Goal: Task Accomplishment & Management: Use online tool/utility

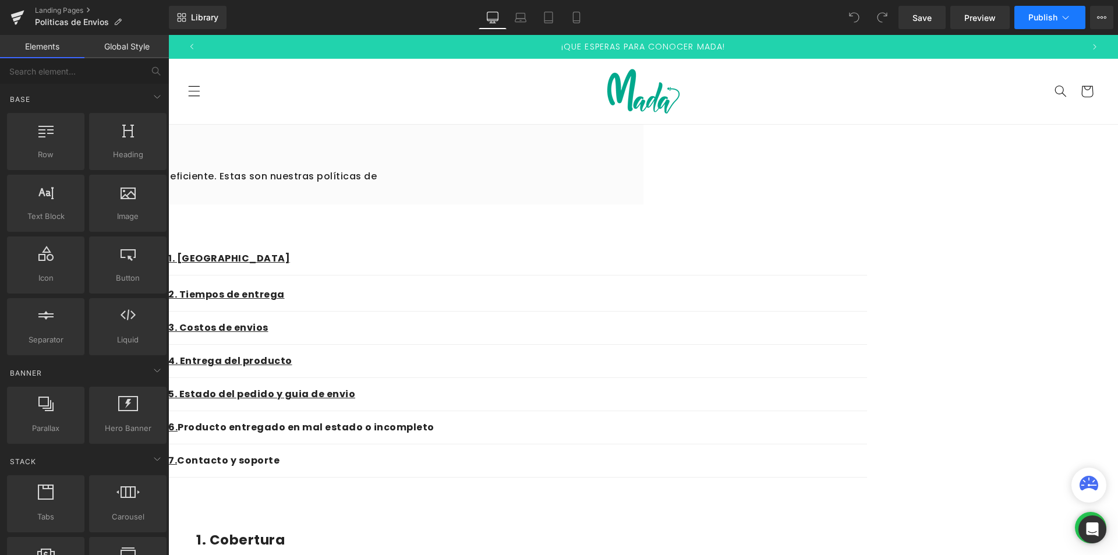
click at [1060, 10] on button "Publish" at bounding box center [1049, 17] width 71 height 23
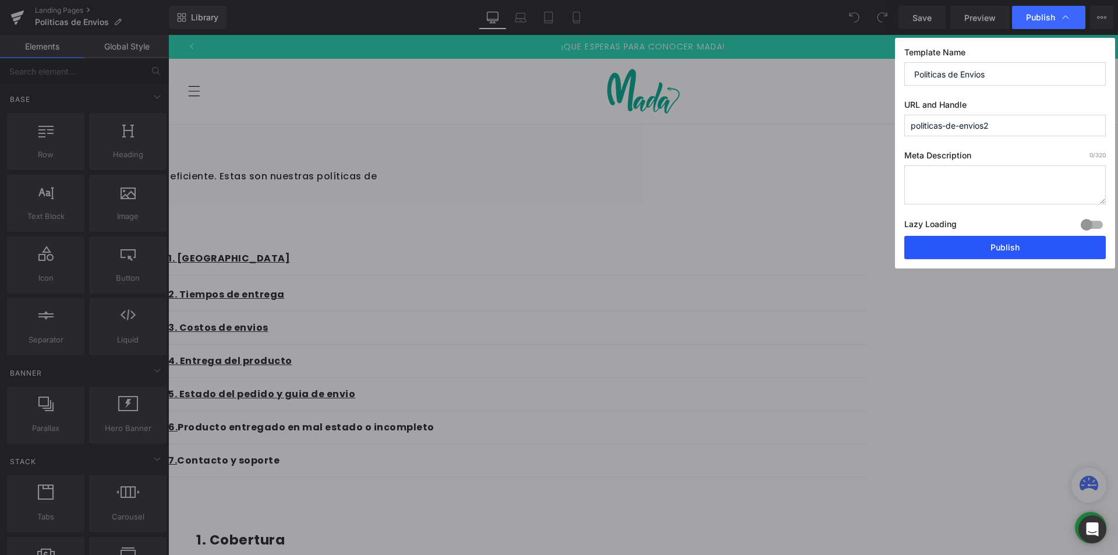
drag, startPoint x: 988, startPoint y: 245, endPoint x: 817, endPoint y: 210, distance: 174.7
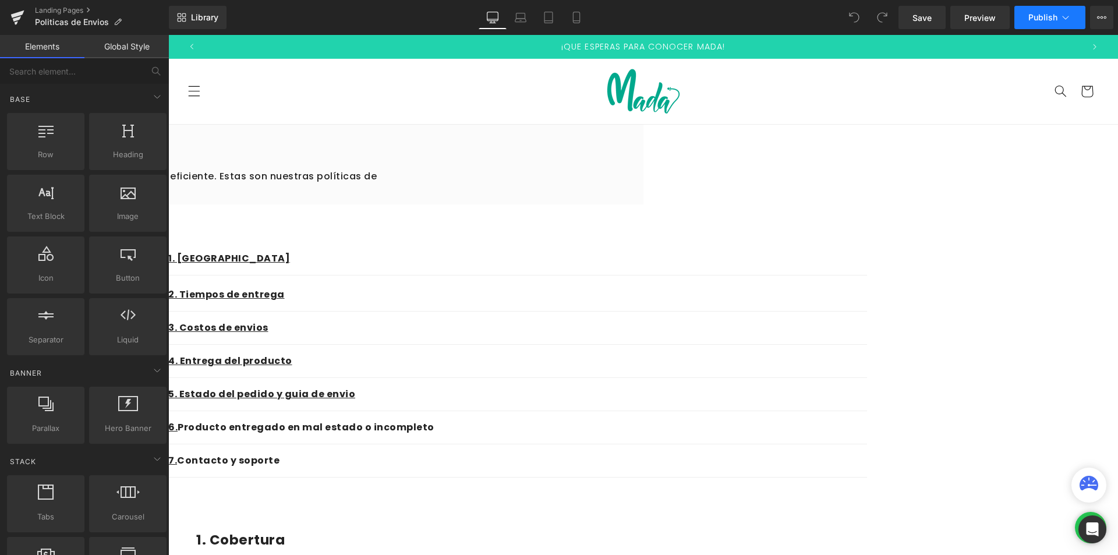
click at [1050, 23] on button "Publish" at bounding box center [1049, 17] width 71 height 23
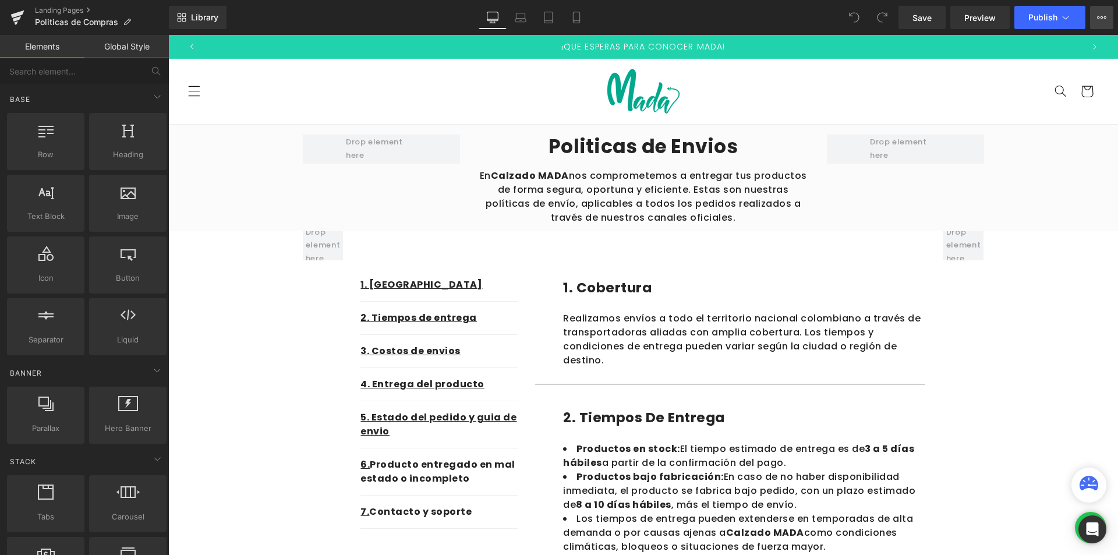
click at [1103, 19] on icon at bounding box center [1101, 17] width 9 height 9
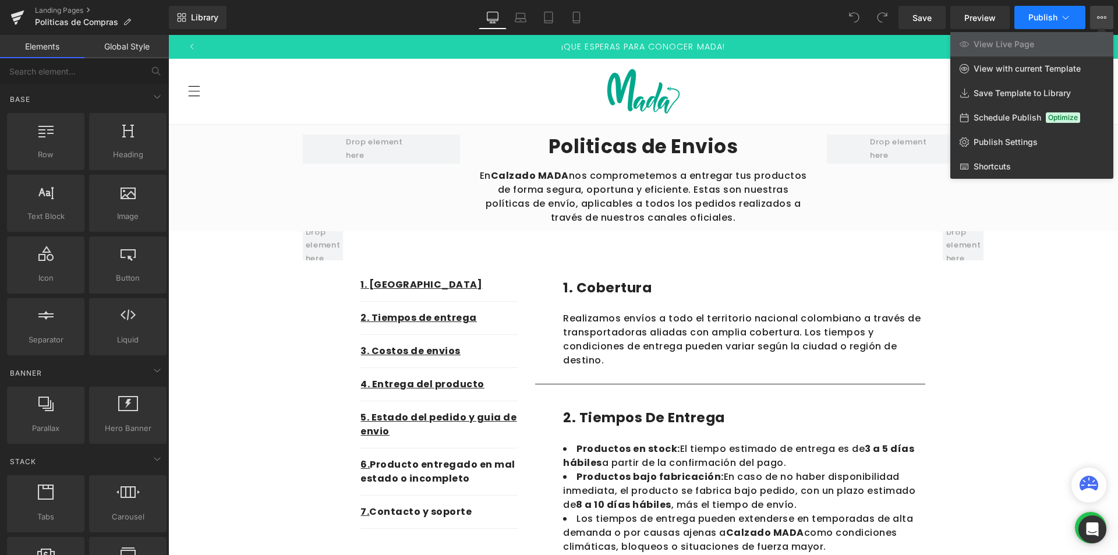
click at [1054, 19] on span "Publish" at bounding box center [1042, 17] width 29 height 9
click at [0, 0] on div at bounding box center [0, 0] width 0 height 0
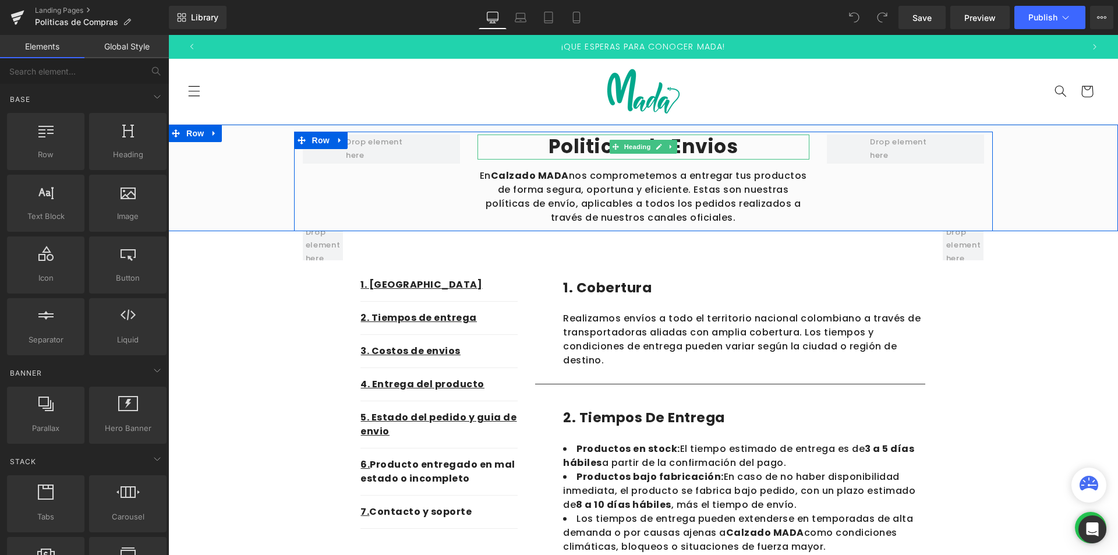
click at [719, 150] on h2 "Politicas de Envios" at bounding box center [643, 146] width 332 height 25
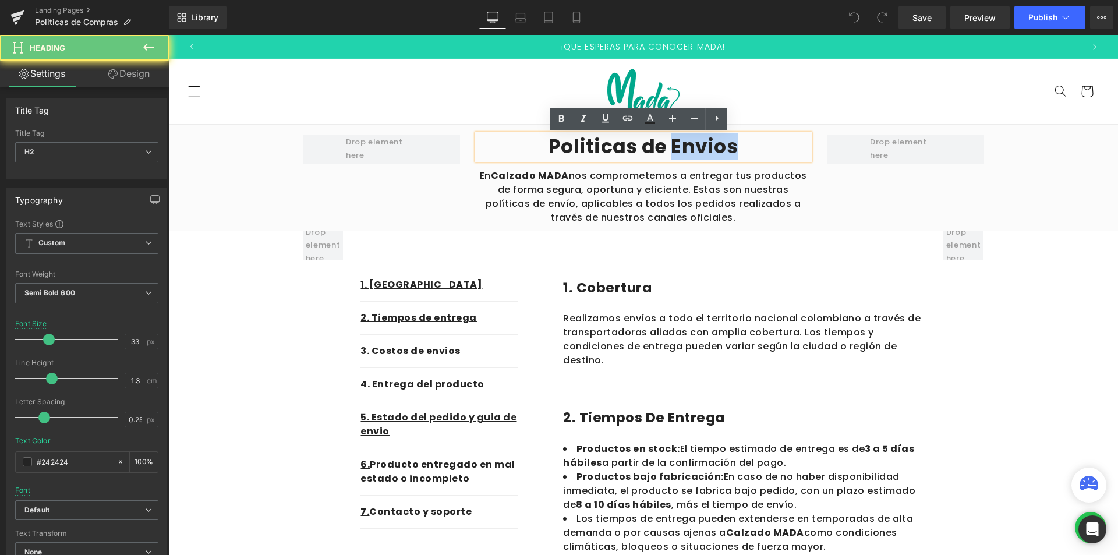
drag, startPoint x: 736, startPoint y: 147, endPoint x: 668, endPoint y: 145, distance: 67.6
click at [668, 145] on h2 "Politicas de Envios" at bounding box center [643, 146] width 332 height 25
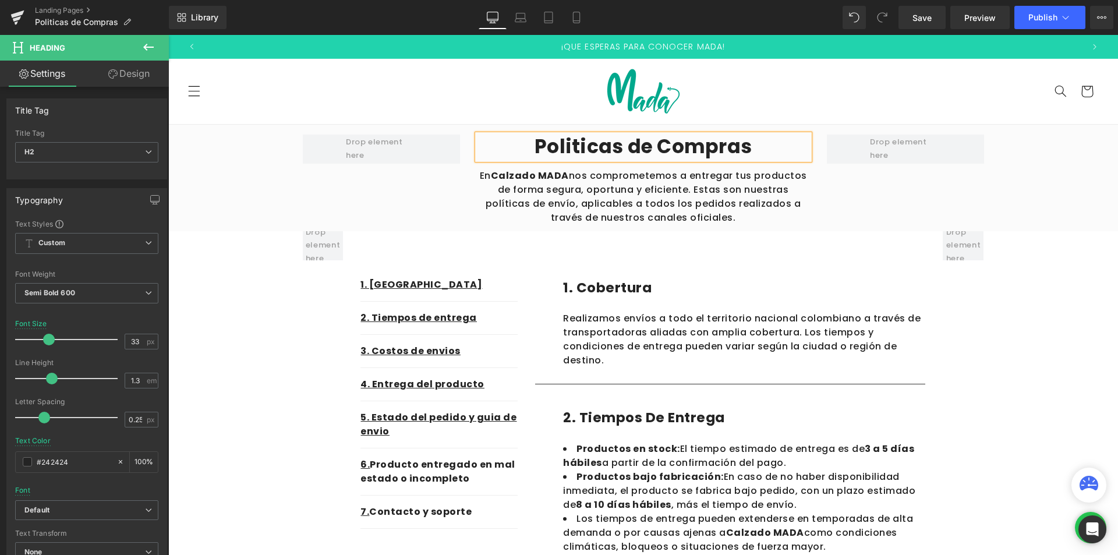
click at [709, 218] on p "En Calzado MADA nos comprometemos a entregar tus productos de forma segura, opo…" at bounding box center [643, 197] width 332 height 56
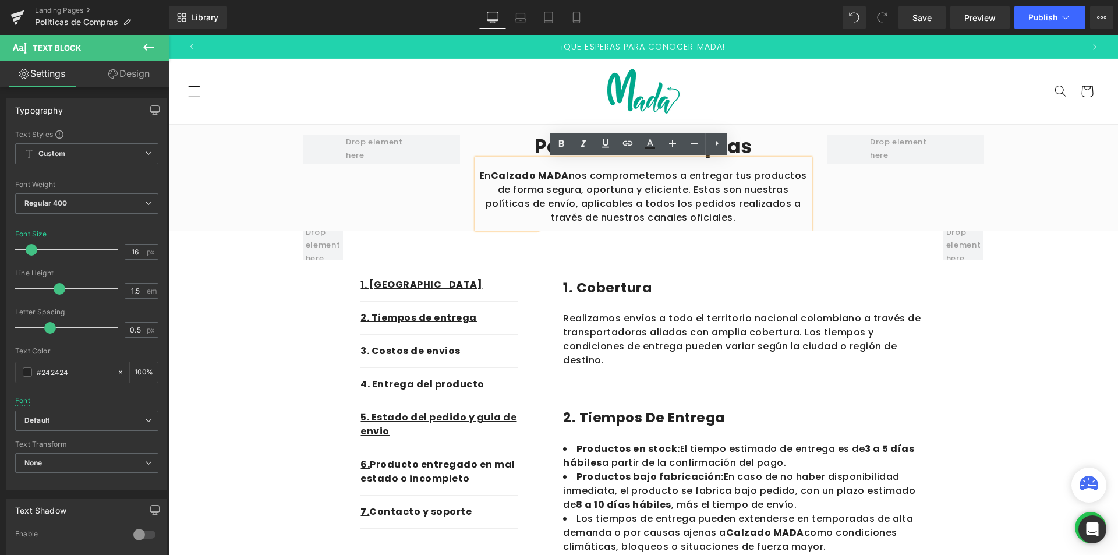
drag, startPoint x: 707, startPoint y: 219, endPoint x: 476, endPoint y: 173, distance: 235.6
click at [477, 173] on p "En Calzado MADA nos comprometemos a entregar tus productos de forma segura, opo…" at bounding box center [643, 197] width 332 height 56
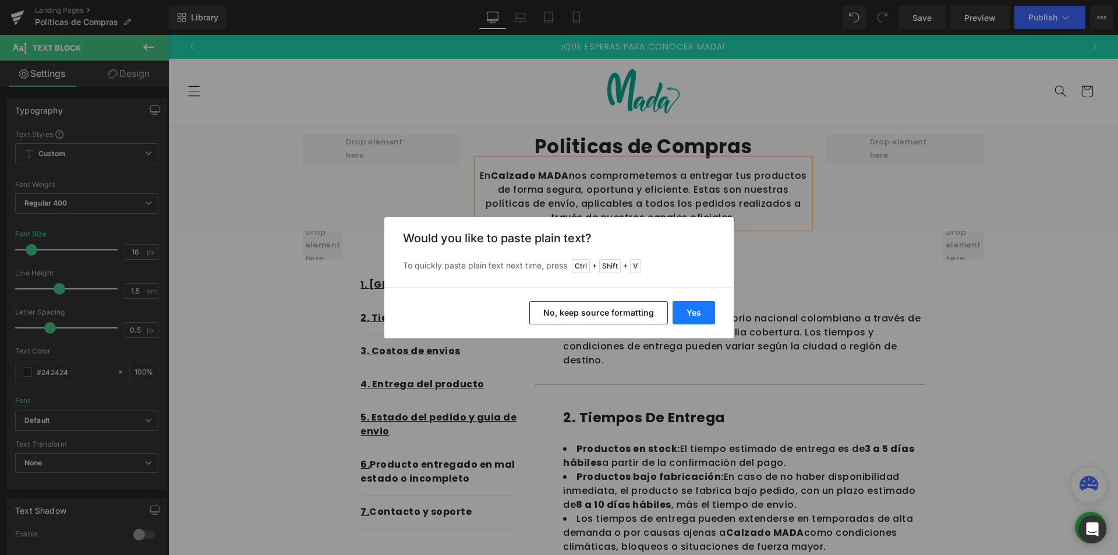
click at [685, 313] on button "Yes" at bounding box center [693, 312] width 42 height 23
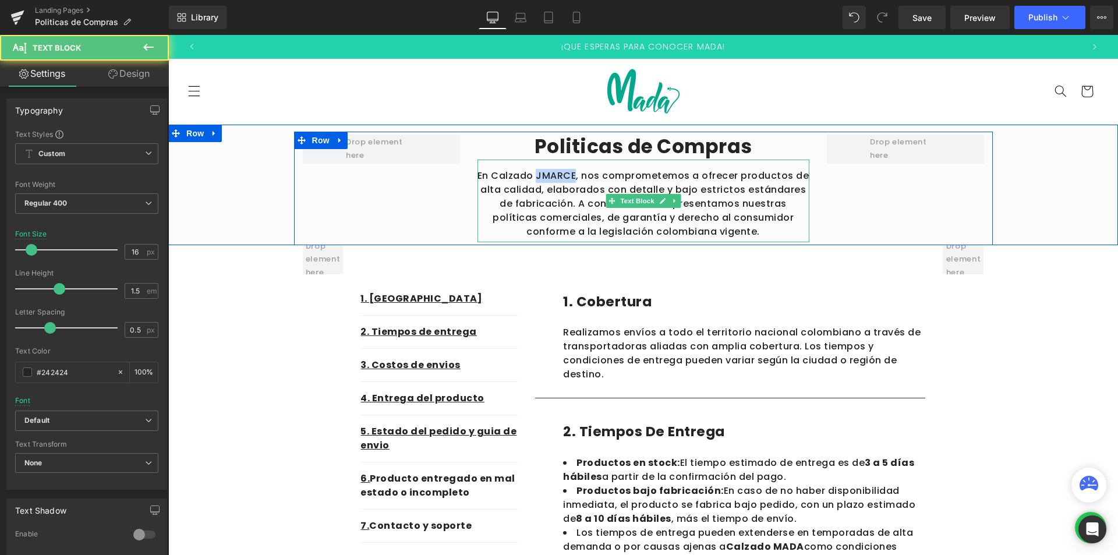
drag, startPoint x: 571, startPoint y: 175, endPoint x: 535, endPoint y: 175, distance: 36.1
click at [535, 175] on p "En Calzado JMARCE, nos comprometemos a ofrecer productos de alta calidad, elabo…" at bounding box center [643, 204] width 332 height 70
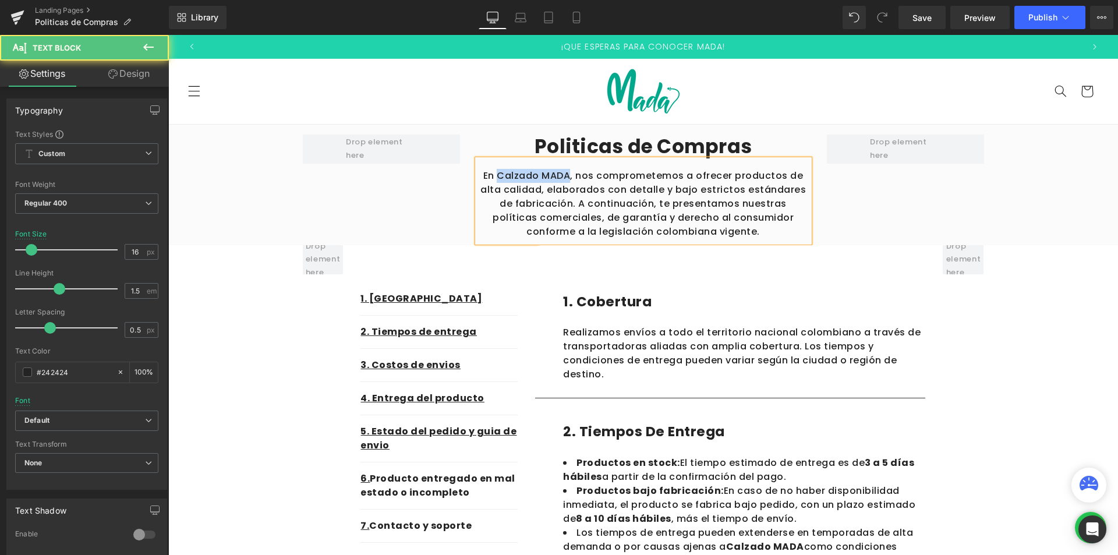
drag, startPoint x: 565, startPoint y: 174, endPoint x: 499, endPoint y: 172, distance: 65.8
click at [499, 172] on p "En Calzado MADA, nos comprometemos a ofrecer productos de alta calidad, elabora…" at bounding box center [643, 204] width 332 height 70
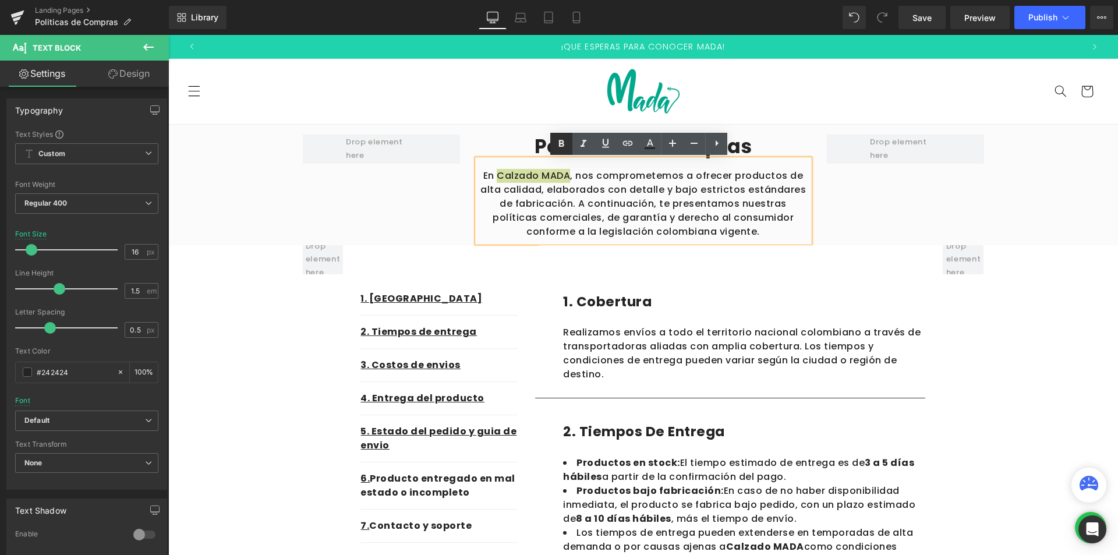
click at [403, 212] on icon at bounding box center [388, 219] width 31 height 14
click at [943, 240] on div "Politicas de Compras Heading En Calzado MADA , nos comprometemos a ofrecer prod…" at bounding box center [643, 189] width 699 height 114
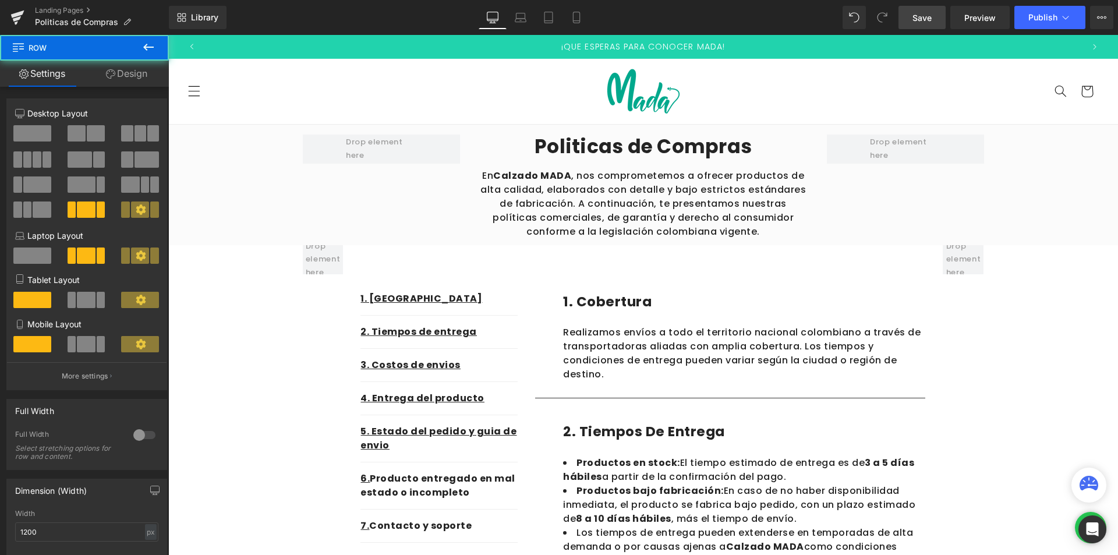
drag, startPoint x: 926, startPoint y: 15, endPoint x: 789, endPoint y: 197, distance: 227.4
click at [926, 15] on span "Save" at bounding box center [921, 18] width 19 height 12
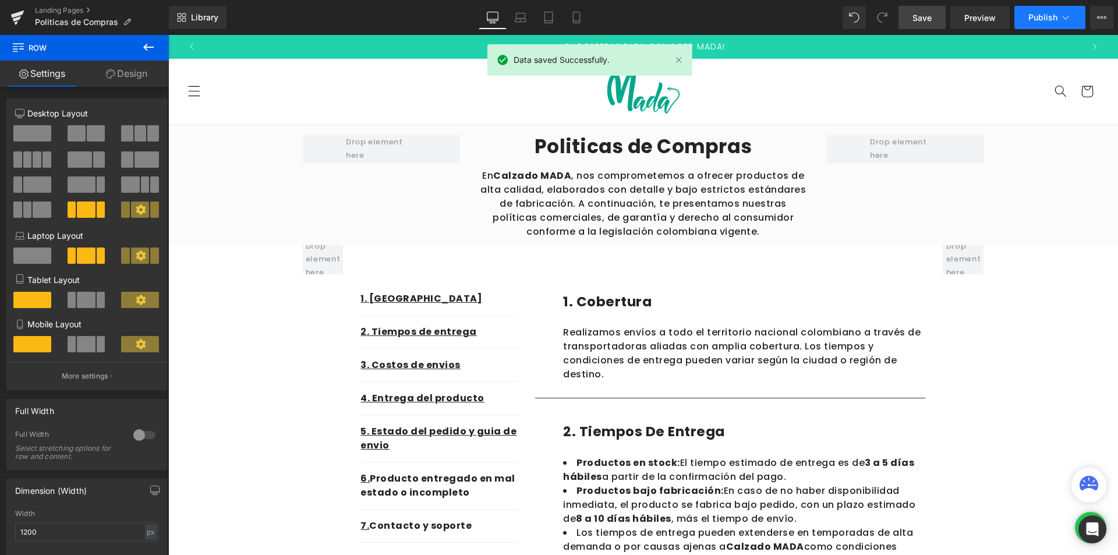
click at [1067, 10] on button "Publish" at bounding box center [1049, 17] width 71 height 23
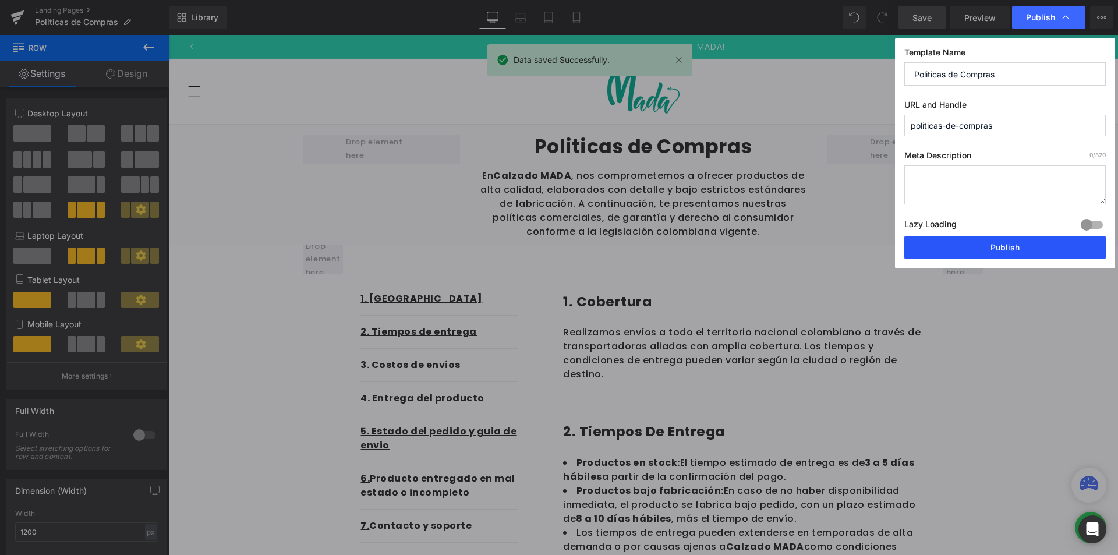
click at [974, 245] on button "Publish" at bounding box center [1004, 247] width 201 height 23
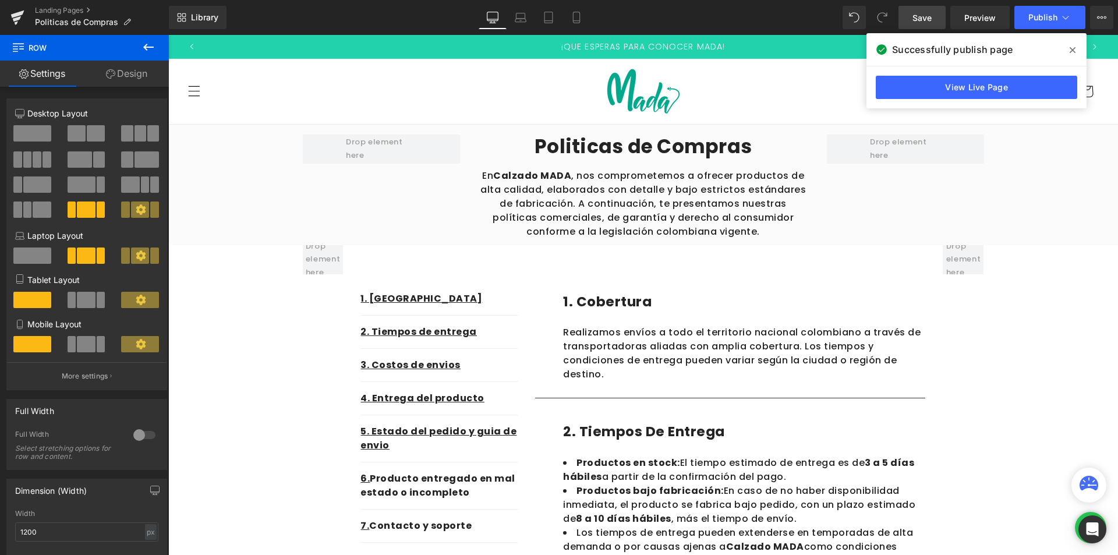
click at [1069, 52] on icon at bounding box center [1072, 49] width 6 height 9
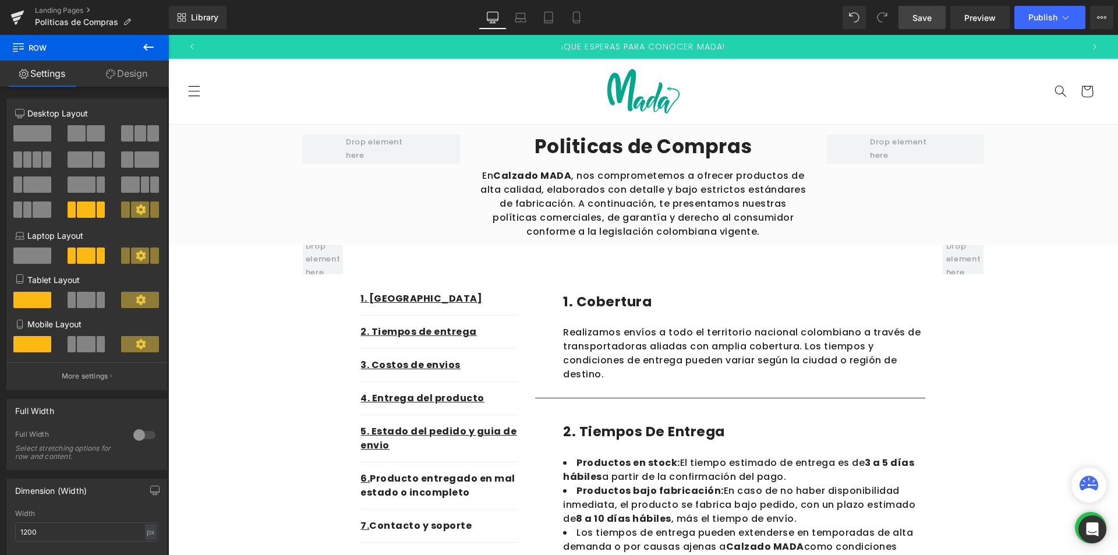
click at [914, 35] on div "¡QUE ESPERAS PARA CONOCER MADA!" at bounding box center [642, 46] width 877 height 23
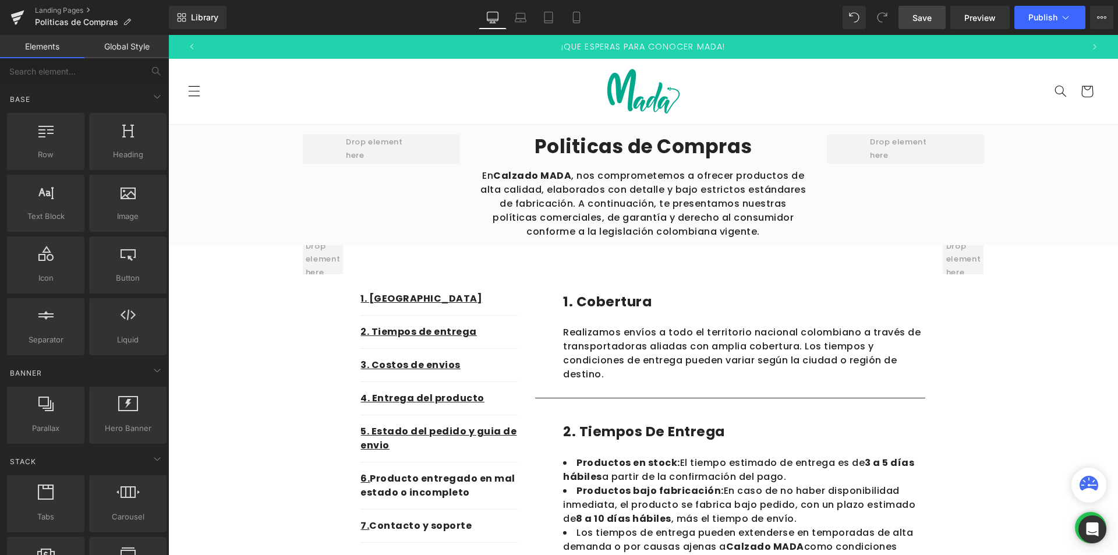
click at [922, 17] on span "Save" at bounding box center [921, 18] width 19 height 12
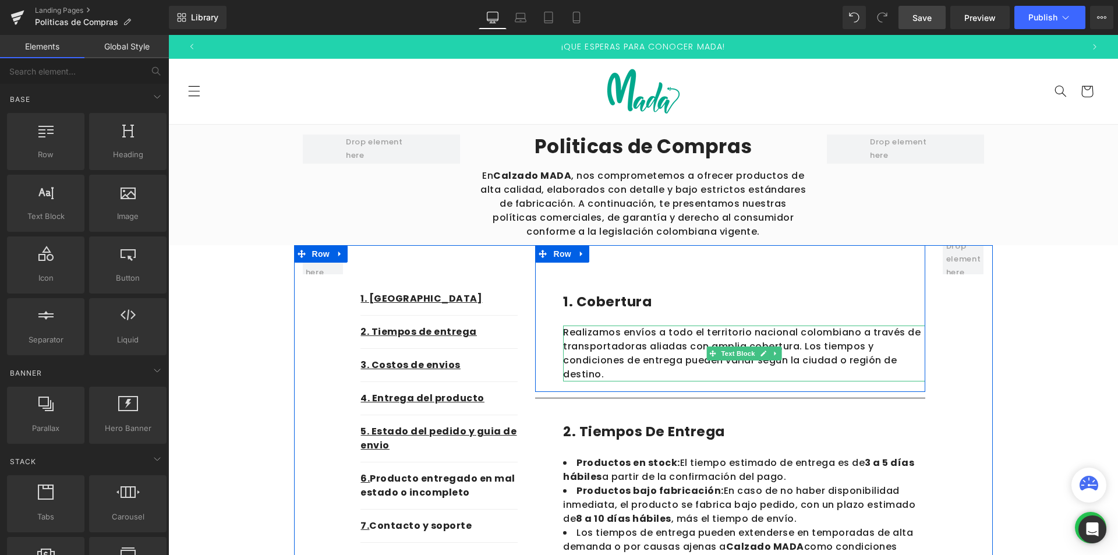
click at [598, 368] on p "Realizamos envíos a todo el territorio nacional colombiano a través de transpor…" at bounding box center [744, 353] width 362 height 56
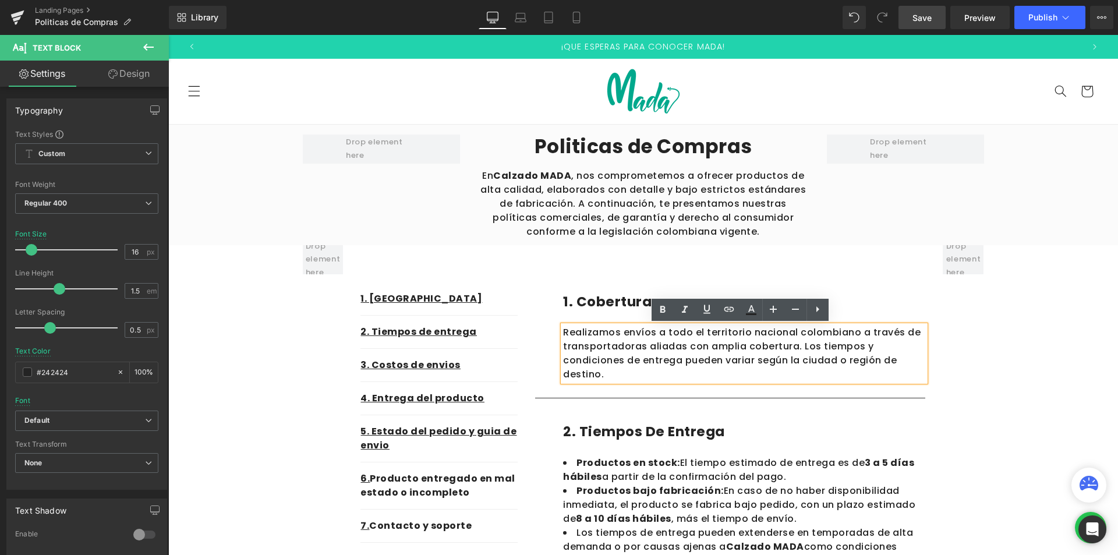
drag, startPoint x: 577, startPoint y: 362, endPoint x: 557, endPoint y: 333, distance: 35.5
click at [563, 333] on div "Realizamos envíos a todo el territorio nacional colombiano a través de transpor…" at bounding box center [744, 353] width 362 height 56
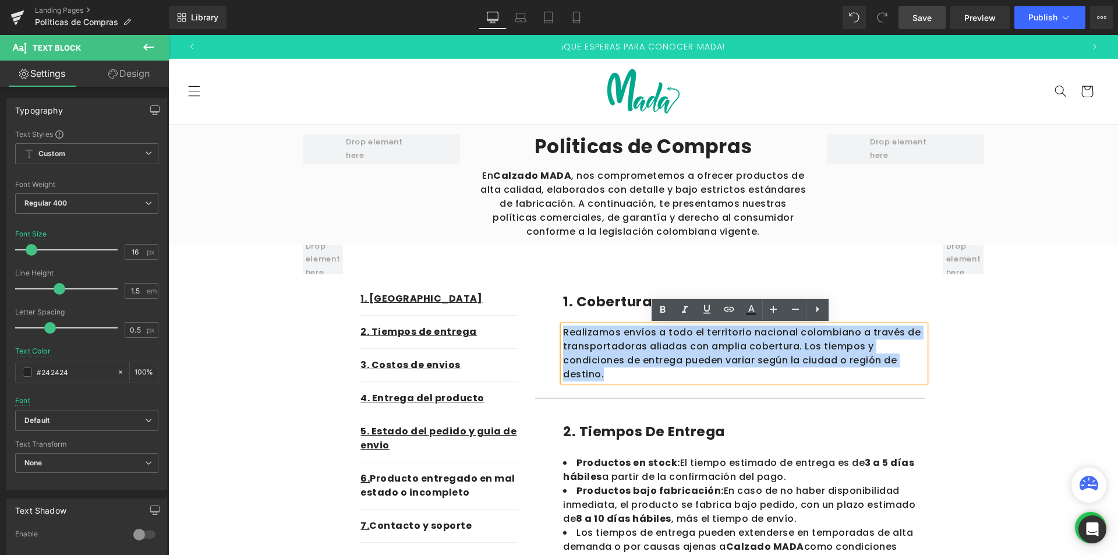
click at [563, 331] on div "Realizamos envíos a todo el territorio nacional colombiano a través de transpor…" at bounding box center [744, 353] width 362 height 56
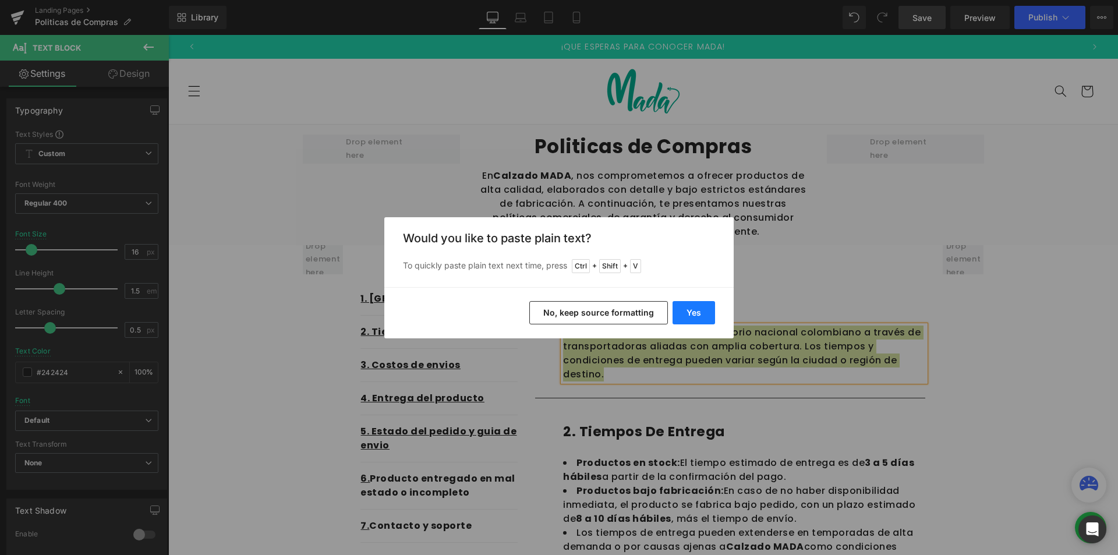
click at [692, 310] on button "Yes" at bounding box center [693, 312] width 42 height 23
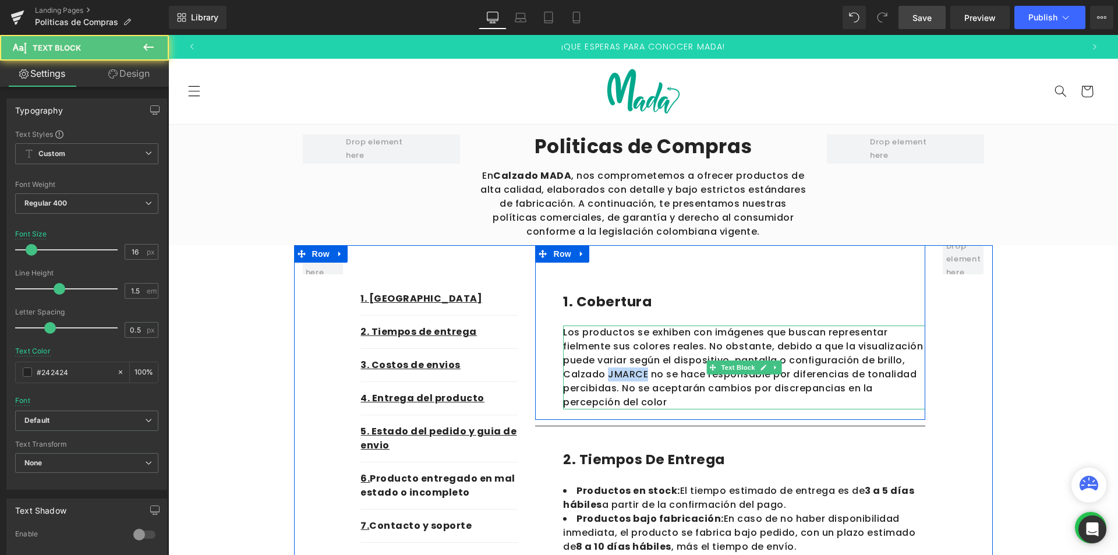
drag, startPoint x: 642, startPoint y: 370, endPoint x: 604, endPoint y: 371, distance: 38.4
click at [604, 371] on p "Los productos se exhiben con imágenes que buscan representar fielmente sus colo…" at bounding box center [744, 367] width 362 height 84
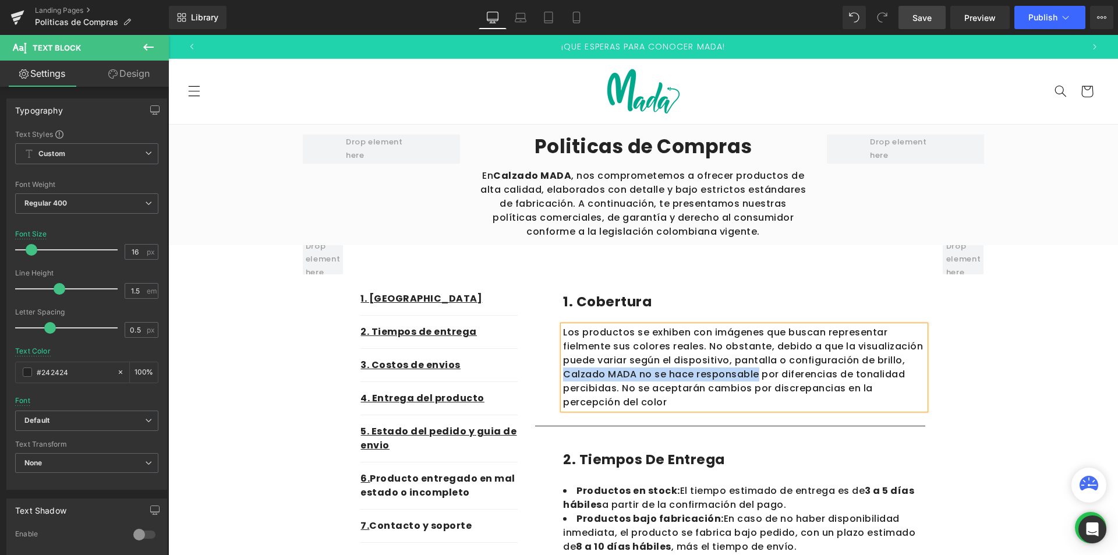
drag, startPoint x: 559, startPoint y: 371, endPoint x: 751, endPoint y: 374, distance: 191.5
click at [751, 374] on p "Los productos se exhiben con imágenes que buscan representar fielmente sus colo…" at bounding box center [744, 367] width 362 height 84
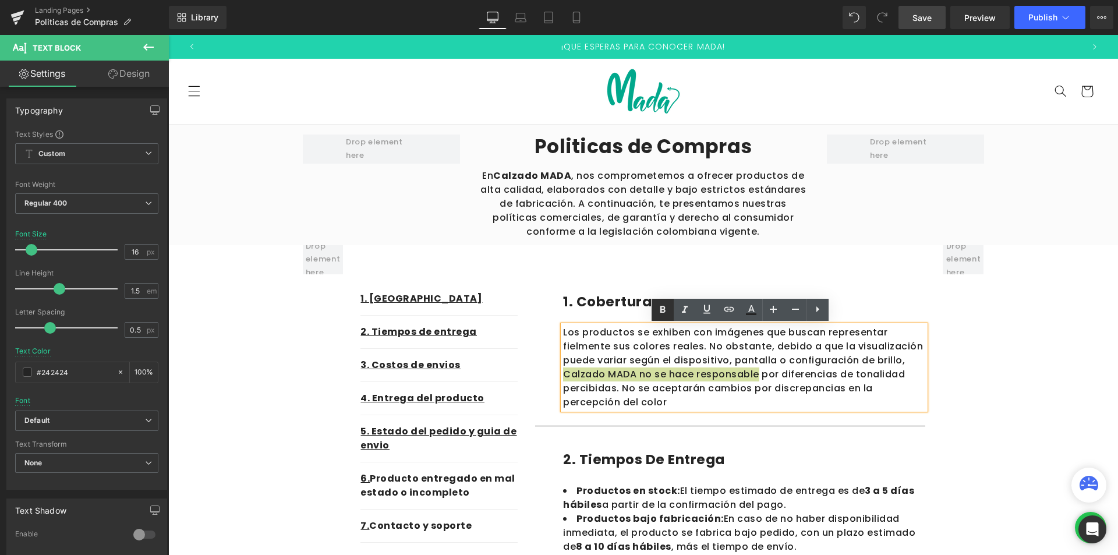
drag, startPoint x: 665, startPoint y: 307, endPoint x: 542, endPoint y: 317, distance: 123.8
click at [416, 226] on icon at bounding box center [394, 219] width 43 height 14
click at [746, 369] on strong "Calzado MADA no se hace responsable" at bounding box center [692, 373] width 203 height 13
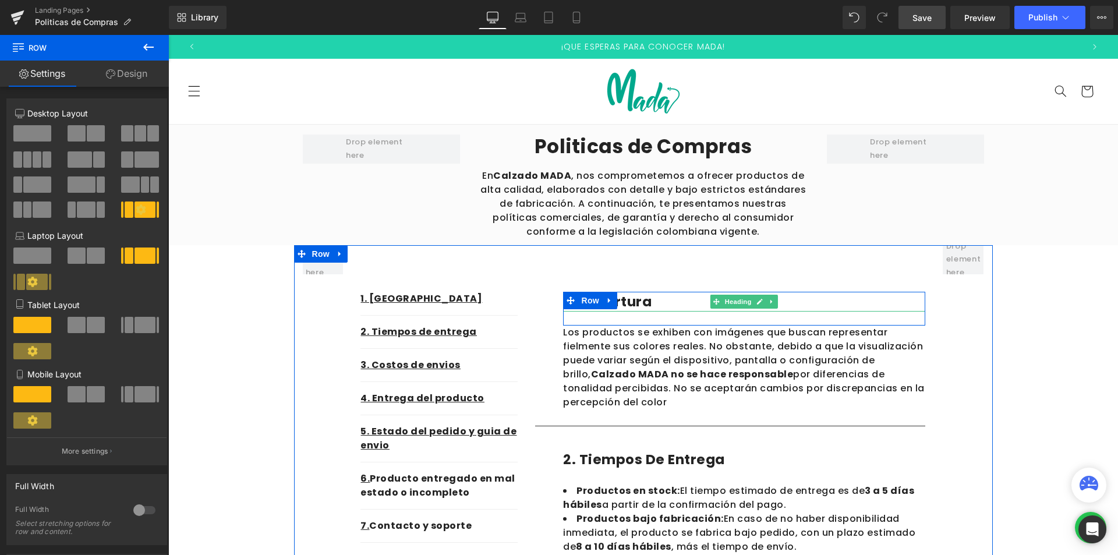
click at [654, 305] on h1 "1. cobertura" at bounding box center [744, 302] width 362 height 20
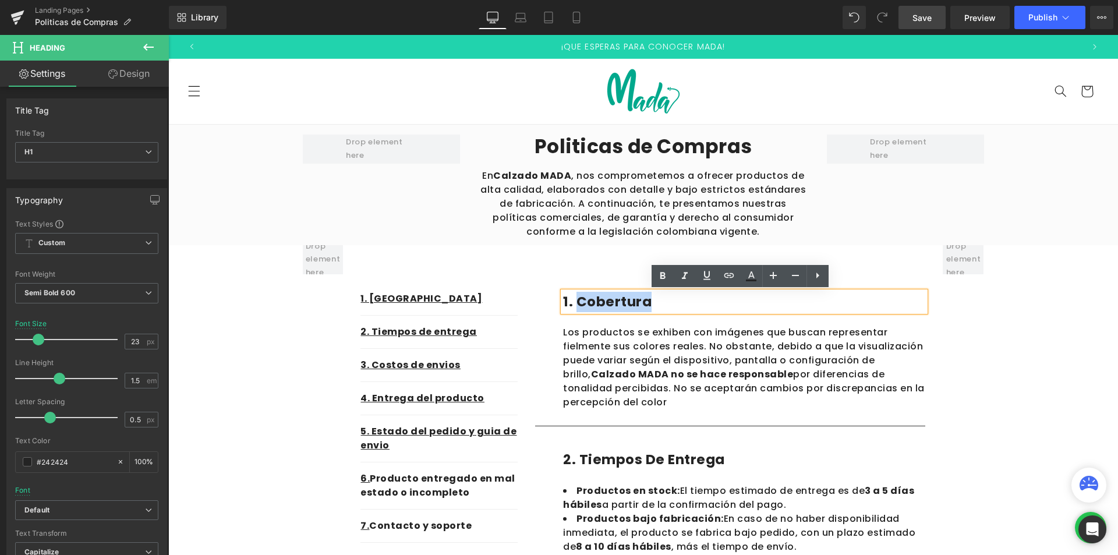
drag, startPoint x: 649, startPoint y: 302, endPoint x: 572, endPoint y: 302, distance: 76.8
click at [572, 302] on h1 "1. cobertura" at bounding box center [744, 302] width 362 height 20
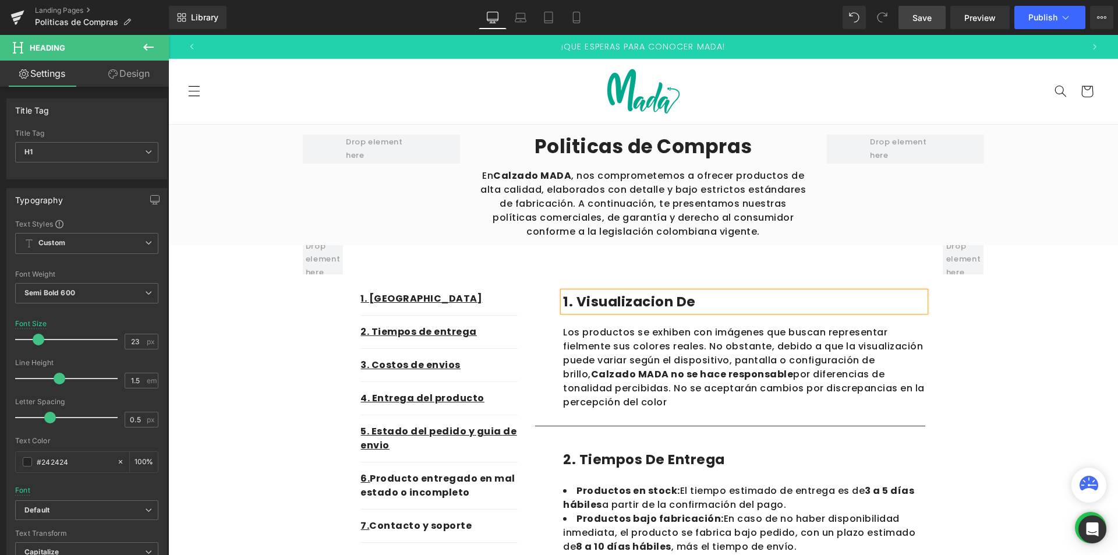
click at [652, 303] on h1 "1. visualizacion de" at bounding box center [744, 302] width 362 height 20
click at [711, 294] on h1 "1. visualización de" at bounding box center [744, 302] width 362 height 20
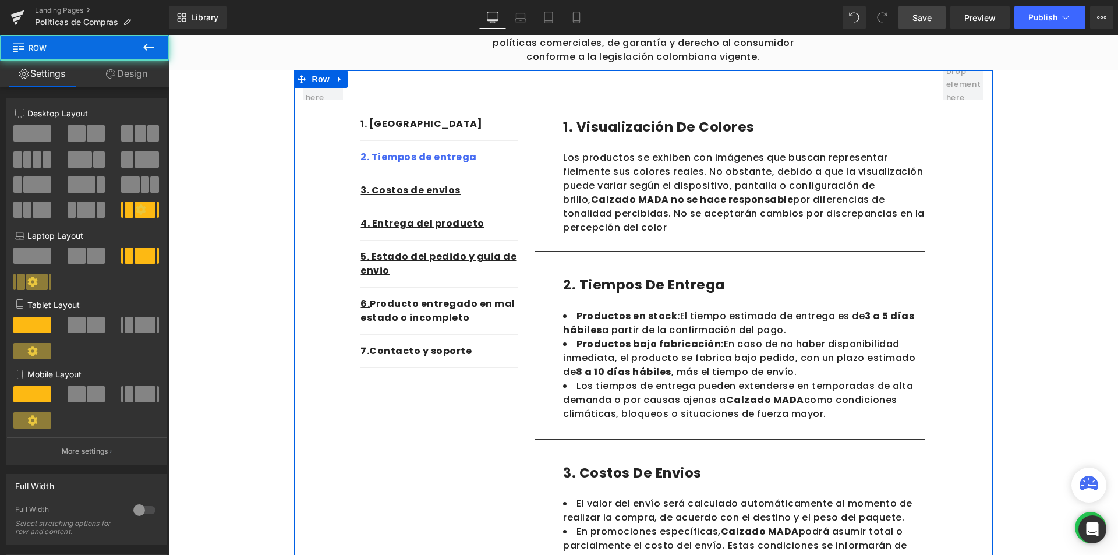
scroll to position [291, 0]
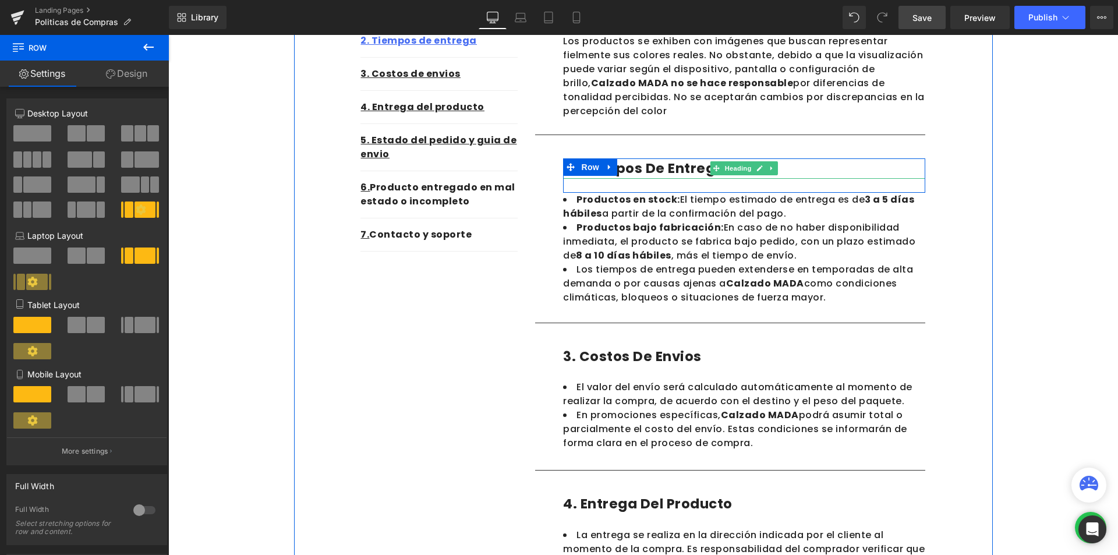
click at [646, 172] on h1 "2. tiempos de entrega" at bounding box center [744, 168] width 362 height 20
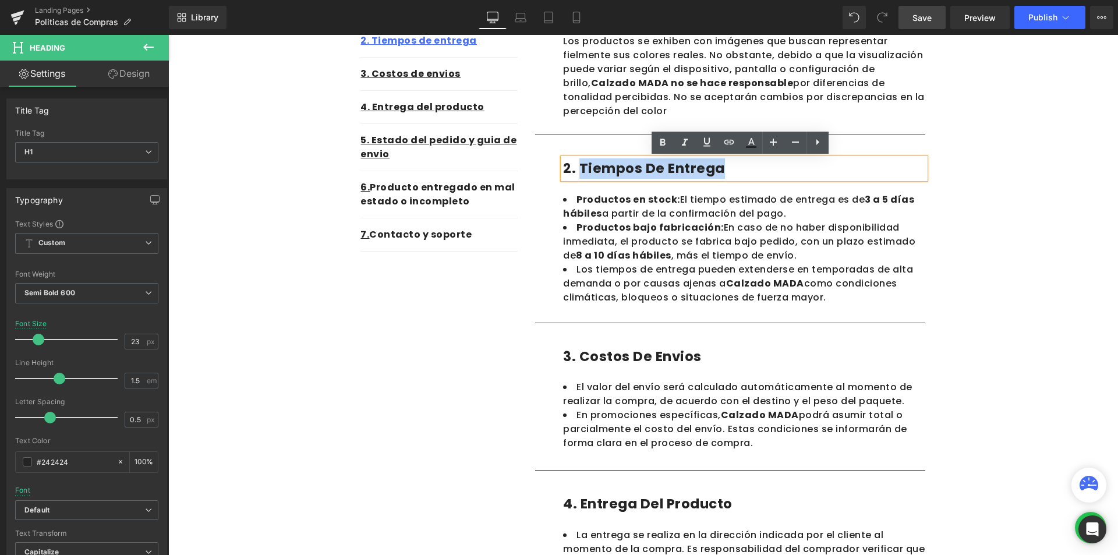
drag, startPoint x: 719, startPoint y: 170, endPoint x: 577, endPoint y: 165, distance: 142.1
click at [577, 165] on h1 "2. tiempos de entrega" at bounding box center [744, 168] width 362 height 20
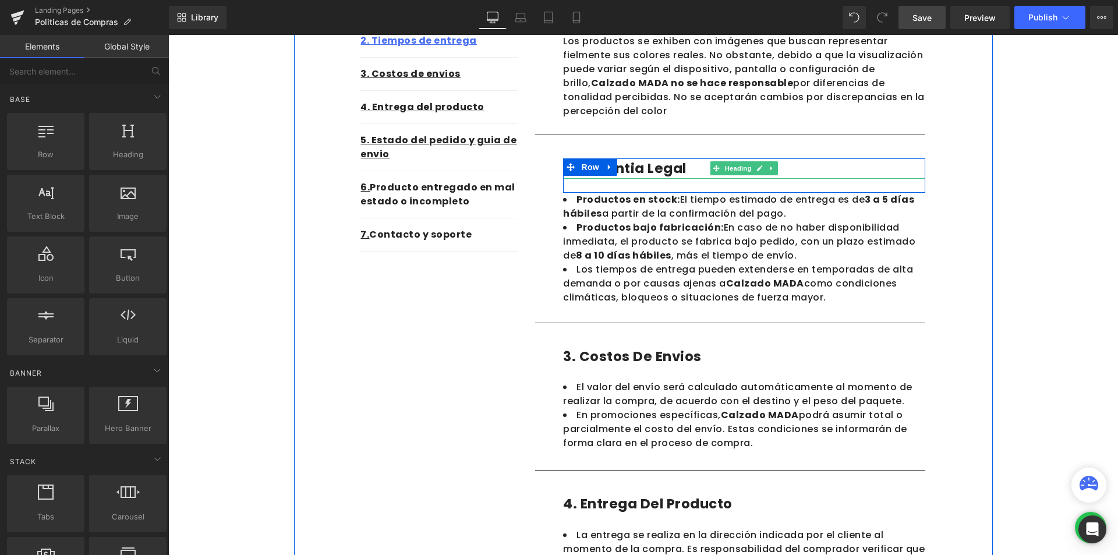
click at [618, 161] on div "2. Garantia legal Heading Row" at bounding box center [744, 175] width 362 height 34
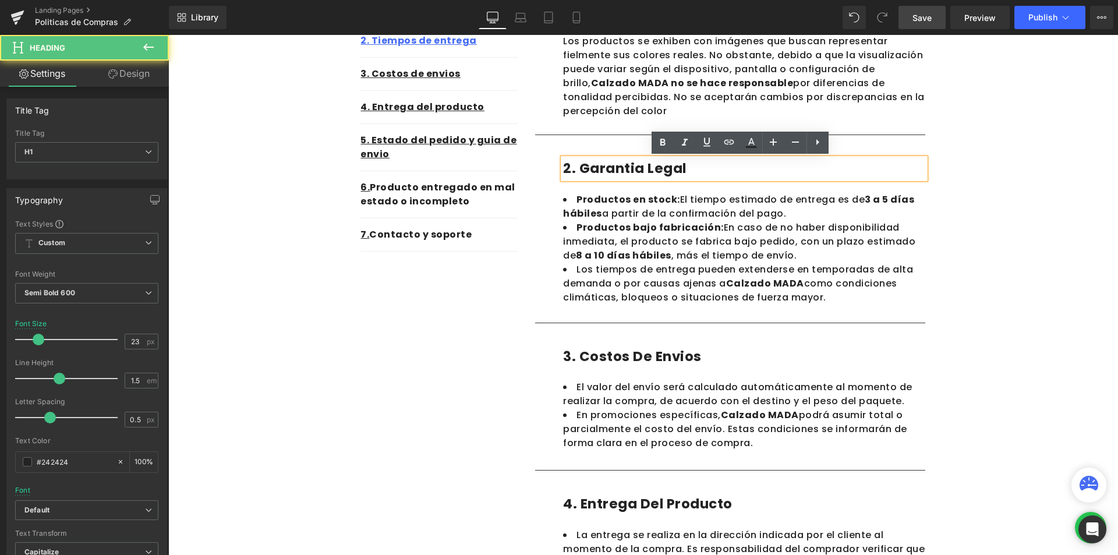
click at [630, 168] on h1 "2. Garantia legal" at bounding box center [744, 168] width 362 height 20
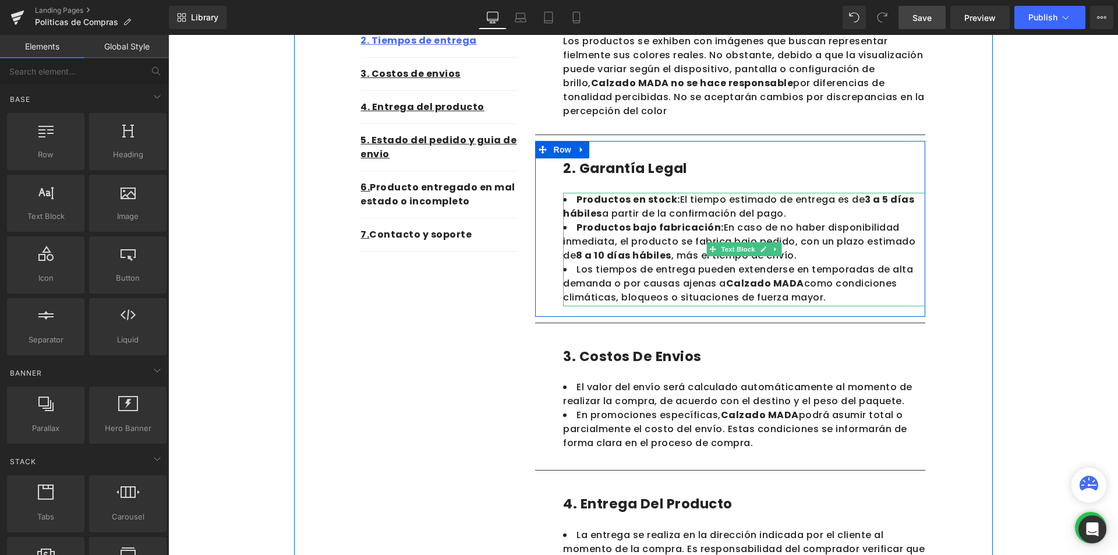
click at [600, 207] on li "Productos en stock: El tiempo estimado de entrega es de 3 a 5 días hábiles a pa…" at bounding box center [744, 207] width 362 height 28
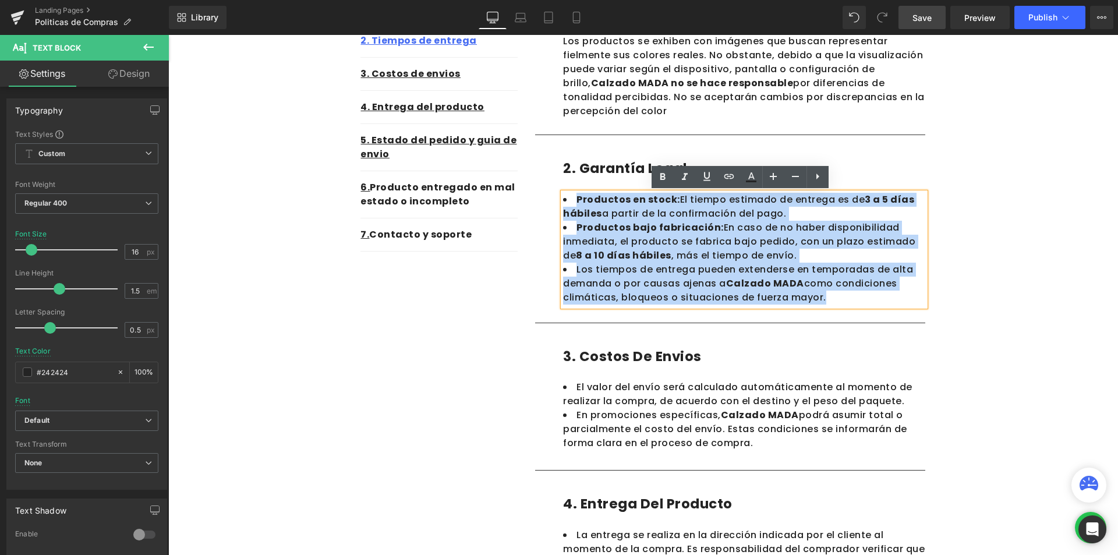
drag, startPoint x: 809, startPoint y: 290, endPoint x: 569, endPoint y: 197, distance: 257.5
click at [569, 197] on ul "Productos en stock: El tiempo estimado de entrega es de 3 a 5 [PERSON_NAME] háb…" at bounding box center [744, 249] width 362 height 112
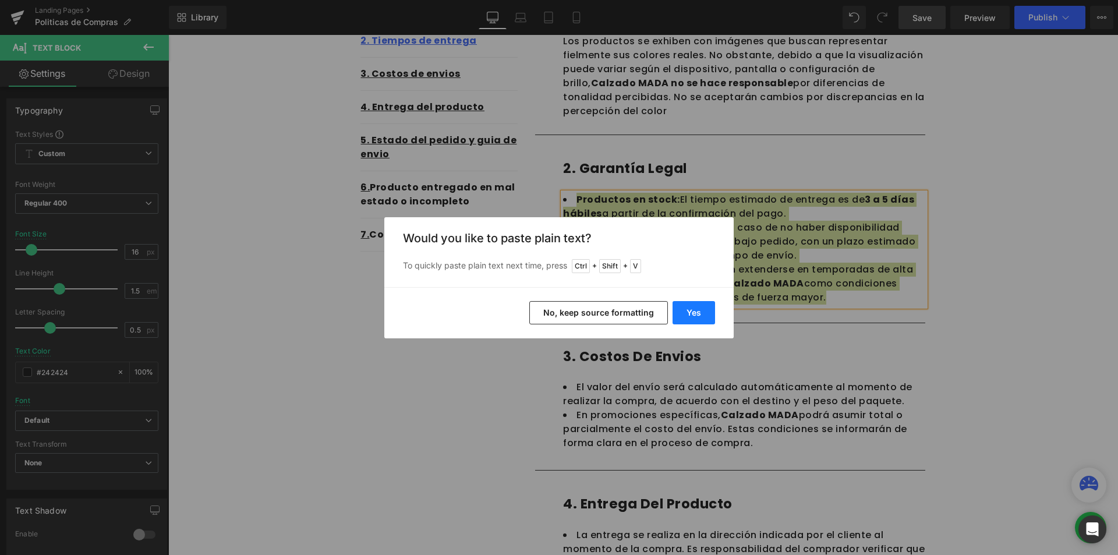
click at [698, 305] on button "Yes" at bounding box center [693, 312] width 42 height 23
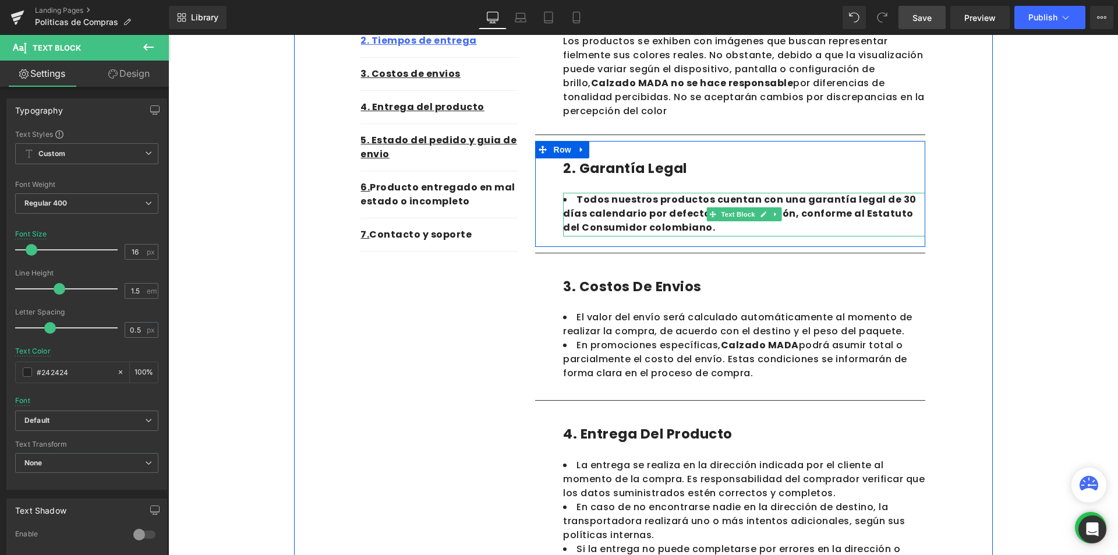
click at [700, 231] on li "Todos nuestros productos cuentan con una garantía legal de 30 días calendario p…" at bounding box center [744, 214] width 362 height 42
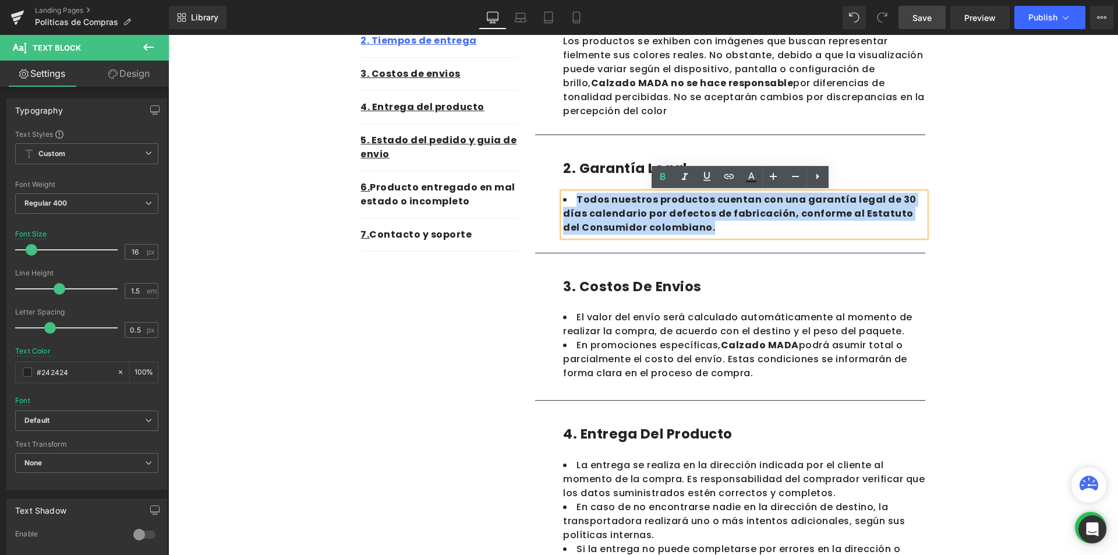
drag, startPoint x: 661, startPoint y: 220, endPoint x: 560, endPoint y: 195, distance: 103.8
click at [563, 195] on li "Todos nuestros productos cuentan con una garantía legal de 30 días calendario p…" at bounding box center [744, 214] width 362 height 42
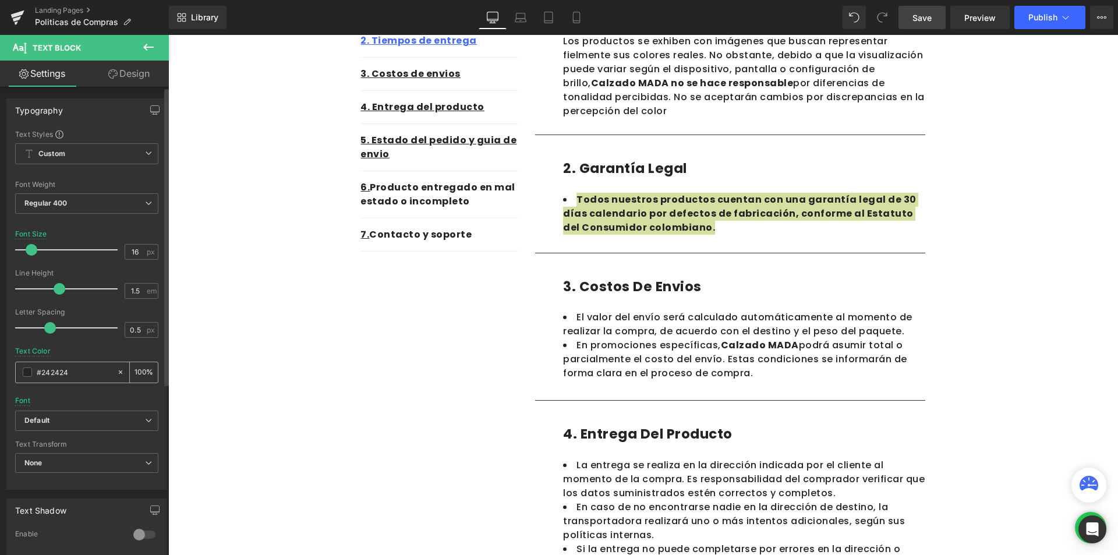
click at [51, 372] on input "#242424" at bounding box center [74, 372] width 75 height 13
click at [20, 368] on div "#242424" at bounding box center [66, 372] width 101 height 20
click at [34, 371] on div "#242424" at bounding box center [66, 372] width 101 height 20
click at [30, 370] on span at bounding box center [27, 371] width 9 height 9
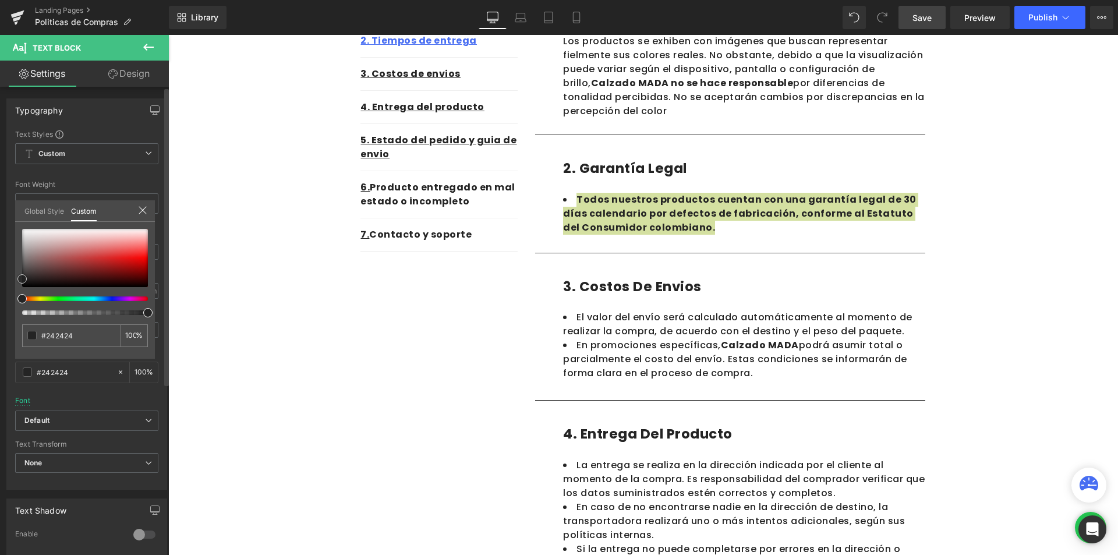
type input "#b87979"
type input "#b67676"
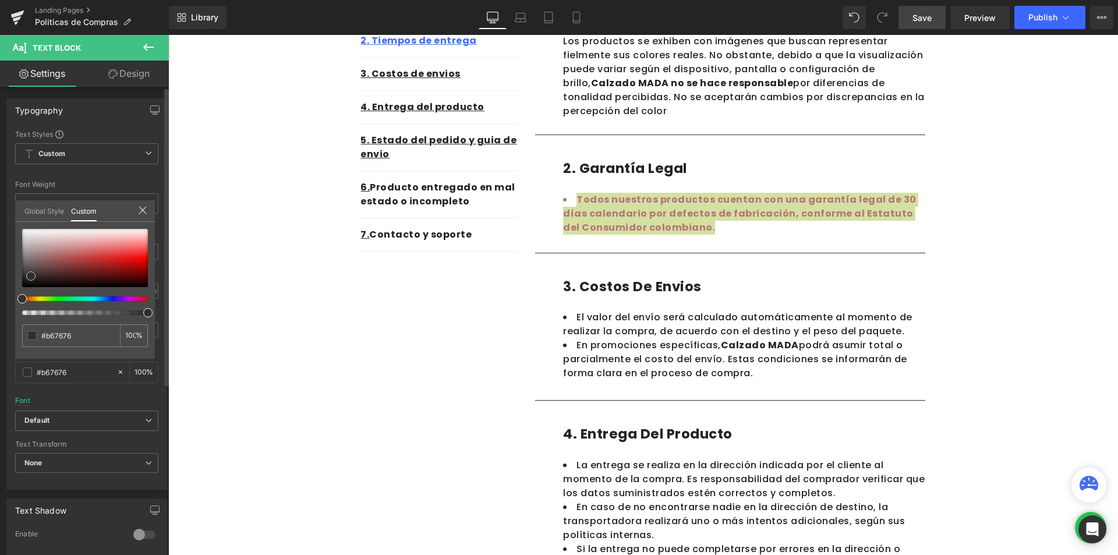
type input "#8b5555"
type input "#332d2d"
type input "#000000"
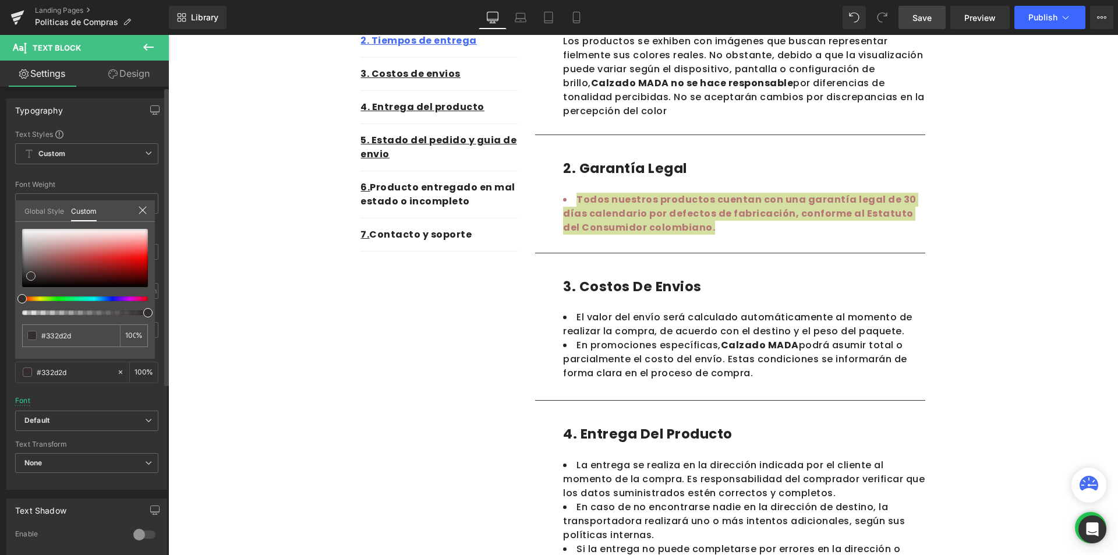
type input "#000000"
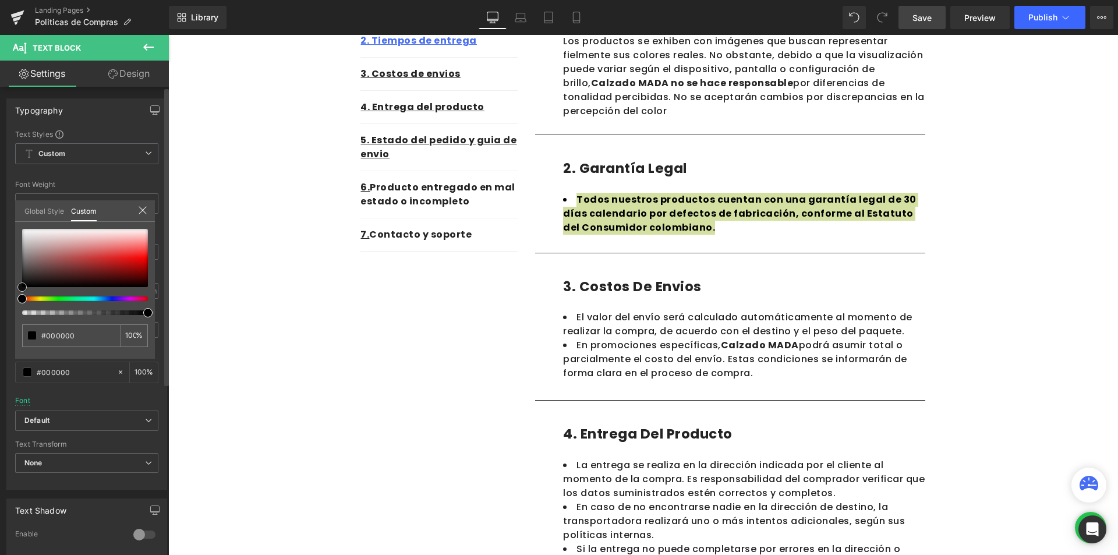
drag, startPoint x: 52, startPoint y: 261, endPoint x: 0, endPoint y: 310, distance: 70.8
click at [0, 310] on div "Typography Text Styles Custom Custom Setup Global Style Custom Setup Global Sty…" at bounding box center [87, 290] width 174 height 400
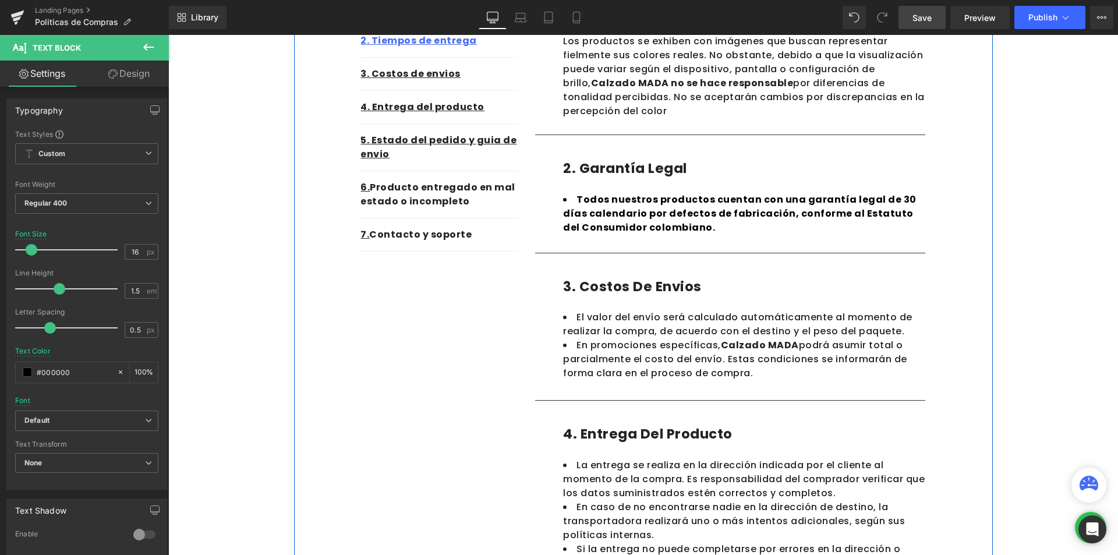
scroll to position [116, 0]
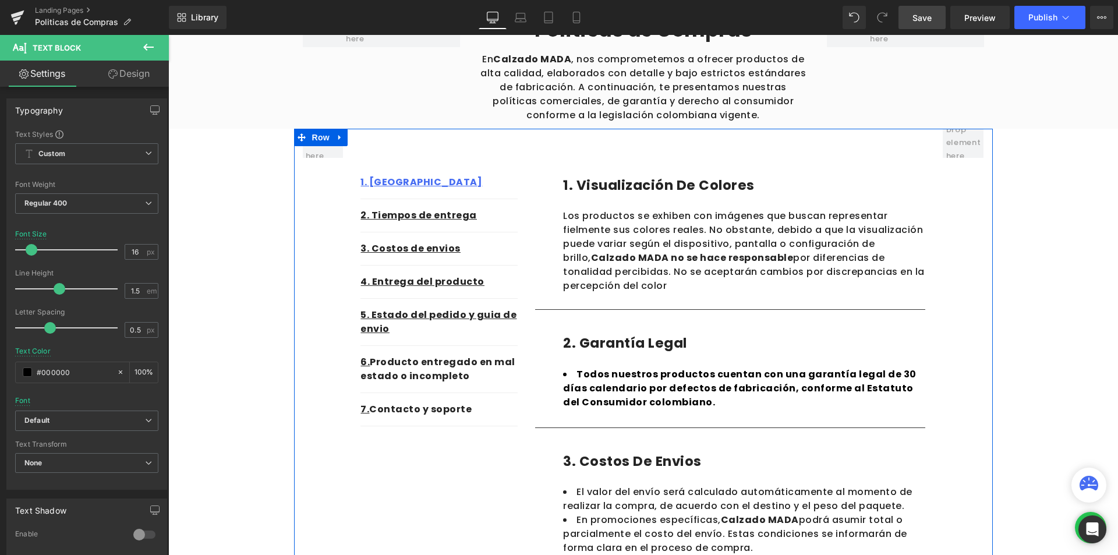
click at [710, 263] on strong "Calzado MADA no se hace responsable" at bounding box center [692, 257] width 203 height 13
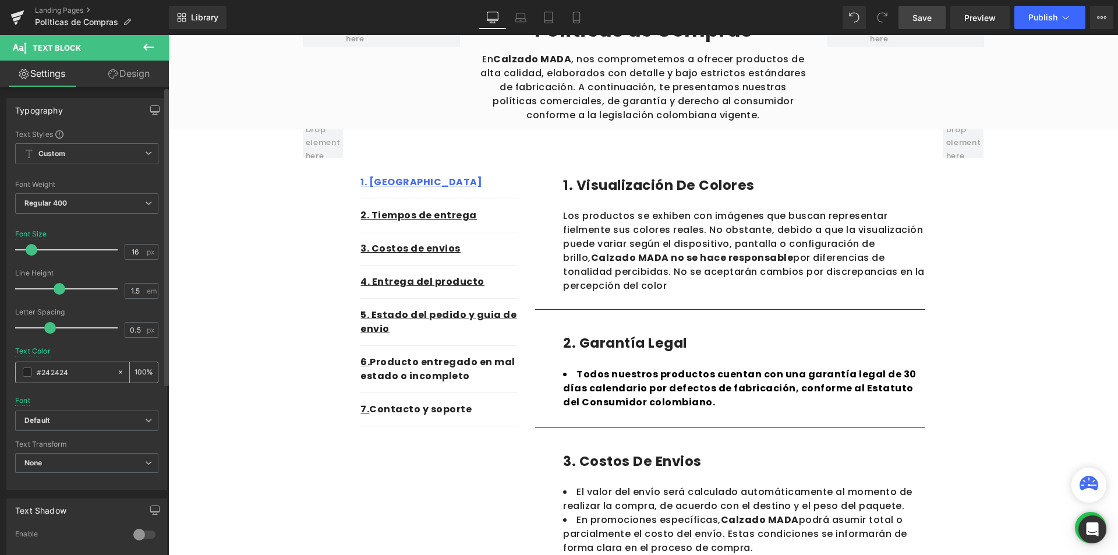
click at [26, 365] on div "#242424" at bounding box center [66, 372] width 101 height 20
click at [26, 369] on span at bounding box center [27, 371] width 9 height 9
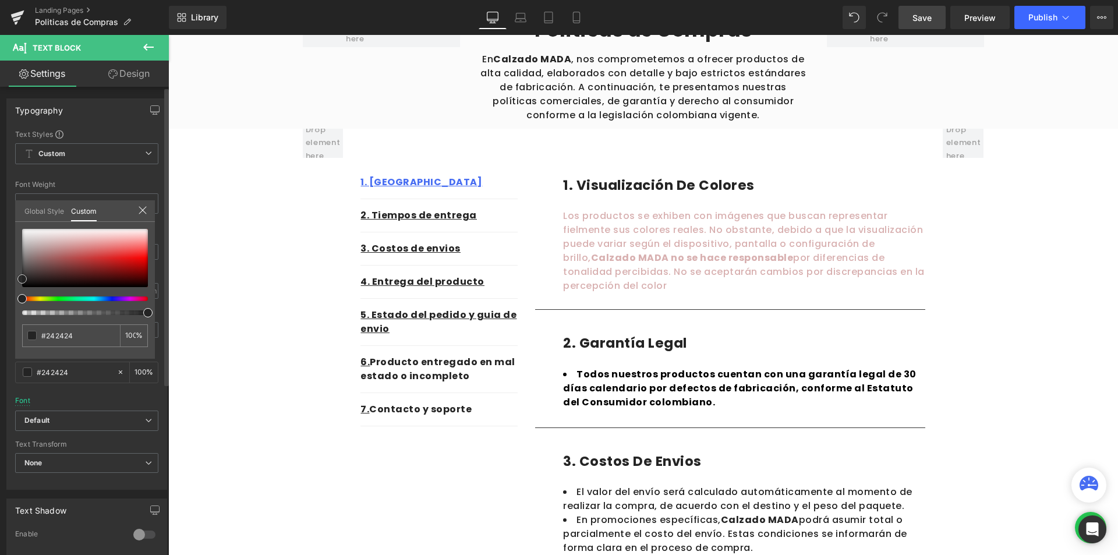
type input "#d8b0b0"
type input "#d6acac"
type input "#704c4c"
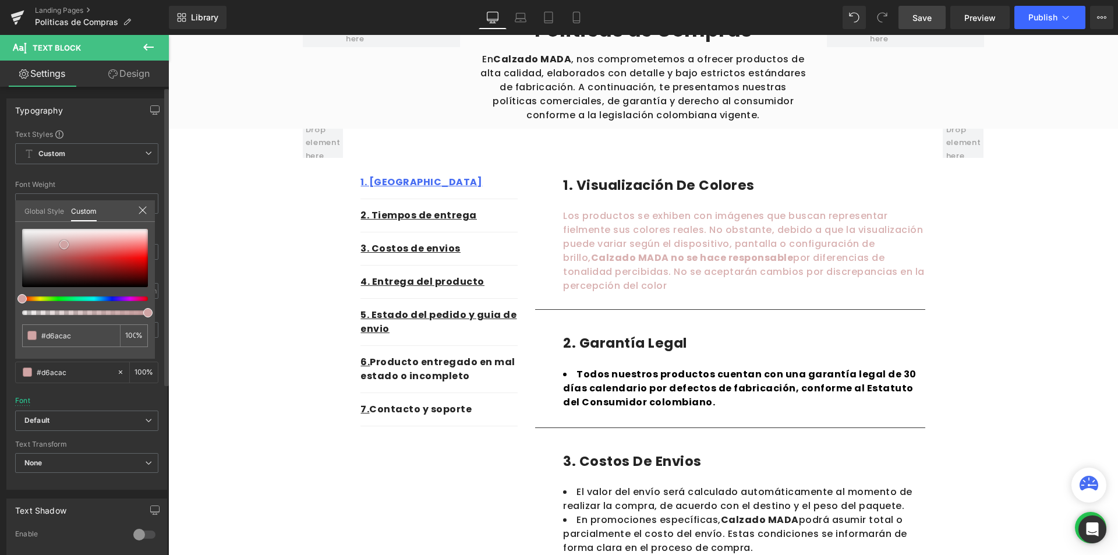
type input "#704c4c"
type input "#050404"
type input "#000000"
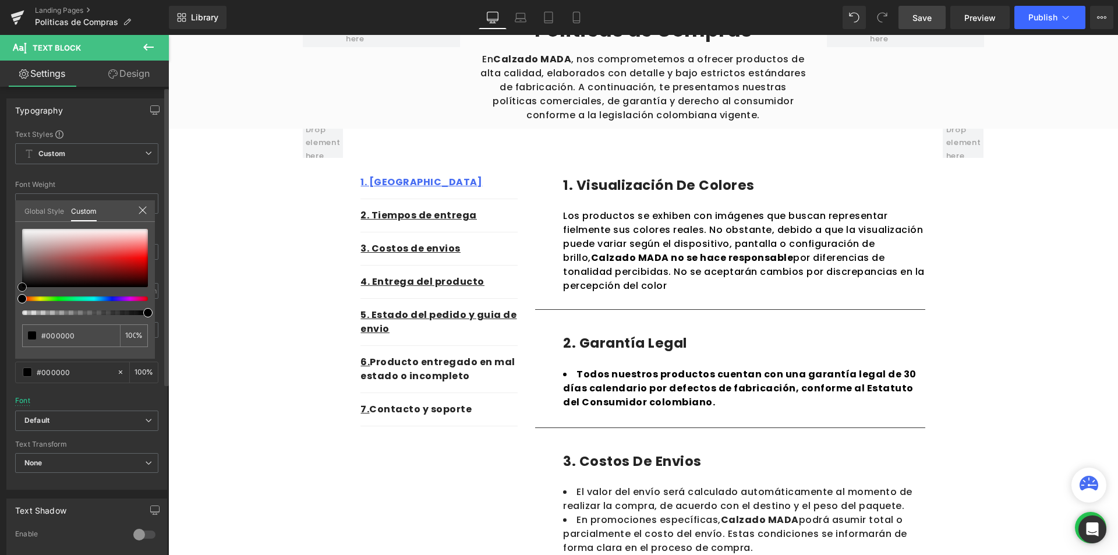
drag, startPoint x: 64, startPoint y: 245, endPoint x: 0, endPoint y: 324, distance: 101.8
click at [0, 324] on div "Typography Text Styles Custom Custom Setup Global Style Custom Setup Global Sty…" at bounding box center [87, 290] width 174 height 400
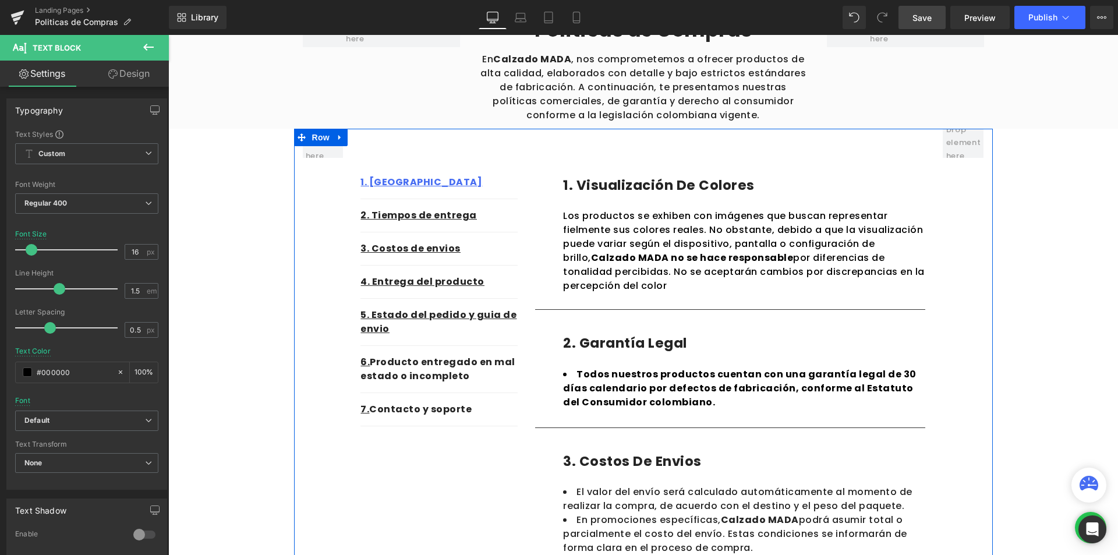
scroll to position [0, 0]
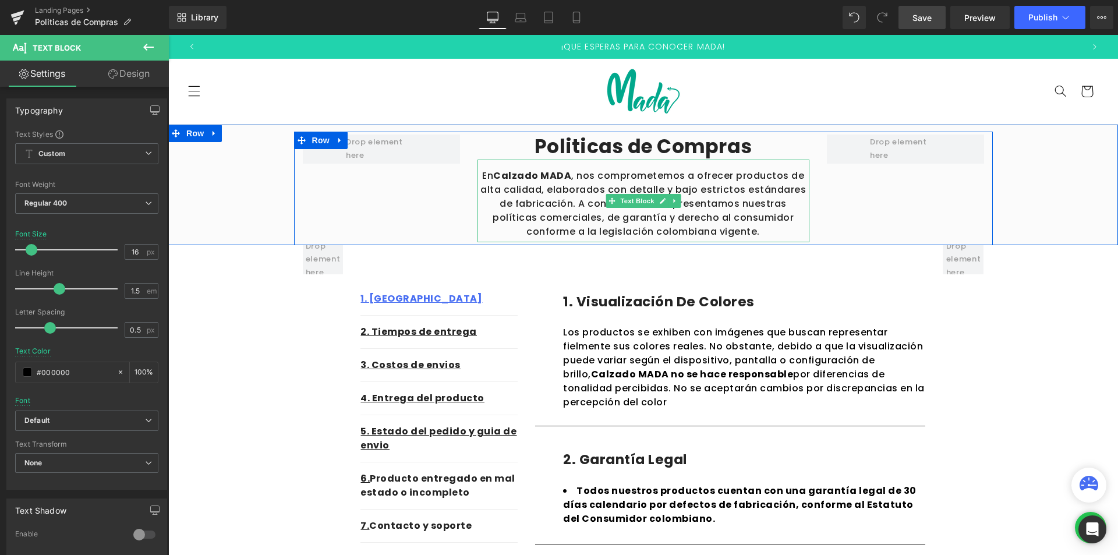
click at [535, 203] on p "En Calzado MADA , nos comprometemos a ofrecer productos de alta calidad, elabor…" at bounding box center [643, 204] width 332 height 70
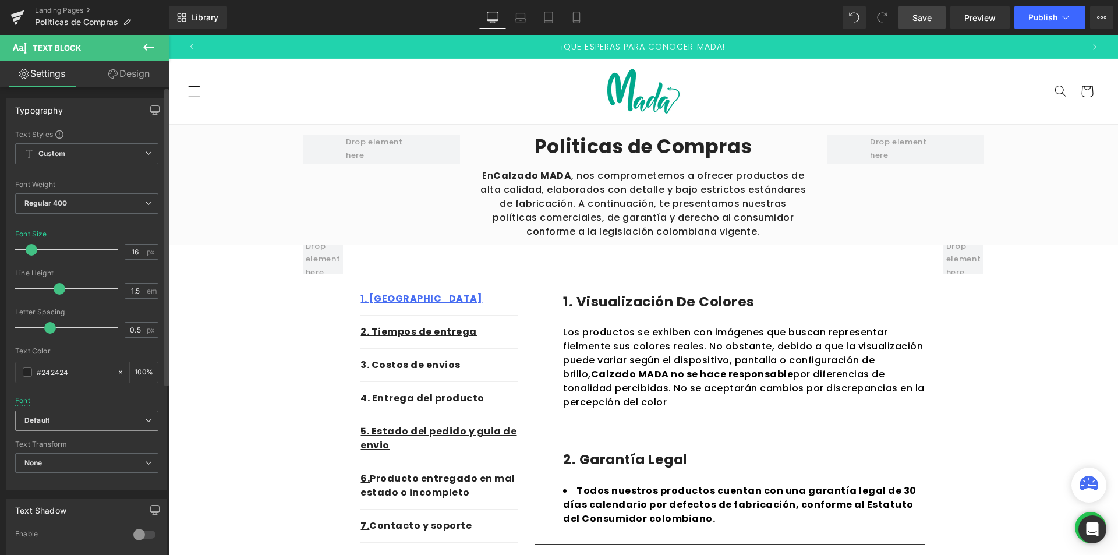
click at [80, 414] on span "Default" at bounding box center [86, 420] width 143 height 20
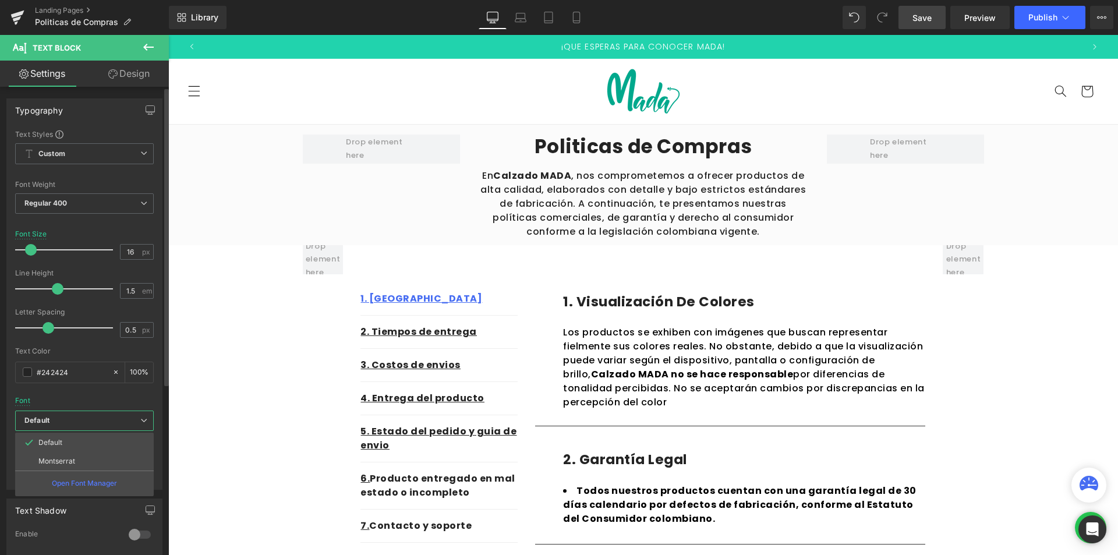
click at [55, 459] on p "Montserrat" at bounding box center [56, 461] width 37 height 8
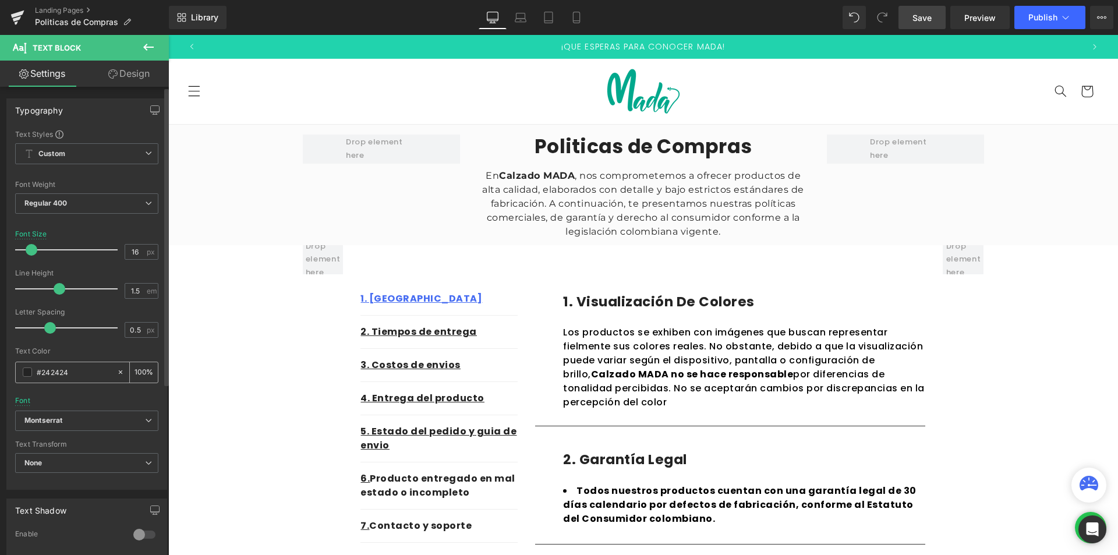
click at [26, 369] on span at bounding box center [27, 371] width 9 height 9
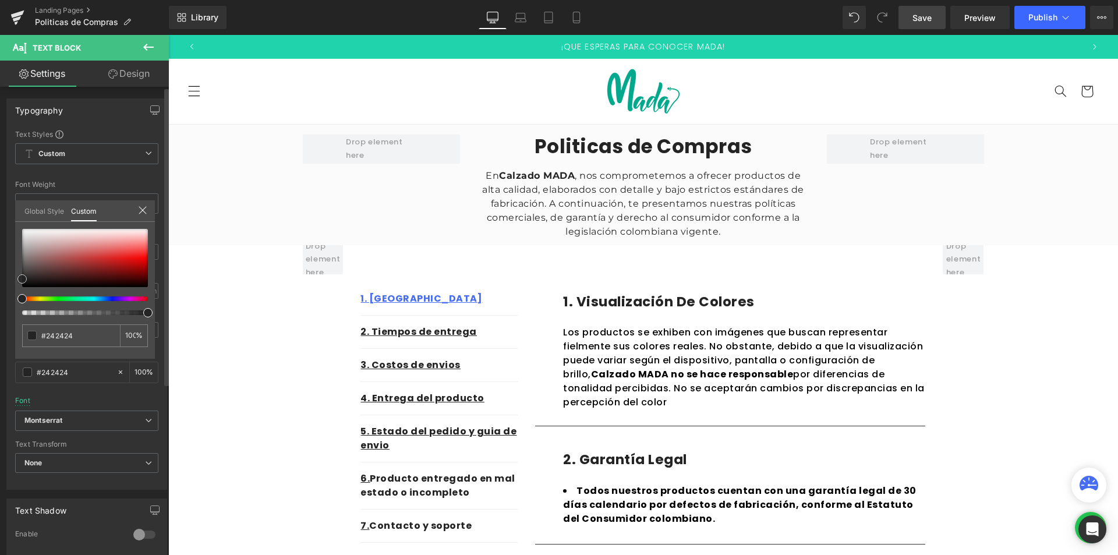
type input "#a05454"
type input "#834d4d"
type input "#0f0e0e"
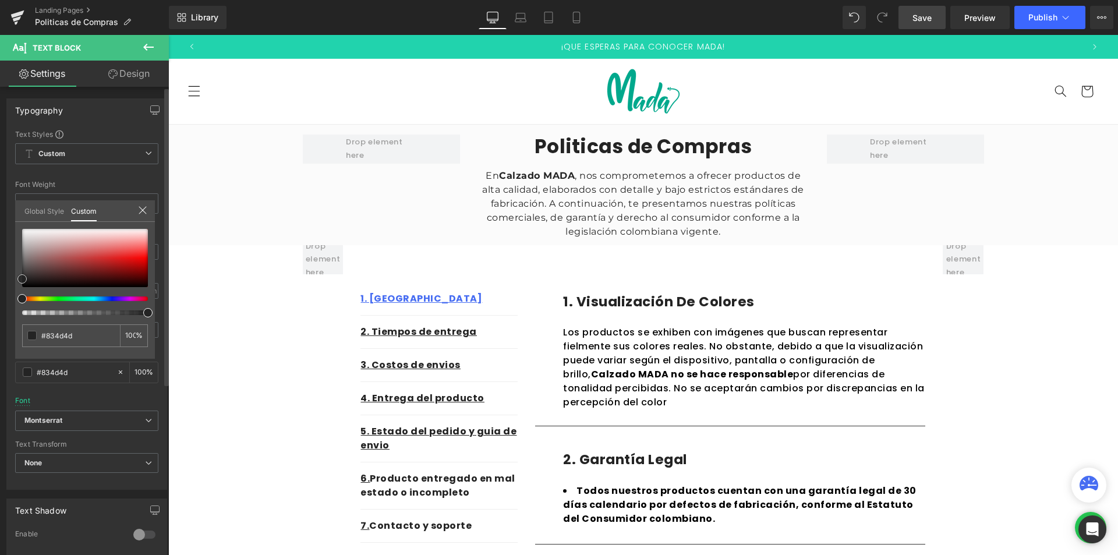
type input "#0f0e0e"
type input "#000000"
drag, startPoint x: 51, startPoint y: 267, endPoint x: 0, endPoint y: 306, distance: 64.4
click at [0, 306] on div "Typography Text Styles Custom Custom Setup Global Style Custom Setup Global Sty…" at bounding box center [87, 290] width 174 height 400
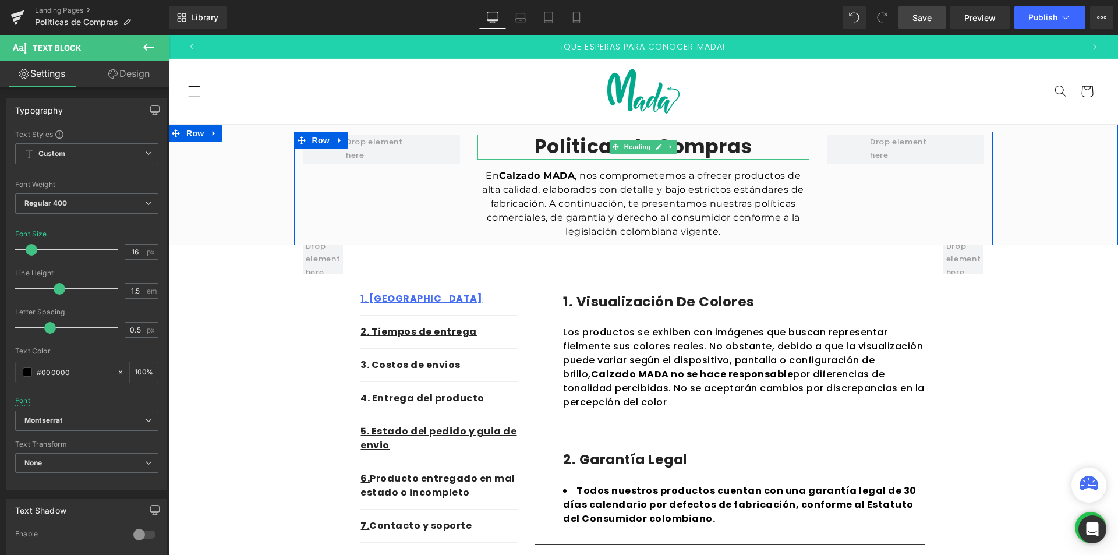
drag, startPoint x: 562, startPoint y: 146, endPoint x: 557, endPoint y: 149, distance: 6.0
click at [562, 146] on h2 "Politicas de Compras" at bounding box center [643, 146] width 332 height 25
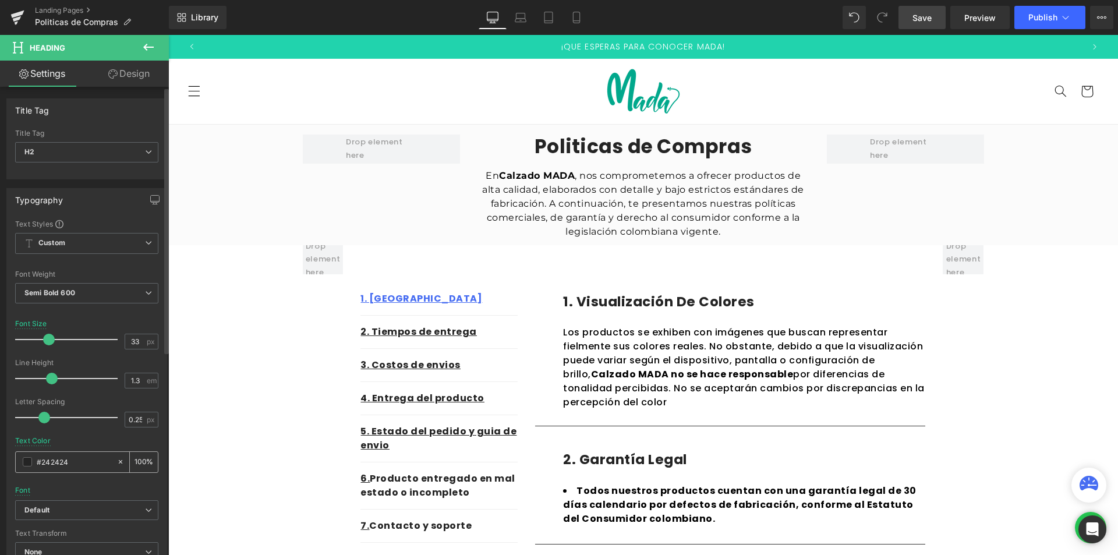
click at [24, 465] on span at bounding box center [27, 461] width 9 height 9
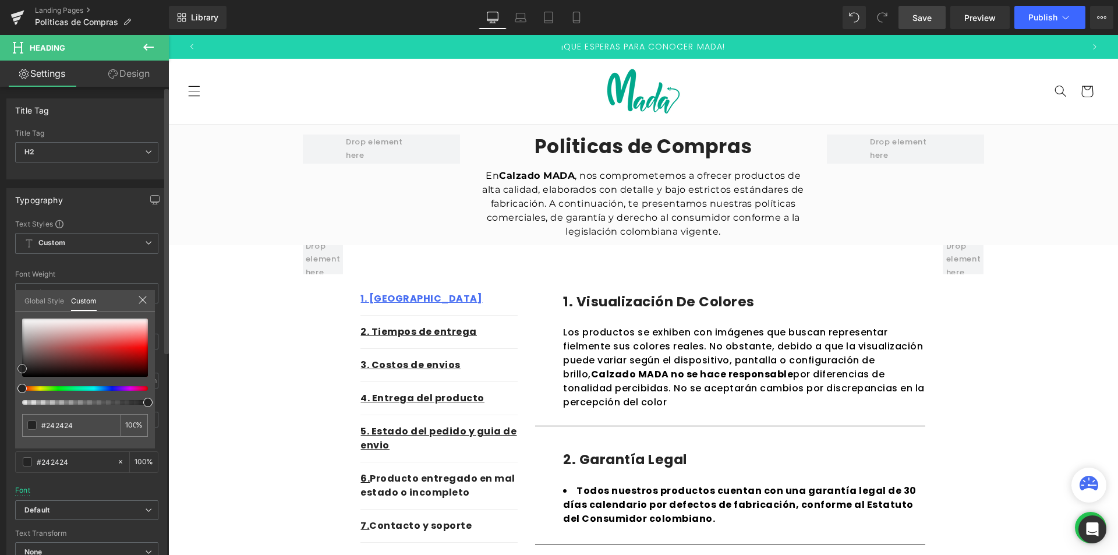
type input "#c29d9d"
type input "#bf9b9b"
type input "#504848"
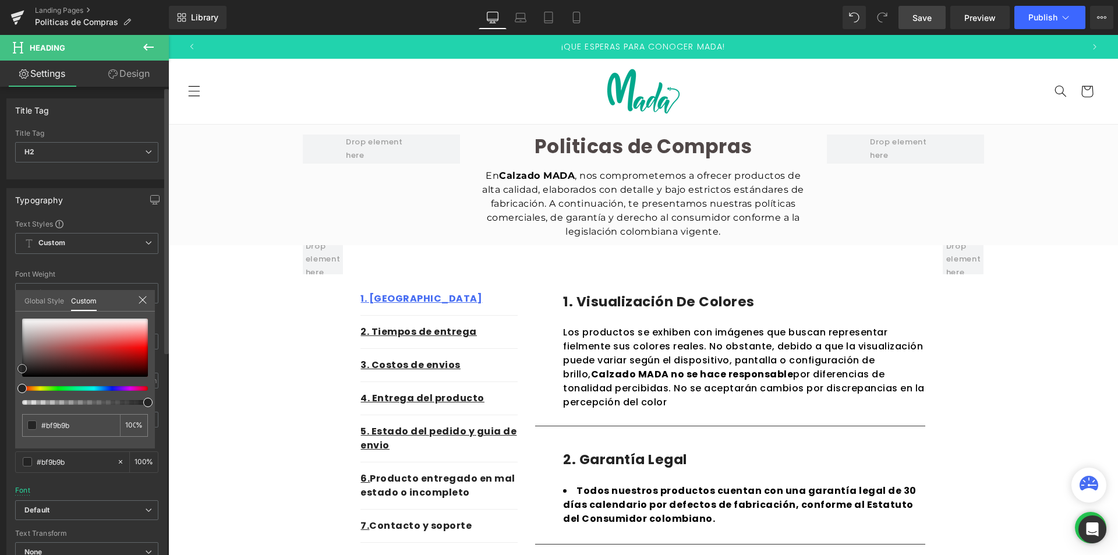
type input "#504848"
type input "#000000"
drag, startPoint x: 0, startPoint y: 386, endPoint x: 0, endPoint y: 417, distance: 30.9
click at [0, 417] on div "Typography Text Styles Custom Custom Setup Global Style Custom Setup Global Sty…" at bounding box center [87, 379] width 174 height 400
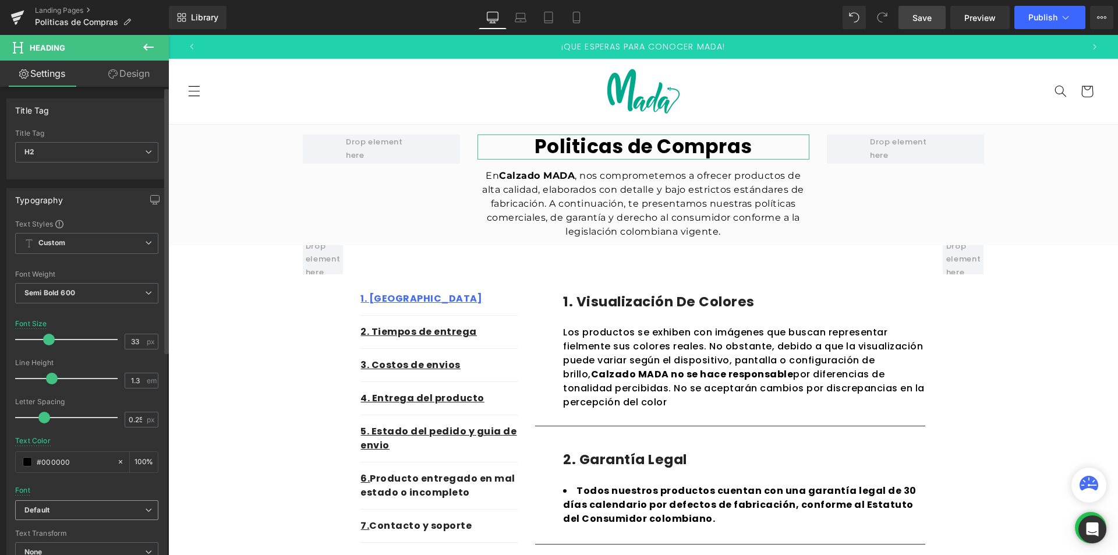
click at [66, 518] on span "Default" at bounding box center [86, 510] width 143 height 20
click at [60, 544] on li "Montserrat" at bounding box center [84, 550] width 139 height 19
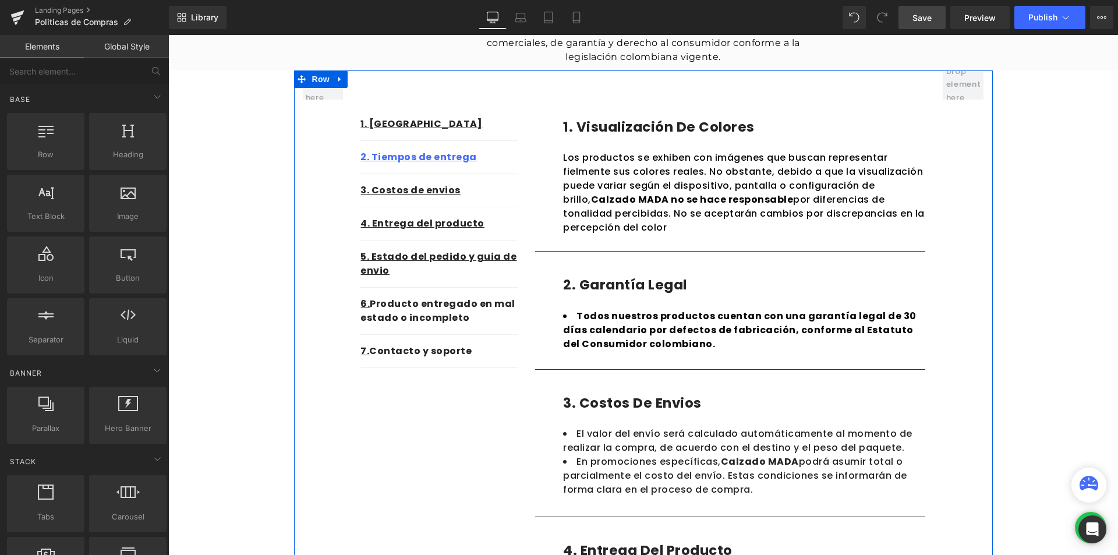
scroll to position [233, 0]
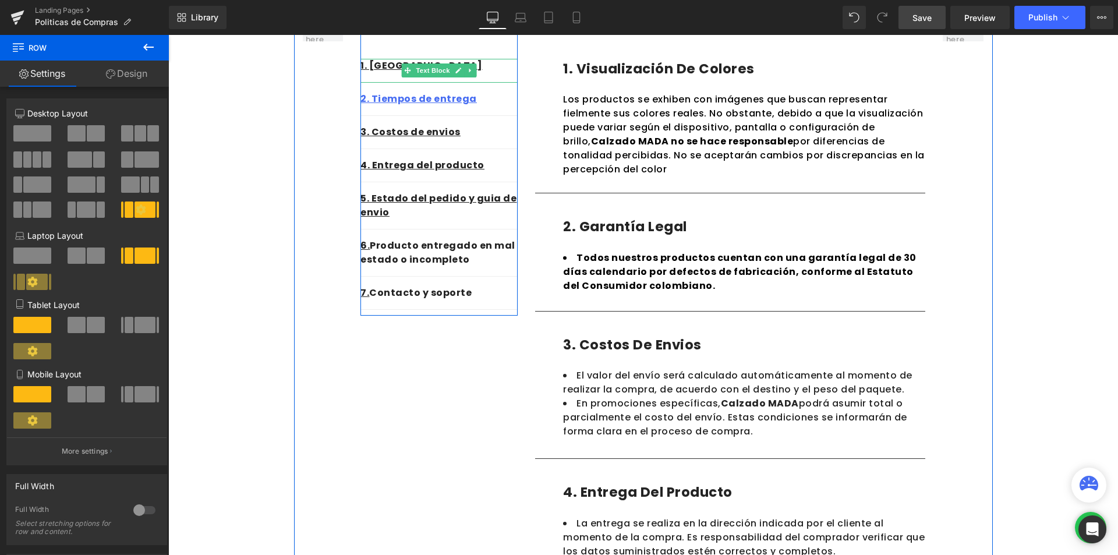
click at [497, 73] on div "1. [GEOGRAPHIC_DATA]" at bounding box center [438, 71] width 157 height 24
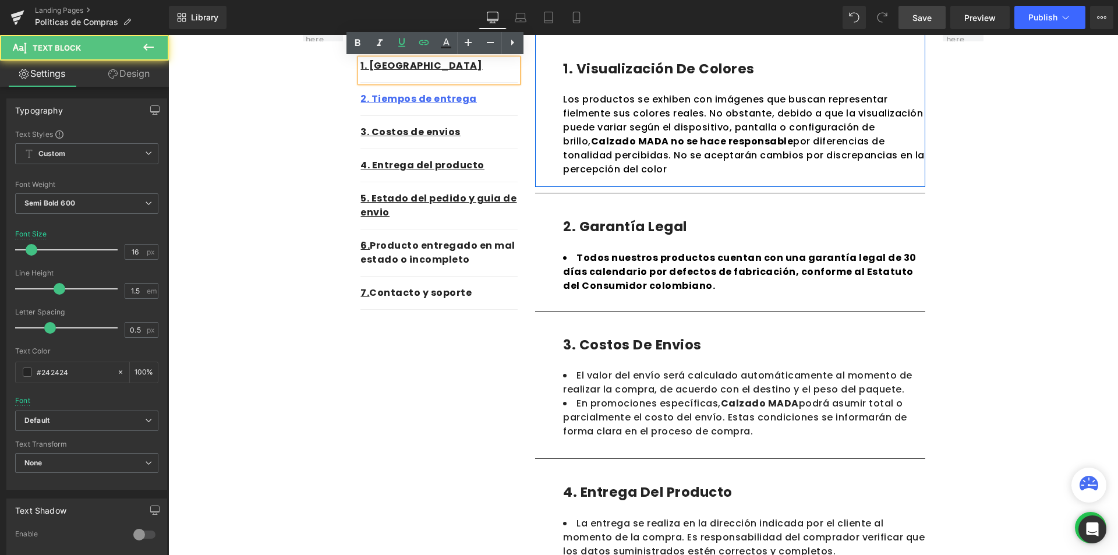
scroll to position [0, 0]
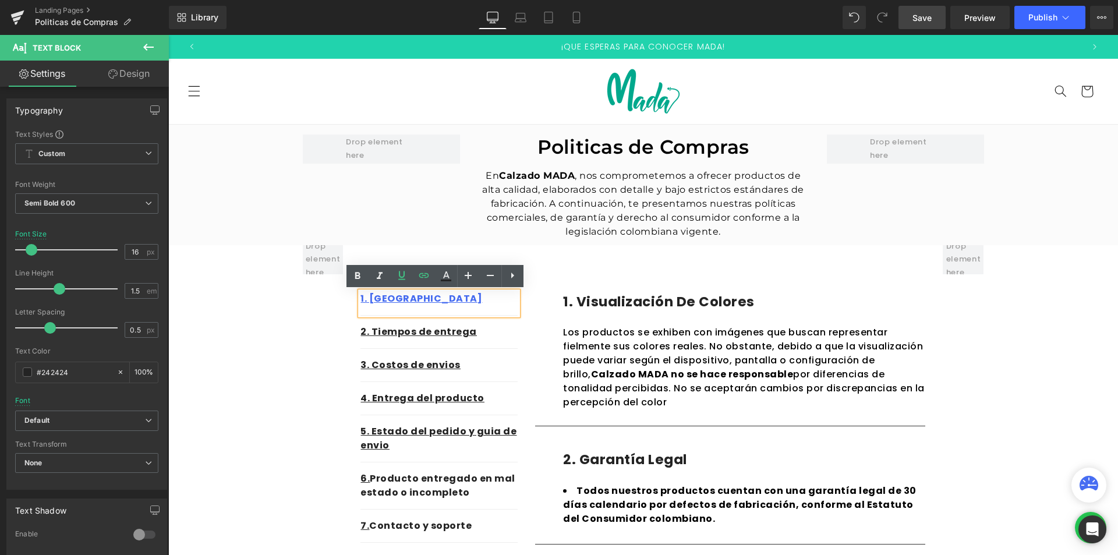
click at [445, 308] on div "1. [GEOGRAPHIC_DATA]" at bounding box center [438, 304] width 157 height 24
click at [502, 312] on div "1. [GEOGRAPHIC_DATA]" at bounding box center [438, 304] width 157 height 24
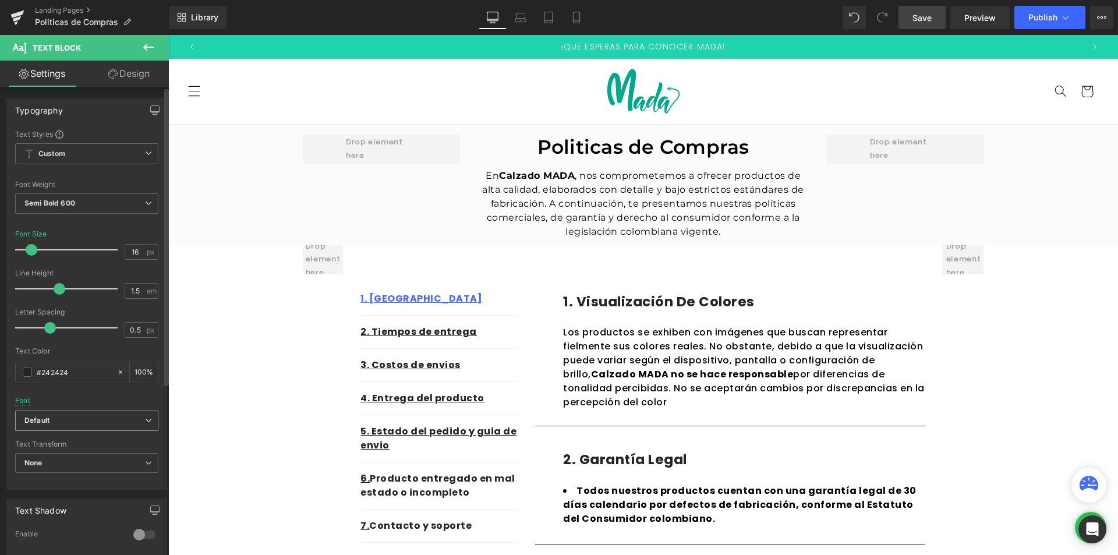
click at [99, 417] on b "Default" at bounding box center [84, 421] width 121 height 10
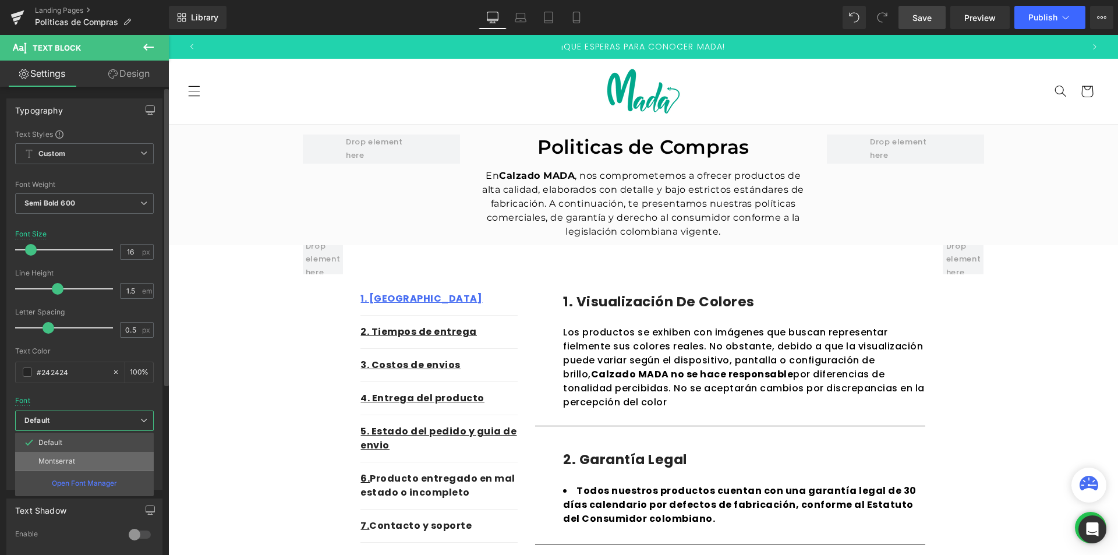
click at [70, 460] on p "Montserrat" at bounding box center [56, 461] width 37 height 8
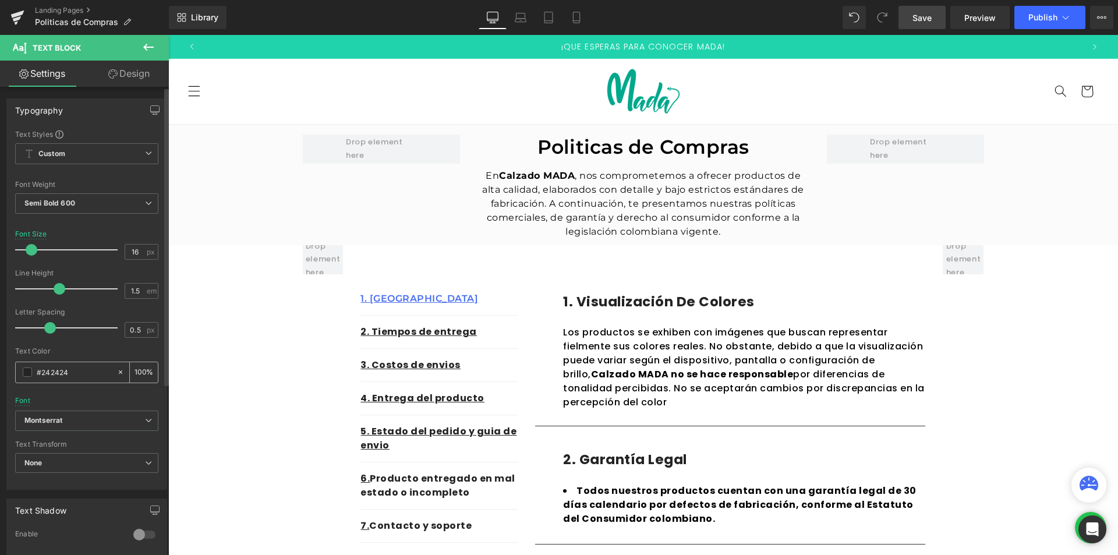
click at [23, 372] on span at bounding box center [27, 371] width 9 height 9
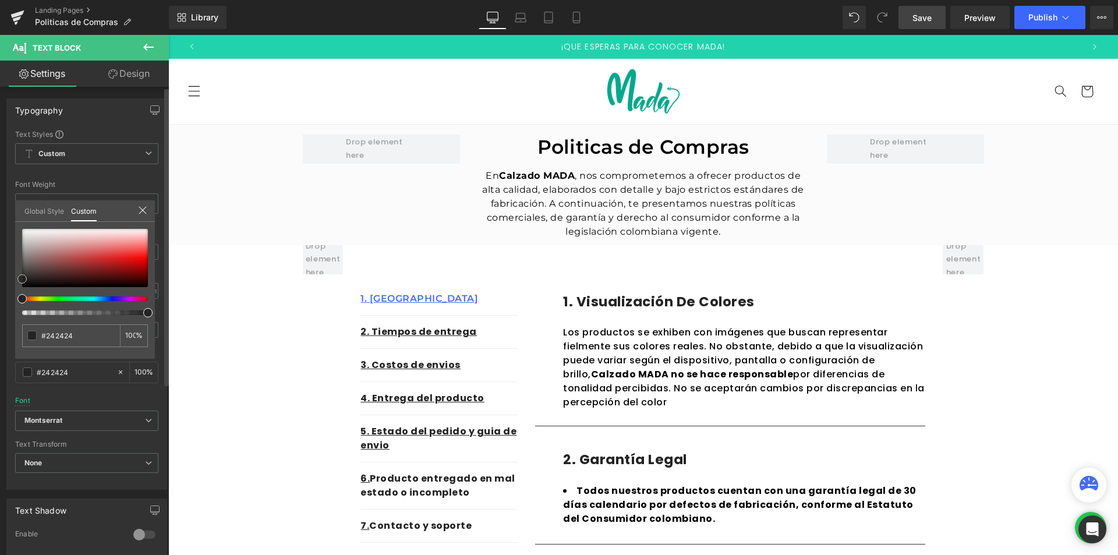
type input "#bb6161"
type input "#ac4d4d"
type input "#000000"
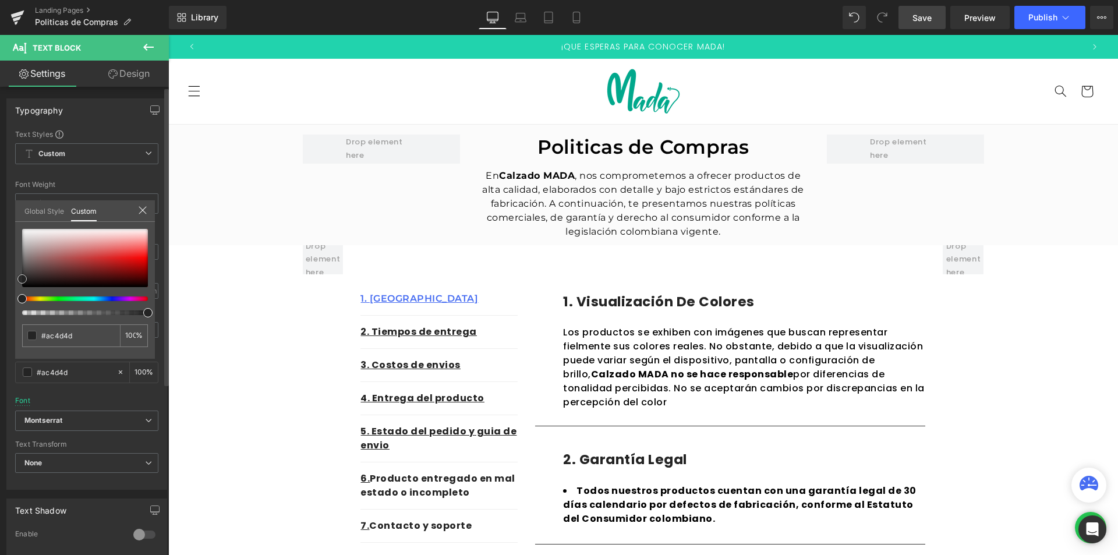
type input "#000000"
drag, startPoint x: 2, startPoint y: 320, endPoint x: 0, endPoint y: 346, distance: 26.8
click at [0, 346] on div "Typography Text Styles Custom Custom Setup Global Style Custom Setup Global Sty…" at bounding box center [87, 290] width 174 height 400
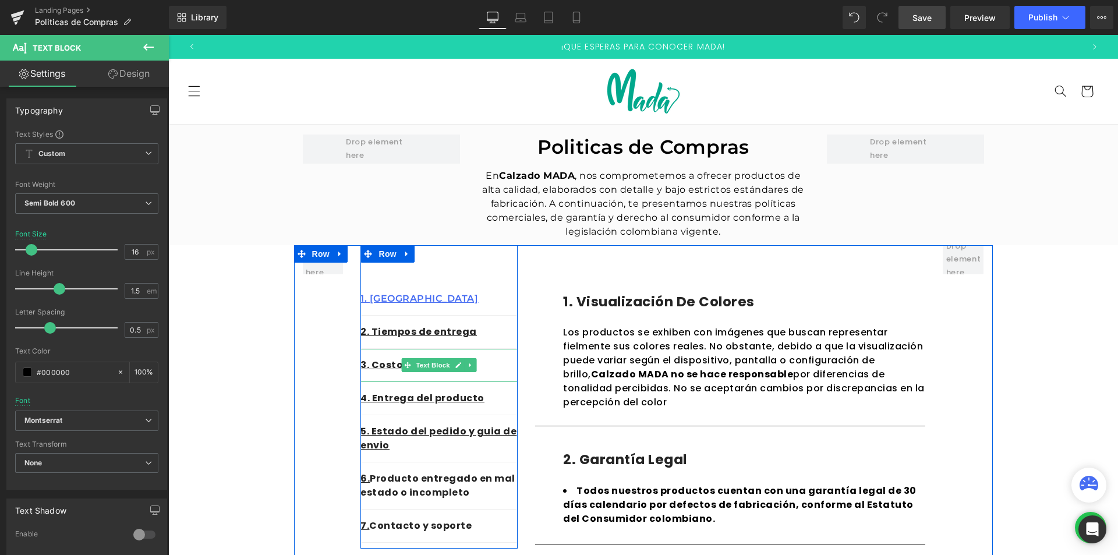
click at [492, 368] on p "3. Costos de envios" at bounding box center [438, 365] width 157 height 14
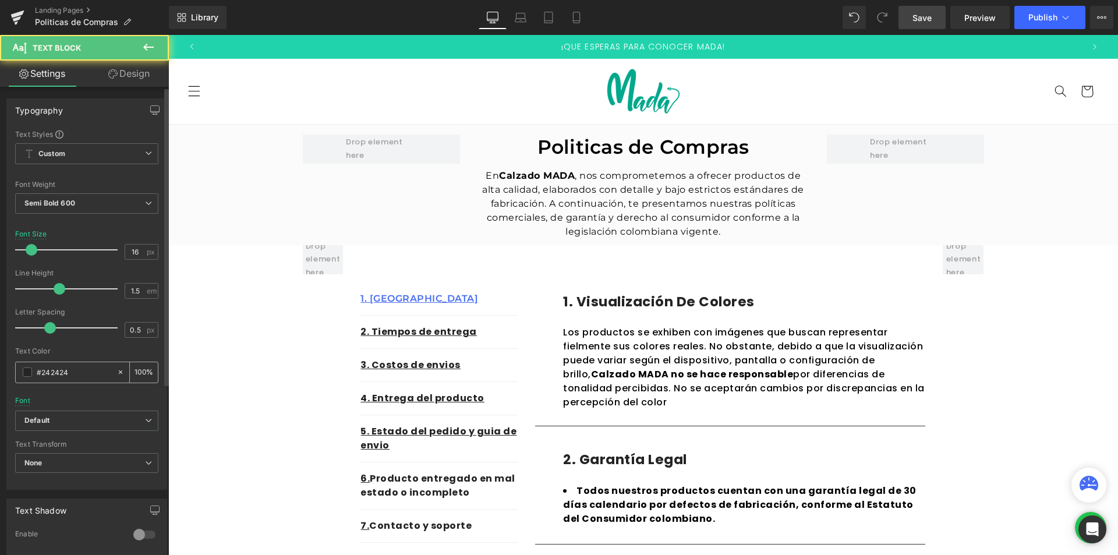
click at [69, 370] on input "#242424" at bounding box center [74, 372] width 75 height 13
click at [30, 370] on span at bounding box center [27, 371] width 9 height 9
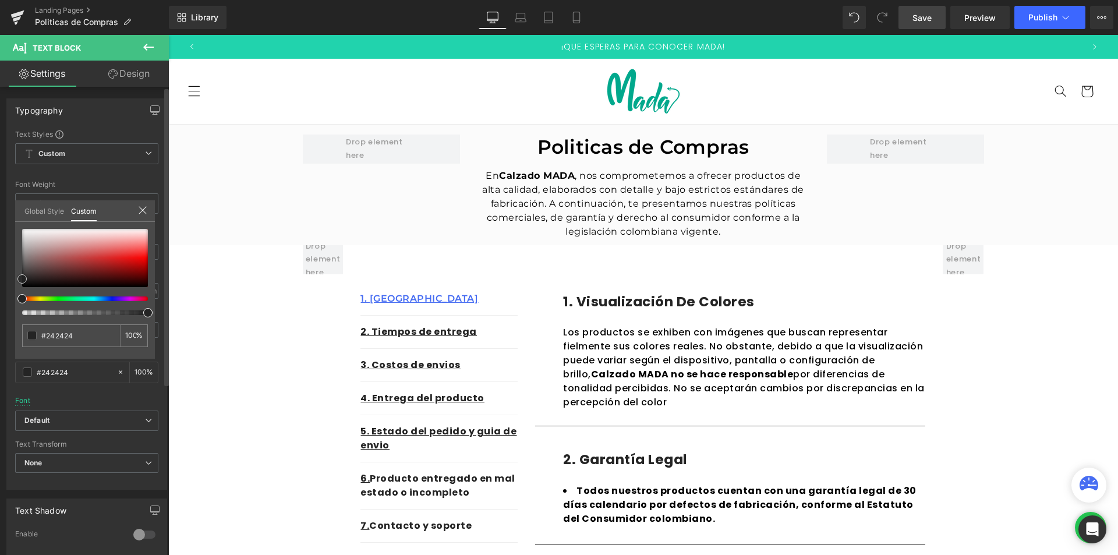
type input "#f2e3e3"
type input "#debebe"
type input "#754c4c"
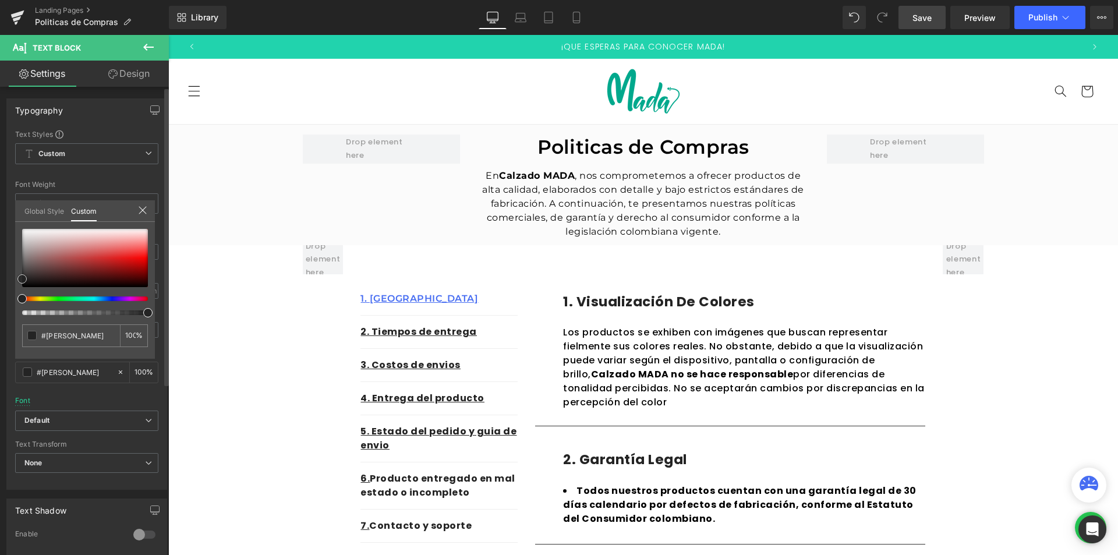
type input "#754c4c"
type input "#000000"
drag, startPoint x: 63, startPoint y: 243, endPoint x: 0, endPoint y: 332, distance: 109.0
click at [0, 332] on div "Typography Text Styles Custom Custom Setup Global Style Custom Setup Global Sty…" at bounding box center [87, 290] width 174 height 400
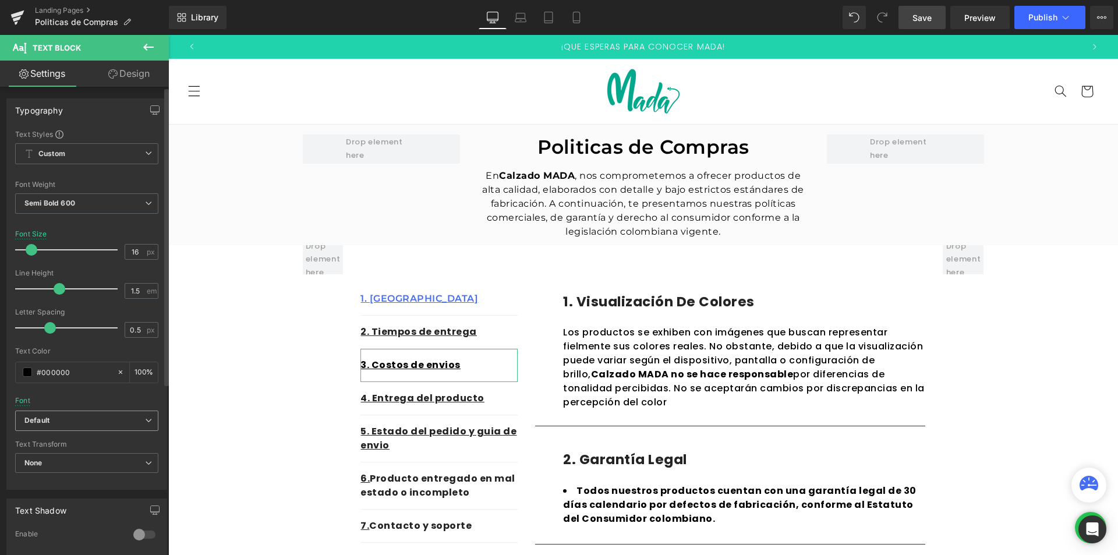
click at [56, 420] on b "Default" at bounding box center [84, 421] width 121 height 10
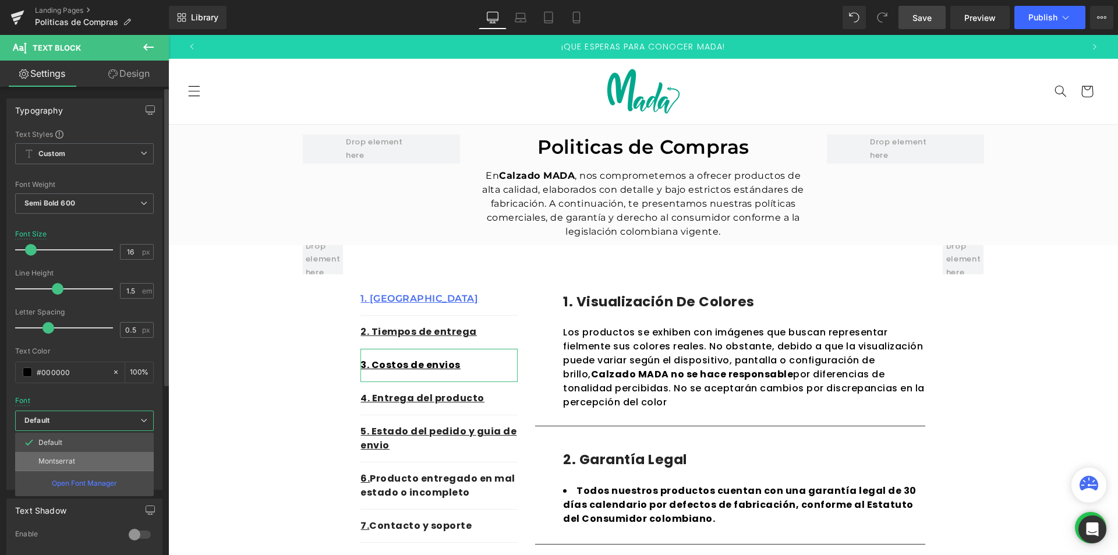
click at [59, 461] on p "Montserrat" at bounding box center [56, 461] width 37 height 8
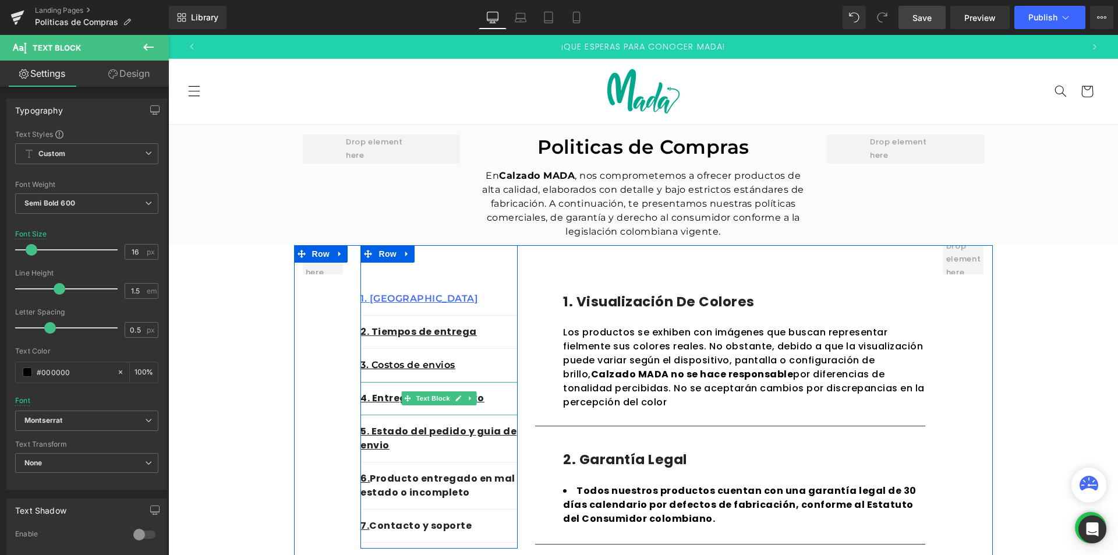
click at [486, 401] on p "4. Entrega del producto" at bounding box center [438, 398] width 157 height 14
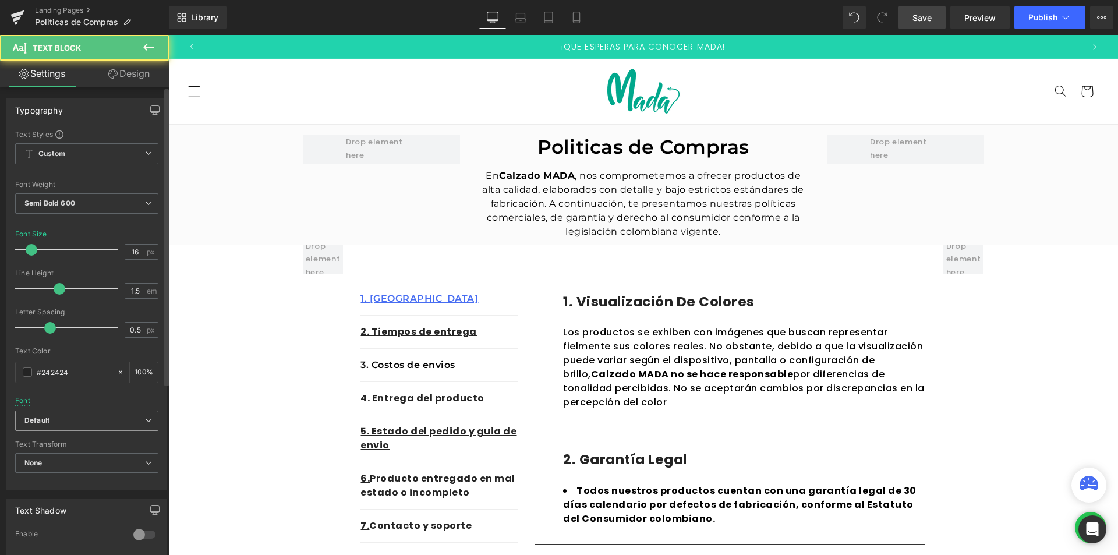
click at [94, 417] on b "Default" at bounding box center [84, 421] width 121 height 10
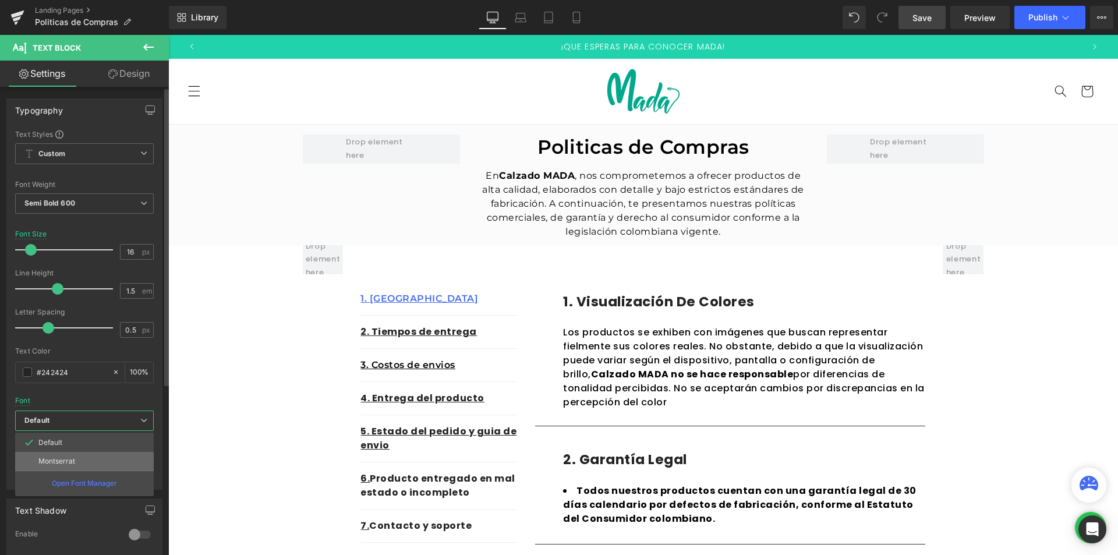
click at [65, 458] on p "Montserrat" at bounding box center [56, 461] width 37 height 8
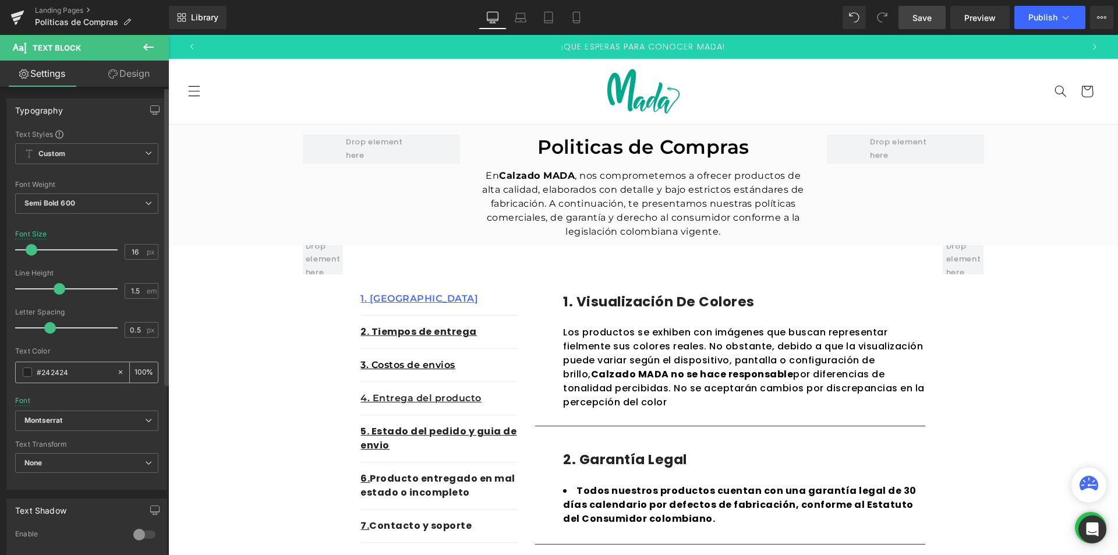
click at [30, 375] on span at bounding box center [27, 371] width 9 height 9
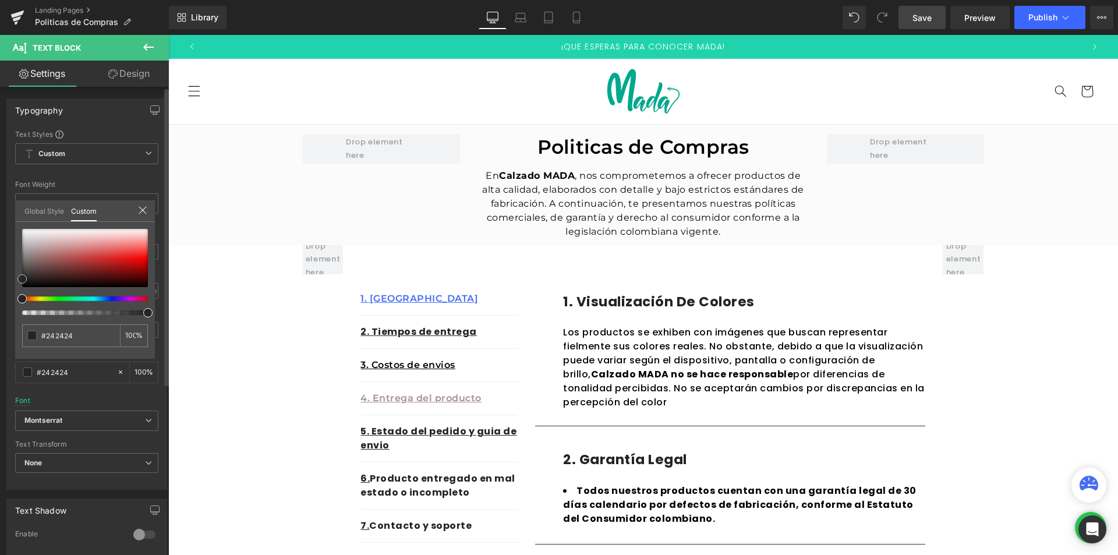
type input "#a69090"
type input "#978080"
type input "#191919"
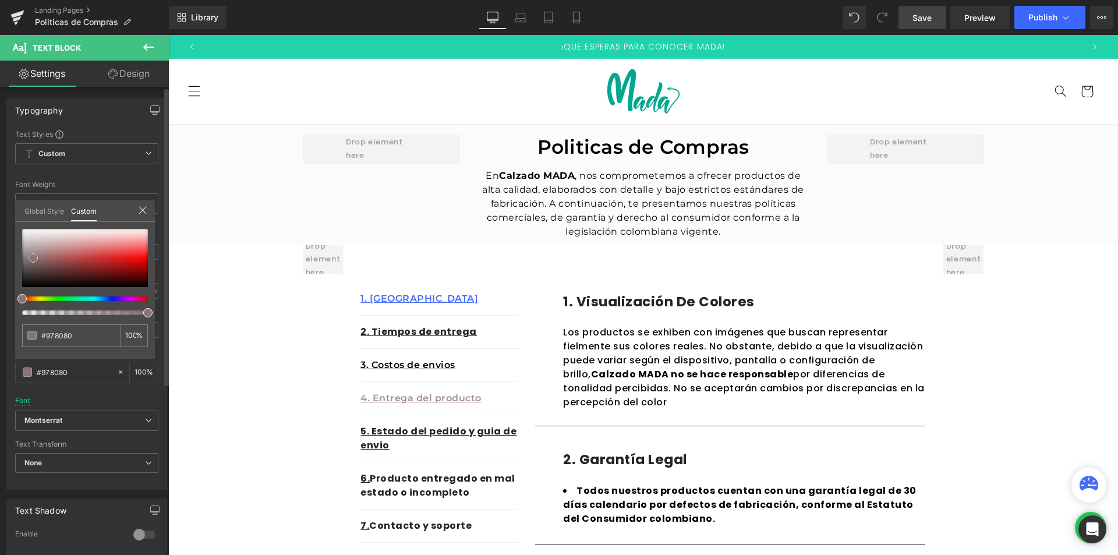
type input "#191919"
type input "#000000"
drag, startPoint x: 36, startPoint y: 251, endPoint x: 2, endPoint y: 359, distance: 112.9
click at [0, 344] on div "Typography Text Styles Custom Custom Setup Global Style Custom Setup Global Sty…" at bounding box center [87, 290] width 174 height 400
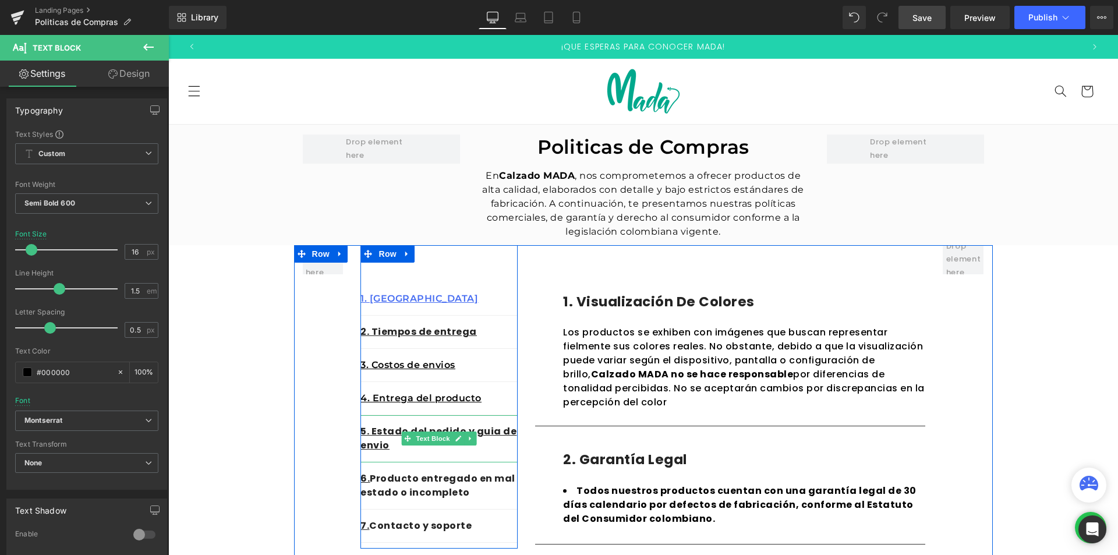
click at [477, 451] on p "5. Estado del pedido y guia de envio" at bounding box center [438, 438] width 157 height 28
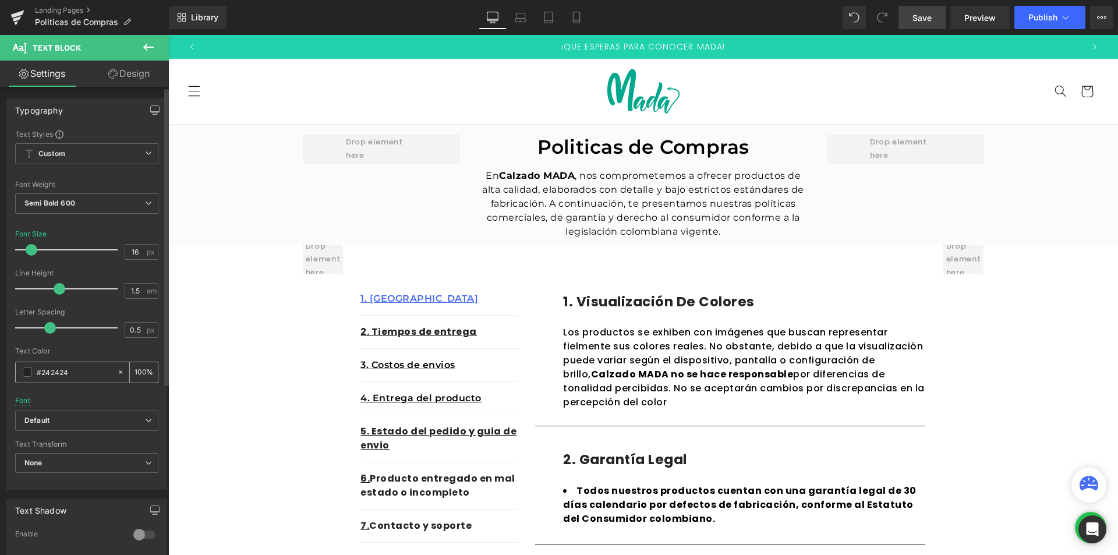
click at [48, 368] on input "#242424" at bounding box center [74, 372] width 75 height 13
click at [29, 369] on span at bounding box center [27, 371] width 9 height 9
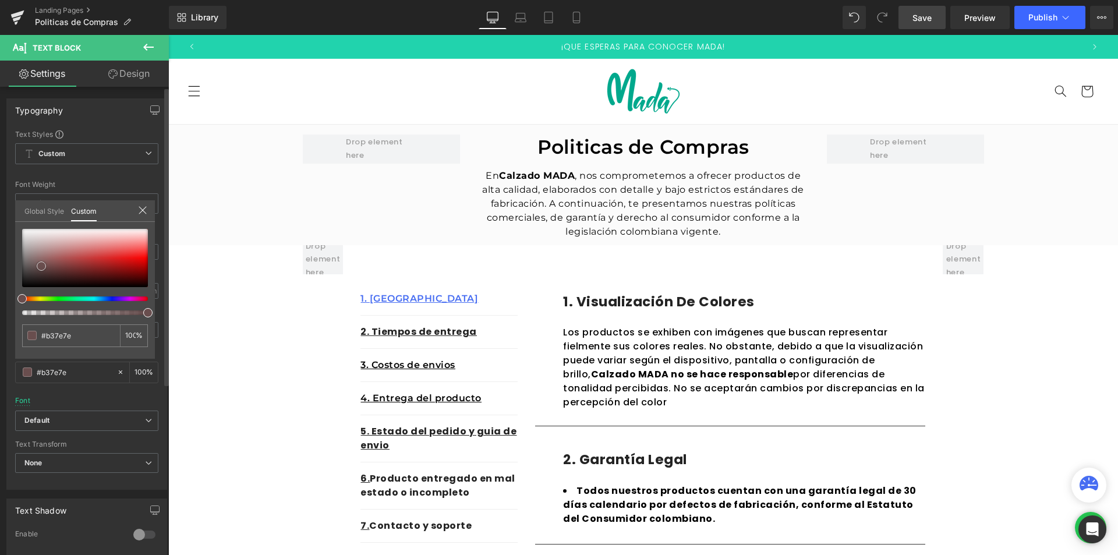
type input "#b37e7e"
type input "#694e4e"
type input "#000000"
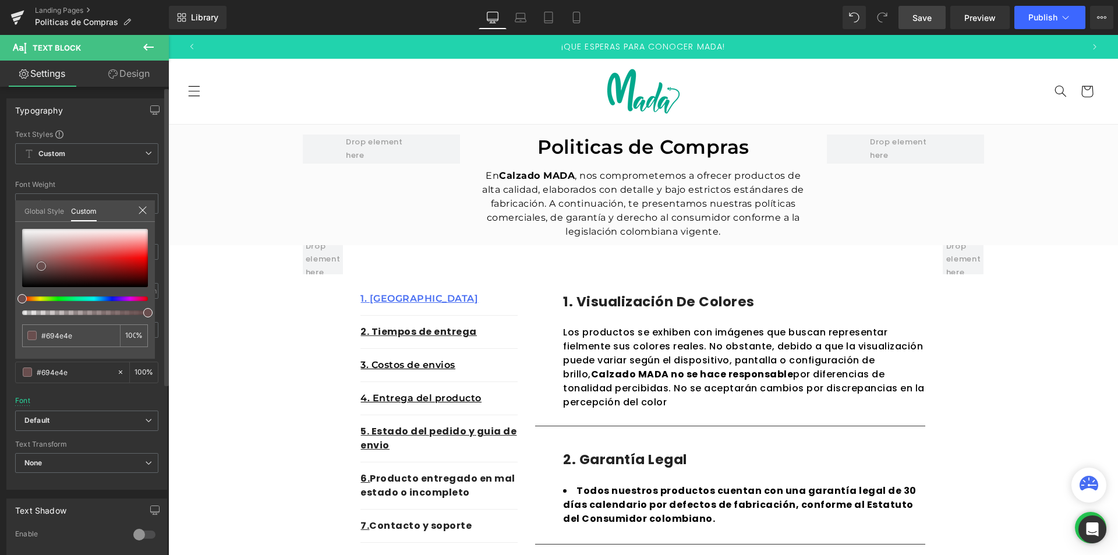
type input "#000000"
drag, startPoint x: 54, startPoint y: 252, endPoint x: 6, endPoint y: 337, distance: 97.8
click at [6, 336] on div "Typography Text Styles Custom Custom Setup Global Style Custom Setup Global Sty…" at bounding box center [87, 290] width 174 height 400
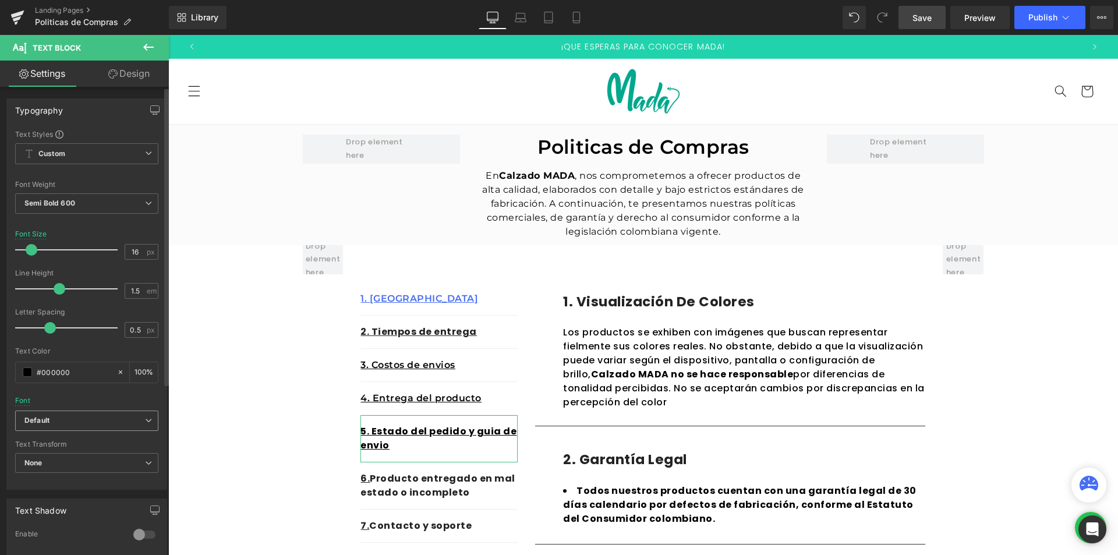
click at [65, 422] on b "Default" at bounding box center [84, 421] width 121 height 10
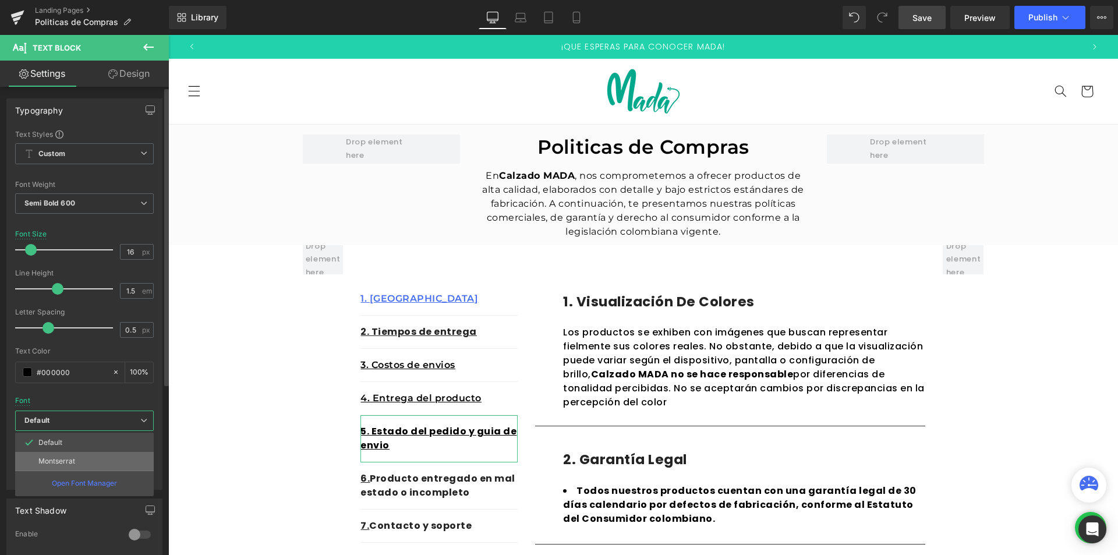
click at [63, 454] on li "Montserrat" at bounding box center [84, 461] width 139 height 19
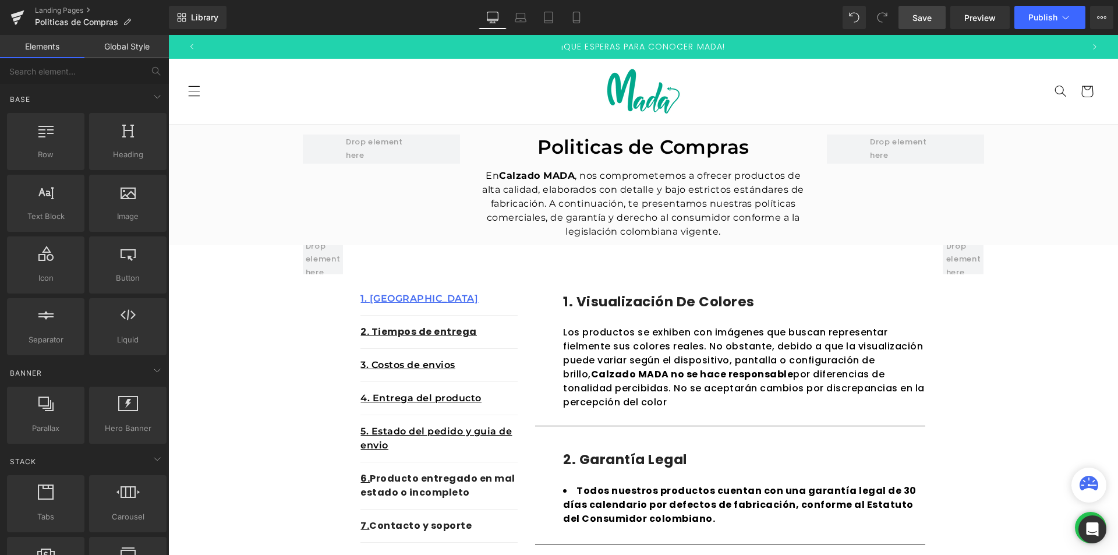
scroll to position [233, 0]
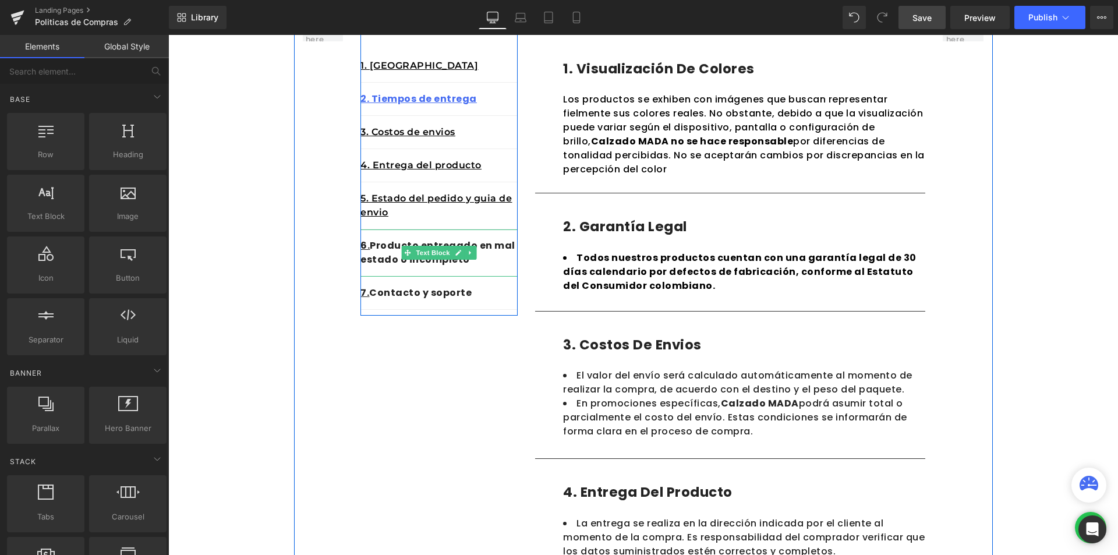
click at [490, 271] on div "6. Producto entregado en mal estado o incompleto" at bounding box center [438, 252] width 157 height 47
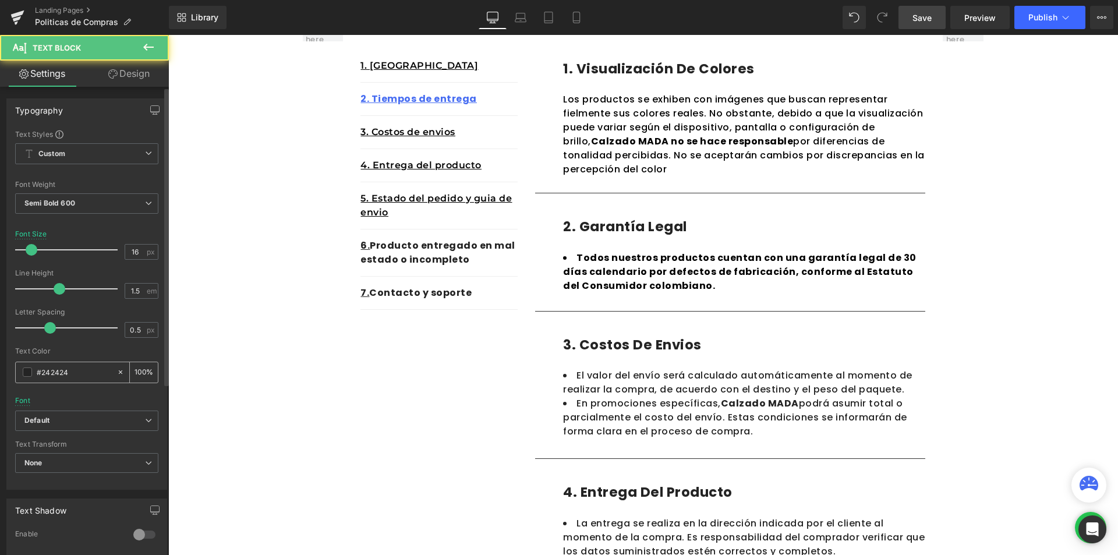
click at [66, 375] on input "#242424" at bounding box center [74, 372] width 75 height 13
click at [26, 374] on span at bounding box center [27, 371] width 9 height 9
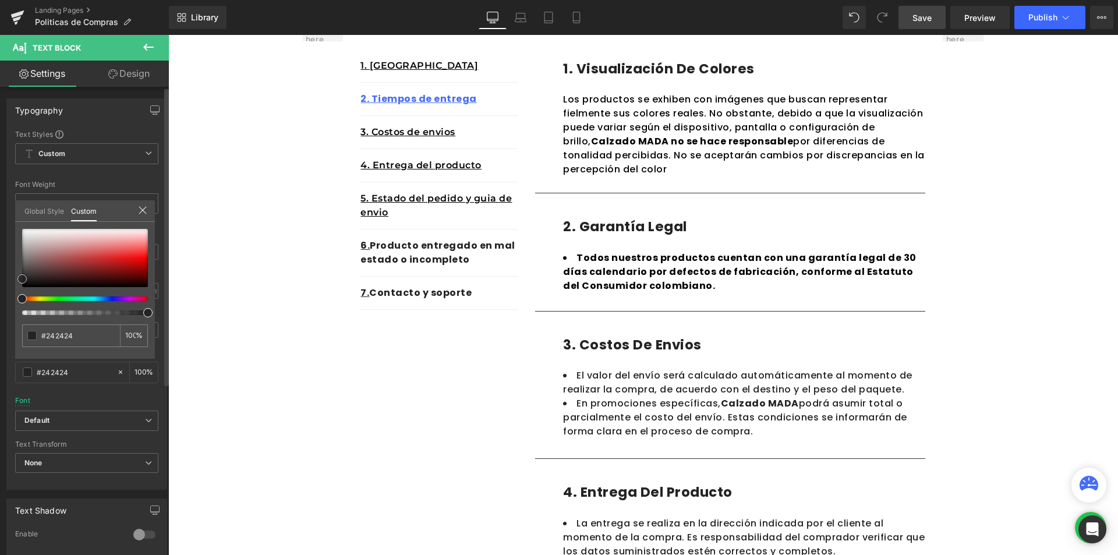
type input "#ab7171"
type input "#a36a6a"
type input "#080707"
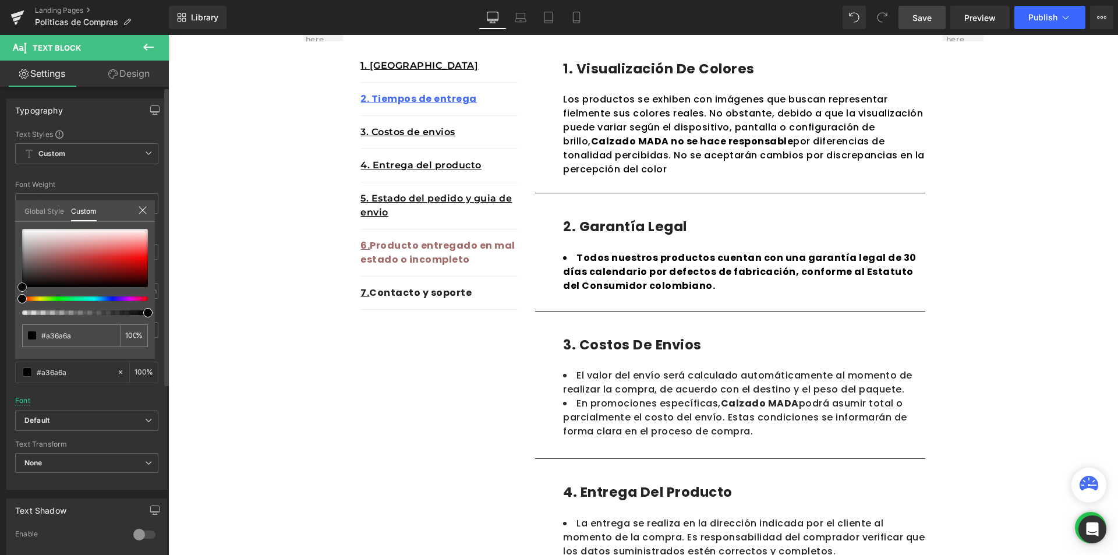
type input "#080707"
type input "#000000"
drag, startPoint x: 32, startPoint y: 285, endPoint x: 0, endPoint y: 327, distance: 52.7
click at [0, 327] on div "Typography Text Styles Custom Custom Setup Global Style Custom Setup Global Sty…" at bounding box center [87, 290] width 174 height 400
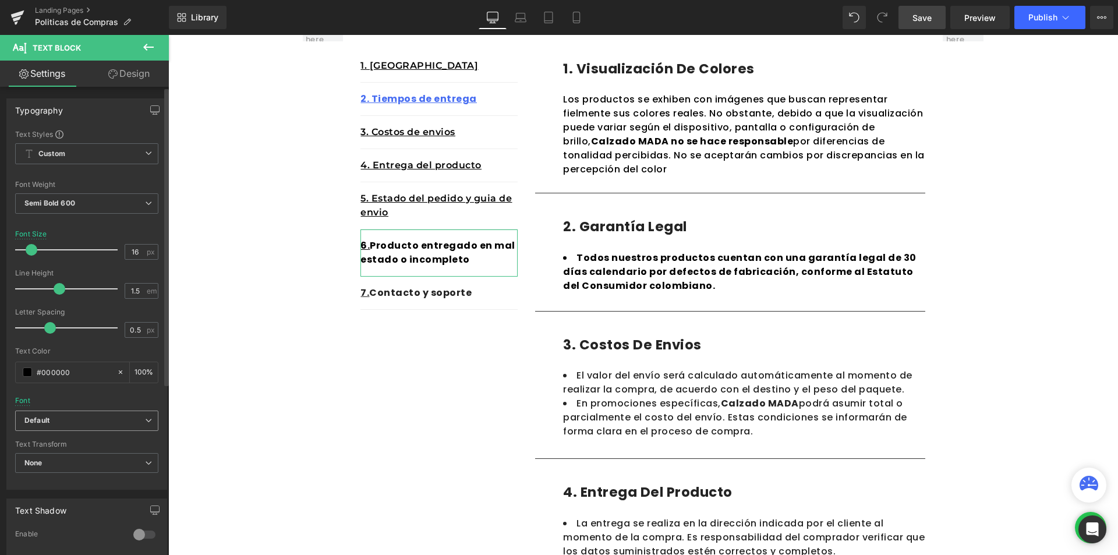
click at [50, 416] on b "Default" at bounding box center [84, 421] width 121 height 10
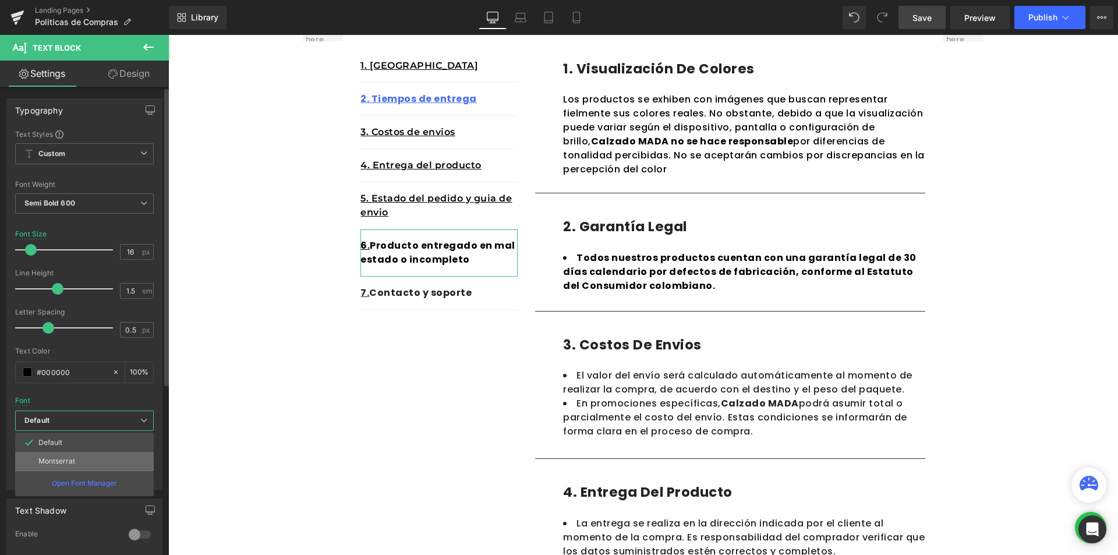
click at [31, 458] on icon at bounding box center [28, 460] width 9 height 9
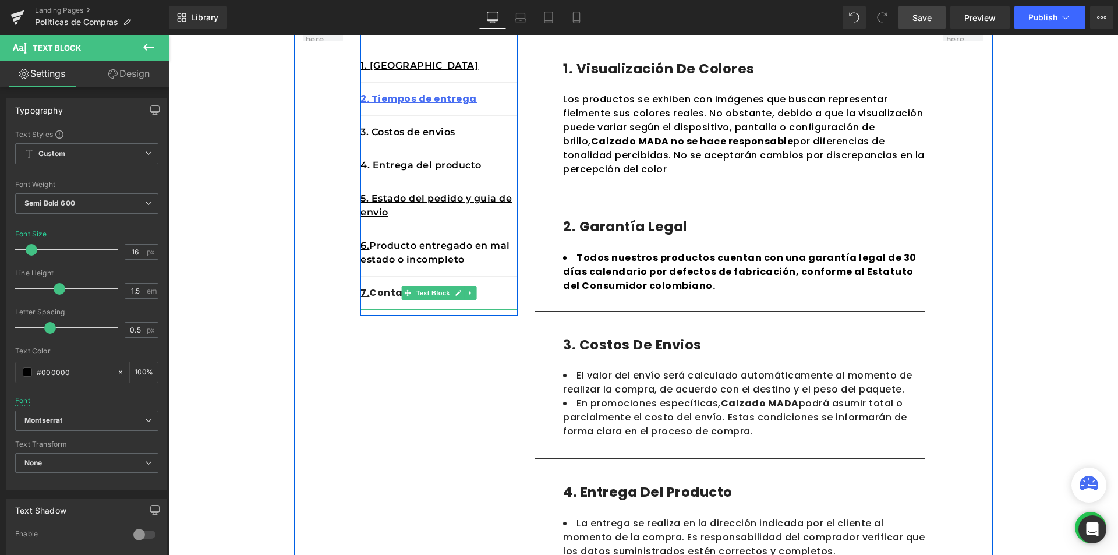
click at [496, 301] on div "7. Contacto y soporte" at bounding box center [438, 293] width 157 height 33
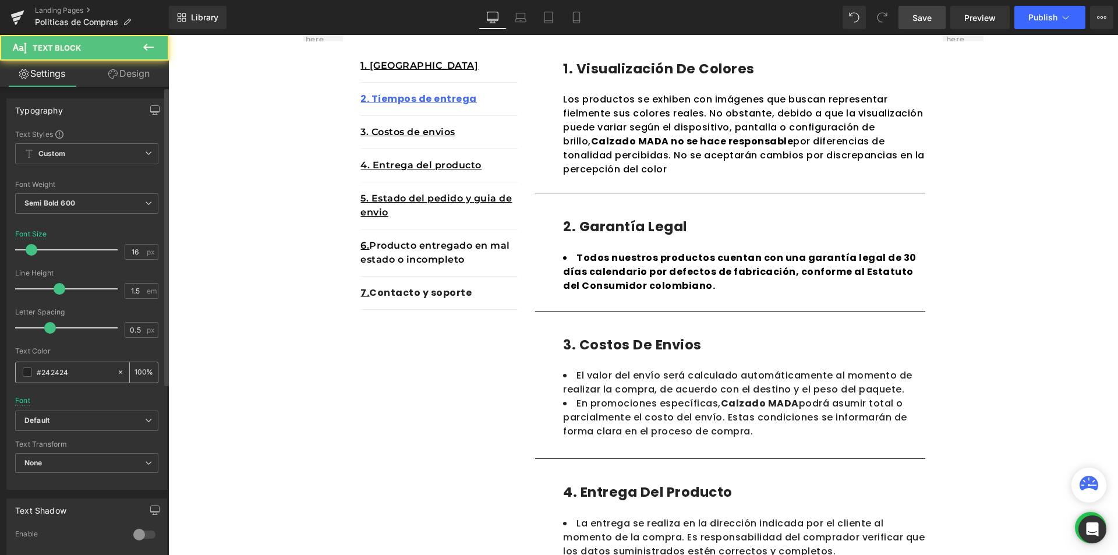
click at [58, 366] on input "#242424" at bounding box center [74, 372] width 75 height 13
click at [15, 372] on div "Text Styles Custom Custom Setup Global Style Custom Setup Global Style Thin 100…" at bounding box center [87, 309] width 160 height 360
click at [24, 372] on span at bounding box center [27, 371] width 9 height 9
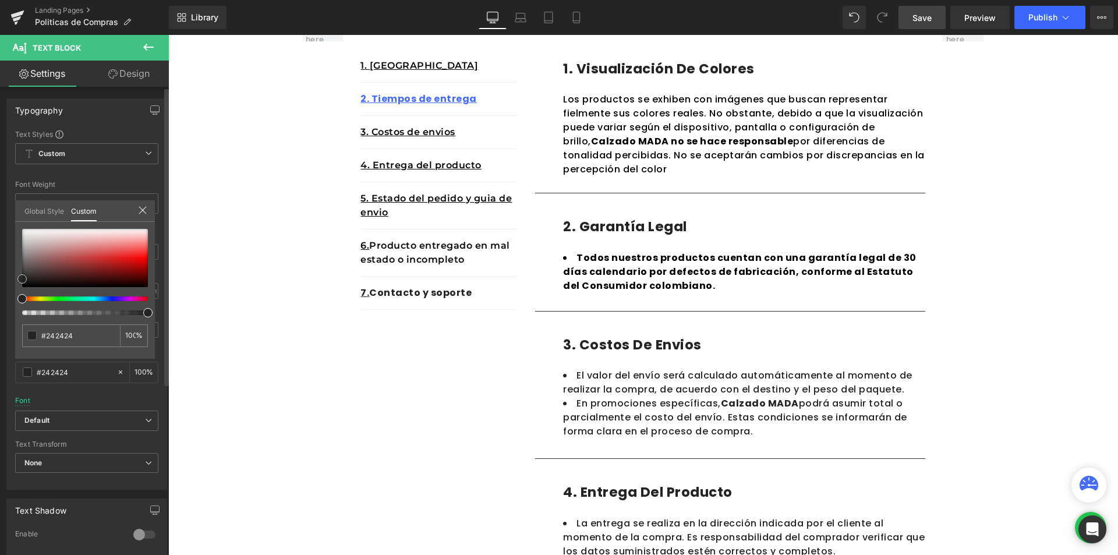
type input "#6b4141"
type input "#332323"
type input "#000000"
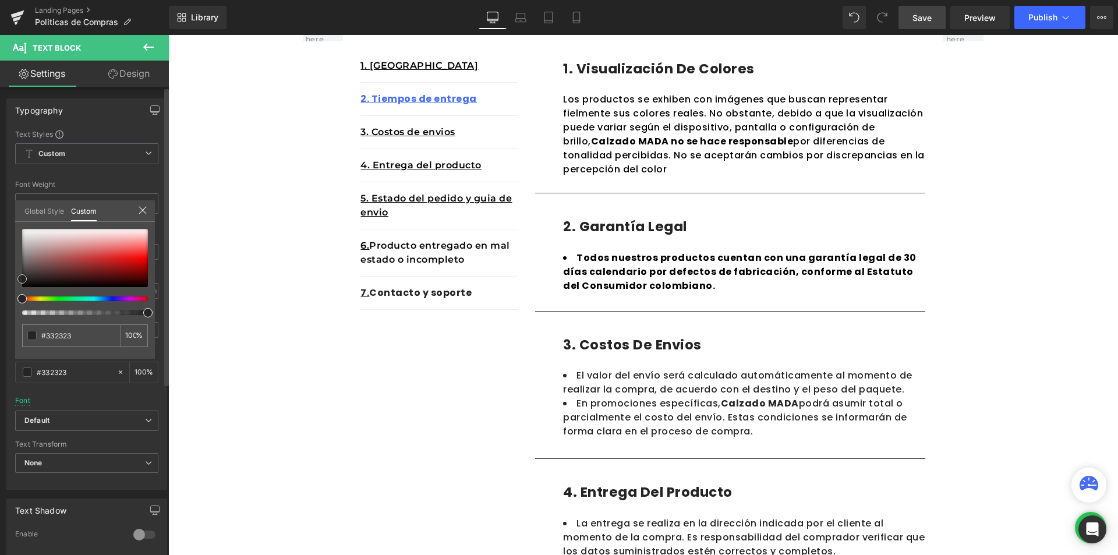
type input "#000000"
drag, startPoint x: 52, startPoint y: 267, endPoint x: 13, endPoint y: 342, distance: 84.6
click at [15, 332] on div "#000000 100 %" at bounding box center [85, 294] width 140 height 130
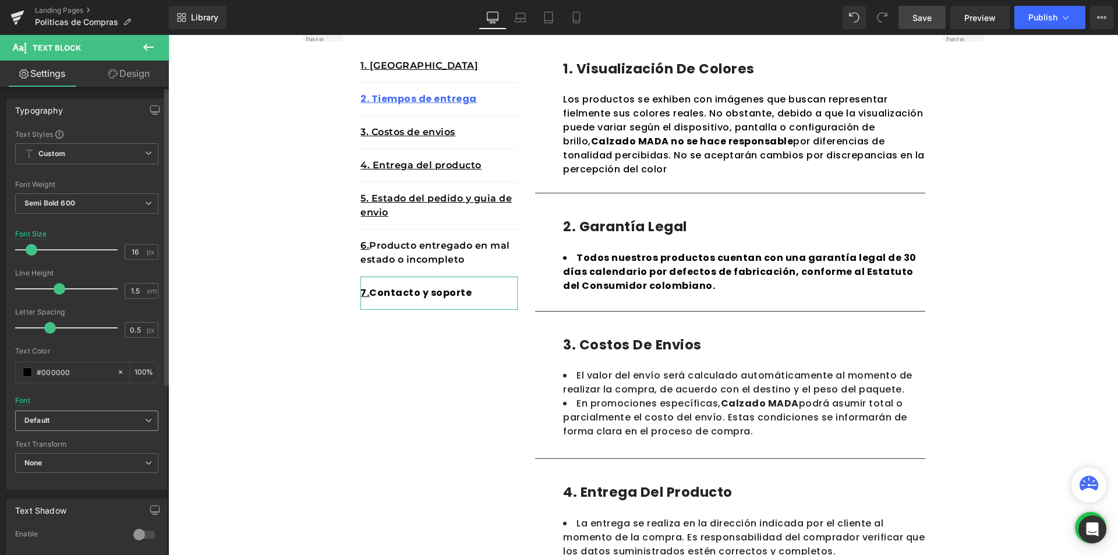
click at [58, 421] on b "Default" at bounding box center [84, 421] width 121 height 10
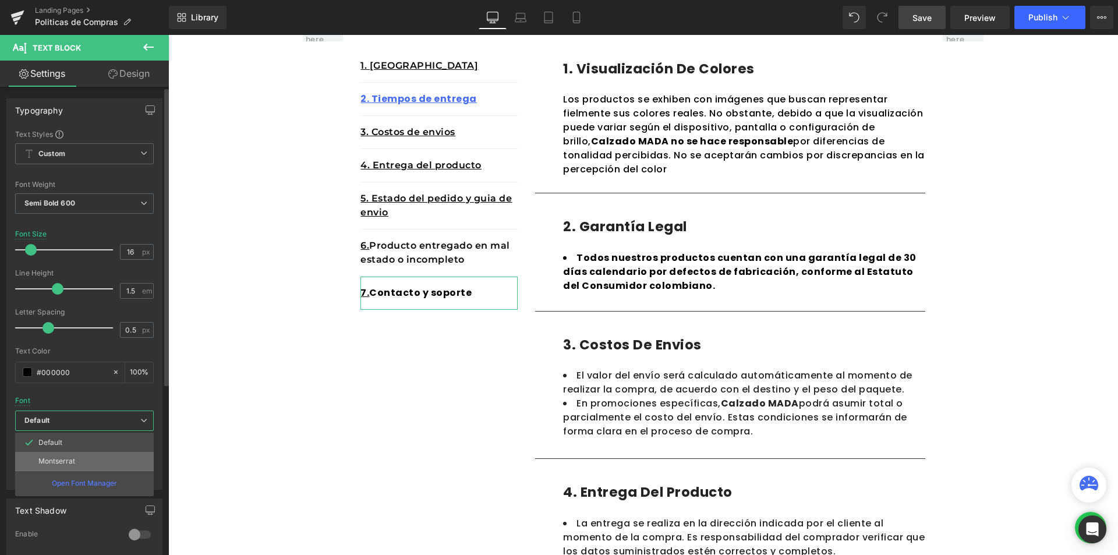
click at [53, 459] on p "Montserrat" at bounding box center [56, 461] width 37 height 8
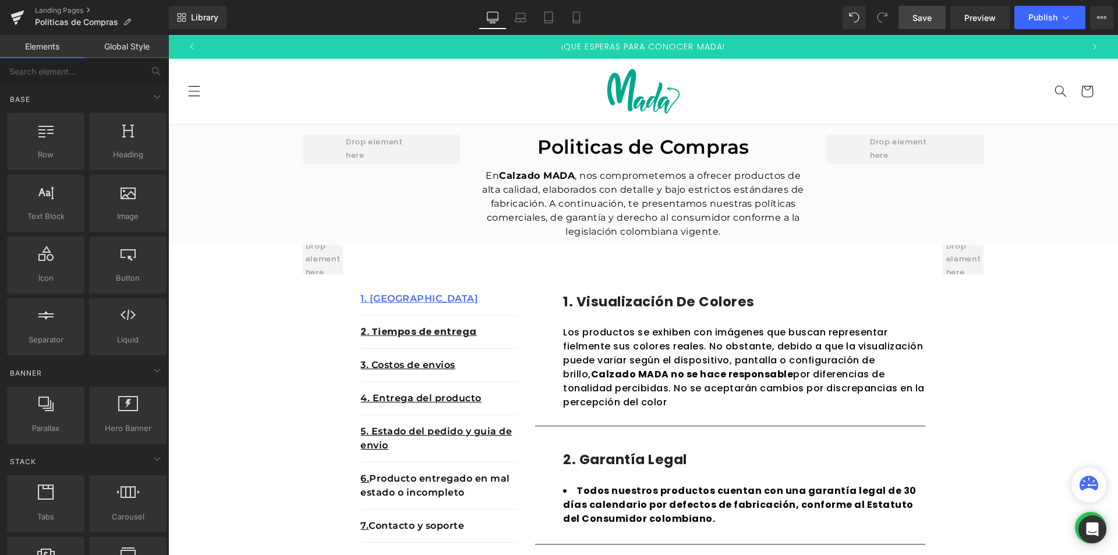
scroll to position [58, 0]
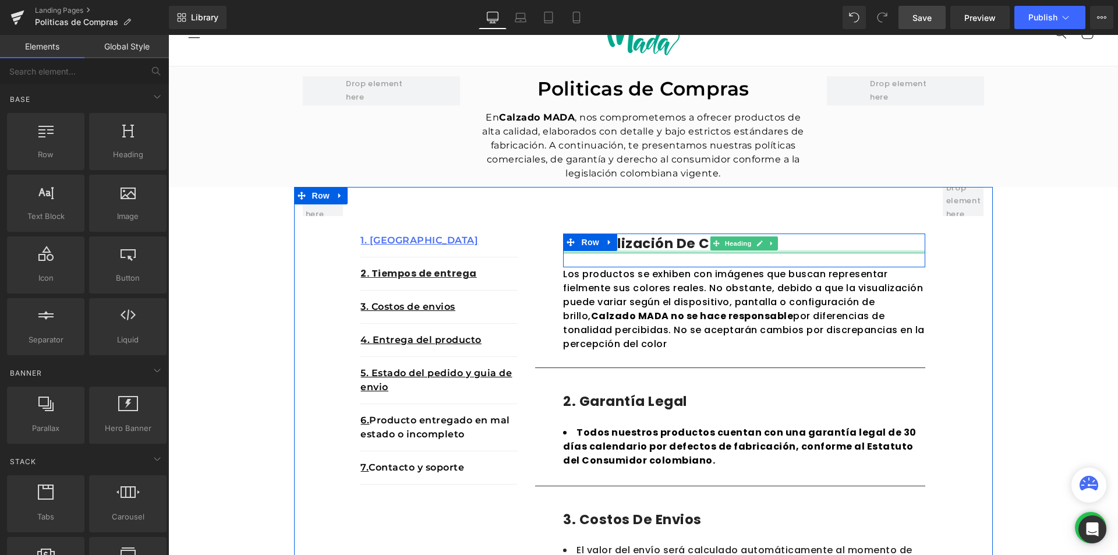
click at [800, 249] on h1 "1. visualización de colores" at bounding box center [744, 243] width 362 height 20
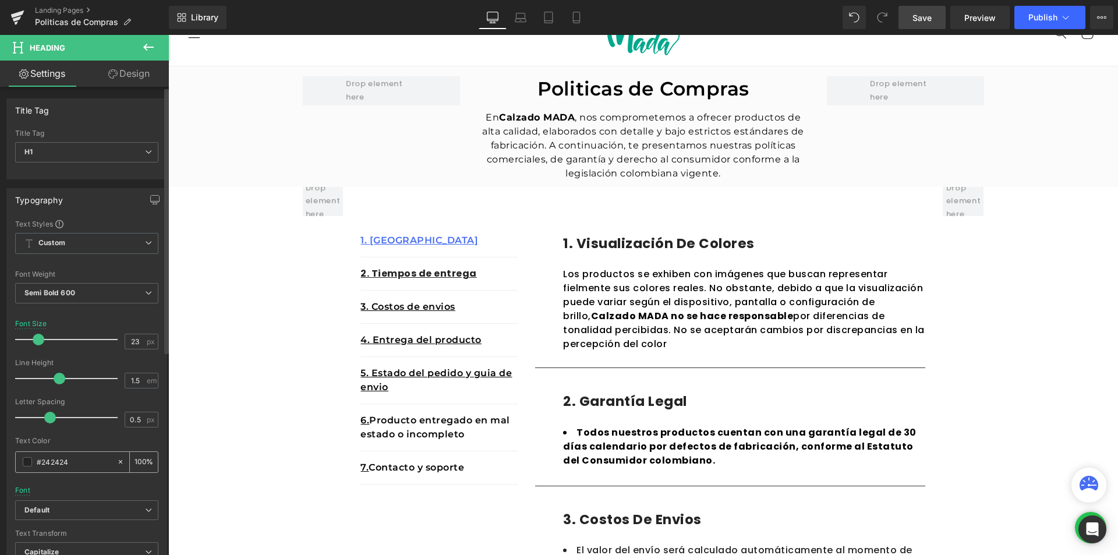
click at [45, 465] on input "#242424" at bounding box center [74, 461] width 75 height 13
click at [26, 462] on span at bounding box center [27, 461] width 9 height 9
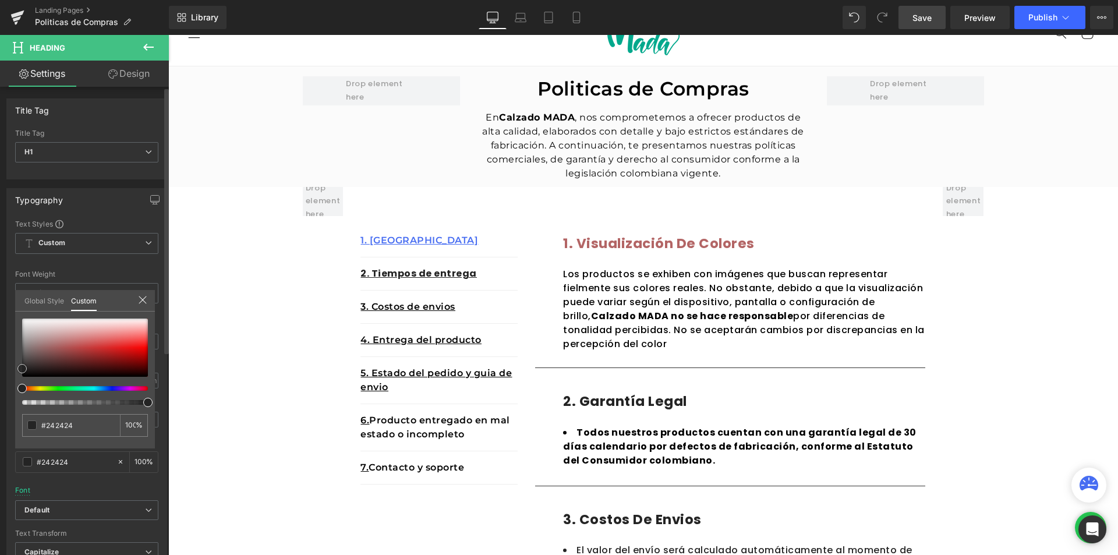
type input "#b36565"
type input "#7a4242"
type input "#000000"
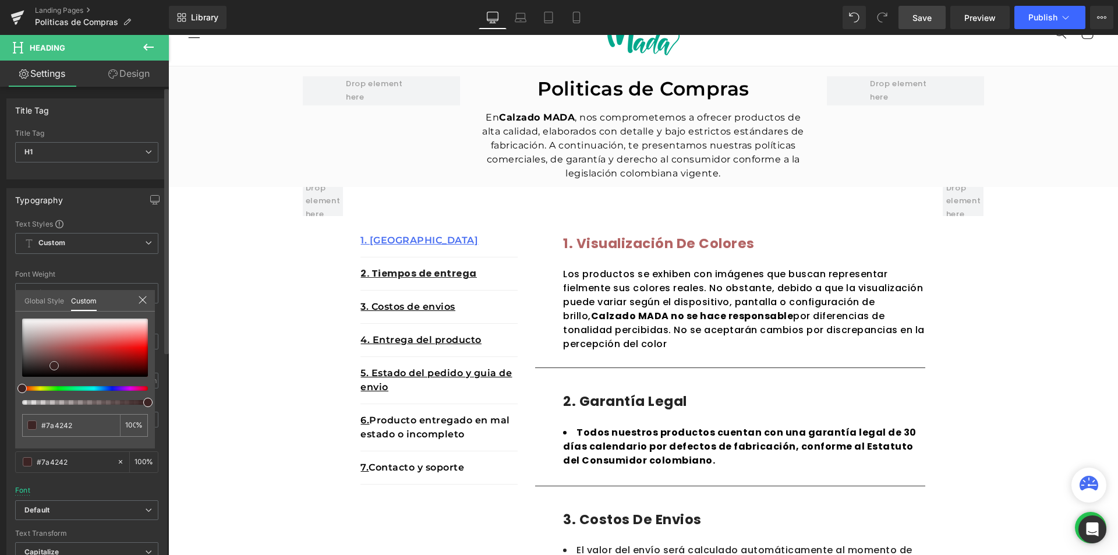
type input "#000000"
drag, startPoint x: 54, startPoint y: 366, endPoint x: 0, endPoint y: 455, distance: 104.2
click at [0, 455] on div "Typography Text Styles Custom Custom Setup Global Style Custom Setup Global Sty…" at bounding box center [87, 379] width 174 height 400
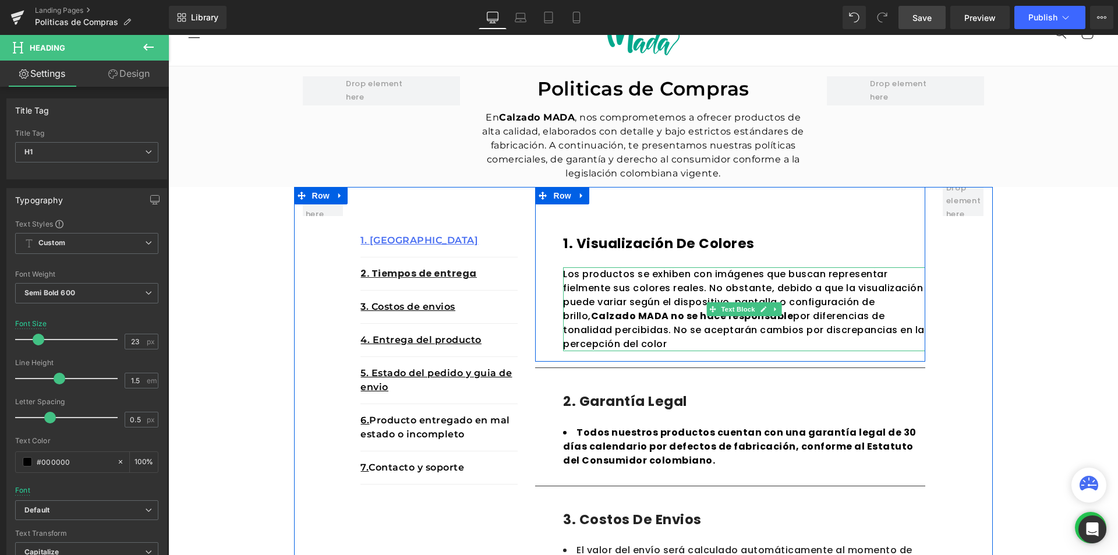
click at [689, 343] on p "Los productos se exhiben con imágenes que buscan representar fielmente sus colo…" at bounding box center [744, 309] width 362 height 84
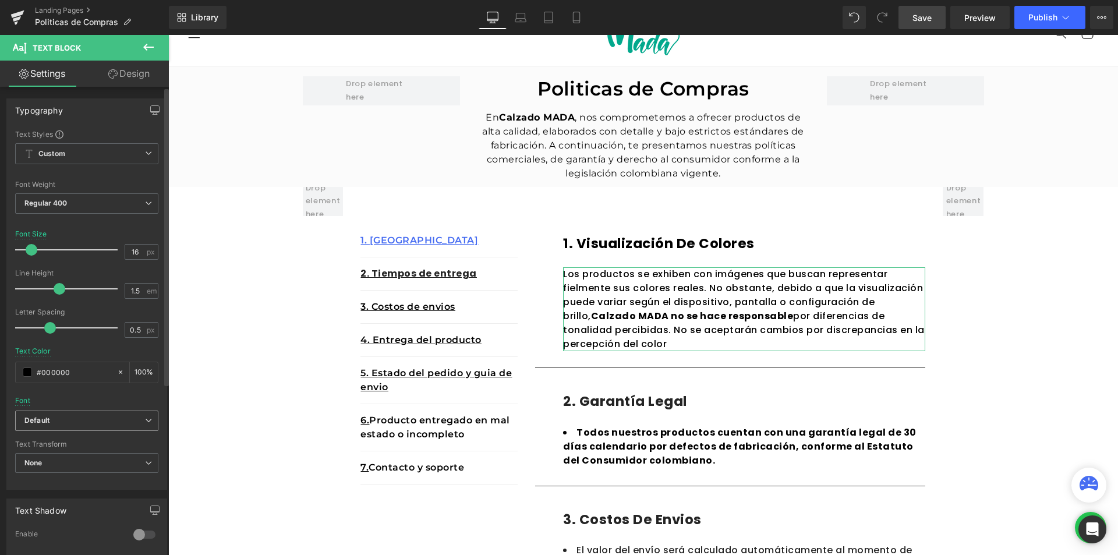
click at [86, 420] on b "Default" at bounding box center [84, 421] width 121 height 10
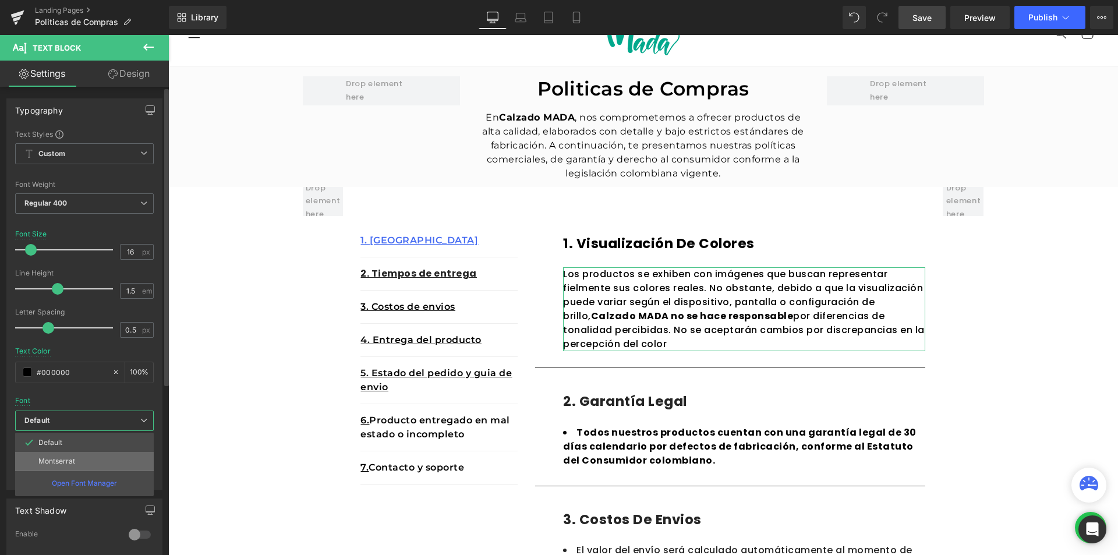
click at [69, 453] on li "Montserrat" at bounding box center [84, 461] width 139 height 19
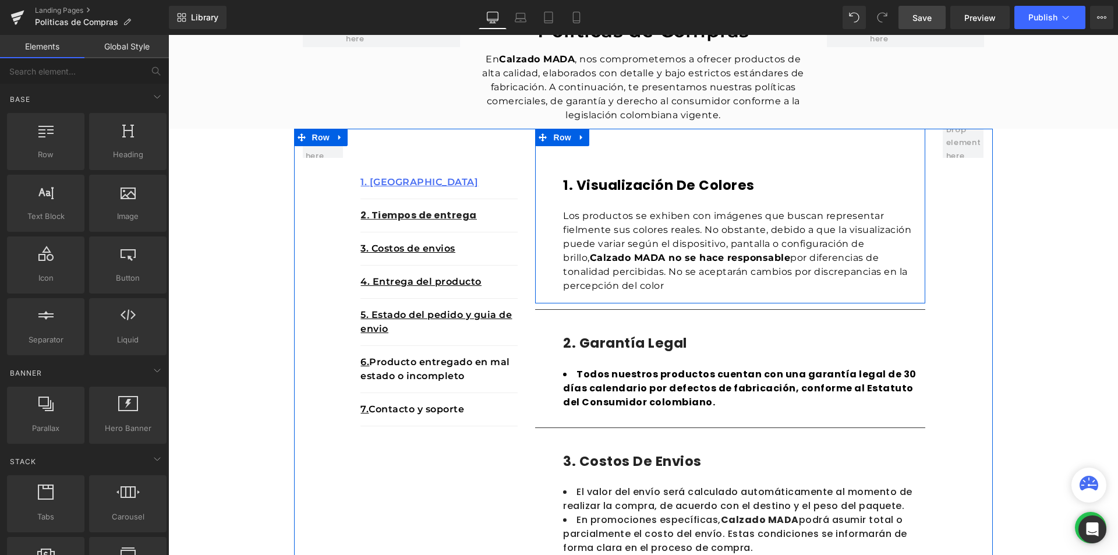
scroll to position [0, 0]
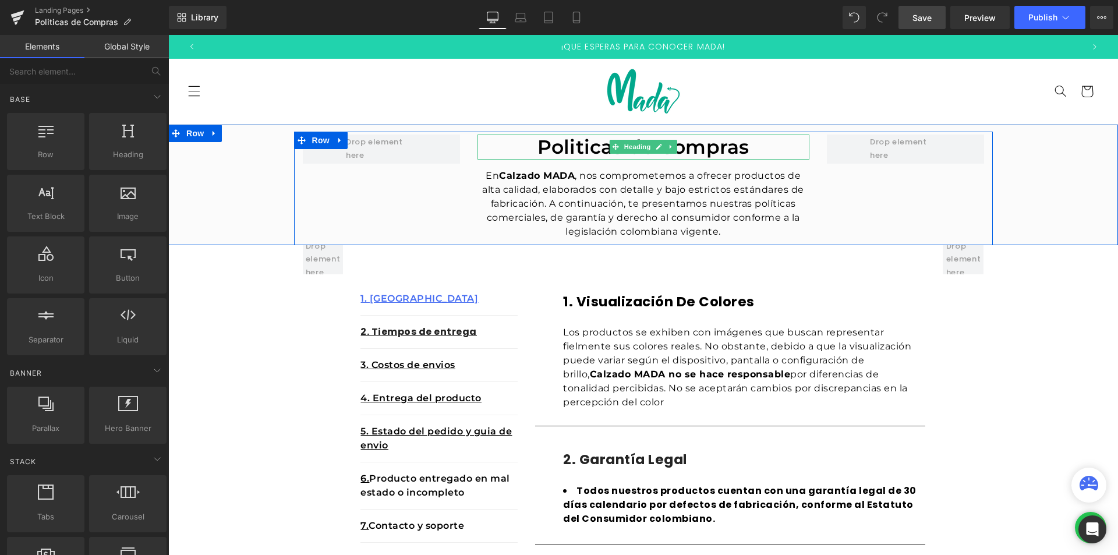
click at [568, 142] on h2 "Politicas de Compras" at bounding box center [643, 146] width 332 height 25
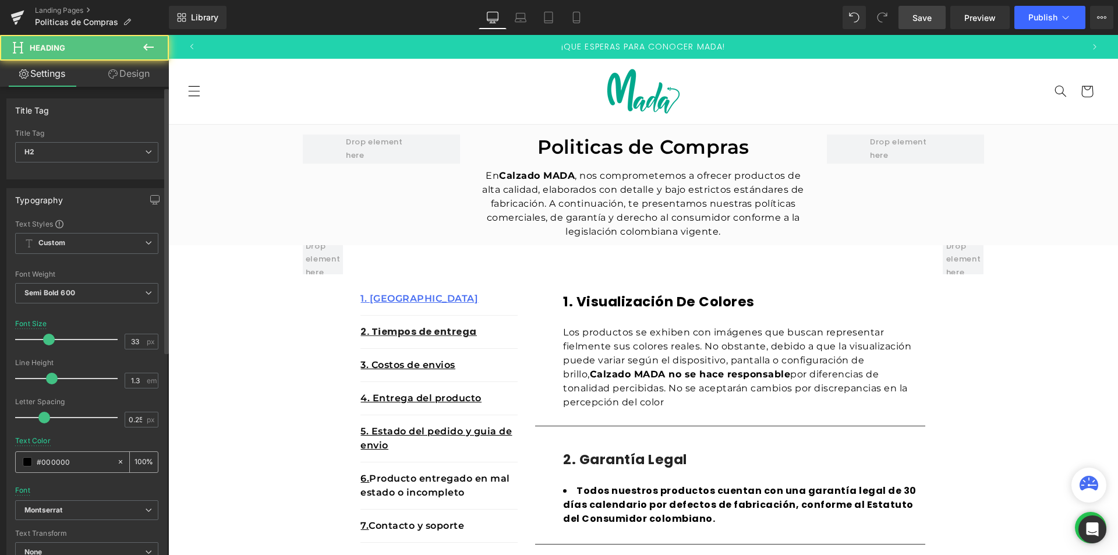
click at [83, 460] on input "#000000" at bounding box center [74, 461] width 75 height 13
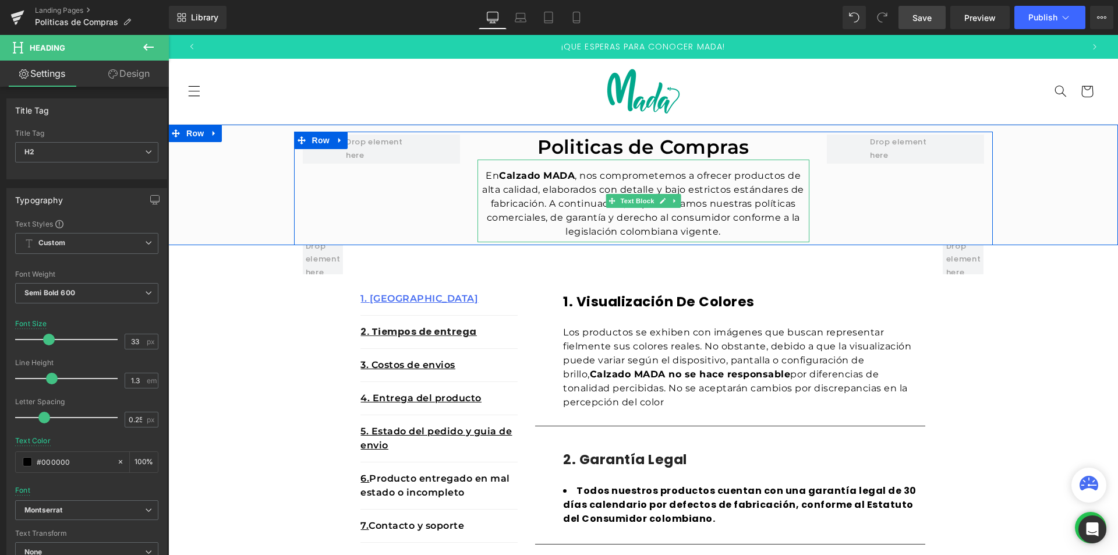
click at [550, 193] on p "En Calzado MADA , nos comprometemos a ofrecer productos de alta calidad, elabor…" at bounding box center [643, 204] width 332 height 70
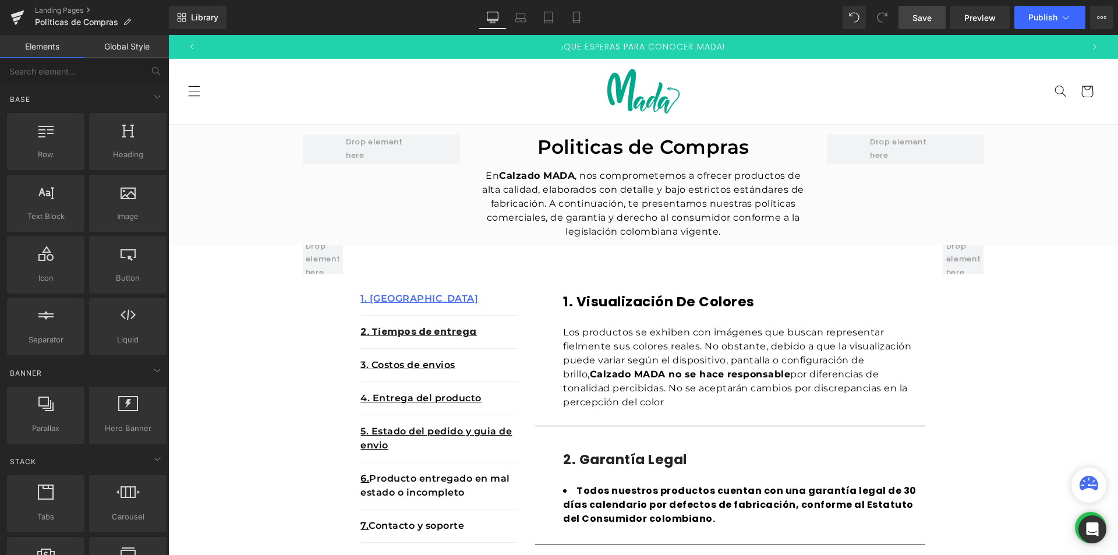
click at [1059, 177] on div "Politicas de Compras Heading En Calzado MADA , nos comprometemos a ofrecer prod…" at bounding box center [642, 189] width 949 height 114
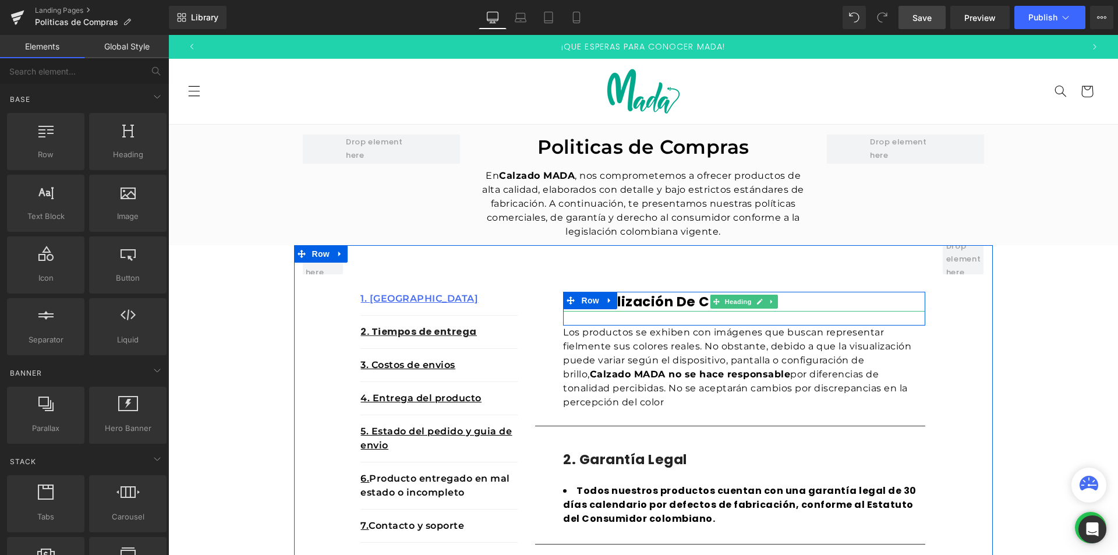
click at [794, 299] on h1 "1. visualización de colores" at bounding box center [744, 302] width 362 height 20
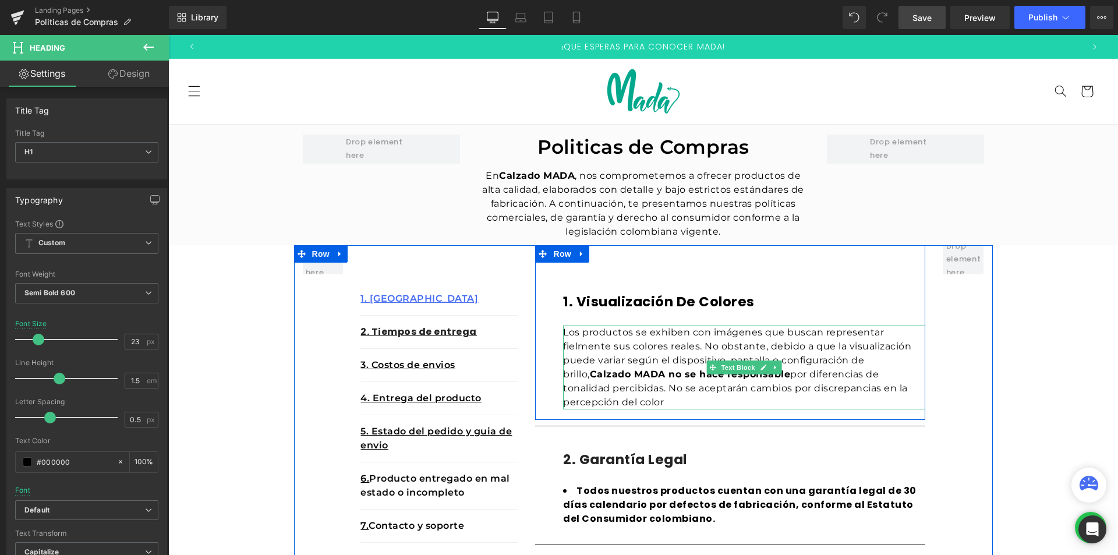
click at [643, 364] on p "Los productos se exhiben con imágenes que buscan representar fielmente sus colo…" at bounding box center [744, 367] width 362 height 84
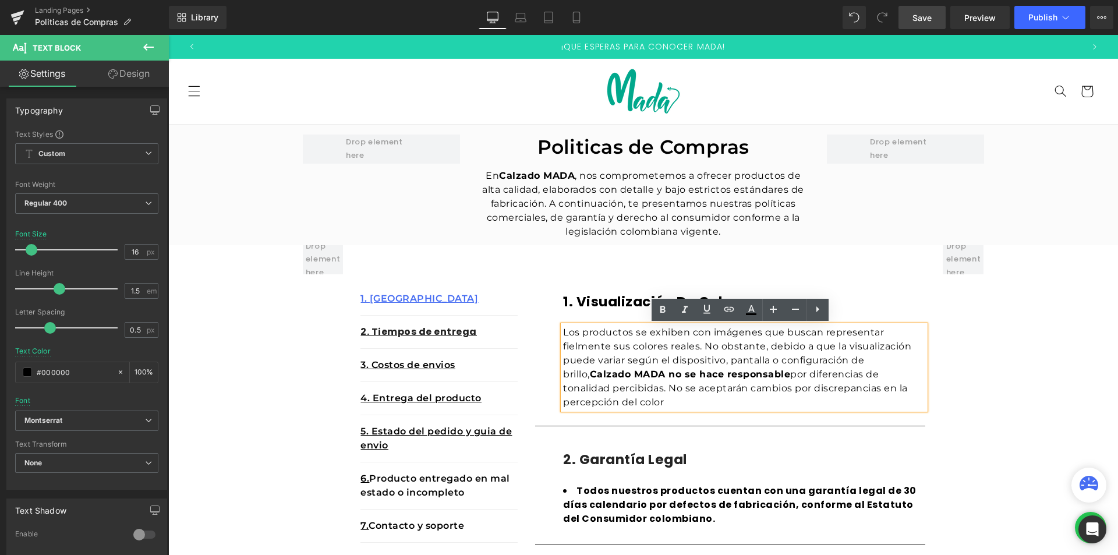
click at [597, 303] on div "1. visualización de colores Heading Row" at bounding box center [744, 309] width 362 height 34
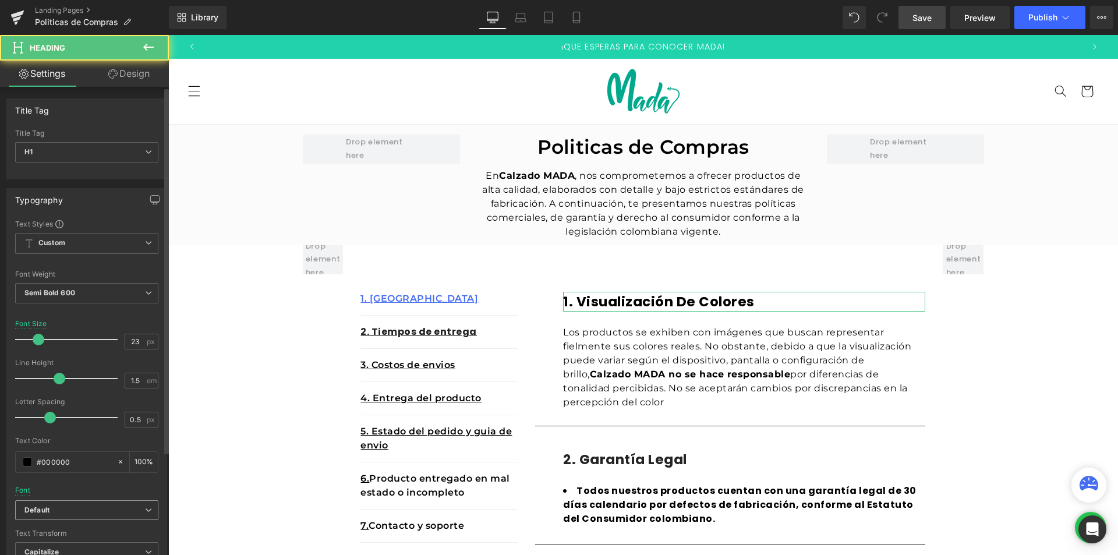
click at [54, 506] on b "Default" at bounding box center [84, 510] width 121 height 10
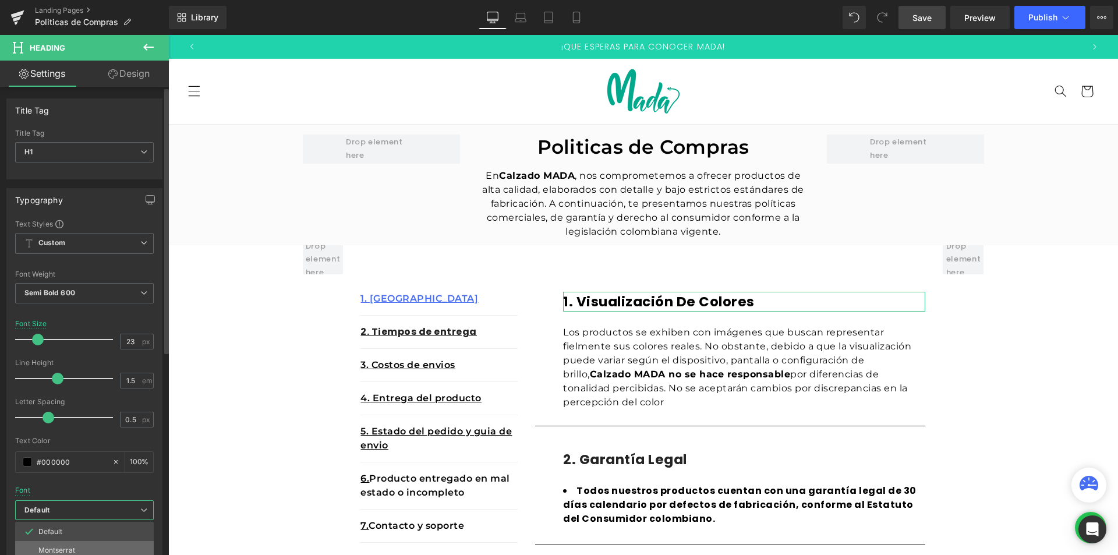
click at [65, 545] on li "Montserrat" at bounding box center [84, 550] width 139 height 19
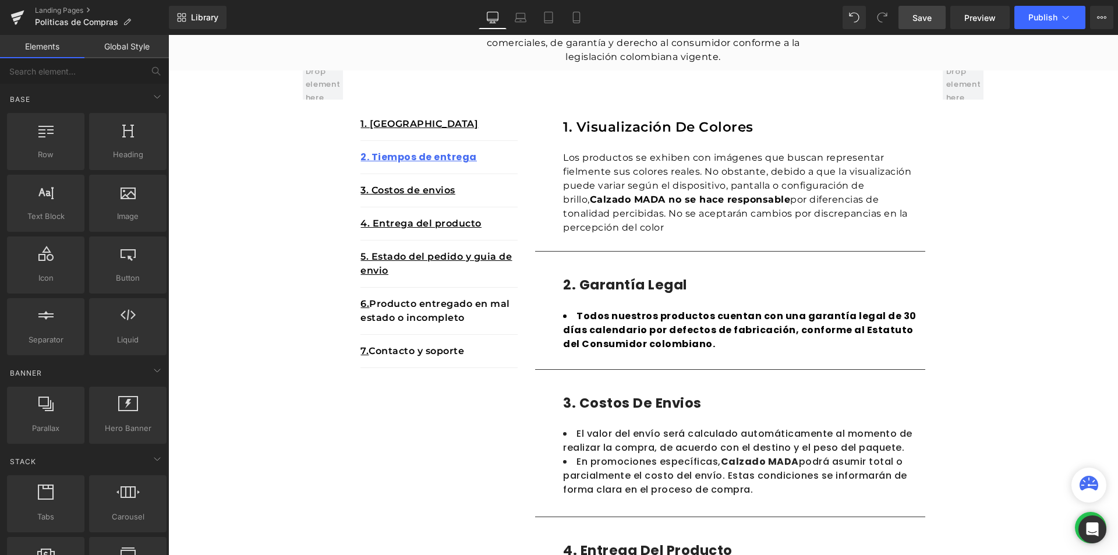
scroll to position [291, 0]
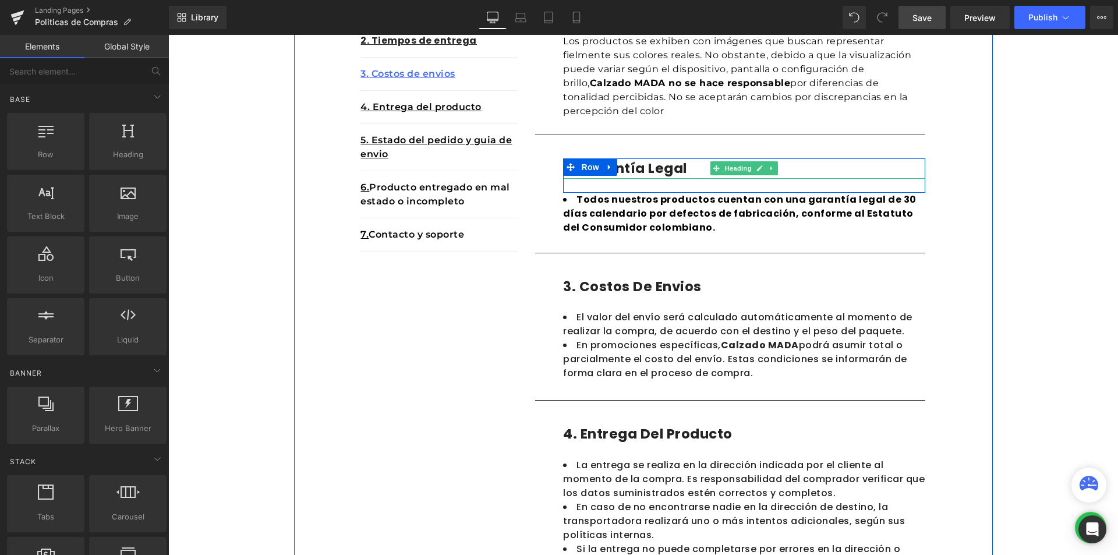
click at [639, 161] on div at bounding box center [744, 159] width 362 height 3
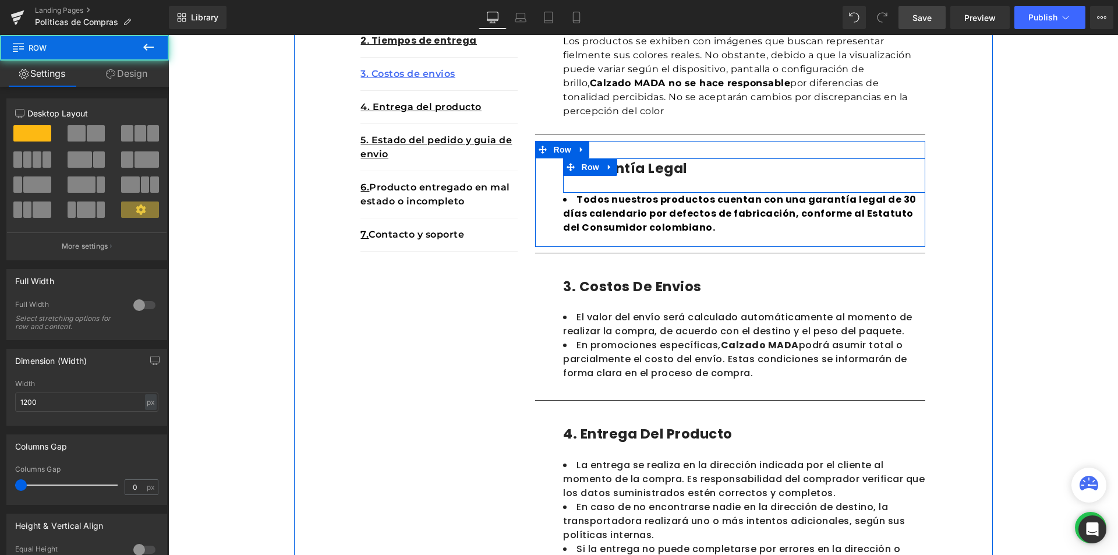
click at [644, 173] on h1 "2. Garantía legal" at bounding box center [744, 168] width 362 height 20
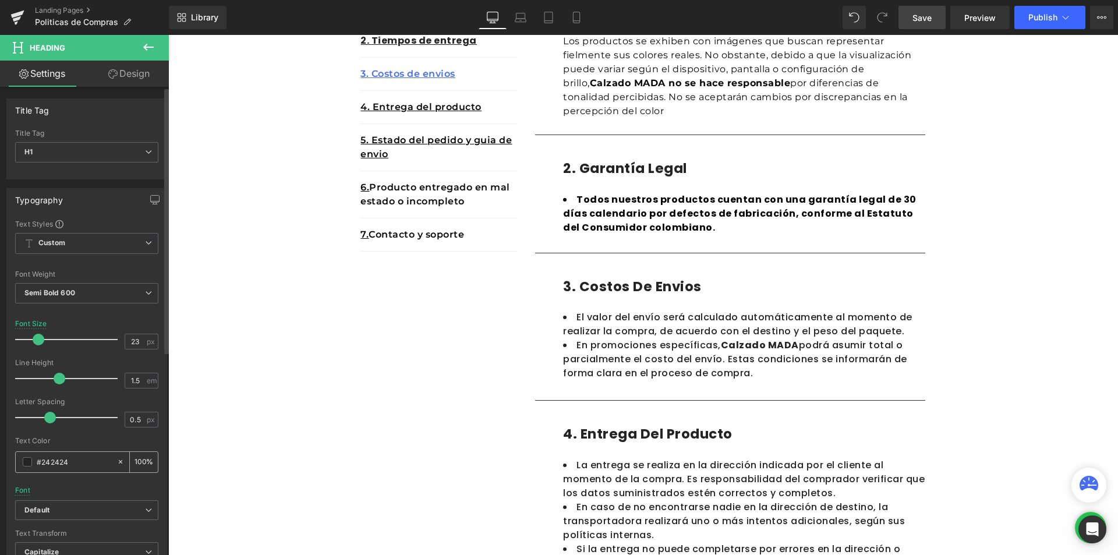
click at [67, 459] on input "#242424" at bounding box center [74, 461] width 75 height 13
click at [24, 462] on span at bounding box center [27, 461] width 9 height 9
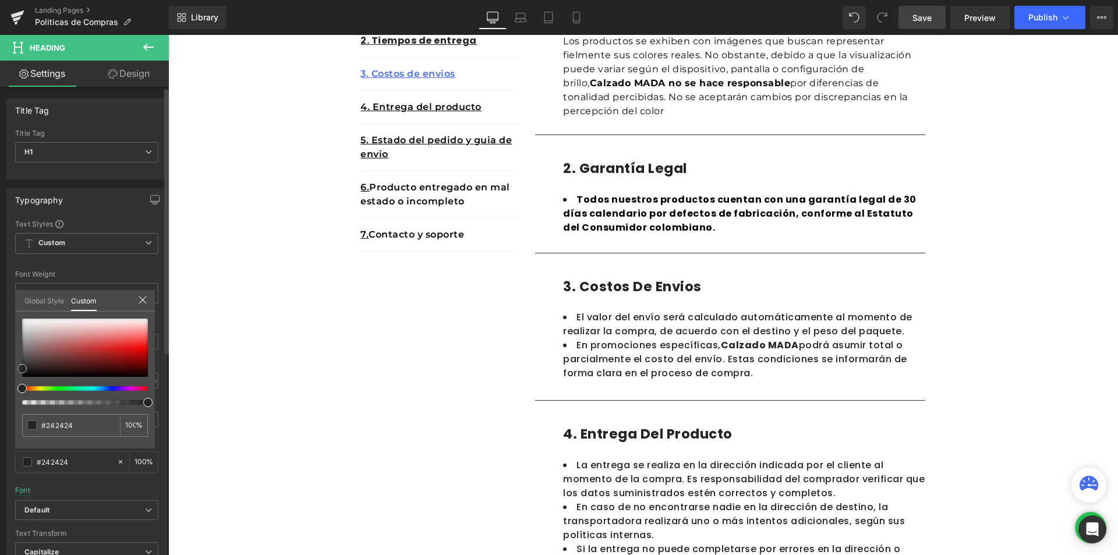
type input "#f4ebeb"
type input "#e9dbdb"
type input "#8b6d6d"
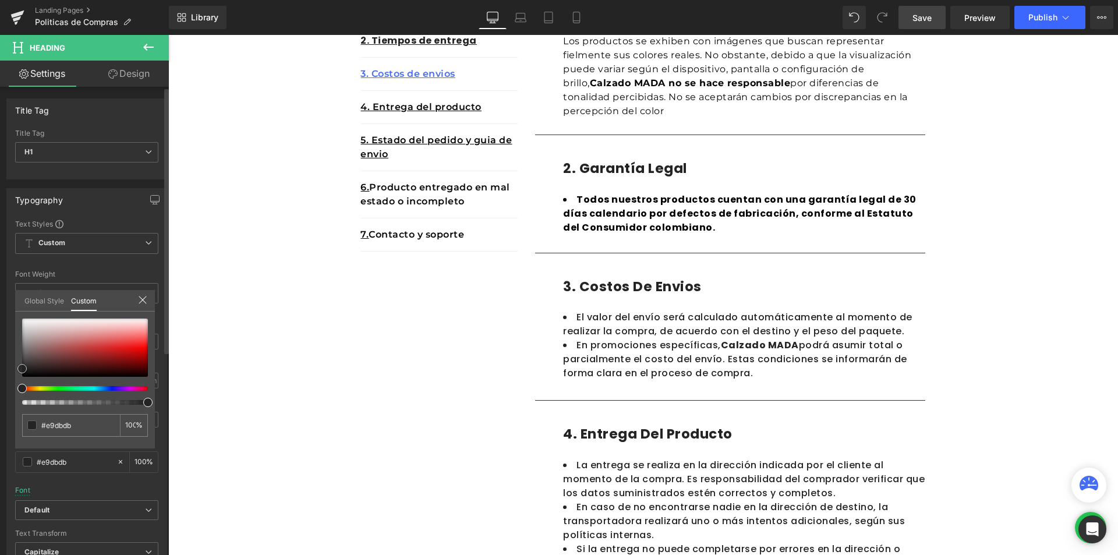
type input "#8b6d6d"
type input "#363535"
type input "#0c0c0c"
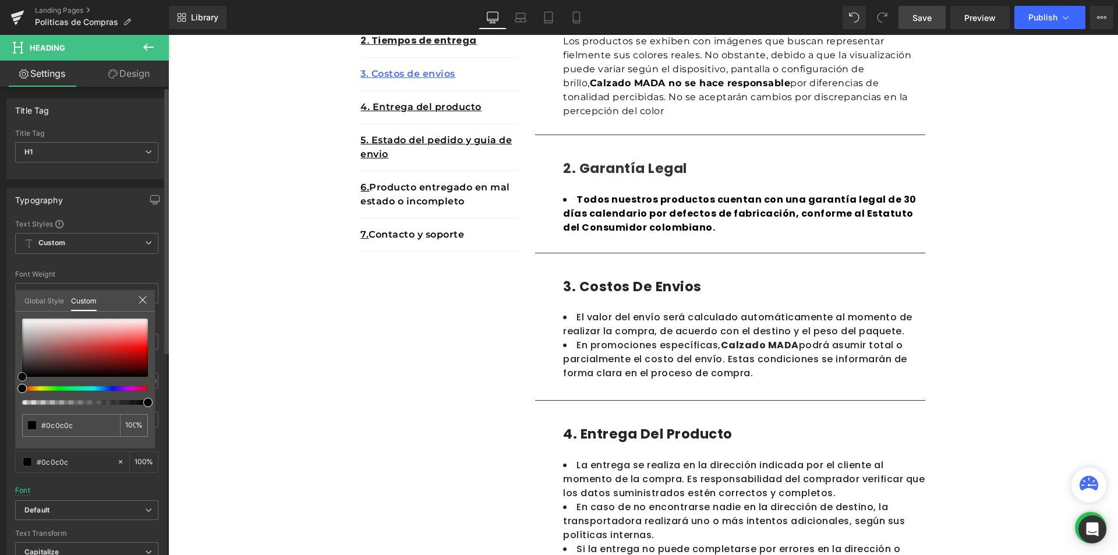
type input "#000000"
drag, startPoint x: 22, startPoint y: 367, endPoint x: 4, endPoint y: 391, distance: 30.0
click at [4, 391] on div "Typography Text Styles Custom Custom Setup Global Style Custom Setup Global Sty…" at bounding box center [87, 379] width 174 height 400
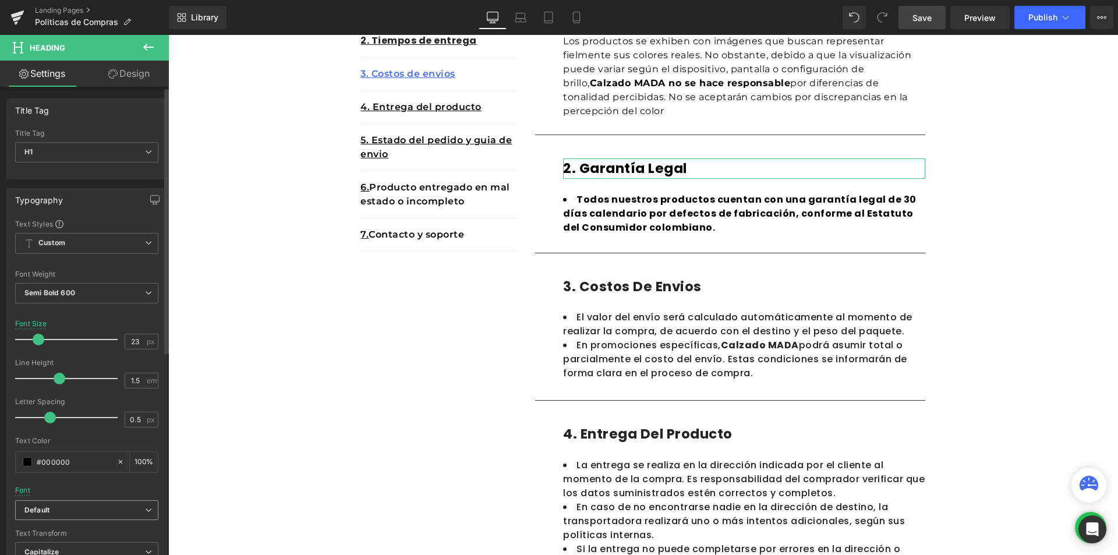
click at [59, 514] on b "Default" at bounding box center [84, 510] width 121 height 10
click at [62, 544] on li "Montserrat" at bounding box center [84, 550] width 139 height 19
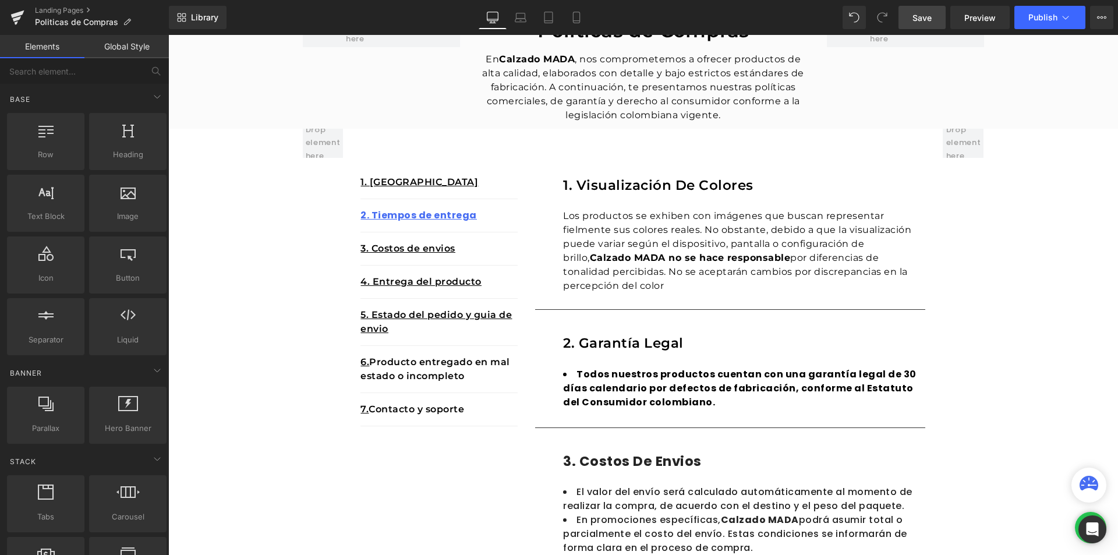
scroll to position [233, 0]
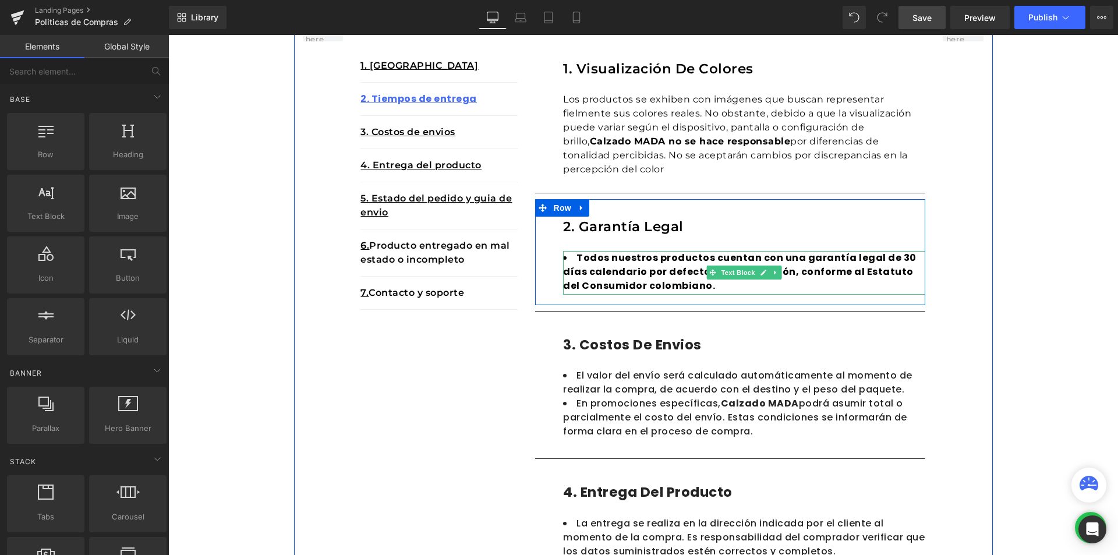
click at [674, 282] on b "Todos nuestros productos cuentan con una garantía legal de 30 días calendario p…" at bounding box center [739, 271] width 353 height 41
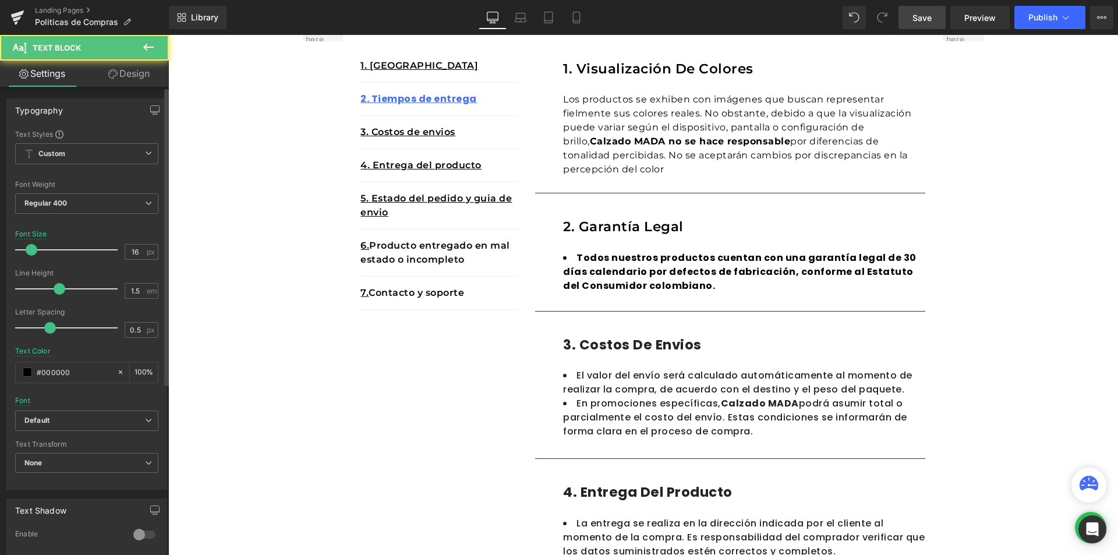
click at [31, 409] on div "Font Default [GEOGRAPHIC_DATA] Default Default [GEOGRAPHIC_DATA] Open Font Mana…" at bounding box center [86, 269] width 143 height 281
click at [32, 414] on span "Default" at bounding box center [86, 420] width 143 height 20
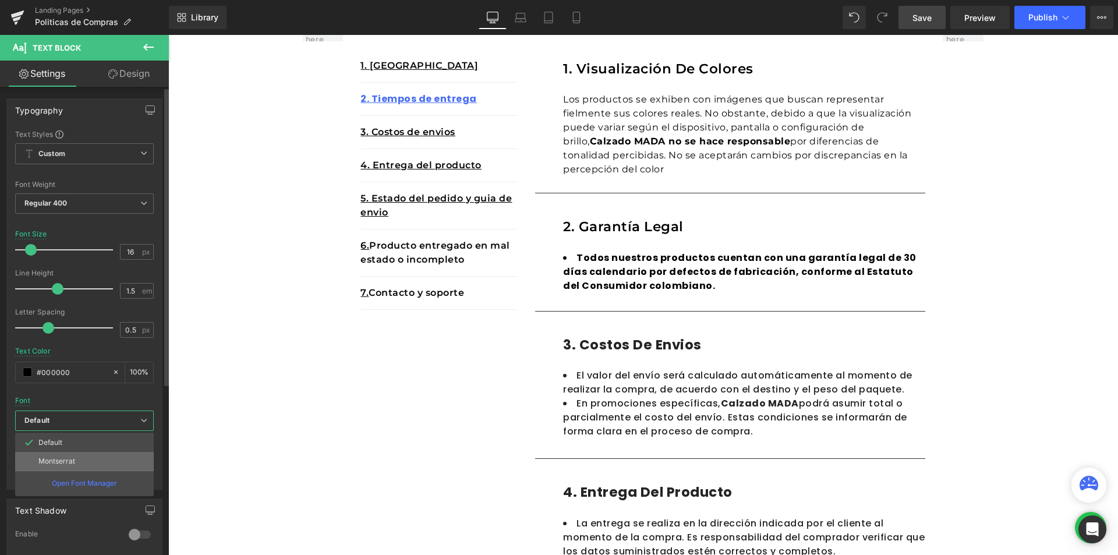
drag, startPoint x: 47, startPoint y: 462, endPoint x: 47, endPoint y: 446, distance: 16.3
click at [47, 461] on p "Montserrat" at bounding box center [56, 461] width 37 height 8
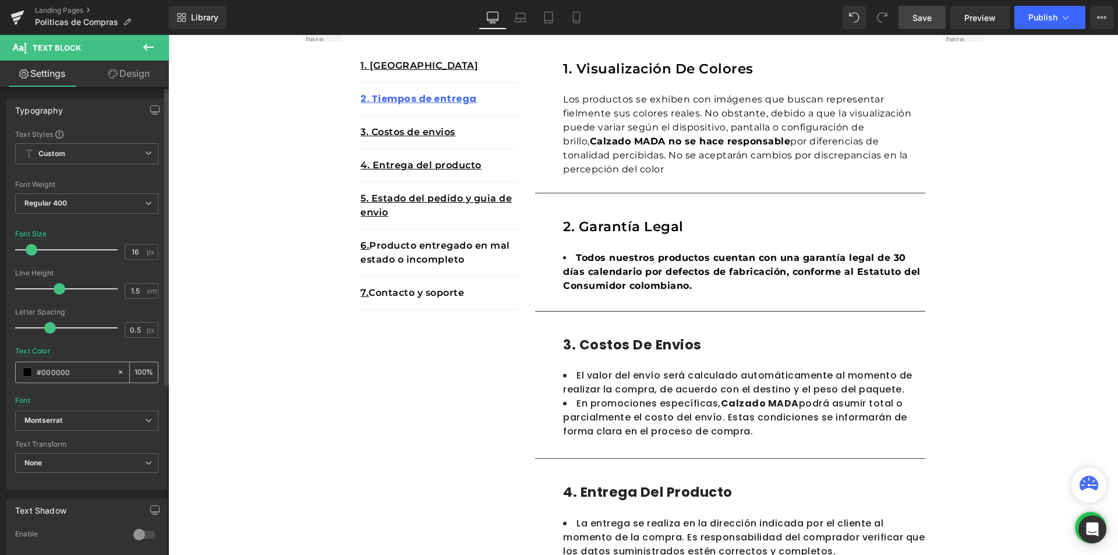
click at [33, 377] on div "#000000" at bounding box center [66, 372] width 101 height 20
click at [25, 367] on div "#000000" at bounding box center [66, 372] width 101 height 20
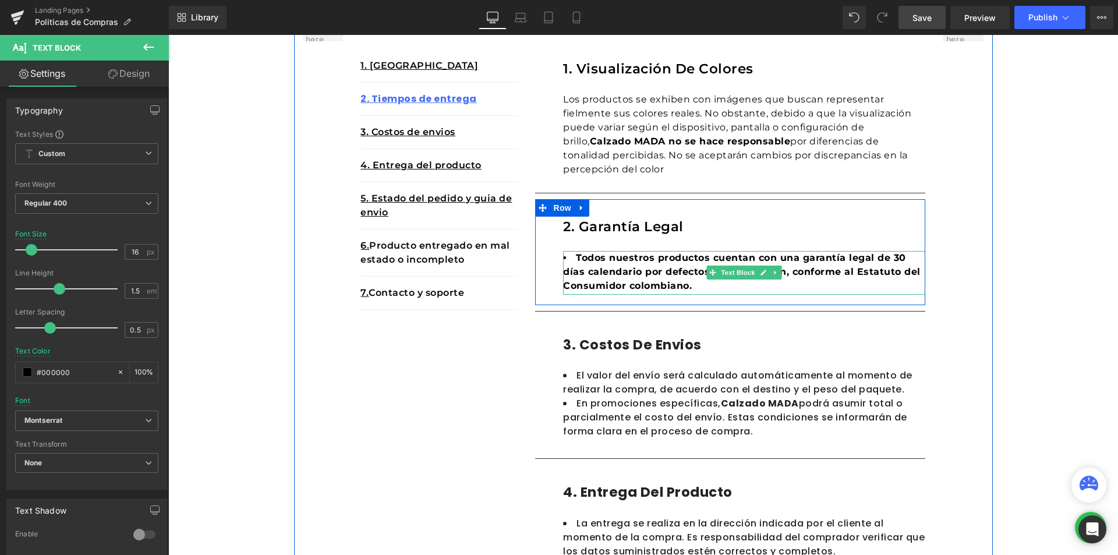
click at [636, 287] on b "Todos nuestros productos cuentan con una garantía legal de 30 días calendario p…" at bounding box center [741, 271] width 357 height 39
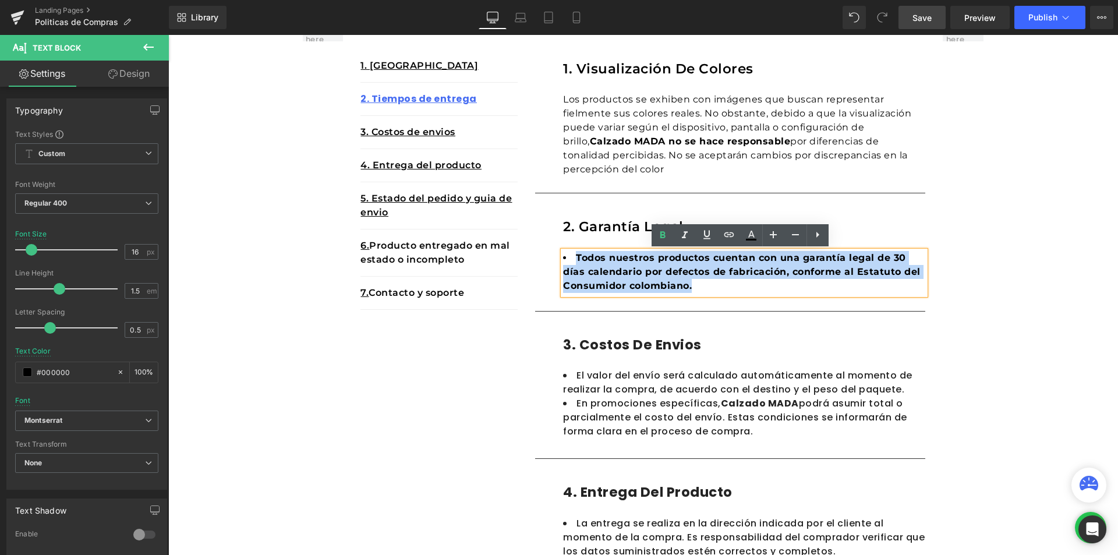
drag, startPoint x: 692, startPoint y: 285, endPoint x: 561, endPoint y: 256, distance: 134.2
click at [563, 256] on li "Todos nuestros productos cuentan con una garantía legal de 30 días calendario p…" at bounding box center [744, 272] width 362 height 42
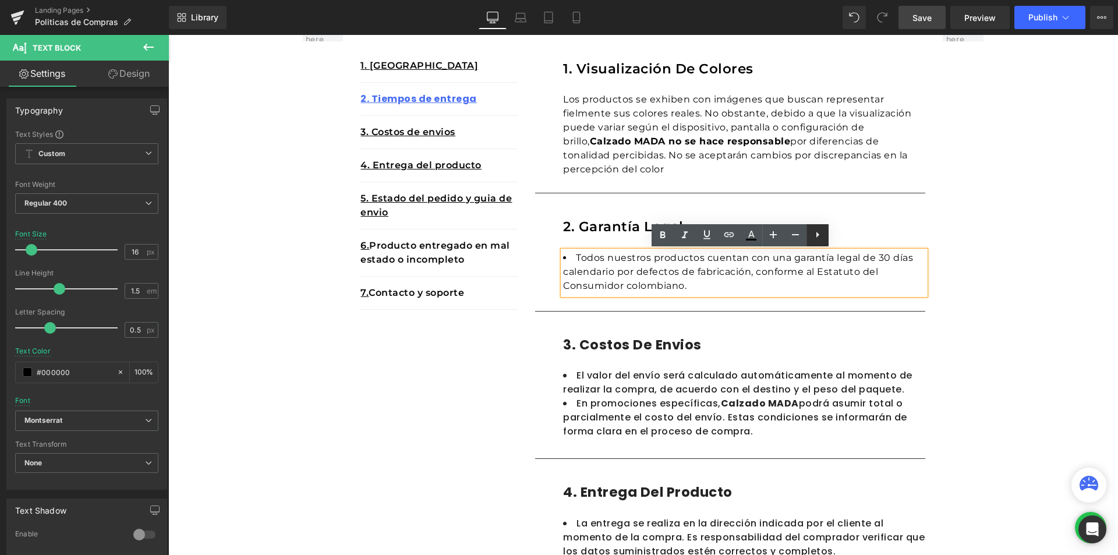
drag, startPoint x: 820, startPoint y: 238, endPoint x: 654, endPoint y: 217, distance: 166.7
click at [757, 152] on icon at bounding box center [562, 152] width 390 height 0
click at [541, 161] on icon at bounding box center [537, 158] width 6 height 6
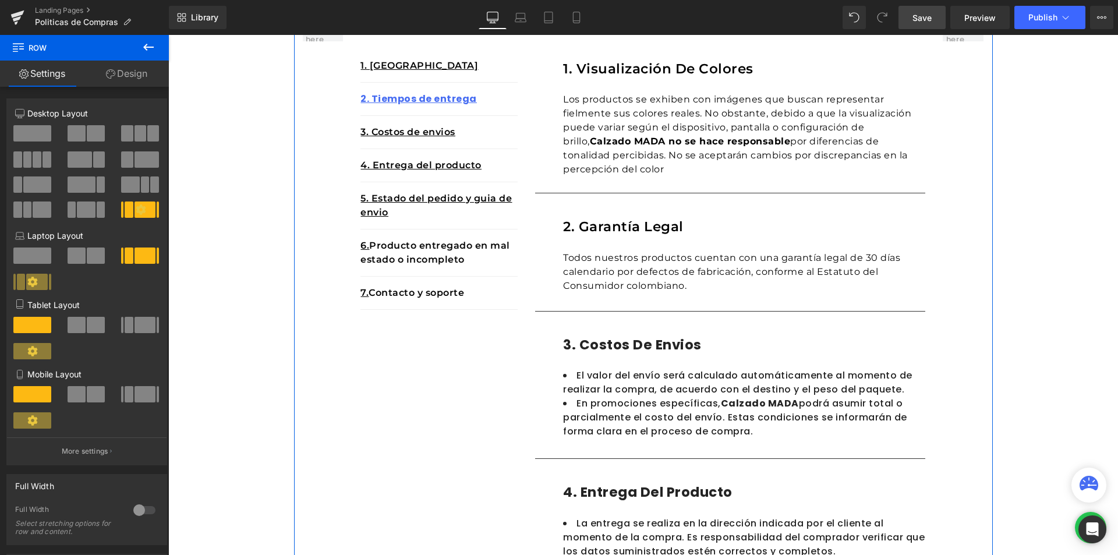
click at [779, 256] on div "Todos nuestros productos cuentan con una garantía legal de 30 días calendario p…" at bounding box center [744, 273] width 362 height 44
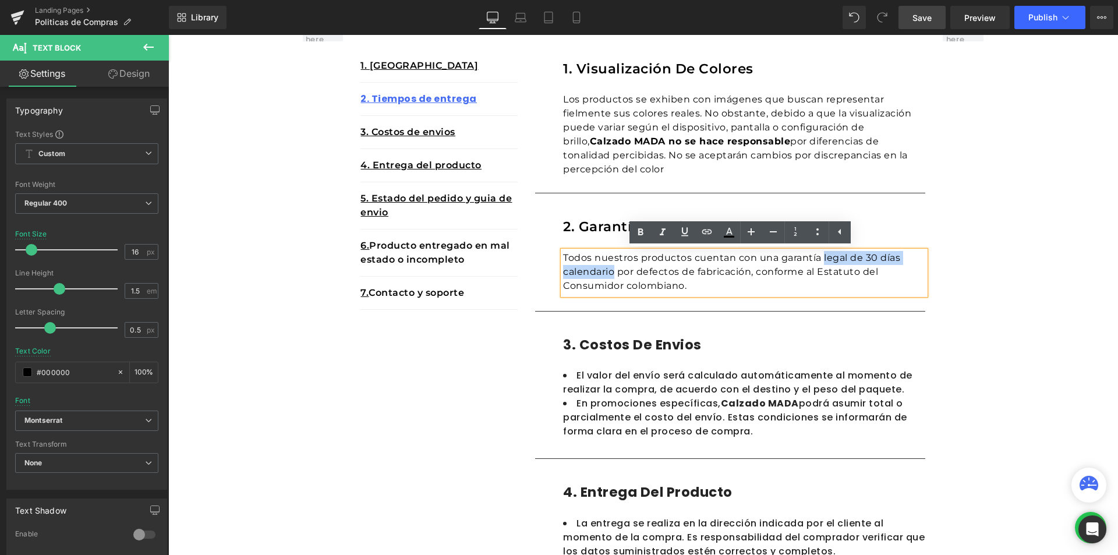
drag, startPoint x: 818, startPoint y: 256, endPoint x: 611, endPoint y: 275, distance: 207.5
click at [611, 275] on div "Todos nuestros productos cuentan con una garantía legal de 30 días calendario p…" at bounding box center [744, 273] width 362 height 44
click at [801, 255] on div "Todos nuestros productos cuentan con una garantía legal de 30 días calendario p…" at bounding box center [744, 273] width 362 height 44
drag, startPoint x: 777, startPoint y: 258, endPoint x: 611, endPoint y: 269, distance: 166.8
click at [611, 269] on div "Todos nuestros productos cuentan con una garantía legal de 30 días calendario p…" at bounding box center [744, 273] width 362 height 44
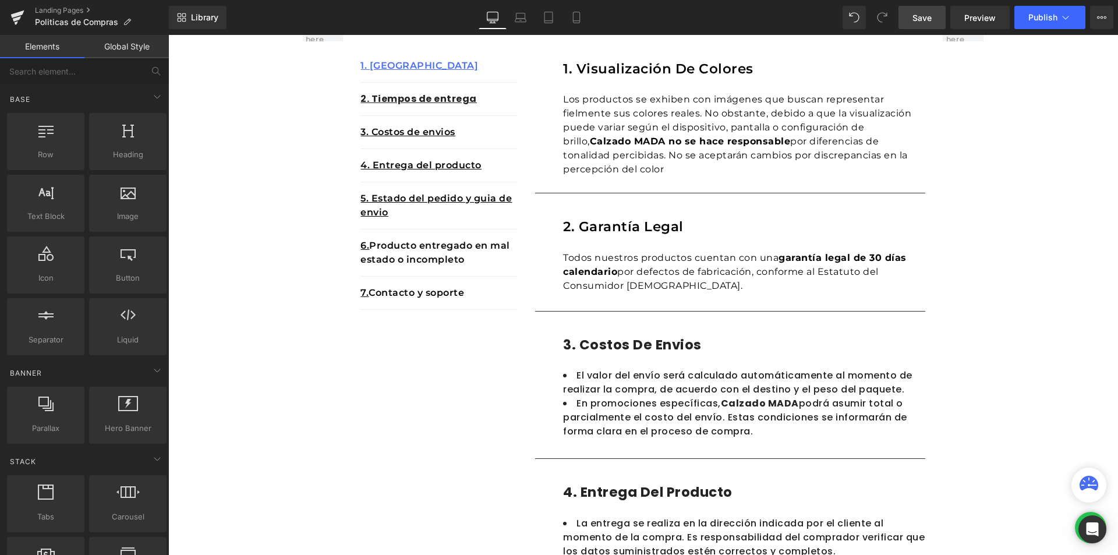
scroll to position [0, 0]
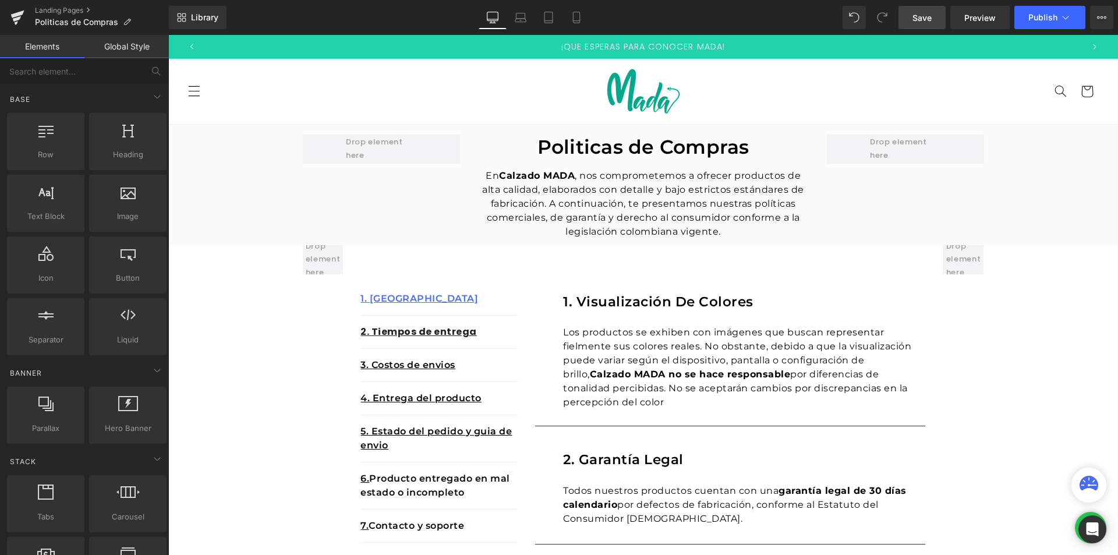
click at [929, 22] on span "Save" at bounding box center [921, 18] width 19 height 12
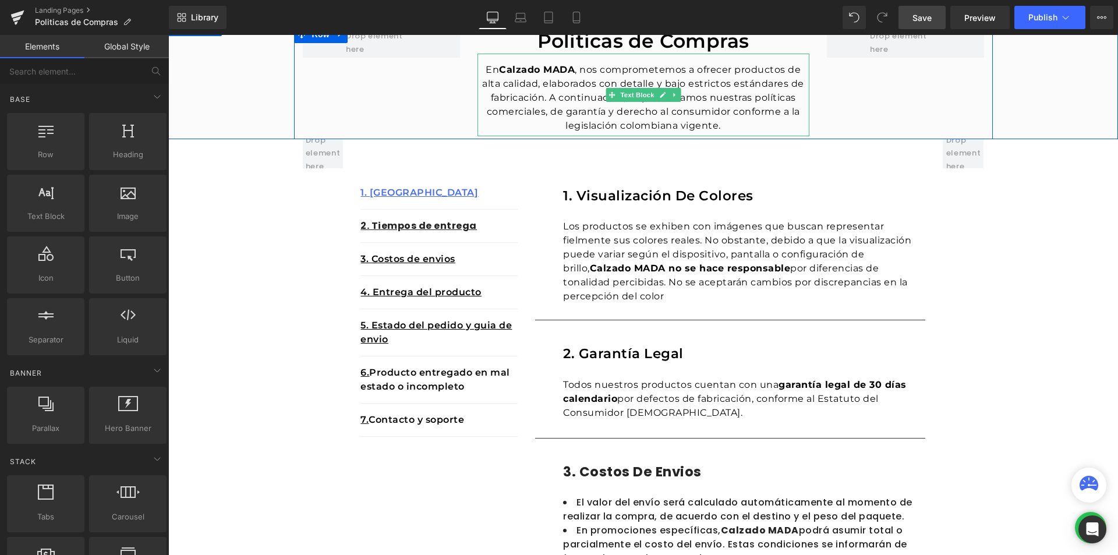
scroll to position [222, 0]
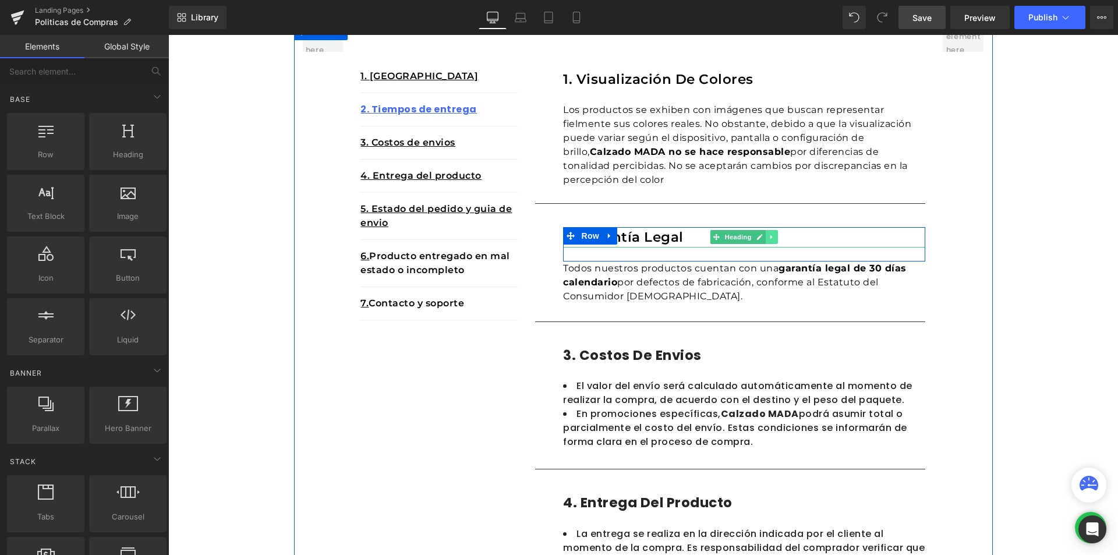
click at [769, 240] on icon at bounding box center [772, 236] width 6 height 7
click at [763, 238] on icon at bounding box center [766, 237] width 6 height 6
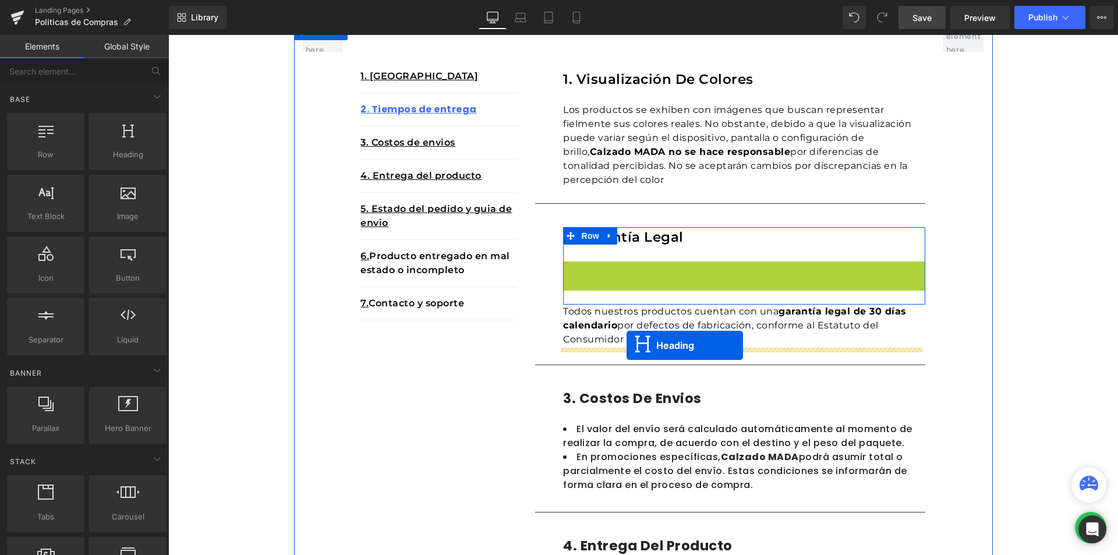
drag, startPoint x: 713, startPoint y: 271, endPoint x: 626, endPoint y: 345, distance: 113.9
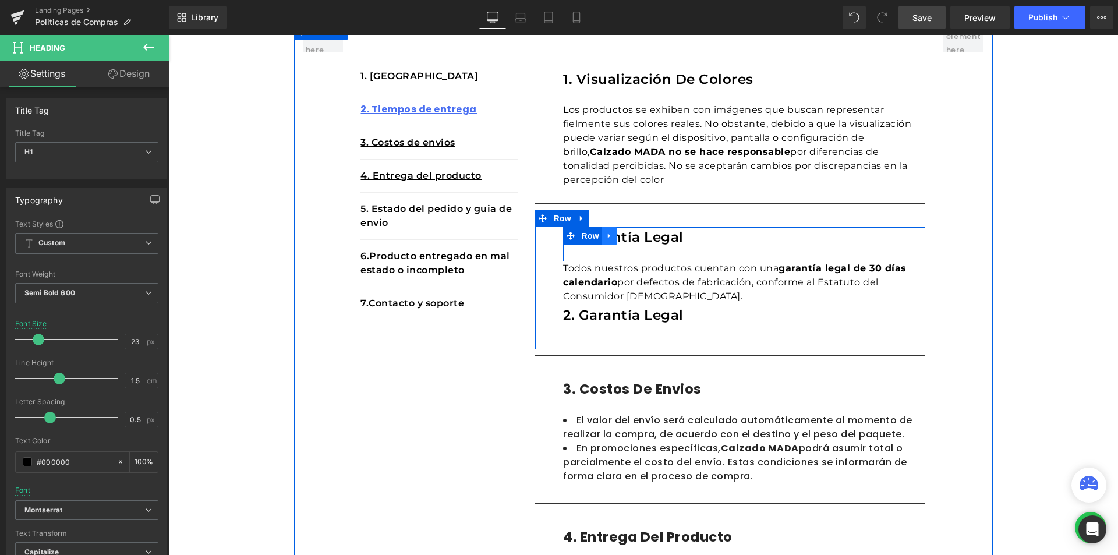
click at [603, 231] on link at bounding box center [609, 235] width 15 height 17
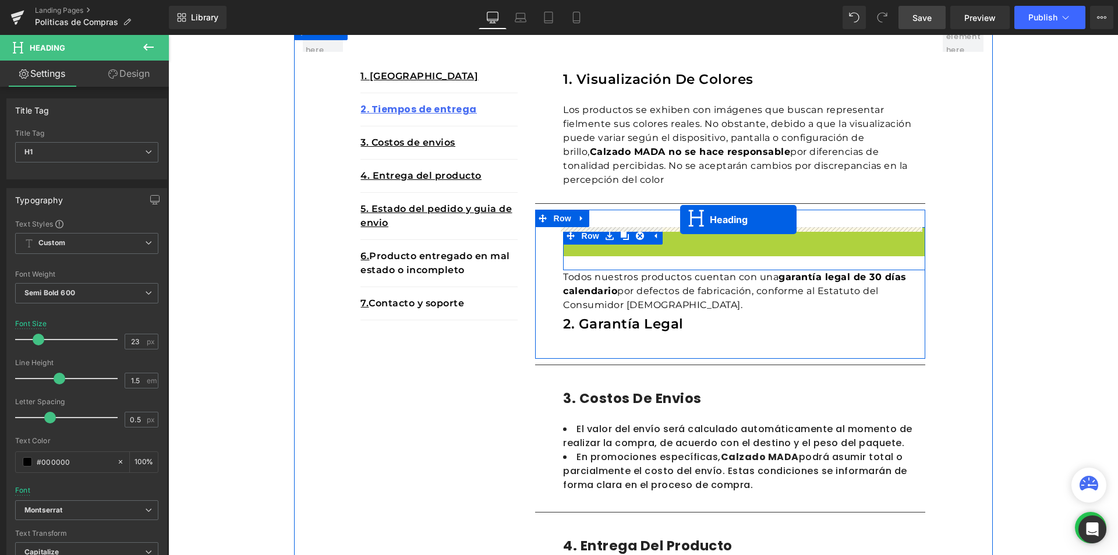
drag, startPoint x: 697, startPoint y: 235, endPoint x: 680, endPoint y: 219, distance: 23.1
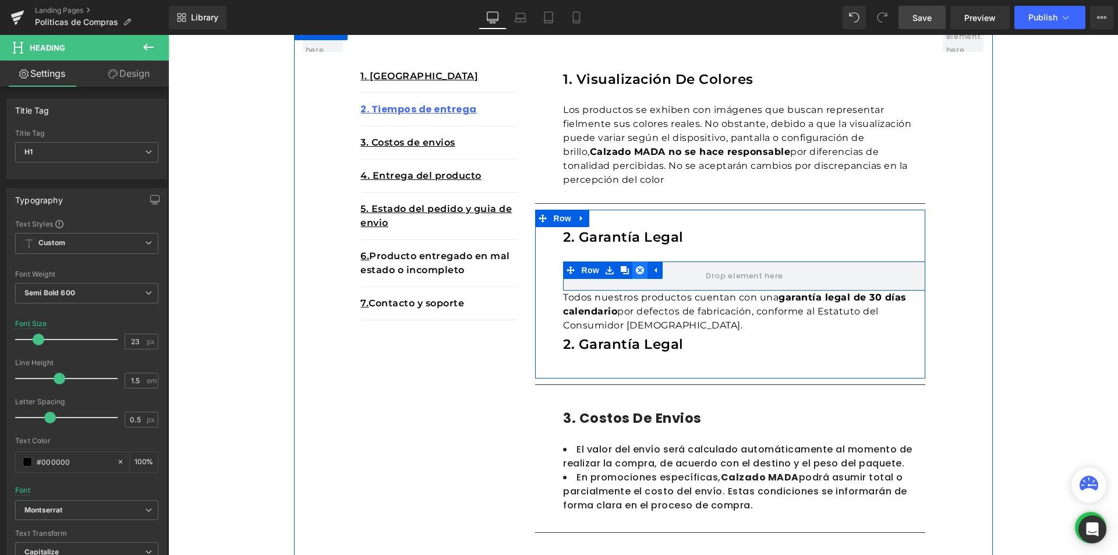
click at [636, 268] on icon at bounding box center [640, 270] width 8 height 8
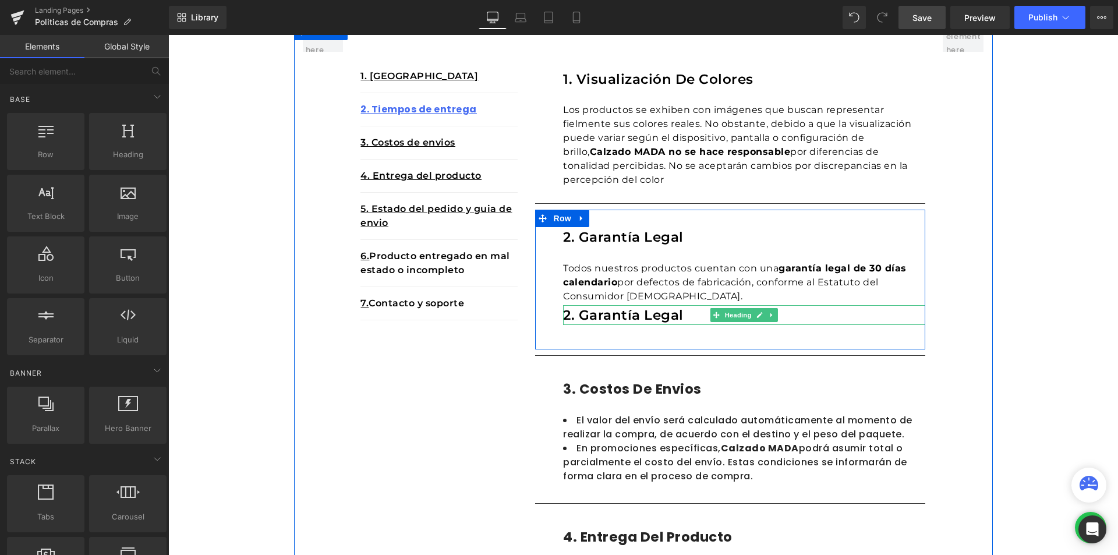
click at [640, 318] on h1 "2. Garantía legal" at bounding box center [744, 315] width 362 height 20
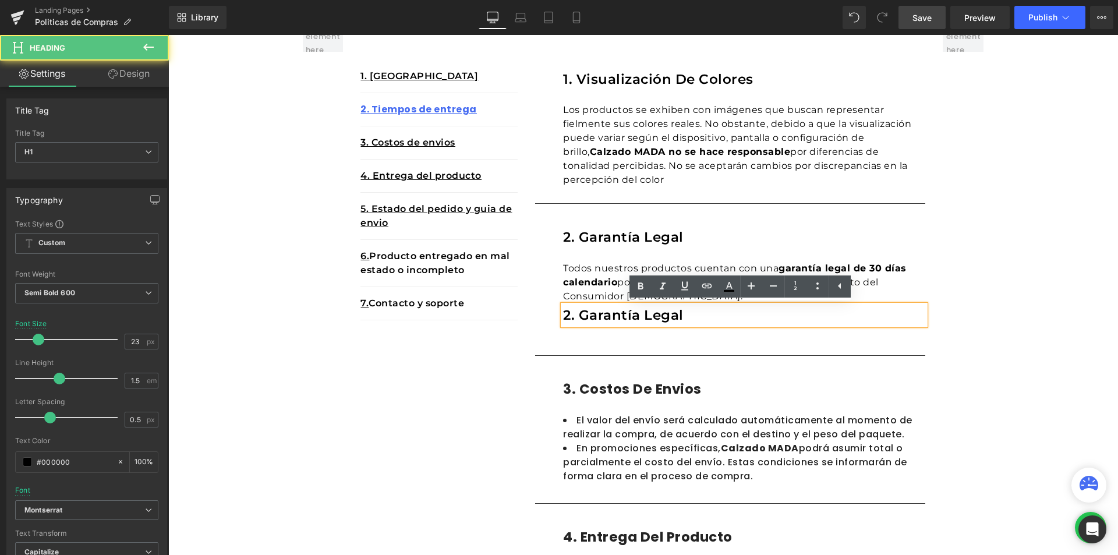
click at [697, 318] on h1 "2. Garantía legal" at bounding box center [744, 315] width 362 height 20
drag, startPoint x: 693, startPoint y: 315, endPoint x: 557, endPoint y: 313, distance: 136.2
click at [563, 313] on div "2. Garantía legal" at bounding box center [744, 315] width 362 height 20
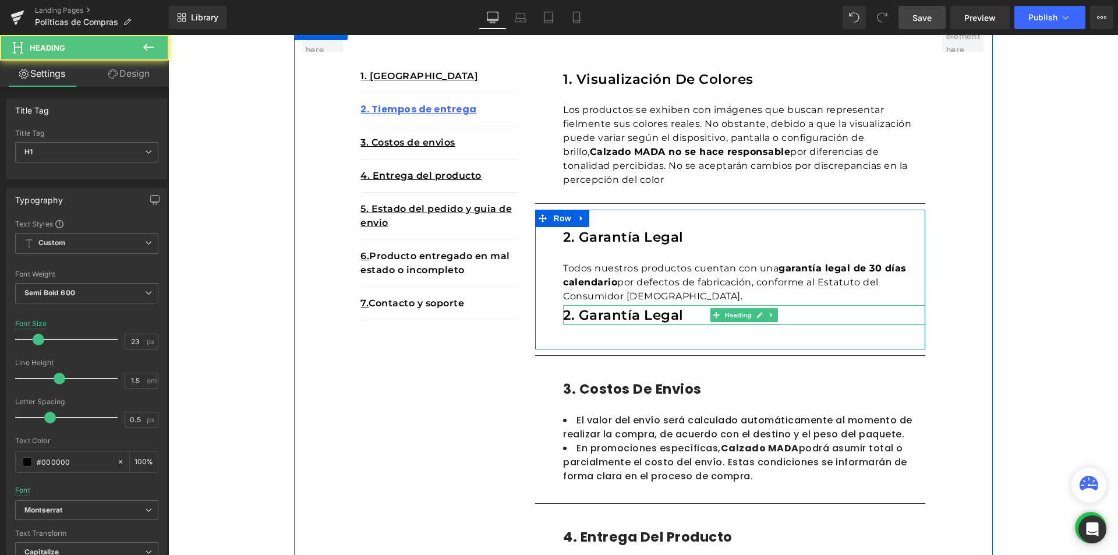
click at [581, 317] on h1 "2. Garantía legal" at bounding box center [744, 315] width 362 height 20
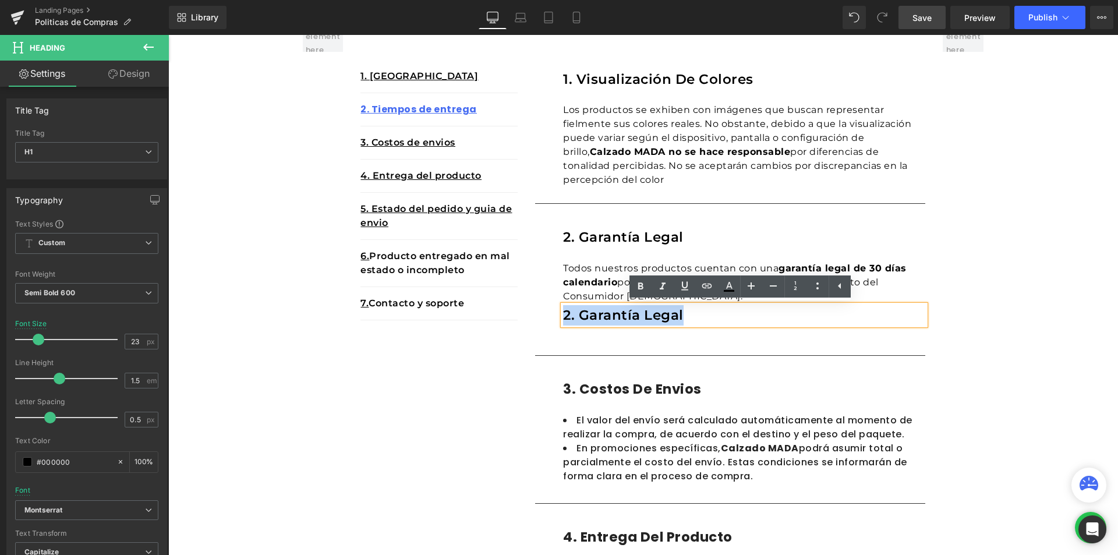
drag, startPoint x: 690, startPoint y: 317, endPoint x: 527, endPoint y: 312, distance: 163.1
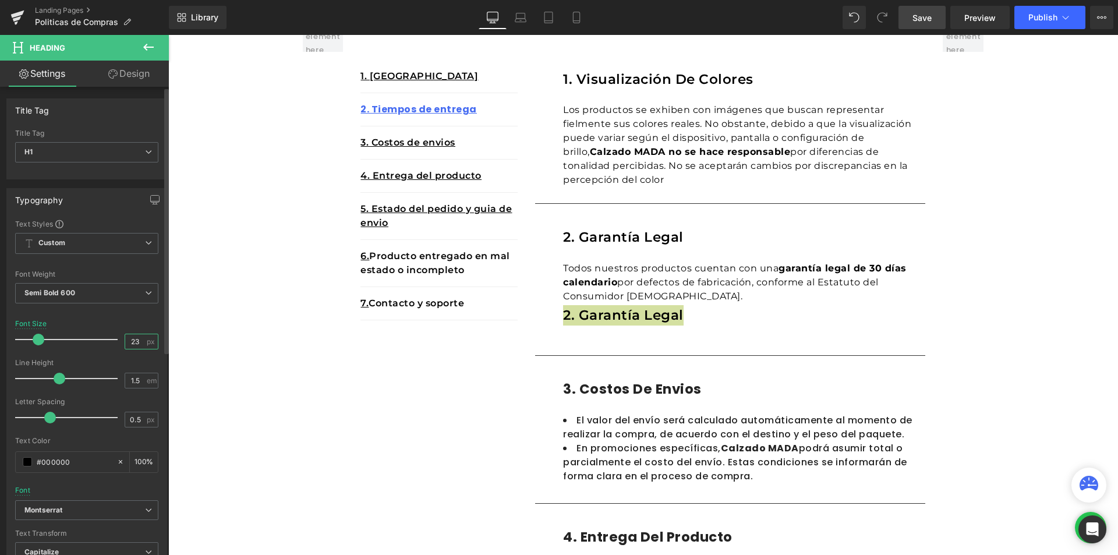
click at [128, 340] on input "23" at bounding box center [135, 341] width 20 height 15
type input "6"
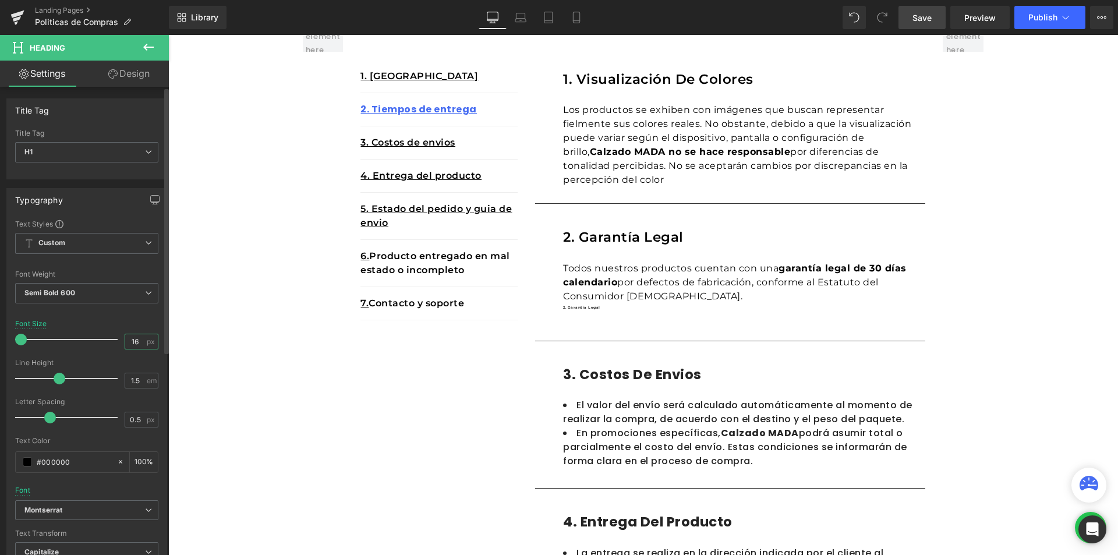
type input "16"
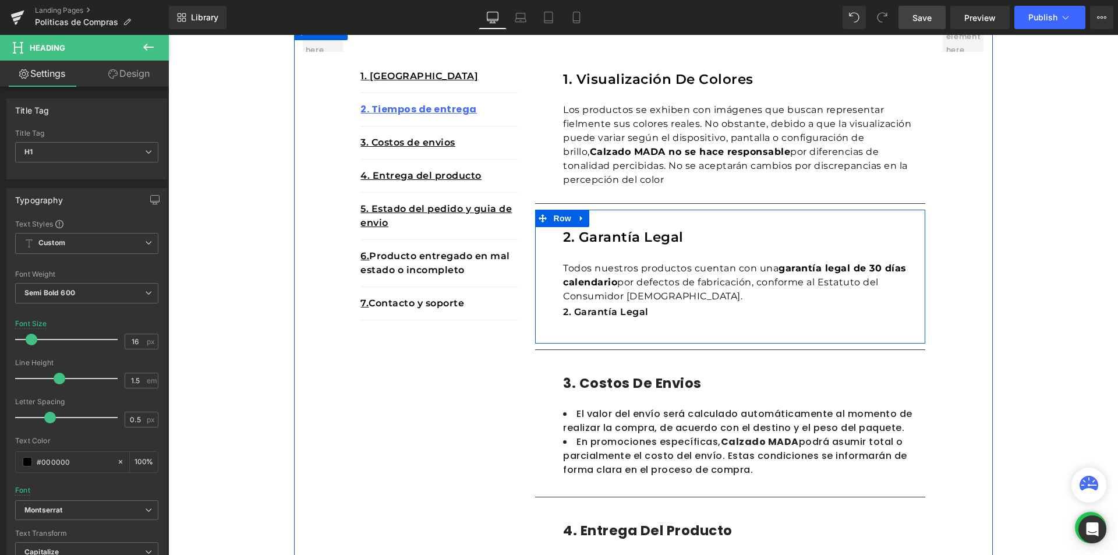
click at [628, 309] on h1 "2. Garantía legal" at bounding box center [744, 312] width 362 height 14
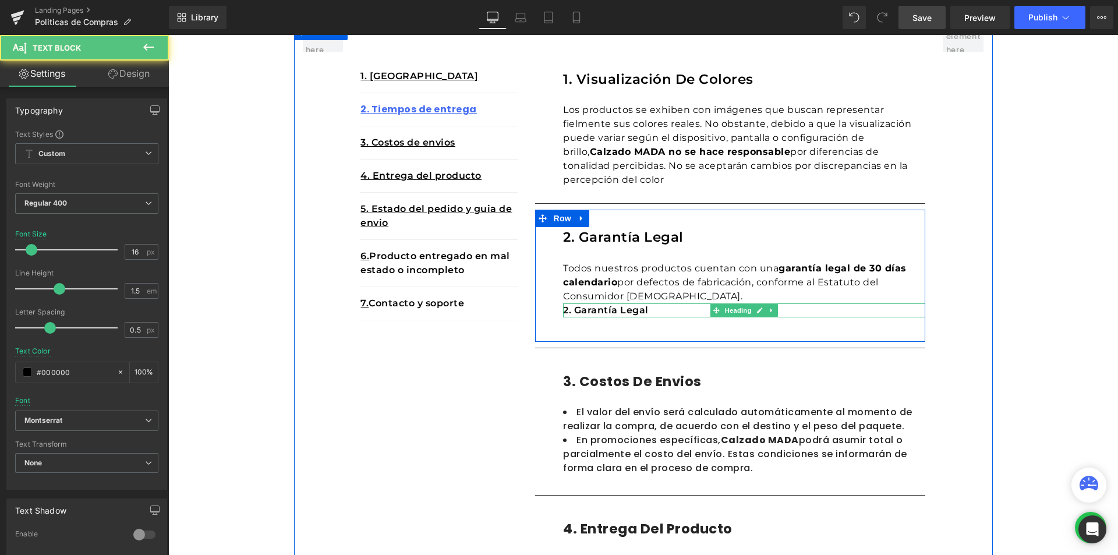
drag, startPoint x: 704, startPoint y: 303, endPoint x: 703, endPoint y: 309, distance: 6.1
click at [703, 309] on div "2. Garantía legal Heading Todos nuestros productos cuentan con una garantía leg…" at bounding box center [744, 279] width 362 height 104
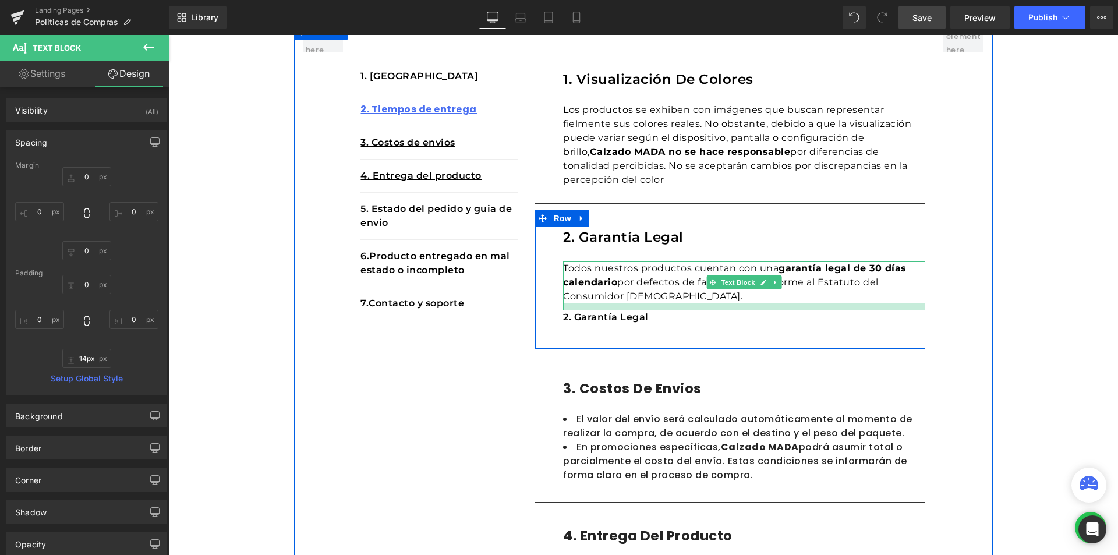
type input "15px"
drag, startPoint x: 696, startPoint y: 300, endPoint x: 696, endPoint y: 309, distance: 8.7
click at [696, 309] on div at bounding box center [744, 306] width 362 height 7
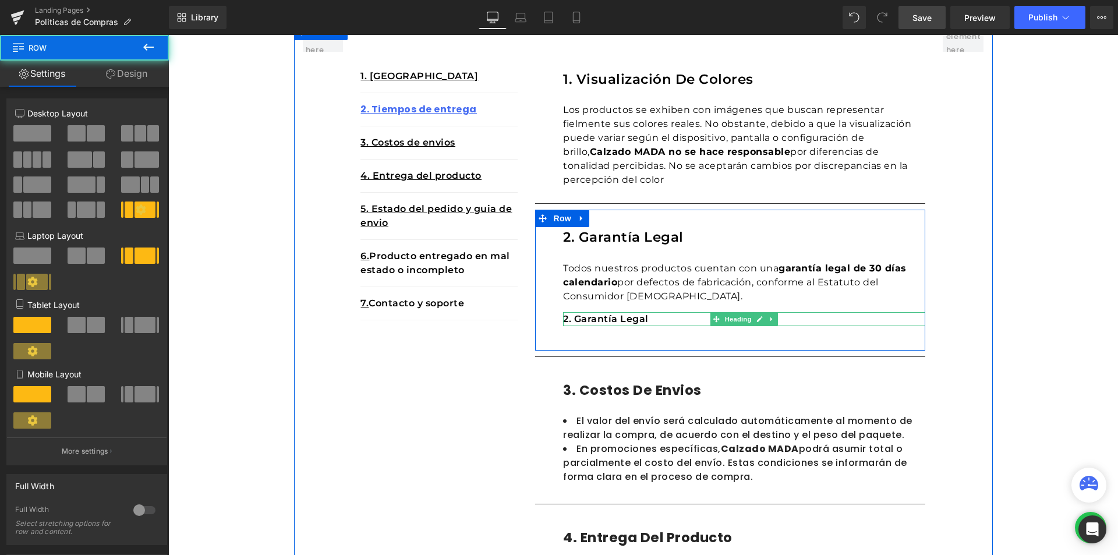
click at [659, 320] on h1 "2. Garantía legal" at bounding box center [744, 319] width 362 height 14
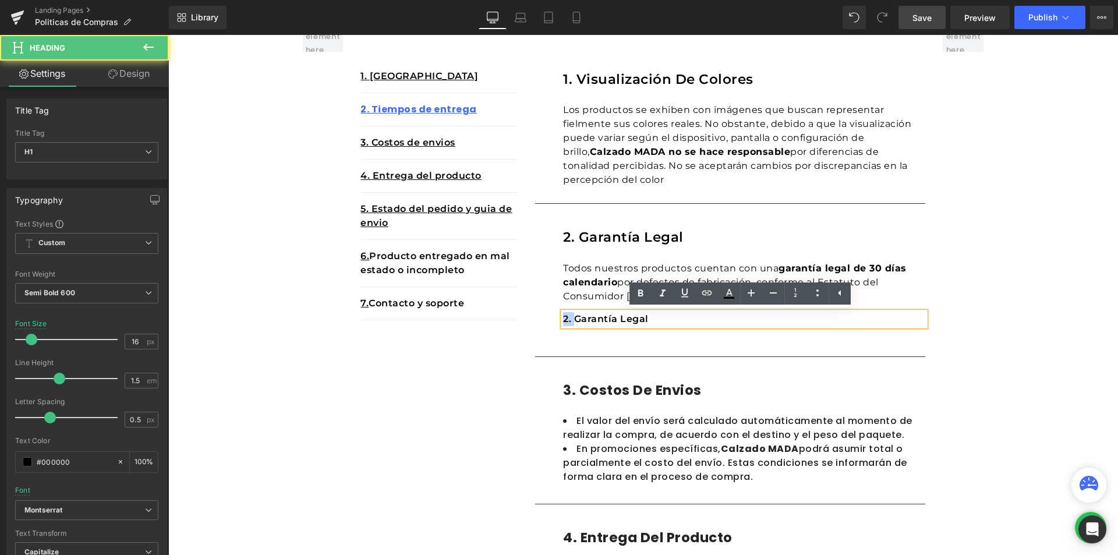
drag, startPoint x: 569, startPoint y: 317, endPoint x: 447, endPoint y: 310, distance: 123.0
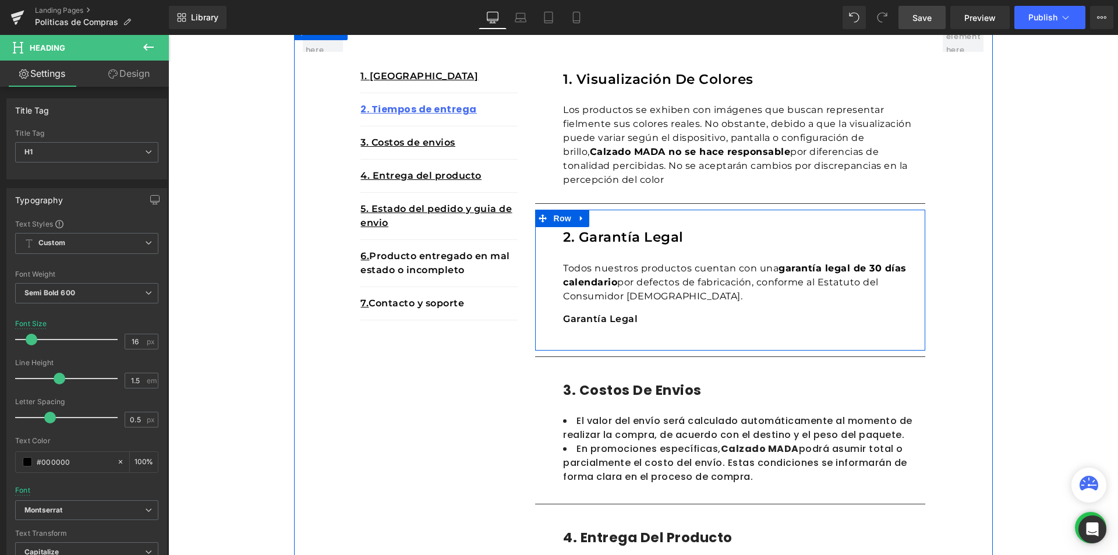
click at [635, 315] on h1 "Garantía legal" at bounding box center [744, 319] width 362 height 14
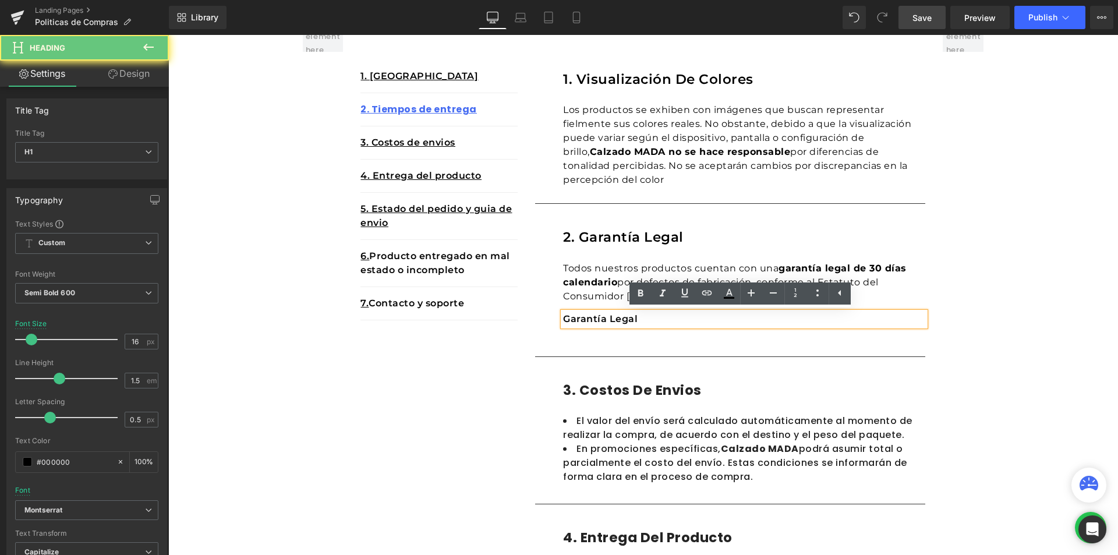
drag, startPoint x: 629, startPoint y: 314, endPoint x: 559, endPoint y: 311, distance: 69.4
click at [563, 312] on div "Garantía legal" at bounding box center [744, 319] width 362 height 14
drag, startPoint x: 559, startPoint y: 315, endPoint x: 631, endPoint y: 319, distance: 71.7
click at [631, 319] on h1 "Garantía legal" at bounding box center [744, 319] width 362 height 14
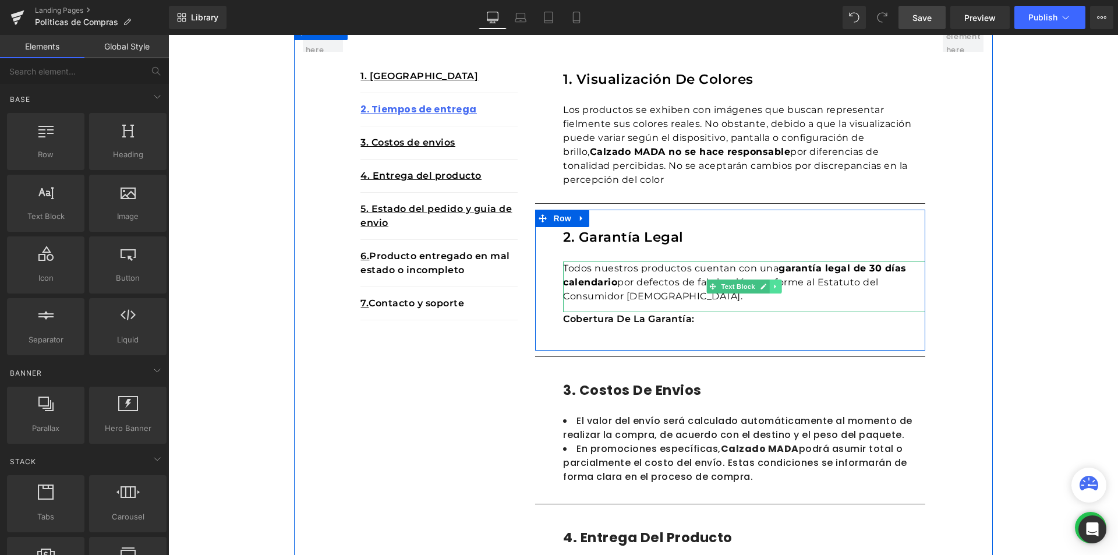
click at [773, 288] on icon at bounding box center [776, 286] width 6 height 7
drag, startPoint x: 766, startPoint y: 285, endPoint x: 749, endPoint y: 285, distance: 16.9
click at [766, 285] on icon at bounding box center [769, 286] width 6 height 6
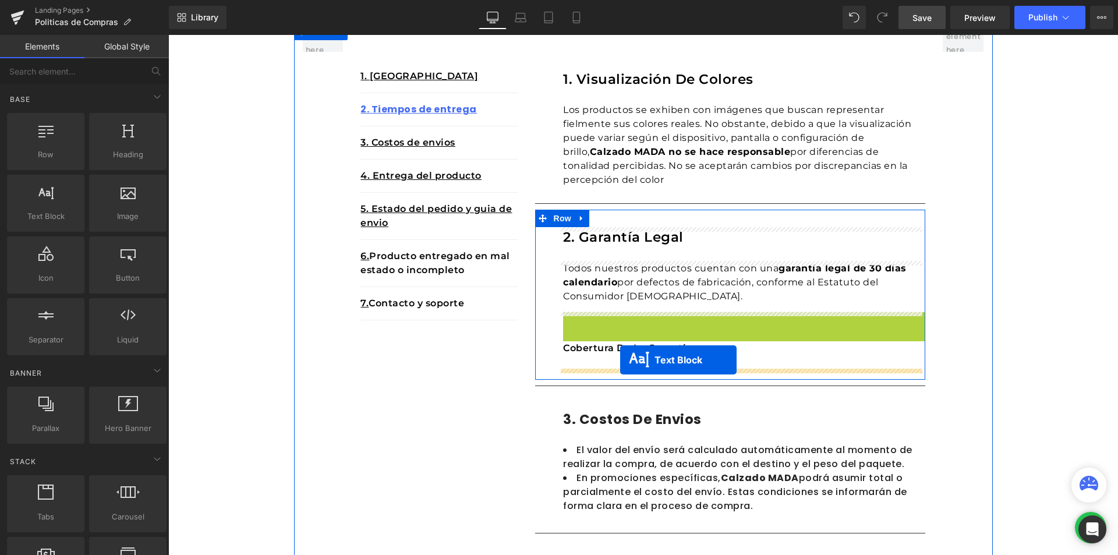
drag, startPoint x: 697, startPoint y: 339, endPoint x: 620, endPoint y: 360, distance: 79.5
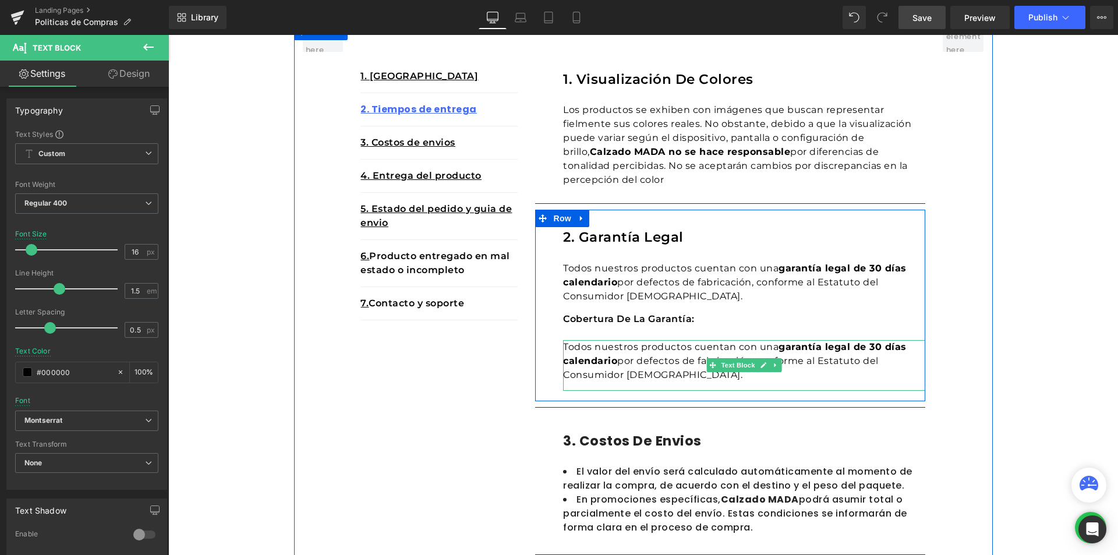
click at [661, 356] on div "Todos nuestros productos cuentan con una garantía legal de 30 días calendario p…" at bounding box center [744, 365] width 362 height 51
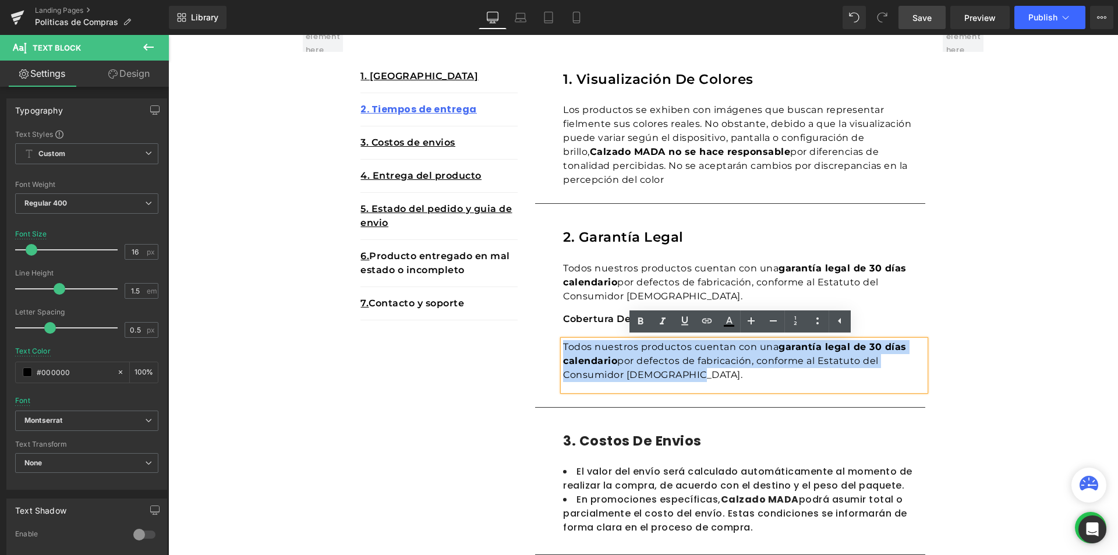
drag, startPoint x: 686, startPoint y: 375, endPoint x: 560, endPoint y: 342, distance: 129.9
click at [563, 342] on div "Todos nuestros productos cuentan con una garantía legal de 30 días calendario p…" at bounding box center [744, 365] width 362 height 51
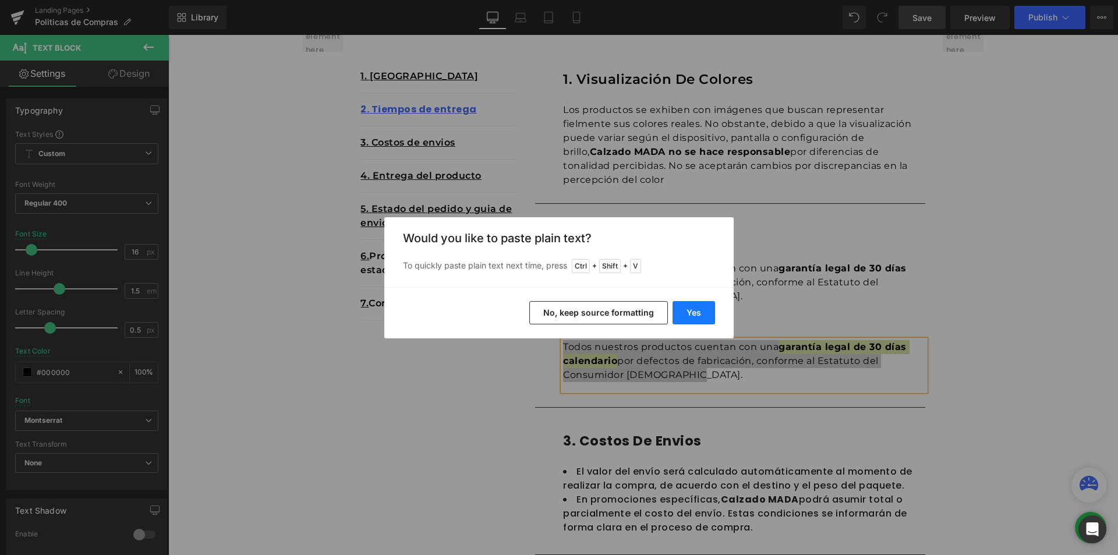
click at [692, 318] on button "Yes" at bounding box center [693, 312] width 42 height 23
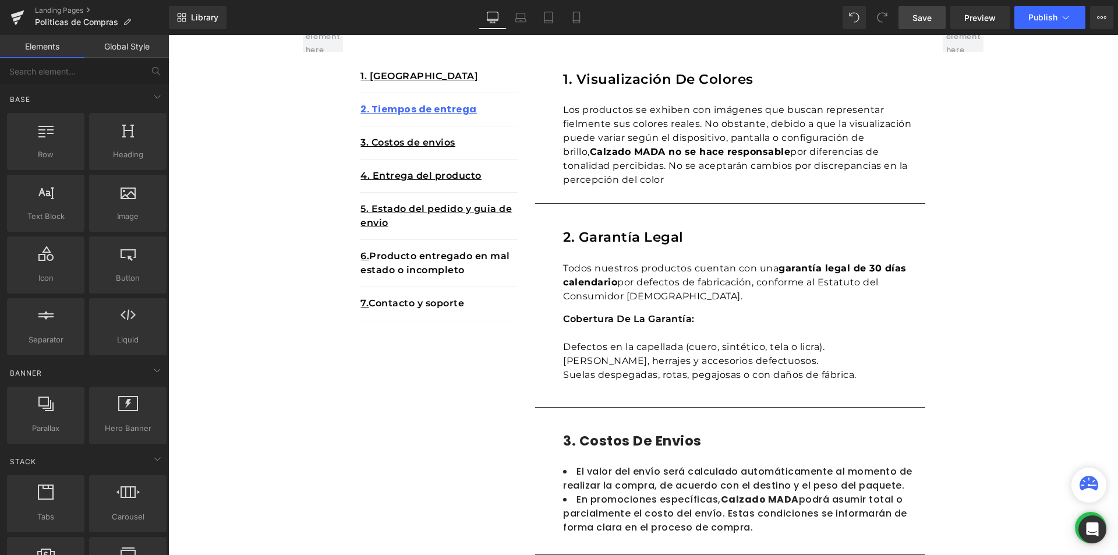
click at [776, 352] on div "Defectos en la capellada (cuero, sintético, tela o licra). Hebillas, herrajes …" at bounding box center [744, 365] width 362 height 51
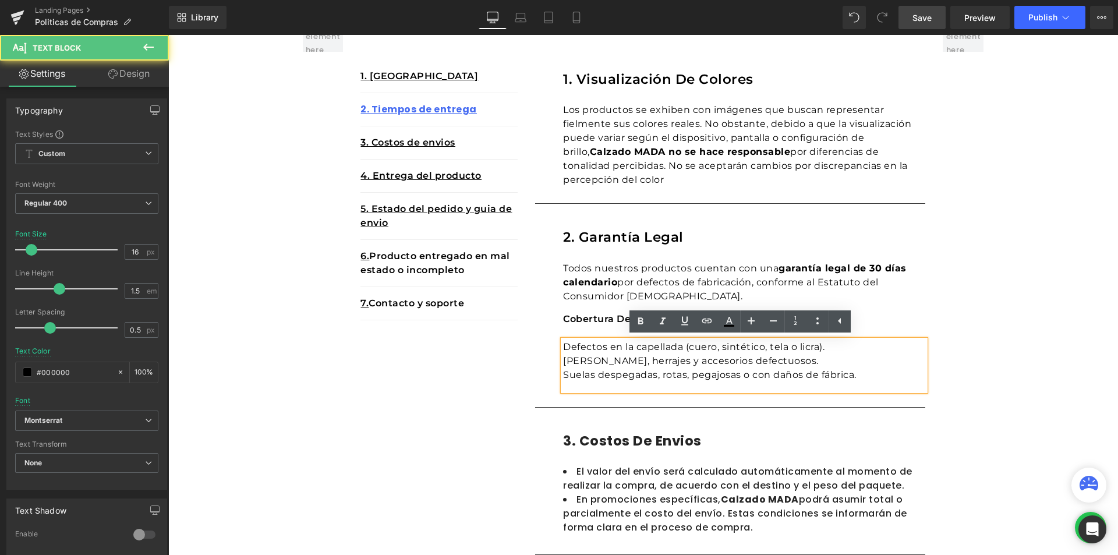
click at [692, 346] on div "Defectos en la capellada (cuero, sintético, tela o licra). Hebillas, herrajes …" at bounding box center [744, 365] width 362 height 51
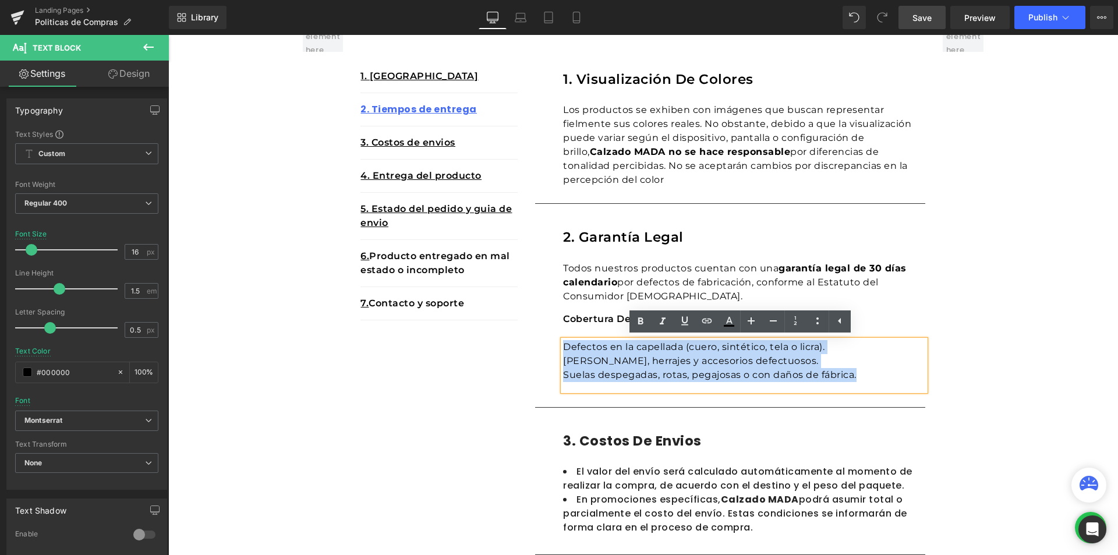
drag, startPoint x: 863, startPoint y: 378, endPoint x: 560, endPoint y: 341, distance: 305.0
click at [563, 341] on div "Defectos en la capellada (cuero, sintético, tela o licra). Hebillas, herrajes …" at bounding box center [744, 365] width 362 height 51
click at [688, 362] on div "Hebillas, herrajes y accesorios defectuosos." at bounding box center [744, 361] width 362 height 14
drag, startPoint x: 866, startPoint y: 375, endPoint x: 561, endPoint y: 347, distance: 306.3
click at [563, 347] on div "Defectos en la capellada (cuero, sintético, tela o licra). Hebillas, herrajes …" at bounding box center [744, 365] width 362 height 51
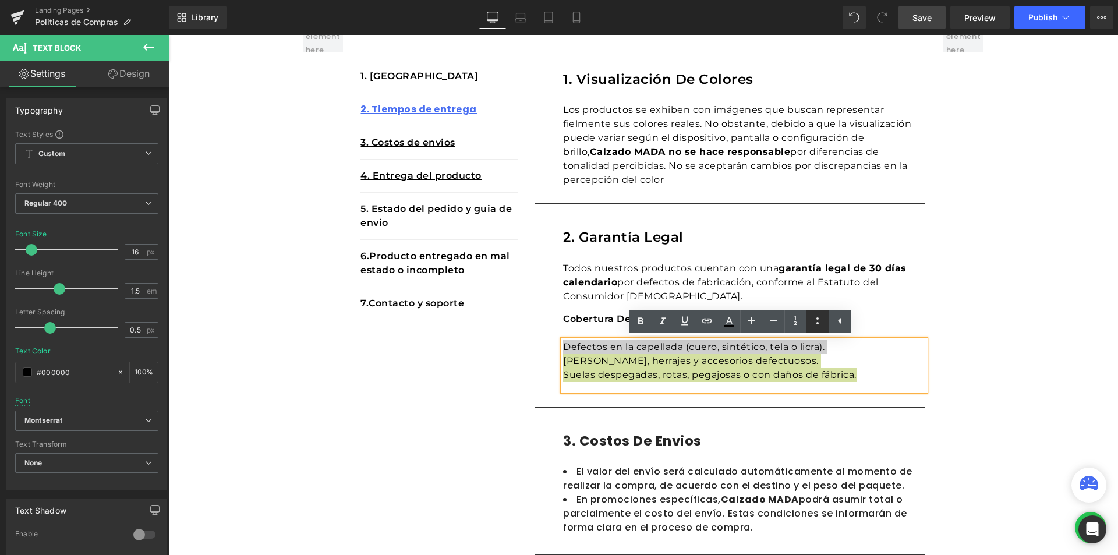
click at [541, 172] on icon at bounding box center [537, 168] width 6 height 6
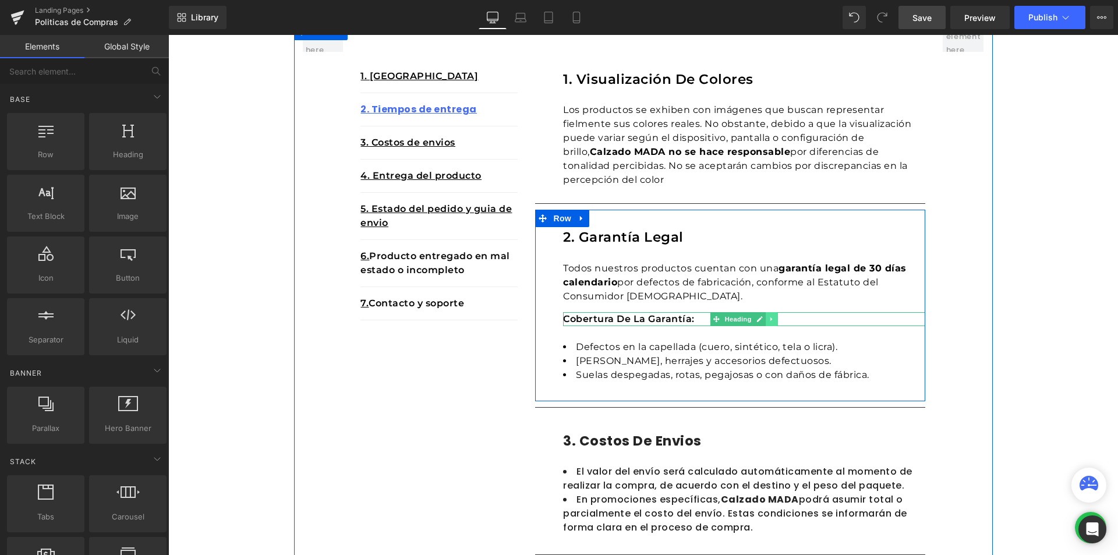
click at [769, 320] on icon at bounding box center [772, 319] width 6 height 7
click at [766, 321] on link at bounding box center [766, 319] width 12 height 14
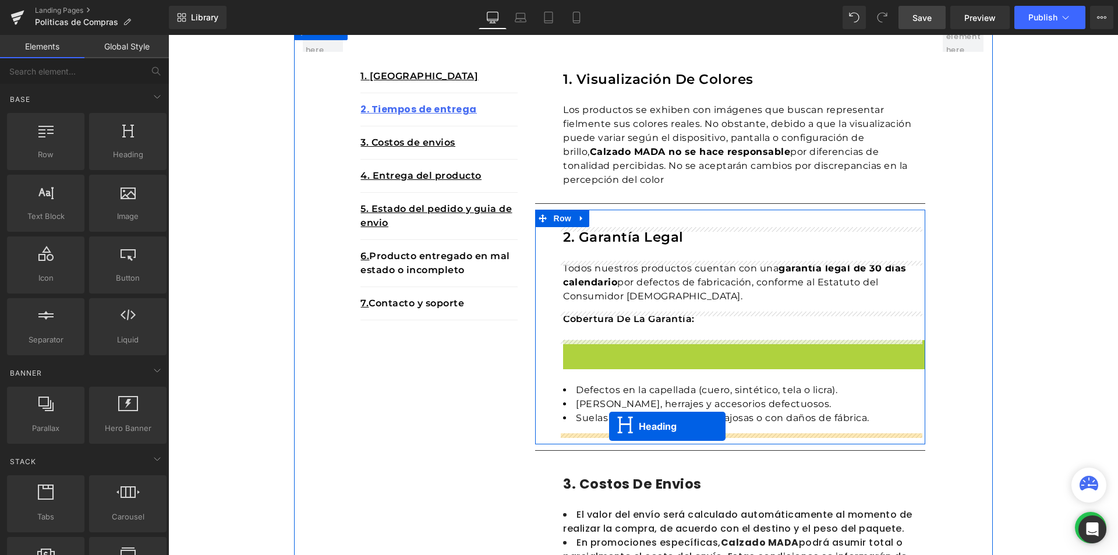
drag, startPoint x: 711, startPoint y: 346, endPoint x: 609, endPoint y: 426, distance: 129.8
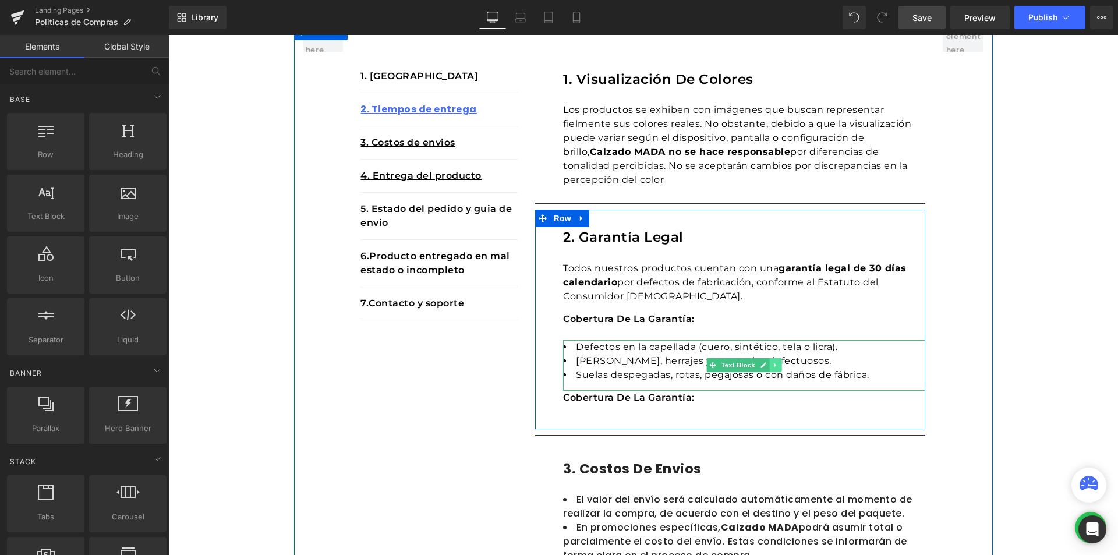
click at [775, 366] on link at bounding box center [776, 365] width 12 height 14
click at [766, 367] on icon at bounding box center [769, 365] width 6 height 7
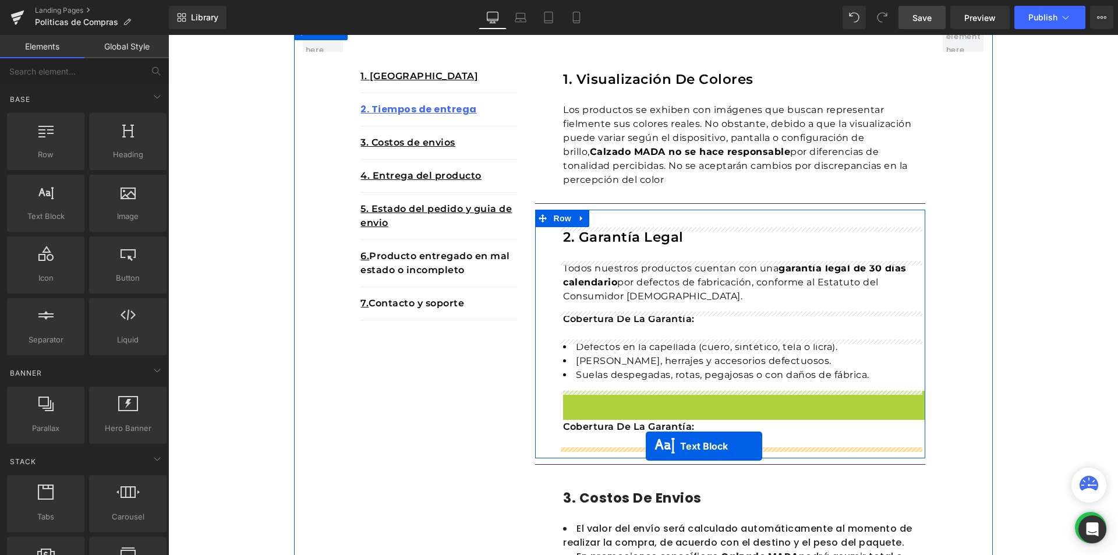
drag, startPoint x: 707, startPoint y: 416, endPoint x: 644, endPoint y: 445, distance: 68.8
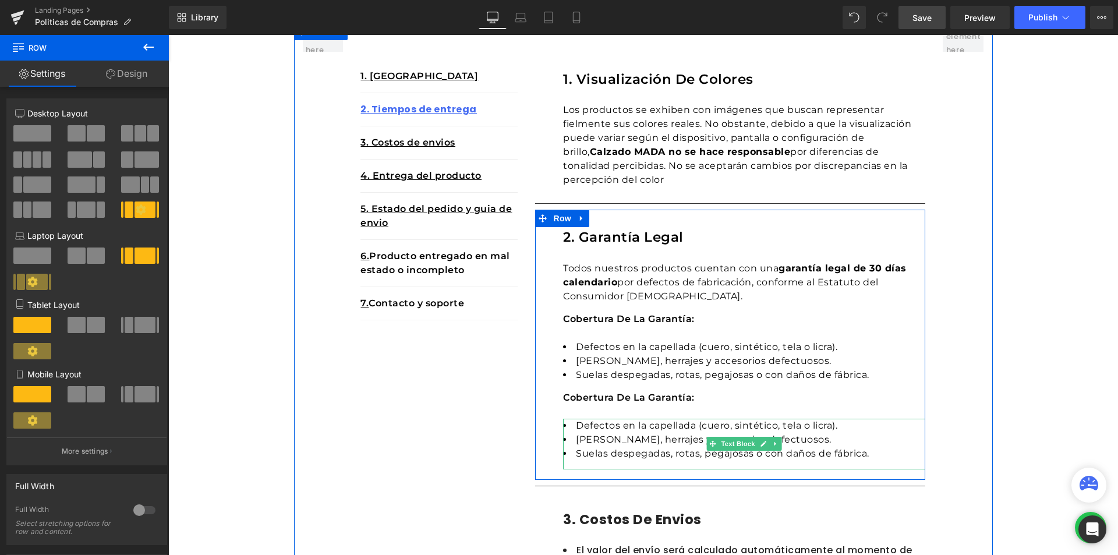
click at [654, 434] on li "Hebillas, herrajes y accesorios defectuosos." at bounding box center [744, 440] width 362 height 14
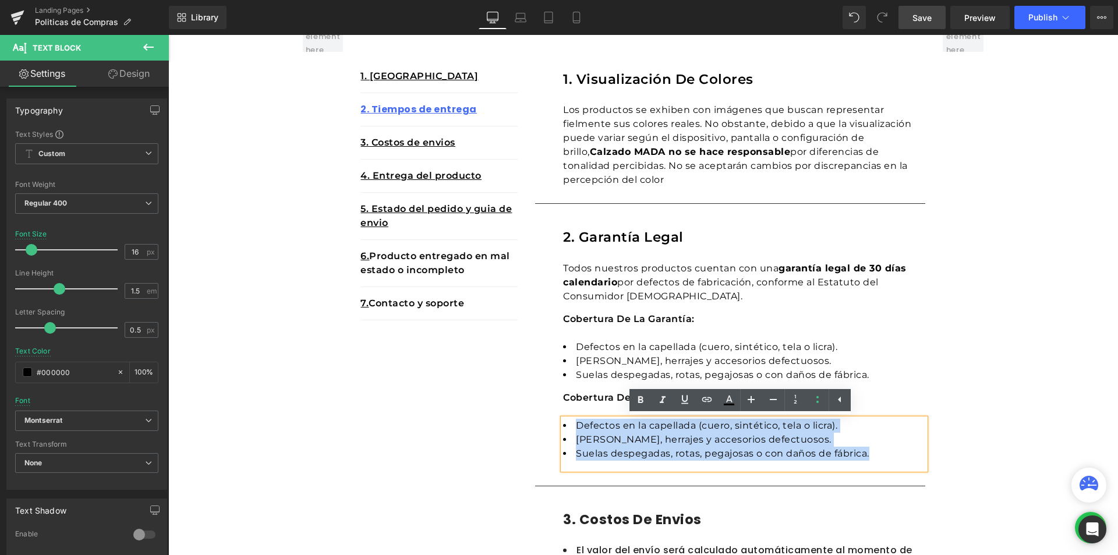
drag, startPoint x: 872, startPoint y: 455, endPoint x: 572, endPoint y: 419, distance: 302.6
click at [572, 419] on ul "Defectos en la capellada (cuero, sintético, tela o licra). Hebillas, herrajes y…" at bounding box center [744, 440] width 362 height 42
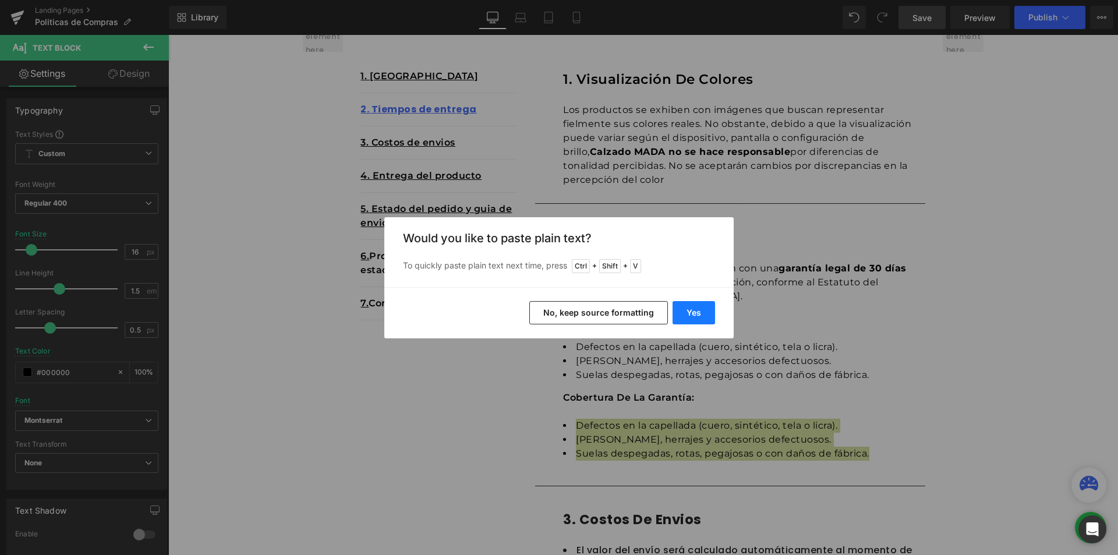
click at [682, 304] on button "Yes" at bounding box center [693, 312] width 42 height 23
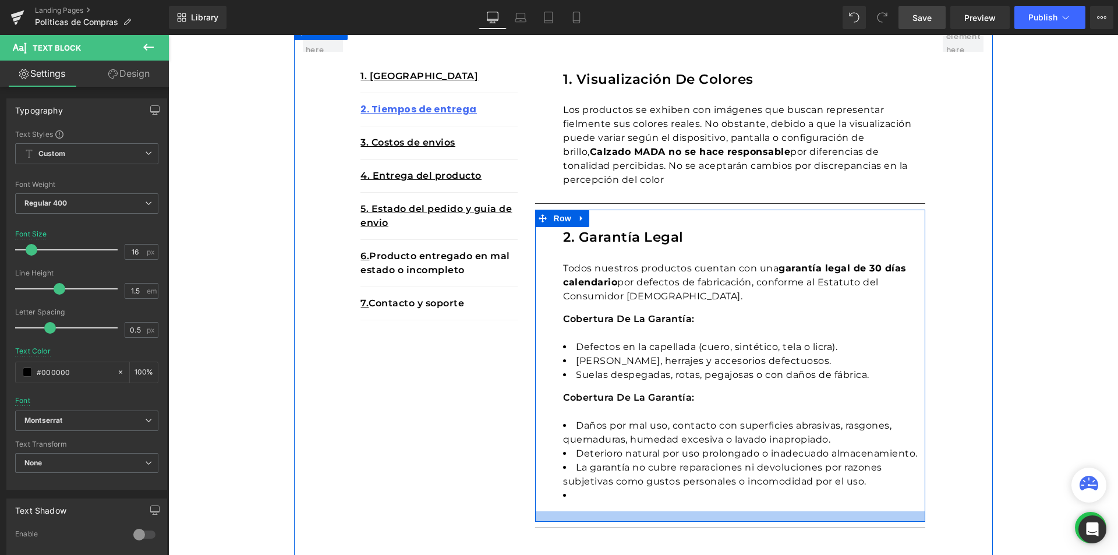
click at [615, 515] on div at bounding box center [730, 516] width 390 height 10
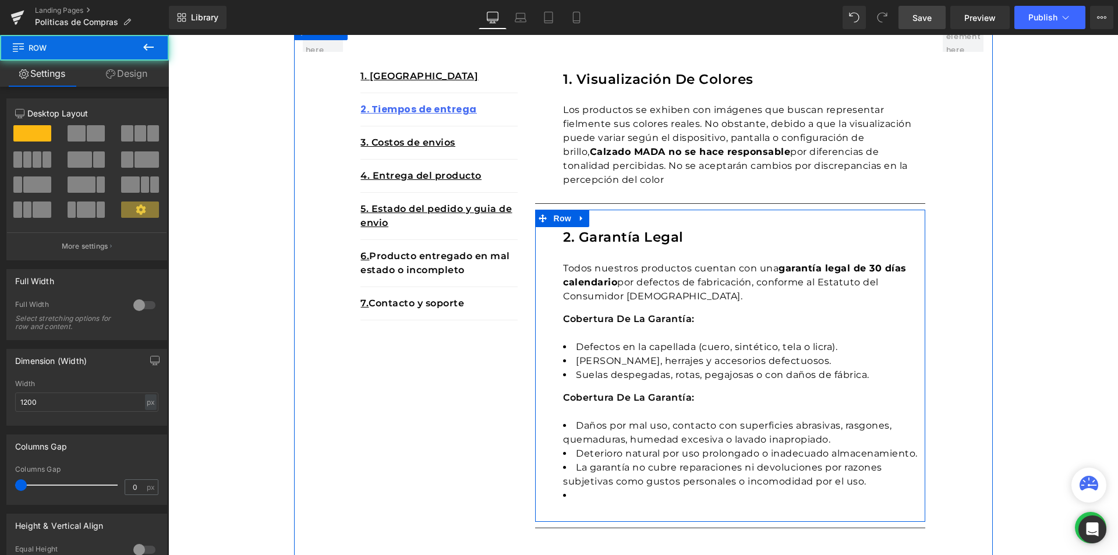
click at [590, 499] on li at bounding box center [744, 495] width 362 height 14
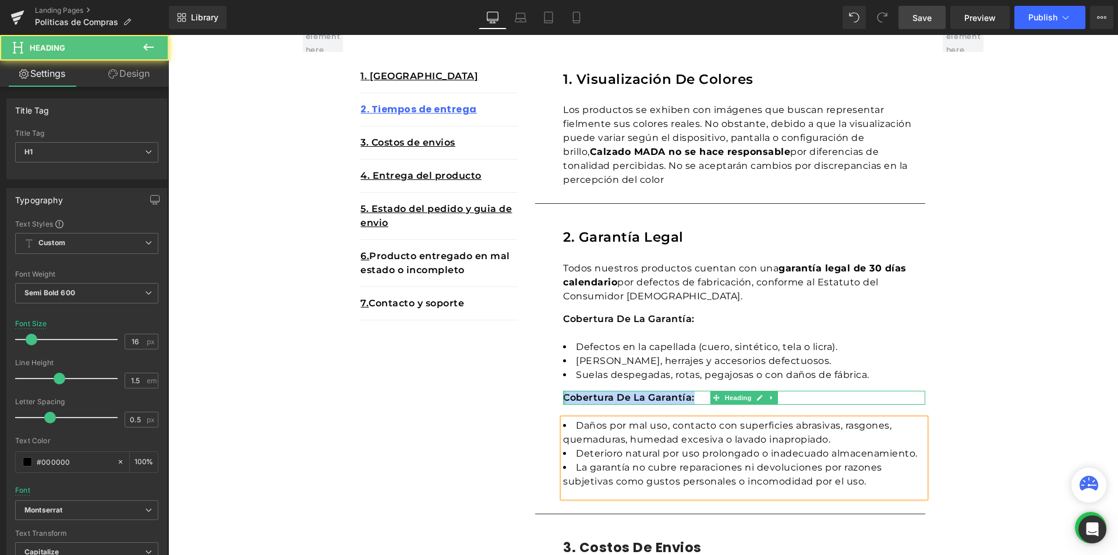
drag, startPoint x: 690, startPoint y: 399, endPoint x: 576, endPoint y: 399, distance: 114.7
click at [558, 394] on div "2. Garantía legal Heading Todos nuestros productos cuentan con una garantía leg…" at bounding box center [730, 359] width 390 height 298
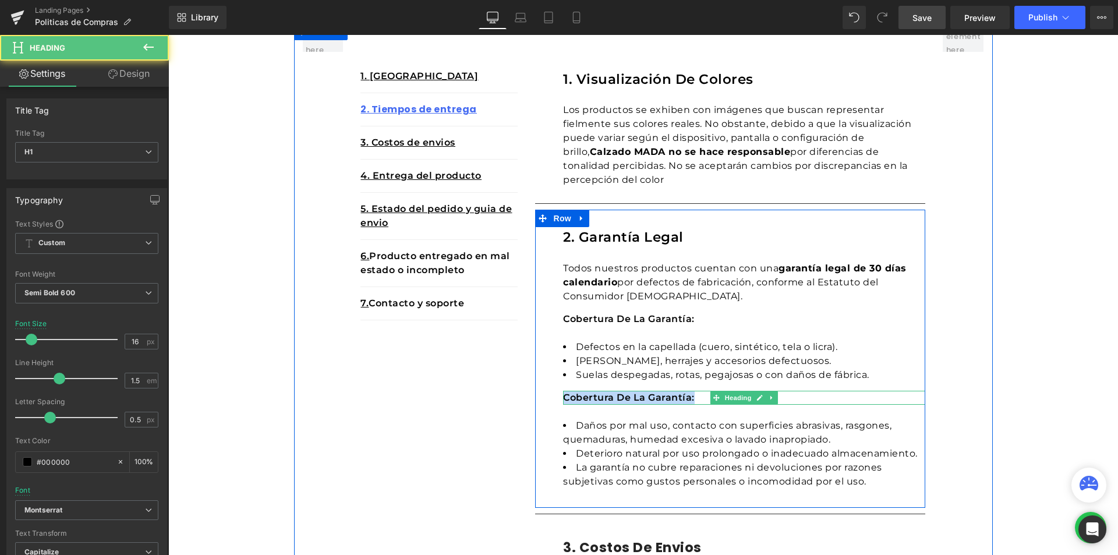
click at [692, 395] on h1 "Cobertura de la garantía:" at bounding box center [744, 398] width 362 height 14
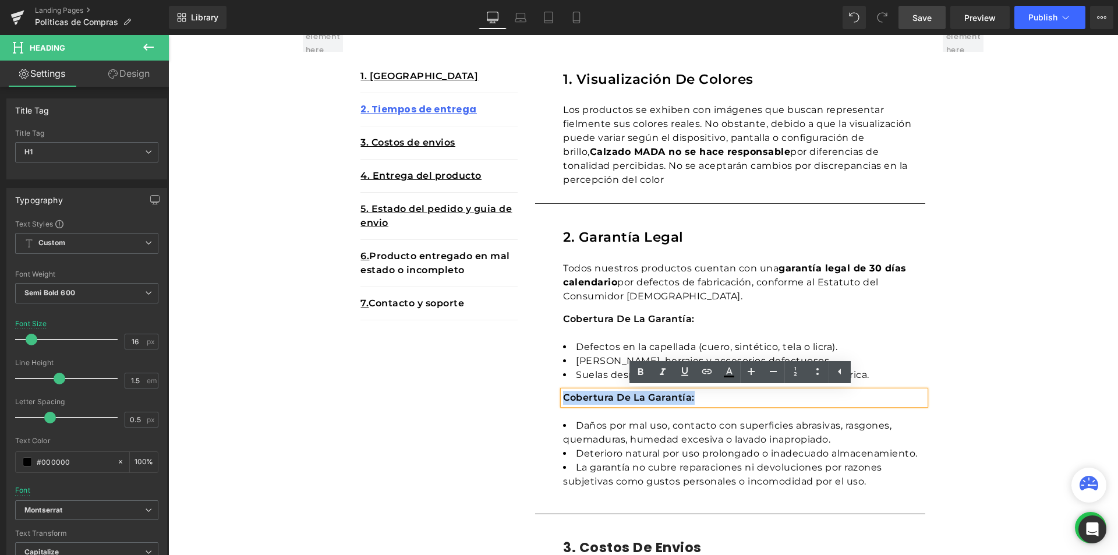
drag, startPoint x: 694, startPoint y: 396, endPoint x: 561, endPoint y: 396, distance: 133.3
click at [563, 396] on h1 "Cobertura de la garantía:" at bounding box center [744, 398] width 362 height 14
paste div
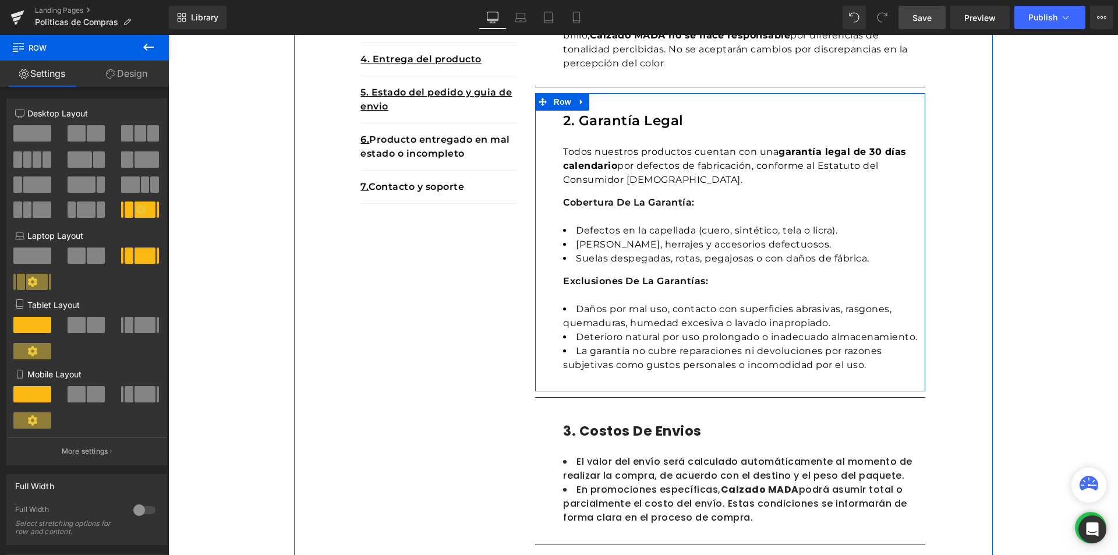
scroll to position [397, 0]
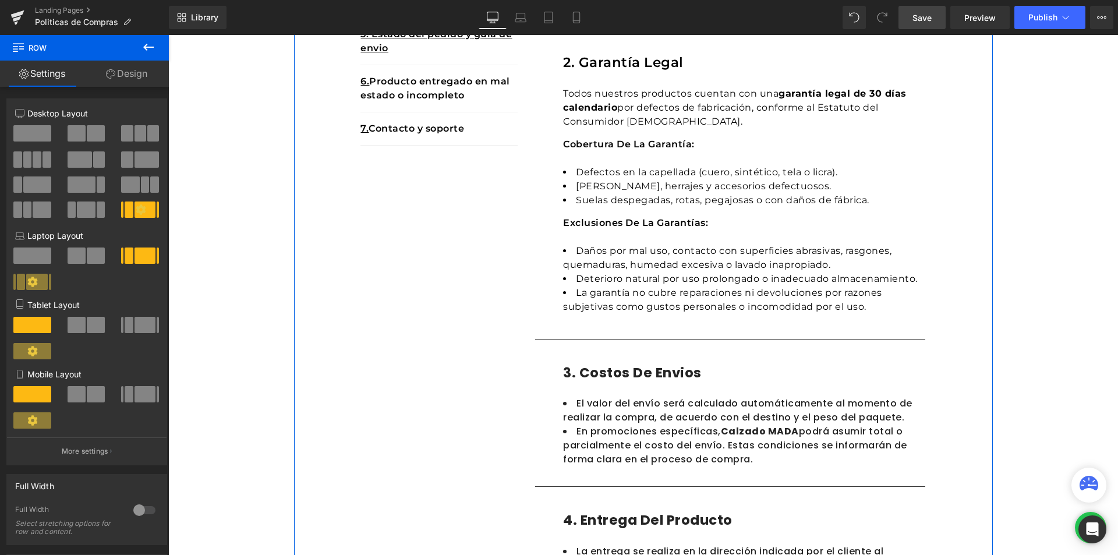
click at [642, 306] on li "La garantía no cubre reparaciones ni devoluciones por razones subjetivas como g…" at bounding box center [744, 300] width 362 height 28
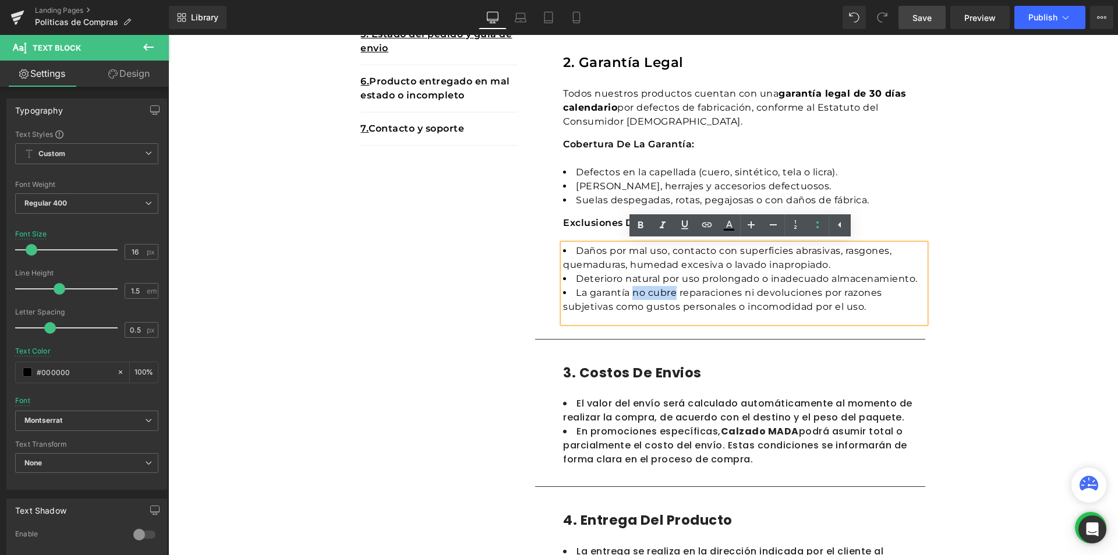
drag, startPoint x: 632, startPoint y: 290, endPoint x: 671, endPoint y: 291, distance: 39.6
click at [671, 291] on li "La garantía no cubre reparaciones ni devoluciones por razones subjetivas como g…" at bounding box center [744, 300] width 362 height 28
drag, startPoint x: 641, startPoint y: 225, endPoint x: 748, endPoint y: 199, distance: 110.4
click at [935, 232] on div "1. Cobertura Text Block 2. Tiempos de entrega Text Block 3. Costos de envios Te…" at bounding box center [643, 534] width 699 height 1373
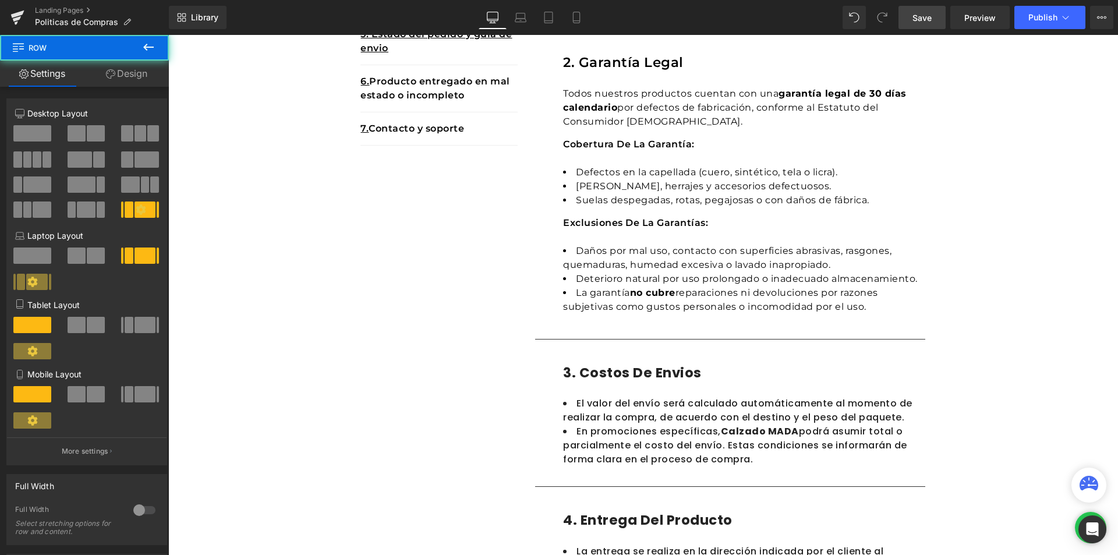
click at [935, 232] on div "1. Cobertura Text Block 2. Tiempos de entrega Text Block 3. Costos de envios Te…" at bounding box center [643, 534] width 699 height 1373
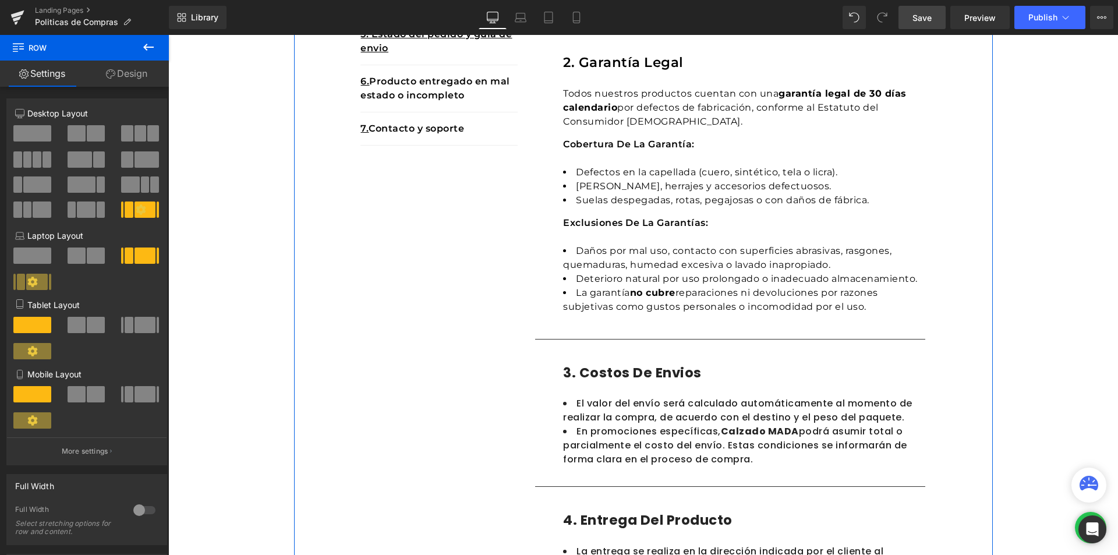
scroll to position [222, 0]
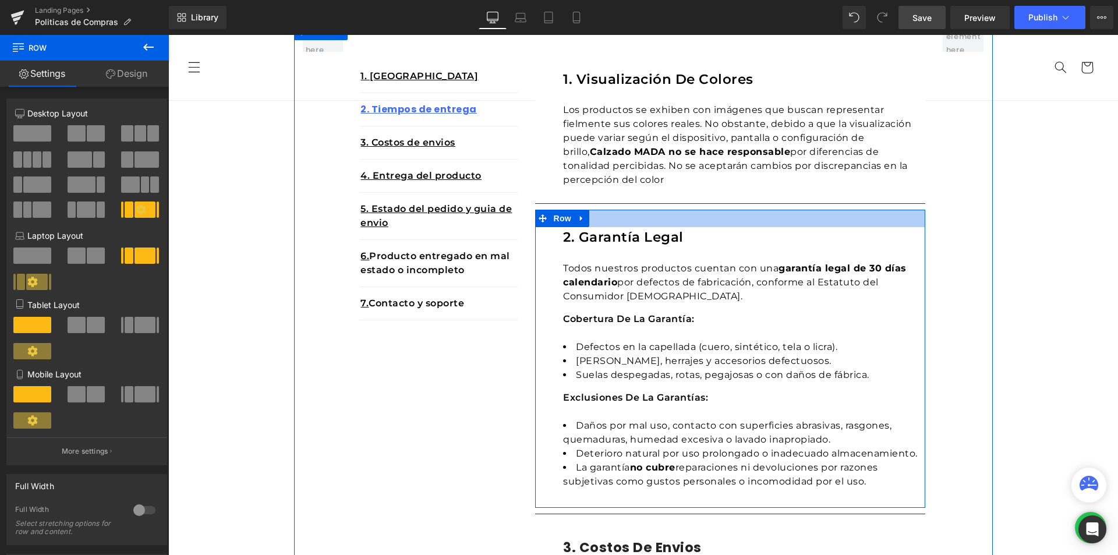
click at [619, 225] on div at bounding box center [730, 218] width 390 height 17
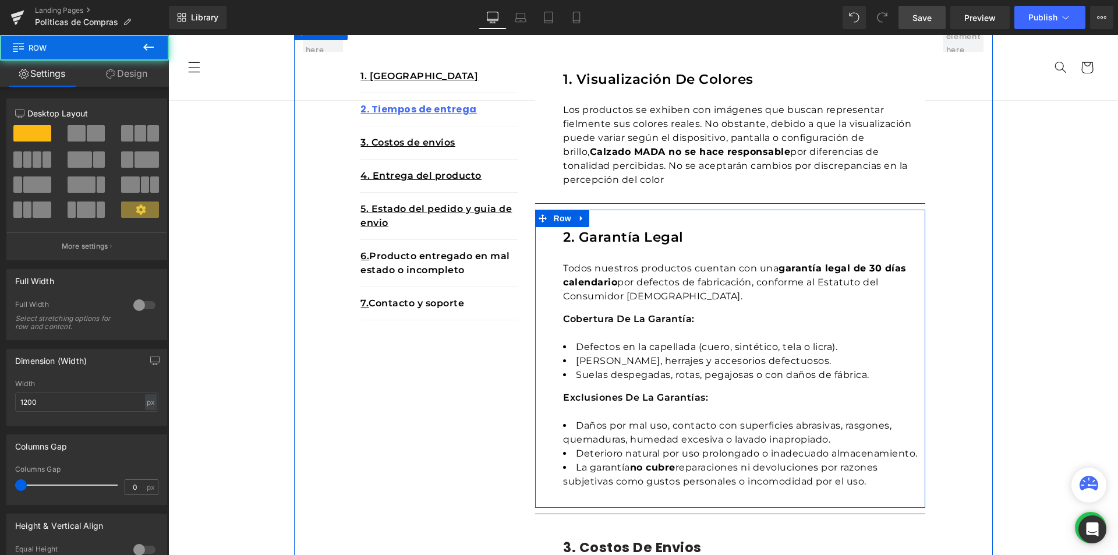
click at [621, 236] on h1 "2. Garantía legal" at bounding box center [744, 237] width 362 height 20
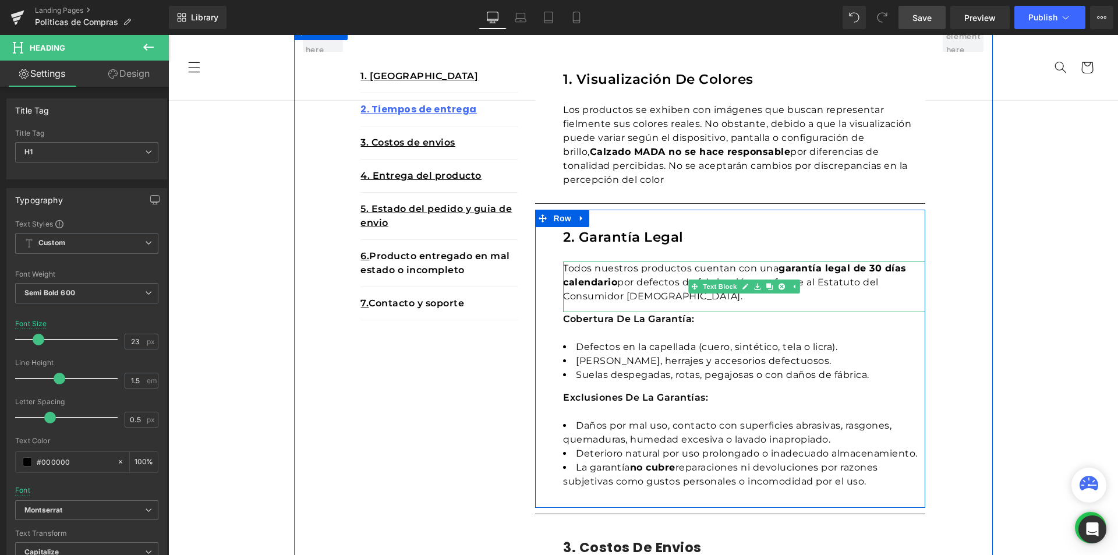
click at [618, 284] on div "Todos nuestros productos cuentan con una garantía legal de 30 días calendario p…" at bounding box center [744, 286] width 362 height 51
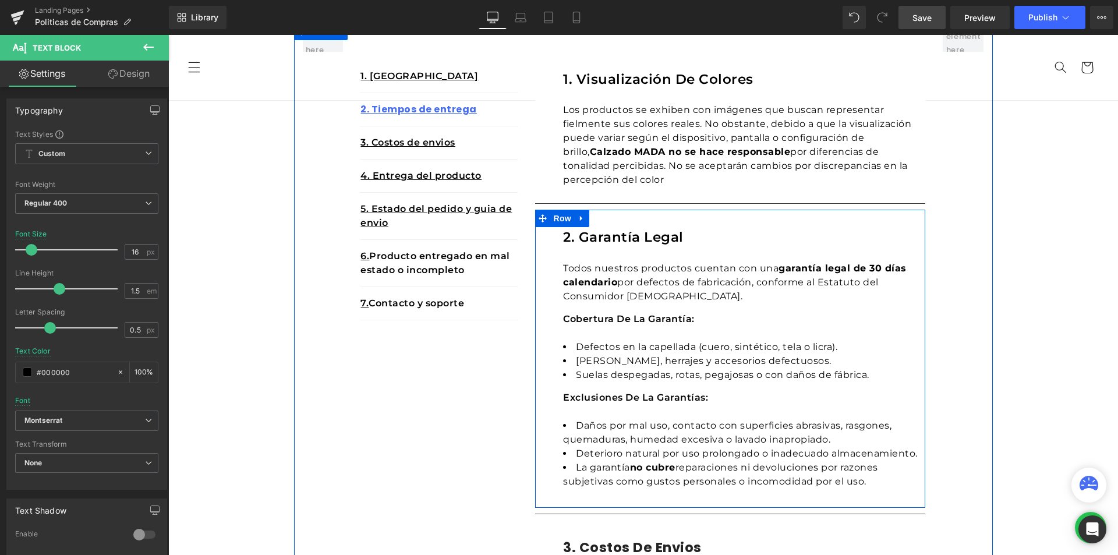
click at [593, 322] on div "Cobertura de la garantía: Heading" at bounding box center [744, 319] width 362 height 14
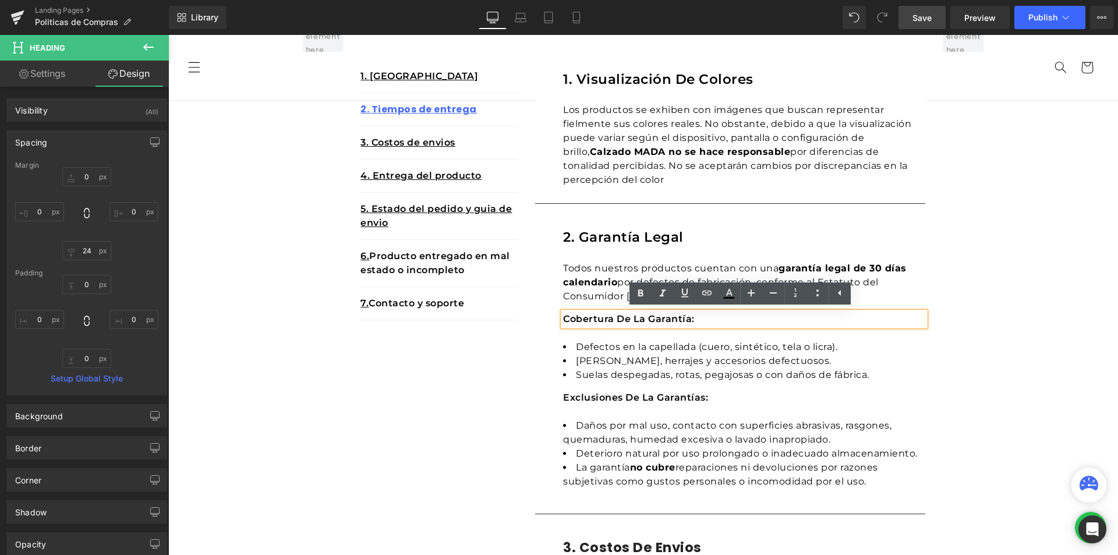
click at [717, 326] on div "Cobertura de la garantía:" at bounding box center [744, 319] width 362 height 14
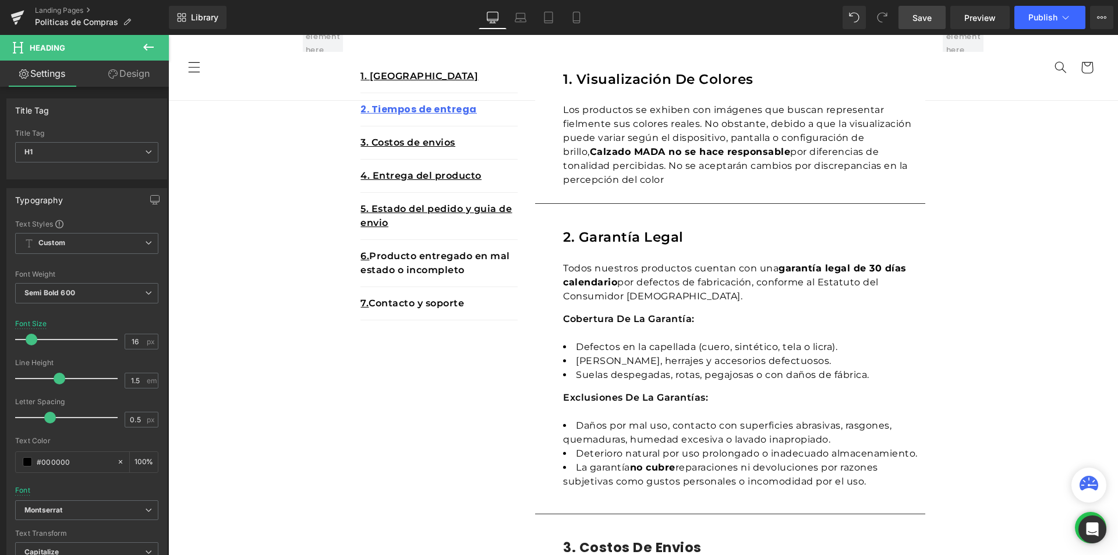
click at [738, 374] on li "Suelas despegadas, rotas, pegajosas o con daños de fábrica." at bounding box center [744, 375] width 362 height 14
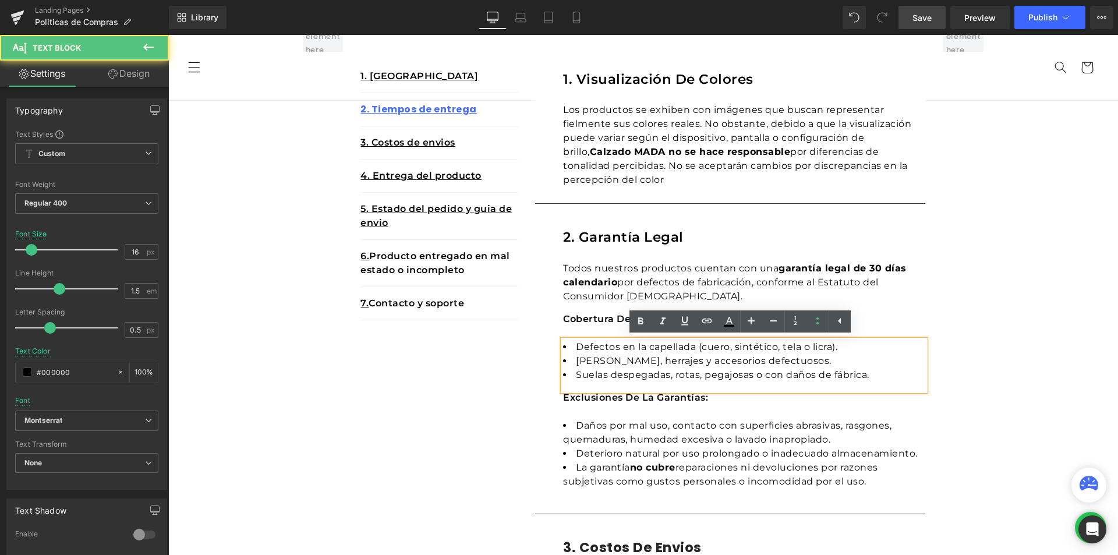
click at [584, 398] on h1 "Exclusiones de la garantías:" at bounding box center [744, 398] width 362 height 14
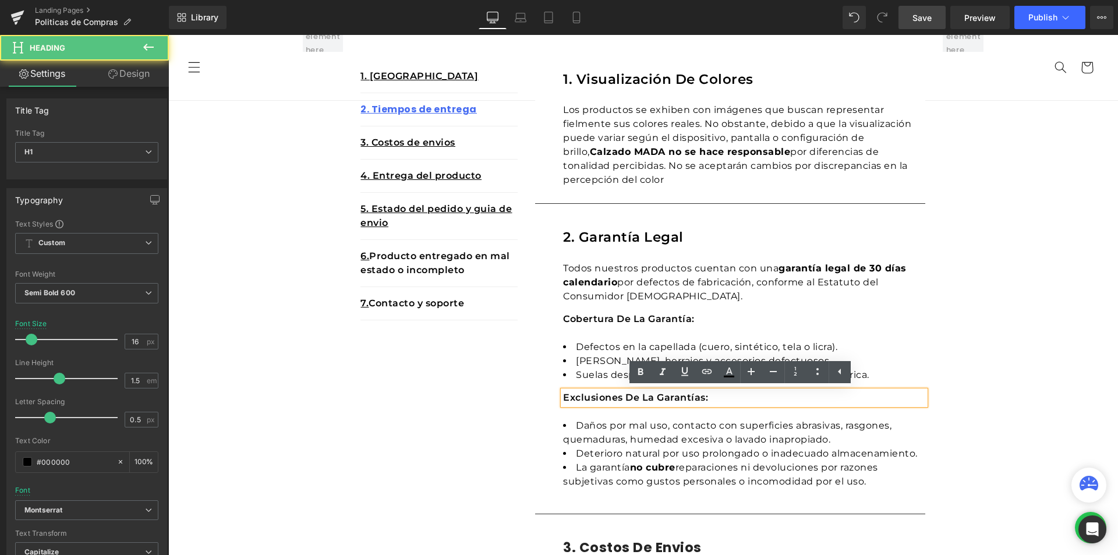
click at [610, 451] on li "Deterioro natural por uso prolongado o inadecuado almacenamiento." at bounding box center [744, 454] width 362 height 14
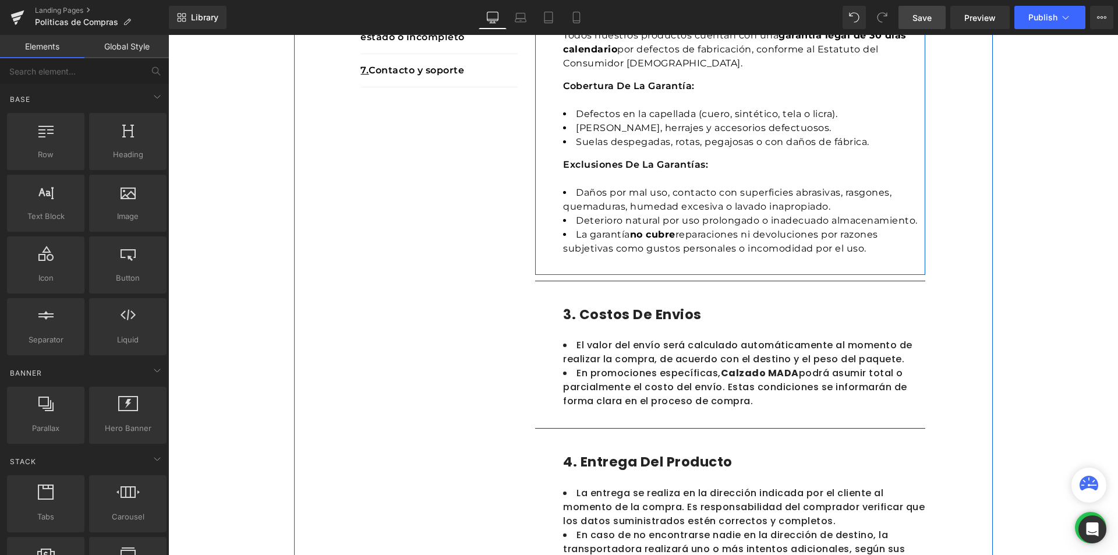
scroll to position [513, 0]
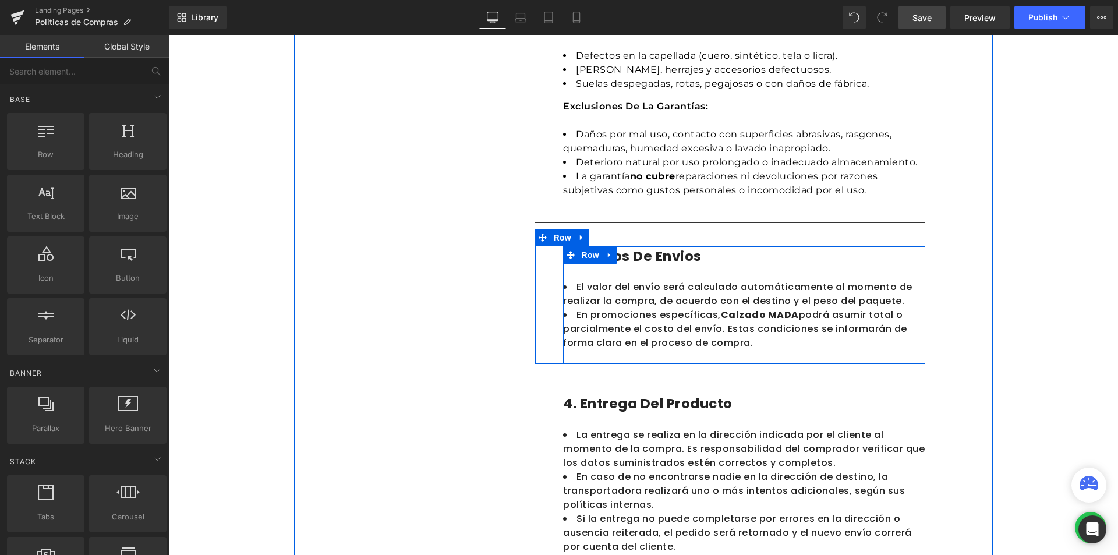
click at [665, 256] on h1 "3. costos de envios" at bounding box center [744, 256] width 362 height 20
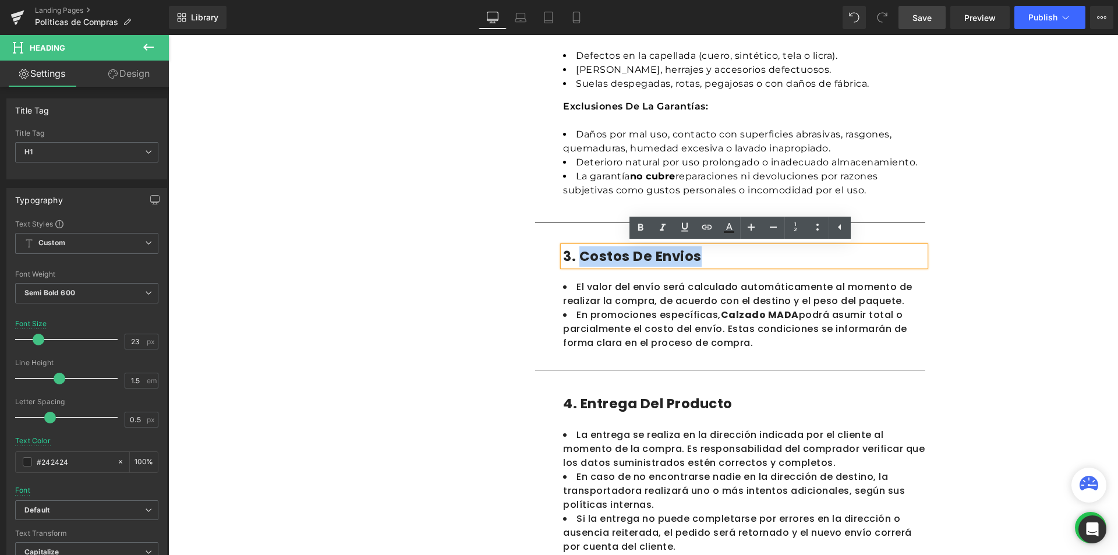
drag, startPoint x: 701, startPoint y: 261, endPoint x: 577, endPoint y: 254, distance: 124.2
click at [577, 254] on h1 "3. costos de envios" at bounding box center [744, 256] width 362 height 20
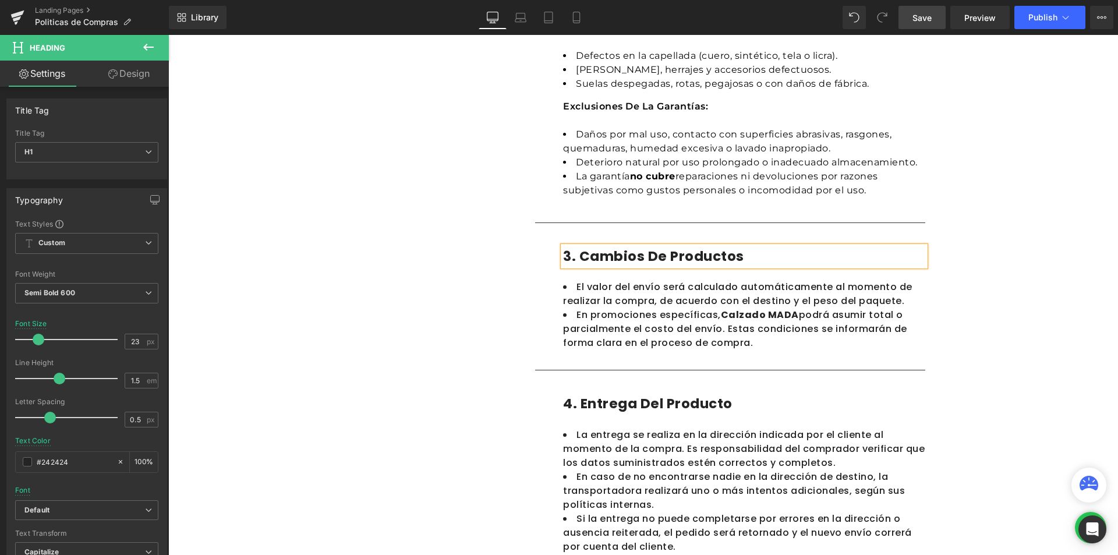
click at [584, 254] on h1 "3. Cambios de productos" at bounding box center [744, 256] width 362 height 20
click at [1009, 288] on div "Politicas de Compras Heading En Calzado MADA , nos comprometemos a ofrecer prod…" at bounding box center [642, 449] width 949 height 1677
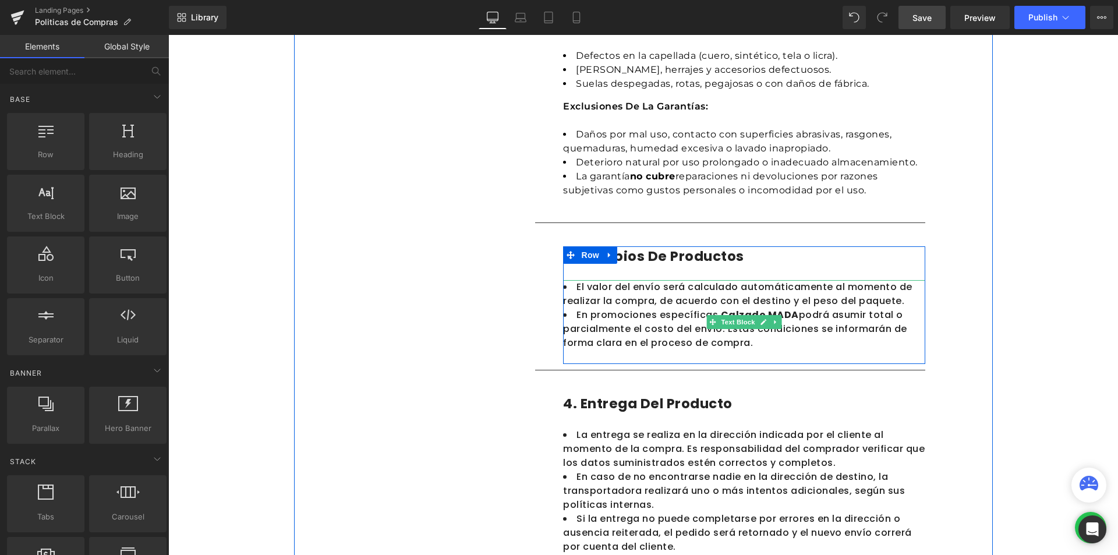
click at [791, 324] on li "En promociones específicas, Calzado MADA podrá asumir total o parcialmente el c…" at bounding box center [744, 329] width 362 height 42
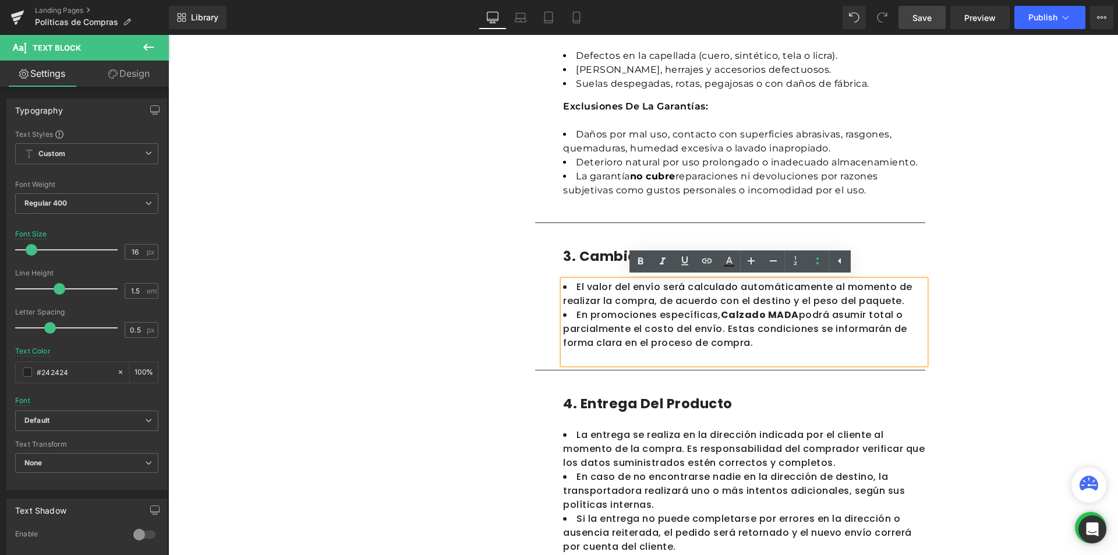
click at [660, 311] on li "En promociones específicas, Calzado MADA podrá asumir total o parcialmente el c…" at bounding box center [744, 329] width 362 height 42
drag, startPoint x: 749, startPoint y: 348, endPoint x: 558, endPoint y: 286, distance: 200.8
click at [563, 286] on ul "El valor del envío será calculado automáticamente al momento de realizar la com…" at bounding box center [744, 315] width 362 height 70
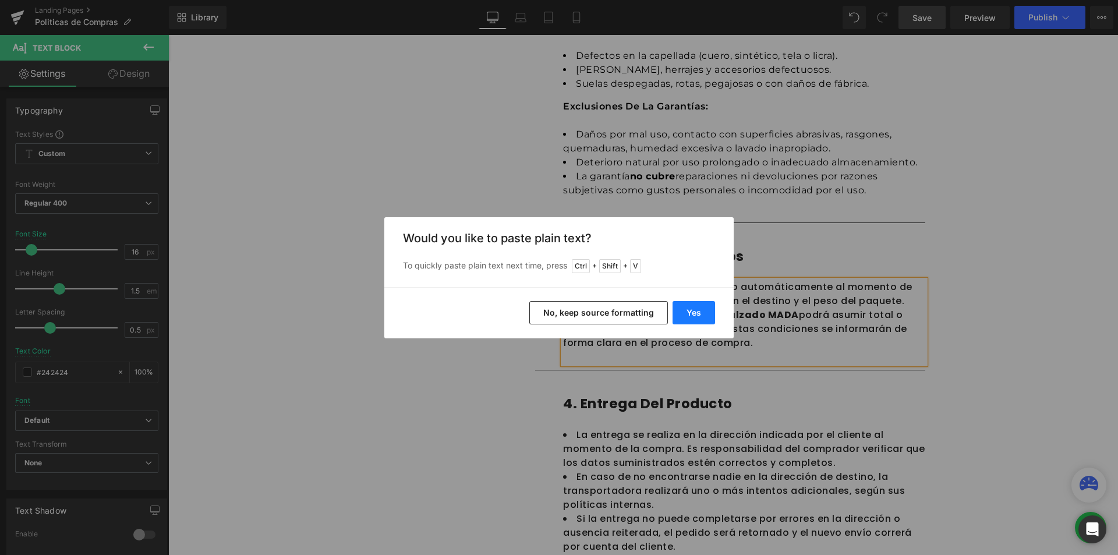
click at [700, 317] on button "Yes" at bounding box center [693, 312] width 42 height 23
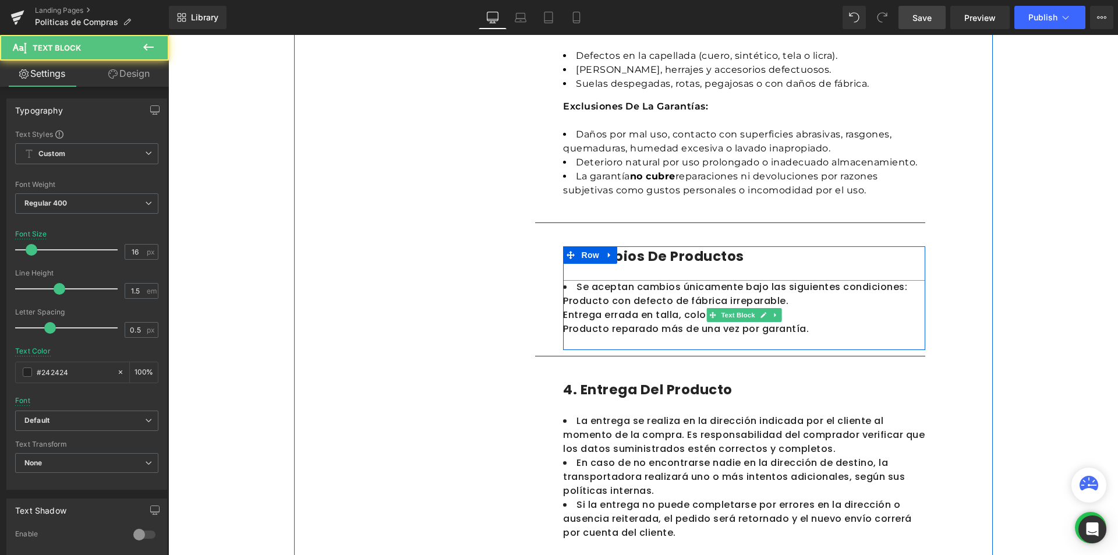
click at [845, 317] on div "Entrega errada en talla, color o referencia." at bounding box center [744, 315] width 362 height 14
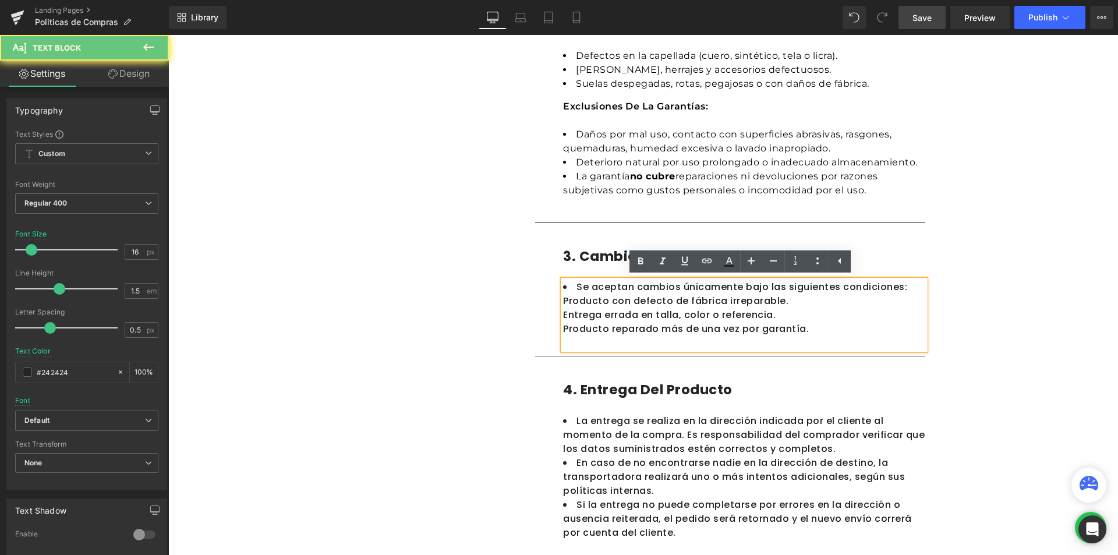
click at [800, 337] on div "Se aceptan cambios únicamente bajo las siguientes condiciones: Producto con de…" at bounding box center [744, 315] width 362 height 70
click at [1025, 339] on div "Politicas de Compras Heading En Calzado MADA , nos comprometemos a ofrecer prod…" at bounding box center [642, 442] width 949 height 1663
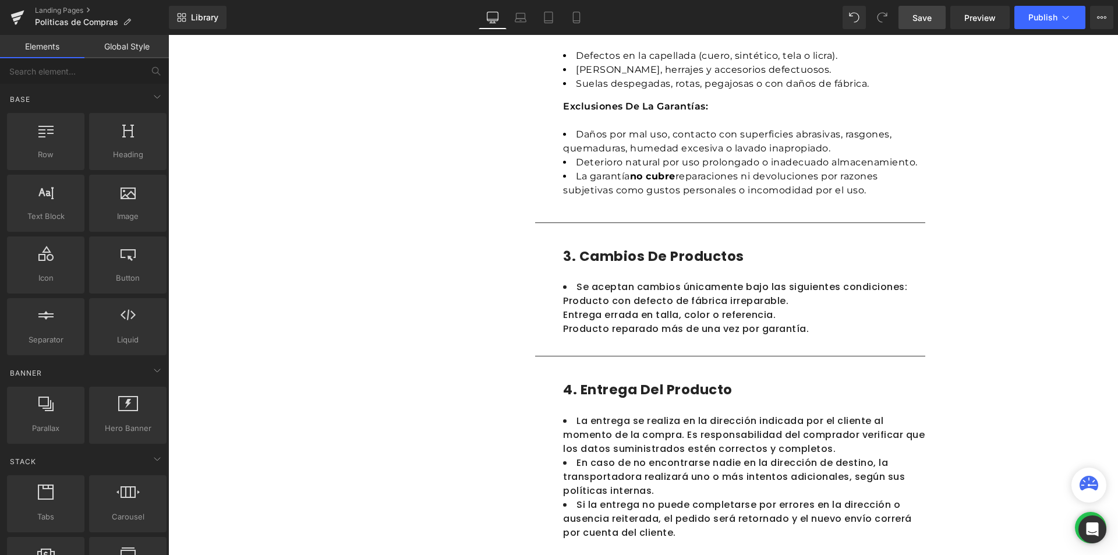
click at [860, 316] on div "Entrega errada en talla, color o referencia." at bounding box center [744, 315] width 362 height 14
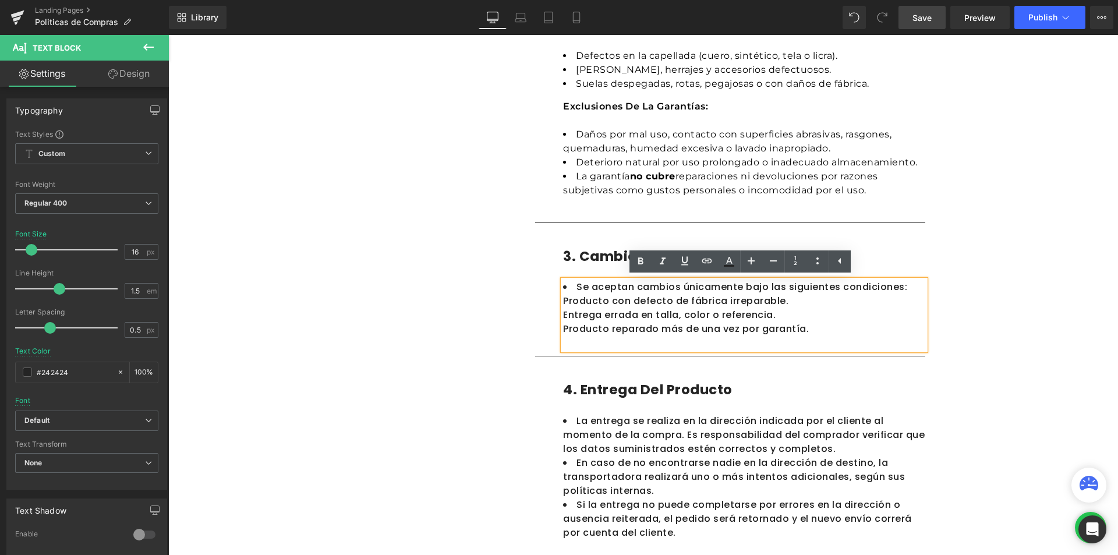
click at [956, 331] on div "1. Cobertura Text Block 2. Tiempos de entrega Text Block 3. Costos de envios Te…" at bounding box center [643, 411] width 699 height 1359
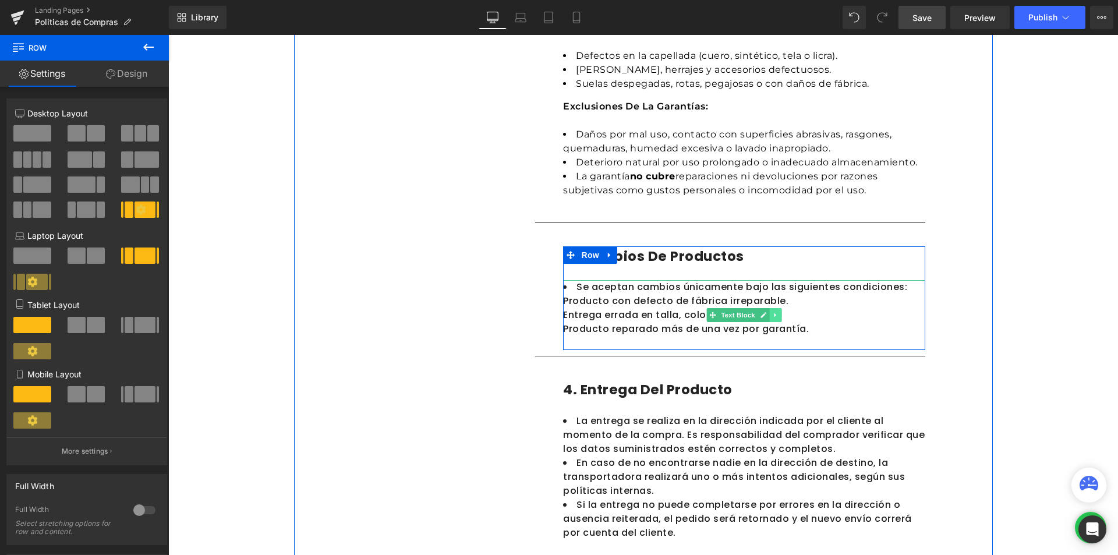
click at [773, 316] on icon at bounding box center [776, 314] width 6 height 7
click at [766, 315] on icon at bounding box center [769, 314] width 6 height 7
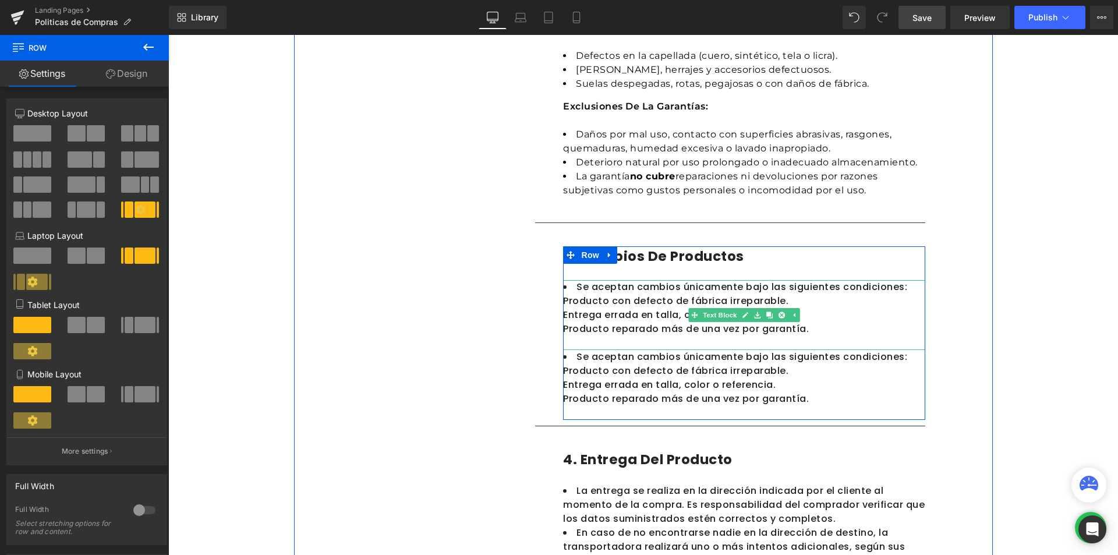
click at [619, 328] on div "Producto reparado más de una vez por garantía." at bounding box center [744, 329] width 362 height 14
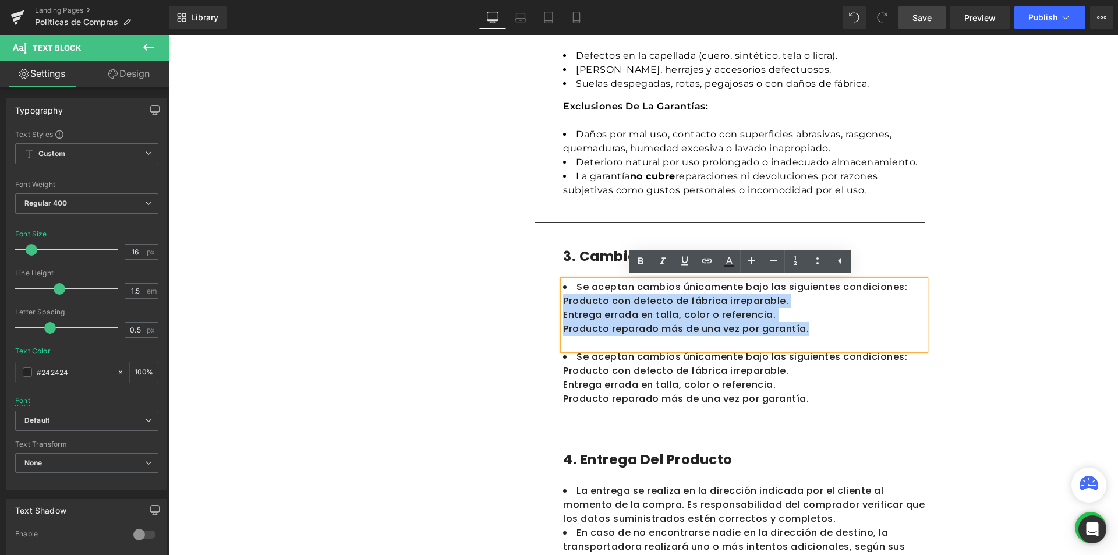
drag, startPoint x: 806, startPoint y: 329, endPoint x: 561, endPoint y: 296, distance: 246.7
click at [563, 296] on div "Se aceptan cambios únicamente bajo las siguientes condiciones: Producto con de…" at bounding box center [744, 315] width 362 height 70
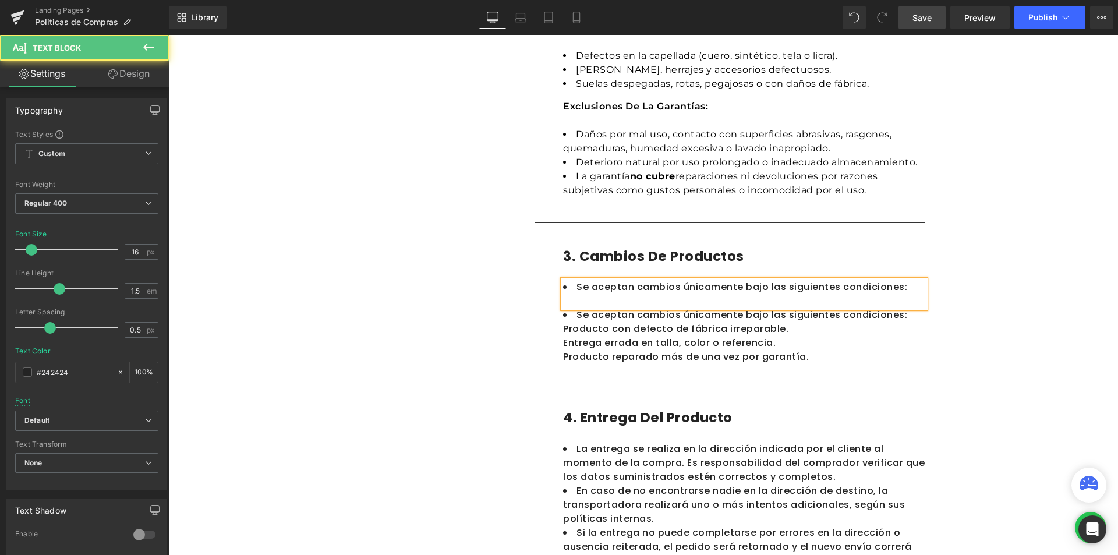
click at [573, 302] on div "Se aceptan cambios únicamente bajo las siguientes condiciones:" at bounding box center [744, 294] width 362 height 28
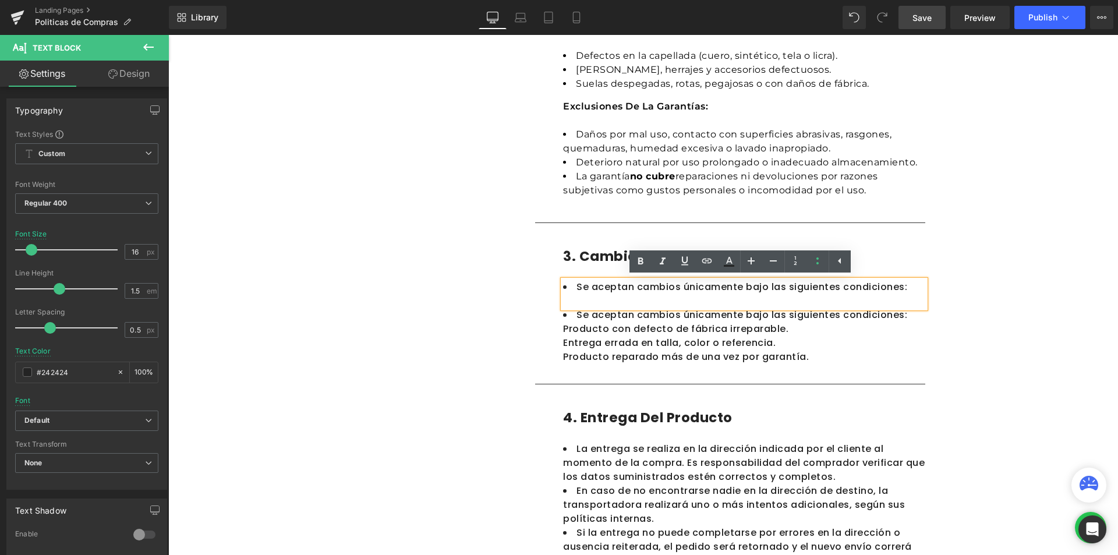
click at [662, 305] on div "Se aceptan cambios únicamente bajo las siguientes condiciones:" at bounding box center [744, 294] width 362 height 28
click at [1025, 325] on div "Politicas de Compras Heading En Calzado MADA , nos comprometemos a ofrecer prod…" at bounding box center [642, 456] width 949 height 1691
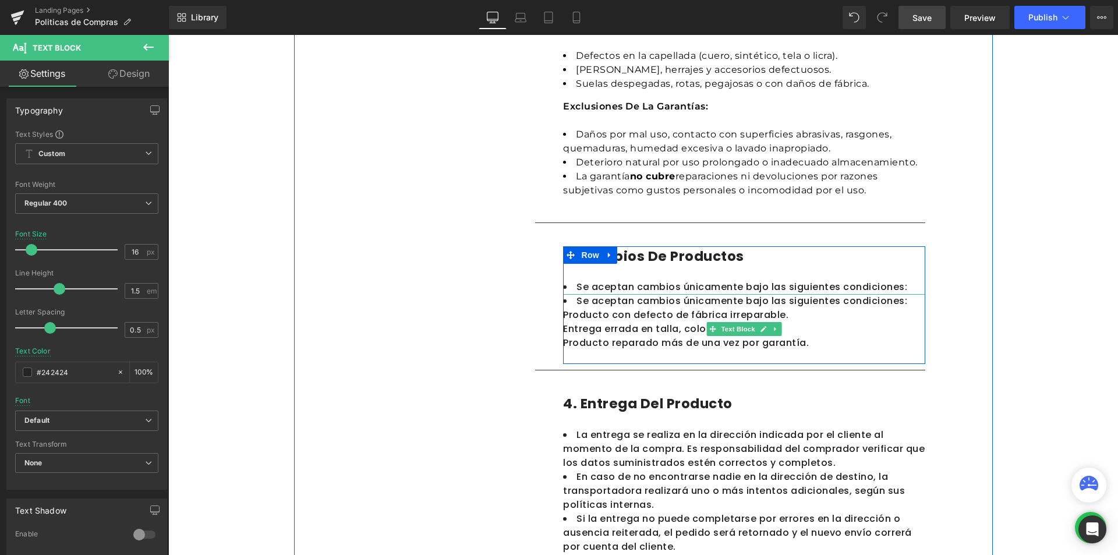
drag, startPoint x: 707, startPoint y: 306, endPoint x: 705, endPoint y: 299, distance: 6.8
click at [705, 299] on div "3. Cambios de productos Heading Se aceptan cambios únicamente bajo las siguient…" at bounding box center [744, 305] width 362 height 118
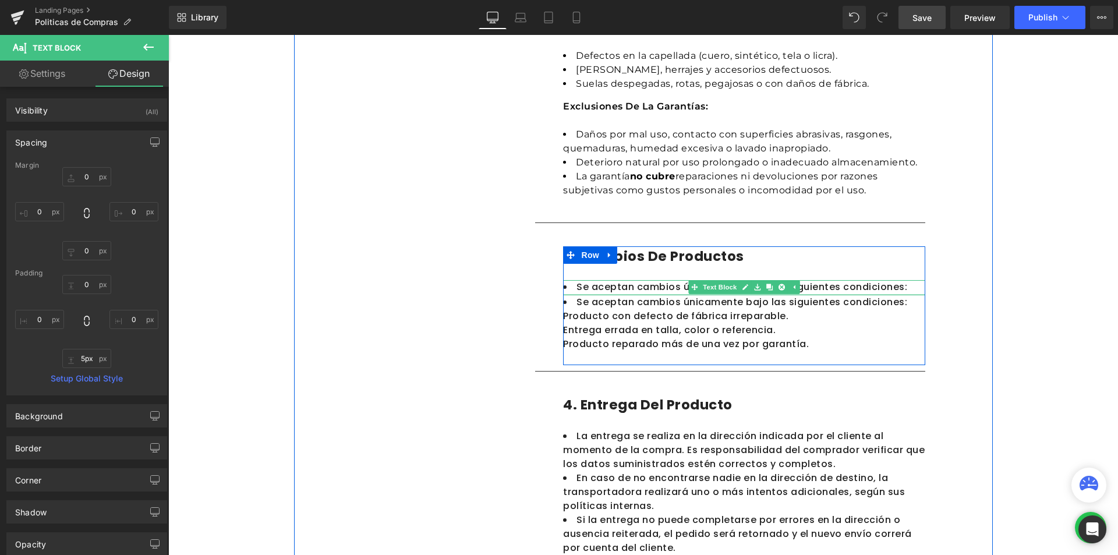
type input "6px"
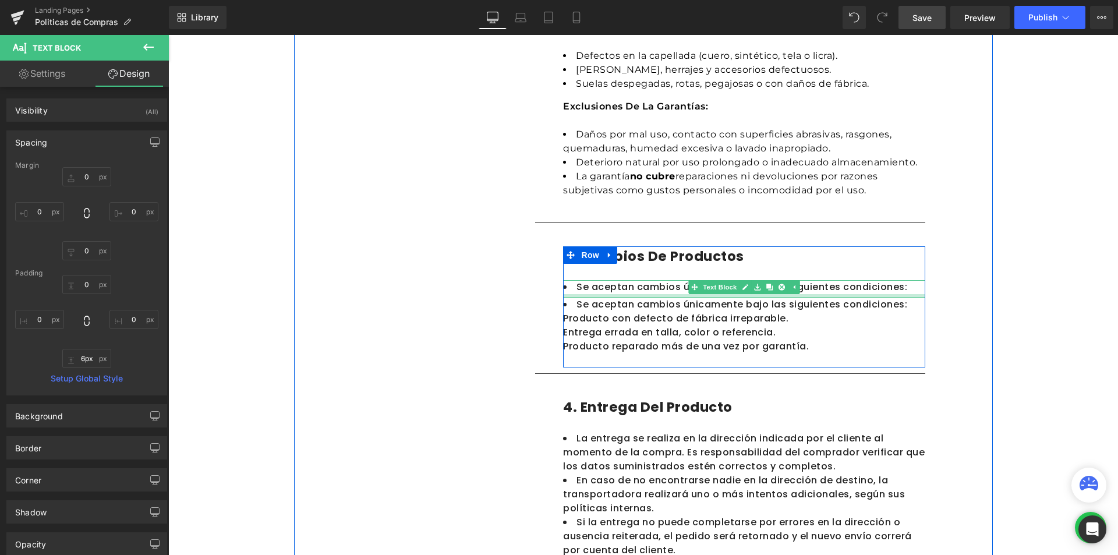
click at [673, 296] on div at bounding box center [744, 295] width 362 height 3
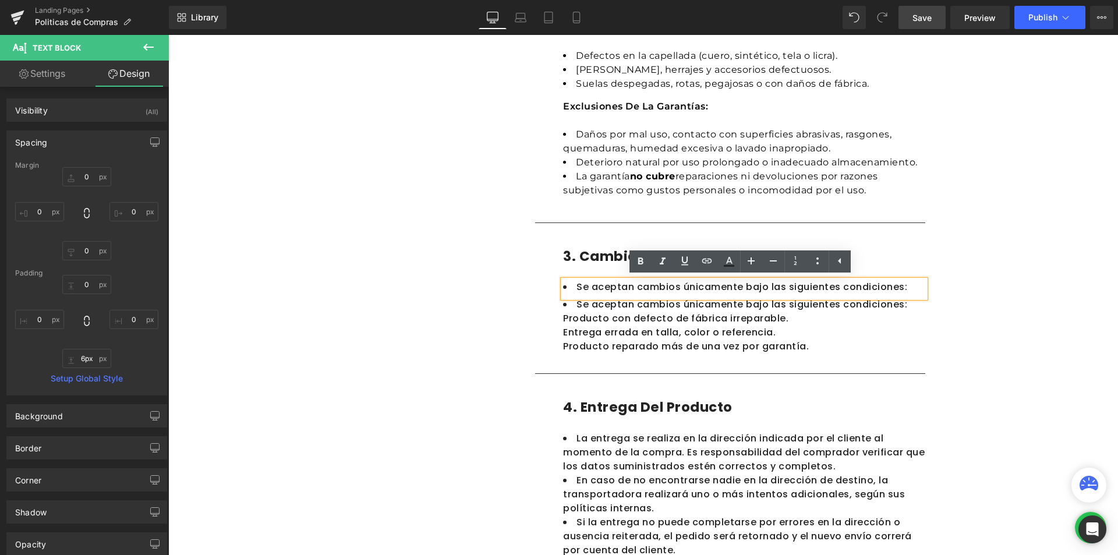
click at [915, 288] on li "Se aceptan cambios únicamente bajo las siguientes condiciones:" at bounding box center [744, 287] width 362 height 14
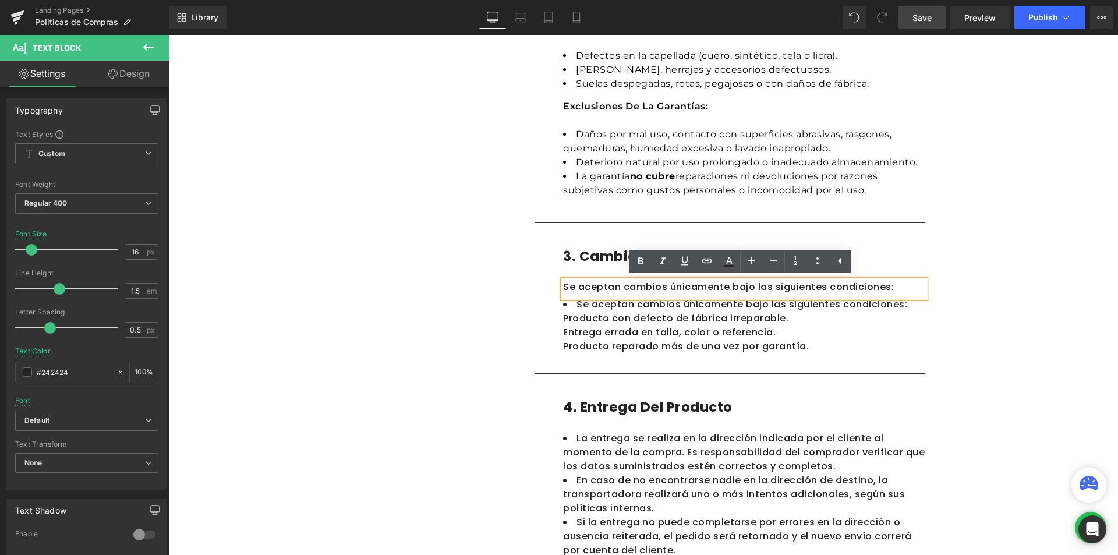
click at [1069, 292] on div "Politicas de Compras Heading En Calzado MADA , nos comprometemos a ofrecer prod…" at bounding box center [642, 451] width 949 height 1680
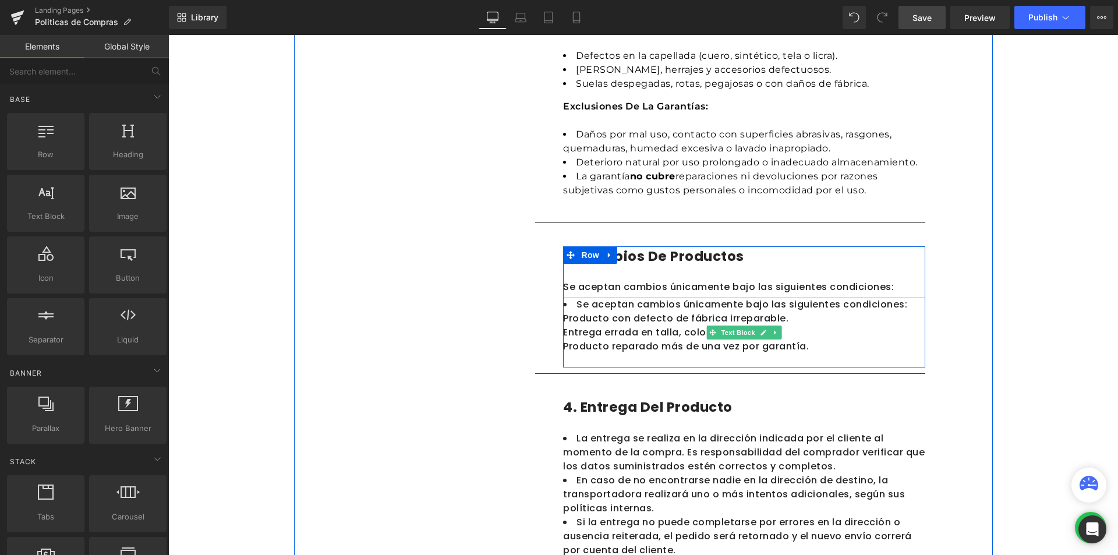
click at [884, 307] on li "Se aceptan cambios únicamente bajo las siguientes condiciones:" at bounding box center [744, 304] width 362 height 14
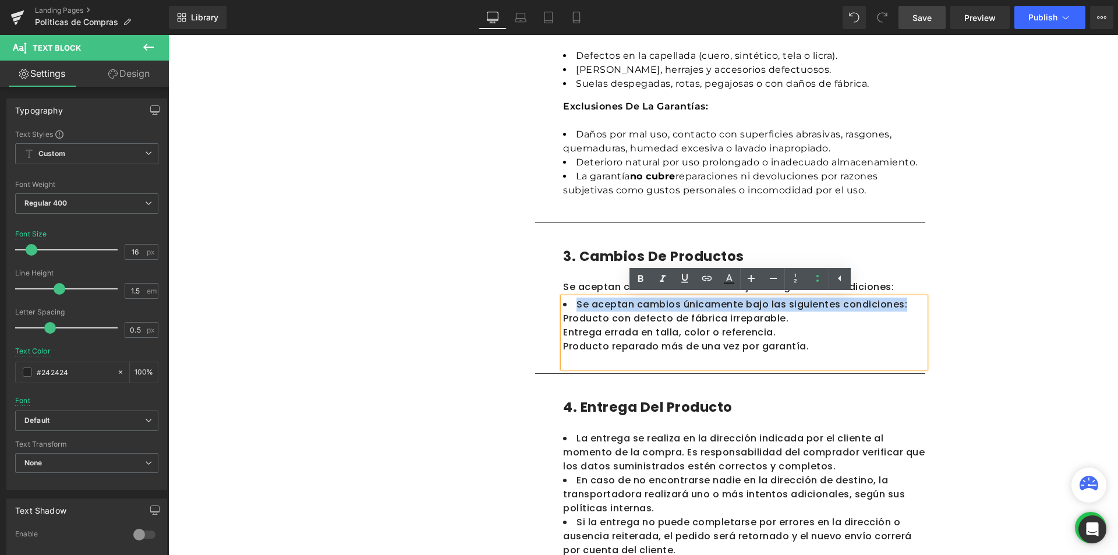
drag, startPoint x: 903, startPoint y: 304, endPoint x: 562, endPoint y: 300, distance: 341.2
click at [563, 300] on li "Se aceptan cambios únicamente bajo las siguientes condiciones:" at bounding box center [744, 304] width 362 height 14
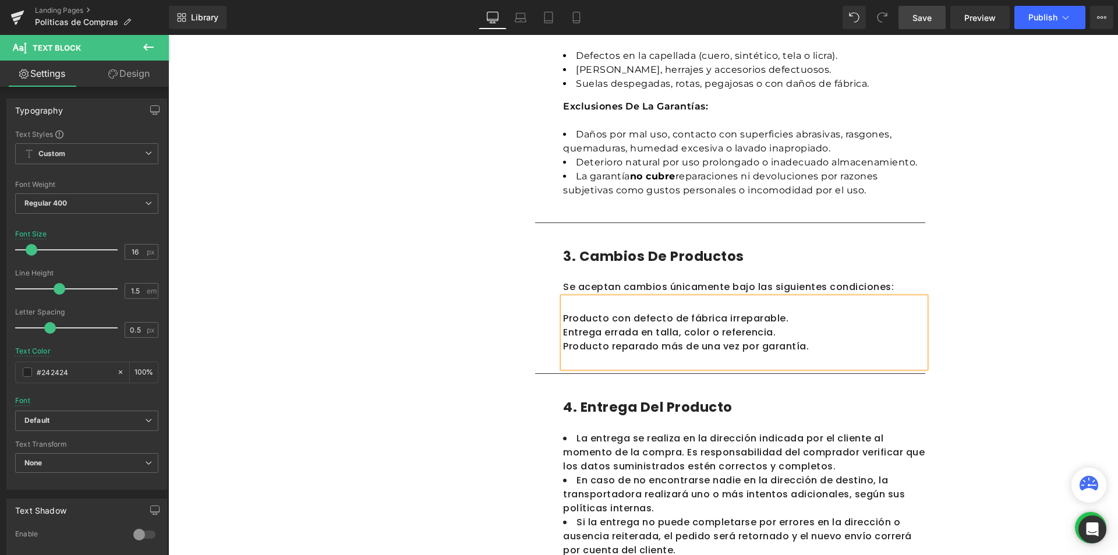
click at [563, 314] on div "Producto con defecto de fábrica irreparable." at bounding box center [744, 318] width 362 height 14
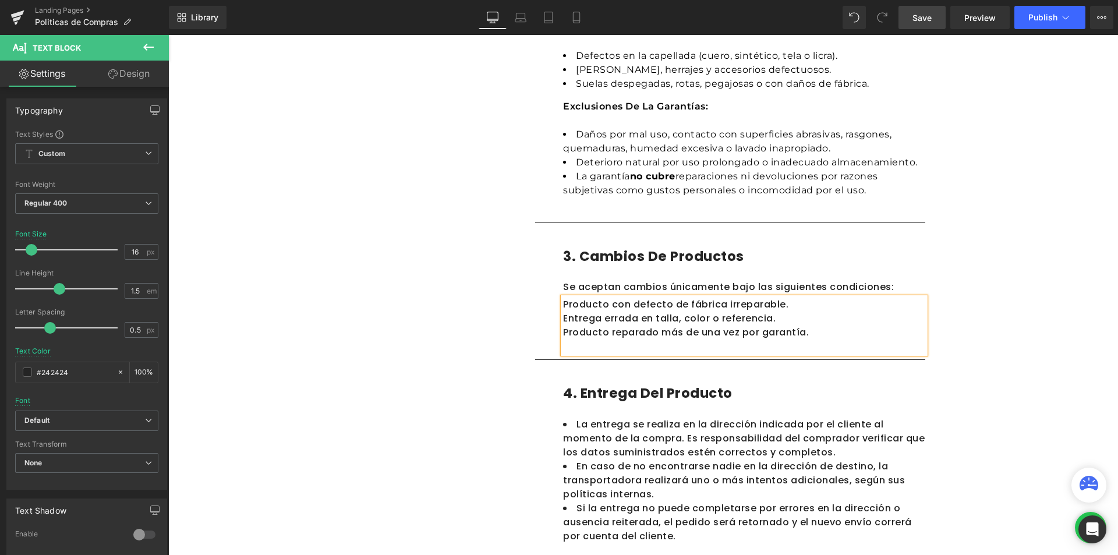
drag, startPoint x: 802, startPoint y: 333, endPoint x: 559, endPoint y: 295, distance: 245.7
click at [563, 297] on div "Producto con defecto de fábrica irreparable. Entrega errada en talla, color o r…" at bounding box center [744, 325] width 362 height 56
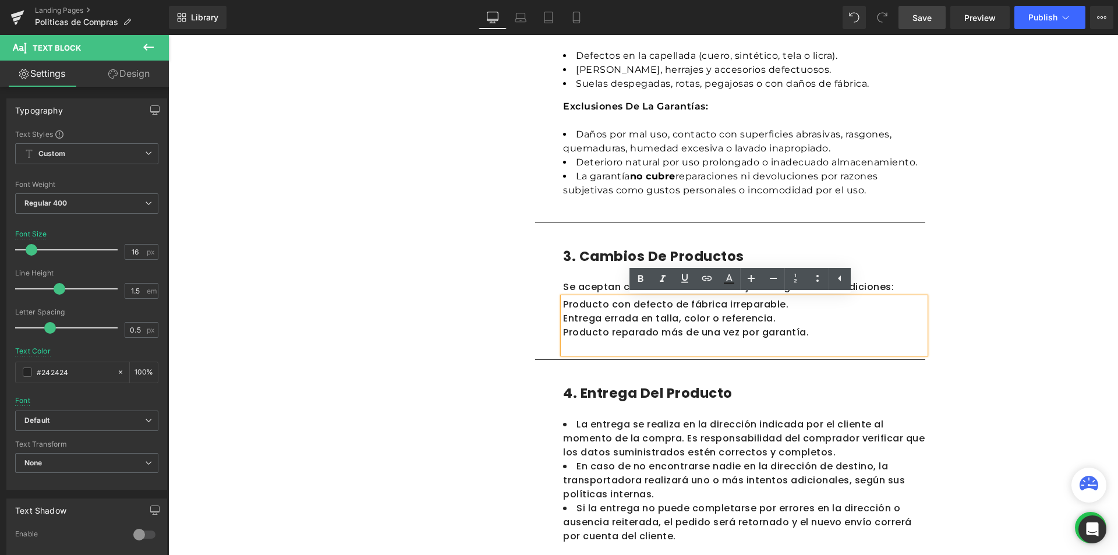
click at [572, 346] on div "Producto con defecto de fábrica irreparable. Entrega errada en talla, color o r…" at bounding box center [744, 325] width 362 height 56
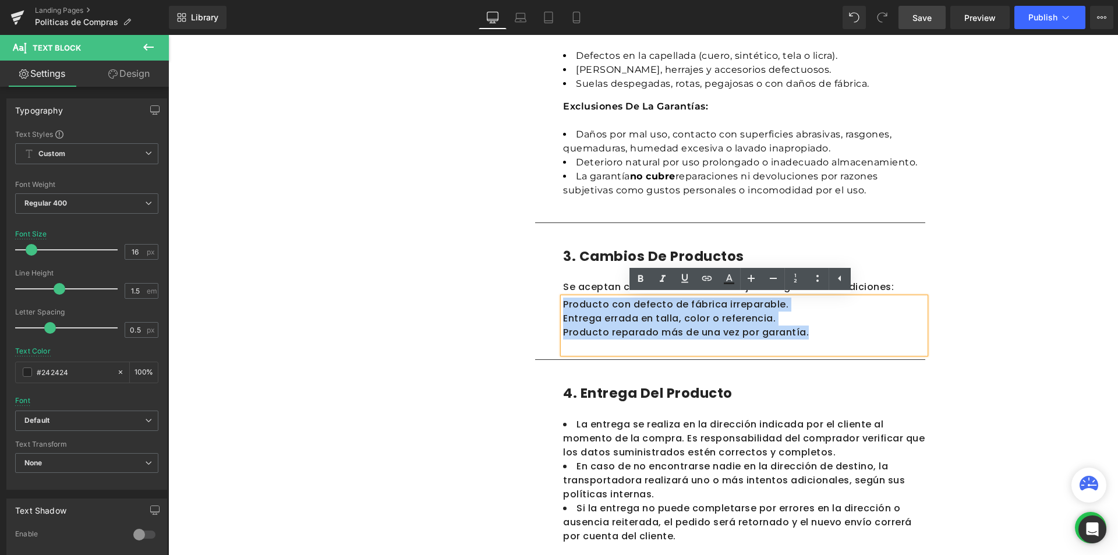
drag, startPoint x: 799, startPoint y: 334, endPoint x: 559, endPoint y: 302, distance: 242.0
click at [563, 302] on div "Producto con defecto de fábrica irreparable. Entrega errada en talla, color o r…" at bounding box center [744, 325] width 362 height 56
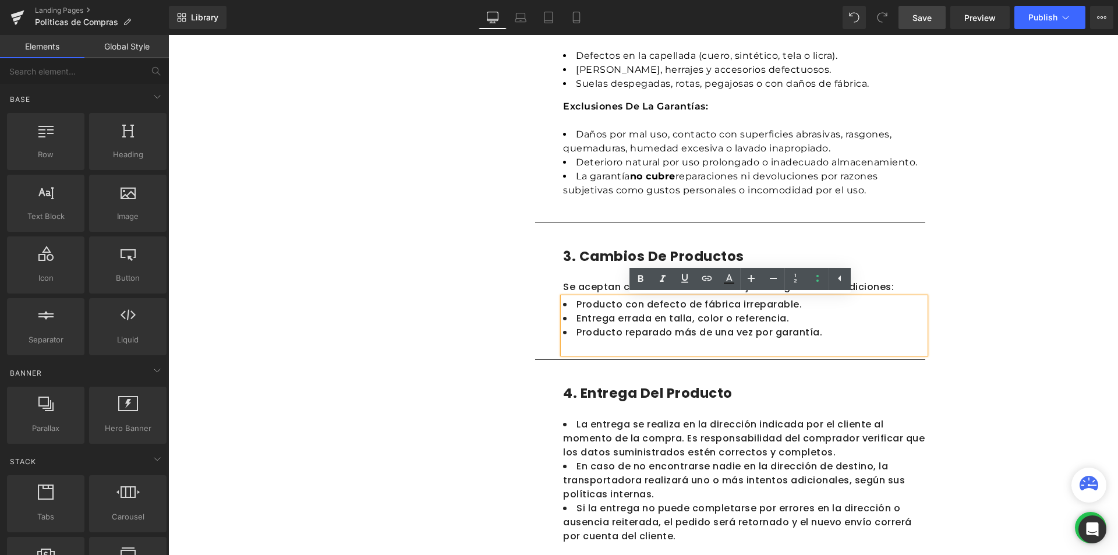
click at [1060, 346] on div "Politicas de Compras Heading En Calzado MADA , nos comprometemos a ofrecer prod…" at bounding box center [642, 444] width 949 height 1666
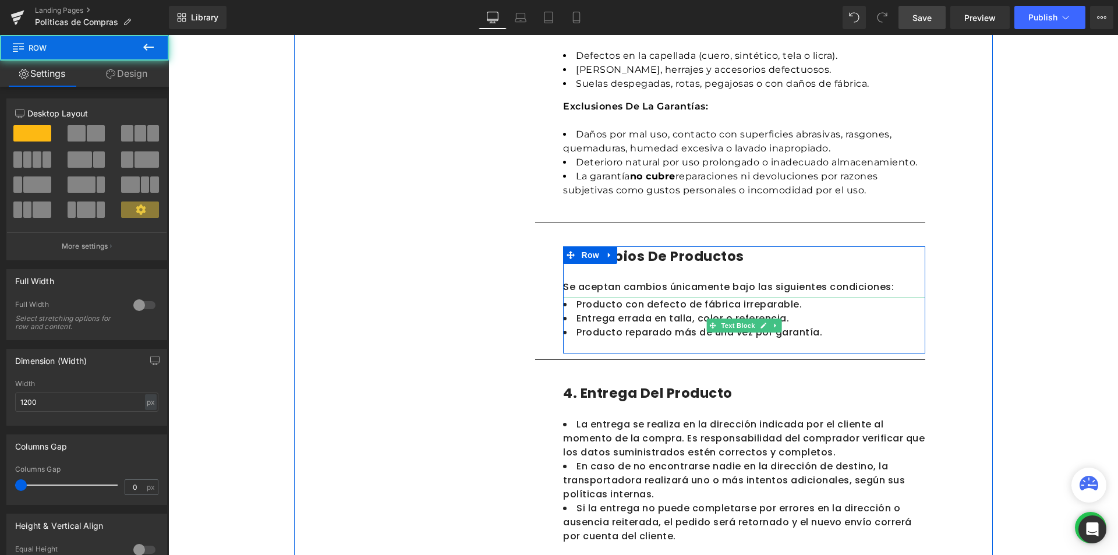
drag, startPoint x: 713, startPoint y: 351, endPoint x: 711, endPoint y: 341, distance: 10.6
click at [711, 341] on div "3. Cambios de productos Heading Se aceptan cambios únicamente bajo las siguient…" at bounding box center [730, 291] width 390 height 125
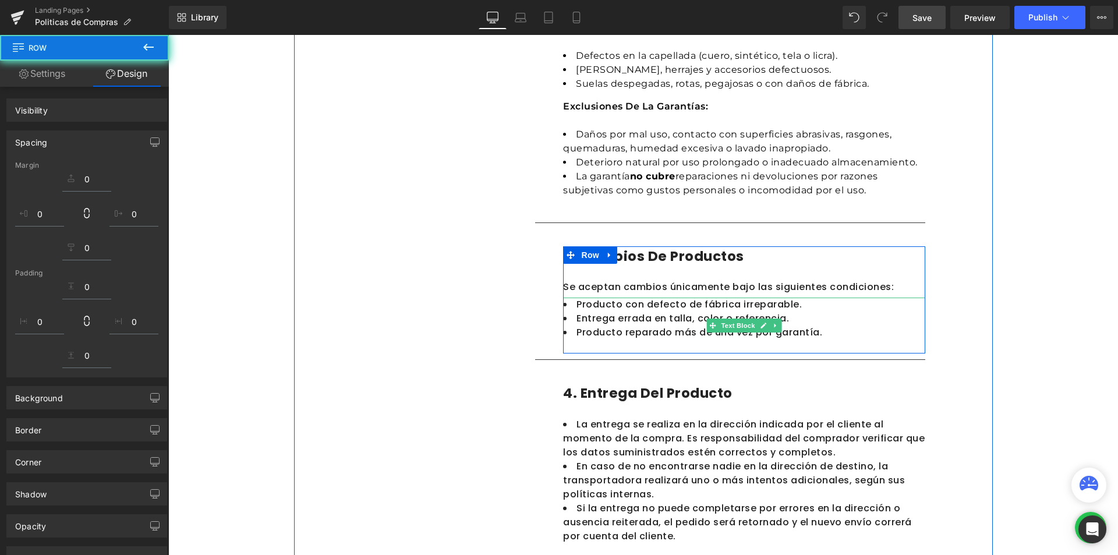
click at [639, 332] on li "Producto reparado más de una vez por garantía." at bounding box center [744, 332] width 362 height 14
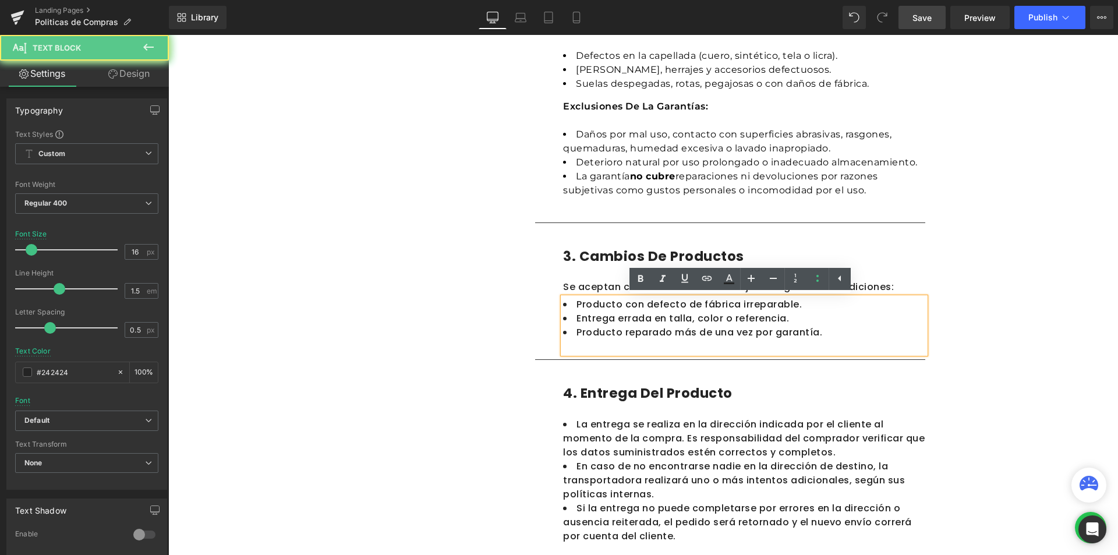
click at [1053, 342] on div "Politicas de Compras Heading En Calzado MADA , nos comprometemos a ofrecer prod…" at bounding box center [642, 444] width 949 height 1666
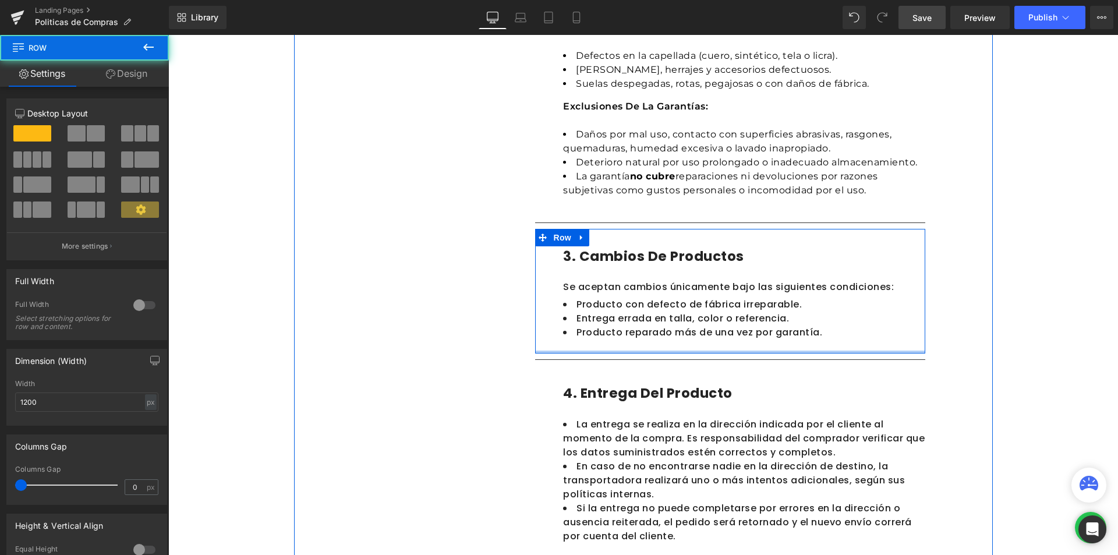
drag, startPoint x: 746, startPoint y: 350, endPoint x: 741, endPoint y: 335, distance: 15.8
click at [741, 335] on div "3. Cambios de productos Heading Se aceptan cambios únicamente bajo las siguient…" at bounding box center [730, 291] width 390 height 125
click at [824, 310] on li "Producto con defecto de fábrica irreparable." at bounding box center [744, 304] width 362 height 14
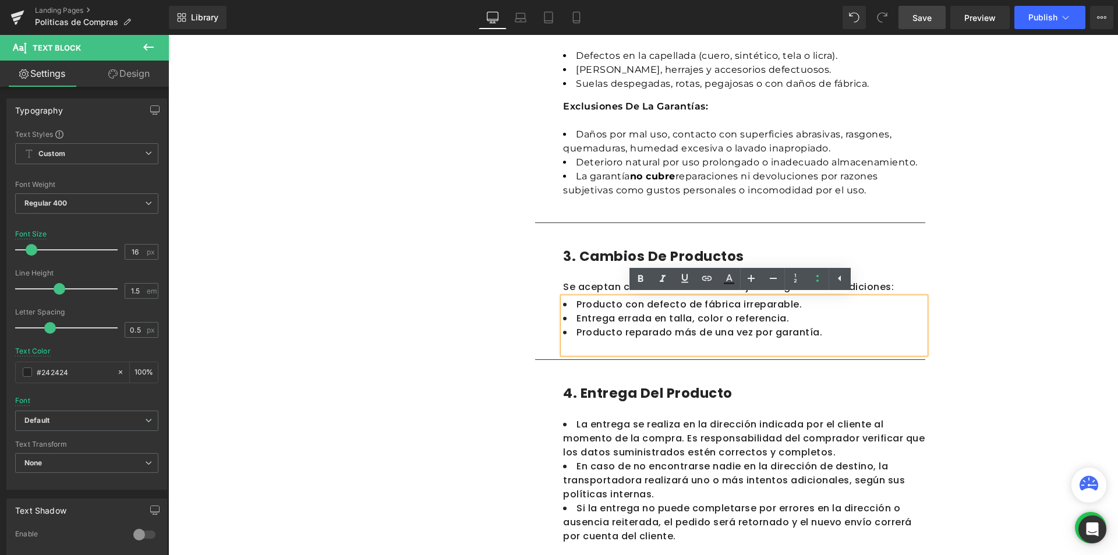
click at [1000, 303] on div "Politicas de Compras Heading En Calzado MADA , nos comprometemos a ofrecer prod…" at bounding box center [642, 444] width 949 height 1666
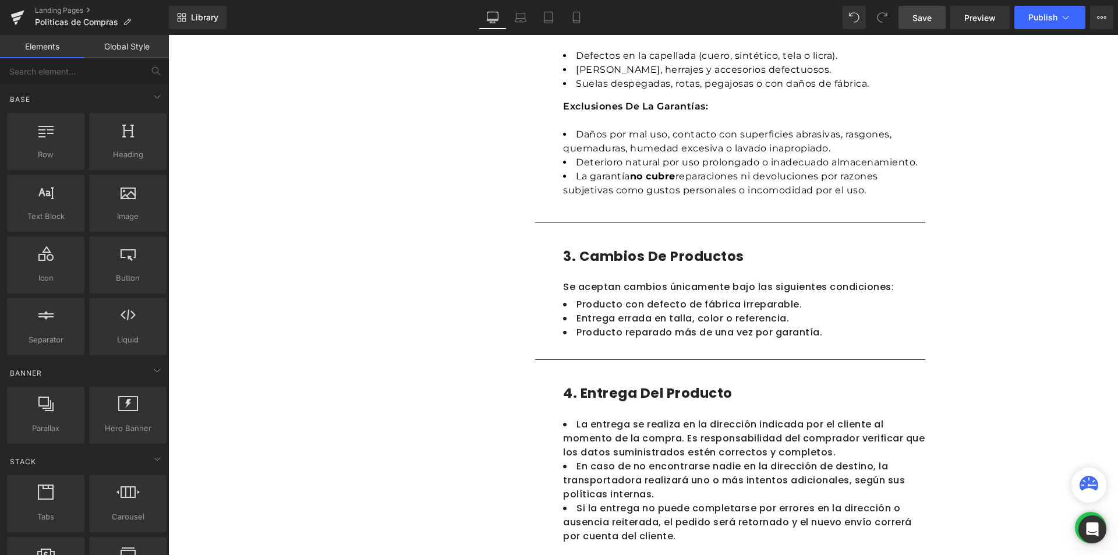
click at [1032, 331] on div "Politicas de Compras Heading En Calzado MADA , nos comprometemos a ofrecer prod…" at bounding box center [642, 444] width 949 height 1666
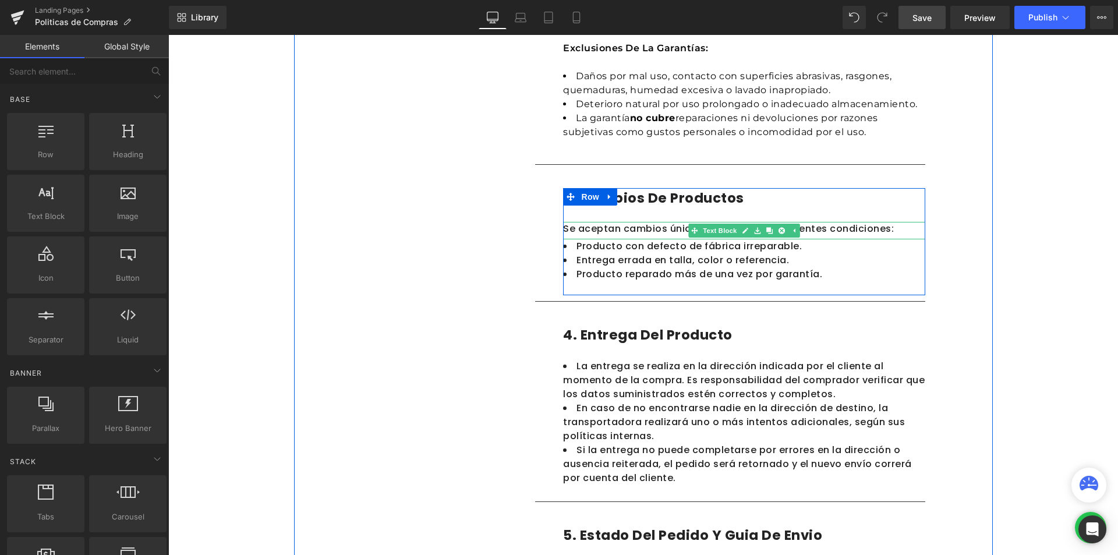
scroll to position [455, 0]
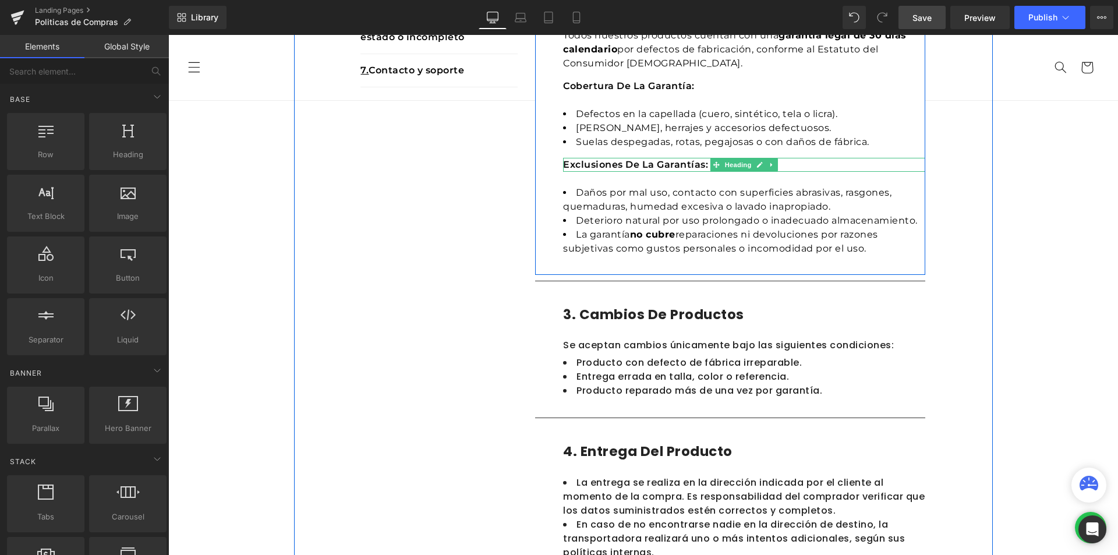
click at [769, 167] on icon at bounding box center [772, 164] width 6 height 7
click at [763, 166] on icon at bounding box center [766, 164] width 6 height 7
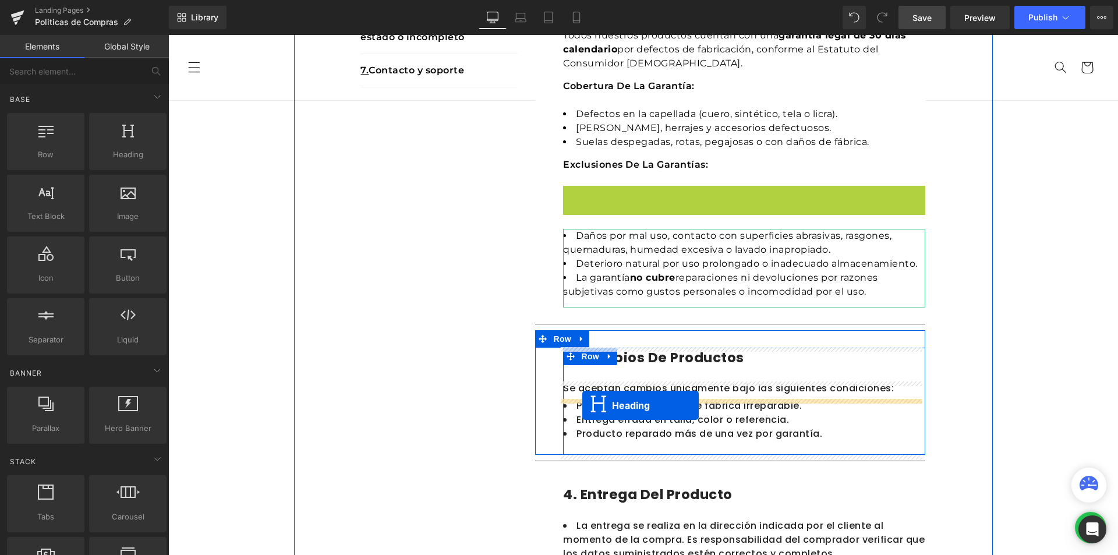
drag, startPoint x: 714, startPoint y: 193, endPoint x: 582, endPoint y: 405, distance: 249.9
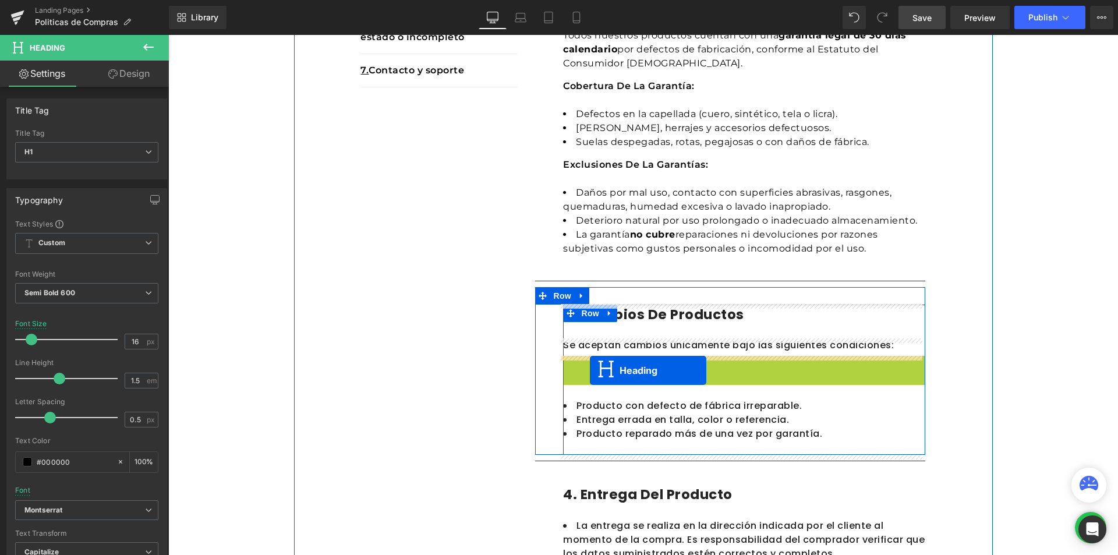
drag, startPoint x: 712, startPoint y: 362, endPoint x: 590, endPoint y: 370, distance: 122.6
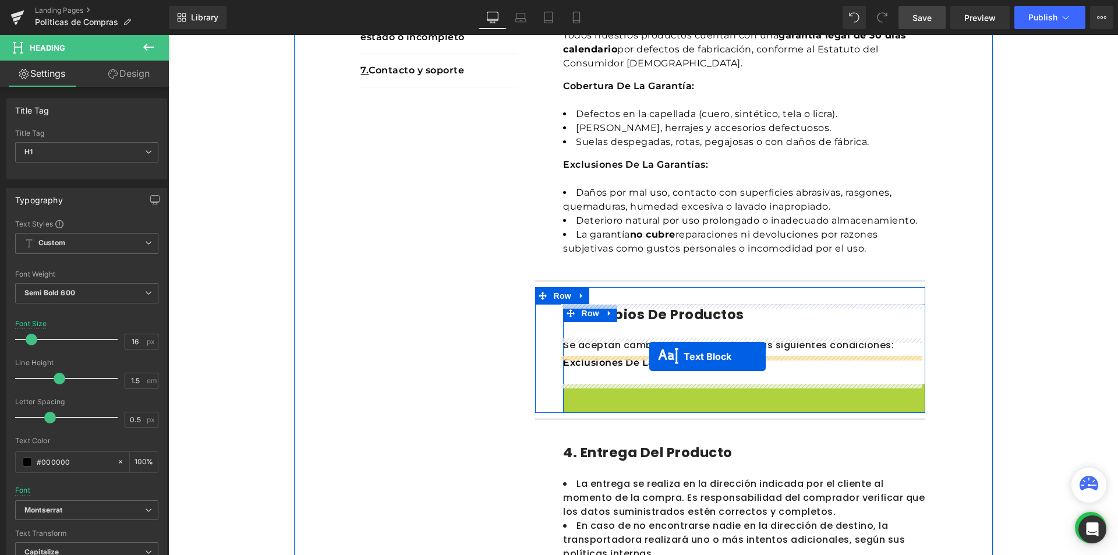
drag, startPoint x: 700, startPoint y: 402, endPoint x: 649, endPoint y: 356, distance: 68.5
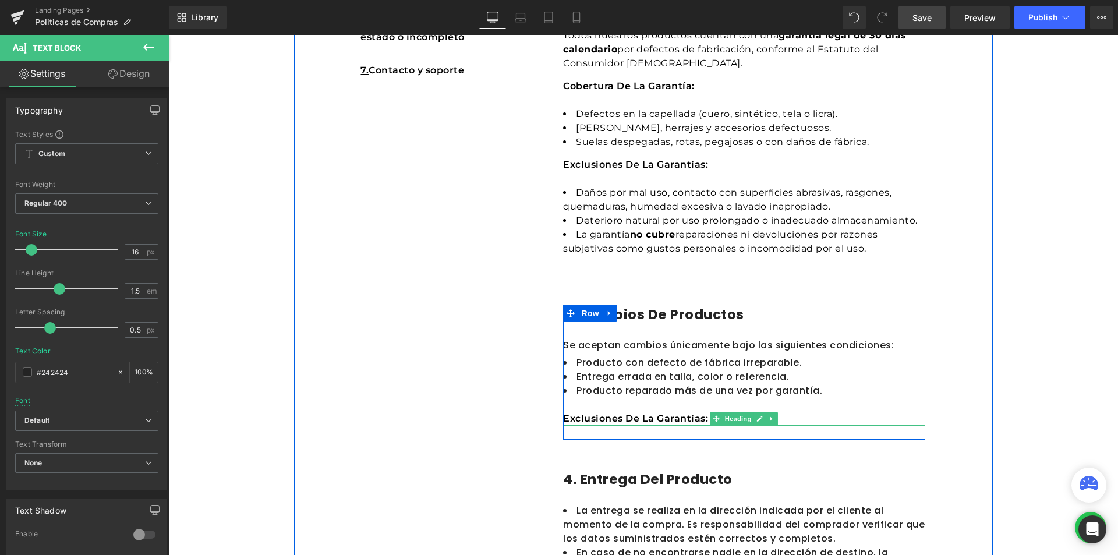
click at [626, 420] on h1 "Exclusiones de la garantías:" at bounding box center [744, 419] width 362 height 14
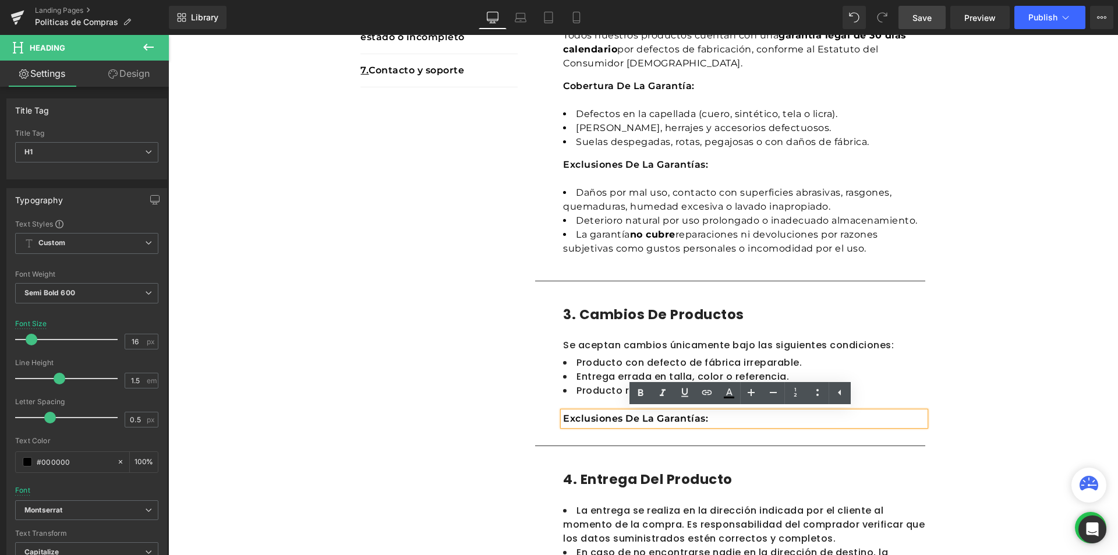
click at [785, 312] on h1 "3. Cambios de productos" at bounding box center [744, 314] width 362 height 20
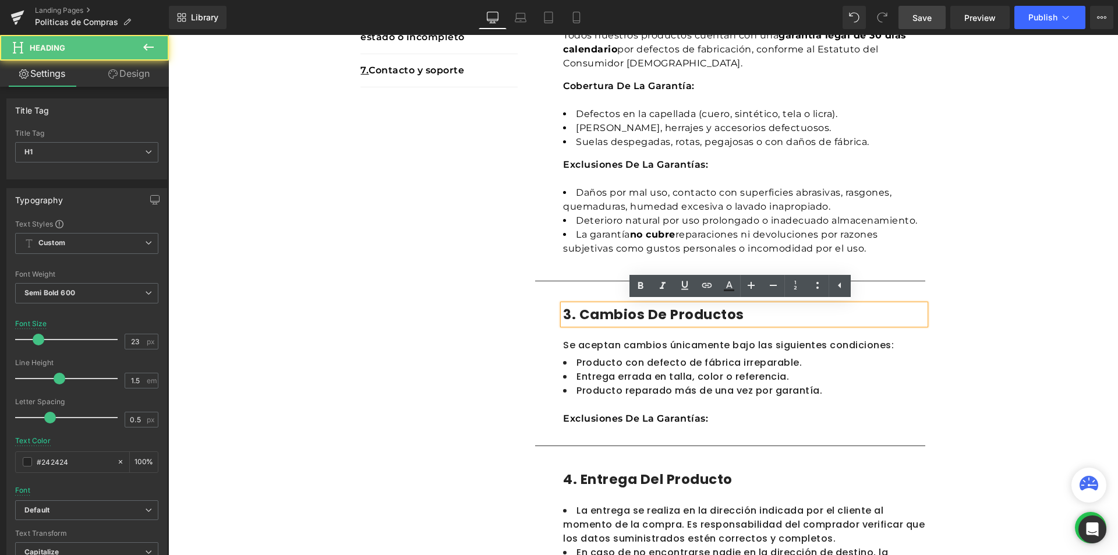
click at [685, 350] on div "Se aceptan cambios únicamente bajo las siguientes condiciones: Text Block" at bounding box center [744, 346] width 362 height 17
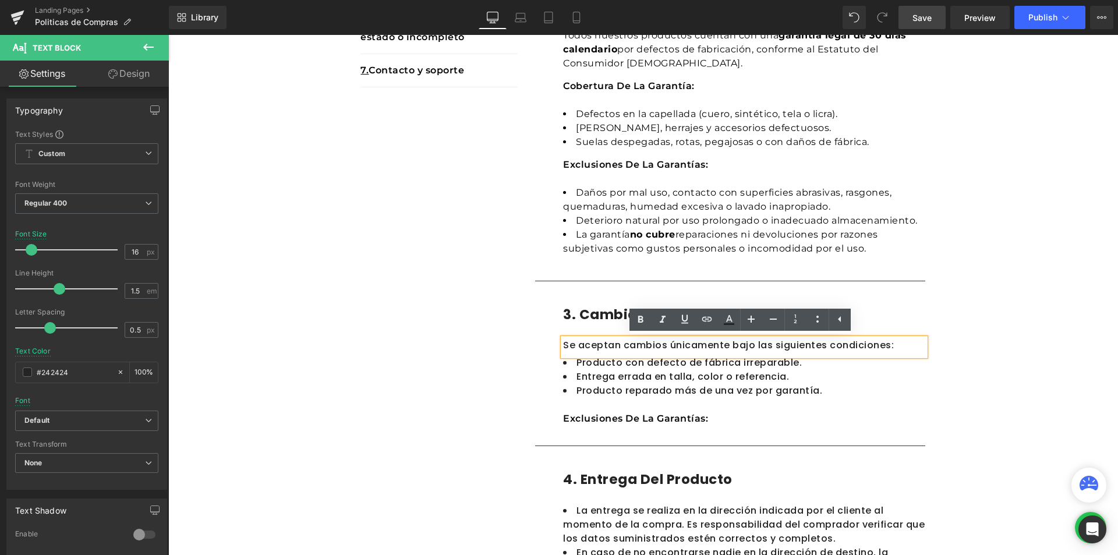
click at [574, 329] on div "3. Cambios de productos Heading Se aceptan cambios únicamente bajo las siguient…" at bounding box center [744, 372] width 362 height 136
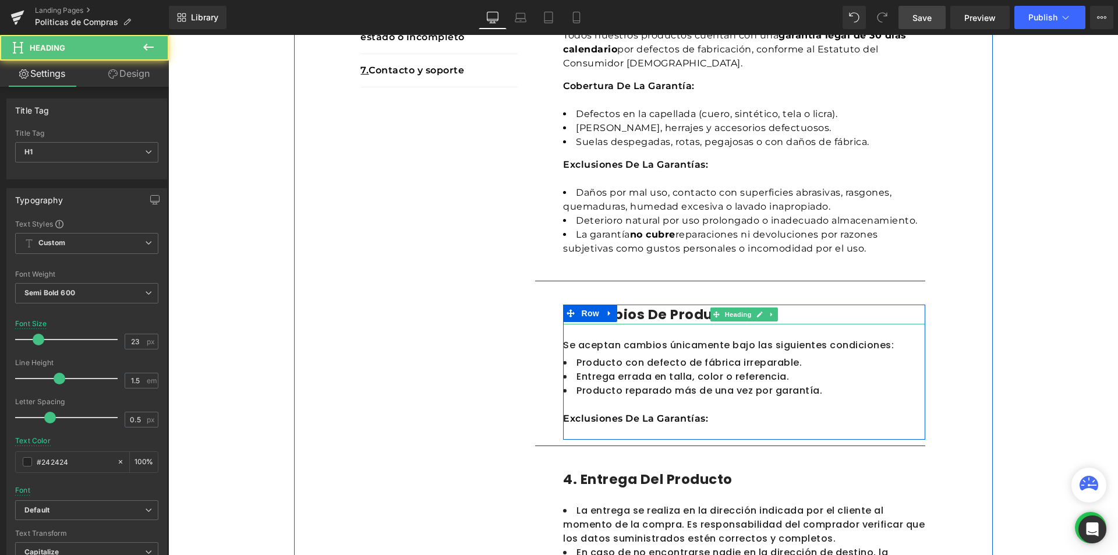
drag, startPoint x: 693, startPoint y: 323, endPoint x: 693, endPoint y: 317, distance: 6.4
click at [693, 317] on div "3. Cambios de productos Heading" at bounding box center [744, 314] width 362 height 20
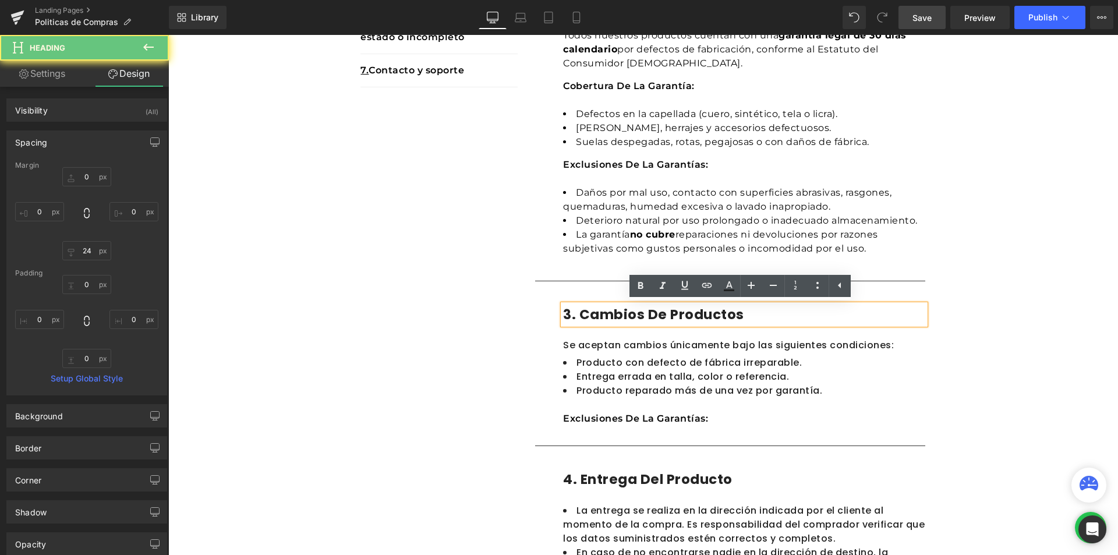
click at [690, 332] on div "3. Cambios de productos Heading Se aceptan cambios únicamente bajo las siguient…" at bounding box center [744, 372] width 362 height 136
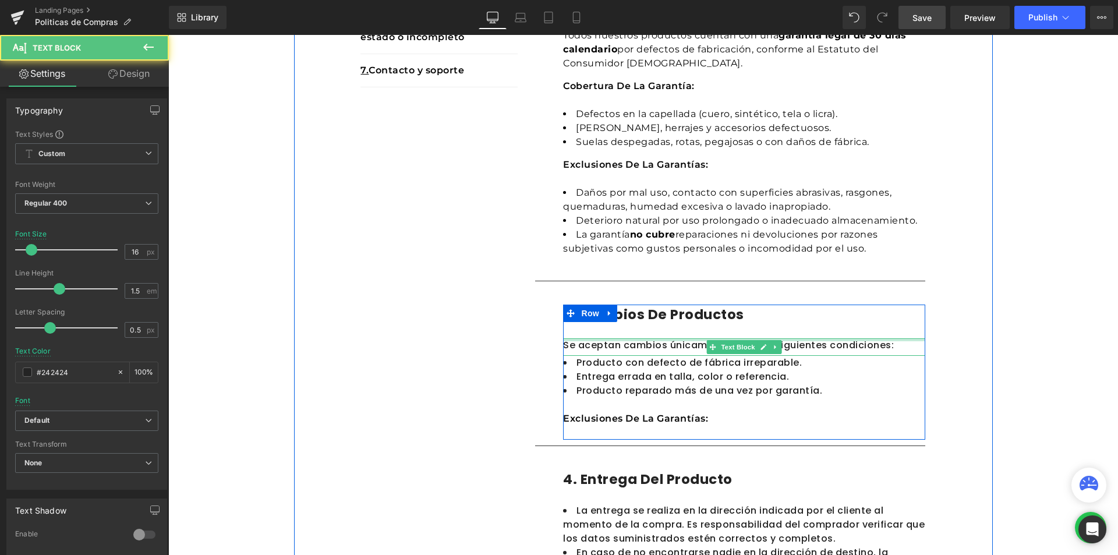
drag, startPoint x: 626, startPoint y: 339, endPoint x: 626, endPoint y: 326, distance: 13.4
click at [626, 326] on div "3. Cambios de productos Heading Se aceptan cambios únicamente bajo las siguient…" at bounding box center [744, 372] width 362 height 136
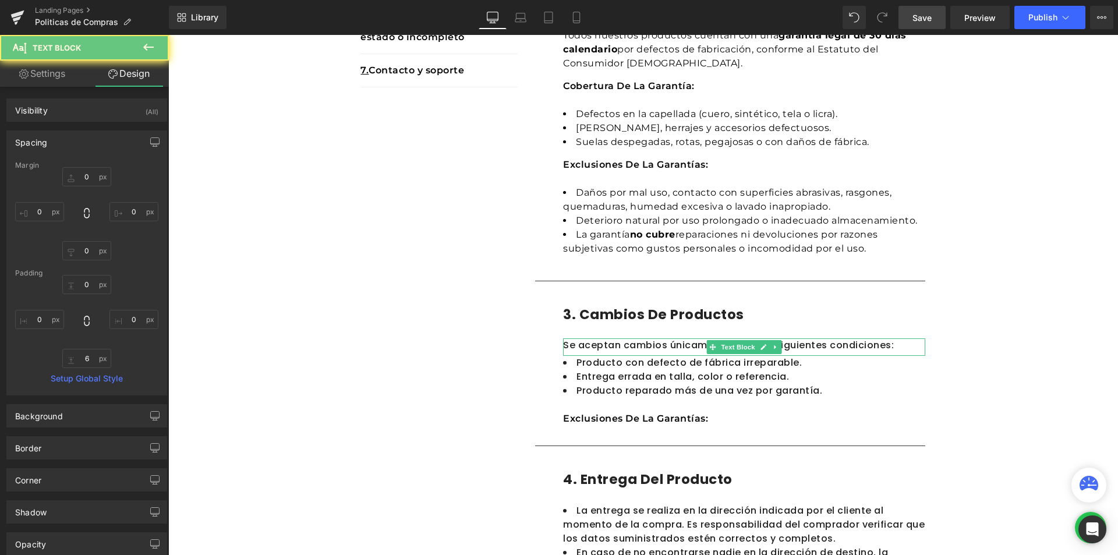
click at [989, 318] on div "Politicas de Compras Heading En Calzado MADA , nos comprometemos a ofrecer prod…" at bounding box center [642, 516] width 949 height 1694
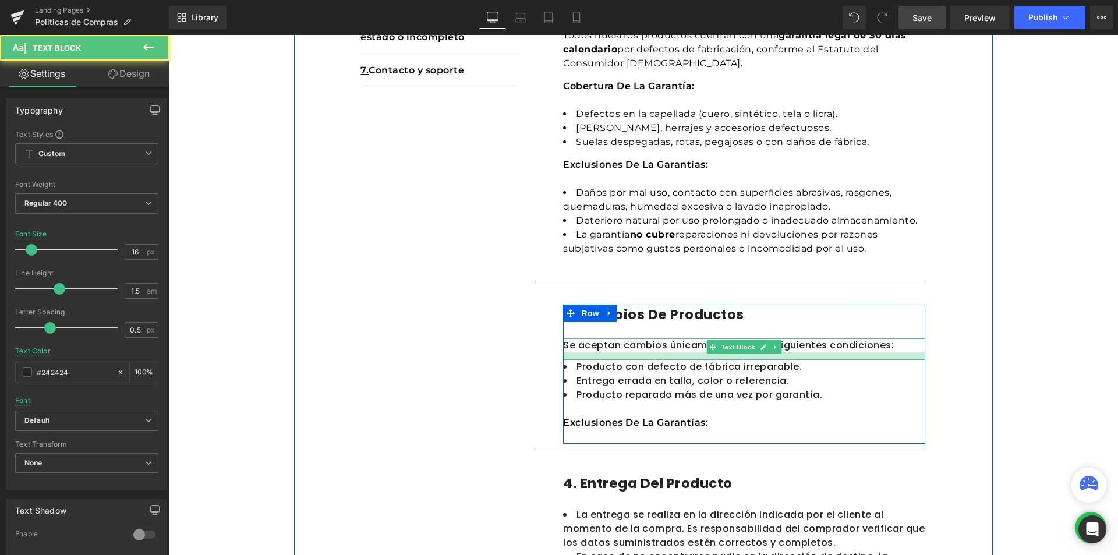
click at [642, 357] on div at bounding box center [744, 356] width 362 height 8
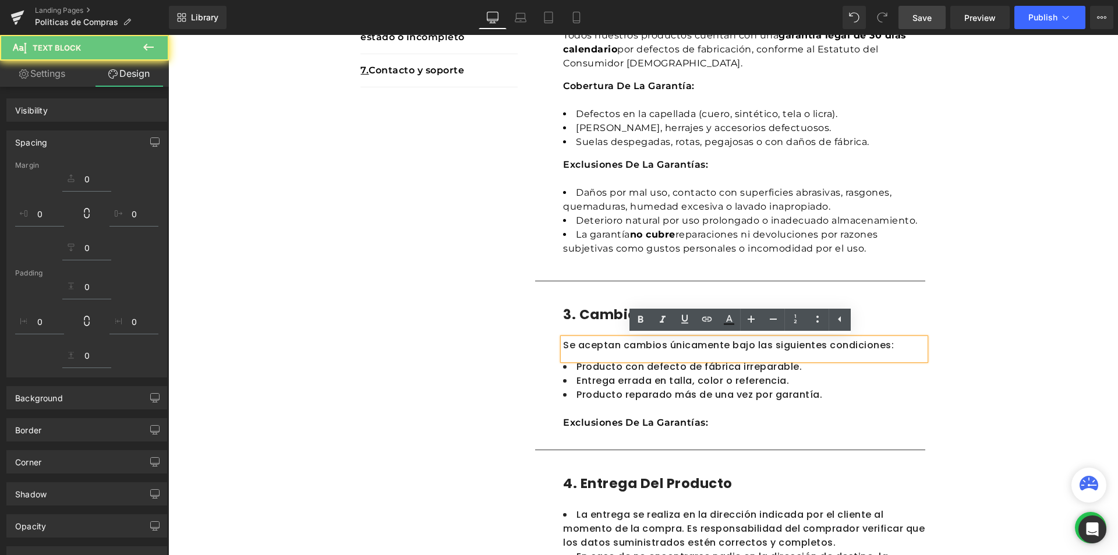
click at [972, 357] on div "1. Cobertura Text Block 2. Tiempos de entrega Text Block 3. Costos de envios Te…" at bounding box center [643, 487] width 699 height 1395
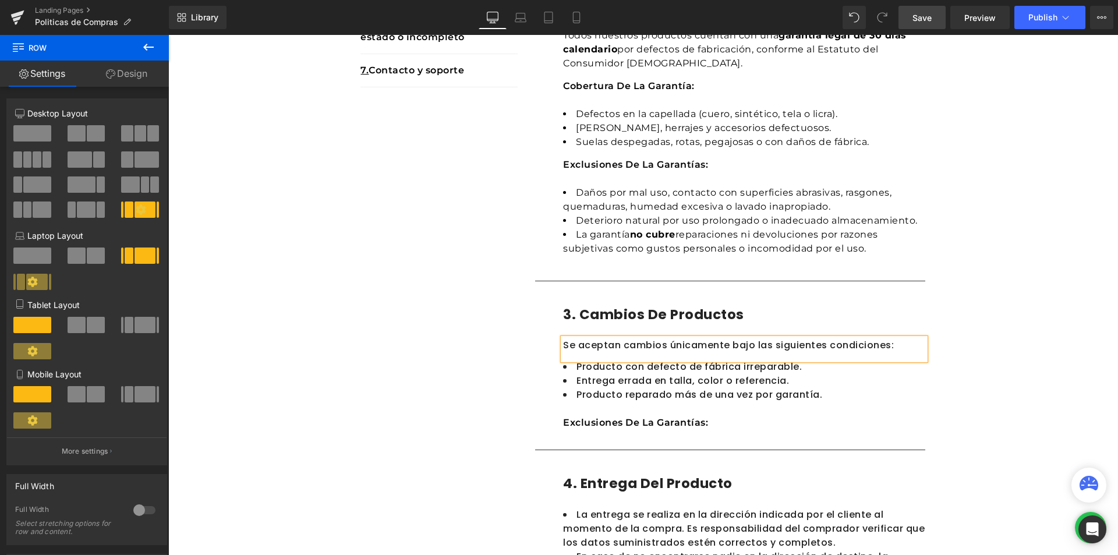
click at [1024, 353] on div "Politicas de Compras Heading En Calzado MADA , nos comprometemos a ofrecer prod…" at bounding box center [642, 518] width 949 height 1698
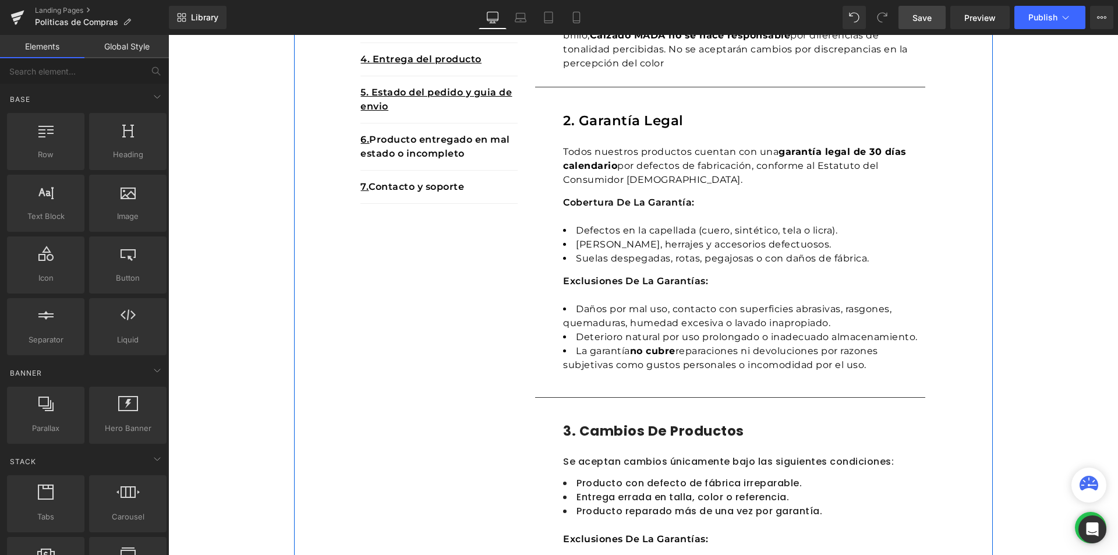
scroll to position [513, 0]
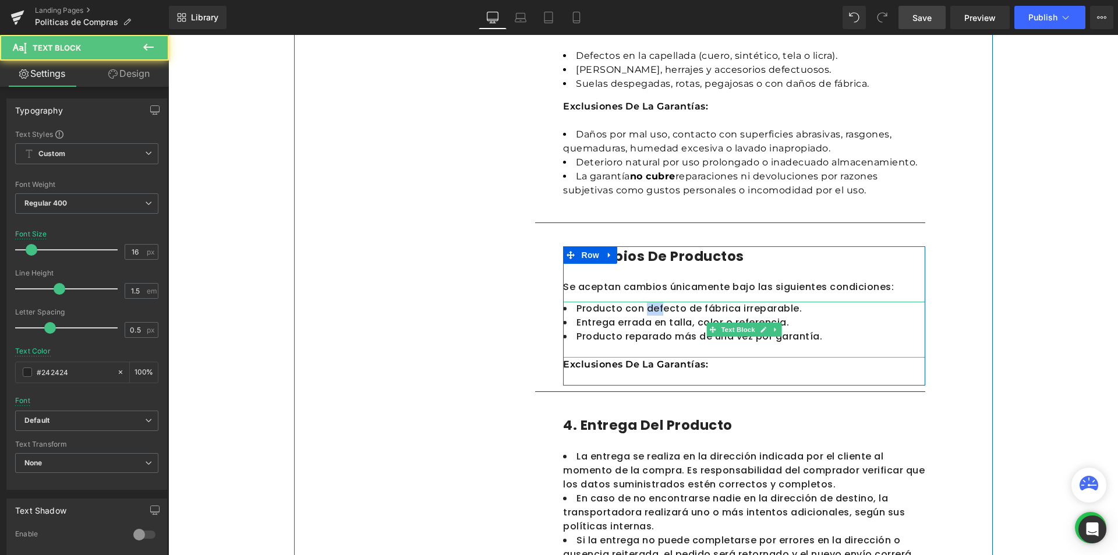
drag, startPoint x: 640, startPoint y: 307, endPoint x: 660, endPoint y: 308, distance: 19.8
click at [660, 308] on li "Producto con defecto de fábrica irreparable." at bounding box center [744, 309] width 362 height 14
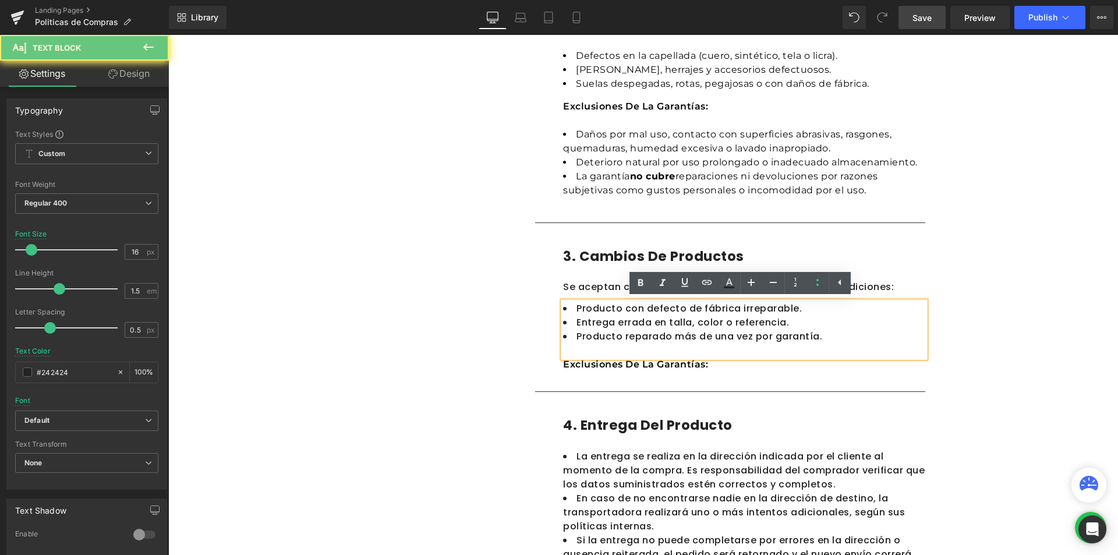
click at [623, 309] on li "Producto con defecto de fábrica irreparable." at bounding box center [744, 309] width 362 height 14
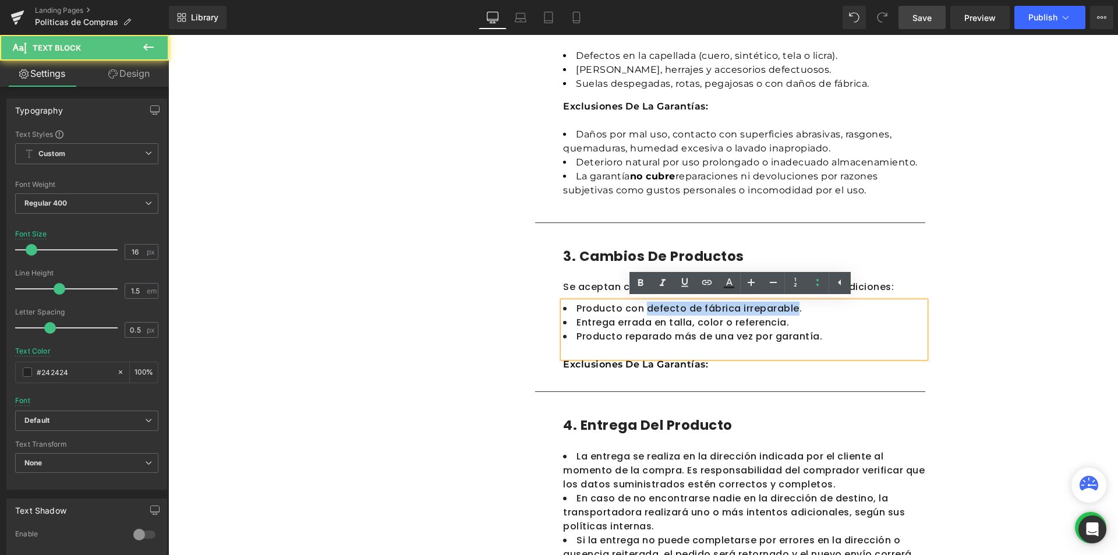
drag, startPoint x: 640, startPoint y: 307, endPoint x: 789, endPoint y: 310, distance: 149.0
click at [789, 310] on li "Producto con defecto de fábrica irreparable." at bounding box center [744, 309] width 362 height 14
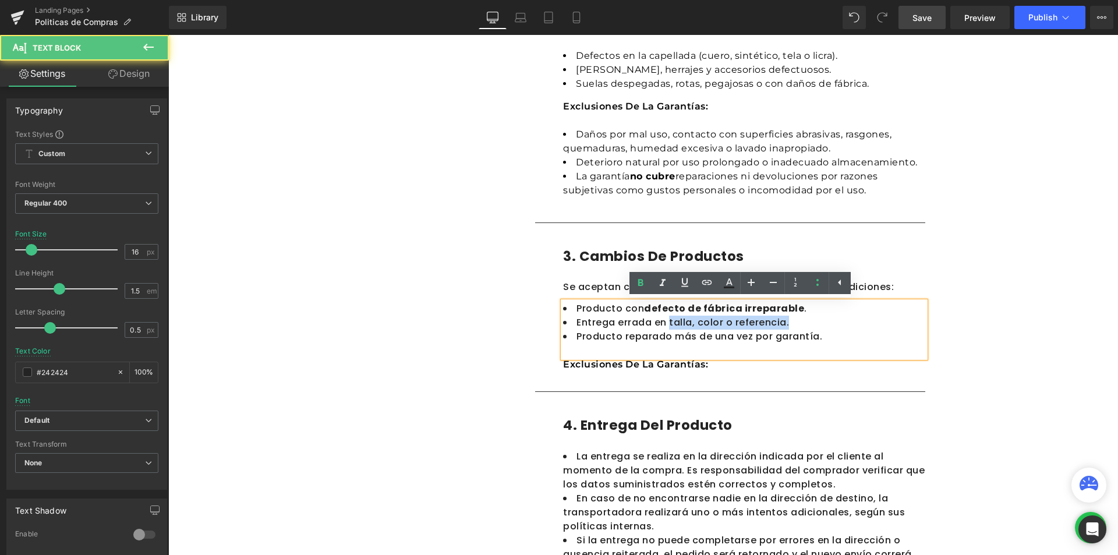
drag, startPoint x: 674, startPoint y: 323, endPoint x: 779, endPoint y: 321, distance: 105.4
click at [779, 321] on li "Entrega errada en talla, color o referencia." at bounding box center [744, 323] width 362 height 14
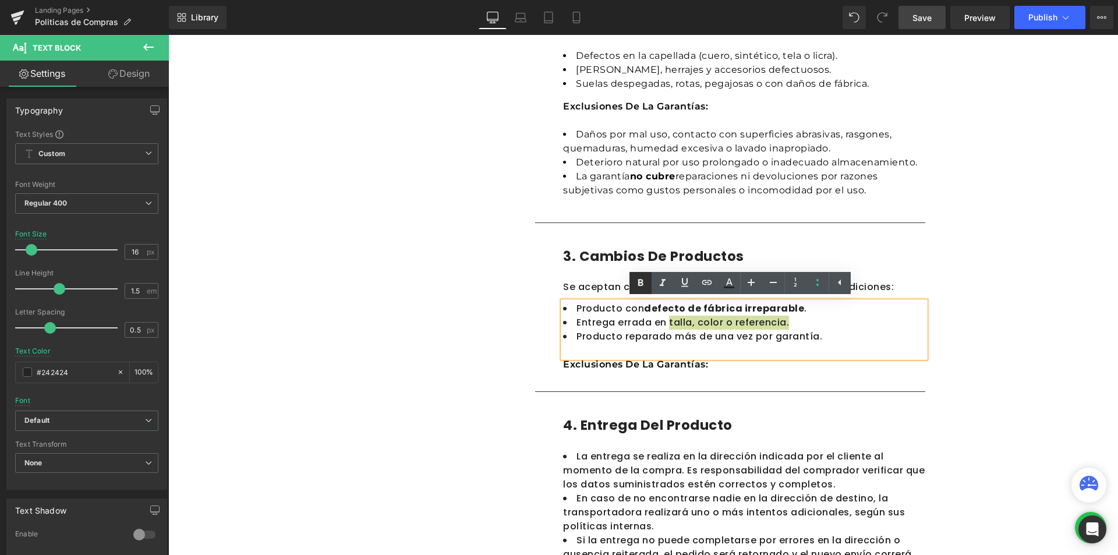
click at [0, 0] on link at bounding box center [0, 0] width 0 height 0
click at [1072, 324] on div "Politicas de Compras Heading En Calzado MADA , nos comprometemos a ofrecer prod…" at bounding box center [642, 460] width 949 height 1698
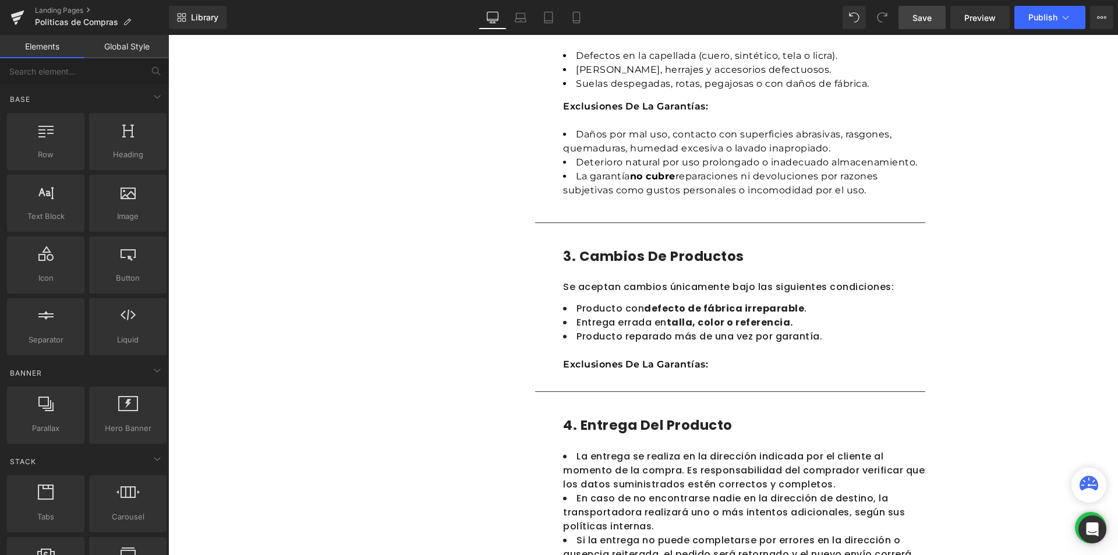
click at [1072, 324] on div "Politicas de Compras Heading En Calzado MADA , nos comprometemos a ofrecer prod…" at bounding box center [642, 460] width 949 height 1698
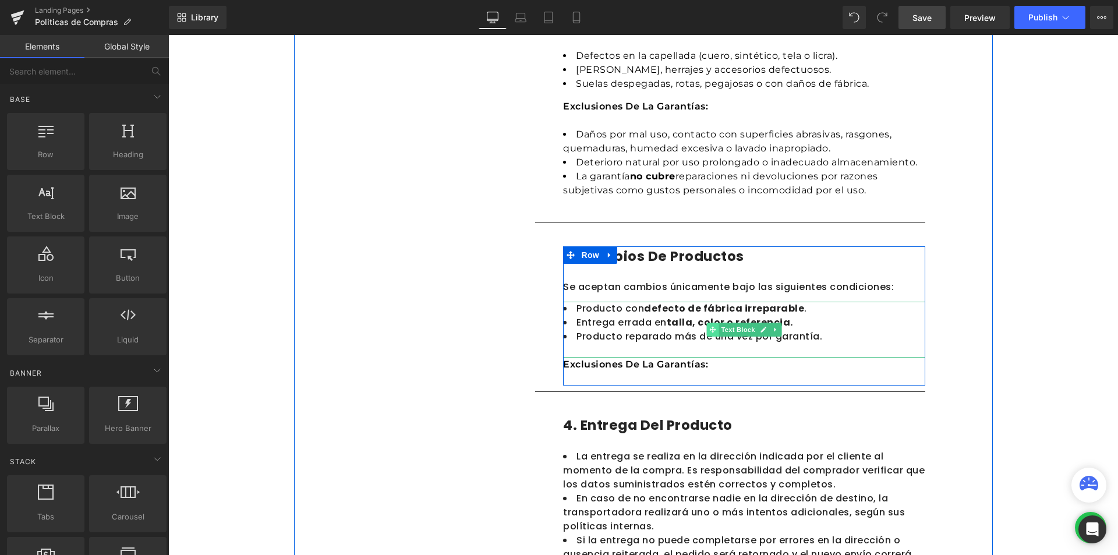
click at [714, 328] on span at bounding box center [713, 330] width 12 height 14
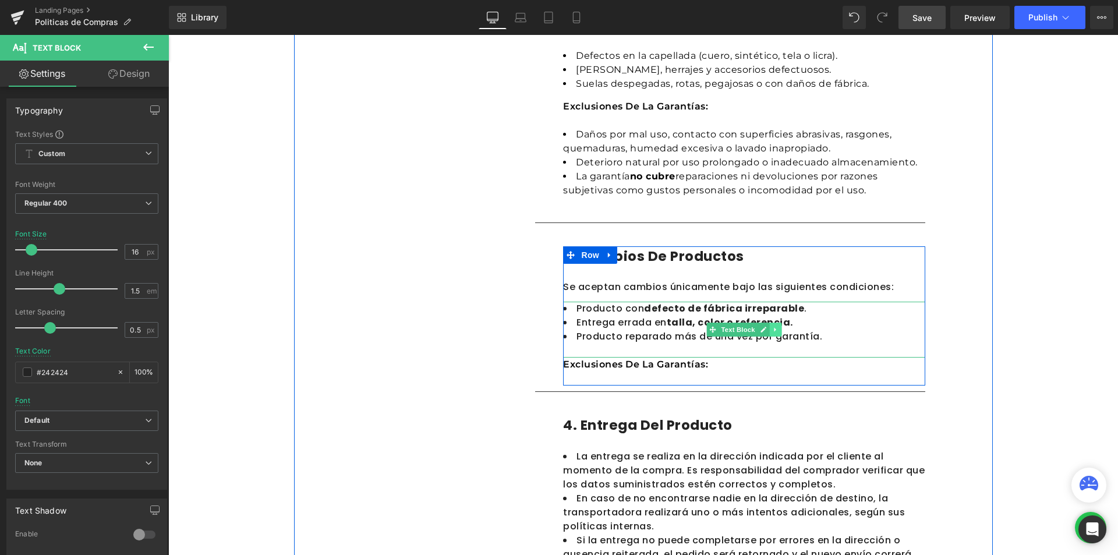
click at [774, 334] on link at bounding box center [776, 330] width 12 height 14
click at [766, 331] on icon at bounding box center [769, 329] width 6 height 6
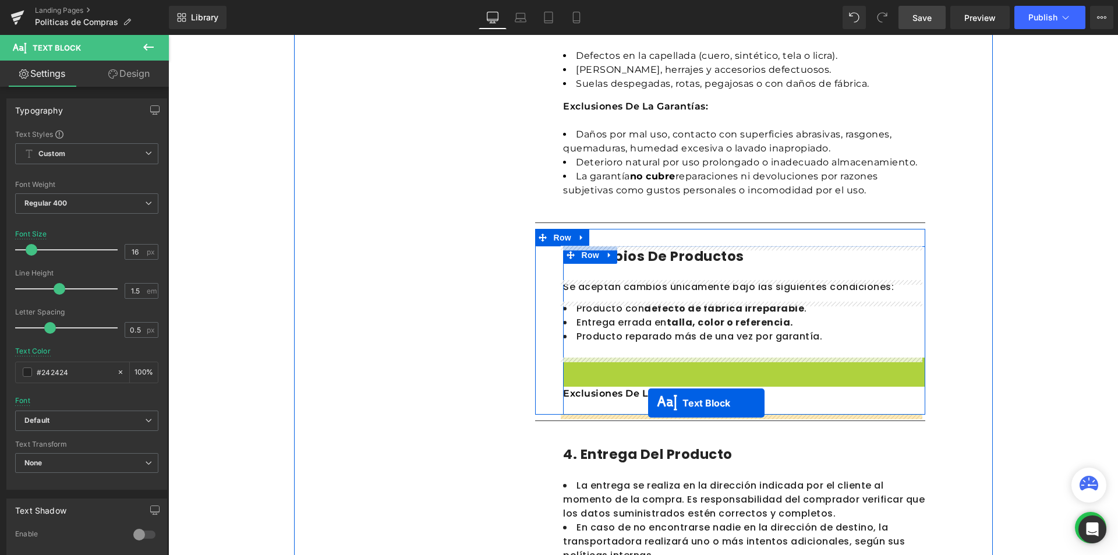
drag, startPoint x: 708, startPoint y: 382, endPoint x: 648, endPoint y: 403, distance: 63.9
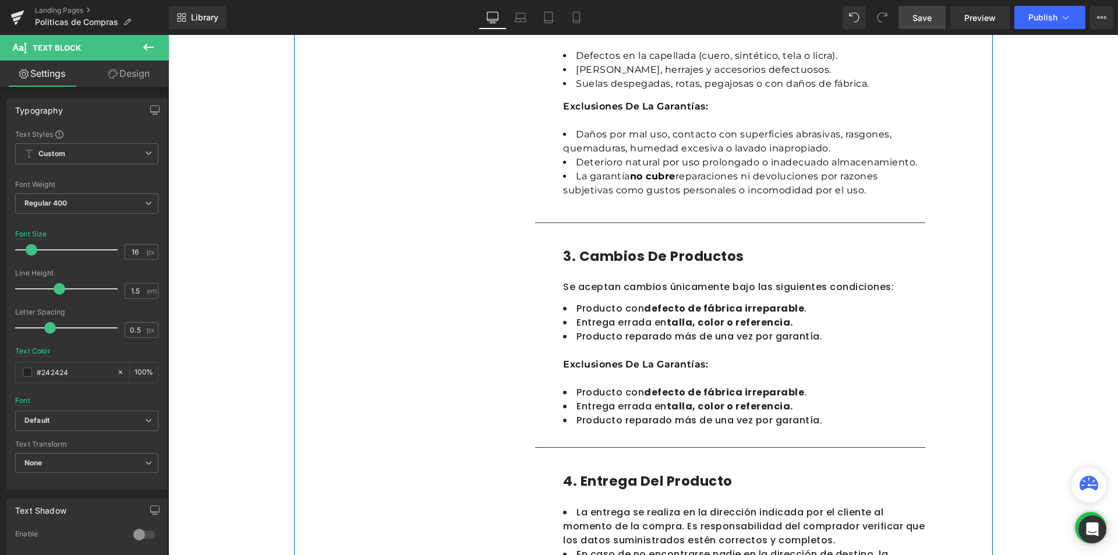
click at [970, 309] on div "1. Cobertura Text Block 2. Tiempos de entrega Text Block 3. Costos de envios Te…" at bounding box center [643, 457] width 699 height 1451
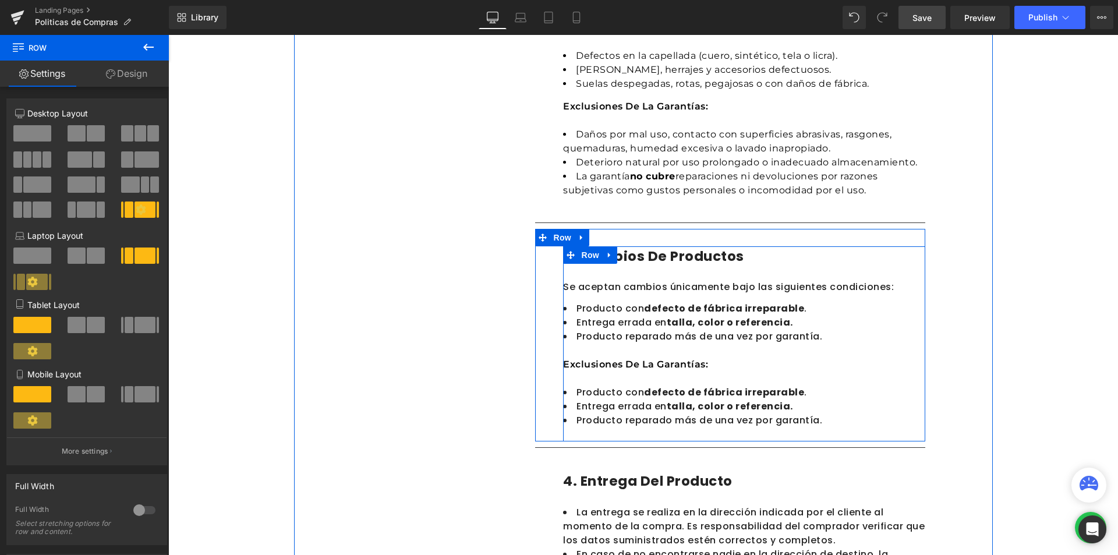
click at [653, 399] on strong "defecto de fábrica irreparable" at bounding box center [724, 391] width 160 height 13
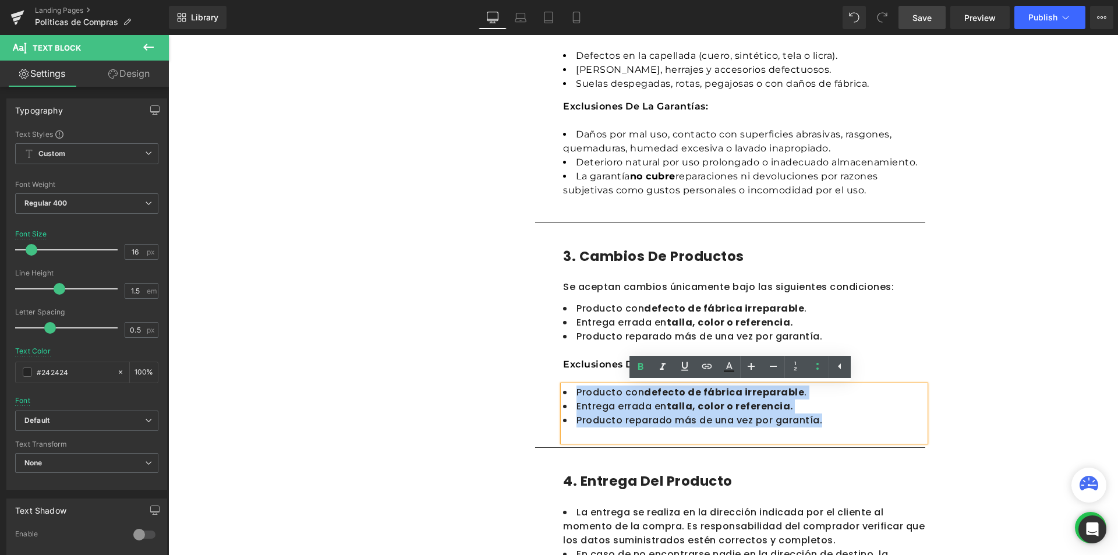
drag, startPoint x: 816, startPoint y: 423, endPoint x: 566, endPoint y: 391, distance: 251.8
click at [566, 391] on ul "Producto con defecto de fábrica irreparable . Entrega errada en talla, color o …" at bounding box center [744, 406] width 362 height 42
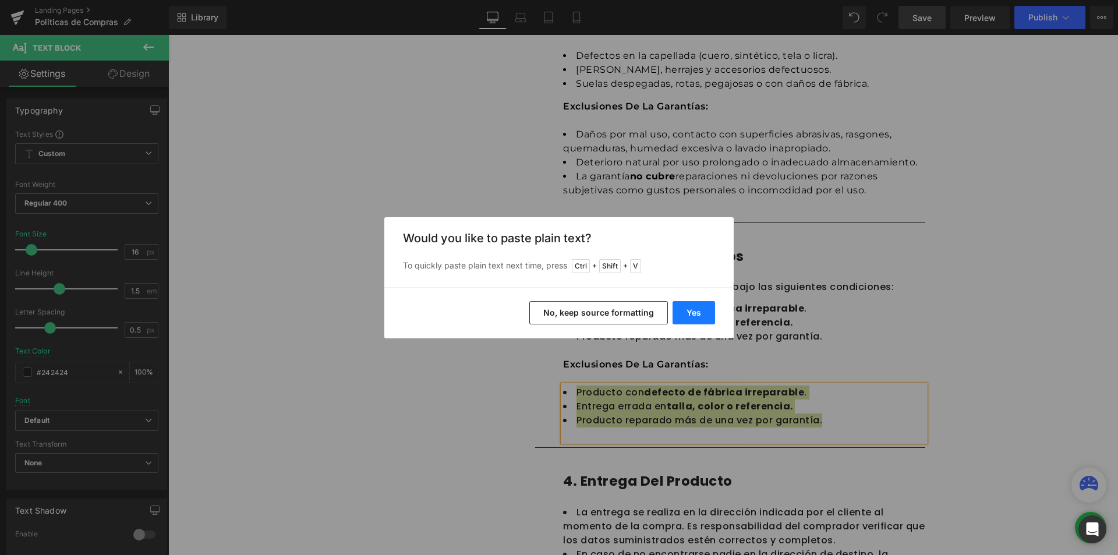
click at [688, 317] on button "Yes" at bounding box center [693, 312] width 42 height 23
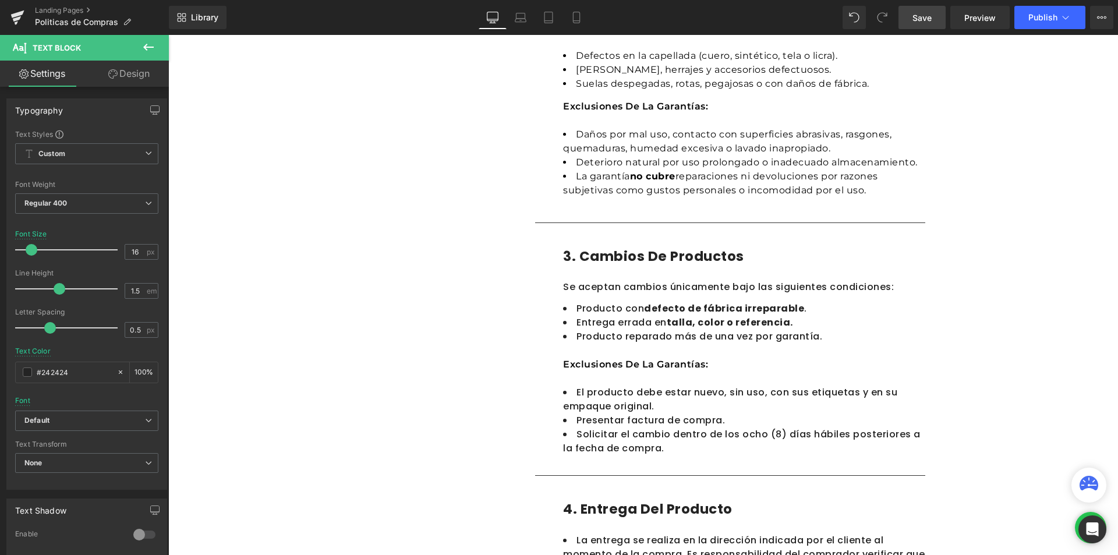
click at [753, 401] on li "El producto debe estar nuevo, sin uso, con sus etiquetas y en su empaque origin…" at bounding box center [744, 399] width 362 height 28
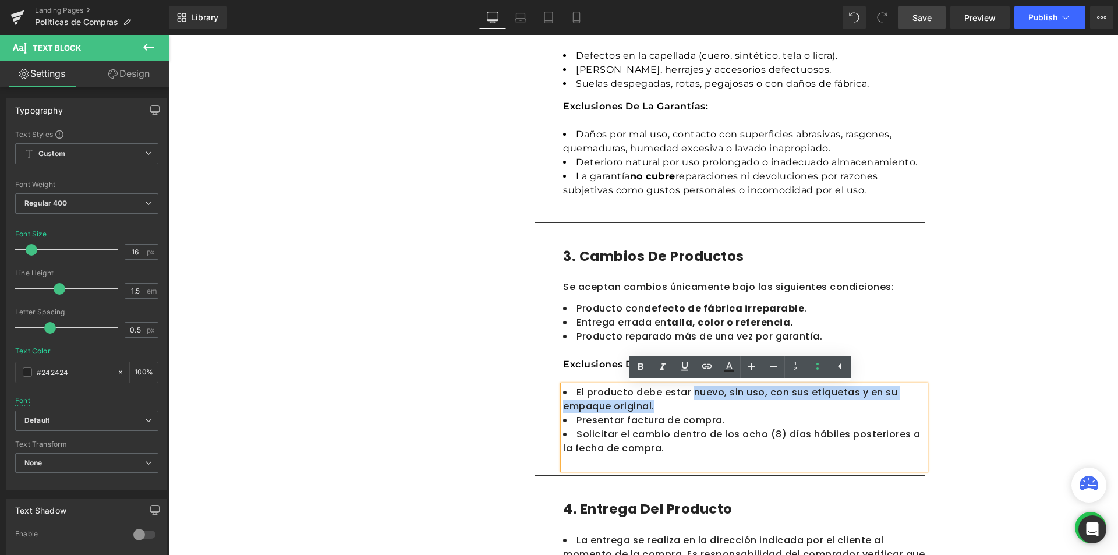
drag, startPoint x: 686, startPoint y: 393, endPoint x: 651, endPoint y: 408, distance: 38.1
click at [651, 408] on li "El producto debe estar nuevo, sin uso, con sus etiquetas y en su empaque origin…" at bounding box center [744, 399] width 362 height 28
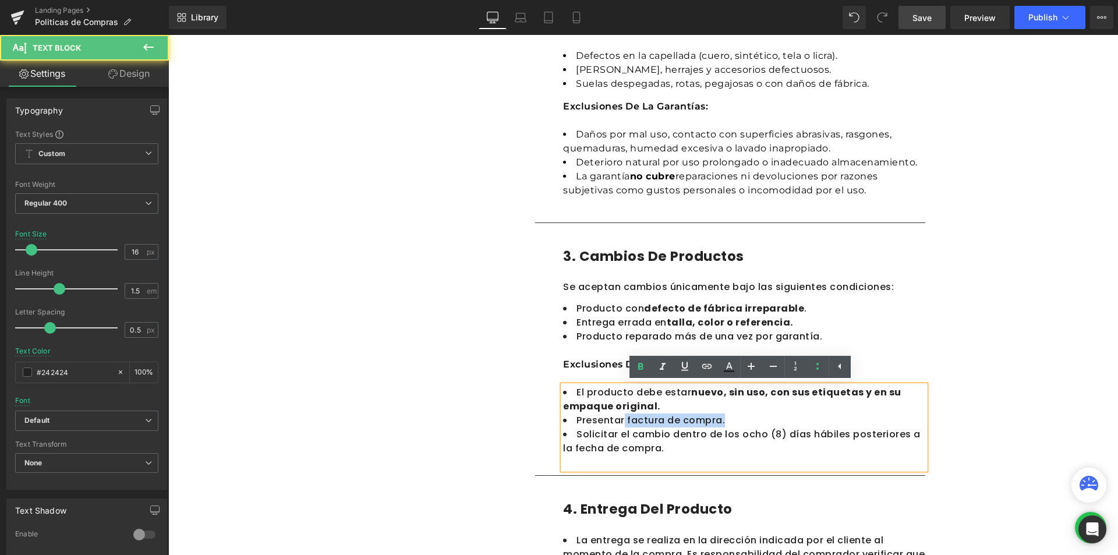
drag, startPoint x: 717, startPoint y: 419, endPoint x: 621, endPoint y: 419, distance: 96.1
click at [621, 419] on li "Presentar factura de compra." at bounding box center [744, 420] width 362 height 14
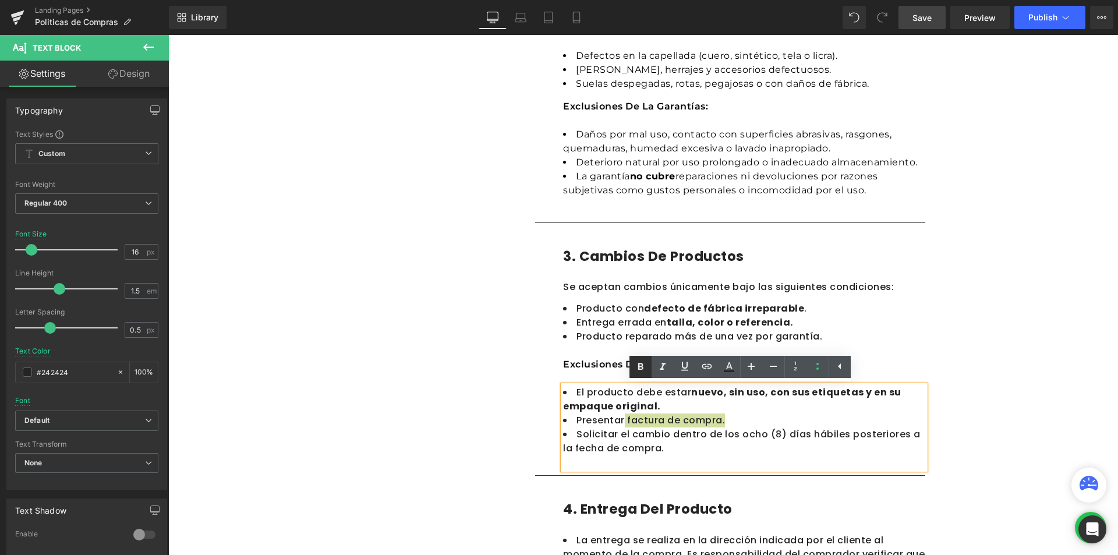
click at [975, 371] on div "1. Cobertura Text Block 2. Tiempos de entrega Text Block 3. Costos de envios Te…" at bounding box center [643, 471] width 699 height 1479
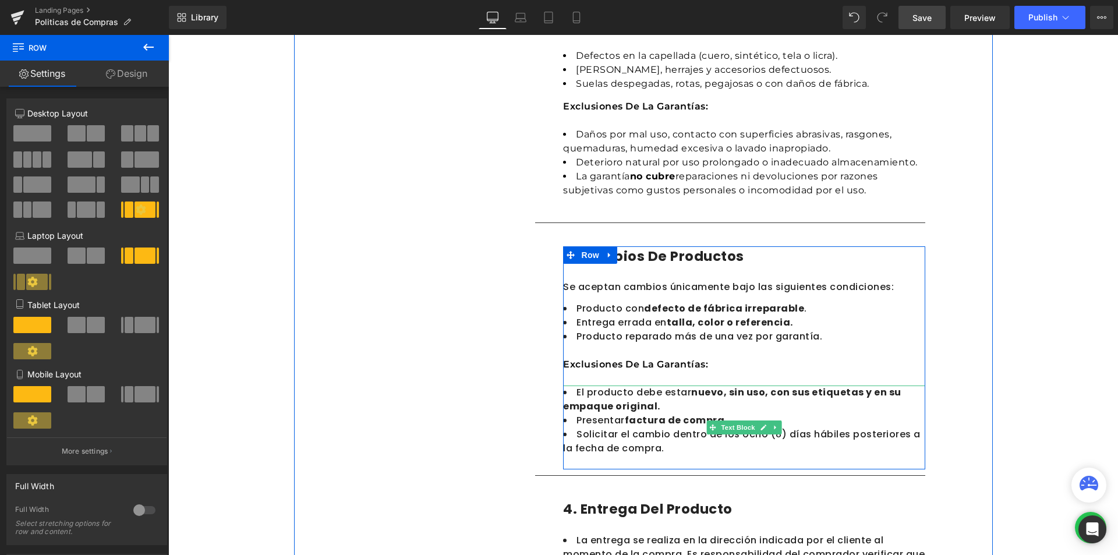
click at [722, 444] on li "Solicitar el cambio dentro de los ocho (8) días hábiles posteriores a la fecha …" at bounding box center [744, 441] width 362 height 28
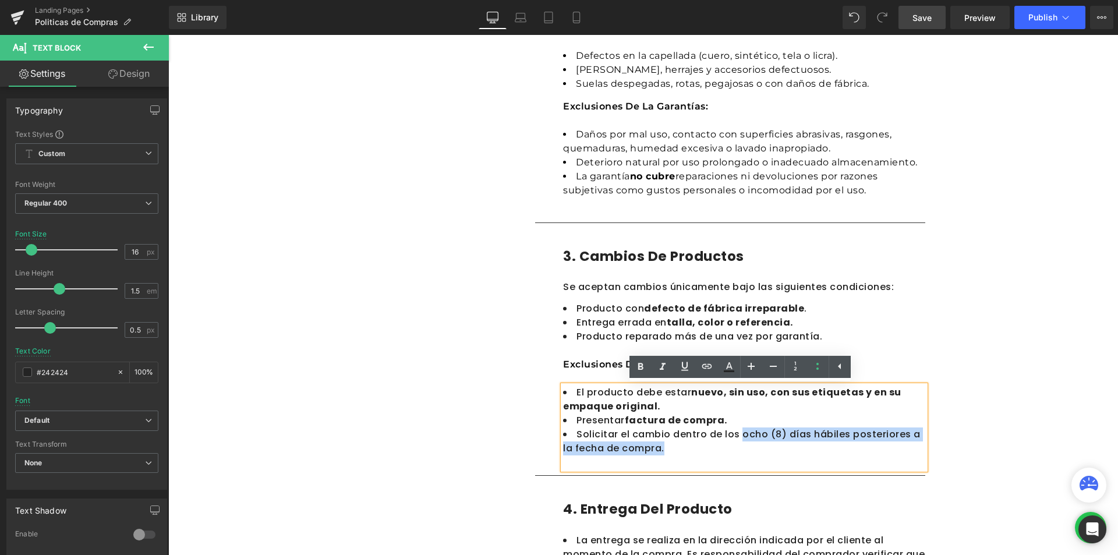
drag, startPoint x: 734, startPoint y: 433, endPoint x: 662, endPoint y: 451, distance: 74.4
click at [662, 451] on li "Solicitar el cambio dentro de los ocho (8) días hábiles posteriores a la fecha …" at bounding box center [744, 441] width 362 height 28
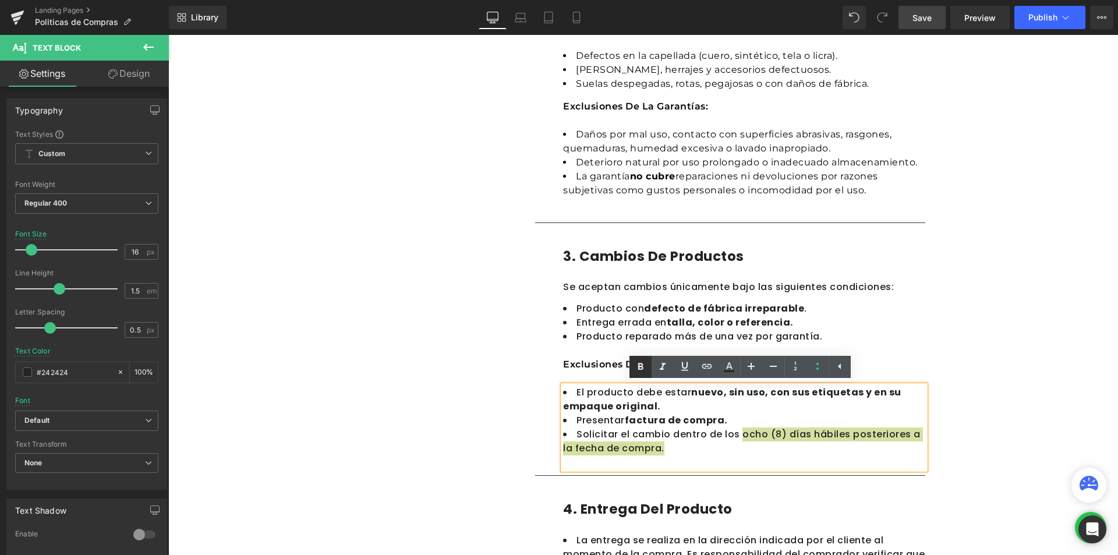
click at [1047, 294] on div "Politicas de Compras Heading En Calzado MADA , nos comprometemos a ofrecer prod…" at bounding box center [642, 502] width 949 height 1782
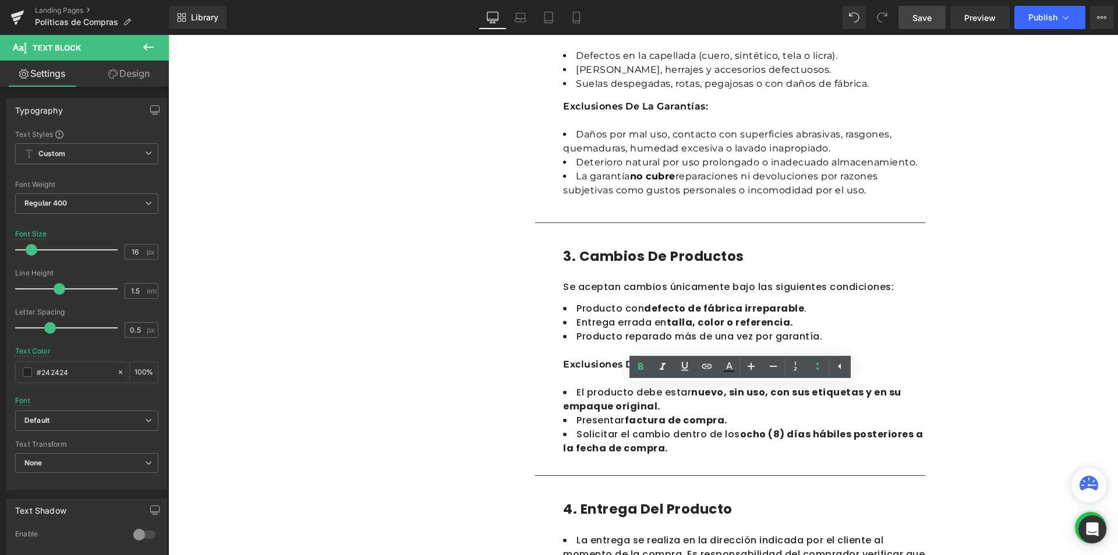
click at [1047, 294] on div "Politicas de Compras Heading En Calzado MADA , nos comprometemos a ofrecer prod…" at bounding box center [642, 502] width 949 height 1782
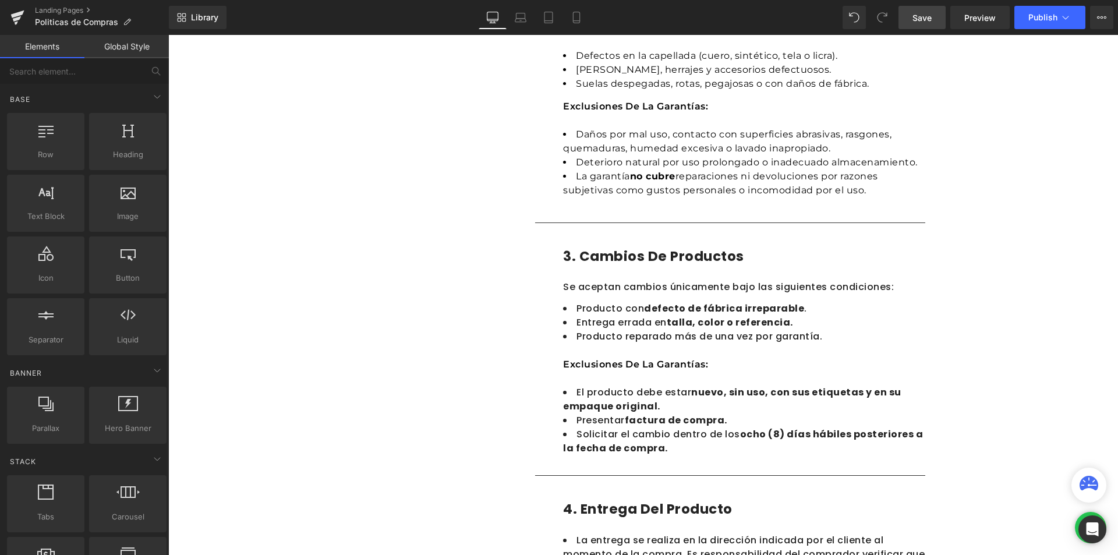
scroll to position [688, 0]
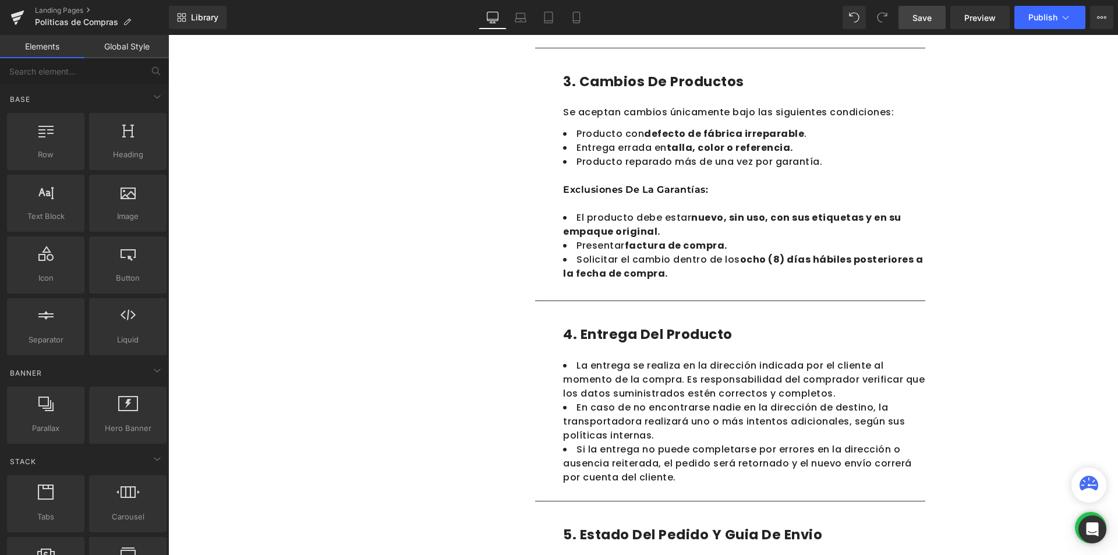
click at [1000, 289] on div "Politicas de Compras Heading En Calzado MADA , nos comprometemos a ofrecer prod…" at bounding box center [642, 327] width 949 height 1782
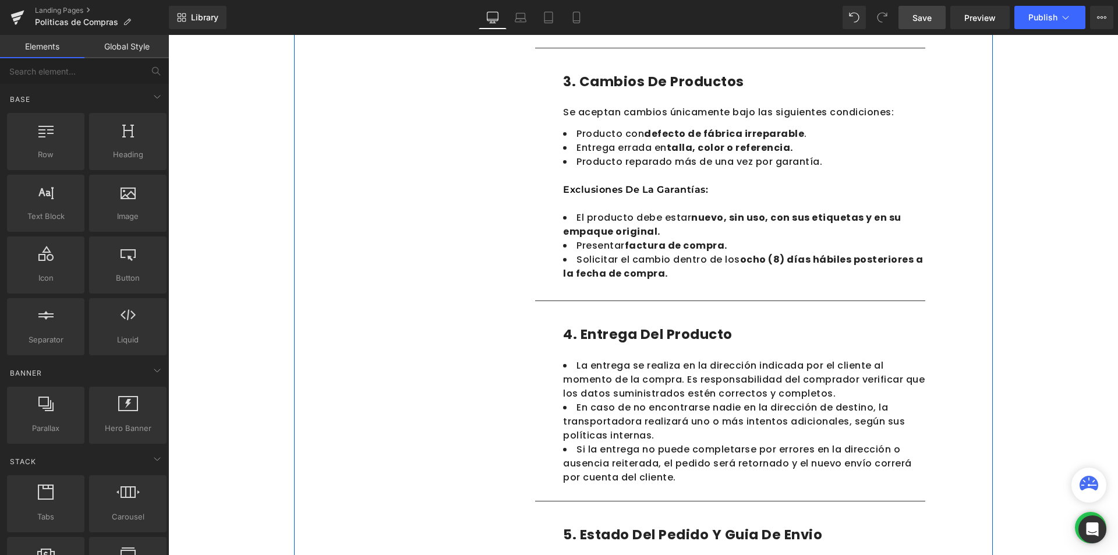
click at [969, 224] on div "1. Cobertura Text Block 2. Tiempos de entrega Text Block 3. Costos de envios Te…" at bounding box center [643, 296] width 699 height 1479
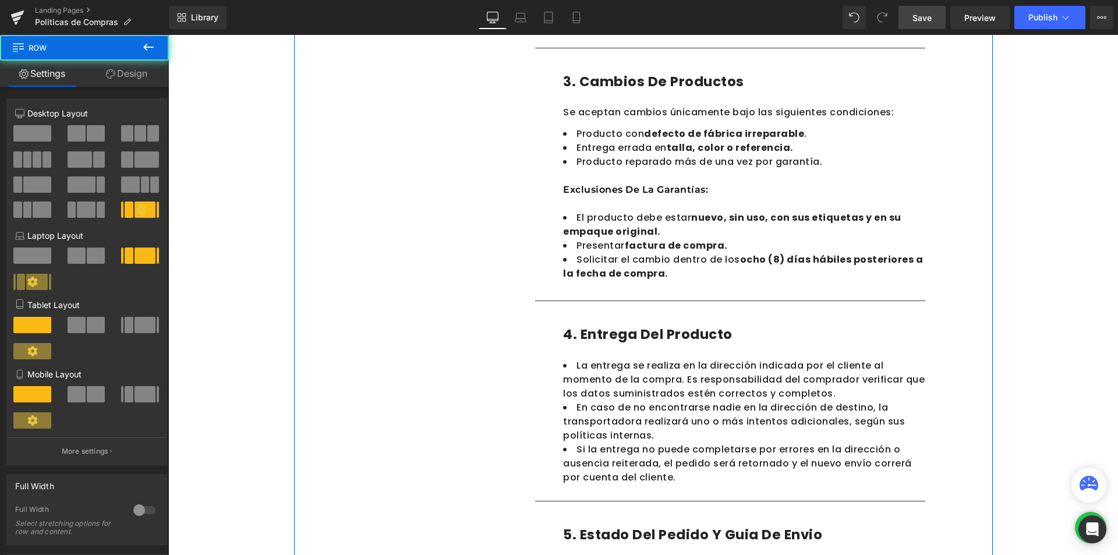
scroll to position [572, 0]
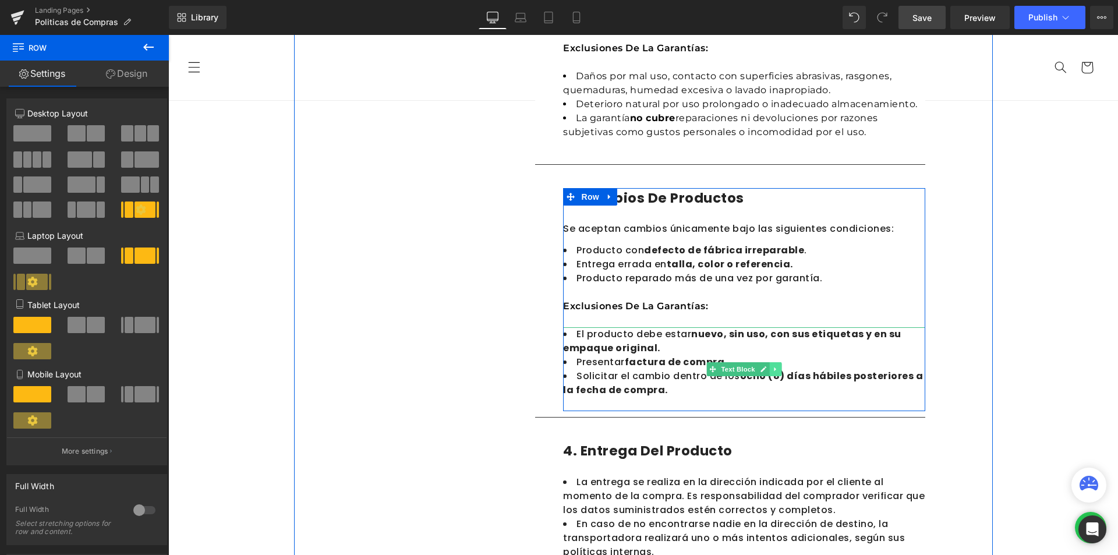
click at [770, 373] on link at bounding box center [776, 369] width 12 height 14
click at [768, 370] on icon at bounding box center [769, 369] width 6 height 6
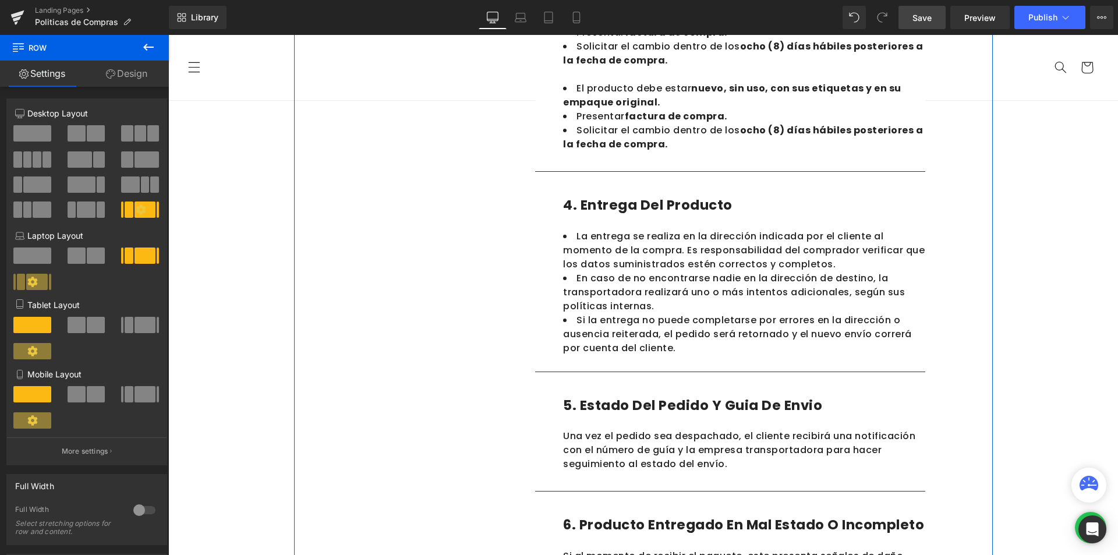
scroll to position [727, 0]
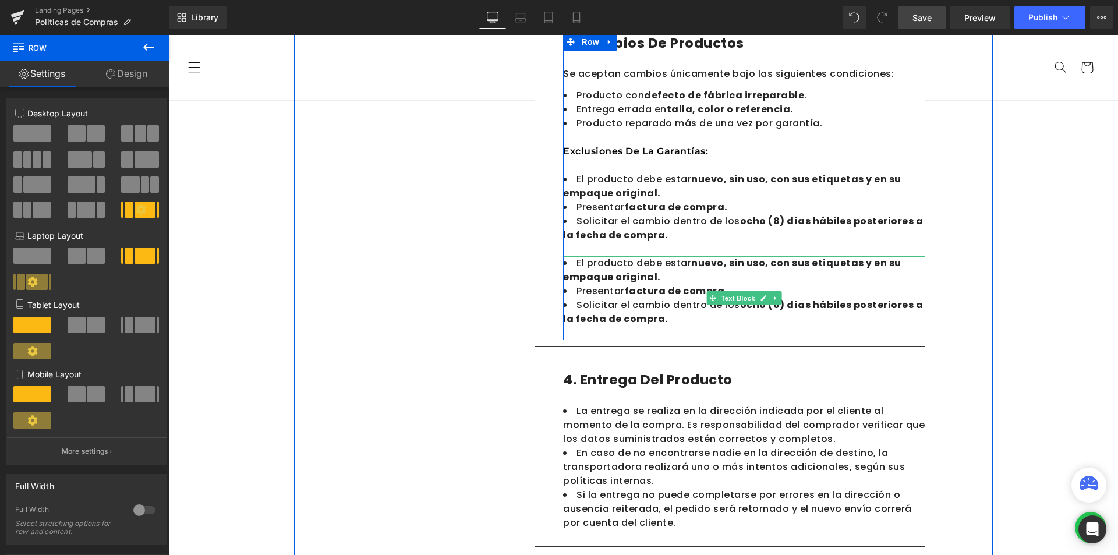
click at [654, 315] on strong "ocho (8) días hábiles posteriores a la fecha de compra." at bounding box center [743, 311] width 360 height 27
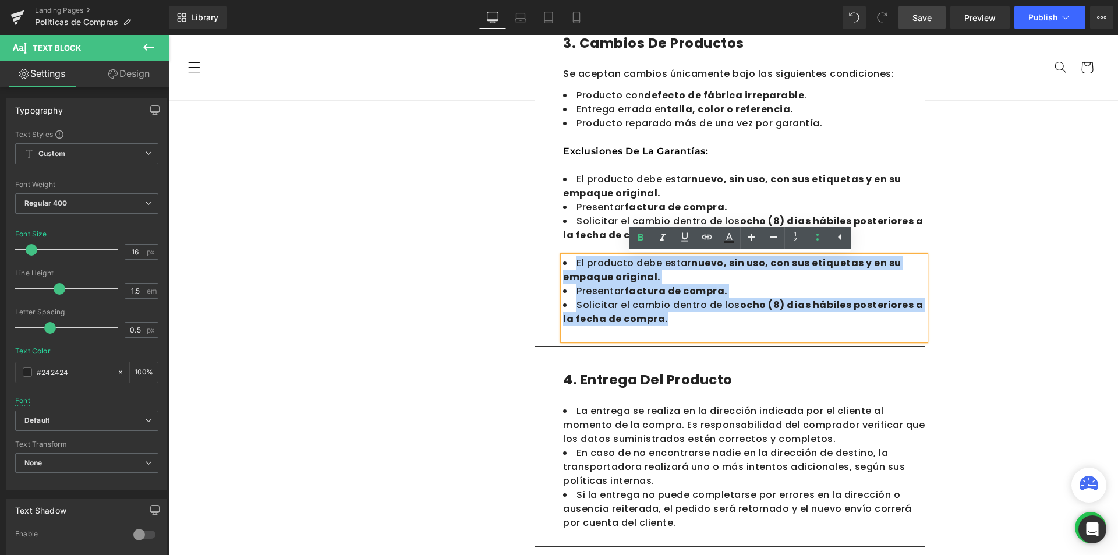
drag, startPoint x: 659, startPoint y: 318, endPoint x: 561, endPoint y: 267, distance: 110.7
click at [563, 267] on ul "El producto debe estar nuevo, sin uso, con sus etiquetas y en su empaque origin…" at bounding box center [744, 291] width 362 height 70
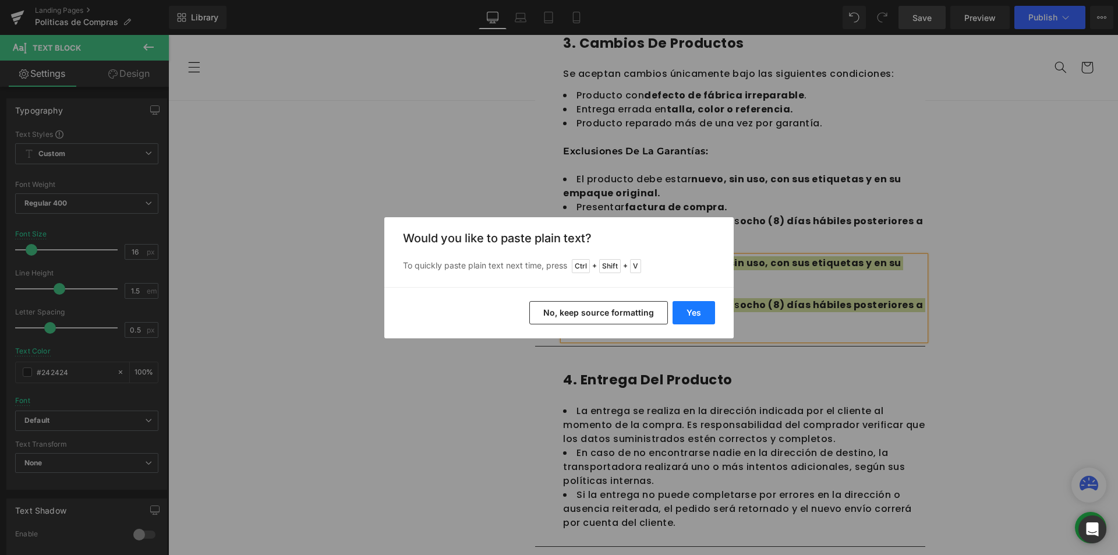
click at [703, 313] on button "Yes" at bounding box center [693, 312] width 42 height 23
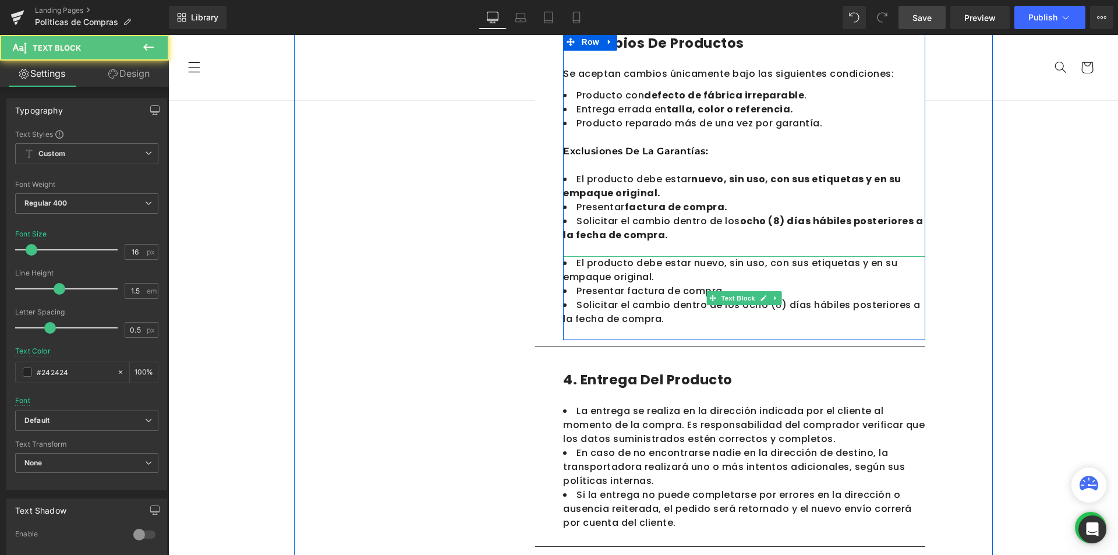
click at [658, 320] on li "Solicitar el cambio dentro de los ocho (8) días hábiles posteriores a la fecha …" at bounding box center [744, 312] width 362 height 28
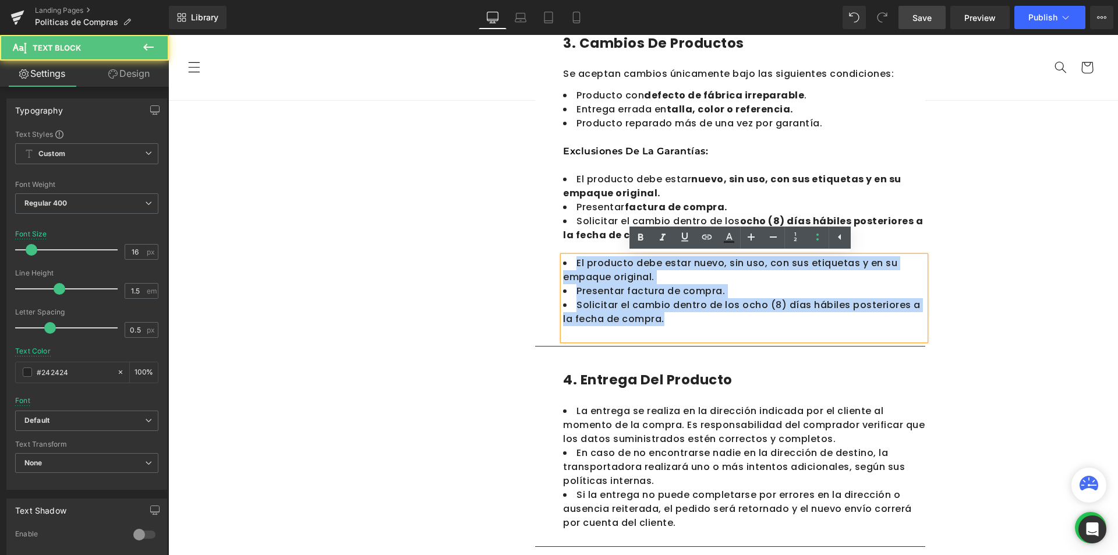
drag, startPoint x: 636, startPoint y: 312, endPoint x: 562, endPoint y: 268, distance: 86.4
click at [563, 268] on ul "El producto debe estar nuevo, sin uso, con sus etiquetas y en su empaque origin…" at bounding box center [744, 291] width 362 height 70
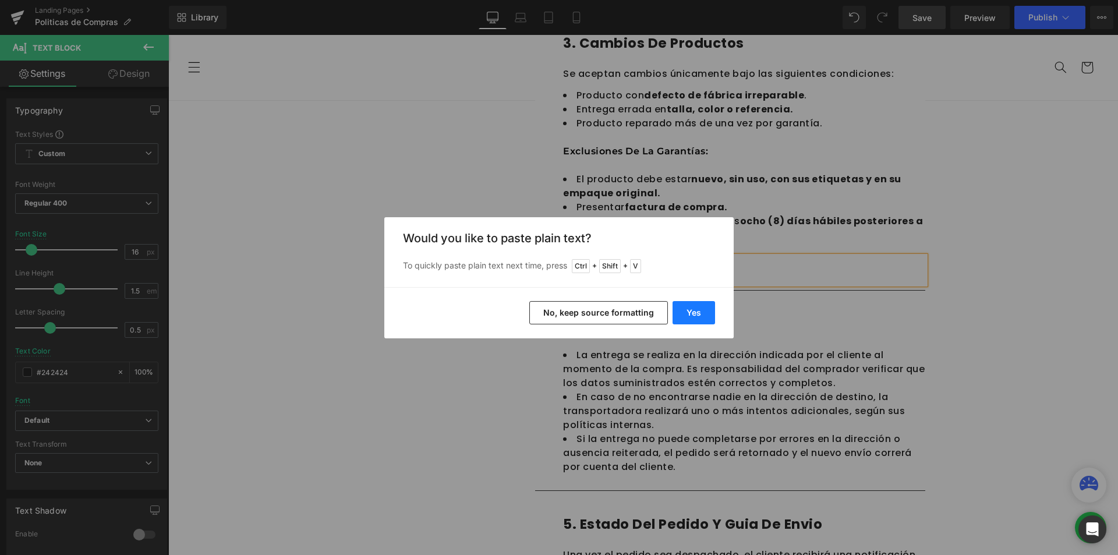
click at [685, 310] on button "Yes" at bounding box center [693, 312] width 42 height 23
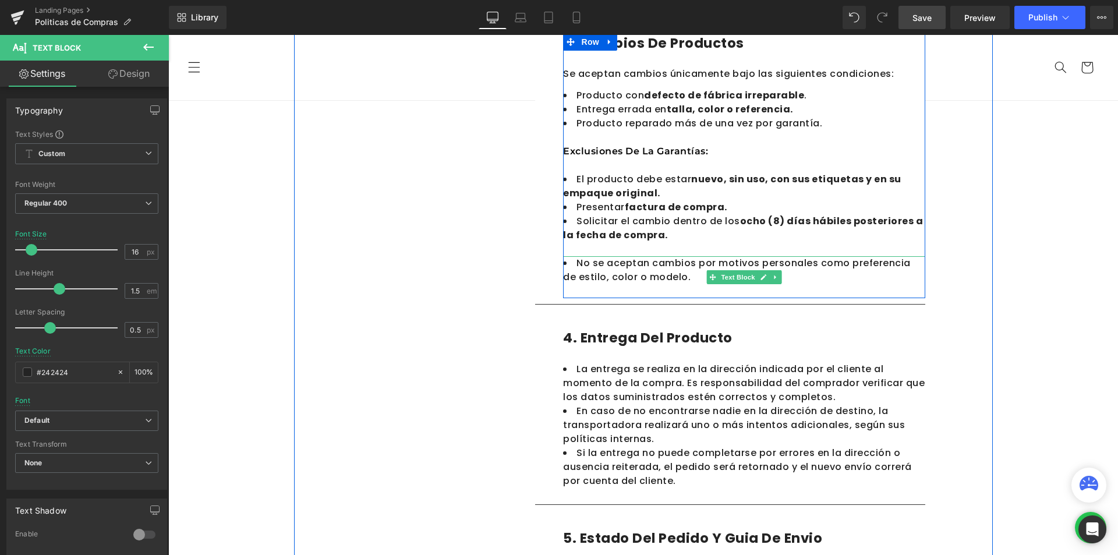
click at [568, 264] on li "No se aceptan cambios por motivos personales como preferencia de estilo, color …" at bounding box center [744, 270] width 362 height 28
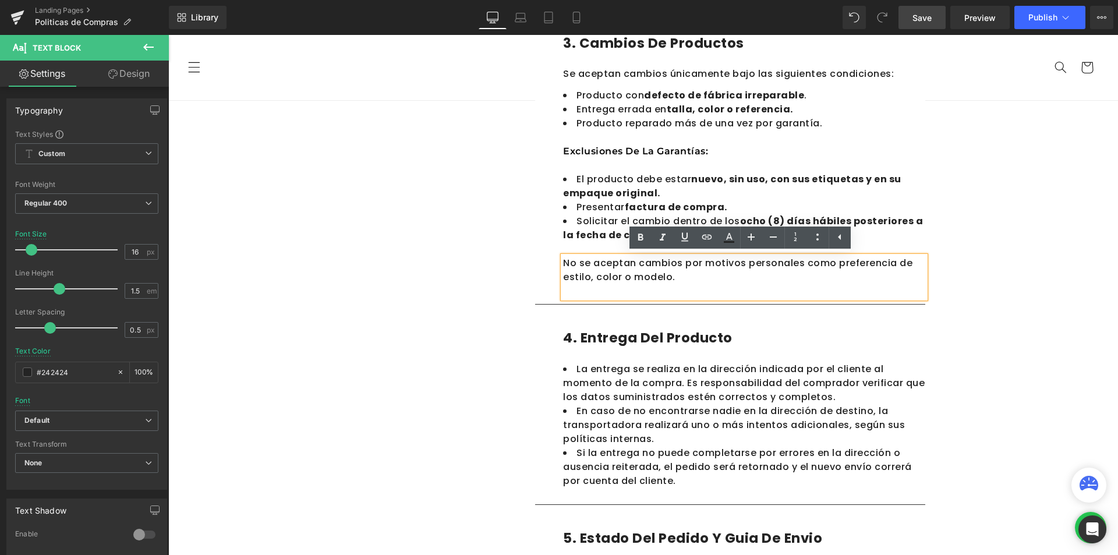
click at [1012, 275] on div "Politicas de Compras Heading En Calzado MADA , nos comprometemos a ofrecer prod…" at bounding box center [642, 310] width 949 height 1824
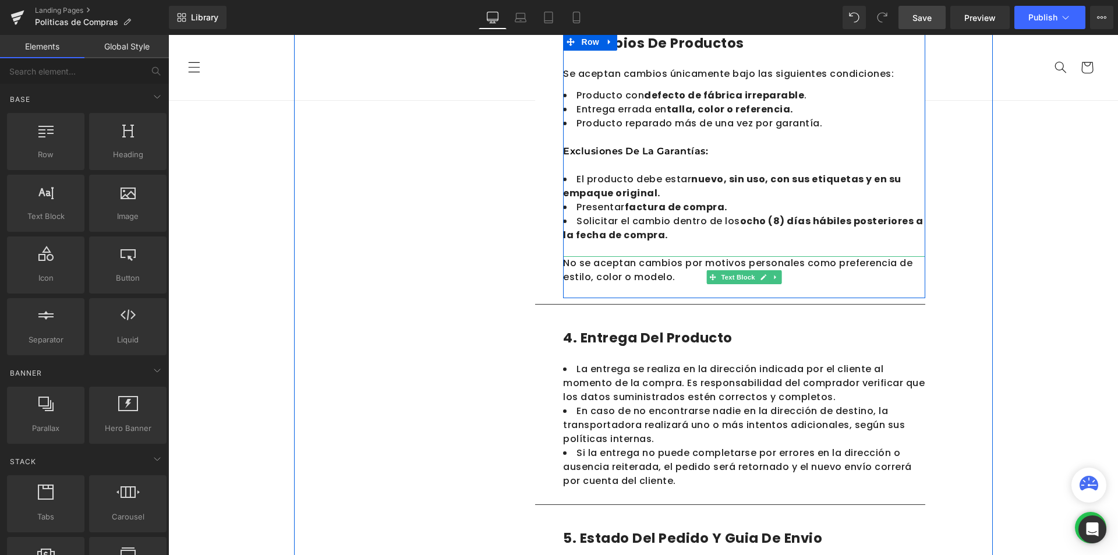
click at [611, 264] on div "No se aceptan cambios por motivos personales como preferencia de estilo, color …" at bounding box center [744, 270] width 362 height 28
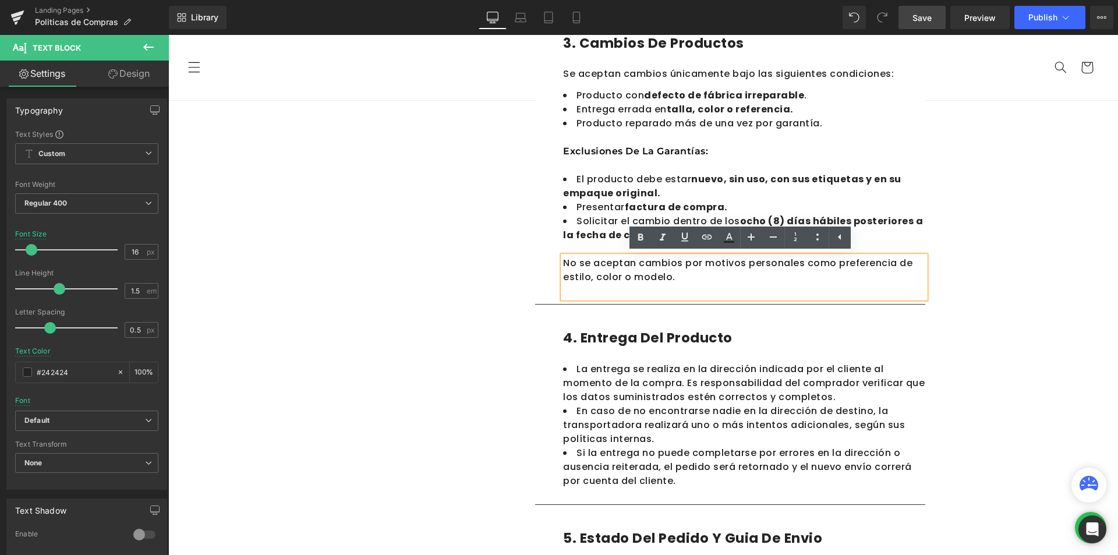
click at [616, 265] on div "No se aceptan cambios por motivos personales como preferencia de estilo, color …" at bounding box center [744, 270] width 362 height 28
drag, startPoint x: 560, startPoint y: 262, endPoint x: 728, endPoint y: 265, distance: 168.3
click at [728, 265] on div "No se aceptan cambios por motivos personales como preferencia de estilo, color …" at bounding box center [744, 270] width 362 height 28
click at [671, 271] on div "No se aceptan cambios por motivos personales como preferencia de estilo, color …" at bounding box center [744, 270] width 362 height 28
drag, startPoint x: 671, startPoint y: 263, endPoint x: 559, endPoint y: 259, distance: 111.8
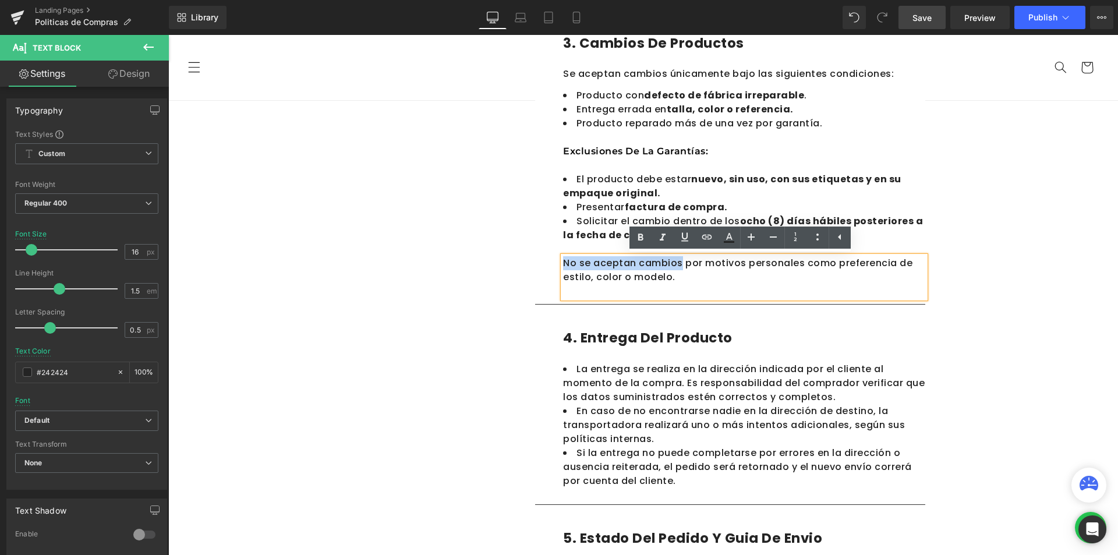
click at [563, 259] on div "No se aceptan cambios por motivos personales como preferencia de estilo, color …" at bounding box center [744, 270] width 362 height 28
click at [998, 218] on div "Politicas de Compras Heading En Calzado MADA , nos comprometemos a ofrecer prod…" at bounding box center [642, 310] width 949 height 1824
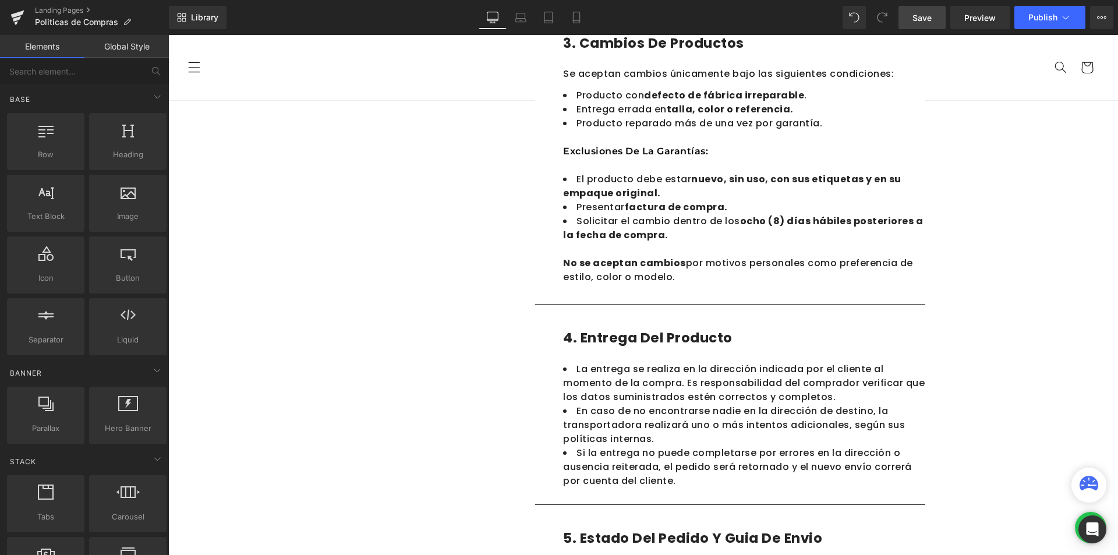
click at [998, 218] on div "Politicas de Compras Heading En Calzado MADA , nos comprometemos a ofrecer prod…" at bounding box center [642, 310] width 949 height 1824
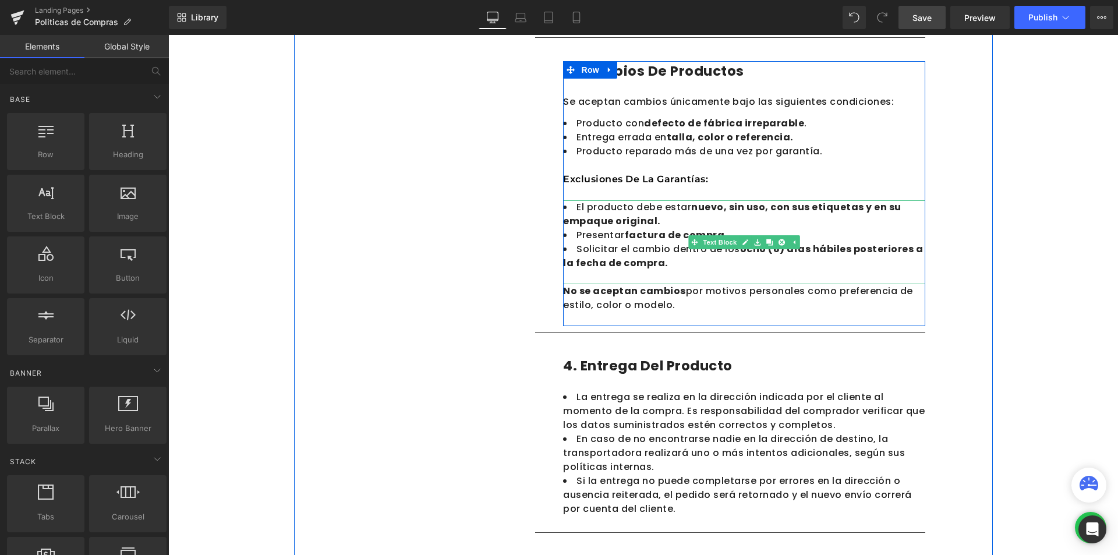
scroll to position [757, 0]
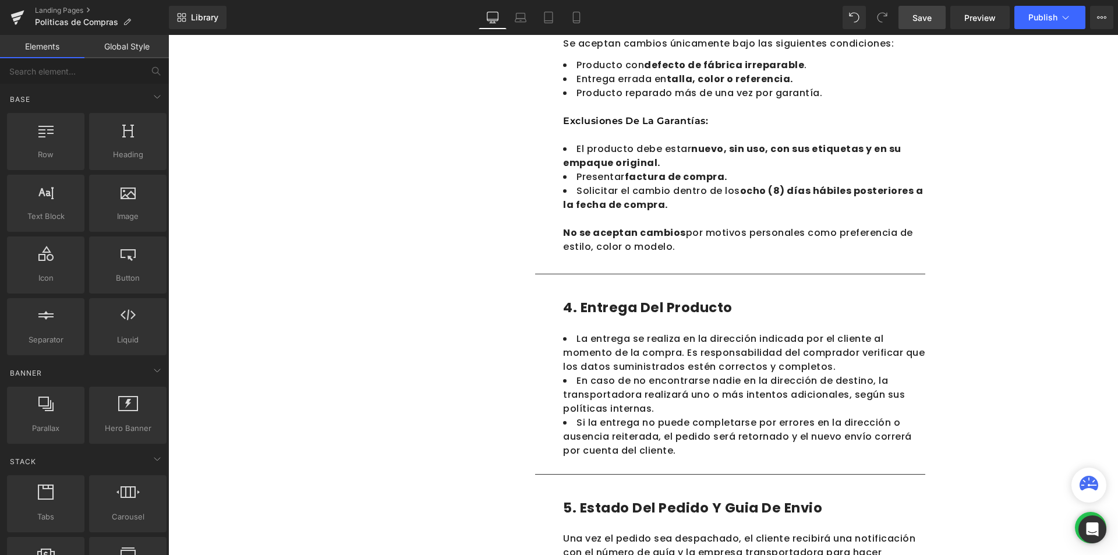
click at [1058, 294] on div "Politicas de Compras Heading En Calzado MADA , nos comprometemos a ofrecer prod…" at bounding box center [642, 280] width 949 height 1824
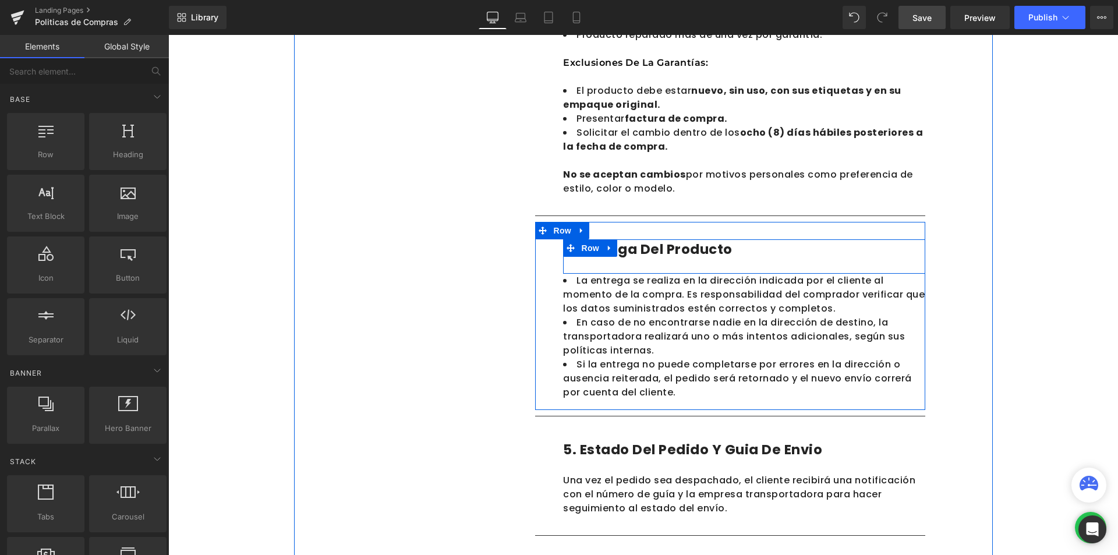
click at [651, 243] on h1 "4. entrega del producto" at bounding box center [744, 249] width 362 height 20
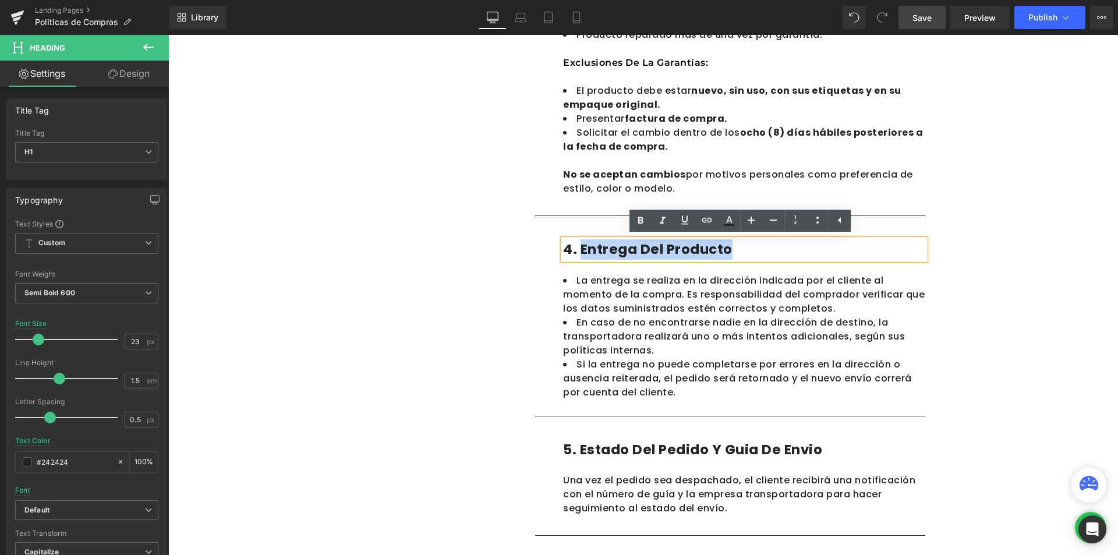
drag, startPoint x: 724, startPoint y: 248, endPoint x: 578, endPoint y: 247, distance: 145.5
click at [578, 247] on h1 "4. entrega del producto" at bounding box center [744, 249] width 362 height 20
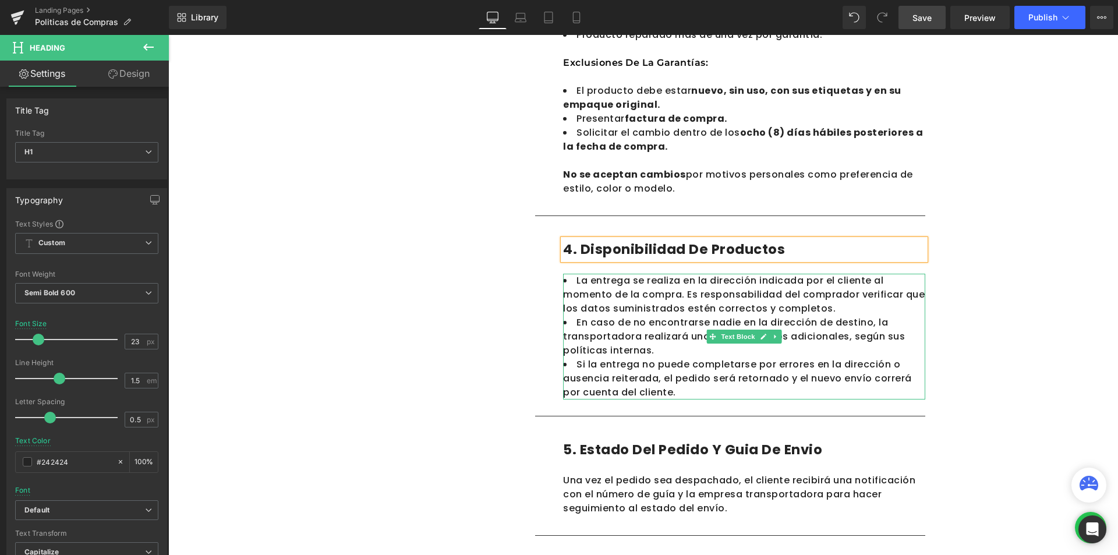
click at [1036, 278] on div "Politicas de Compras Heading En Calzado MADA , nos comprometemos a ofrecer prod…" at bounding box center [642, 222] width 949 height 1824
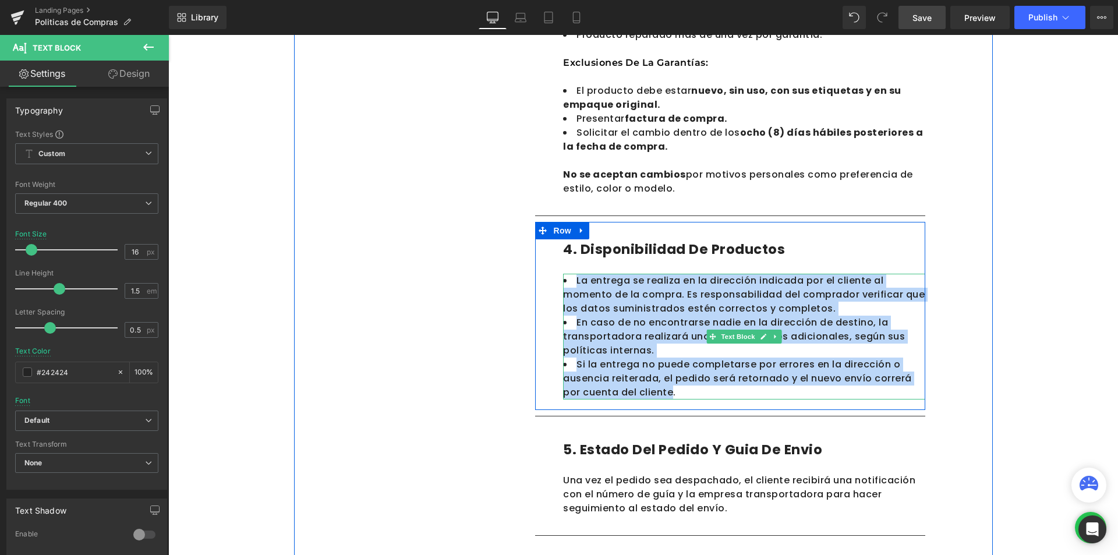
drag, startPoint x: 648, startPoint y: 393, endPoint x: 568, endPoint y: 281, distance: 137.3
click at [568, 281] on ul "La entrega se realiza en la dirección indicada por el cliente al momento de la …" at bounding box center [744, 337] width 362 height 126
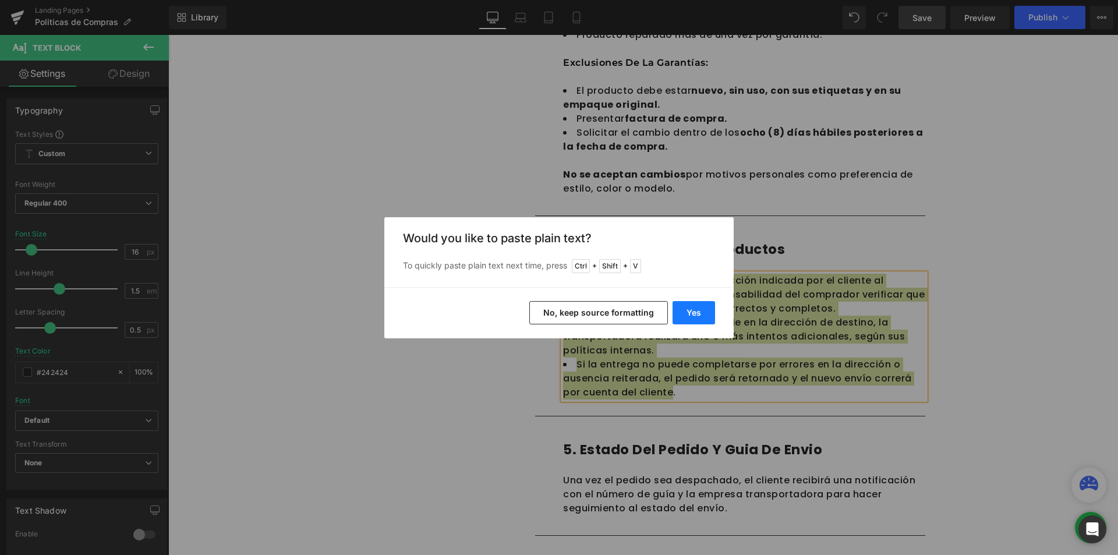
click at [682, 317] on button "Yes" at bounding box center [693, 312] width 42 height 23
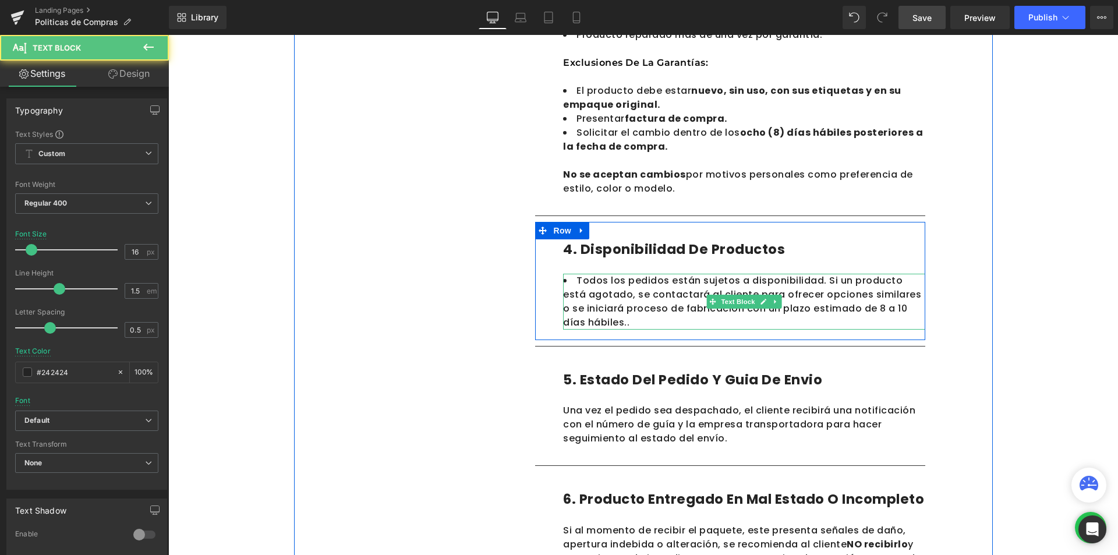
click at [661, 317] on li "Todos los pedidos están sujetos a disponibilidad. Si un producto está agotado, …" at bounding box center [744, 302] width 362 height 56
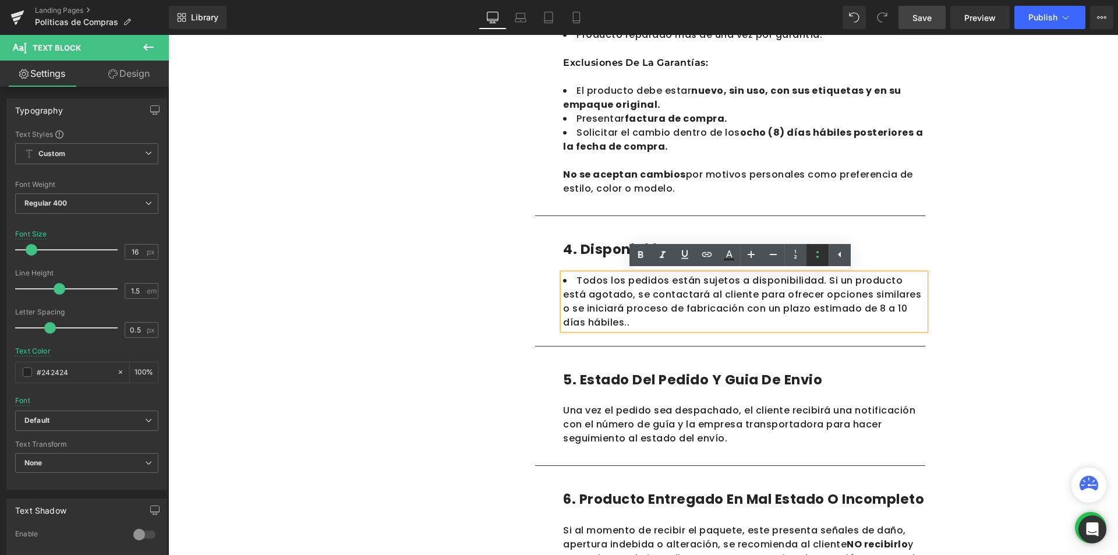
click at [1030, 366] on div "Politicas de Compras Heading En Calzado MADA , nos comprometemos a ofrecer prod…" at bounding box center [642, 187] width 949 height 1754
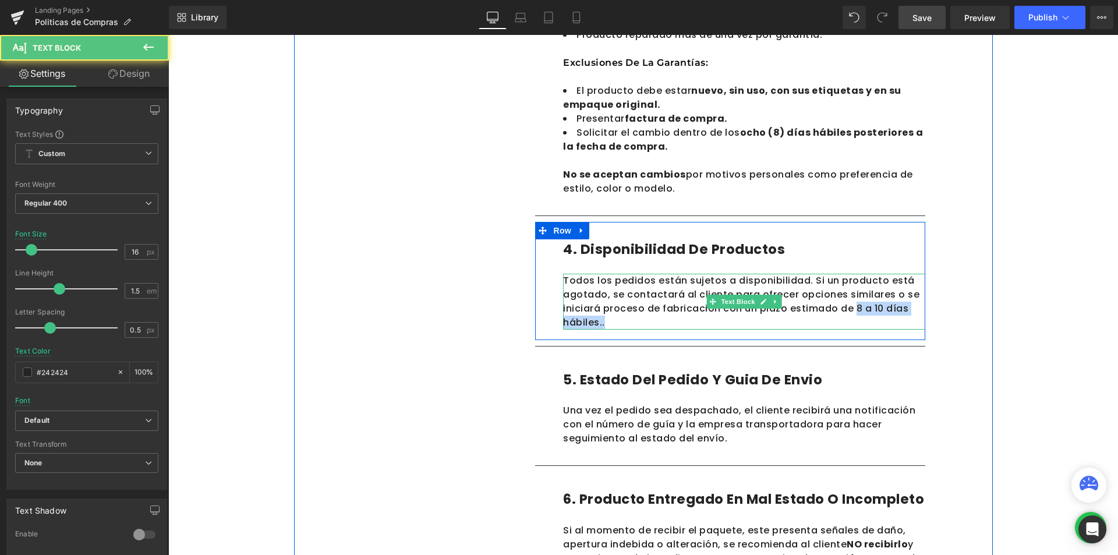
drag, startPoint x: 848, startPoint y: 311, endPoint x: 859, endPoint y: 318, distance: 13.4
click at [859, 318] on div "Todos los pedidos están sujetos a disponibilidad. Si un producto está agotado, …" at bounding box center [744, 302] width 362 height 56
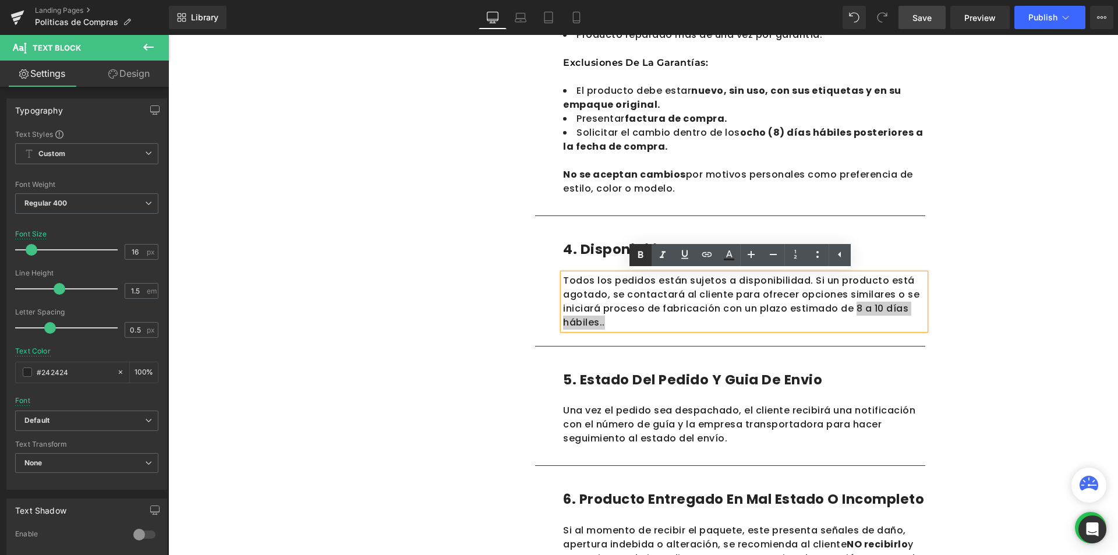
drag, startPoint x: 643, startPoint y: 253, endPoint x: 596, endPoint y: 261, distance: 47.4
click at [977, 333] on div "1. Cobertura Text Block 2. Tiempos de entrega Text Block 3. Costos de envios Te…" at bounding box center [643, 155] width 699 height 1451
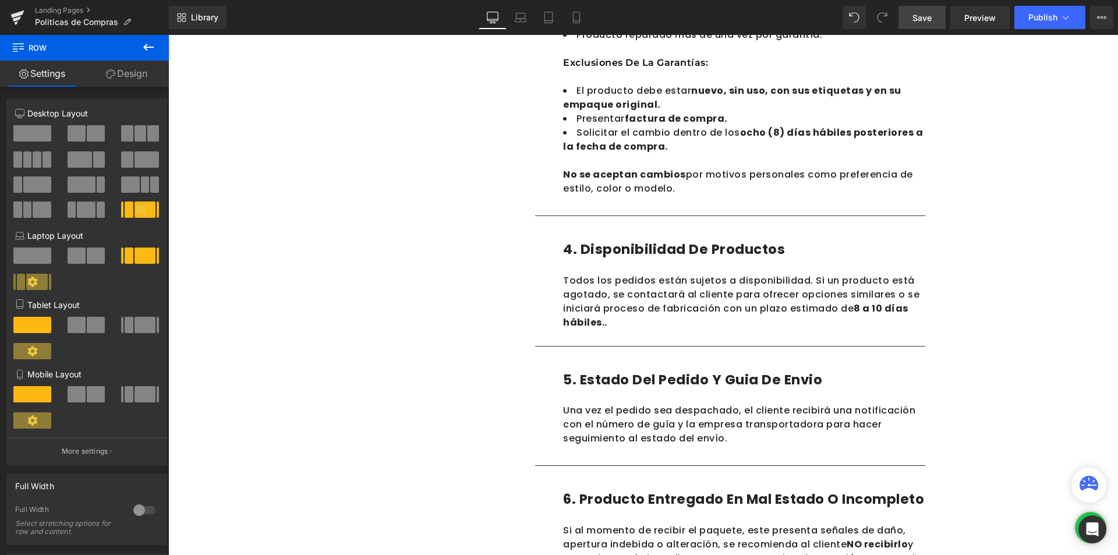
click at [1065, 302] on div "Politicas de Compras Heading En Calzado MADA , nos comprometemos a ofrecer prod…" at bounding box center [642, 187] width 949 height 1754
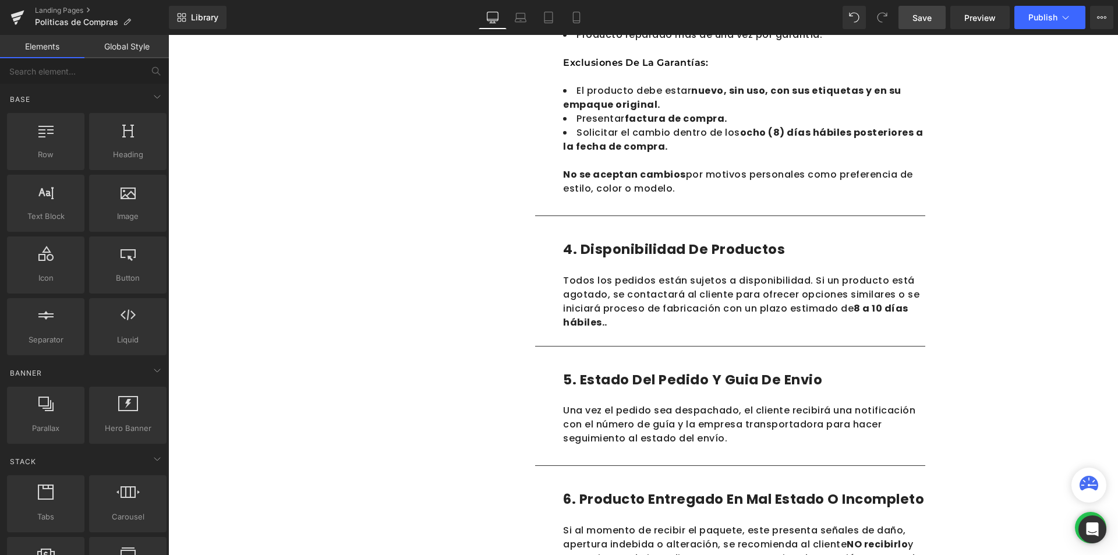
click at [1028, 292] on div "Politicas de Compras Heading En Calzado MADA , nos comprometemos a ofrecer prod…" at bounding box center [642, 187] width 949 height 1754
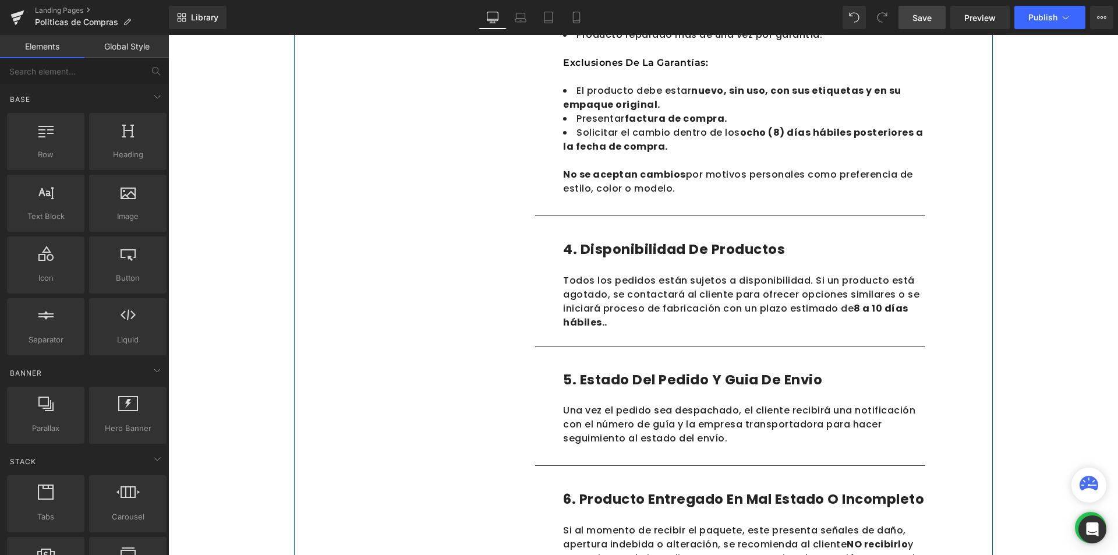
click at [984, 251] on div "1. Cobertura Text Block 2. Tiempos de entrega Text Block 3. Costos de envios Te…" at bounding box center [643, 155] width 699 height 1451
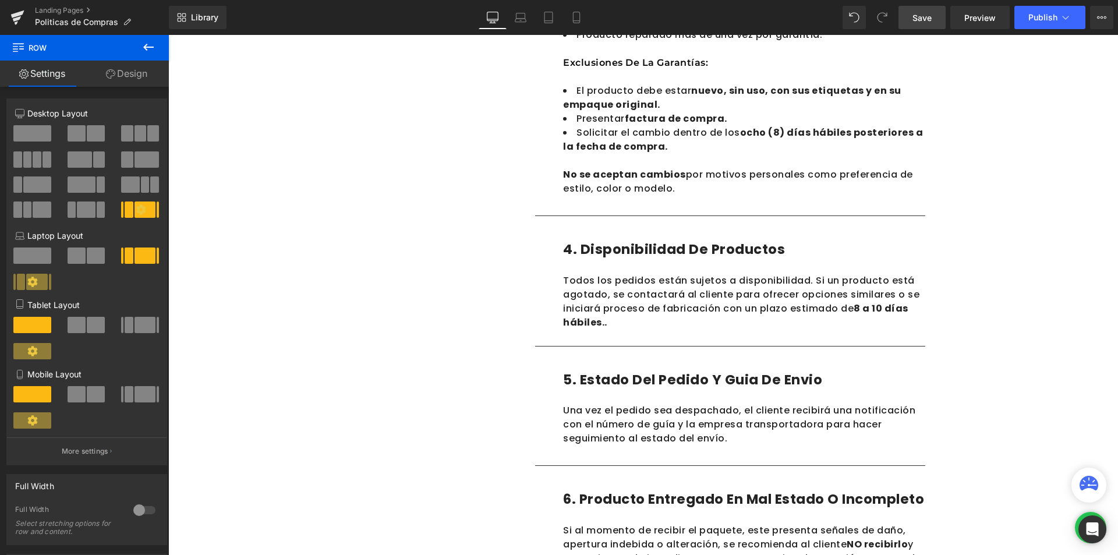
click at [1023, 264] on div "Politicas de Compras Heading En Calzado MADA , nos comprometemos a ofrecer prod…" at bounding box center [642, 187] width 949 height 1754
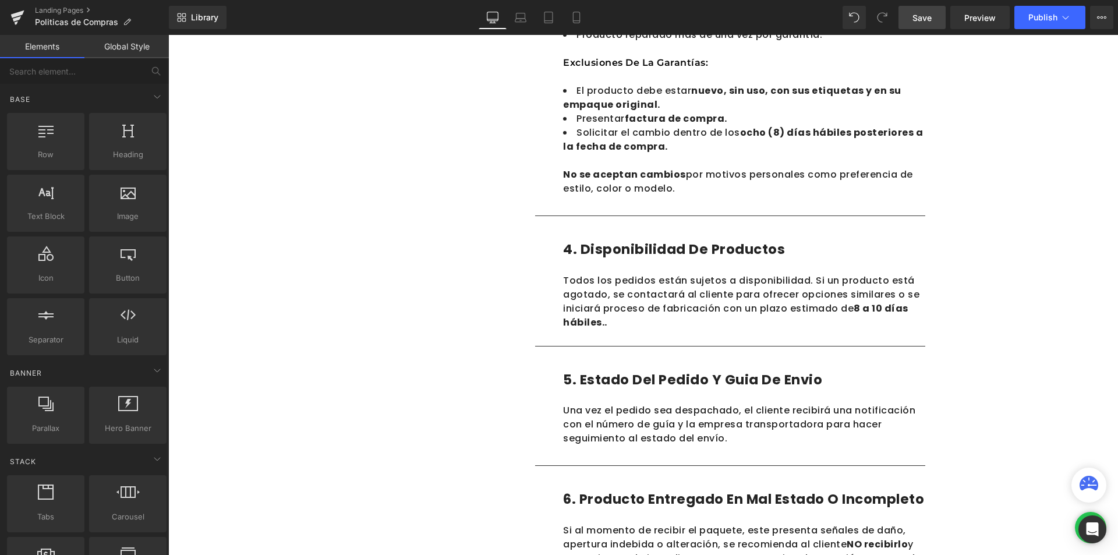
click at [1023, 264] on div "Politicas de Compras Heading En Calzado MADA , nos comprometemos a ofrecer prod…" at bounding box center [642, 187] width 949 height 1754
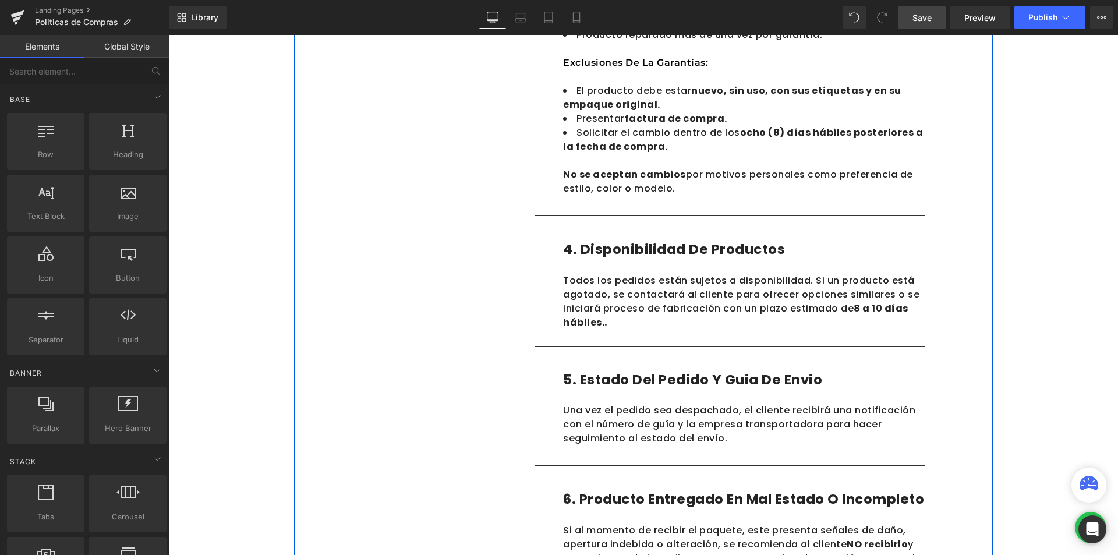
scroll to position [931, 0]
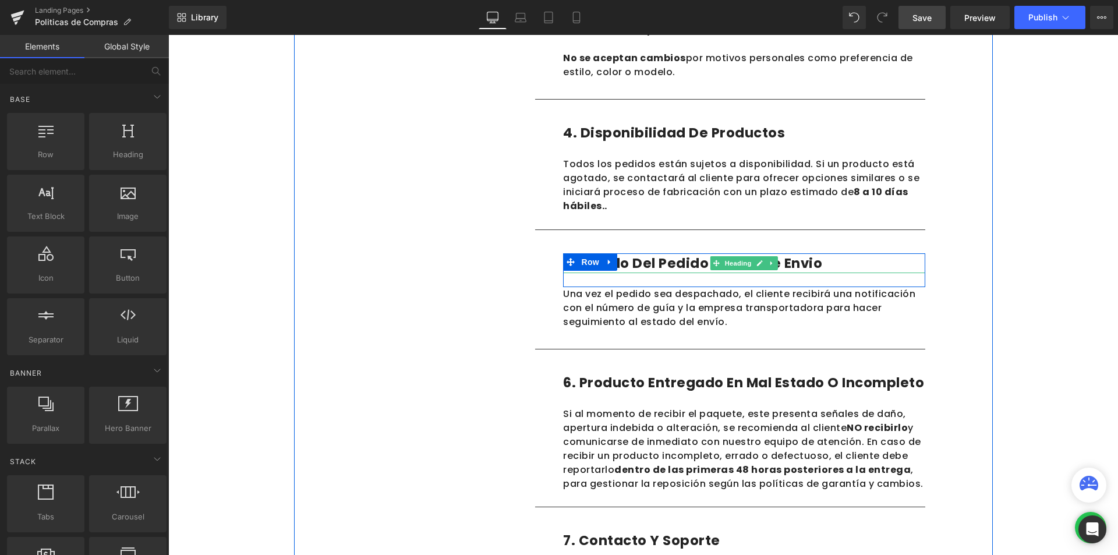
click at [810, 261] on h1 "5. Estado del pedido y guia de envio" at bounding box center [744, 263] width 362 height 20
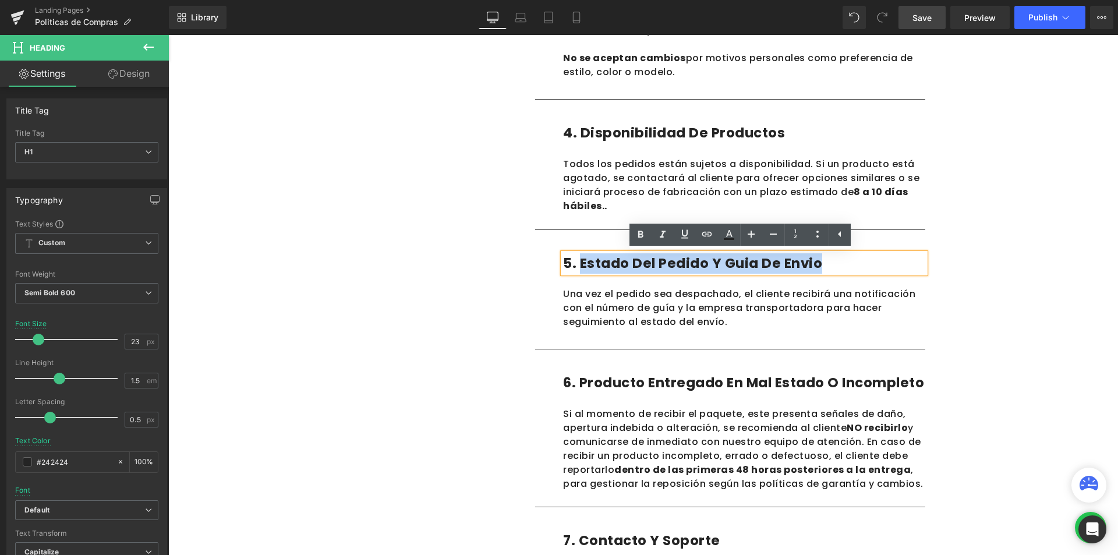
drag, startPoint x: 824, startPoint y: 263, endPoint x: 577, endPoint y: 261, distance: 246.8
click at [577, 261] on h1 "5. Estado del pedido y guia de envio" at bounding box center [744, 263] width 362 height 20
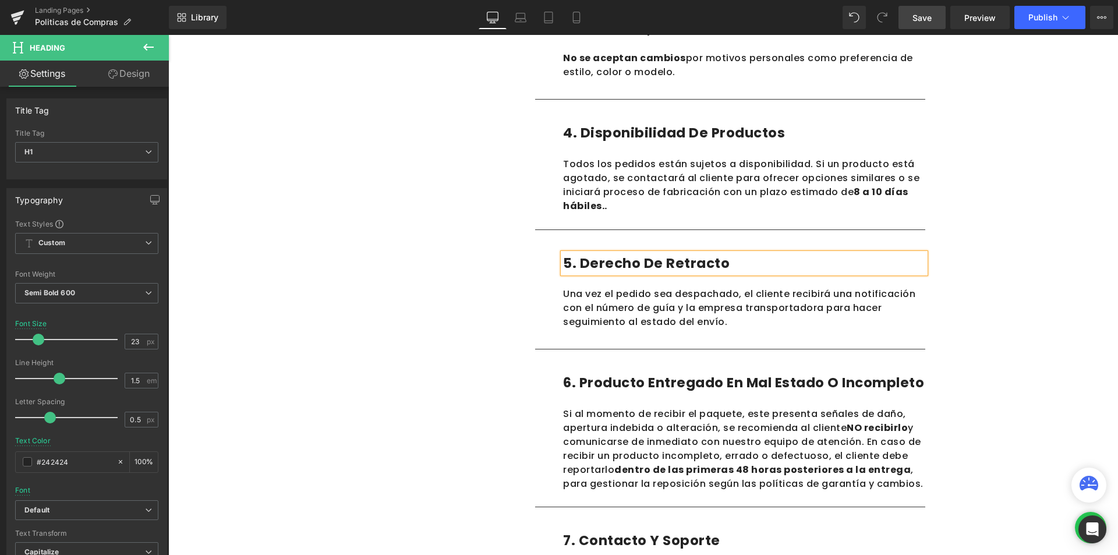
click at [727, 324] on p "Una vez el pedido sea despachado, el cliente recibirá una notificación con el n…" at bounding box center [744, 308] width 362 height 42
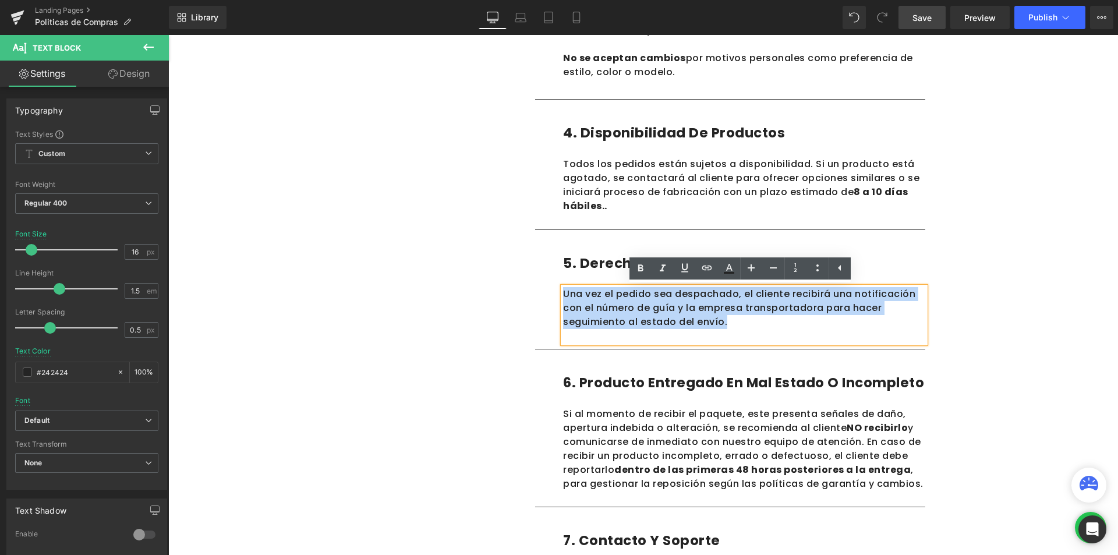
drag, startPoint x: 718, startPoint y: 323, endPoint x: 560, endPoint y: 294, distance: 160.3
click at [563, 294] on p "Una vez el pedido sea despachado, el cliente recibirá una notificación con el n…" at bounding box center [744, 308] width 362 height 42
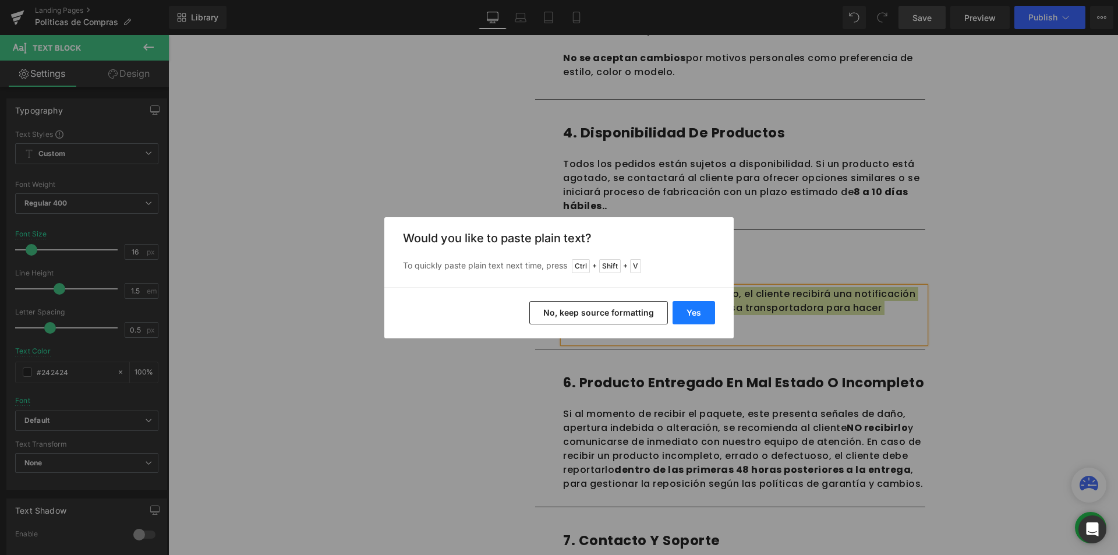
drag, startPoint x: 529, startPoint y: 280, endPoint x: 697, endPoint y: 315, distance: 171.8
click at [697, 315] on button "Yes" at bounding box center [693, 312] width 42 height 23
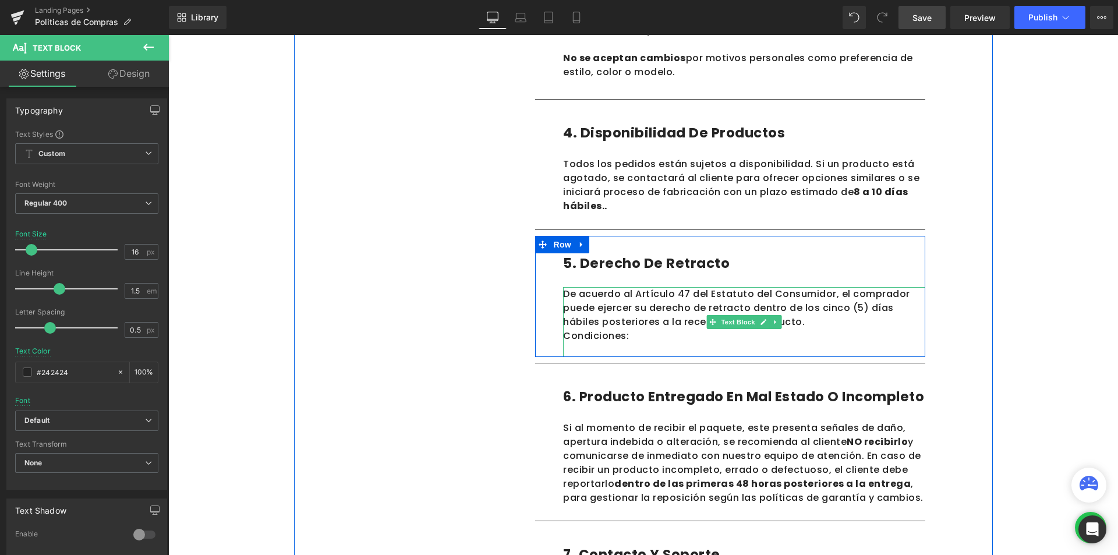
drag, startPoint x: 620, startPoint y: 324, endPoint x: 621, endPoint y: 332, distance: 8.8
click at [619, 324] on p "De acuerdo al Artículo 47 del Estatuto del Consumidor, el comprador puede ejerc…" at bounding box center [744, 308] width 362 height 42
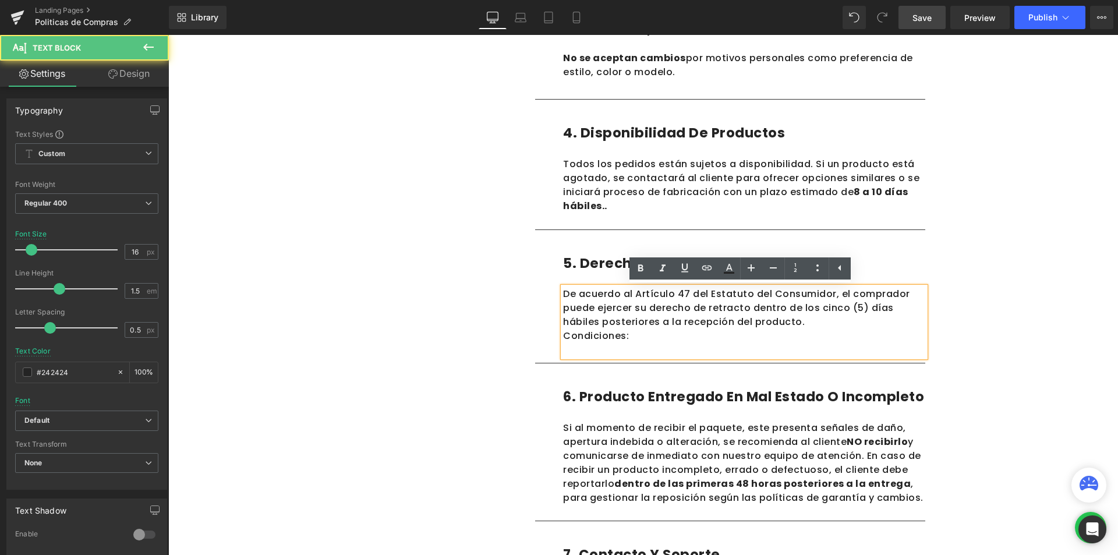
click at [774, 324] on p "De acuerdo al Artículo 47 del Estatuto del Consumidor, el comprador puede ejerc…" at bounding box center [744, 308] width 362 height 42
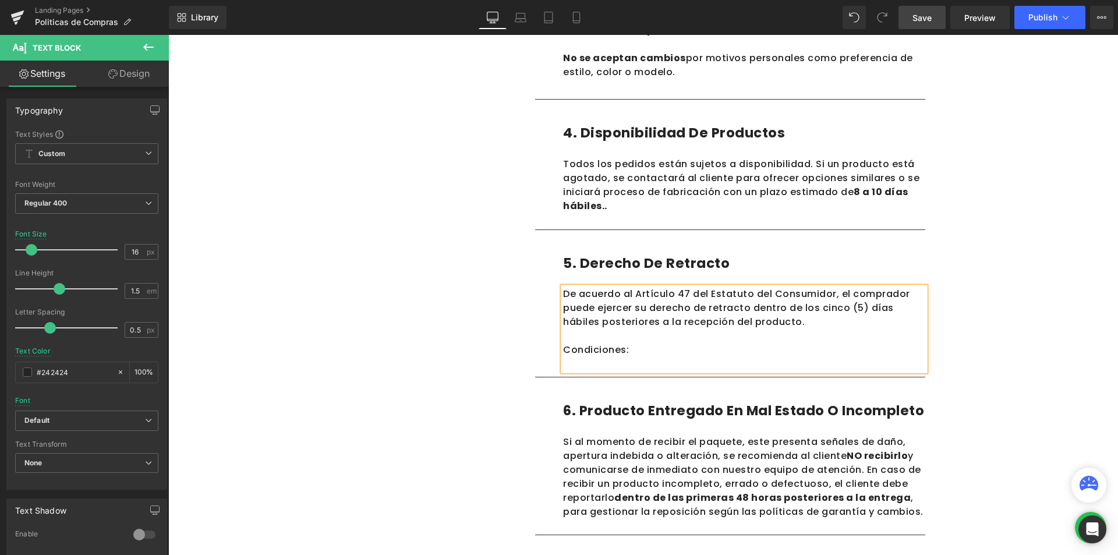
click at [574, 332] on p at bounding box center [744, 336] width 362 height 14
click at [970, 311] on div "1. Cobertura Text Block 2. Tiempos de entrega Text Block 3. Costos de envios Te…" at bounding box center [643, 53] width 699 height 1479
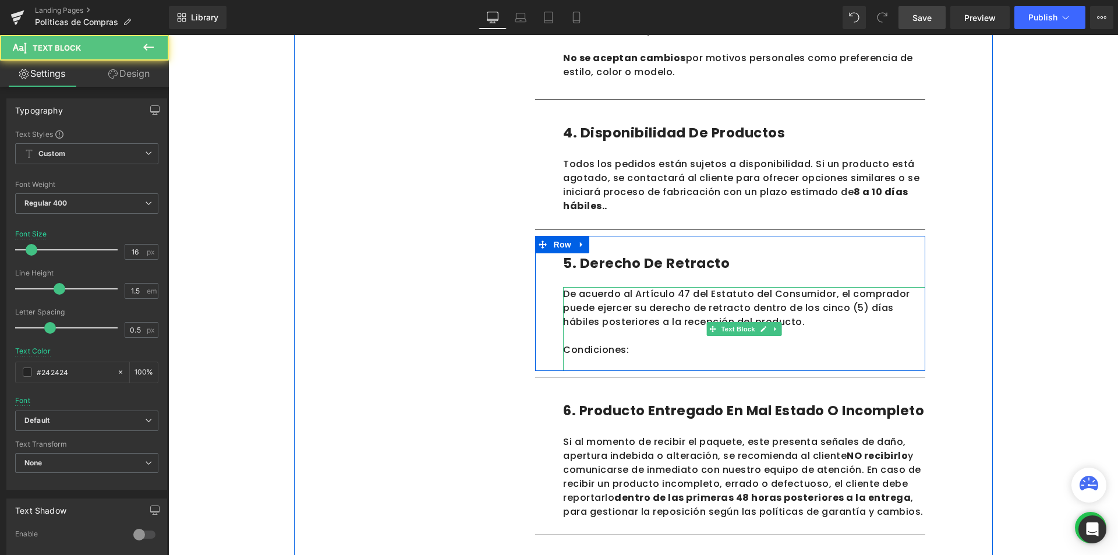
drag, startPoint x: 678, startPoint y: 366, endPoint x: 675, endPoint y: 350, distance: 15.5
click at [675, 350] on div "De acuerdo al Artículo 47 del Estatuto del Consumidor, el comprador puede ejerc…" at bounding box center [744, 329] width 362 height 84
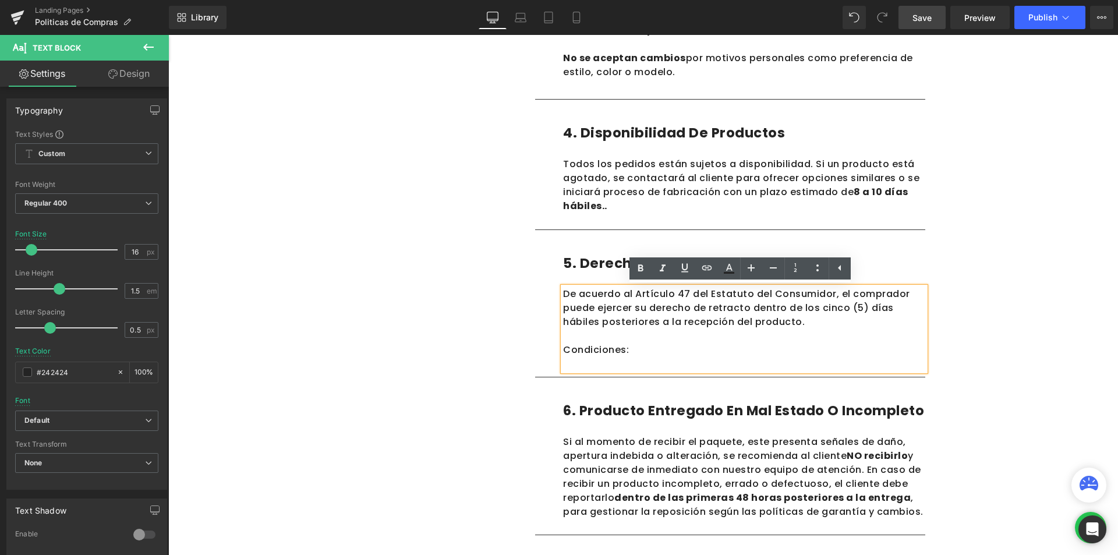
click at [1005, 310] on div "Politicas de Compras Heading En Calzado MADA , nos comprometemos a ofrecer prod…" at bounding box center [642, 84] width 949 height 1782
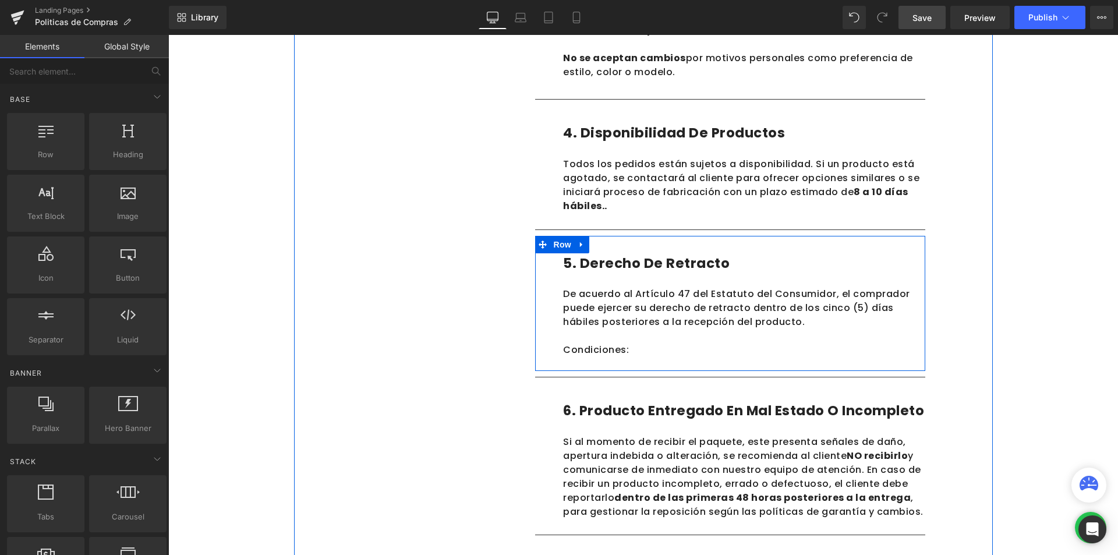
click at [536, 287] on div "5. Derecho de retracto Heading Row De acuerdo al Artículo 47 del Estatuto del C…" at bounding box center [730, 304] width 390 height 136
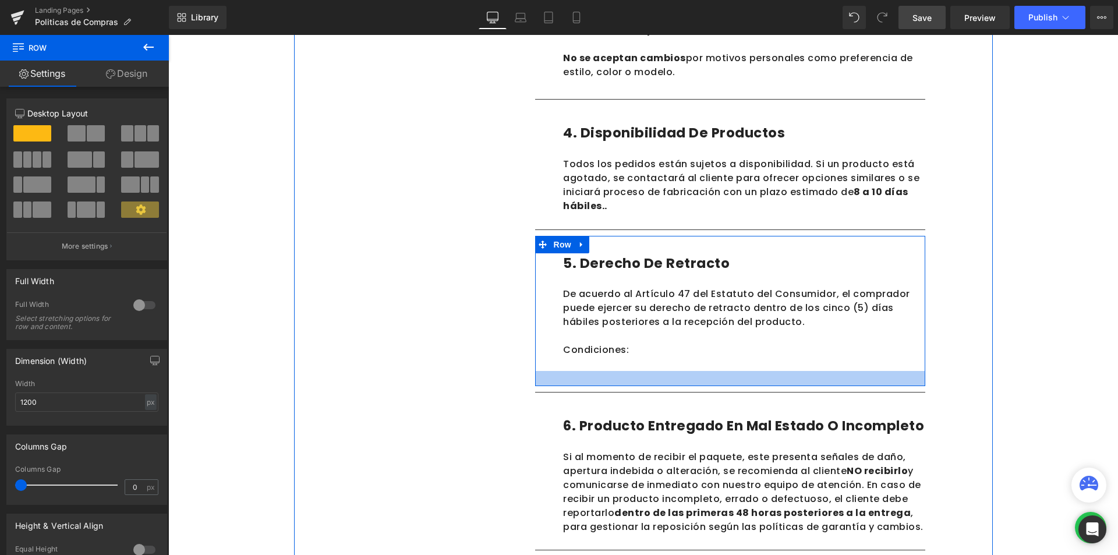
drag, startPoint x: 689, startPoint y: 370, endPoint x: 688, endPoint y: 389, distance: 18.7
click at [688, 386] on div at bounding box center [730, 378] width 390 height 15
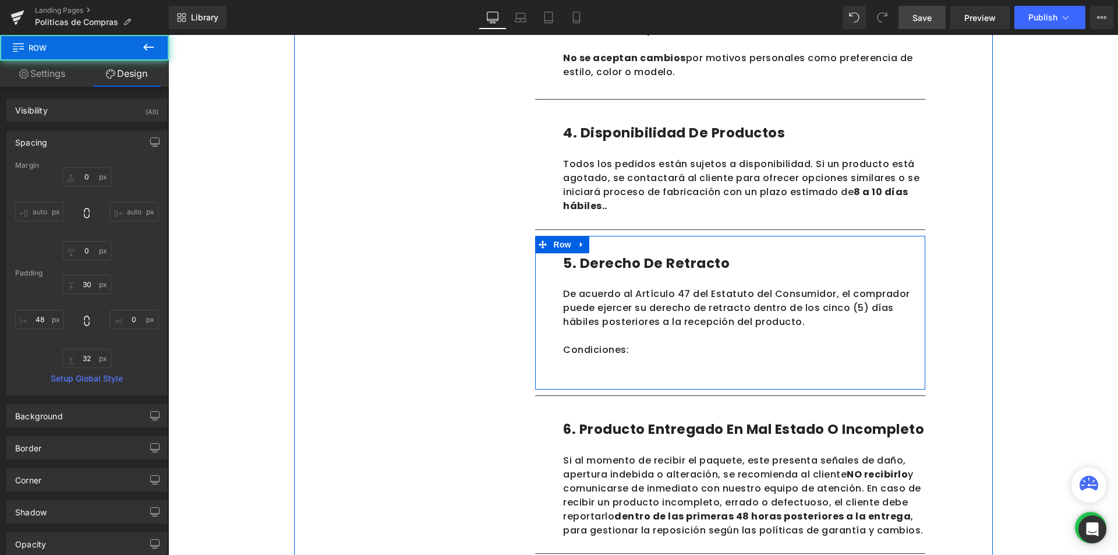
click at [1061, 345] on div "Politicas de Compras Heading En Calzado MADA , nos comprometemos a ofrecer prod…" at bounding box center [642, 93] width 949 height 1801
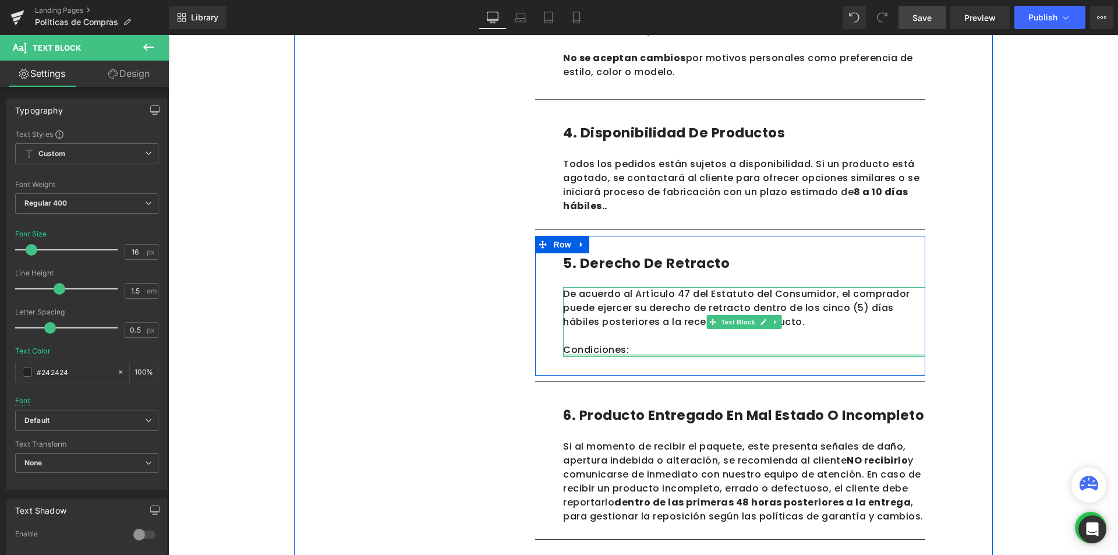
drag, startPoint x: 650, startPoint y: 370, endPoint x: 649, endPoint y: 355, distance: 15.1
click at [649, 355] on div at bounding box center [744, 355] width 362 height 3
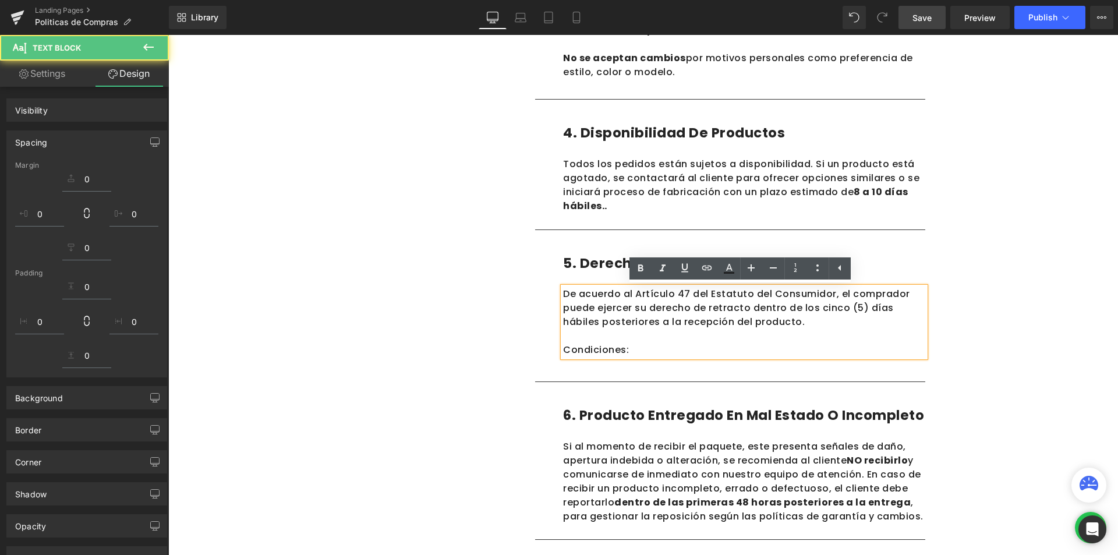
click at [1047, 382] on div "Politicas de Compras Heading En Calzado MADA , nos comprometemos a ofrecer prod…" at bounding box center [642, 86] width 949 height 1787
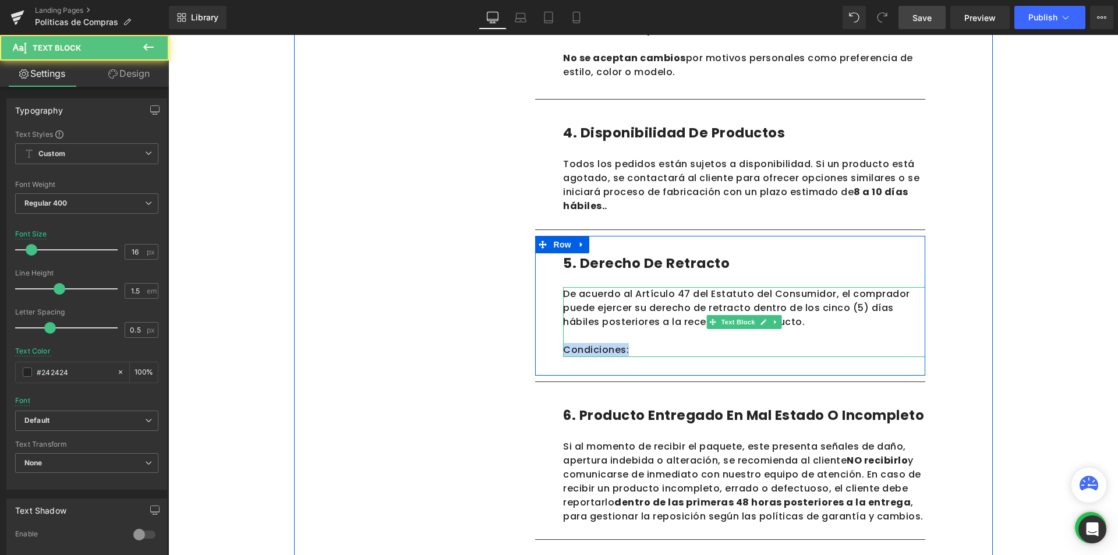
drag, startPoint x: 629, startPoint y: 348, endPoint x: 561, endPoint y: 346, distance: 68.1
click at [563, 346] on div "De acuerdo al Artículo 47 del Estatuto del Consumidor, el comprador puede ejerc…" at bounding box center [744, 322] width 362 height 70
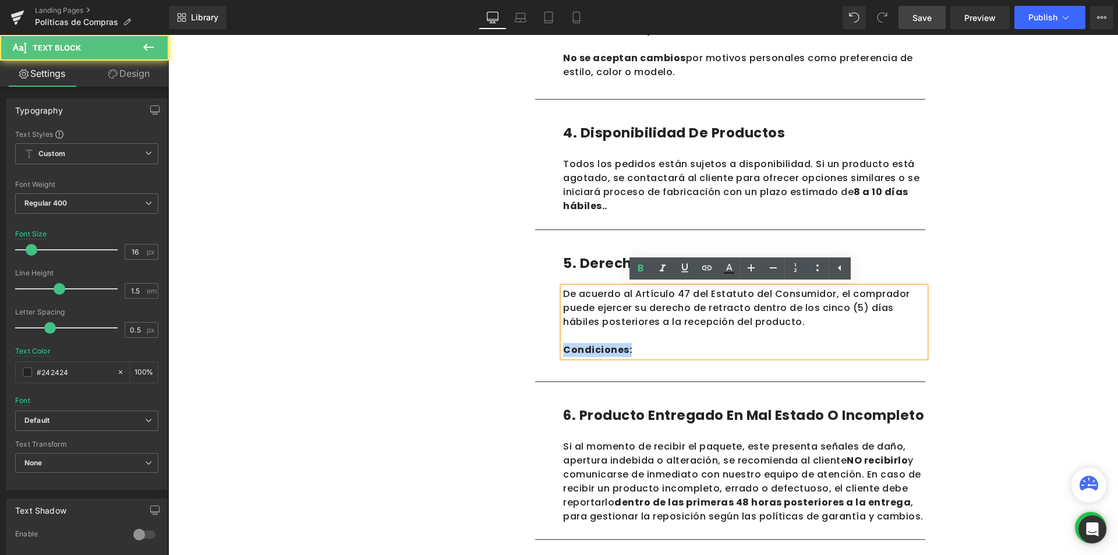
drag, startPoint x: 619, startPoint y: 350, endPoint x: 553, endPoint y: 350, distance: 65.8
click at [553, 350] on div "5. Derecho de retracto Heading Row De acuerdo al Artículo 47 del Estatuto del C…" at bounding box center [730, 306] width 390 height 140
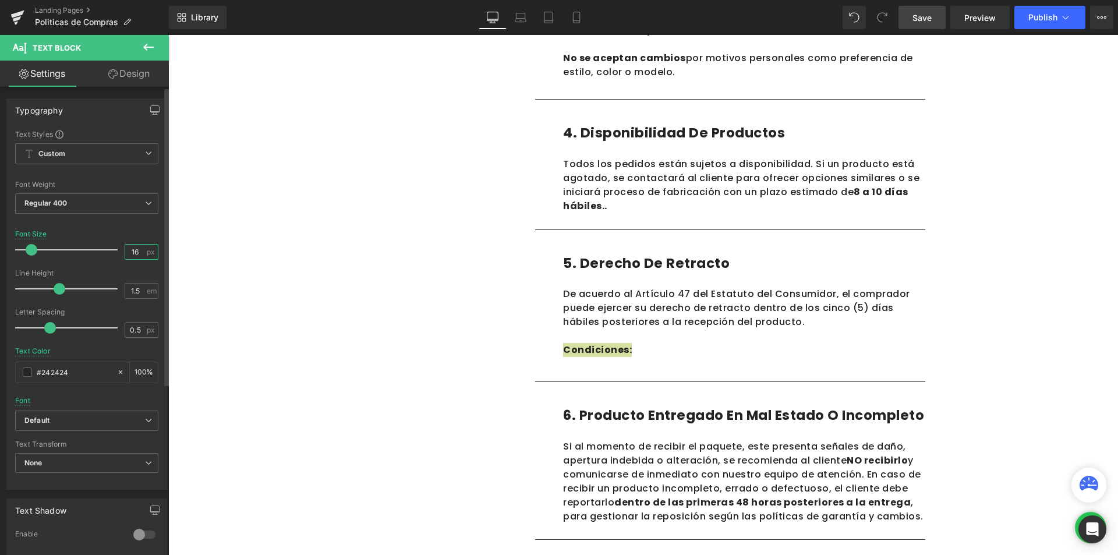
click at [127, 254] on input "16" at bounding box center [135, 252] width 20 height 15
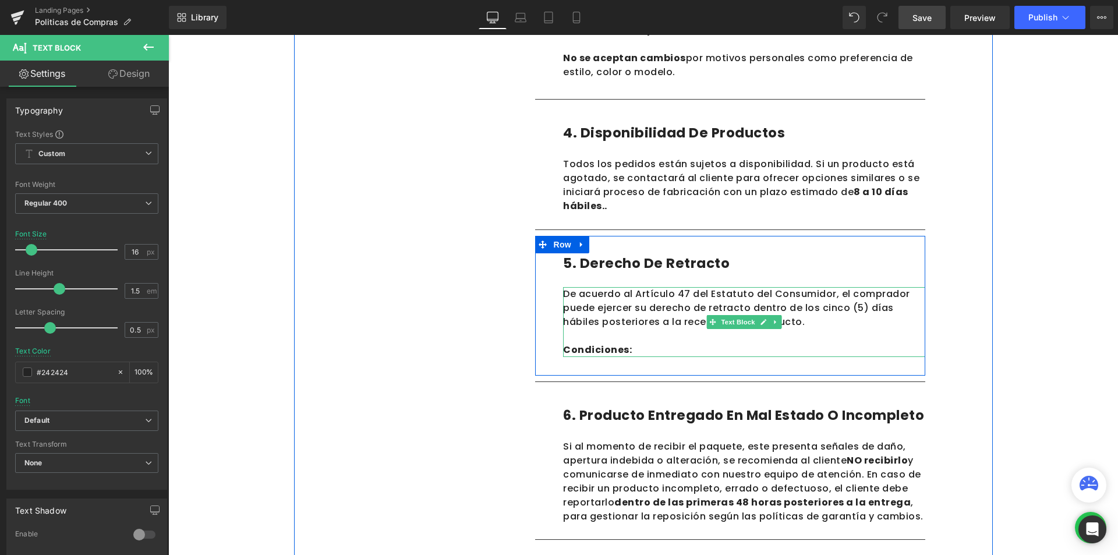
click at [609, 304] on p "De acuerdo al Artículo 47 del Estatuto del Consumidor, el comprador puede ejerc…" at bounding box center [744, 308] width 362 height 42
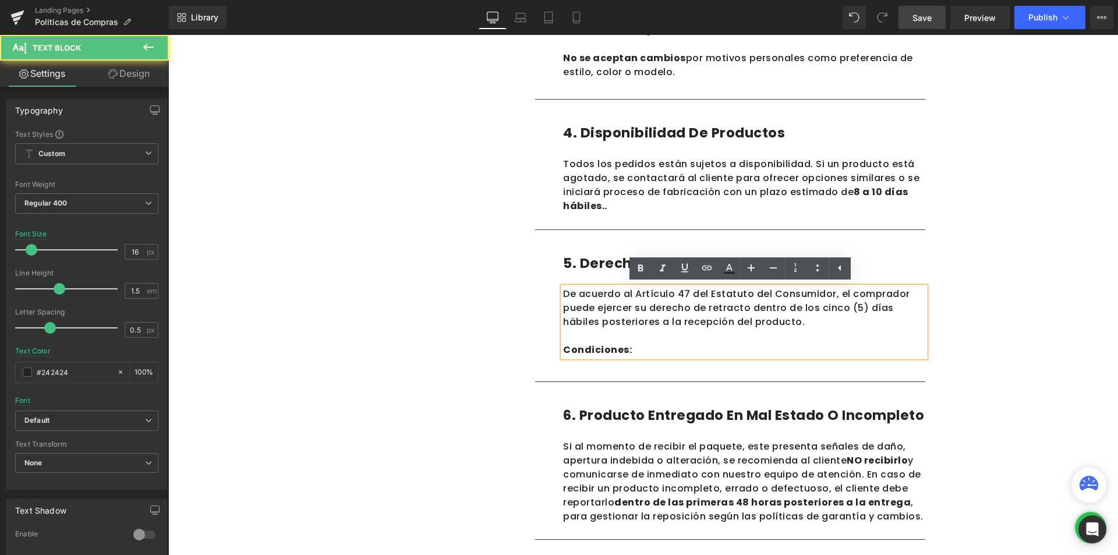
click at [634, 323] on p "De acuerdo al Artículo 47 del Estatuto del Consumidor, el comprador puede ejerc…" at bounding box center [744, 308] width 362 height 42
click at [594, 168] on div "Todos los pedidos están sujetos a disponibilidad. Si un producto está agotado, …" at bounding box center [744, 185] width 362 height 56
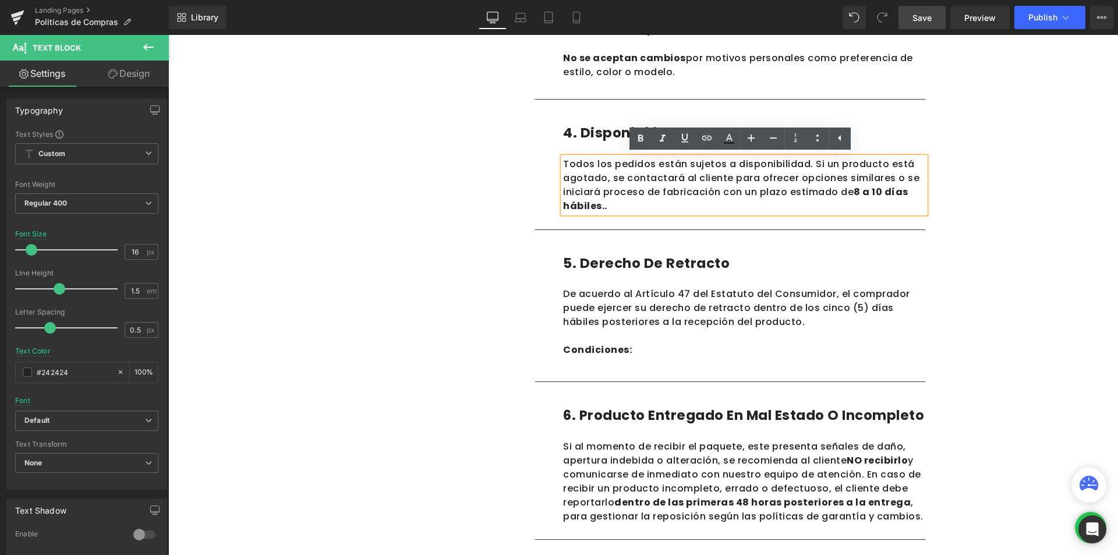
click at [941, 310] on div "1. Cobertura Text Block 2. Tiempos de entrega Text Block 3. Costos de envios Te…" at bounding box center [643, 55] width 699 height 1483
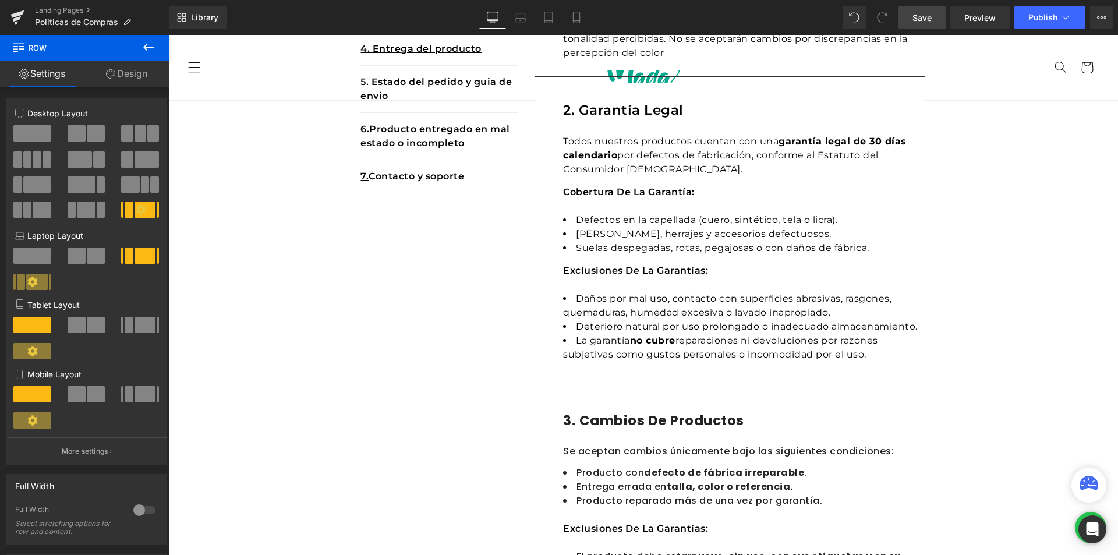
scroll to position [175, 0]
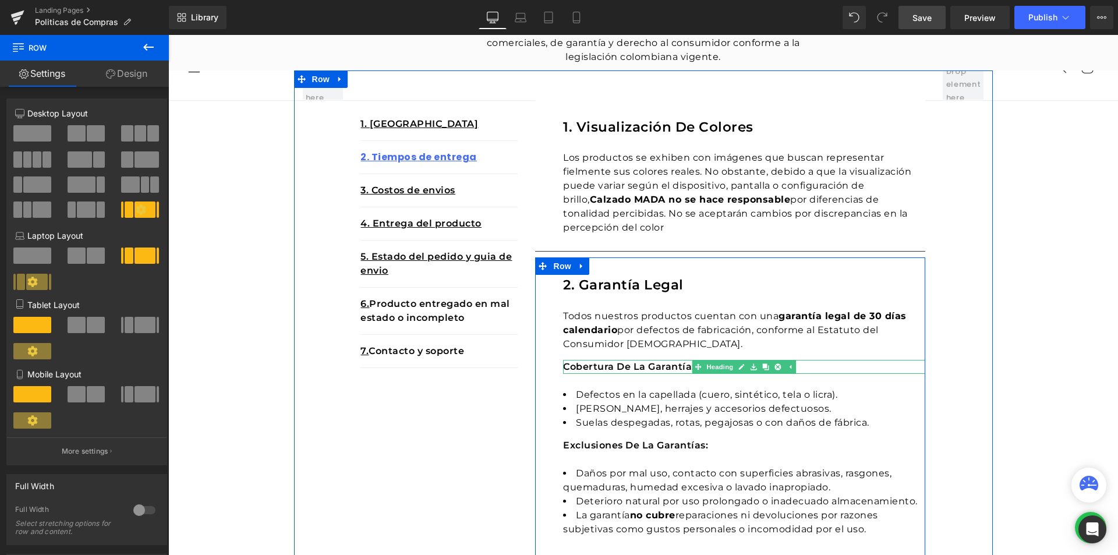
click at [587, 369] on h1 "Cobertura de la garantía:" at bounding box center [744, 367] width 362 height 14
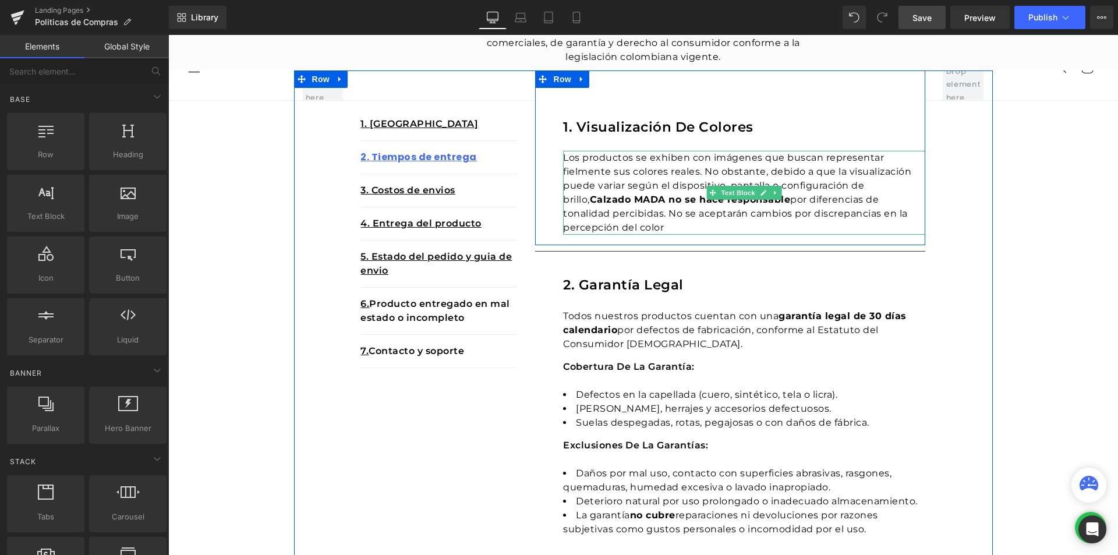
click at [625, 187] on p "Los productos se exhiben con imágenes que buscan representar fielmente sus colo…" at bounding box center [744, 193] width 362 height 84
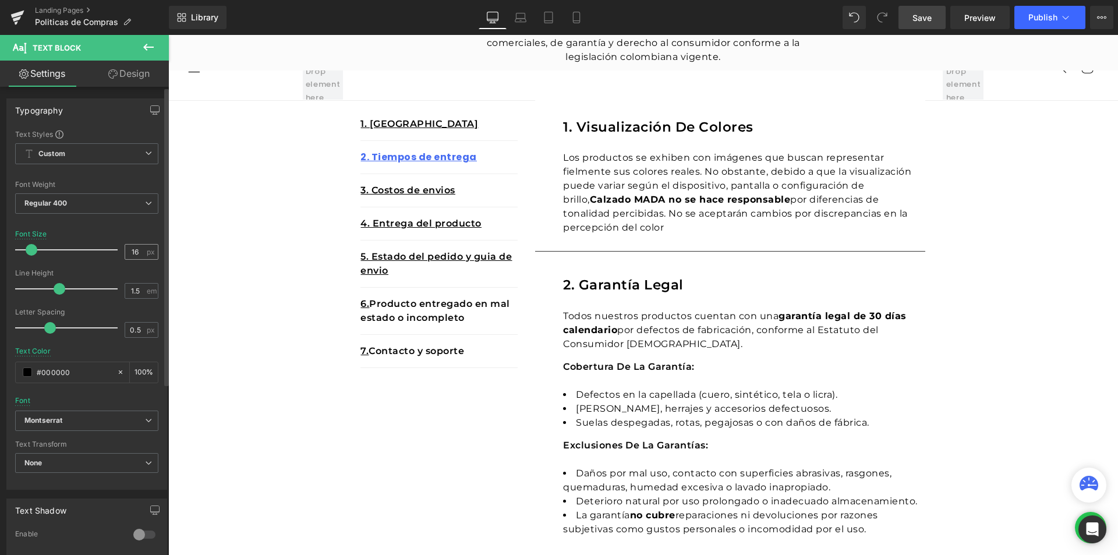
click at [133, 259] on div "16 px" at bounding box center [142, 252] width 34 height 16
click at [134, 256] on input "16" at bounding box center [135, 252] width 20 height 15
drag, startPoint x: 134, startPoint y: 256, endPoint x: 112, endPoint y: 253, distance: 22.3
click at [112, 253] on div "Font Size 16 px" at bounding box center [86, 249] width 143 height 39
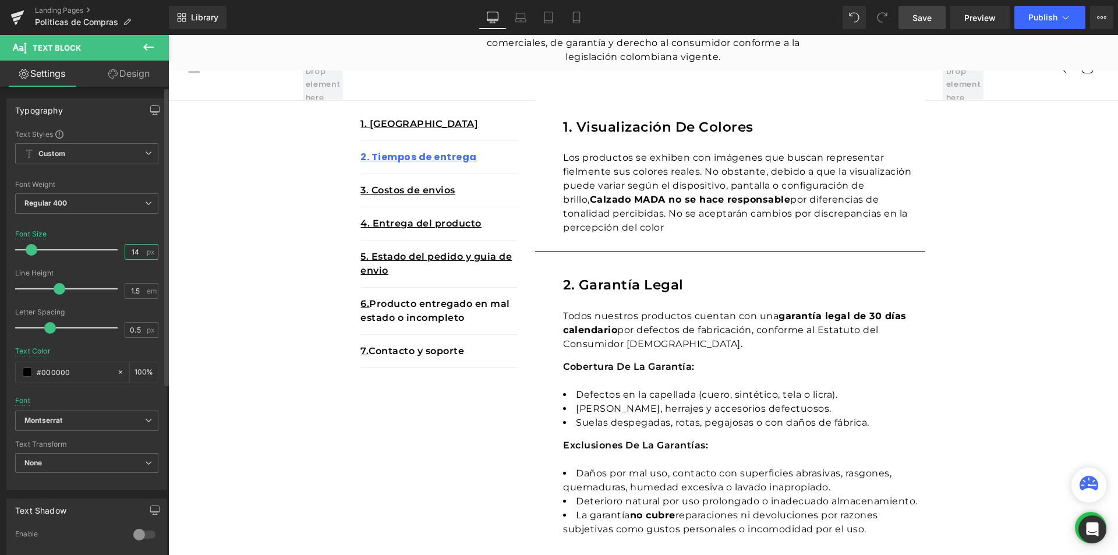
type input "14"
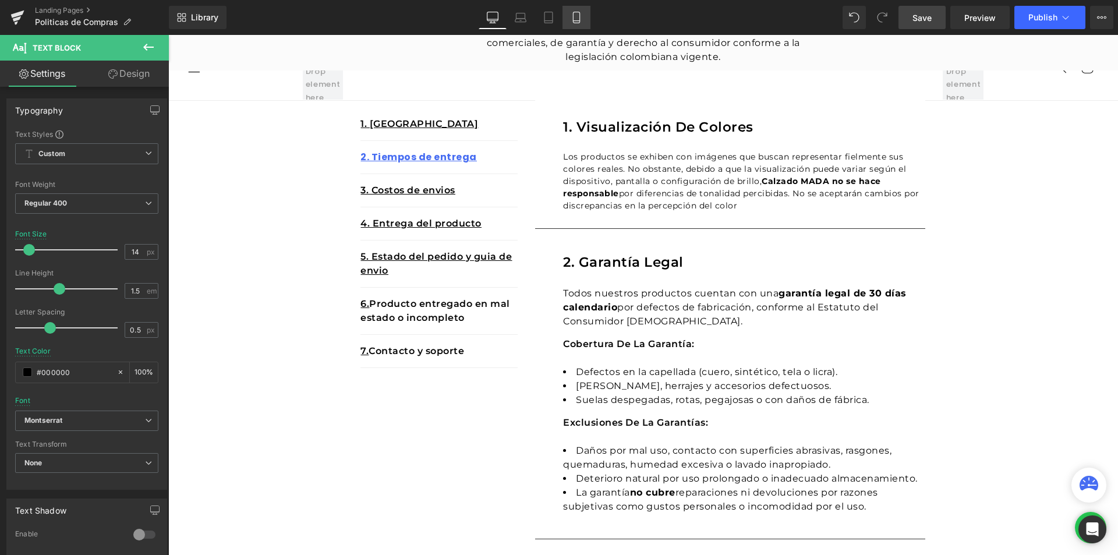
click at [569, 21] on link "Mobile" at bounding box center [576, 17] width 28 height 23
type input "100"
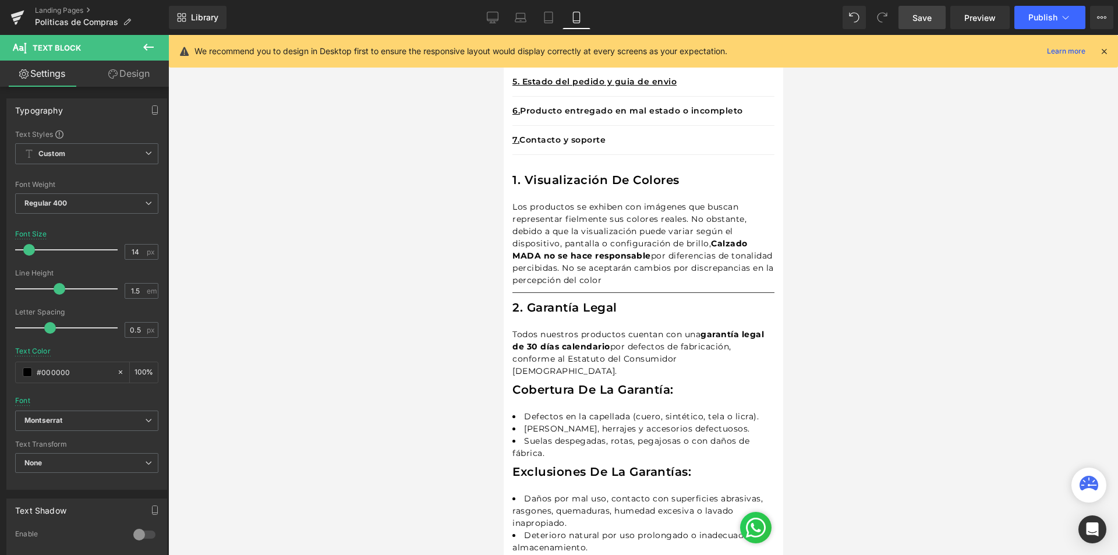
scroll to position [387, 0]
click at [894, 185] on div at bounding box center [642, 295] width 949 height 520
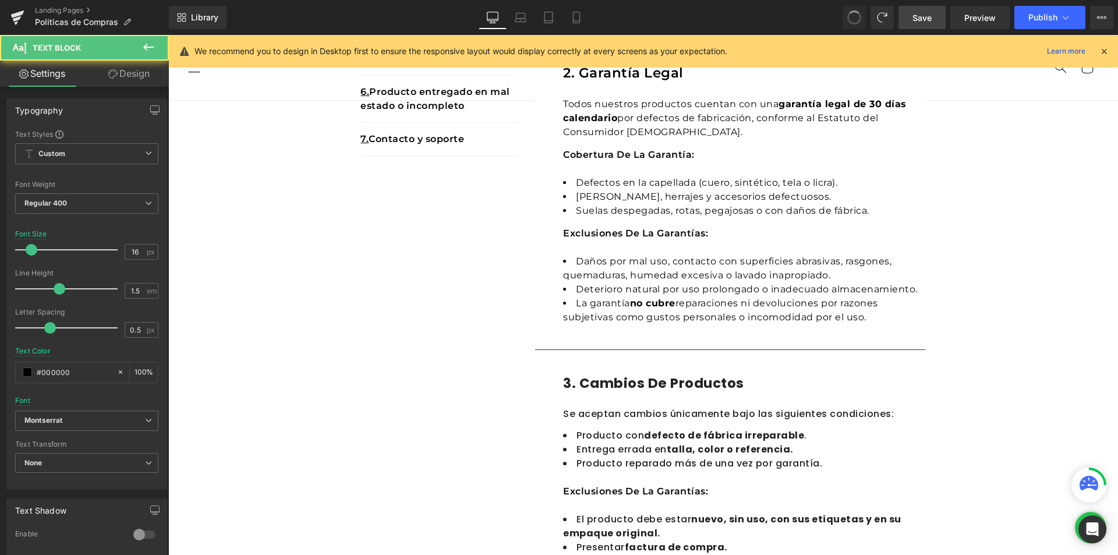
scroll to position [124, 0]
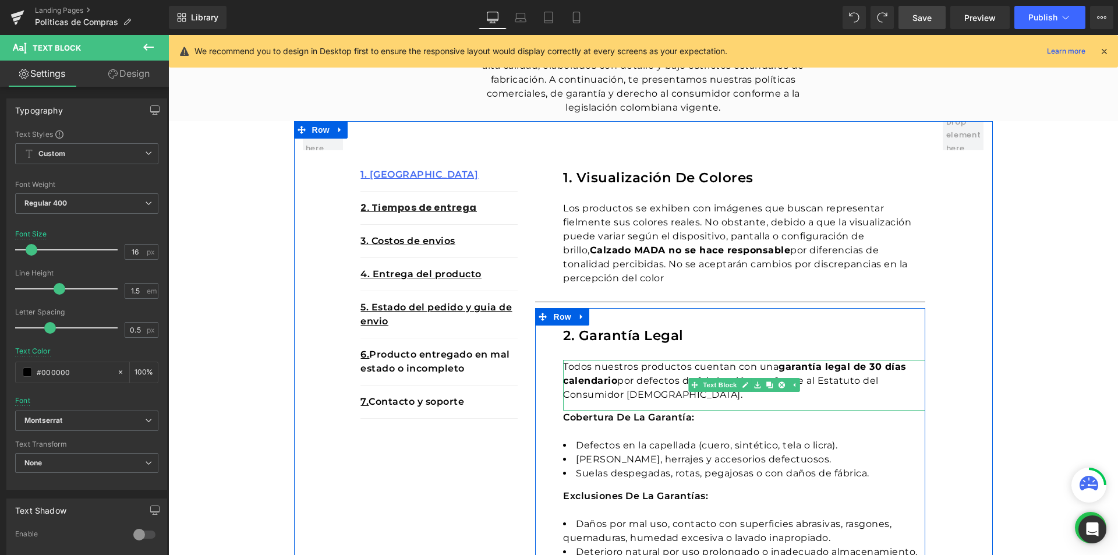
click at [674, 378] on div "Todos nuestros productos cuentan con una garantía legal de 30 días calendario p…" at bounding box center [744, 385] width 362 height 51
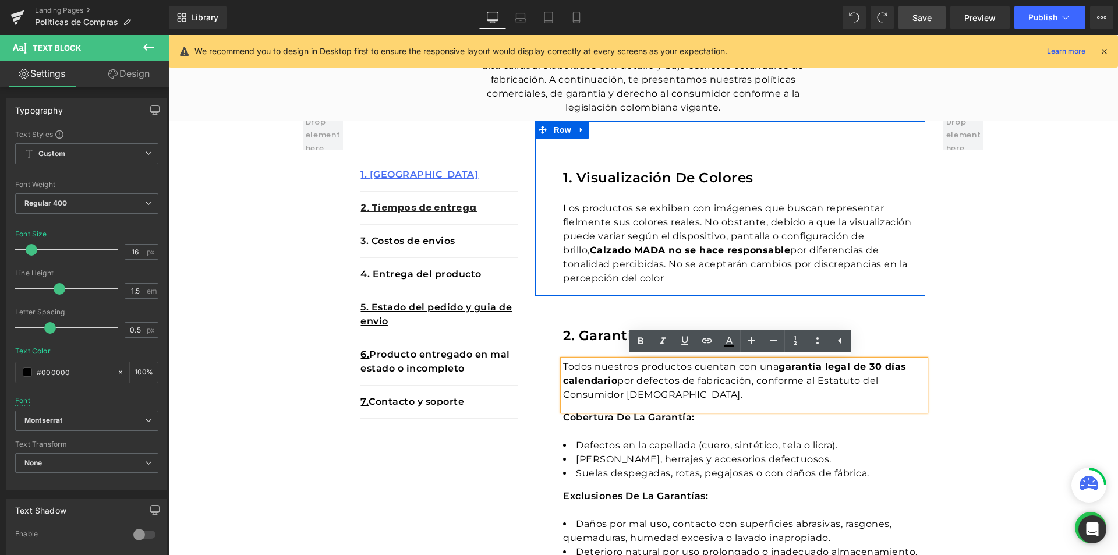
click at [621, 246] on strong "Calzado MADA no se hace responsable" at bounding box center [690, 250] width 201 height 11
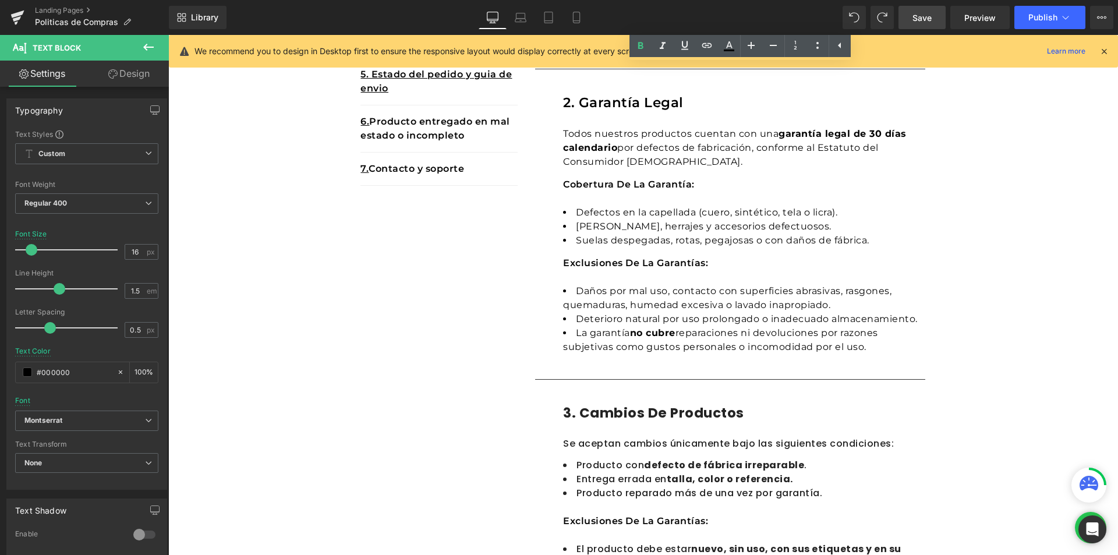
scroll to position [473, 0]
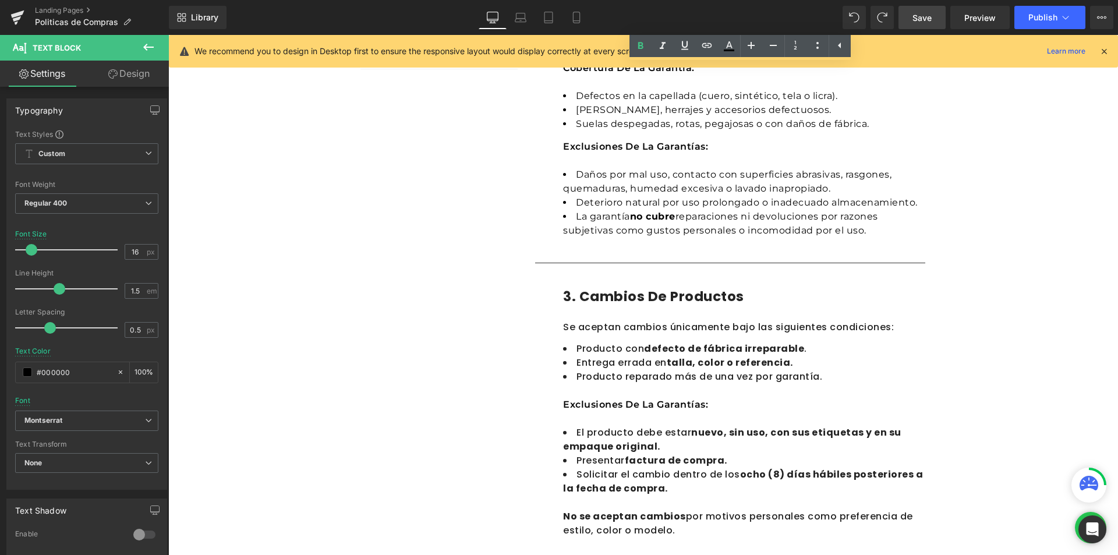
click at [568, 333] on div "Se aceptan cambios únicamente bajo las siguientes condiciones:" at bounding box center [744, 331] width 362 height 22
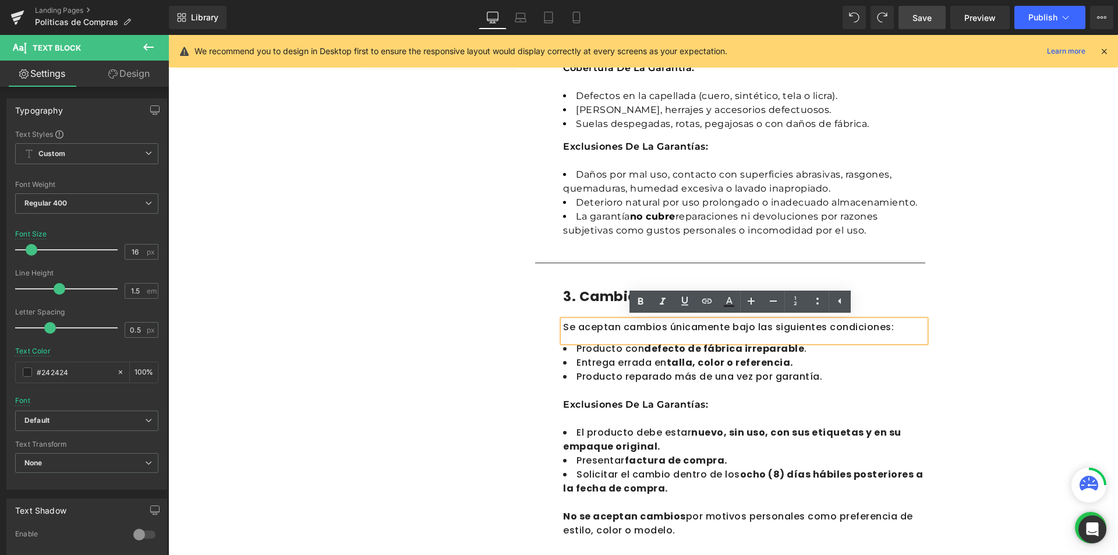
click at [1021, 279] on div "Politicas de Compras Heading En Calzado MADA , nos comprometemos a ofrecer prod…" at bounding box center [642, 544] width 949 height 1787
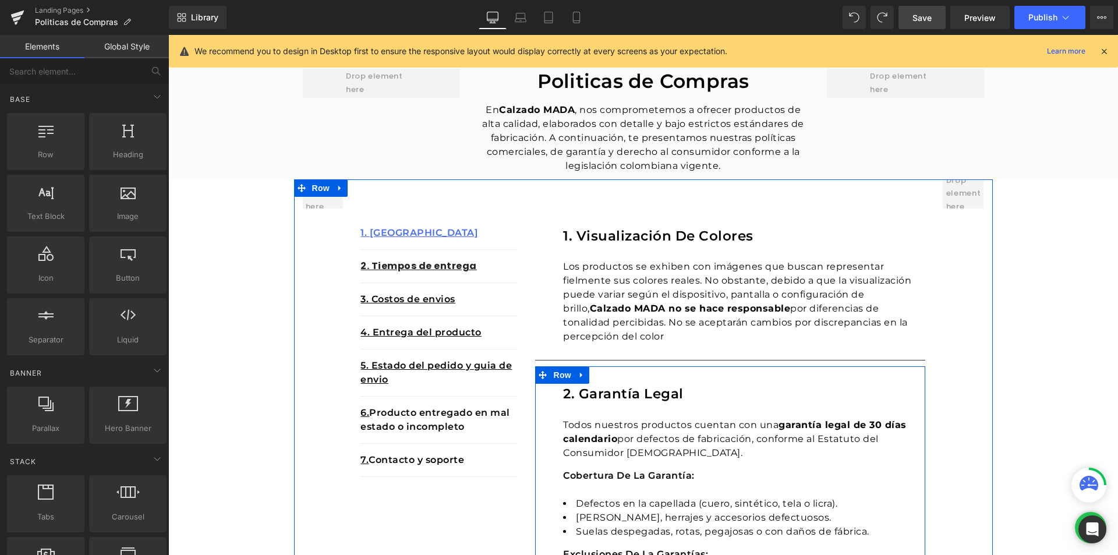
scroll to position [124, 0]
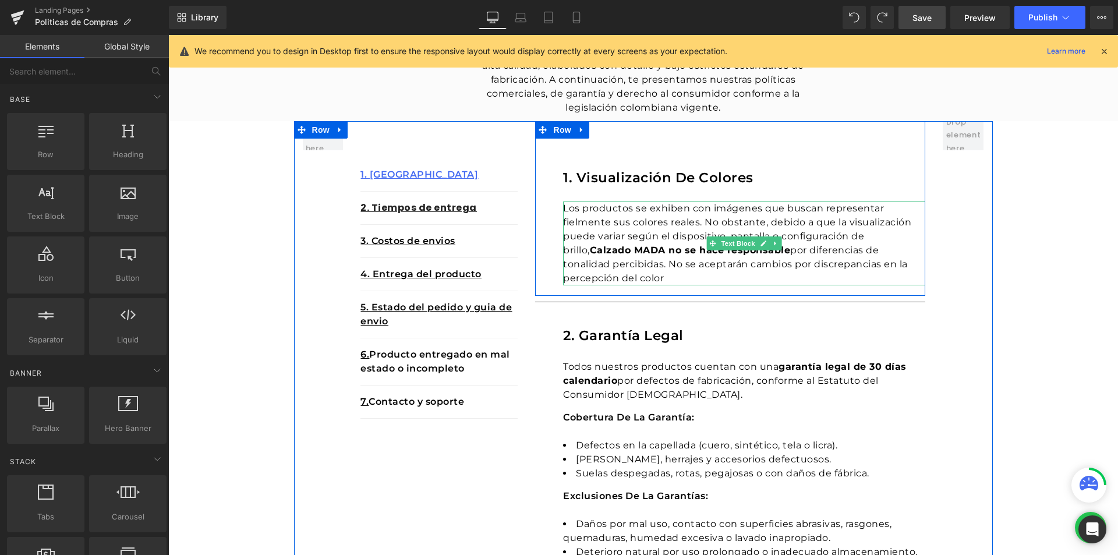
click at [625, 232] on p "Los productos se exhiben con imágenes que buscan representar fielmente sus colo…" at bounding box center [744, 243] width 362 height 84
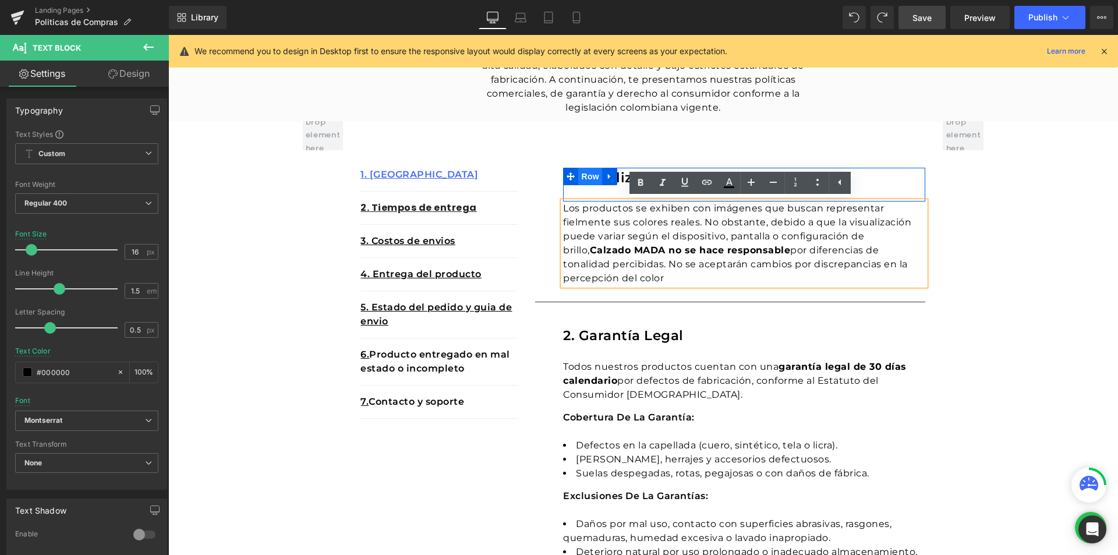
click at [590, 176] on span "Row" at bounding box center [589, 176] width 23 height 17
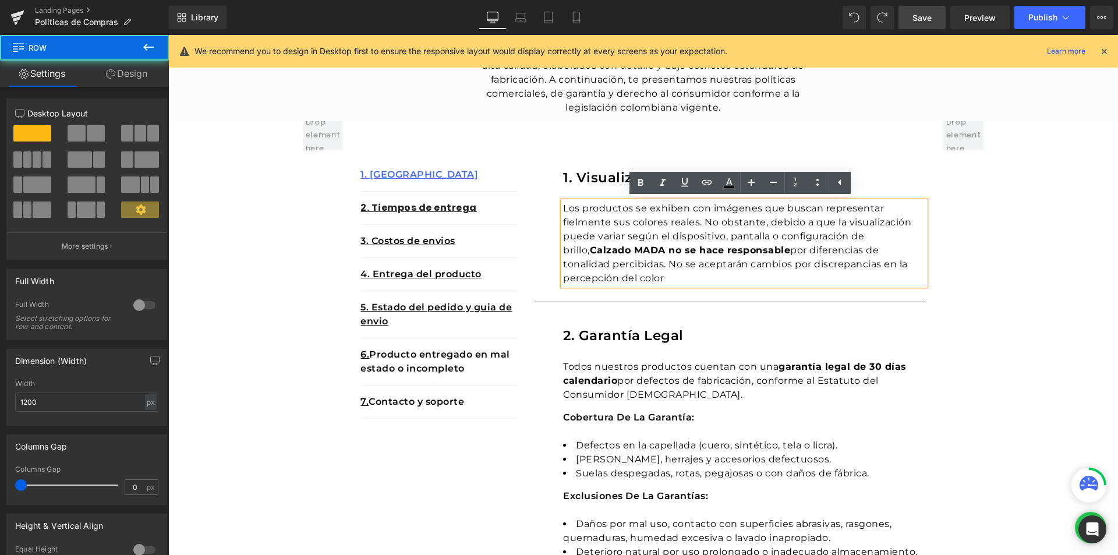
click at [622, 174] on h1 "1. visualización de colores" at bounding box center [744, 178] width 362 height 20
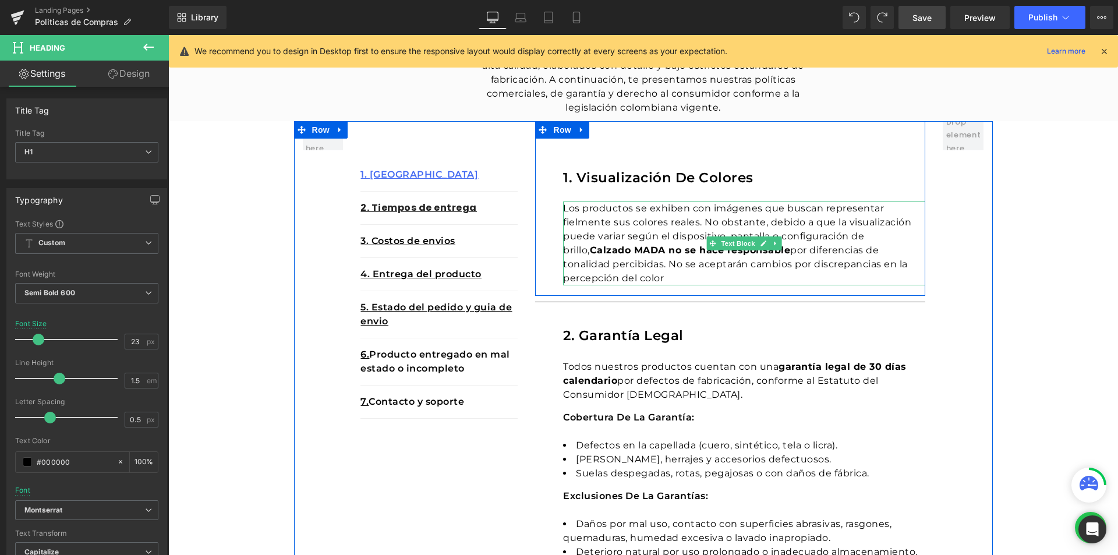
click at [922, 250] on div at bounding box center [923, 208] width 3 height 175
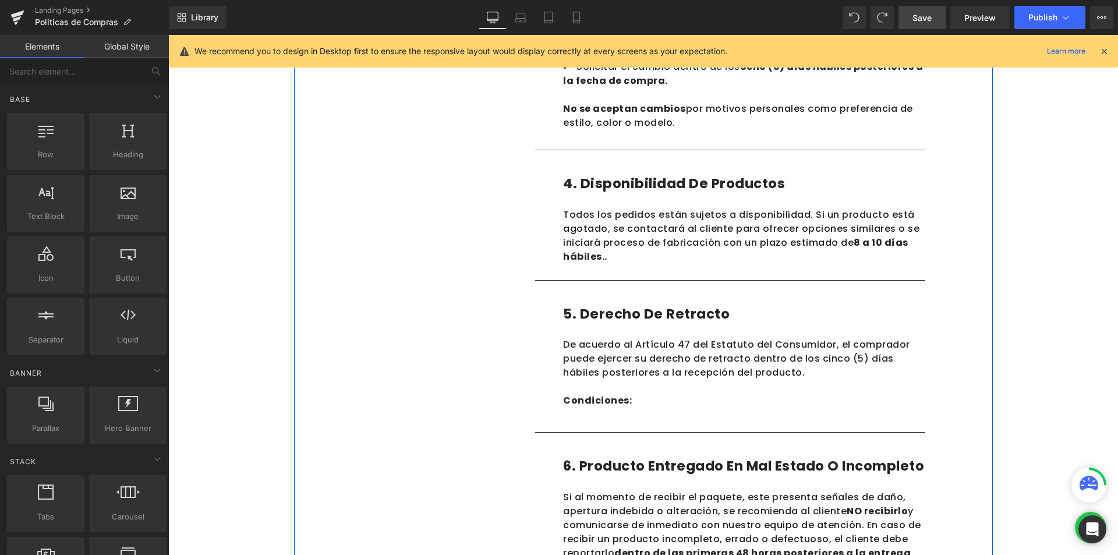
scroll to position [939, 0]
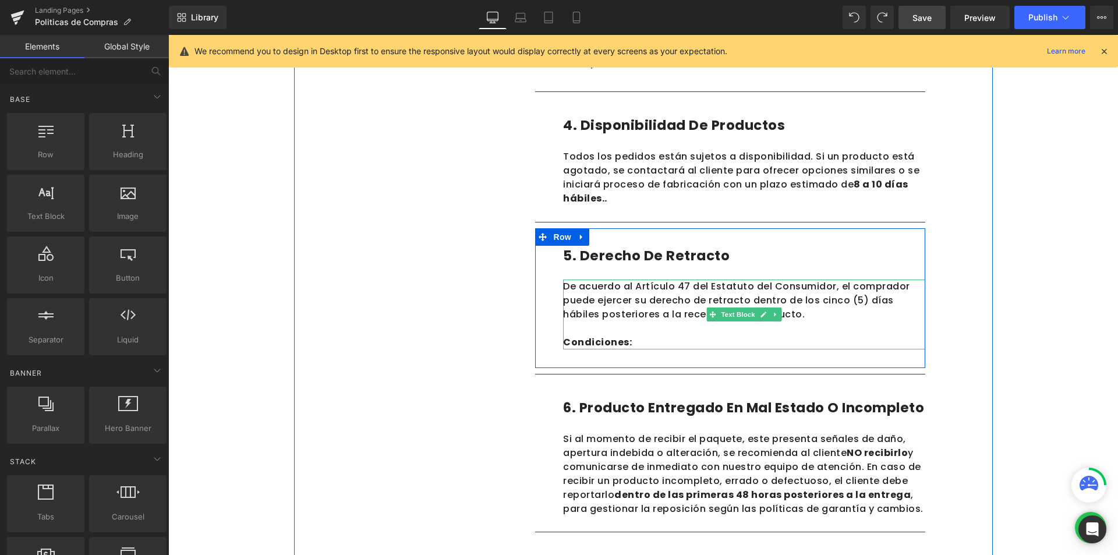
click at [619, 331] on p at bounding box center [744, 328] width 362 height 14
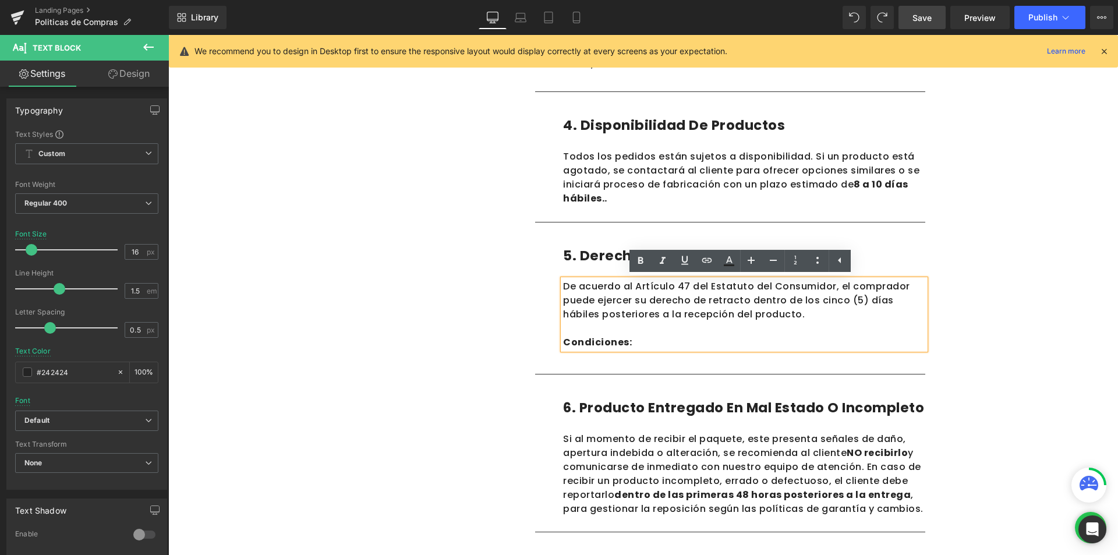
drag, startPoint x: 626, startPoint y: 339, endPoint x: 557, endPoint y: 339, distance: 68.7
click at [563, 339] on div "De acuerdo al Artículo 47 del Estatuto del Consumidor, el comprador puede ejerc…" at bounding box center [744, 314] width 362 height 70
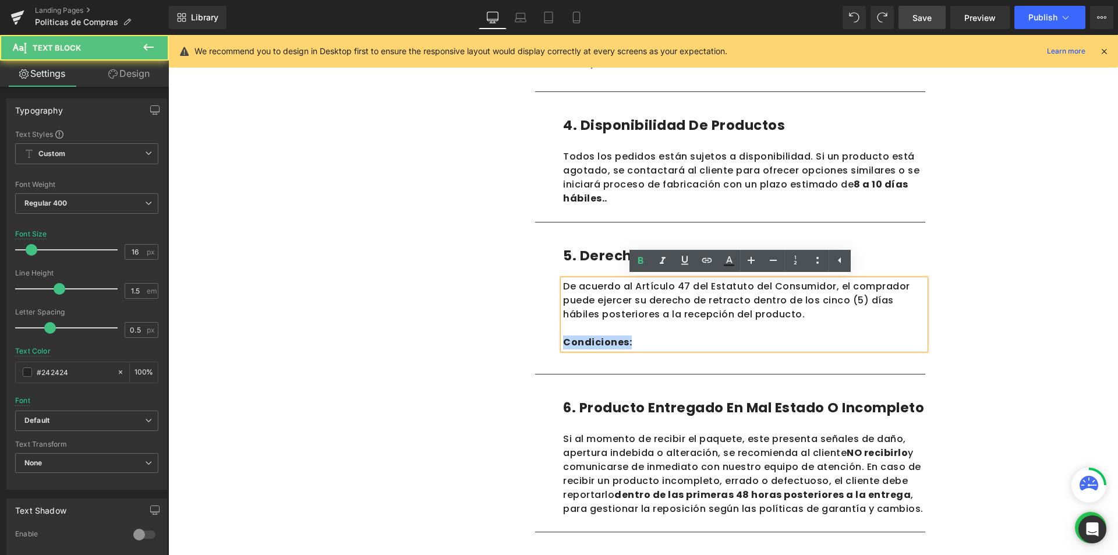
drag, startPoint x: 559, startPoint y: 339, endPoint x: 625, endPoint y: 341, distance: 65.2
click at [625, 341] on strong "Condiciones:" at bounding box center [597, 341] width 69 height 13
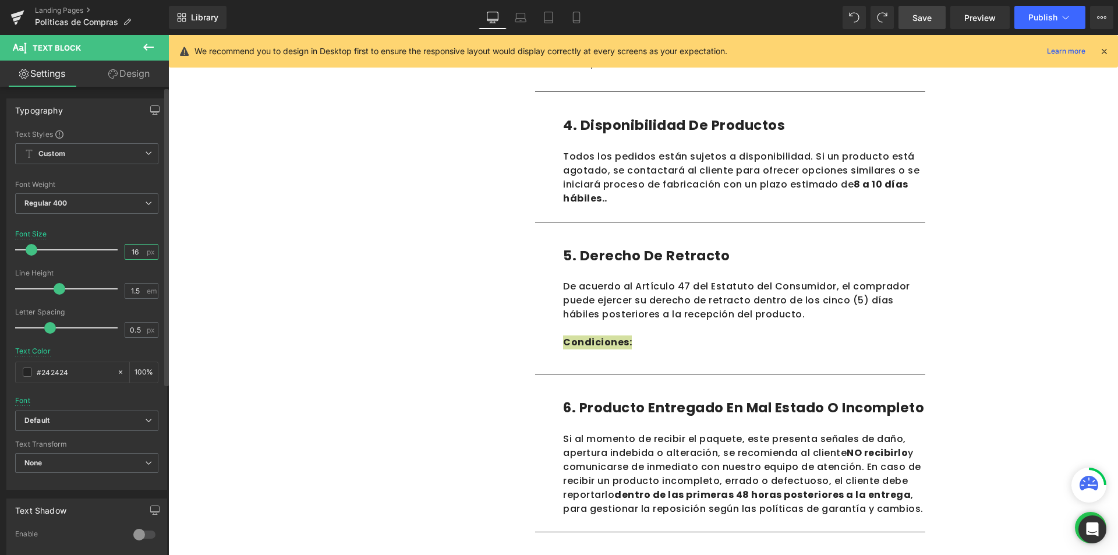
click at [135, 256] on input "16" at bounding box center [135, 252] width 20 height 15
drag, startPoint x: 133, startPoint y: 255, endPoint x: 126, endPoint y: 254, distance: 7.7
click at [126, 254] on input "16" at bounding box center [135, 252] width 20 height 15
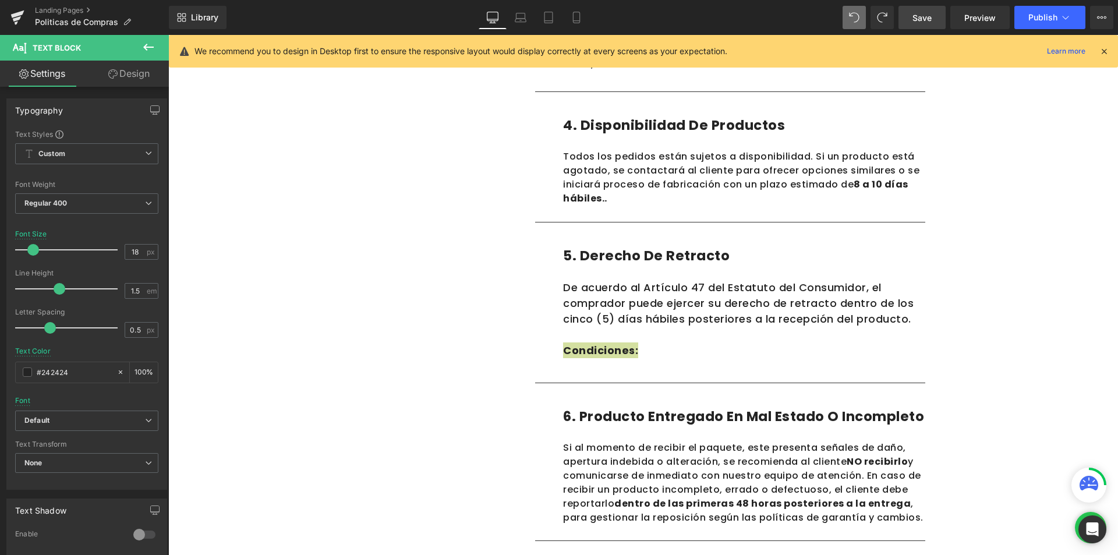
click at [856, 26] on span at bounding box center [853, 17] width 23 height 23
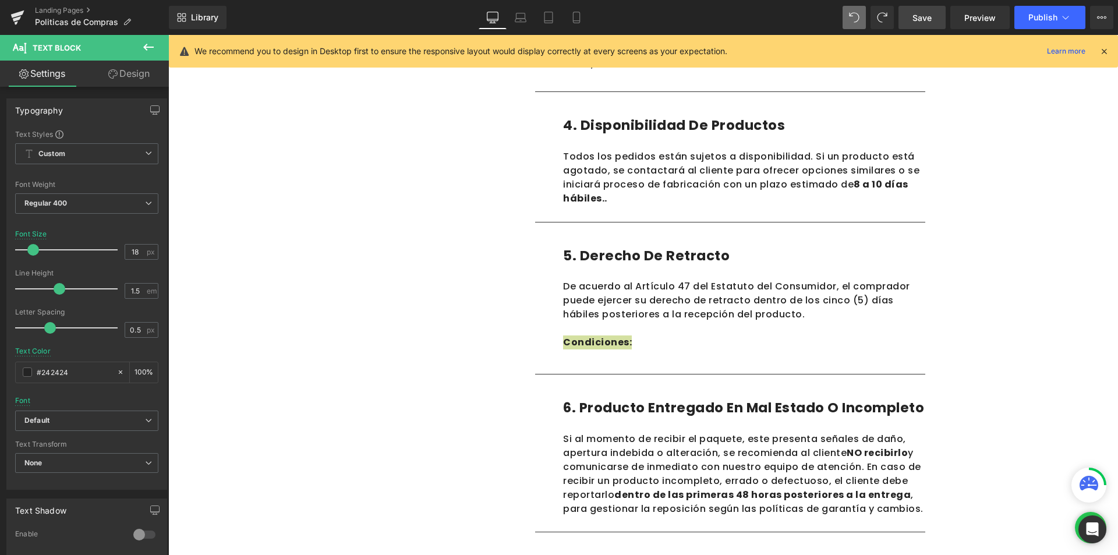
type input "16"
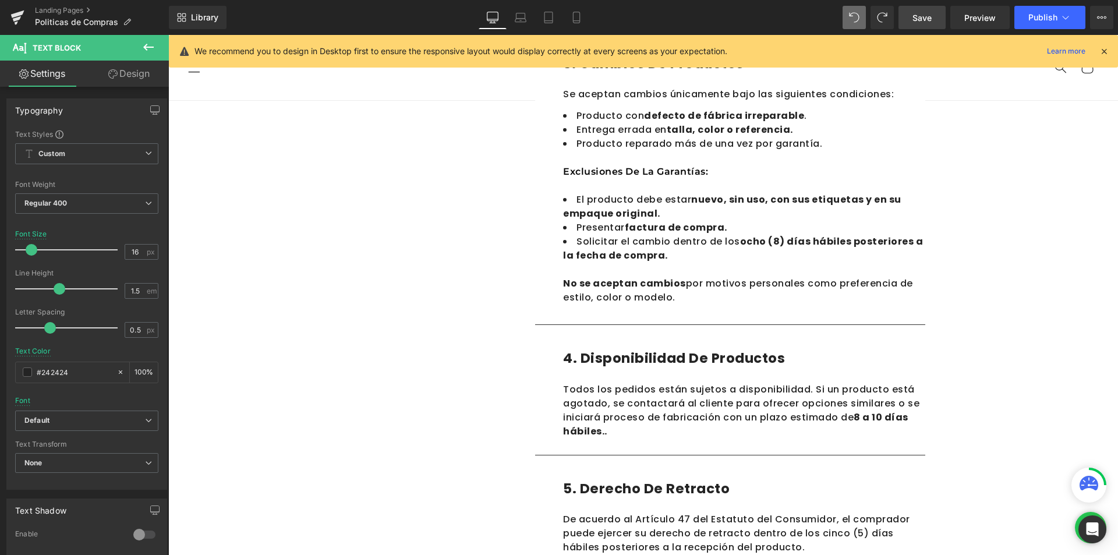
scroll to position [590, 0]
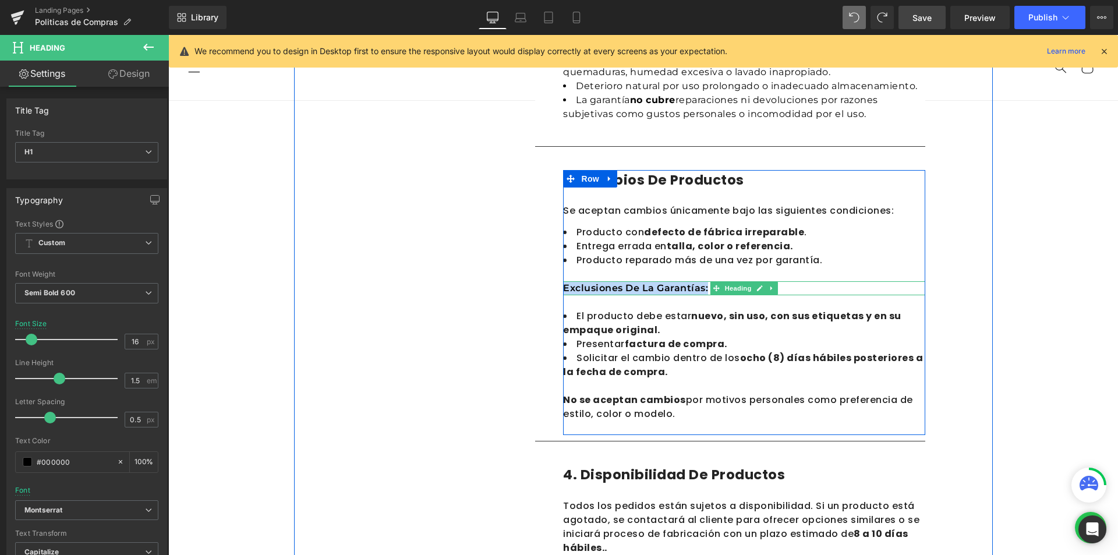
drag, startPoint x: 704, startPoint y: 288, endPoint x: 561, endPoint y: 286, distance: 143.2
click at [563, 286] on div "3. Cambios de productos Heading Se aceptan cambios únicamente bajo las siguient…" at bounding box center [744, 302] width 362 height 265
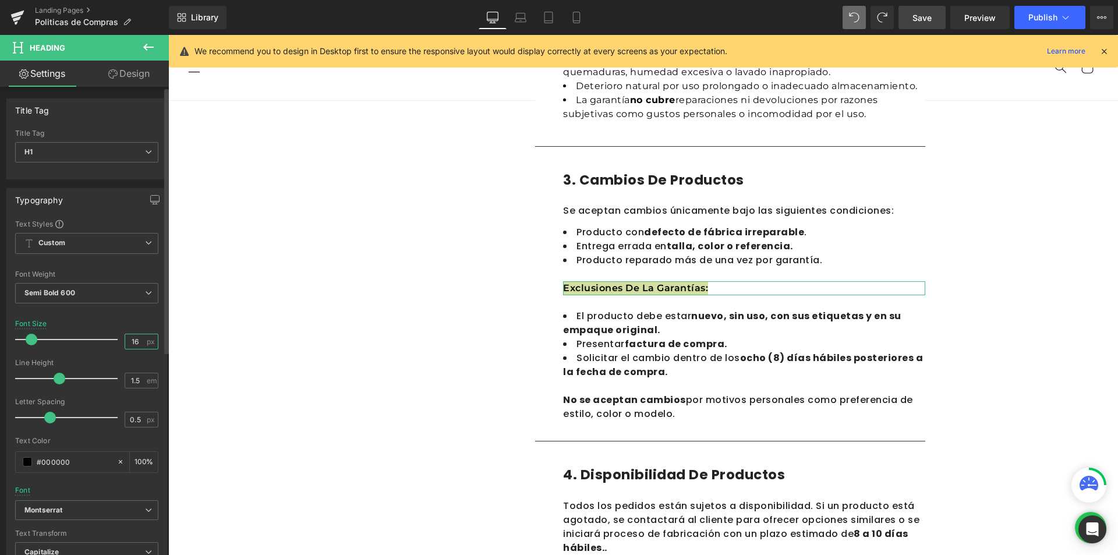
click at [130, 337] on input "16" at bounding box center [135, 341] width 20 height 15
click at [129, 340] on input "16" at bounding box center [135, 341] width 20 height 15
drag, startPoint x: 134, startPoint y: 341, endPoint x: 127, endPoint y: 341, distance: 6.4
click at [127, 341] on input "16" at bounding box center [135, 341] width 20 height 15
type input "18"
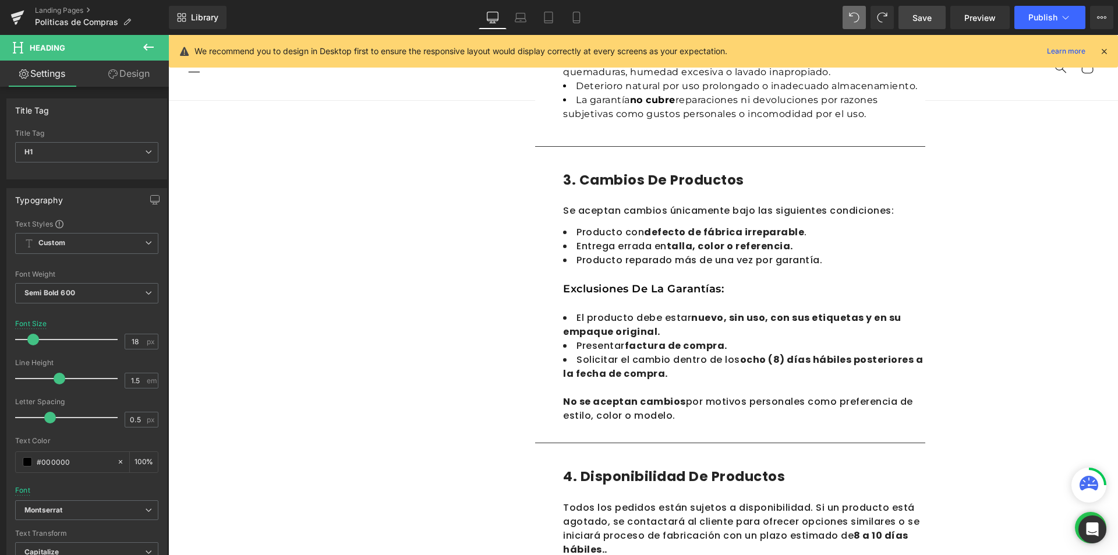
click at [1051, 277] on div "Politicas de Compras Heading En Calzado MADA , nos comprometemos a ofrecer prod…" at bounding box center [642, 429] width 949 height 1788
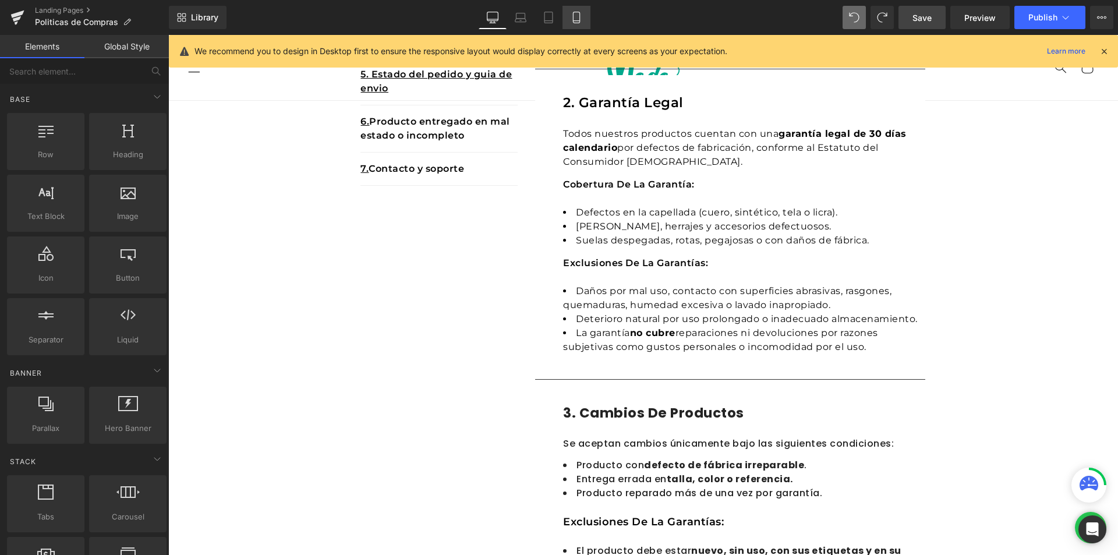
click at [580, 24] on link "Mobile" at bounding box center [576, 17] width 28 height 23
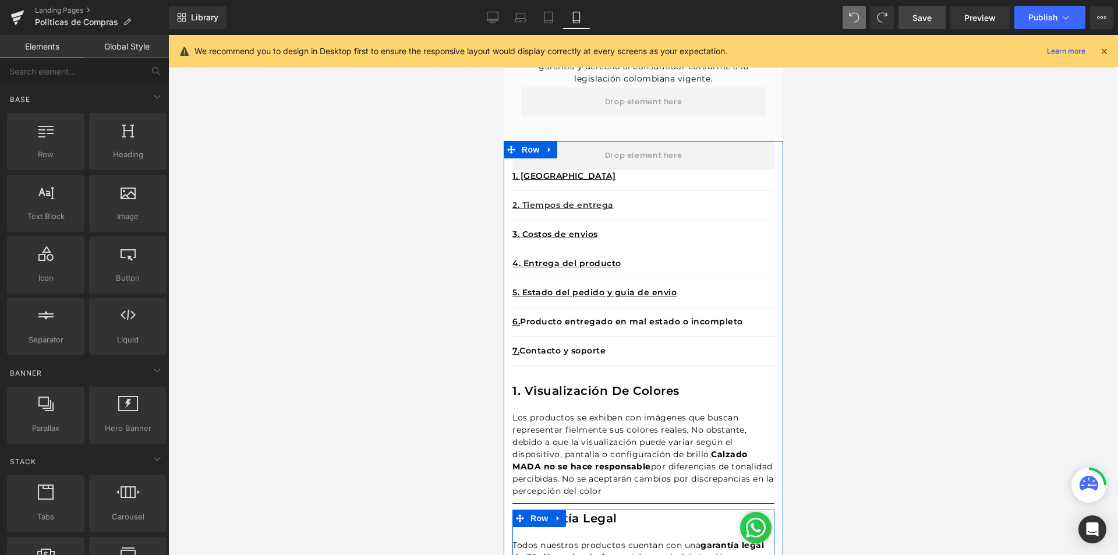
scroll to position [351, 0]
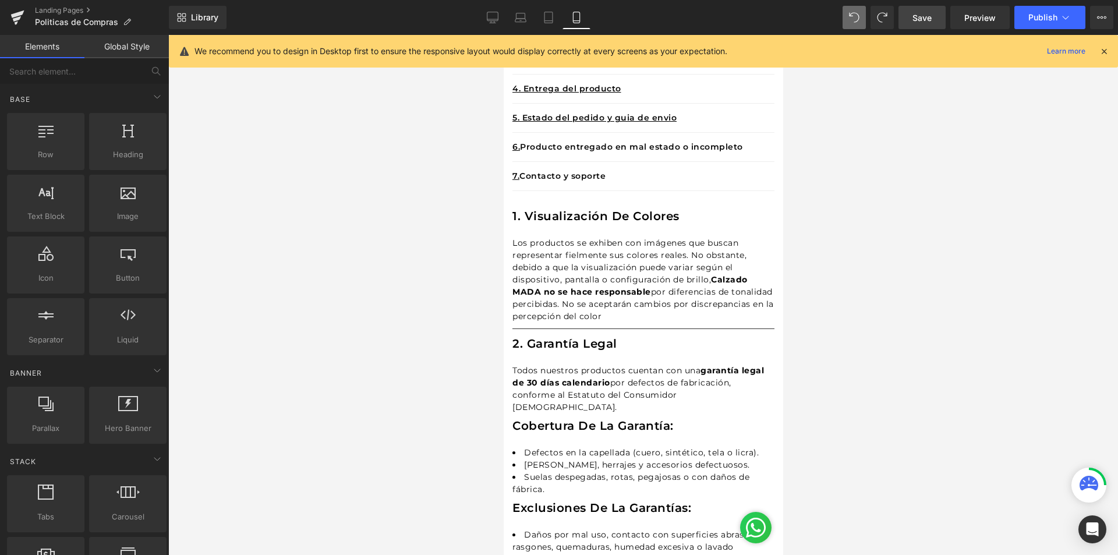
click at [883, 283] on div at bounding box center [642, 295] width 949 height 520
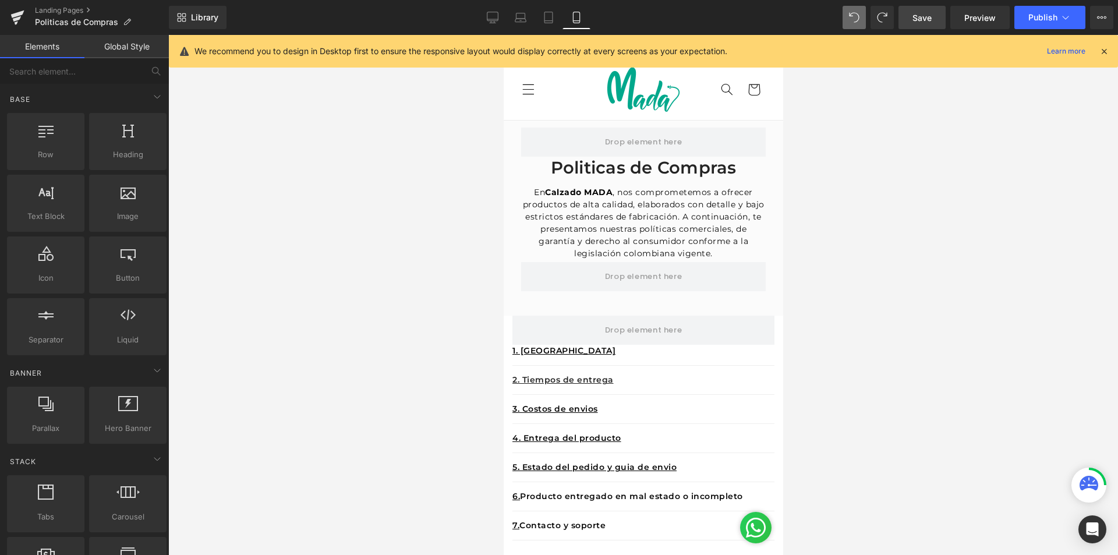
scroll to position [0, 0]
click at [889, 267] on div at bounding box center [642, 295] width 949 height 520
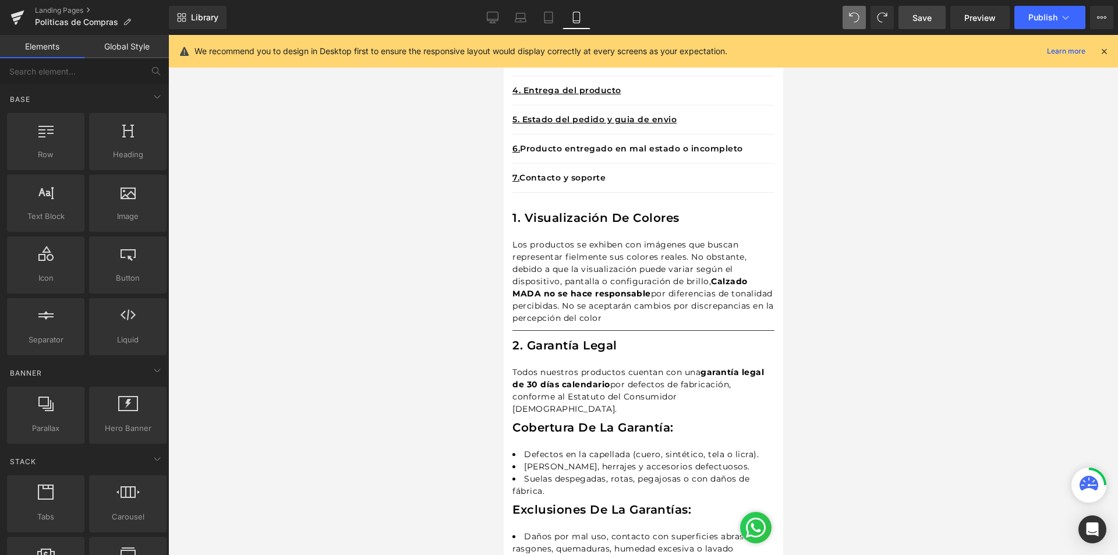
scroll to position [291, 0]
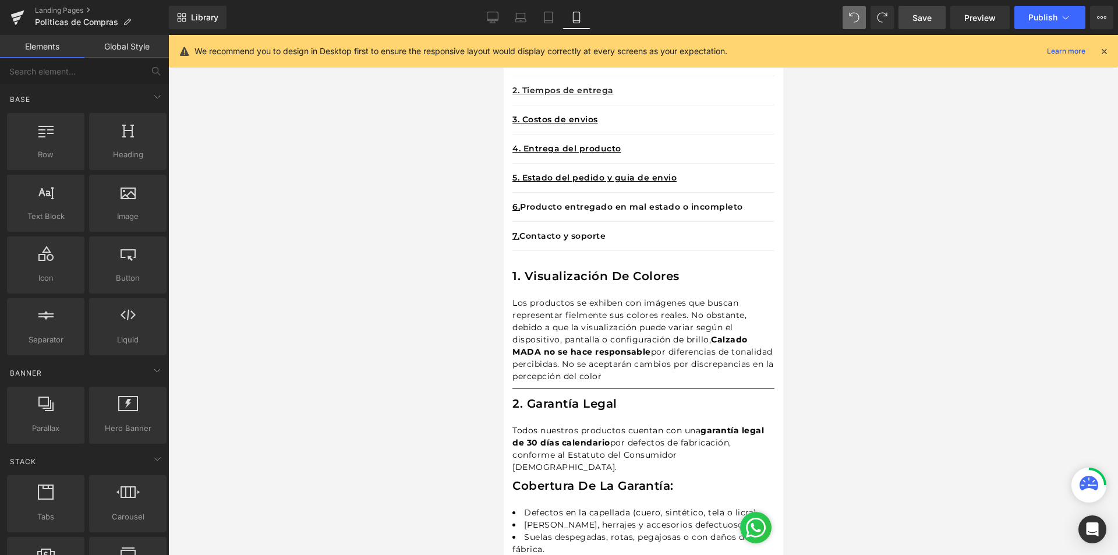
click at [580, 311] on p "Los productos se exhiben con imágenes que buscan representar fielmente sus colo…" at bounding box center [643, 340] width 262 height 86
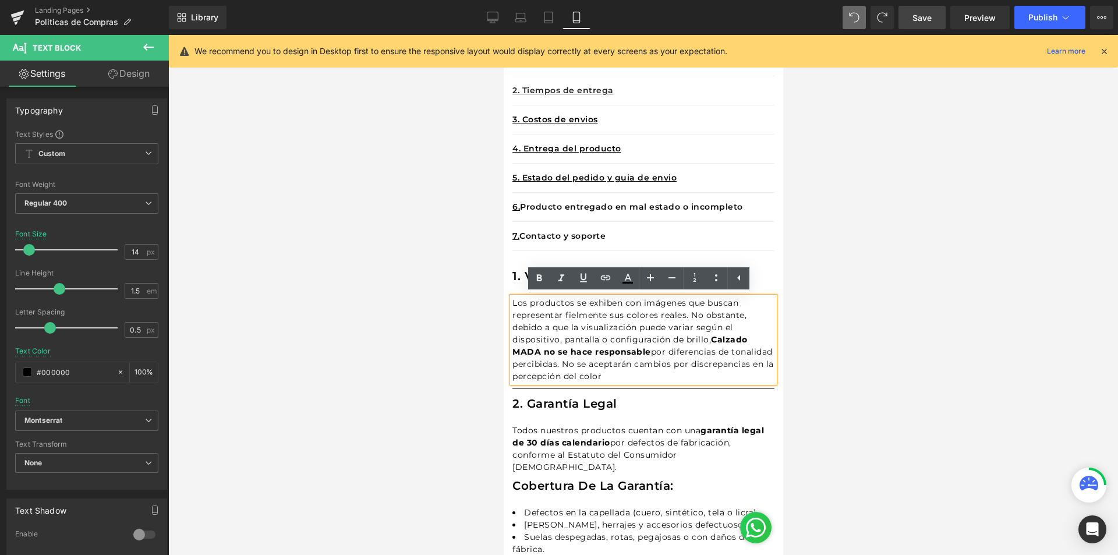
click at [626, 336] on p "Los productos se exhiben con imágenes que buscan representar fielmente sus colo…" at bounding box center [643, 340] width 262 height 86
drag, startPoint x: 697, startPoint y: 374, endPoint x: 511, endPoint y: 303, distance: 200.1
click at [512, 303] on div "Los productos se exhiben con imágenes que buscan representar fielmente sus colo…" at bounding box center [643, 340] width 262 height 86
click at [513, 303] on div "Los productos se exhiben con imágenes que buscan representar fielmente sus colo…" at bounding box center [643, 340] width 262 height 86
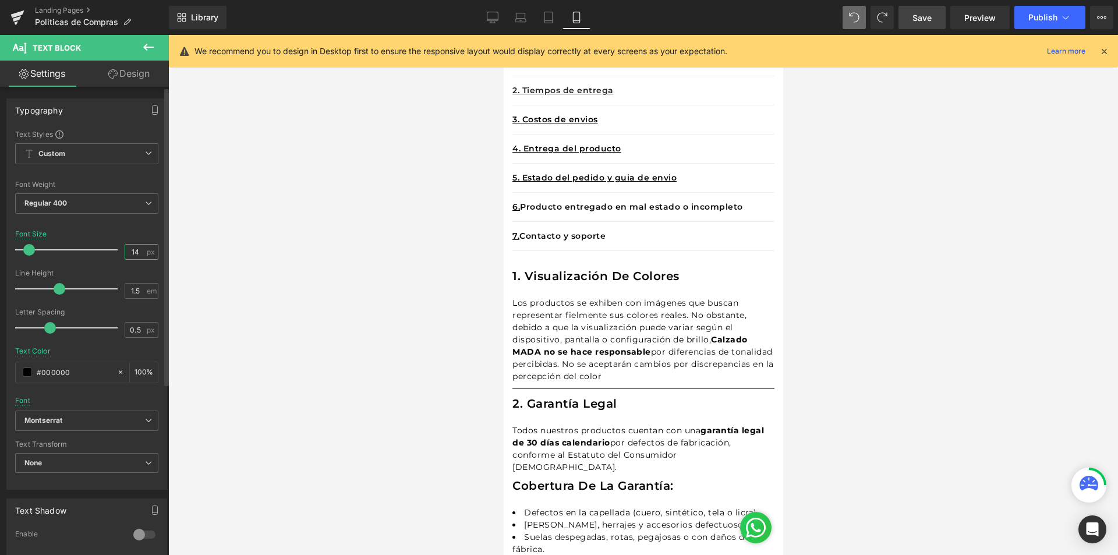
click at [140, 251] on input "14" at bounding box center [135, 252] width 20 height 15
drag, startPoint x: 140, startPoint y: 251, endPoint x: 125, endPoint y: 251, distance: 15.7
click at [125, 251] on input "14" at bounding box center [135, 252] width 20 height 15
type input "16"
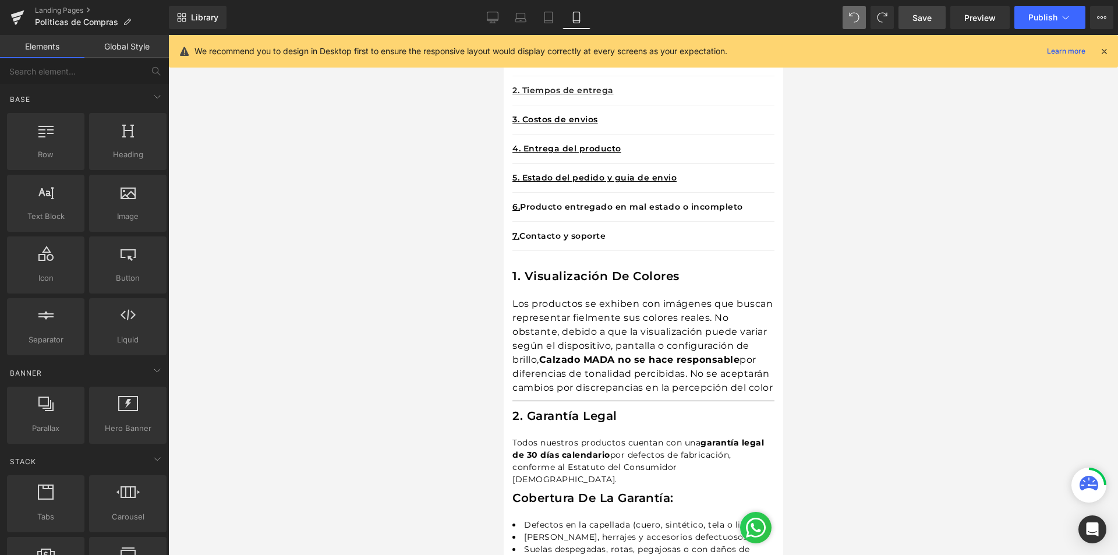
click at [936, 334] on div at bounding box center [642, 295] width 949 height 520
click at [985, 388] on div at bounding box center [642, 295] width 949 height 520
click at [747, 293] on div "1. visualización de colores Heading" at bounding box center [643, 282] width 262 height 30
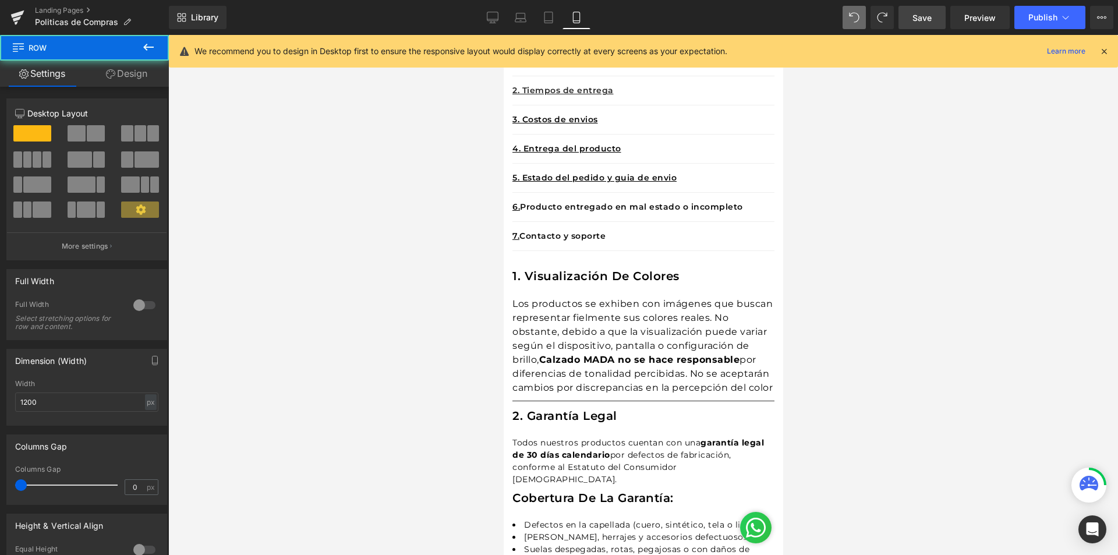
click at [968, 307] on div at bounding box center [642, 295] width 949 height 520
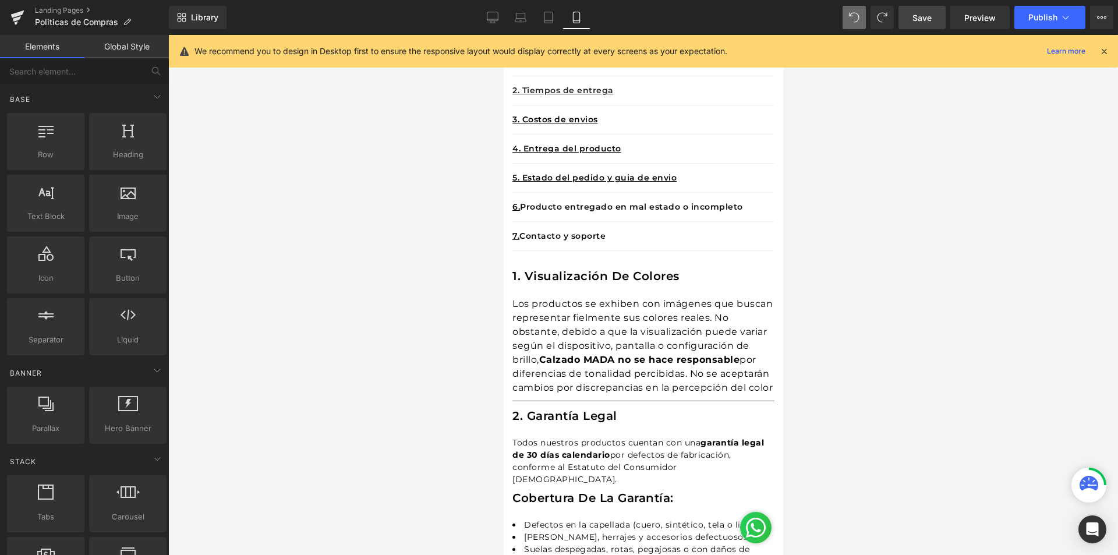
click at [887, 364] on div at bounding box center [642, 295] width 949 height 520
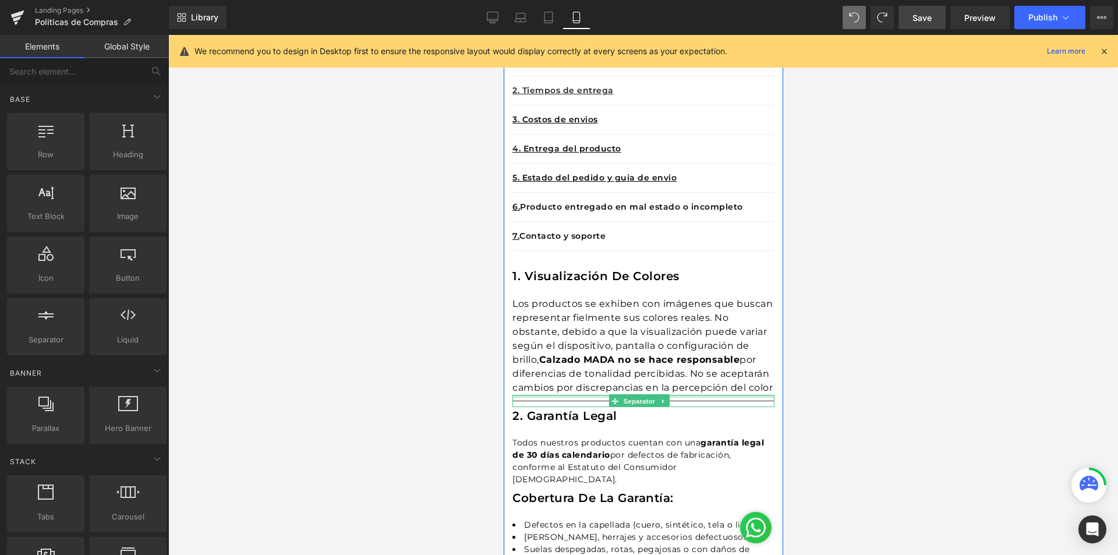
click at [696, 398] on div at bounding box center [643, 396] width 262 height 3
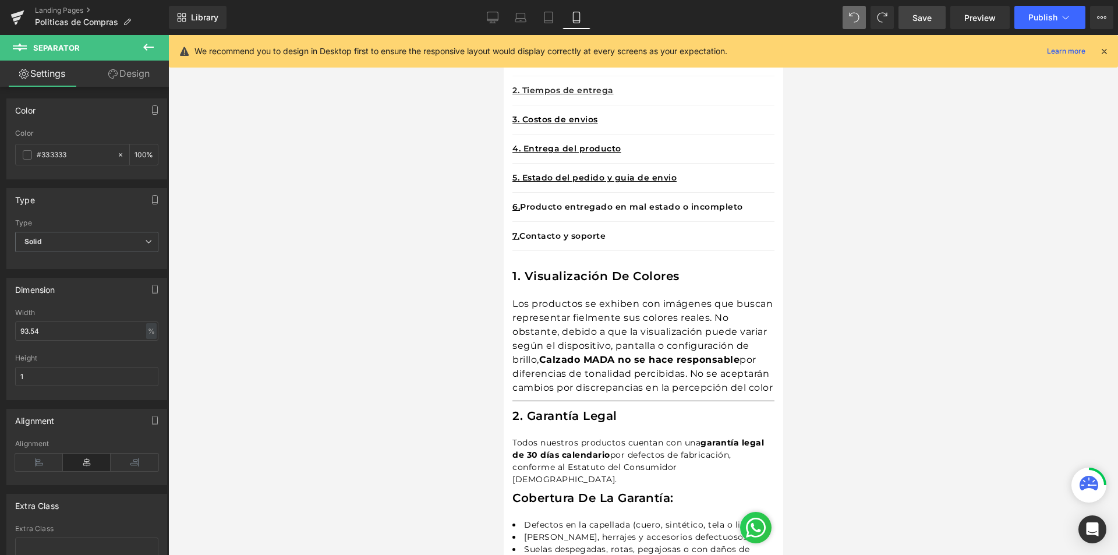
click at [929, 357] on div at bounding box center [642, 295] width 949 height 520
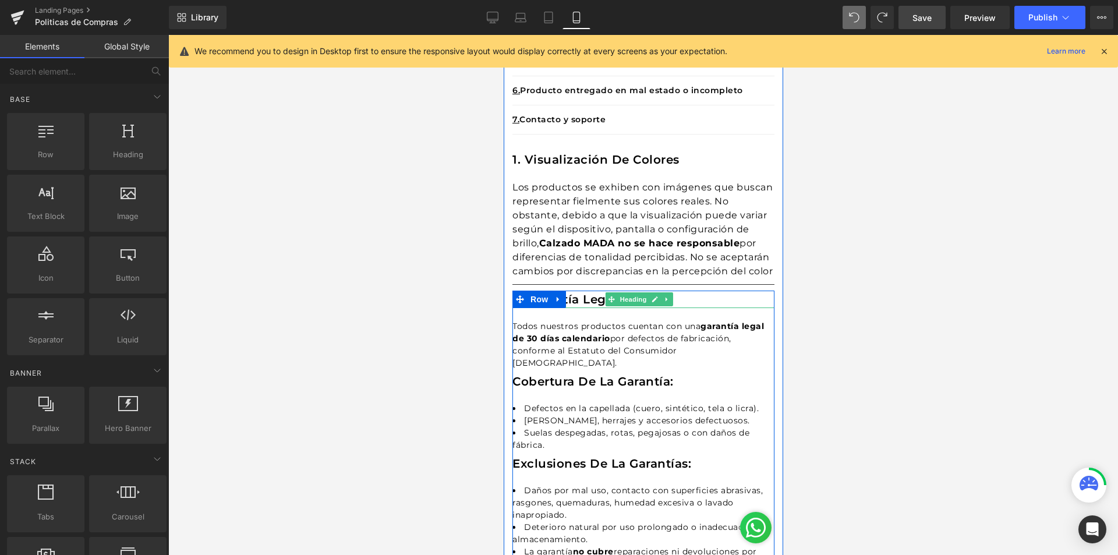
scroll to position [524, 0]
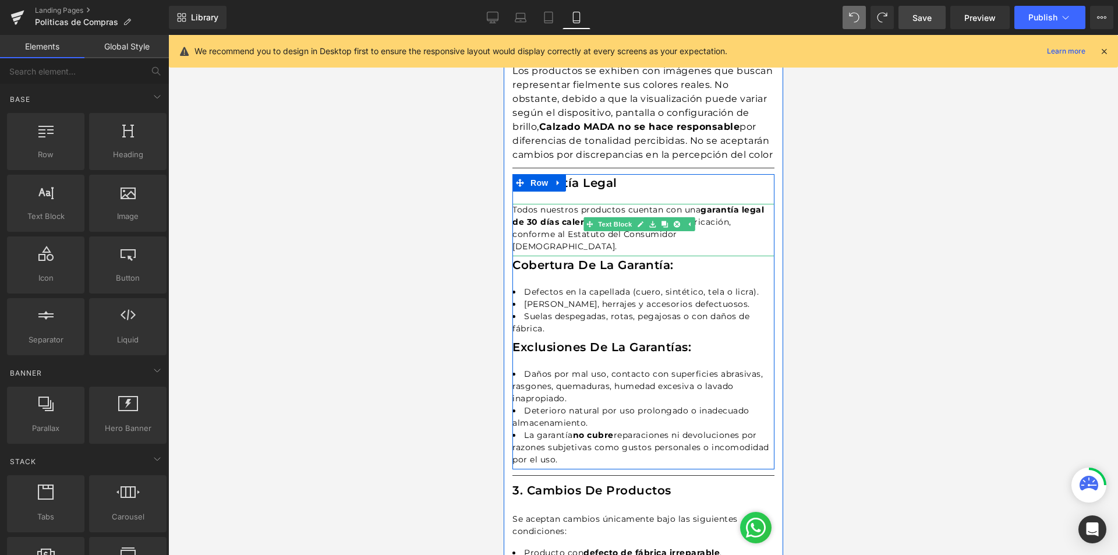
click at [711, 243] on div "Todos nuestros productos cuentan con una garantía legal de 30 días calendario p…" at bounding box center [643, 230] width 262 height 52
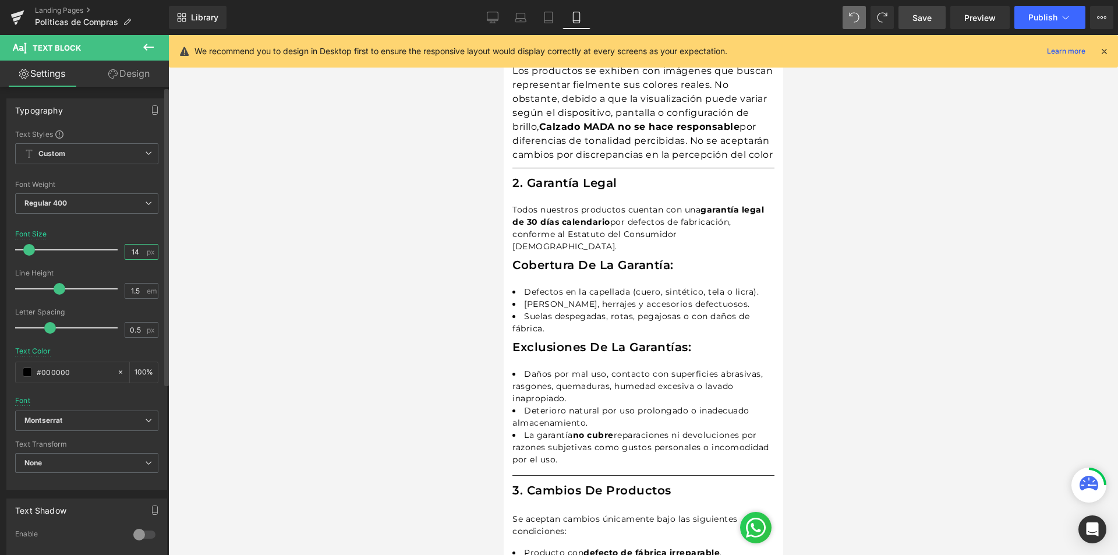
drag, startPoint x: 136, startPoint y: 253, endPoint x: 125, endPoint y: 253, distance: 11.1
click at [125, 253] on input "14" at bounding box center [135, 252] width 20 height 15
type input "16"
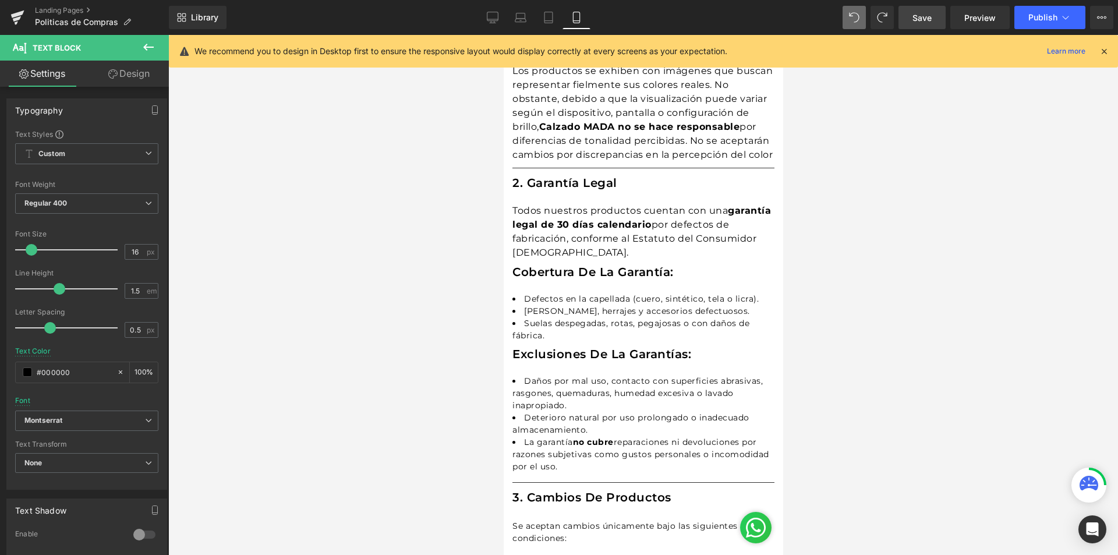
click at [867, 306] on div at bounding box center [642, 295] width 949 height 520
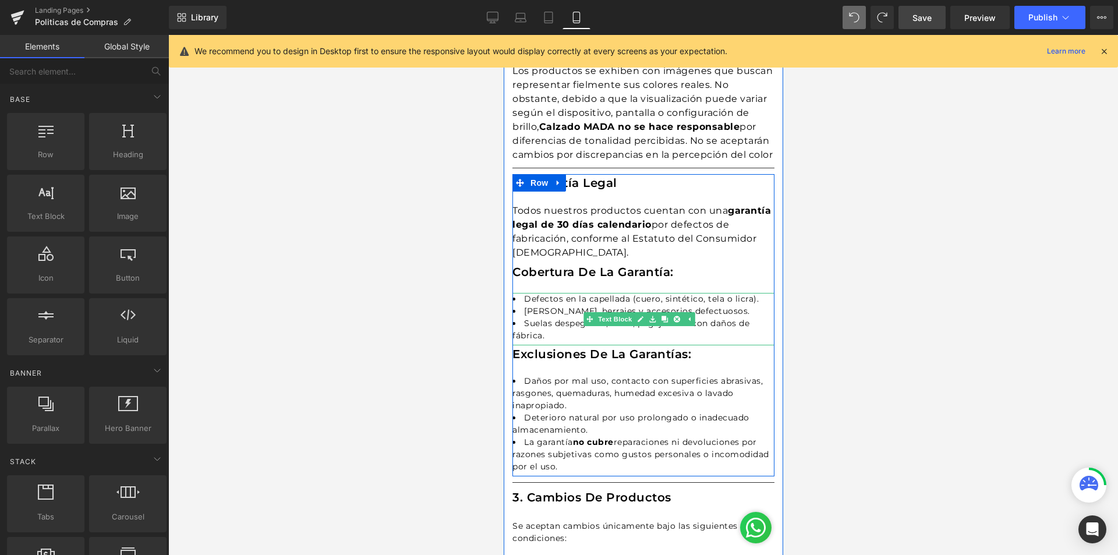
click at [577, 317] on li "Hebillas, herrajes y accesorios defectuosos." at bounding box center [643, 311] width 262 height 12
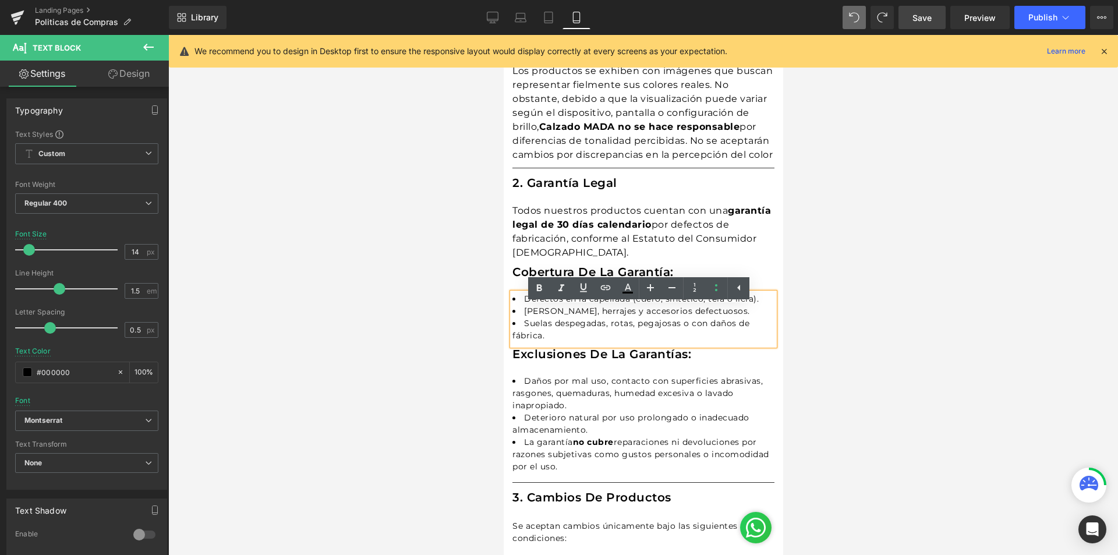
click at [547, 342] on li "Suelas despegadas, rotas, pegajosas o con daños de fábrica." at bounding box center [643, 329] width 262 height 24
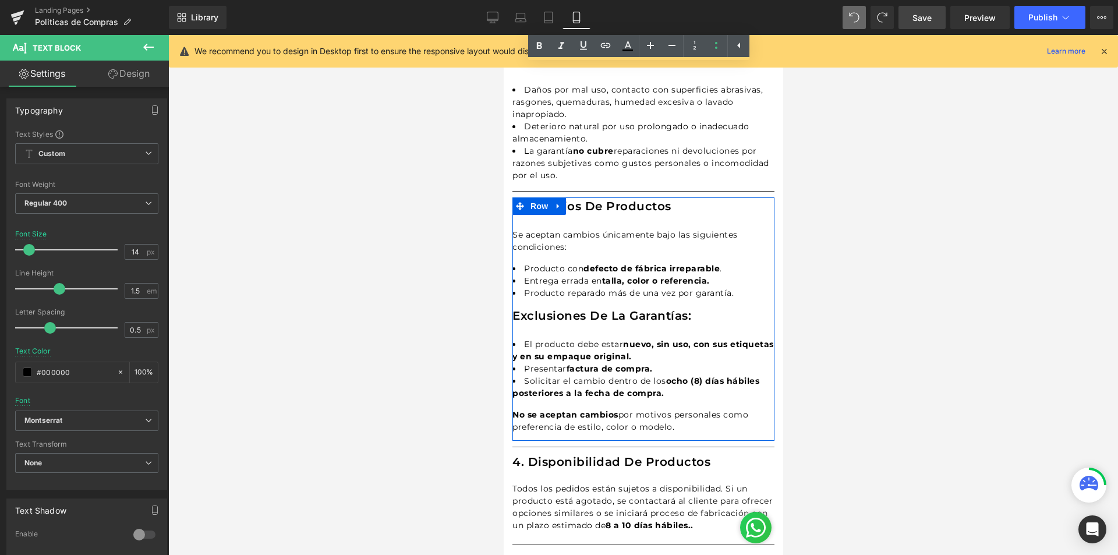
click at [533, 287] on li "Entrega errada en talla, color o referencia." at bounding box center [643, 281] width 262 height 12
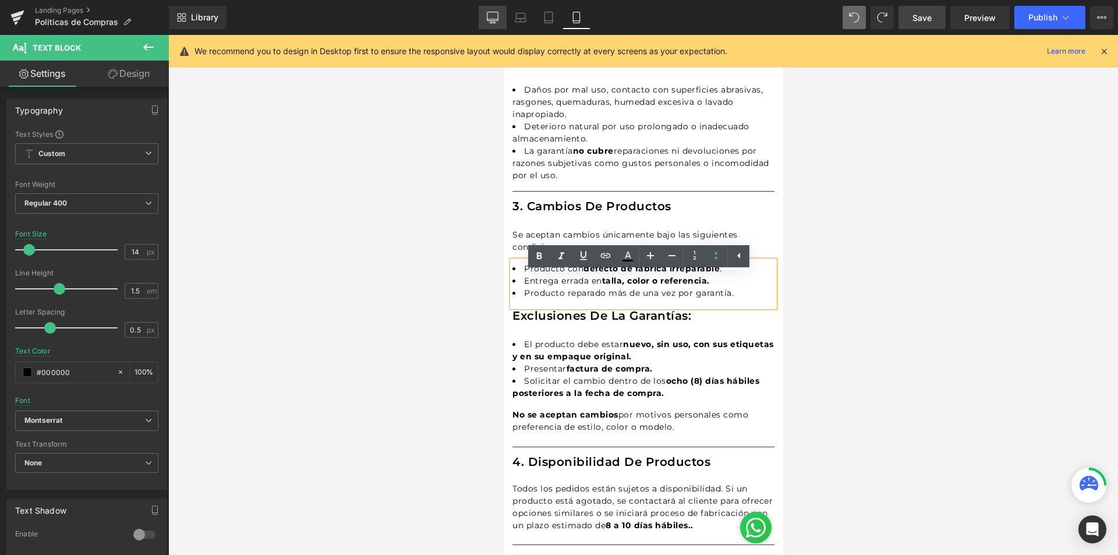
click at [491, 17] on icon at bounding box center [493, 18] width 12 height 12
type input "16"
type input "#242424"
type input "100"
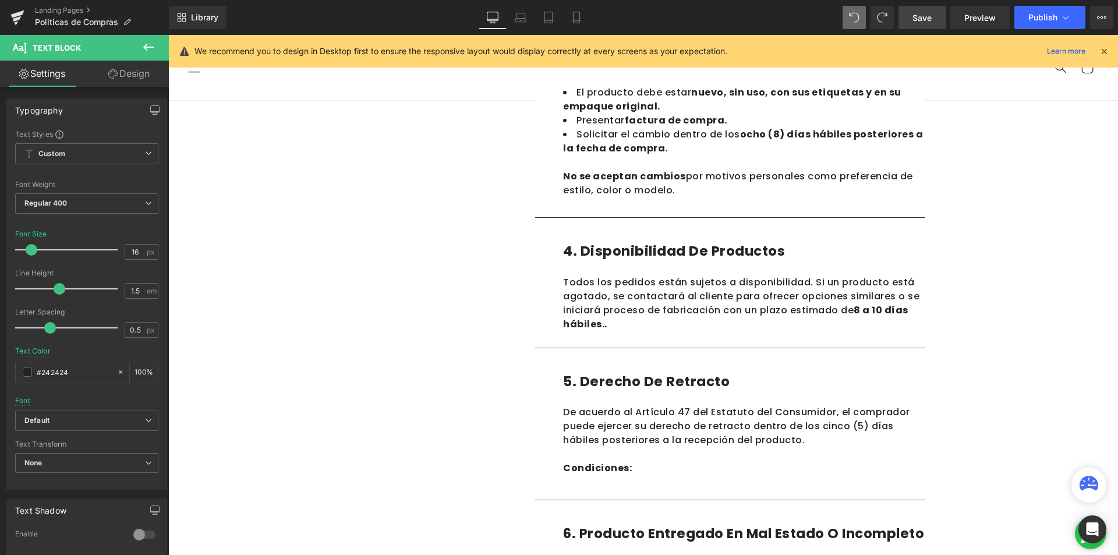
scroll to position [540, 0]
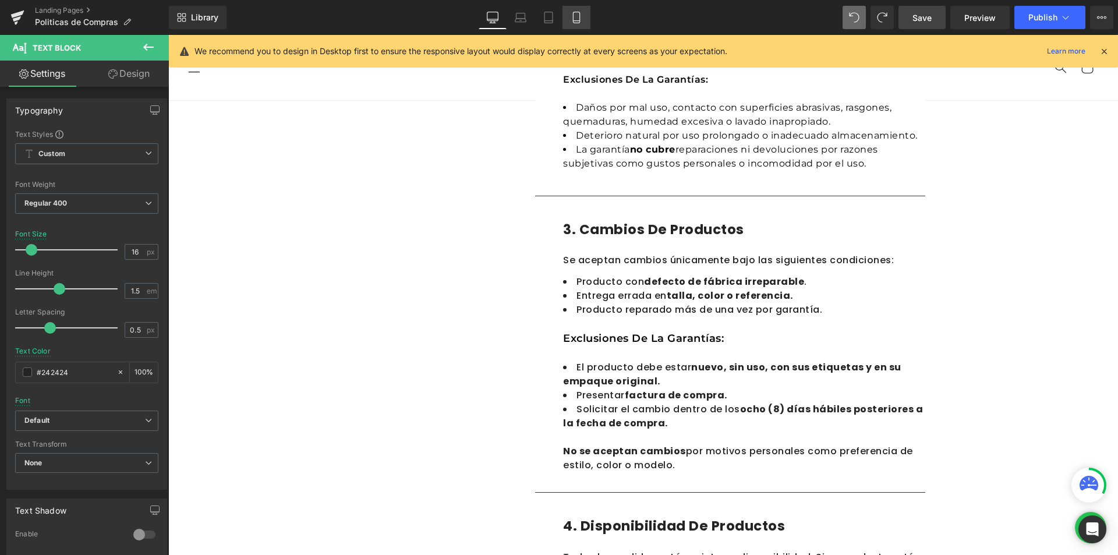
click at [571, 17] on icon at bounding box center [577, 18] width 12 height 12
type input "14"
type input "#000000"
type input "100"
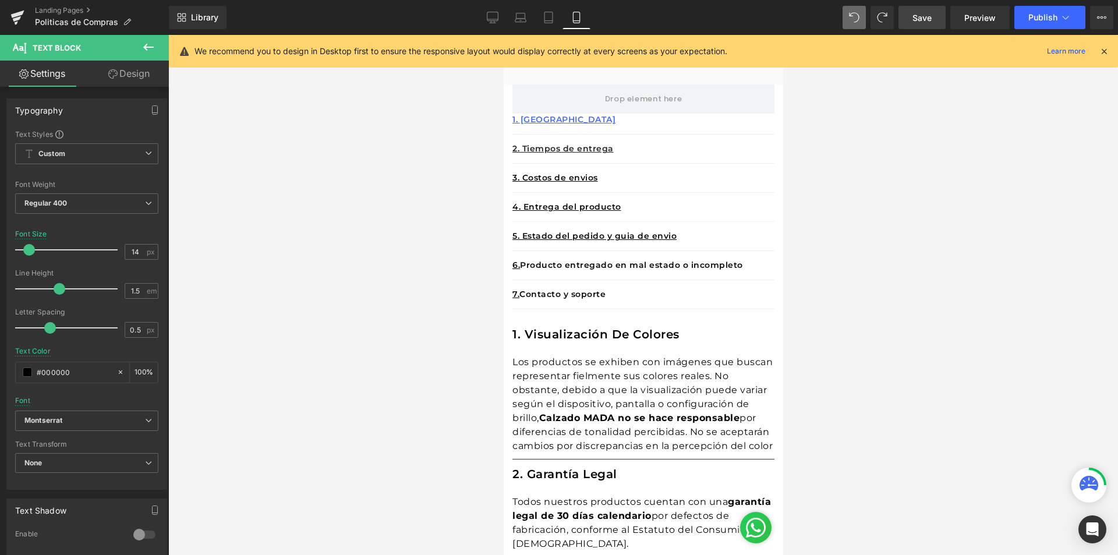
scroll to position [291, 0]
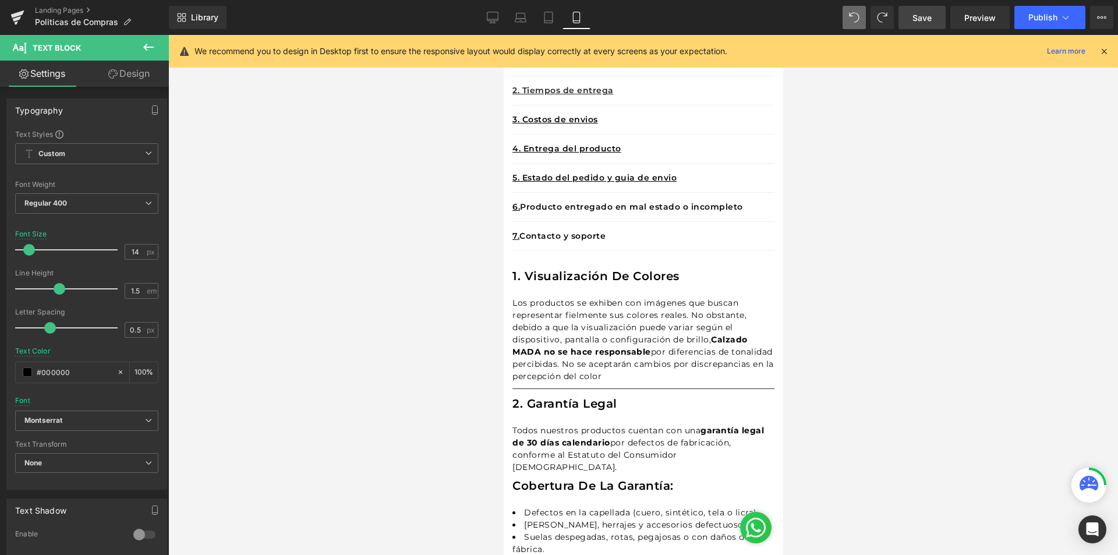
click at [909, 134] on div at bounding box center [642, 295] width 949 height 520
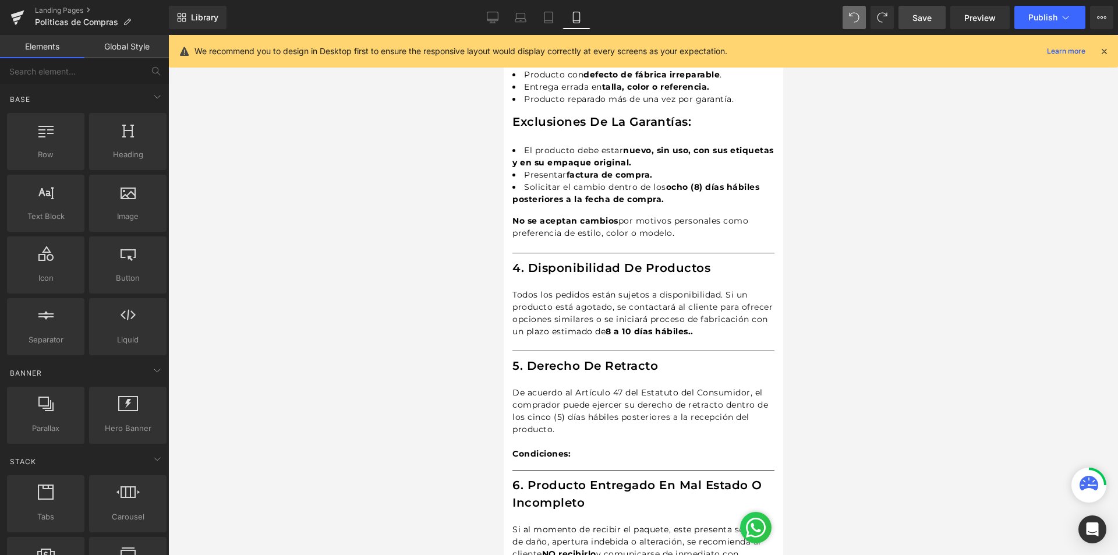
scroll to position [931, 0]
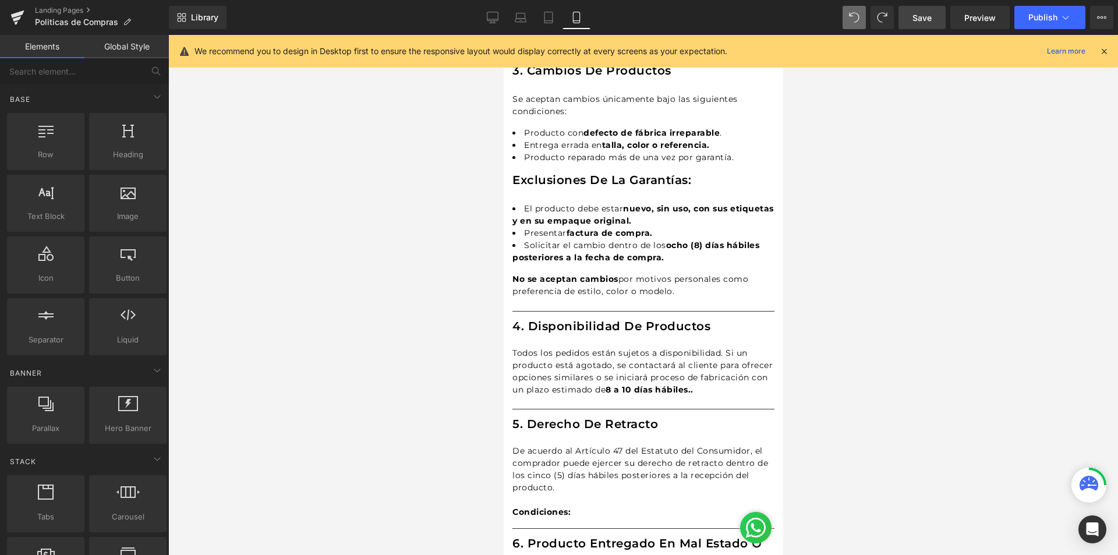
click at [533, 173] on h1 "Exclusiones de la garantías:" at bounding box center [643, 179] width 262 height 17
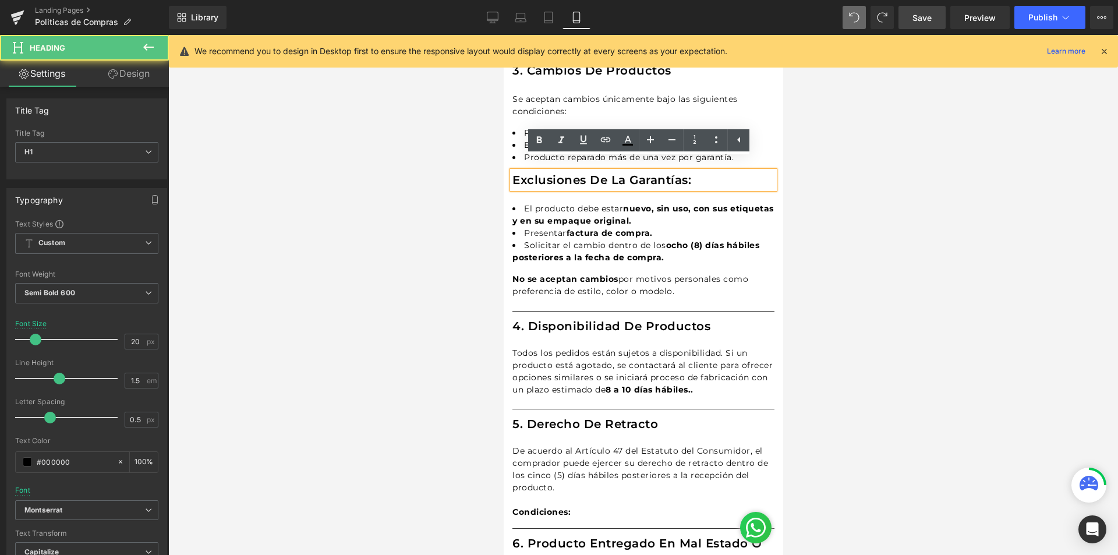
click at [662, 179] on div "Exclusiones de la garantías:" at bounding box center [643, 179] width 262 height 17
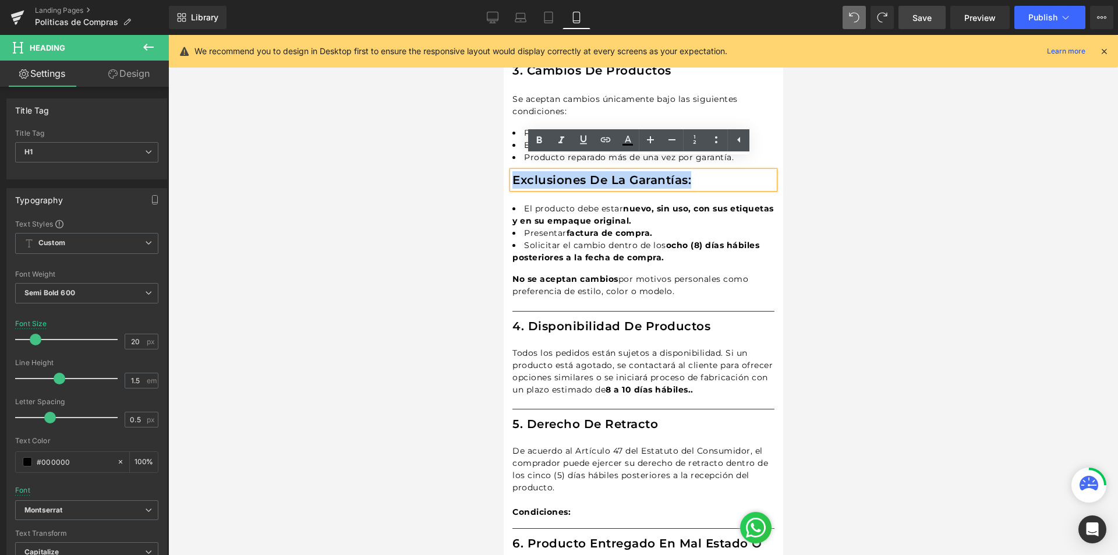
drag, startPoint x: 704, startPoint y: 162, endPoint x: 511, endPoint y: 164, distance: 192.7
click at [512, 171] on h1 "Exclusiones de la garantías:" at bounding box center [643, 179] width 262 height 17
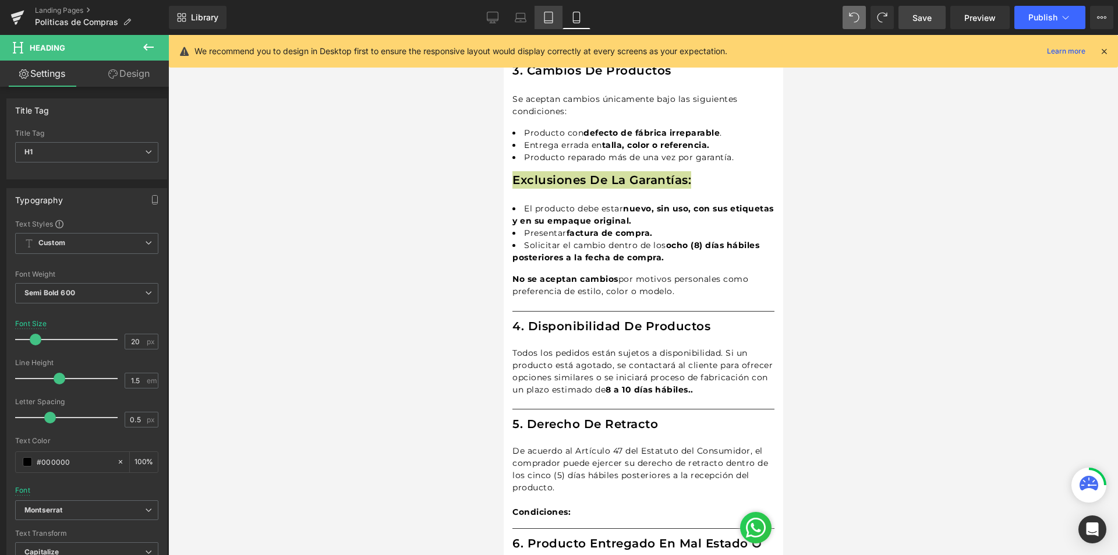
click at [543, 22] on icon at bounding box center [549, 18] width 12 height 12
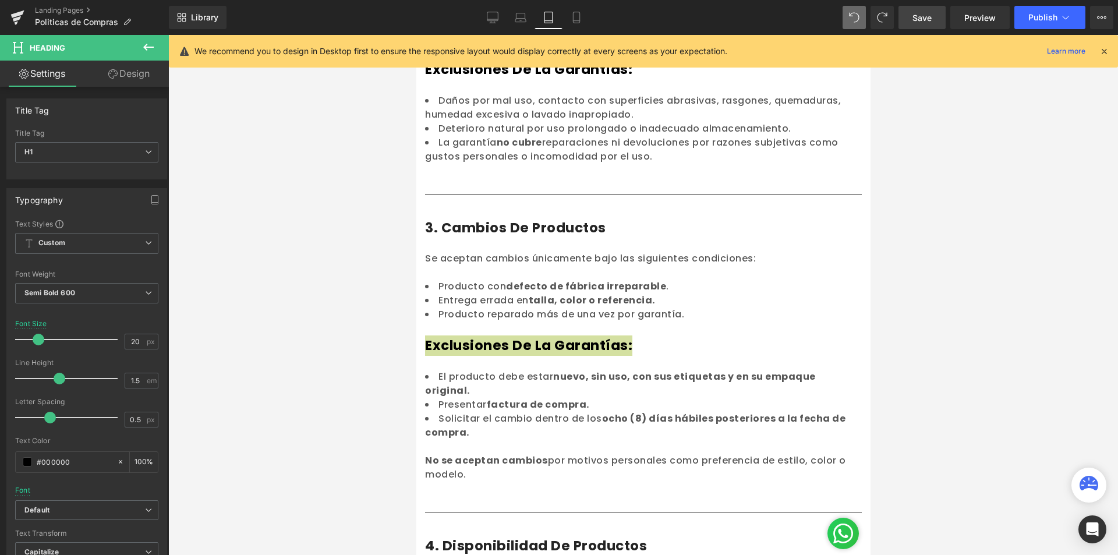
type input "23"
type input "100"
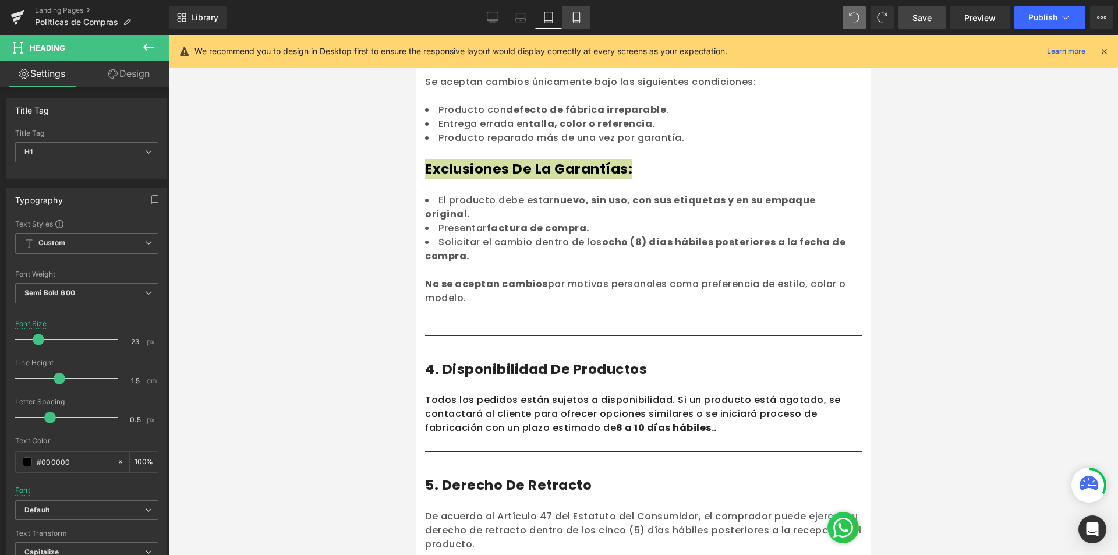
click at [576, 17] on icon at bounding box center [577, 18] width 12 height 12
type input "20"
type input "100"
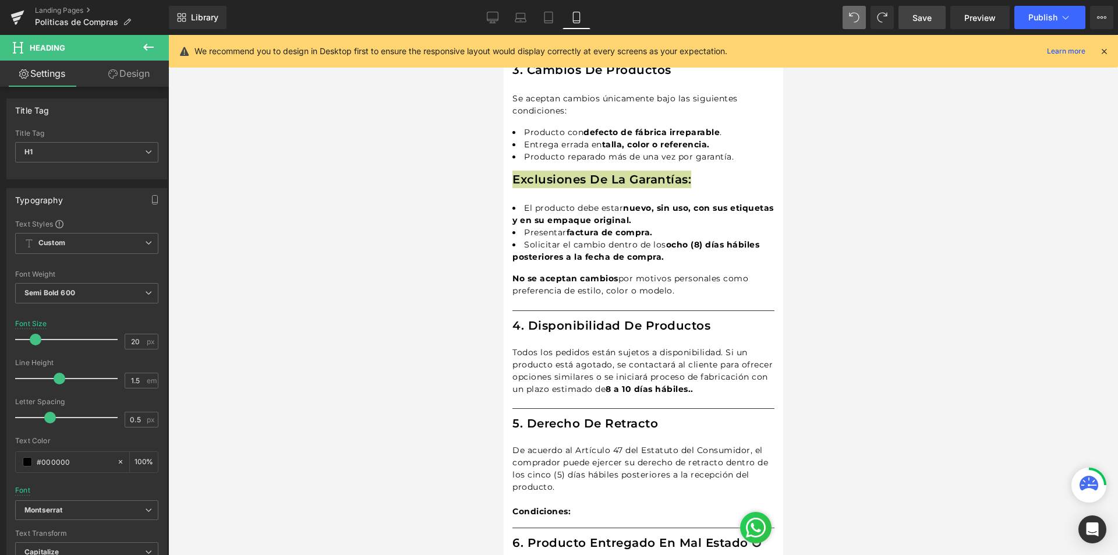
scroll to position [931, 0]
click at [910, 222] on div at bounding box center [642, 295] width 949 height 520
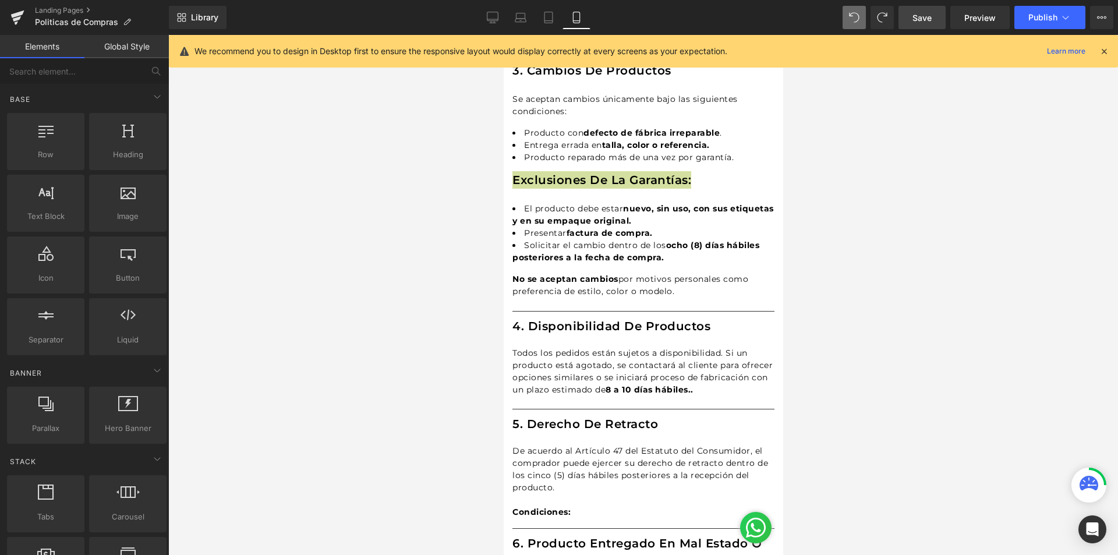
click at [955, 239] on div at bounding box center [642, 295] width 949 height 520
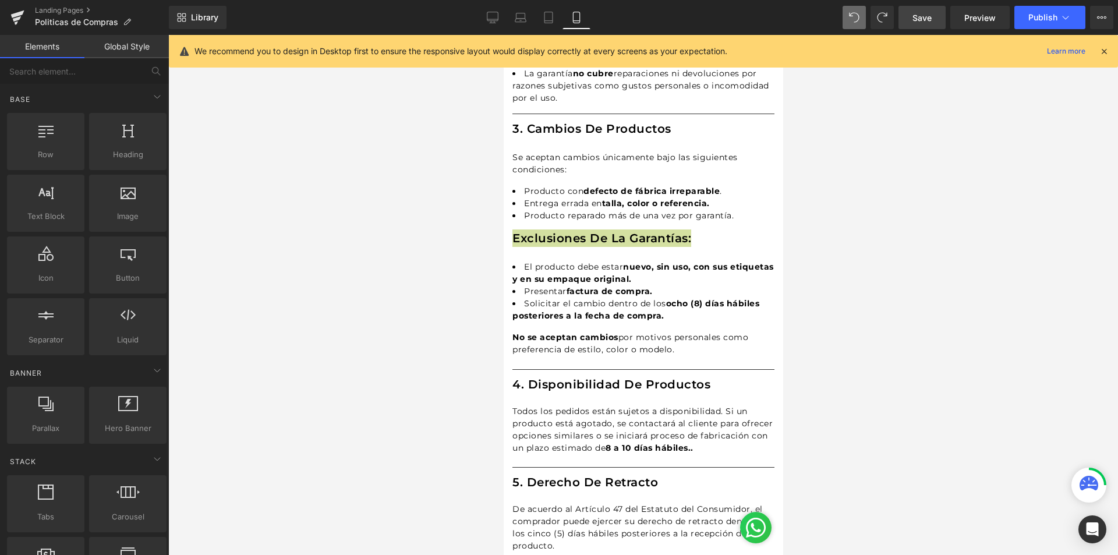
click at [885, 233] on div at bounding box center [642, 295] width 949 height 520
click at [831, 268] on div at bounding box center [642, 295] width 949 height 520
click at [640, 261] on strong "nuevo, sin uso, con sus etiquetas y en su empaque original." at bounding box center [642, 272] width 261 height 23
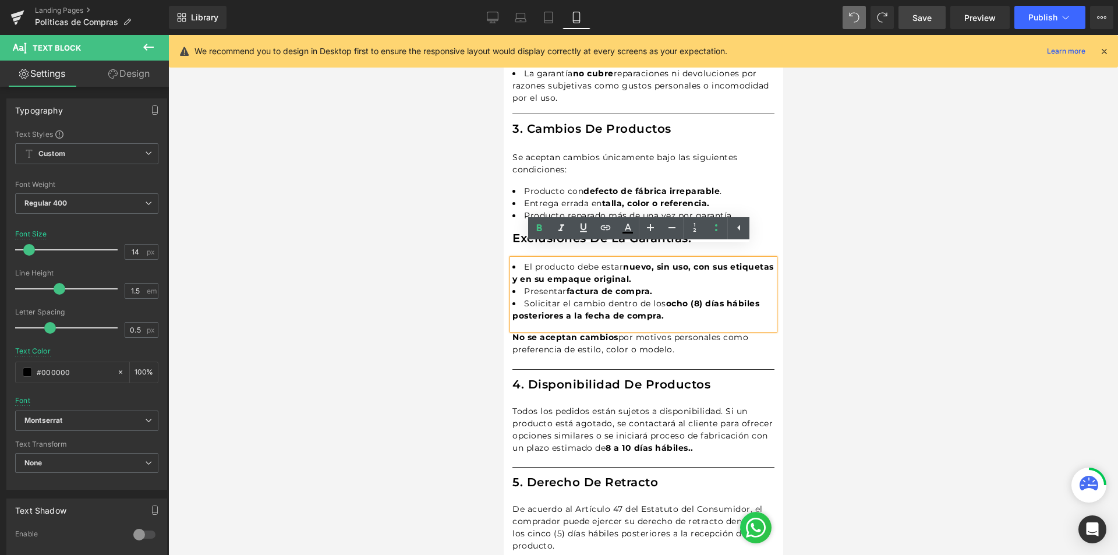
click at [566, 341] on div "No se aceptan cambios por motivos personales como preferencia de estilo, color …" at bounding box center [643, 343] width 262 height 24
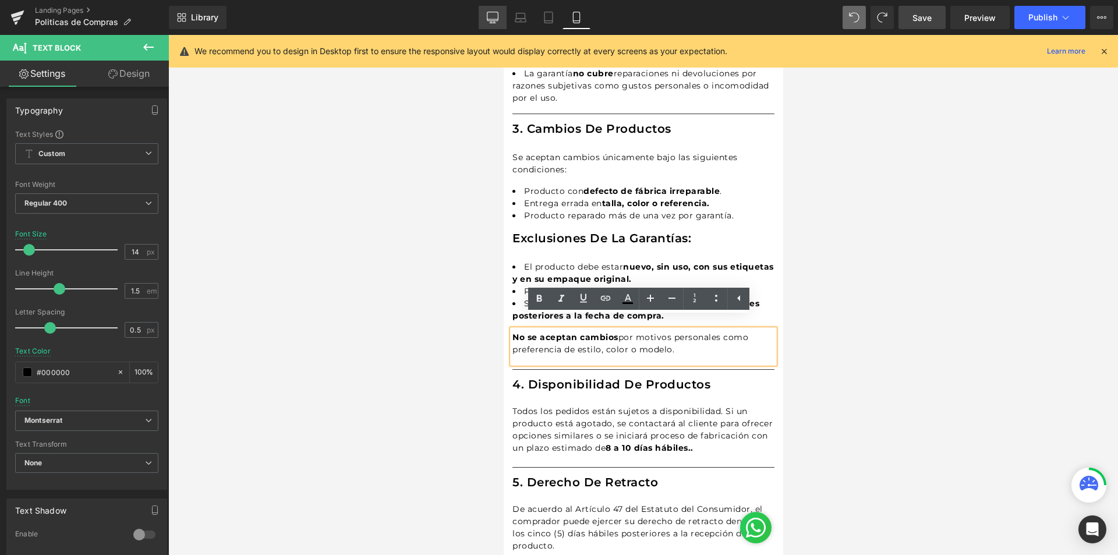
click at [489, 19] on icon at bounding box center [493, 18] width 12 height 12
type input "16"
type input "#242424"
type input "100"
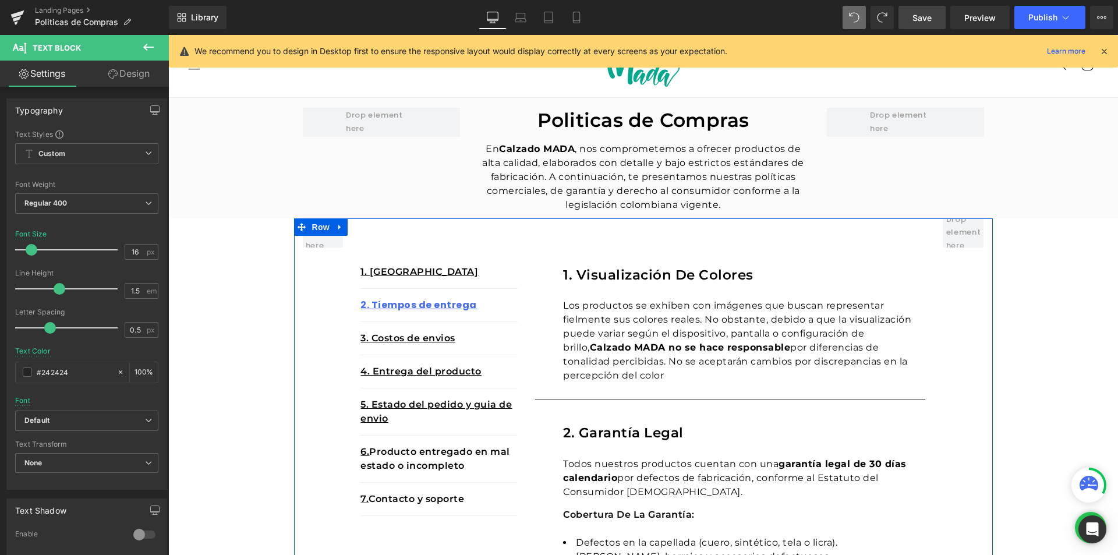
scroll to position [318, 0]
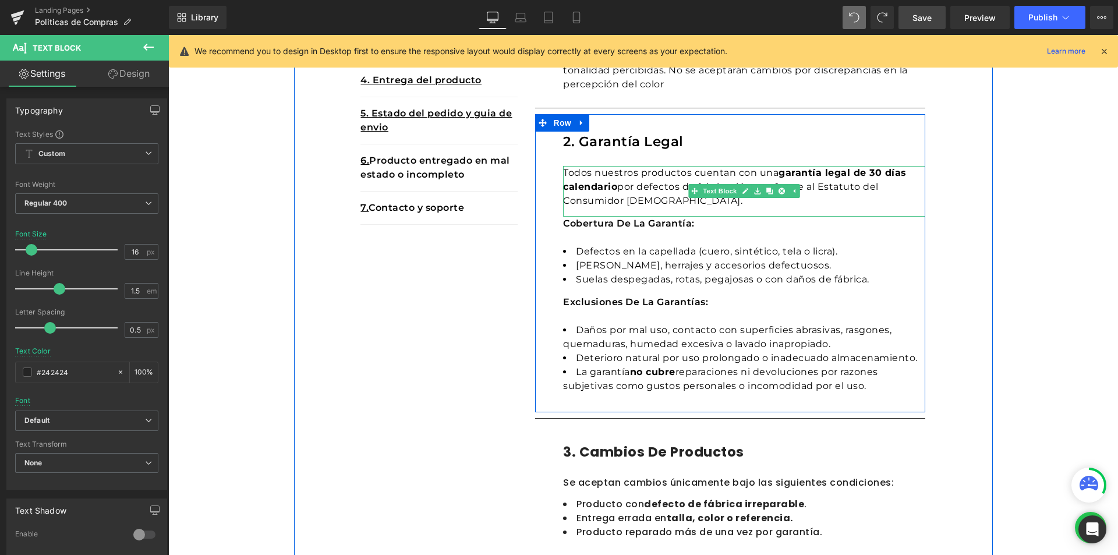
click at [589, 192] on div "Todos nuestros productos cuentan con una garantía legal de 30 días calendario p…" at bounding box center [744, 191] width 362 height 51
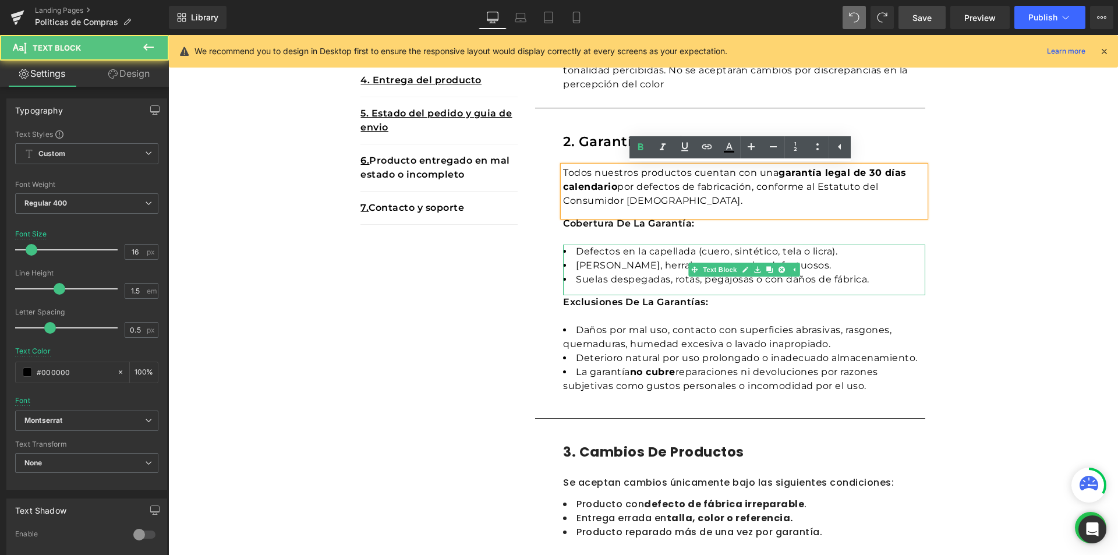
click at [610, 275] on li "Suelas despegadas, rotas, pegajosas o con daños de fábrica." at bounding box center [744, 279] width 362 height 14
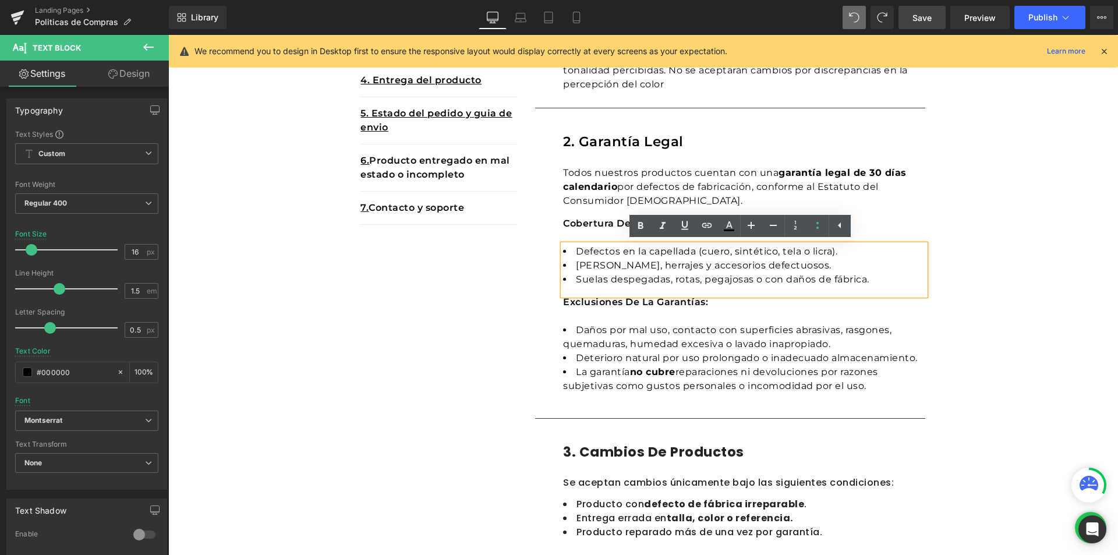
click at [607, 337] on li "Daños por mal uso, contacto con superficies abrasivas, rasgones, quemaduras, hu…" at bounding box center [744, 337] width 362 height 28
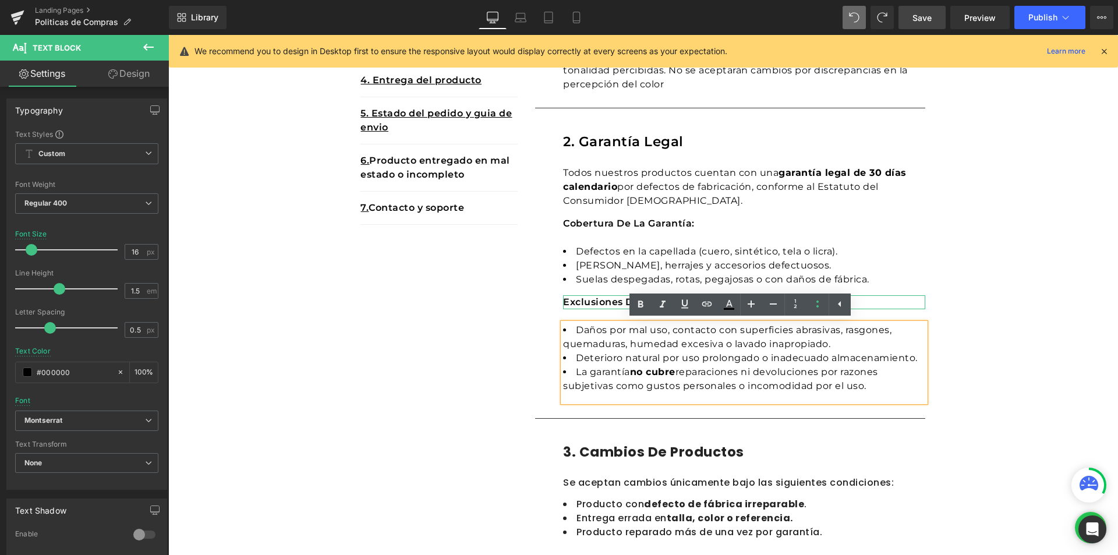
click at [578, 303] on h1 "Exclusiones de la garantías:" at bounding box center [744, 302] width 362 height 14
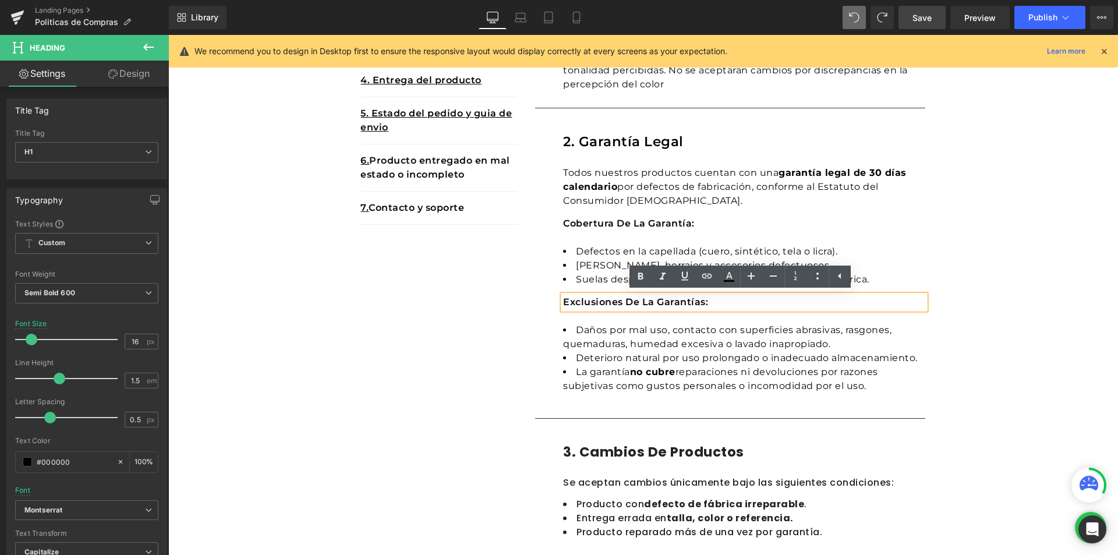
click at [584, 234] on div "2. Garantía legal Heading Todos nuestros productos cuentan con una garantía leg…" at bounding box center [744, 267] width 362 height 270
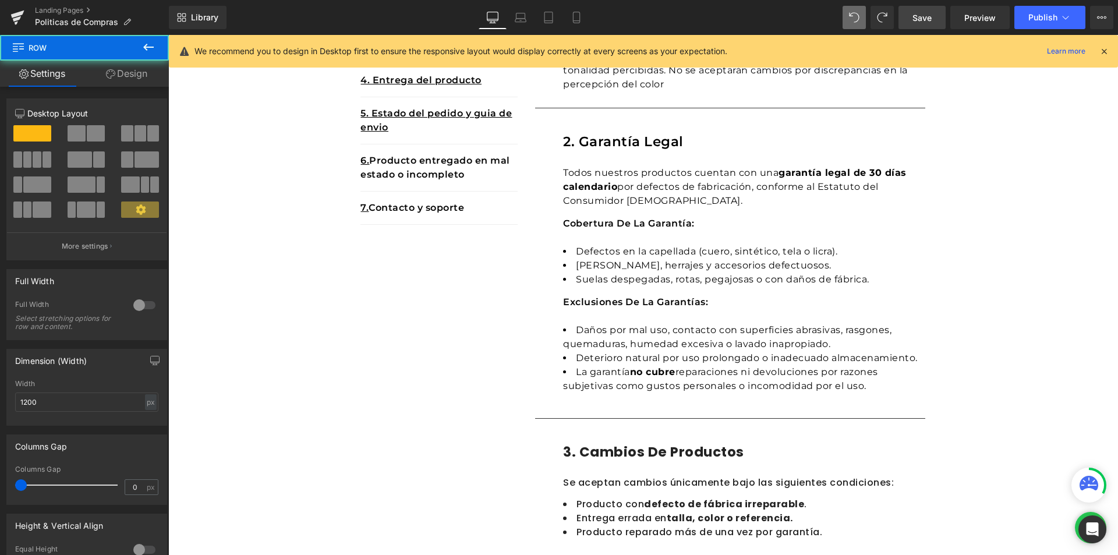
click at [582, 222] on h1 "Cobertura de la garantía:" at bounding box center [744, 224] width 362 height 14
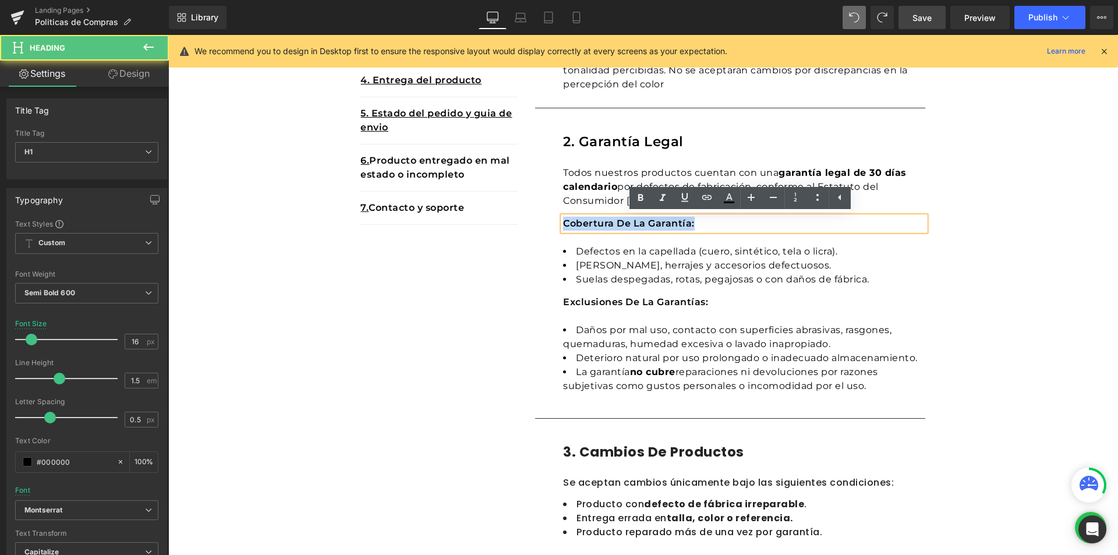
drag, startPoint x: 697, startPoint y: 223, endPoint x: 553, endPoint y: 219, distance: 144.4
click at [553, 219] on div "2. Garantía legal Heading Todos nuestros productos cuentan con una garantía leg…" at bounding box center [730, 263] width 390 height 298
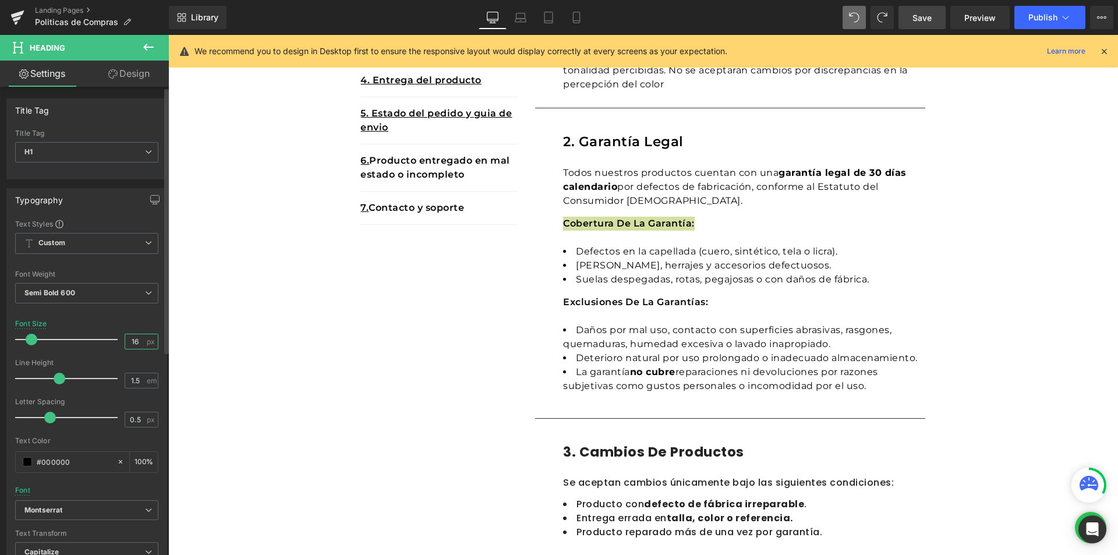
drag, startPoint x: 136, startPoint y: 343, endPoint x: 113, endPoint y: 338, distance: 23.7
click at [113, 338] on div "Font Size 16 px" at bounding box center [86, 339] width 143 height 39
type input "8"
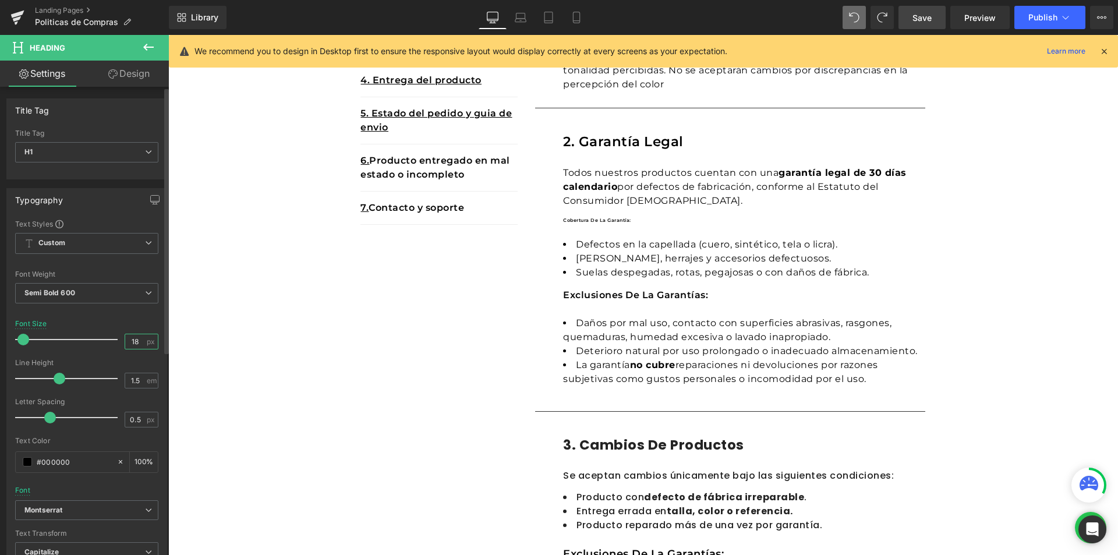
type input "18"
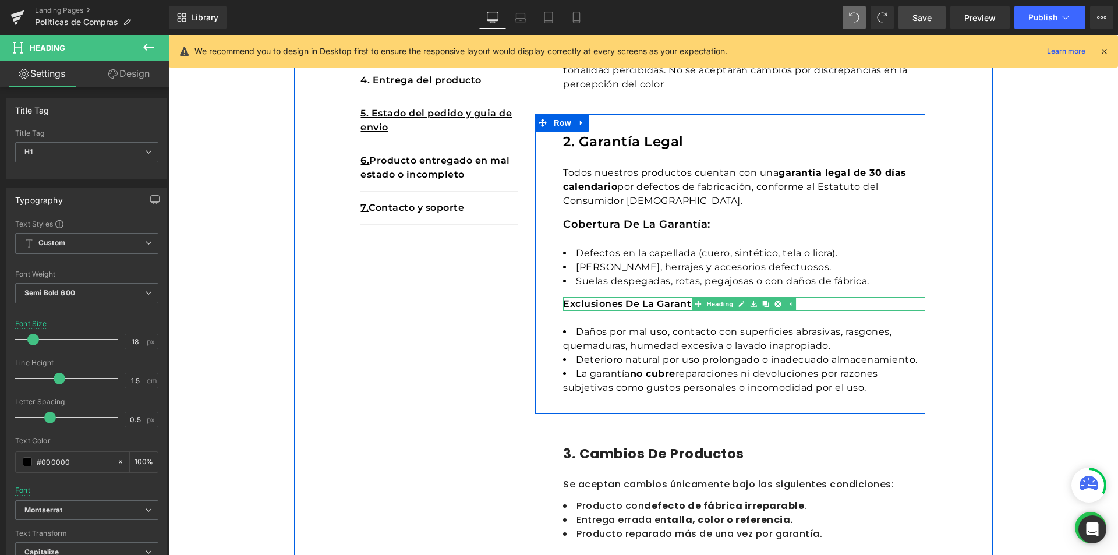
click at [622, 306] on h1 "Exclusiones de la garantías:" at bounding box center [744, 304] width 362 height 14
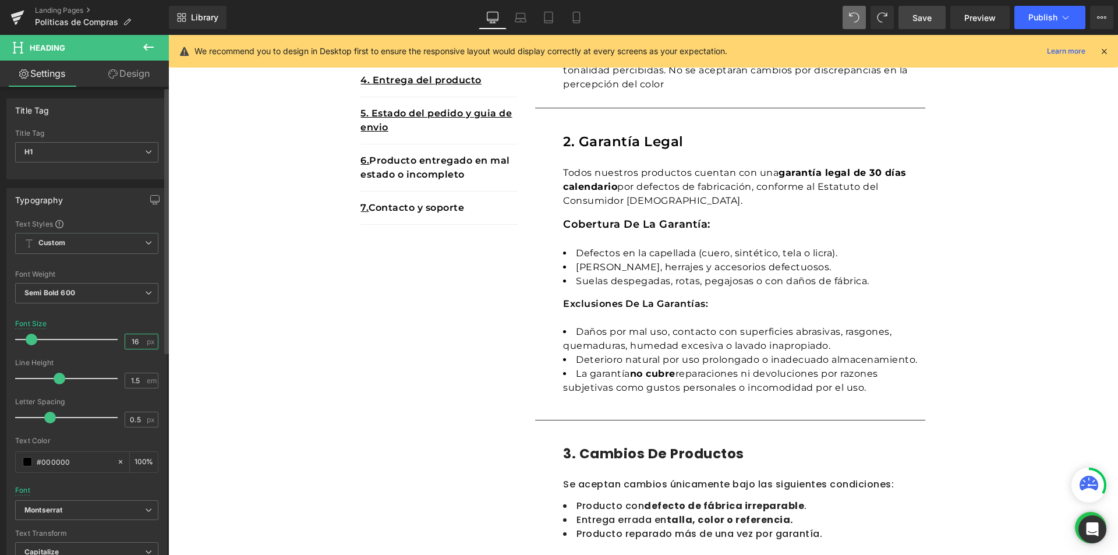
drag, startPoint x: 136, startPoint y: 339, endPoint x: 126, endPoint y: 338, distance: 10.6
click at [126, 338] on input "16" at bounding box center [135, 341] width 20 height 15
type input "18"
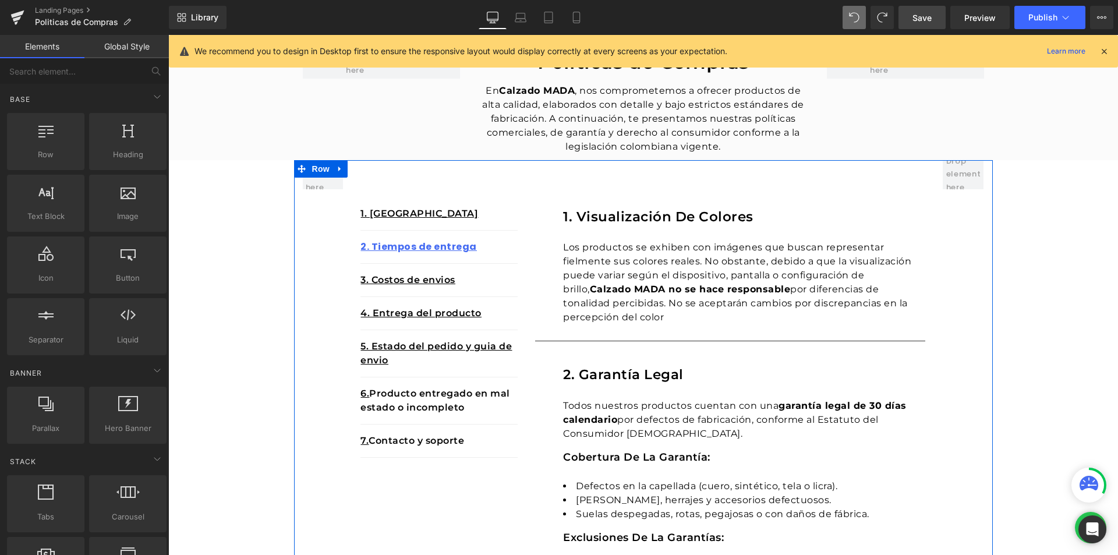
scroll to position [27, 0]
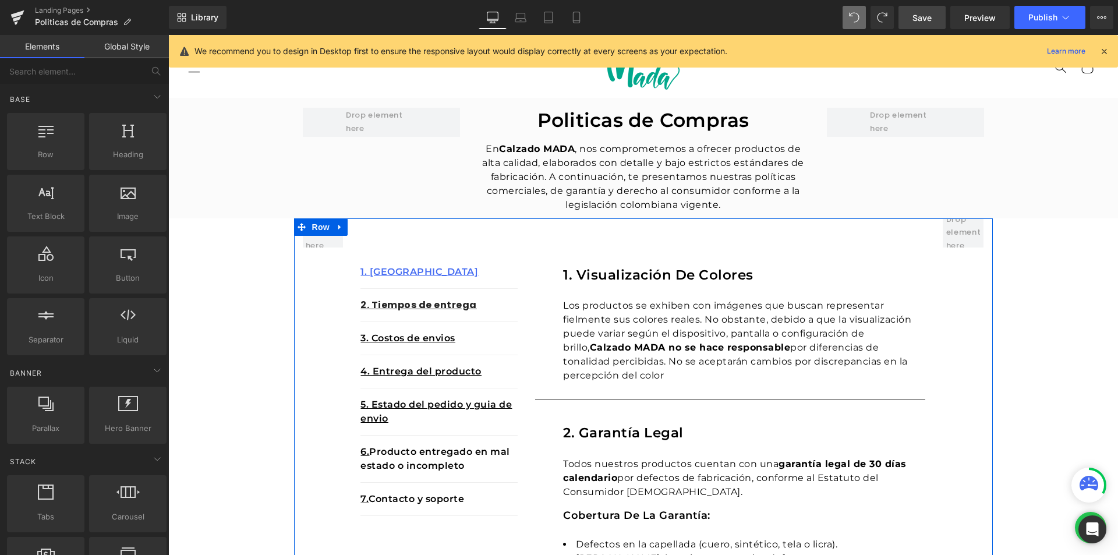
click at [756, 307] on p "Los productos se exhiben con imágenes que buscan representar fielmente sus colo…" at bounding box center [744, 341] width 362 height 84
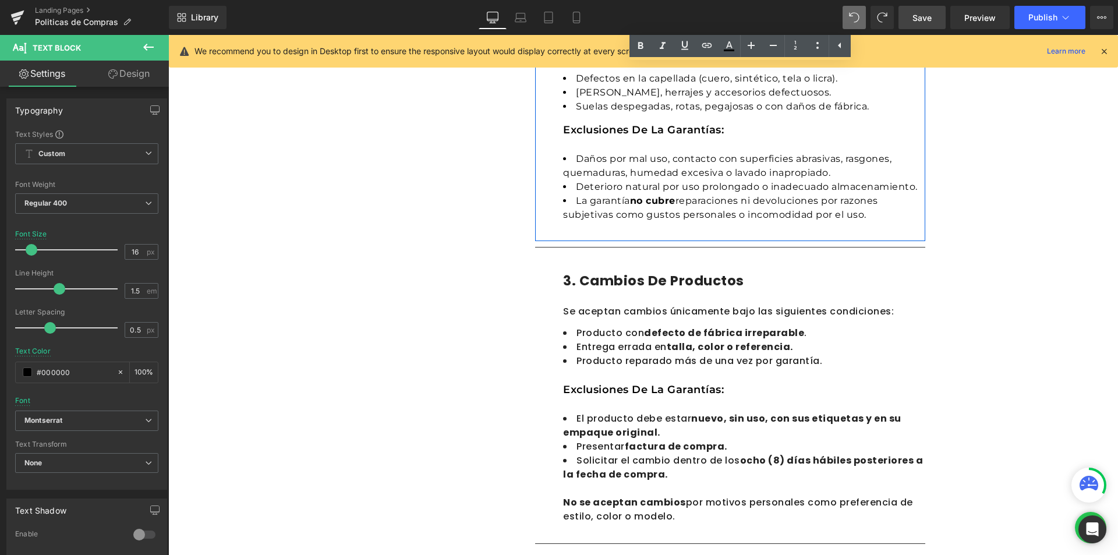
scroll to position [551, 0]
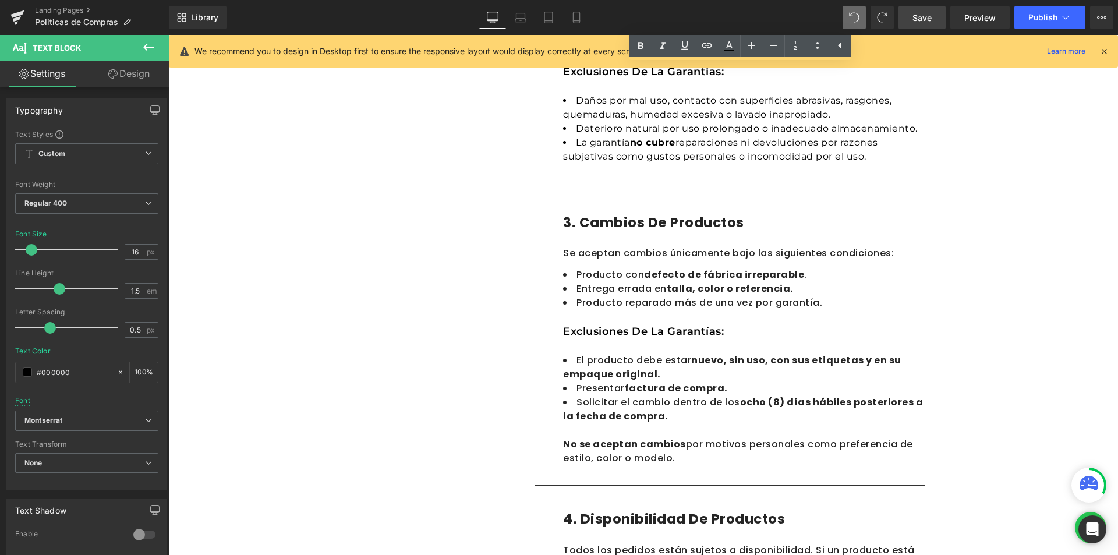
click at [618, 218] on h1 "3. Cambios de productos" at bounding box center [744, 222] width 362 height 20
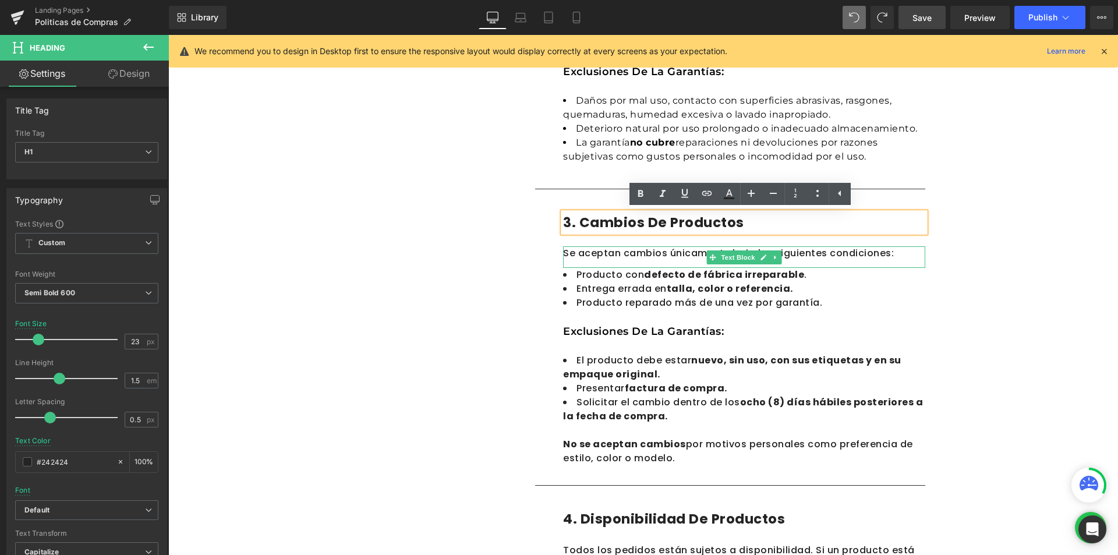
click at [602, 257] on div "Se aceptan cambios únicamente bajo las siguientes condiciones:" at bounding box center [744, 257] width 362 height 22
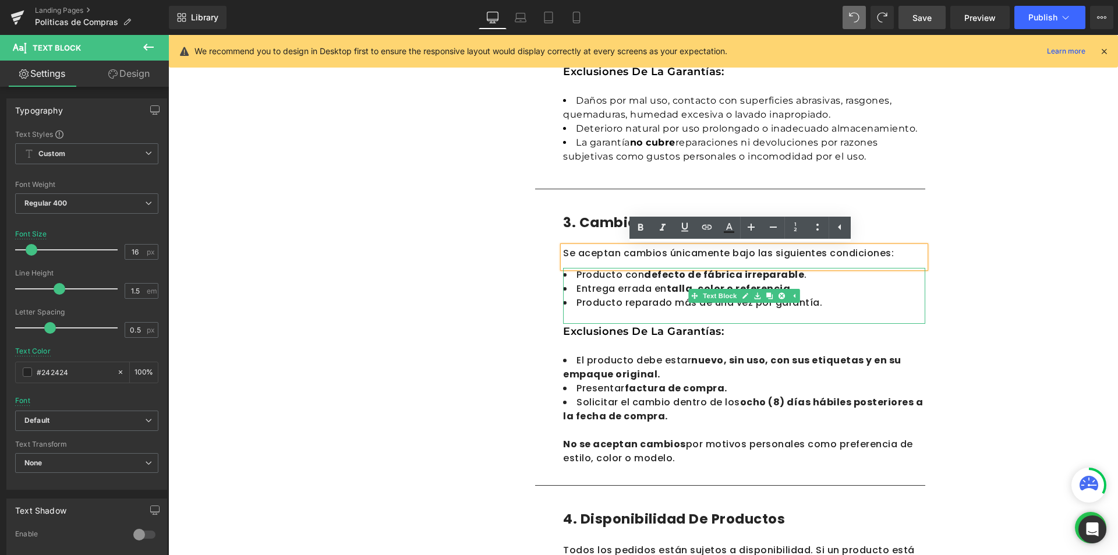
click at [610, 310] on div "Producto con defecto de fábrica irreparable . Entrega errada en talla, color o …" at bounding box center [744, 296] width 362 height 56
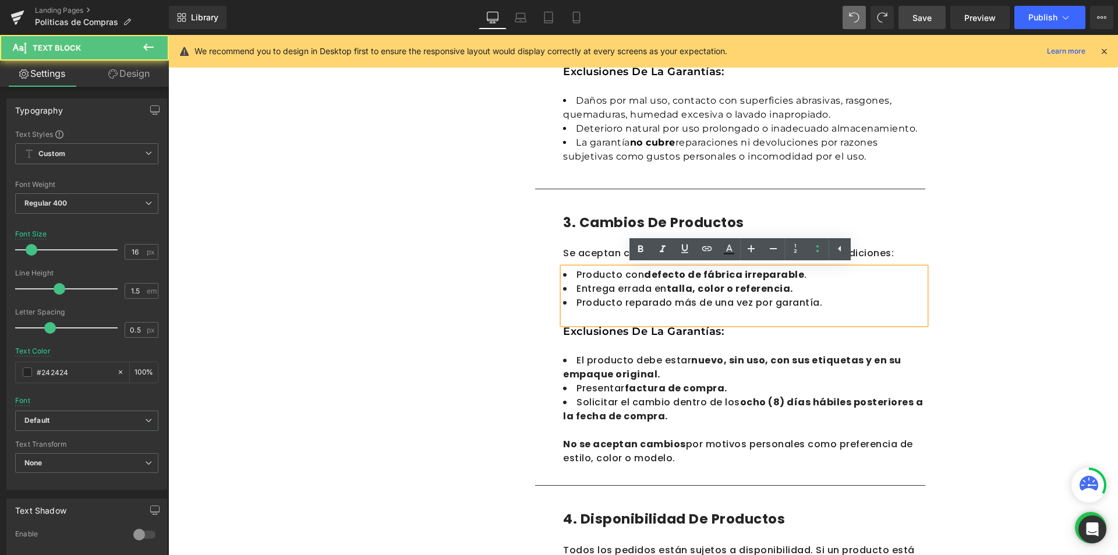
scroll to position [609, 0]
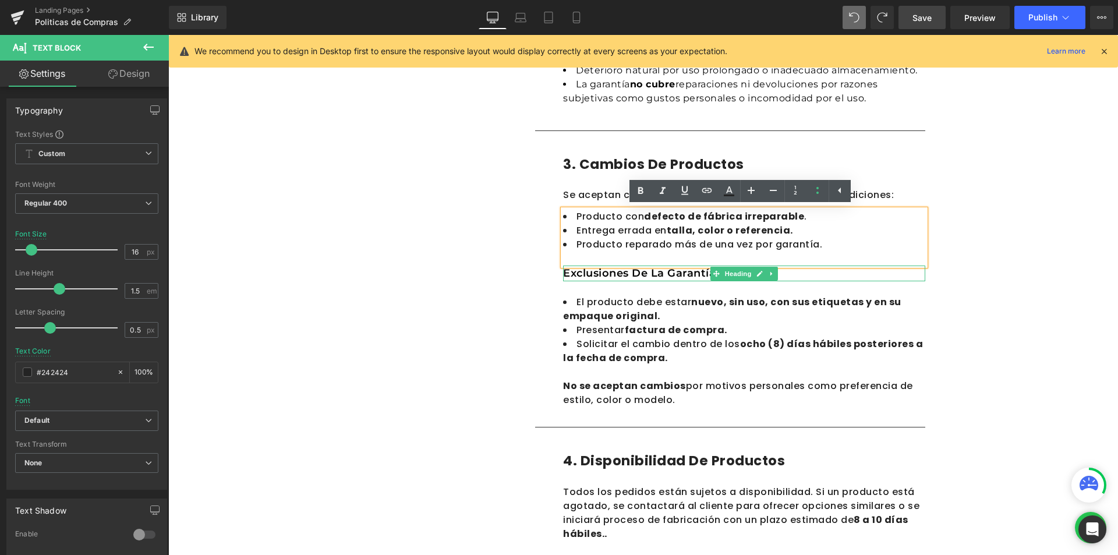
click at [604, 274] on h1 "Exclusiones de la garantías:" at bounding box center [744, 273] width 362 height 16
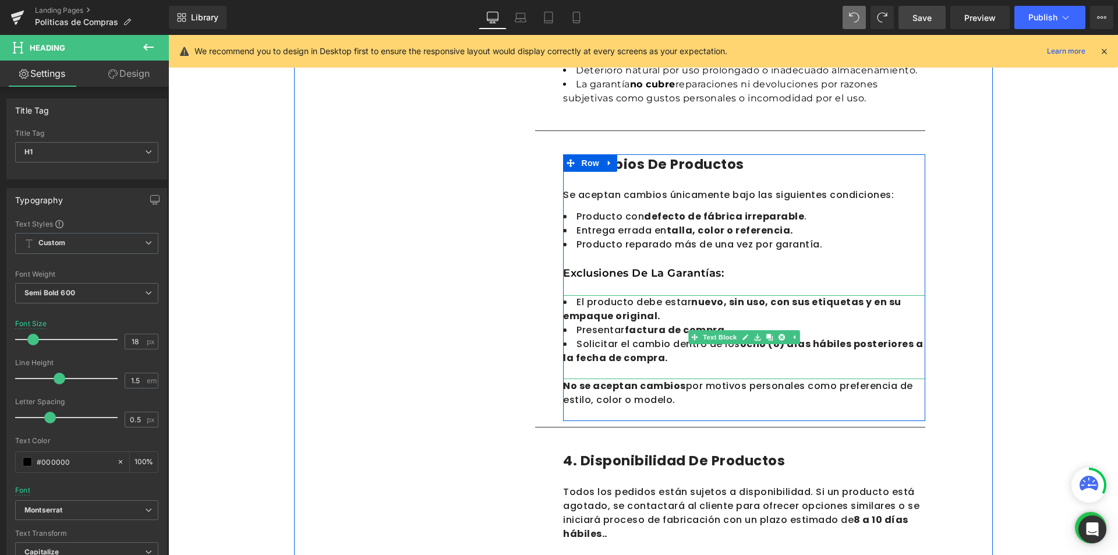
click at [587, 324] on li "Presentar factura de compra." at bounding box center [744, 330] width 362 height 14
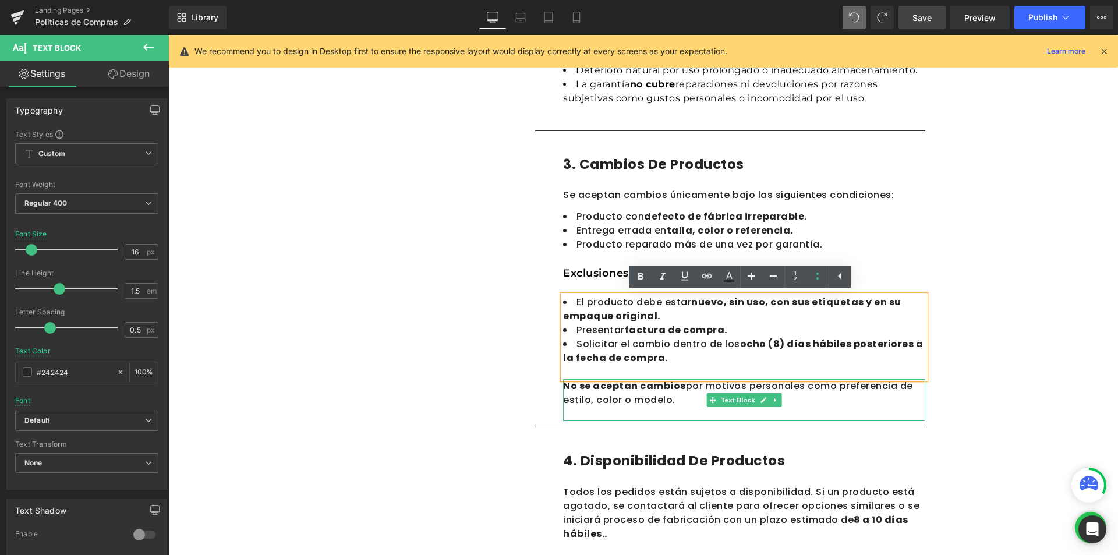
click at [614, 406] on div "No se aceptan cambios por motivos personales como preferencia de estilo, color …" at bounding box center [744, 393] width 362 height 28
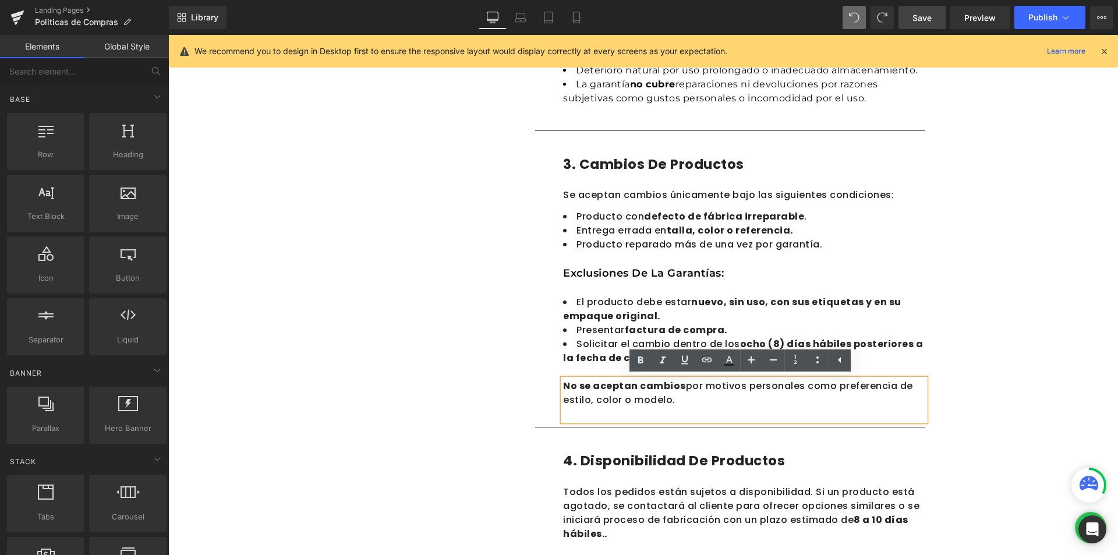
click at [1100, 257] on div "Politicas de Compras Heading En Calzado MADA , nos comprometemos a ofrecer prod…" at bounding box center [642, 412] width 949 height 1792
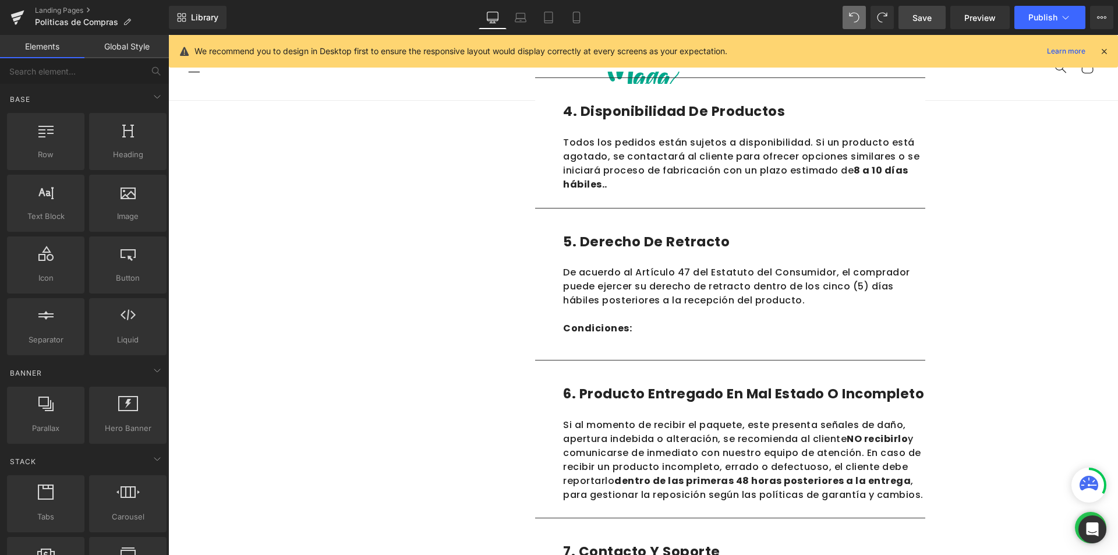
scroll to position [725, 0]
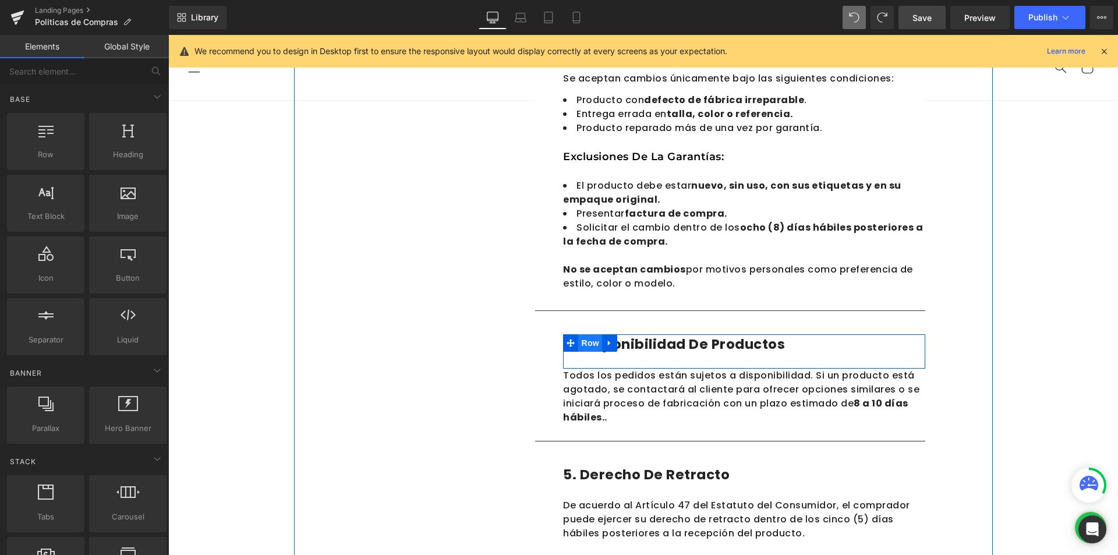
click at [597, 347] on span "Row" at bounding box center [589, 342] width 23 height 17
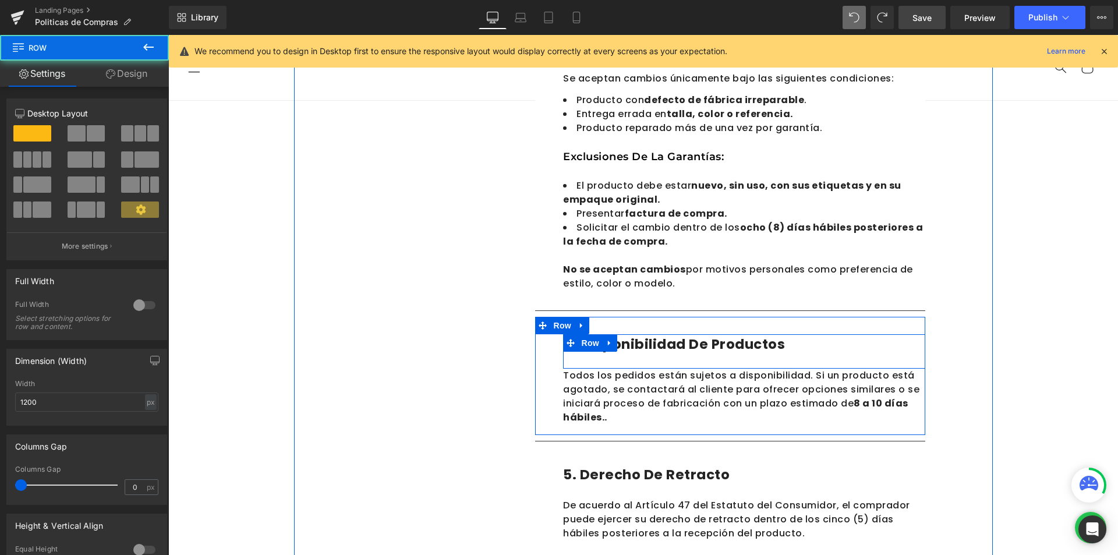
click at [701, 354] on div "4. Disponibilidad de productos Heading" at bounding box center [744, 344] width 362 height 20
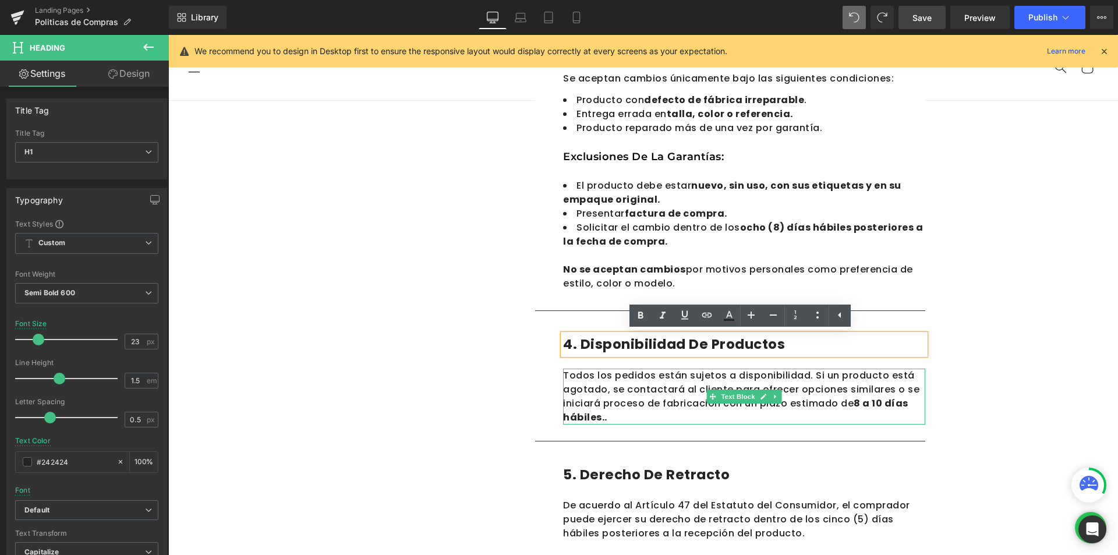
click at [619, 398] on div "Todos los pedidos están sujetos a disponibilidad. Si un producto está agotado, …" at bounding box center [744, 396] width 362 height 56
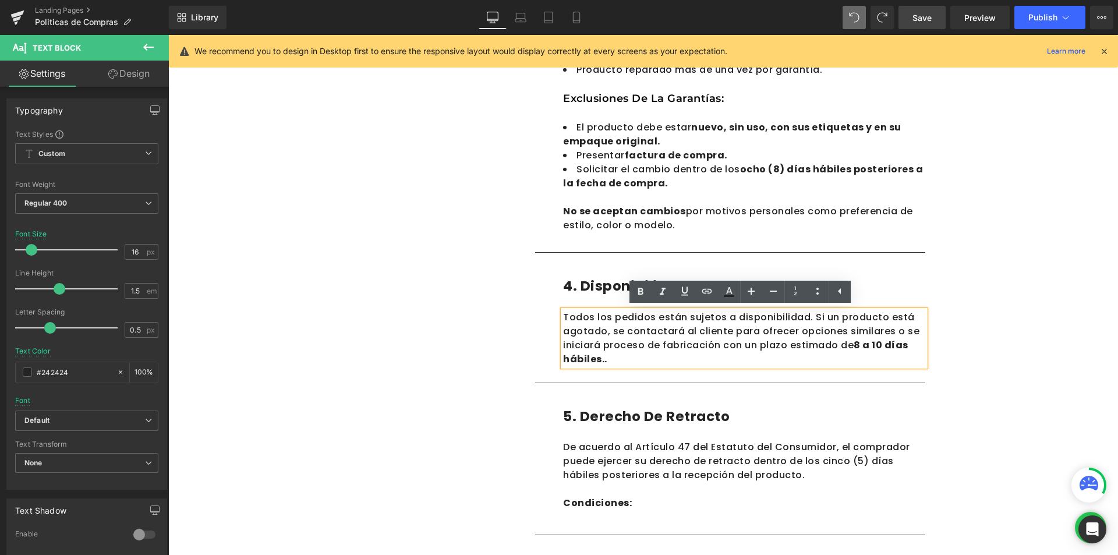
scroll to position [900, 0]
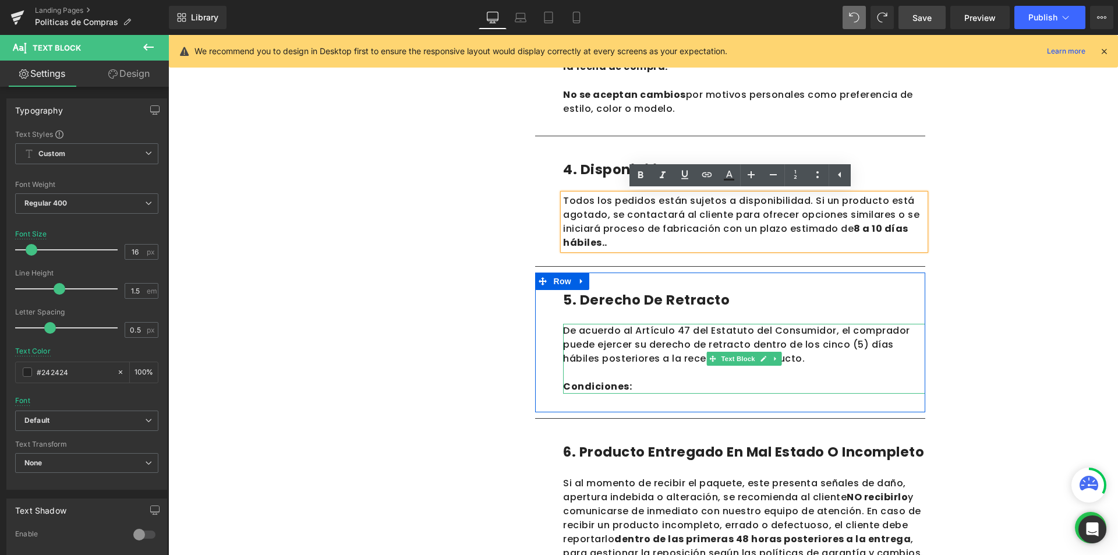
click at [619, 385] on strong "Condiciones:" at bounding box center [597, 386] width 69 height 13
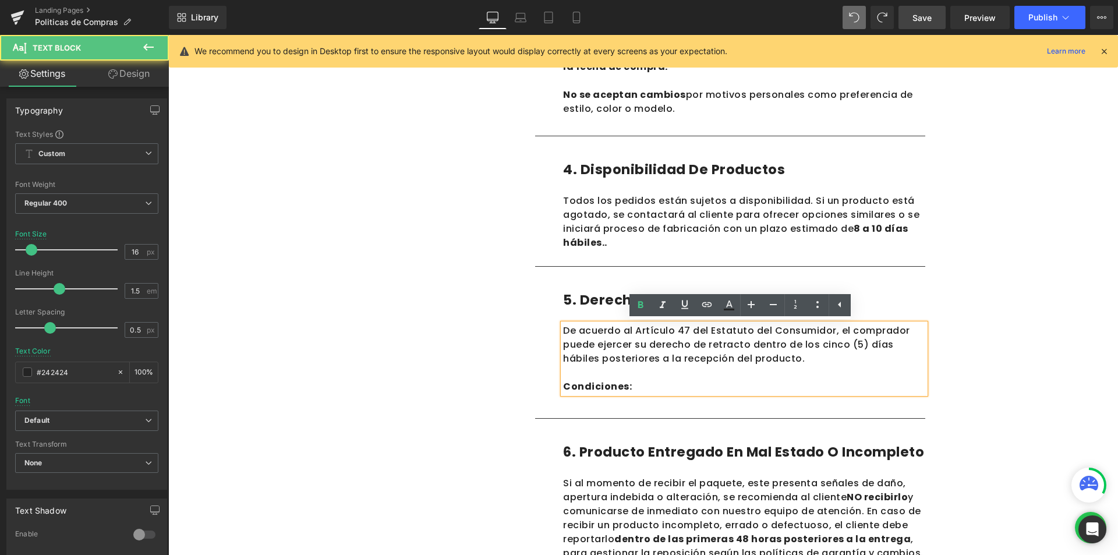
click at [1103, 385] on div "Politicas de Compras Heading En Calzado MADA , nos comprometemos a ofrecer prod…" at bounding box center [642, 121] width 949 height 1792
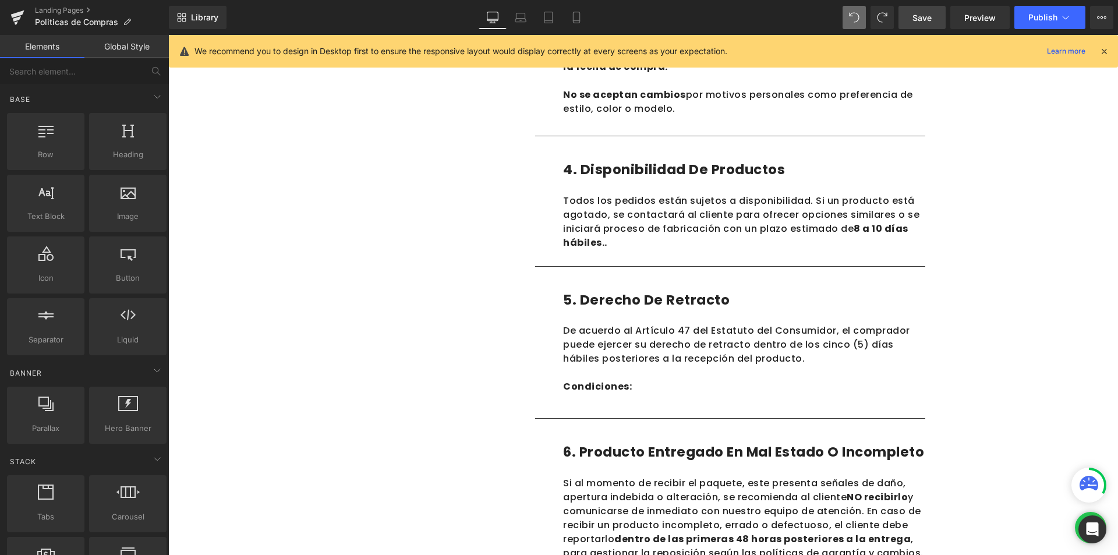
click at [775, 376] on p at bounding box center [744, 373] width 362 height 14
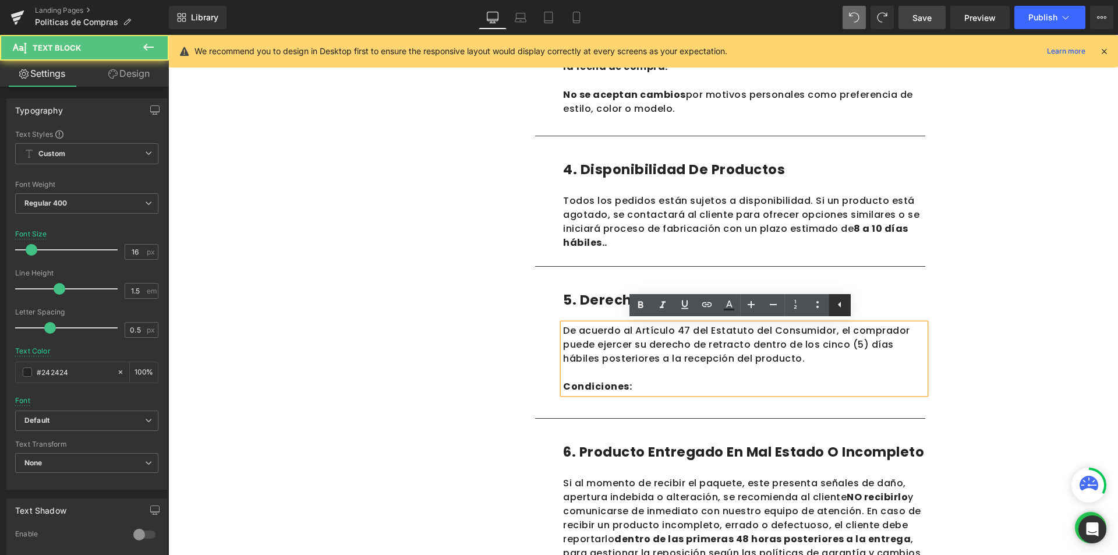
click at [0, 0] on icon at bounding box center [0, 0] width 0 height 0
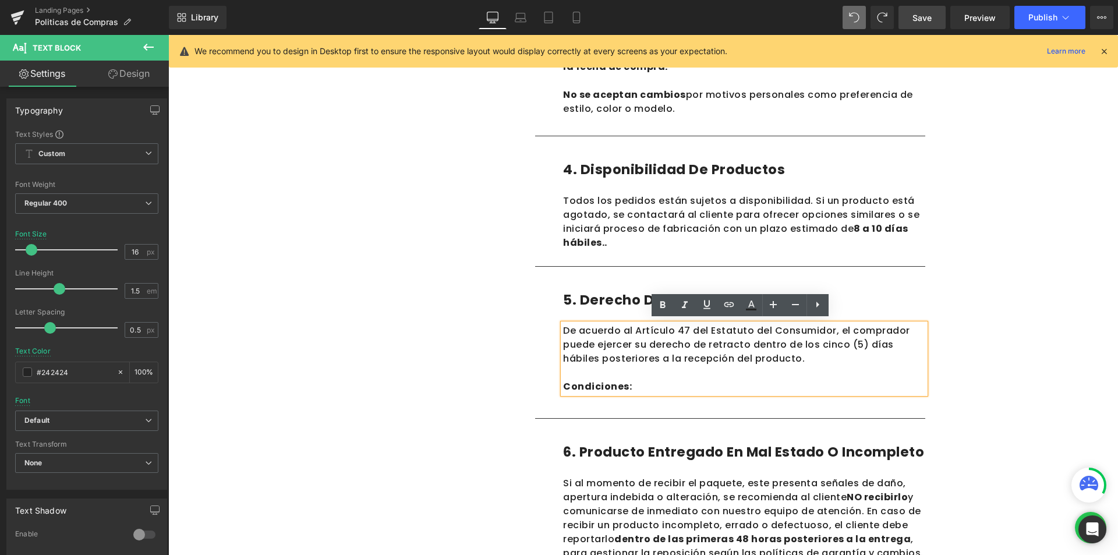
click at [1014, 409] on div "Politicas de Compras Heading En Calzado MADA , nos comprometemos a ofrecer prod…" at bounding box center [642, 121] width 949 height 1792
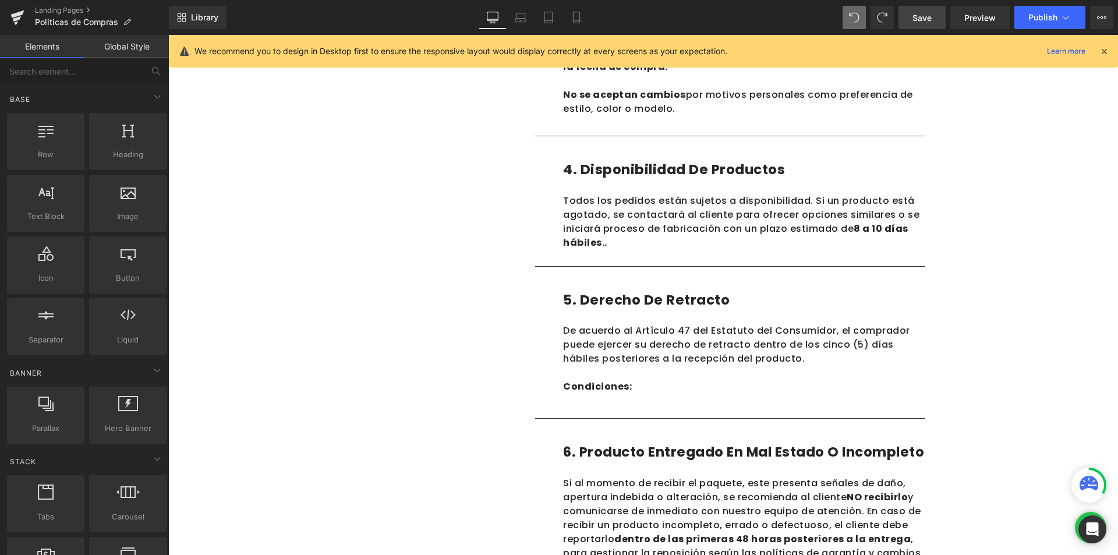
click at [790, 373] on p at bounding box center [744, 373] width 362 height 14
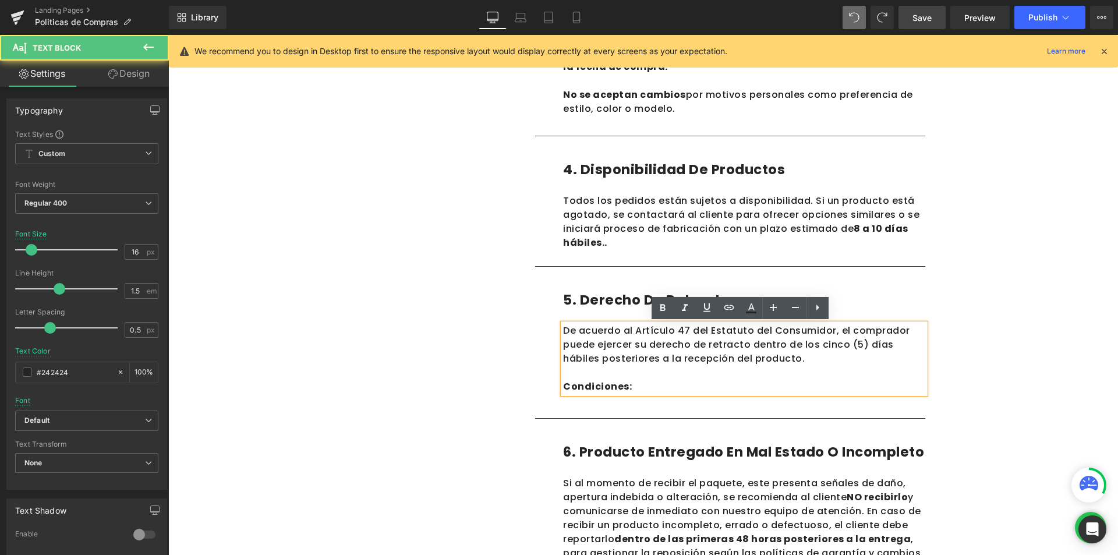
click at [969, 351] on div "1. Cobertura Text Block 2. Tiempos de entrega Text Block 3. Costos de envios Te…" at bounding box center [643, 89] width 699 height 1489
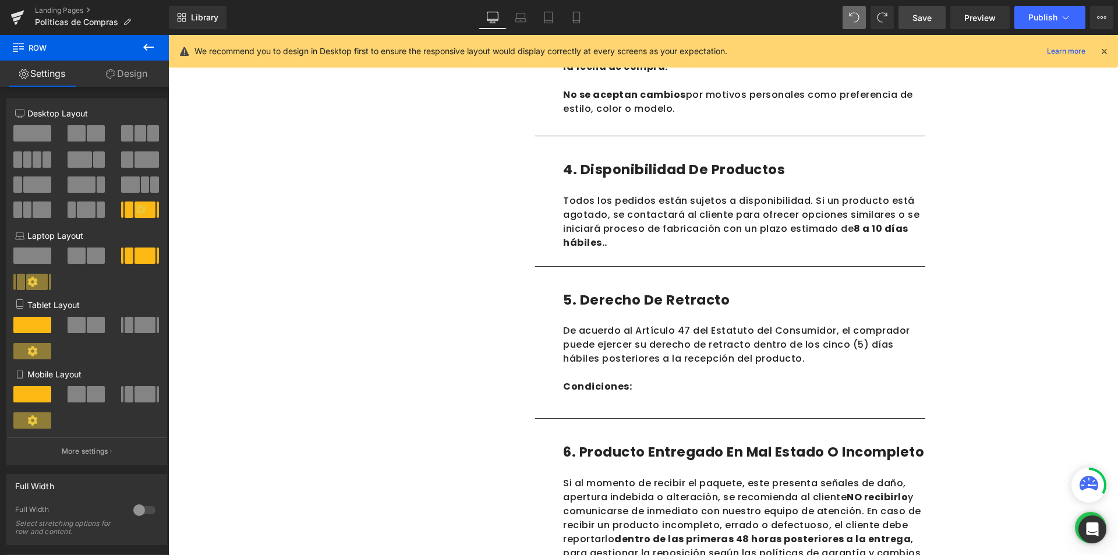
click at [1034, 287] on div "Politicas de Compras Heading En Calzado MADA , nos comprometemos a ofrecer prod…" at bounding box center [642, 121] width 949 height 1792
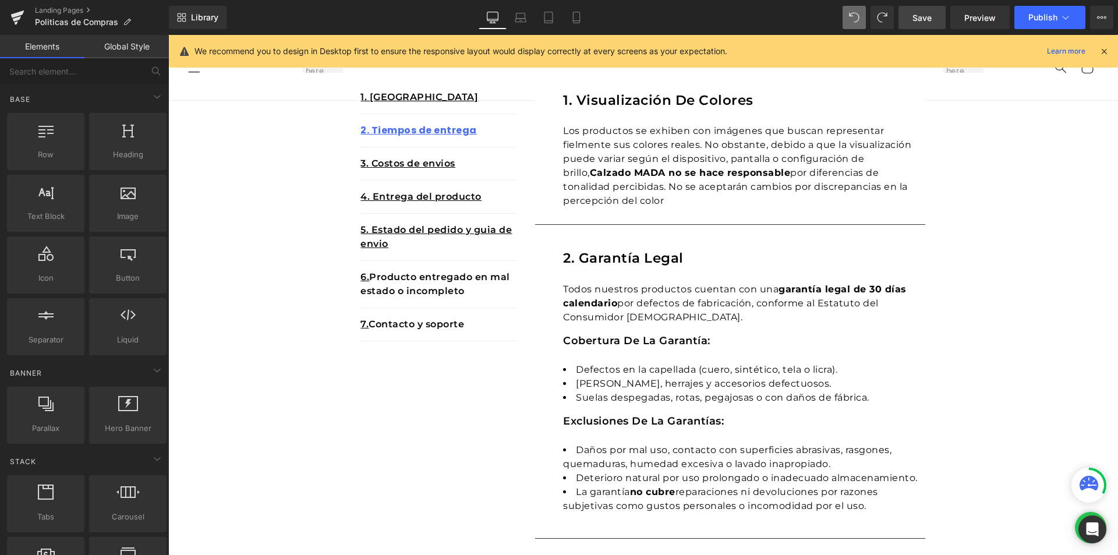
scroll to position [0, 0]
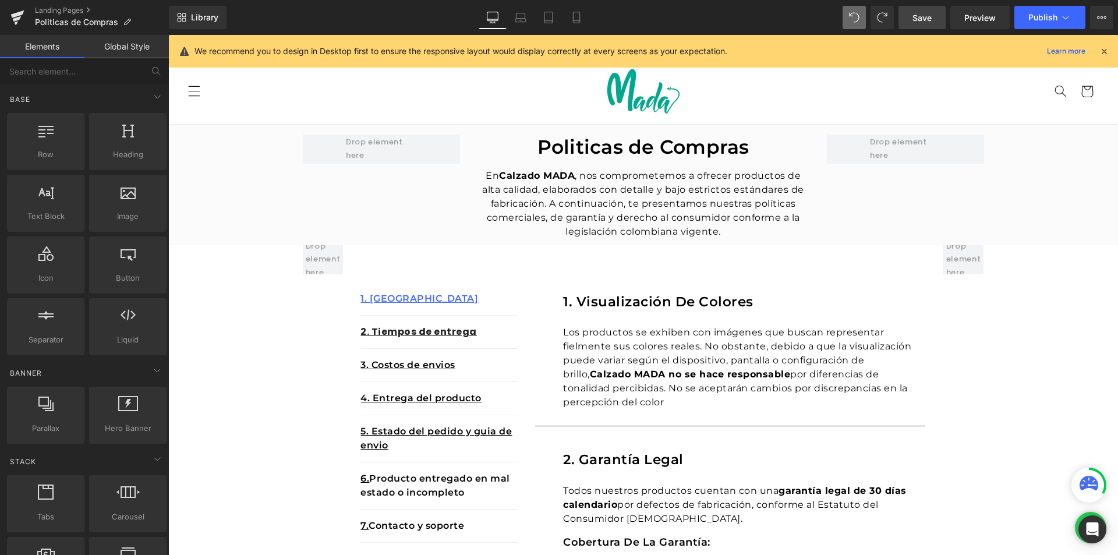
click at [1105, 43] on div "We recommend you to design in Desktop first to ensure the responsive layout wou…" at bounding box center [643, 51] width 949 height 33
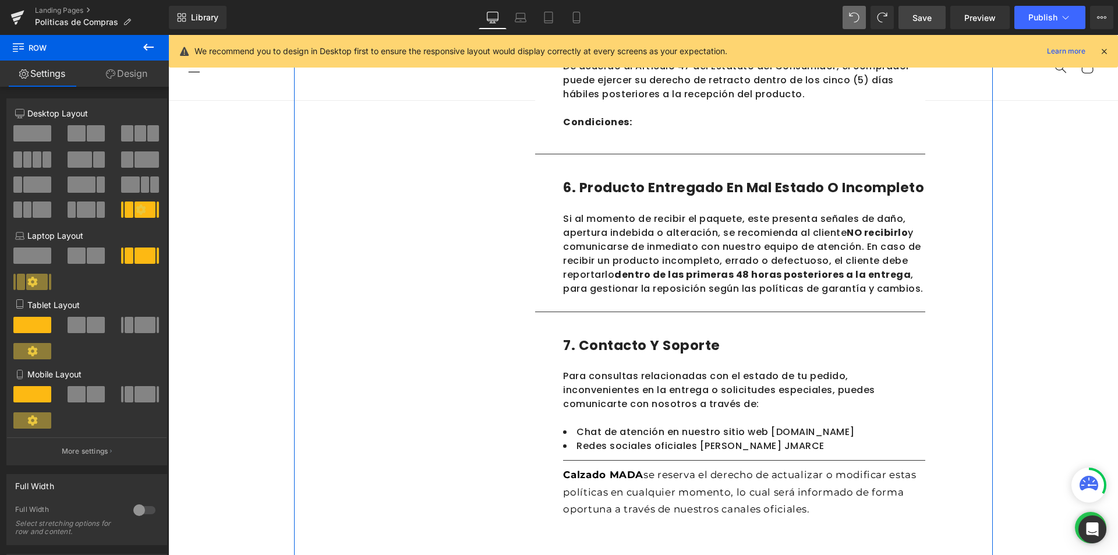
scroll to position [815, 0]
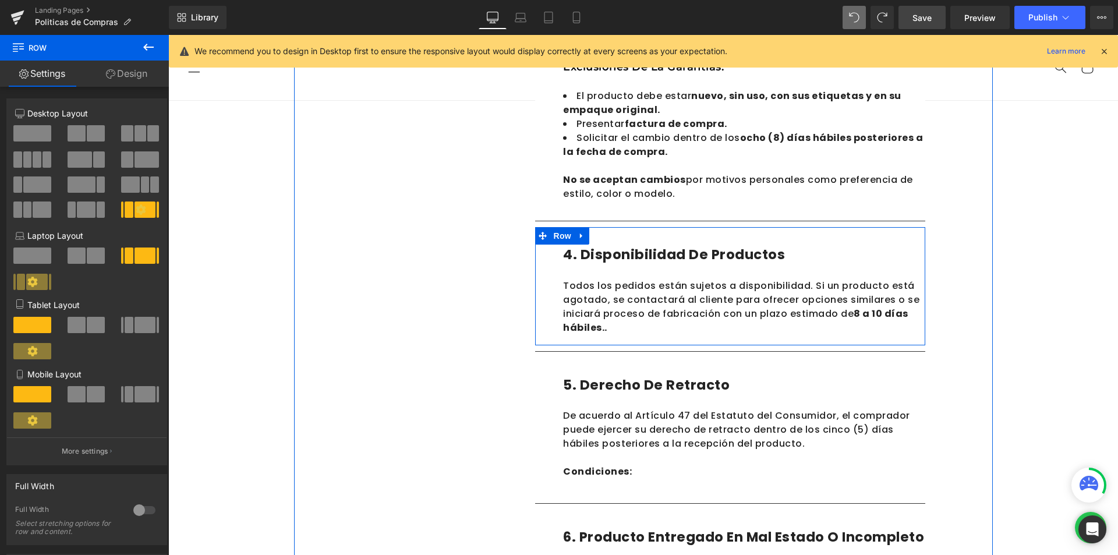
click at [726, 262] on div "4. Disponibilidad de productos Heading" at bounding box center [744, 255] width 362 height 20
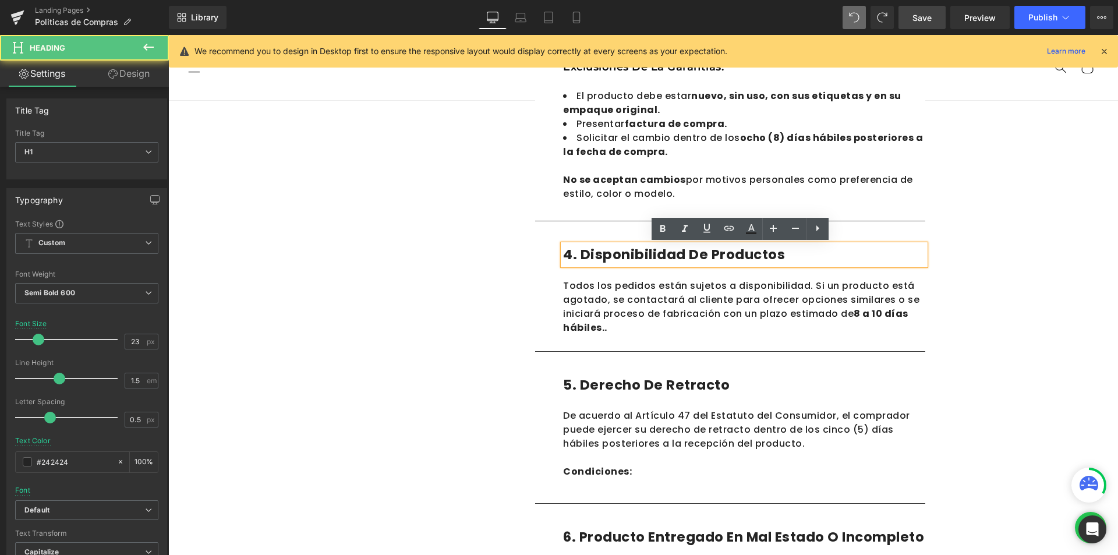
click at [643, 297] on div "Todos los pedidos están sujetos a disponibilidad. Si un producto está agotado, …" at bounding box center [744, 307] width 362 height 56
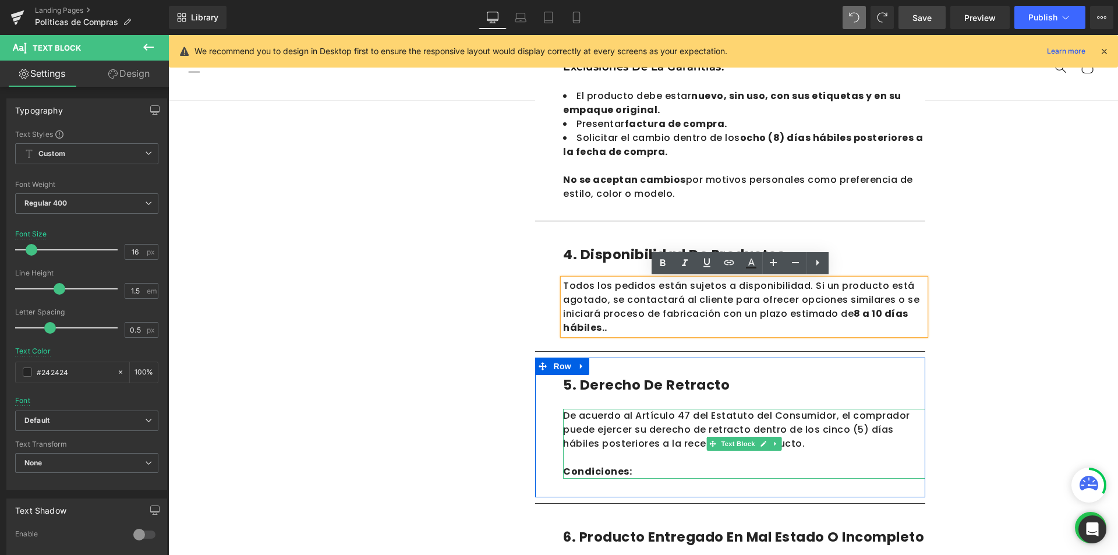
click at [625, 430] on p "De acuerdo al Artículo 47 del Estatuto del Consumidor, el comprador puede ejerc…" at bounding box center [744, 430] width 362 height 42
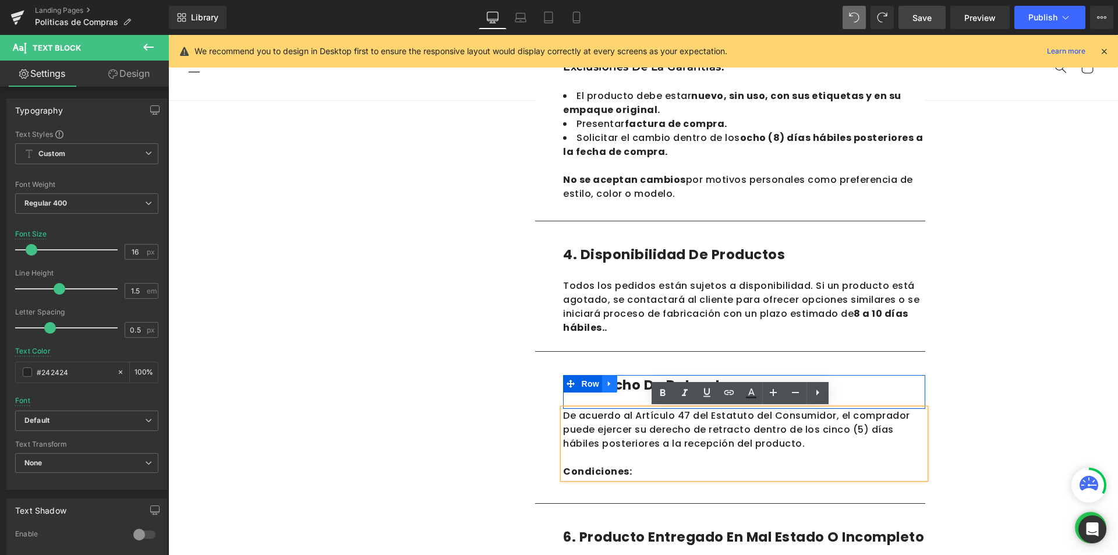
click at [608, 384] on icon at bounding box center [609, 383] width 2 height 5
click at [613, 399] on div "5. Derecho de retracto Heading" at bounding box center [744, 392] width 362 height 34
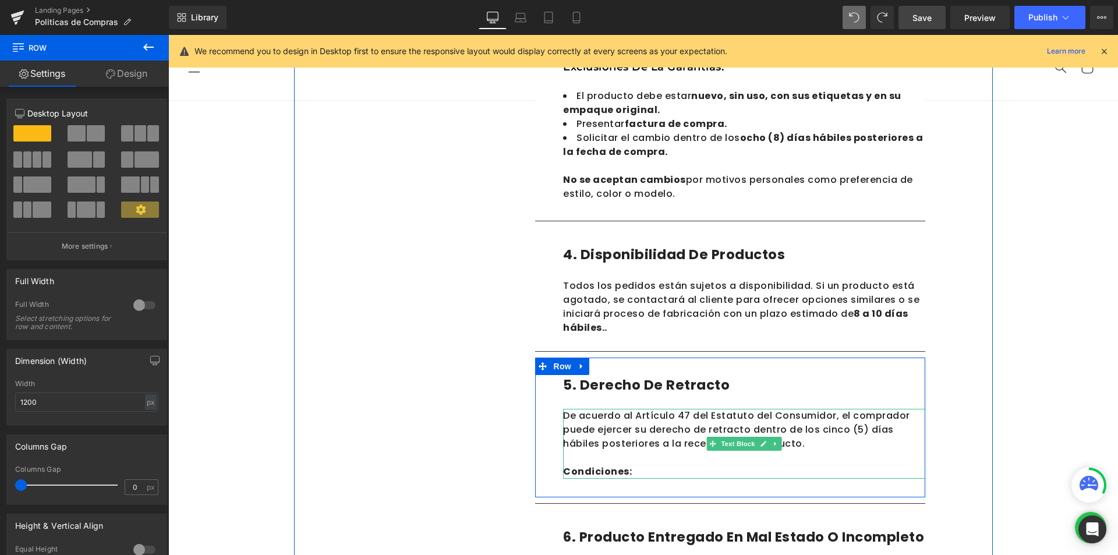
click at [611, 446] on p "De acuerdo al Artículo 47 del Estatuto del Consumidor, el comprador puede ejerc…" at bounding box center [744, 430] width 362 height 42
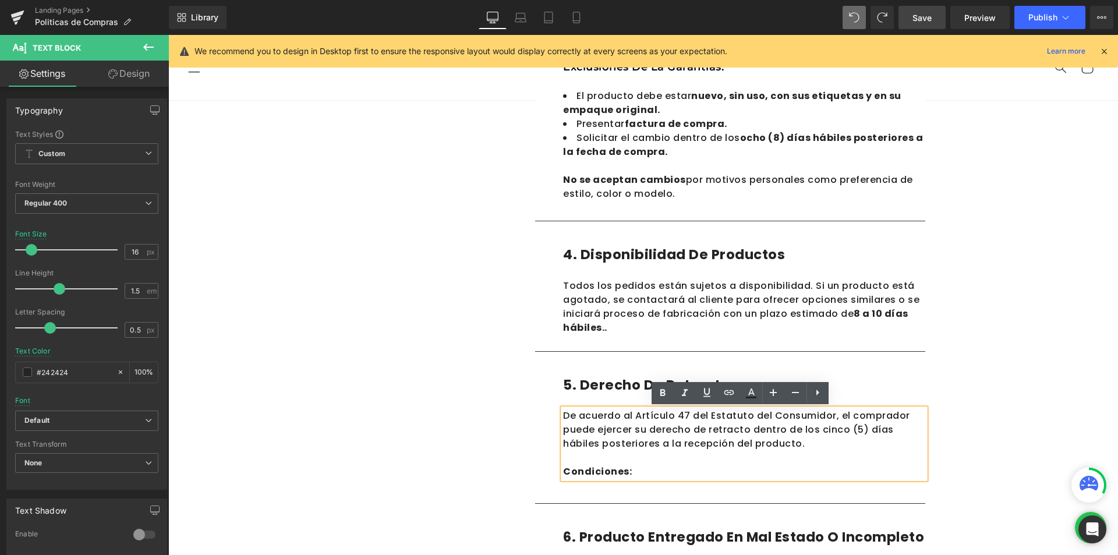
click at [1044, 464] on div "Politicas de Compras Heading En Calzado MADA , nos comprometemos a ofrecer prod…" at bounding box center [642, 206] width 949 height 1792
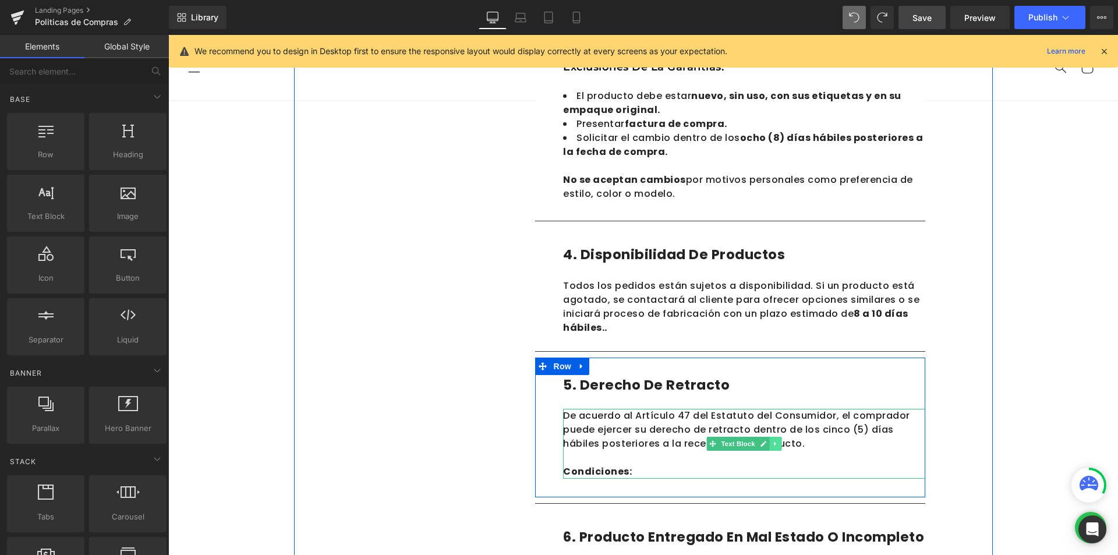
click at [774, 446] on icon at bounding box center [775, 444] width 2 height 4
click at [768, 445] on icon at bounding box center [769, 443] width 6 height 6
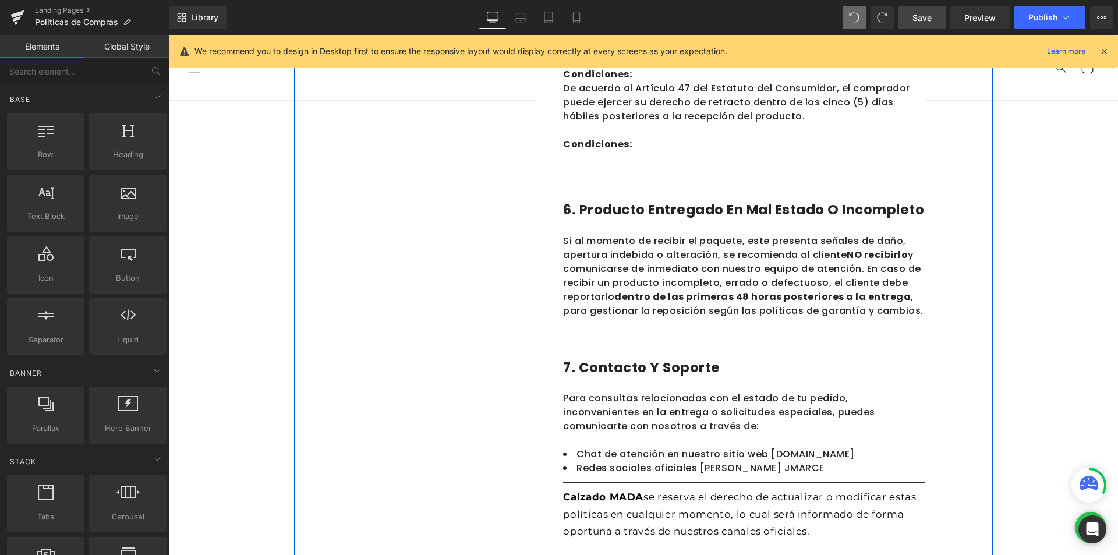
scroll to position [1096, 0]
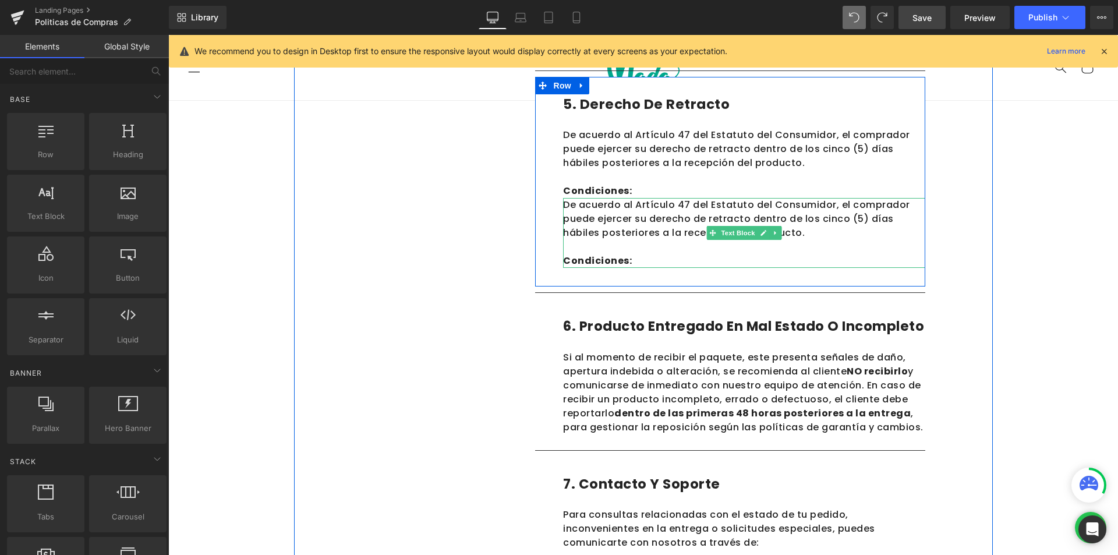
click at [628, 237] on p "De acuerdo al Artículo 47 del Estatuto del Consumidor, el comprador puede ejerc…" at bounding box center [744, 219] width 362 height 42
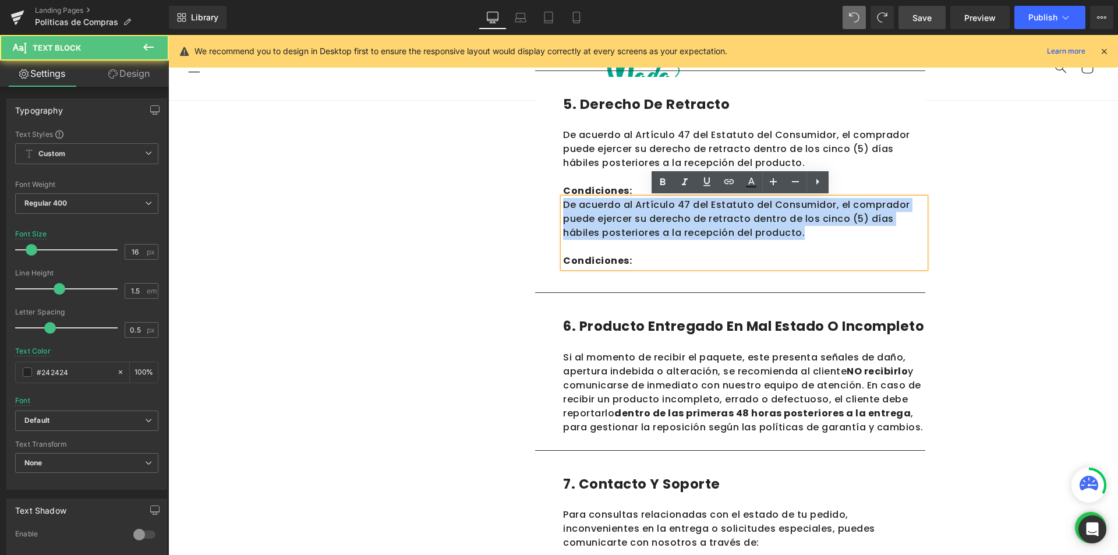
drag, startPoint x: 775, startPoint y: 236, endPoint x: 558, endPoint y: 206, distance: 219.2
click at [563, 206] on p "De acuerdo al Artículo 47 del Estatuto del Consumidor, el comprador puede ejerc…" at bounding box center [744, 219] width 362 height 42
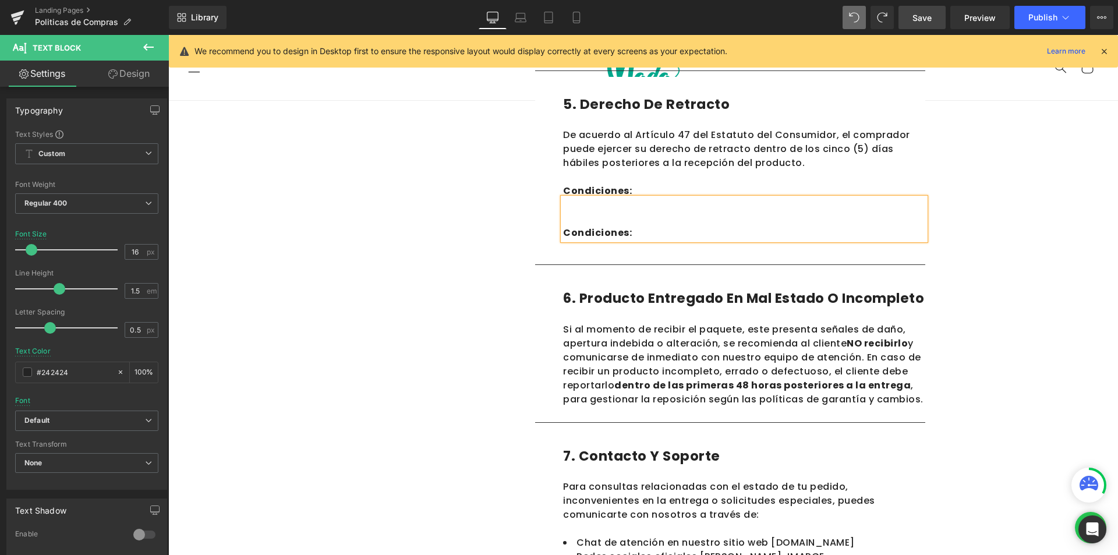
click at [563, 225] on p at bounding box center [744, 219] width 362 height 14
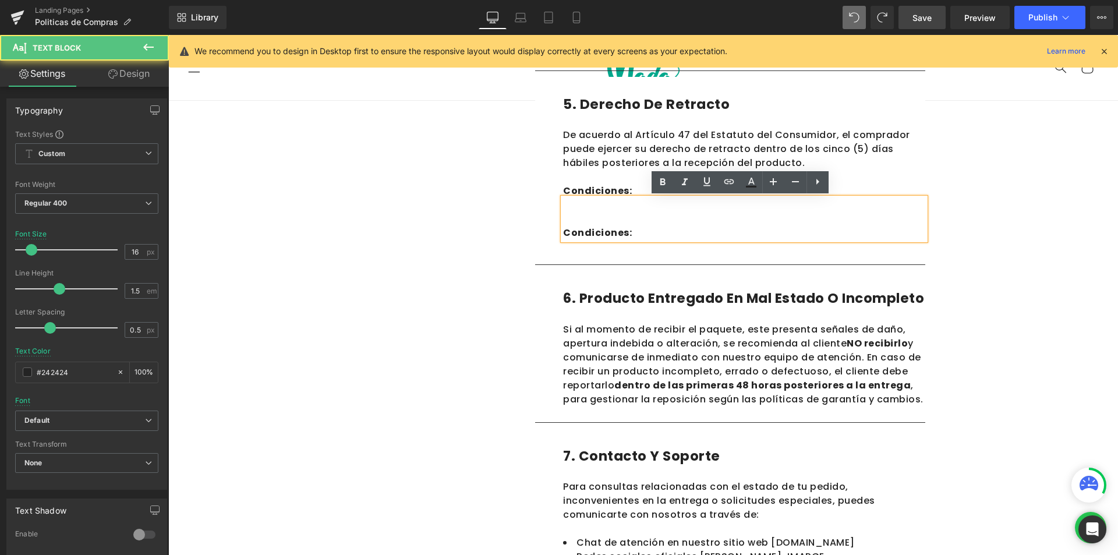
click at [563, 232] on strong "Condiciones:" at bounding box center [597, 232] width 69 height 13
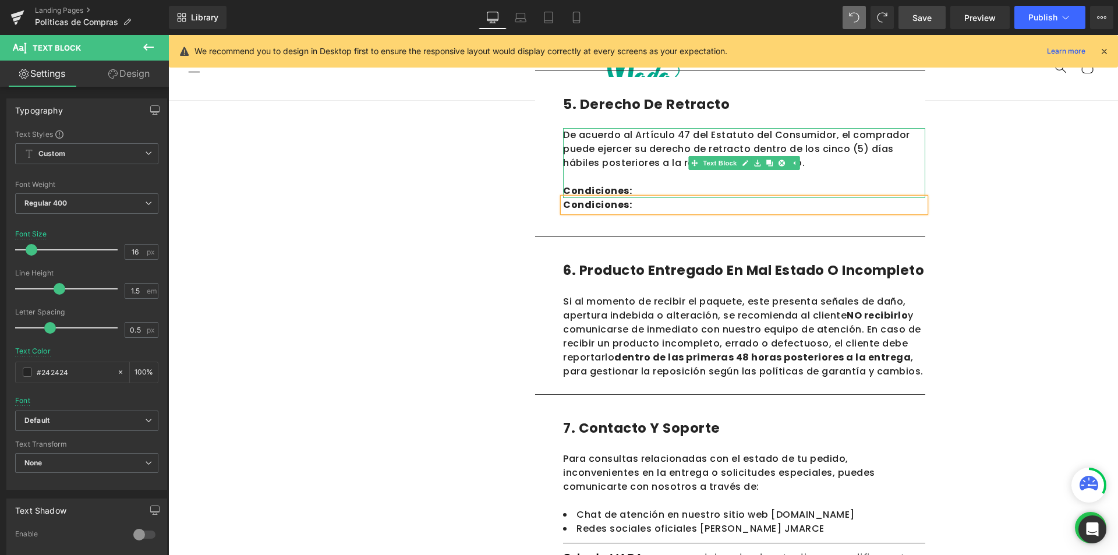
click at [652, 190] on p "Condiciones:" at bounding box center [744, 191] width 362 height 14
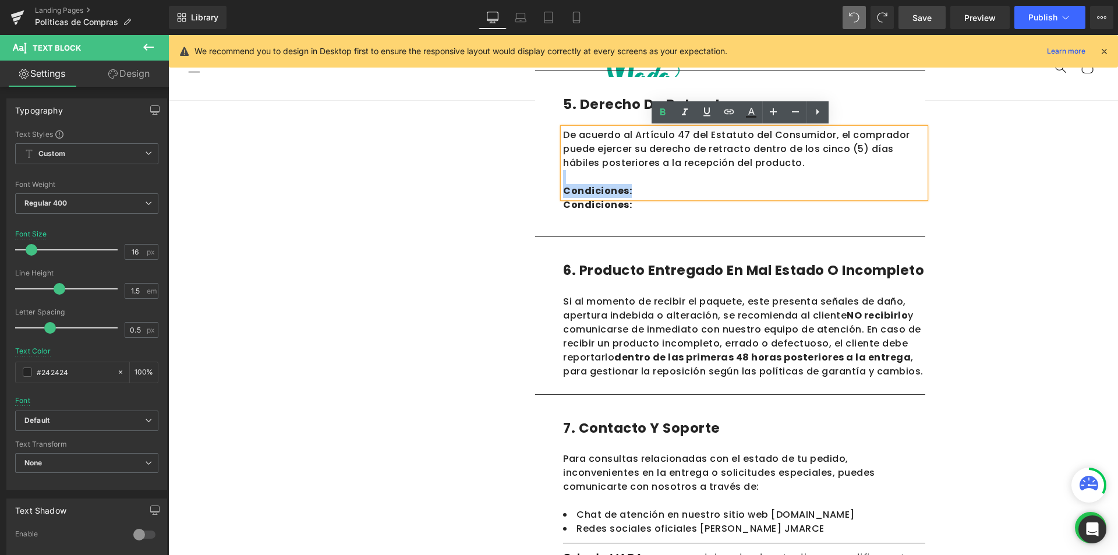
drag, startPoint x: 624, startPoint y: 192, endPoint x: 560, endPoint y: 178, distance: 65.5
click at [563, 178] on div "De acuerdo al Artículo 47 del Estatuto del Consumidor, el comprador puede ejerc…" at bounding box center [744, 163] width 362 height 70
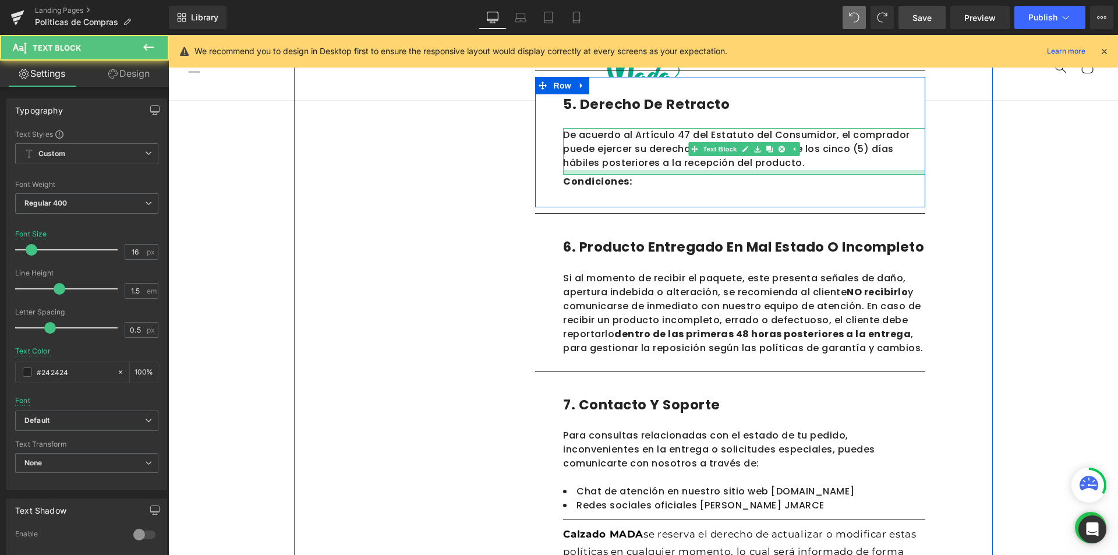
click at [774, 172] on div at bounding box center [744, 172] width 362 height 5
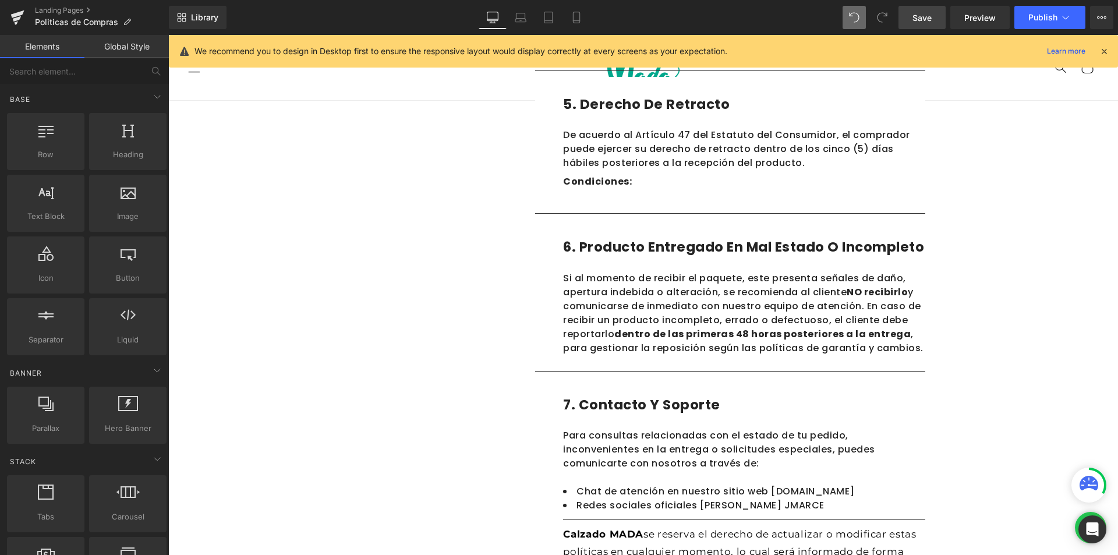
click at [168, 35] on div at bounding box center [168, 35] width 0 height 0
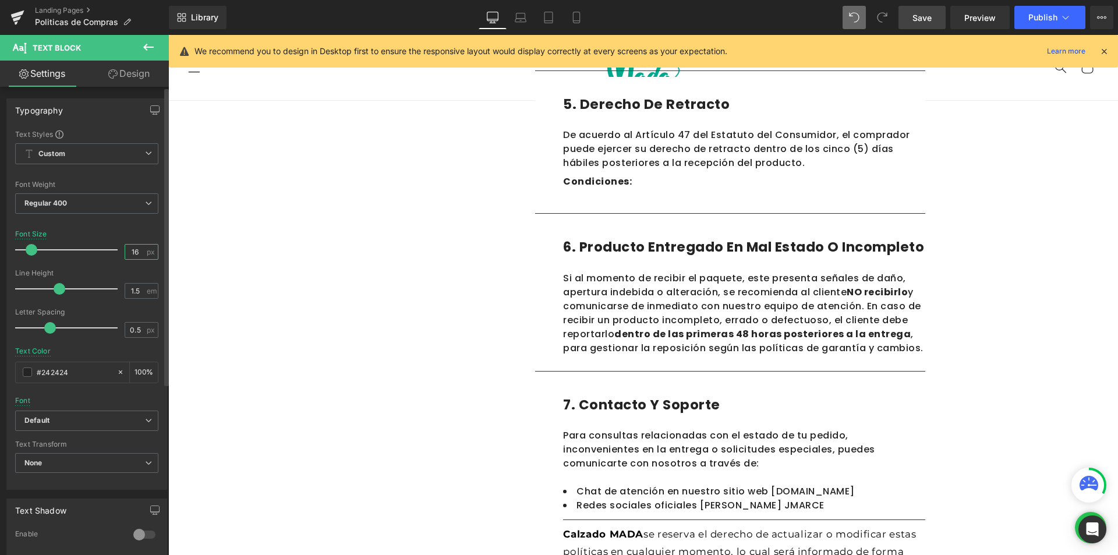
drag, startPoint x: 134, startPoint y: 250, endPoint x: 128, endPoint y: 251, distance: 6.4
click at [128, 251] on input "16" at bounding box center [135, 252] width 20 height 15
type input "18"
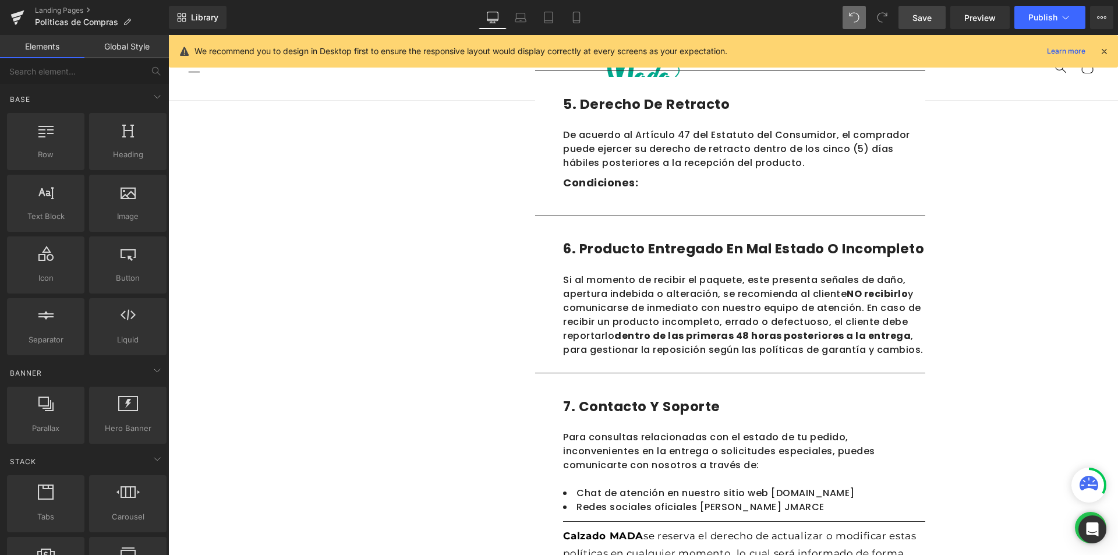
scroll to position [921, 0]
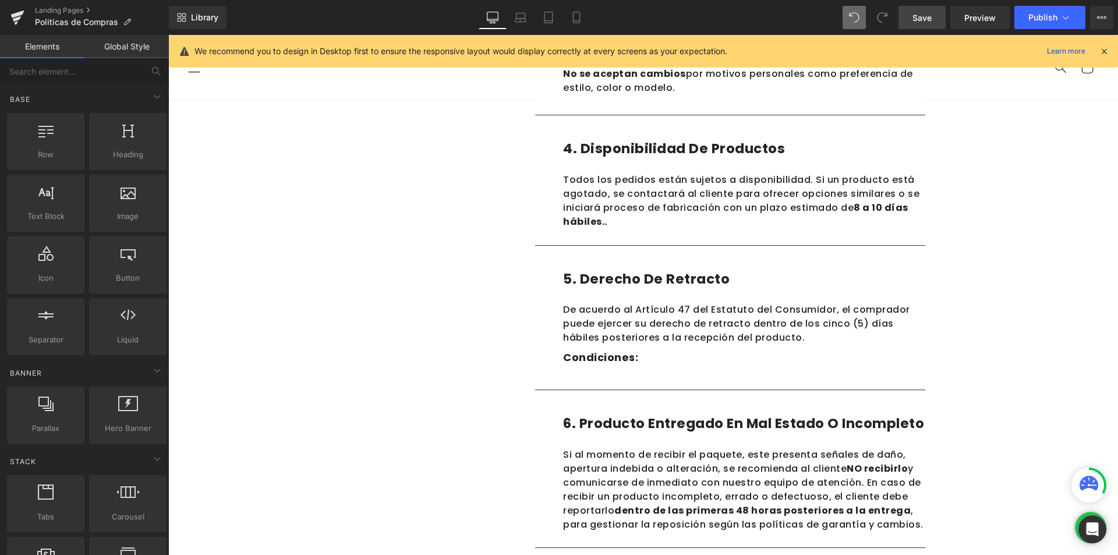
click at [594, 355] on strong "Condiciones:" at bounding box center [600, 357] width 75 height 15
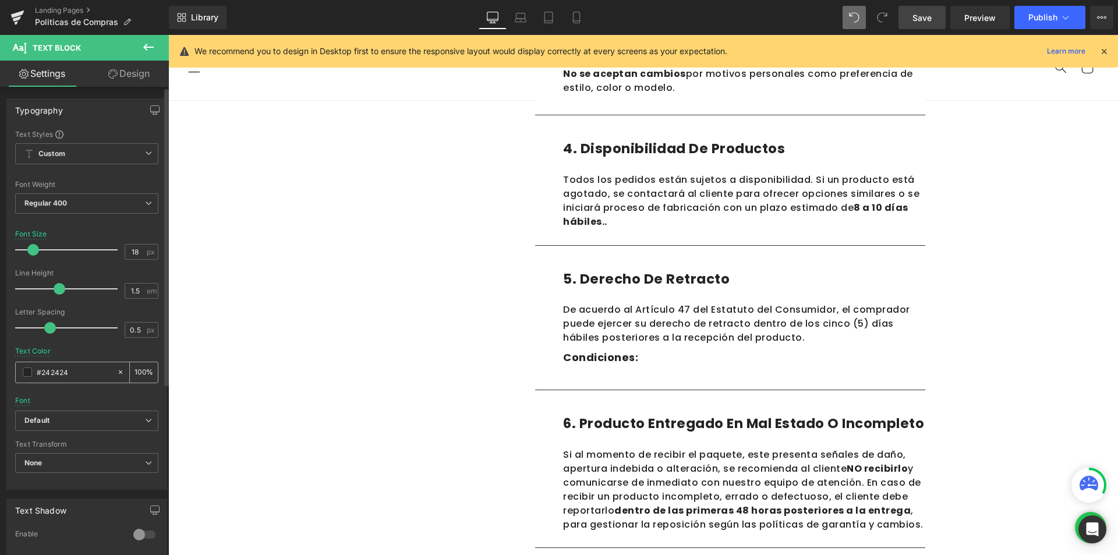
click at [25, 369] on span at bounding box center [27, 371] width 9 height 9
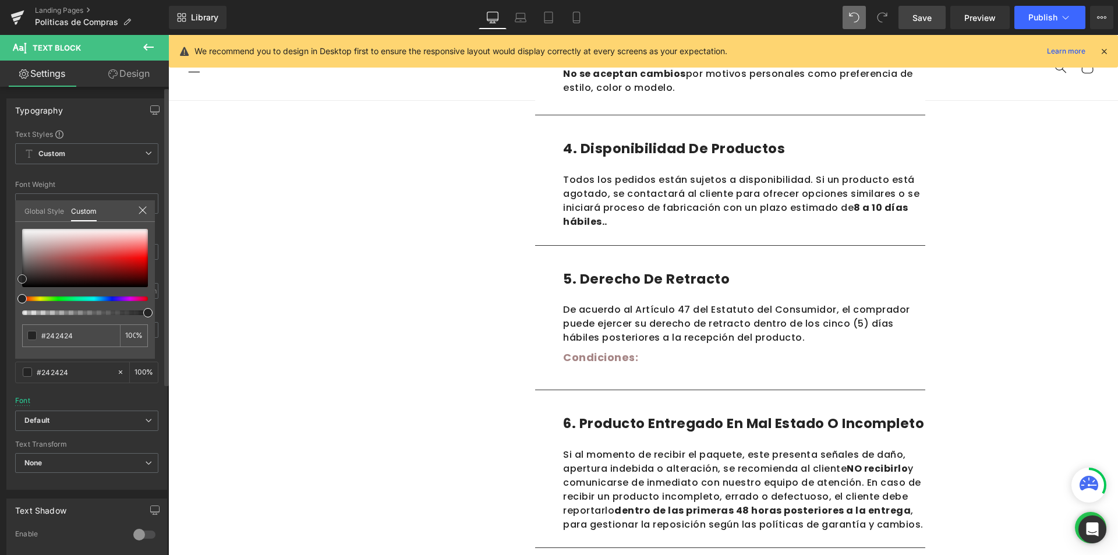
type input "#a68686"
type input "#5f4e4e"
type input "#000000"
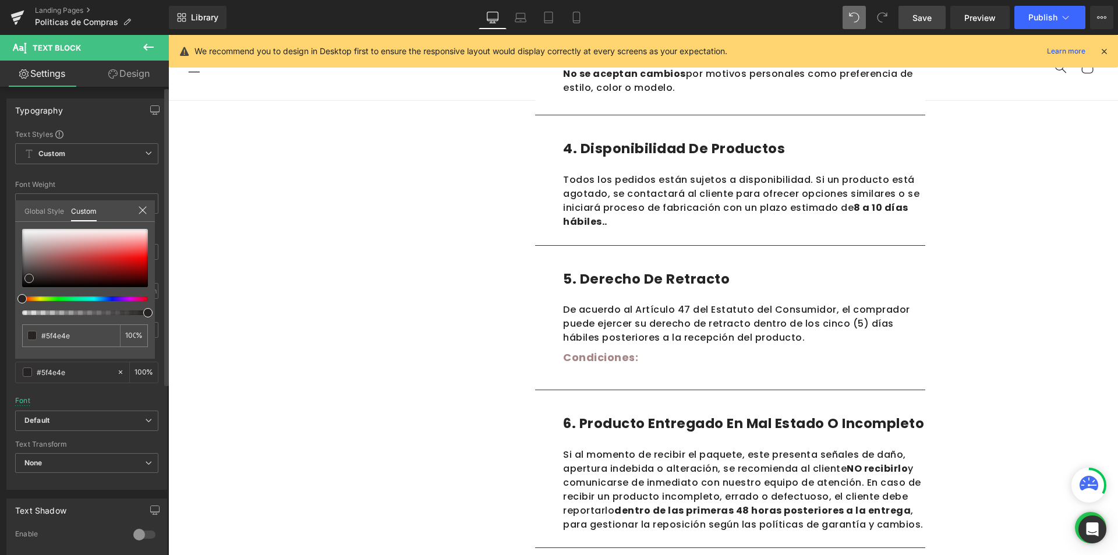
type input "#000000"
drag, startPoint x: 29, startPoint y: 278, endPoint x: 0, endPoint y: 330, distance: 59.4
click at [0, 330] on div "Typography Text Styles Custom Custom Setup Global Style Custom Setup Global Sty…" at bounding box center [87, 290] width 174 height 400
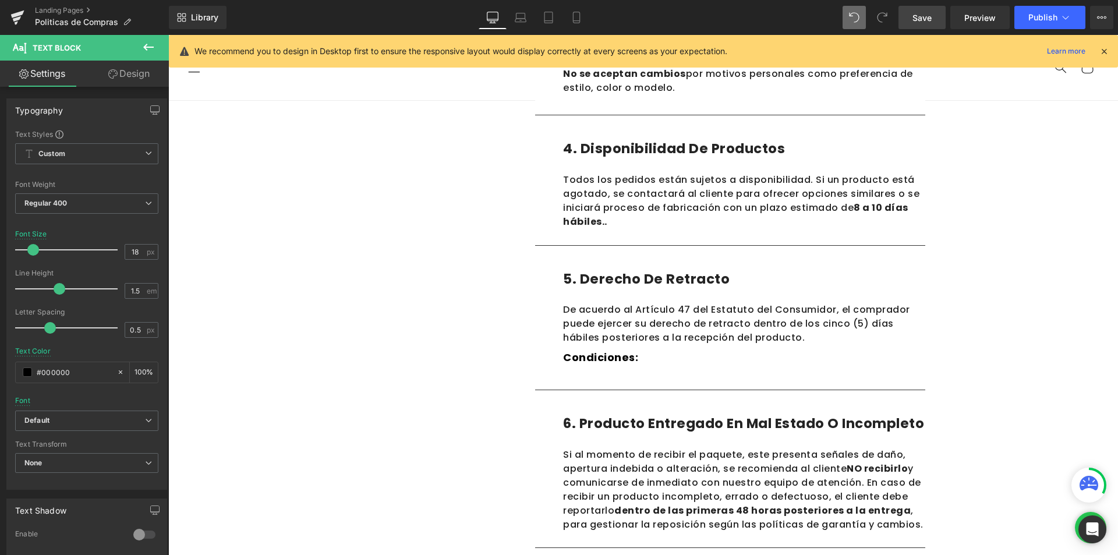
click at [591, 323] on body "Ir directamente al contenido ¡QUE ESPERAS PARA CONOCER MADA! ¡APROVECHA NUESTRO…" at bounding box center [642, 130] width 949 height 2032
click at [578, 325] on p "De acuerdo al Artículo 47 del Estatuto del Consumidor, el comprador puede ejerc…" at bounding box center [744, 324] width 362 height 42
click at [24, 370] on span at bounding box center [27, 371] width 9 height 9
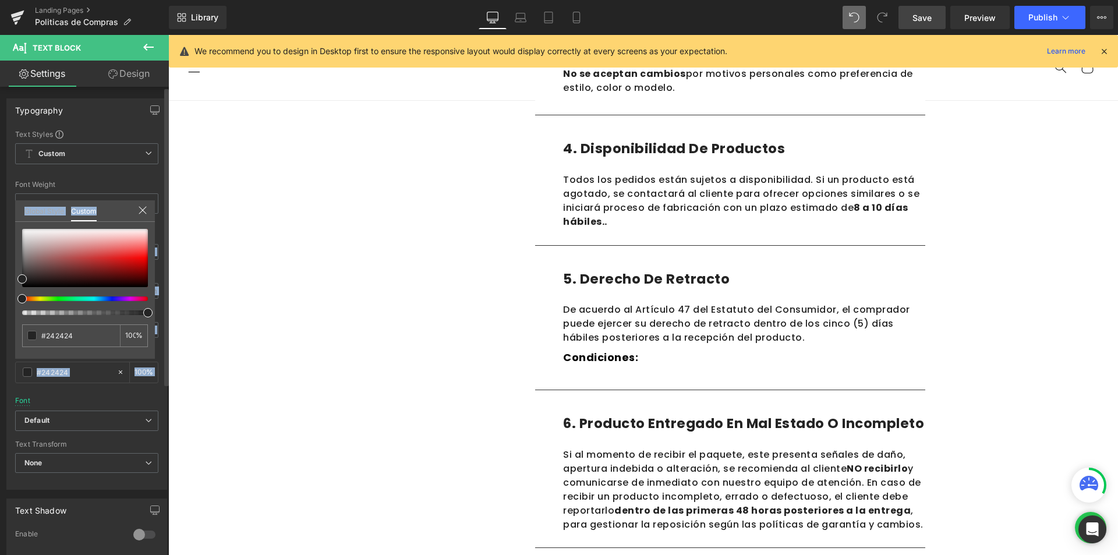
drag, startPoint x: 72, startPoint y: 225, endPoint x: 0, endPoint y: 331, distance: 128.2
click at [0, 331] on div "Typography Text Styles Custom Custom Setup Global Style Custom Setup Global Sty…" at bounding box center [87, 290] width 174 height 400
type input "#926767"
type input "#7d5858"
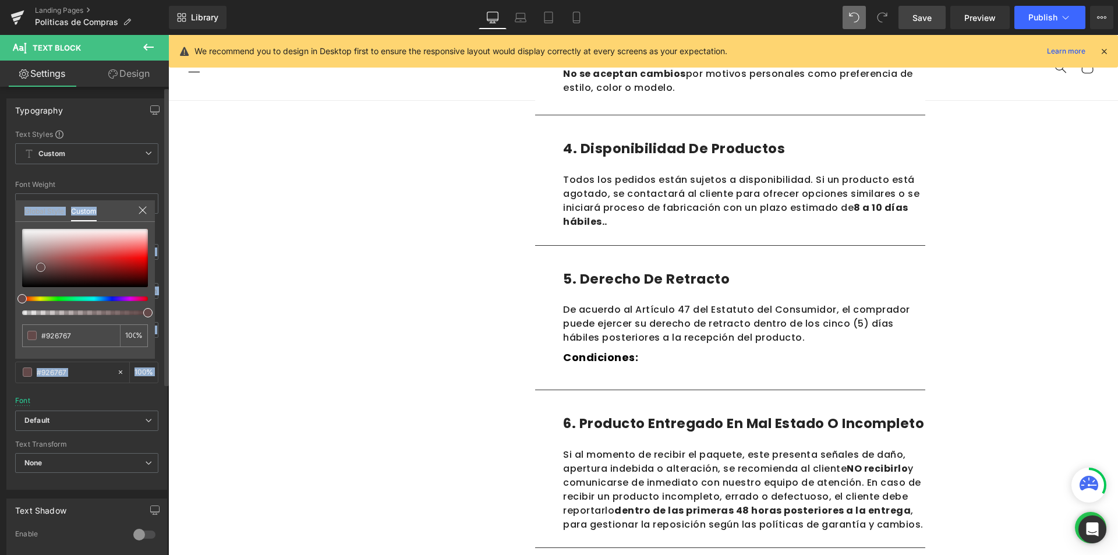
type input "#7d5858"
type input "#131010"
type input "#000000"
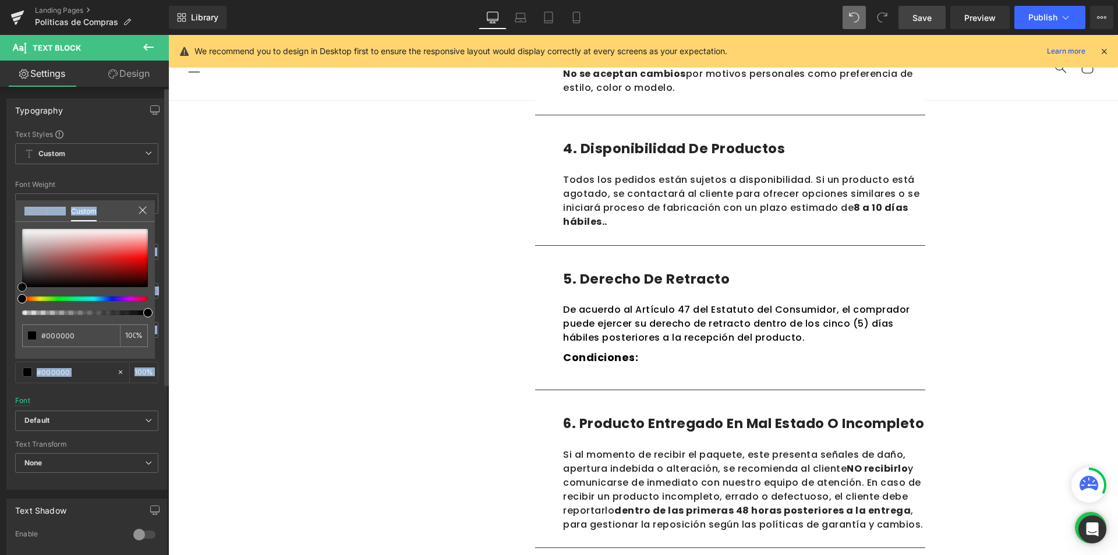
drag, startPoint x: 44, startPoint y: 258, endPoint x: 12, endPoint y: 309, distance: 59.9
click at [12, 309] on div "Typography Text Styles Custom Custom Setup Global Style Custom Setup Global Sty…" at bounding box center [87, 290] width 174 height 400
click at [581, 206] on body "Ir directamente al contenido ¡QUE ESPERAS PARA CONOCER MADA! ¡APROVECHA NUESTRO…" at bounding box center [642, 130] width 949 height 2032
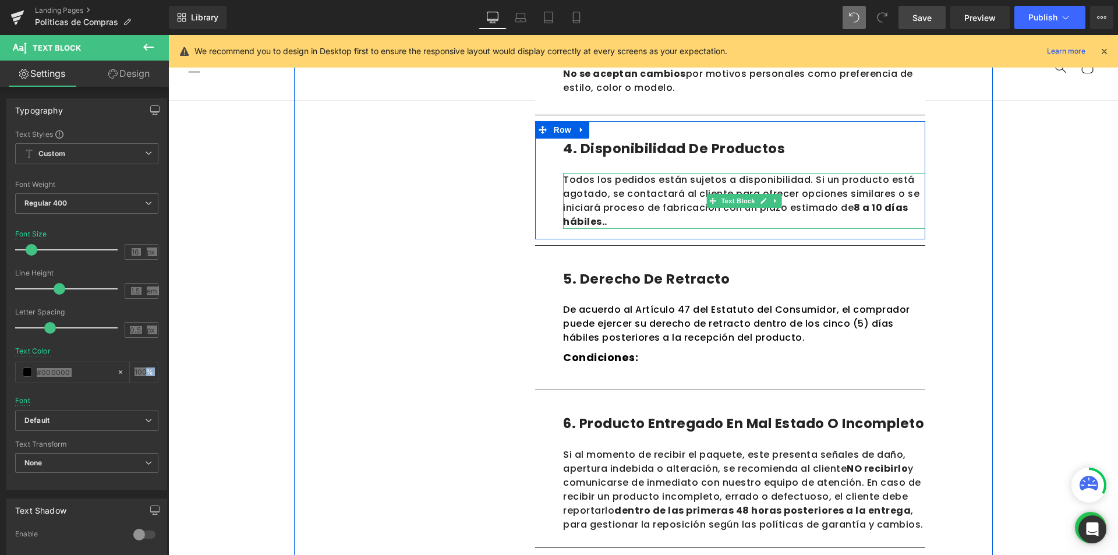
click at [578, 206] on div "Todos los pedidos están sujetos a disponibilidad. Si un producto está agotado, …" at bounding box center [744, 201] width 362 height 56
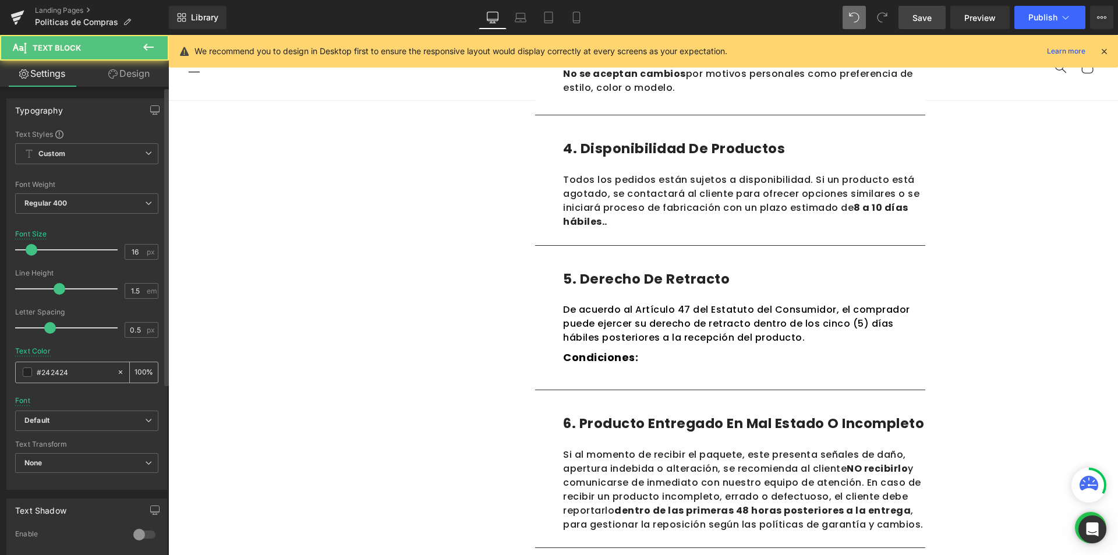
click at [29, 369] on span at bounding box center [27, 371] width 9 height 9
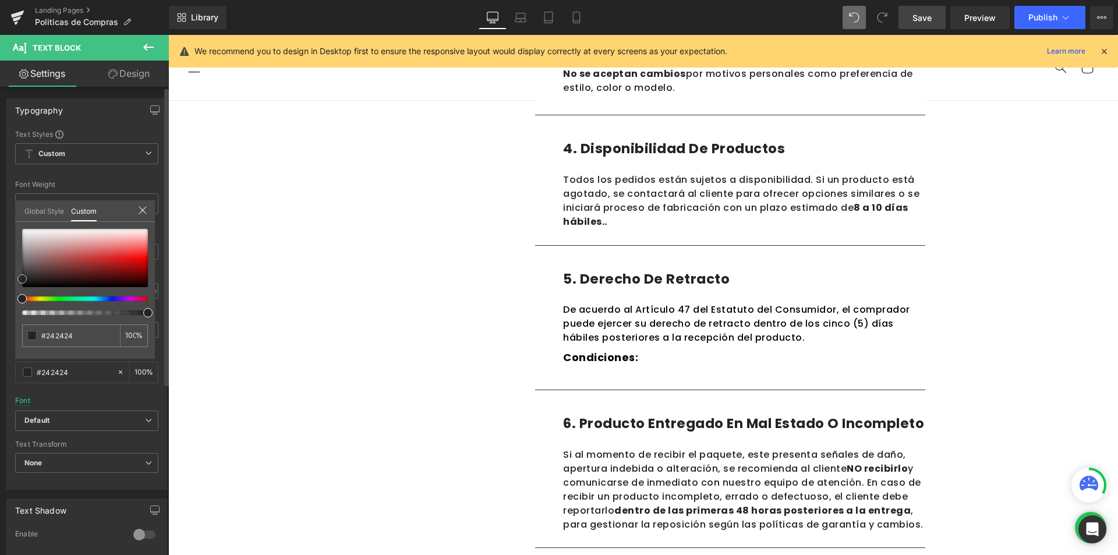
type input "#b06d6d"
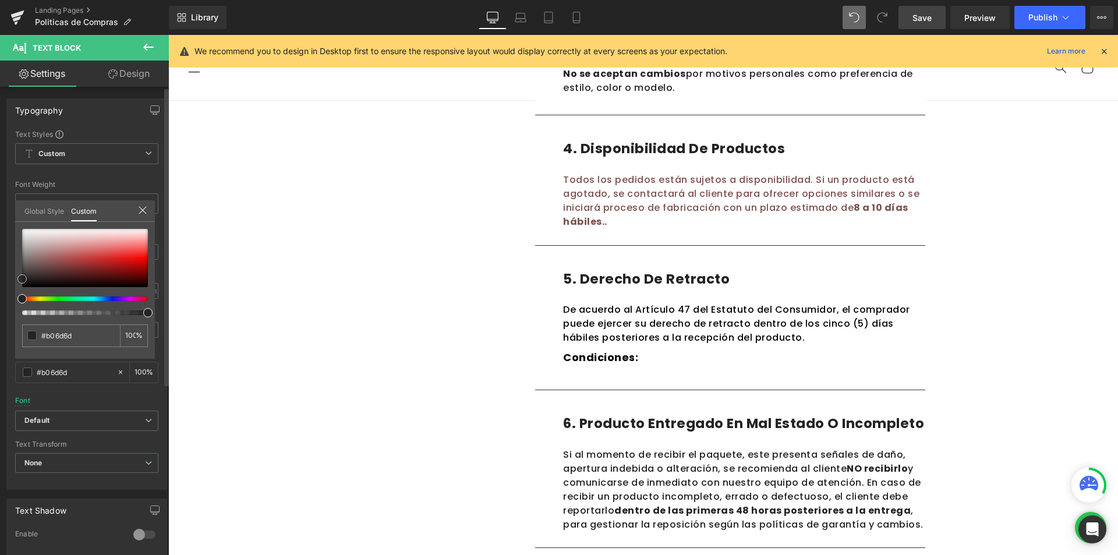
type input "#805050"
type input "#2e2323"
type input "#000000"
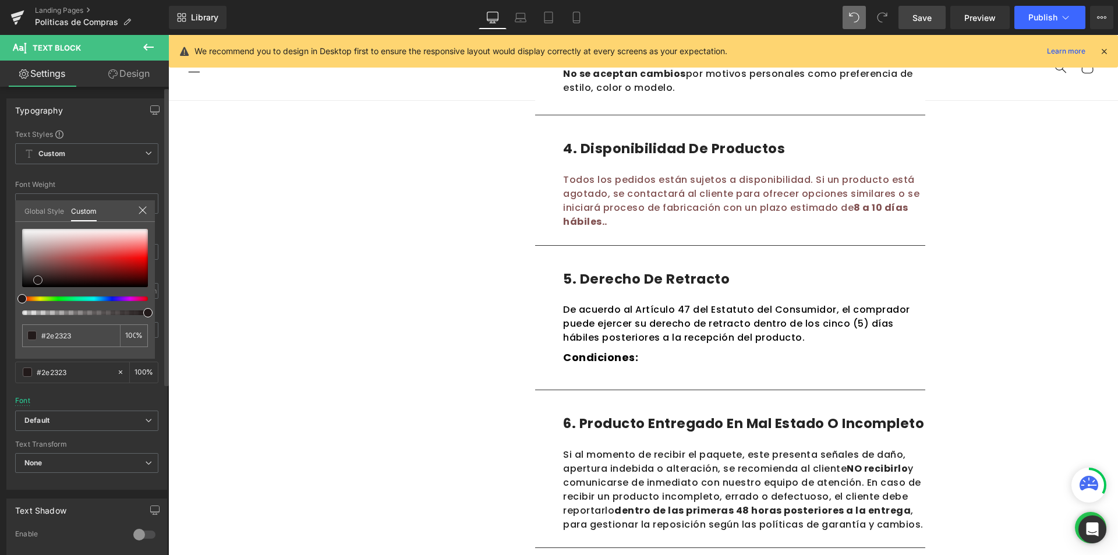
type input "#000000"
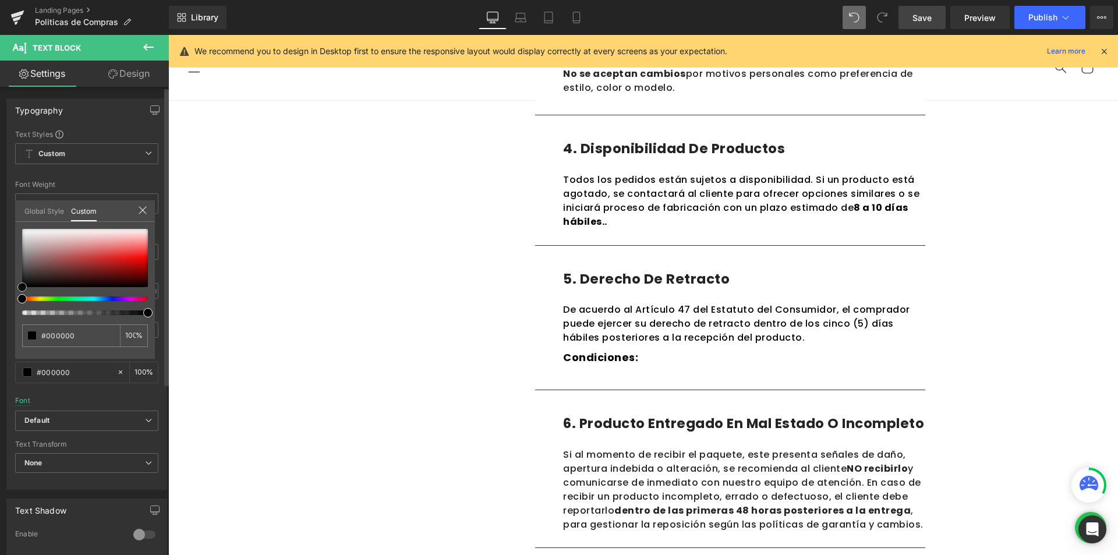
drag, startPoint x: 51, startPoint y: 263, endPoint x: 16, endPoint y: 304, distance: 54.1
click at [15, 304] on div "#000000 100 %" at bounding box center [85, 294] width 140 height 130
click at [614, 153] on body "Ir directamente al contenido ¡QUE ESPERAS PARA CONOCER MADA! ¡APROVECHA NUESTRO…" at bounding box center [642, 130] width 949 height 2032
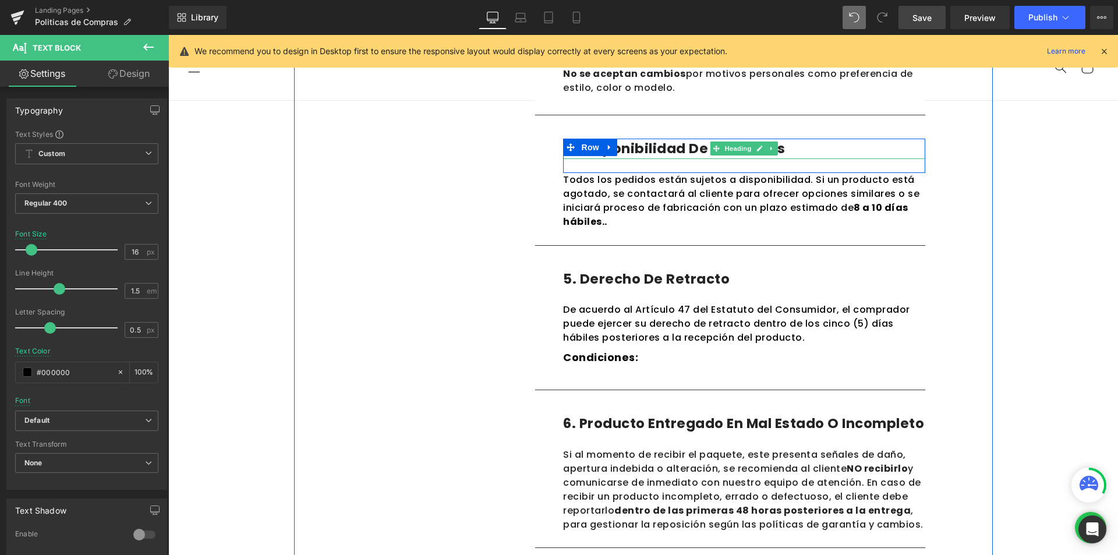
click at [641, 143] on h1 "4. Disponibilidad de productos" at bounding box center [744, 149] width 362 height 20
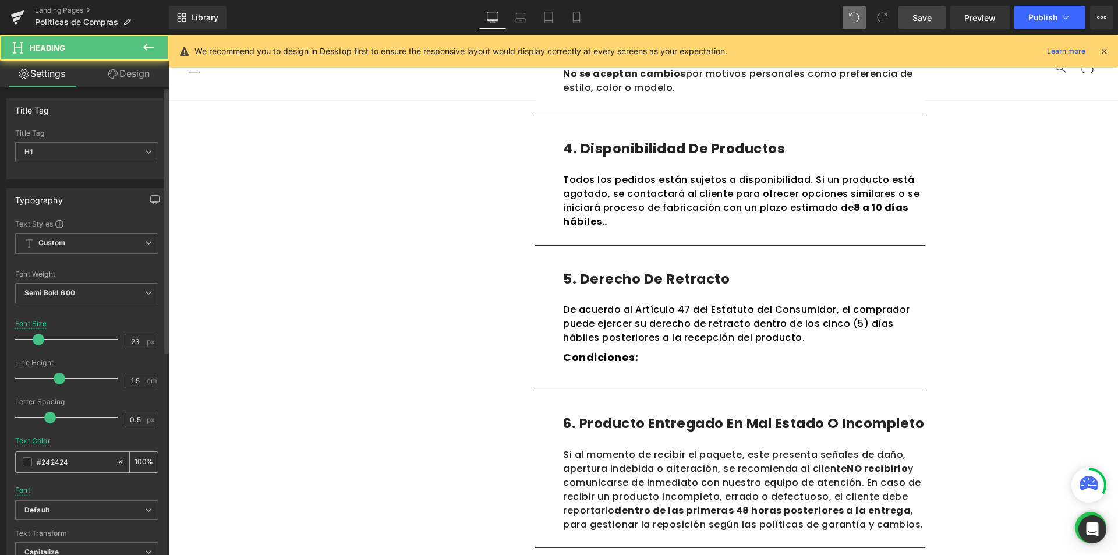
click at [29, 462] on span at bounding box center [27, 461] width 9 height 9
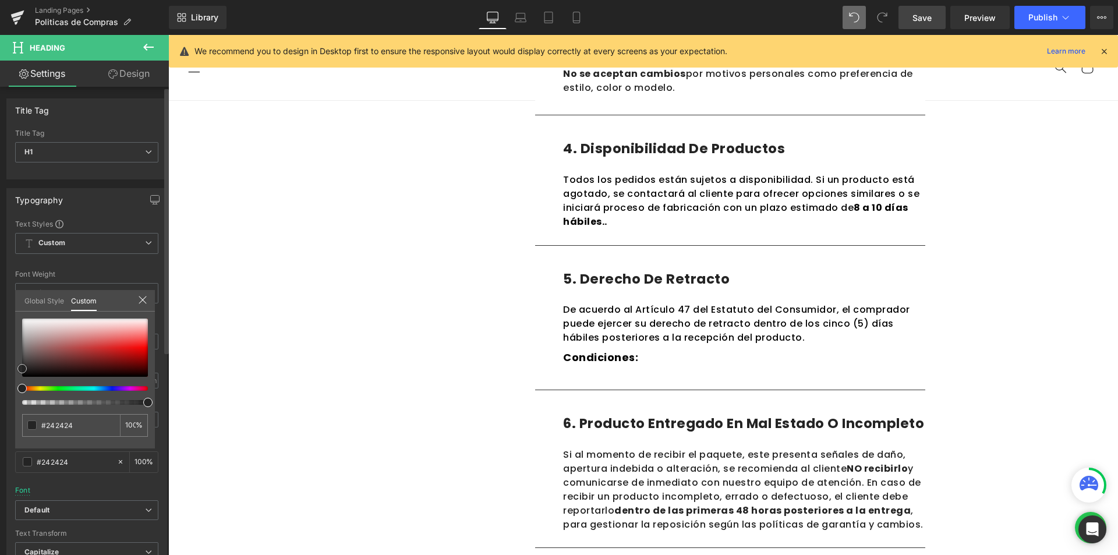
type input "#946060"
type input "#715050"
type input "#1e1919"
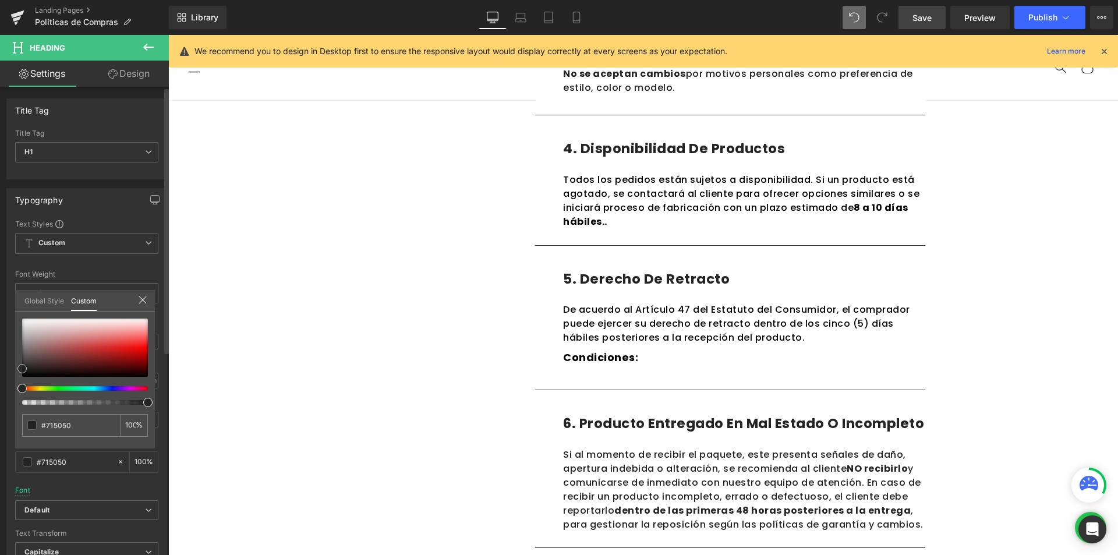
type input "#1e1919"
type input "#000000"
drag, startPoint x: 48, startPoint y: 349, endPoint x: 18, endPoint y: 388, distance: 49.8
click at [22, 388] on div at bounding box center [85, 361] width 126 height 86
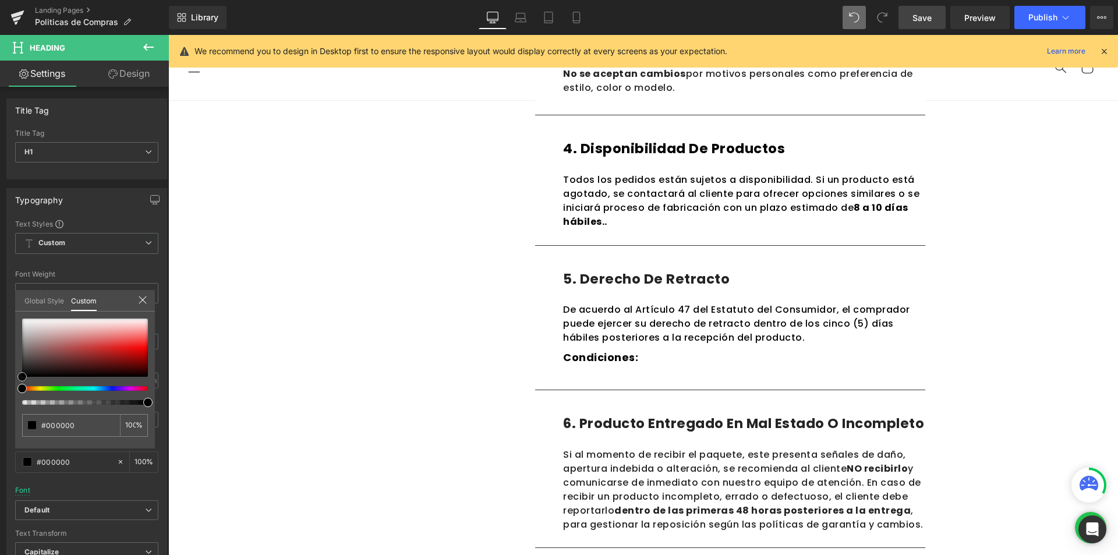
scroll to position [688, 0]
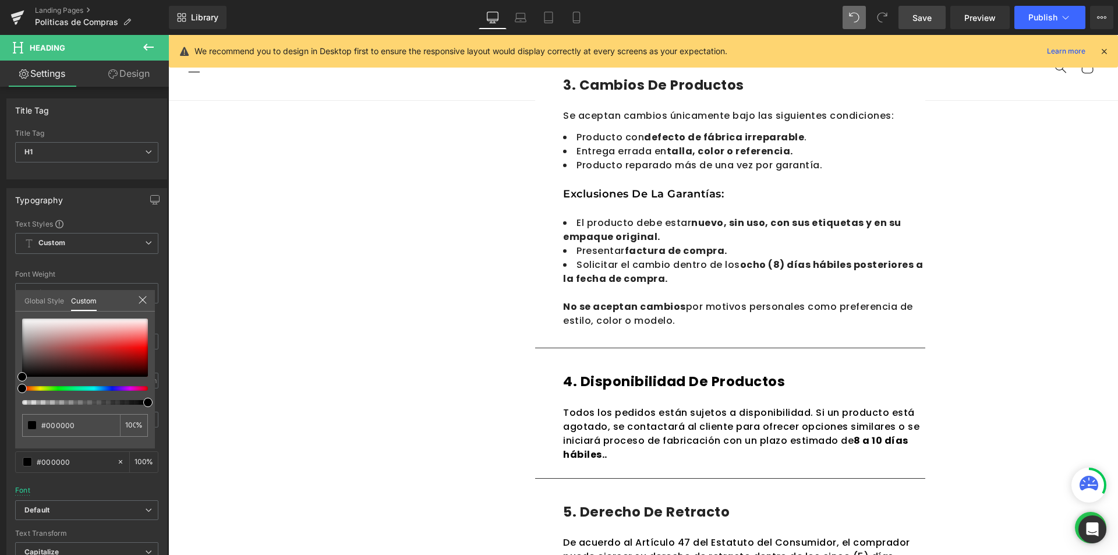
click at [608, 314] on body "Ir directamente al contenido ¡QUE ESPERAS PARA CONOCER MADA! ¡APROVECHA NUESTRO…" at bounding box center [642, 363] width 949 height 2032
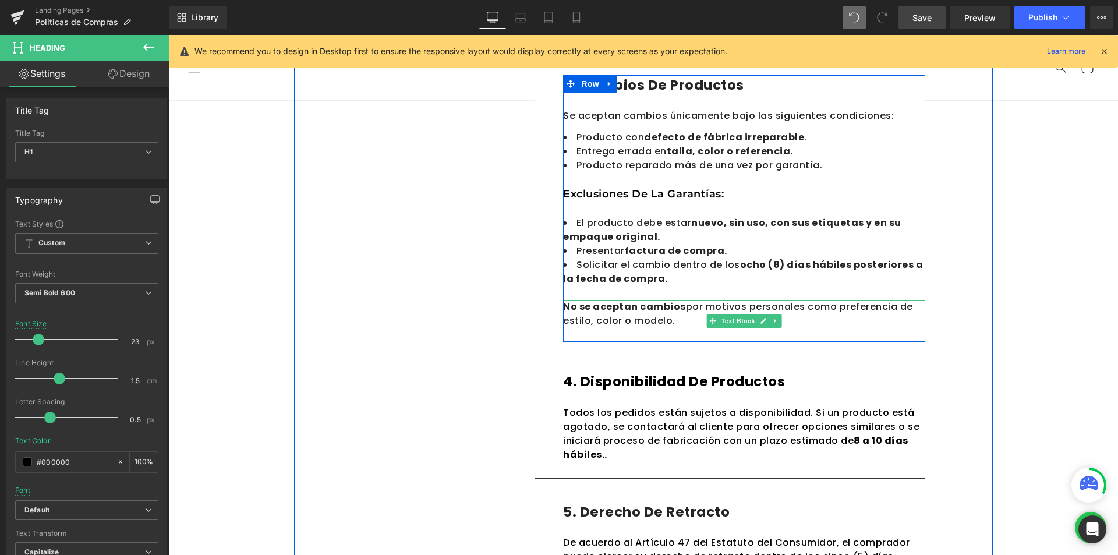
click at [611, 316] on div "No se aceptan cambios por motivos personales como preferencia de estilo, color …" at bounding box center [744, 314] width 362 height 28
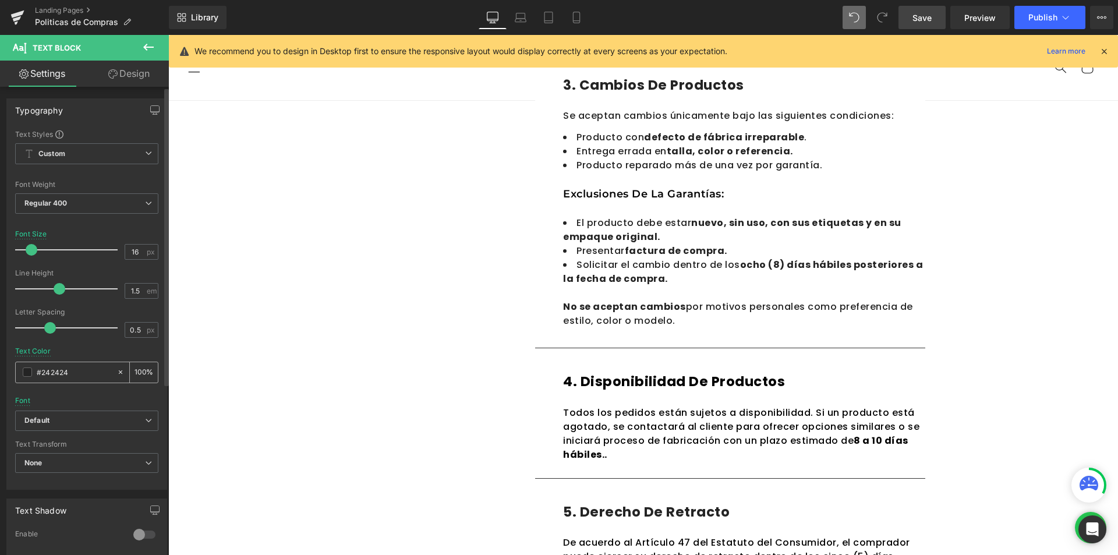
click at [23, 377] on div "#242424" at bounding box center [66, 372] width 101 height 20
click at [30, 375] on span at bounding box center [27, 371] width 9 height 9
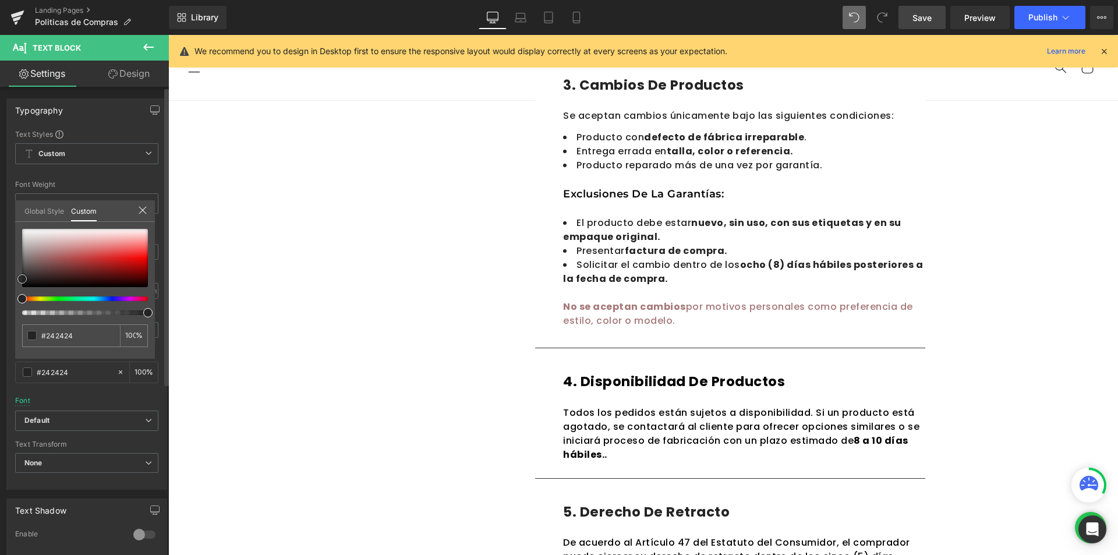
type input "#a57878"
type input "#a47979"
type input "#463d3d"
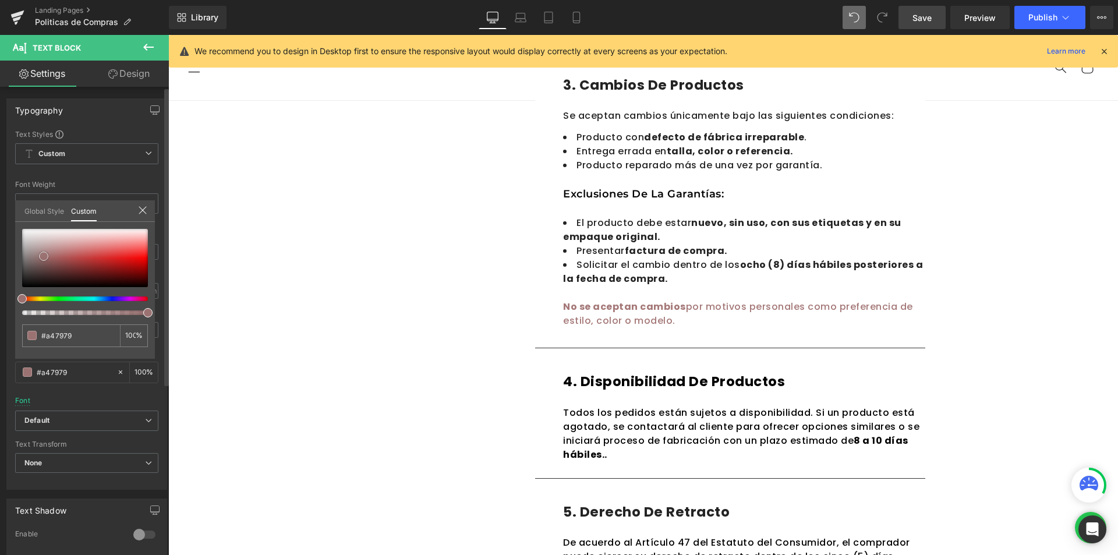
type input "#463d3d"
type input "#000000"
drag, startPoint x: 44, startPoint y: 256, endPoint x: 0, endPoint y: 340, distance: 94.5
click at [0, 340] on div "Typography Text Styles Custom Custom Setup Global Style Custom Setup Global Sty…" at bounding box center [87, 290] width 174 height 400
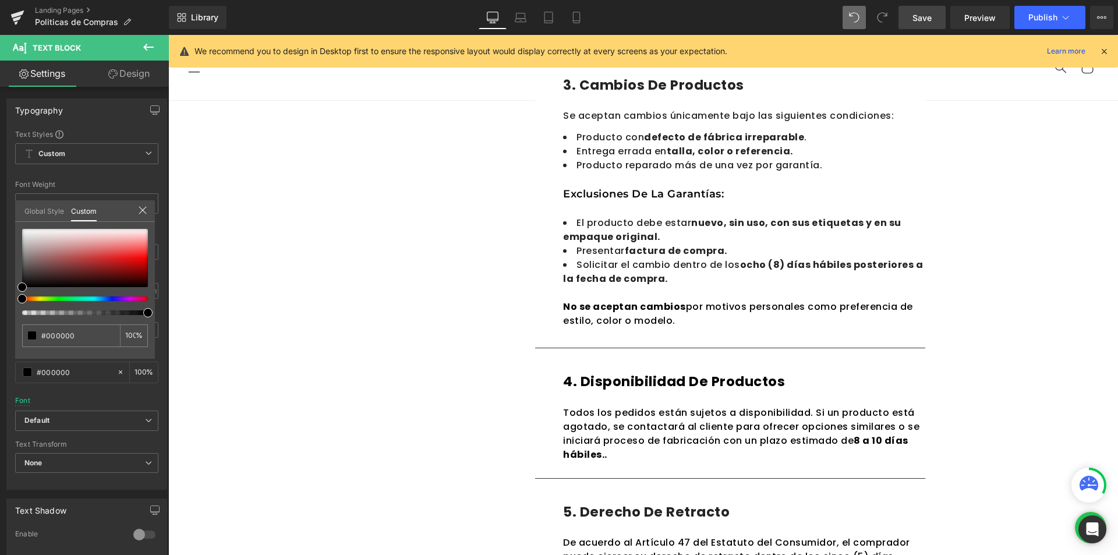
click at [608, 260] on body "Ir directamente al contenido ¡QUE ESPERAS PARA CONOCER MADA! ¡APROVECHA NUESTRO…" at bounding box center [642, 363] width 949 height 2032
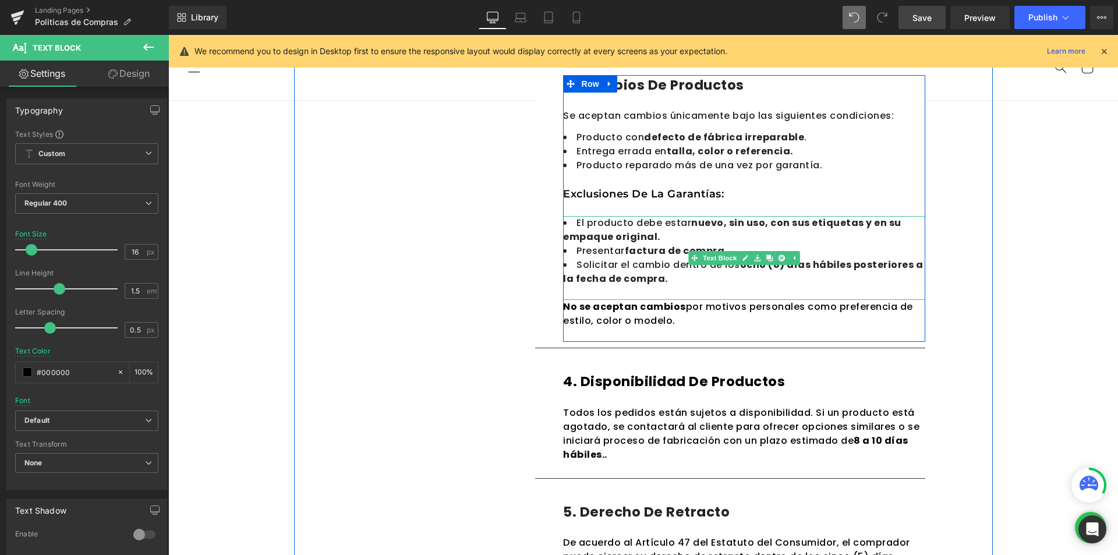
click at [627, 260] on li "Solicitar el cambio dentro de los ocho (8) días hábiles posteriores a la fecha …" at bounding box center [744, 272] width 362 height 28
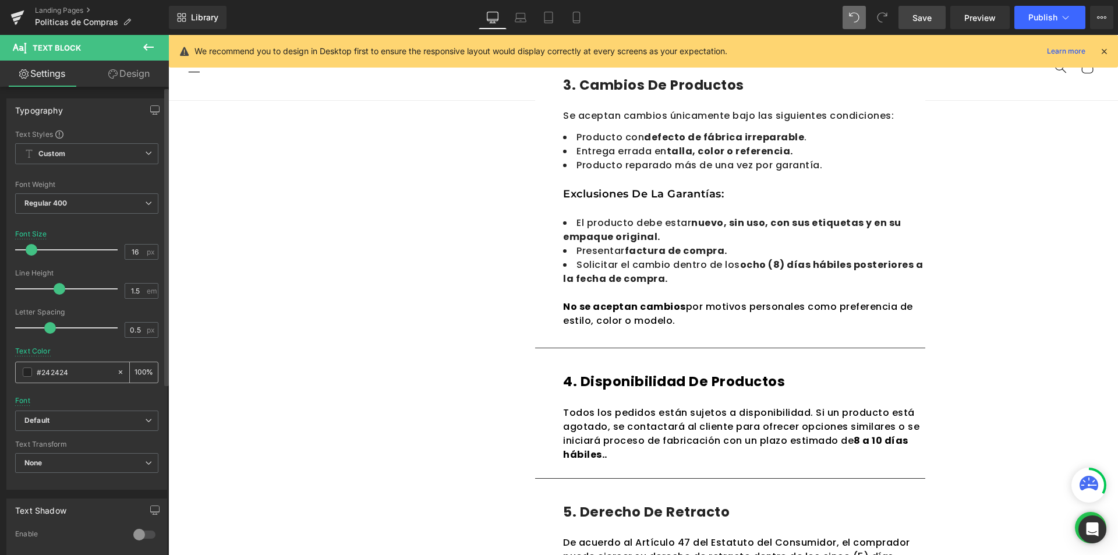
click at [33, 374] on div "#242424" at bounding box center [66, 372] width 101 height 20
click at [30, 374] on span at bounding box center [27, 371] width 9 height 9
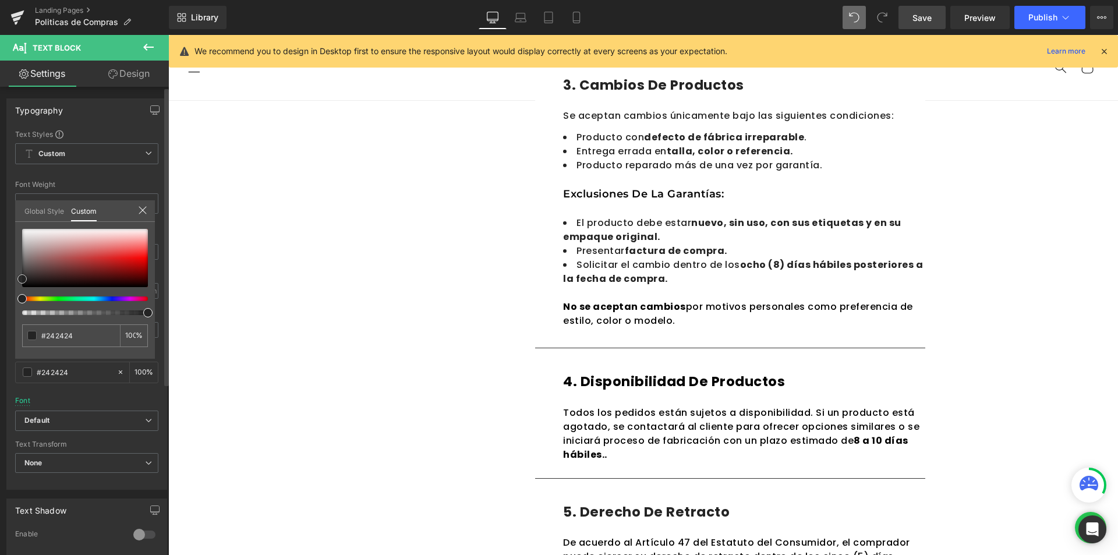
type input "#d8b9b9"
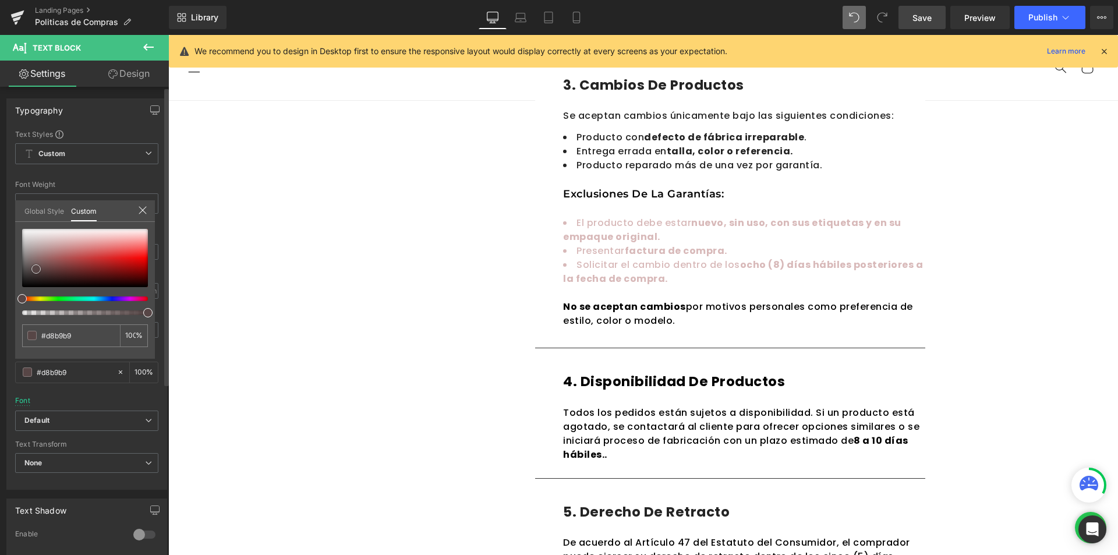
type input "#c09999"
type input "#665050"
type input "#000000"
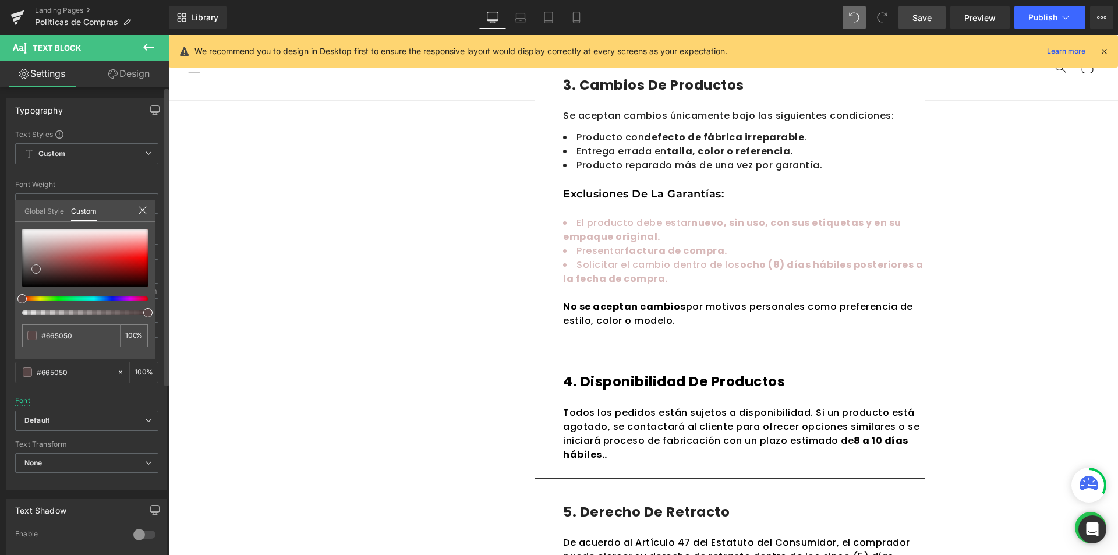
type input "#000000"
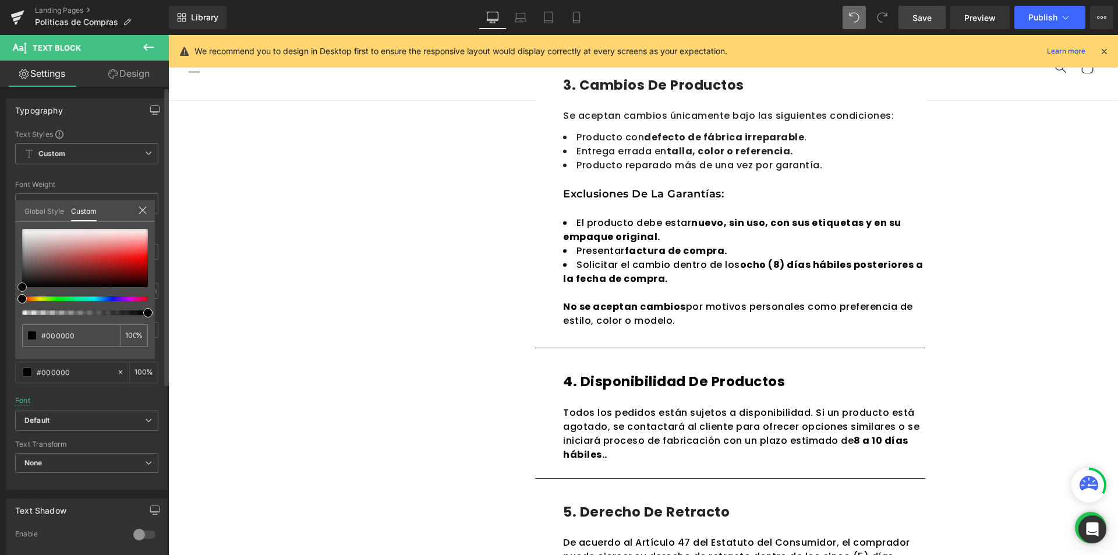
drag, startPoint x: 49, startPoint y: 253, endPoint x: 0, endPoint y: 337, distance: 97.3
click at [0, 337] on div "Typography Text Styles Custom Custom Setup Global Style Custom Setup Global Sty…" at bounding box center [87, 290] width 174 height 400
click at [591, 194] on body "Ir directamente al contenido ¡QUE ESPERAS PARA CONOCER MADA! ¡APROVECHA NUESTRO…" at bounding box center [642, 363] width 949 height 2032
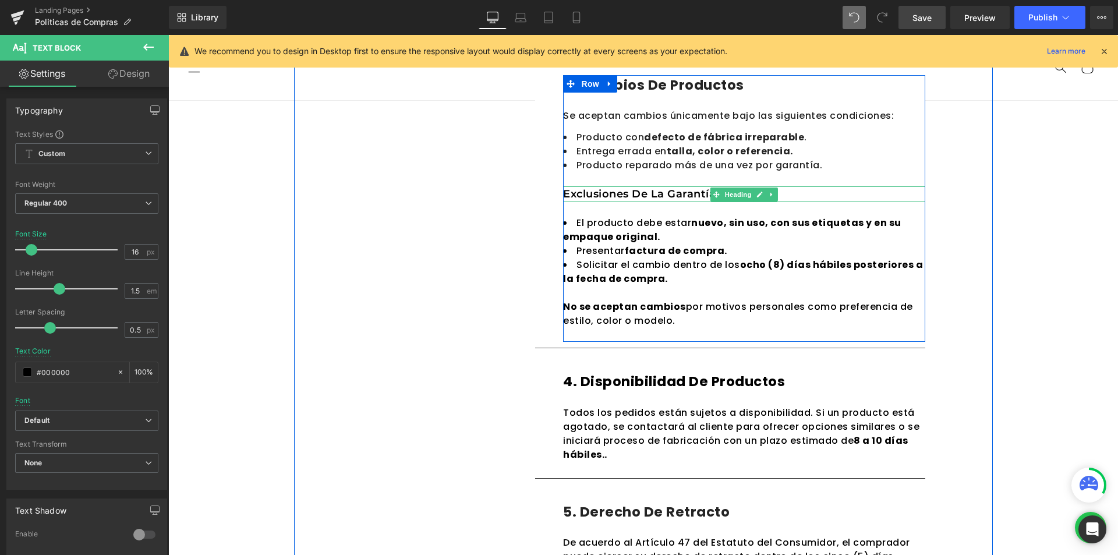
click at [591, 194] on h1 "Exclusiones de la garantías:" at bounding box center [744, 194] width 362 height 16
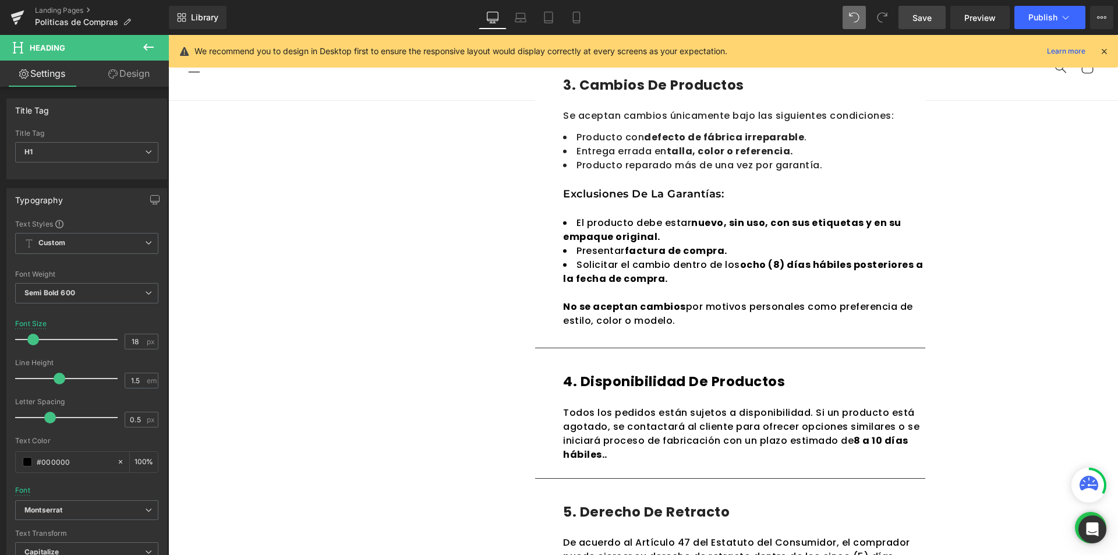
click at [598, 157] on li "Entrega errada en talla, color o referencia." at bounding box center [744, 151] width 362 height 14
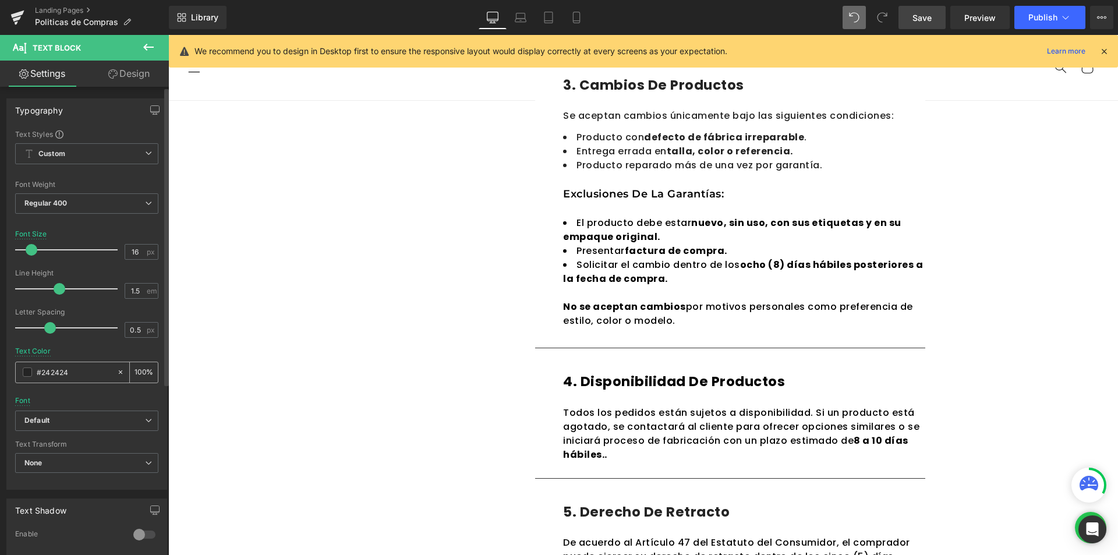
click at [24, 371] on span at bounding box center [27, 371] width 9 height 9
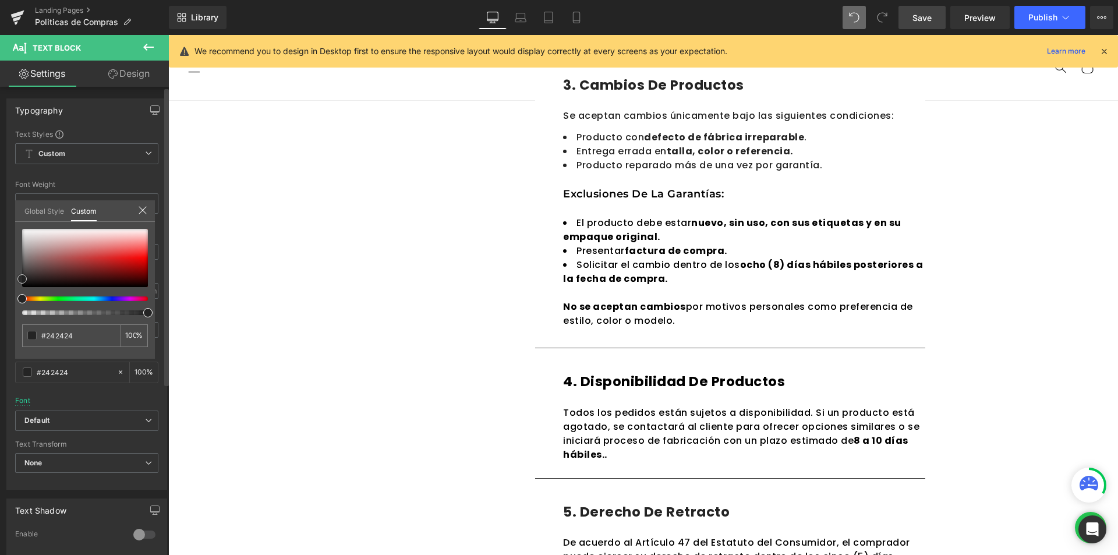
type input "#c68080"
type input "#aa5454"
type input "#000000"
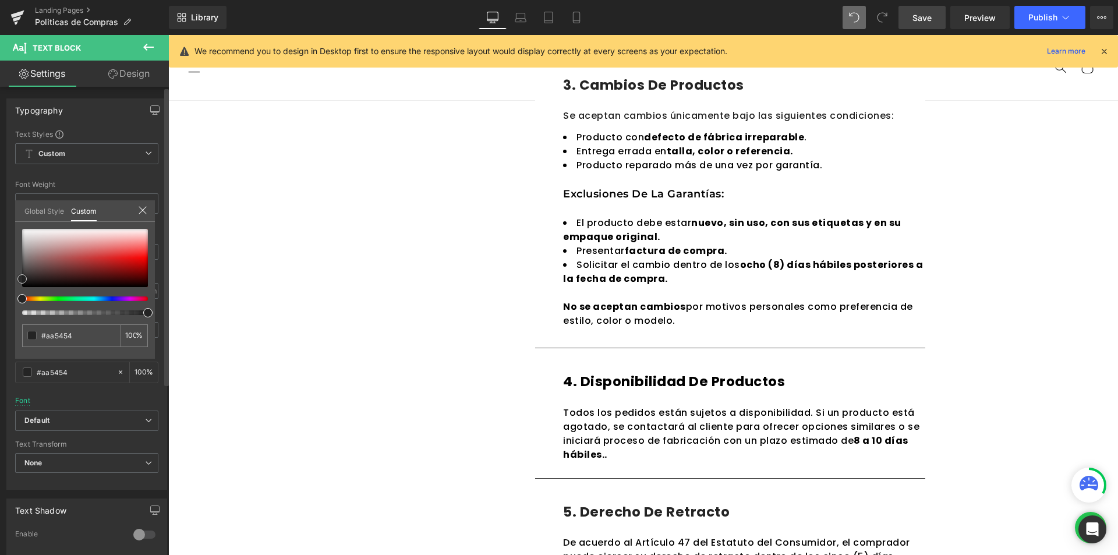
type input "#000000"
drag, startPoint x: 62, startPoint y: 262, endPoint x: 0, endPoint y: 377, distance: 130.7
click at [0, 377] on div "Typography Text Styles Custom Custom Setup Global Style Custom Setup Global Sty…" at bounding box center [87, 290] width 174 height 400
click at [623, 194] on body "Ir directamente al contenido ¡QUE ESPERAS PARA CONOCER MADA! ¡APROVECHA NUESTRO…" at bounding box center [642, 363] width 949 height 2032
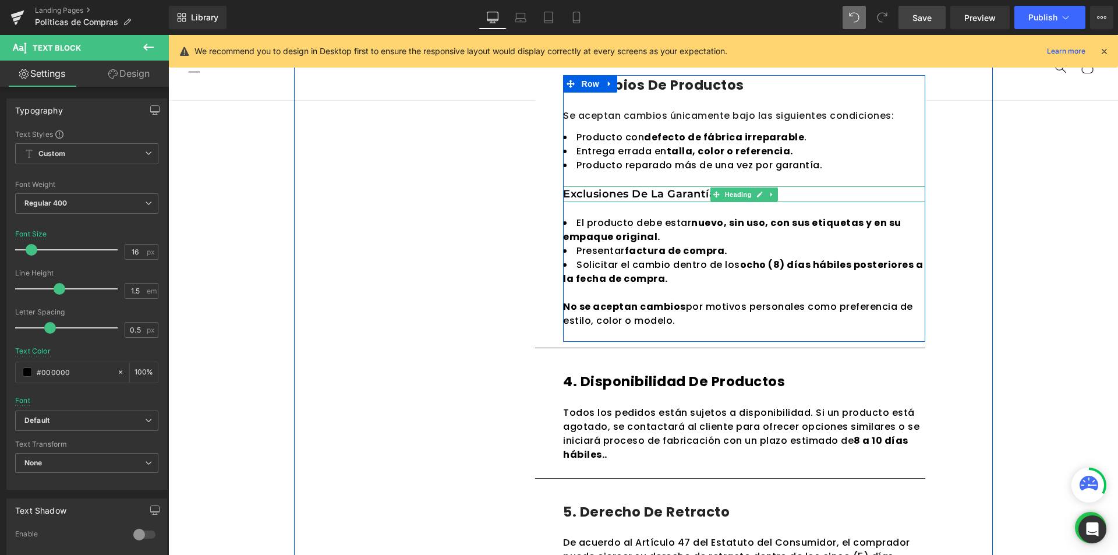
click at [602, 197] on h1 "Exclusiones de la garantías:" at bounding box center [744, 194] width 362 height 16
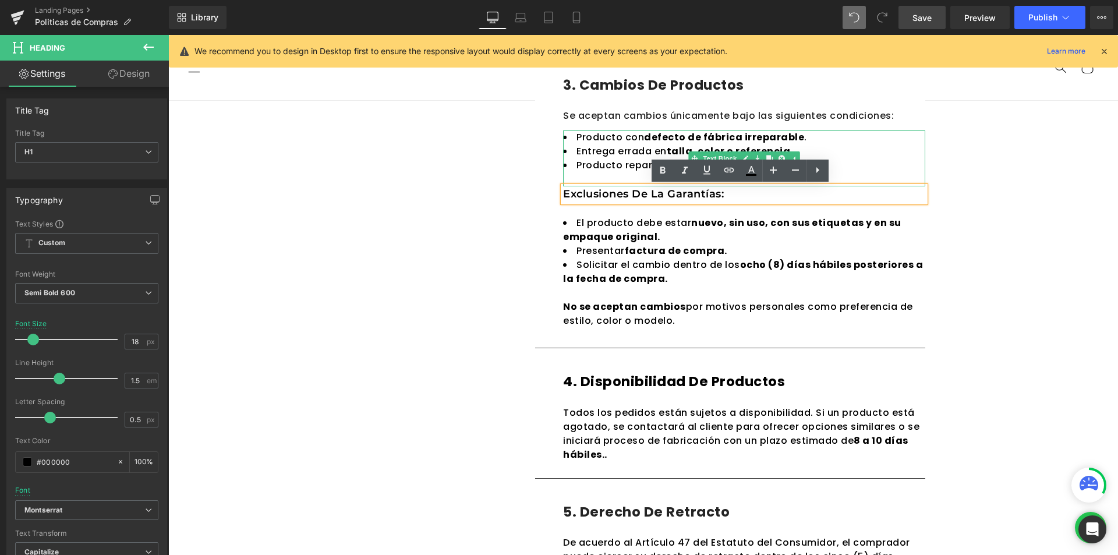
click at [585, 116] on div "Se aceptan cambios únicamente bajo las siguientes condiciones:" at bounding box center [744, 120] width 362 height 22
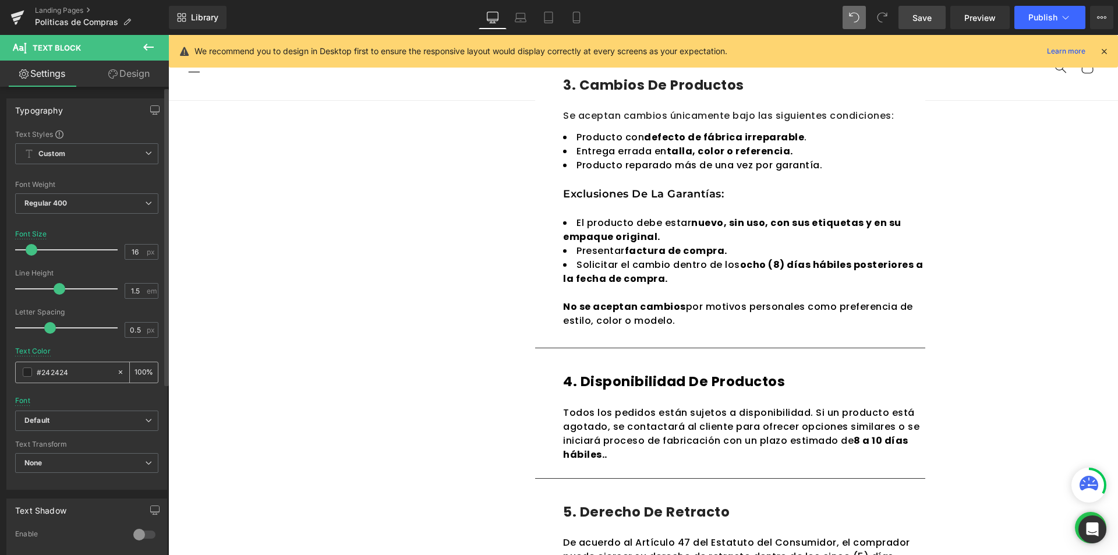
click at [22, 374] on div "#242424" at bounding box center [66, 372] width 101 height 20
click at [25, 371] on span at bounding box center [27, 371] width 9 height 9
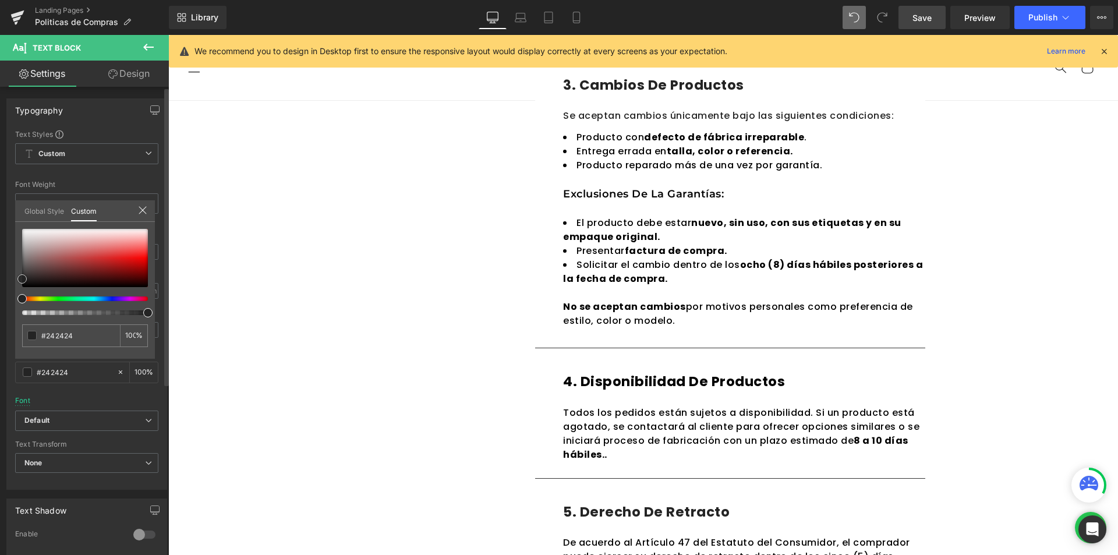
type input "#fbf8f8"
type input "#dbc1c1"
drag, startPoint x: 5, startPoint y: 300, endPoint x: 0, endPoint y: 370, distance: 70.0
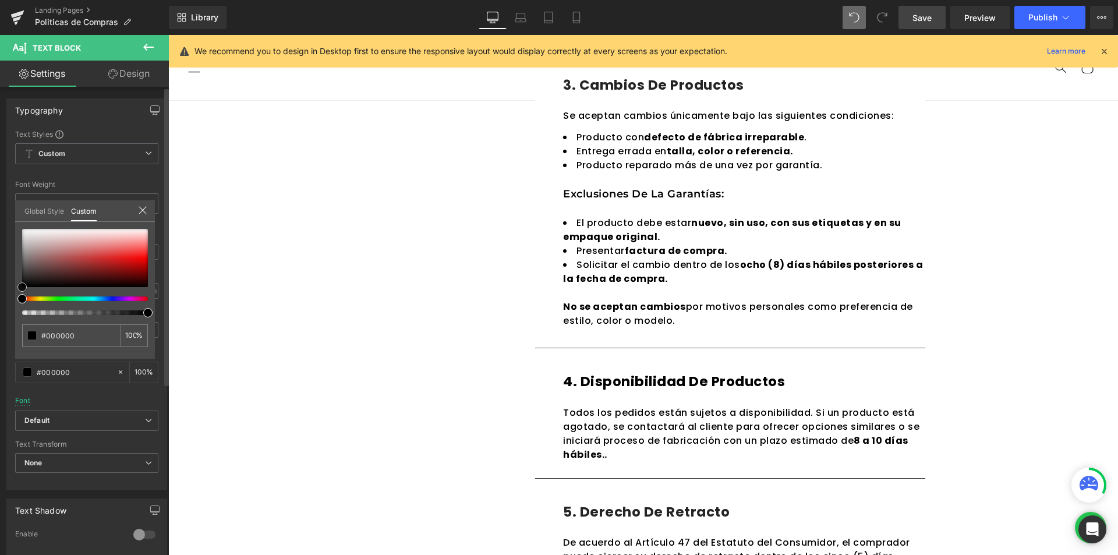
click at [0, 370] on div "Typography Text Styles Custom Custom Setup Global Style Custom Setup Global Sty…" at bounding box center [87, 290] width 174 height 400
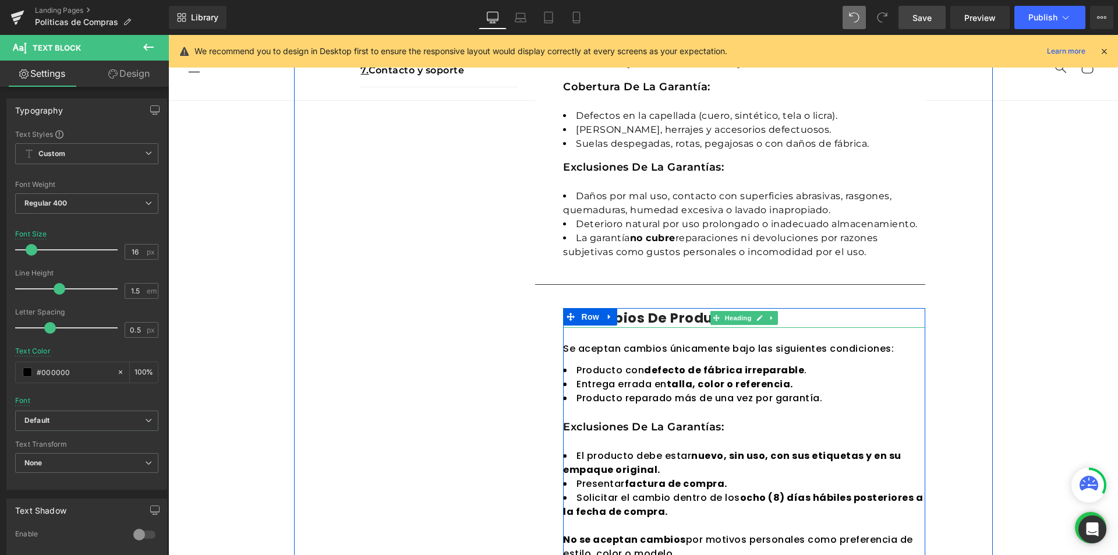
click at [683, 321] on h1 "3. Cambios de productos" at bounding box center [744, 318] width 362 height 20
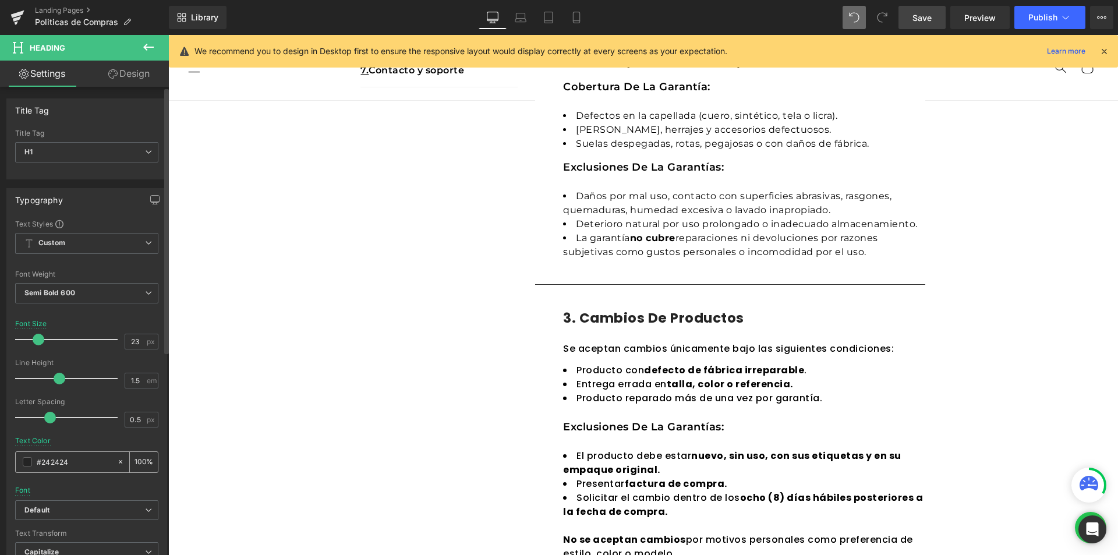
click at [31, 464] on span at bounding box center [27, 461] width 9 height 9
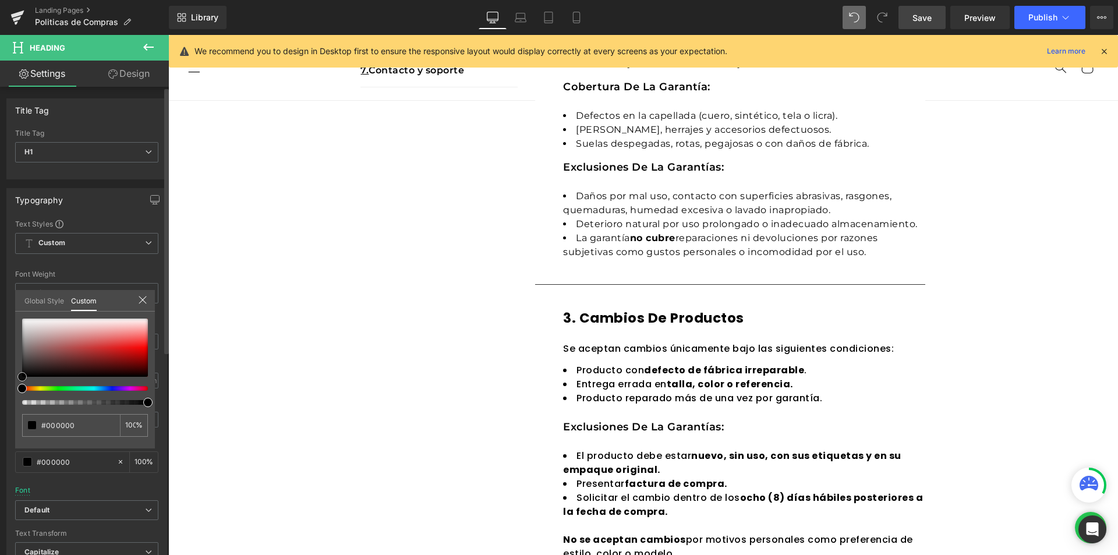
drag, startPoint x: 45, startPoint y: 355, endPoint x: 0, endPoint y: 440, distance: 95.8
click at [0, 440] on div "Typography Text Styles Custom Custom Setup Global Style Custom Setup Global Sty…" at bounding box center [87, 379] width 174 height 400
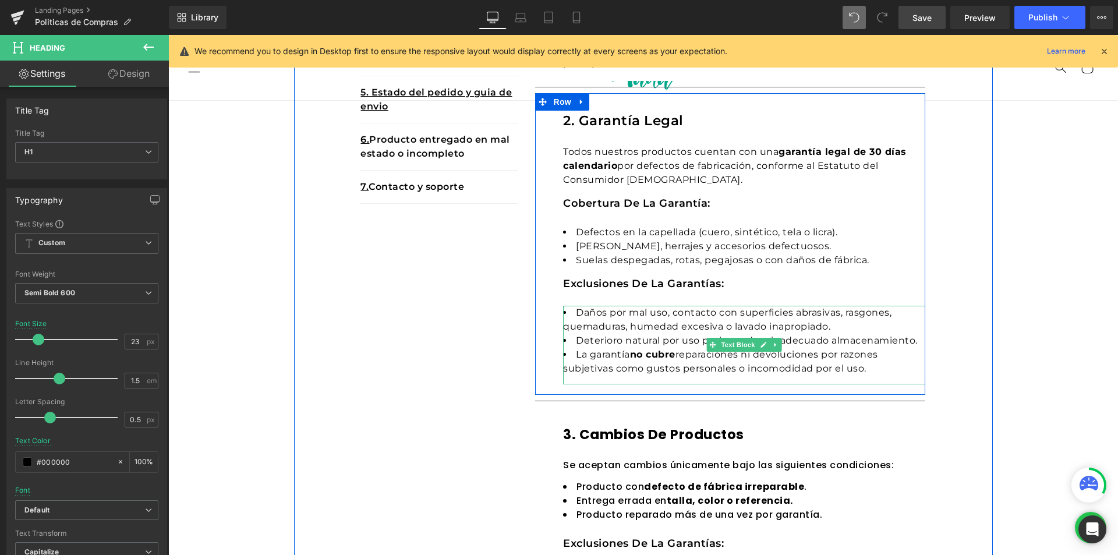
click at [608, 344] on li "Deterioro natural por uso prolongado o inadecuado almacenamiento." at bounding box center [744, 341] width 362 height 14
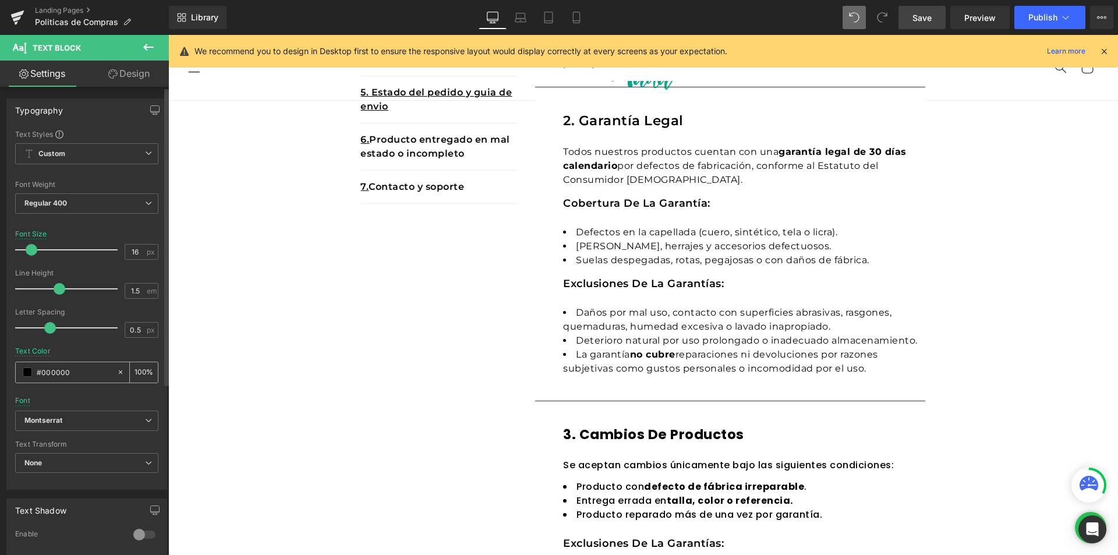
click at [27, 376] on span at bounding box center [27, 371] width 9 height 9
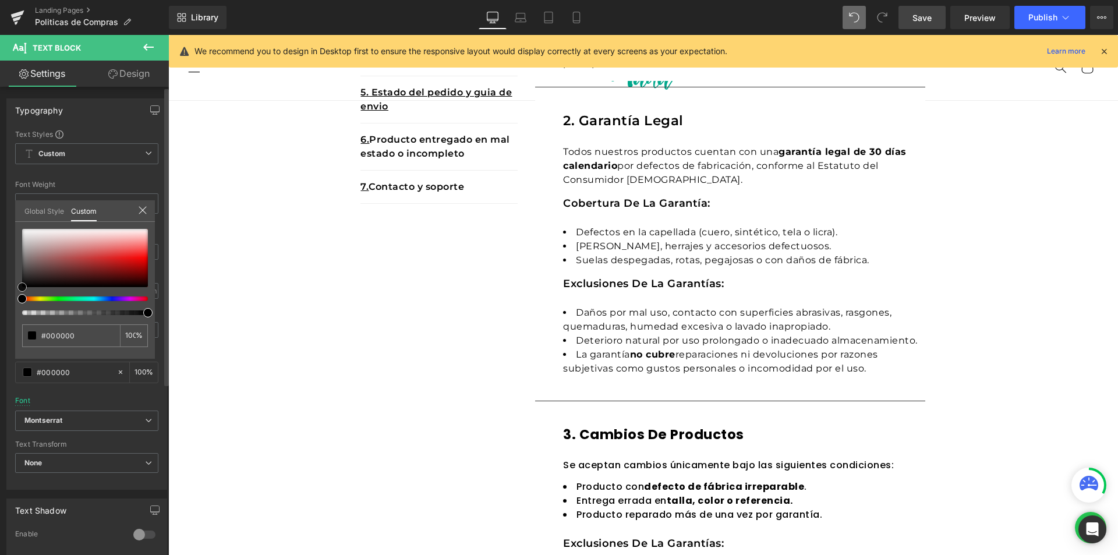
drag, startPoint x: 75, startPoint y: 239, endPoint x: 0, endPoint y: 359, distance: 141.2
click at [0, 359] on div "Typography Text Styles Custom Custom Setup Global Style Custom Setup Global Sty…" at bounding box center [87, 290] width 174 height 400
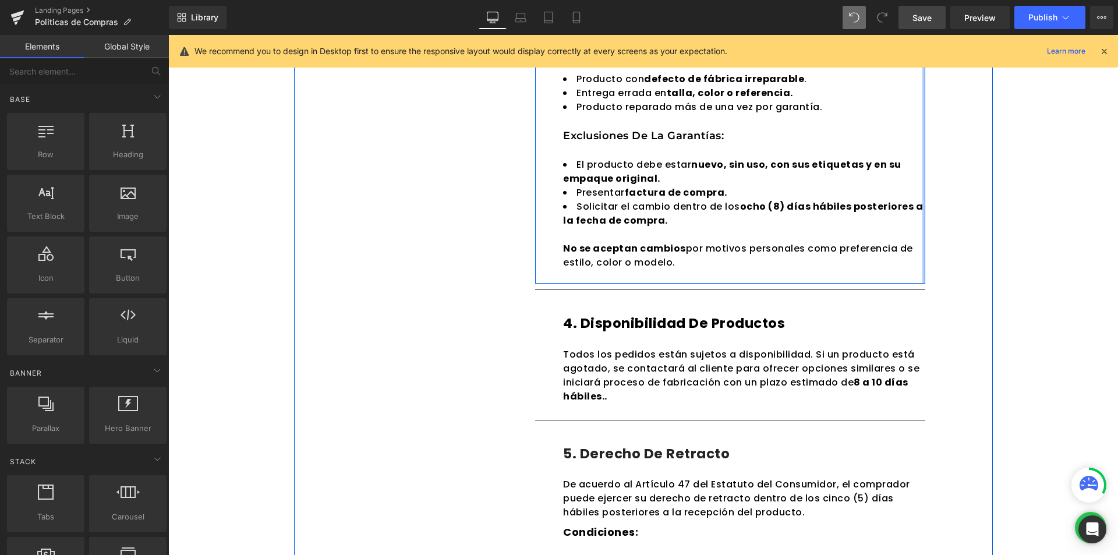
scroll to position [921, 0]
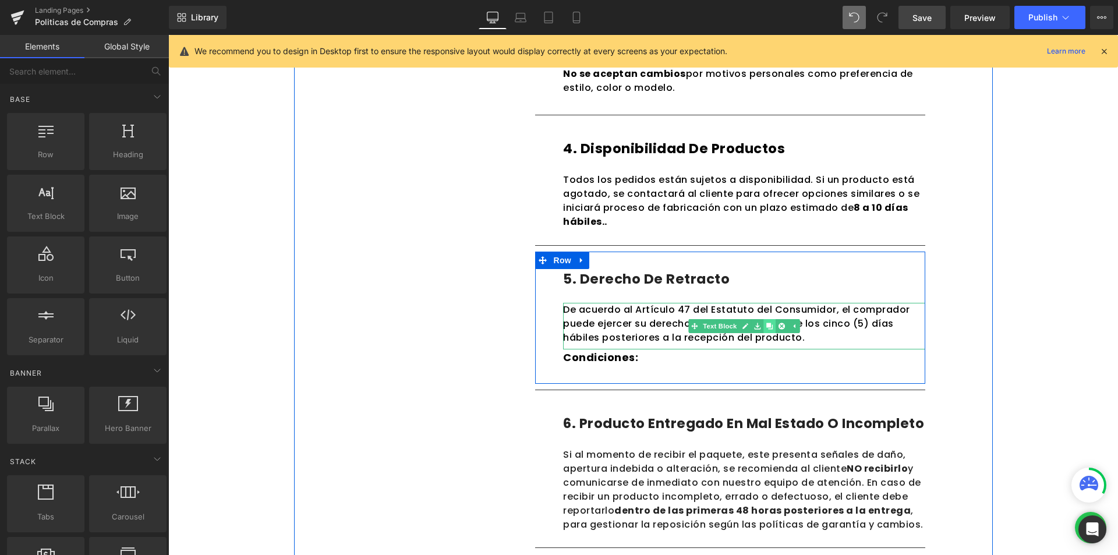
click at [766, 325] on icon at bounding box center [769, 326] width 6 height 6
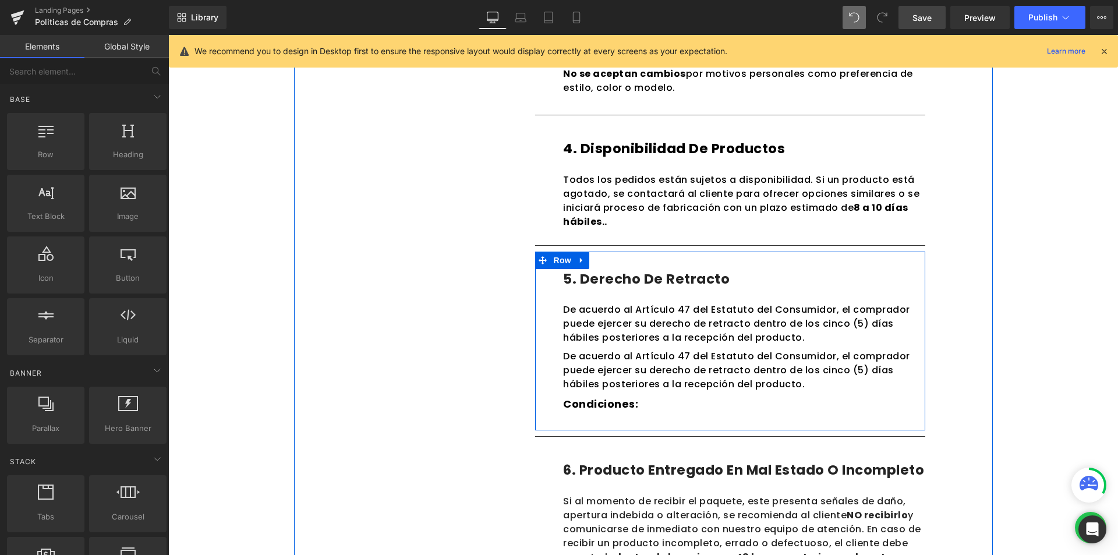
drag, startPoint x: 768, startPoint y: 377, endPoint x: 727, endPoint y: 409, distance: 52.7
click at [727, 409] on div "5. Derecho de retracto Heading Row De acuerdo al Artículo 47 del Estatuto del C…" at bounding box center [744, 340] width 362 height 143
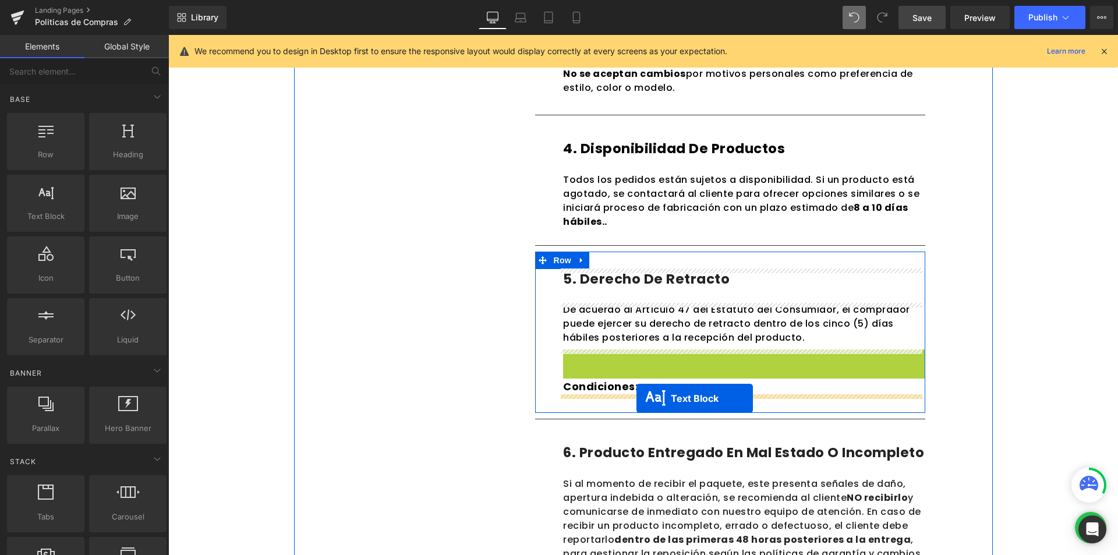
drag, startPoint x: 707, startPoint y: 373, endPoint x: 636, endPoint y: 398, distance: 75.5
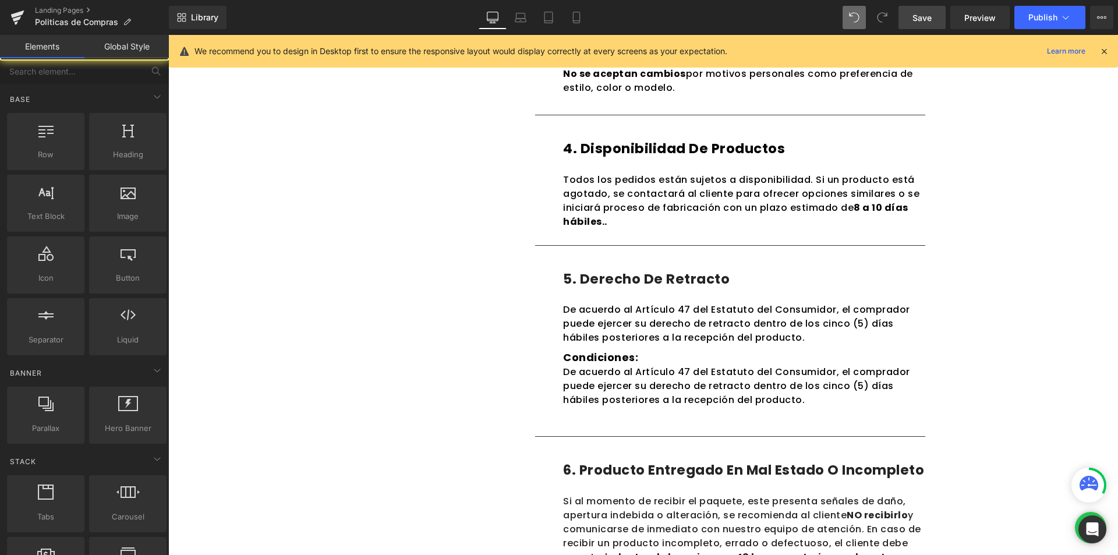
click at [1025, 292] on div "Politicas de Compras Heading En Calzado MADA , nos comprometemos a ofrecer prod…" at bounding box center [642, 119] width 949 height 1831
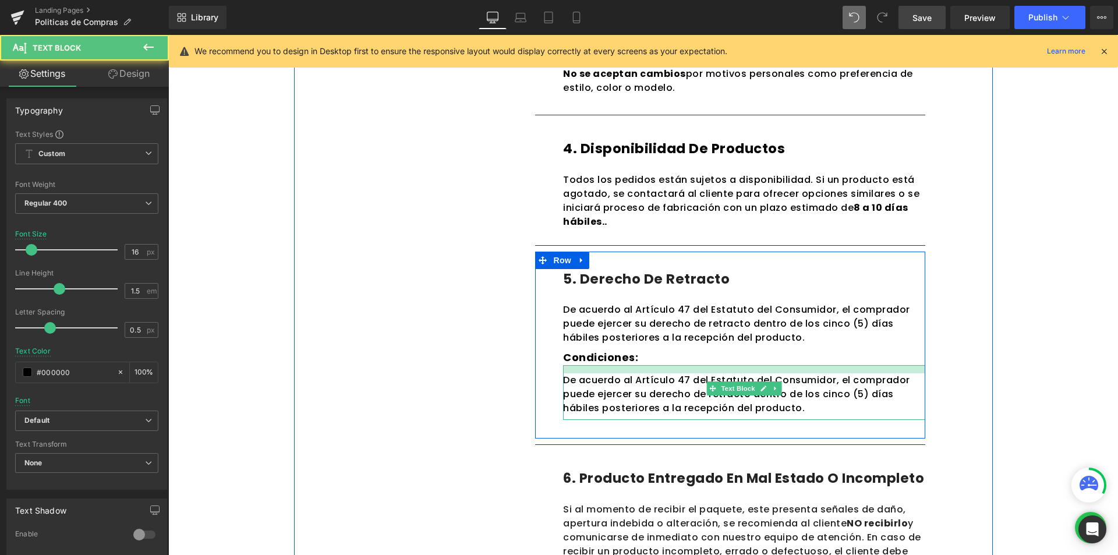
drag, startPoint x: 636, startPoint y: 367, endPoint x: 635, endPoint y: 375, distance: 8.2
click at [635, 375] on div "De acuerdo al Artículo 47 del Estatuto del Consumidor, el comprador puede ejerc…" at bounding box center [744, 392] width 362 height 55
click at [1030, 330] on div "Politicas de Compras Heading En Calzado MADA , nos comprometemos a ofrecer prod…" at bounding box center [642, 123] width 949 height 1839
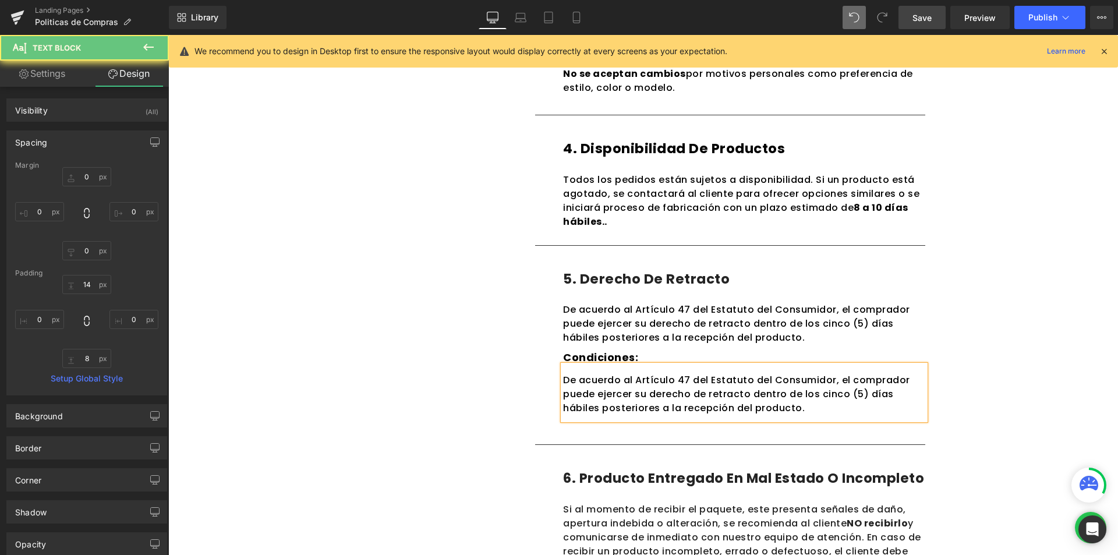
click at [1010, 333] on div "Politicas de Compras Heading En Calzado MADA , nos comprometemos a ofrecer prod…" at bounding box center [642, 123] width 949 height 1839
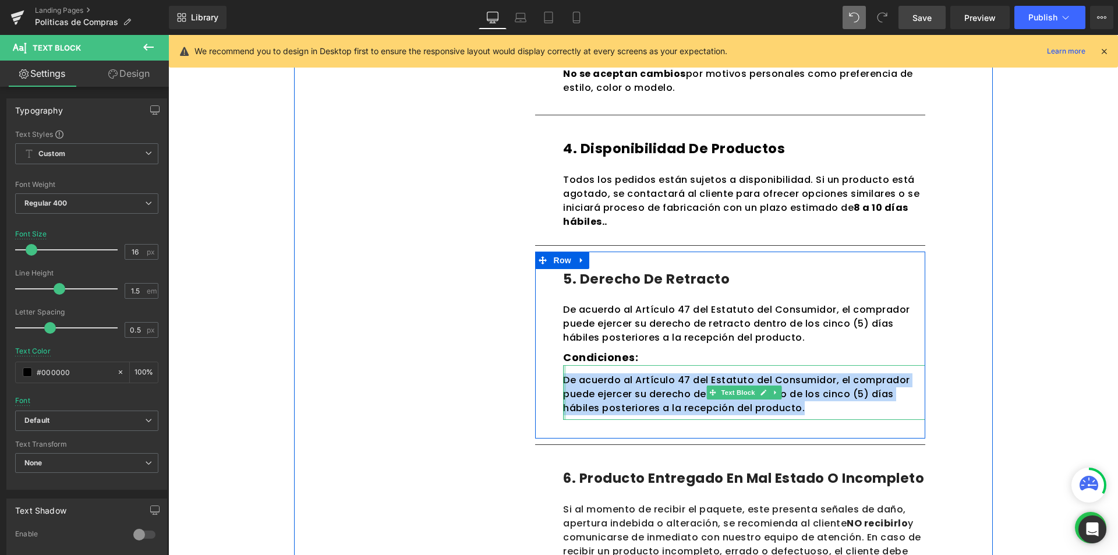
drag, startPoint x: 601, startPoint y: 385, endPoint x: 561, endPoint y: 380, distance: 39.9
click at [563, 380] on div "De acuerdo al Artículo 47 del Estatuto del Consumidor, el comprador puede ejerc…" at bounding box center [744, 392] width 362 height 55
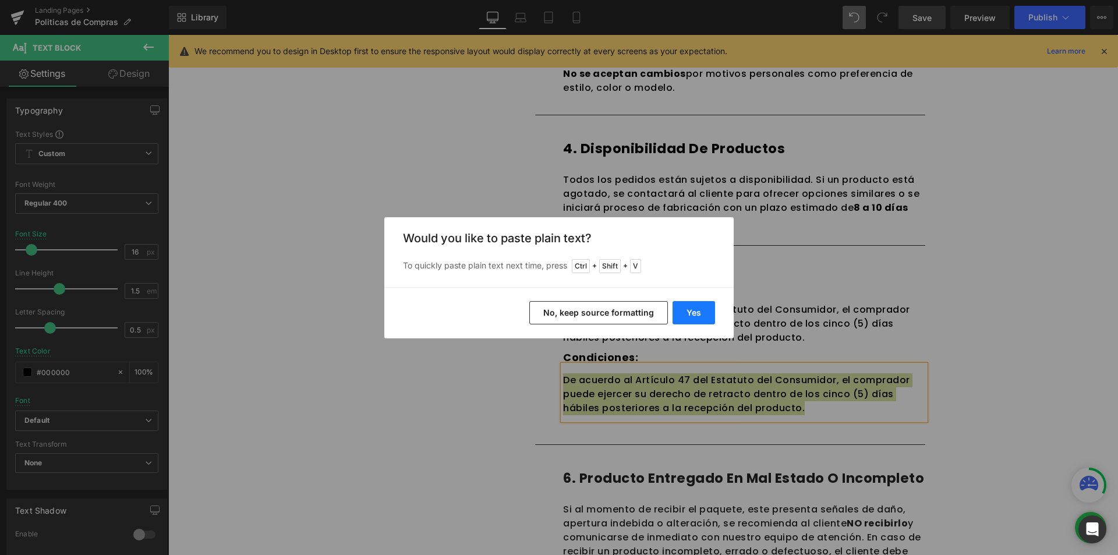
drag, startPoint x: 696, startPoint y: 322, endPoint x: 527, endPoint y: 287, distance: 171.8
click at [696, 322] on button "Yes" at bounding box center [693, 312] width 42 height 23
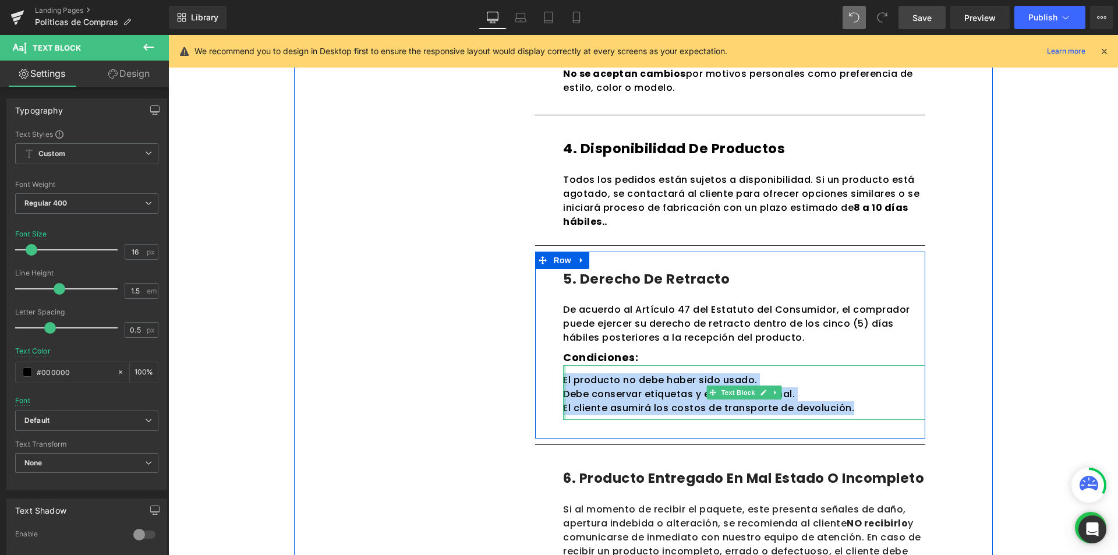
drag, startPoint x: 850, startPoint y: 405, endPoint x: 561, endPoint y: 378, distance: 290.0
click at [563, 378] on div "El producto no debe haber sido usado. Debe conservar etiquetas y empaque origi…" at bounding box center [744, 392] width 362 height 55
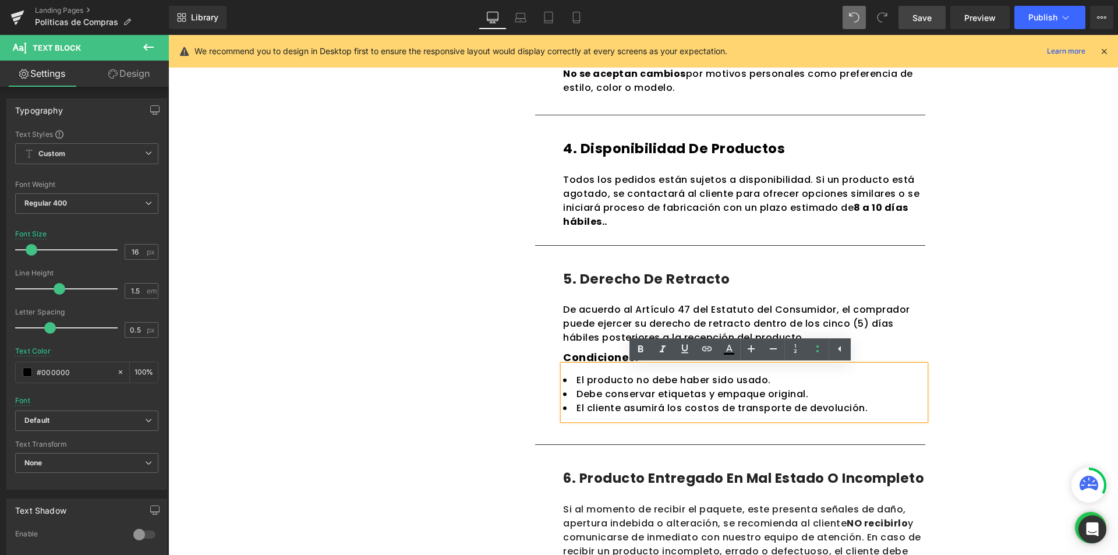
click at [968, 363] on div "1. Cobertura Text Block 2. Tiempos de entrega Text Block 3. Costos de envios Te…" at bounding box center [643, 92] width 699 height 1536
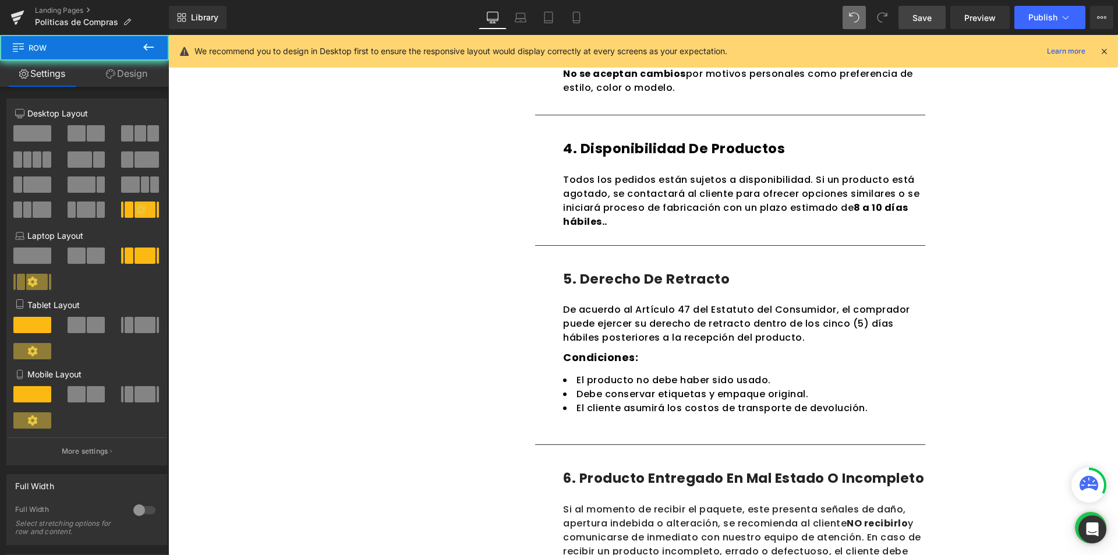
click at [968, 363] on div "1. Cobertura Text Block 2. Tiempos de entrega Text Block 3. Costos de envios Te…" at bounding box center [643, 92] width 699 height 1536
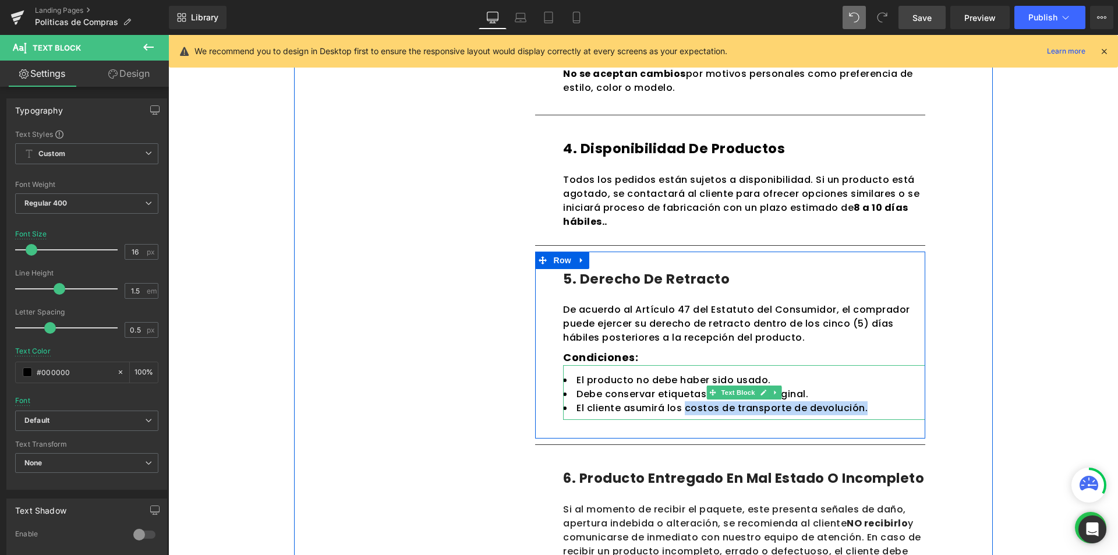
drag, startPoint x: 864, startPoint y: 412, endPoint x: 682, endPoint y: 410, distance: 182.8
click at [682, 410] on li "El cliente asumirá los costos de transporte de devolución." at bounding box center [744, 408] width 362 height 14
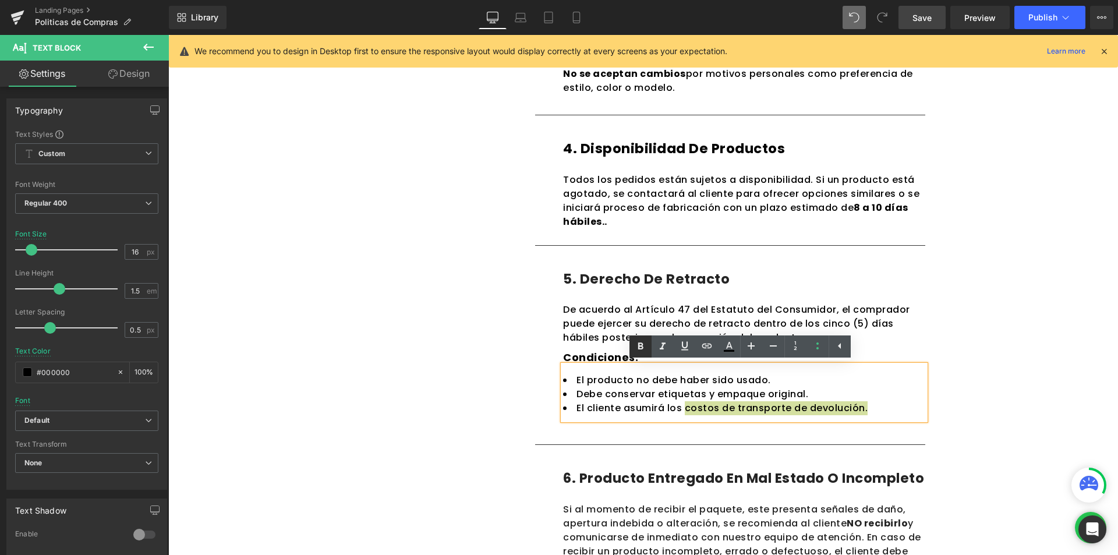
click at [1012, 276] on div "Politicas de Compras Heading En Calzado MADA , nos comprometemos a ofrecer prod…" at bounding box center [642, 123] width 949 height 1839
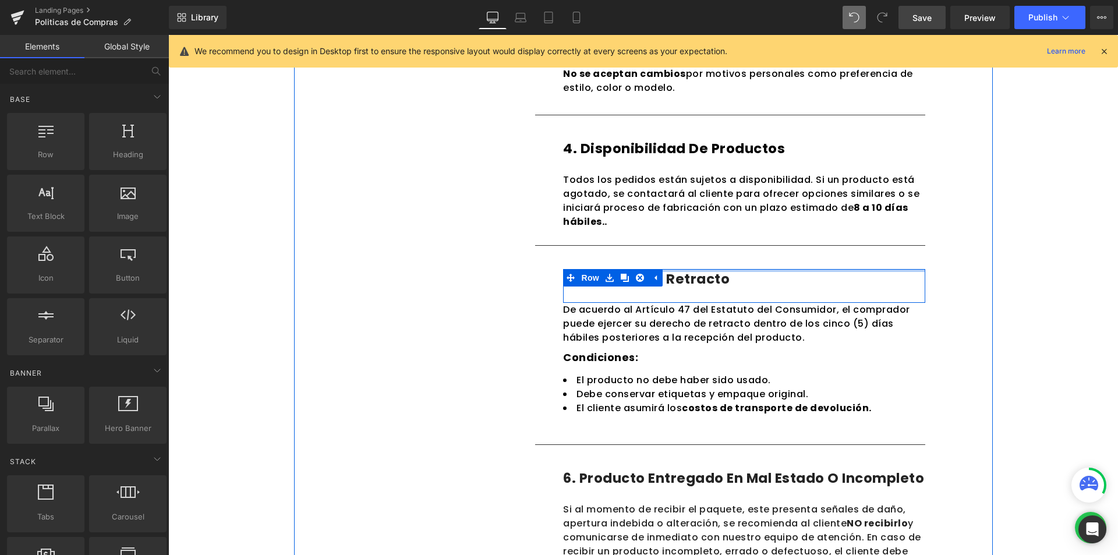
scroll to position [1037, 0]
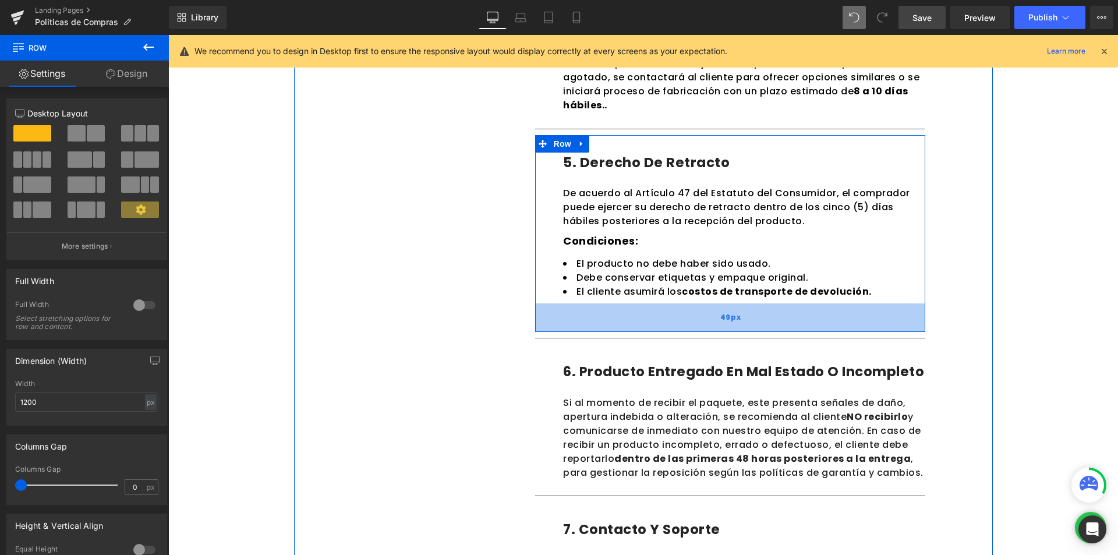
drag, startPoint x: 616, startPoint y: 316, endPoint x: 618, endPoint y: 323, distance: 7.4
click at [615, 332] on div "49px" at bounding box center [730, 317] width 390 height 29
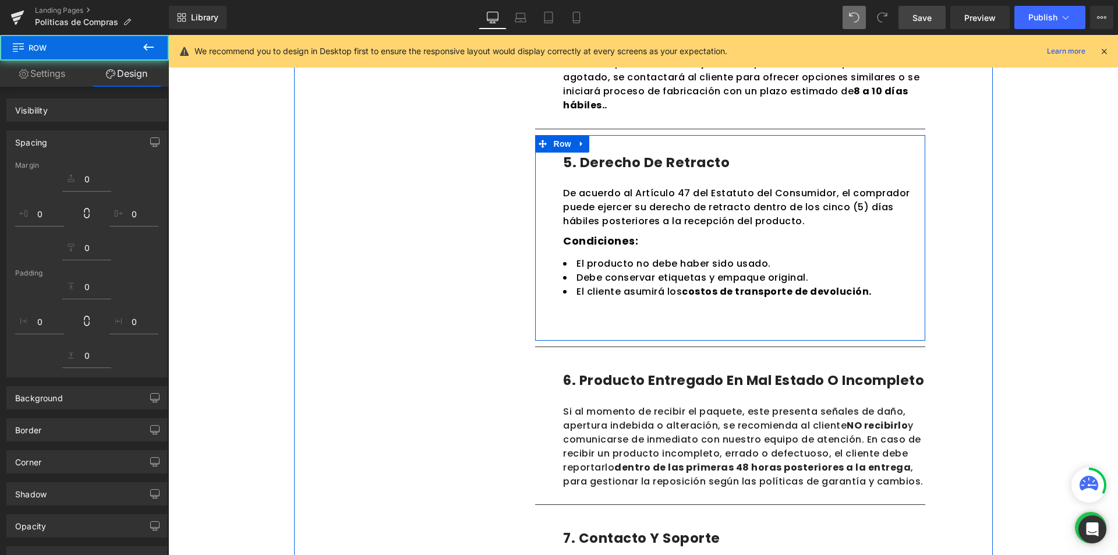
click at [799, 249] on div "El producto no debe haber sido usado. Debe conservar etiquetas y empaque origi…" at bounding box center [744, 276] width 362 height 55
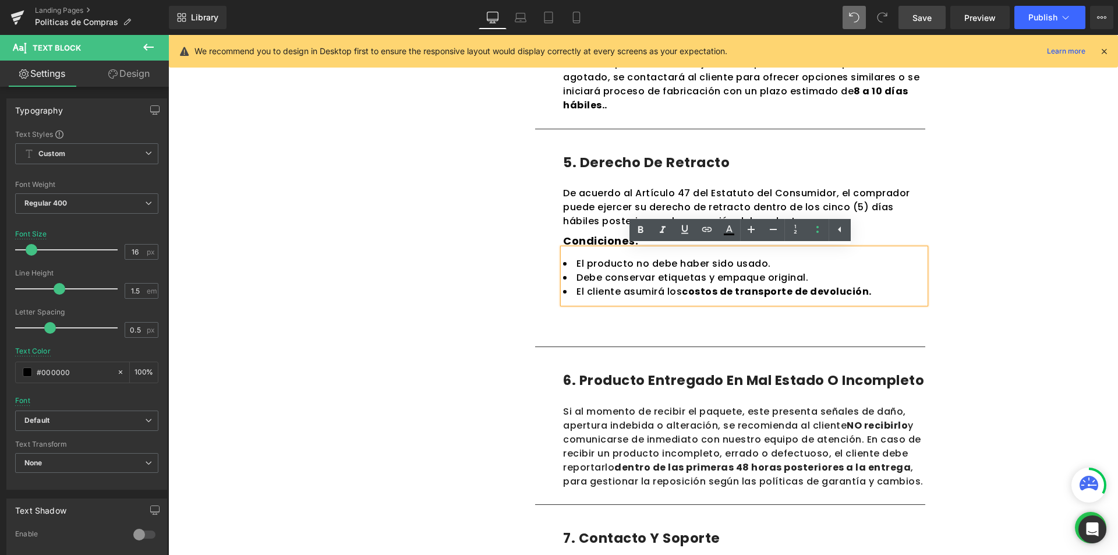
click at [1005, 285] on div "Politicas de Compras Heading En Calzado MADA , nos comprometemos a ofrecer prod…" at bounding box center [642, 16] width 949 height 1858
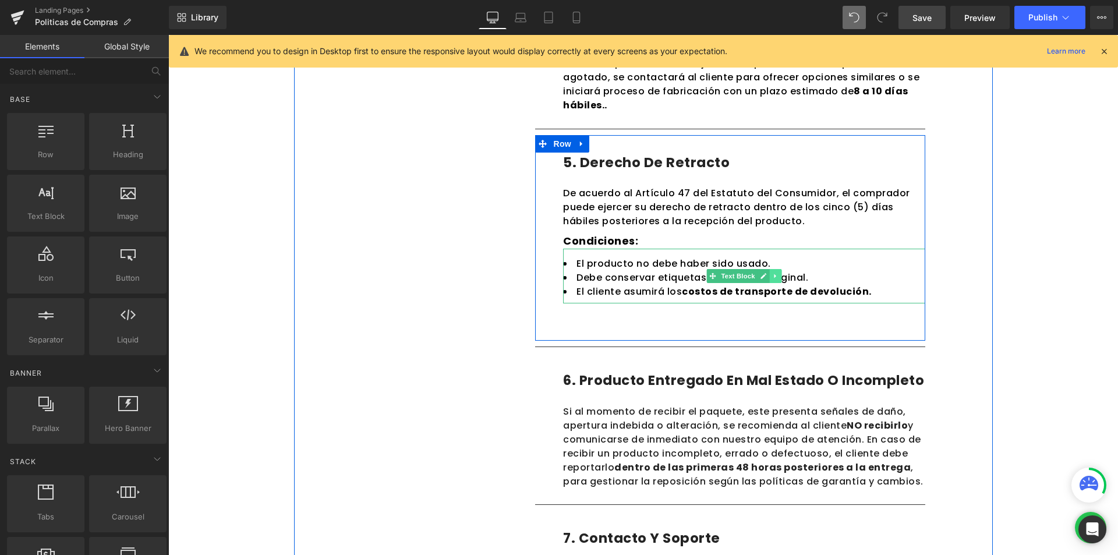
click at [773, 277] on icon at bounding box center [776, 275] width 6 height 7
click at [768, 274] on icon at bounding box center [769, 275] width 6 height 7
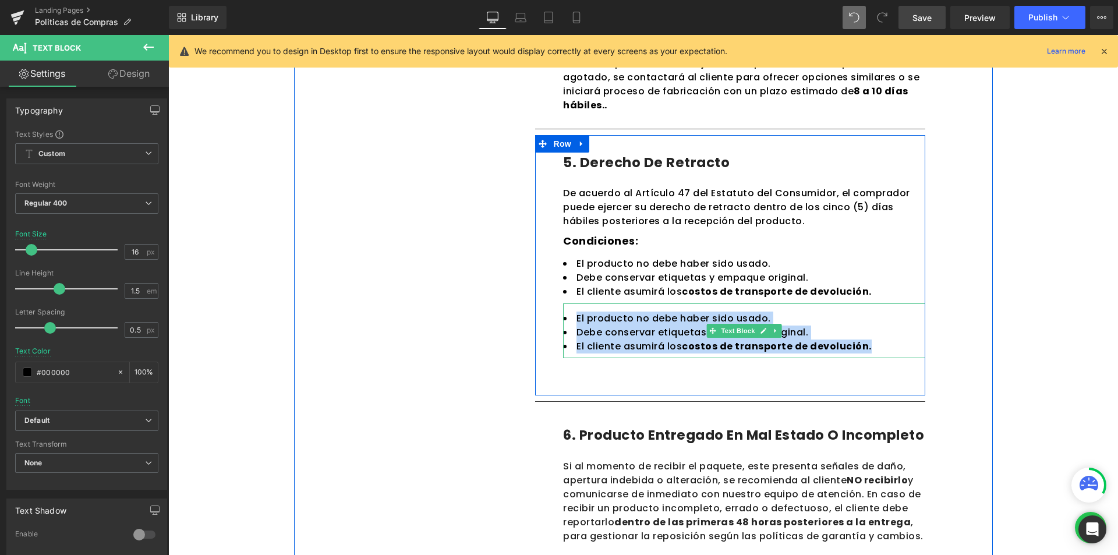
drag, startPoint x: 863, startPoint y: 348, endPoint x: 572, endPoint y: 319, distance: 291.9
click at [572, 319] on ul "El producto no debe haber sido usado. Debe conservar etiquetas y empaque origin…" at bounding box center [744, 332] width 362 height 42
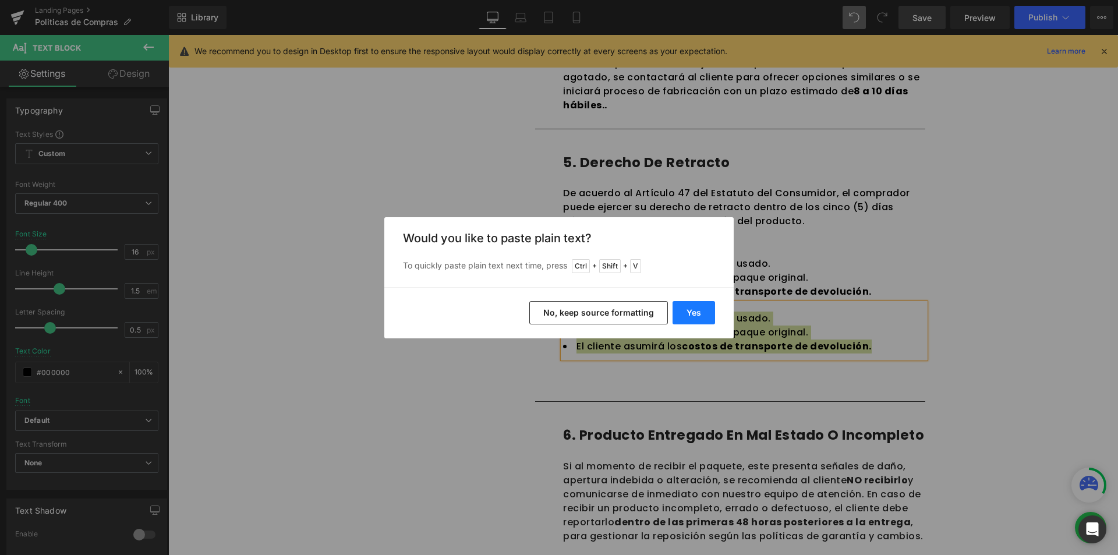
click at [683, 318] on button "Yes" at bounding box center [693, 312] width 42 height 23
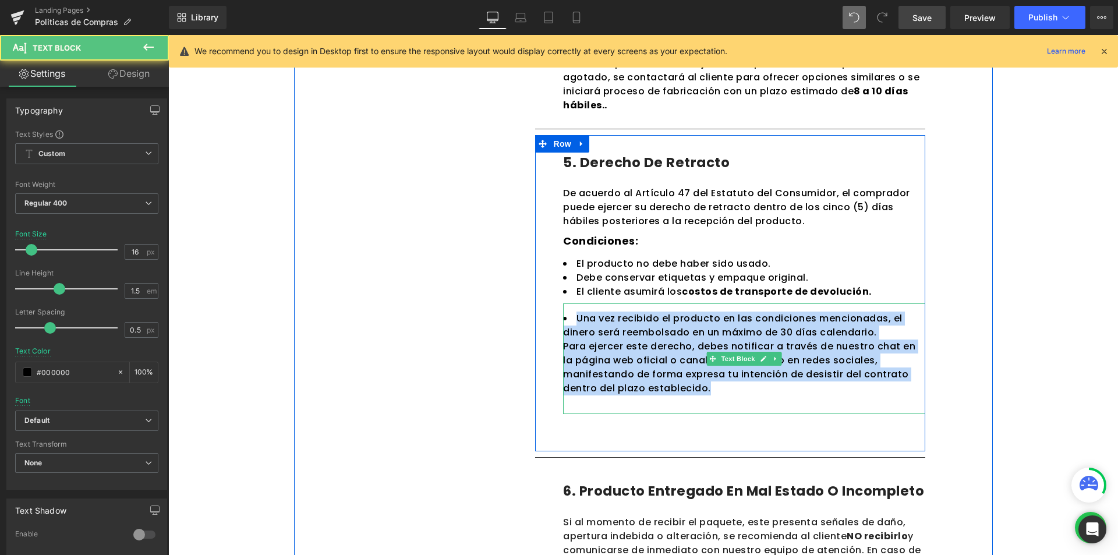
drag, startPoint x: 708, startPoint y: 389, endPoint x: 562, endPoint y: 321, distance: 161.0
click at [563, 321] on div "Una vez recibido el producto en las condiciones mencionadas, el dinero será ree…" at bounding box center [744, 358] width 362 height 111
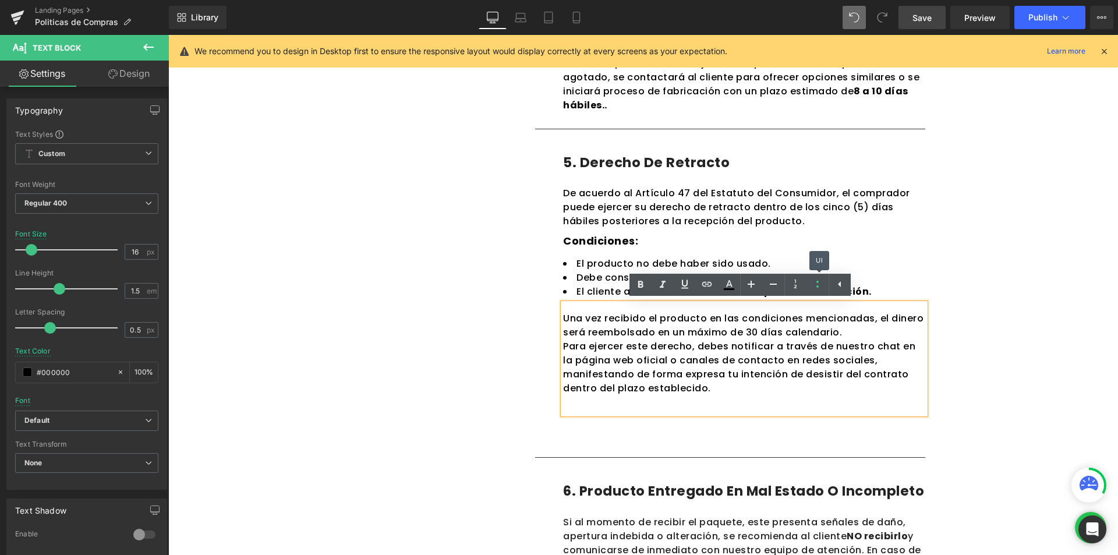
click at [934, 306] on div "1. Cobertura Text Block 2. Tiempos de entrega Text Block 3. Costos de envios Te…" at bounding box center [643, 40] width 699 height 1665
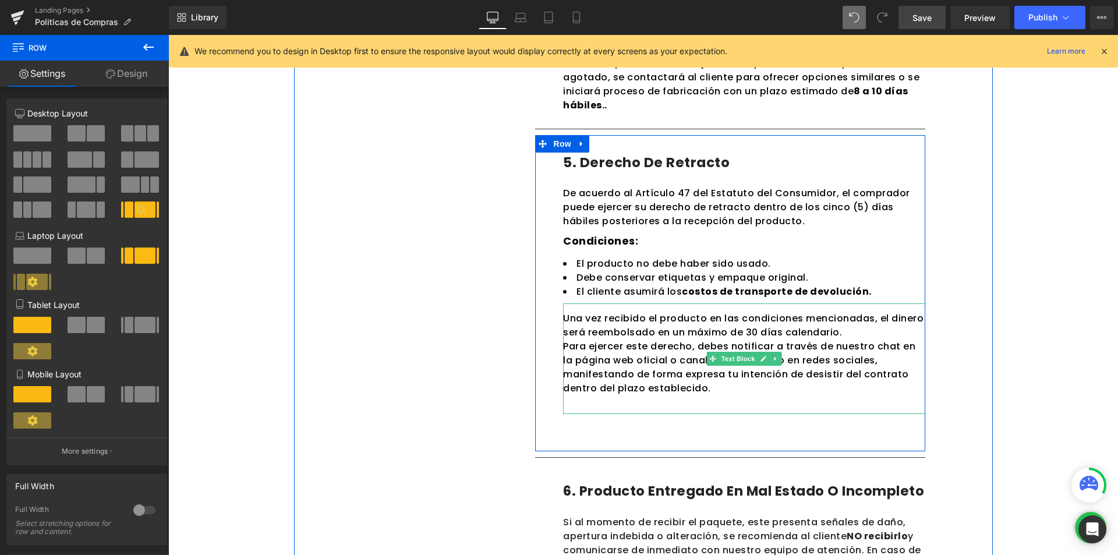
click at [830, 330] on div "Una vez recibido el producto en las condiciones mencionadas, el dinero será ree…" at bounding box center [744, 353] width 362 height 84
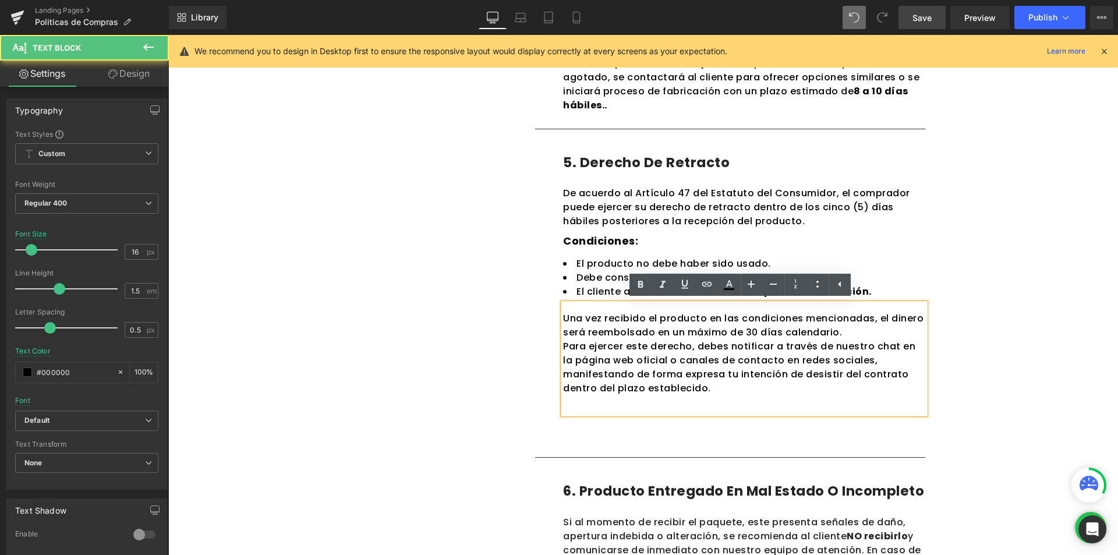
click at [837, 330] on div "Una vez recibido el producto en las condiciones mencionadas, el dinero será ree…" at bounding box center [744, 353] width 362 height 84
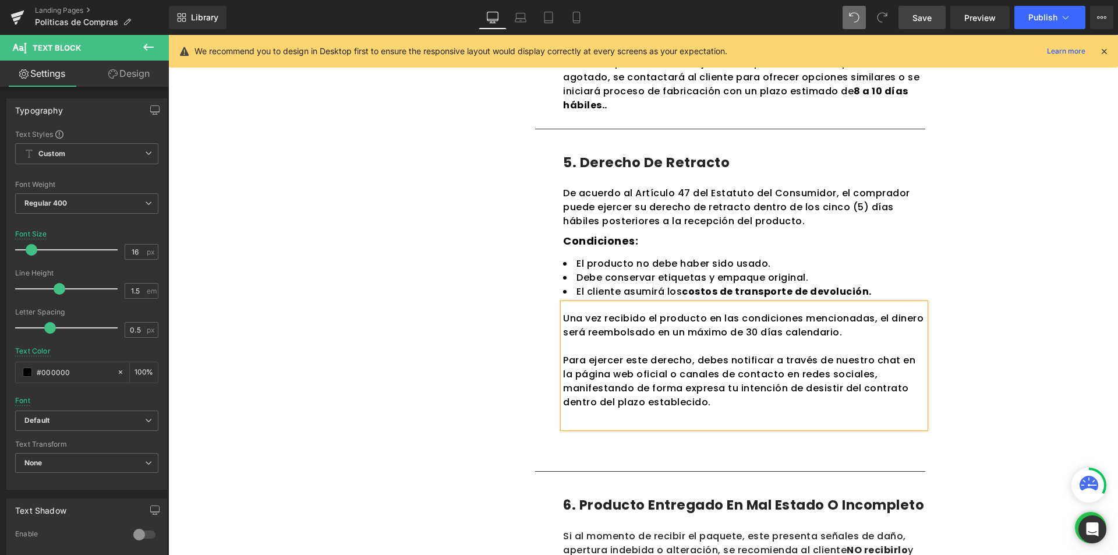
click at [790, 371] on div "Para ejercer este derecho, debes notificar a través de nuestro chat en la págin…" at bounding box center [744, 374] width 362 height 70
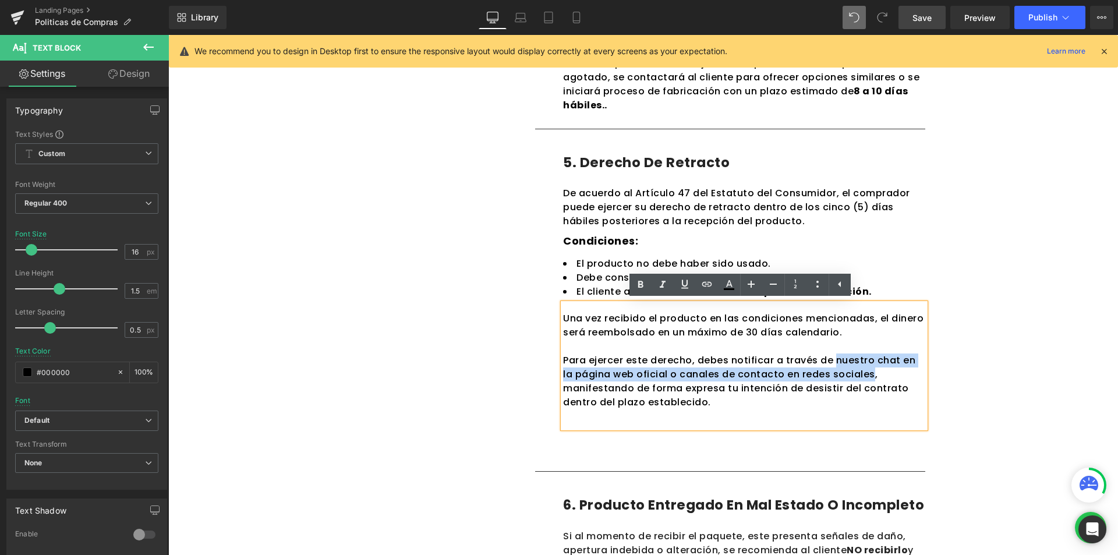
drag, startPoint x: 826, startPoint y: 359, endPoint x: 850, endPoint y: 375, distance: 28.9
click at [850, 375] on div "Para ejercer este derecho, debes notificar a través de nuestro chat en la págin…" at bounding box center [744, 374] width 362 height 70
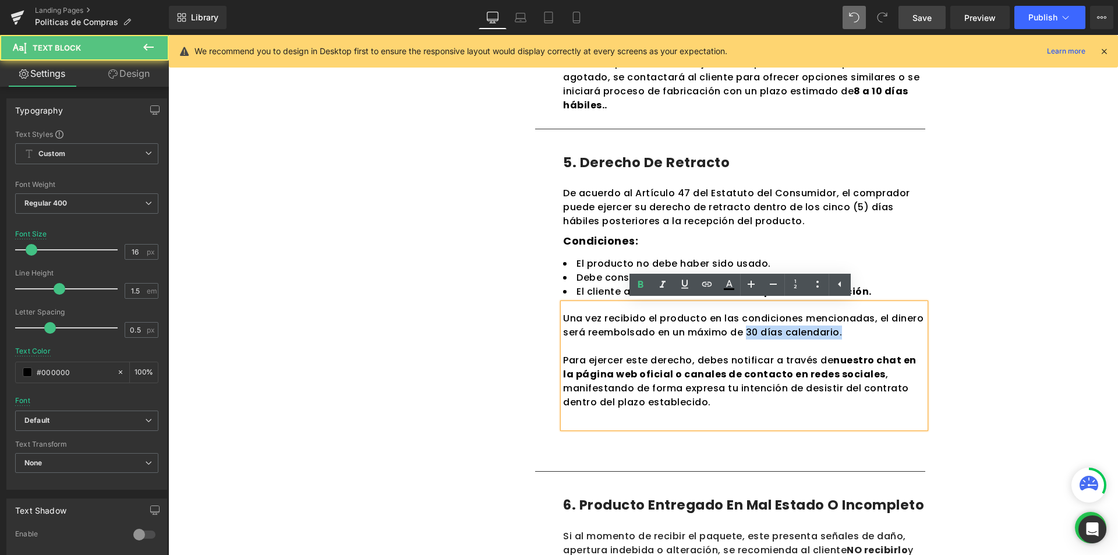
drag, startPoint x: 808, startPoint y: 334, endPoint x: 742, endPoint y: 331, distance: 66.4
click at [742, 331] on div "Una vez recibido el producto en las condiciones mencionadas, el dinero será ree…" at bounding box center [744, 325] width 362 height 28
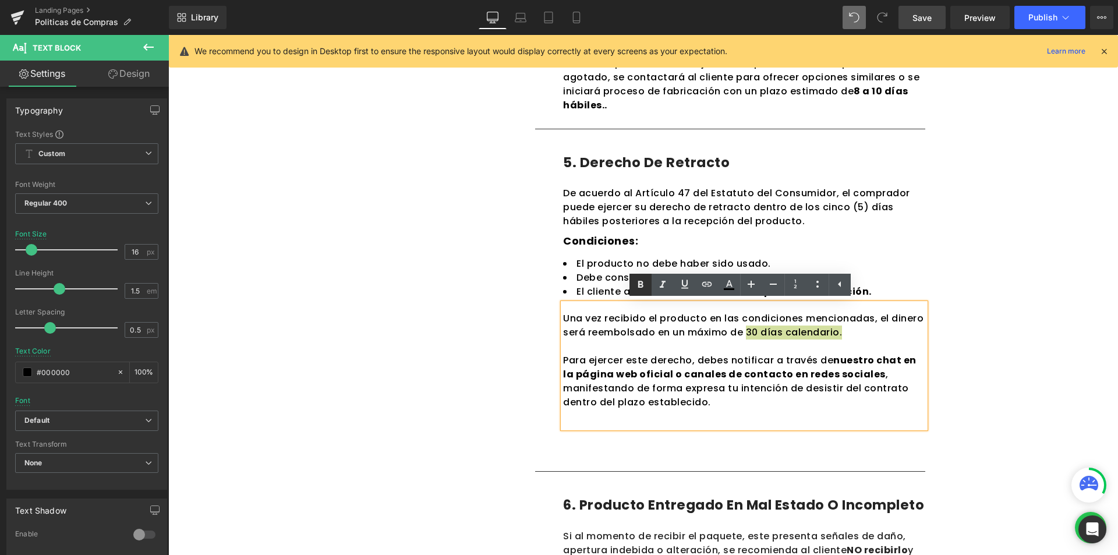
click at [1035, 260] on div "Politicas de Compras Heading En Calzado MADA , nos comprometemos a ofrecer prod…" at bounding box center [642, 78] width 949 height 1982
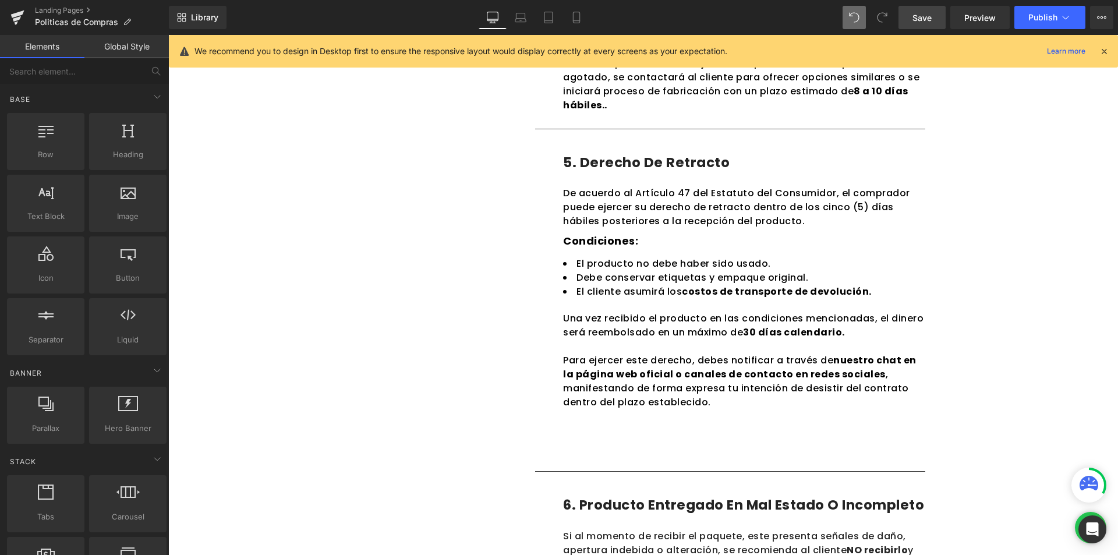
click at [1034, 259] on div "Politicas de Compras Heading En Calzado MADA , nos comprometemos a ofrecer prod…" at bounding box center [642, 78] width 949 height 1982
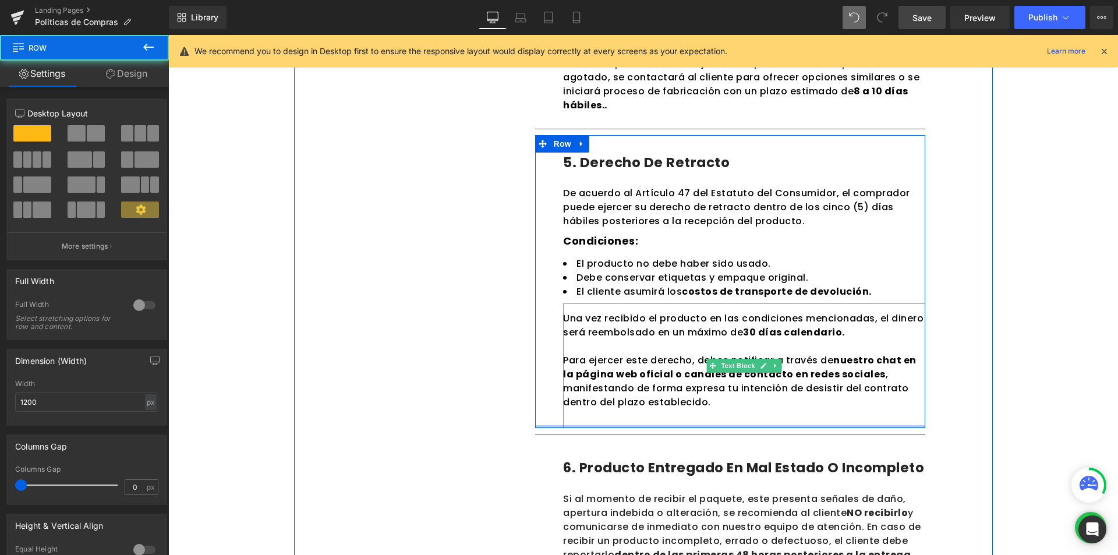
drag, startPoint x: 738, startPoint y: 462, endPoint x: 731, endPoint y: 413, distance: 50.0
click at [731, 413] on div "5. Derecho de retracto Heading Row De acuerdo al Artículo 47 del Estatuto del C…" at bounding box center [730, 281] width 390 height 293
click at [958, 359] on div "1. Cobertura Text Block 2. Tiempos de entrega Text Block 3. Costos de envios Te…" at bounding box center [643, 29] width 699 height 1642
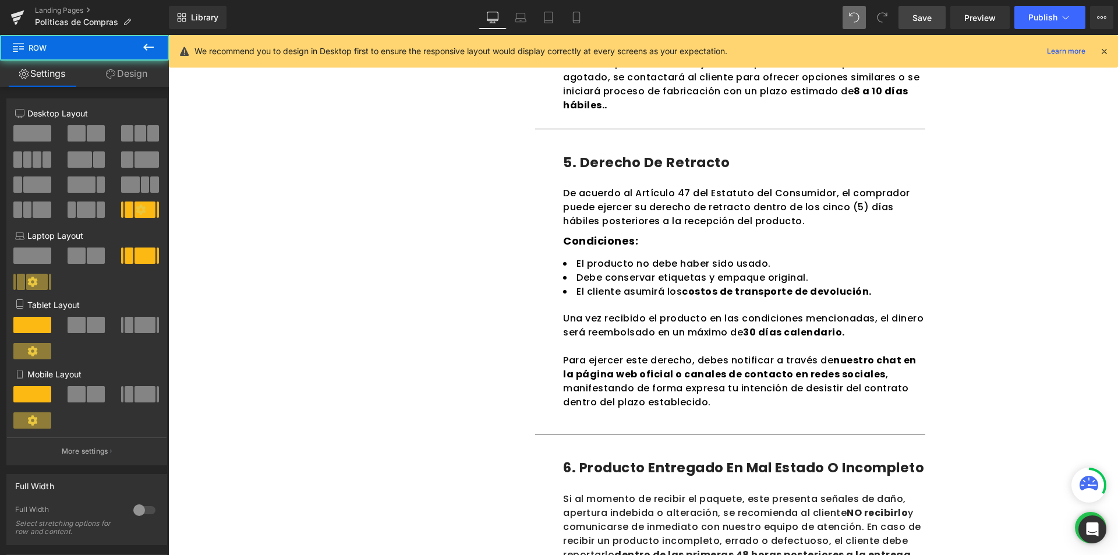
click at [990, 352] on div "Politicas de Compras Heading En Calzado MADA , nos comprometemos a ofrecer prod…" at bounding box center [642, 59] width 949 height 1945
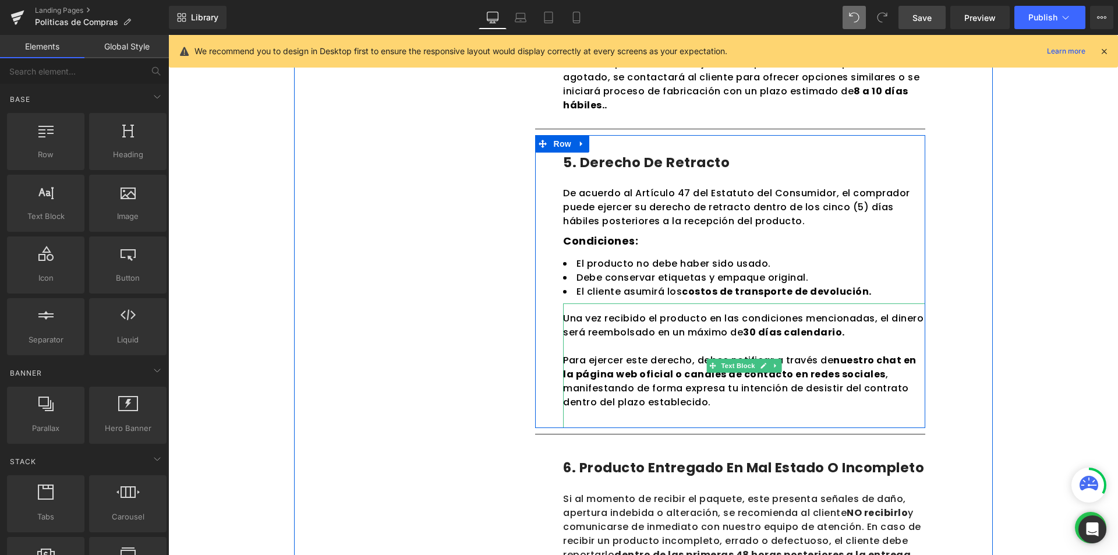
click at [715, 409] on div "Para ejercer este derecho, debes notificar a través de nuestro chat en la págin…" at bounding box center [744, 374] width 362 height 70
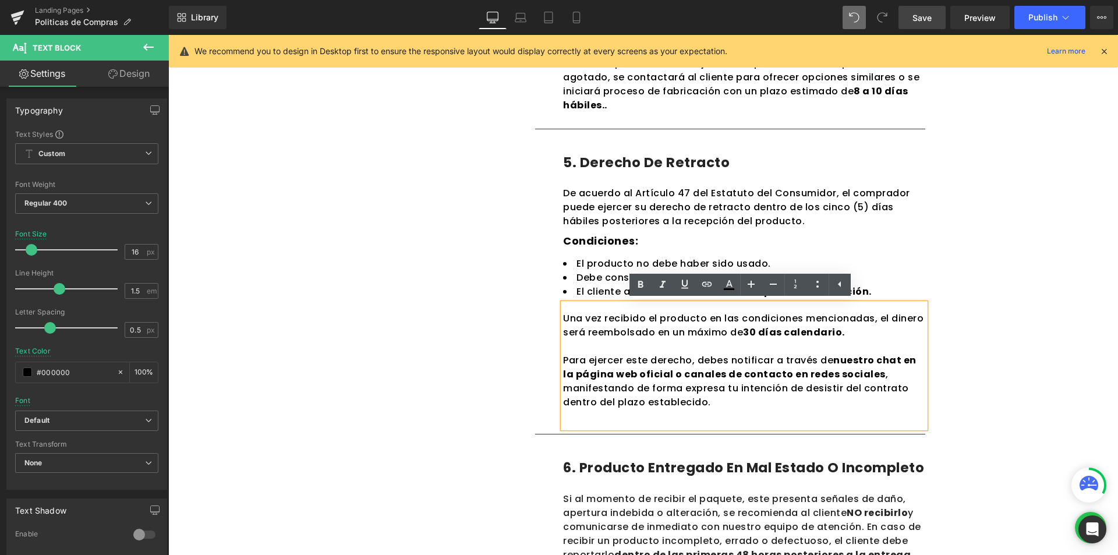
click at [665, 423] on div at bounding box center [744, 416] width 362 height 14
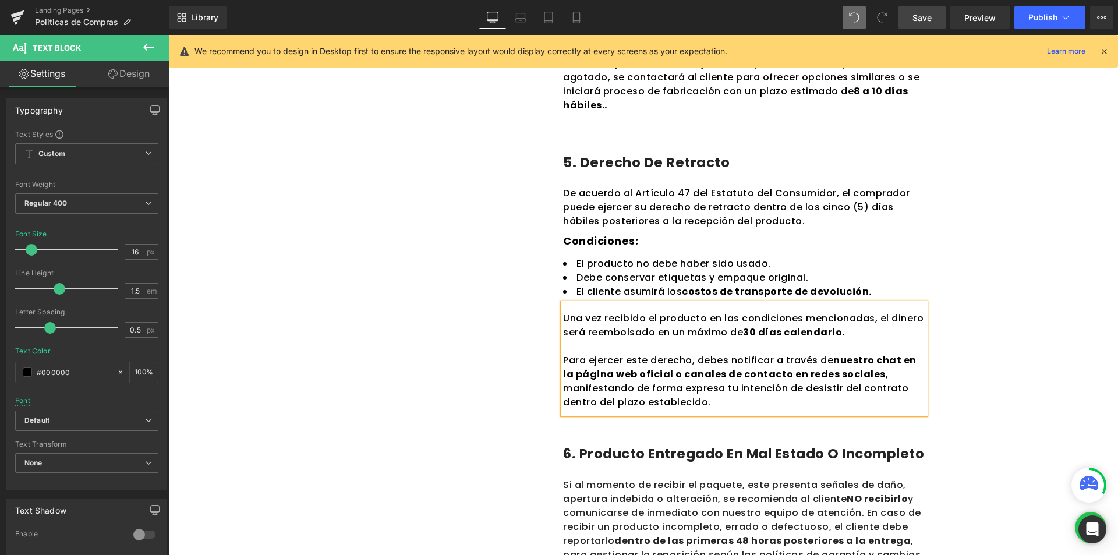
click at [1060, 370] on div "Politicas de Compras Heading En Calzado MADA , nos comprometemos a ofrecer prod…" at bounding box center [642, 52] width 949 height 1931
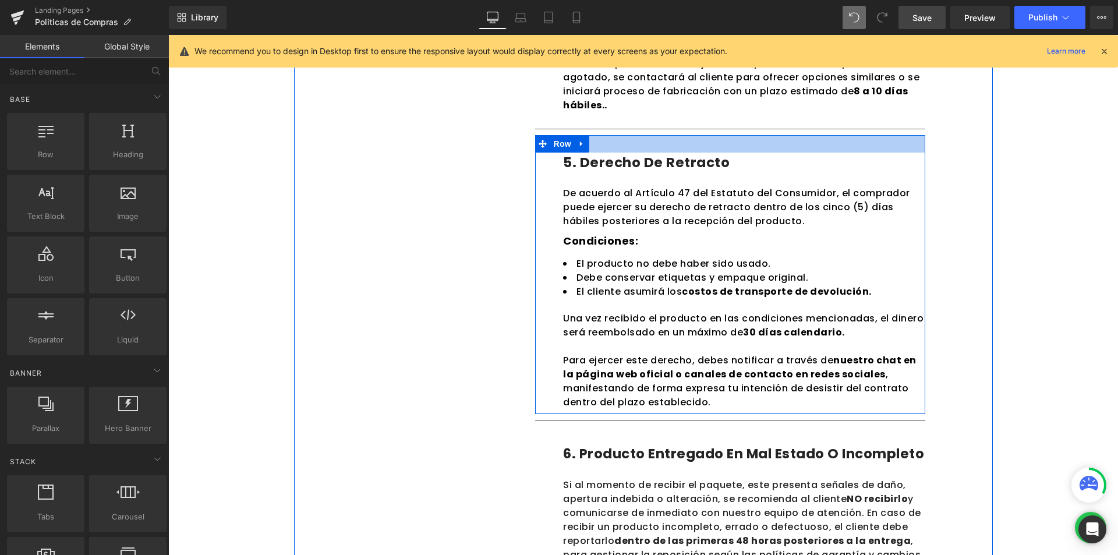
click at [630, 145] on div at bounding box center [730, 143] width 390 height 17
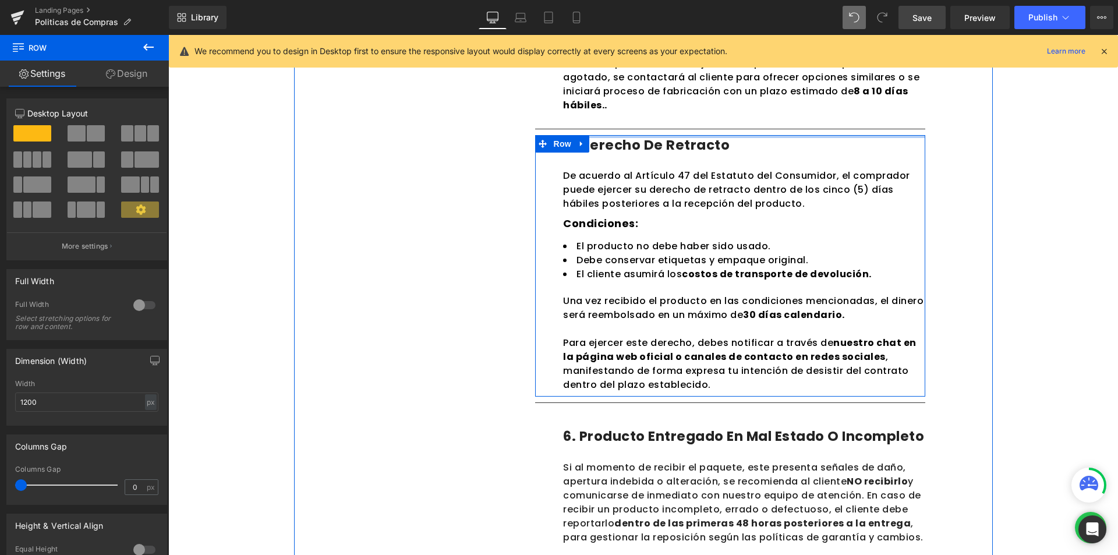
drag, startPoint x: 630, startPoint y: 150, endPoint x: 629, endPoint y: 131, distance: 18.6
click at [1051, 210] on div "Politicas de Compras Heading En Calzado MADA , nos comprometemos a ofrecer prod…" at bounding box center [642, 44] width 949 height 1914
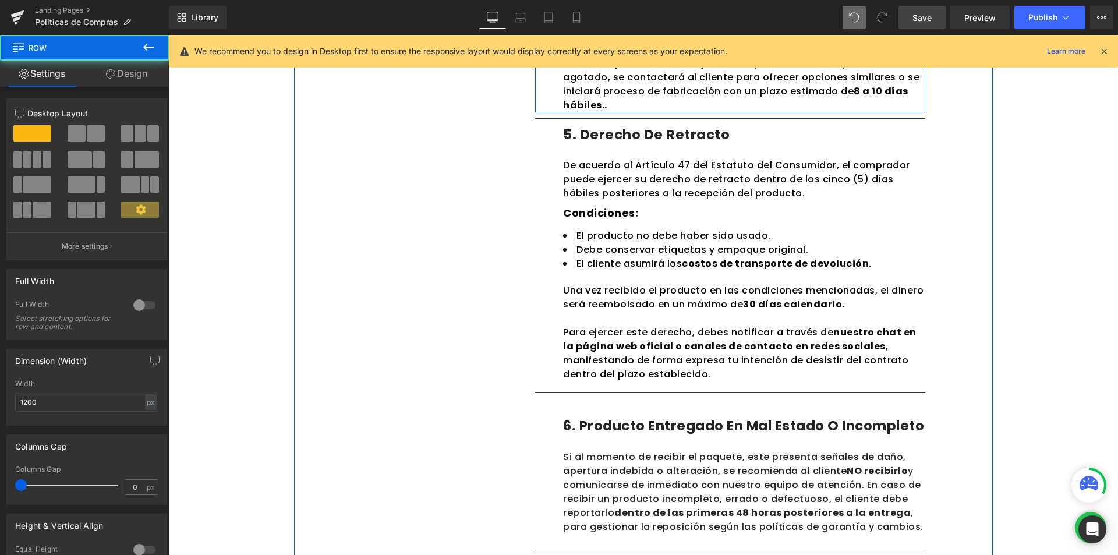
drag, startPoint x: 672, startPoint y: 121, endPoint x: 672, endPoint y: 108, distance: 13.4
click at [672, 108] on div "4. Disponibilidad de productos Heading Row Todos los pedidos están sujetos a di…" at bounding box center [730, 59] width 390 height 108
click at [1055, 175] on div "Politicas de Compras Heading En Calzado MADA , nos comprometemos a ofrecer prod…" at bounding box center [642, 38] width 949 height 1903
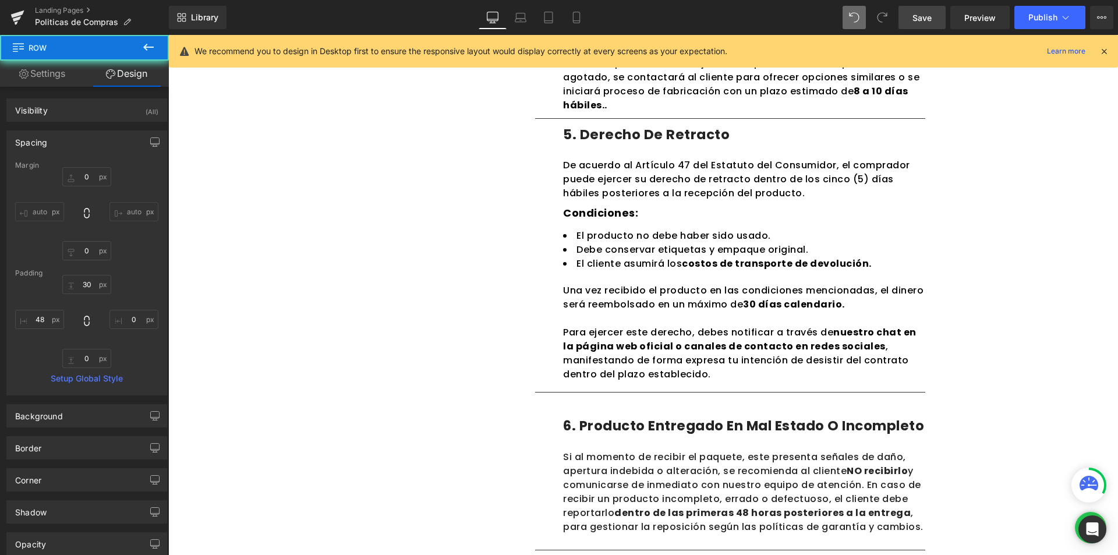
scroll to position [805, 0]
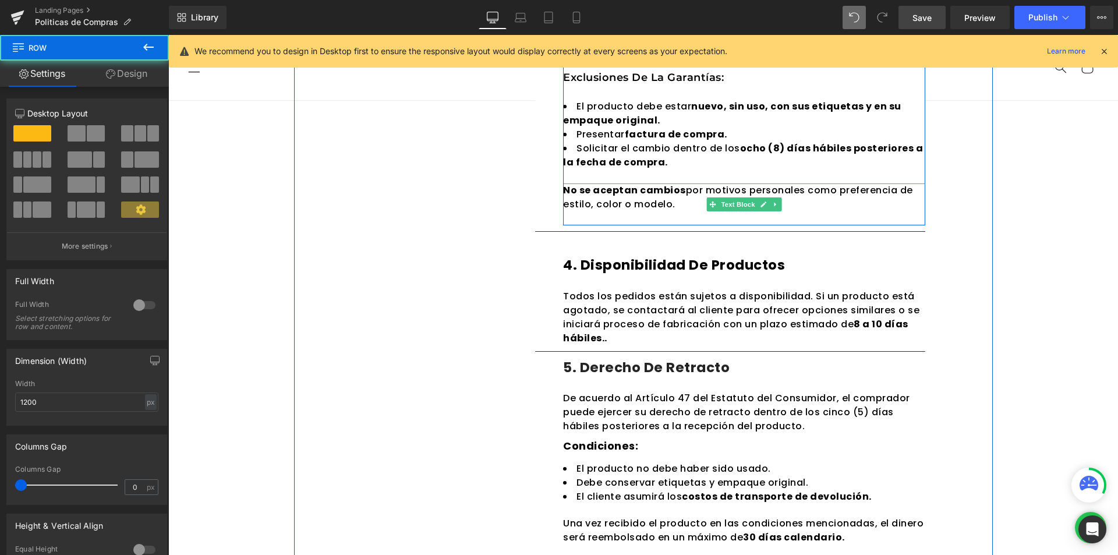
click at [690, 219] on div "3. Cambios de productos Heading Se aceptan cambios únicamente bajo las siguient…" at bounding box center [730, 83] width 390 height 285
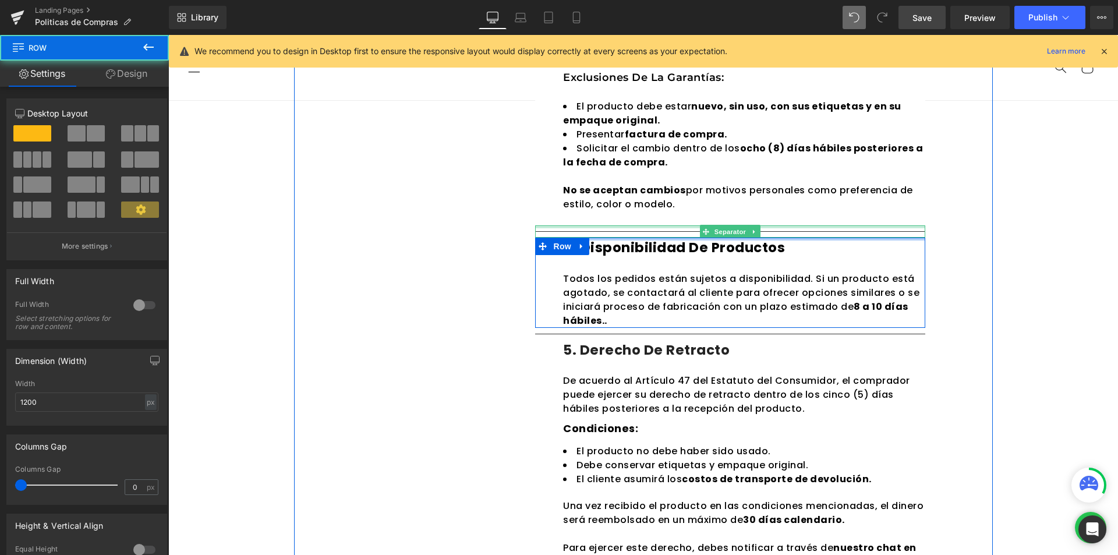
drag, startPoint x: 662, startPoint y: 236, endPoint x: 662, endPoint y: 228, distance: 8.2
click at [662, 228] on div "1. visualización de colores Heading Row Los productos se exhiben con imágenes q…" at bounding box center [730, 212] width 408 height 1542
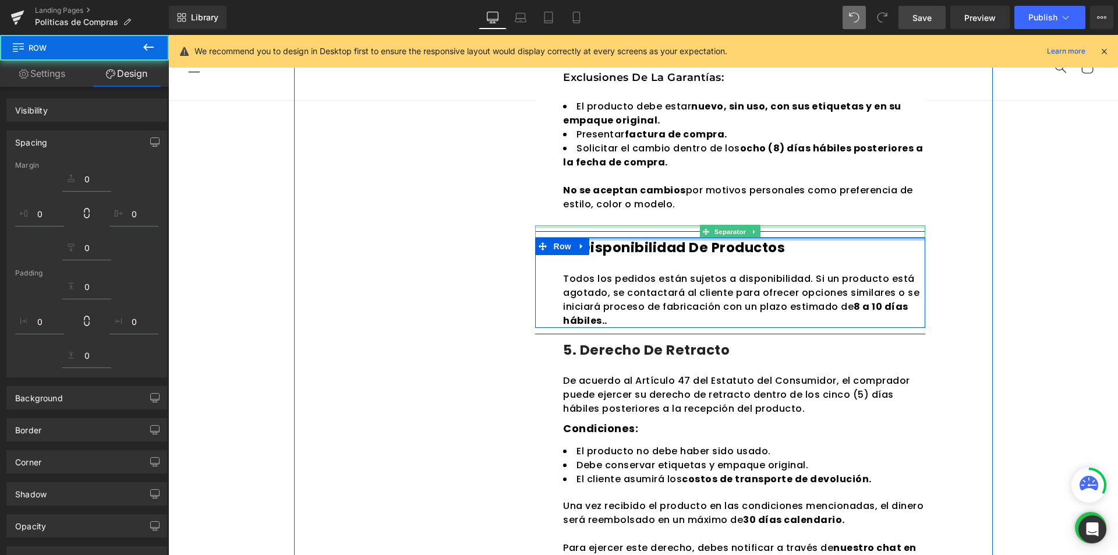
click at [1039, 224] on div "Politicas de Compras Heading En Calzado MADA , nos comprometemos a ofrecer prod…" at bounding box center [642, 263] width 949 height 1886
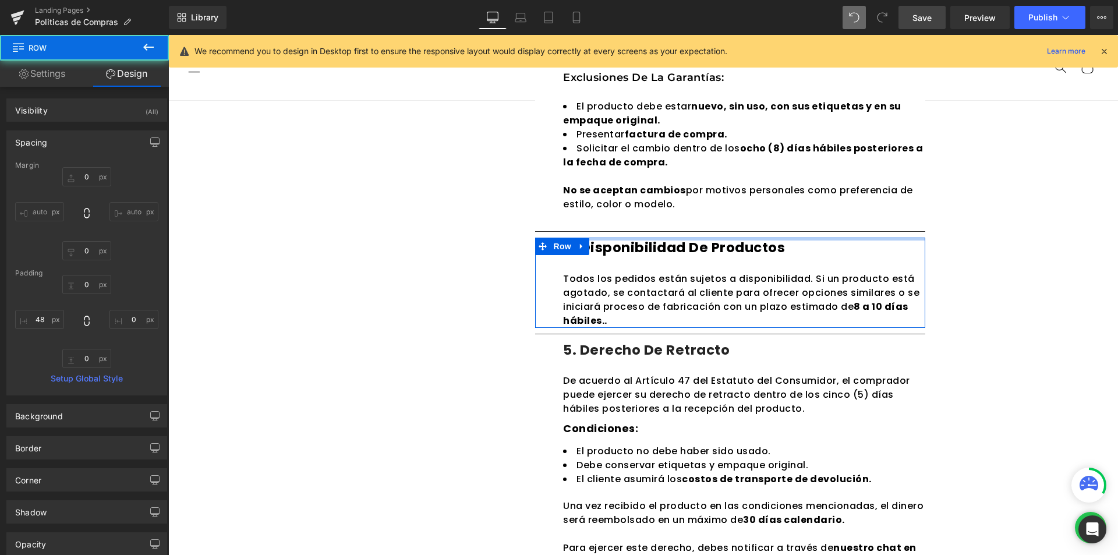
click at [1031, 229] on div "Politicas de Compras Heading En Calzado MADA , nos comprometemos a ofrecer prod…" at bounding box center [642, 263] width 949 height 1886
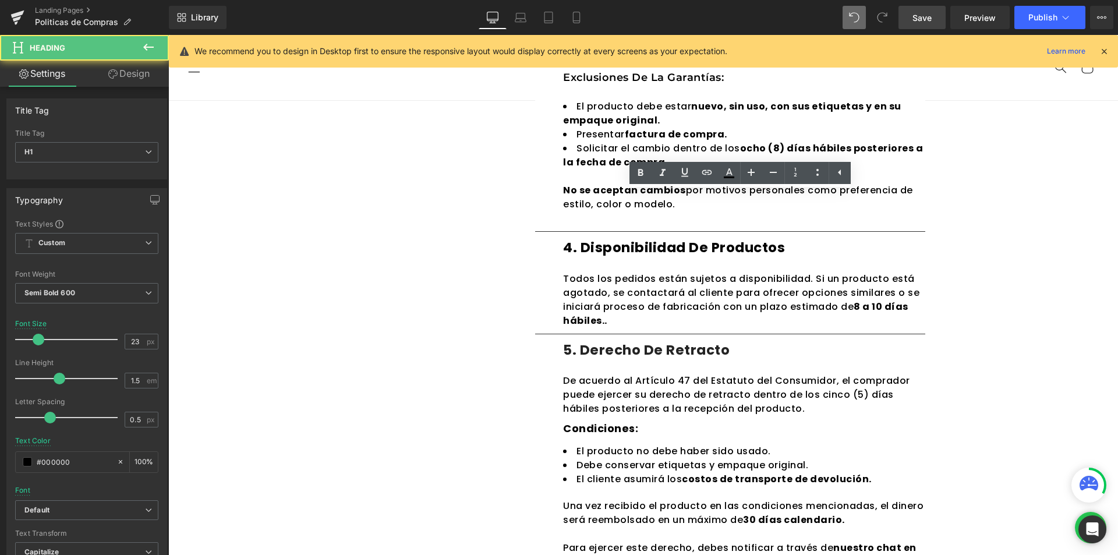
click at [561, 183] on div "3. Cambios de productos Heading Se aceptan cambios únicamente bajo las siguient…" at bounding box center [730, 83] width 390 height 285
click at [535, 188] on div "3. Cambios de productos Heading Se aceptan cambios únicamente bajo las siguient…" at bounding box center [730, 83] width 390 height 285
click at [573, 174] on div "3. Cambios de productos Heading Se aceptan cambios únicamente bajo las siguient…" at bounding box center [730, 83] width 390 height 285
click at [538, 218] on div "3. Cambios de productos Heading Se aceptan cambios únicamente bajo las siguient…" at bounding box center [730, 83] width 390 height 285
click at [535, 226] on div "3. Cambios de productos Heading Se aceptan cambios únicamente bajo las siguient…" at bounding box center [730, 83] width 390 height 285
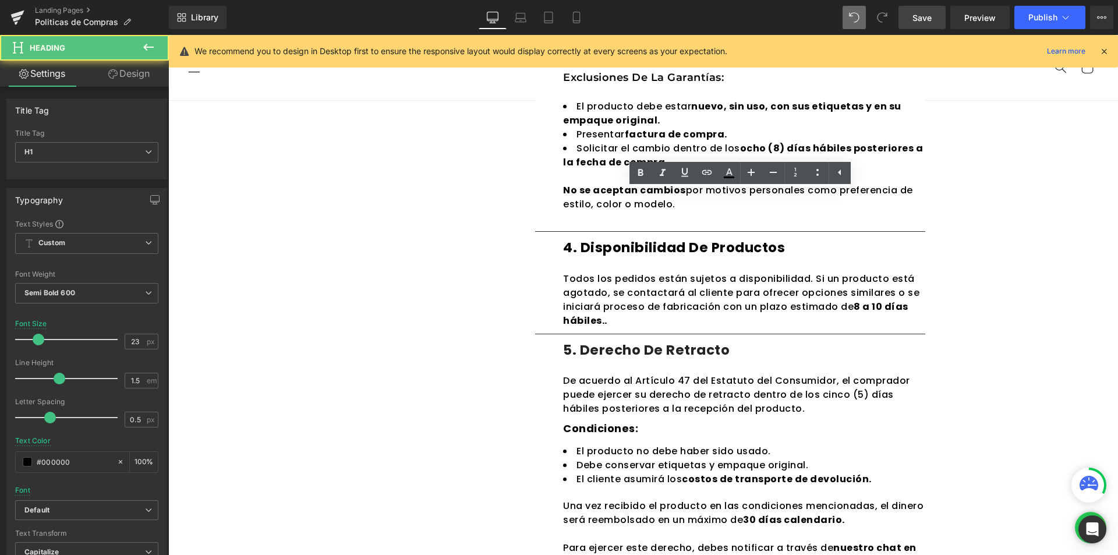
click at [1064, 289] on div "Politicas de Compras Heading En Calzado MADA , nos comprometemos a ofrecer prod…" at bounding box center [642, 263] width 949 height 1886
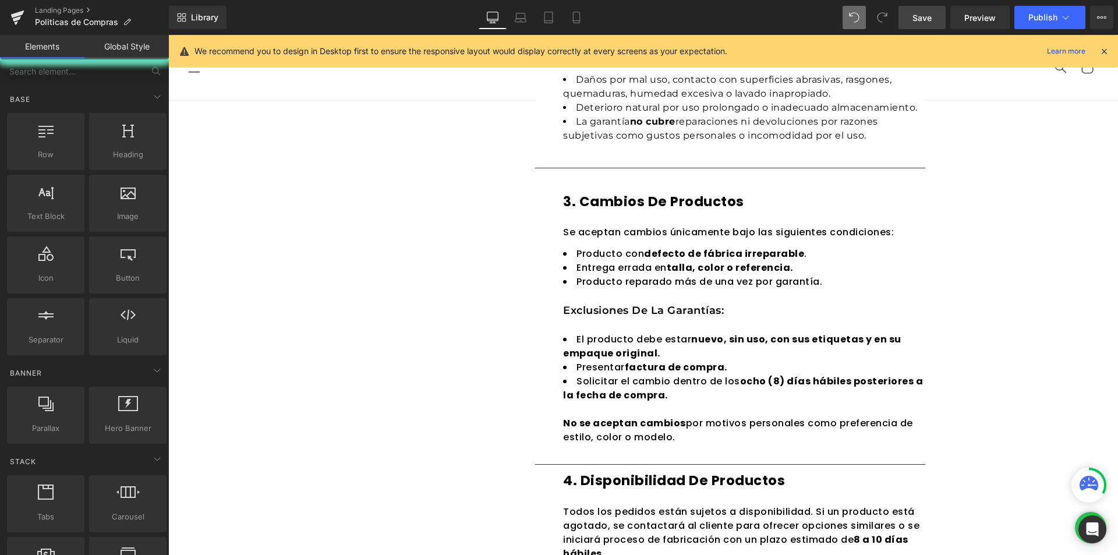
click at [926, 16] on span "Save" at bounding box center [921, 18] width 19 height 12
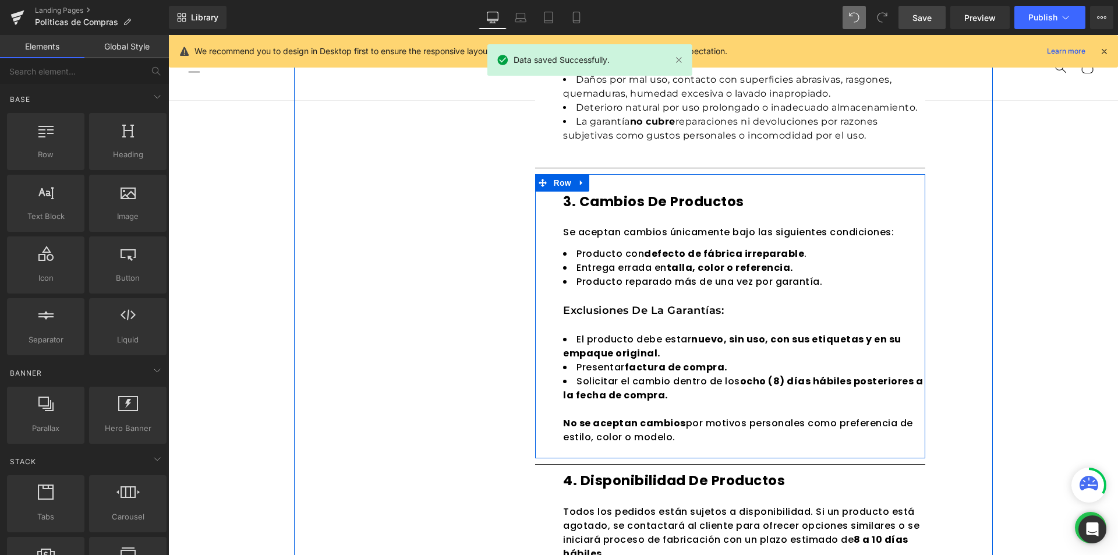
click at [541, 194] on div "48px" at bounding box center [549, 316] width 28 height 285
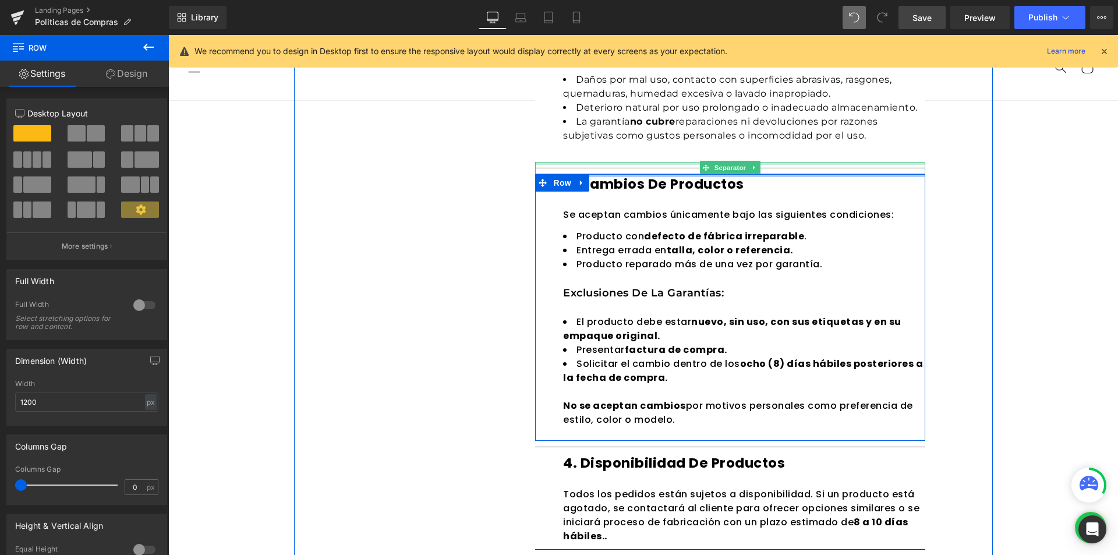
drag, startPoint x: 626, startPoint y: 187, endPoint x: 625, endPoint y: 197, distance: 10.0
click at [631, 164] on div "1. visualización de colores Heading Row Los productos se exhiben con imágenes q…" at bounding box center [730, 435] width 408 height 1524
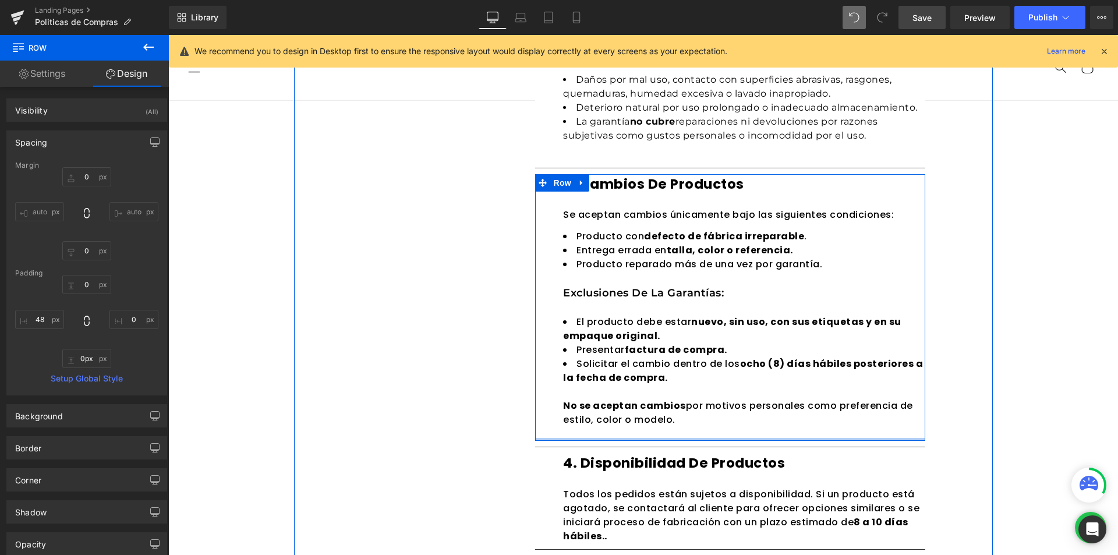
drag, startPoint x: 623, startPoint y: 438, endPoint x: 623, endPoint y: 430, distance: 8.2
click at [623, 430] on div "3. Cambios de productos Heading Se aceptan cambios únicamente bajo las siguient…" at bounding box center [730, 307] width 390 height 267
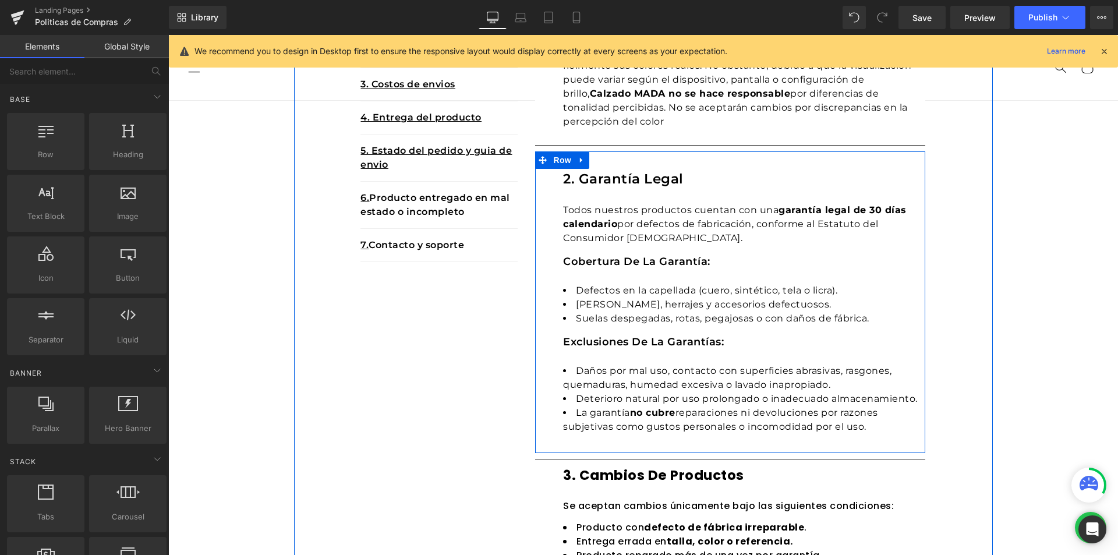
click at [619, 164] on div "2. Garantía legal Heading Todos nuestros productos cuentan con una garantía leg…" at bounding box center [730, 302] width 390 height 302
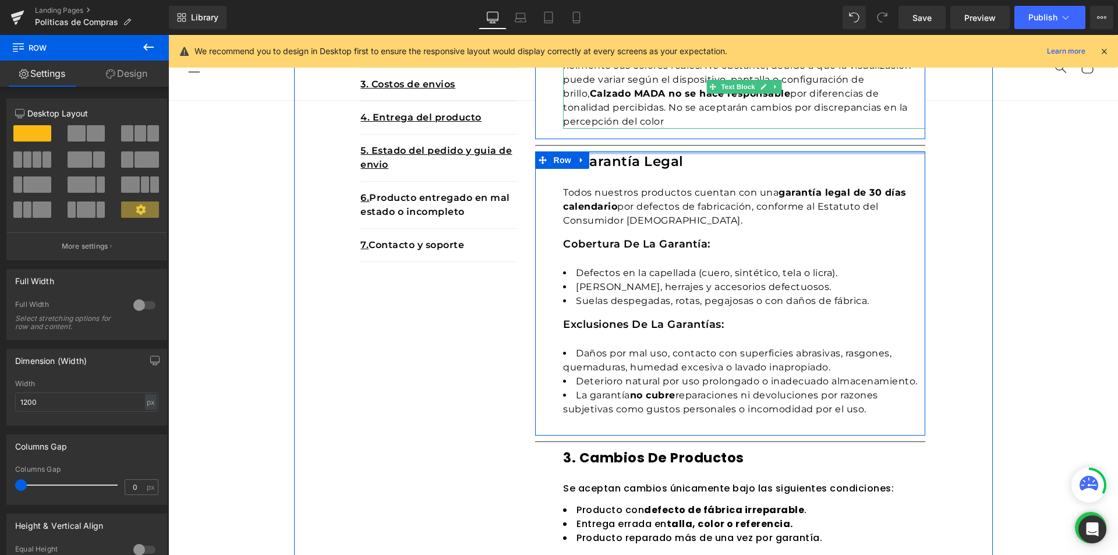
drag, startPoint x: 618, startPoint y: 154, endPoint x: 625, endPoint y: 115, distance: 39.6
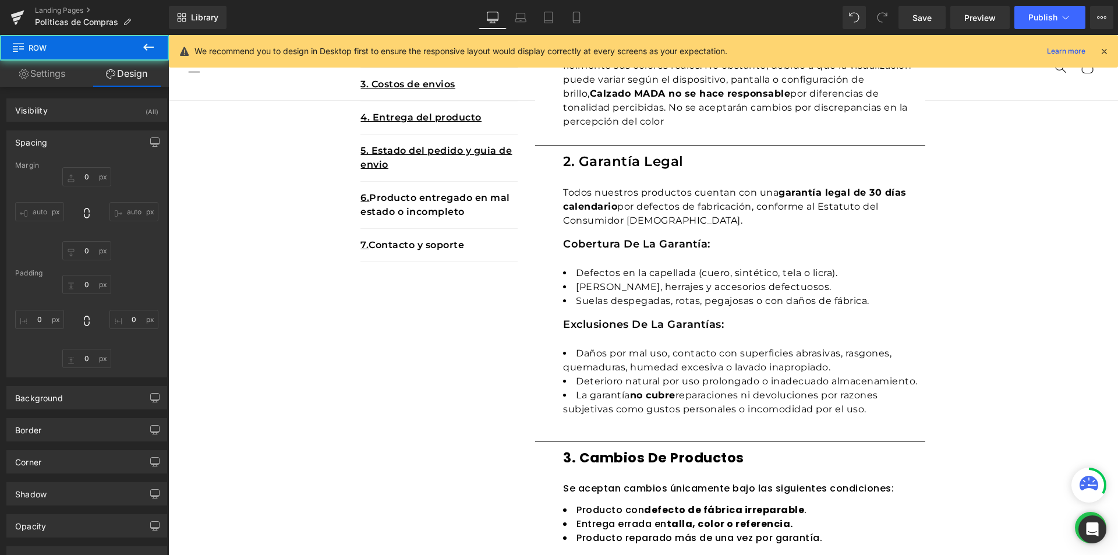
scroll to position [106, 0]
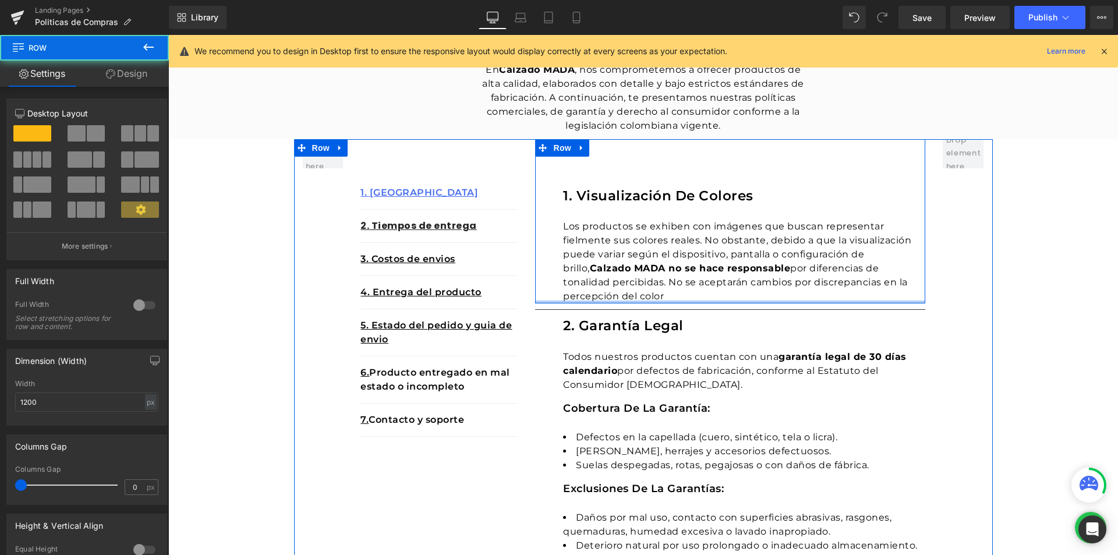
drag, startPoint x: 615, startPoint y: 297, endPoint x: 609, endPoint y: 174, distance: 123.0
click at [615, 291] on div "1. visualización de colores Heading Row Los productos se exhiben con imágenes q…" at bounding box center [730, 221] width 390 height 165
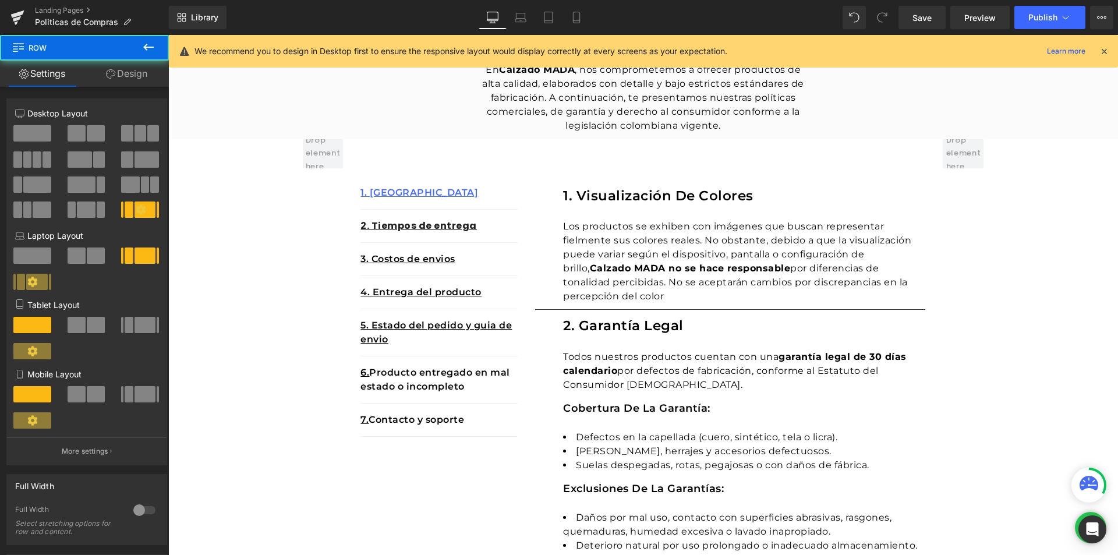
drag, startPoint x: 644, startPoint y: 141, endPoint x: 643, endPoint y: 160, distance: 18.7
click at [640, 174] on div "1. visualización de colores Heading Row Los productos se exhiben con imágenes q…" at bounding box center [730, 221] width 390 height 165
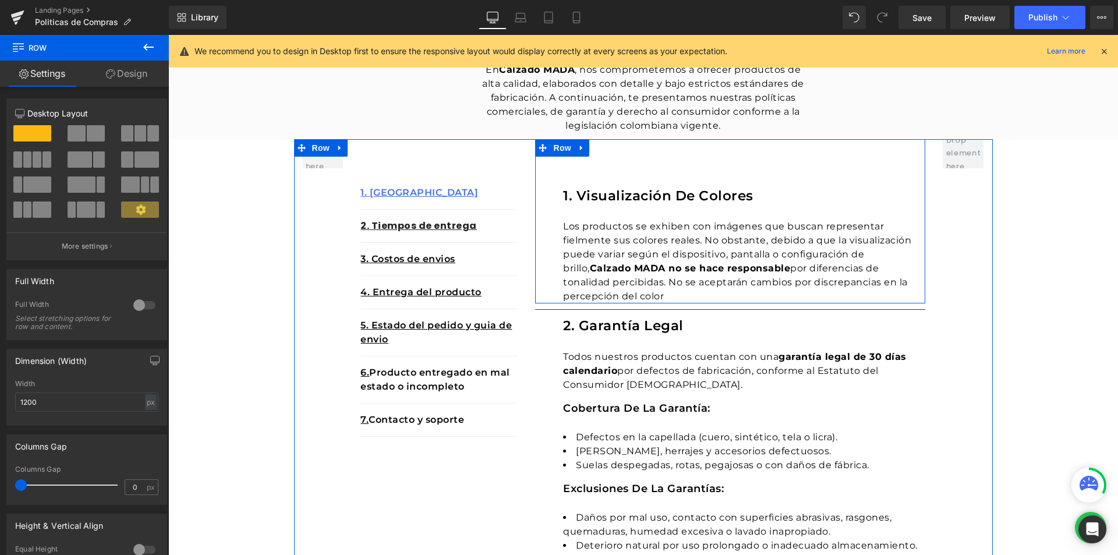
click at [569, 187] on span at bounding box center [575, 194] width 12 height 14
click at [566, 193] on icon at bounding box center [570, 194] width 8 height 8
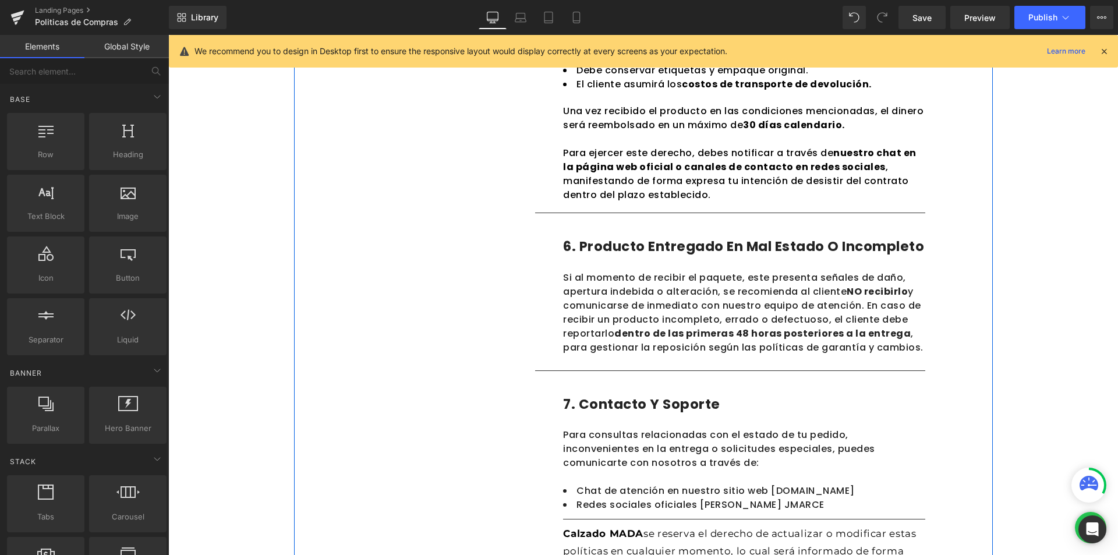
scroll to position [1212, 0]
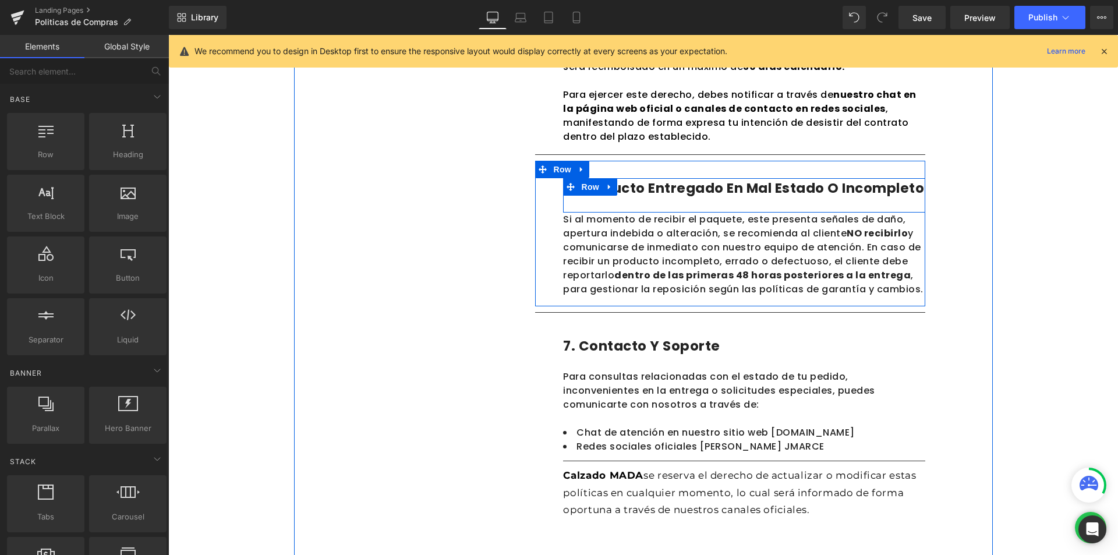
click at [693, 188] on h1 "6. Producto entregado en mal estado o incompleto" at bounding box center [744, 188] width 362 height 20
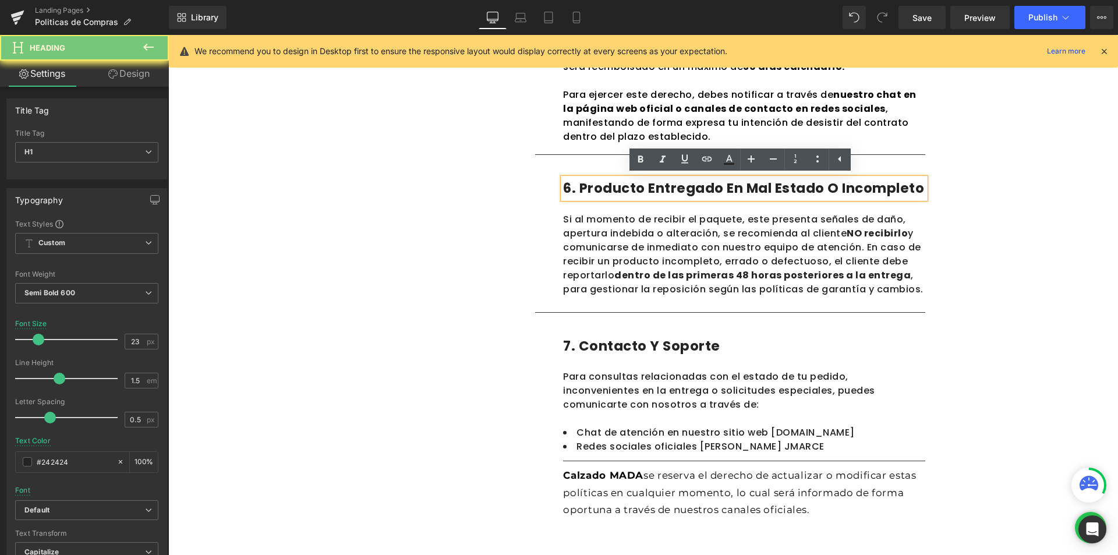
click at [747, 196] on h1 "6. Producto entregado en mal estado o incompleto" at bounding box center [744, 188] width 362 height 20
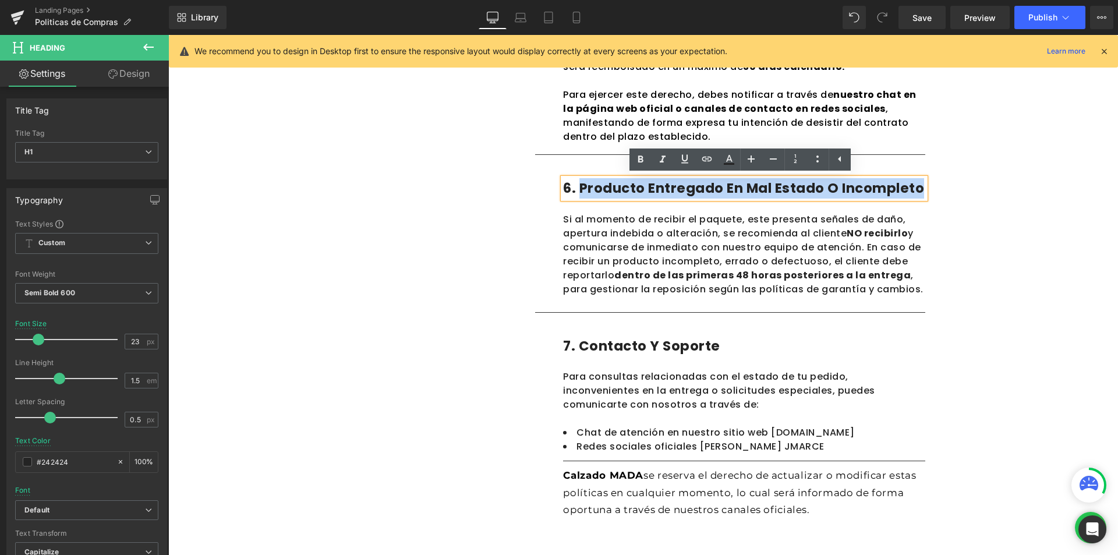
drag, startPoint x: 917, startPoint y: 185, endPoint x: 577, endPoint y: 186, distance: 339.4
click at [577, 186] on h1 "6. Producto entregado en mal estado o incompleto" at bounding box center [744, 188] width 362 height 20
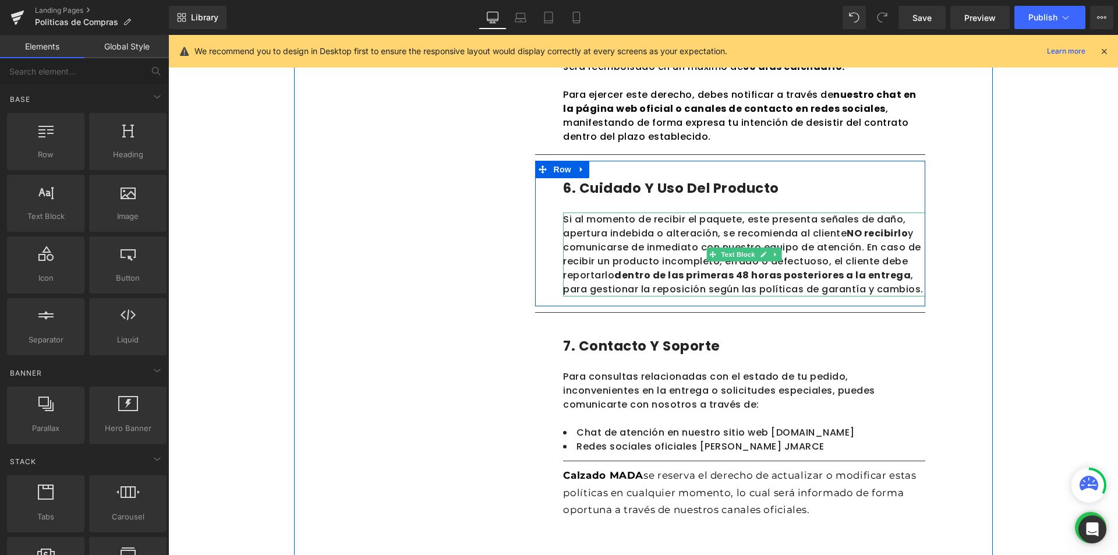
click at [908, 290] on p "Si al momento de recibir el paquete, este presenta señales de daño, apertura in…" at bounding box center [744, 254] width 362 height 84
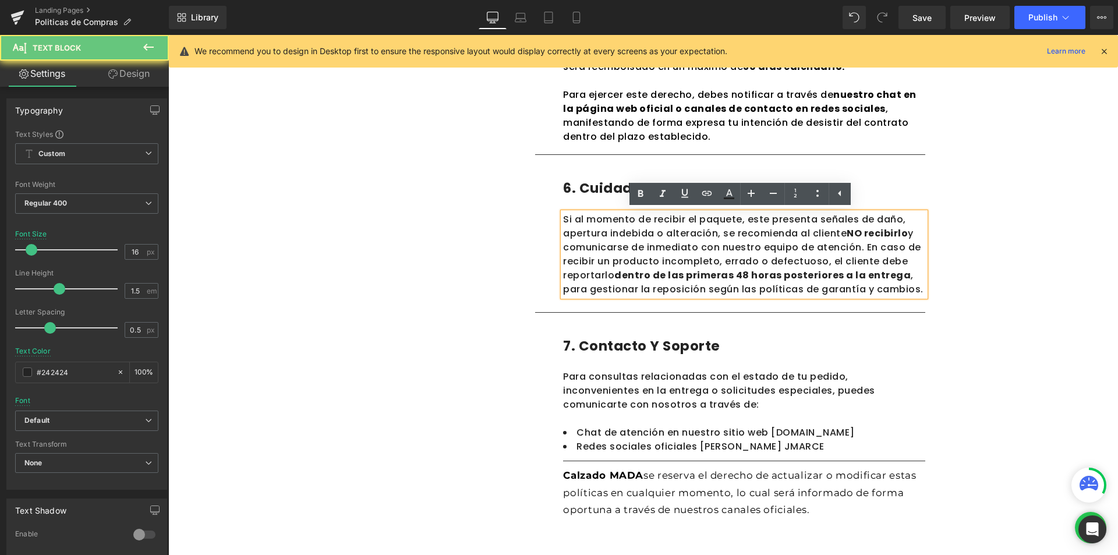
drag, startPoint x: 909, startPoint y: 290, endPoint x: 575, endPoint y: 224, distance: 340.7
click at [584, 225] on p "Si al momento de recibir el paquete, este presenta señales de daño, apertura in…" at bounding box center [744, 254] width 362 height 84
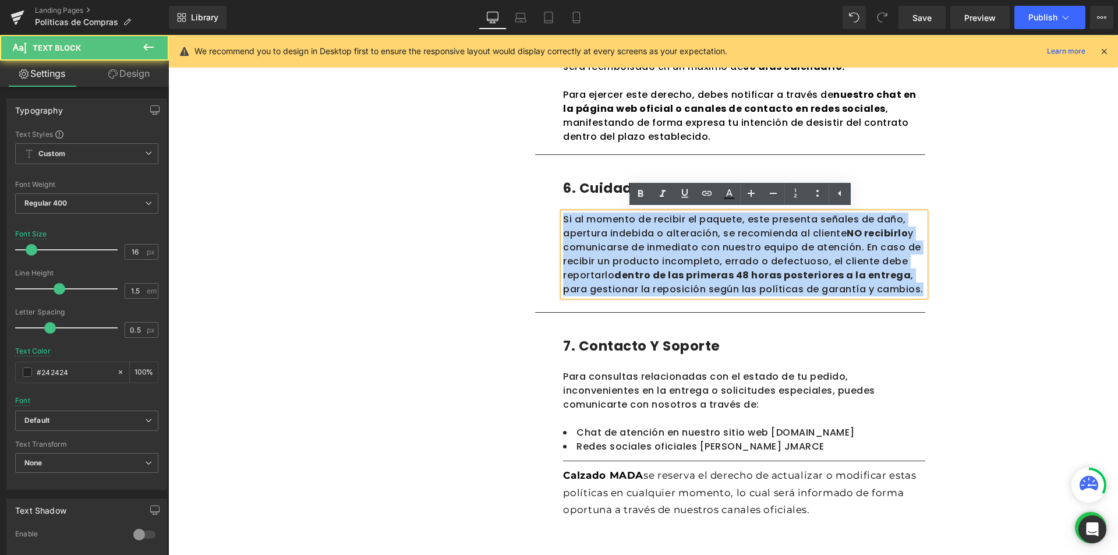
drag, startPoint x: 559, startPoint y: 218, endPoint x: 912, endPoint y: 289, distance: 360.0
click at [912, 289] on p "Si al momento de recibir el paquete, este presenta señales de daño, apertura in…" at bounding box center [744, 254] width 362 height 84
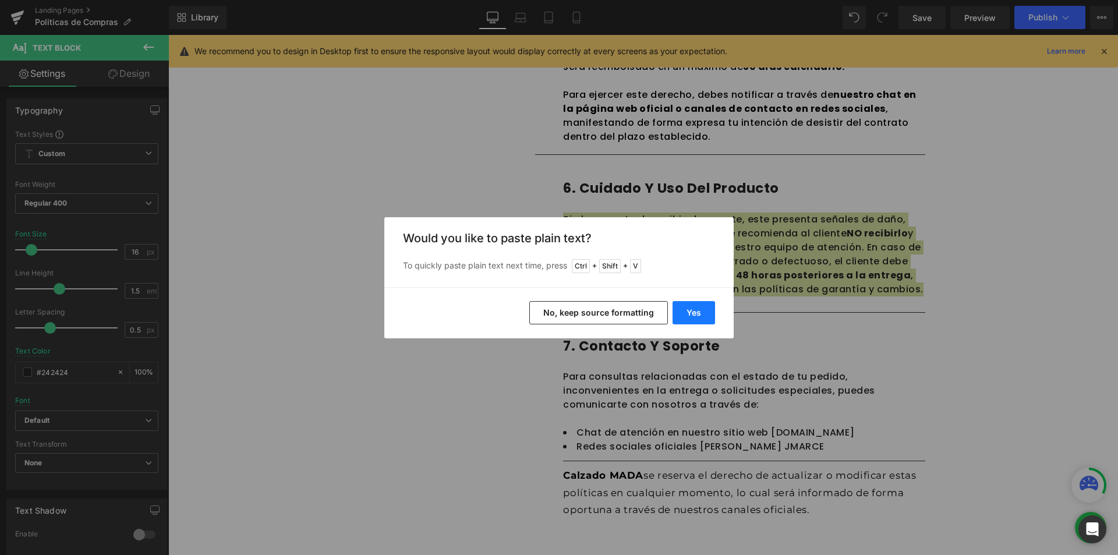
click at [697, 304] on button "Yes" at bounding box center [693, 312] width 42 height 23
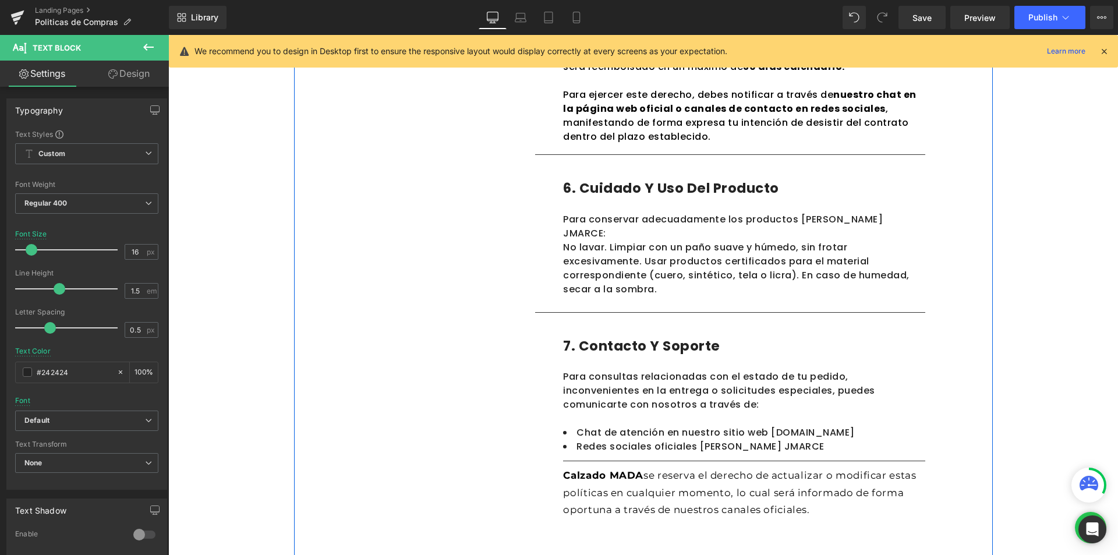
click at [791, 240] on p "No lavar. Limpiar con un paño suave y húmedo, sin frotar excesivamente. Usar pr…" at bounding box center [744, 268] width 362 height 56
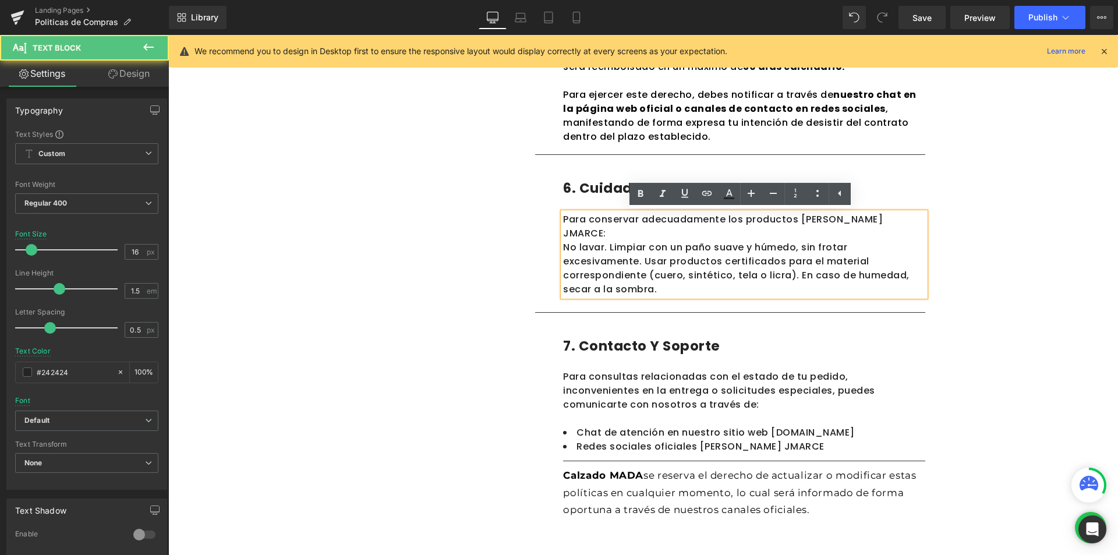
click at [895, 218] on p "Para conservar adecuadamente los productos de Calzado JMARCE:" at bounding box center [744, 226] width 362 height 28
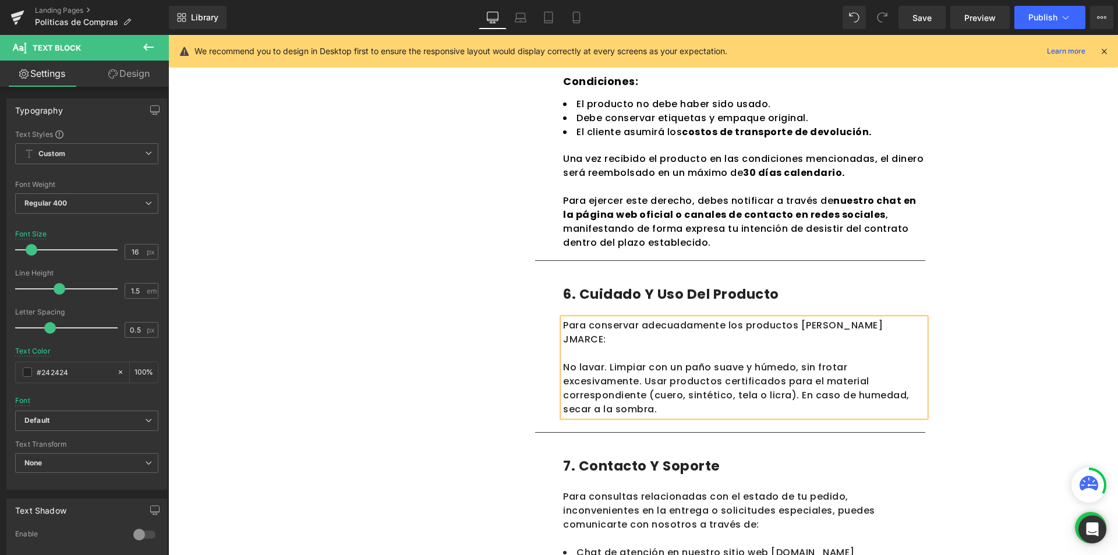
scroll to position [1223, 0]
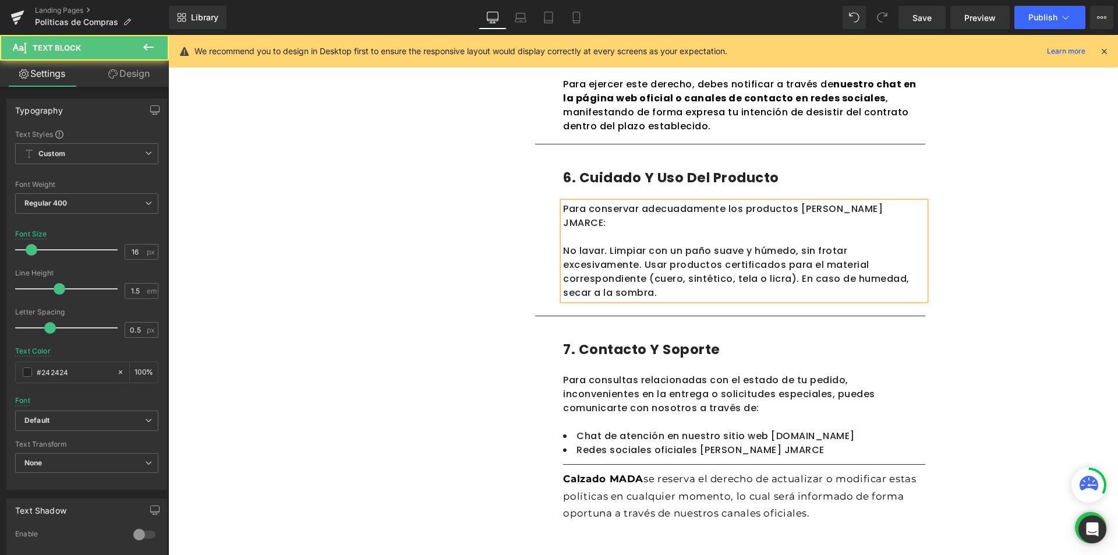
click at [892, 209] on p "Para conservar adecuadamente los productos de Calzado JMARCE:" at bounding box center [744, 216] width 362 height 28
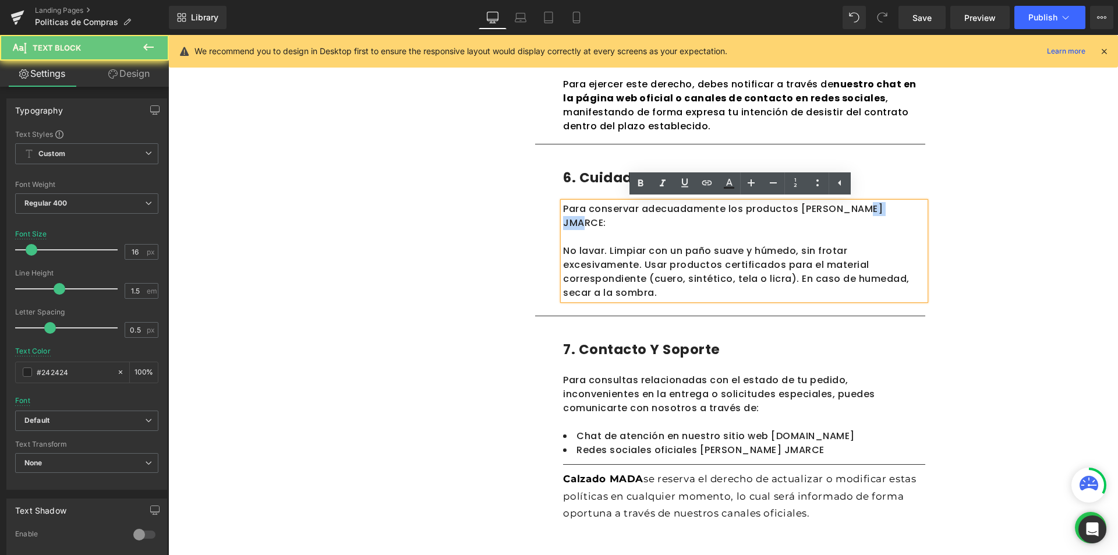
drag, startPoint x: 889, startPoint y: 209, endPoint x: 853, endPoint y: 208, distance: 36.1
click at [853, 208] on p "Para conservar adecuadamente los productos de Calzado JMARCE:" at bounding box center [744, 216] width 362 height 28
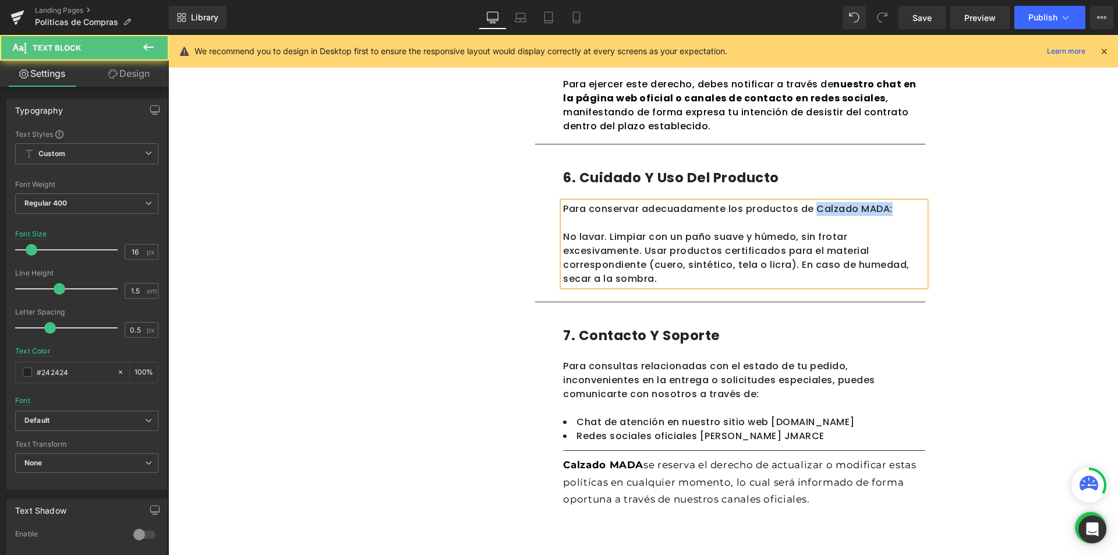
drag, startPoint x: 872, startPoint y: 208, endPoint x: 807, endPoint y: 207, distance: 65.2
click at [807, 207] on p "Para conservar adecuadamente los productos de Calzado MADA:" at bounding box center [744, 209] width 362 height 14
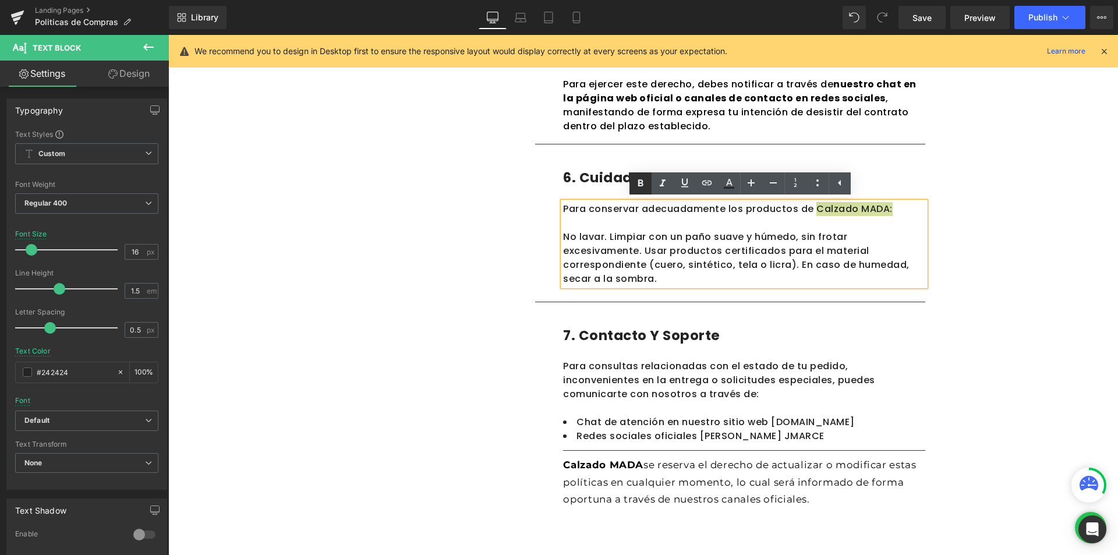
click at [0, 0] on icon at bounding box center [0, 0] width 0 height 0
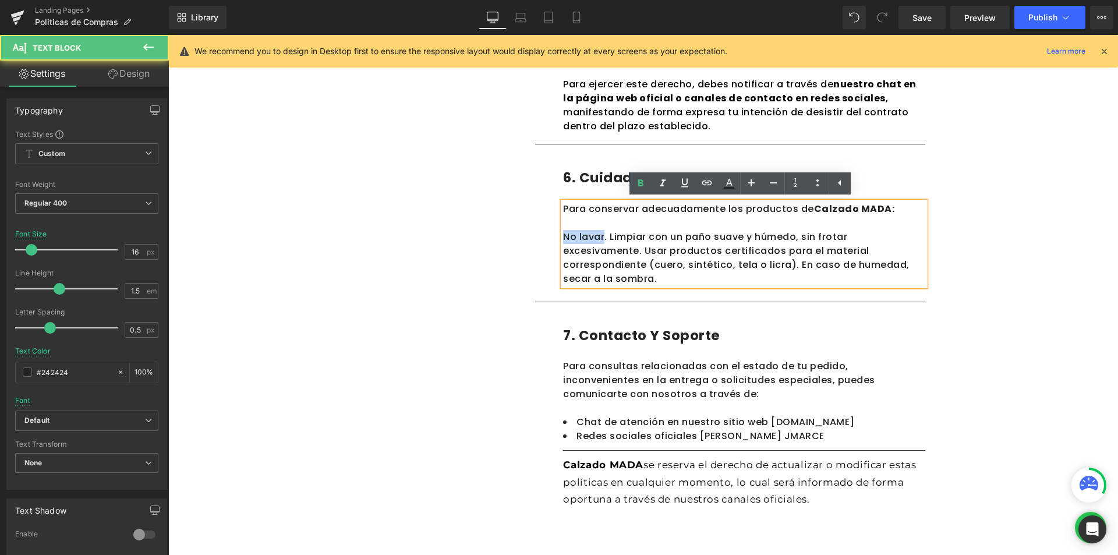
drag, startPoint x: 559, startPoint y: 235, endPoint x: 600, endPoint y: 236, distance: 41.3
click at [600, 236] on p "No lavar. Limpiar con un paño suave y húmedo, sin frotar excesivamente. Usar pr…" at bounding box center [744, 258] width 362 height 56
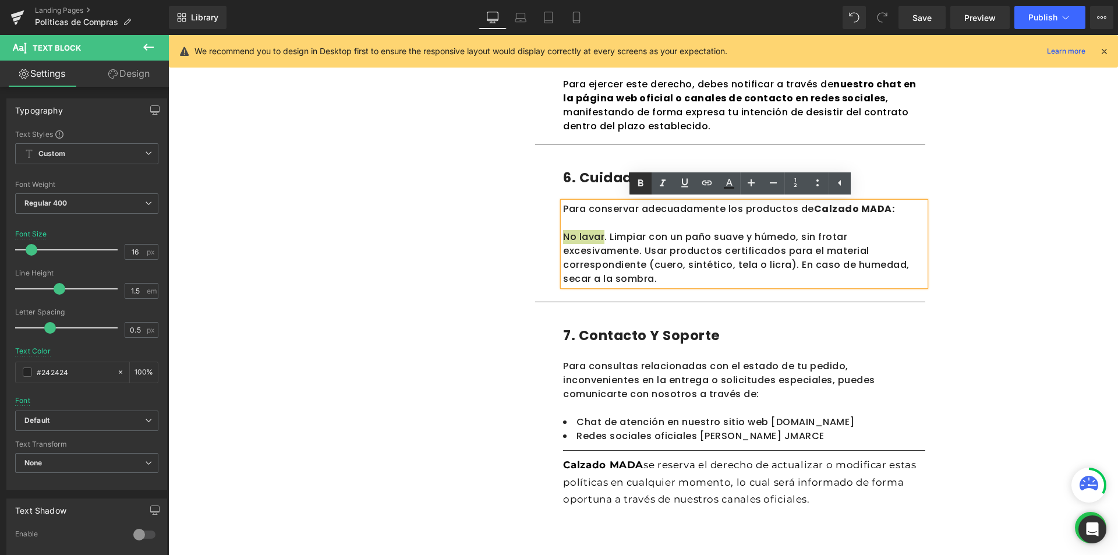
click at [0, 0] on icon at bounding box center [0, 0] width 0 height 0
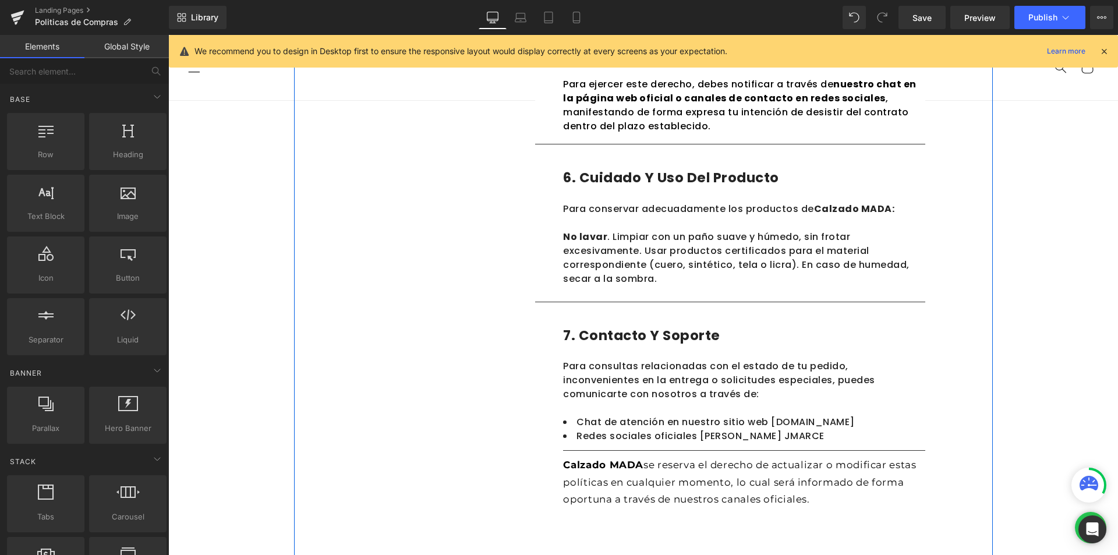
scroll to position [1106, 0]
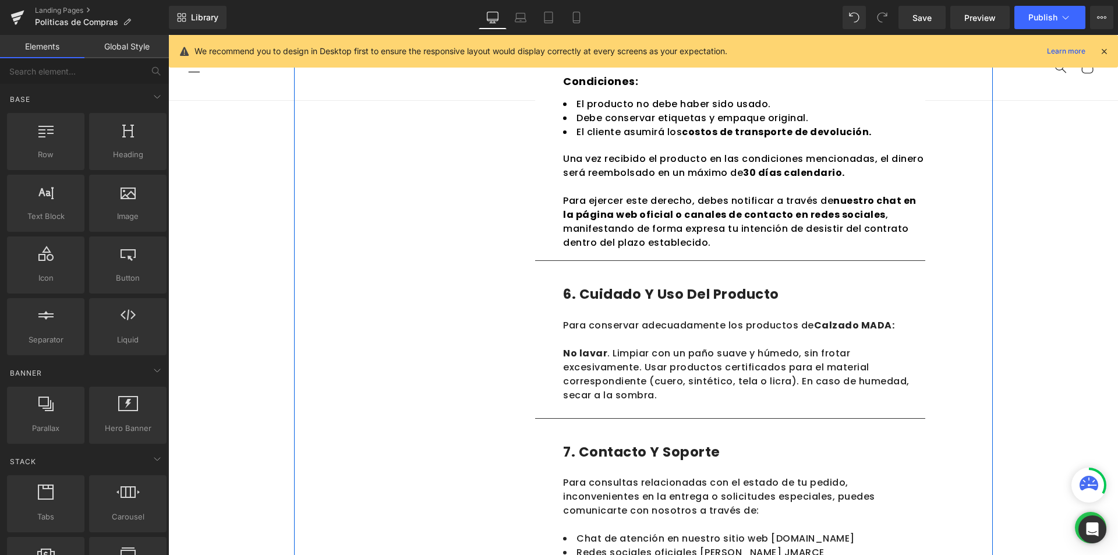
click at [630, 224] on div "Para ejercer este derecho, debes notificar a través de nuestro chat en la págin…" at bounding box center [744, 215] width 362 height 70
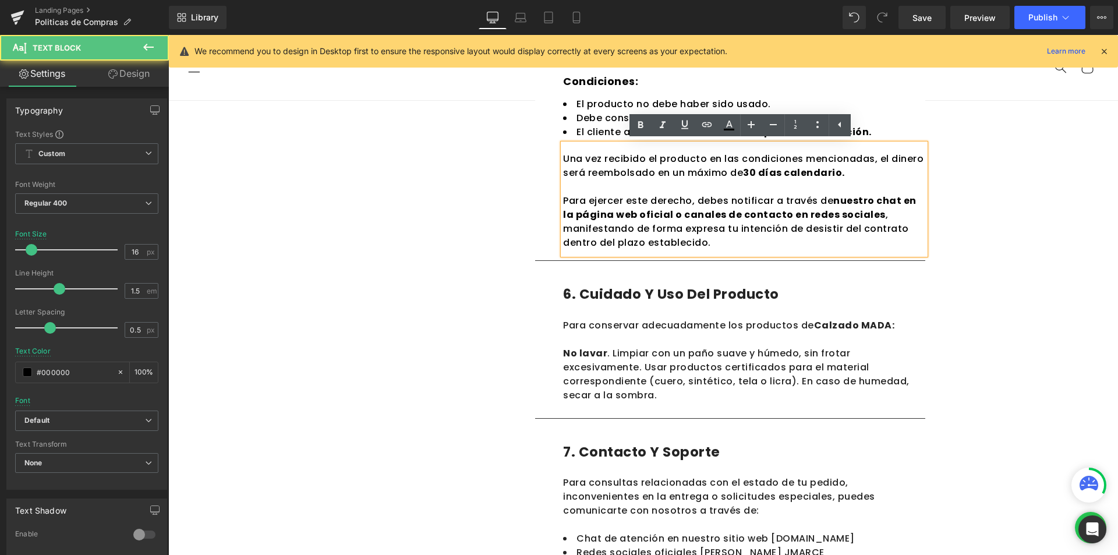
click at [630, 218] on strong "nuestro chat en la página web oficial o canales de contacto en redes sociales" at bounding box center [739, 207] width 353 height 27
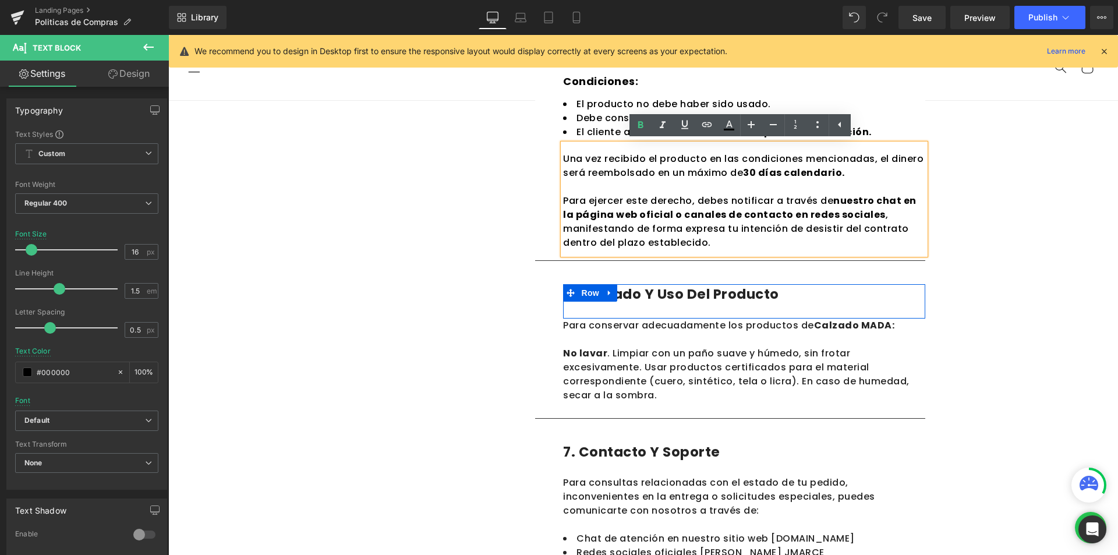
click at [602, 291] on link at bounding box center [609, 292] width 15 height 17
click at [710, 299] on span at bounding box center [716, 294] width 12 height 14
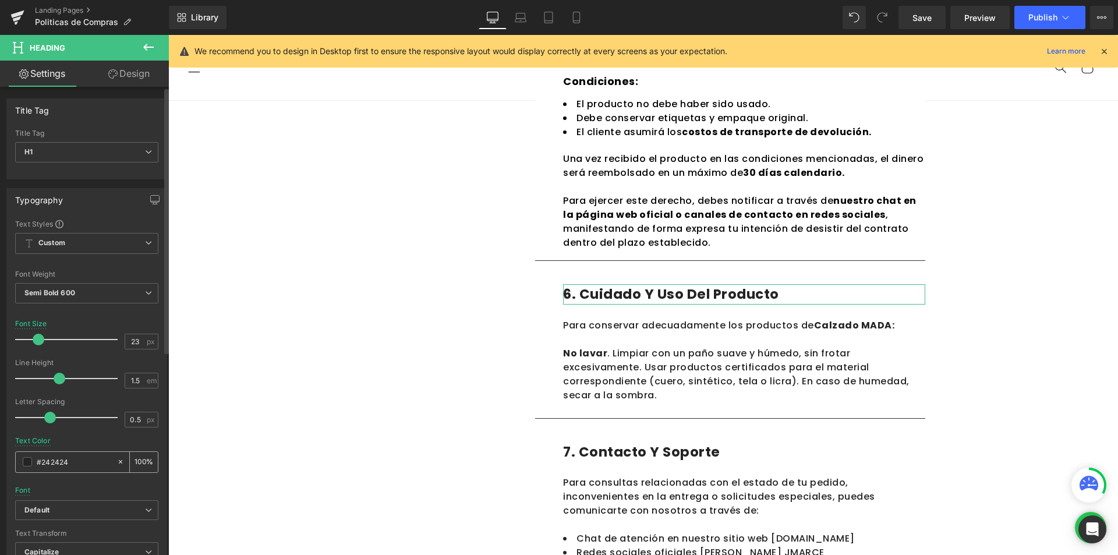
click at [19, 462] on div "#242424" at bounding box center [66, 462] width 101 height 20
click at [27, 462] on span at bounding box center [27, 461] width 9 height 9
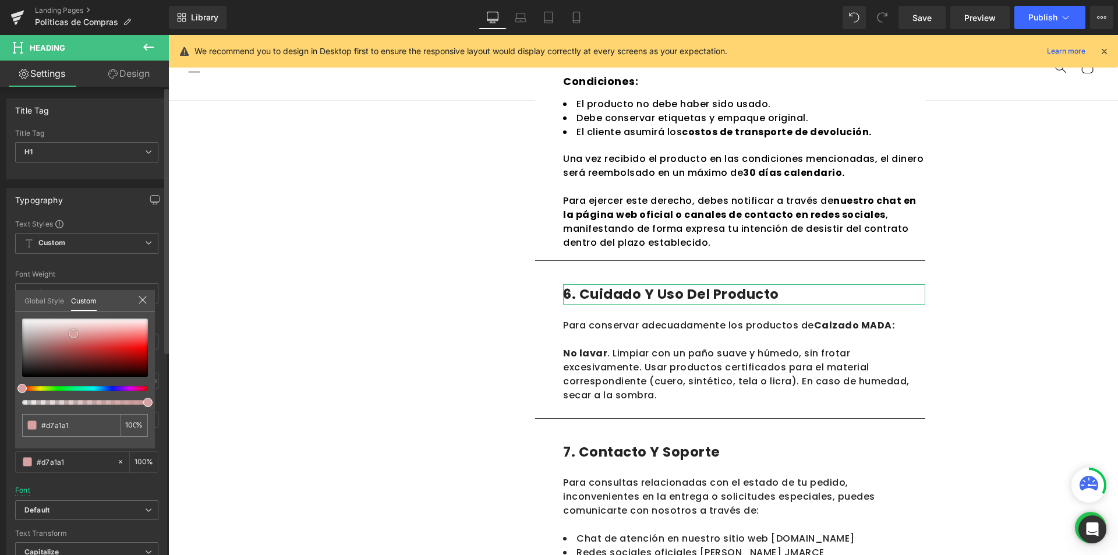
type input "#d7a1a1"
type input "#d59e9e"
type input "#a15d5d"
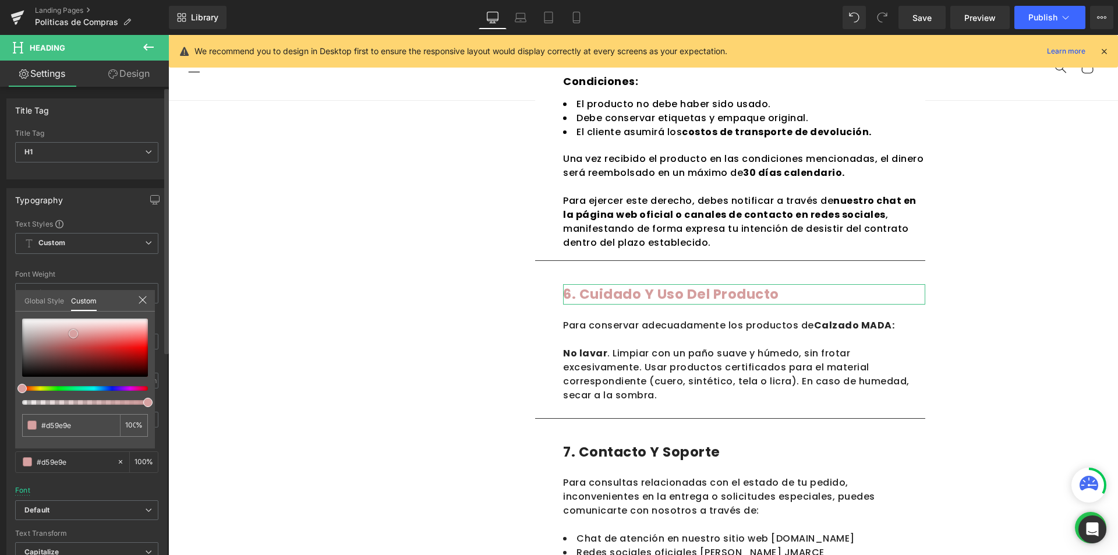
type input "#a15d5d"
type input "#413e3e"
type input "#232323"
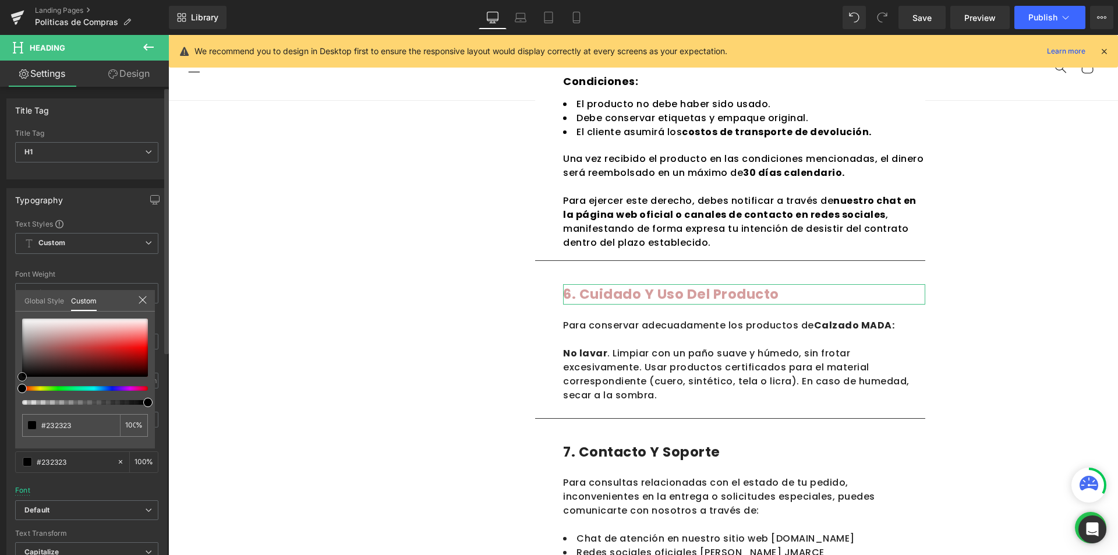
type input "#000000"
drag, startPoint x: 73, startPoint y: 334, endPoint x: 0, endPoint y: 408, distance: 104.1
click at [0, 408] on div "Typography Text Styles Custom Custom Setup Global Style Custom Setup Global Sty…" at bounding box center [87, 379] width 174 height 400
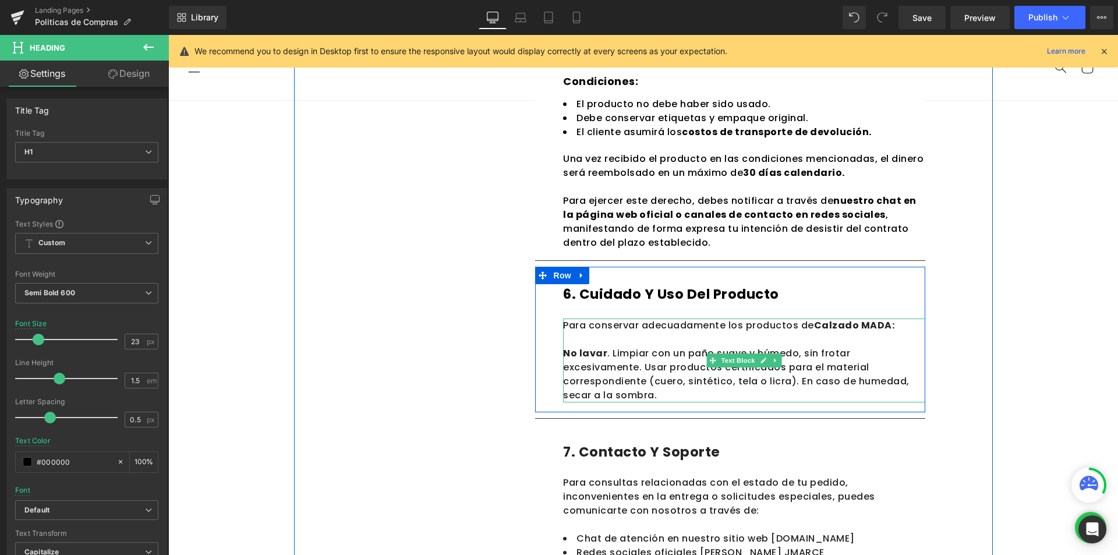
click at [628, 329] on p "Para conservar adecuadamente los productos de Calzado MADA:" at bounding box center [744, 325] width 362 height 14
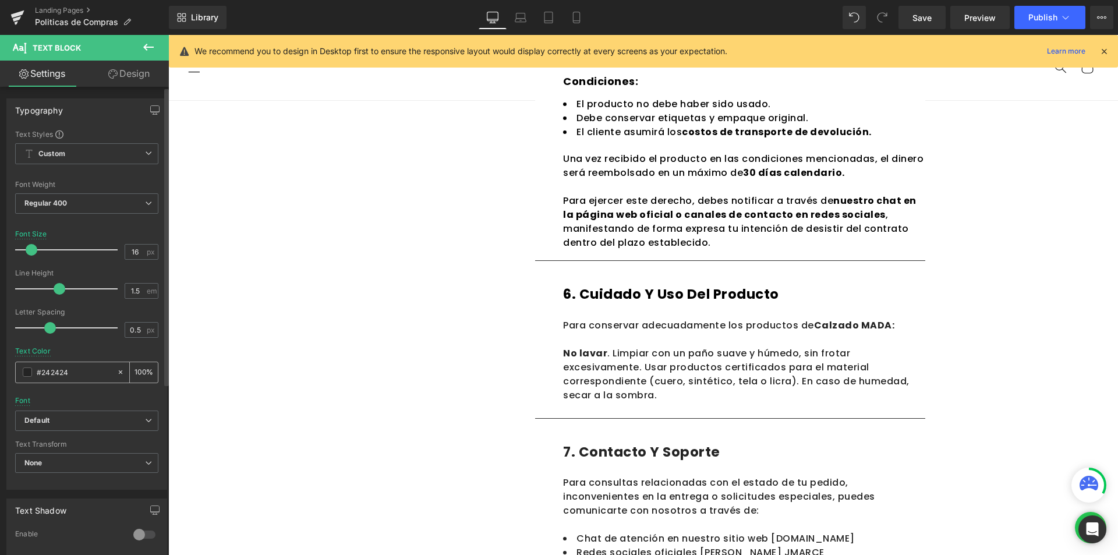
click at [30, 376] on span at bounding box center [27, 371] width 9 height 9
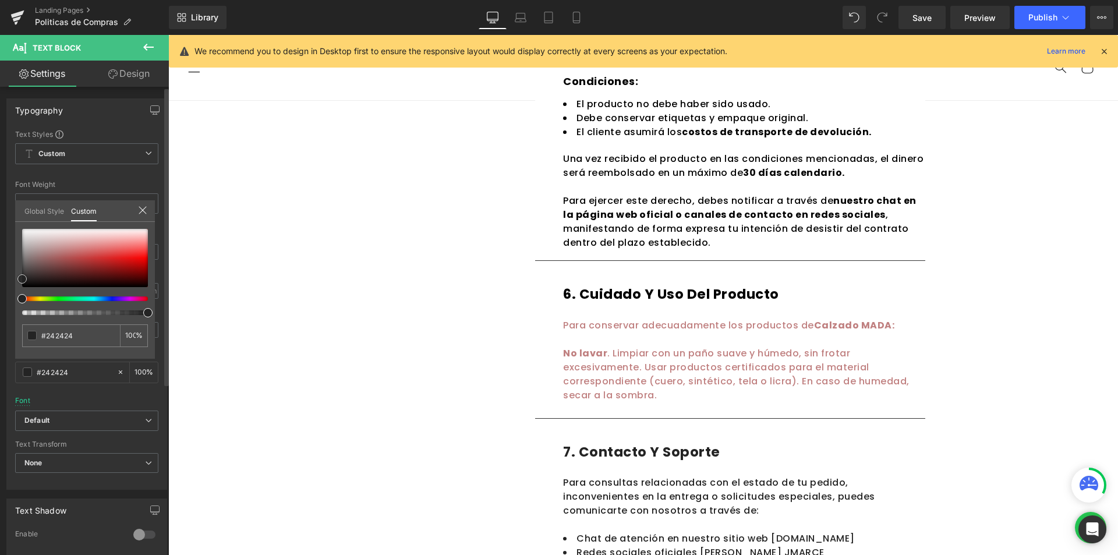
type input "#c08080"
type input "#b16c6c"
type input "#352626"
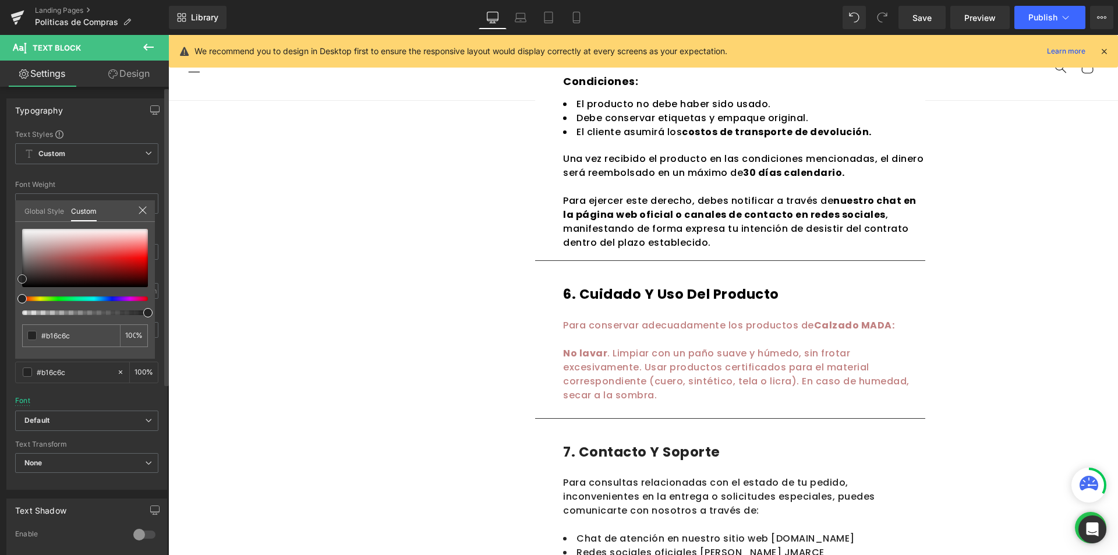
type input "#352626"
type input "#000000"
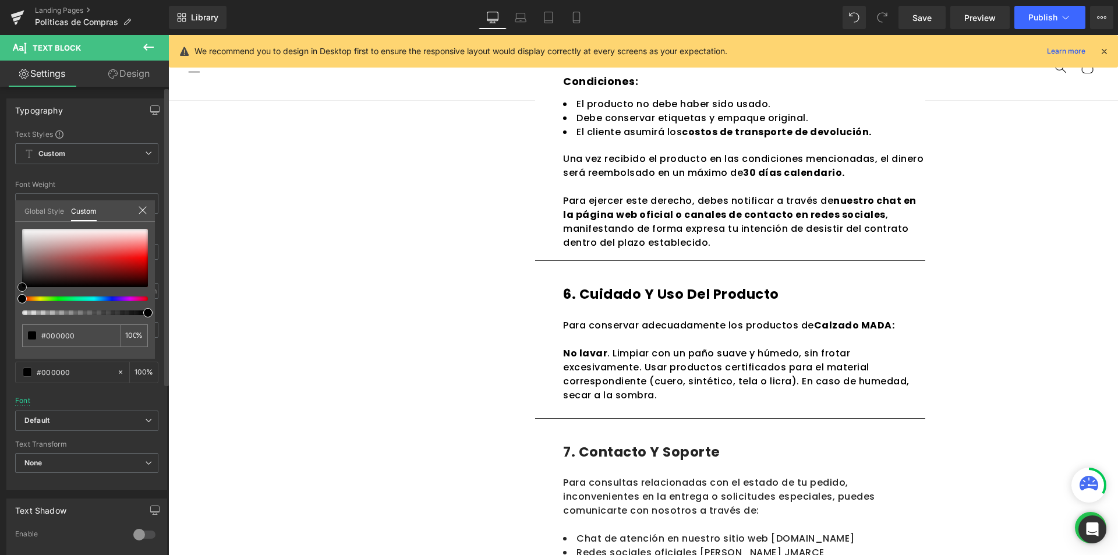
drag, startPoint x: 65, startPoint y: 250, endPoint x: 0, endPoint y: 343, distance: 113.7
click at [0, 343] on div "Typography Text Styles Custom Custom Setup Global Style Custom Setup Global Sty…" at bounding box center [87, 290] width 174 height 400
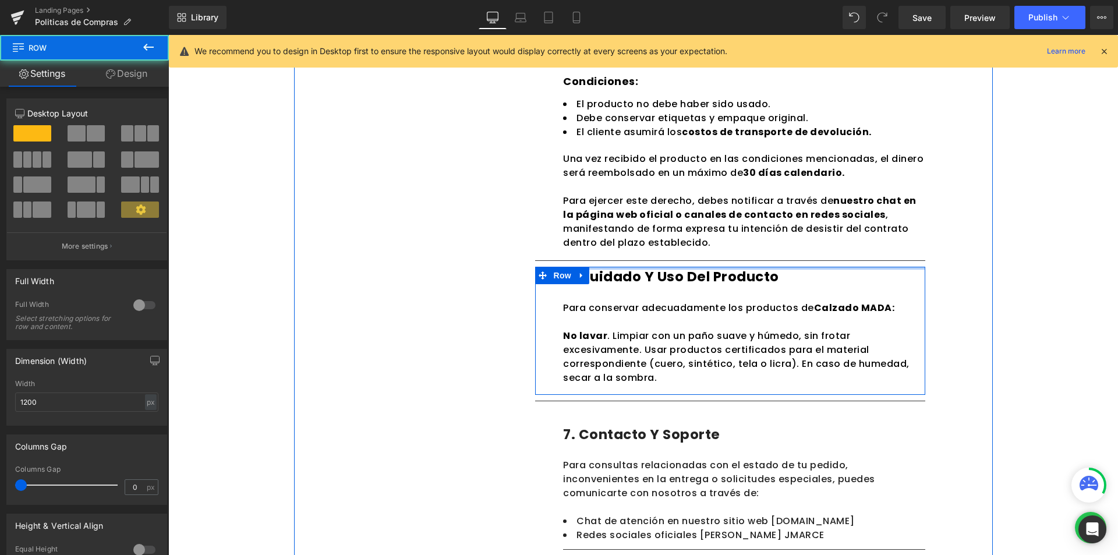
drag, startPoint x: 637, startPoint y: 284, endPoint x: 715, endPoint y: 257, distance: 82.3
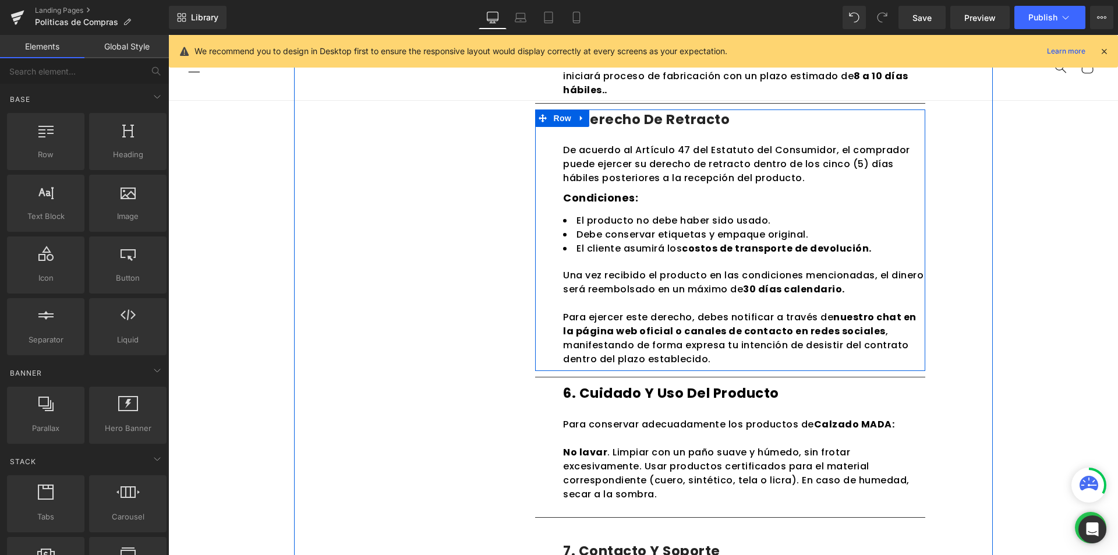
scroll to position [931, 0]
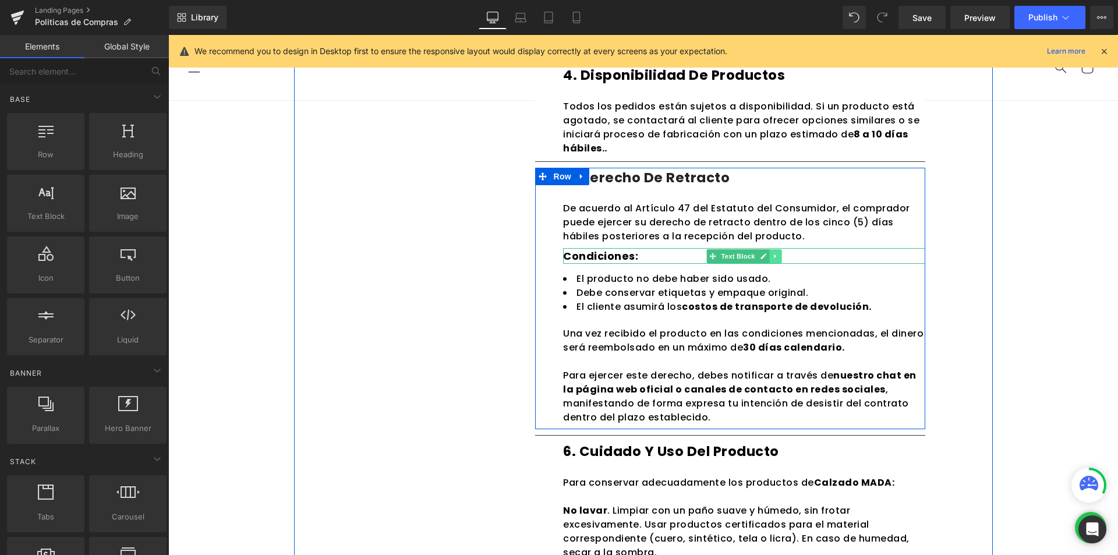
click at [773, 258] on icon at bounding box center [776, 256] width 6 height 7
click at [767, 256] on icon at bounding box center [769, 256] width 6 height 6
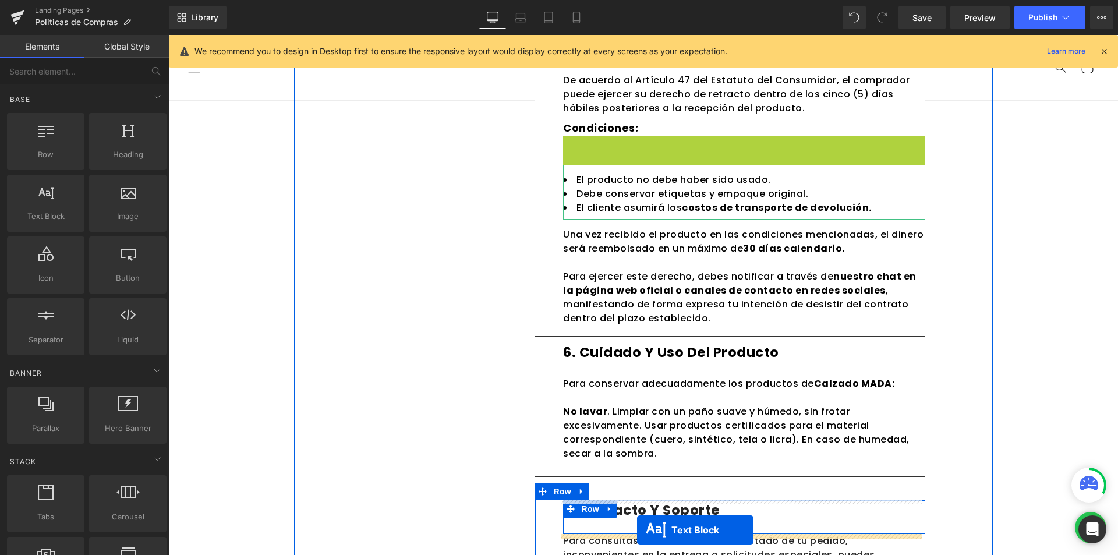
scroll to position [1118, 0]
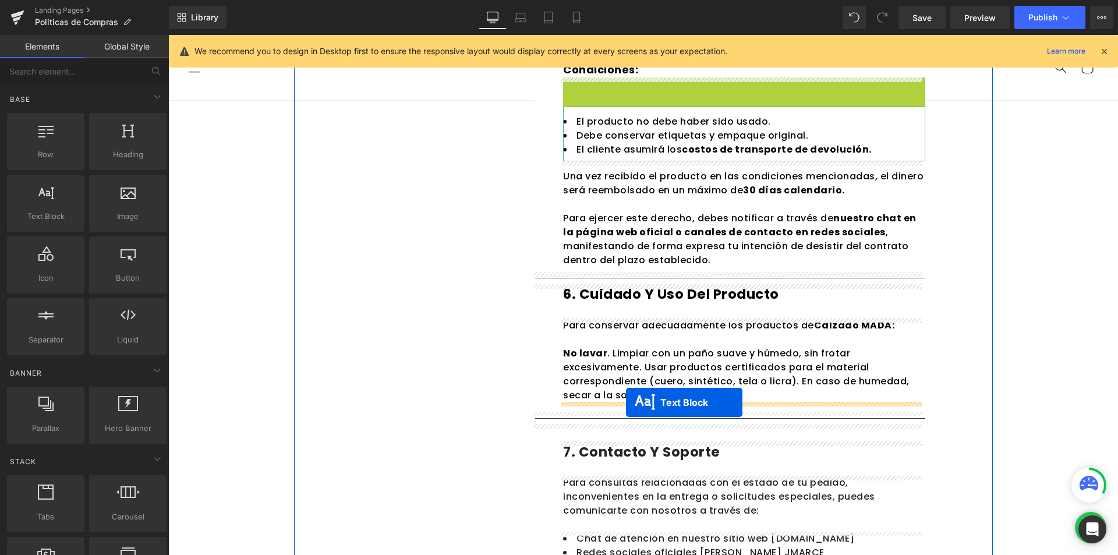
drag, startPoint x: 706, startPoint y: 271, endPoint x: 626, endPoint y: 402, distance: 153.7
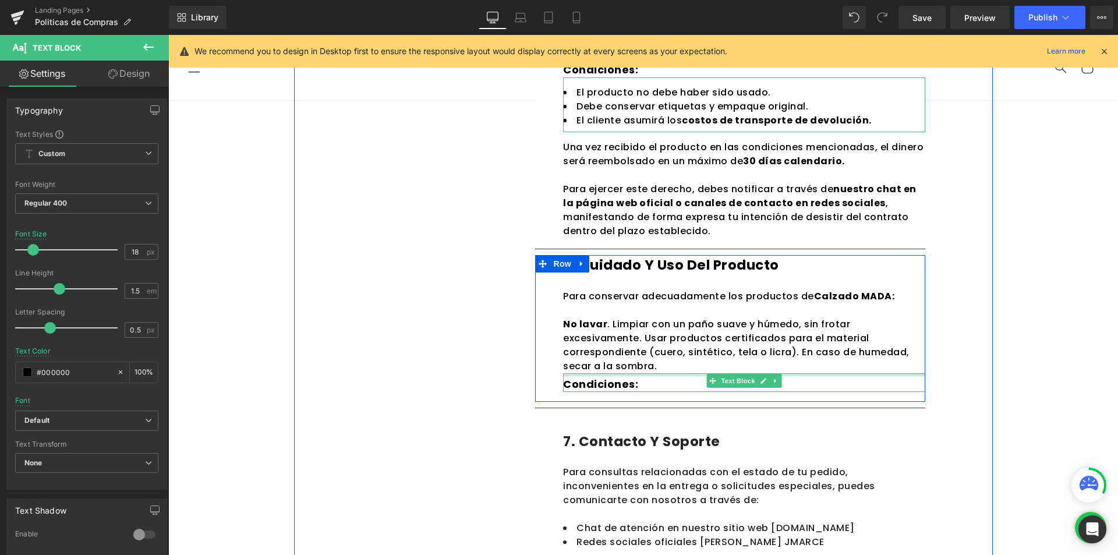
drag, startPoint x: 650, startPoint y: 373, endPoint x: 966, endPoint y: 383, distance: 315.7
click at [649, 376] on div "Condiciones: Text Block" at bounding box center [744, 382] width 362 height 19
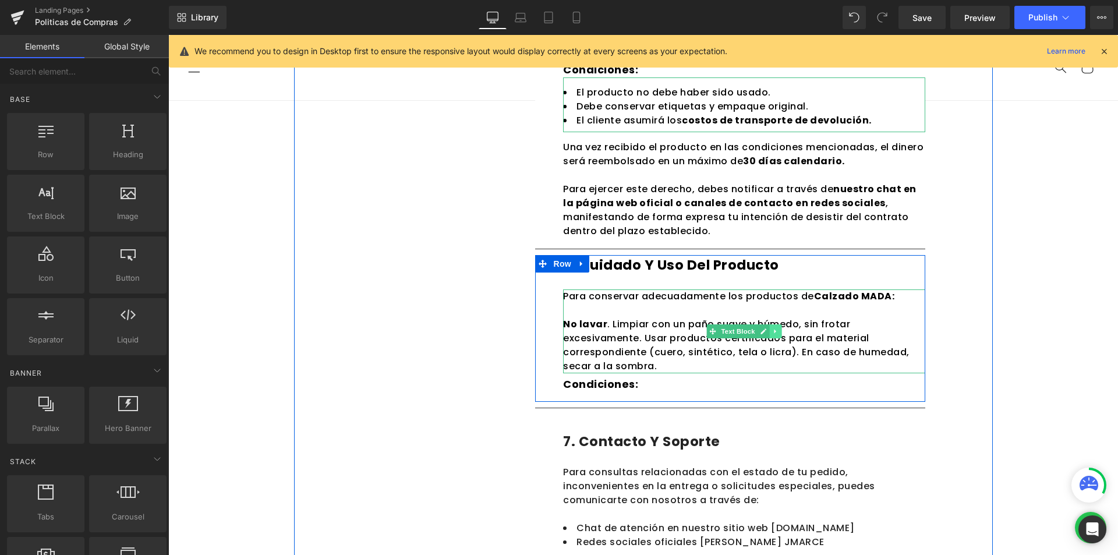
click at [777, 332] on link at bounding box center [776, 331] width 12 height 14
click at [767, 332] on icon at bounding box center [769, 331] width 6 height 6
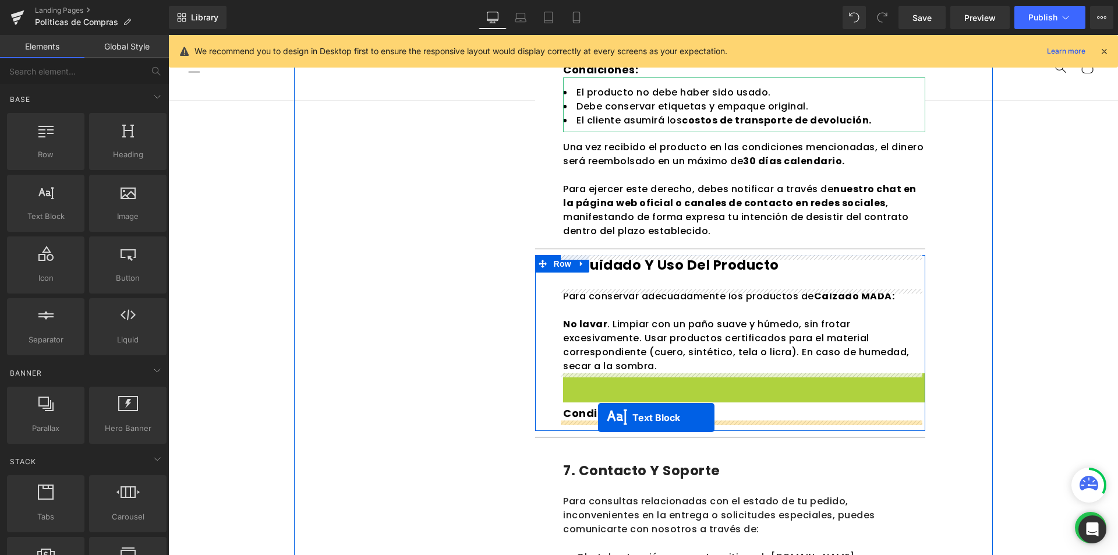
drag, startPoint x: 706, startPoint y: 415, endPoint x: 598, endPoint y: 417, distance: 107.7
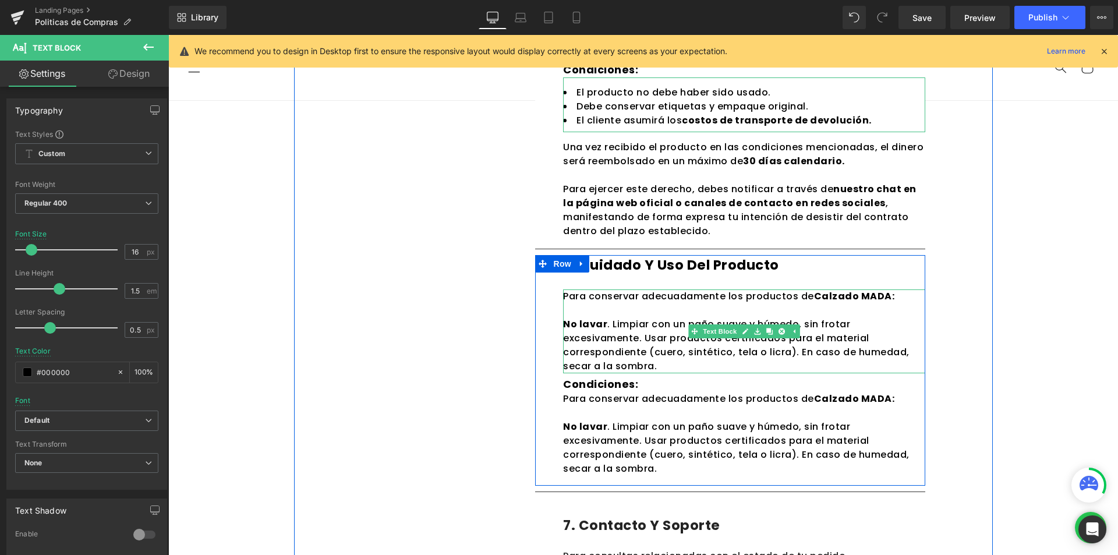
click at [632, 385] on strong "Condiciones:" at bounding box center [600, 384] width 75 height 15
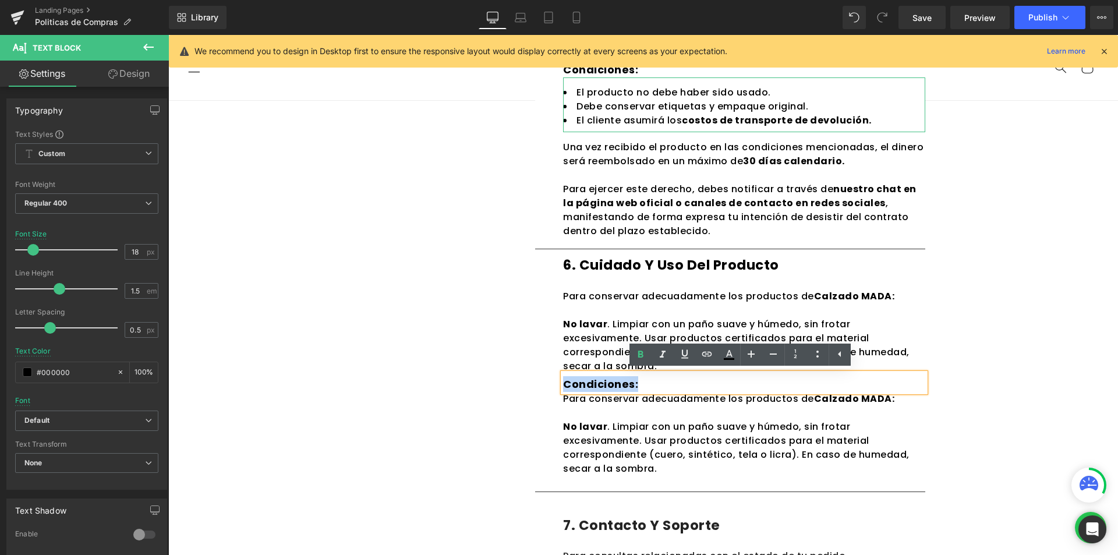
drag, startPoint x: 634, startPoint y: 384, endPoint x: 560, endPoint y: 383, distance: 73.9
click at [563, 383] on p "Condiciones:" at bounding box center [744, 384] width 362 height 16
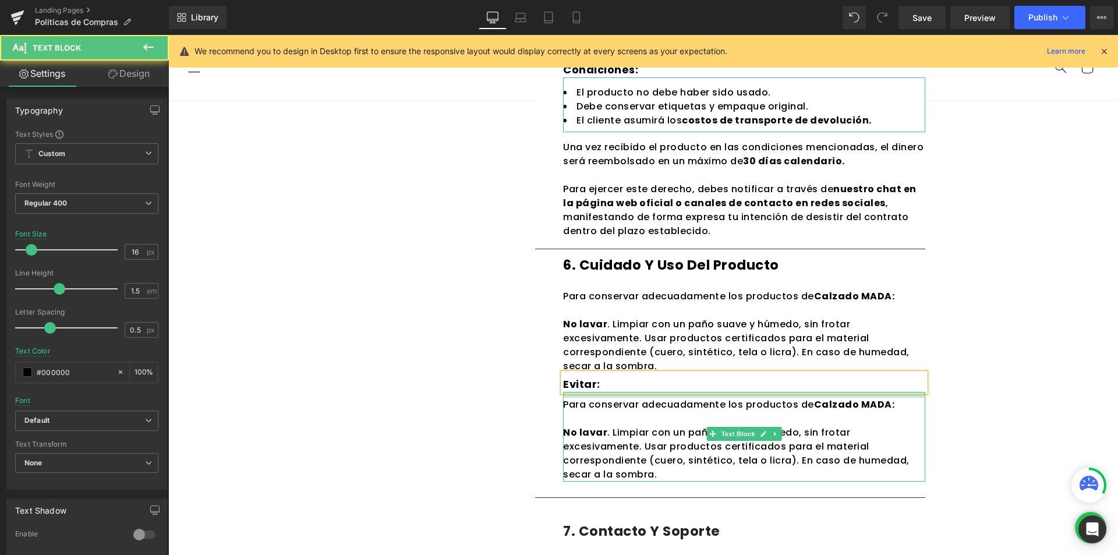
drag, startPoint x: 635, startPoint y: 392, endPoint x: 632, endPoint y: 398, distance: 6.3
click at [632, 398] on div "Para conservar adecuadamente los productos de Calzado MADA: No lavar . Limpiar …" at bounding box center [744, 437] width 362 height 90
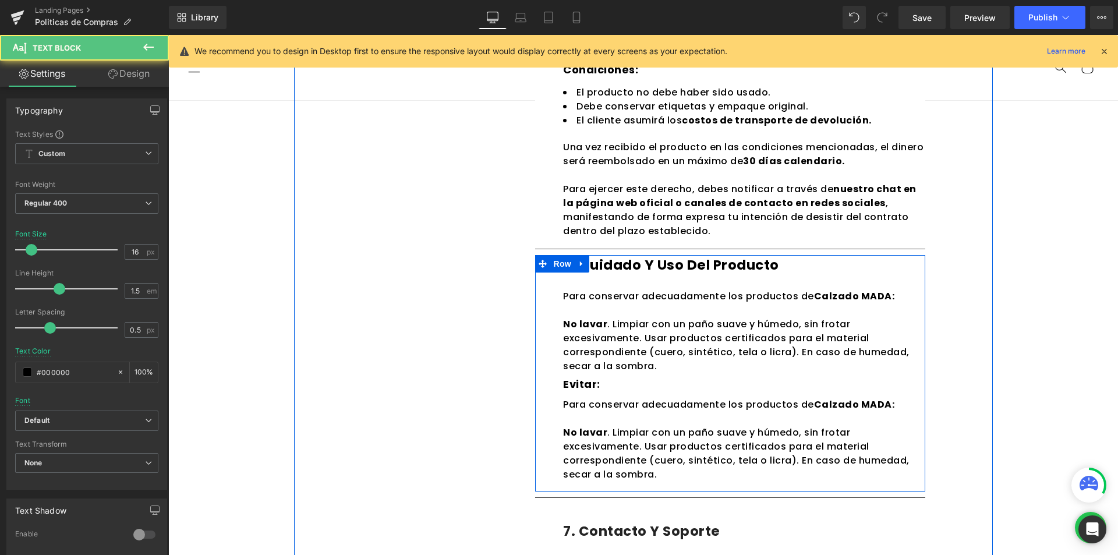
drag, startPoint x: 658, startPoint y: 477, endPoint x: 557, endPoint y: 403, distance: 124.6
click at [557, 403] on div "6. Cuidado y uso del producto Heading Row Para conservar adecuadamente los prod…" at bounding box center [730, 373] width 390 height 236
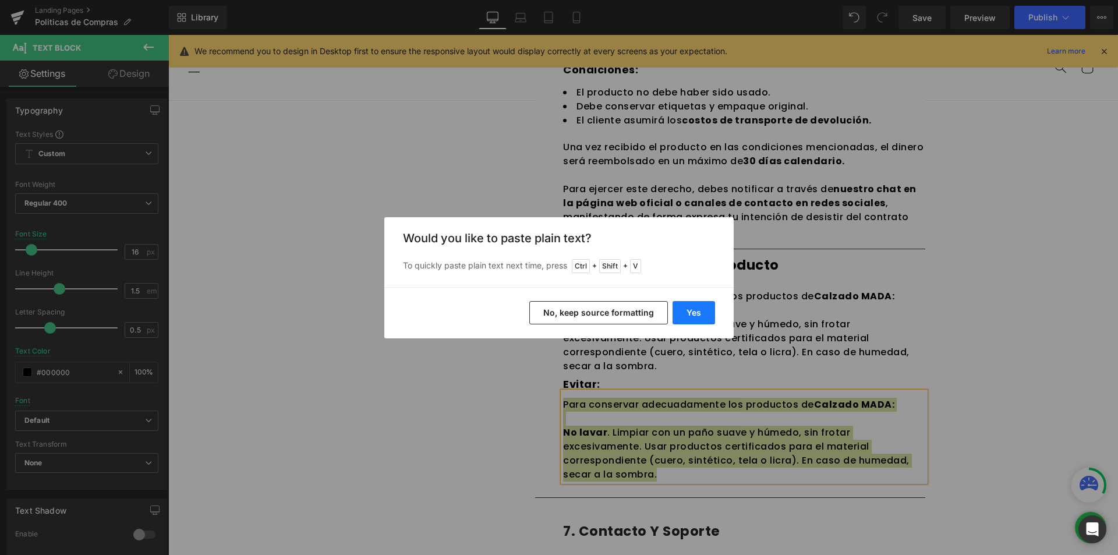
click at [685, 316] on button "Yes" at bounding box center [693, 312] width 42 height 23
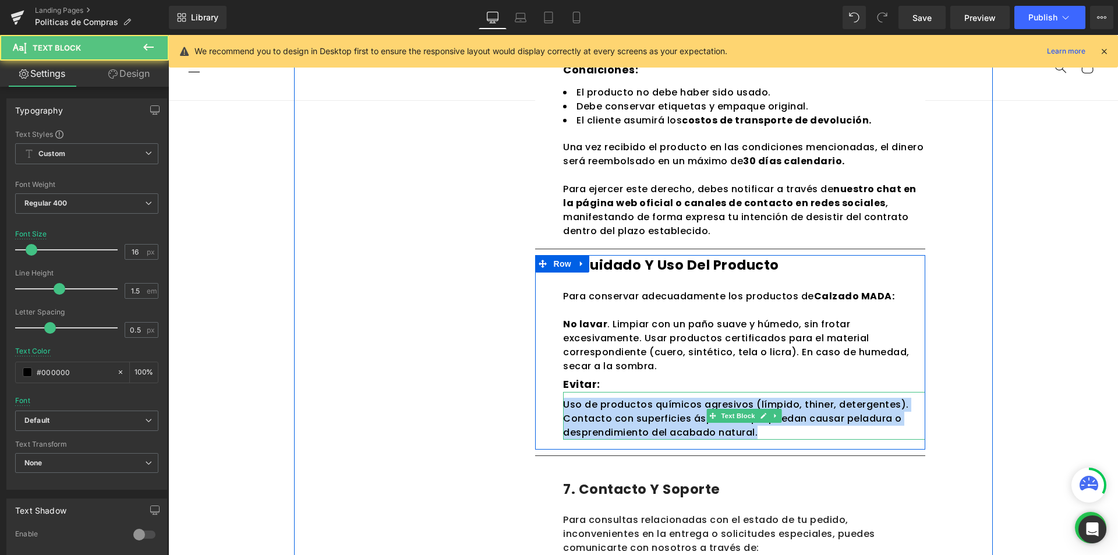
drag, startPoint x: 761, startPoint y: 433, endPoint x: 561, endPoint y: 398, distance: 202.7
click at [563, 398] on div "Uso de productos químicos agresivos (límpido, thiner, detergentes). Contacto c…" at bounding box center [744, 416] width 362 height 48
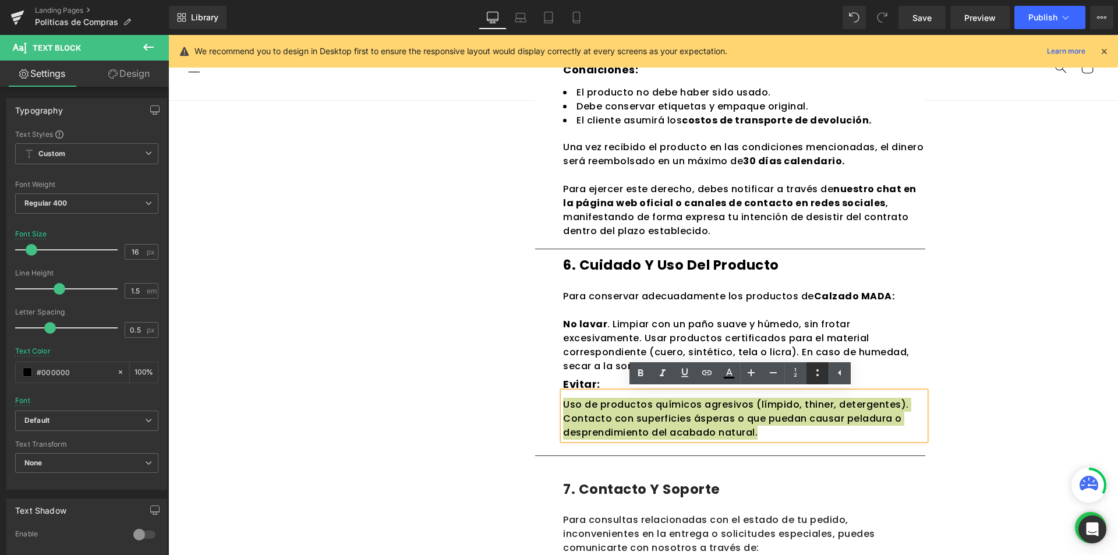
click at [0, 0] on link at bounding box center [0, 0] width 0 height 0
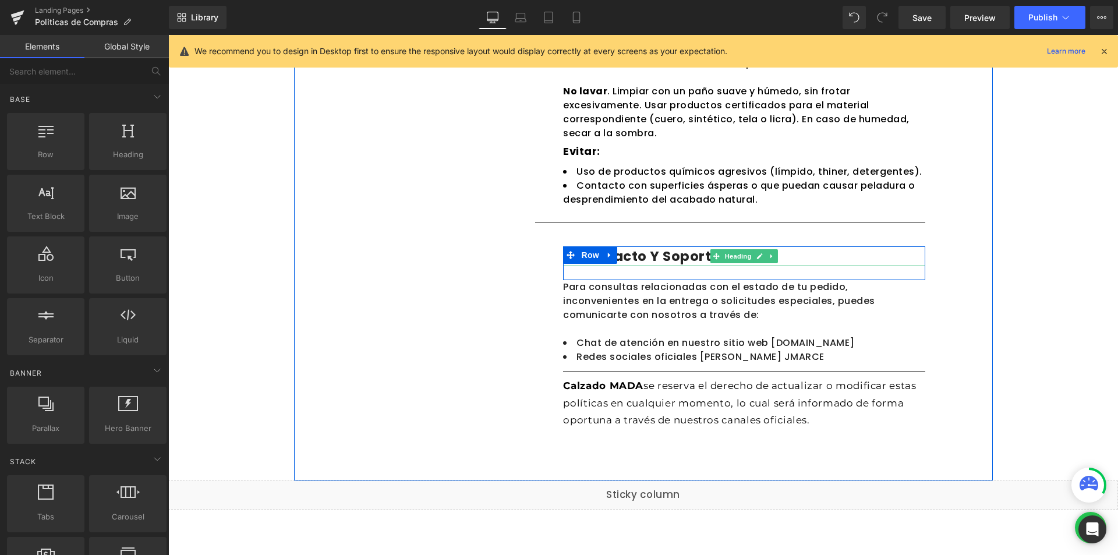
click at [671, 253] on h1 "7. contacto y soporte" at bounding box center [744, 256] width 362 height 20
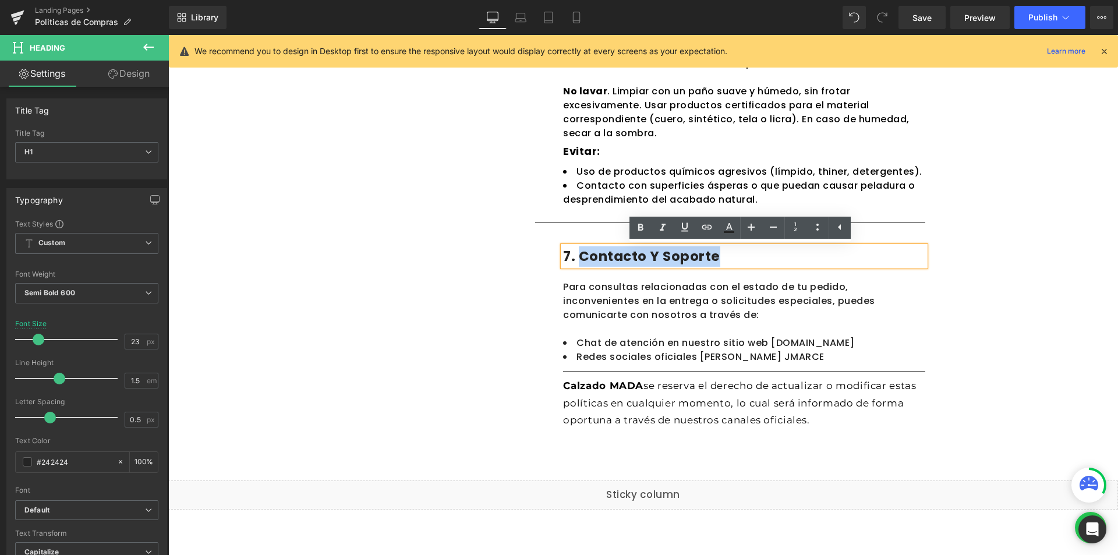
drag, startPoint x: 713, startPoint y: 254, endPoint x: 577, endPoint y: 254, distance: 135.6
click at [577, 254] on h1 "7. contacto y soporte" at bounding box center [744, 256] width 362 height 20
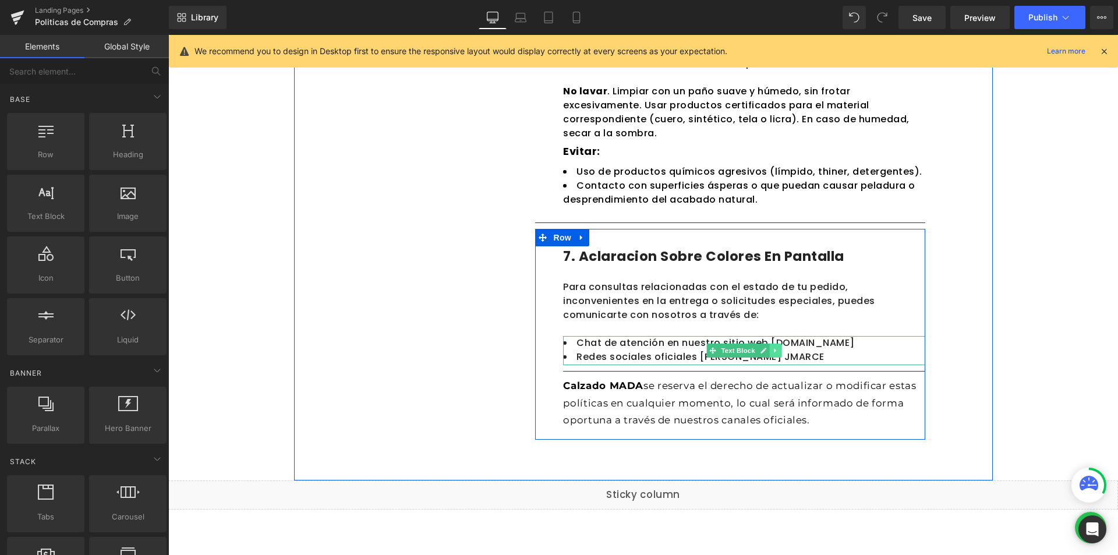
click at [776, 350] on link at bounding box center [776, 350] width 12 height 14
click at [779, 350] on icon at bounding box center [781, 350] width 6 height 6
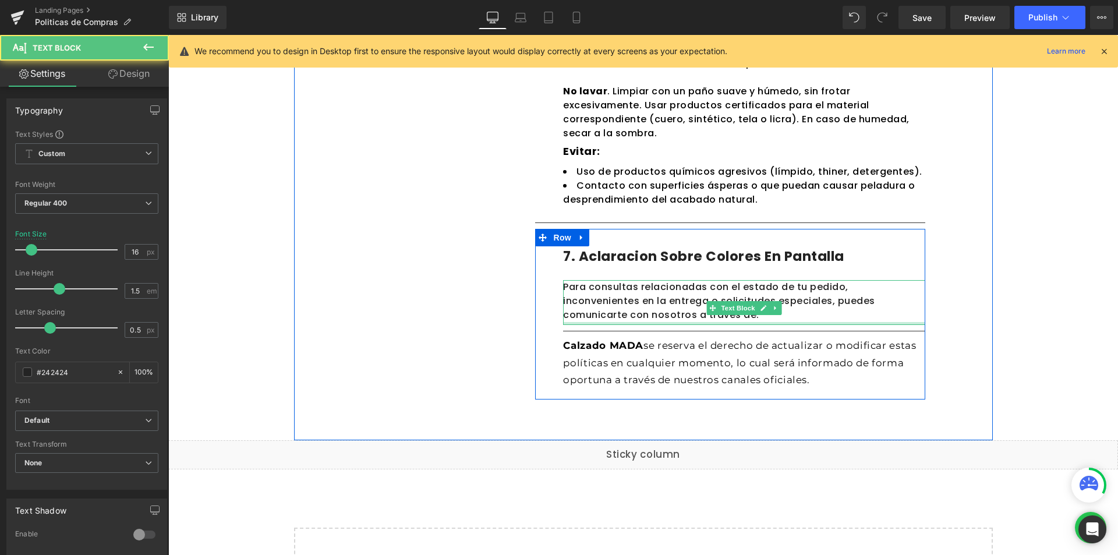
drag, startPoint x: 621, startPoint y: 335, endPoint x: 621, endPoint y: 324, distance: 11.1
click at [621, 324] on div at bounding box center [744, 323] width 362 height 3
click at [626, 311] on p "Para consultas relacionadas con el estado de tu pedido, inconvenientes en la en…" at bounding box center [744, 301] width 362 height 42
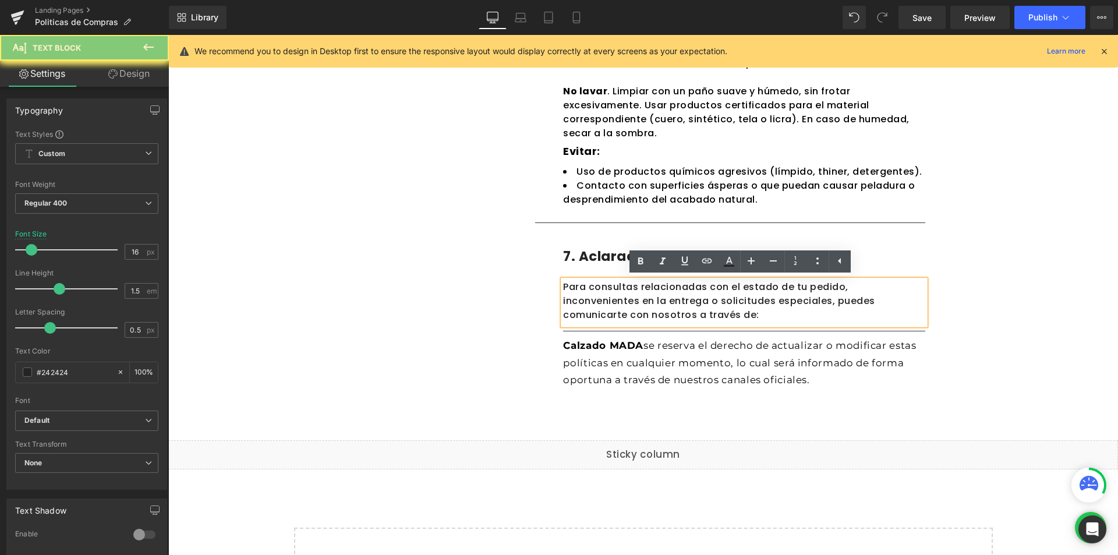
drag, startPoint x: 626, startPoint y: 317, endPoint x: 558, endPoint y: 286, distance: 74.8
click at [563, 286] on div "Para consultas relacionadas con el estado de tu pedido, inconvenientes en la en…" at bounding box center [744, 302] width 362 height 45
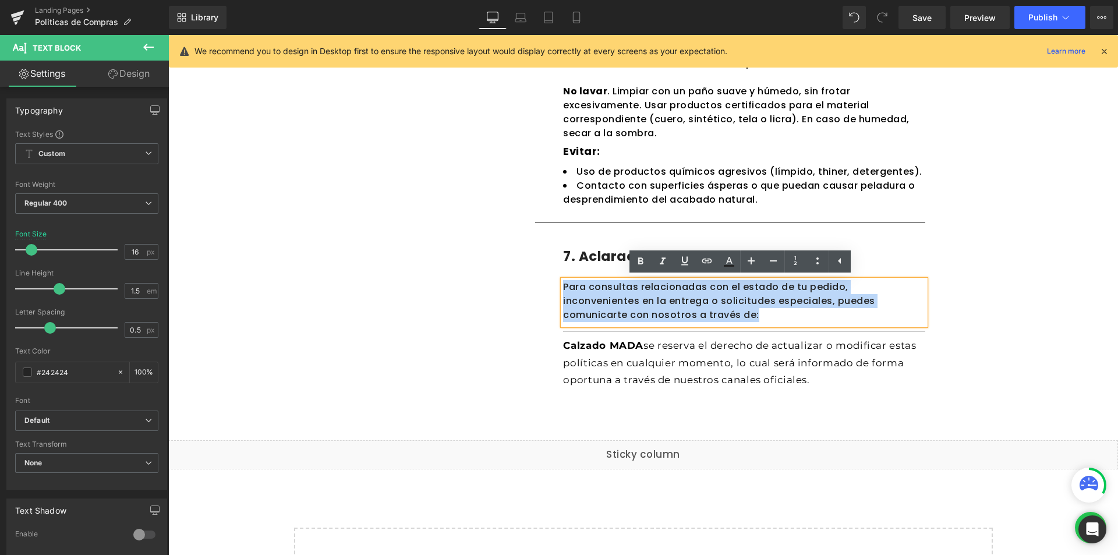
drag, startPoint x: 599, startPoint y: 303, endPoint x: 559, endPoint y: 288, distance: 42.7
click at [563, 288] on p "Para consultas relacionadas con el estado de tu pedido, inconvenientes en la en…" at bounding box center [744, 301] width 362 height 42
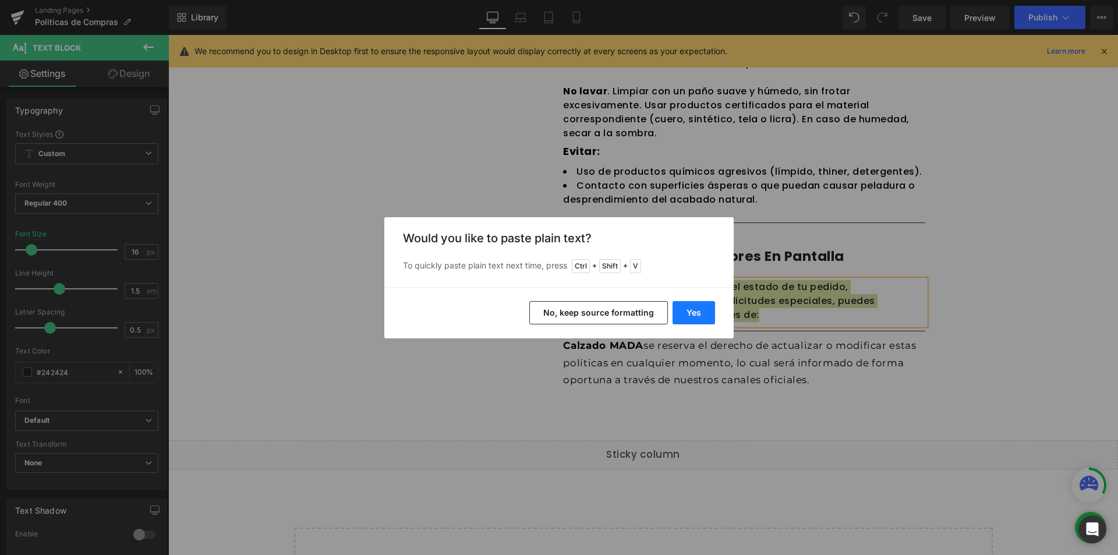
click at [685, 324] on button "Yes" at bounding box center [693, 312] width 42 height 23
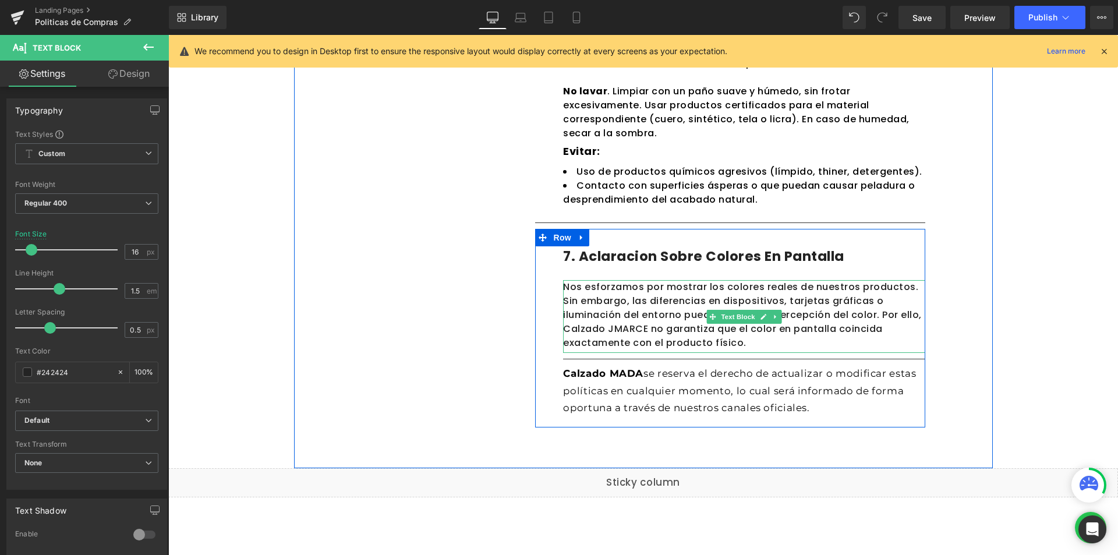
click at [597, 330] on p "Nos esforzamos por mostrar los colores reales de nuestros productos. Sin embarg…" at bounding box center [744, 315] width 362 height 70
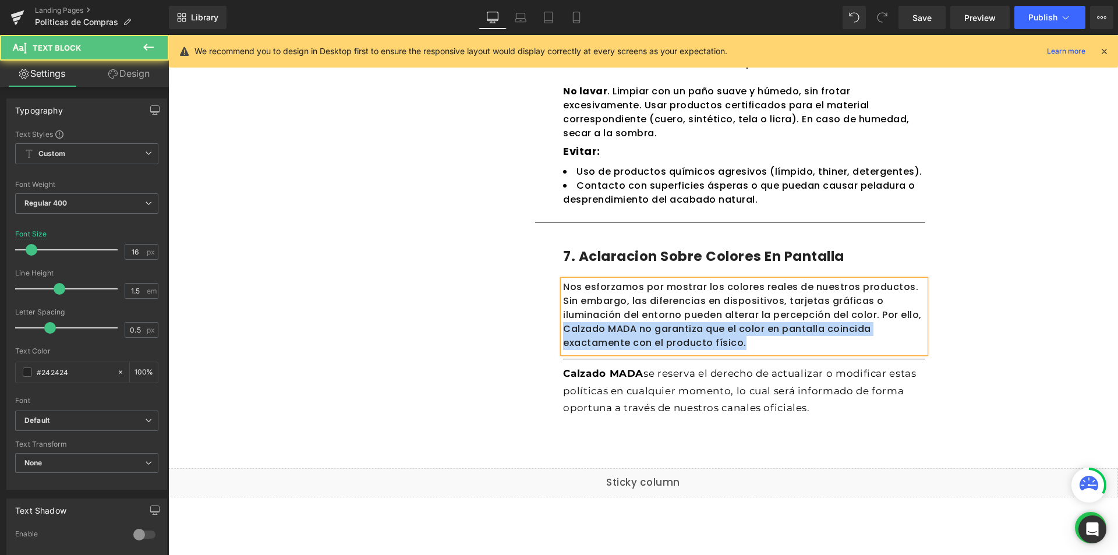
drag, startPoint x: 855, startPoint y: 314, endPoint x: 663, endPoint y: 340, distance: 193.2
click at [663, 340] on p "Nos esforzamos por mostrar los colores reales de nuestros productos. Sin embarg…" at bounding box center [744, 315] width 362 height 70
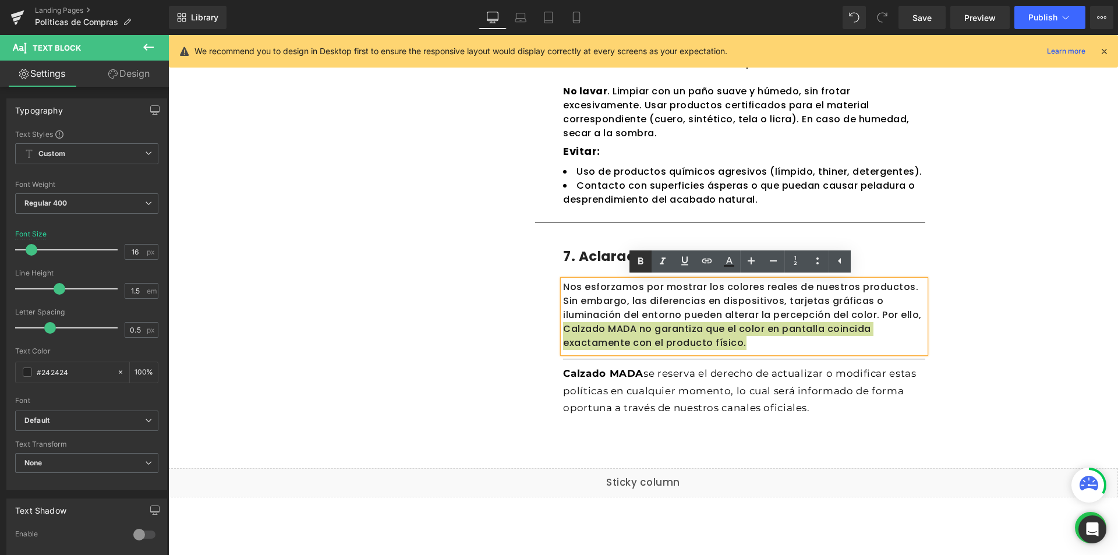
click at [0, 0] on icon at bounding box center [0, 0] width 0 height 0
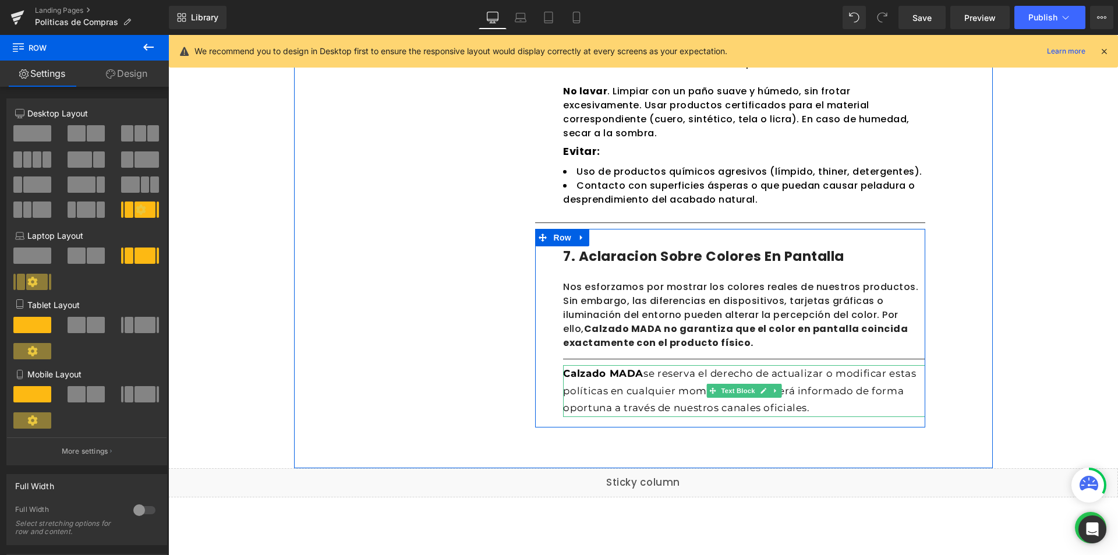
click at [814, 408] on p "Calzado MADA se reserva el derecho de actualizar o modificar estas políticas en…" at bounding box center [744, 391] width 362 height 52
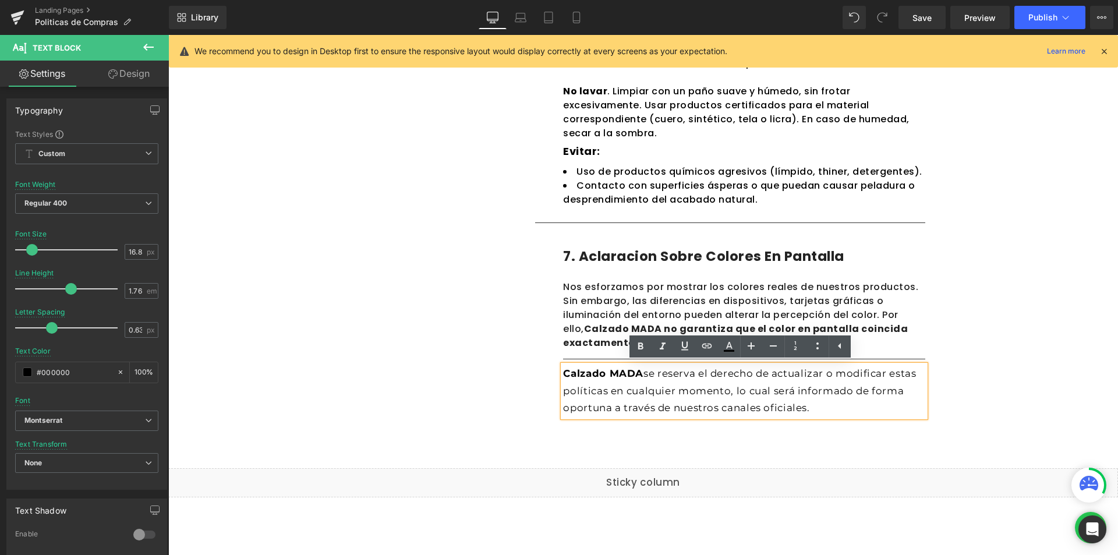
drag, startPoint x: 810, startPoint y: 408, endPoint x: 559, endPoint y: 369, distance: 253.9
click at [563, 369] on p "Calzado MADA se reserva el derecho de actualizar o modificar estas políticas en…" at bounding box center [744, 391] width 362 height 52
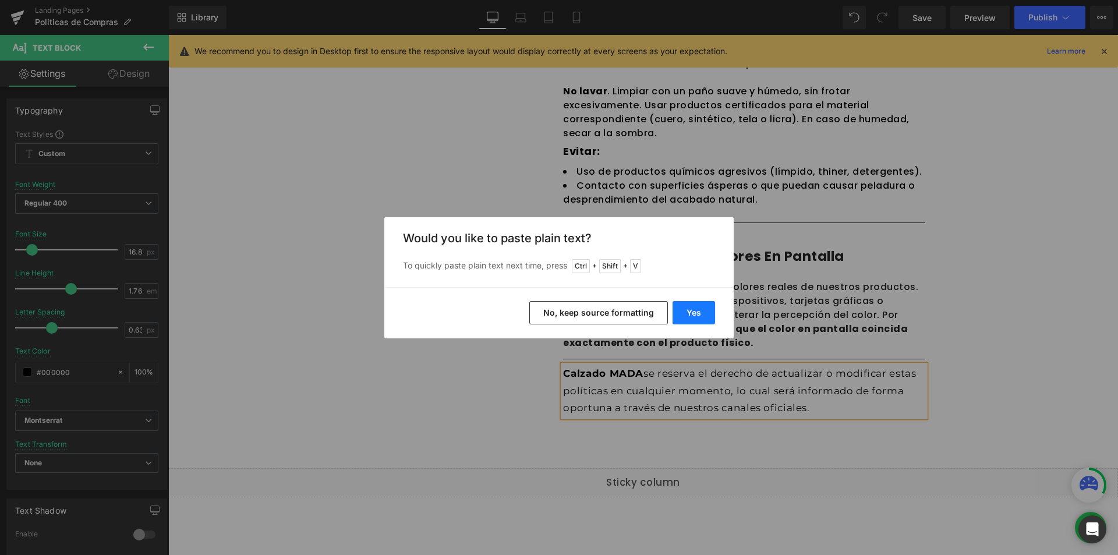
click at [688, 321] on button "Yes" at bounding box center [693, 312] width 42 height 23
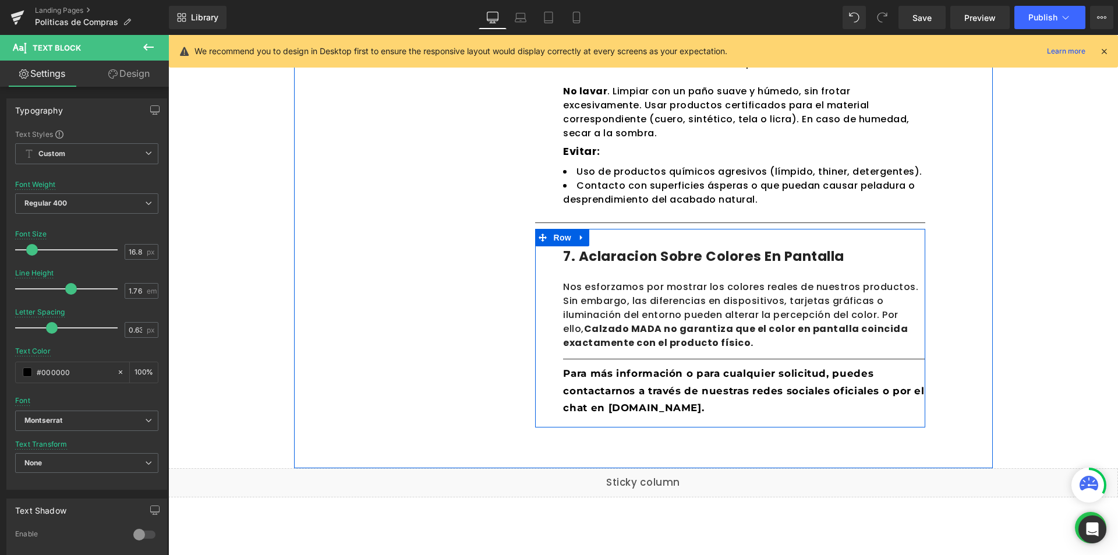
click at [664, 421] on div "7. Aclaracion sobre colores en pantalla Heading Row Nos esforzamos por mostrar …" at bounding box center [730, 328] width 390 height 199
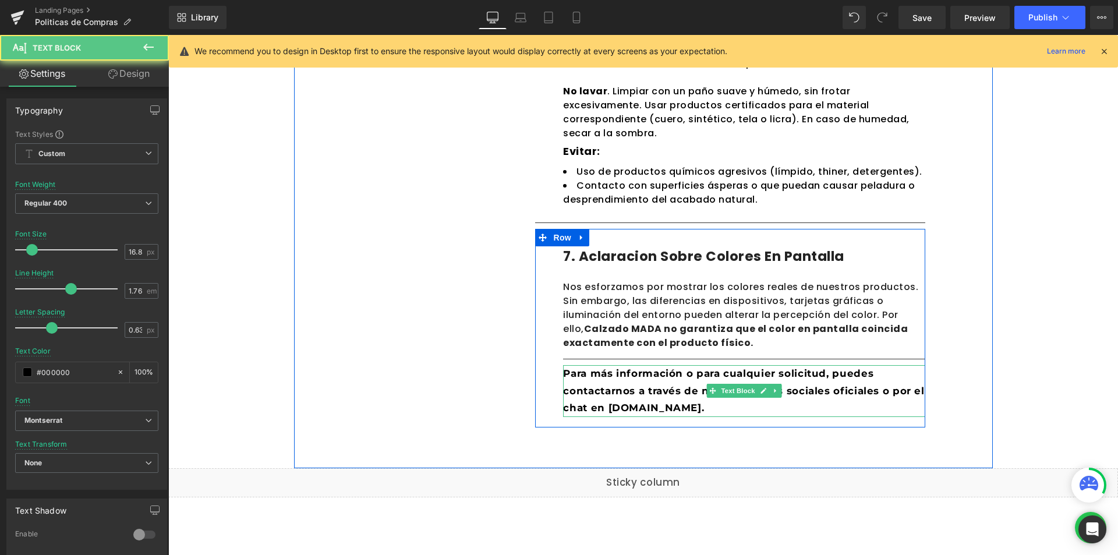
drag, startPoint x: 611, startPoint y: 382, endPoint x: 561, endPoint y: 371, distance: 51.3
click at [563, 371] on div "Para más información o para cualquier solicitud, puedes contactarnos a través d…" at bounding box center [744, 391] width 362 height 52
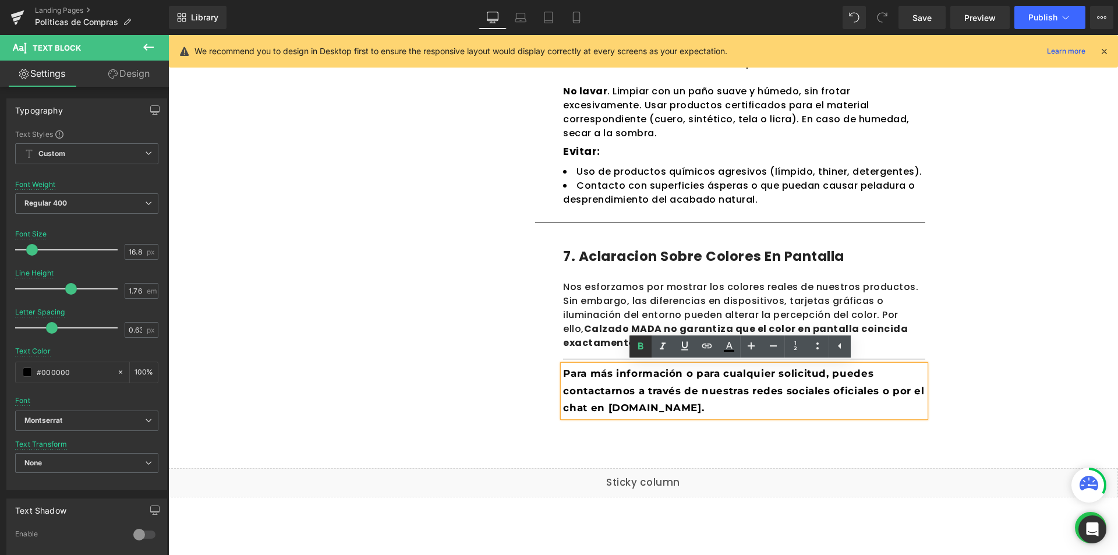
click at [0, 0] on icon at bounding box center [0, 0] width 0 height 0
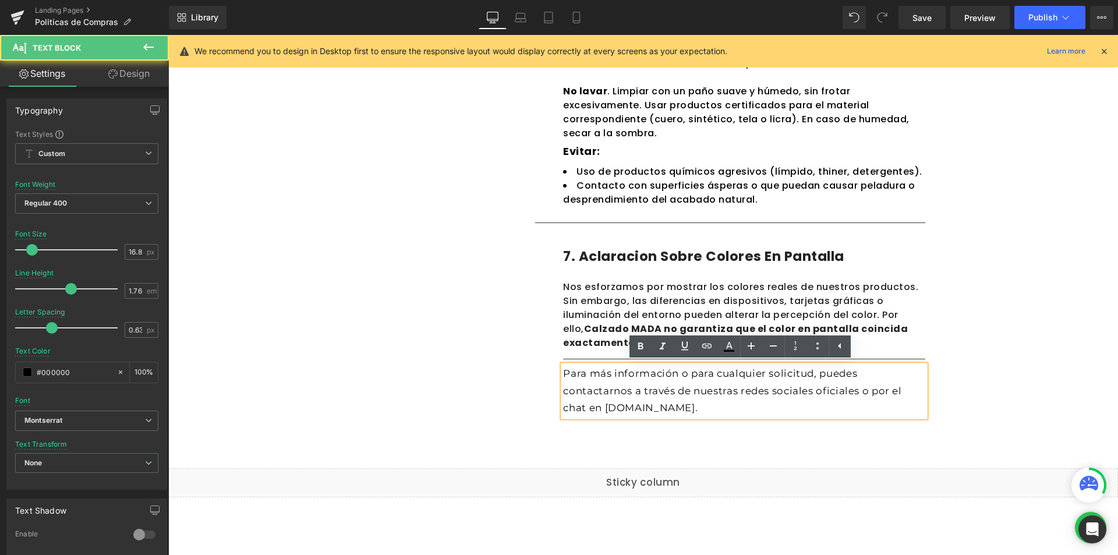
click at [699, 408] on p "Para más información o para cualquier solicitud, puedes contactarnos a través d…" at bounding box center [744, 391] width 362 height 52
drag, startPoint x: 693, startPoint y: 409, endPoint x: 631, endPoint y: 408, distance: 62.3
click at [631, 408] on p "Para más información o para cualquier solicitud, puedes contactarnos a través d…" at bounding box center [744, 391] width 362 height 52
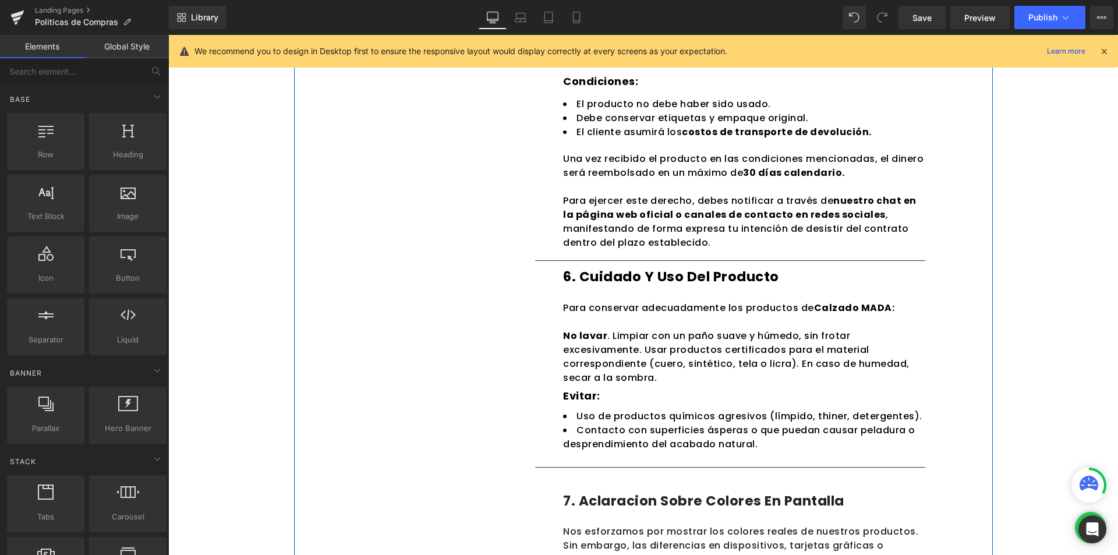
scroll to position [1455, 0]
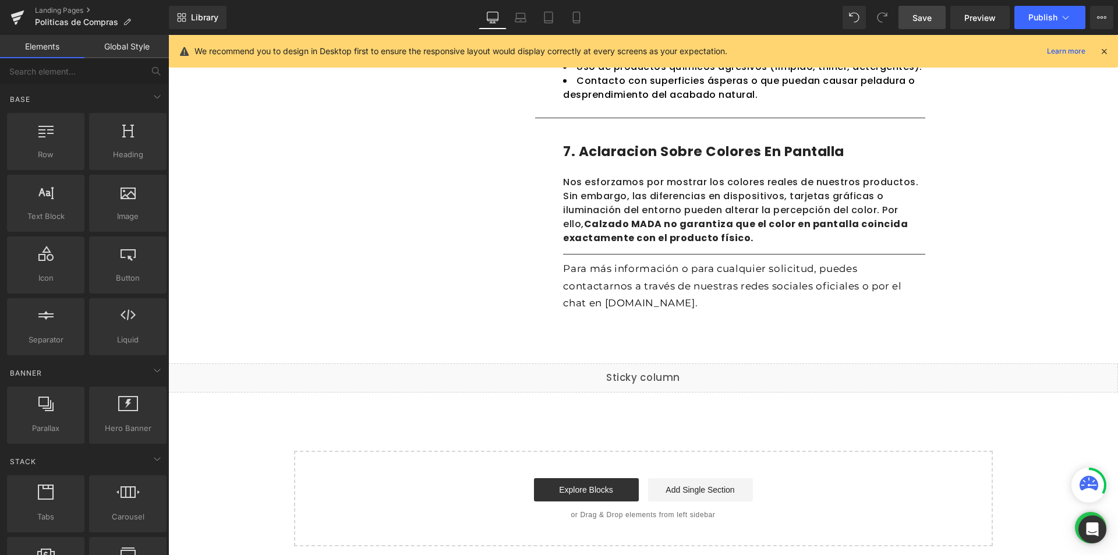
click at [910, 17] on link "Save" at bounding box center [921, 17] width 47 height 23
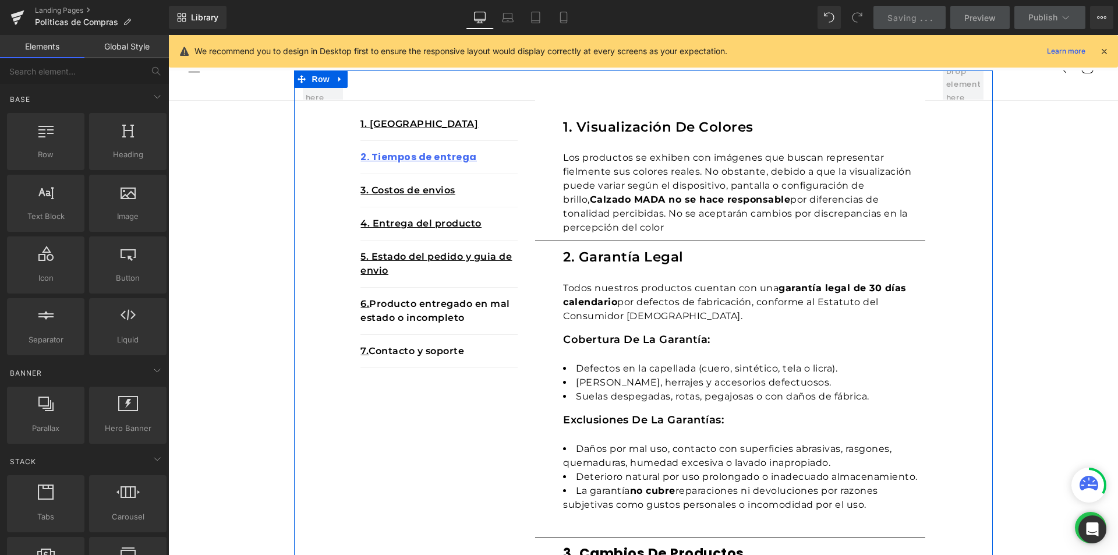
scroll to position [58, 0]
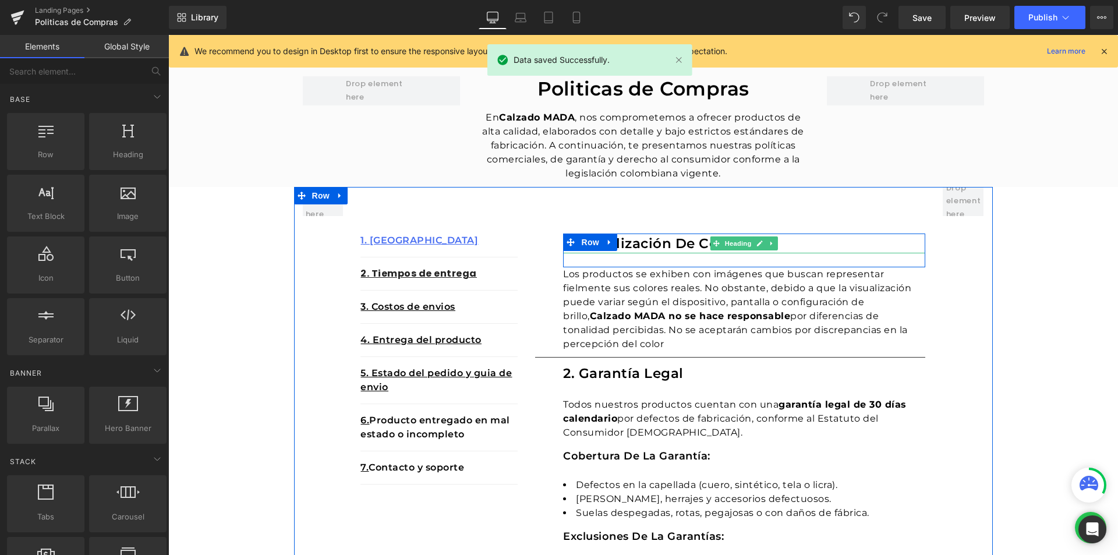
click at [704, 246] on h1 "1. visualización de colores" at bounding box center [744, 243] width 362 height 20
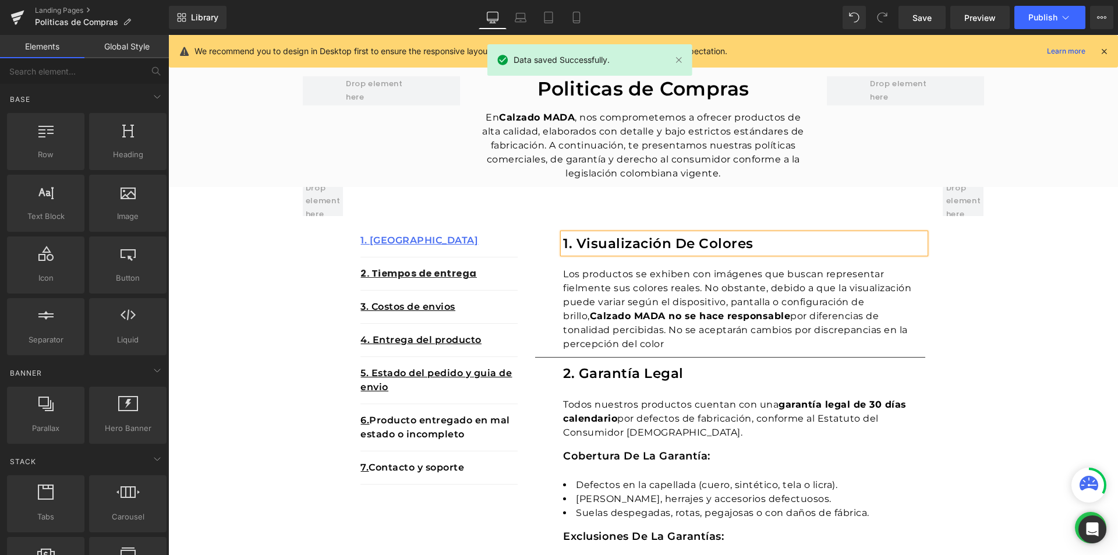
click at [704, 246] on h1 "1. visualización de colores" at bounding box center [744, 243] width 362 height 20
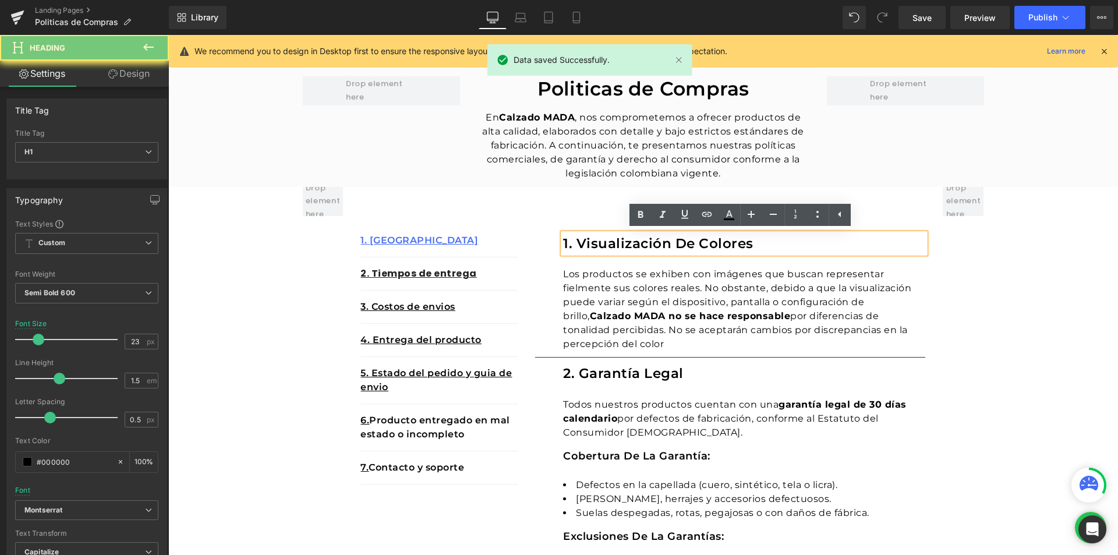
click at [725, 244] on h1 "1. visualización de colores" at bounding box center [744, 243] width 362 height 20
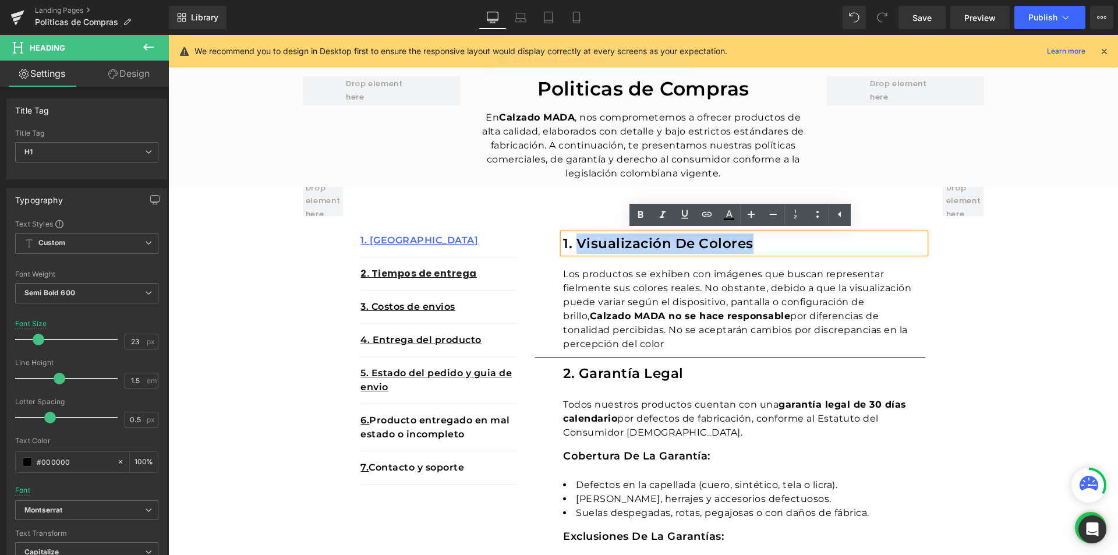
drag, startPoint x: 600, startPoint y: 242, endPoint x: 575, endPoint y: 242, distance: 25.6
click at [575, 242] on h1 "1. visualización de colores" at bounding box center [744, 243] width 362 height 20
copy h1 "visualización de colores"
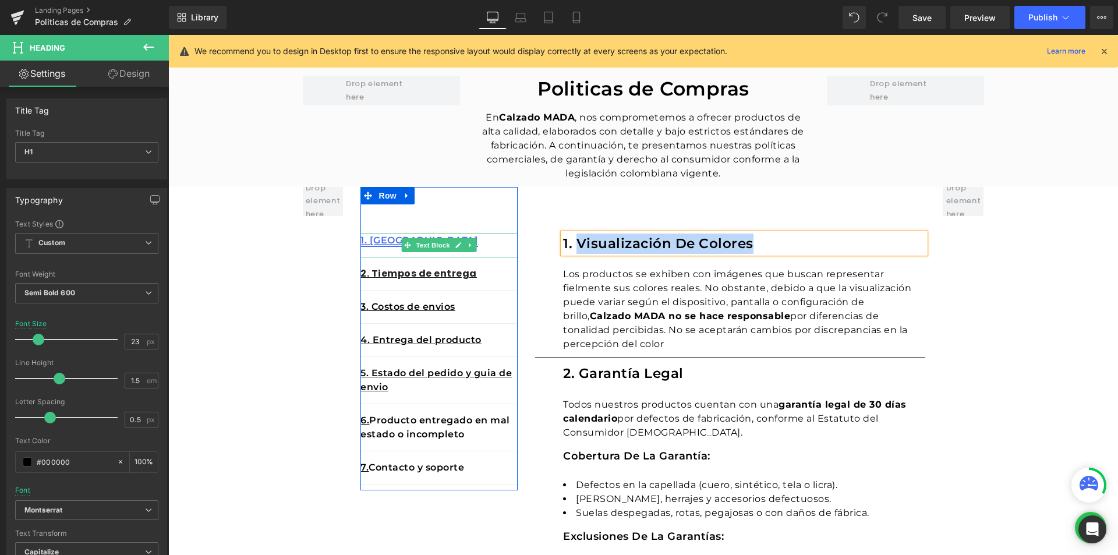
click at [367, 239] on link "1. [GEOGRAPHIC_DATA]" at bounding box center [419, 240] width 118 height 11
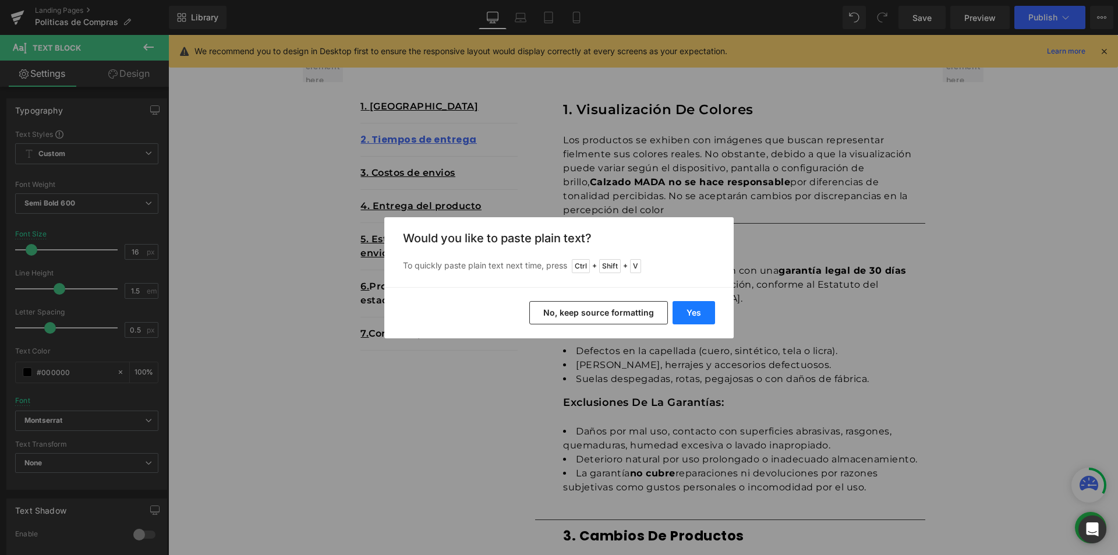
scroll to position [193, 0]
click at [689, 309] on button "Yes" at bounding box center [693, 312] width 42 height 23
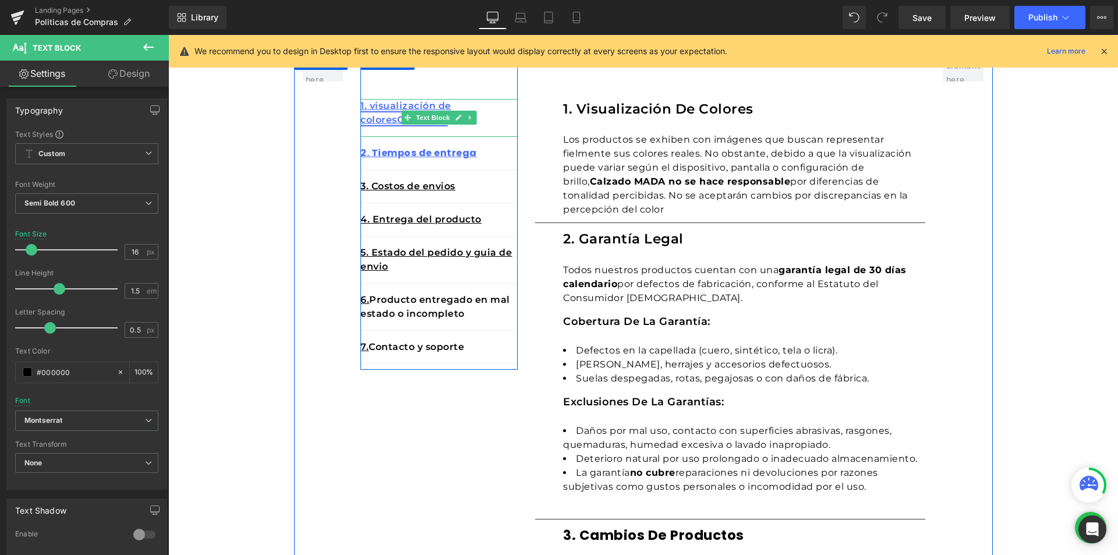
click at [387, 120] on link "1. visualización de coloresCobertura" at bounding box center [405, 112] width 91 height 25
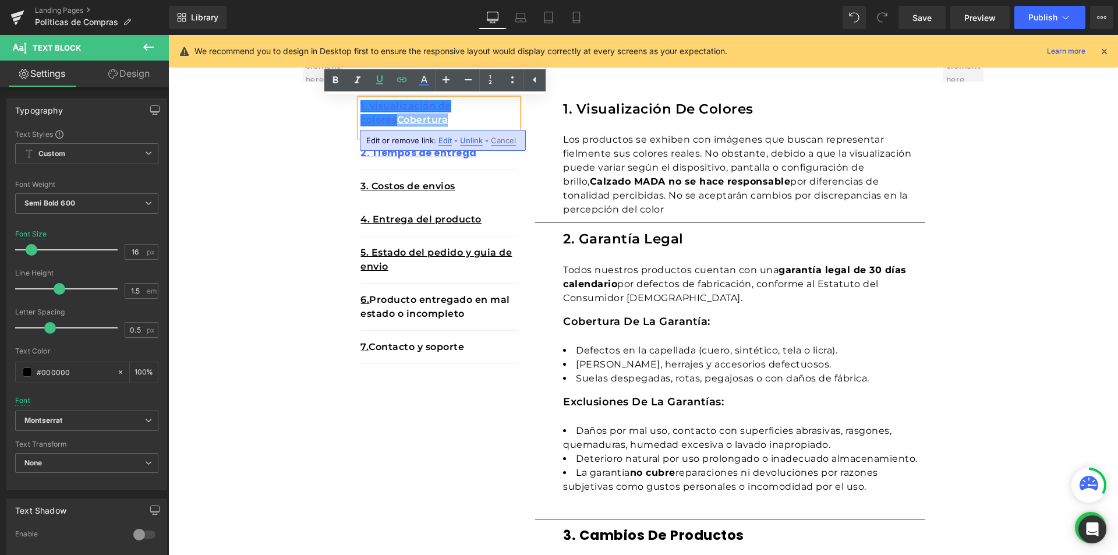
drag, startPoint x: 394, startPoint y: 120, endPoint x: 442, endPoint y: 121, distance: 48.3
click at [442, 121] on link "1. visualización de coloresCobertura" at bounding box center [405, 112] width 91 height 25
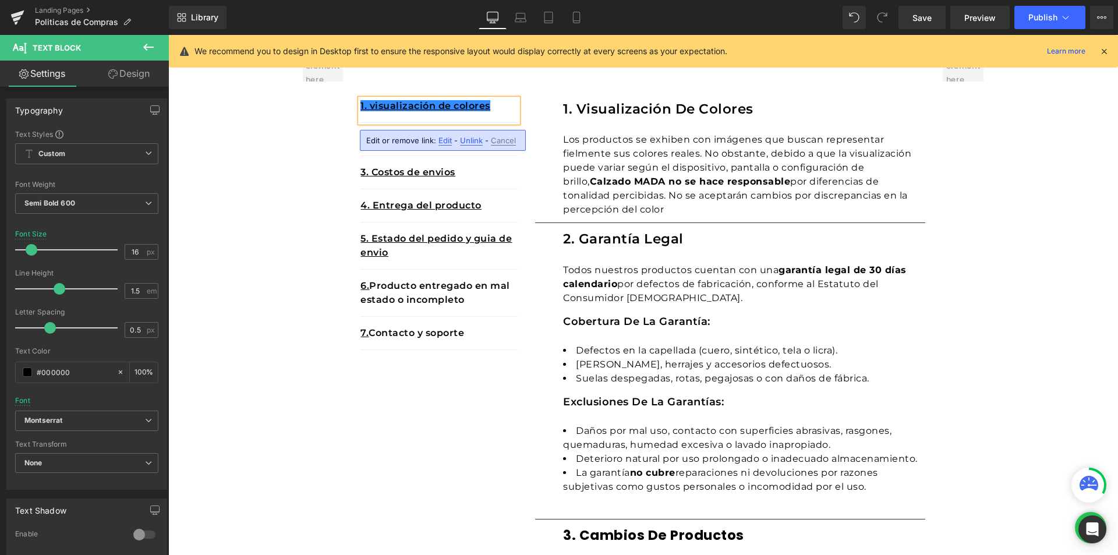
click at [739, 182] on strong "Calzado MADA no se hace responsable" at bounding box center [690, 181] width 201 height 11
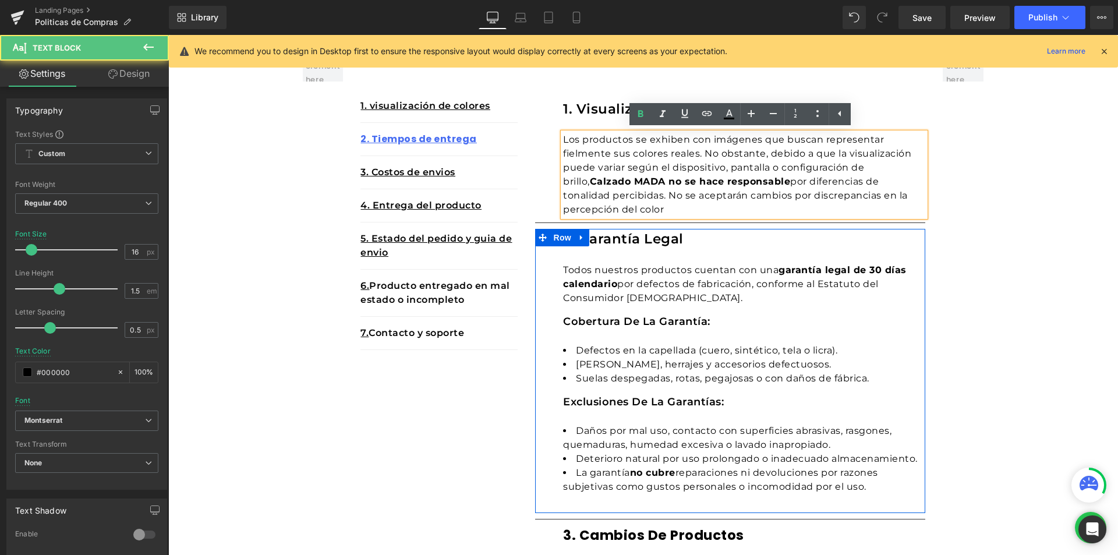
click at [676, 241] on h1 "2. Garantía legal" at bounding box center [744, 239] width 362 height 20
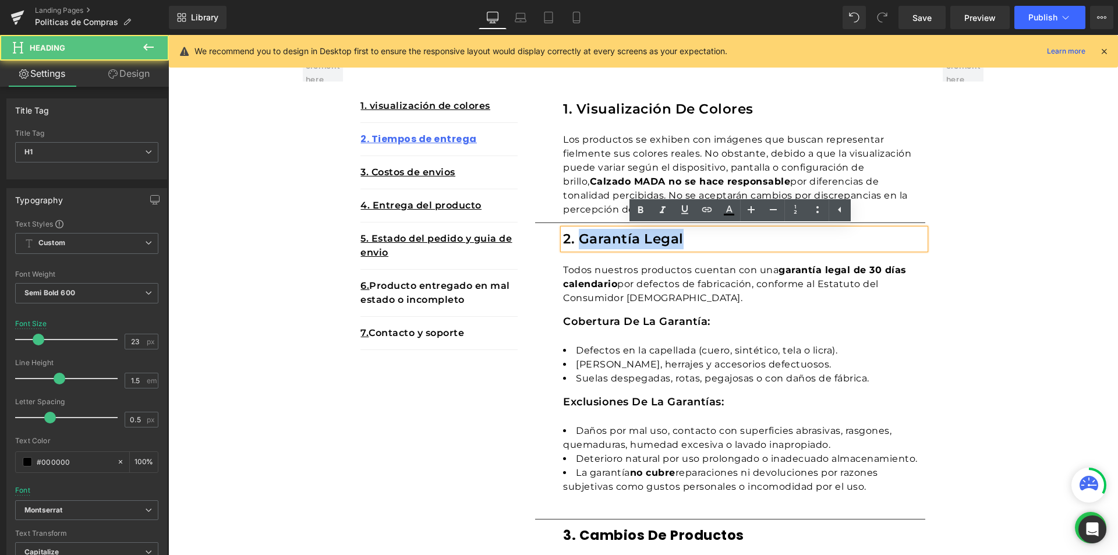
drag, startPoint x: 676, startPoint y: 241, endPoint x: 578, endPoint y: 239, distance: 98.4
click at [578, 239] on h1 "2. Garantía legal" at bounding box center [744, 239] width 362 height 20
copy h1 "Garantía legal"
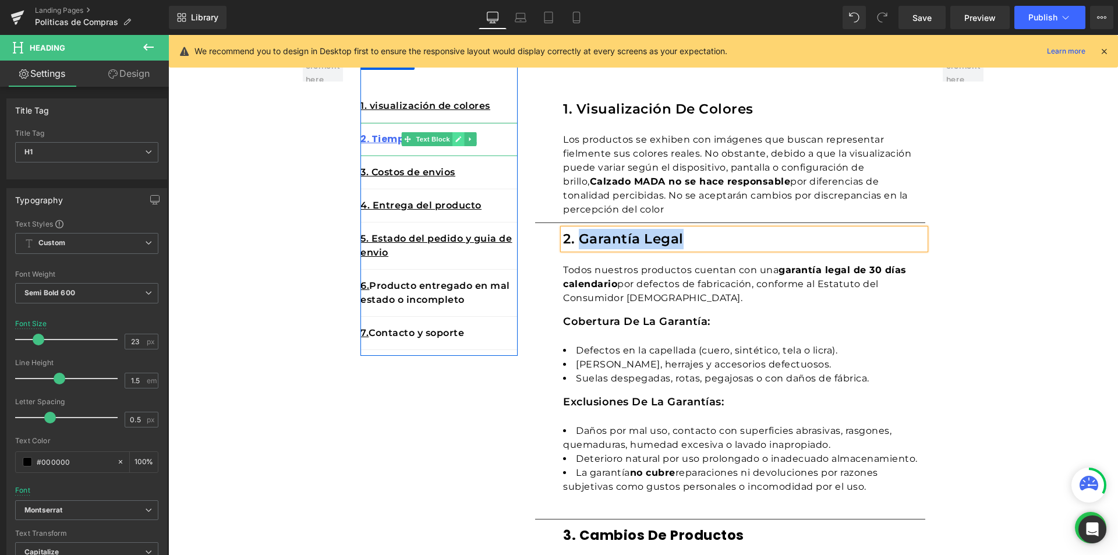
click at [456, 137] on icon at bounding box center [459, 139] width 6 height 6
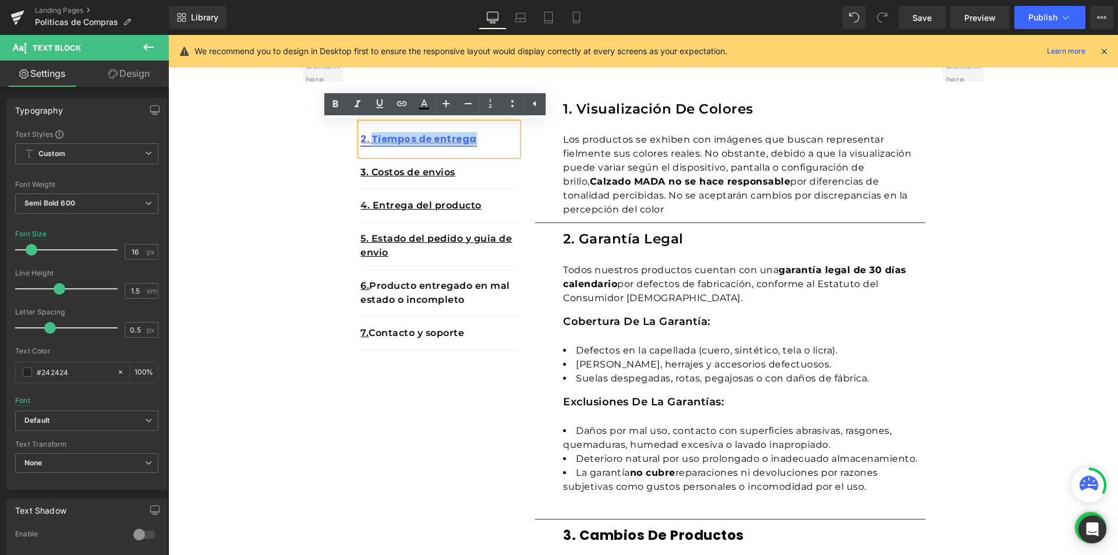
drag, startPoint x: 471, startPoint y: 142, endPoint x: 369, endPoint y: 139, distance: 101.9
click at [369, 139] on p "2. Tiempos de entrega" at bounding box center [438, 139] width 157 height 14
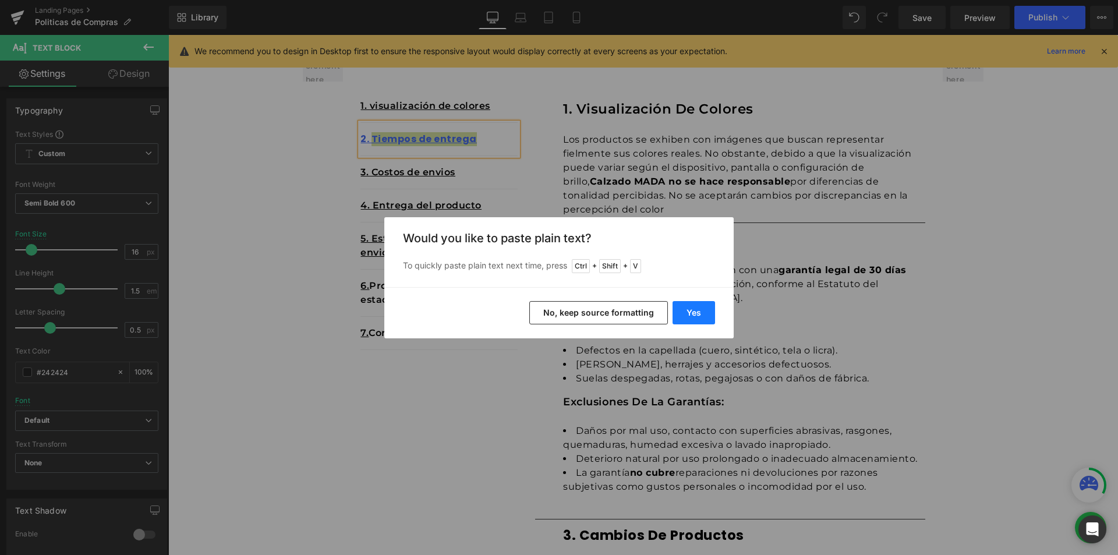
click at [695, 312] on button "Yes" at bounding box center [693, 312] width 42 height 23
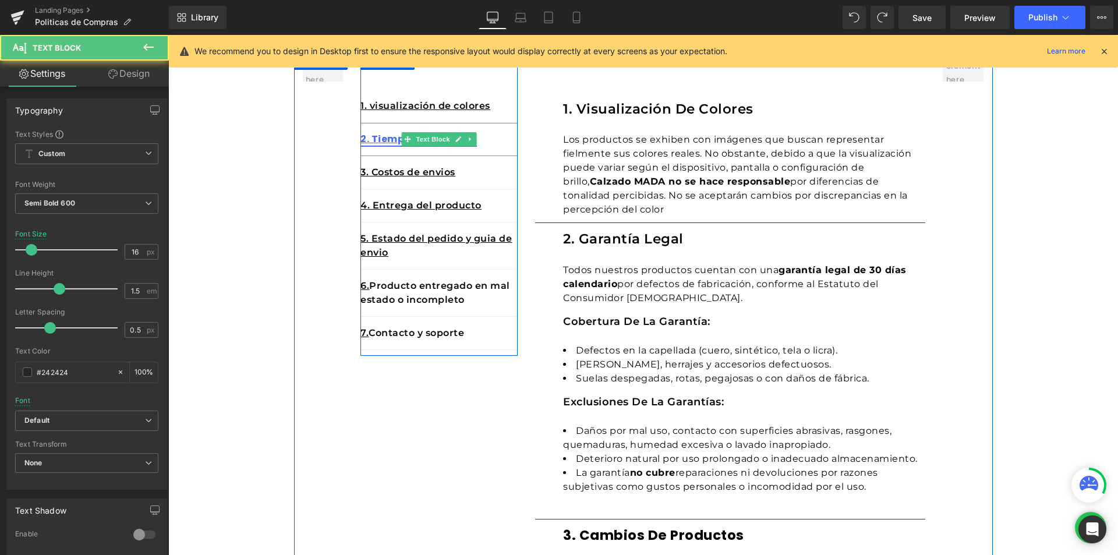
click at [367, 137] on link "2. Tiempos de entrega" at bounding box center [418, 138] width 116 height 13
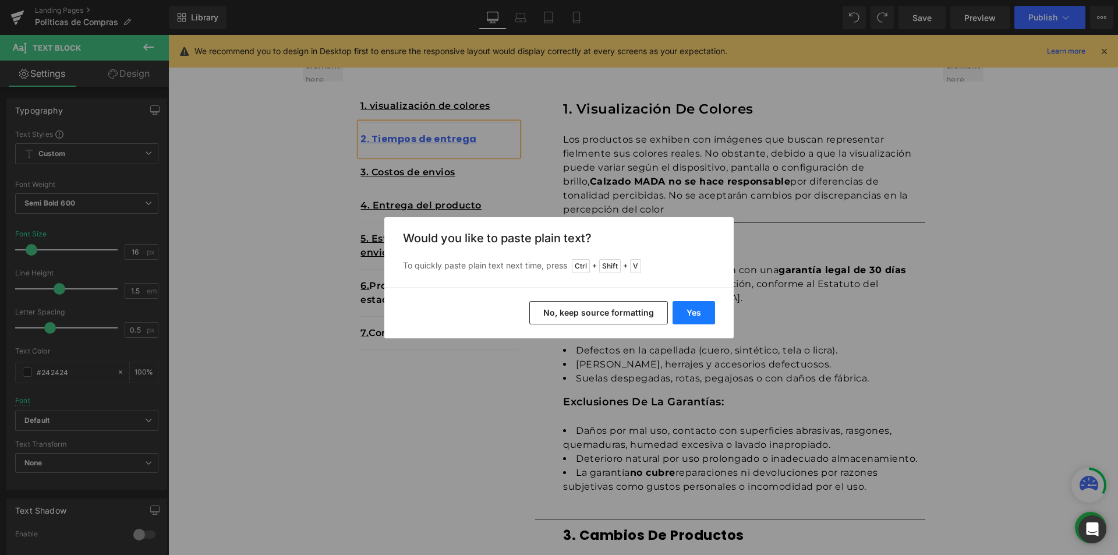
click at [703, 303] on button "Yes" at bounding box center [693, 312] width 42 height 23
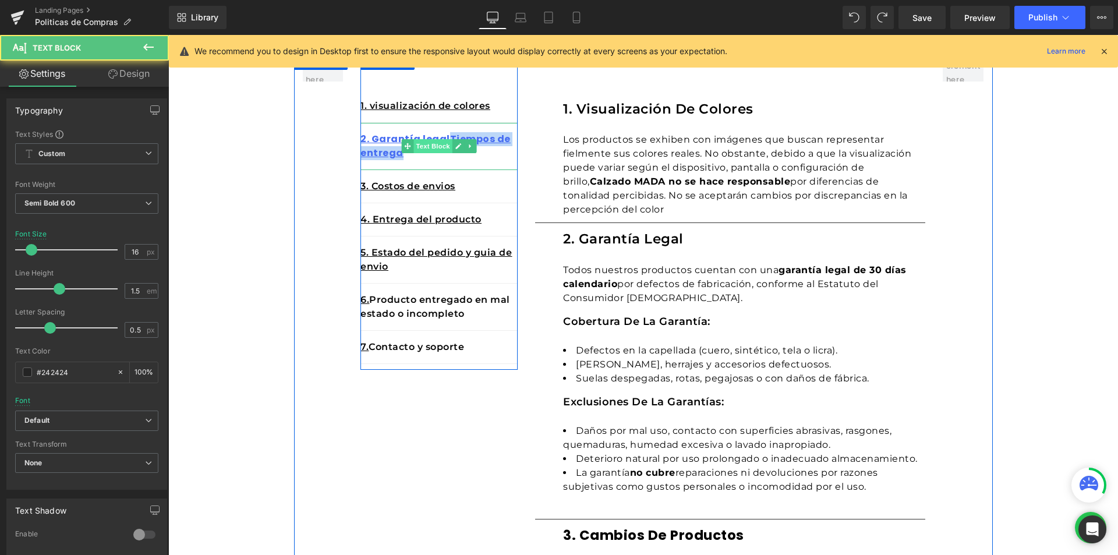
drag, startPoint x: 440, startPoint y: 135, endPoint x: 443, endPoint y: 148, distance: 13.3
click at [443, 148] on div "2. Garantía legalTiempos de entrega Text Block" at bounding box center [438, 146] width 157 height 47
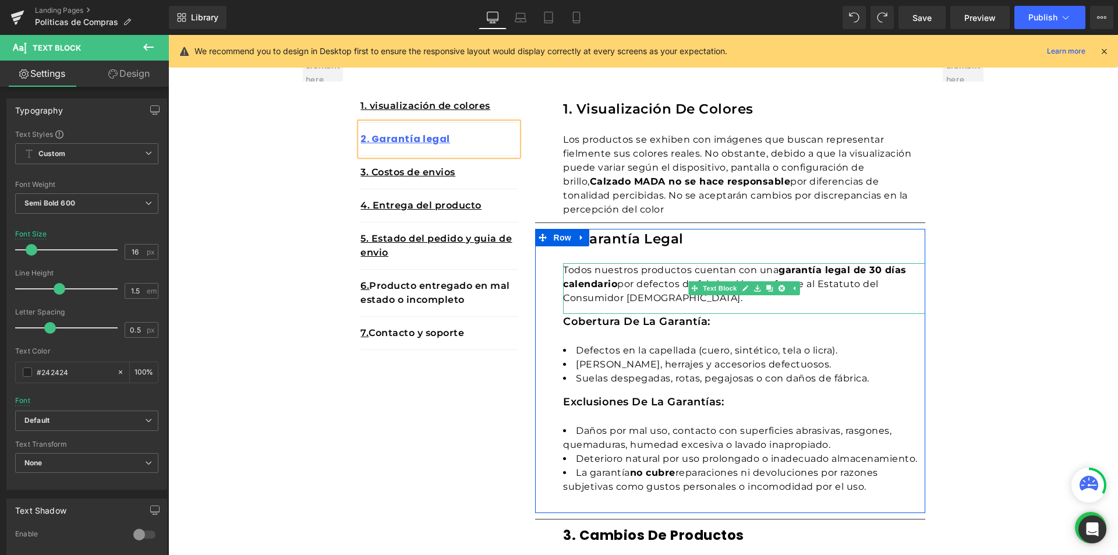
click at [759, 281] on div "Todos nuestros productos cuentan con una garantía legal de 30 días calendario p…" at bounding box center [744, 288] width 362 height 51
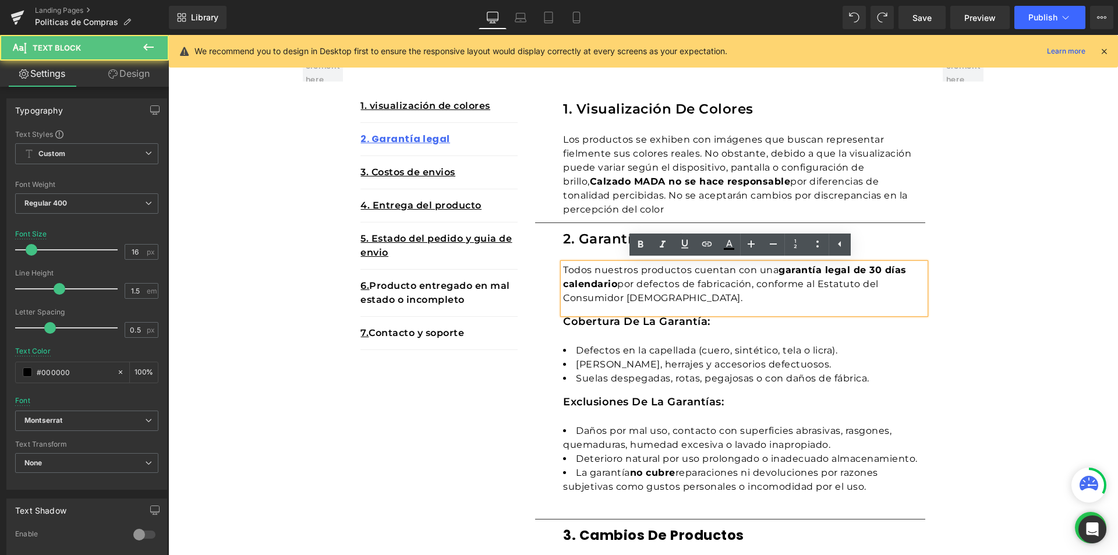
click at [168, 35] on div at bounding box center [168, 35] width 0 height 0
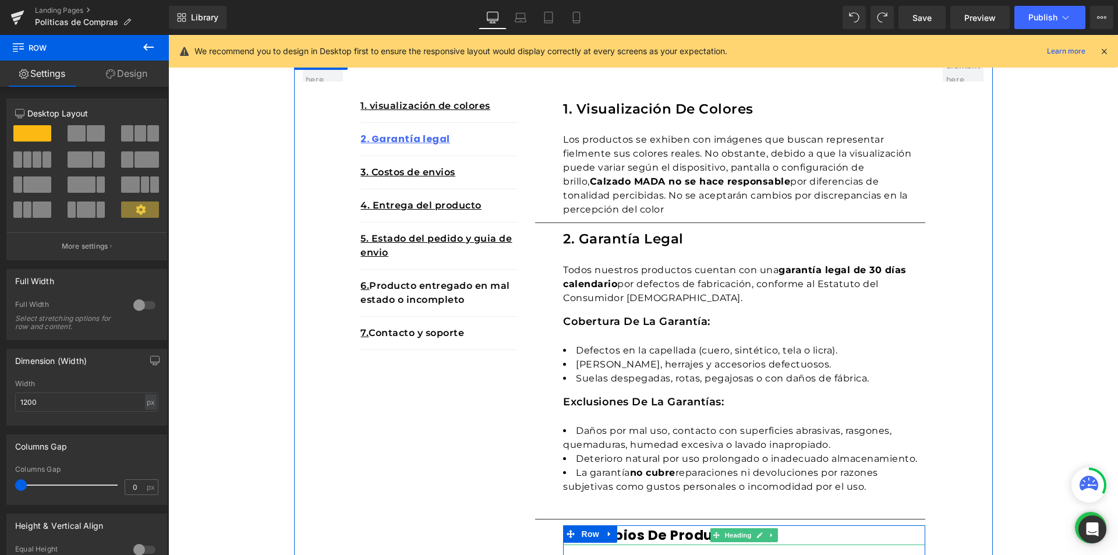
click at [803, 537] on h1 "3. Cambios de productos" at bounding box center [744, 535] width 362 height 20
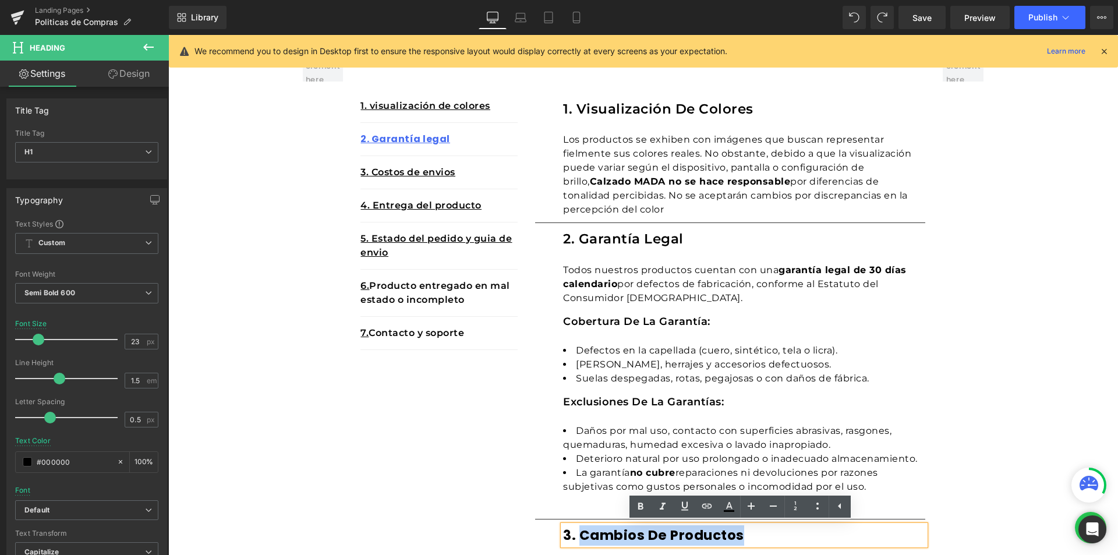
drag, startPoint x: 744, startPoint y: 534, endPoint x: 577, endPoint y: 534, distance: 167.1
click at [577, 534] on h1 "3. Cambios de productos" at bounding box center [744, 535] width 362 height 20
copy h1 "Cambios de productos"
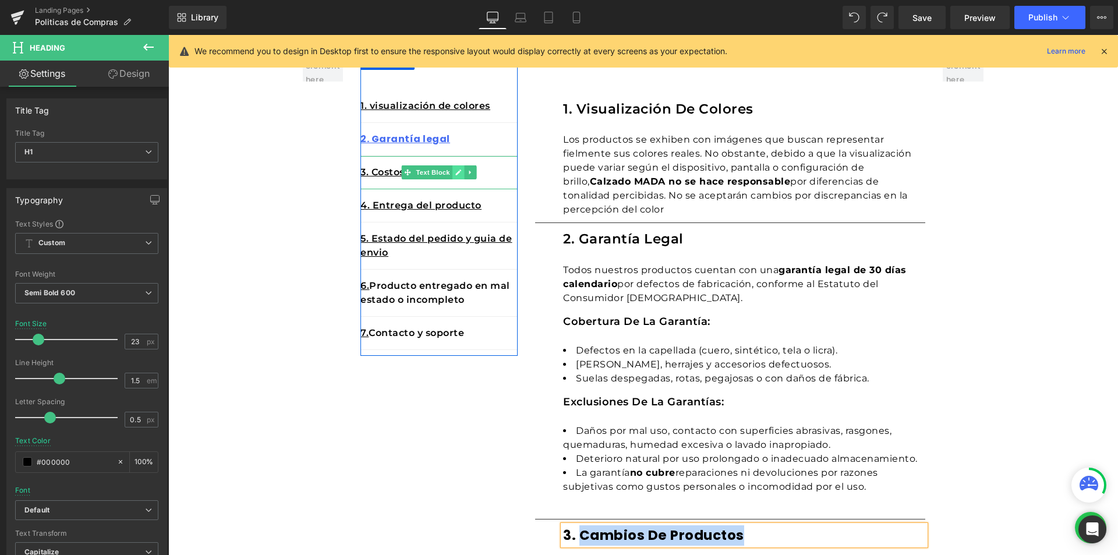
click at [456, 174] on icon at bounding box center [459, 172] width 6 height 6
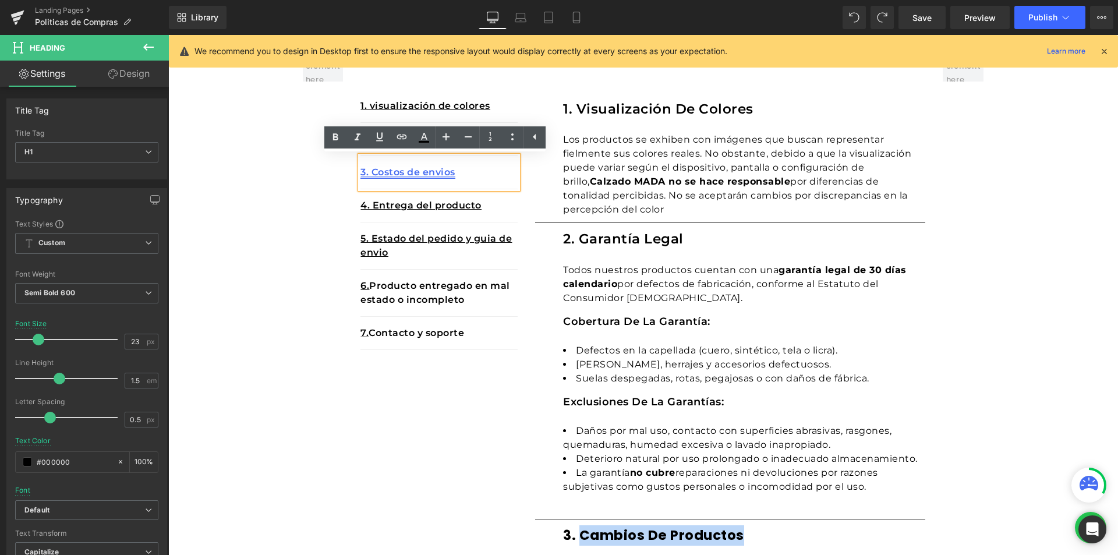
drag, startPoint x: 392, startPoint y: 175, endPoint x: 378, endPoint y: 175, distance: 13.4
click at [378, 175] on p "3. Costos de envios" at bounding box center [438, 172] width 157 height 14
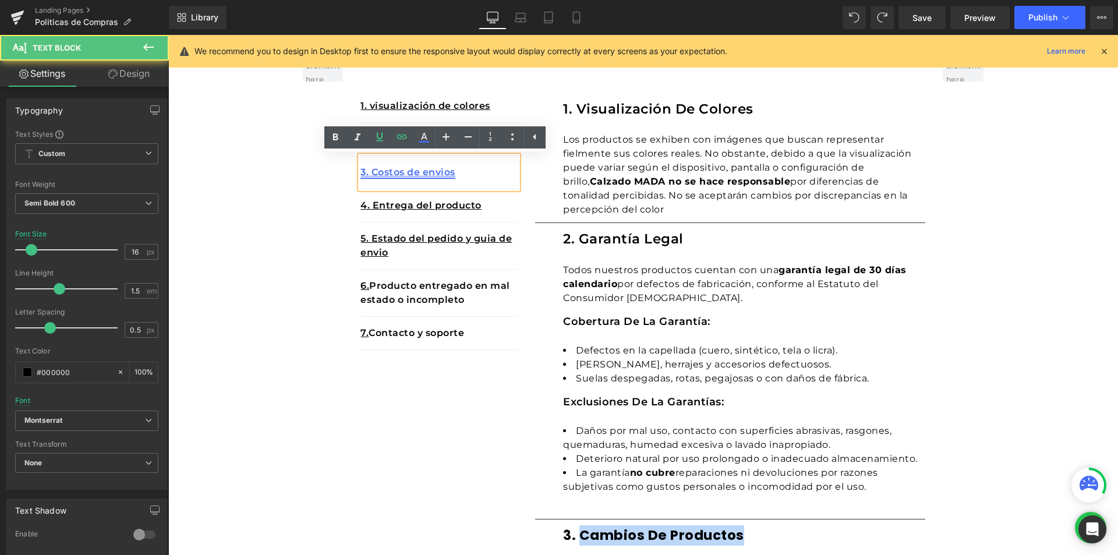
click at [371, 171] on link "3. Costos de envios" at bounding box center [407, 171] width 95 height 11
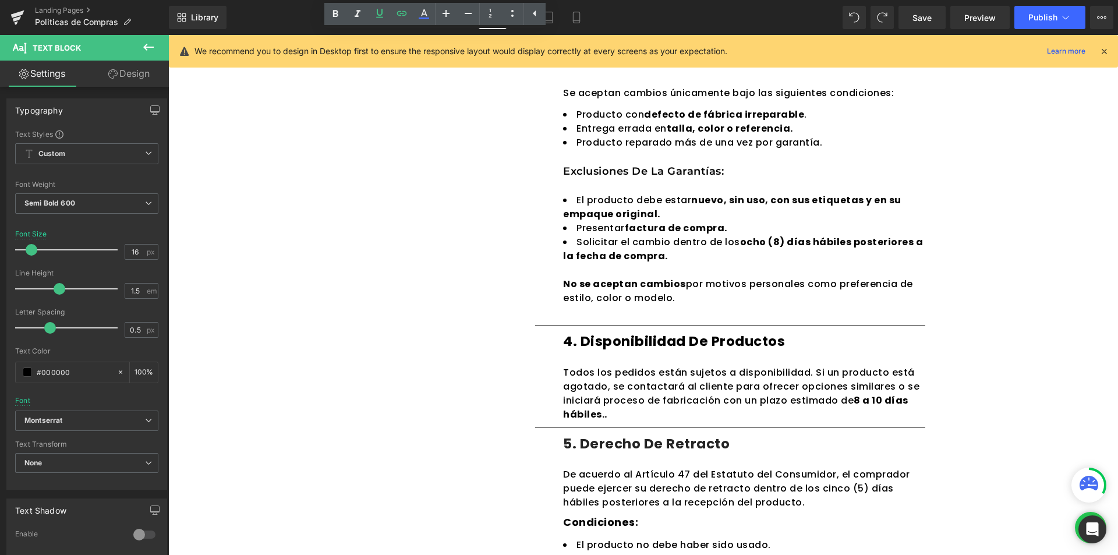
scroll to position [258, 0]
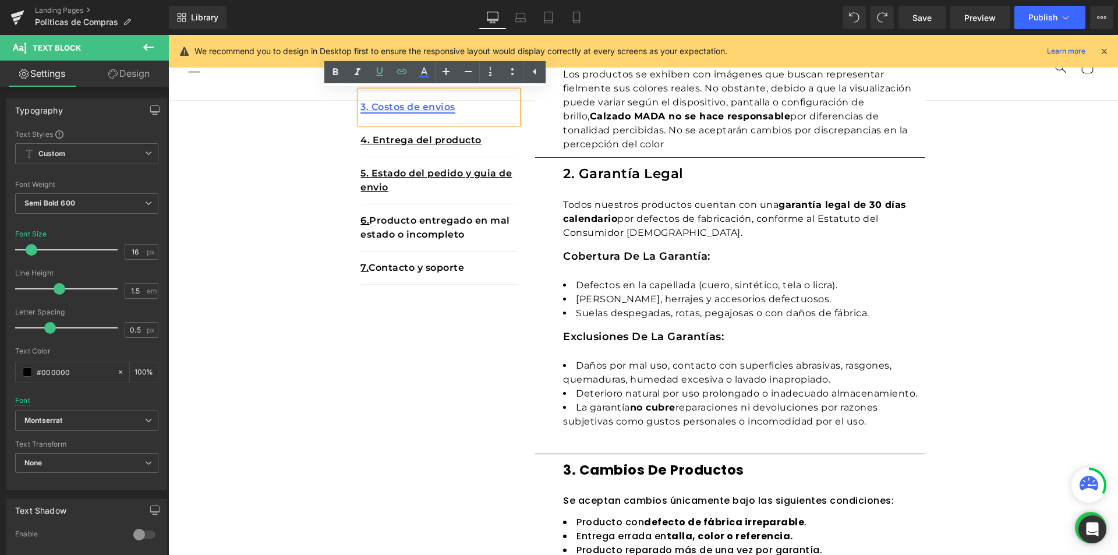
click at [368, 104] on link "3. Costos de envios" at bounding box center [407, 106] width 95 height 11
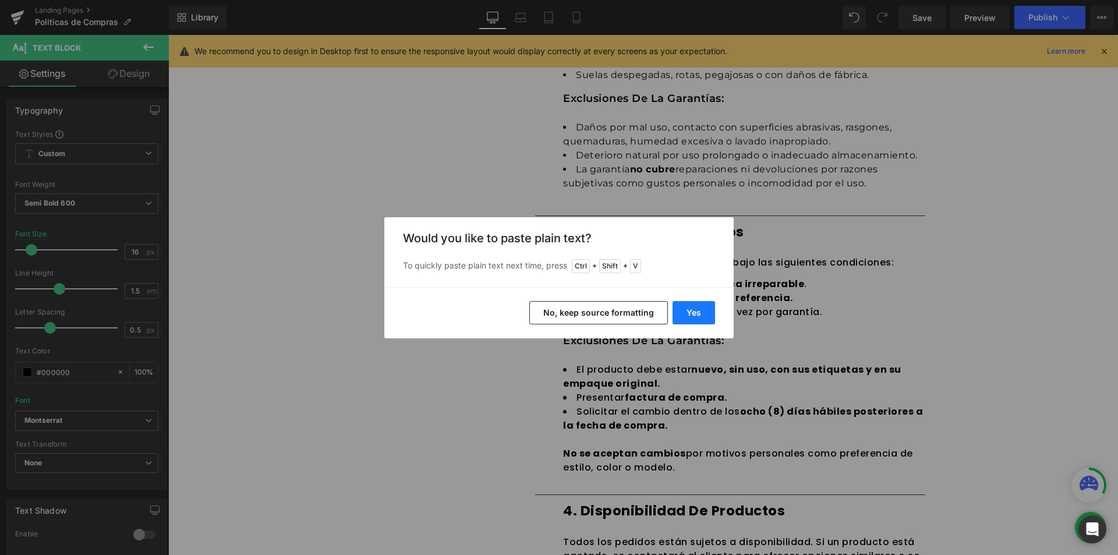
drag, startPoint x: 704, startPoint y: 314, endPoint x: 506, endPoint y: 274, distance: 202.0
click at [704, 314] on button "Yes" at bounding box center [693, 312] width 42 height 23
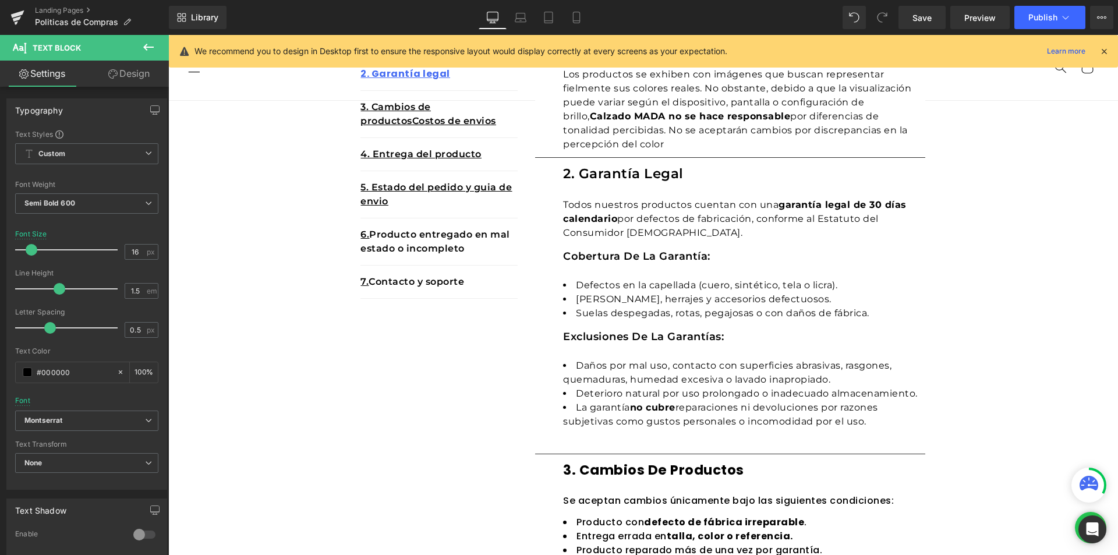
scroll to position [83, 0]
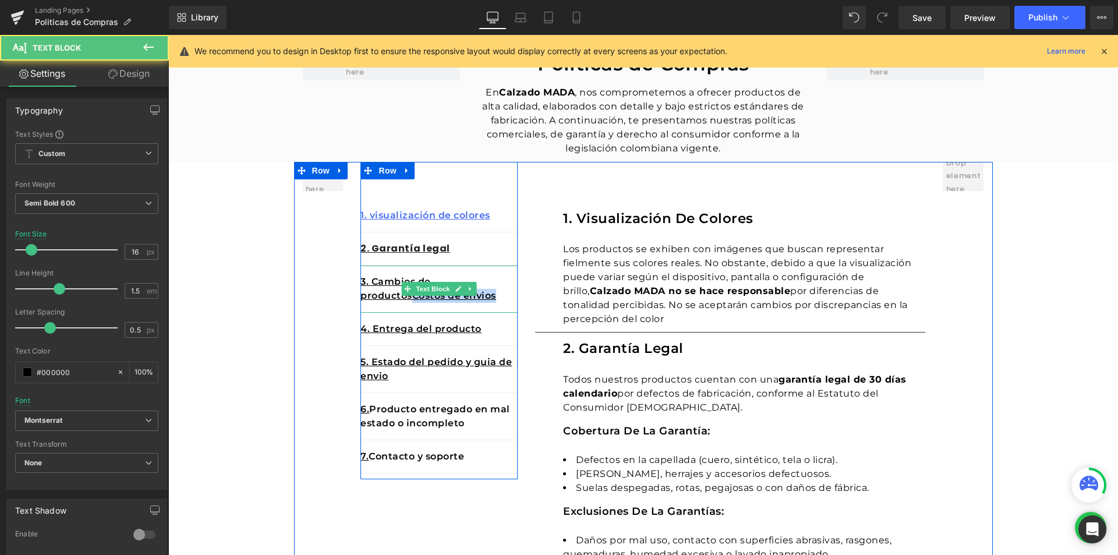
drag, startPoint x: 409, startPoint y: 299, endPoint x: 492, endPoint y: 297, distance: 83.8
click at [492, 297] on p "3. Cambios de productosCostos de envios" at bounding box center [438, 289] width 157 height 28
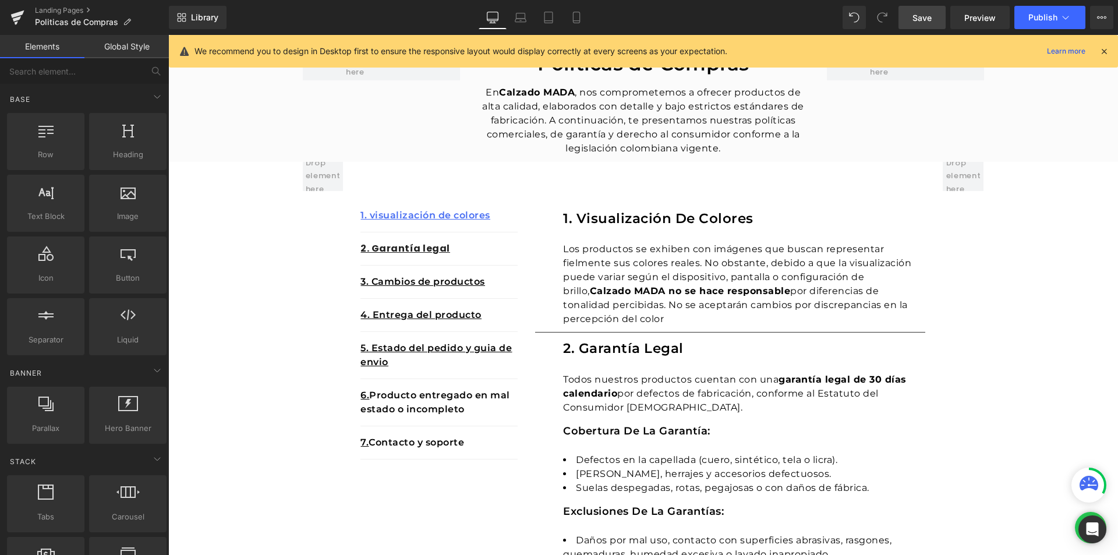
click at [936, 22] on link "Save" at bounding box center [921, 17] width 47 height 23
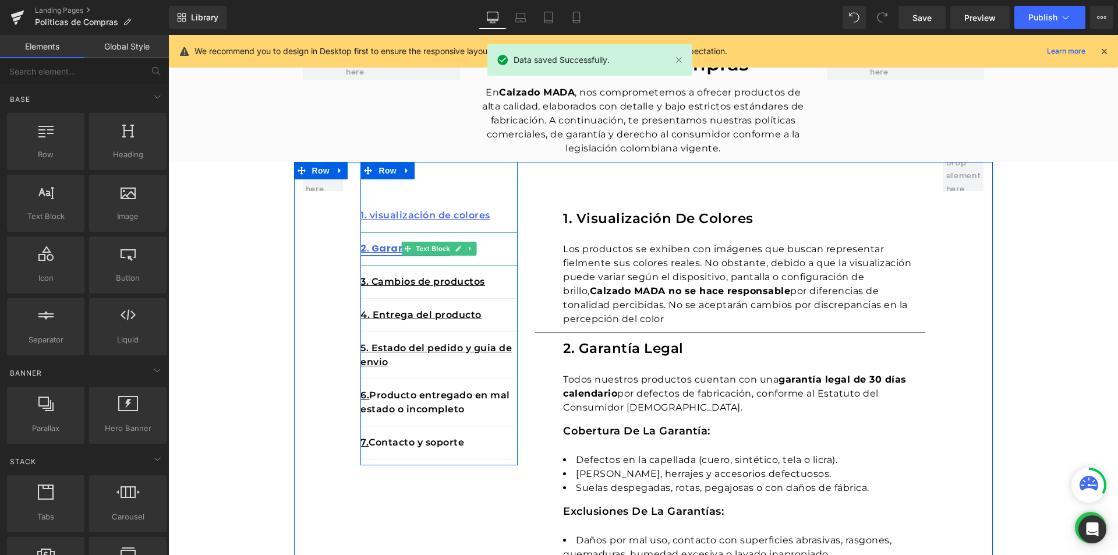
click at [385, 249] on link "2. Garantía legal" at bounding box center [405, 248] width 90 height 13
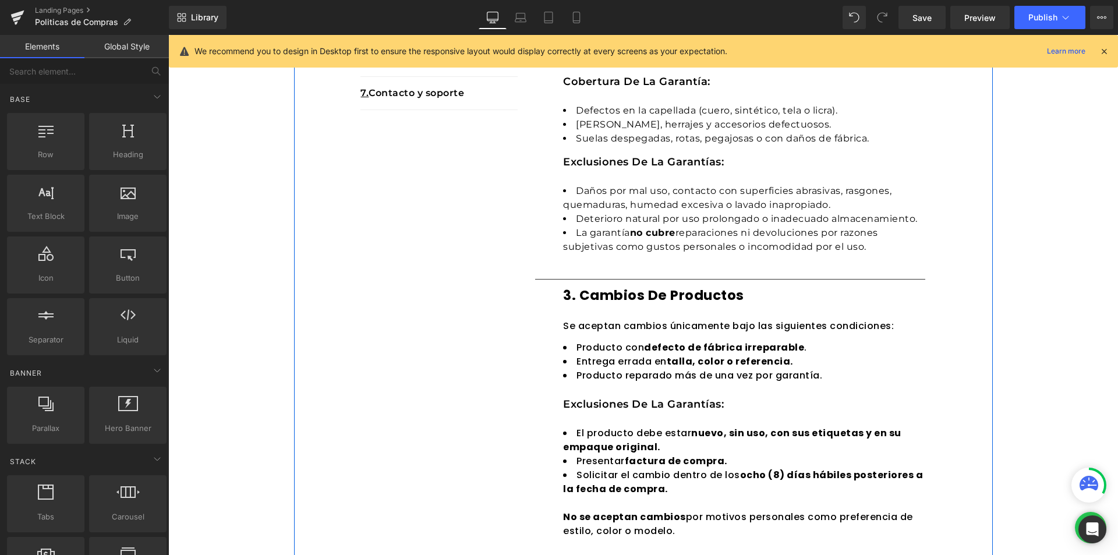
scroll to position [724, 0]
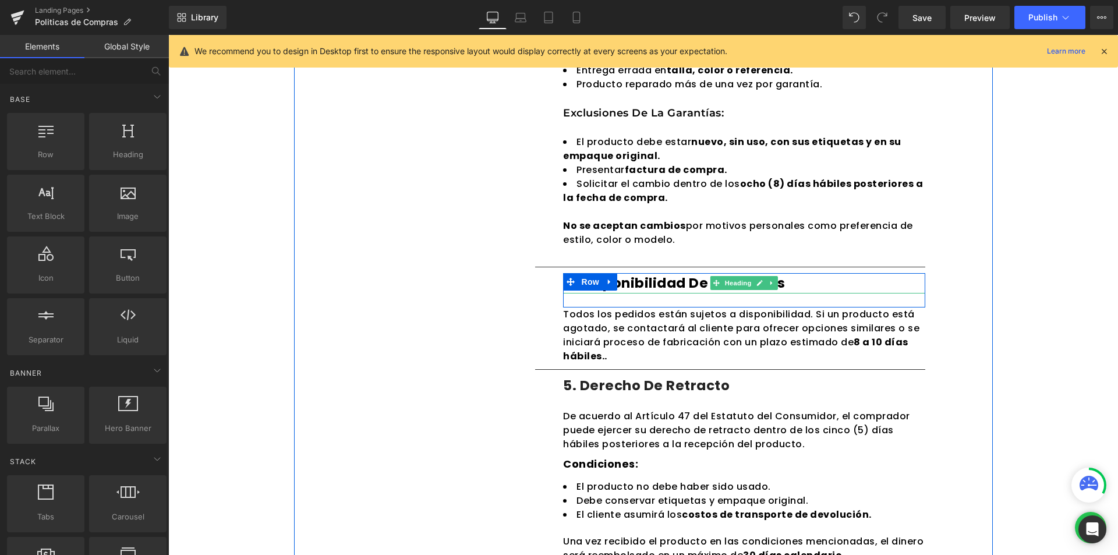
click at [790, 286] on h1 "4. Disponibilidad de productos" at bounding box center [744, 283] width 362 height 20
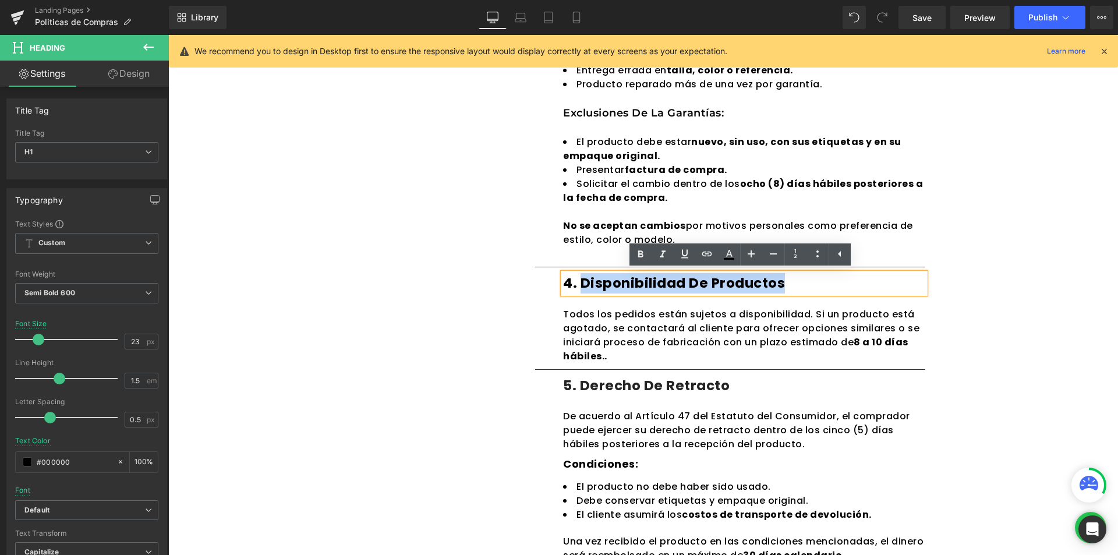
drag, startPoint x: 766, startPoint y: 284, endPoint x: 575, endPoint y: 282, distance: 190.4
click at [575, 282] on h1 "4. Disponibilidad de productos" at bounding box center [744, 283] width 362 height 20
copy h1 "Disponibilidad de productos"
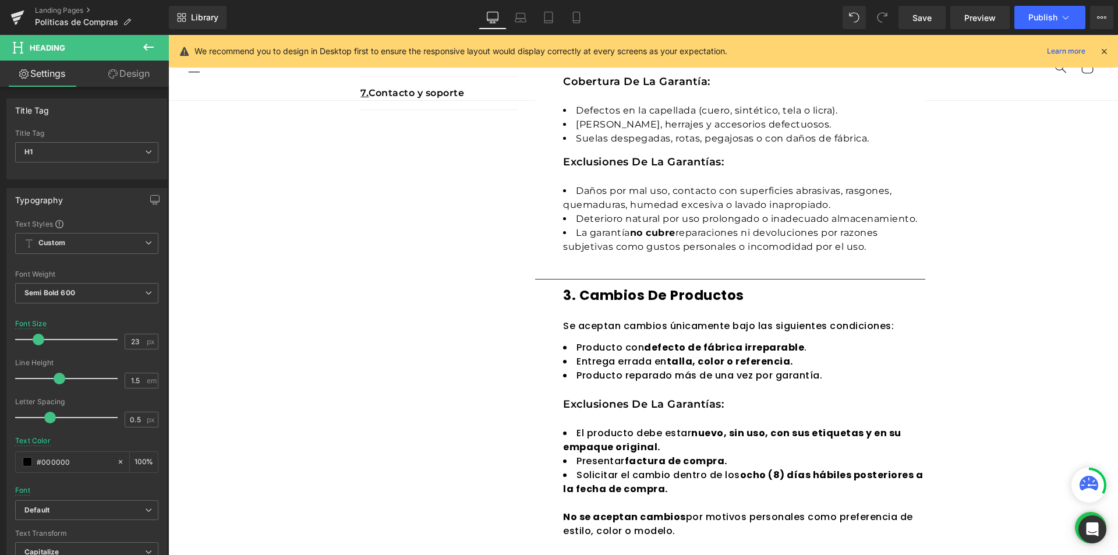
scroll to position [83, 0]
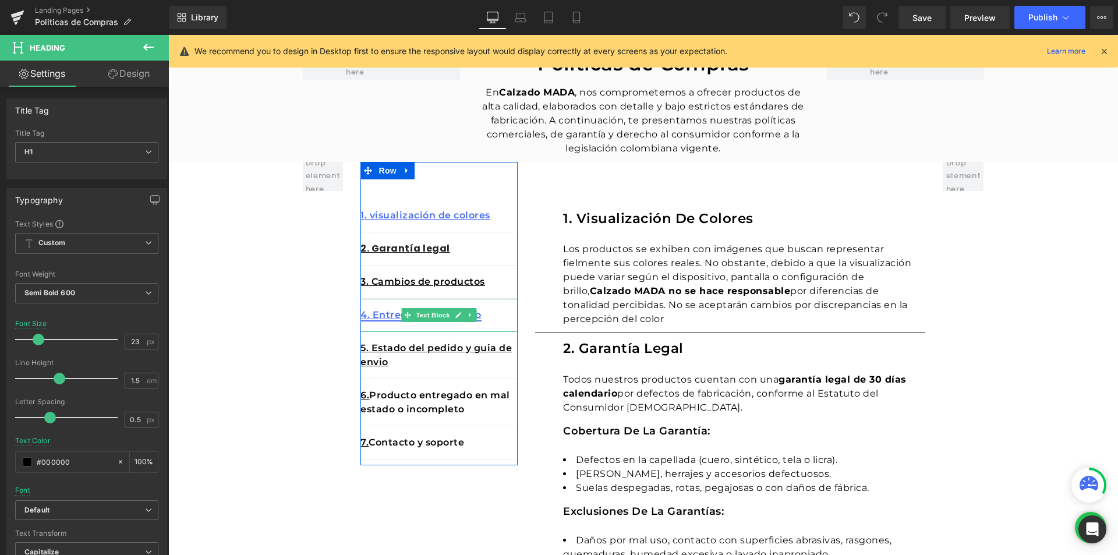
click at [370, 313] on link "4. Entrega del producto" at bounding box center [420, 314] width 121 height 11
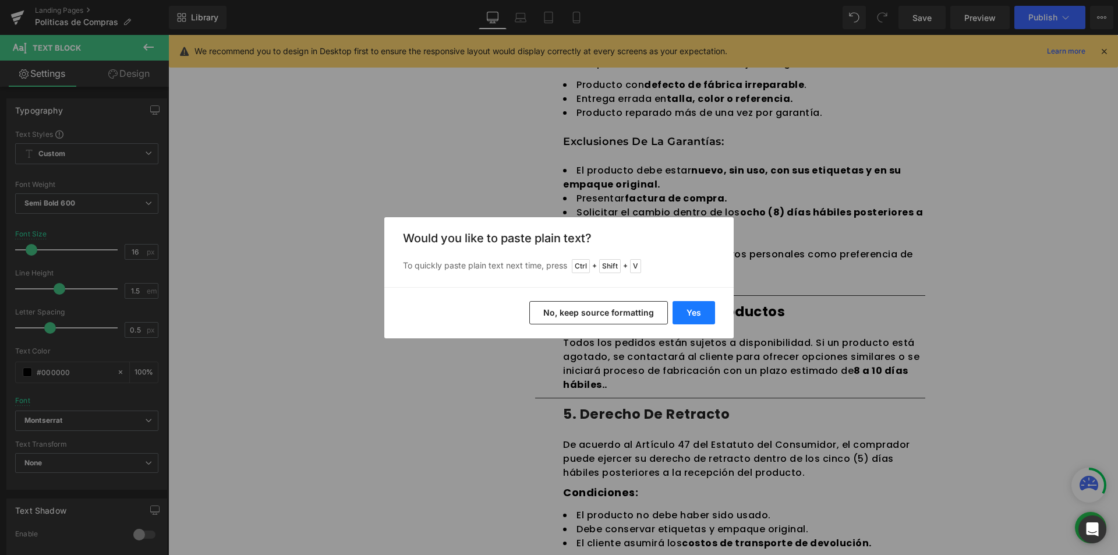
click at [683, 310] on button "Yes" at bounding box center [693, 312] width 42 height 23
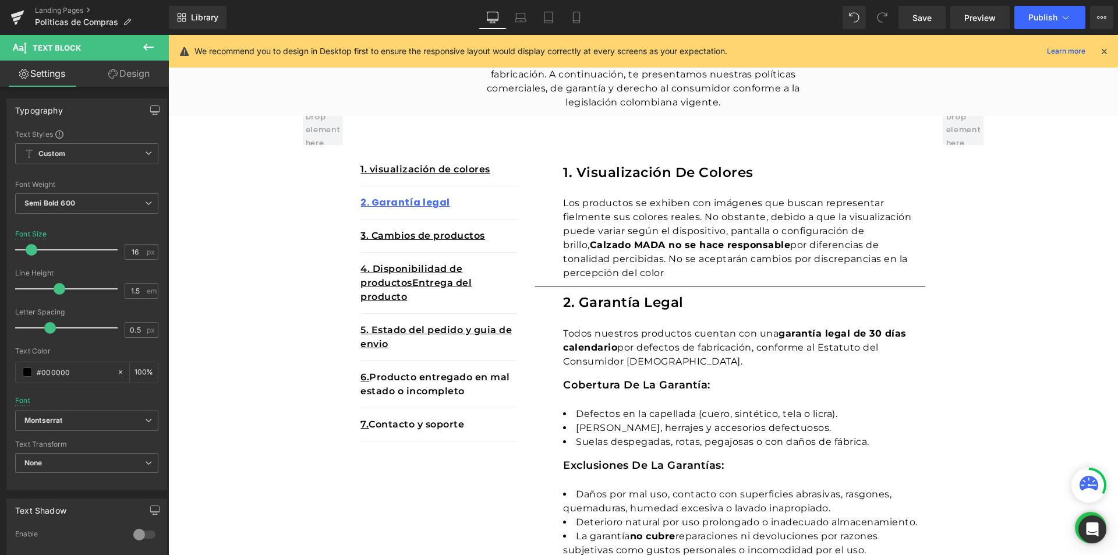
scroll to position [71, 0]
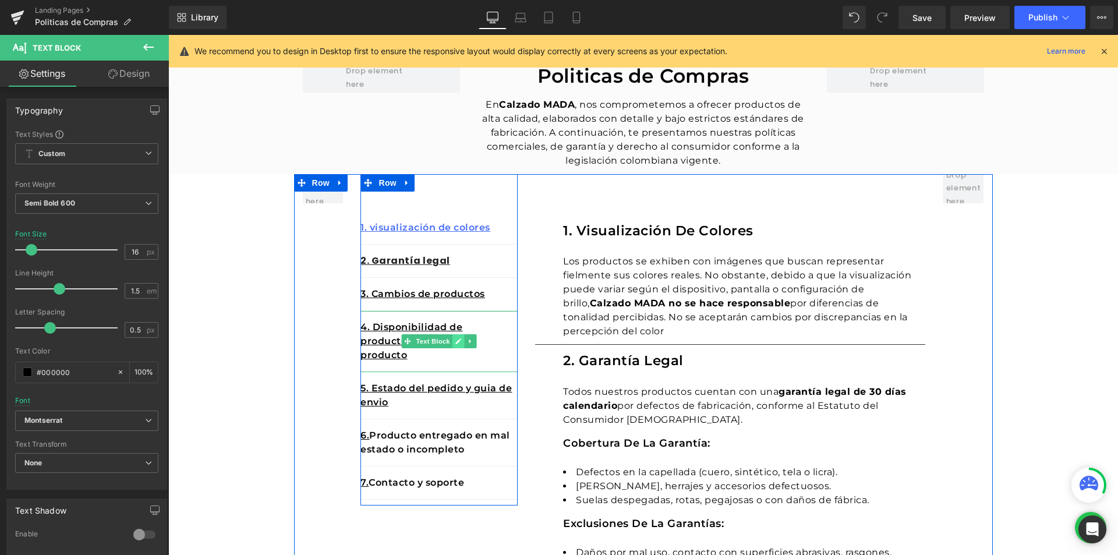
click at [455, 342] on icon at bounding box center [458, 341] width 6 height 7
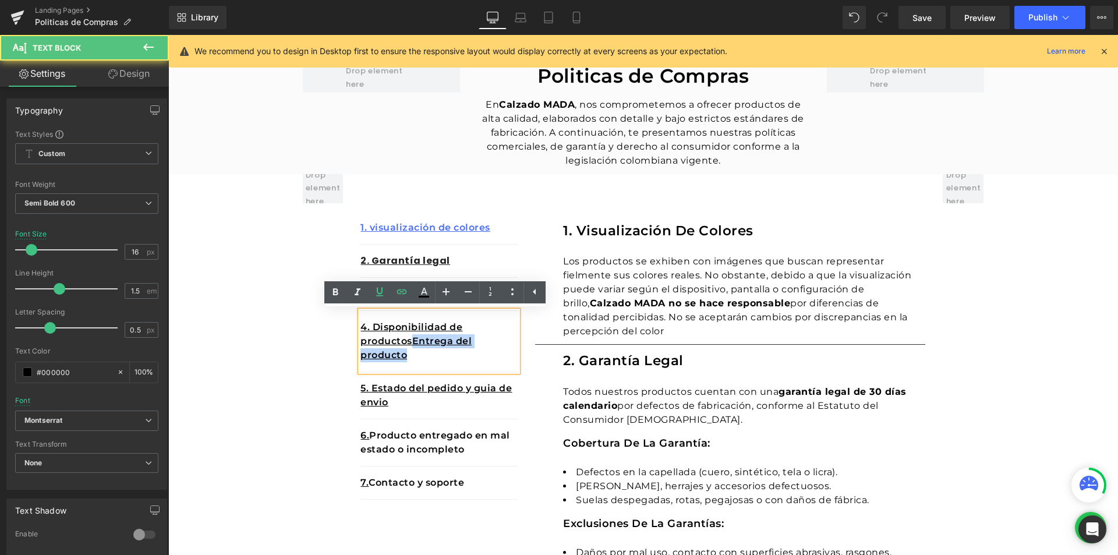
drag, startPoint x: 409, startPoint y: 342, endPoint x: 412, endPoint y: 352, distance: 10.2
click at [412, 352] on p "4. Disponibilidad de productosEntrega del producto" at bounding box center [438, 341] width 157 height 42
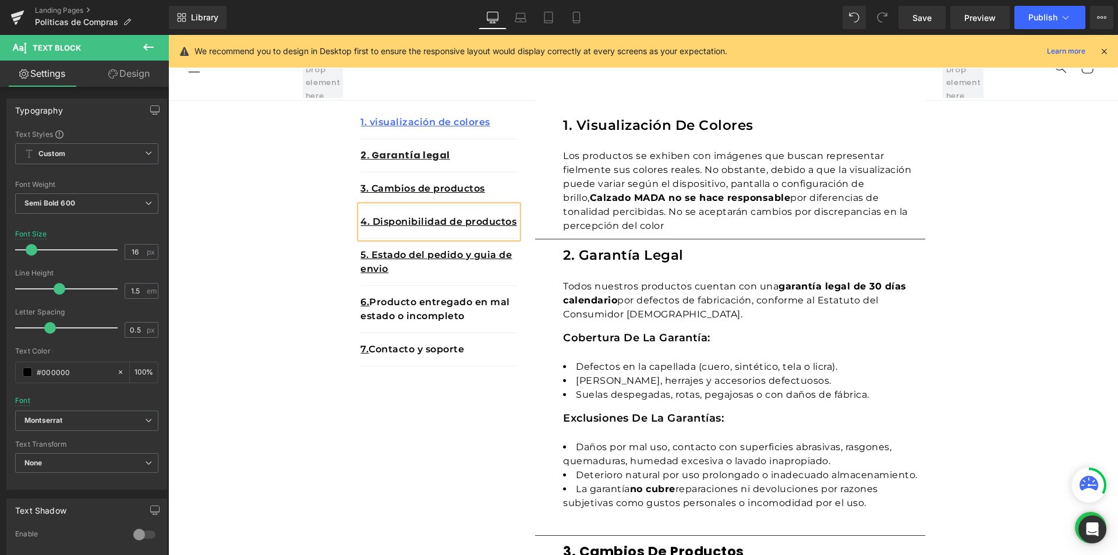
scroll to position [0, 0]
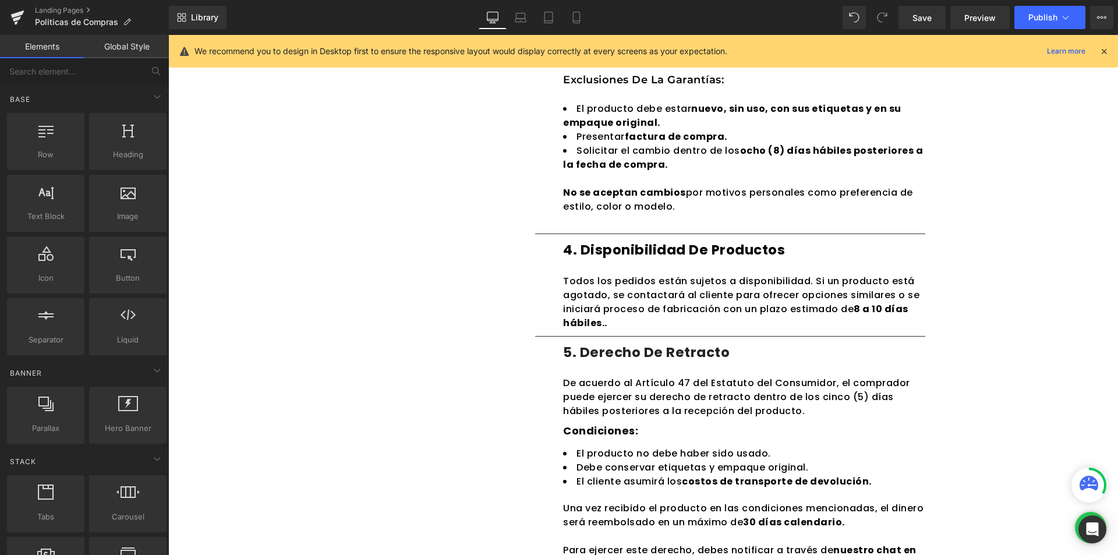
scroll to position [873, 0]
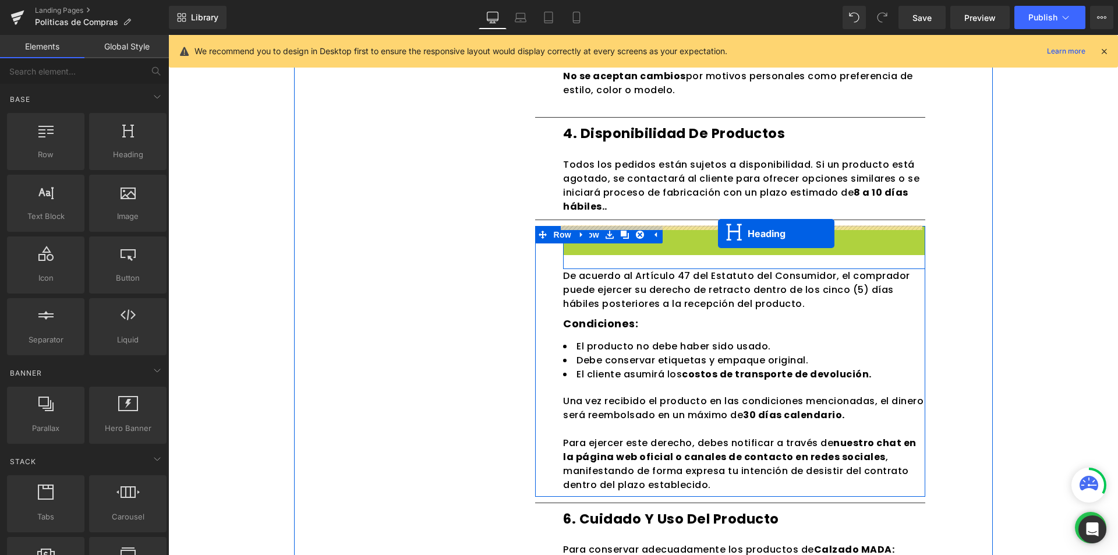
drag, startPoint x: 727, startPoint y: 232, endPoint x: 720, endPoint y: 233, distance: 7.1
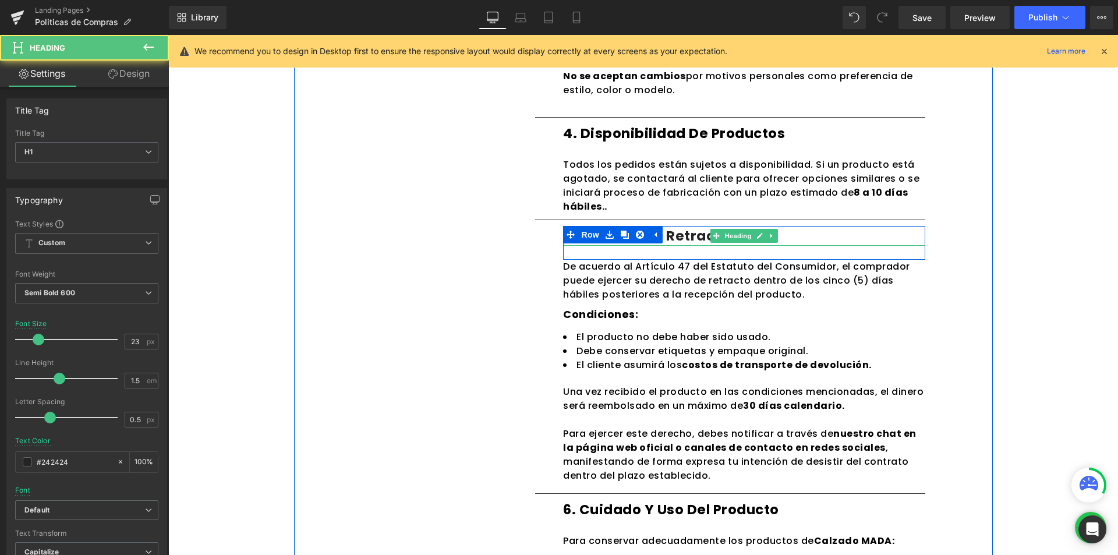
click at [979, 281] on div "1. visualización de colores Text Block 2. Garantía legal Text Block 3. Cambios …" at bounding box center [643, 159] width 699 height 1574
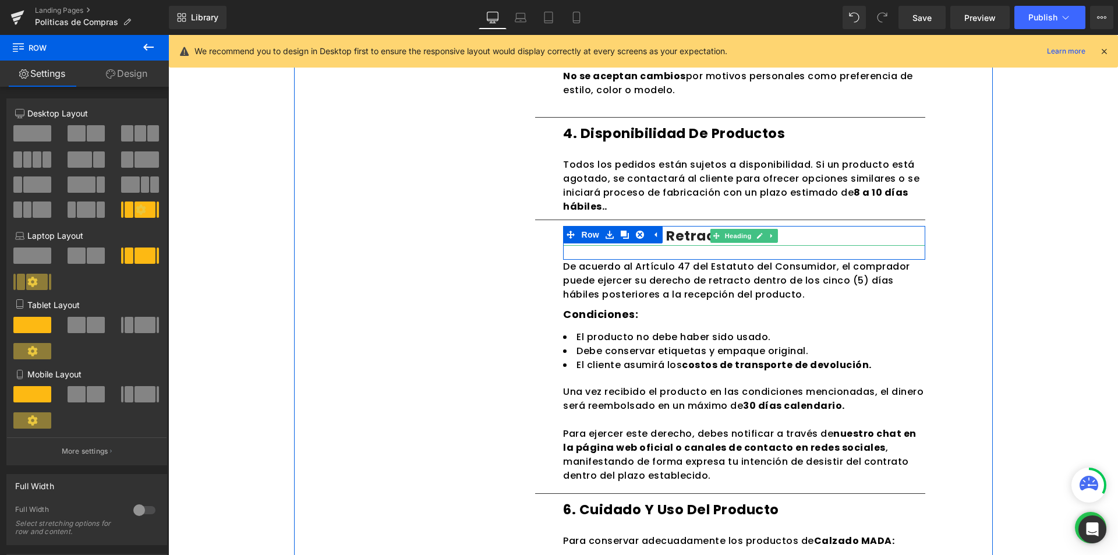
click at [787, 239] on h1 "5. Derecho de retracto" at bounding box center [744, 236] width 362 height 20
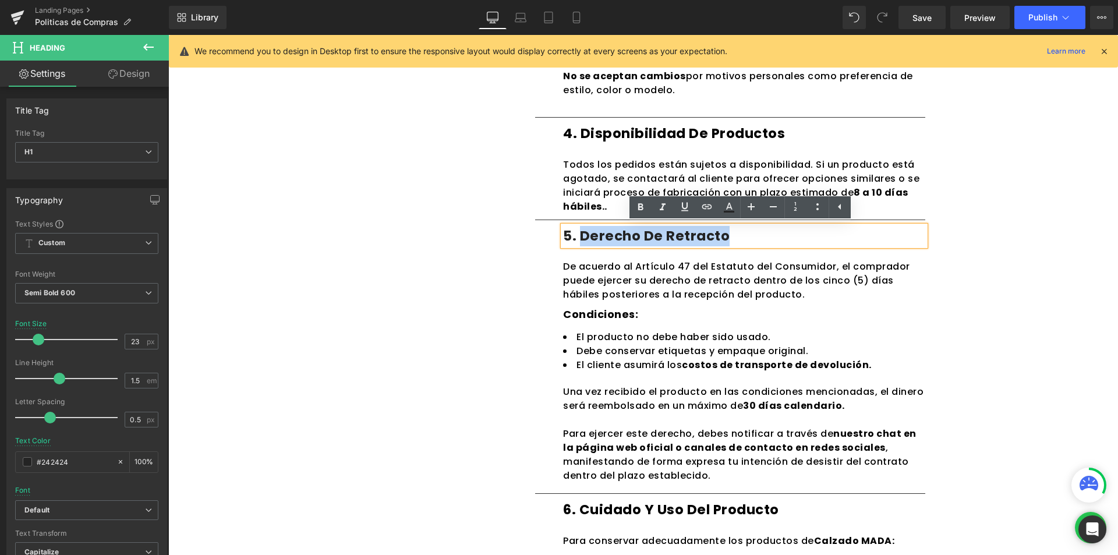
drag, startPoint x: 789, startPoint y: 238, endPoint x: 577, endPoint y: 238, distance: 211.9
click at [577, 238] on h1 "5. Derecho de retracto" at bounding box center [744, 236] width 362 height 20
copy h1 "Derecho de retracto"
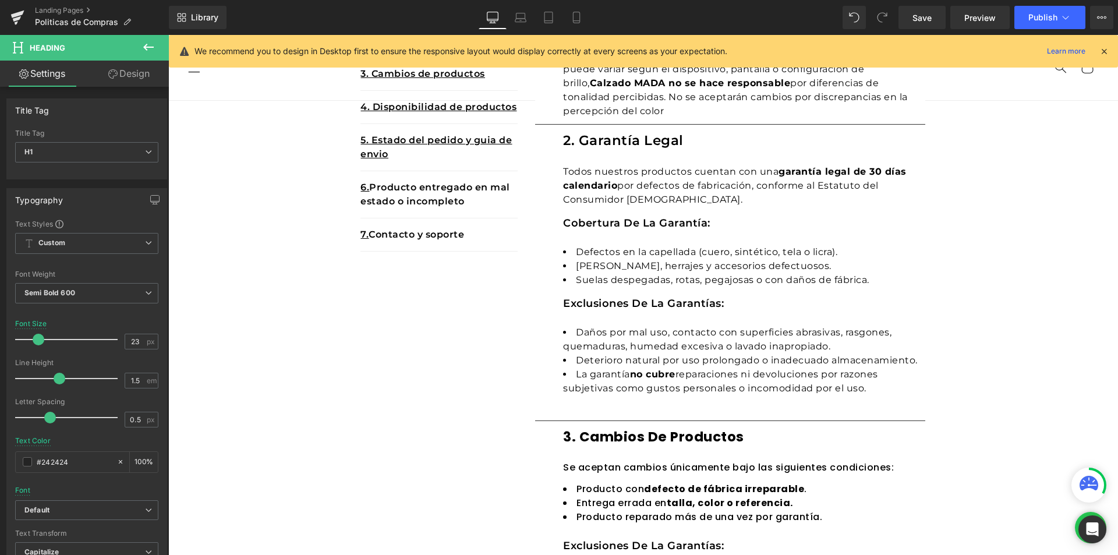
scroll to position [175, 0]
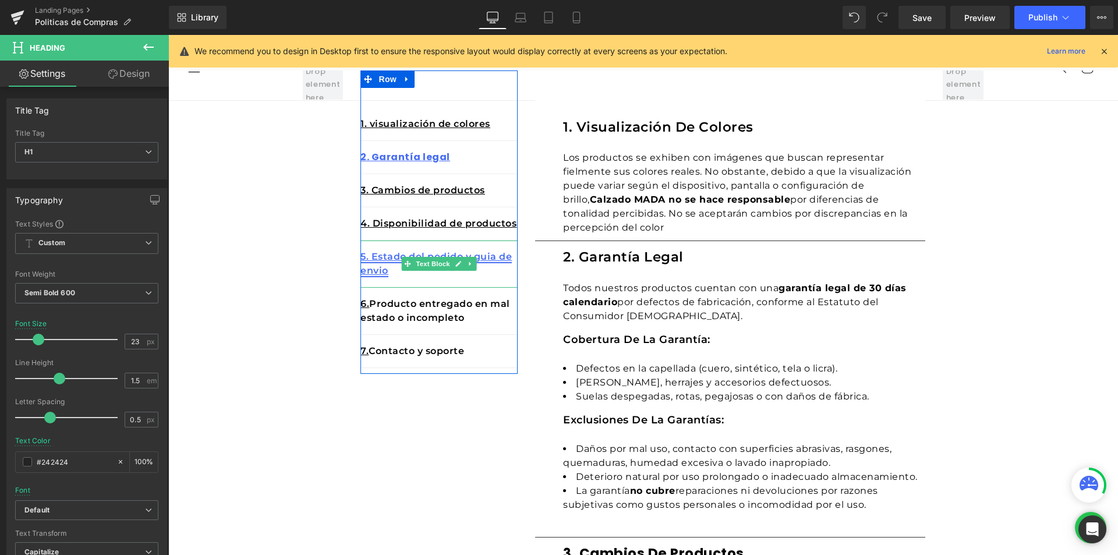
click at [368, 257] on link "5. Estado del pedido y guia de envio" at bounding box center [435, 263] width 151 height 25
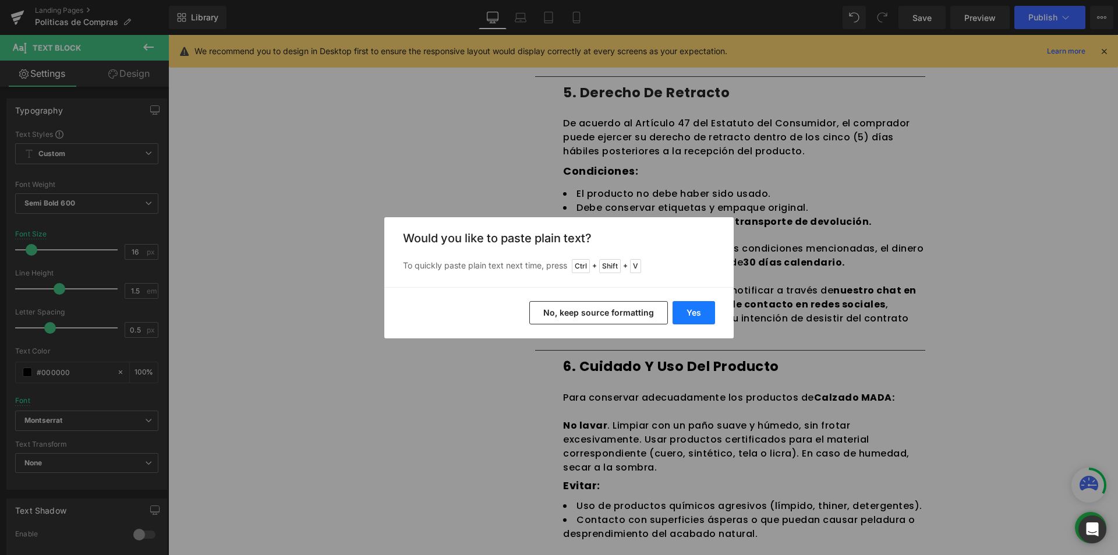
click at [707, 310] on button "Yes" at bounding box center [693, 312] width 42 height 23
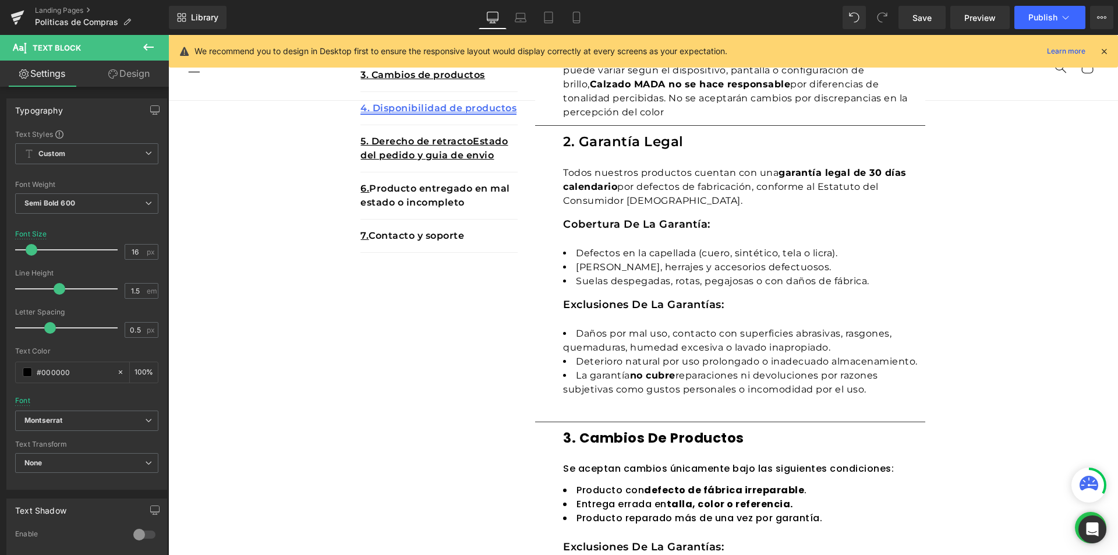
scroll to position [115, 0]
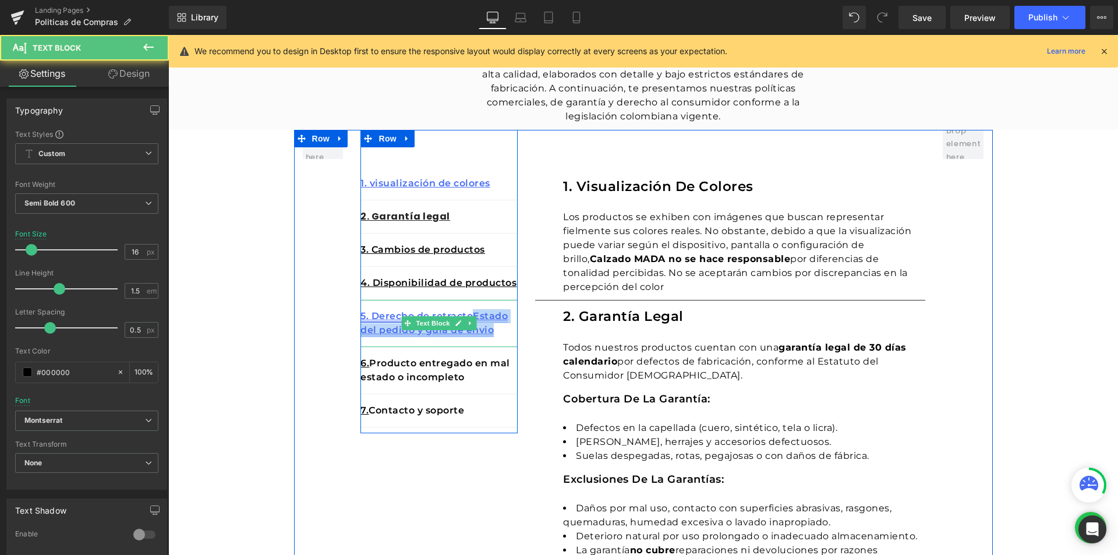
drag, startPoint x: 469, startPoint y: 313, endPoint x: 488, endPoint y: 327, distance: 23.3
click at [488, 327] on link "5. Derecho de retractoEstado del pedido y guia de envio" at bounding box center [433, 322] width 147 height 25
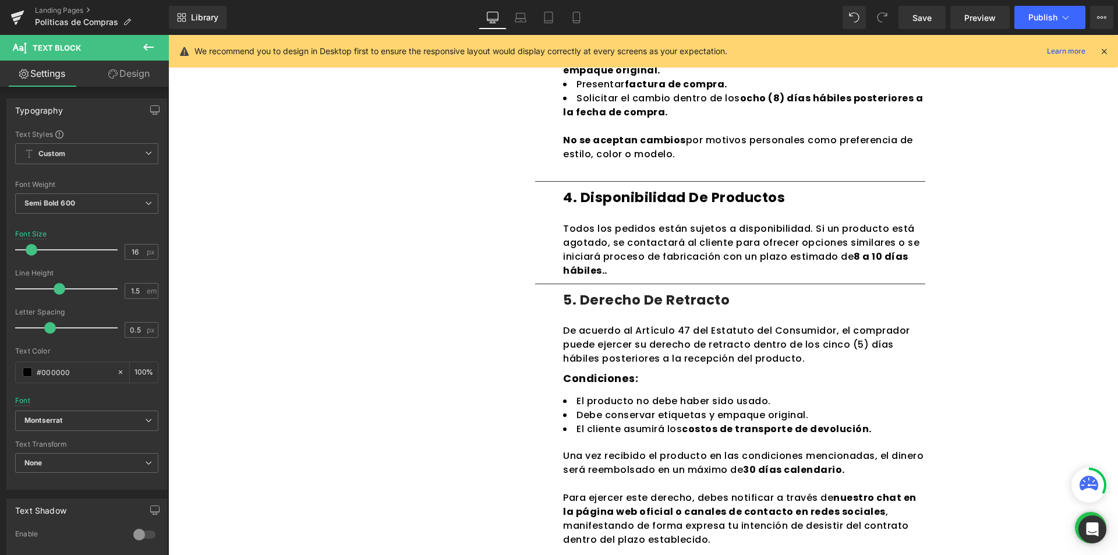
click at [941, 271] on div "1. visualización de colores Text Block 2. Garantía legal Text Block 3. Cambios …" at bounding box center [643, 223] width 699 height 1574
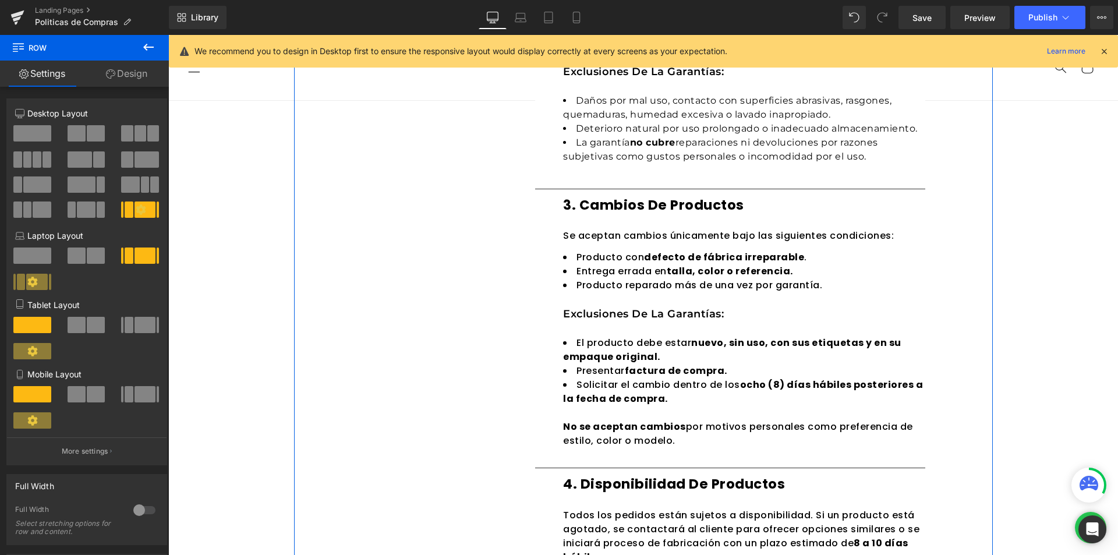
click at [479, 365] on div "1. visualización de colores Text Block 2. Garantía legal Text Block 3. Cambios …" at bounding box center [643, 509] width 699 height 1574
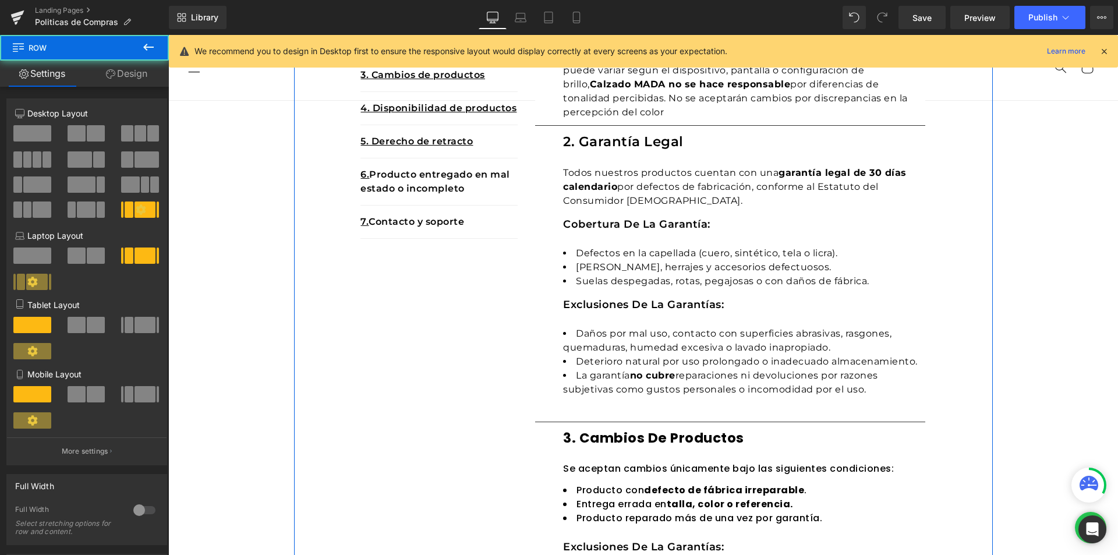
scroll to position [232, 0]
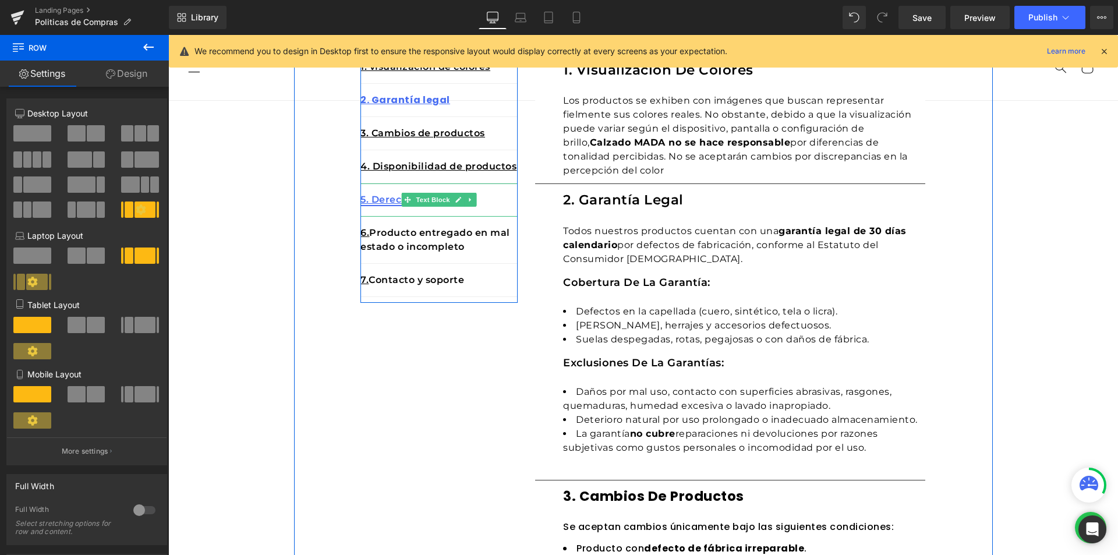
click at [381, 201] on link "5. Derecho de retracto" at bounding box center [416, 199] width 112 height 11
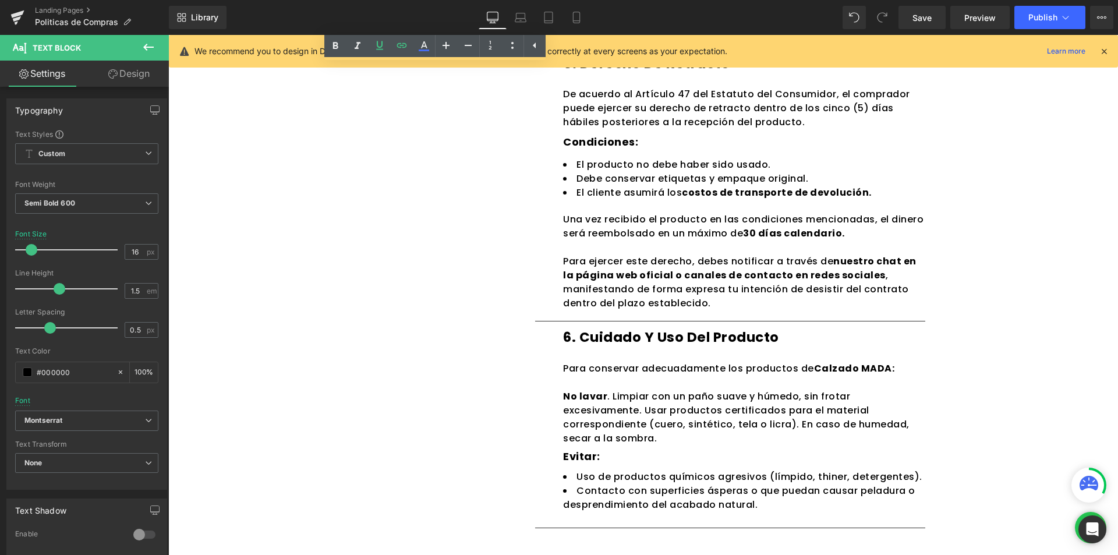
scroll to position [1047, 0]
click at [1108, 40] on div "We recommend you to design in Desktop first to ensure the responsive layout wou…" at bounding box center [643, 51] width 949 height 33
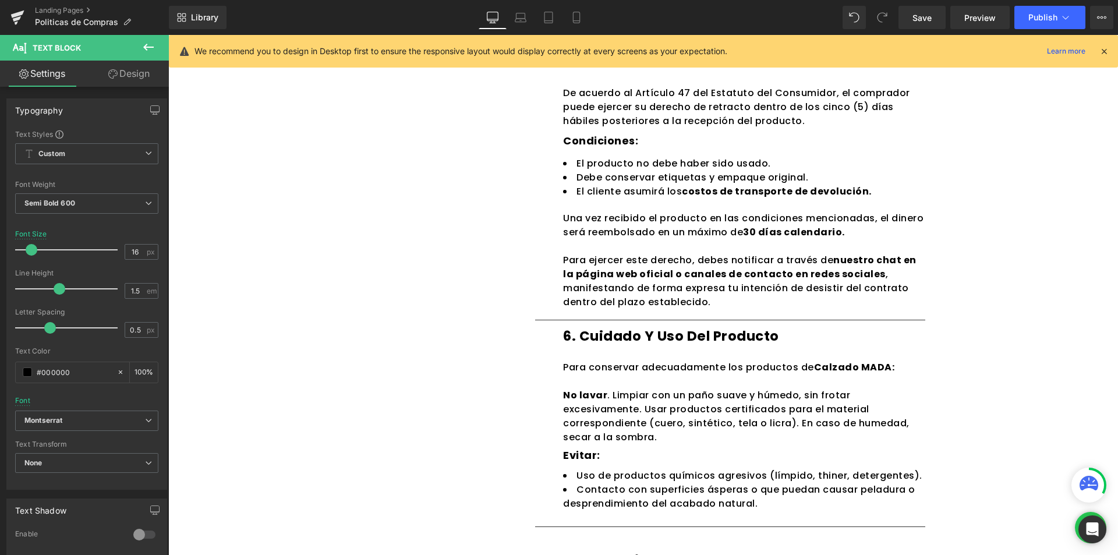
click at [1108, 44] on div "We recommend you to design in Desktop first to ensure the responsive layout wou…" at bounding box center [643, 51] width 949 height 33
click at [1102, 47] on icon at bounding box center [1104, 51] width 10 height 10
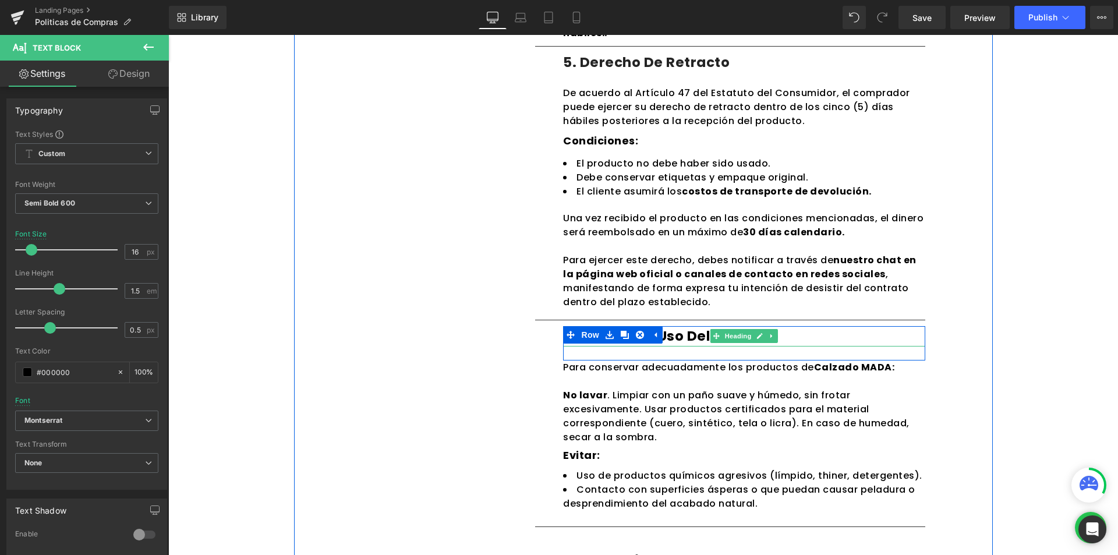
click at [795, 338] on h1 "6. Cuidado y uso del producto" at bounding box center [744, 336] width 362 height 20
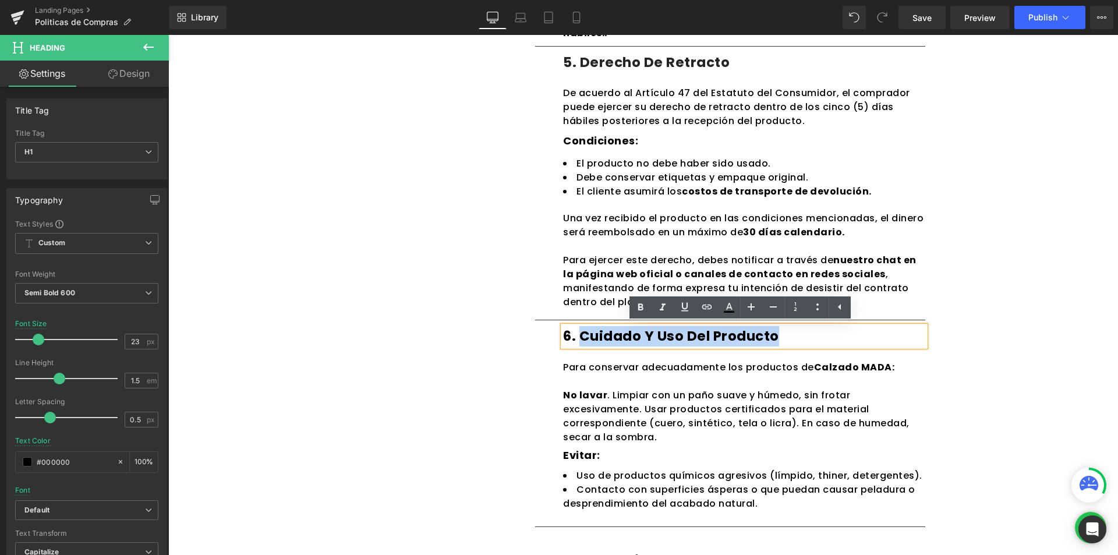
drag, startPoint x: 784, startPoint y: 339, endPoint x: 577, endPoint y: 341, distance: 206.7
click at [577, 341] on h1 "6. Cuidado y uso del producto" at bounding box center [744, 336] width 362 height 20
copy h1 "Cuidado y uso del producto"
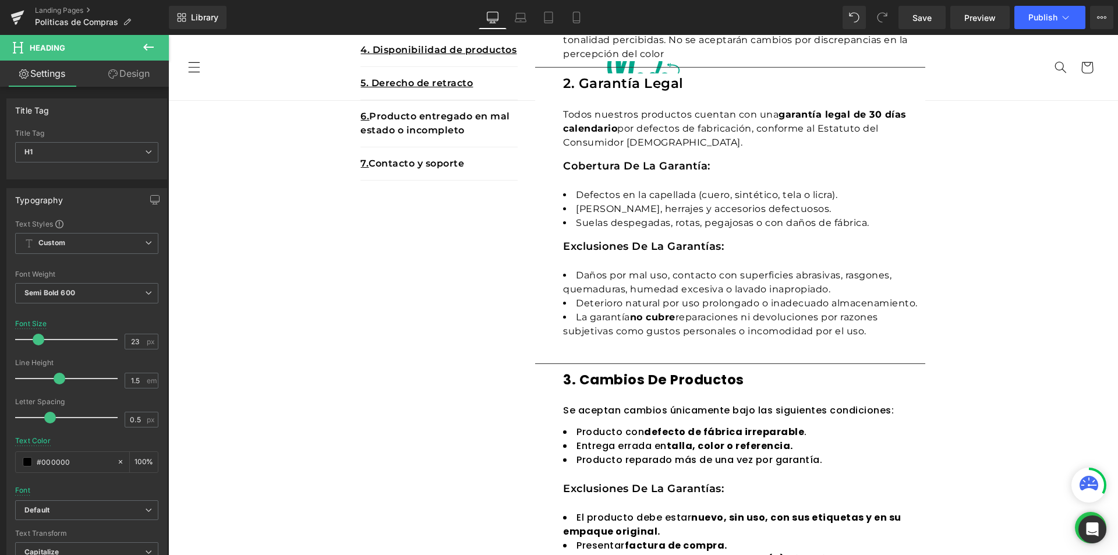
scroll to position [290, 0]
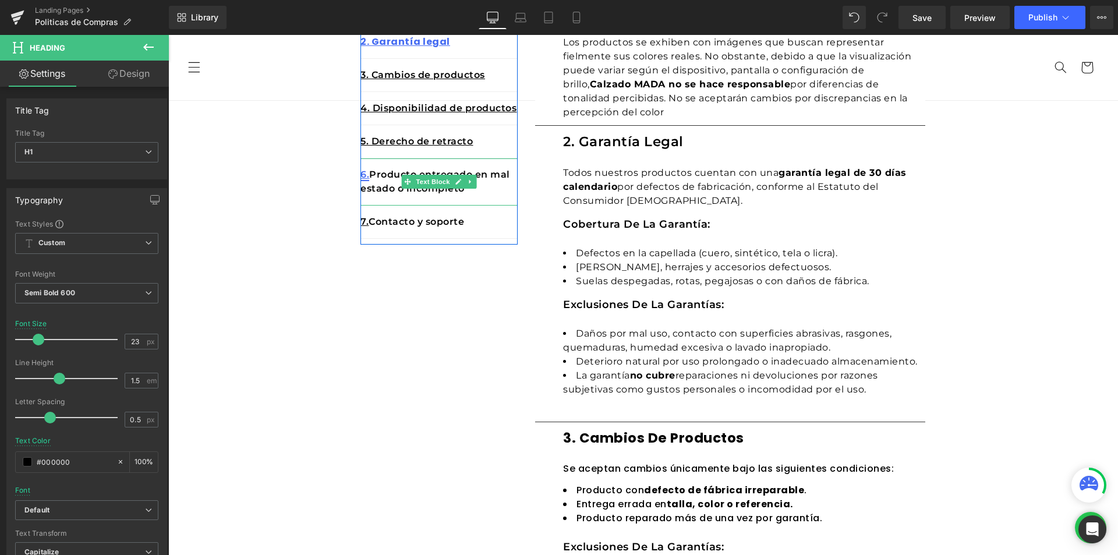
click at [366, 172] on link "6." at bounding box center [364, 174] width 9 height 11
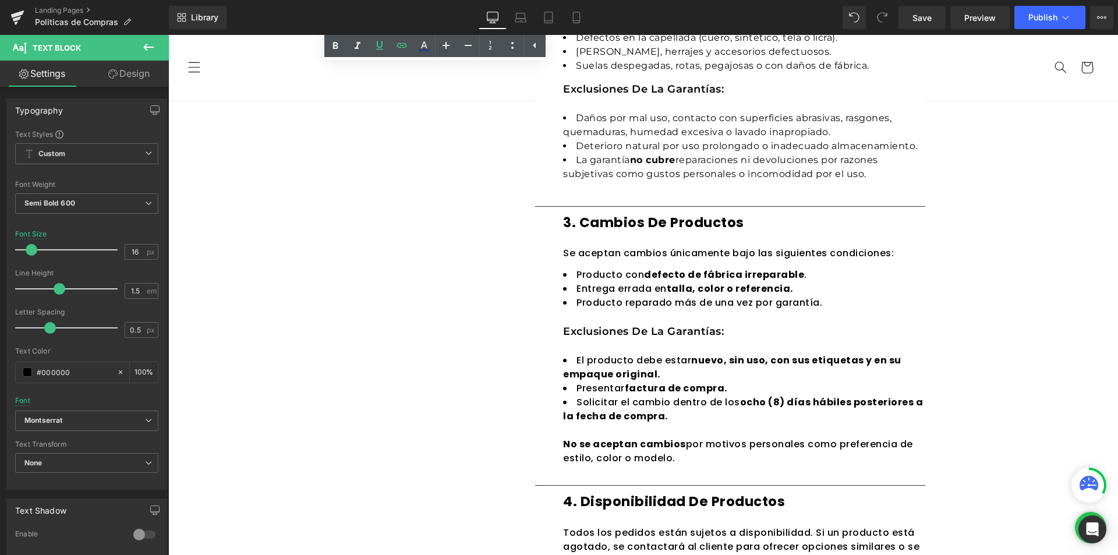
scroll to position [272, 0]
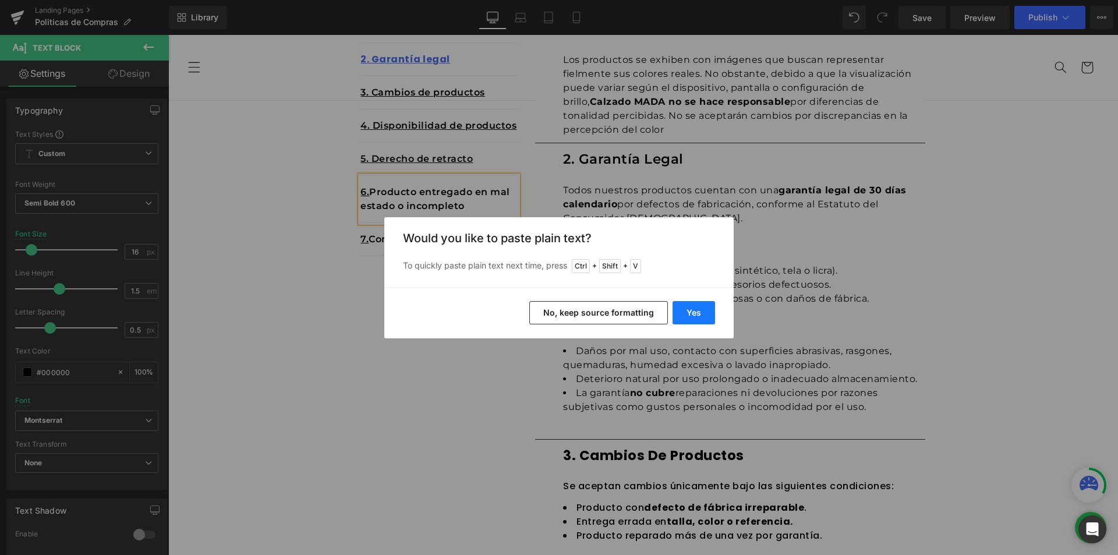
click at [683, 314] on button "Yes" at bounding box center [693, 312] width 42 height 23
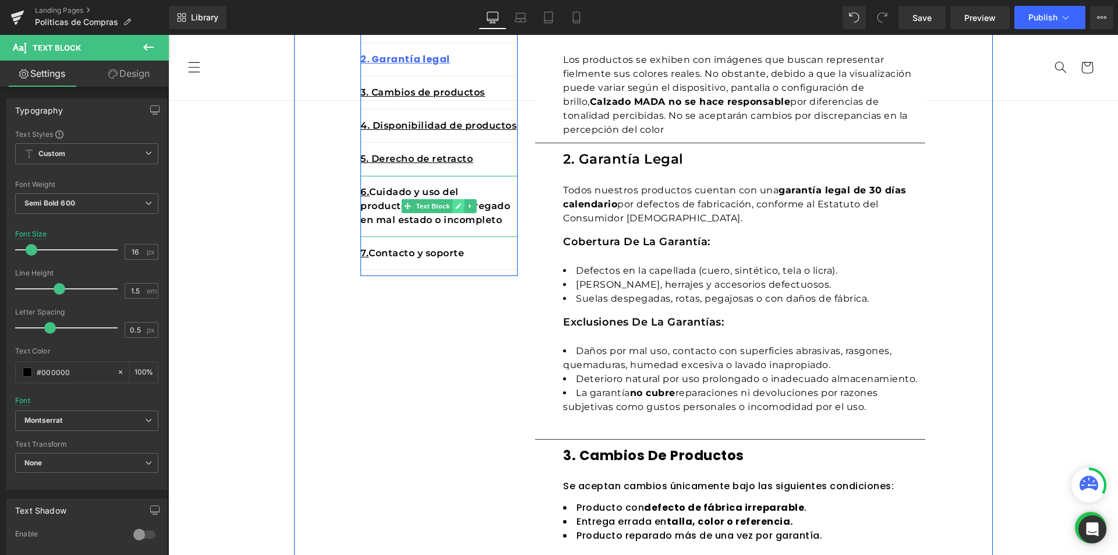
click at [455, 205] on icon at bounding box center [458, 206] width 6 height 7
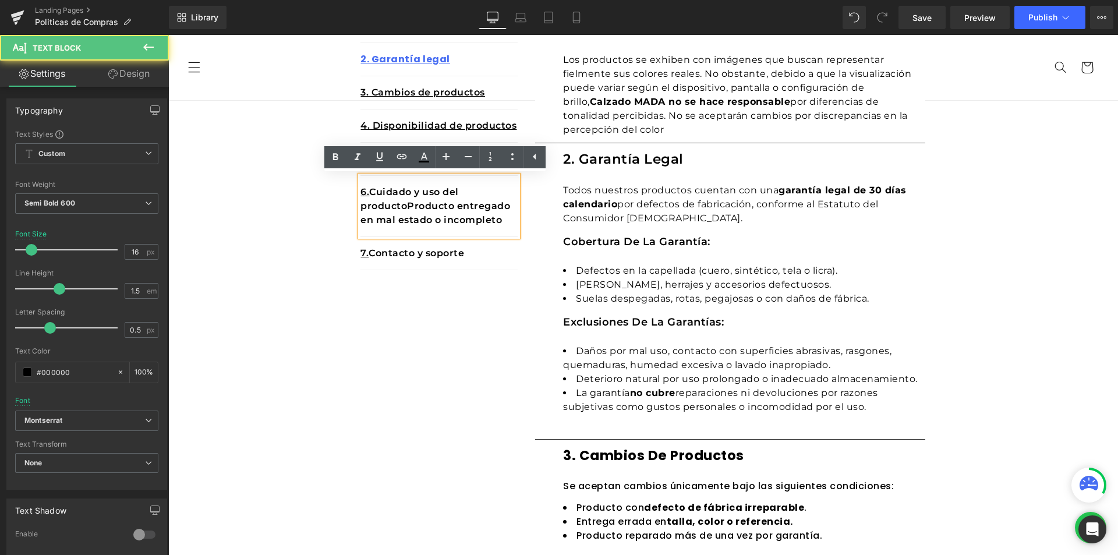
click at [404, 205] on p "6. Cuidado y uso del producto Producto entregado en mal estado o incompleto" at bounding box center [438, 206] width 157 height 42
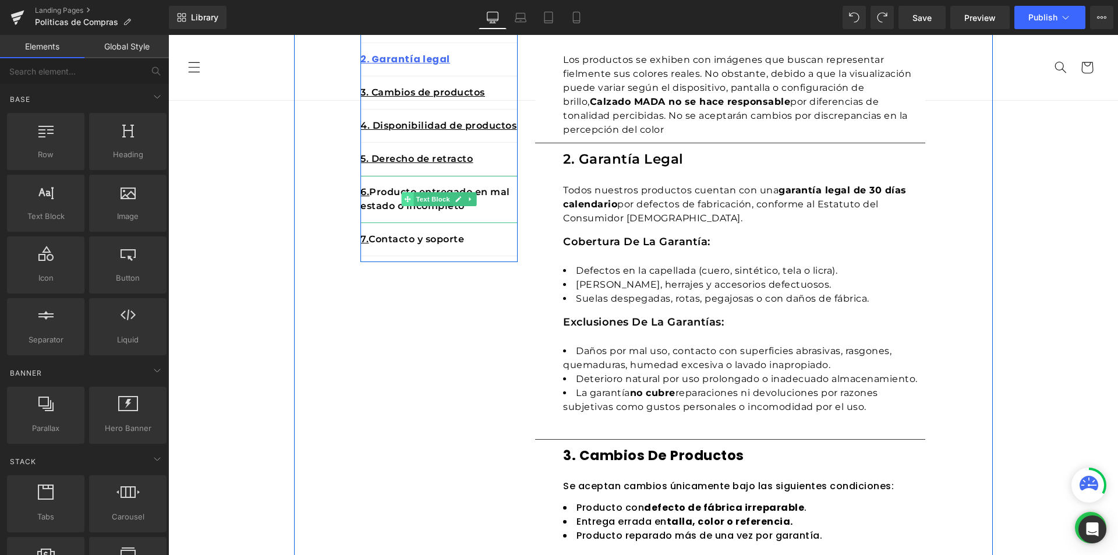
scroll to position [286, 0]
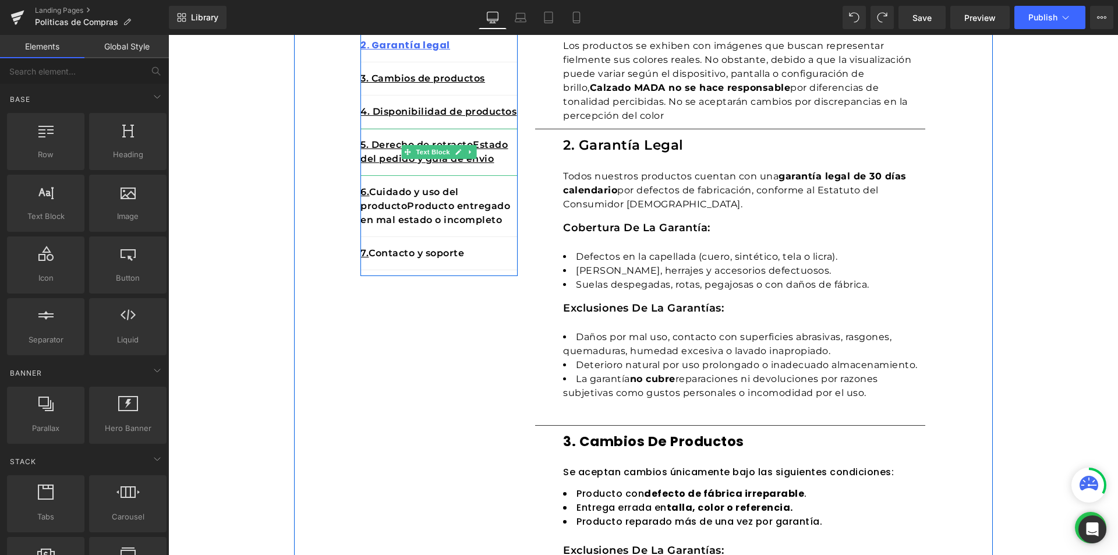
click at [465, 154] on link at bounding box center [471, 152] width 12 height 14
click at [461, 153] on icon at bounding box center [464, 151] width 6 height 6
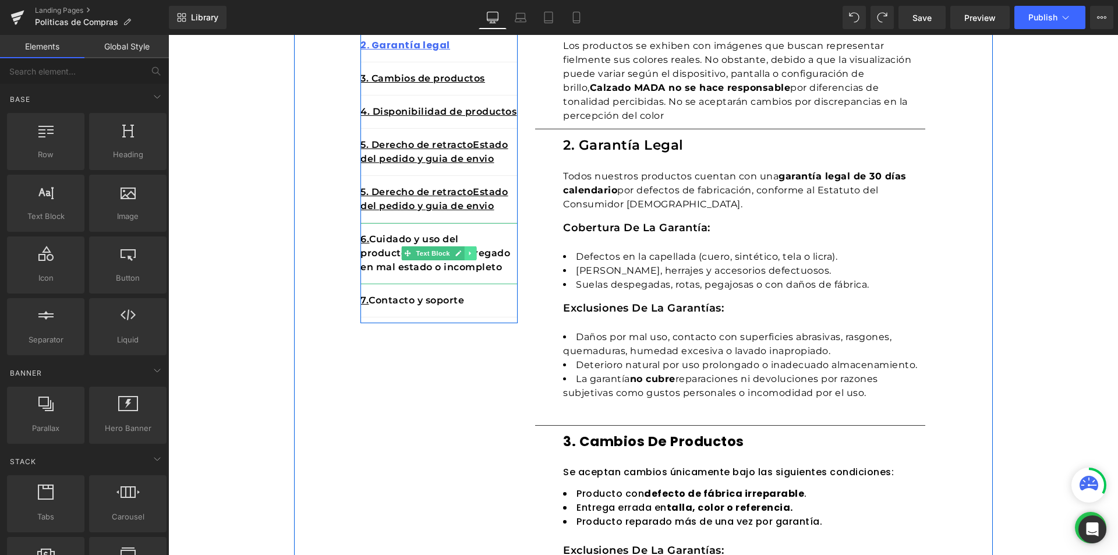
click at [465, 253] on link at bounding box center [471, 253] width 12 height 14
click at [473, 253] on icon at bounding box center [476, 253] width 6 height 6
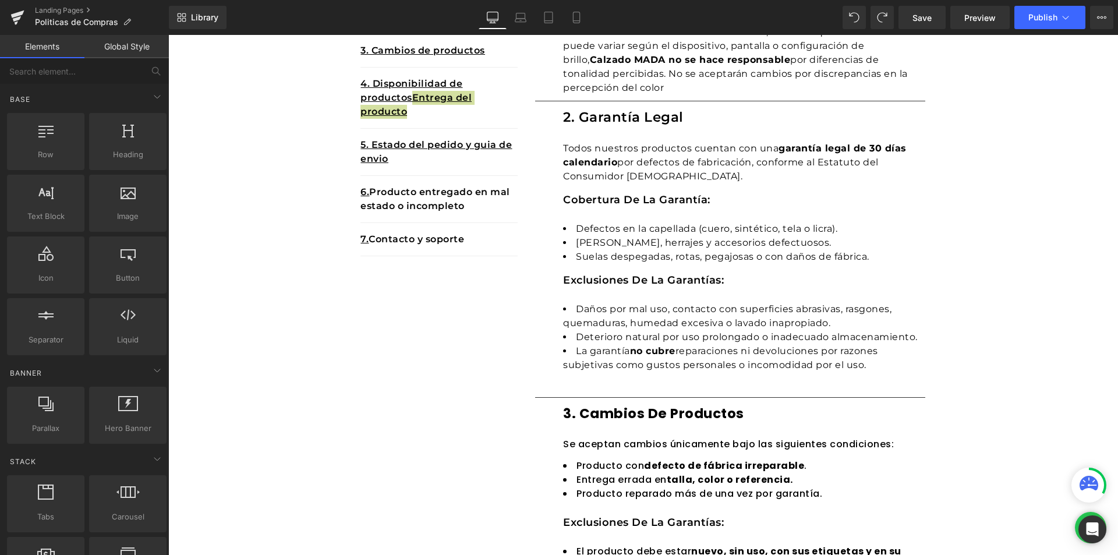
scroll to position [198, 0]
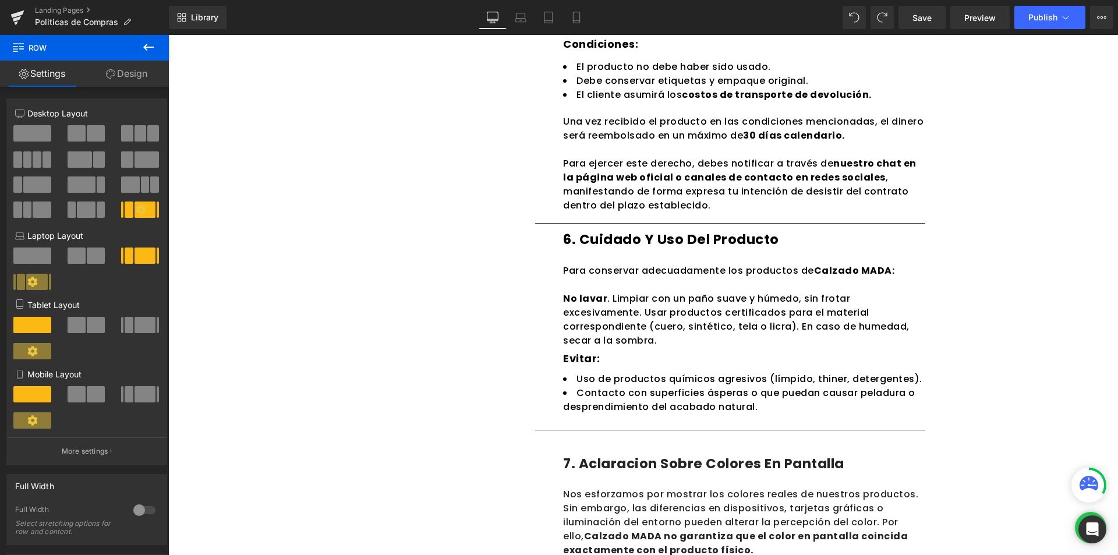
scroll to position [1163, 0]
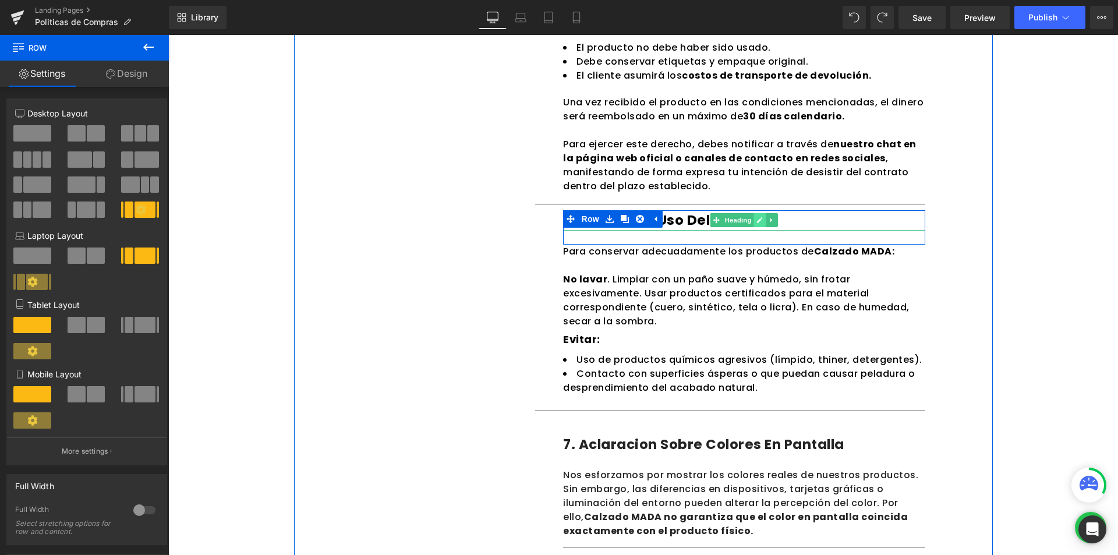
click at [756, 224] on link at bounding box center [760, 220] width 12 height 14
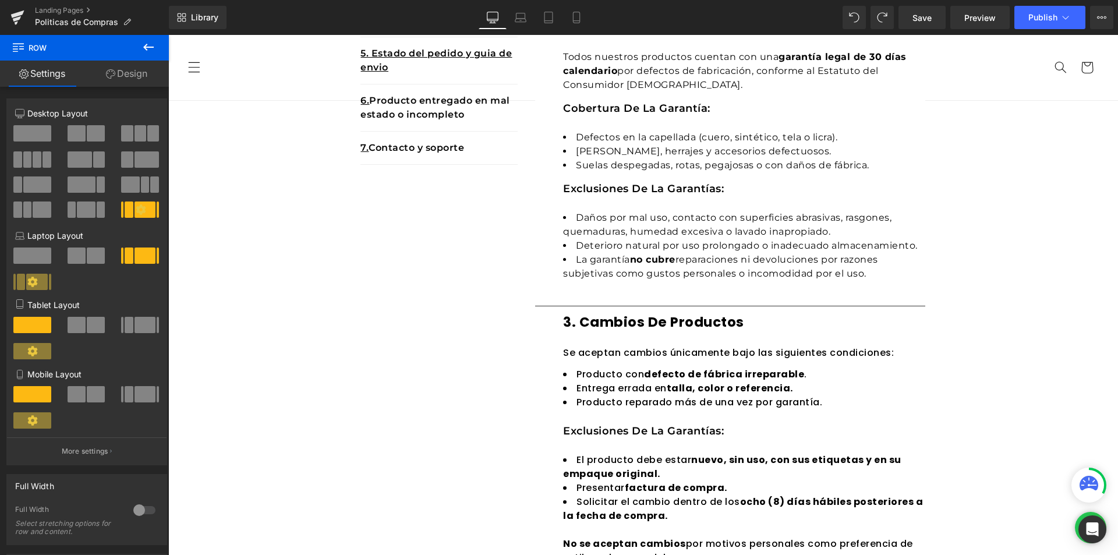
scroll to position [173, 0]
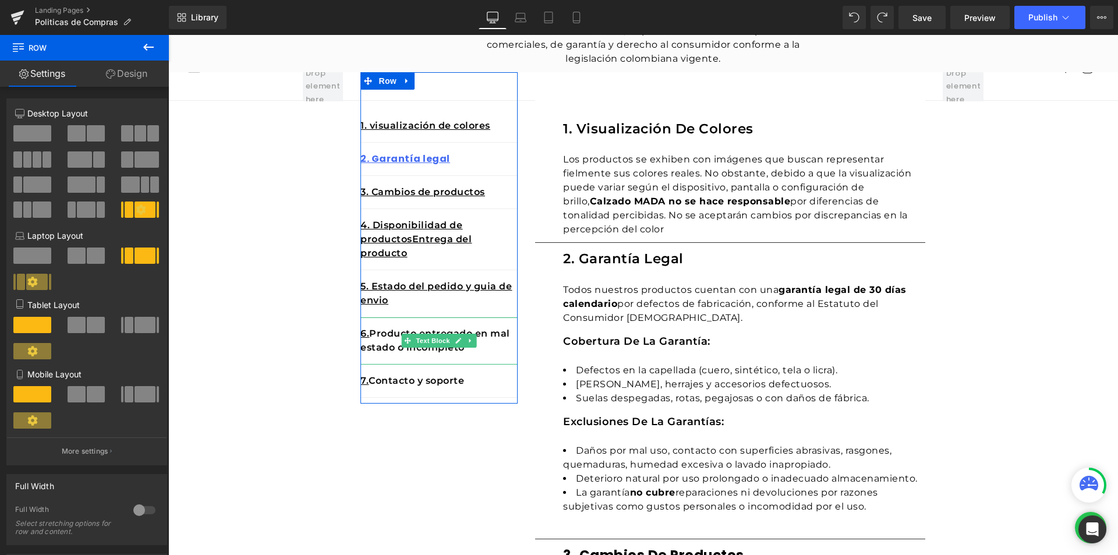
click at [371, 339] on p "6. Producto entregado en mal estado o incompleto" at bounding box center [438, 341] width 157 height 28
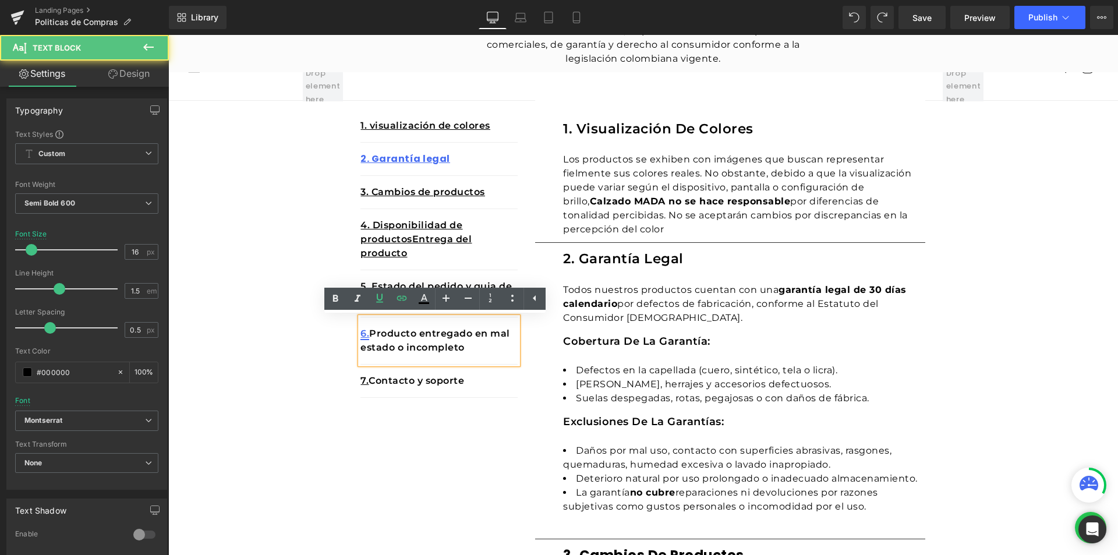
click at [360, 331] on link "6." at bounding box center [364, 333] width 9 height 11
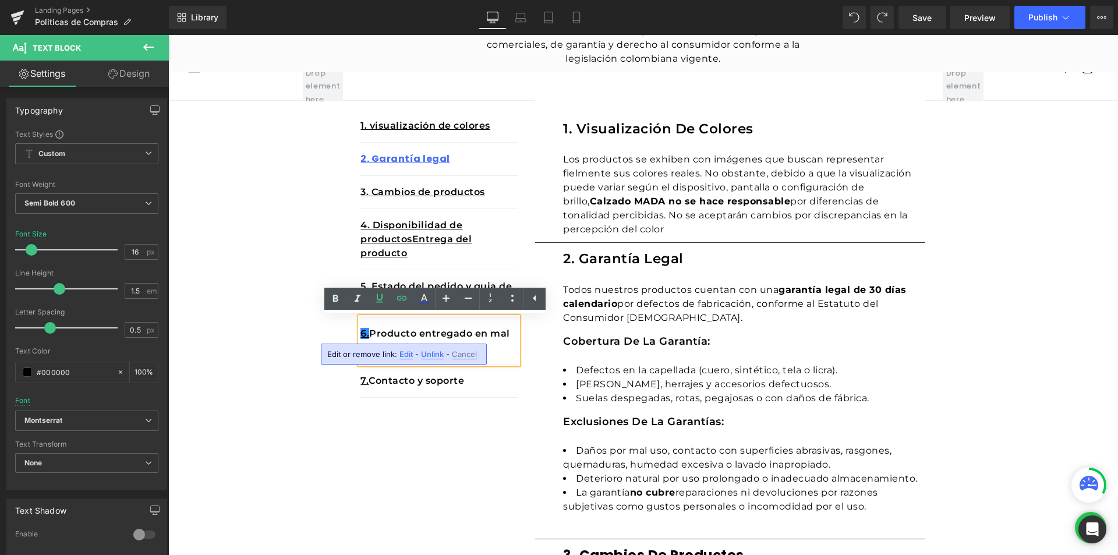
click at [408, 353] on span "Edit" at bounding box center [405, 354] width 13 height 10
click at [371, 356] on input "#r-1756320887065" at bounding box center [441, 357] width 179 height 29
click at [442, 357] on input "#r-1756320887065" at bounding box center [441, 357] width 179 height 29
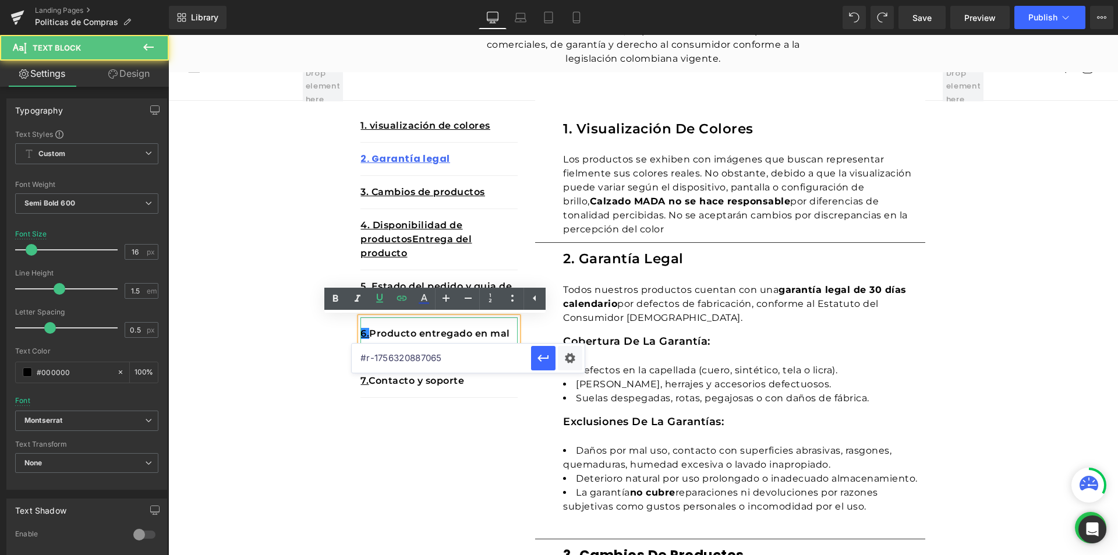
click at [373, 336] on p "6. Producto entregado en mal estado o incompleto" at bounding box center [438, 341] width 157 height 28
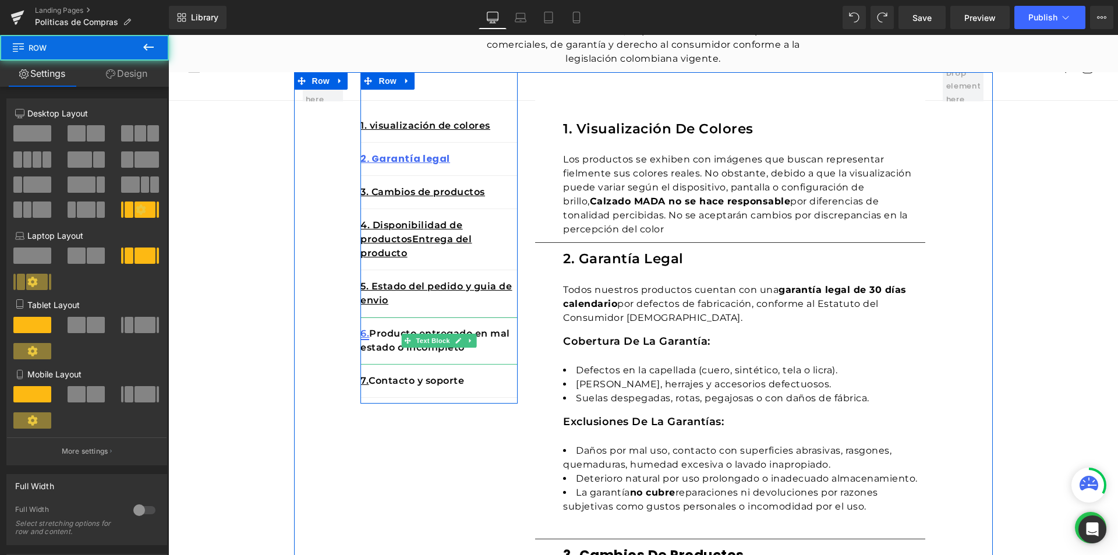
click at [366, 336] on link "6." at bounding box center [364, 333] width 9 height 11
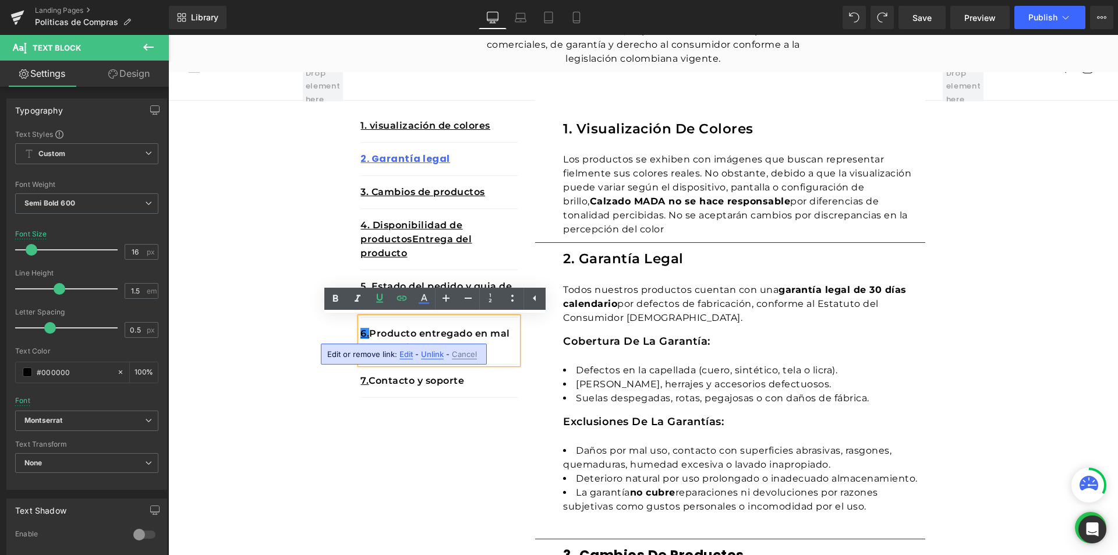
click at [404, 355] on span "Edit" at bounding box center [405, 354] width 13 height 10
click at [391, 361] on input "#r-1756320887065" at bounding box center [441, 357] width 179 height 29
click at [476, 356] on input "#r-1756320887065" at bounding box center [441, 357] width 179 height 29
click at [0, 0] on div "Text Color Highlight Color #333333 Edit or remove link: Edit - Unlink - Cancel …" at bounding box center [0, 0] width 0 height 0
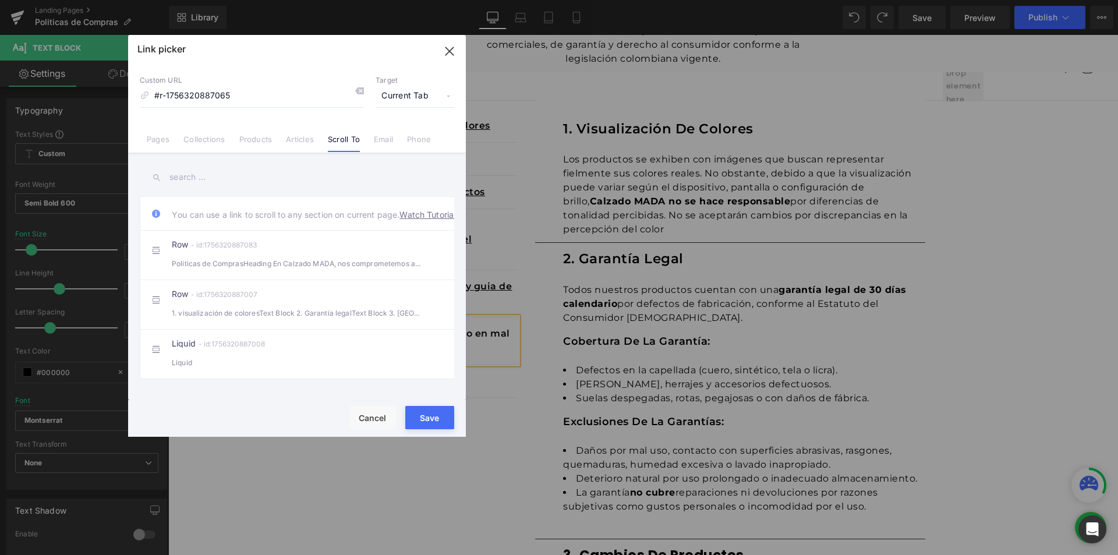
click at [334, 145] on link "Scroll To" at bounding box center [344, 142] width 32 height 17
click at [265, 100] on input "#r-1756320887065" at bounding box center [252, 96] width 224 height 22
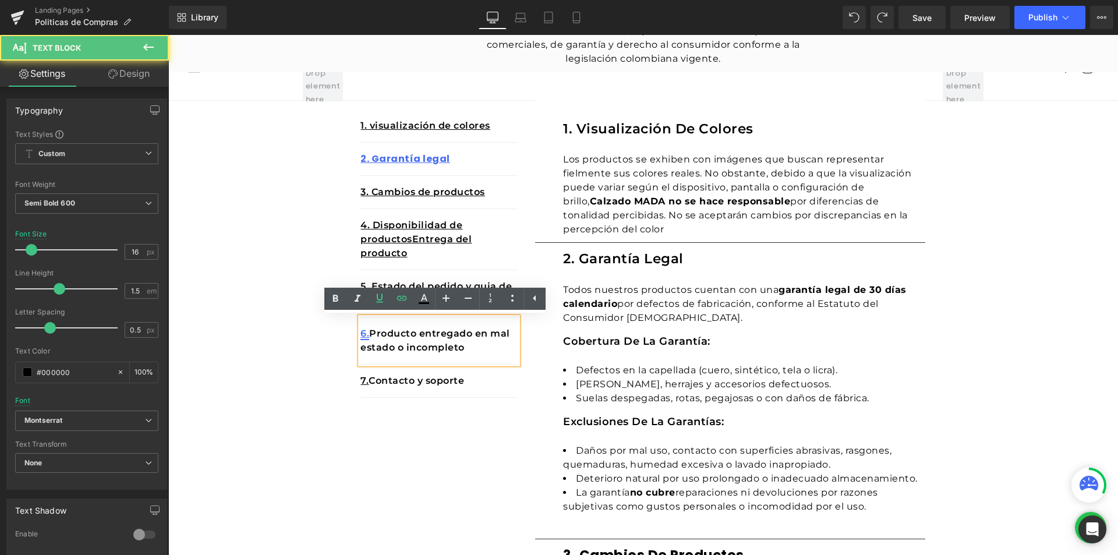
click at [364, 332] on link "6." at bounding box center [364, 333] width 9 height 11
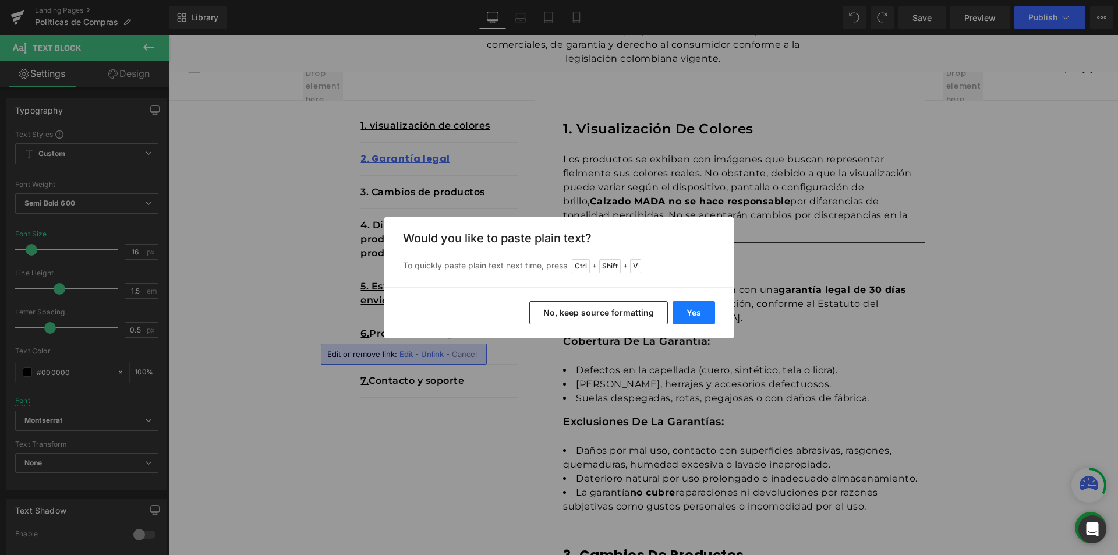
click at [697, 317] on button "Yes" at bounding box center [693, 312] width 42 height 23
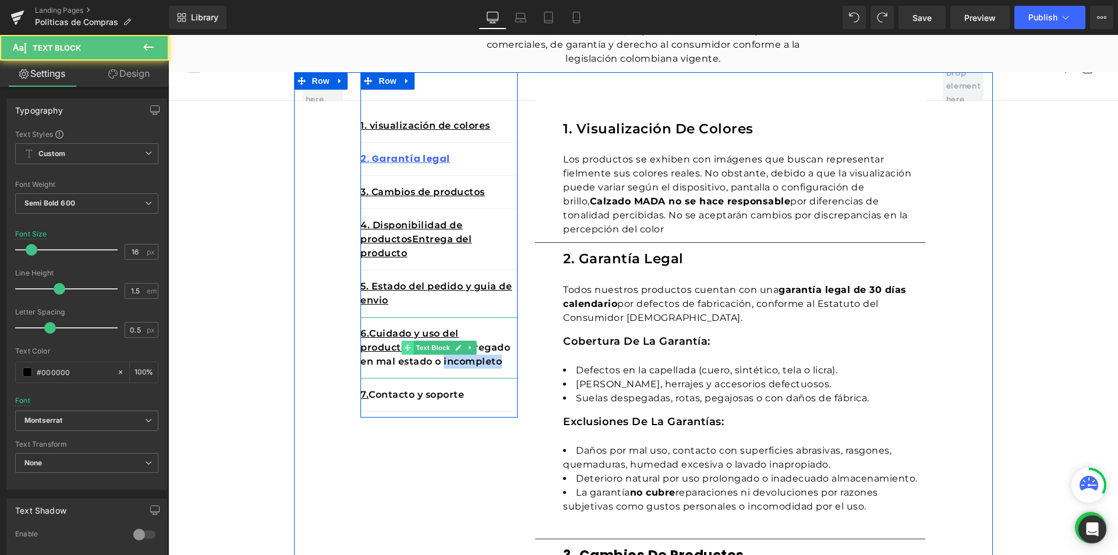
drag, startPoint x: 492, startPoint y: 359, endPoint x: 401, endPoint y: 348, distance: 92.1
click at [401, 348] on div "6.Cuidado y uso del producto Producto entregado en mal estado o incompleto Text…" at bounding box center [438, 347] width 157 height 61
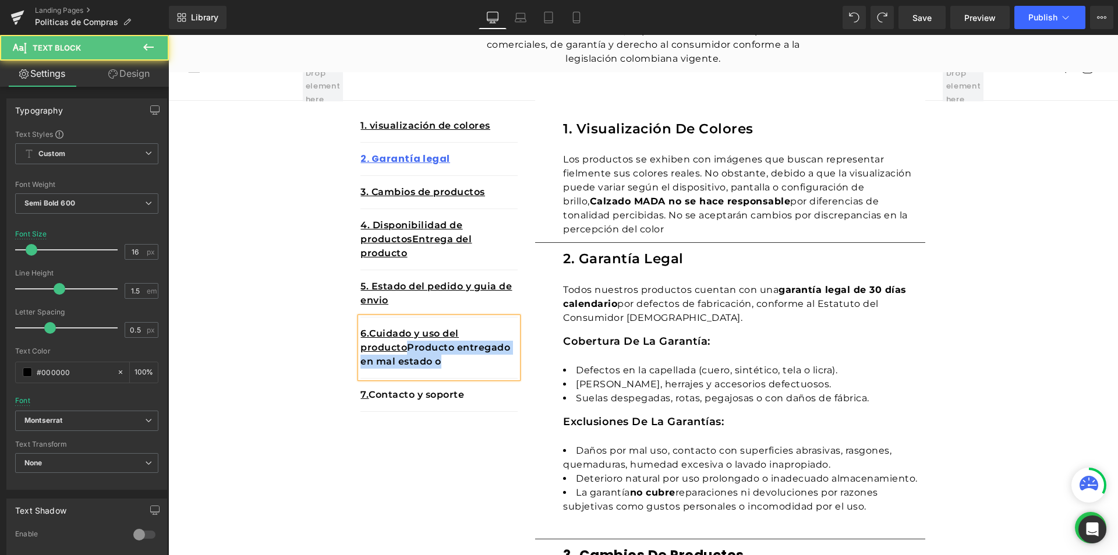
drag, startPoint x: 406, startPoint y: 346, endPoint x: 436, endPoint y: 358, distance: 31.9
click at [436, 358] on p "6.Cuidado y uso del producto Producto entregado en mal estado o" at bounding box center [438, 348] width 157 height 42
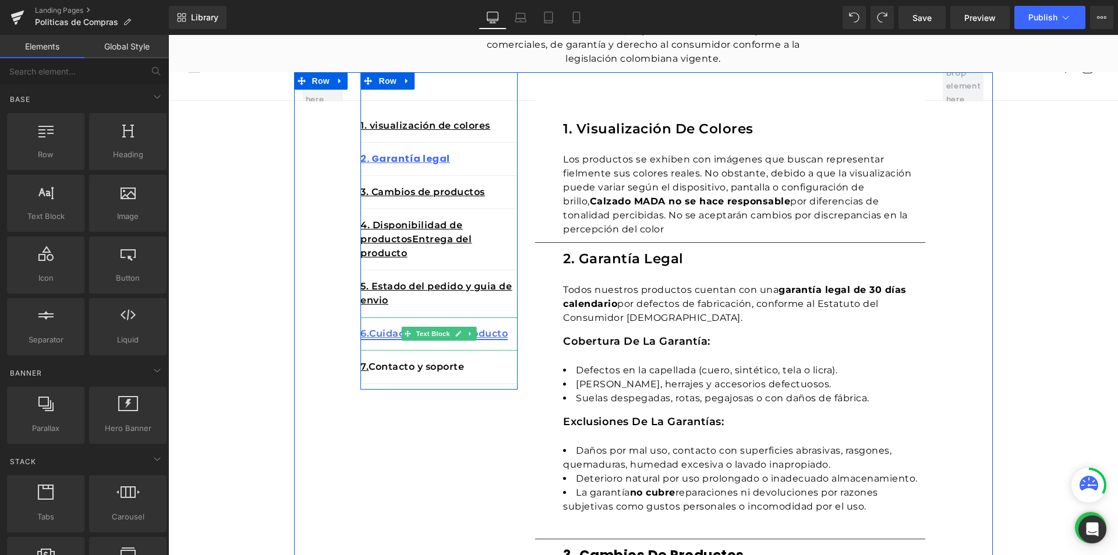
click at [366, 332] on link "6.Cuidado y uso del producto" at bounding box center [433, 333] width 147 height 11
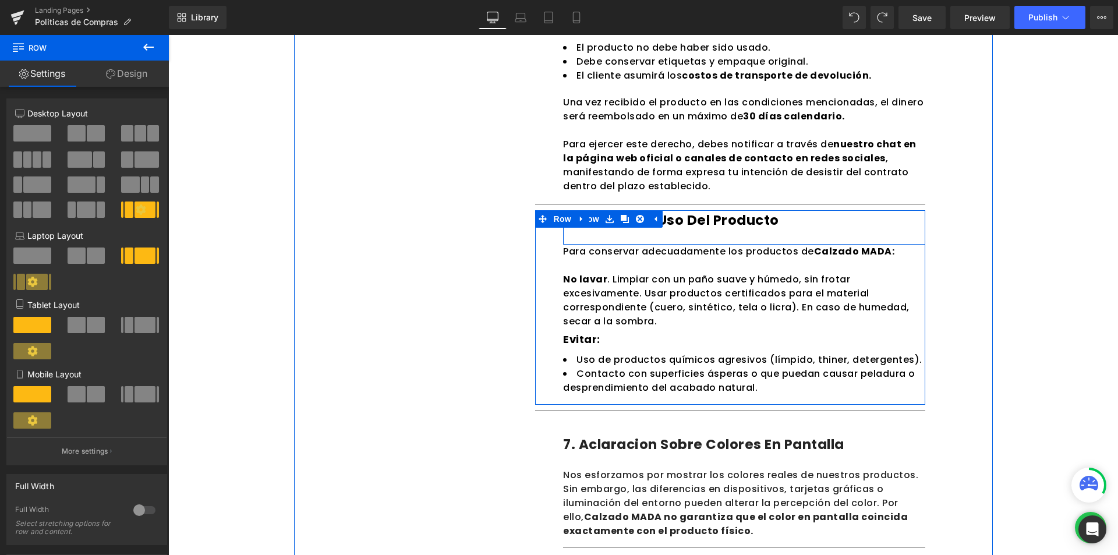
scroll to position [1395, 0]
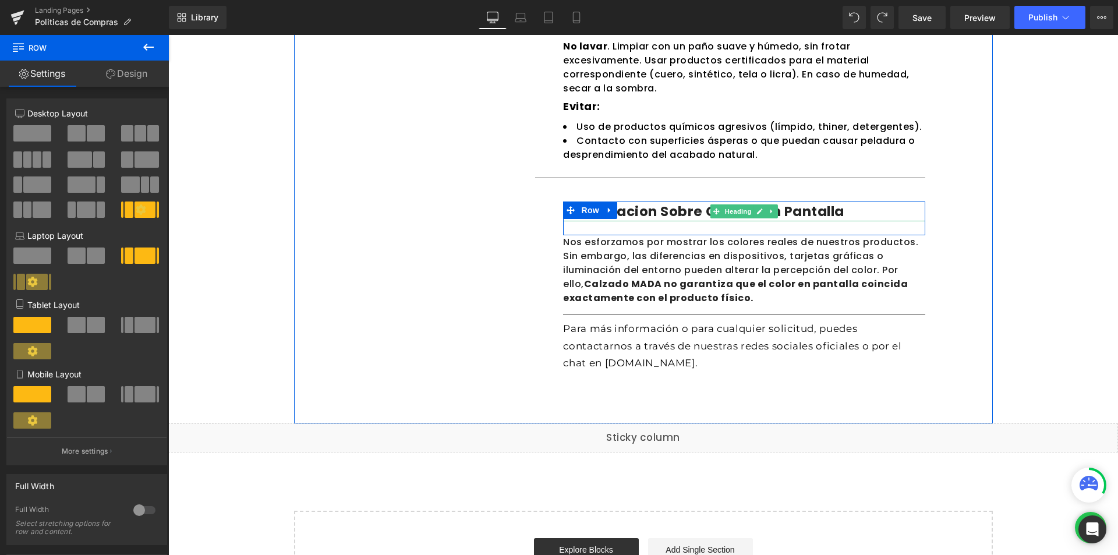
click at [841, 211] on h1 "7. Aclaracion sobre colores en pantalla" at bounding box center [744, 211] width 362 height 20
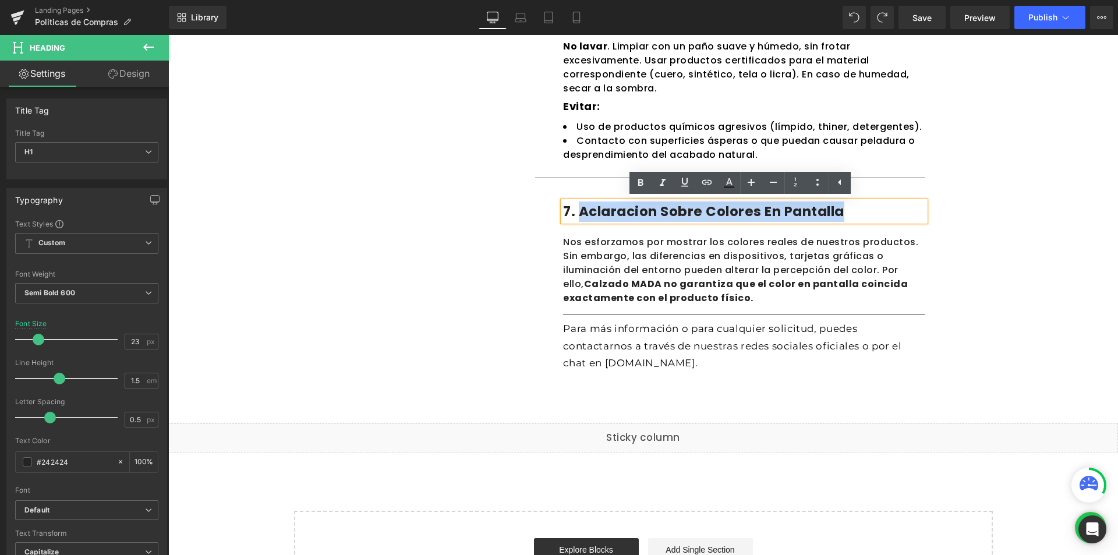
drag, startPoint x: 839, startPoint y: 210, endPoint x: 578, endPoint y: 210, distance: 260.8
click at [578, 210] on h1 "7. Aclaracion sobre colores en pantalla" at bounding box center [744, 211] width 362 height 20
copy h1 "Aclaracion sobre colores en pantalla"
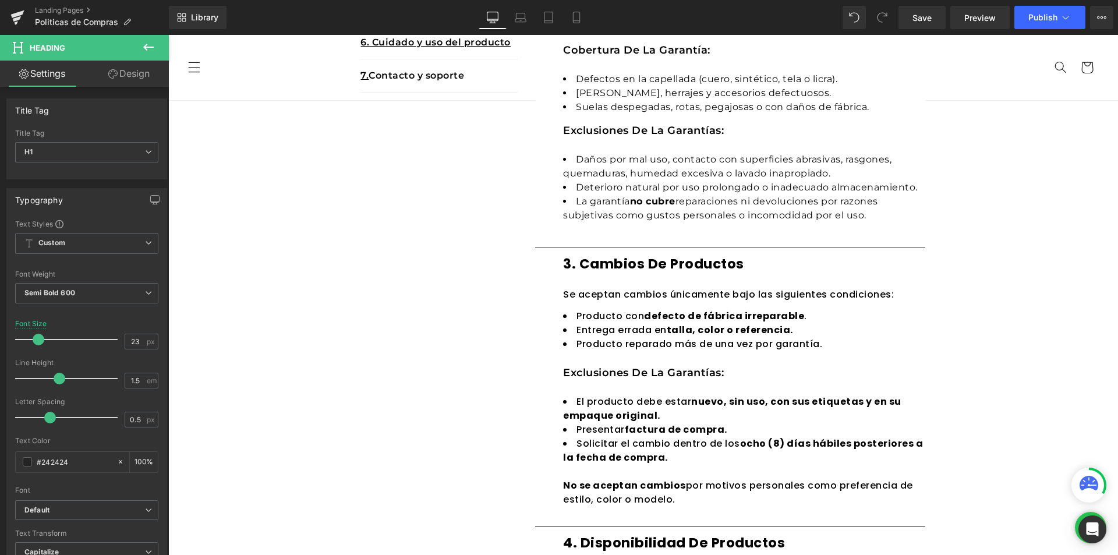
scroll to position [406, 0]
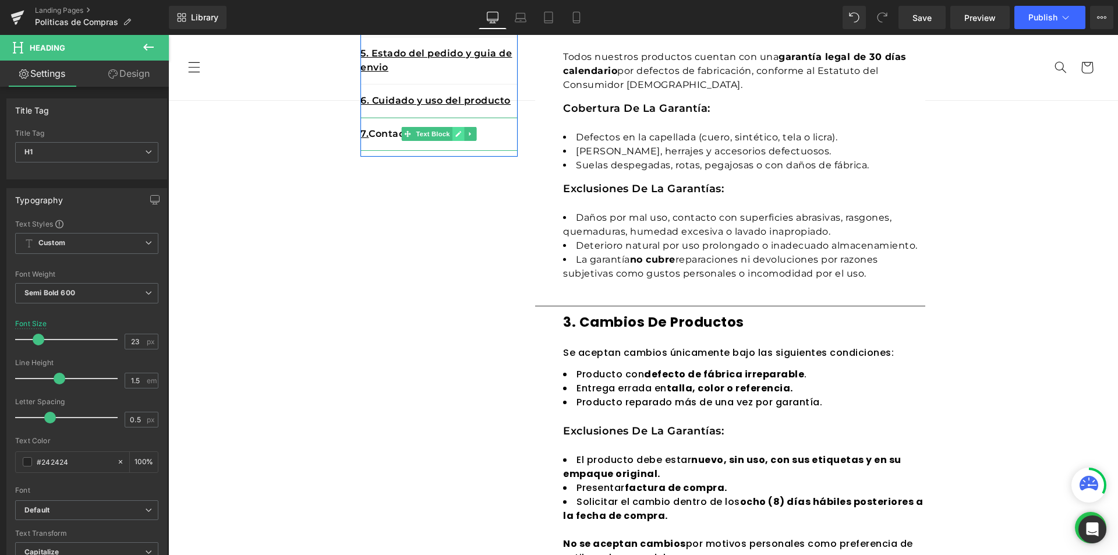
click at [455, 131] on icon at bounding box center [458, 133] width 6 height 7
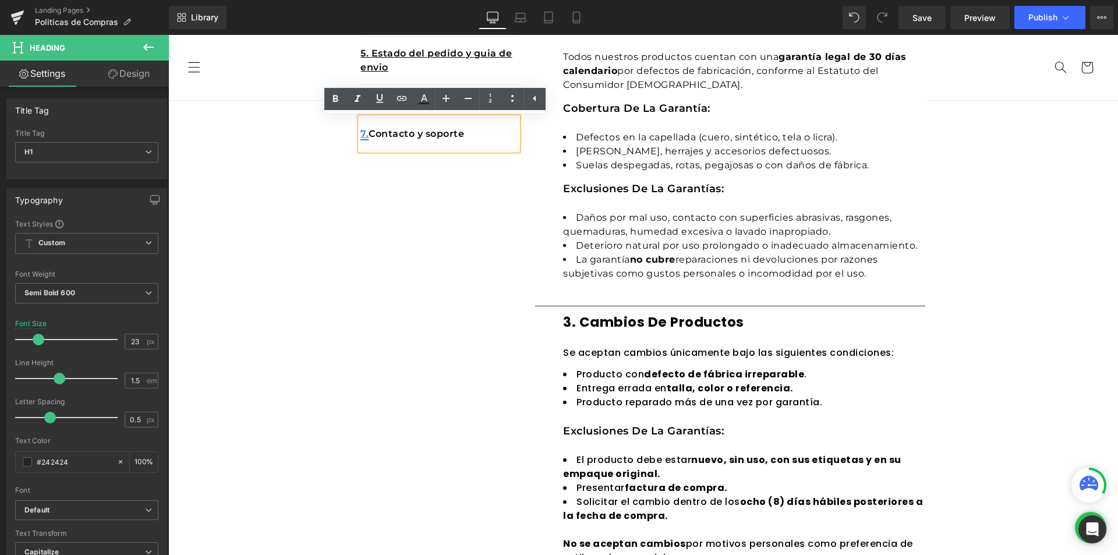
click at [362, 134] on link "7." at bounding box center [364, 133] width 8 height 11
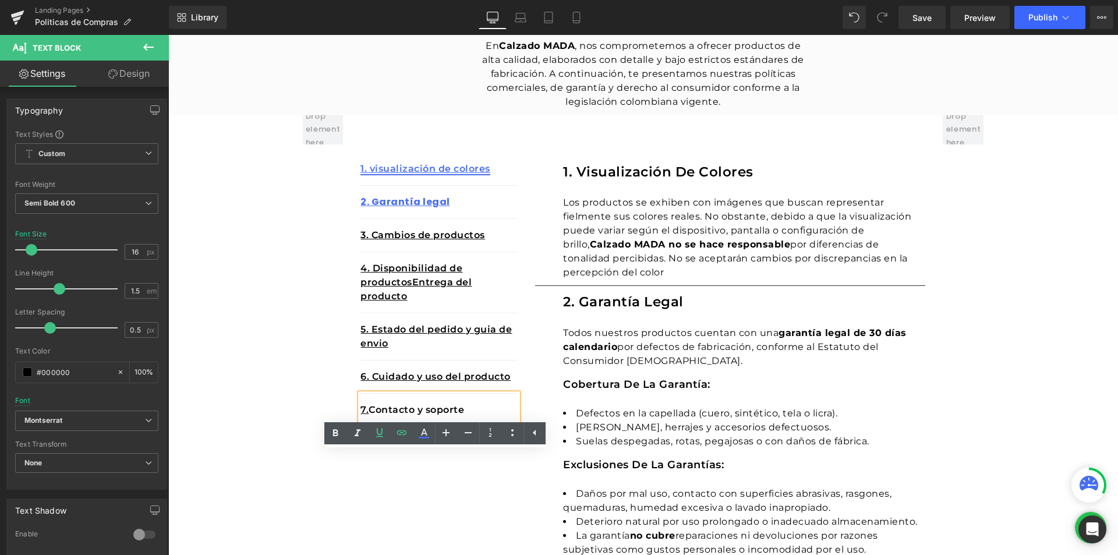
scroll to position [72, 0]
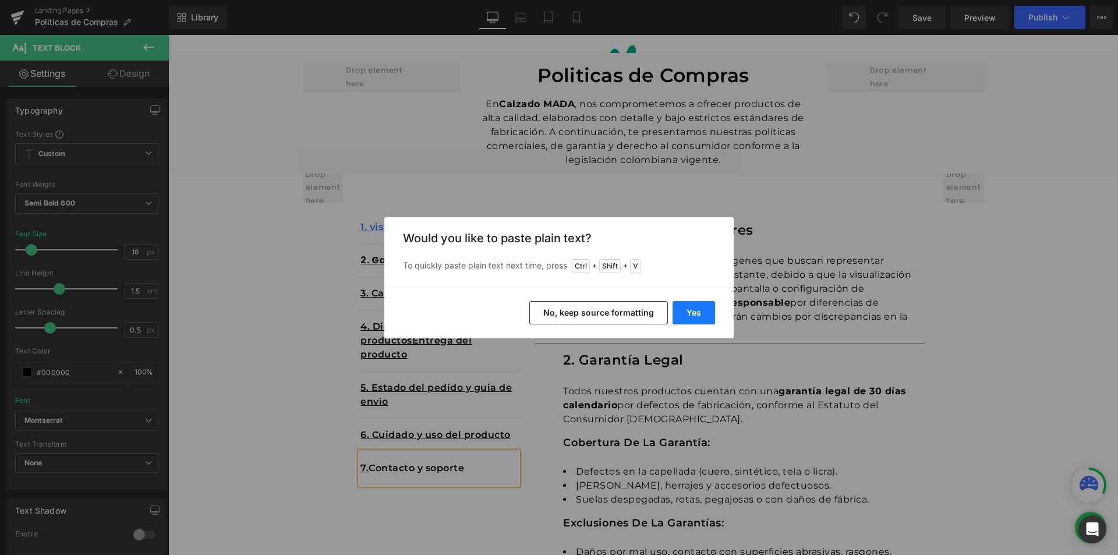
click at [707, 308] on button "Yes" at bounding box center [693, 312] width 42 height 23
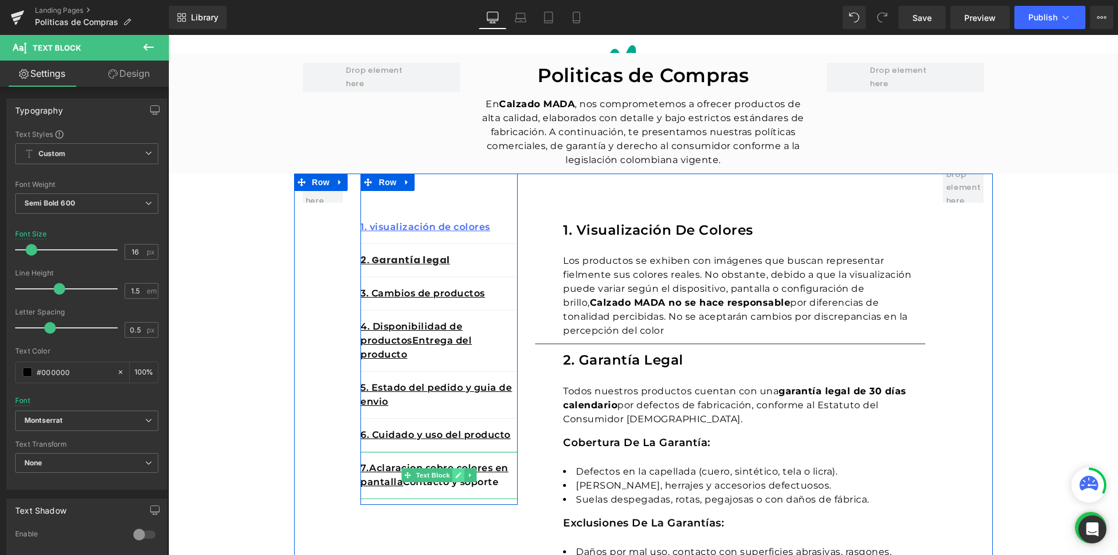
click at [455, 474] on icon at bounding box center [458, 475] width 6 height 7
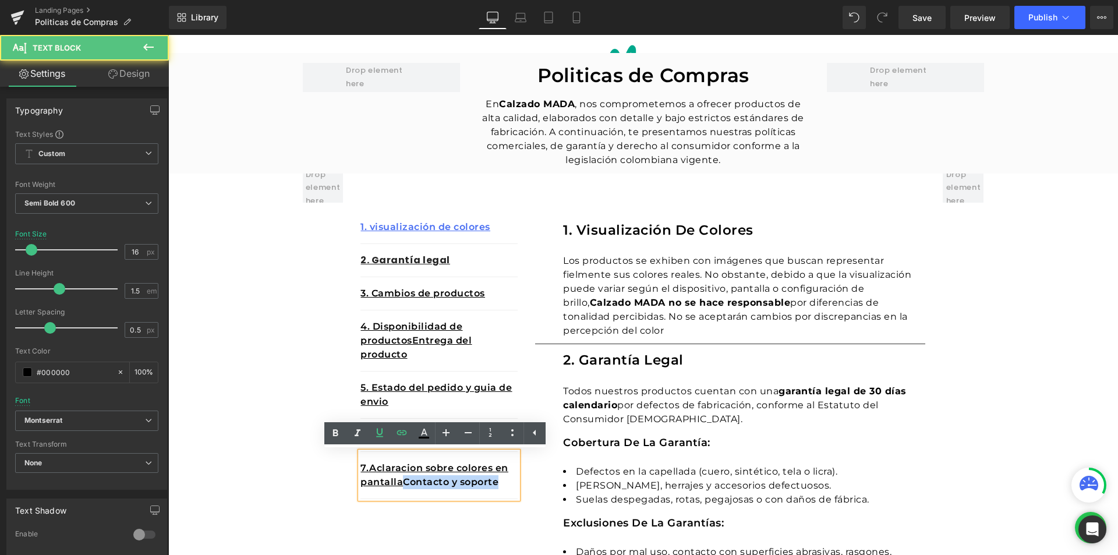
drag, startPoint x: 396, startPoint y: 481, endPoint x: 498, endPoint y: 478, distance: 101.3
click at [498, 478] on p "7.Aclaracion sobre colores en pantalla Contacto y soporte" at bounding box center [438, 475] width 157 height 28
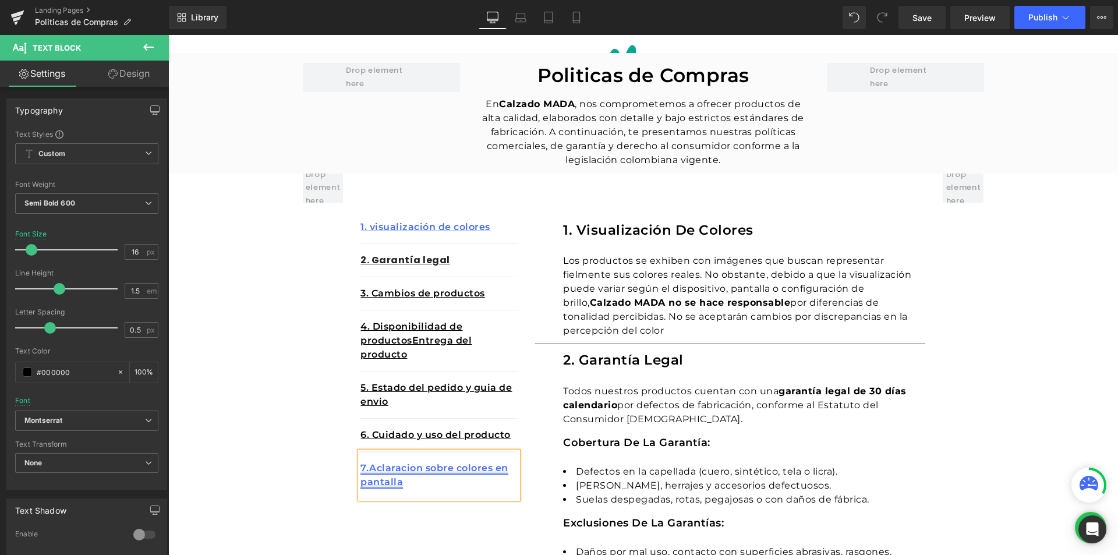
click at [365, 466] on link "7.Aclaracion sobre colores en pantalla" at bounding box center [434, 474] width 148 height 25
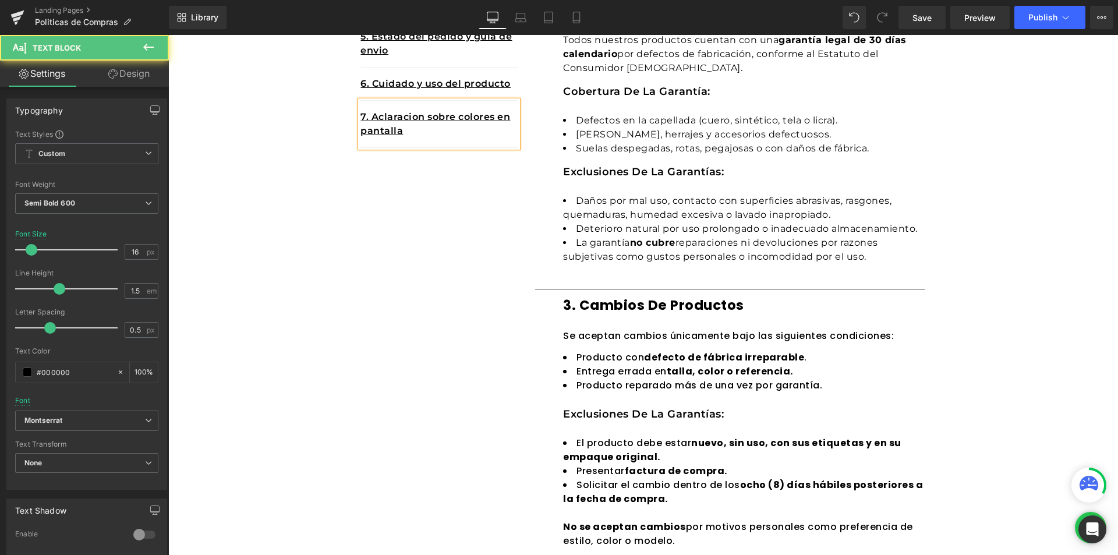
click at [577, 401] on div "Producto con defecto de fábrica irreparable . Entrega errada en talla, color o …" at bounding box center [744, 378] width 362 height 56
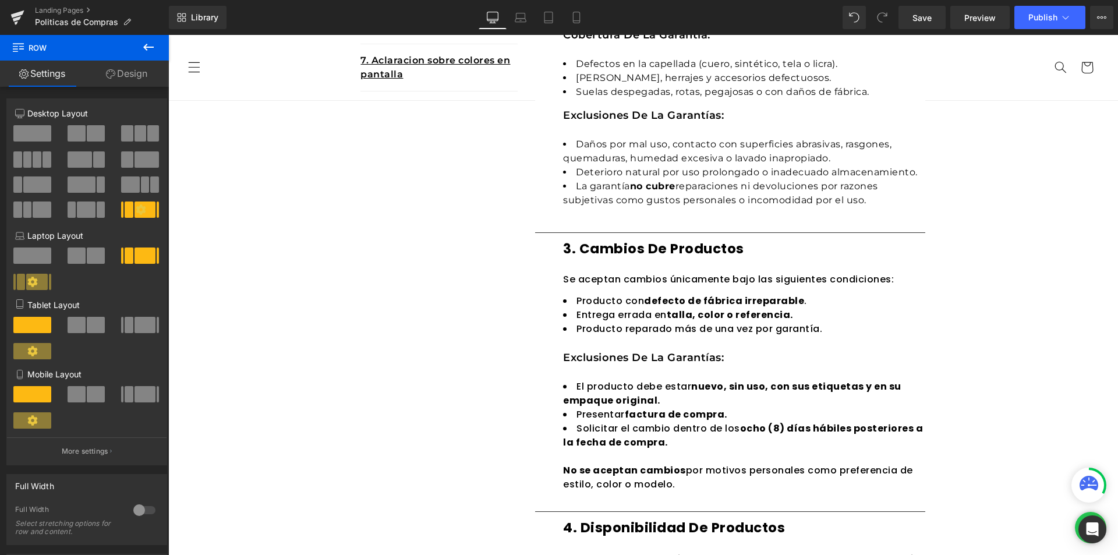
scroll to position [188, 0]
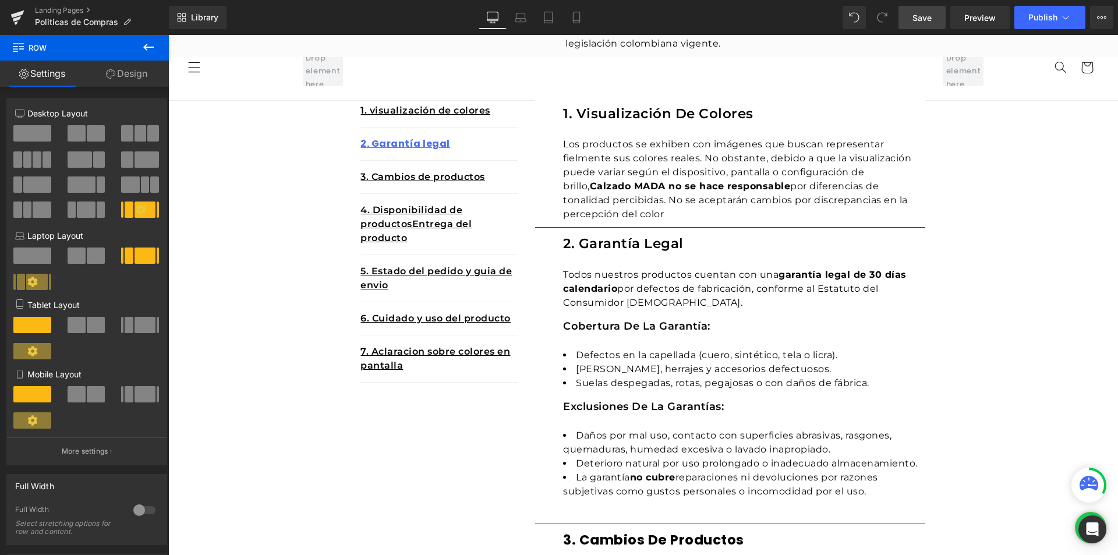
click at [928, 20] on span "Save" at bounding box center [921, 18] width 19 height 12
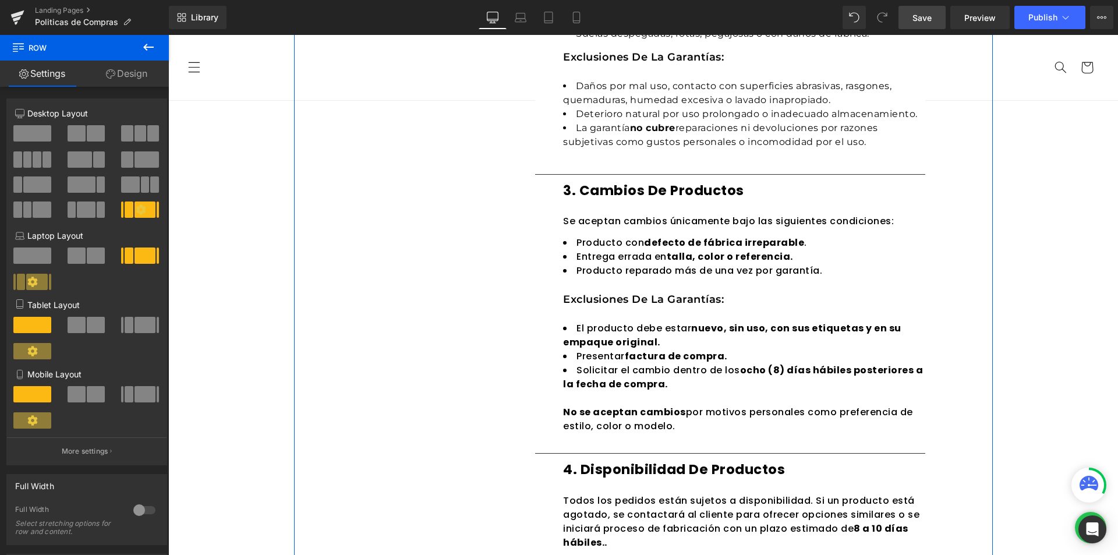
scroll to position [246, 0]
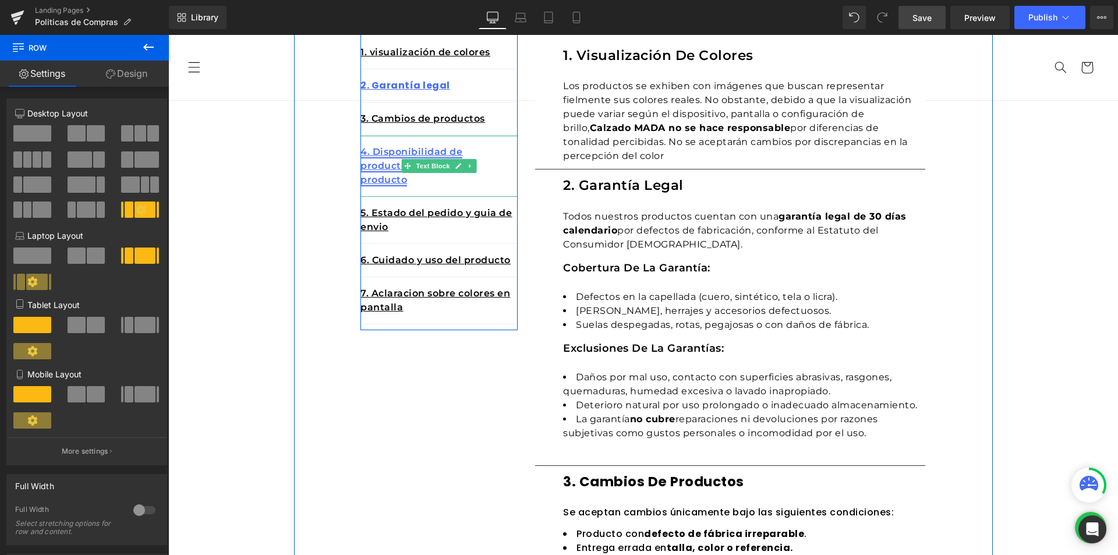
click at [456, 166] on icon at bounding box center [459, 166] width 6 height 6
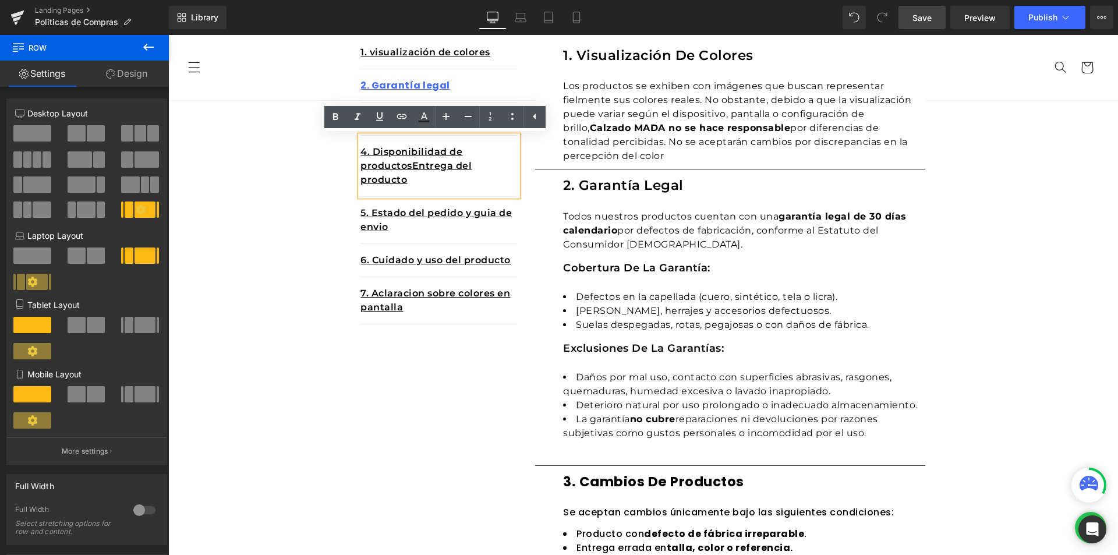
drag, startPoint x: 409, startPoint y: 165, endPoint x: 413, endPoint y: 180, distance: 15.7
click at [413, 180] on p "4. Disponibilidad de productosEntrega del producto" at bounding box center [438, 166] width 157 height 42
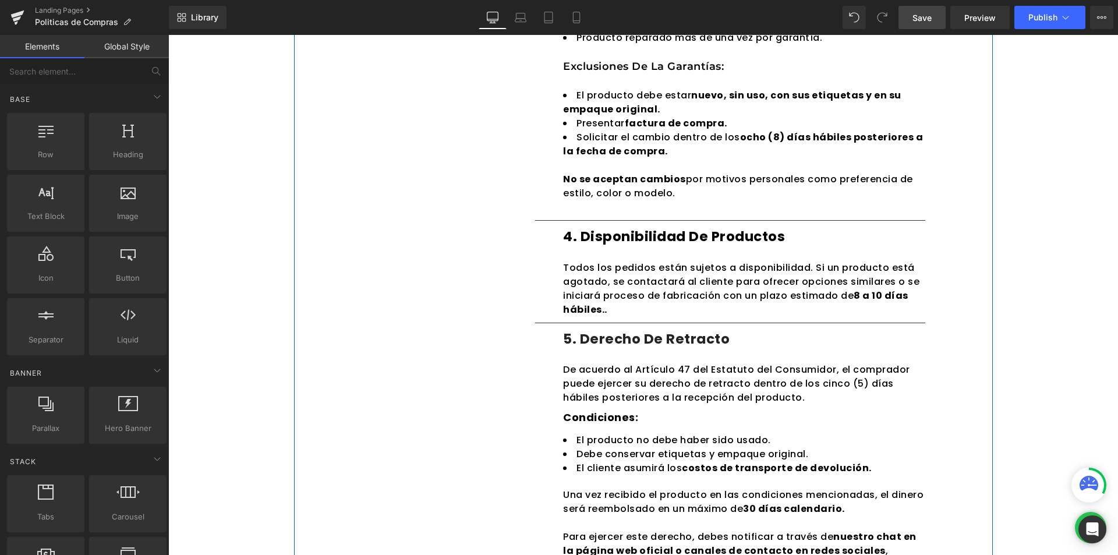
scroll to position [887, 0]
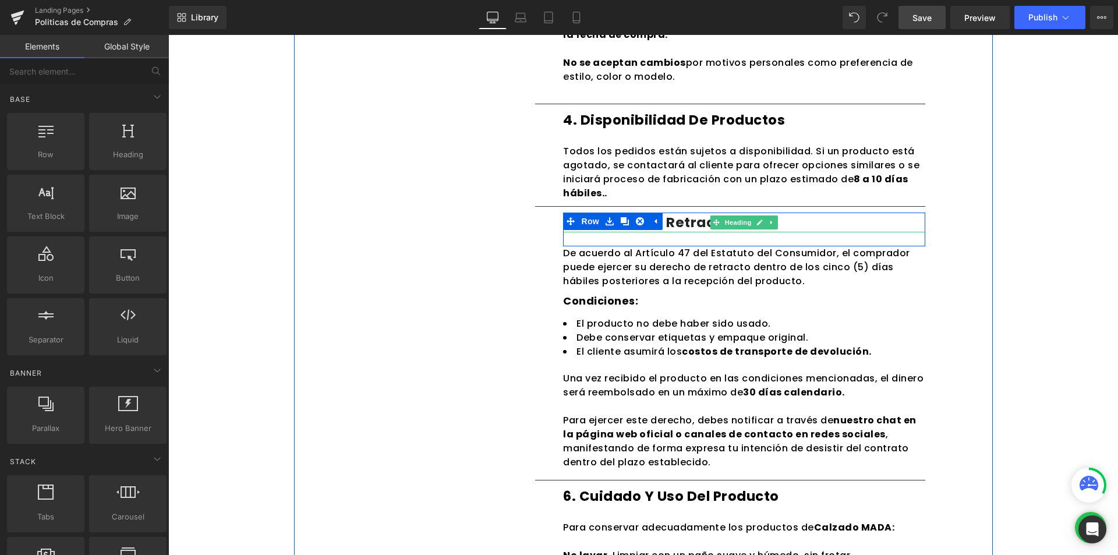
click at [675, 229] on h1 "5. Derecho de retracto" at bounding box center [744, 222] width 362 height 20
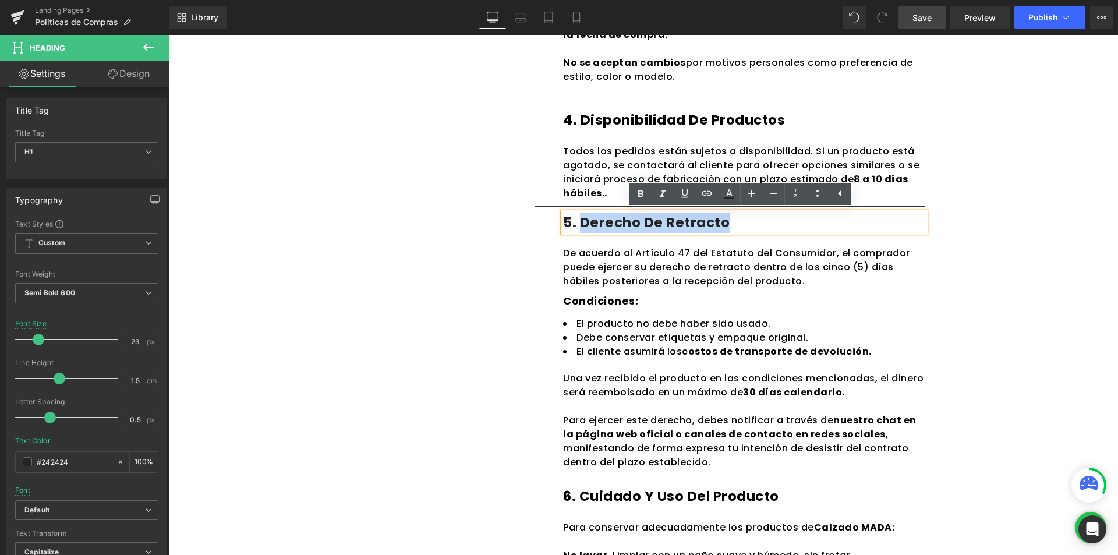
drag, startPoint x: 726, startPoint y: 225, endPoint x: 578, endPoint y: 222, distance: 147.9
click at [578, 222] on h1 "5. Derecho de retracto" at bounding box center [744, 222] width 362 height 20
copy h1 "Derecho de retracto"
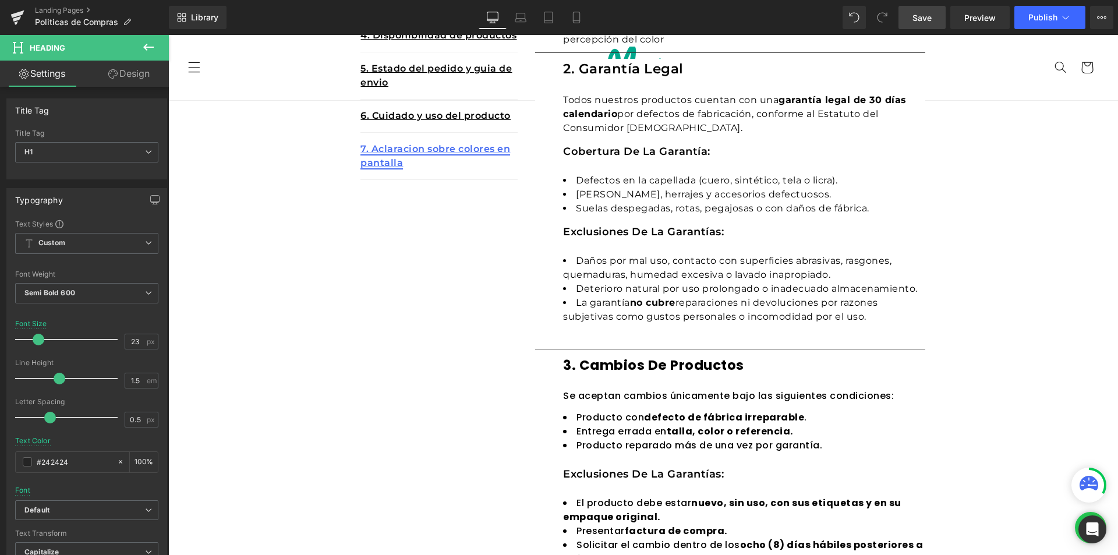
scroll to position [188, 0]
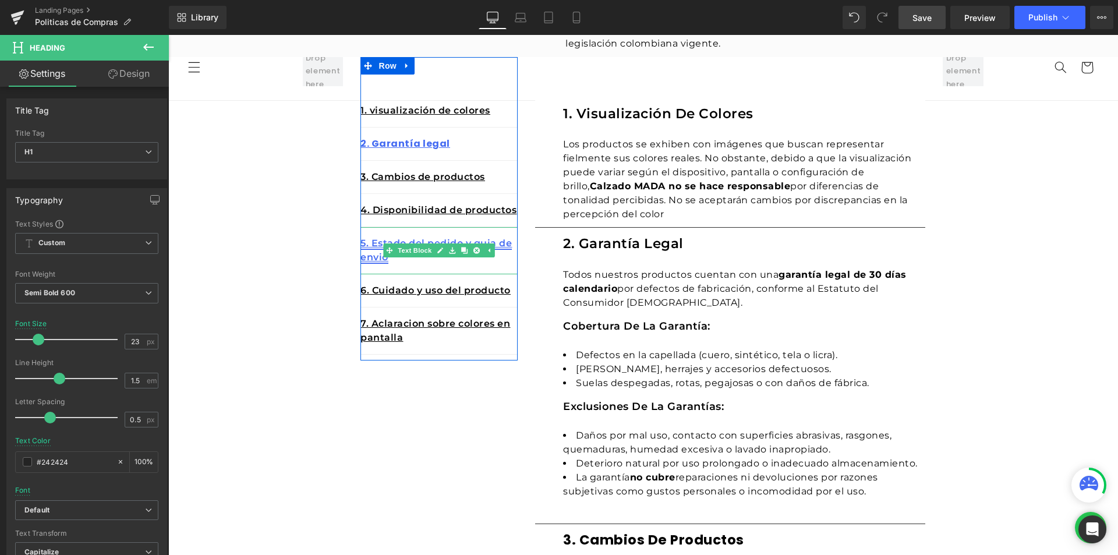
click at [368, 243] on link "5. Estado del pedido y guia de envio" at bounding box center [435, 250] width 151 height 25
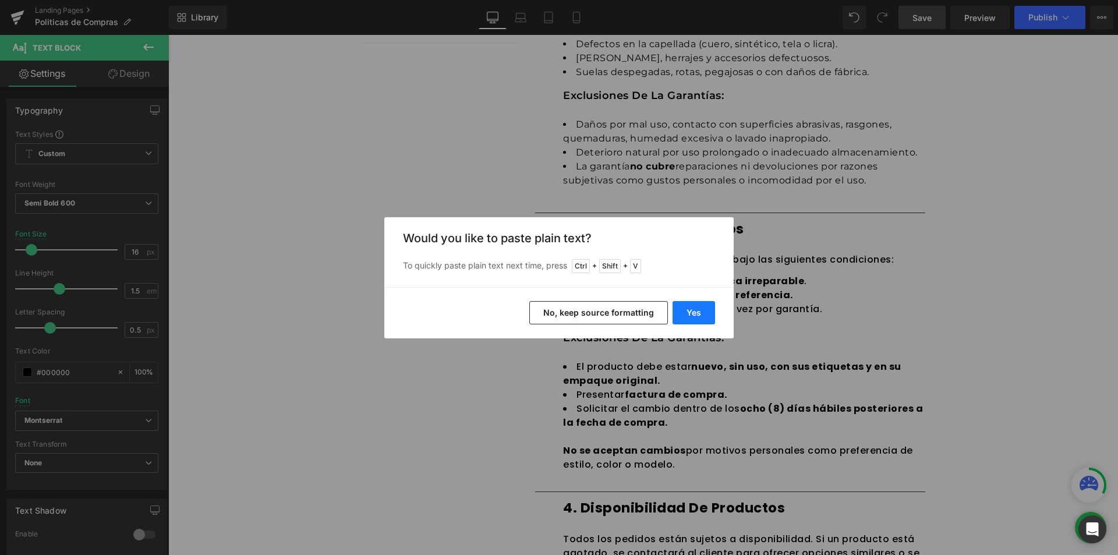
click at [679, 307] on button "Yes" at bounding box center [693, 312] width 42 height 23
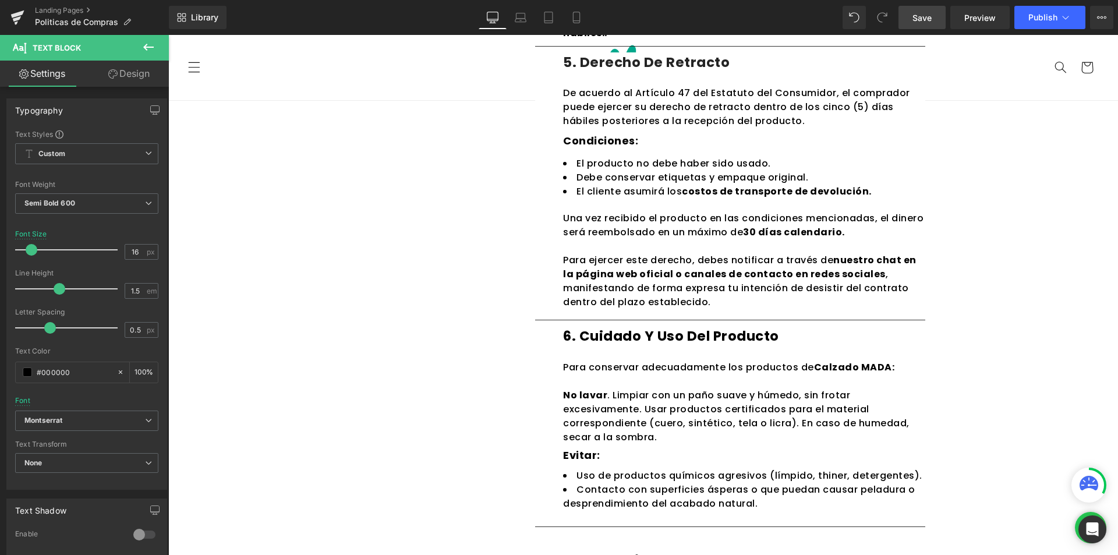
scroll to position [173, 0]
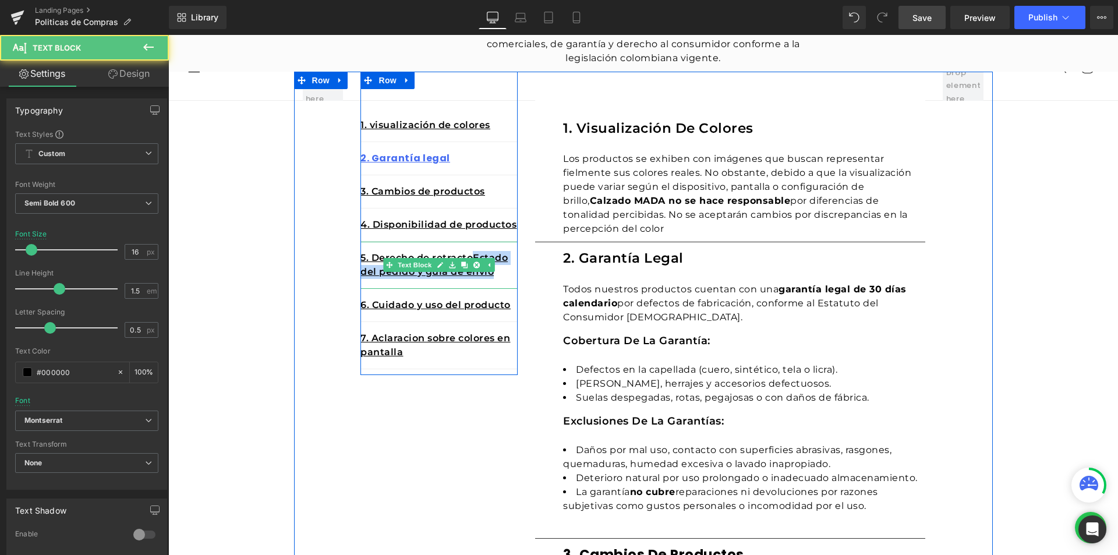
drag, startPoint x: 470, startPoint y: 257, endPoint x: 492, endPoint y: 271, distance: 25.7
click at [492, 271] on p "5. Derecho de retractoEstado del pedido y guia de envio" at bounding box center [438, 265] width 157 height 28
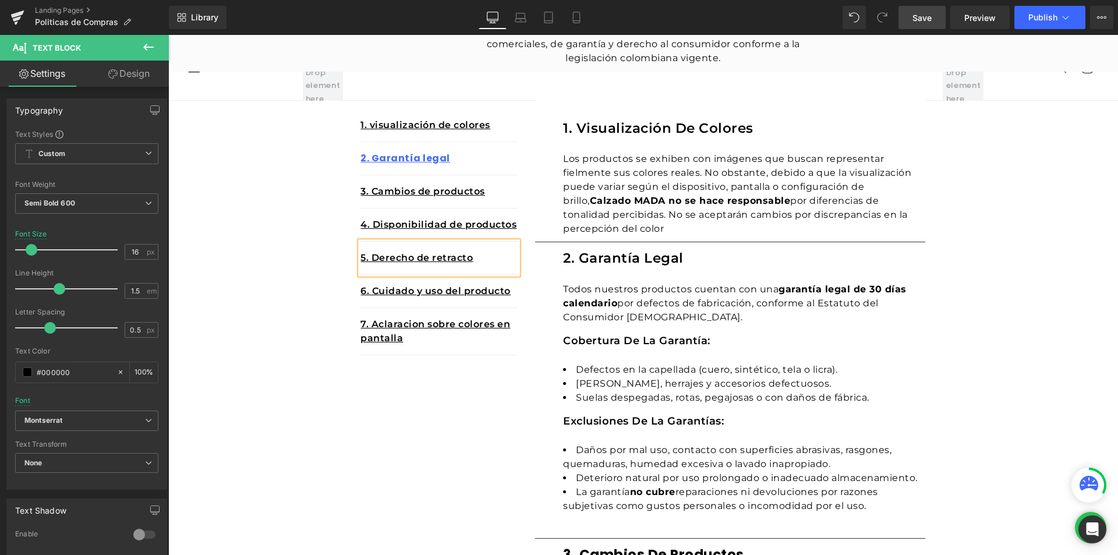
click at [477, 266] on div "5. Derecho de retracto" at bounding box center [438, 258] width 157 height 33
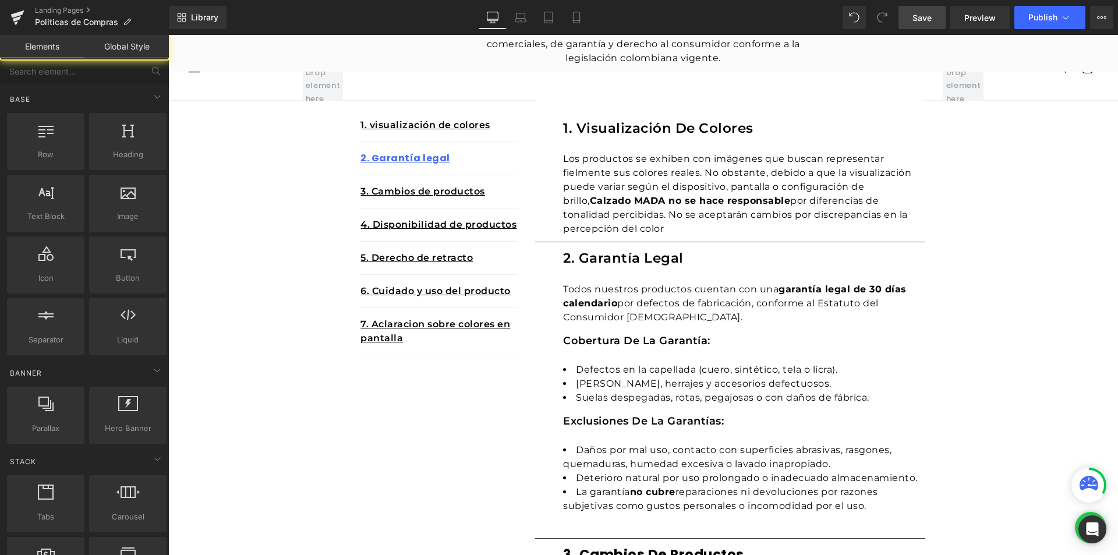
click at [931, 17] on link "Save" at bounding box center [921, 17] width 47 height 23
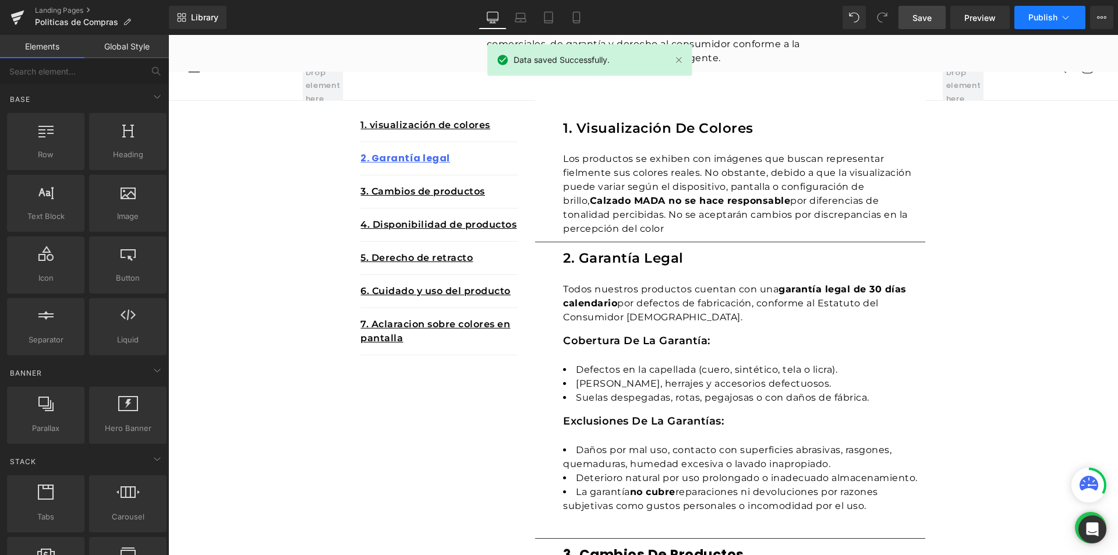
click at [1037, 20] on span "Publish" at bounding box center [1042, 17] width 29 height 9
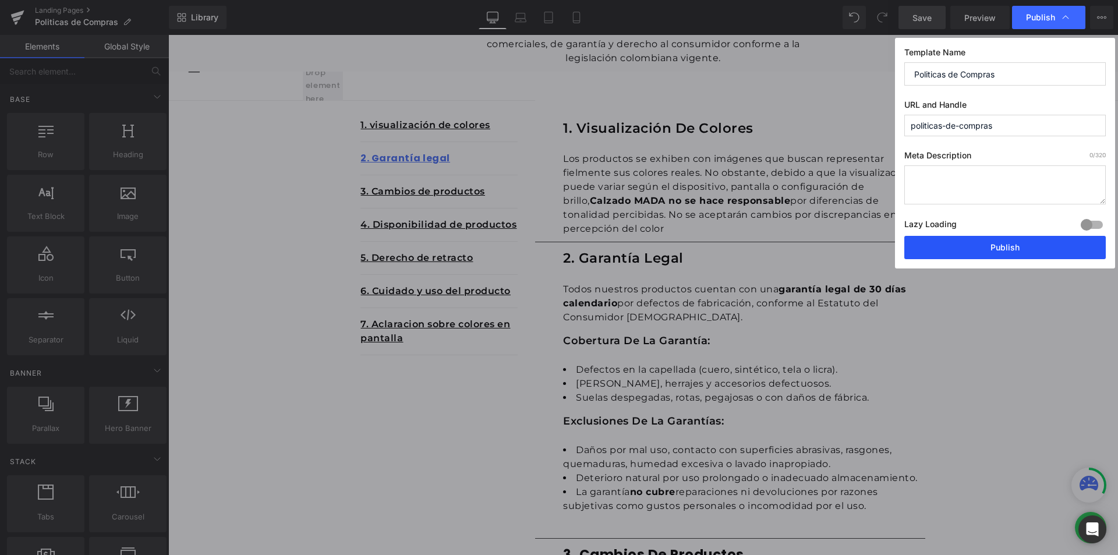
click at [1005, 242] on button "Publish" at bounding box center [1004, 247] width 201 height 23
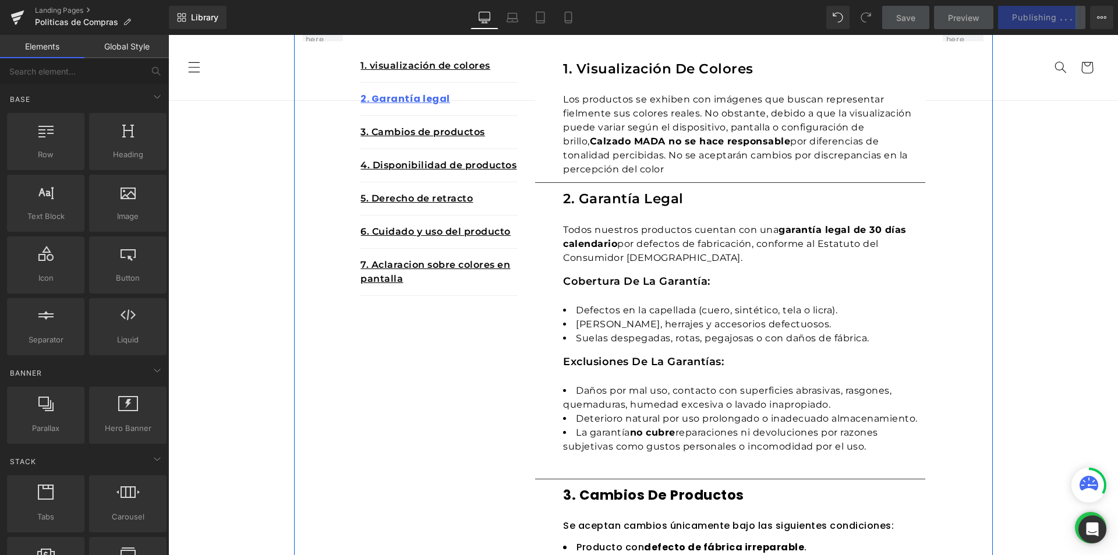
scroll to position [0, 0]
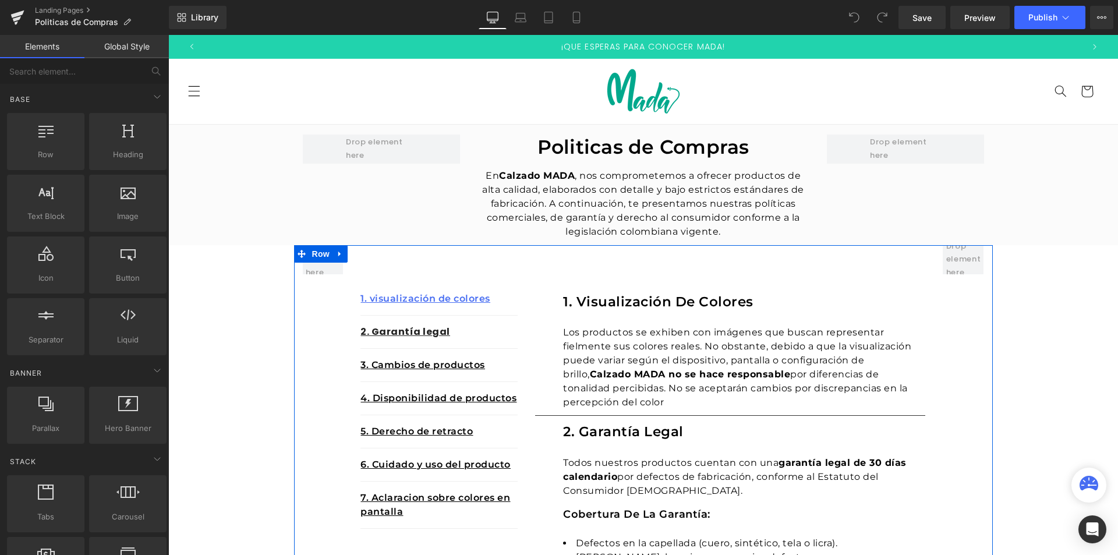
scroll to position [175, 0]
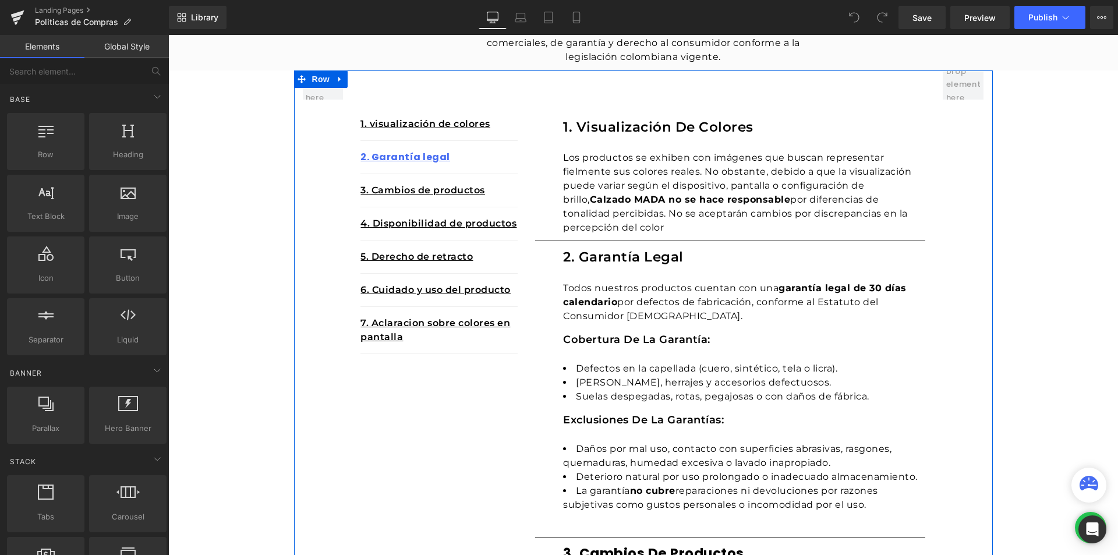
click at [616, 207] on p "Los productos se exhiben con imágenes que buscan representar fielmente sus colo…" at bounding box center [744, 193] width 362 height 84
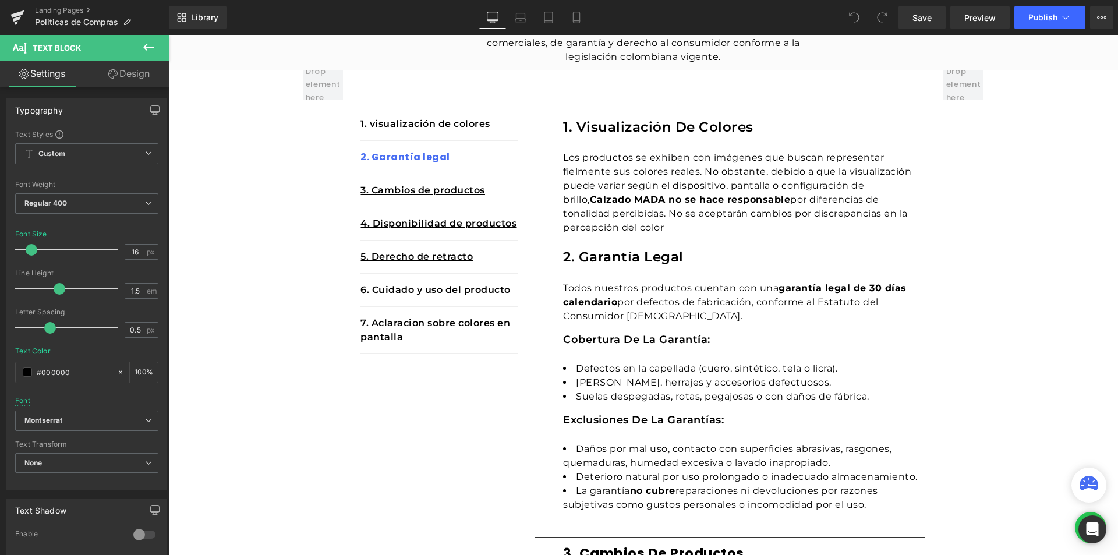
click at [592, 265] on div "2. Garantía legal Heading" at bounding box center [744, 257] width 362 height 20
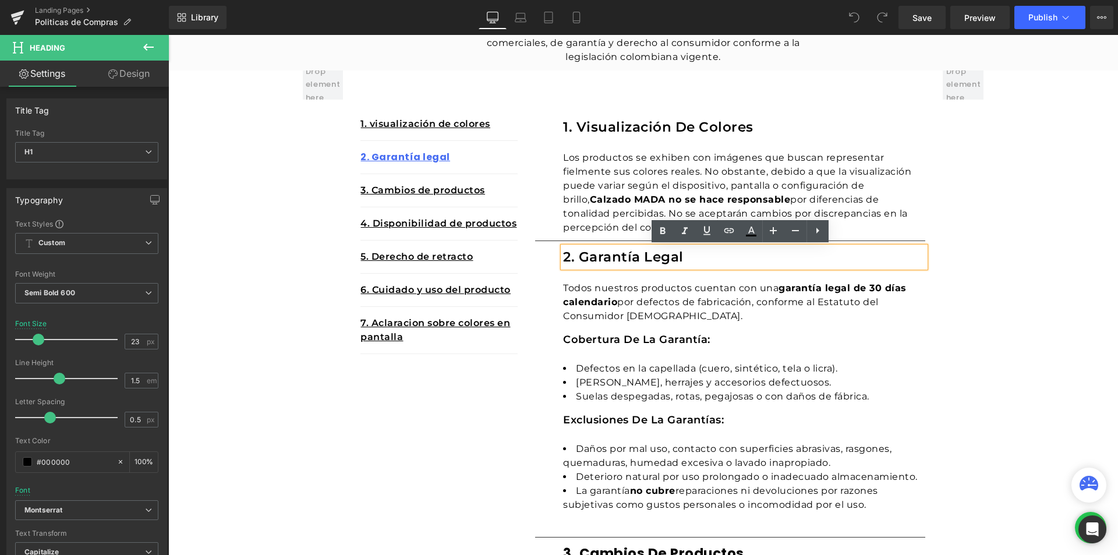
click at [616, 315] on div "Todos nuestros productos cuentan con una garantía legal de 30 días calendario p…" at bounding box center [744, 306] width 362 height 51
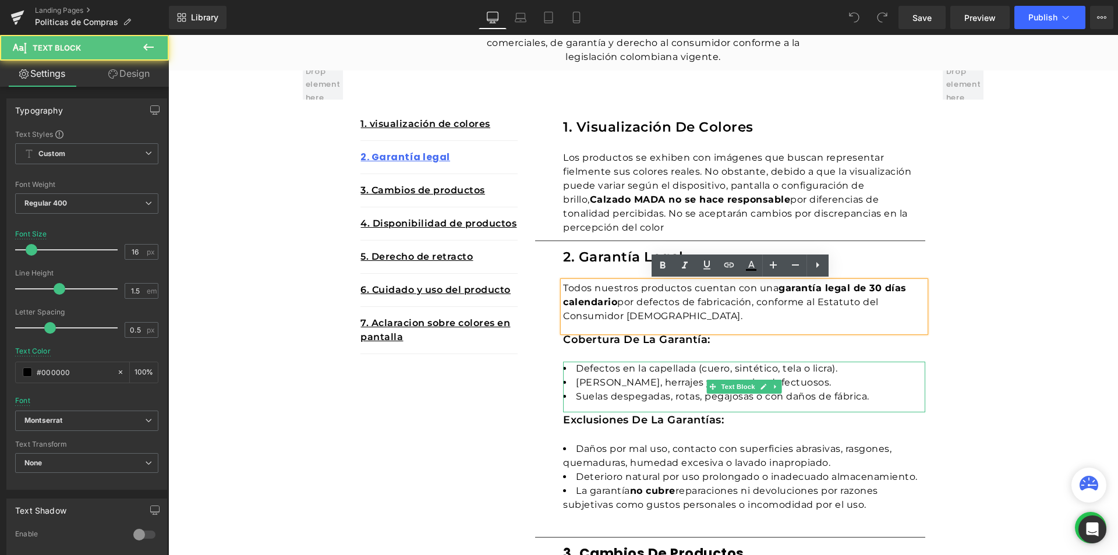
click at [625, 393] on li "Suelas despegadas, rotas, pegajosas o con daños de fábrica." at bounding box center [744, 396] width 362 height 14
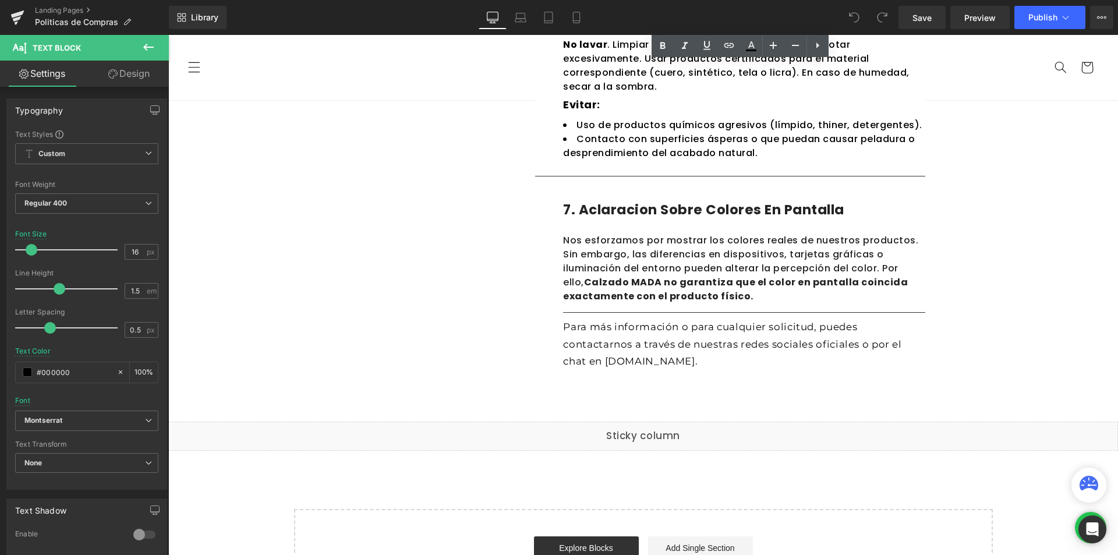
click at [628, 353] on p "Para más información o para cualquier solicitud, puedes contactarnos a través d…" at bounding box center [744, 344] width 362 height 52
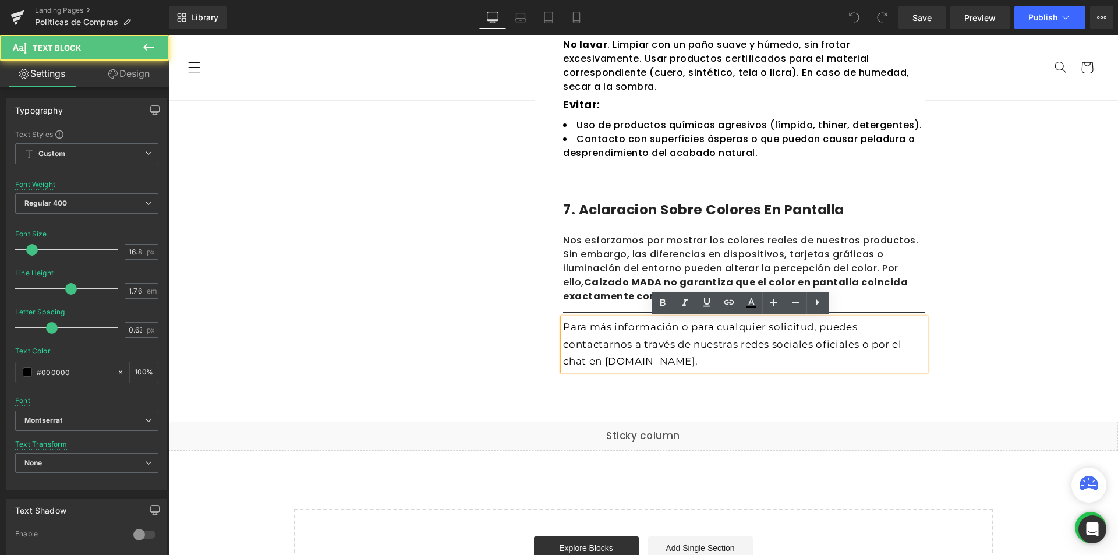
scroll to position [1339, 0]
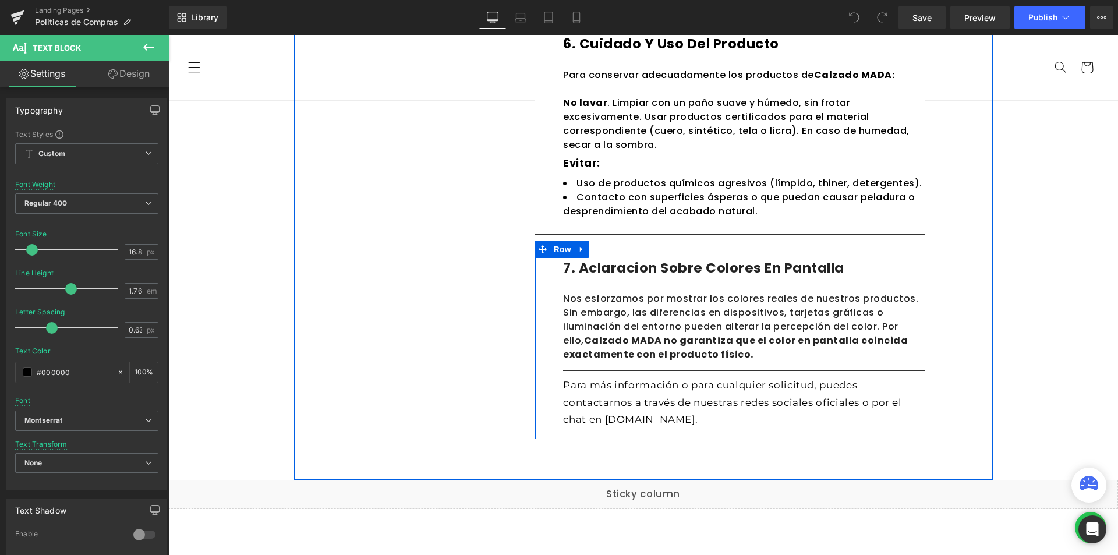
click at [587, 316] on p "Nos esforzamos por mostrar los colores reales de nuestros productos. Sin embarg…" at bounding box center [744, 327] width 362 height 70
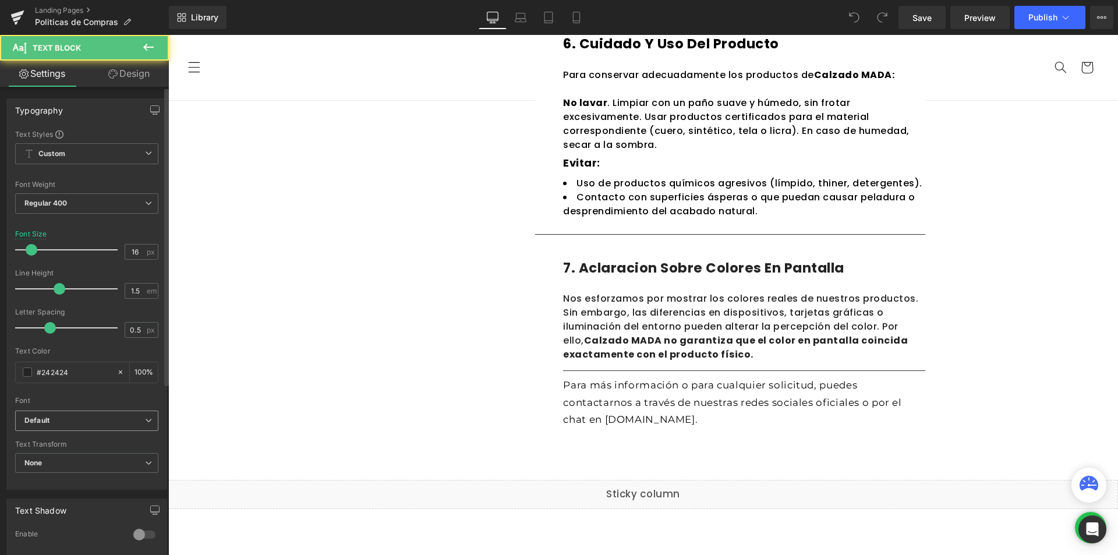
click at [83, 428] on span "Default" at bounding box center [86, 420] width 143 height 20
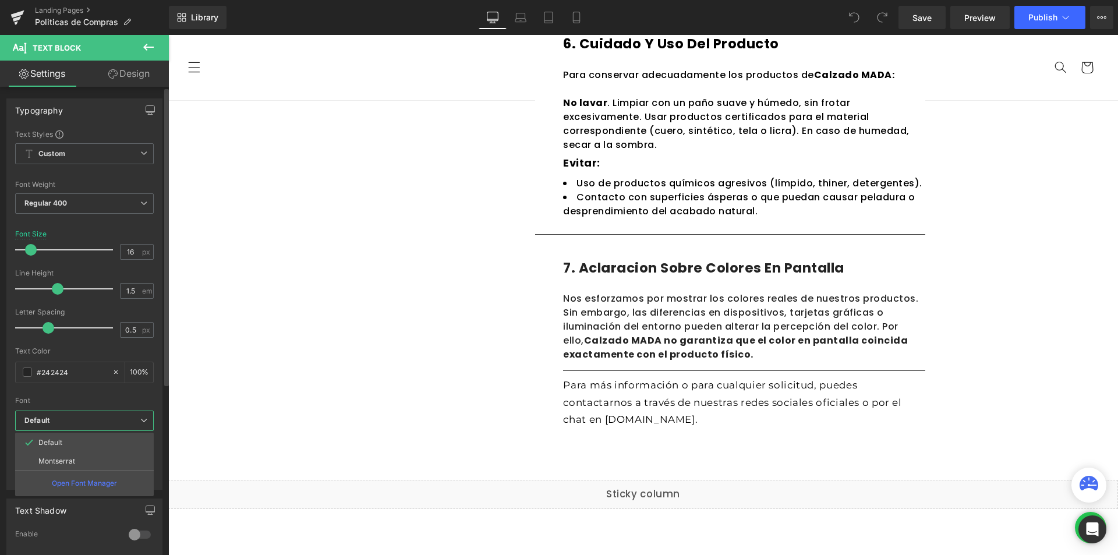
click at [67, 462] on p "Montserrat" at bounding box center [56, 461] width 37 height 8
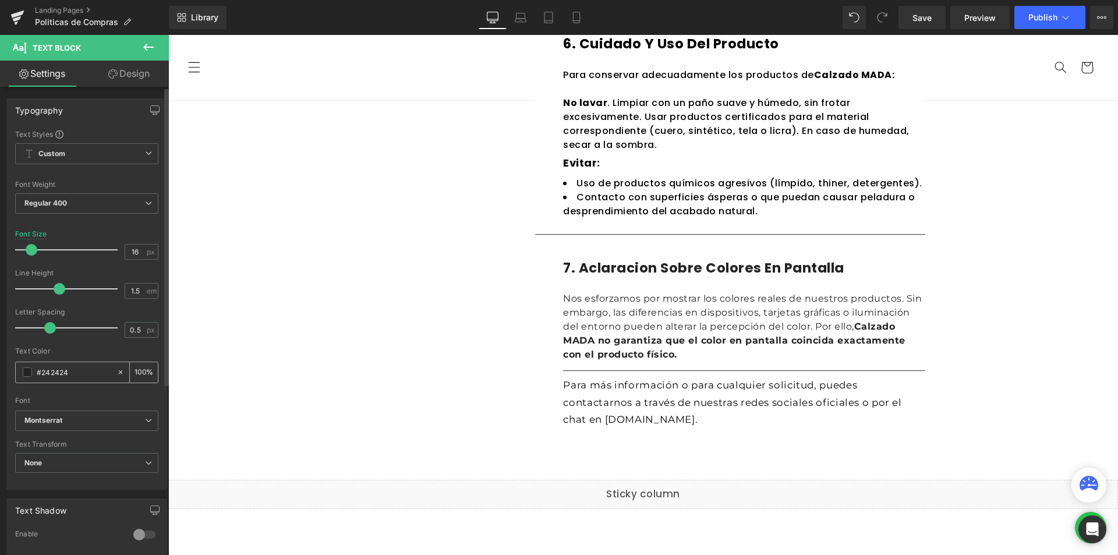
click at [24, 370] on span at bounding box center [27, 371] width 9 height 9
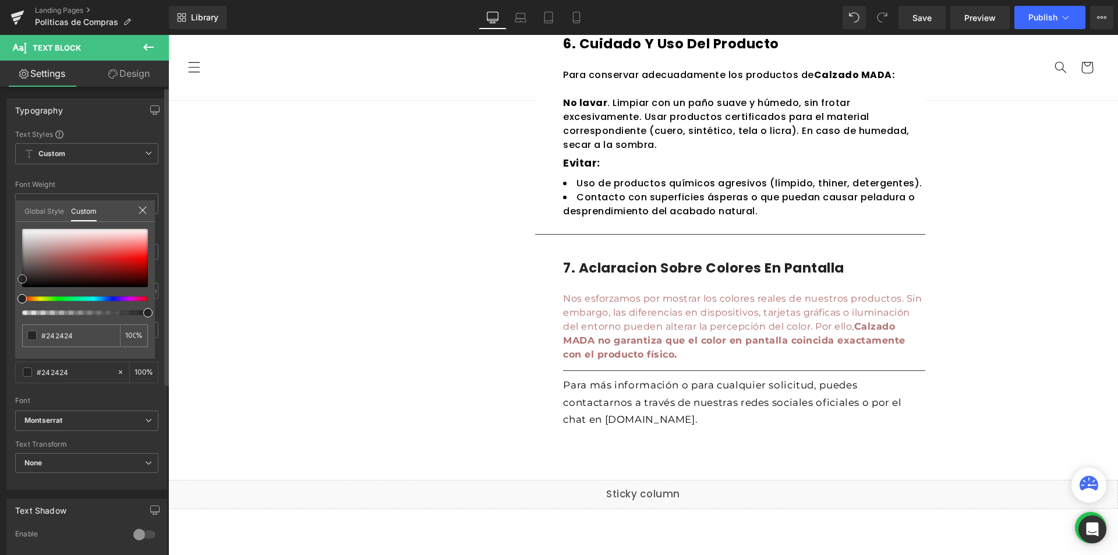
type input "#b17171"
type input "#ac6c6c"
type input "#523737"
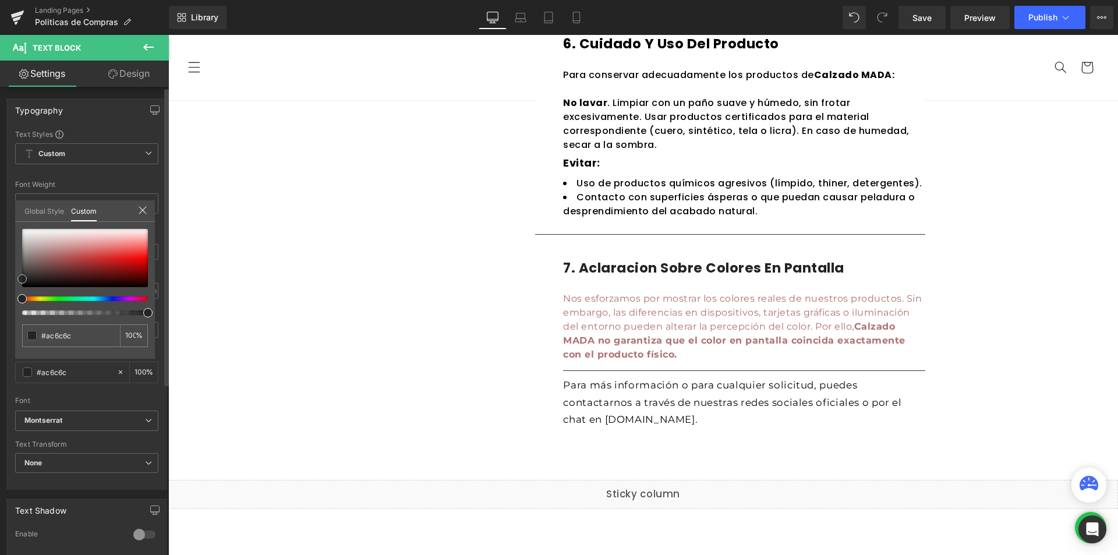
type input "#523737"
type input "#000000"
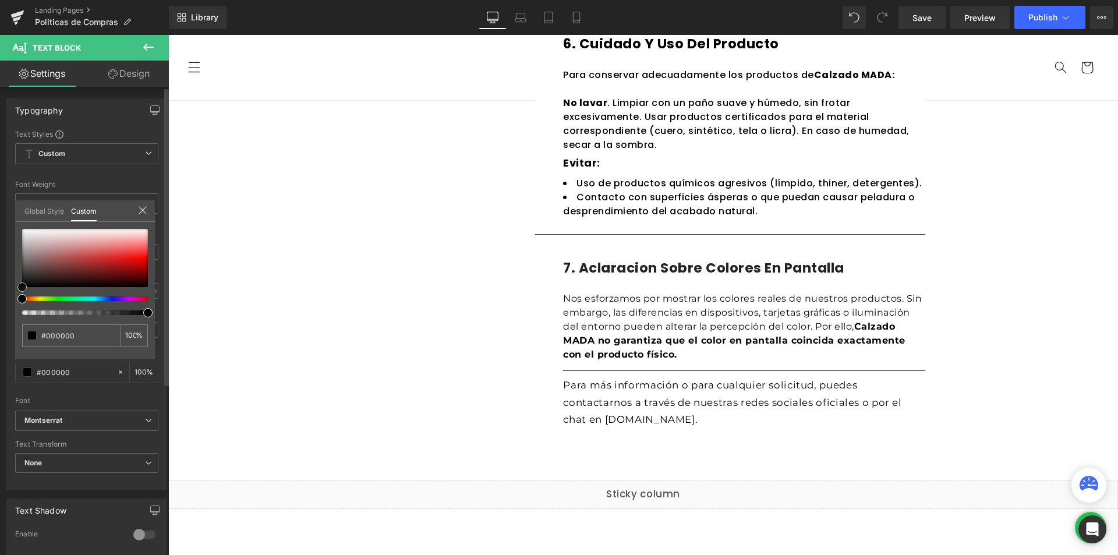
drag, startPoint x: 58, startPoint y: 254, endPoint x: 0, endPoint y: 328, distance: 93.7
click at [0, 328] on div "Typography Text Styles Custom Custom Setup Global Style Custom Setup Global Sty…" at bounding box center [87, 290] width 174 height 400
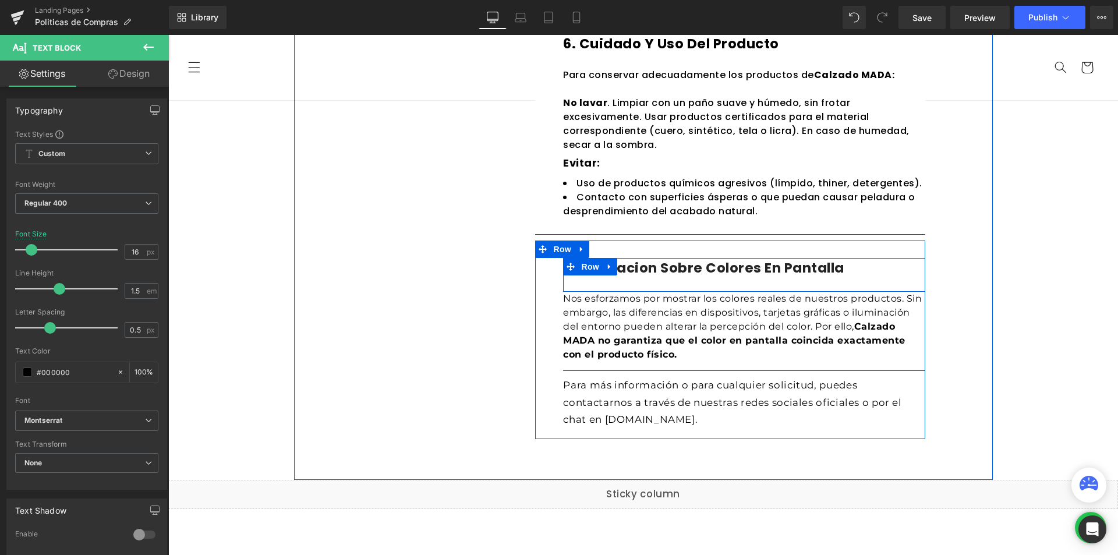
click at [670, 268] on h1 "7. Aclaracion sobre colores en pantalla" at bounding box center [744, 268] width 362 height 20
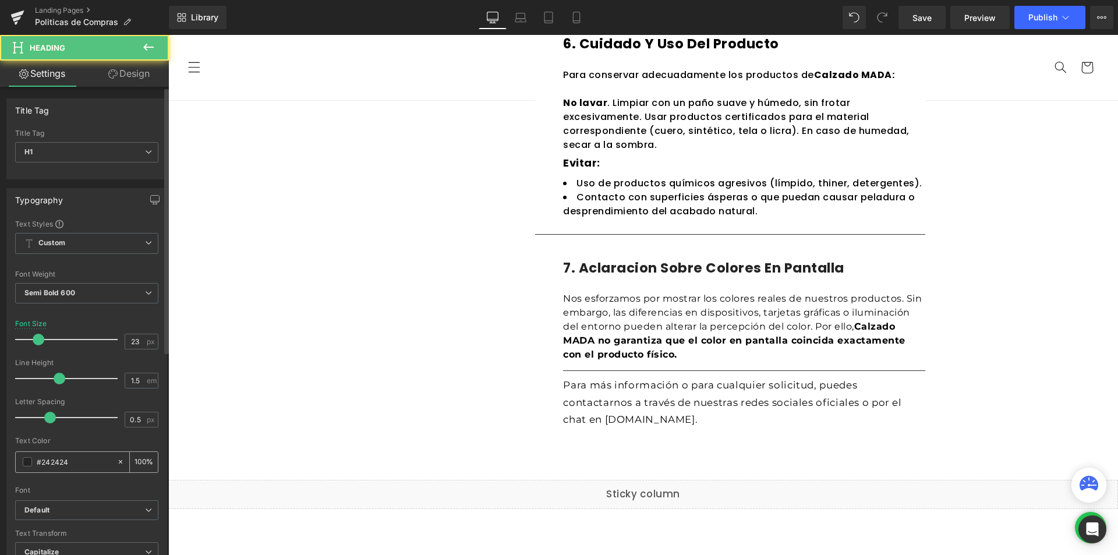
click at [49, 458] on input "#242424" at bounding box center [74, 461] width 75 height 13
click at [30, 465] on span at bounding box center [27, 461] width 9 height 9
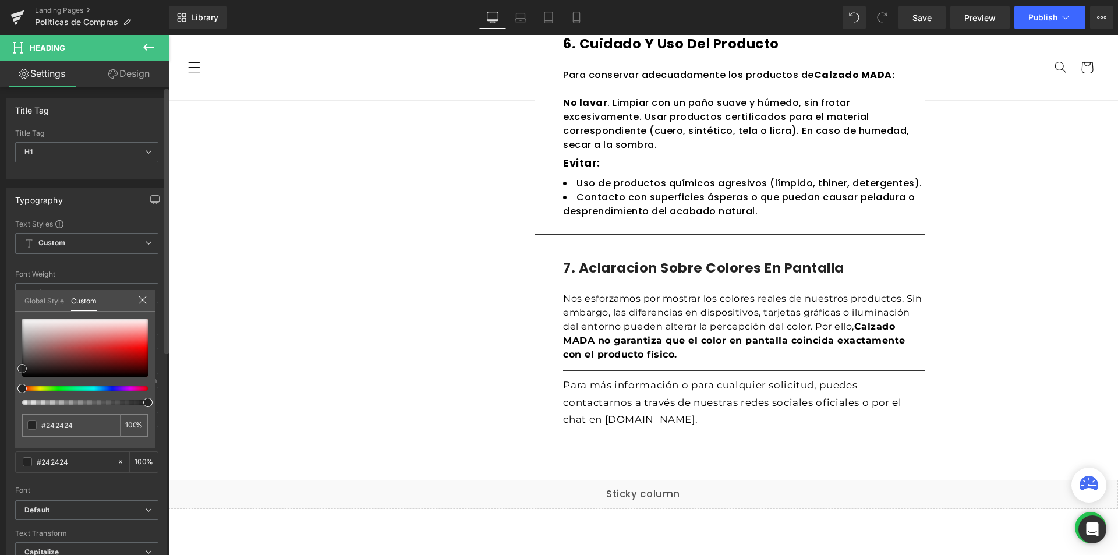
type input "#c79898"
type input "#965e5e"
type input "#000000"
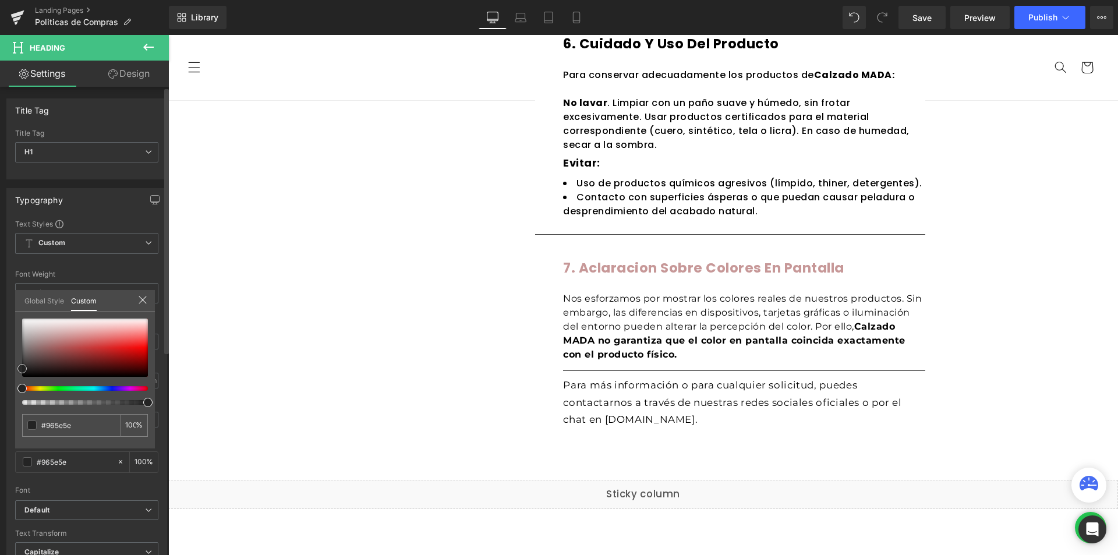
type input "#000000"
drag, startPoint x: 58, startPoint y: 336, endPoint x: 26, endPoint y: 511, distance: 177.6
click at [0, 428] on div "Typography Text Styles Custom Custom Setup Global Style Custom Setup Global Sty…" at bounding box center [87, 379] width 174 height 400
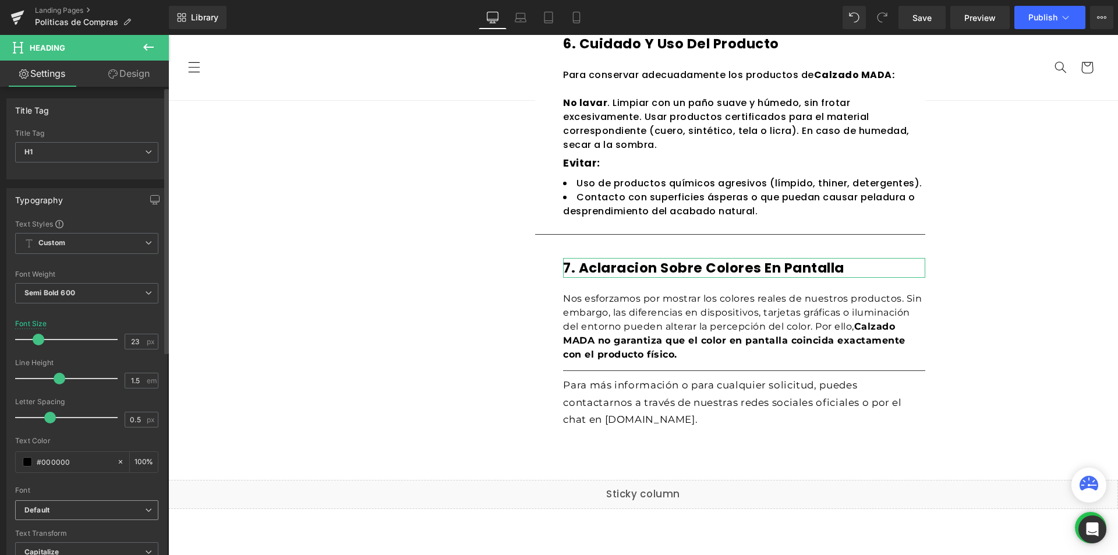
click at [65, 509] on b "Default" at bounding box center [84, 510] width 121 height 10
click at [57, 548] on p "Montserrat" at bounding box center [56, 550] width 37 height 8
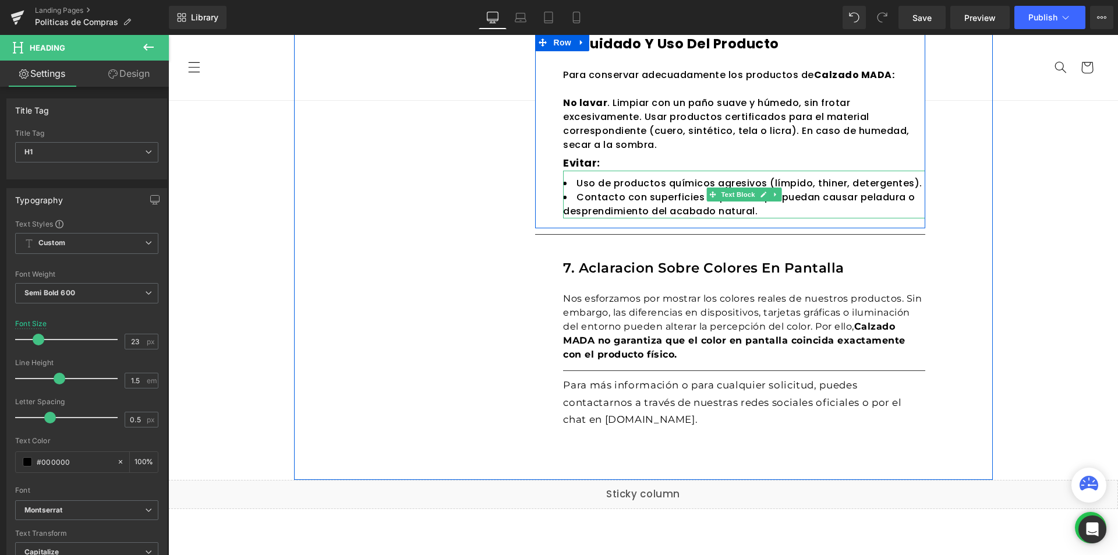
click at [598, 211] on li "Contacto con superficies ásperas o que puedan causar peladura o desprendimiento…" at bounding box center [744, 204] width 362 height 28
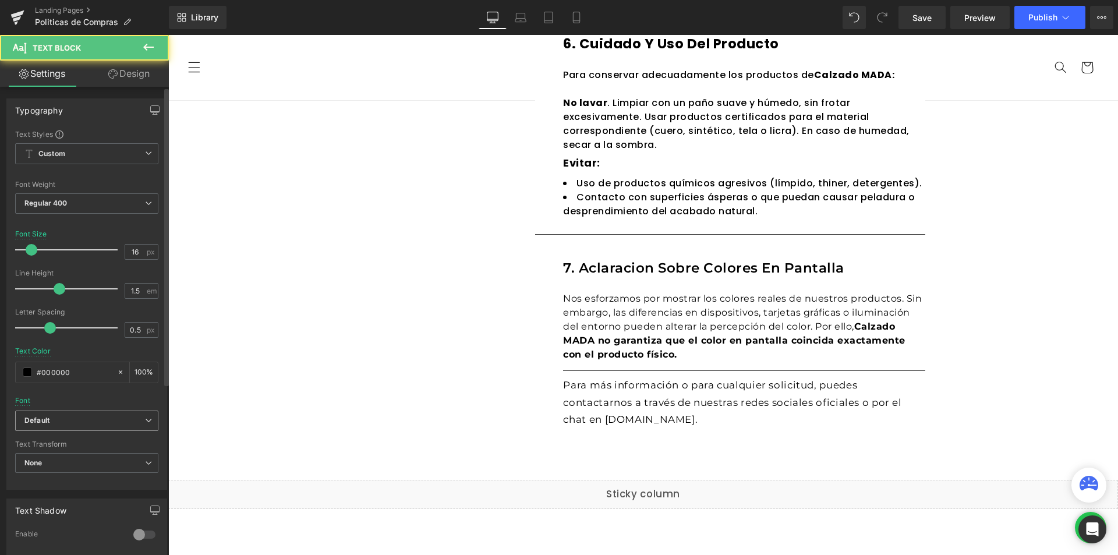
click at [59, 421] on b "Default" at bounding box center [84, 421] width 121 height 10
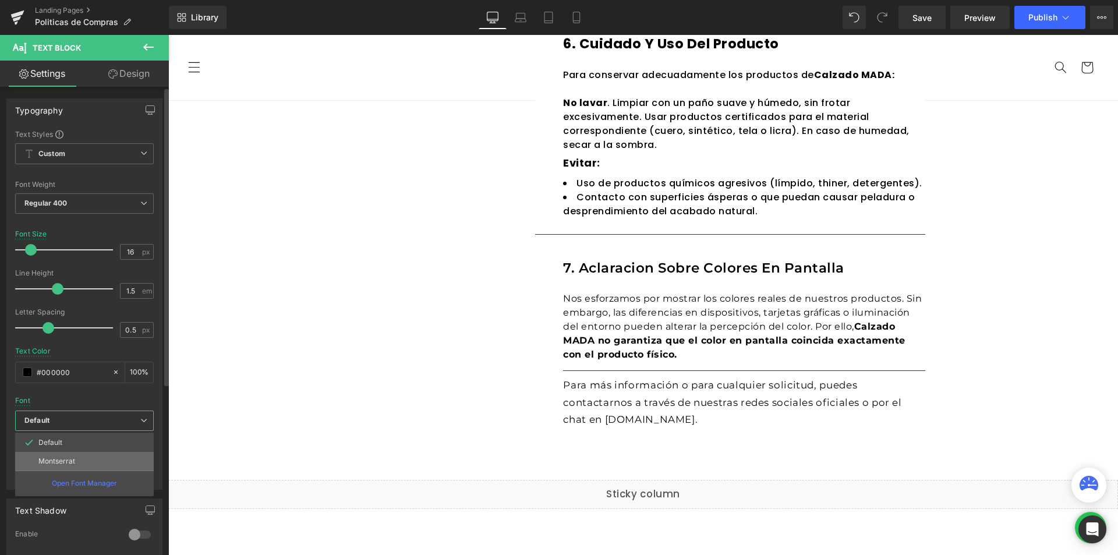
click at [63, 467] on li "Montserrat" at bounding box center [84, 461] width 139 height 19
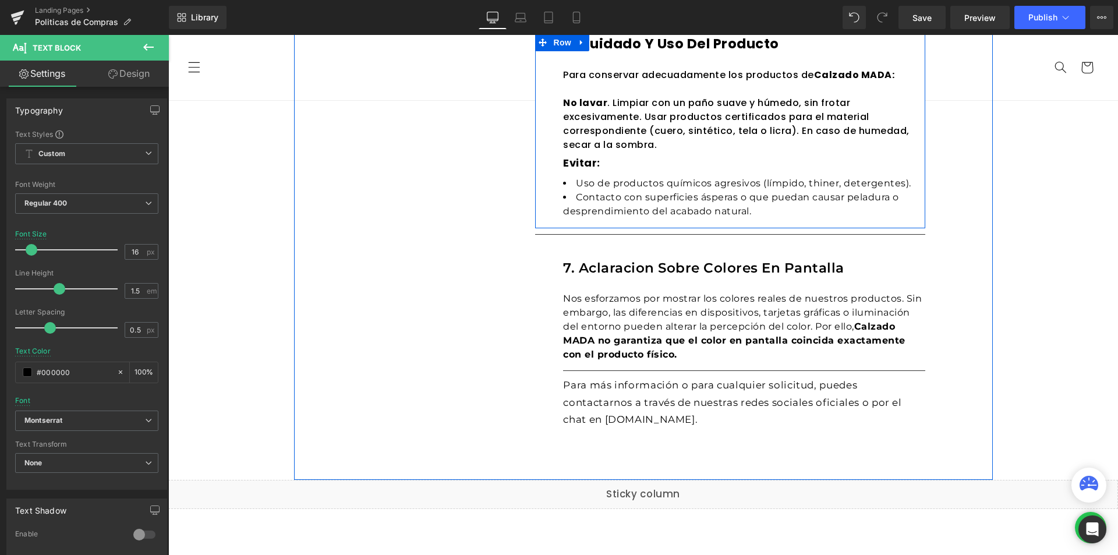
click at [619, 150] on div "Para conservar adecuadamente los productos de Calzado MADA: No lavar . Limpiar …" at bounding box center [744, 110] width 362 height 84
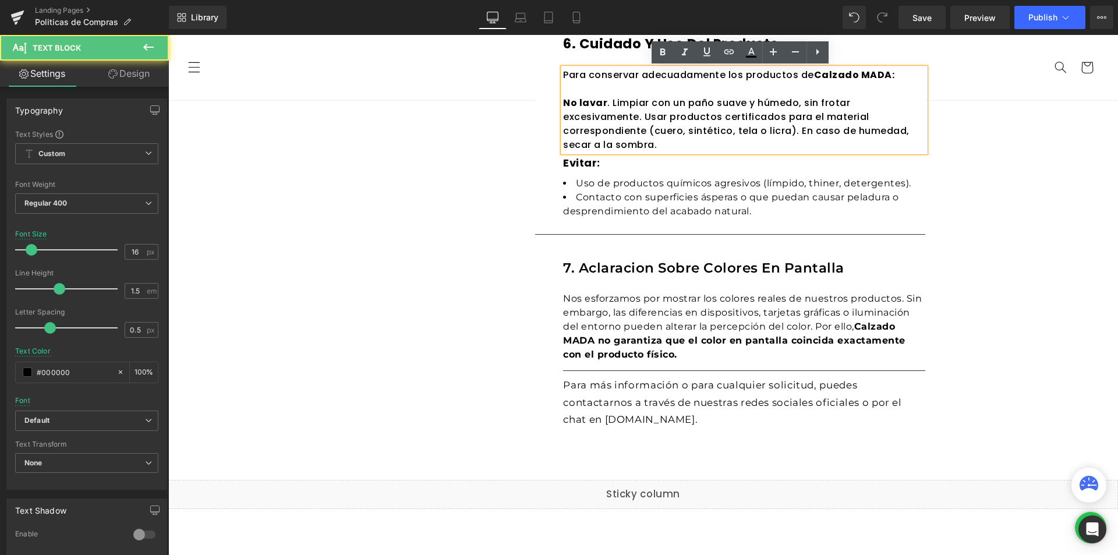
click at [564, 166] on b "Evitar:" at bounding box center [581, 162] width 37 height 15
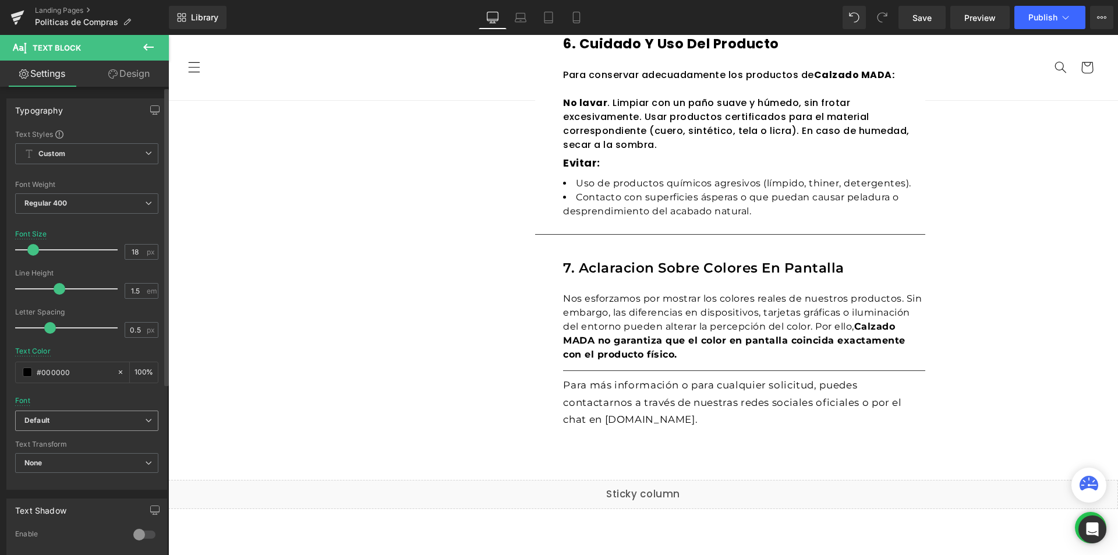
click at [86, 416] on b "Default" at bounding box center [84, 421] width 121 height 10
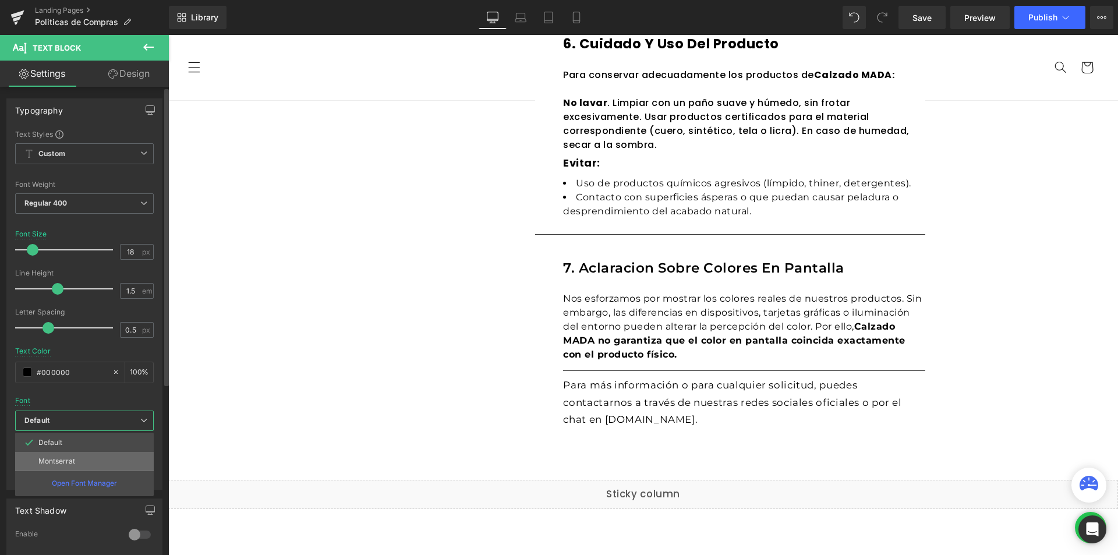
click at [65, 464] on p "Montserrat" at bounding box center [56, 461] width 37 height 8
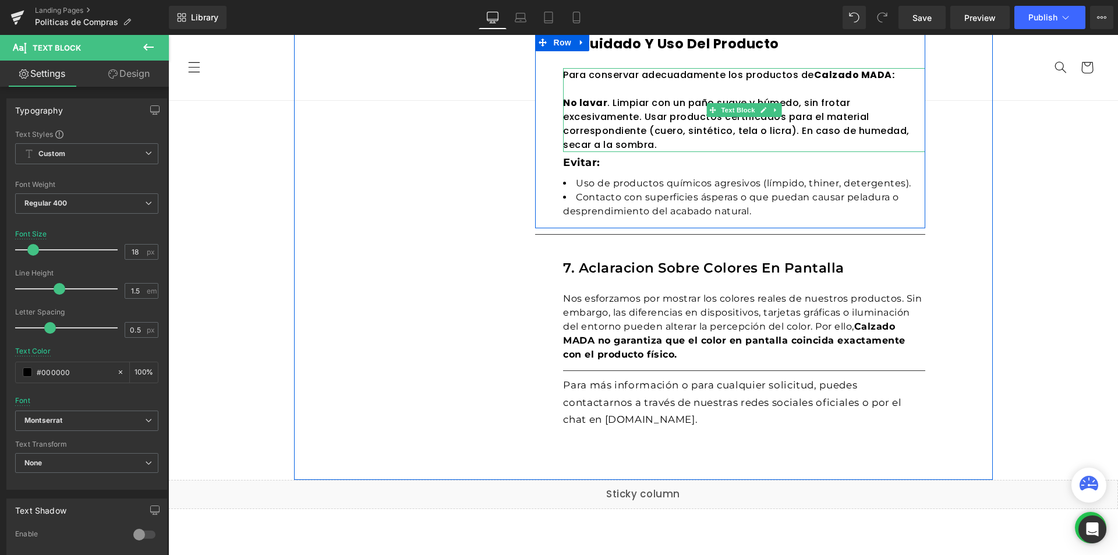
click at [614, 132] on p "No lavar . Limpiar con un paño suave y húmedo, sin frotar excesivamente. Usar p…" at bounding box center [744, 124] width 362 height 56
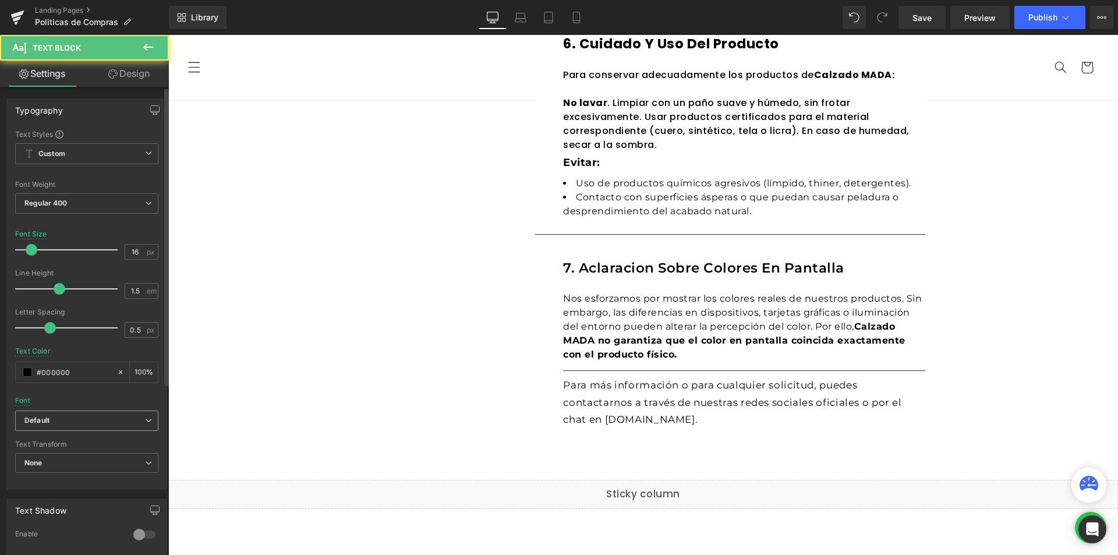
click at [58, 424] on b "Default" at bounding box center [84, 421] width 121 height 10
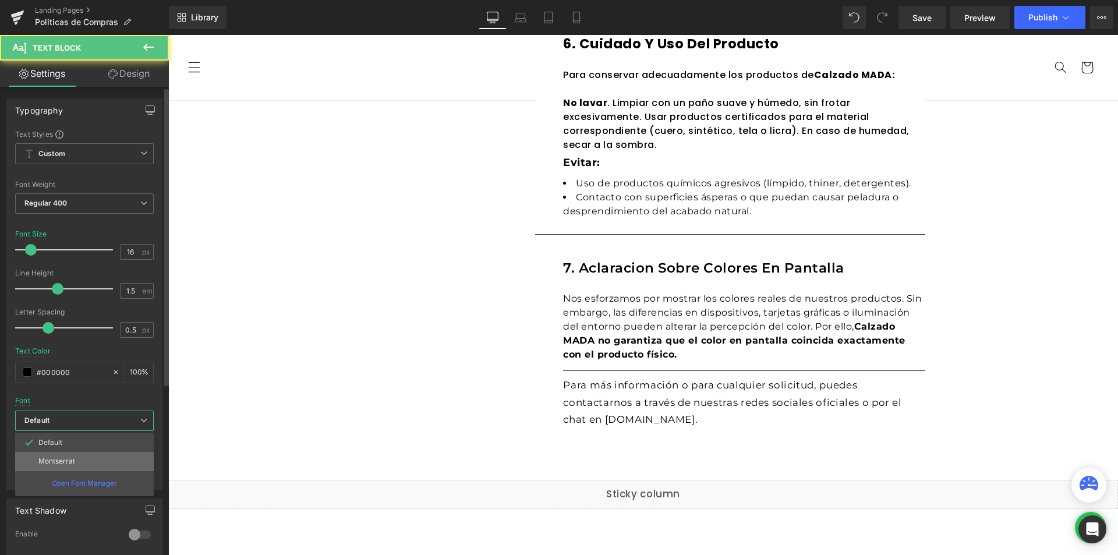
click at [63, 462] on p "Montserrat" at bounding box center [56, 461] width 37 height 8
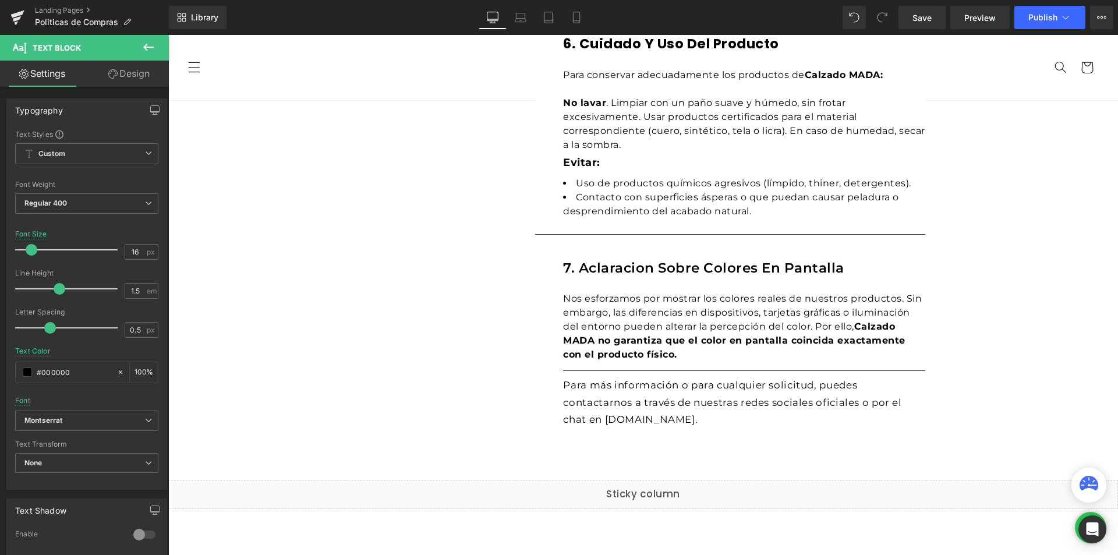
scroll to position [1223, 0]
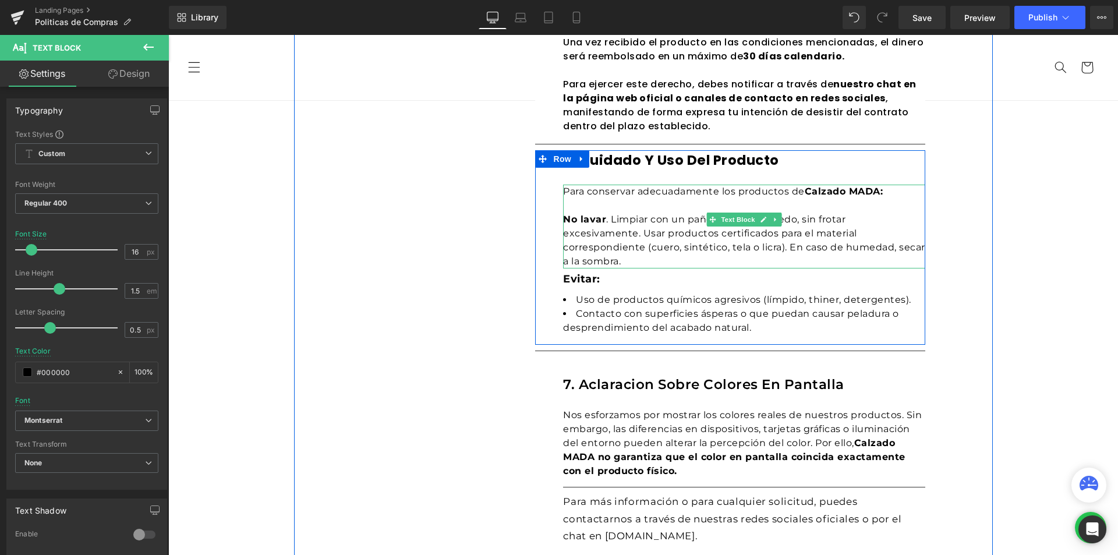
click at [591, 192] on p "Para conservar adecuadamente los productos de Calzado MADA:" at bounding box center [744, 192] width 362 height 14
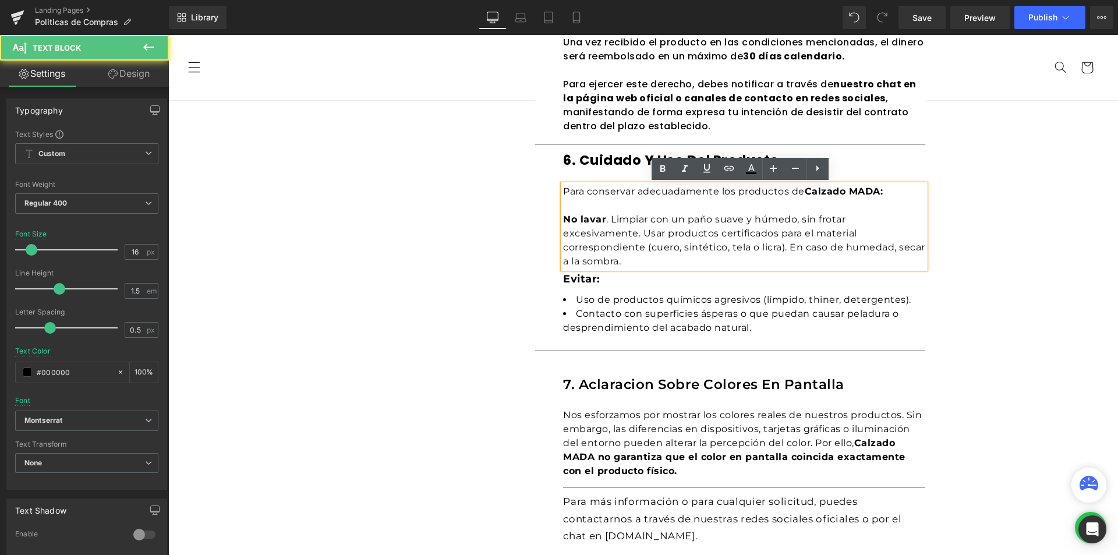
click at [590, 152] on span "Row" at bounding box center [590, 159] width 19 height 14
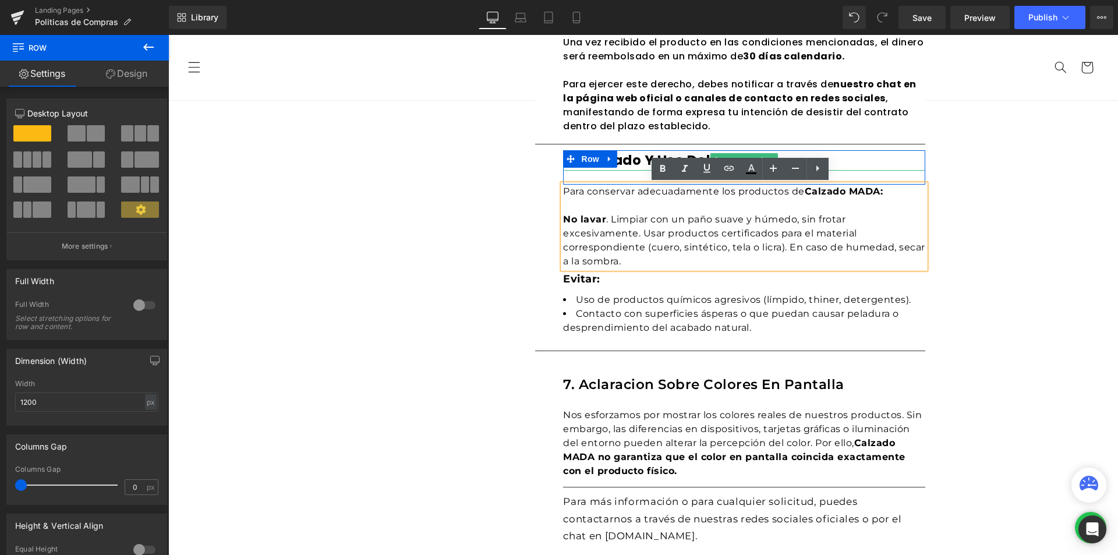
click at [646, 160] on h1 "6. Cuidado y uso del producto" at bounding box center [744, 160] width 362 height 20
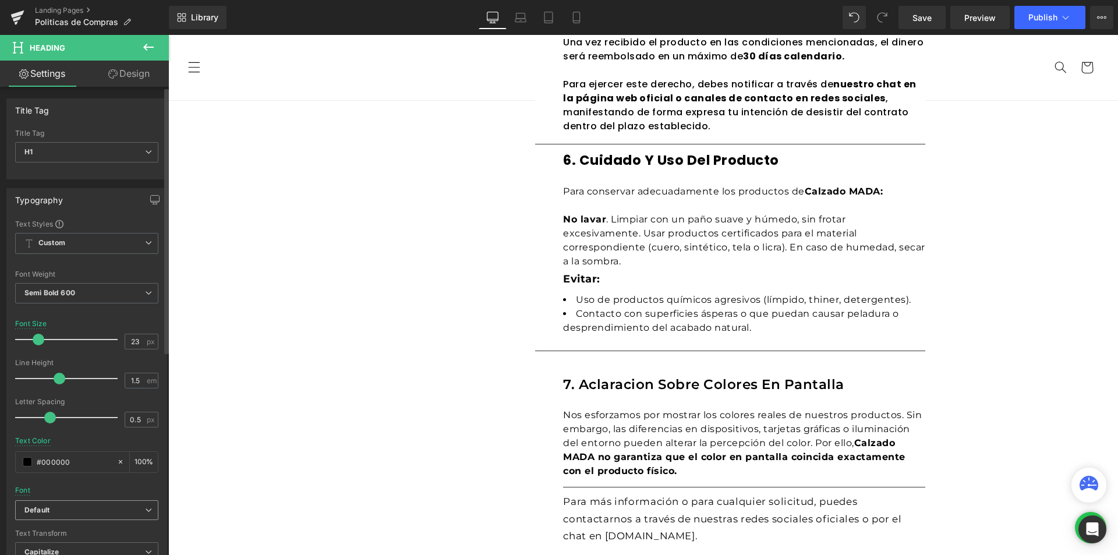
click at [49, 505] on icon "Default" at bounding box center [36, 510] width 25 height 10
click at [58, 548] on p "Montserrat" at bounding box center [56, 550] width 37 height 8
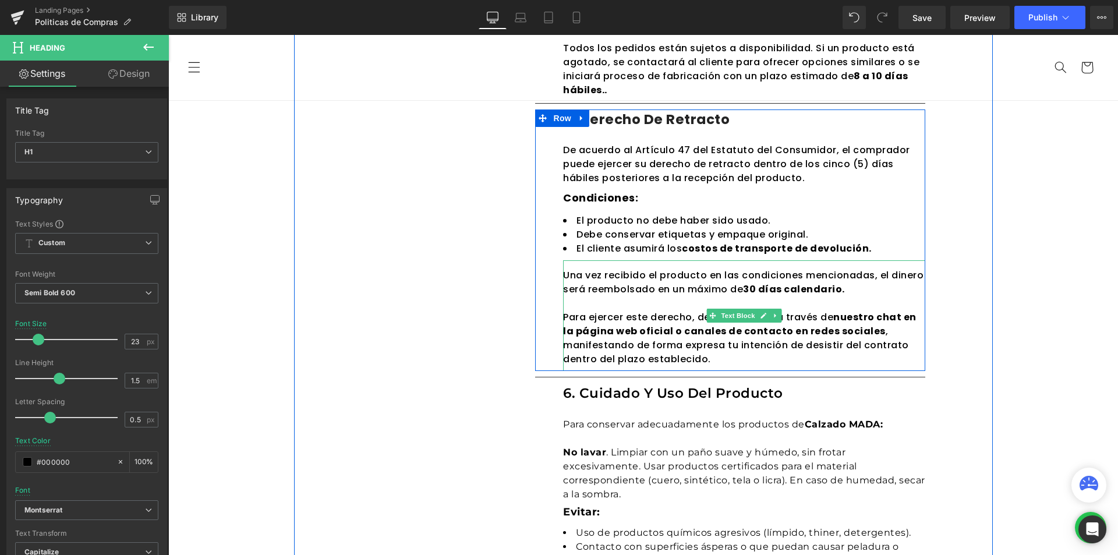
click at [637, 347] on div "Para ejercer este derecho, debes notificar a través de nuestro chat en la págin…" at bounding box center [744, 331] width 362 height 70
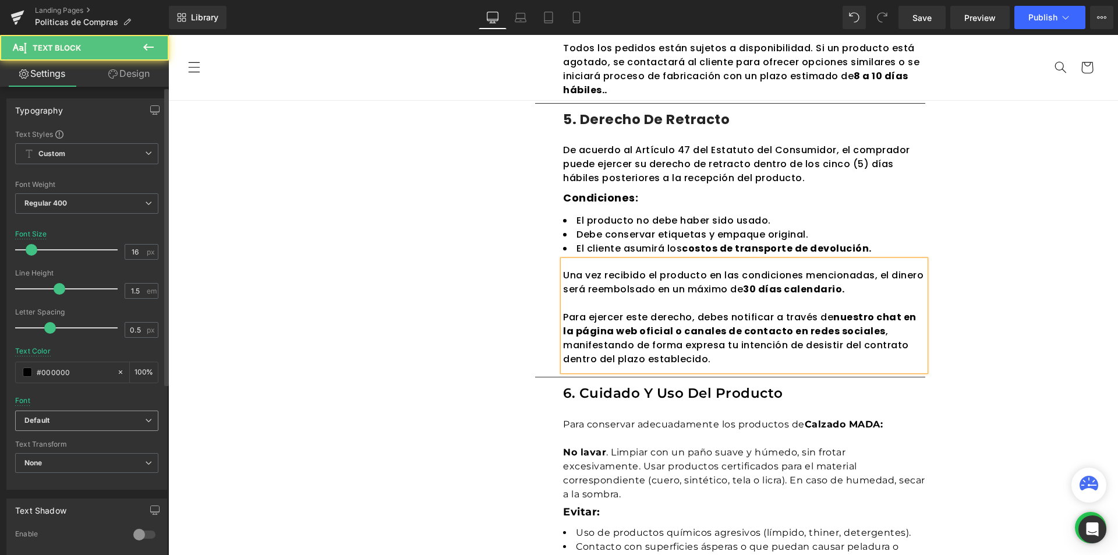
click at [104, 418] on b "Default" at bounding box center [84, 421] width 121 height 10
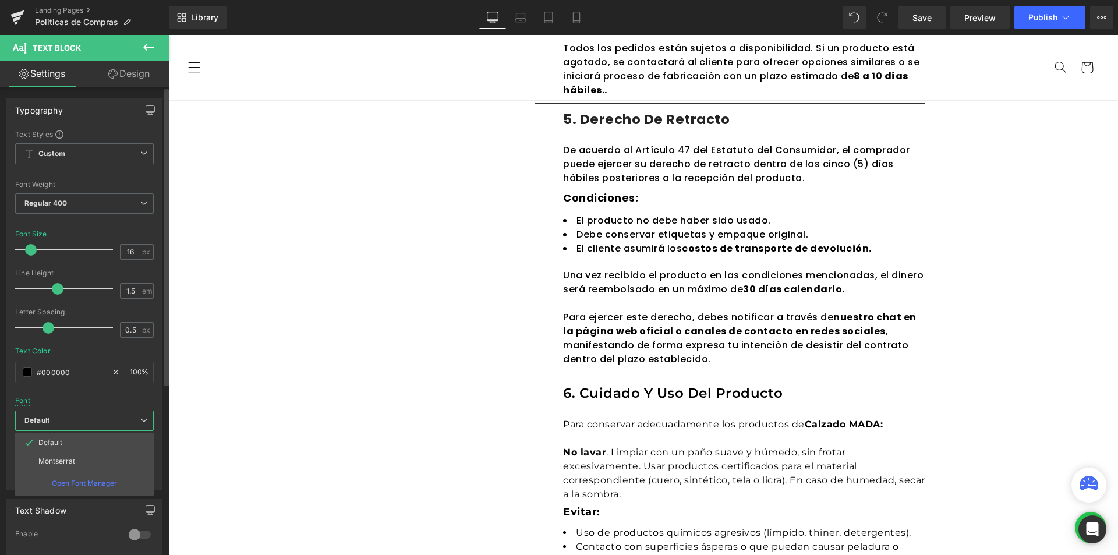
drag, startPoint x: 76, startPoint y: 465, endPoint x: 102, endPoint y: 455, distance: 27.5
click at [76, 465] on li "Montserrat" at bounding box center [84, 461] width 139 height 19
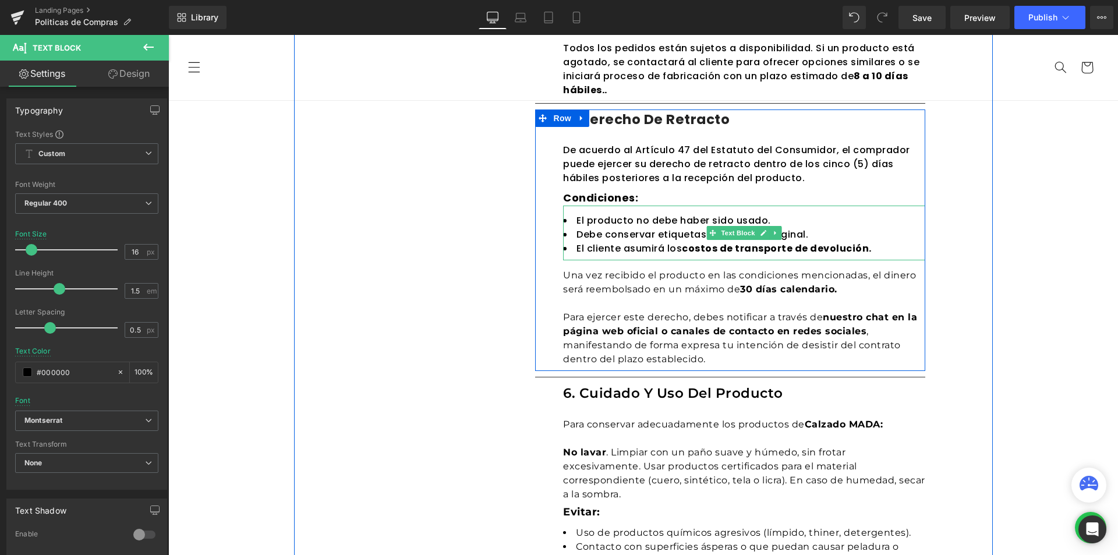
click at [606, 233] on li "Debe conservar etiquetas y empaque original." at bounding box center [744, 235] width 362 height 14
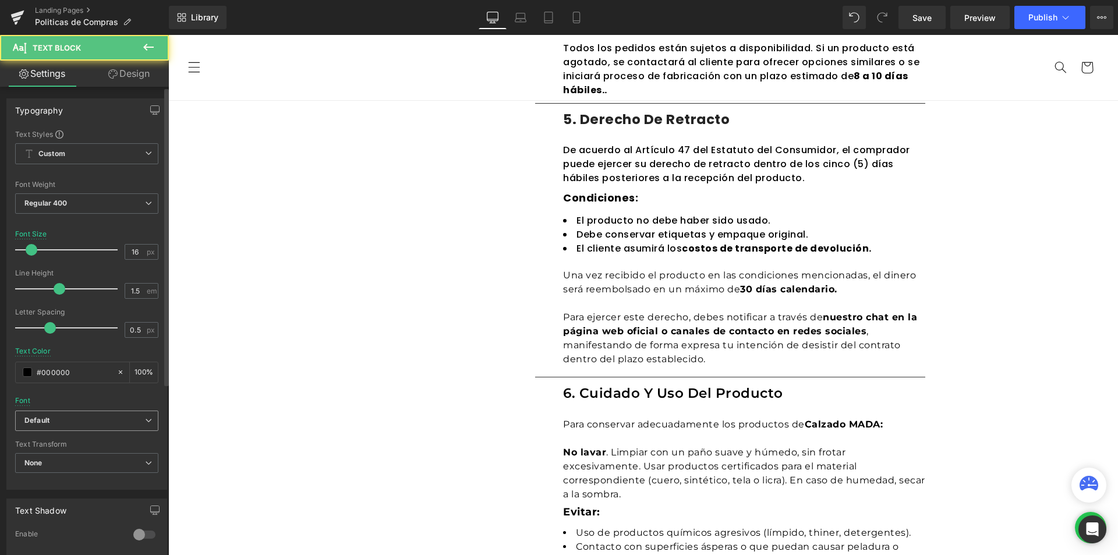
click at [68, 421] on b "Default" at bounding box center [84, 421] width 121 height 10
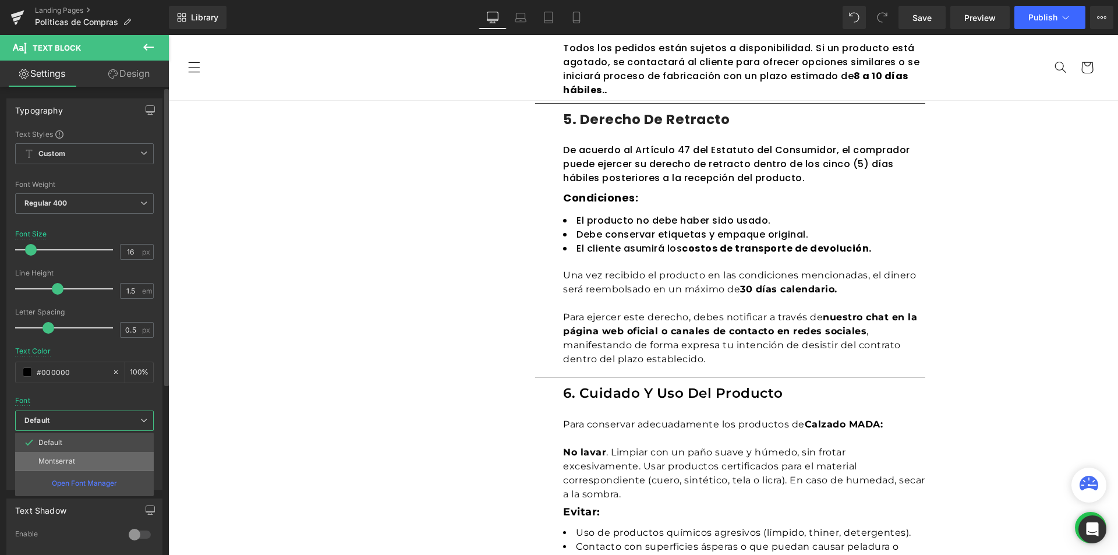
click at [58, 459] on p "Montserrat" at bounding box center [56, 461] width 37 height 8
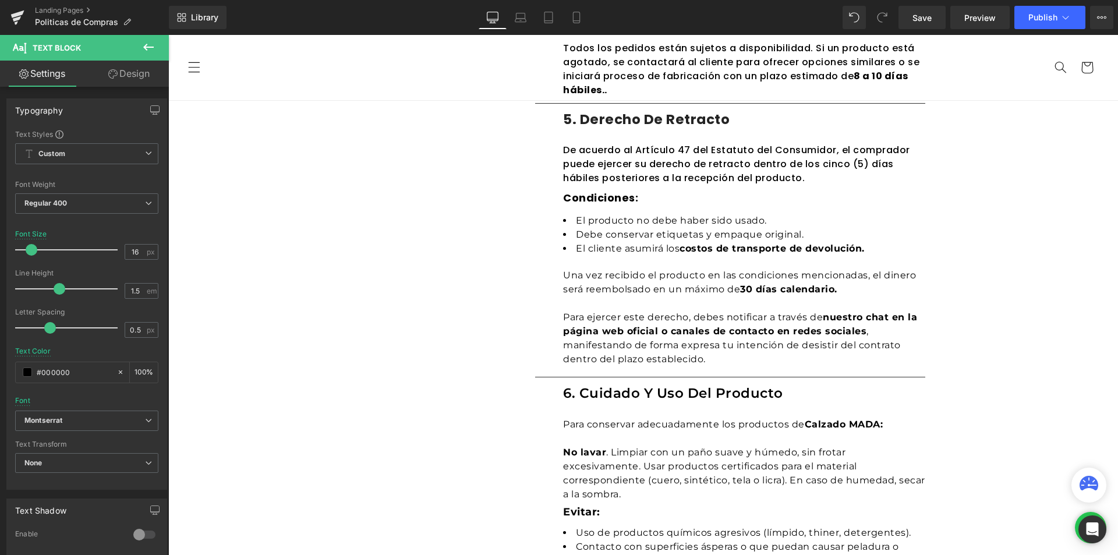
click at [603, 197] on strong "Condiciones:" at bounding box center [600, 197] width 75 height 15
click at [73, 424] on b "Default" at bounding box center [84, 421] width 121 height 10
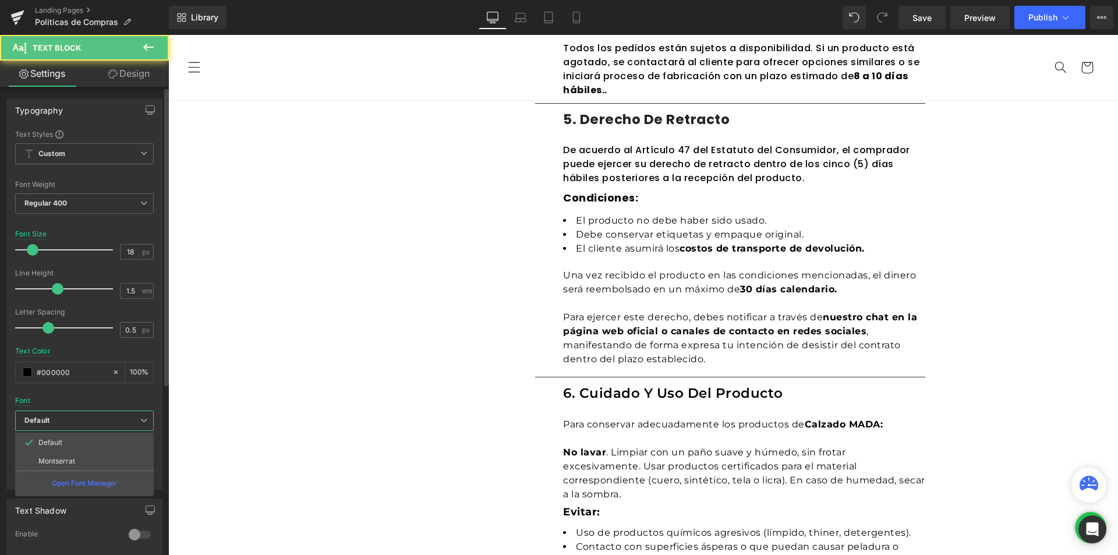
click at [73, 461] on p "Montserrat" at bounding box center [56, 461] width 37 height 8
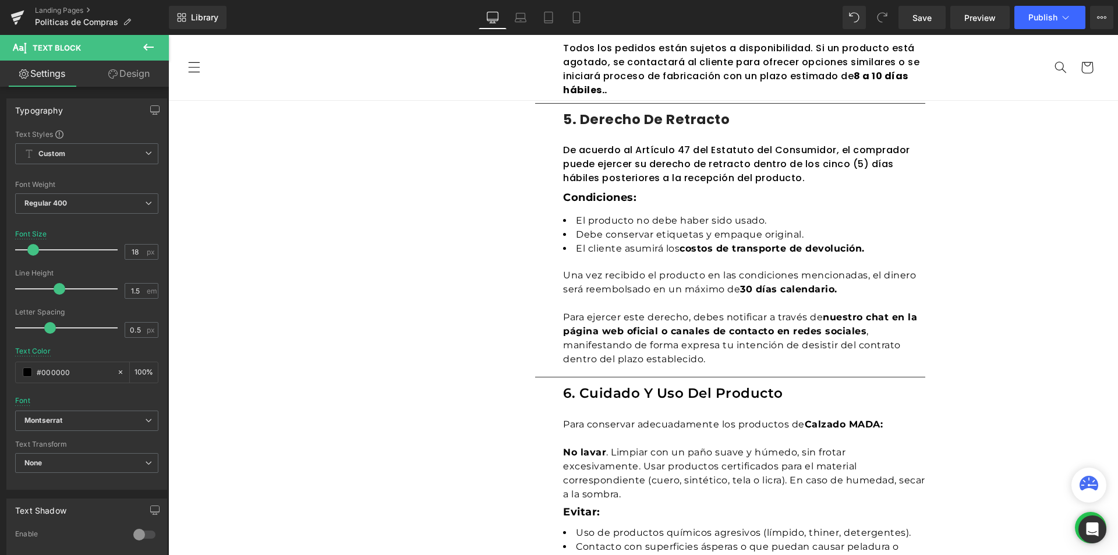
click at [597, 174] on p "De acuerdo al Artículo 47 del Estatuto del Consumidor, el comprador puede ejerc…" at bounding box center [744, 164] width 362 height 42
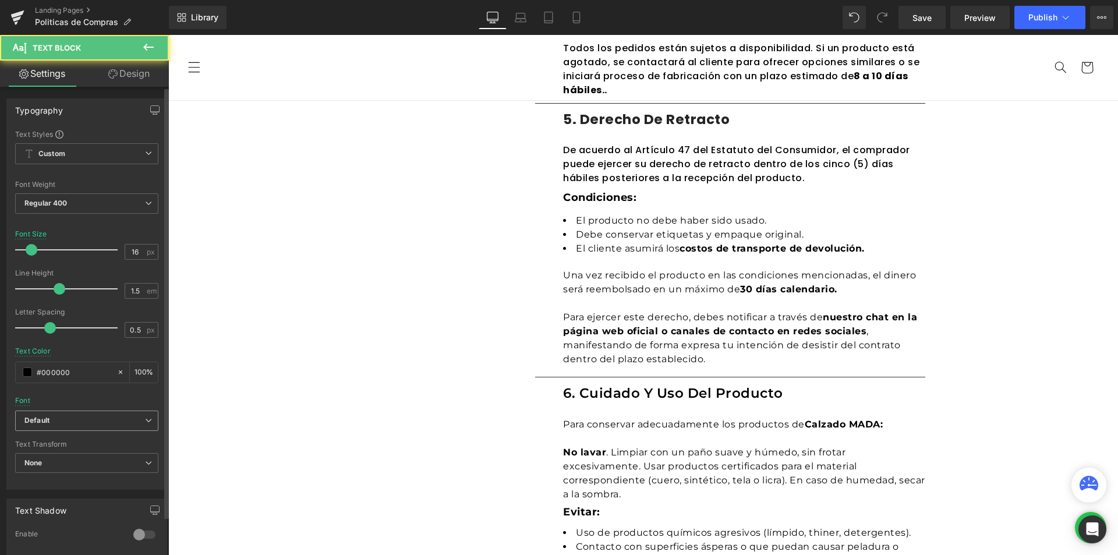
click at [58, 421] on b "Default" at bounding box center [84, 421] width 121 height 10
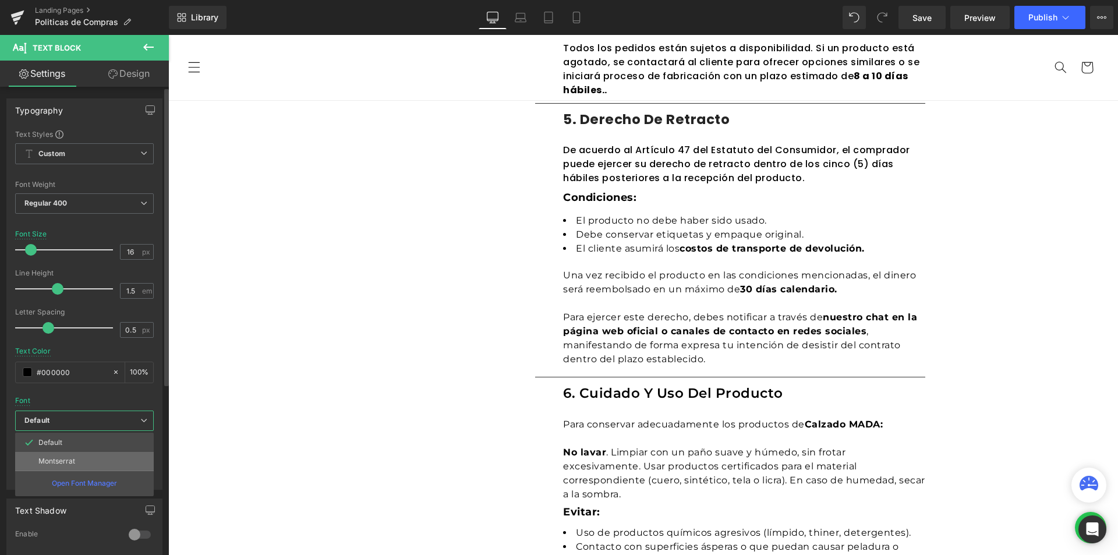
click at [62, 459] on p "Montserrat" at bounding box center [56, 461] width 37 height 8
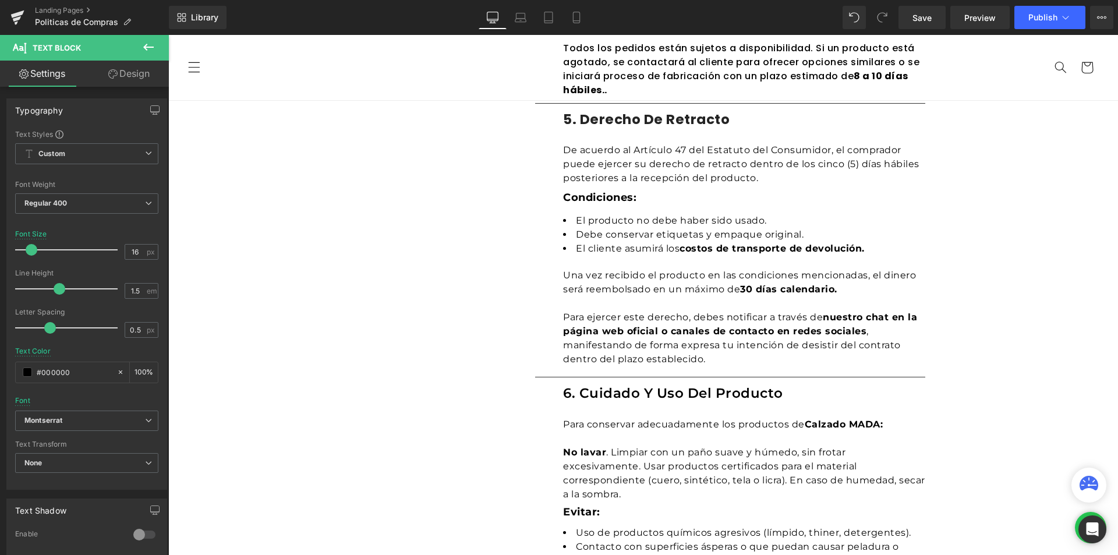
scroll to position [757, 0]
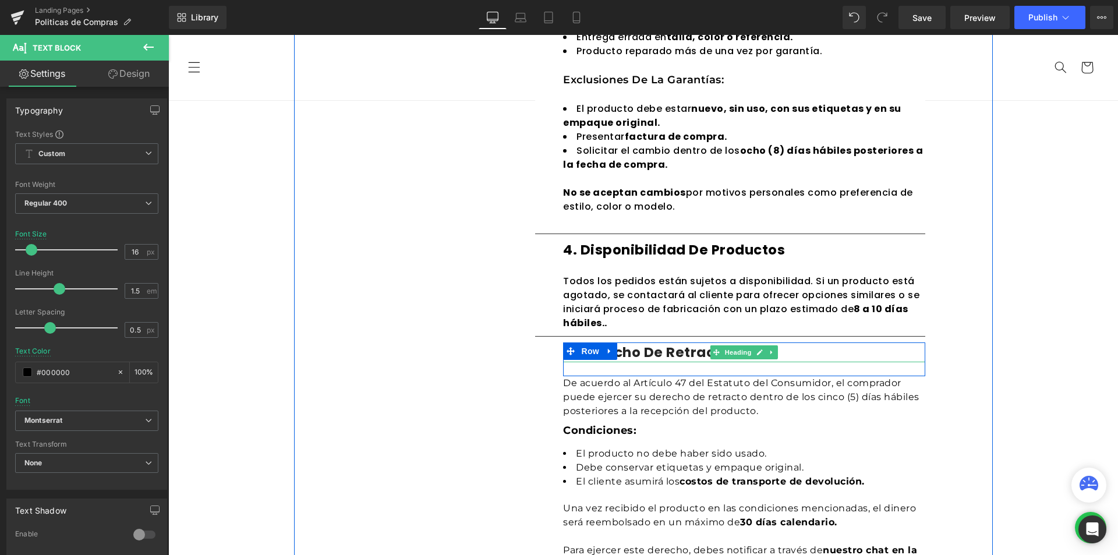
click at [623, 348] on h1 "5. Derecho de retracto" at bounding box center [744, 352] width 362 height 20
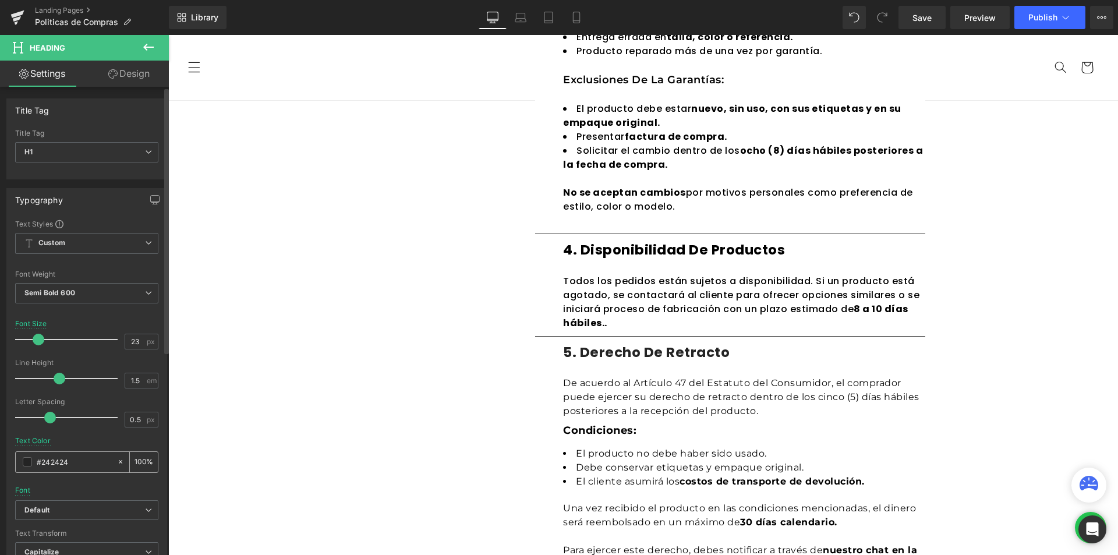
click at [54, 466] on input "#242424" at bounding box center [74, 461] width 75 height 13
click at [26, 465] on span at bounding box center [27, 461] width 9 height 9
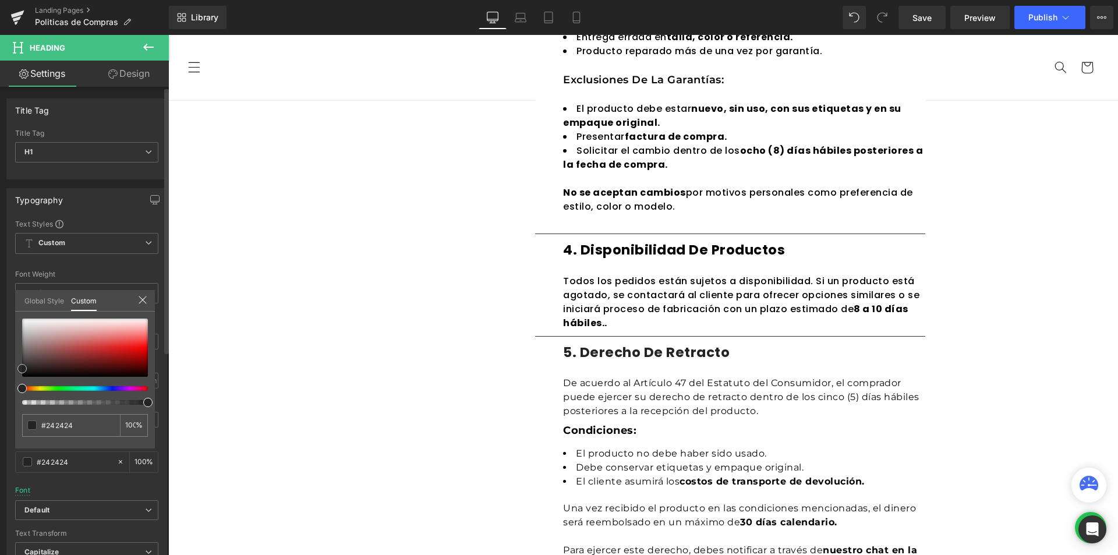
type input "#e4a4a4"
type input "#df9e9e"
type input "#8c3a3a"
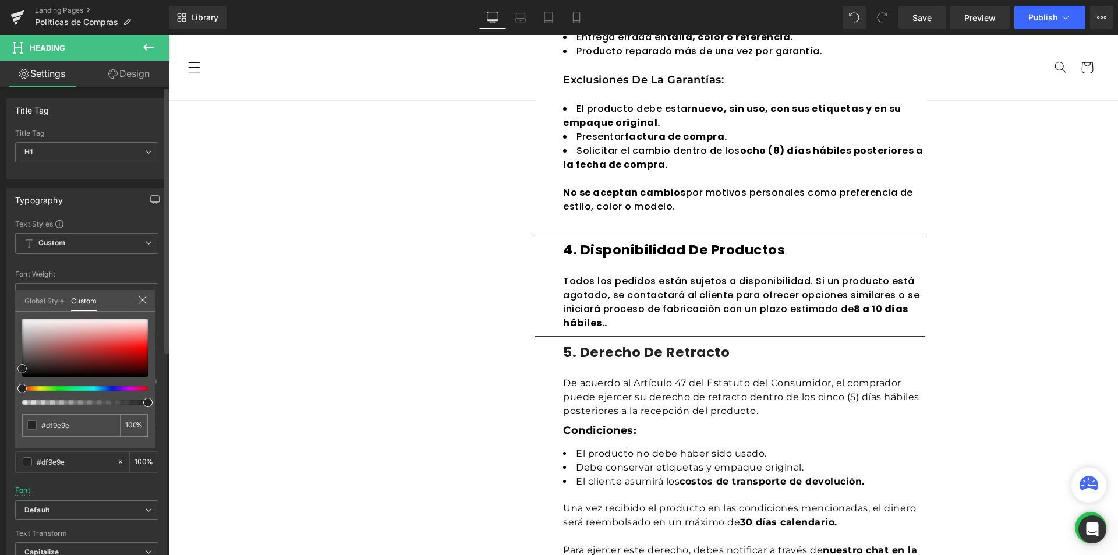
type input "#8c3a3a"
type input "#000000"
drag, startPoint x: 87, startPoint y: 336, endPoint x: 0, endPoint y: 440, distance: 135.1
click at [0, 439] on div "Typography Text Styles Custom Custom Setup Global Style Custom Setup Global Sty…" at bounding box center [87, 379] width 174 height 400
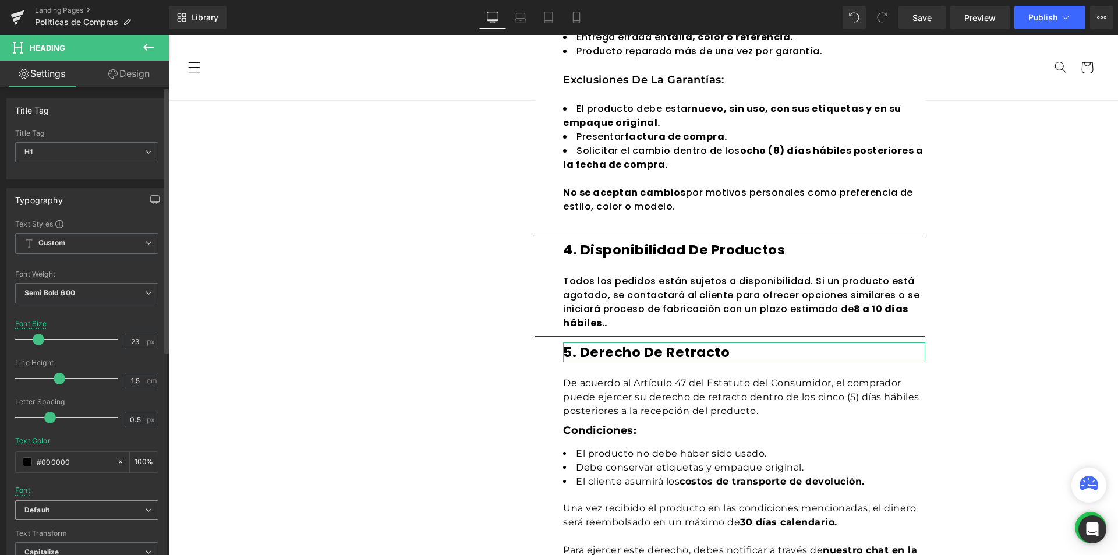
click at [52, 504] on span "Default" at bounding box center [86, 510] width 143 height 20
click at [60, 544] on li "Montserrat" at bounding box center [84, 550] width 139 height 19
click at [618, 301] on body "Ir directamente al contenido ¡QUE ESPERAS PARA CONOCER MADA! ¡APROVECHA NUESTRO…" at bounding box center [642, 340] width 949 height 2124
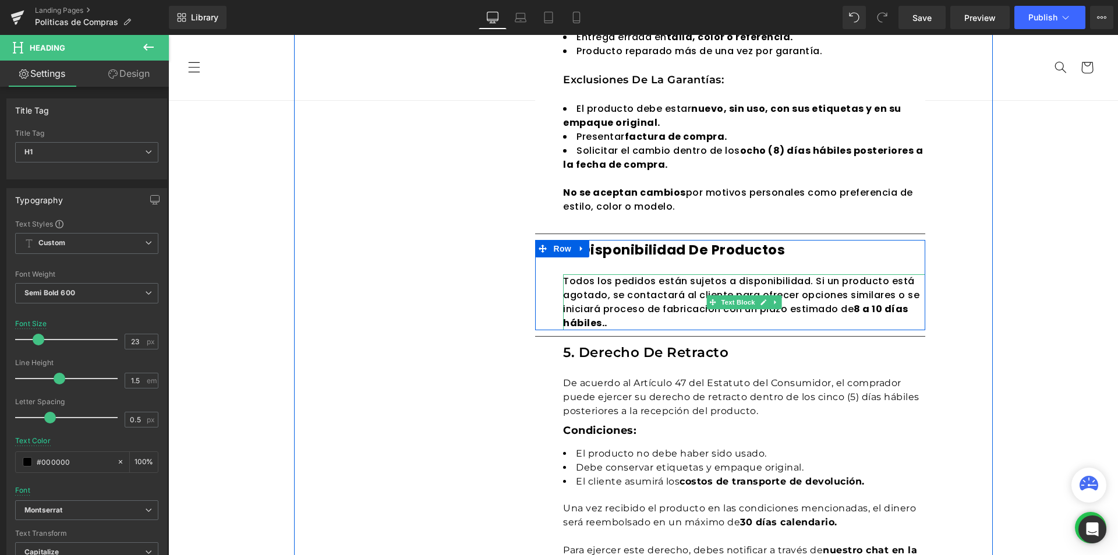
click at [612, 317] on div "Todos los pedidos están sujetos a disponibilidad. Si un producto está agotado, …" at bounding box center [744, 302] width 362 height 56
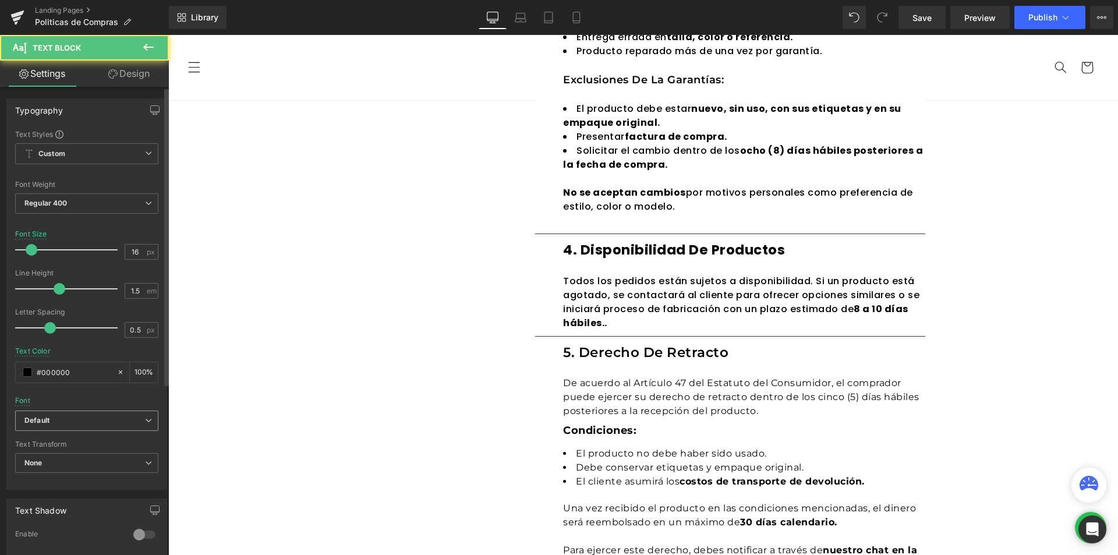
click at [75, 418] on b "Default" at bounding box center [84, 421] width 121 height 10
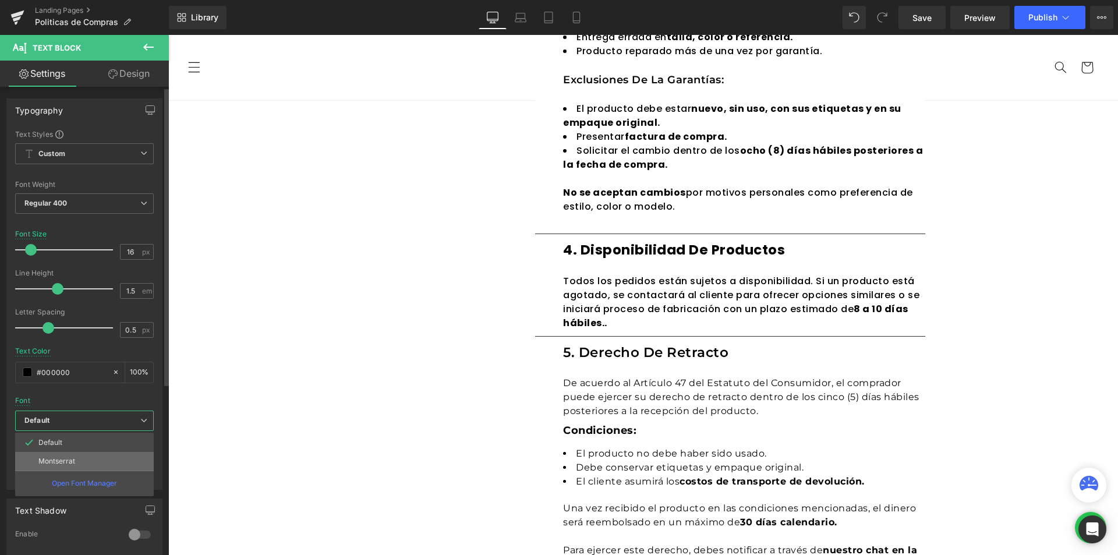
click at [61, 460] on p "Montserrat" at bounding box center [56, 461] width 37 height 8
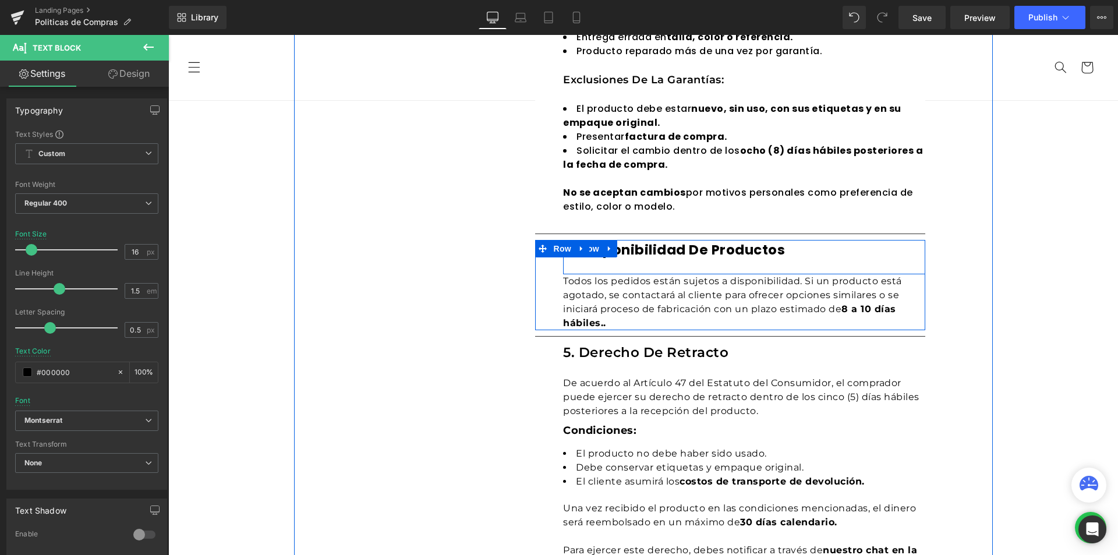
click at [620, 257] on div "4. Disponibilidad de productos Heading" at bounding box center [744, 250] width 362 height 20
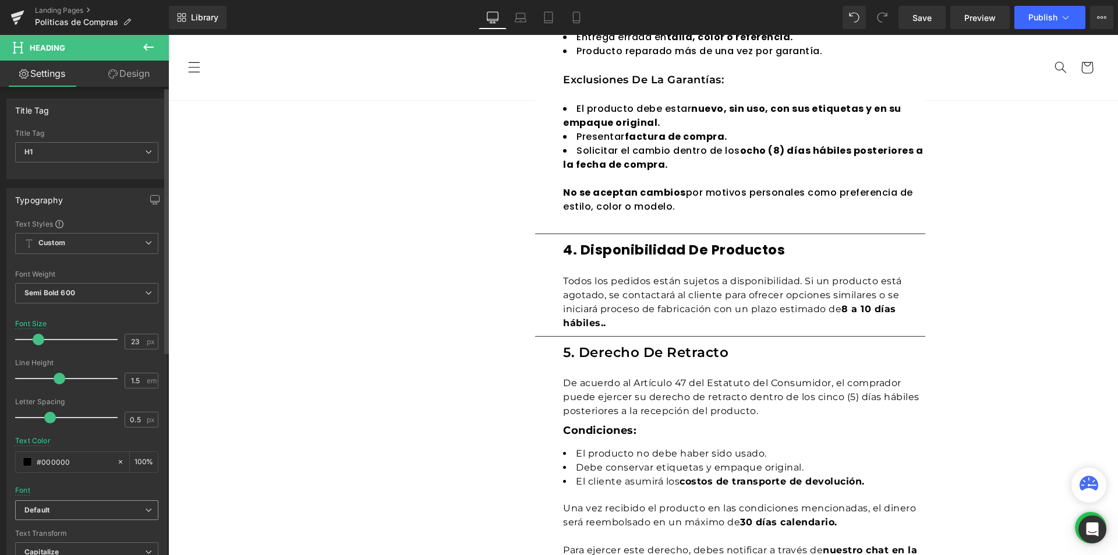
click at [53, 512] on b "Default" at bounding box center [84, 510] width 121 height 10
click at [63, 545] on li "Montserrat" at bounding box center [84, 550] width 139 height 19
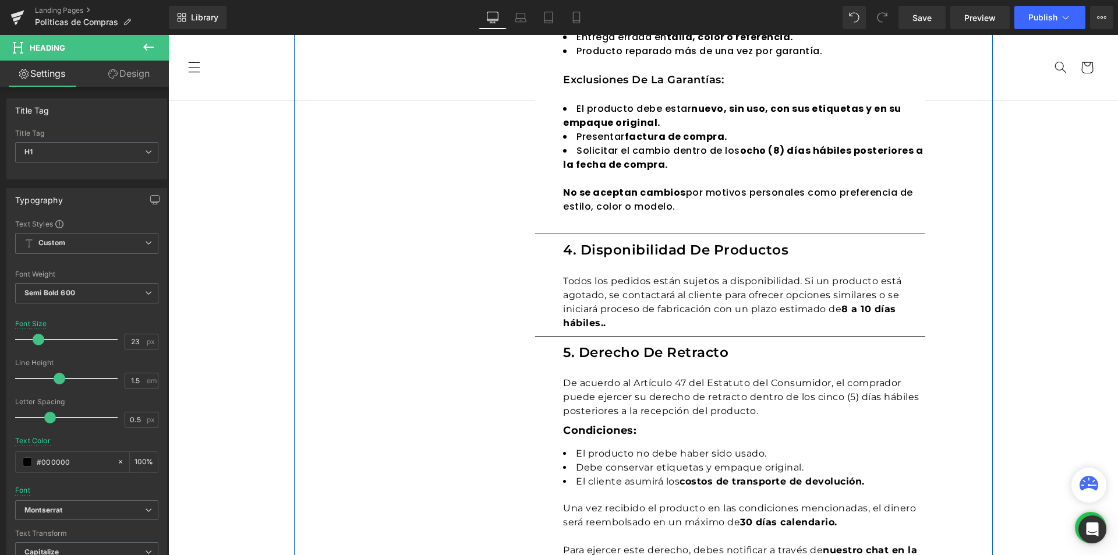
click at [651, 207] on div "No se aceptan cambios por motivos personales como preferencia de estilo, color …" at bounding box center [744, 200] width 362 height 28
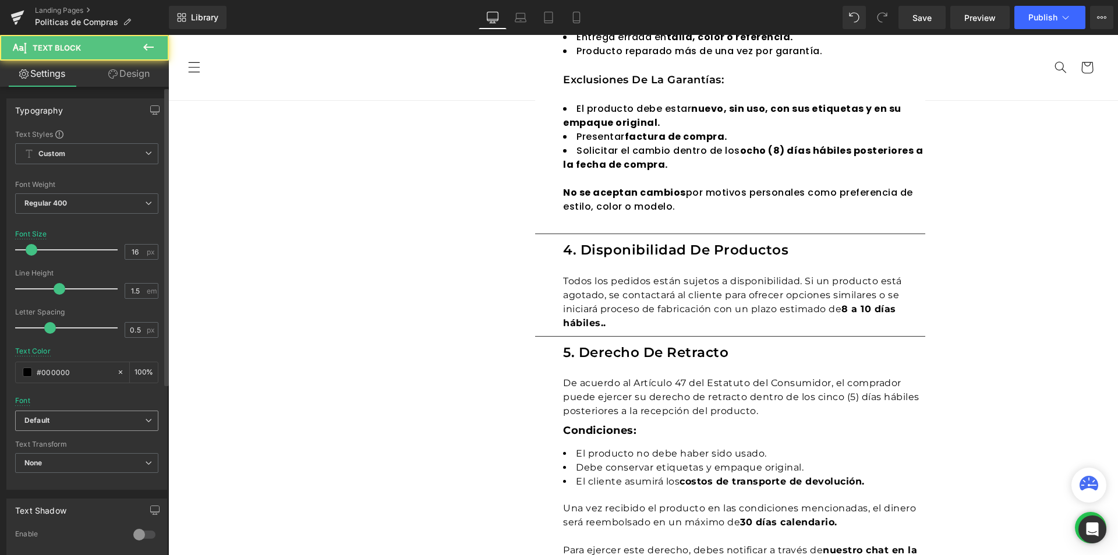
click at [63, 417] on b "Default" at bounding box center [84, 421] width 121 height 10
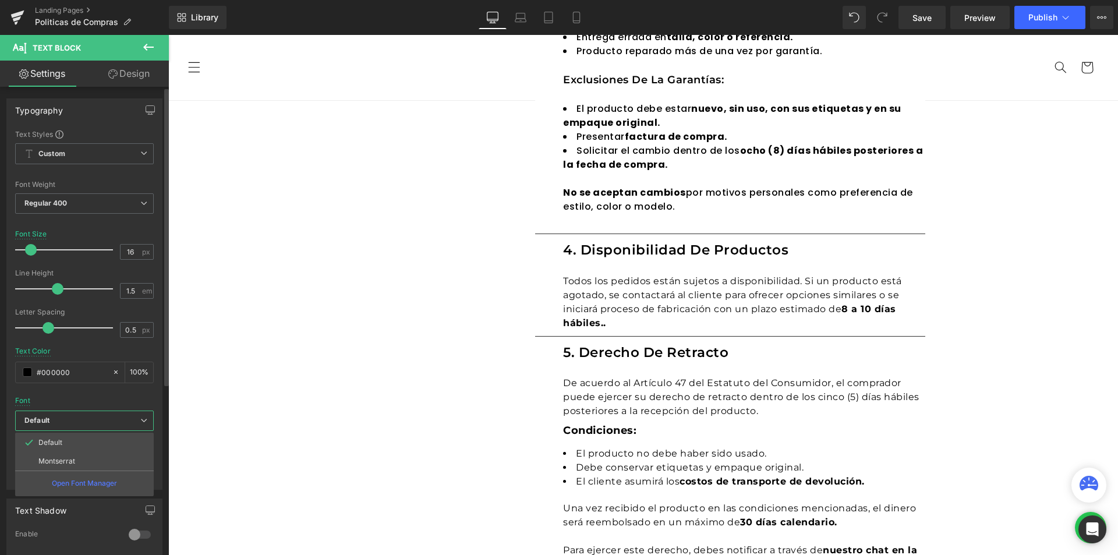
click at [58, 464] on p "Montserrat" at bounding box center [56, 461] width 37 height 8
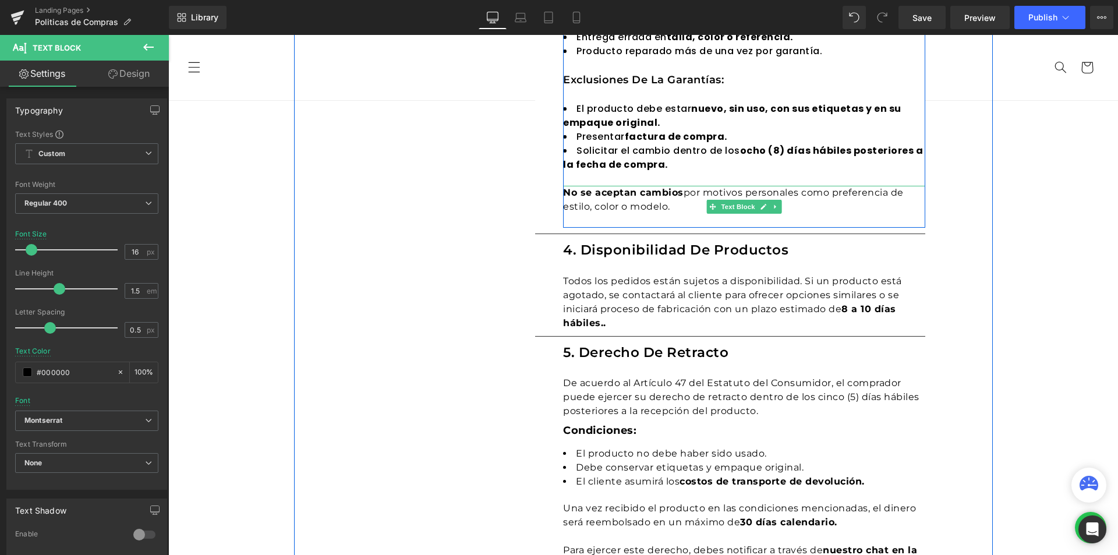
click at [633, 146] on li "Solicitar el cambio dentro de los ocho (8) días hábiles posteriores a la fecha …" at bounding box center [744, 158] width 362 height 28
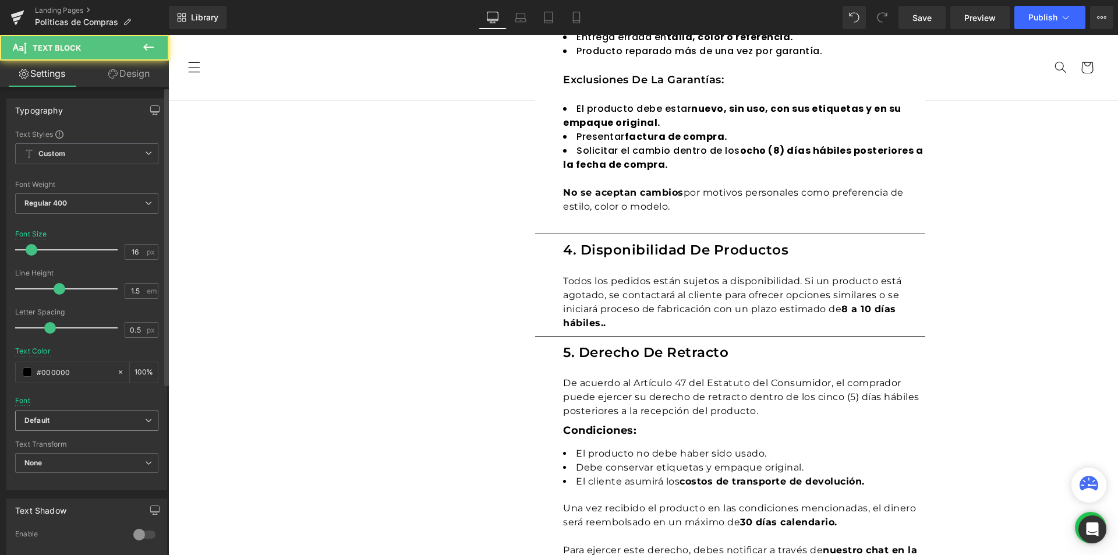
click at [98, 414] on span "Default" at bounding box center [86, 420] width 143 height 20
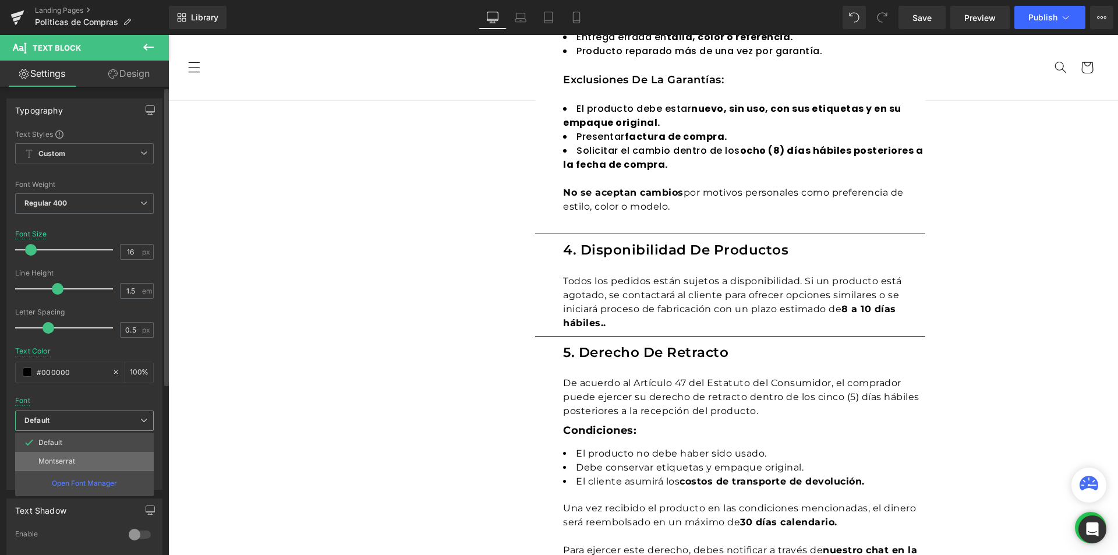
click at [69, 462] on p "Montserrat" at bounding box center [56, 461] width 37 height 8
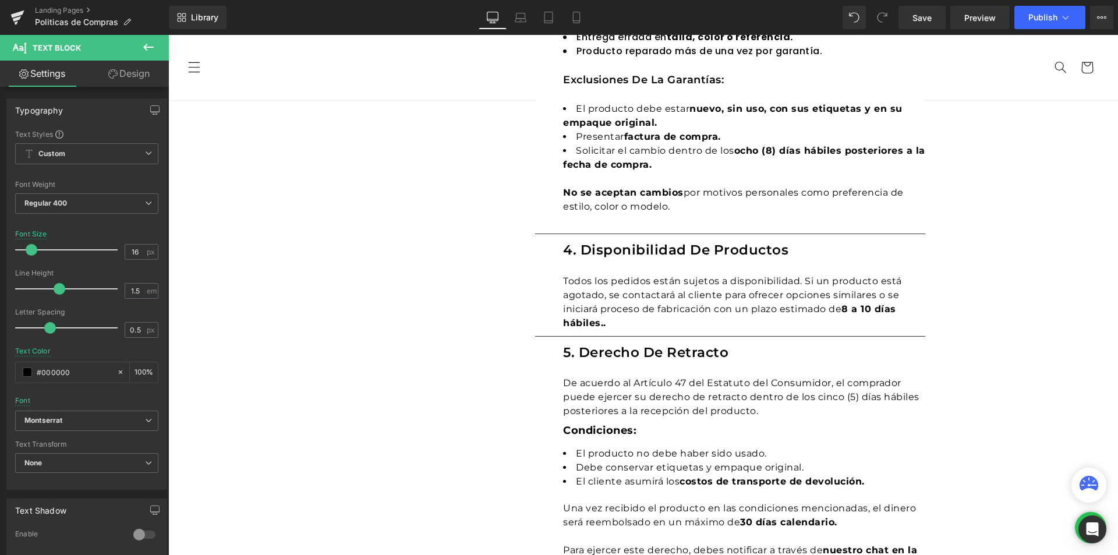
click at [168, 35] on div at bounding box center [168, 35] width 0 height 0
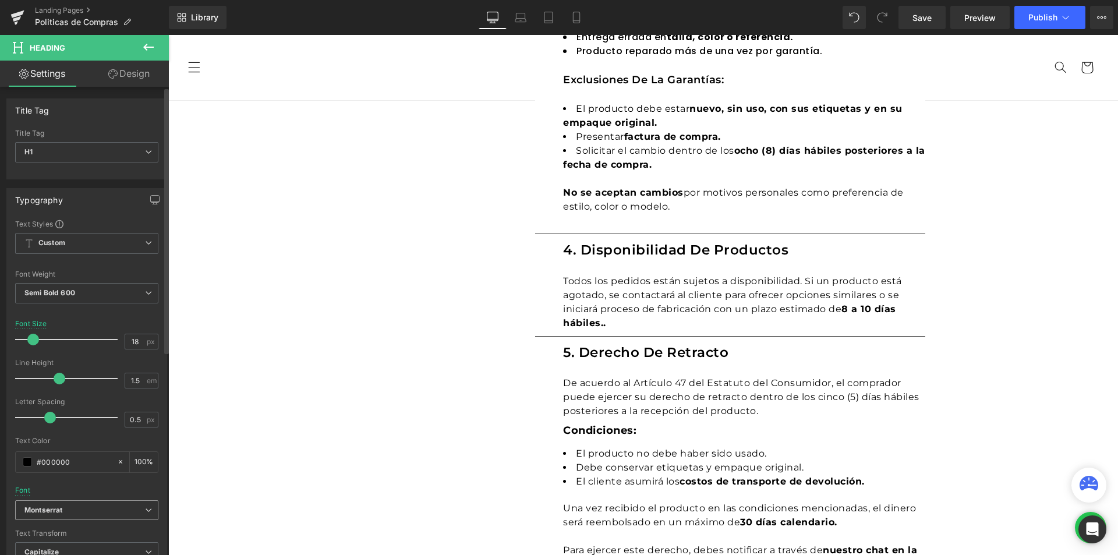
drag, startPoint x: 61, startPoint y: 504, endPoint x: 61, endPoint y: 516, distance: 12.2
click at [59, 505] on span "Montserrat" at bounding box center [86, 510] width 143 height 20
click at [415, 309] on body "Ir directamente al contenido ¡QUE ESPERAS PARA CONOCER MADA! ¡APROVECHA NUESTRO…" at bounding box center [642, 340] width 949 height 2124
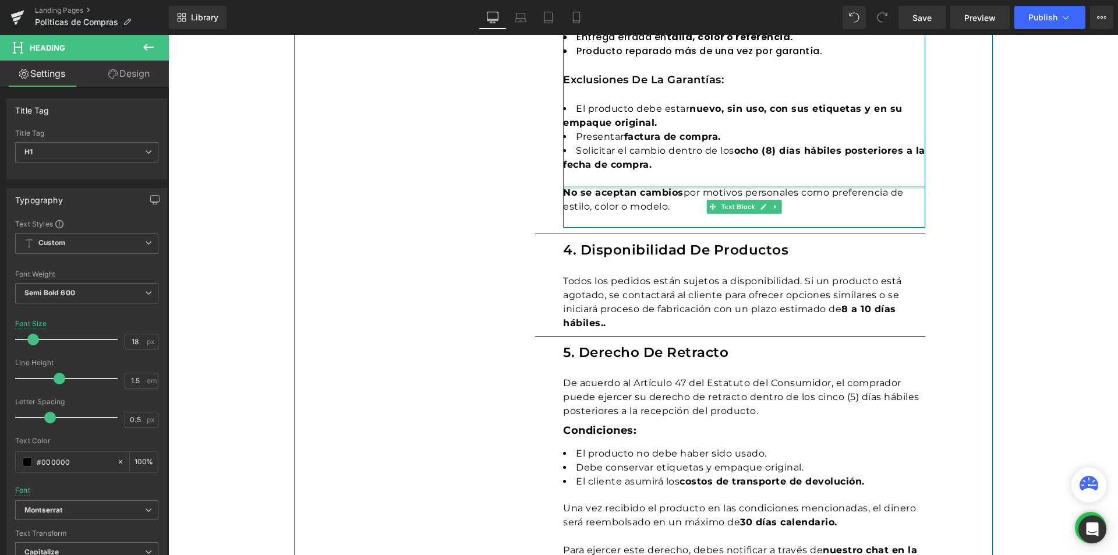
click at [627, 195] on strong "No se aceptan cambios" at bounding box center [623, 192] width 121 height 11
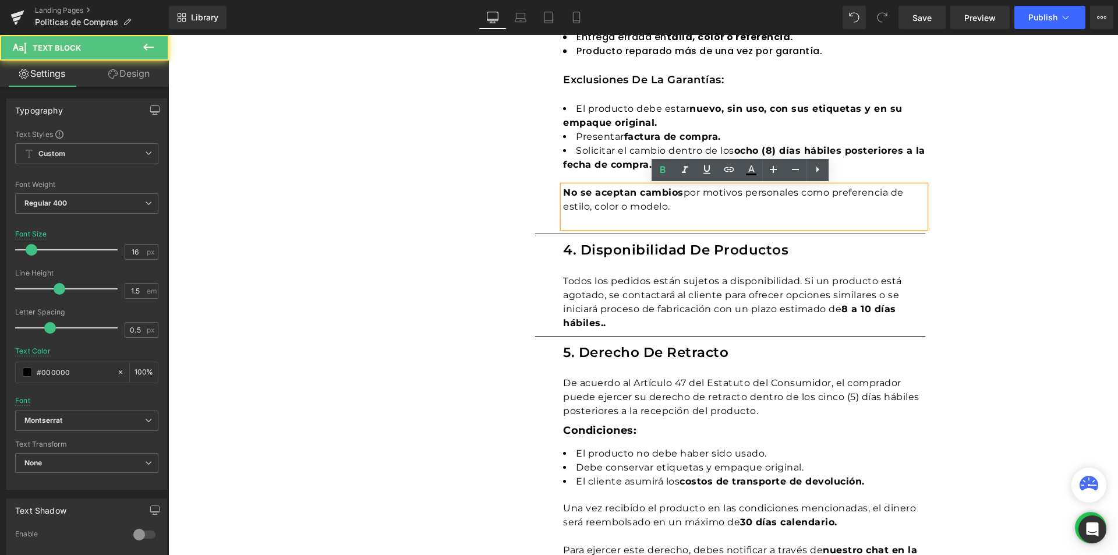
click at [605, 123] on strong "nuevo, sin uso, con sus etiquetas y en su empaque original." at bounding box center [732, 115] width 339 height 25
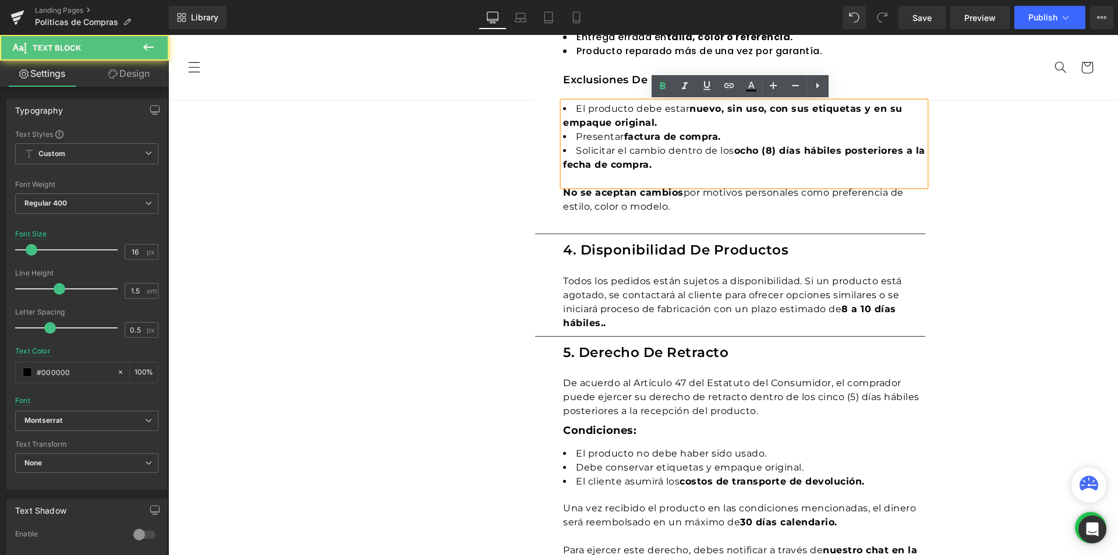
scroll to position [640, 0]
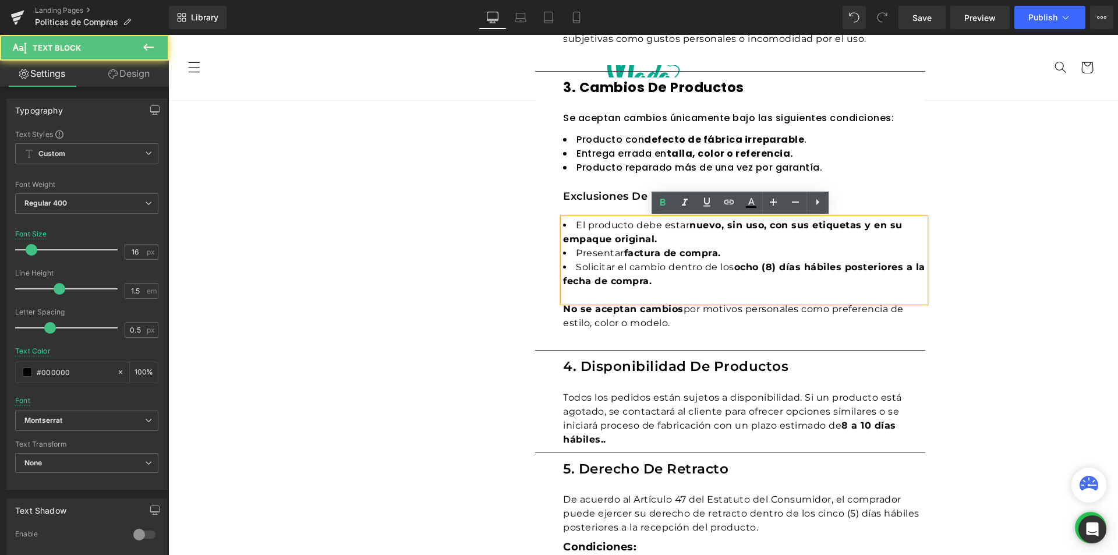
click at [600, 208] on div "3. Cambios de productos Heading Se aceptan cambios únicamente bajo las siguient…" at bounding box center [744, 210] width 362 height 267
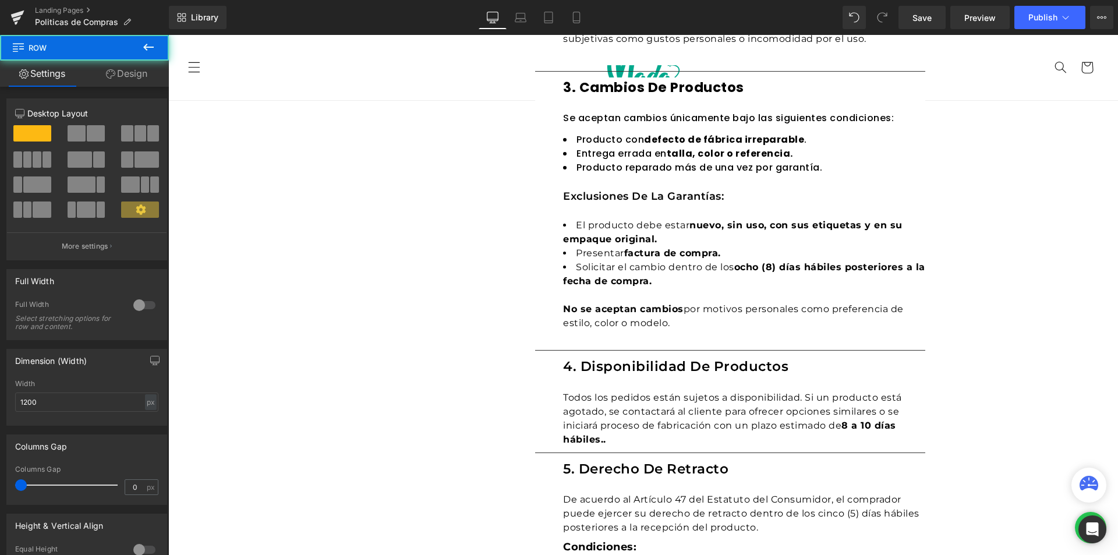
click at [590, 201] on h1 "Exclusiones de la garantías:" at bounding box center [744, 197] width 362 height 16
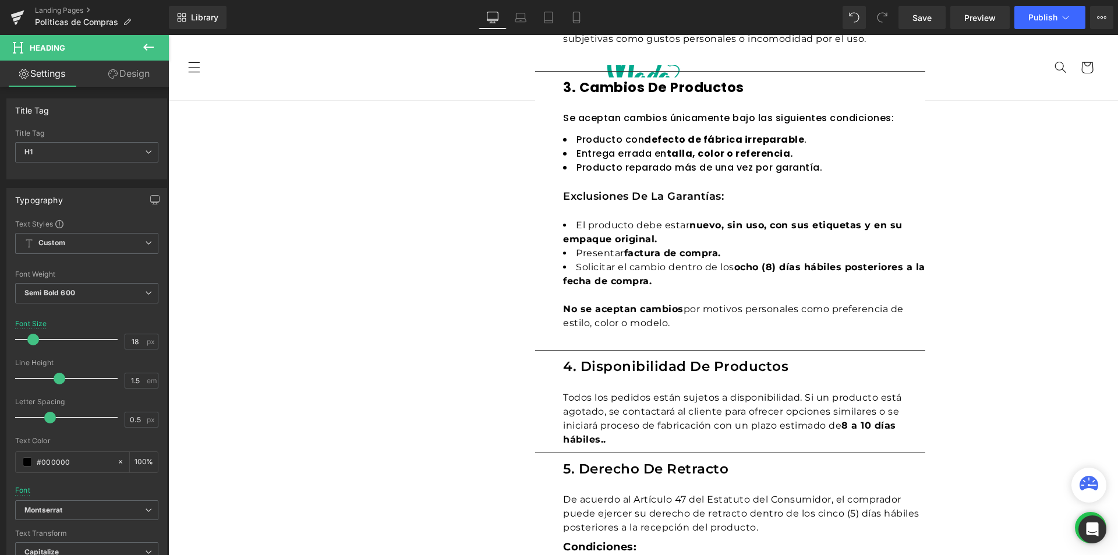
click at [586, 154] on li "Entrega errada en talla, color o referencia." at bounding box center [744, 154] width 362 height 14
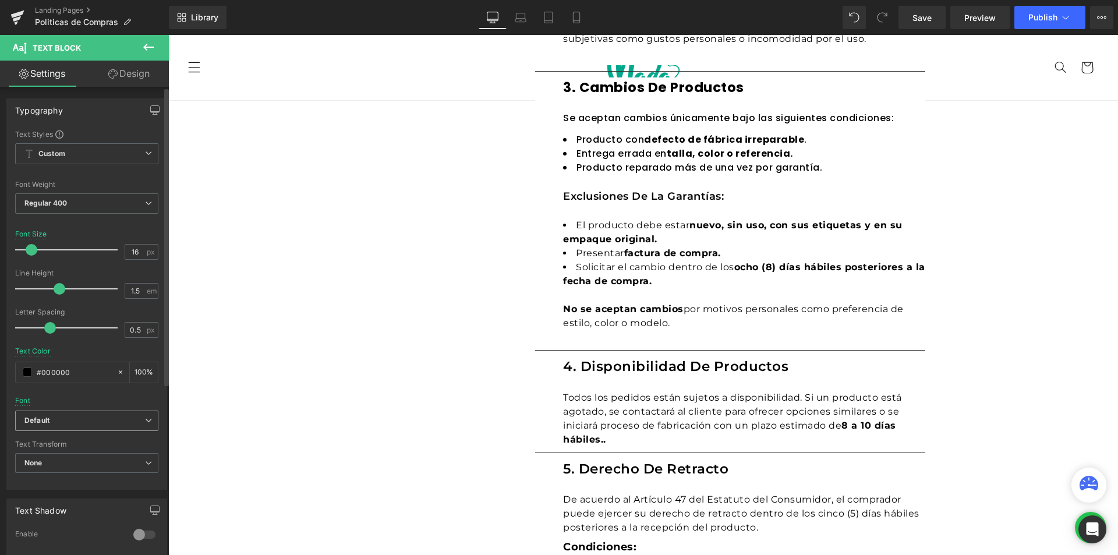
click at [74, 422] on b "Default" at bounding box center [84, 421] width 121 height 10
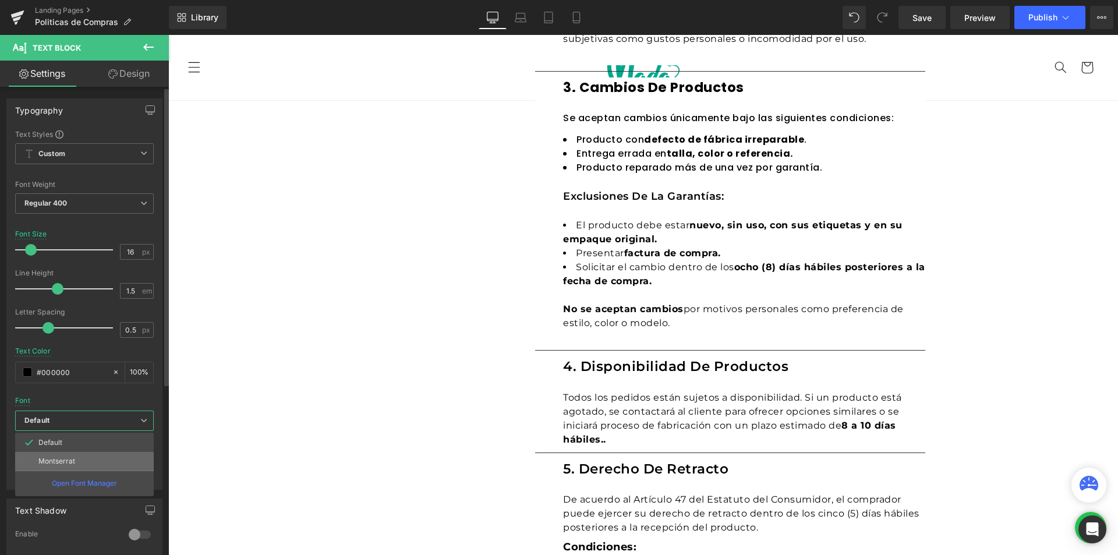
click at [63, 463] on p "Montserrat" at bounding box center [56, 461] width 37 height 8
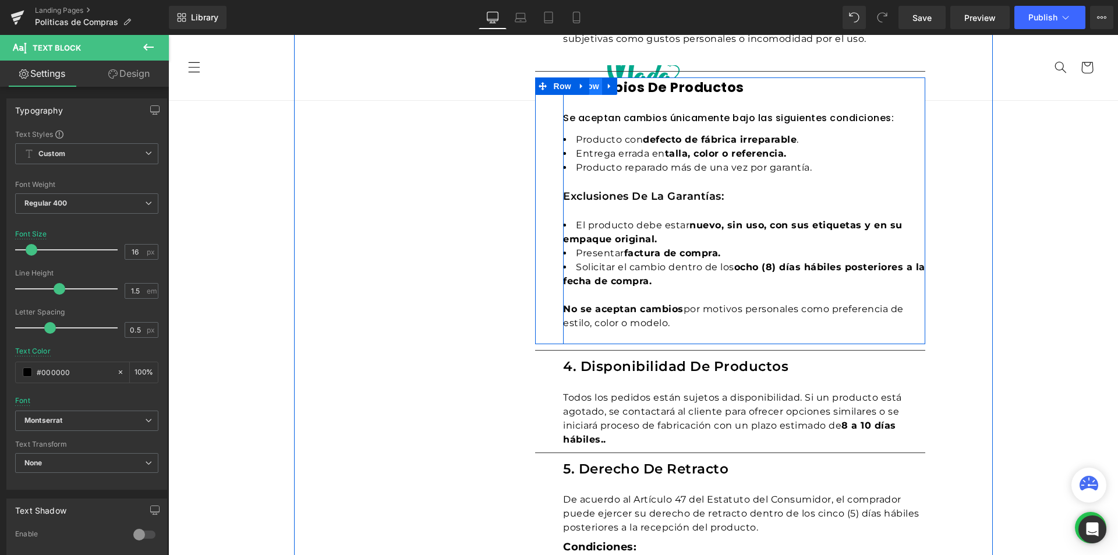
click at [590, 88] on span "Row" at bounding box center [589, 85] width 23 height 17
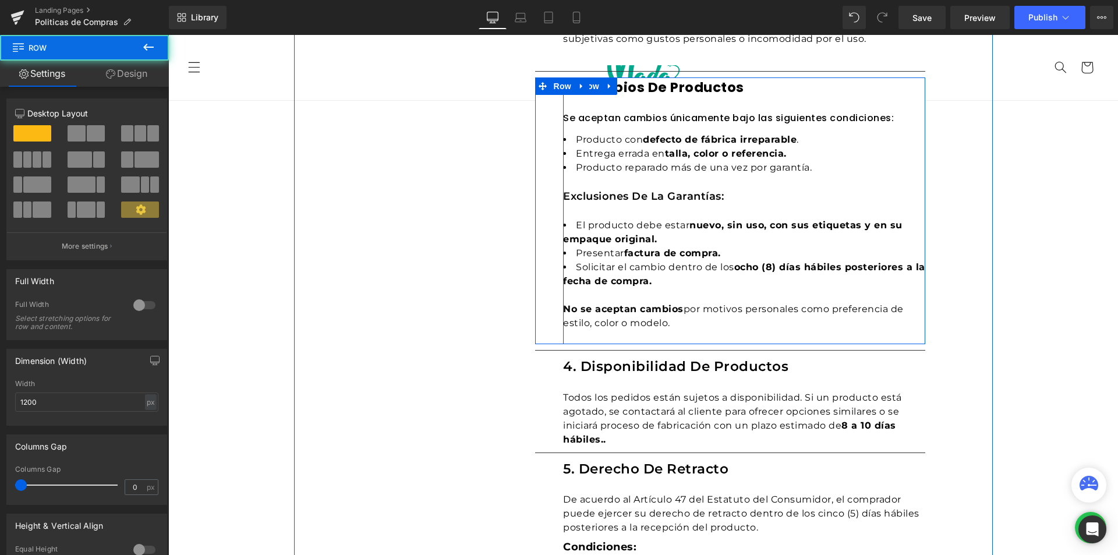
click at [664, 90] on h1 "3. Cambios de productos" at bounding box center [744, 87] width 362 height 20
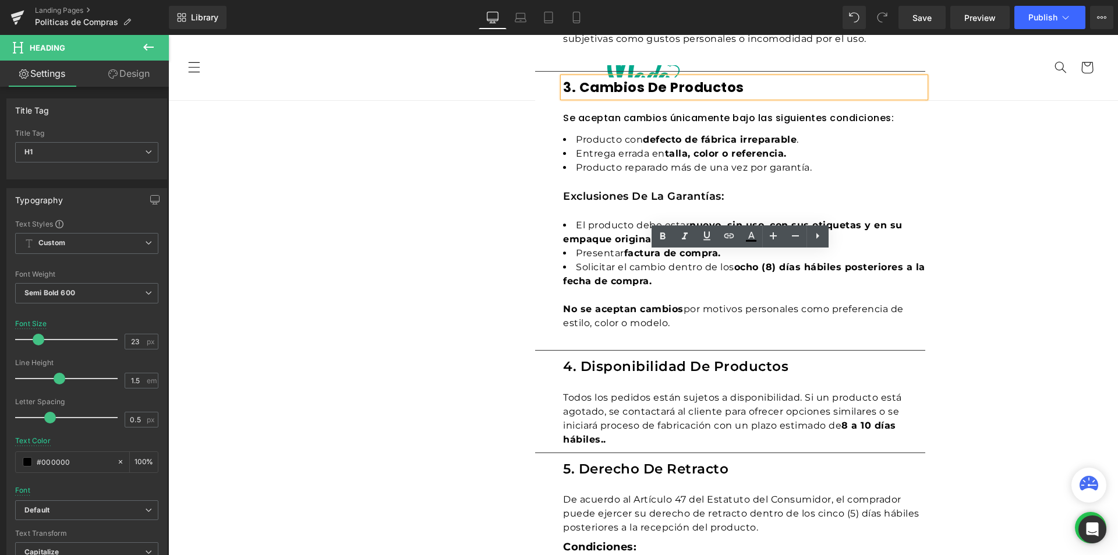
scroll to position [408, 0]
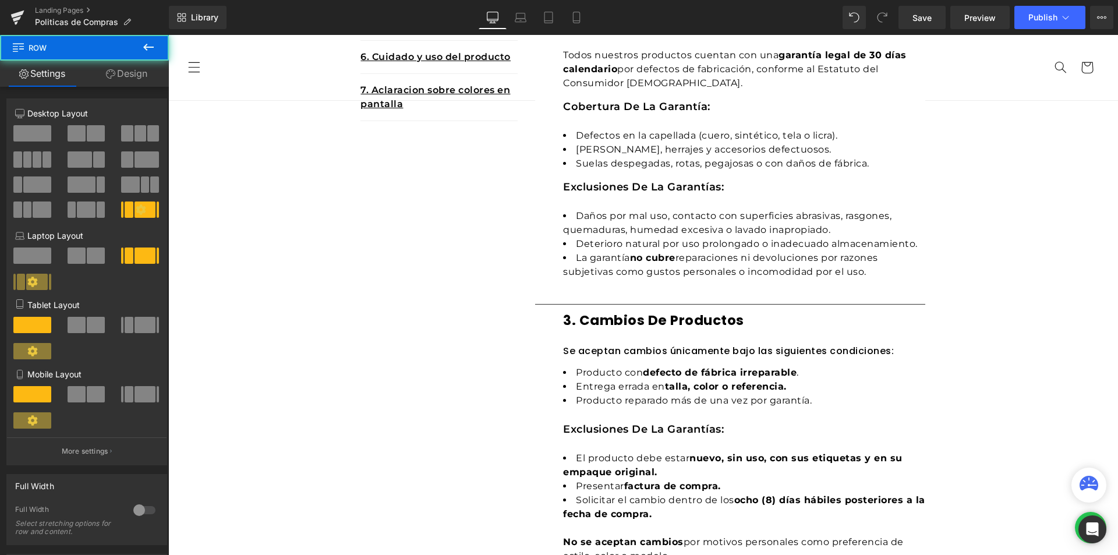
click at [621, 324] on h1 "3. Cambios de productos" at bounding box center [744, 320] width 362 height 20
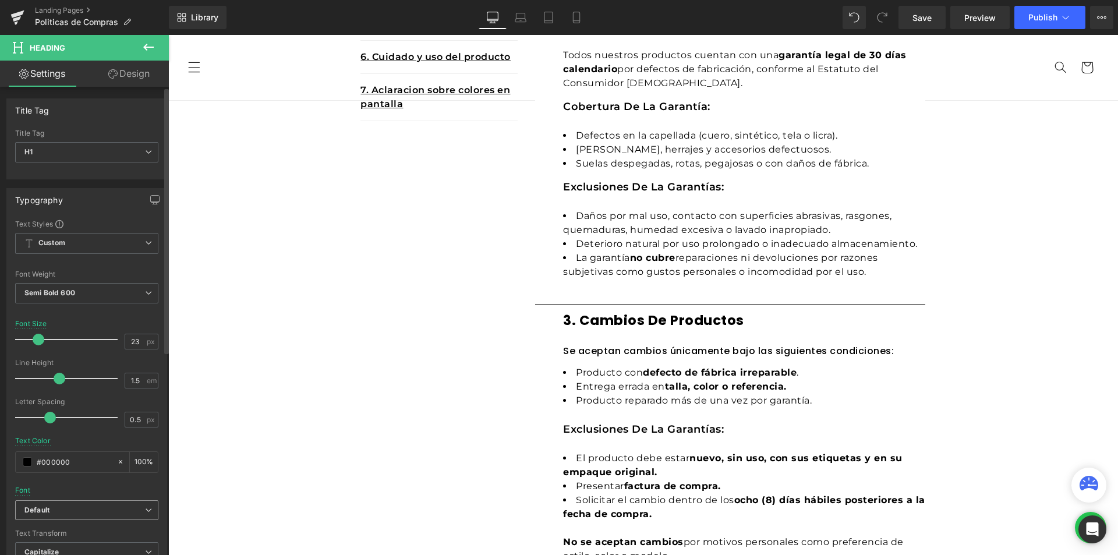
click at [45, 515] on icon "Default" at bounding box center [36, 510] width 25 height 10
click at [56, 548] on p "Montserrat" at bounding box center [56, 550] width 37 height 8
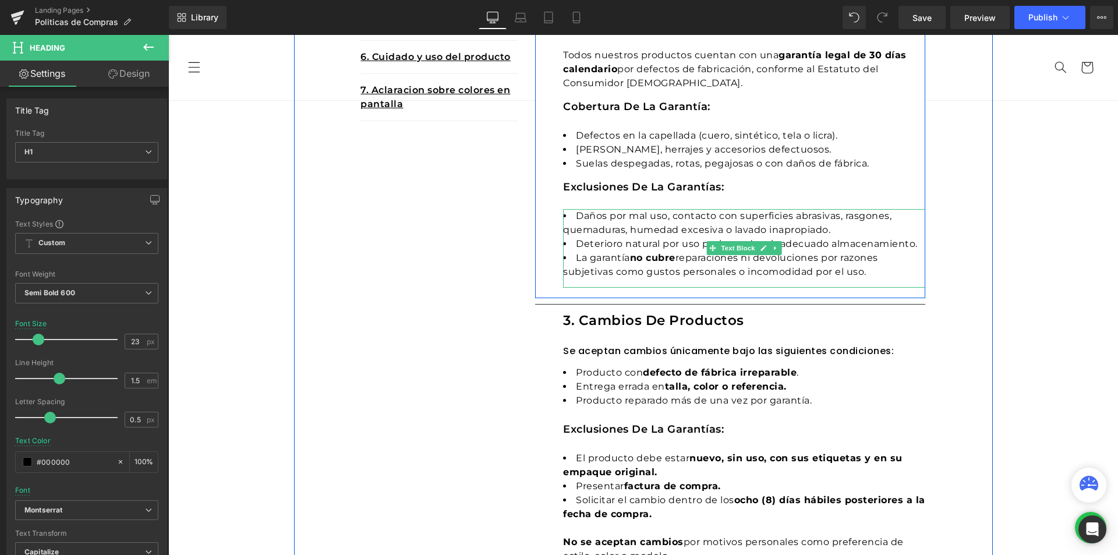
click at [607, 250] on li "Deterioro natural por uso prolongado o inadecuado almacenamiento." at bounding box center [744, 244] width 362 height 14
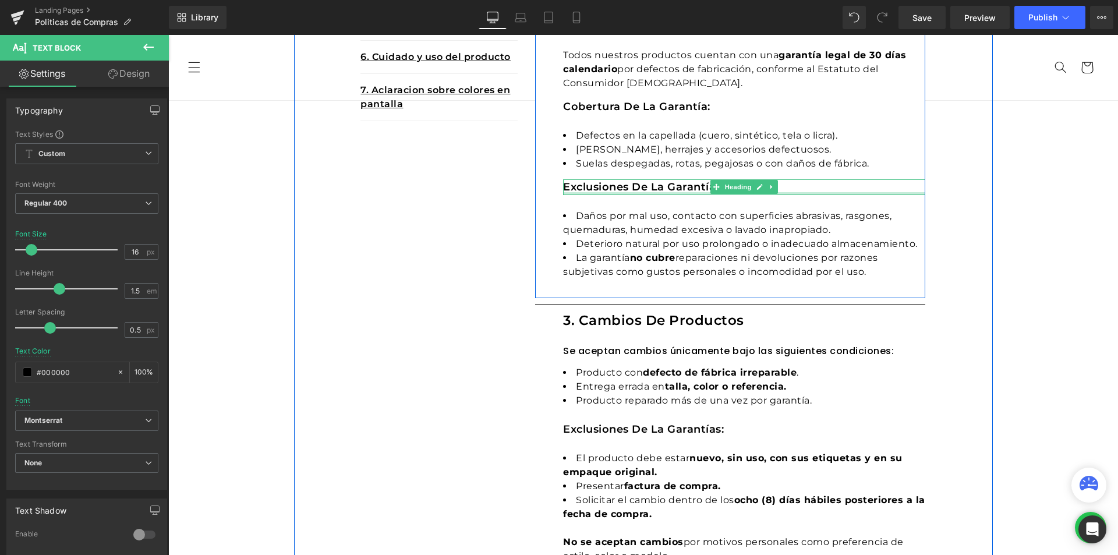
click at [637, 192] on div at bounding box center [744, 193] width 362 height 3
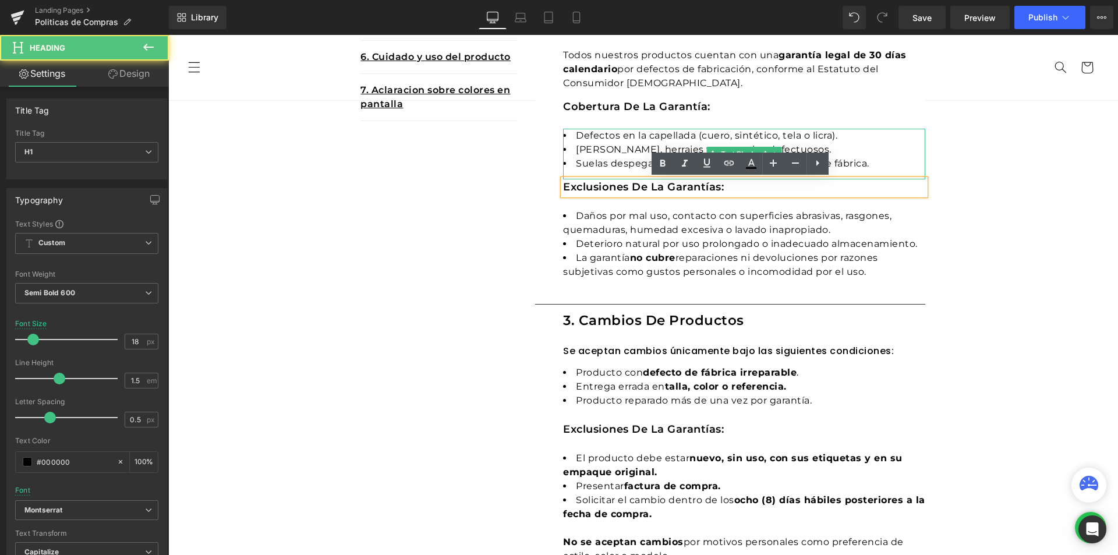
click at [604, 152] on li "Hebillas, herrajes y accesorios defectuosos." at bounding box center [744, 150] width 362 height 14
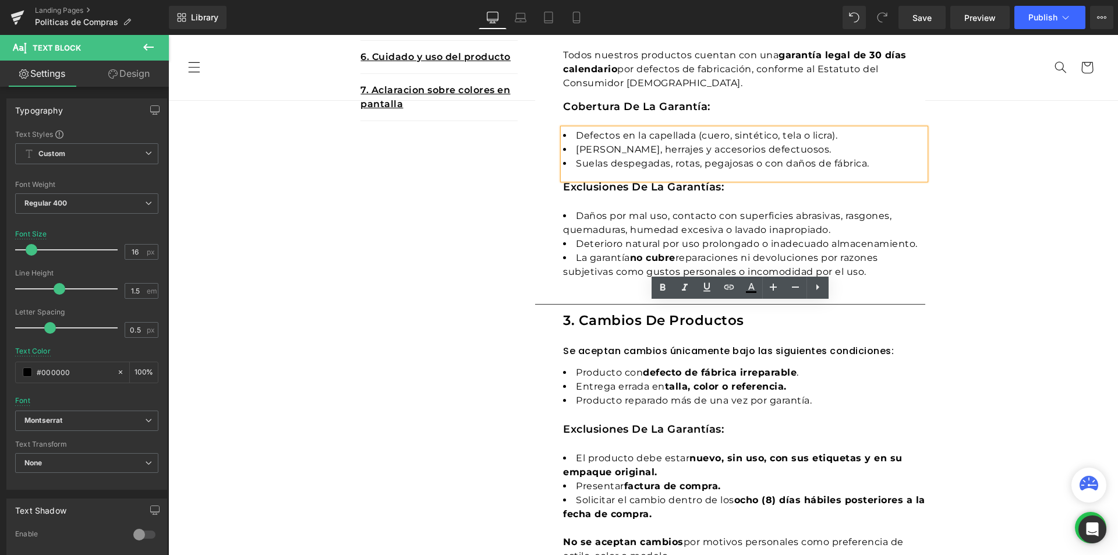
scroll to position [175, 0]
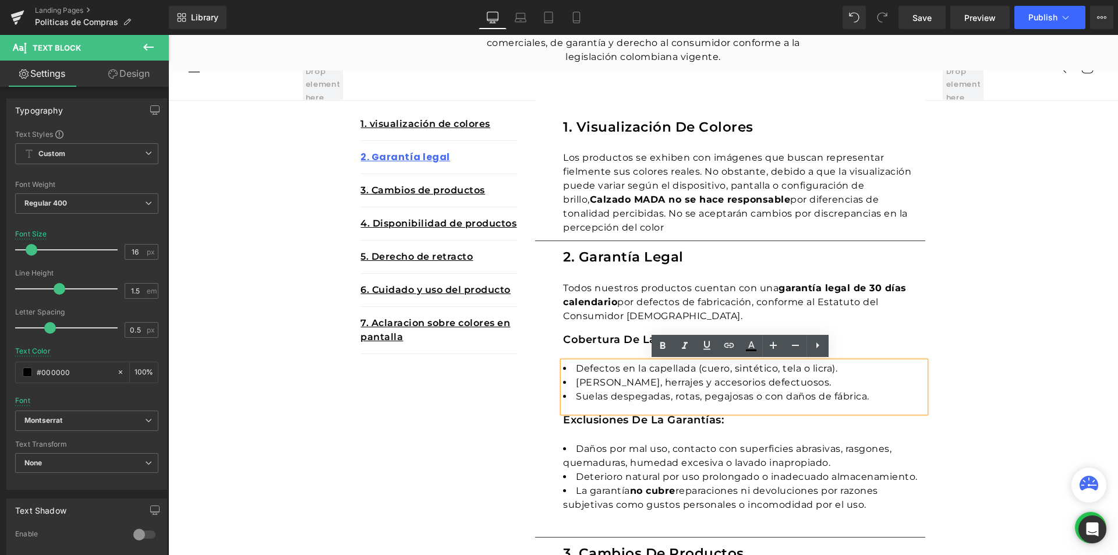
click at [589, 348] on div "2. Garantía legal Heading Todos nuestros productos cuentan con una garantía leg…" at bounding box center [744, 384] width 362 height 274
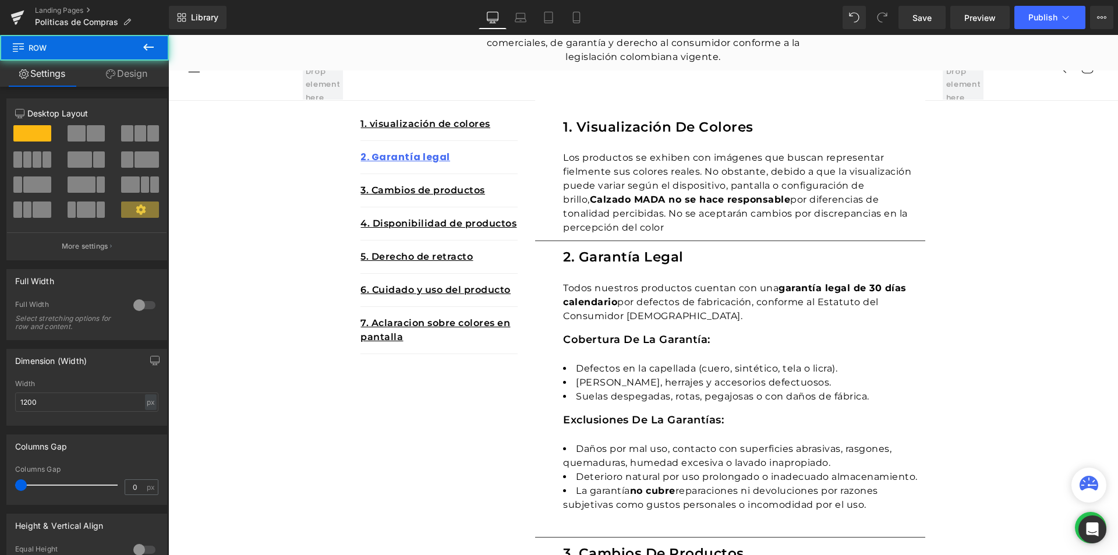
click at [480, 355] on div "1. visualización de colores Text Block 2. Garantía legal Text Block 3. Cambios …" at bounding box center [438, 214] width 157 height 289
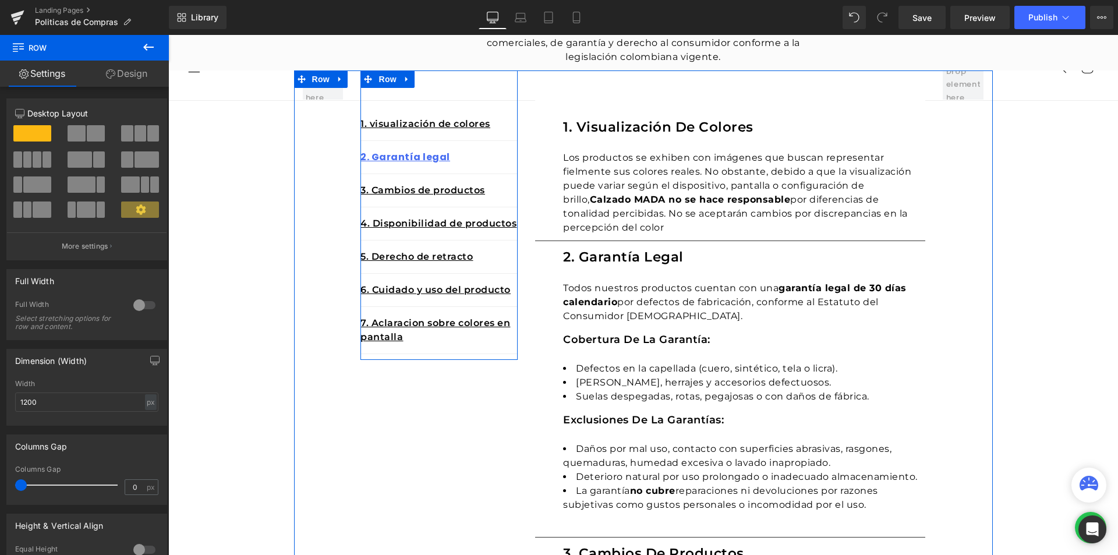
click at [408, 343] on p "7. Aclaracion sobre colores en pantalla" at bounding box center [438, 330] width 157 height 28
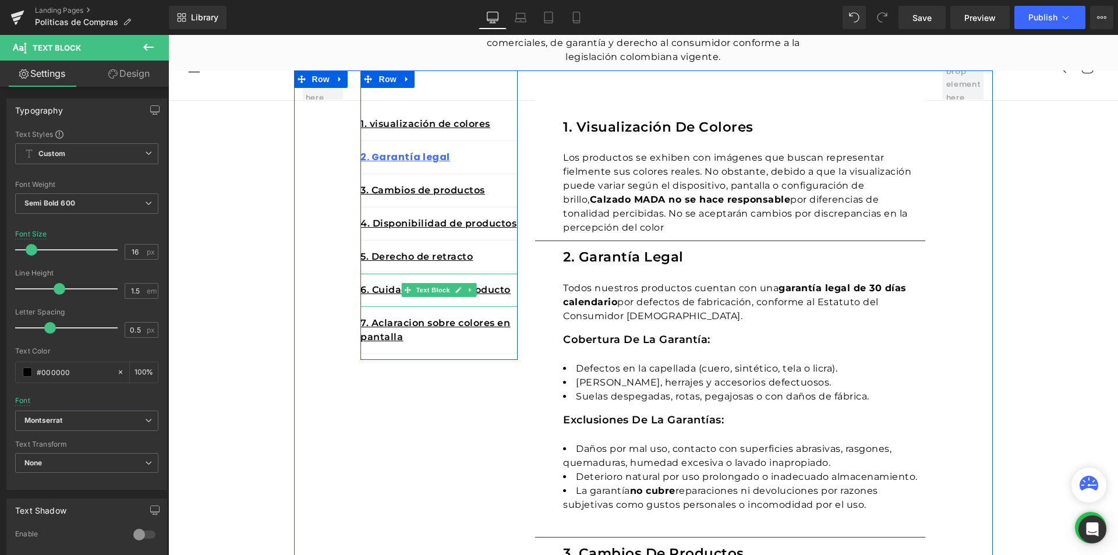
click at [367, 300] on div "6. Cuidado y uso del producto" at bounding box center [438, 290] width 157 height 33
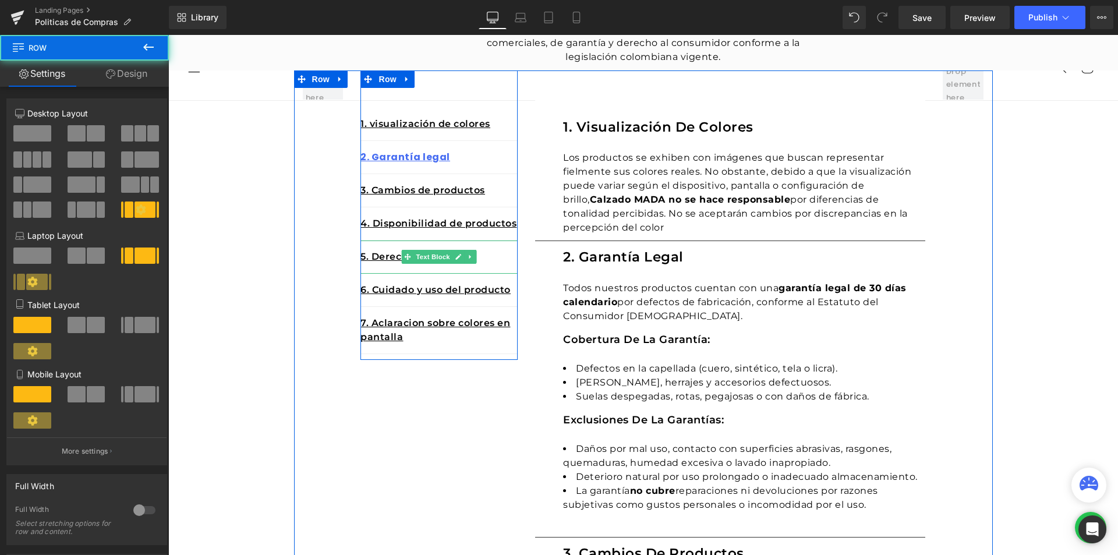
click at [381, 265] on div "5. Derecho de retracto" at bounding box center [438, 256] width 157 height 33
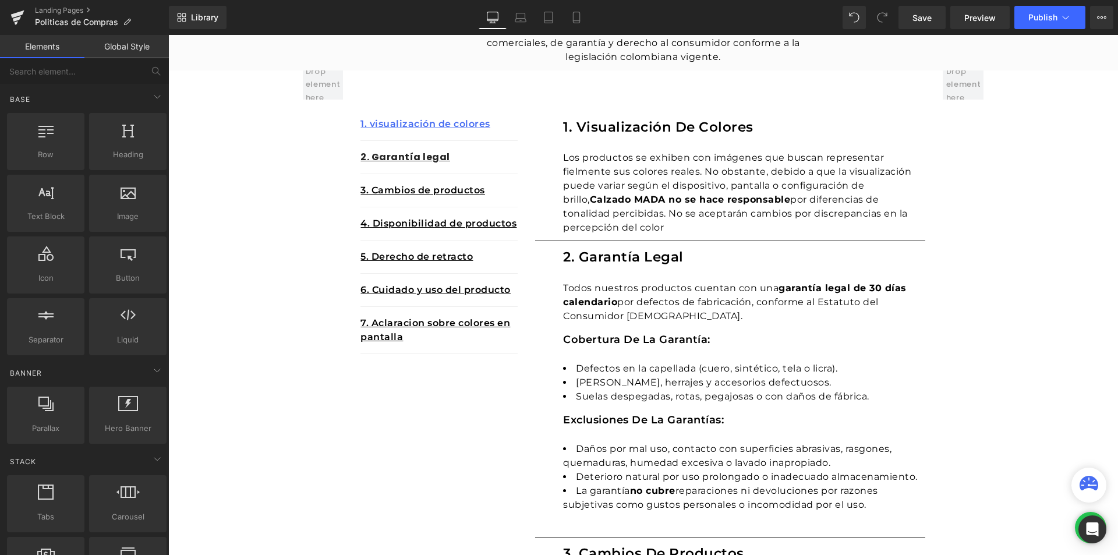
scroll to position [0, 0]
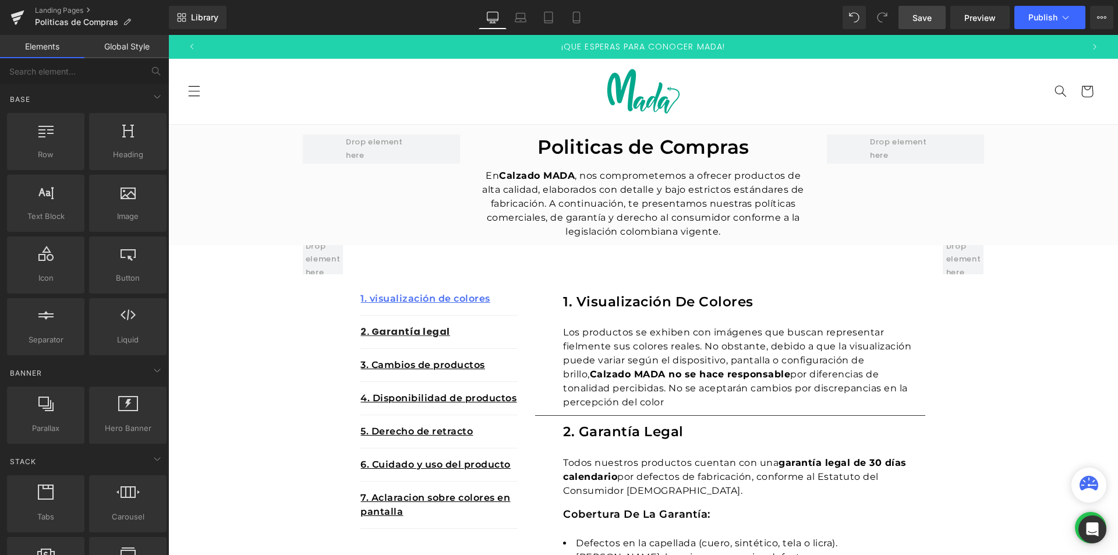
click at [916, 17] on span "Save" at bounding box center [921, 18] width 19 height 12
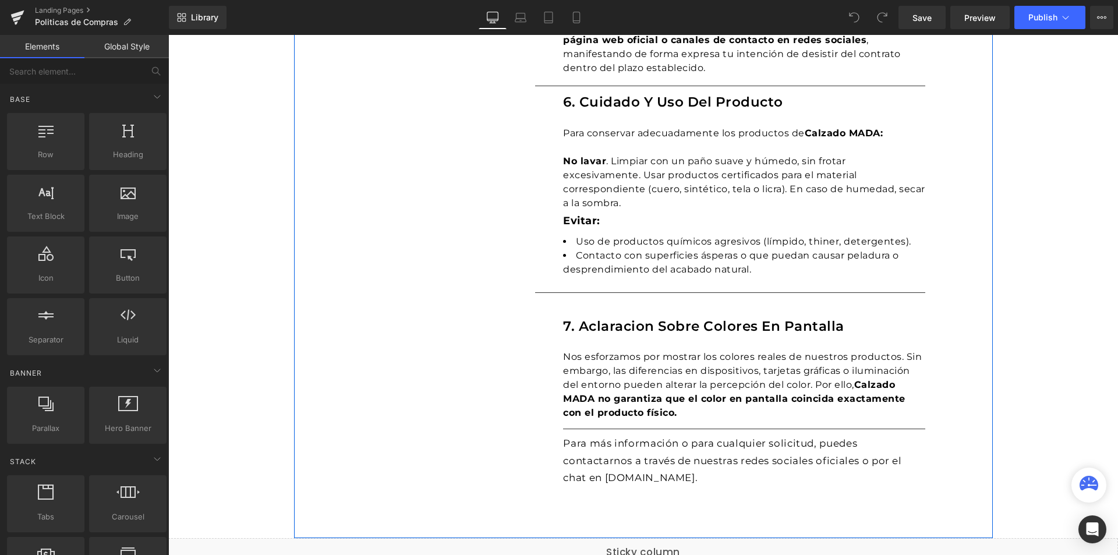
scroll to position [1397, 0]
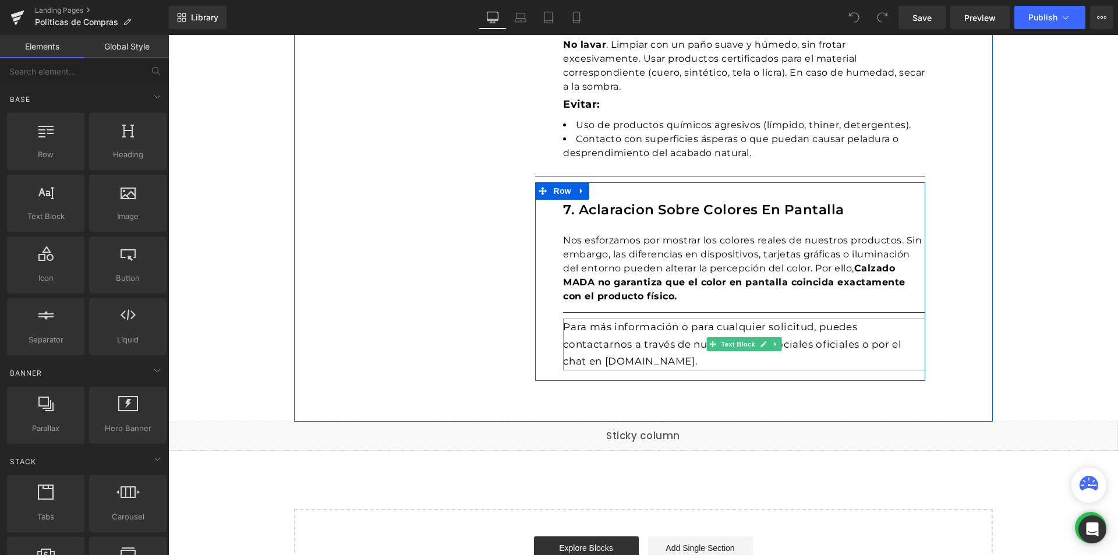
click at [612, 331] on p "Para más información o para cualquier solicitud, puedes contactarnos a través d…" at bounding box center [744, 344] width 362 height 52
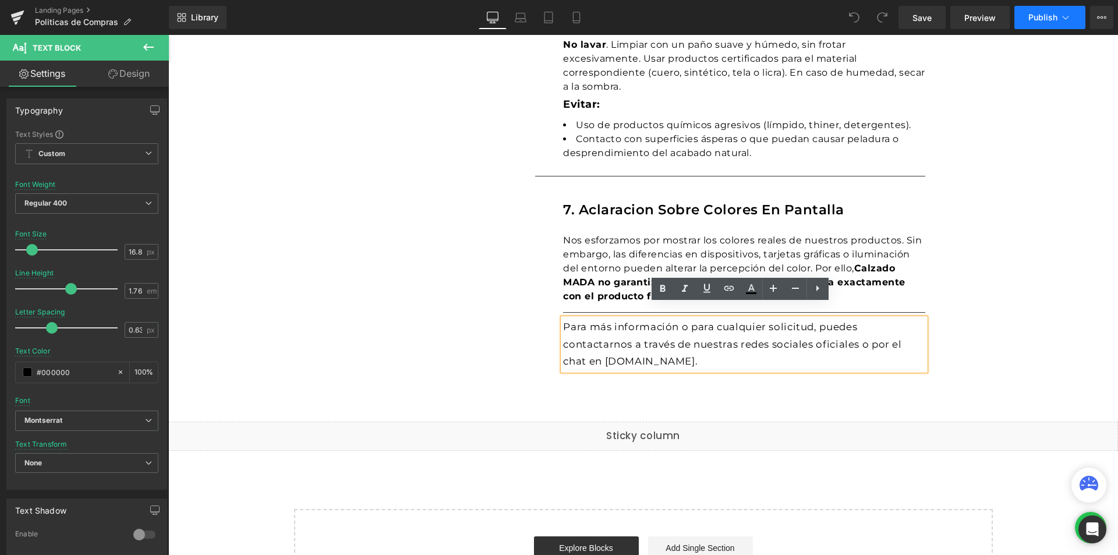
click at [1040, 16] on span "Publish" at bounding box center [1042, 17] width 29 height 9
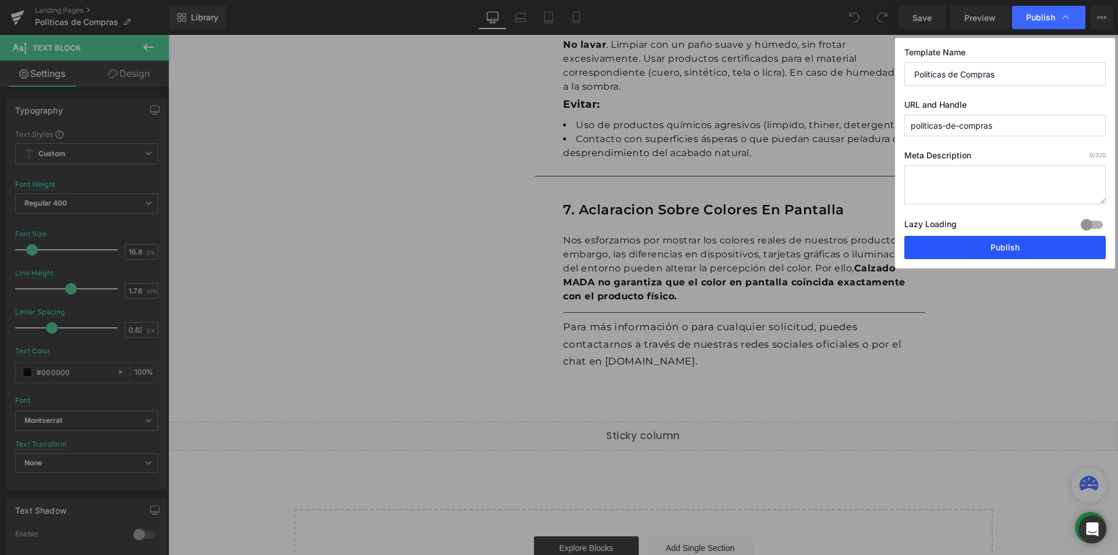
drag, startPoint x: 971, startPoint y: 238, endPoint x: 853, endPoint y: 242, distance: 117.7
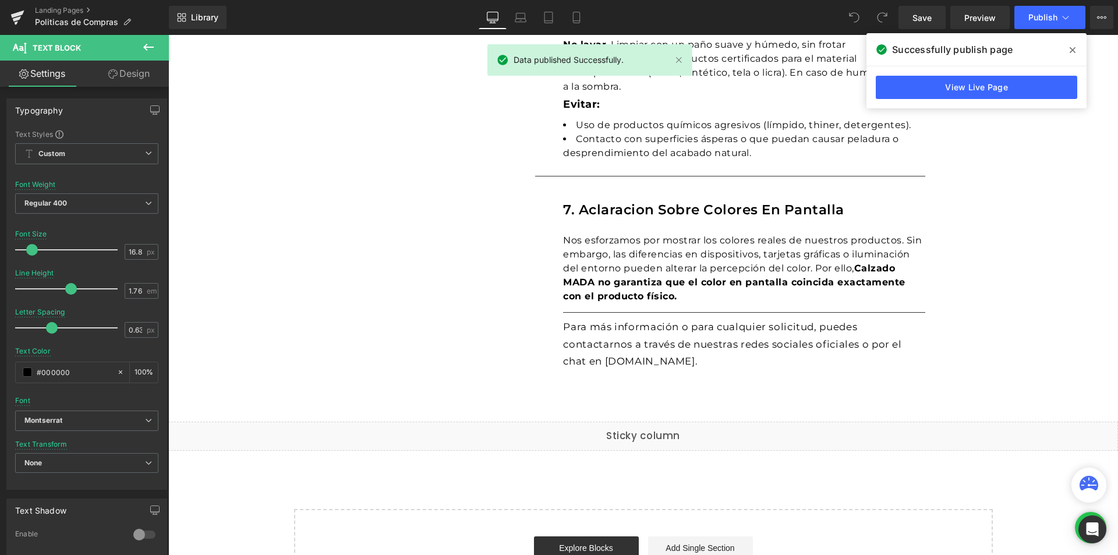
click at [0, 0] on icon at bounding box center [0, 0] width 0 height 0
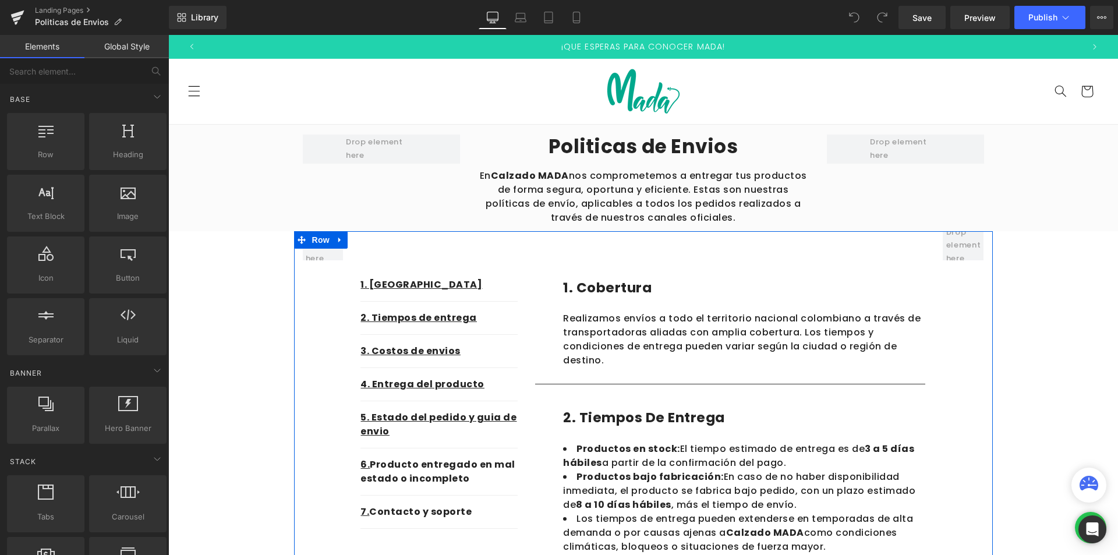
click at [452, 284] on link at bounding box center [458, 289] width 12 height 14
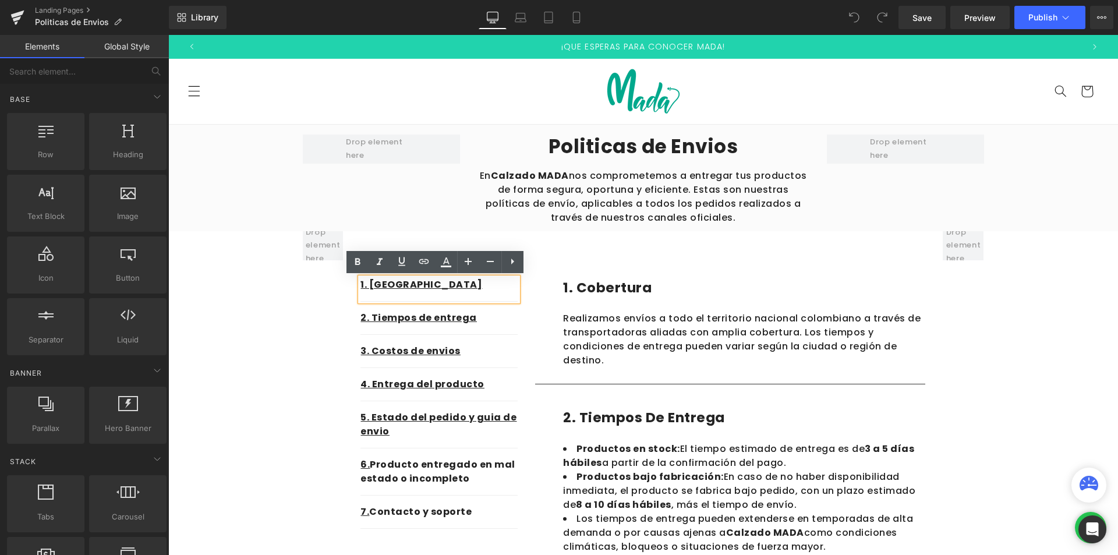
click at [483, 281] on p "1. [GEOGRAPHIC_DATA]" at bounding box center [438, 285] width 157 height 14
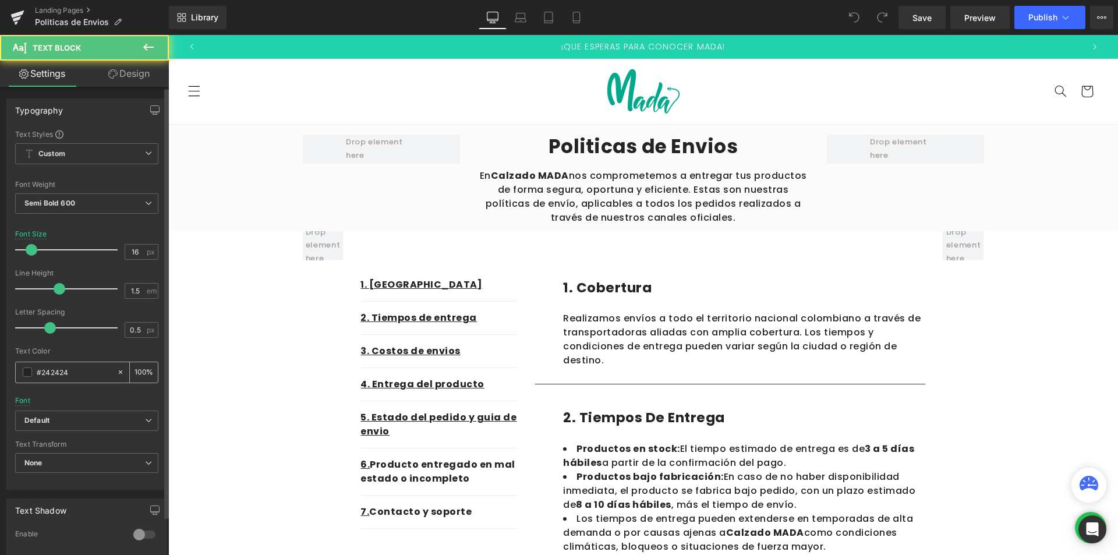
click at [80, 371] on input "#242424" at bounding box center [74, 372] width 75 height 13
click at [27, 371] on span at bounding box center [27, 371] width 9 height 9
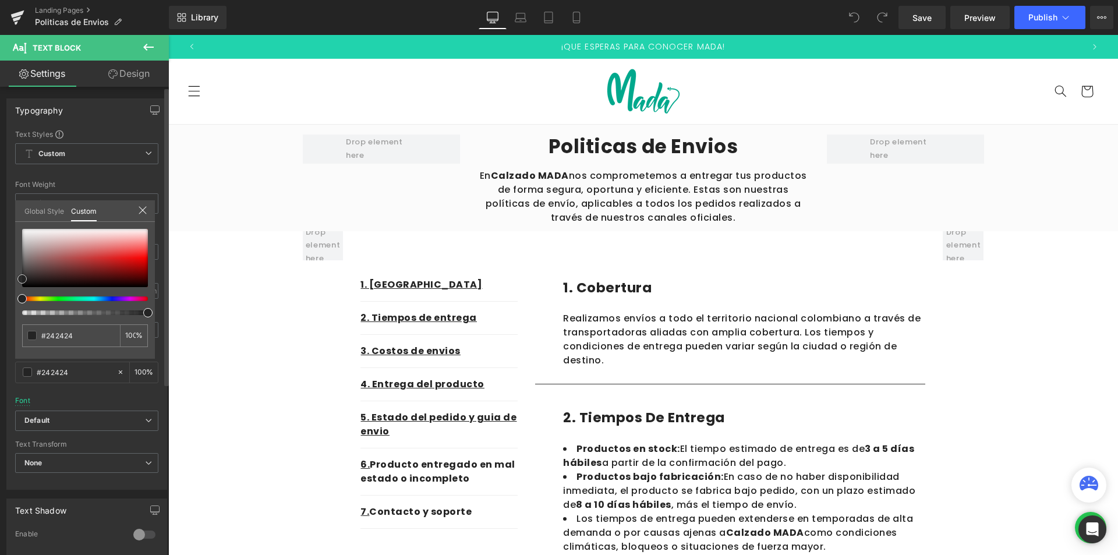
type input "#e2c9c9"
type input "#dec3c3"
type input "#5b3d3d"
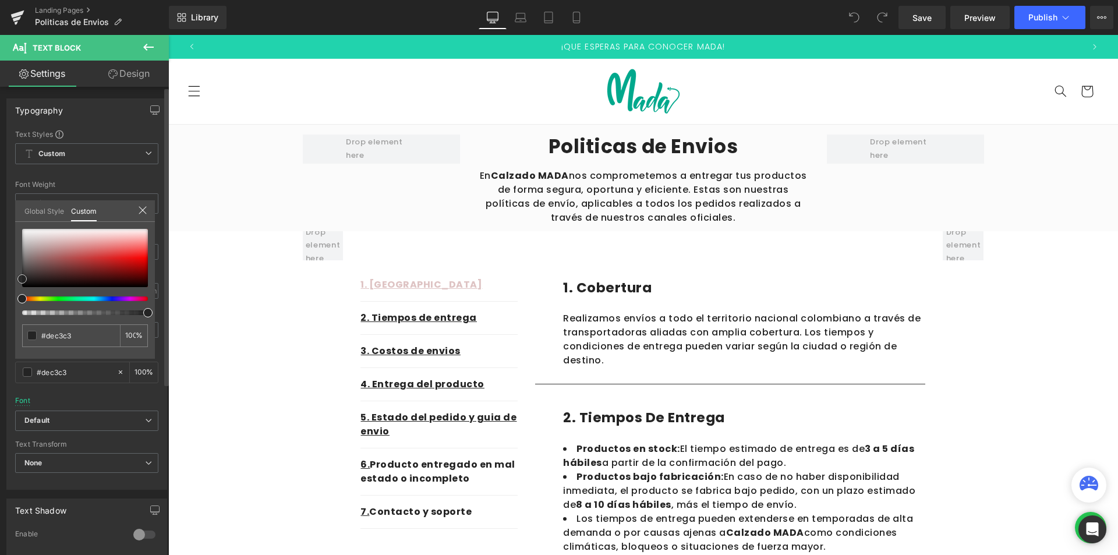
type input "#5b3d3d"
type input "#000000"
drag, startPoint x: 15, startPoint y: 318, endPoint x: 6, endPoint y: 365, distance: 47.3
click at [0, 342] on div "Typography Text Styles Custom Custom Setup Global Style Custom Setup Global Sty…" at bounding box center [87, 290] width 174 height 400
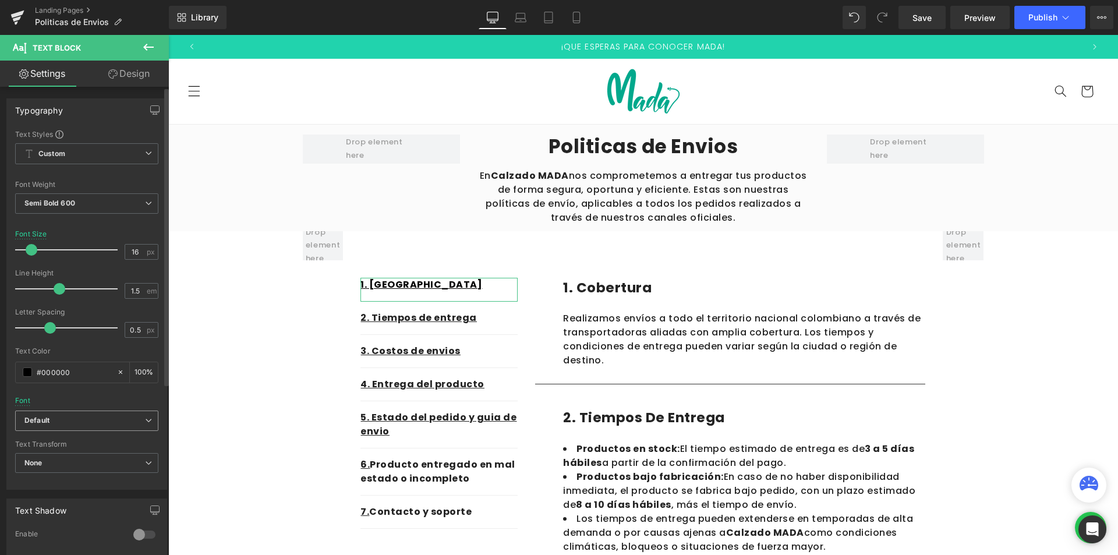
click at [65, 423] on b "Default" at bounding box center [84, 421] width 121 height 10
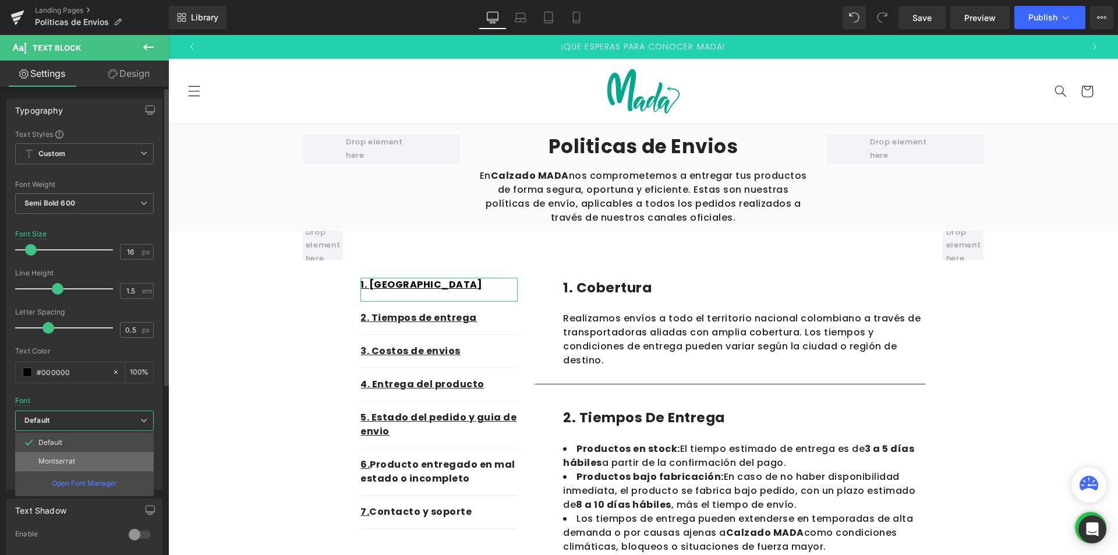
click at [62, 453] on li "Montserrat" at bounding box center [84, 461] width 139 height 19
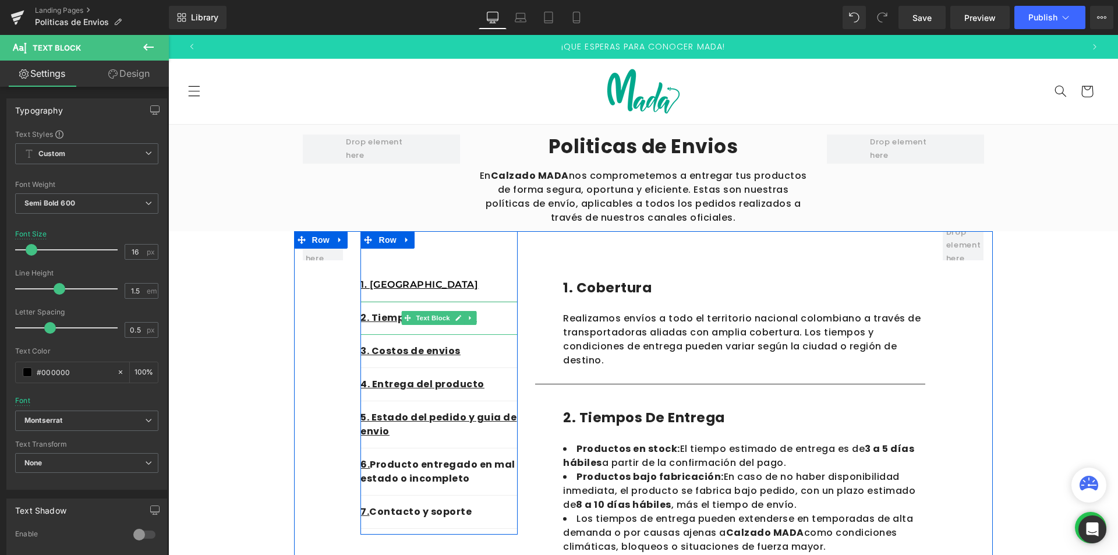
click at [491, 324] on p "2. Tiempos de entrega" at bounding box center [438, 318] width 157 height 14
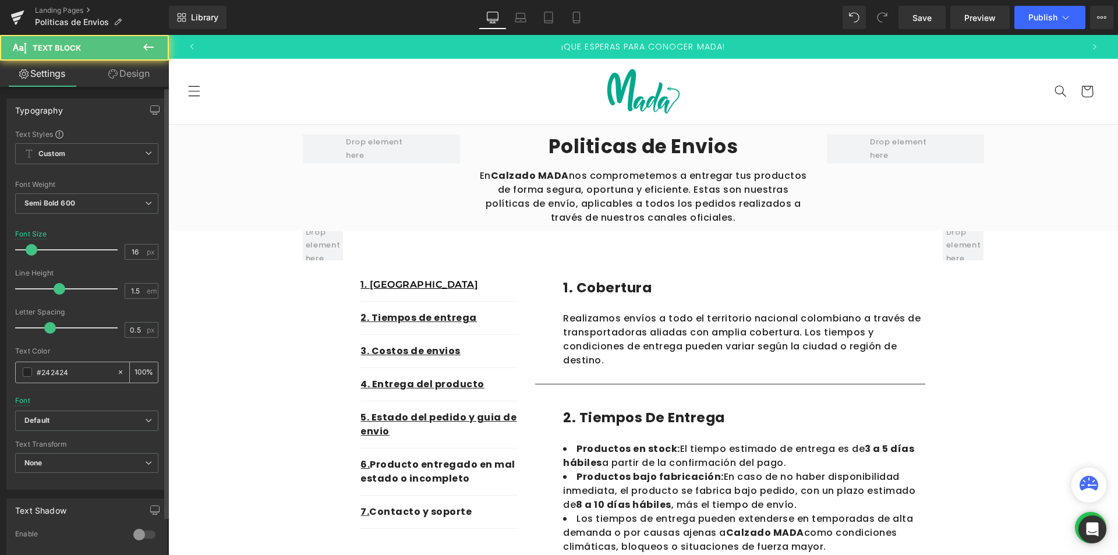
click at [65, 364] on div "#242424" at bounding box center [66, 372] width 101 height 20
click at [31, 370] on div "#242424" at bounding box center [66, 372] width 101 height 20
click at [27, 373] on span at bounding box center [27, 371] width 9 height 9
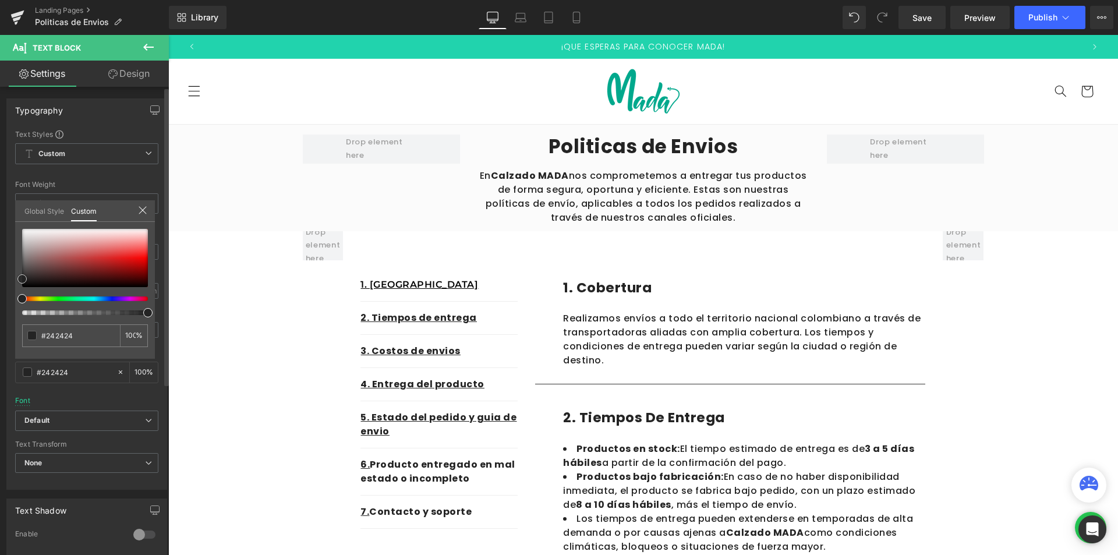
type input "#7a5151"
type input "#704c4c"
type input "#000000"
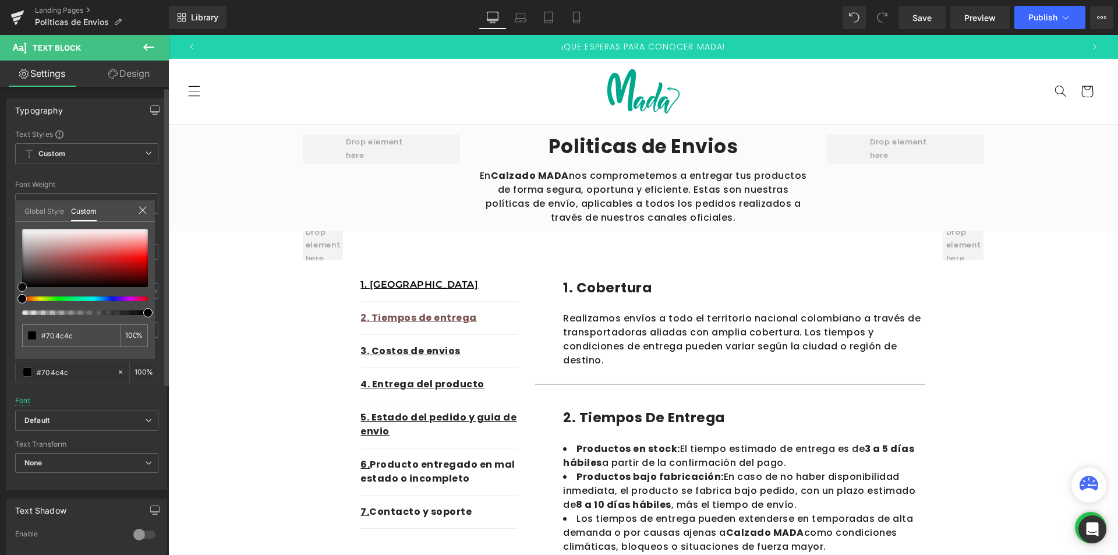
type input "#000000"
drag, startPoint x: 16, startPoint y: 308, endPoint x: 1, endPoint y: 343, distance: 38.6
click at [1, 336] on div "Typography Text Styles Custom Custom Setup Global Style Custom Setup Global Sty…" at bounding box center [87, 290] width 174 height 400
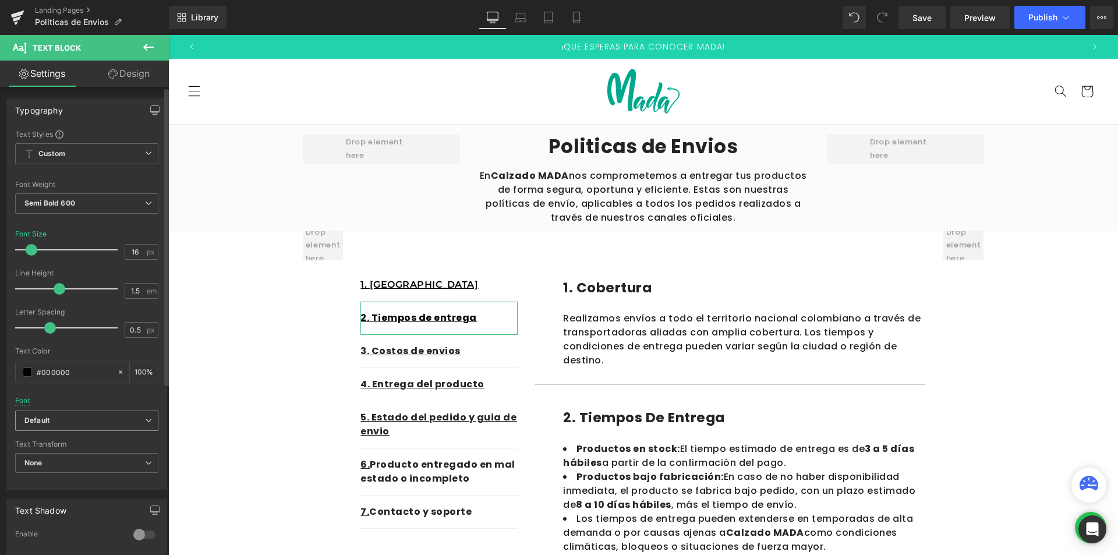
click at [47, 427] on span "Default" at bounding box center [86, 420] width 143 height 20
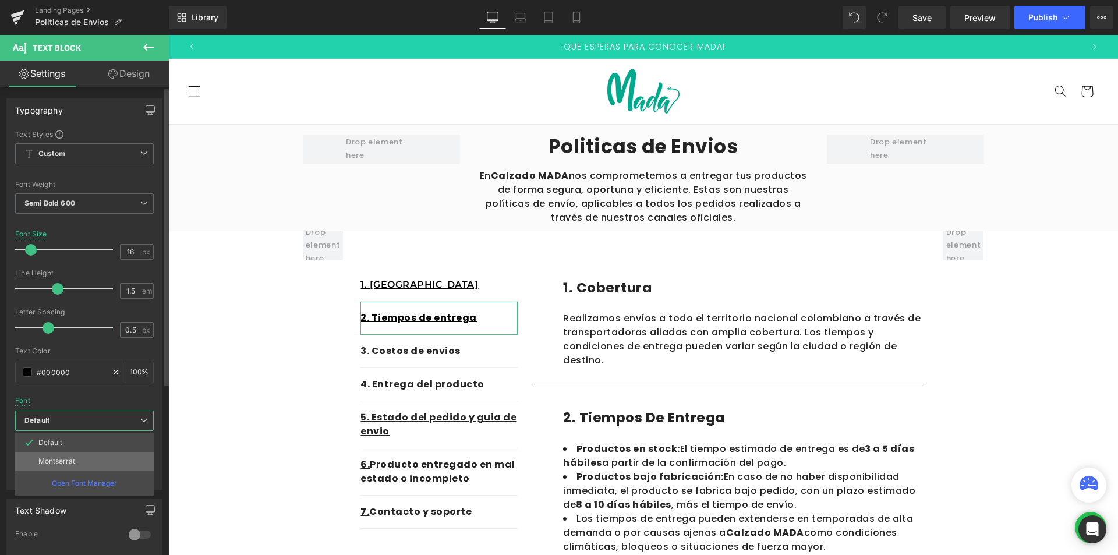
click at [55, 459] on p "Montserrat" at bounding box center [56, 461] width 37 height 8
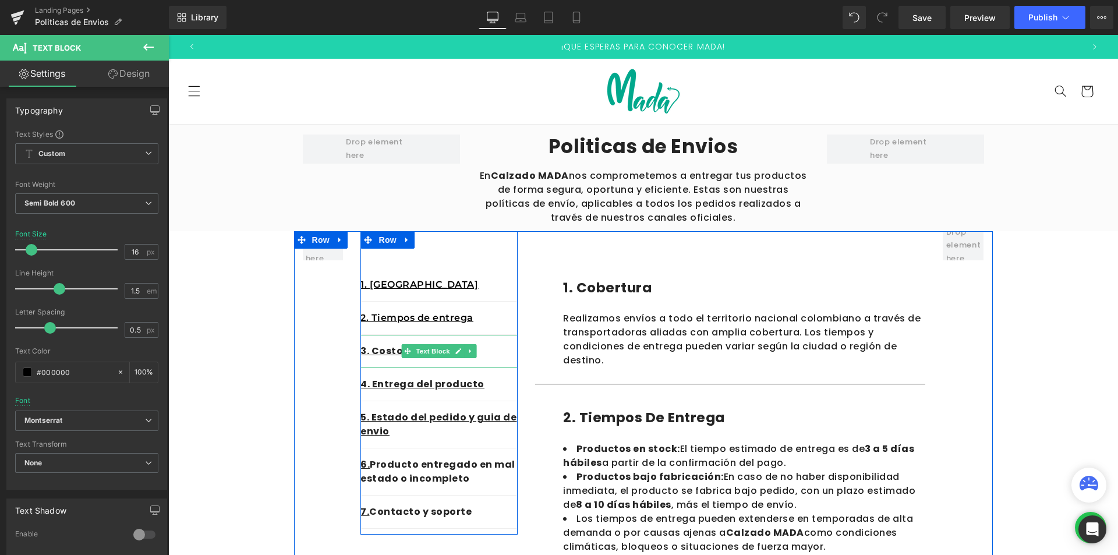
click at [440, 360] on div "3. Costos de envios" at bounding box center [438, 351] width 157 height 33
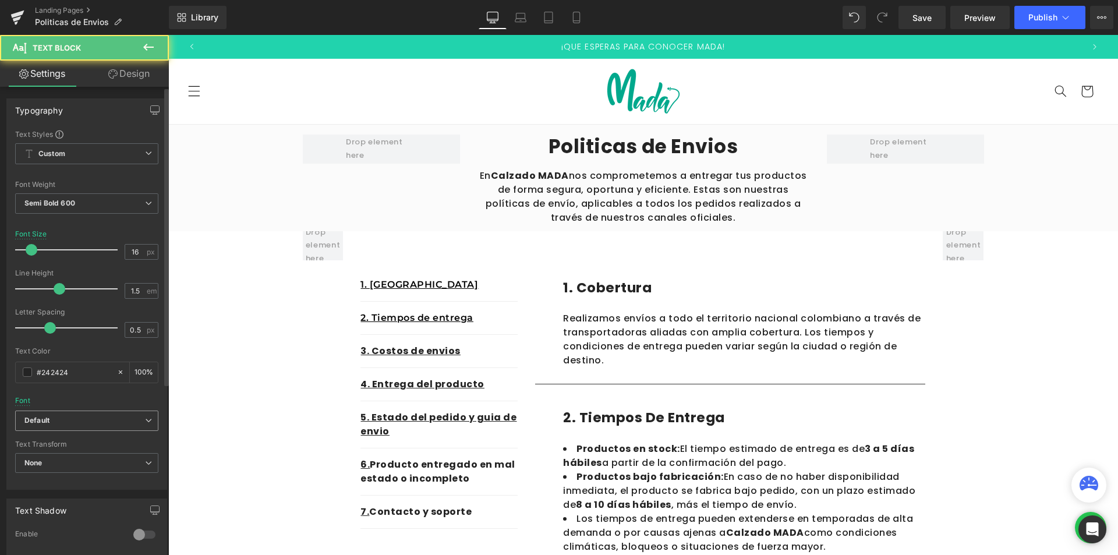
click at [38, 417] on icon "Default" at bounding box center [36, 421] width 25 height 10
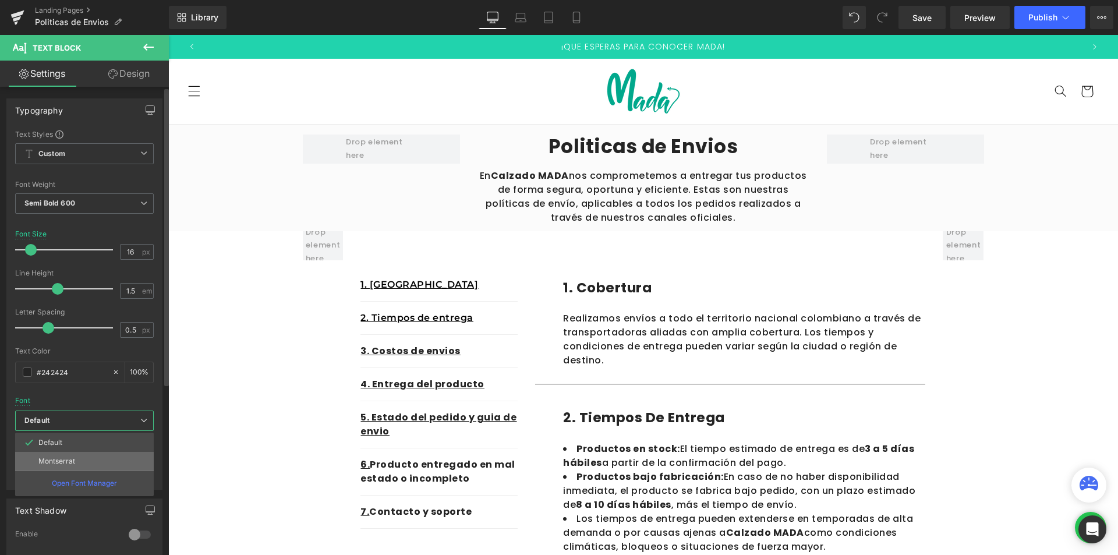
click at [52, 464] on p "Montserrat" at bounding box center [56, 461] width 37 height 8
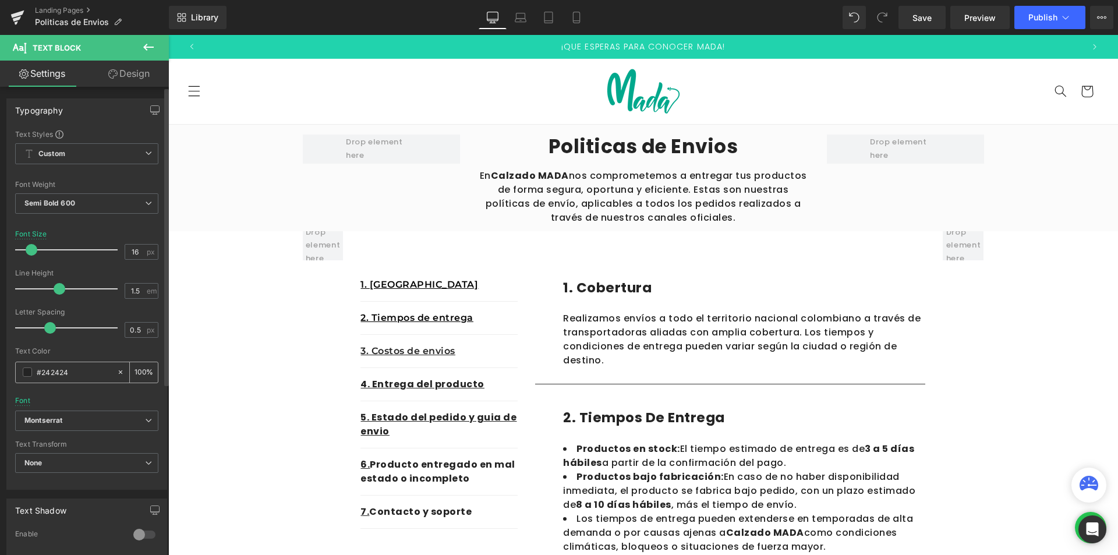
click at [61, 370] on input "#242424" at bounding box center [74, 372] width 75 height 13
click at [29, 371] on span at bounding box center [27, 371] width 9 height 9
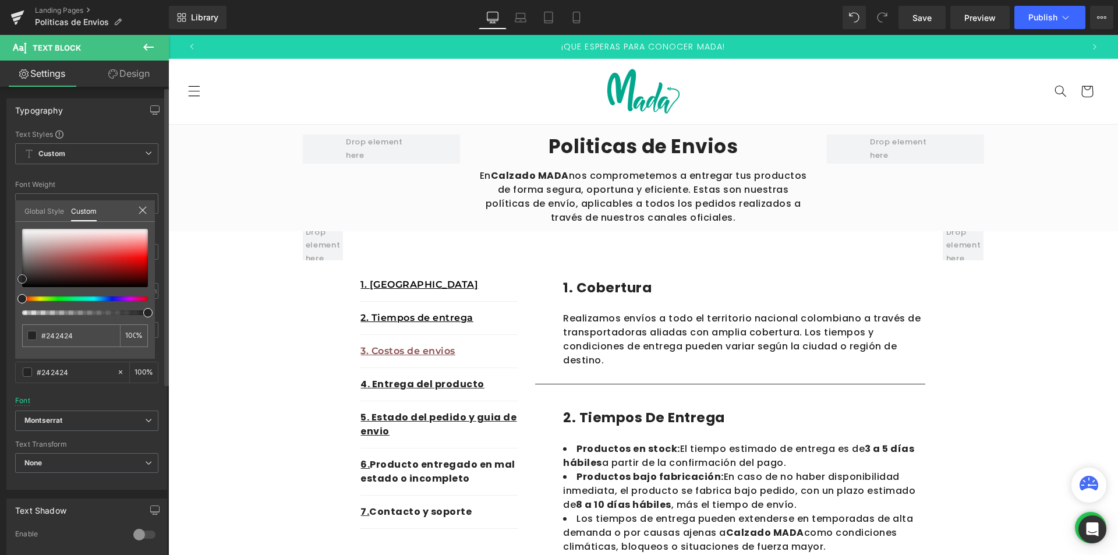
type input "#8a4c4c"
type input "#693f3f"
type input "#000000"
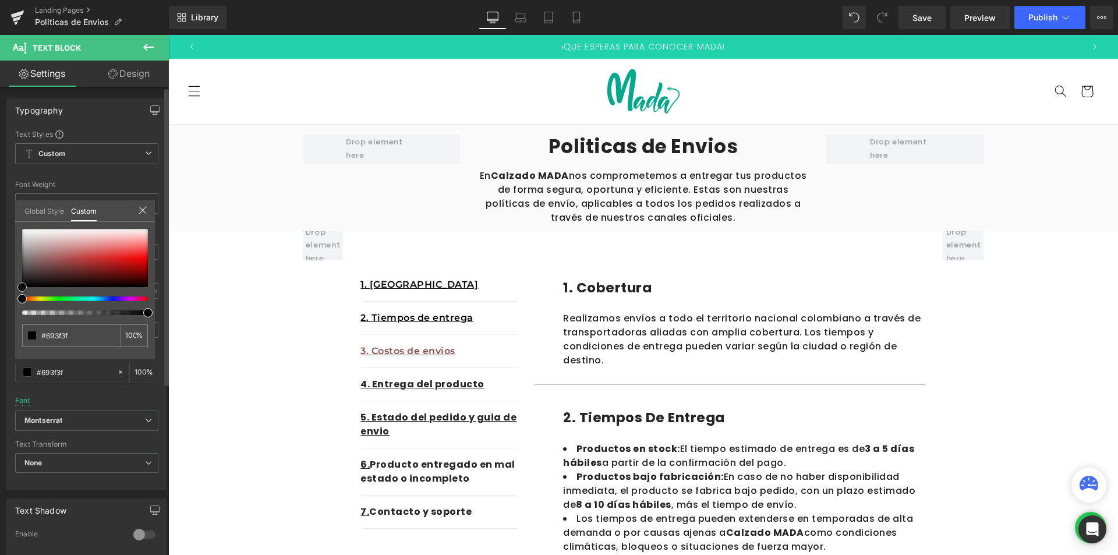
type input "#000000"
drag, startPoint x: 54, startPoint y: 268, endPoint x: 0, endPoint y: 366, distance: 111.8
click at [0, 366] on div "Typography Text Styles Custom Custom Setup Global Style Custom Setup Global Sty…" at bounding box center [87, 290] width 174 height 400
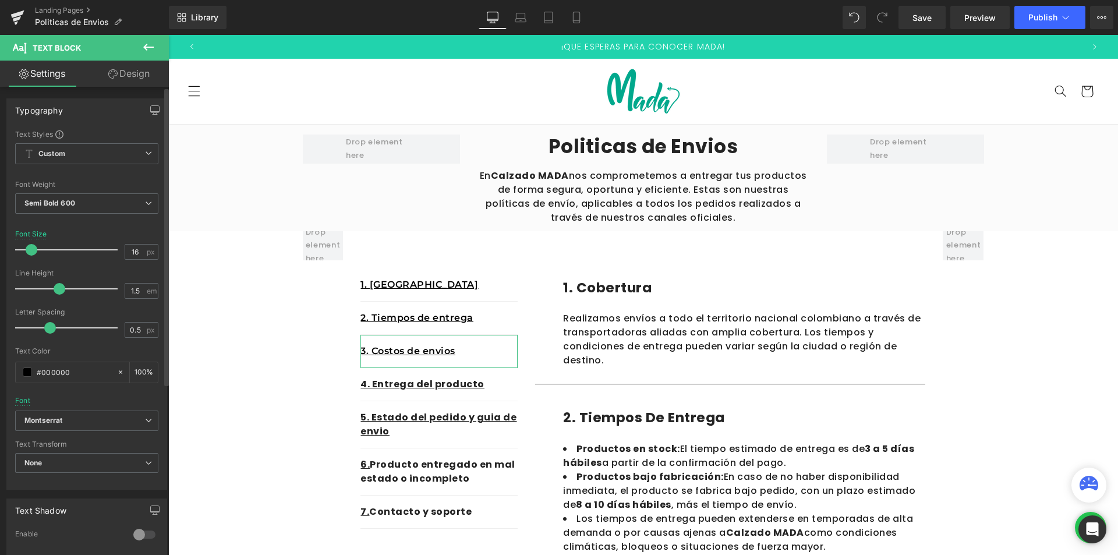
click at [72, 408] on div "Font Default [GEOGRAPHIC_DATA] [GEOGRAPHIC_DATA] Default [GEOGRAPHIC_DATA] Open…" at bounding box center [86, 269] width 143 height 281
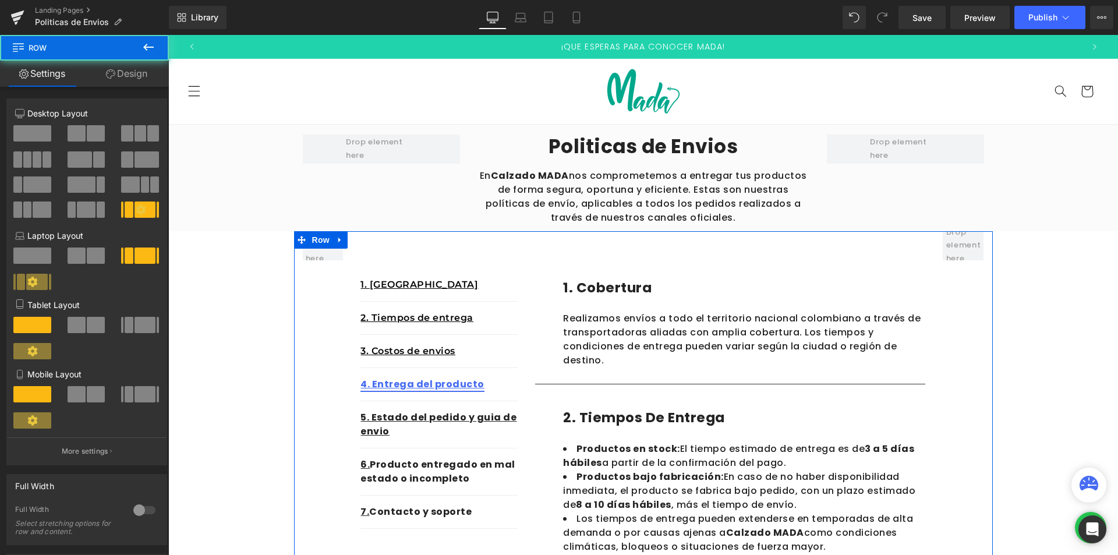
click at [467, 389] on div "4. Entrega del producto Text Block" at bounding box center [438, 384] width 157 height 33
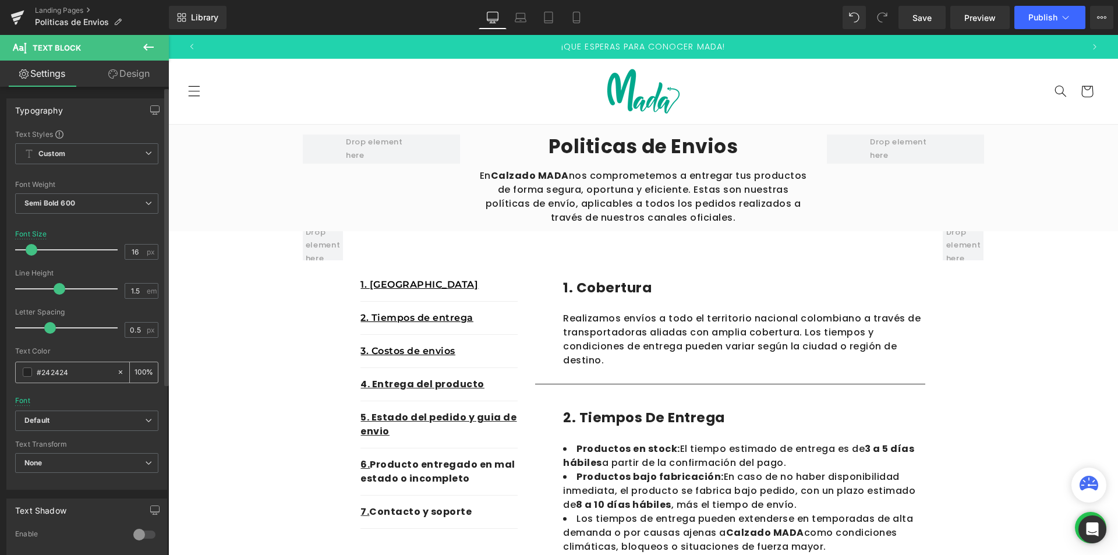
click at [30, 374] on span at bounding box center [27, 371] width 9 height 9
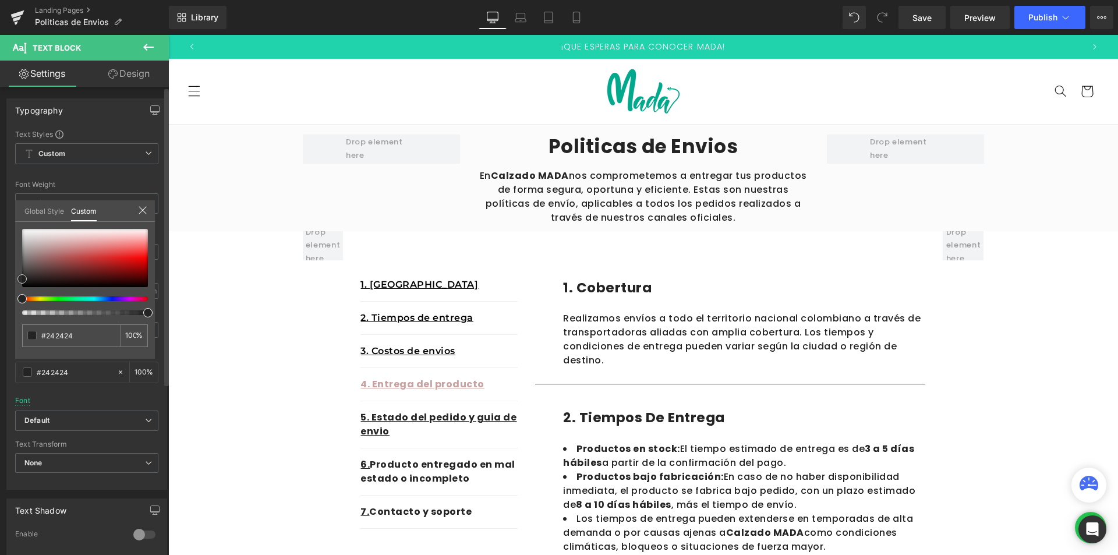
type input "#c8a1a1"
type input "#c39c9c"
type input "#553e3e"
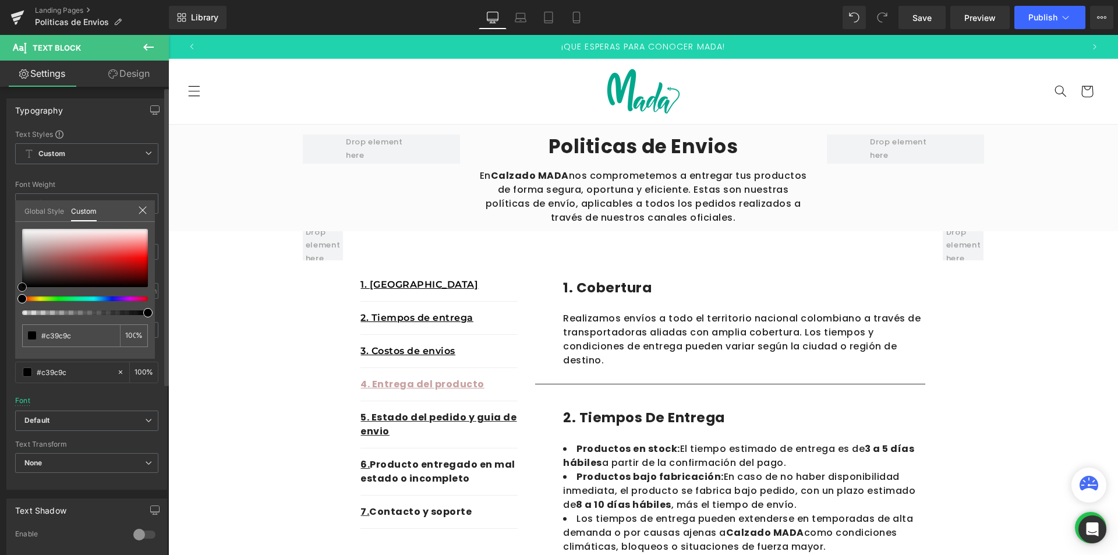
type input "#553e3e"
type input "#000000"
drag, startPoint x: 51, startPoint y: 251, endPoint x: 8, endPoint y: 382, distance: 138.1
click at [1, 363] on div "Typography Text Styles Custom Custom Setup Global Style Custom Setup Global Sty…" at bounding box center [87, 290] width 174 height 400
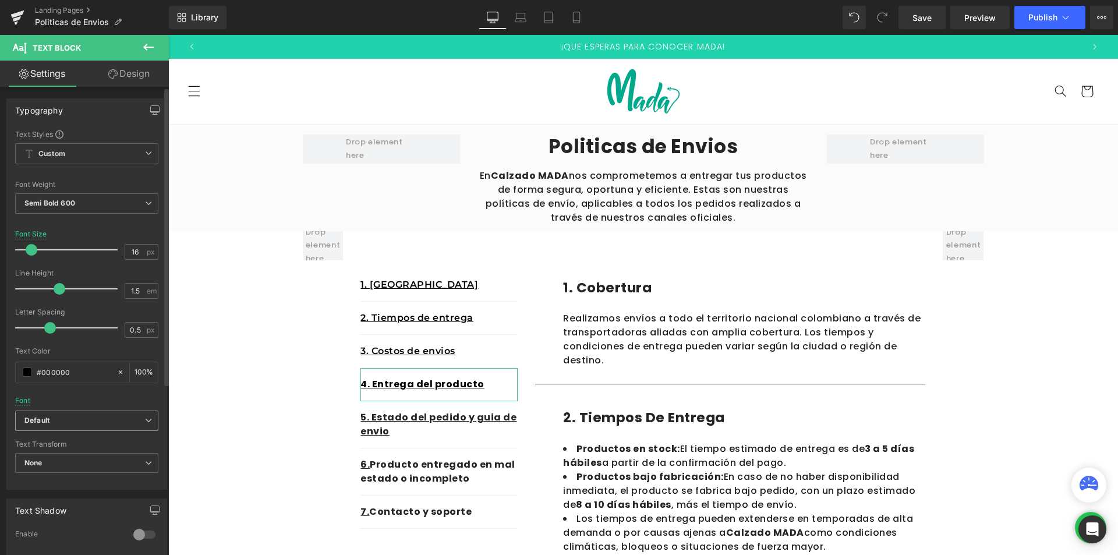
click at [59, 427] on span "Default" at bounding box center [86, 420] width 143 height 20
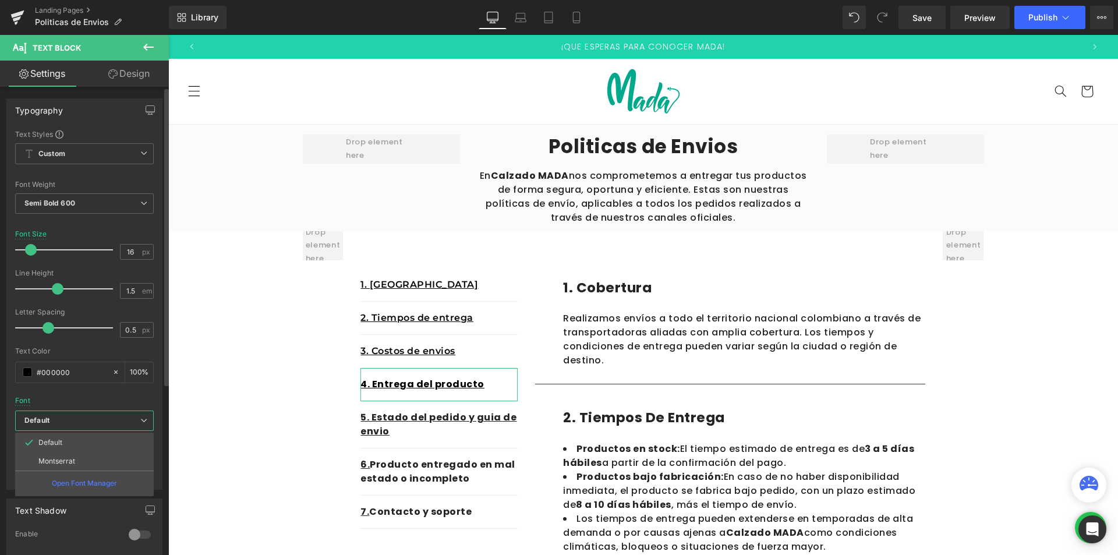
click at [58, 463] on p "Montserrat" at bounding box center [56, 461] width 37 height 8
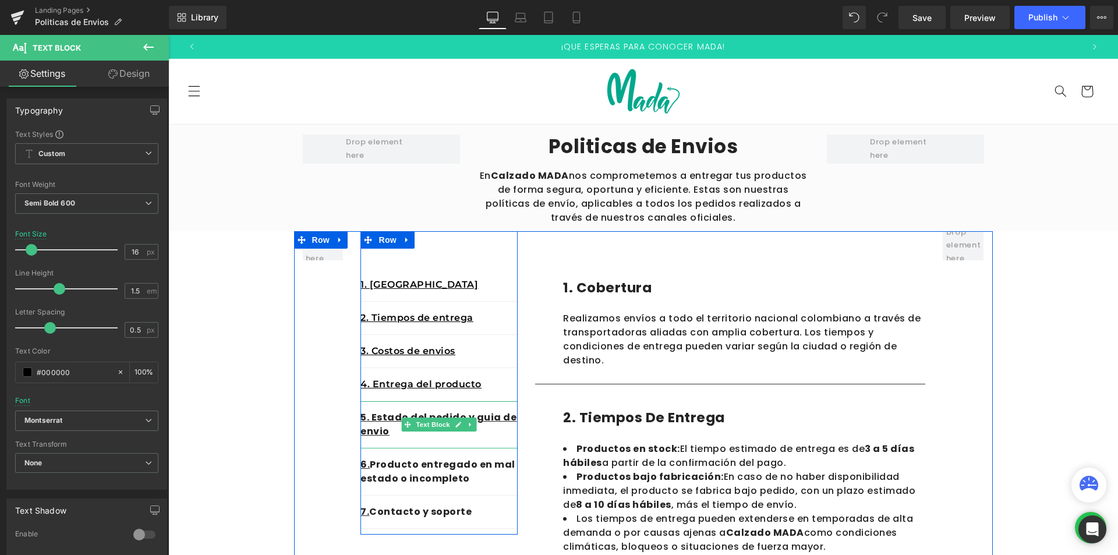
click at [390, 437] on p "5. Estado del pedido y guia de envio" at bounding box center [438, 424] width 157 height 28
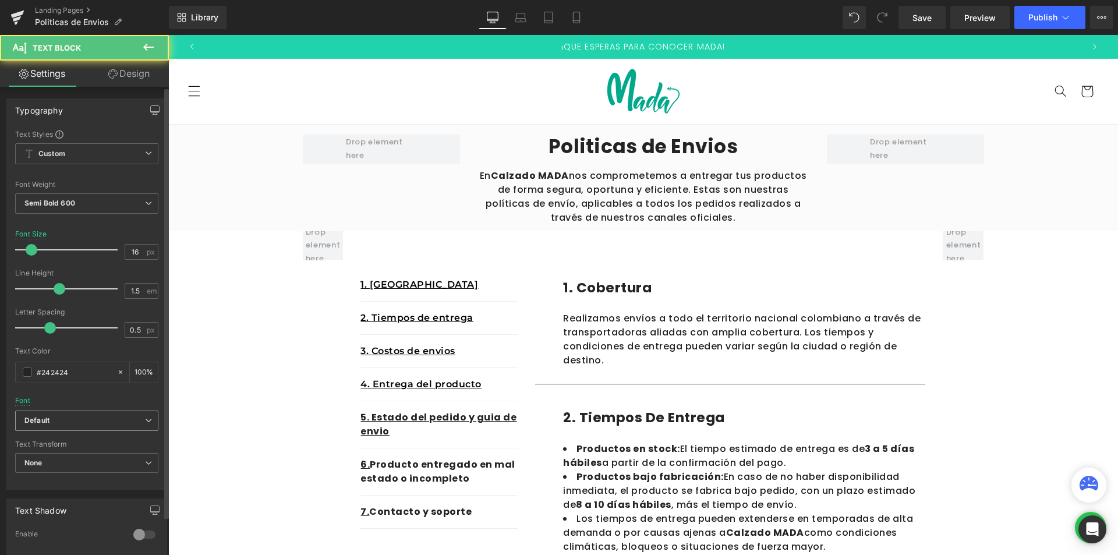
click at [84, 423] on b "Default" at bounding box center [84, 421] width 121 height 10
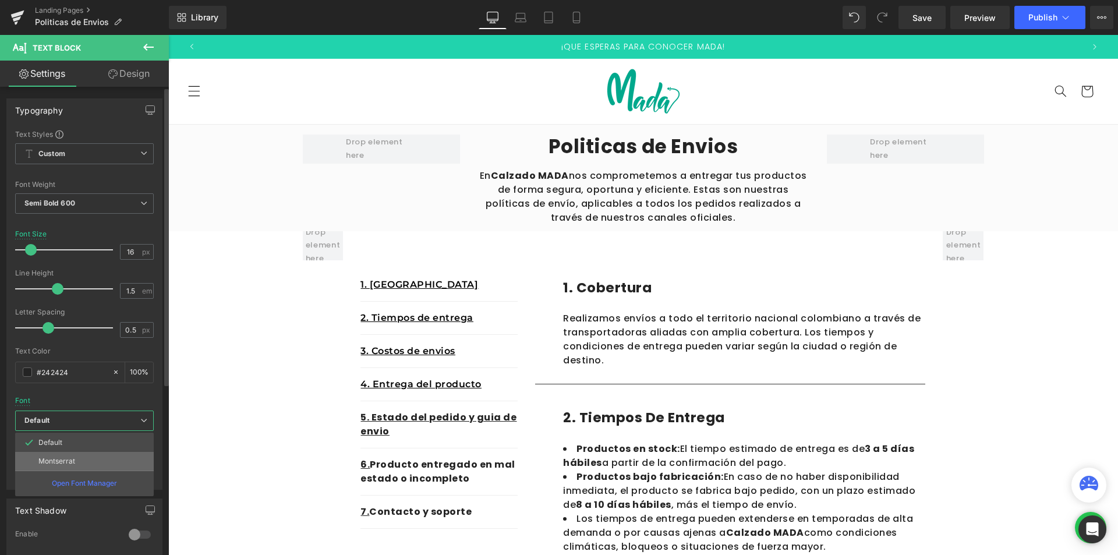
click at [69, 456] on li "Montserrat" at bounding box center [84, 461] width 139 height 19
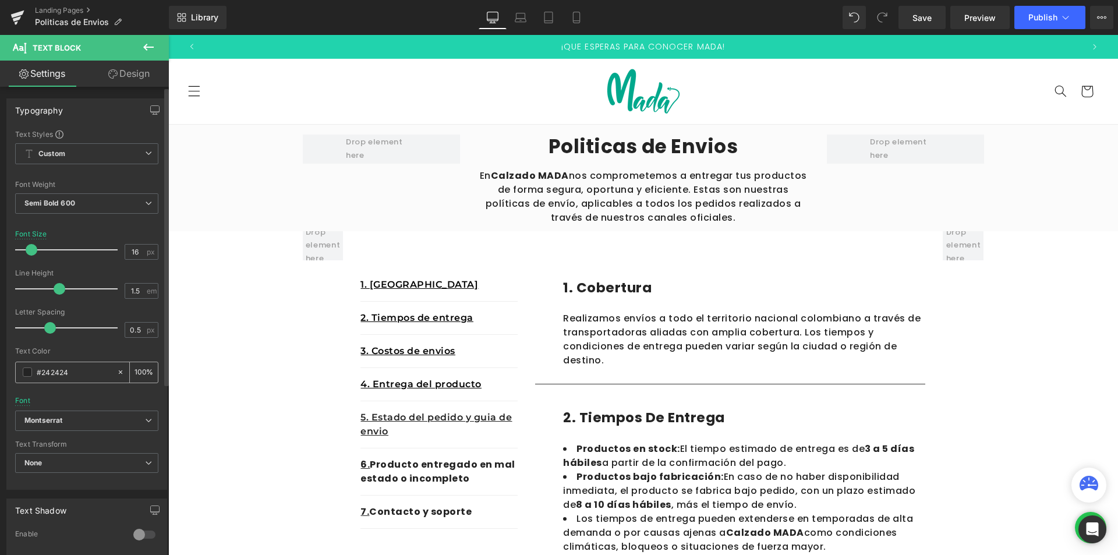
click at [27, 371] on span at bounding box center [27, 371] width 9 height 9
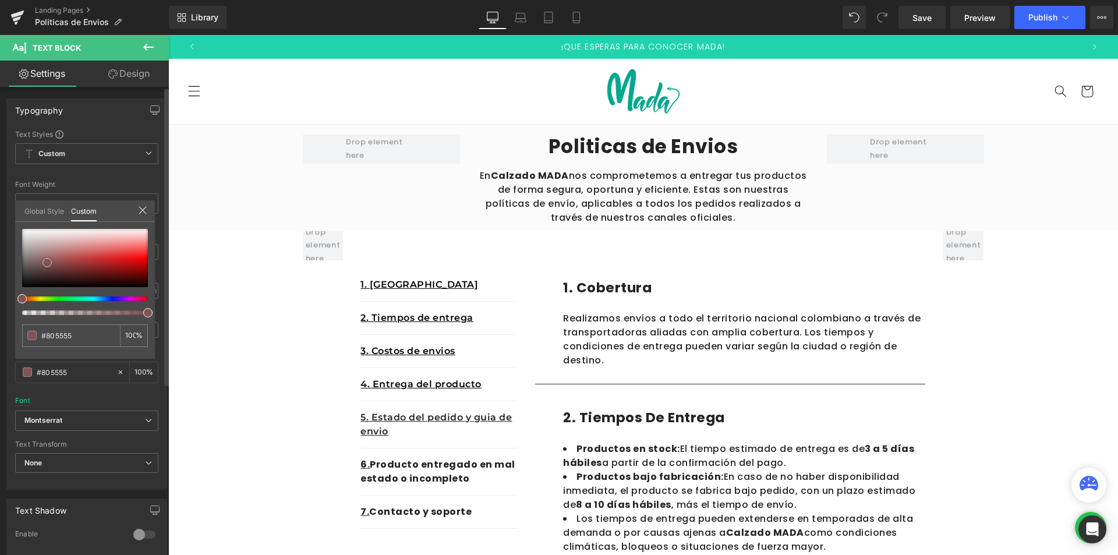
type input "#805555"
type input "#664747"
type input "#000000"
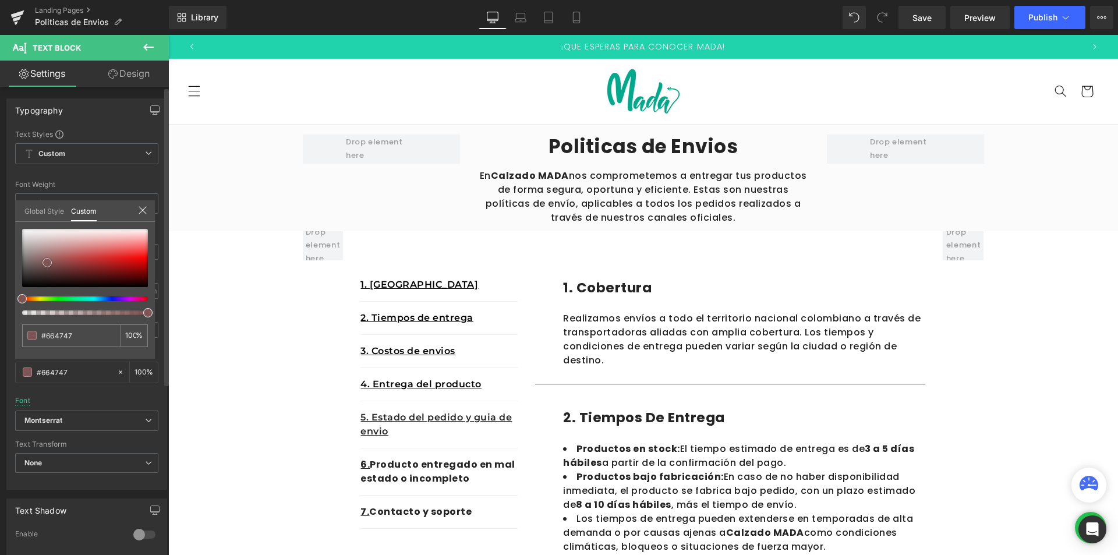
type input "#000000"
drag, startPoint x: 47, startPoint y: 263, endPoint x: 0, endPoint y: 360, distance: 108.6
click at [0, 360] on div "Typography Text Styles Custom Custom Setup Global Style Custom Setup Global Sty…" at bounding box center [87, 290] width 174 height 400
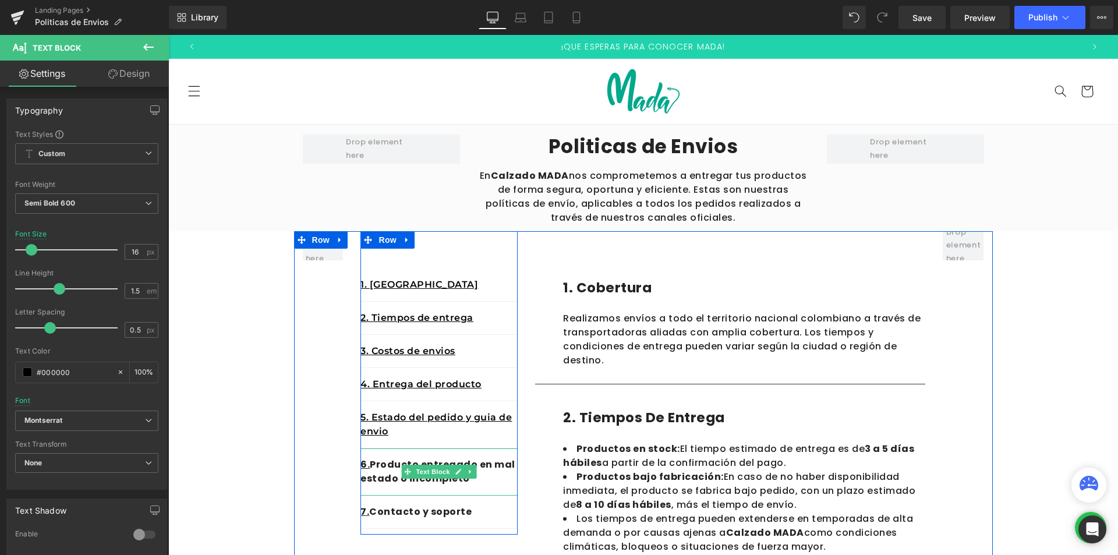
click at [480, 484] on p "6. Producto entregado en mal estado o incompleto" at bounding box center [438, 472] width 157 height 28
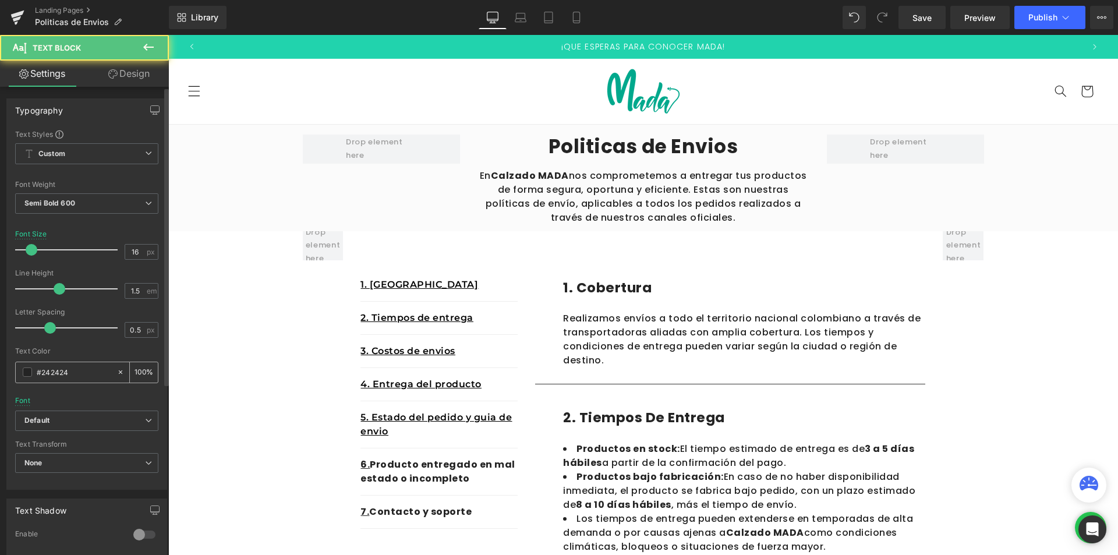
click at [30, 378] on div "#242424" at bounding box center [66, 372] width 101 height 20
click at [29, 376] on span at bounding box center [27, 371] width 9 height 9
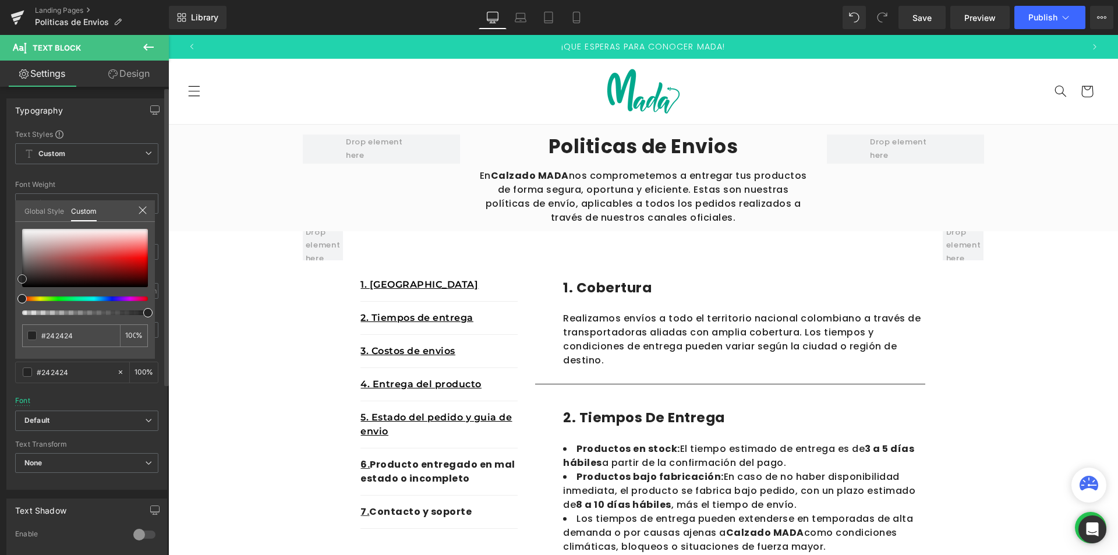
type input "#733f3f"
type input "#6e3f3f"
type input "#000000"
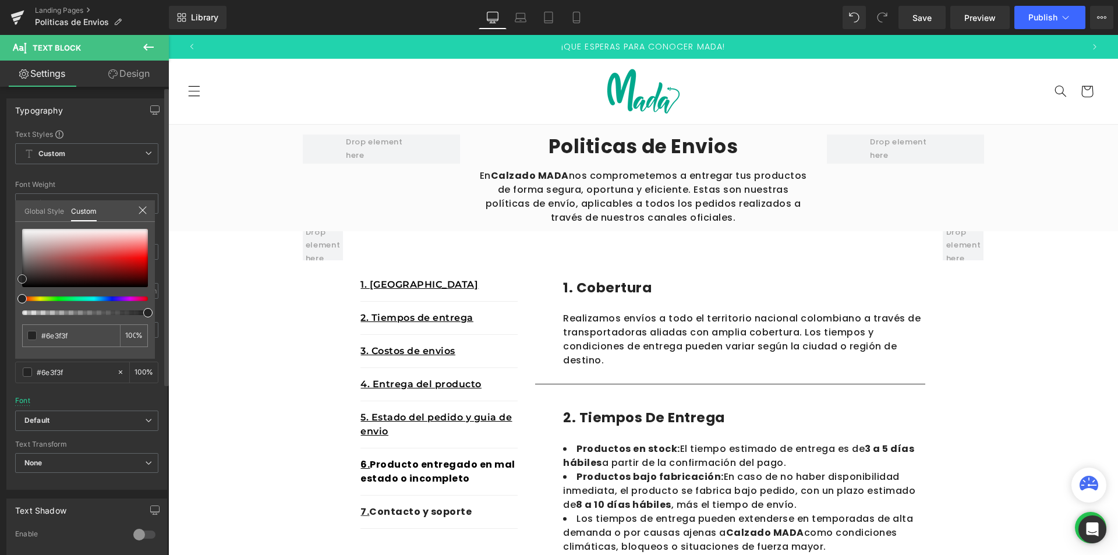
type input "#000000"
drag, startPoint x: 57, startPoint y: 267, endPoint x: 29, endPoint y: 380, distance: 117.0
click at [5, 329] on div "Typography Text Styles Custom Custom Setup Global Style Custom Setup Global Sty…" at bounding box center [87, 290] width 174 height 400
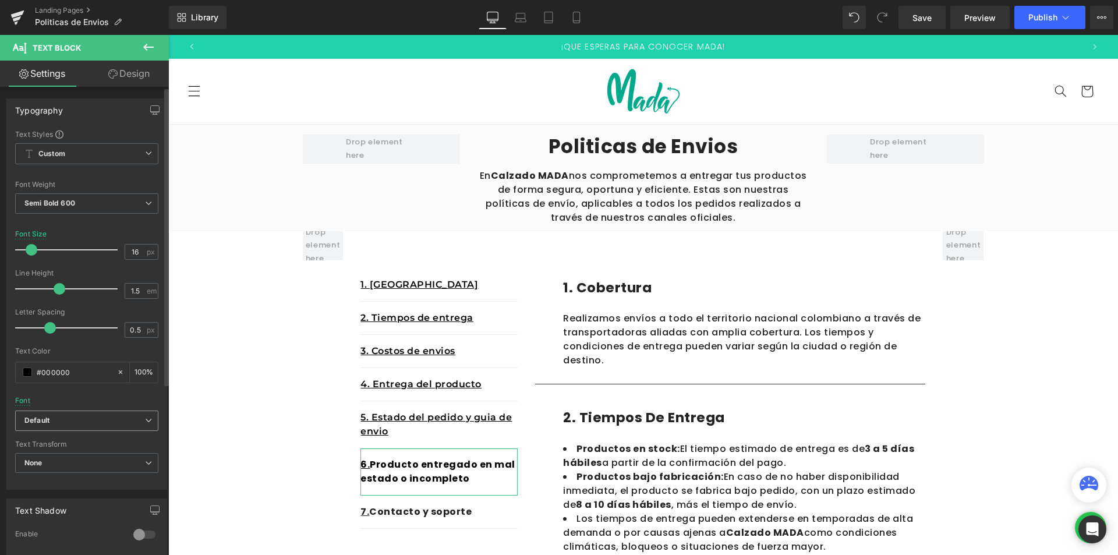
click at [69, 423] on b "Default" at bounding box center [84, 421] width 121 height 10
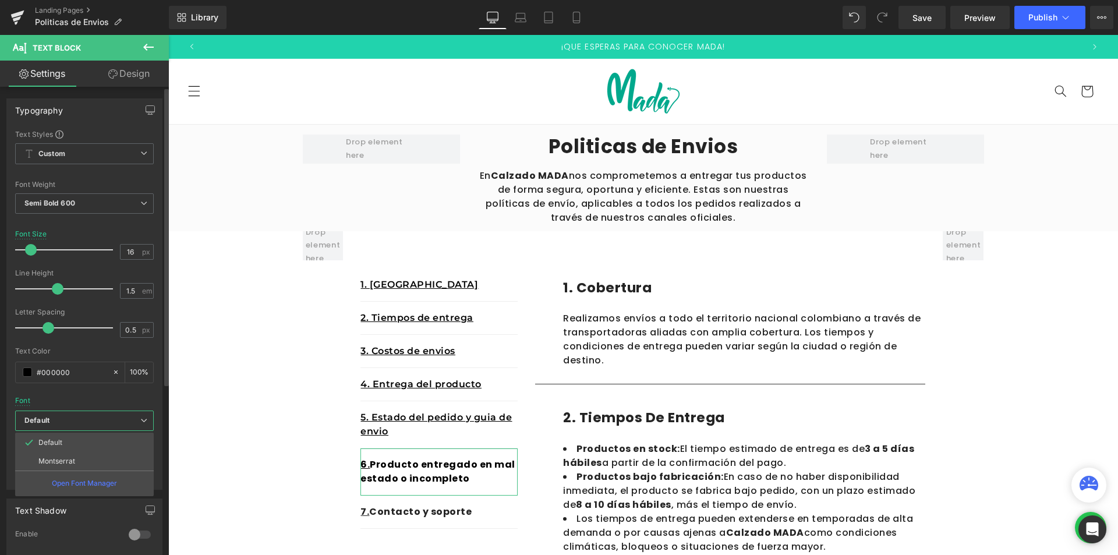
click at [70, 457] on p "Montserrat" at bounding box center [56, 461] width 37 height 8
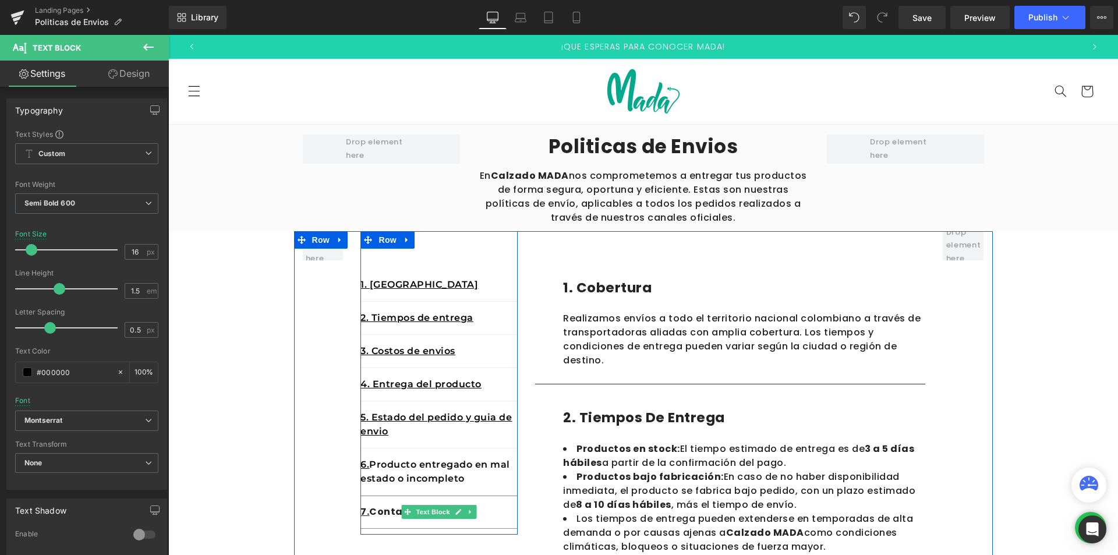
click at [473, 511] on p "7. Contacto y soporte" at bounding box center [438, 512] width 157 height 14
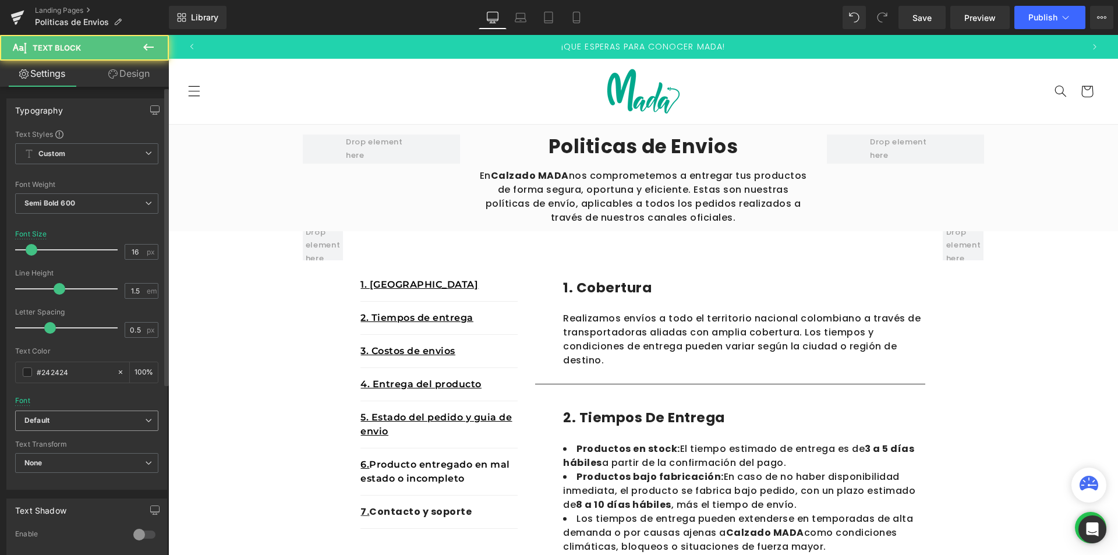
click at [34, 422] on icon "Default" at bounding box center [36, 421] width 25 height 10
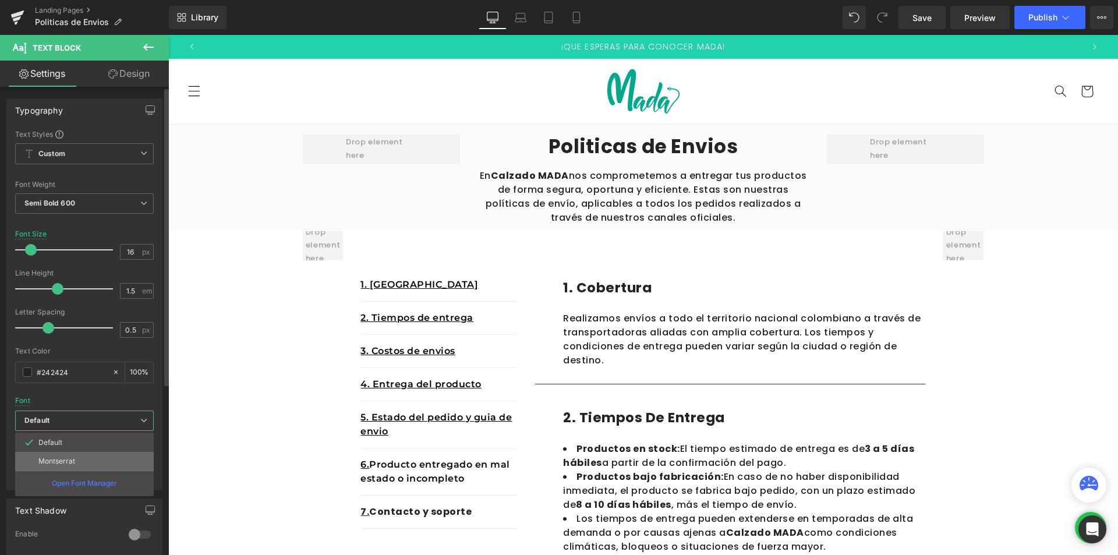
click at [41, 458] on p "Montserrat" at bounding box center [56, 461] width 37 height 8
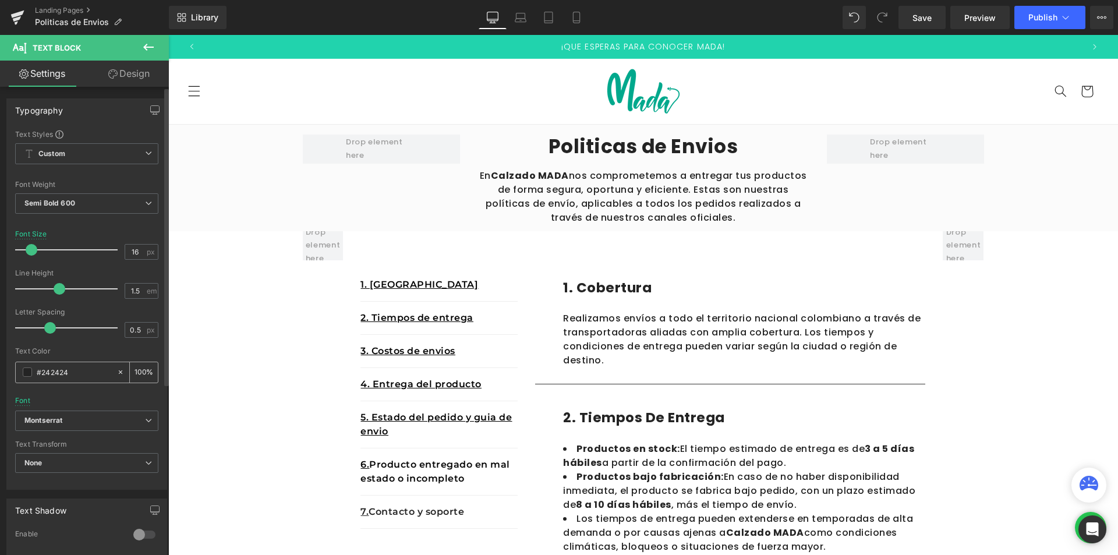
click at [21, 371] on div "#242424" at bounding box center [66, 372] width 101 height 20
click at [31, 372] on span at bounding box center [27, 371] width 9 height 9
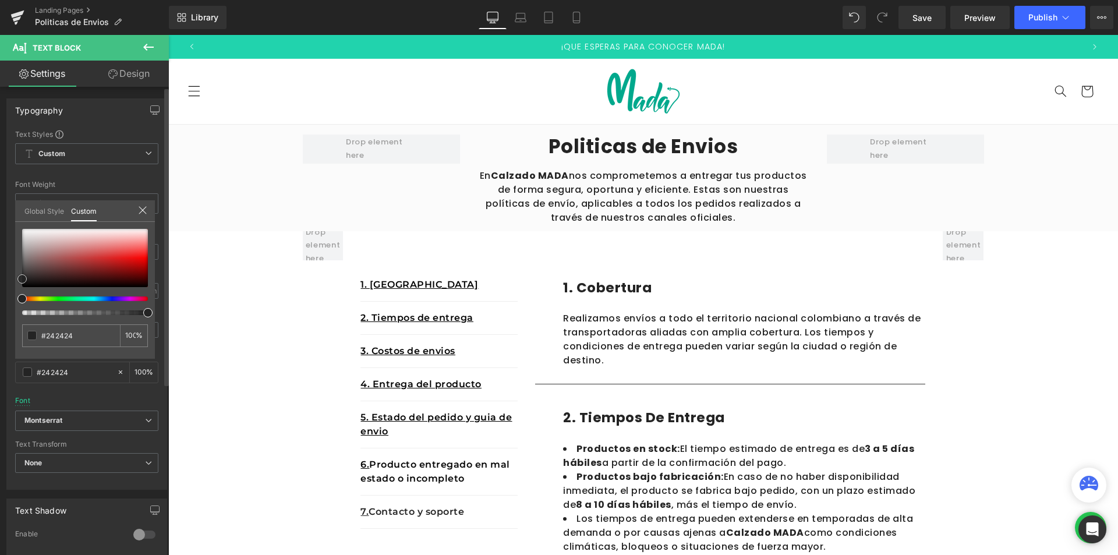
type input "#834848"
type input "#6e3f3f"
type input "#000000"
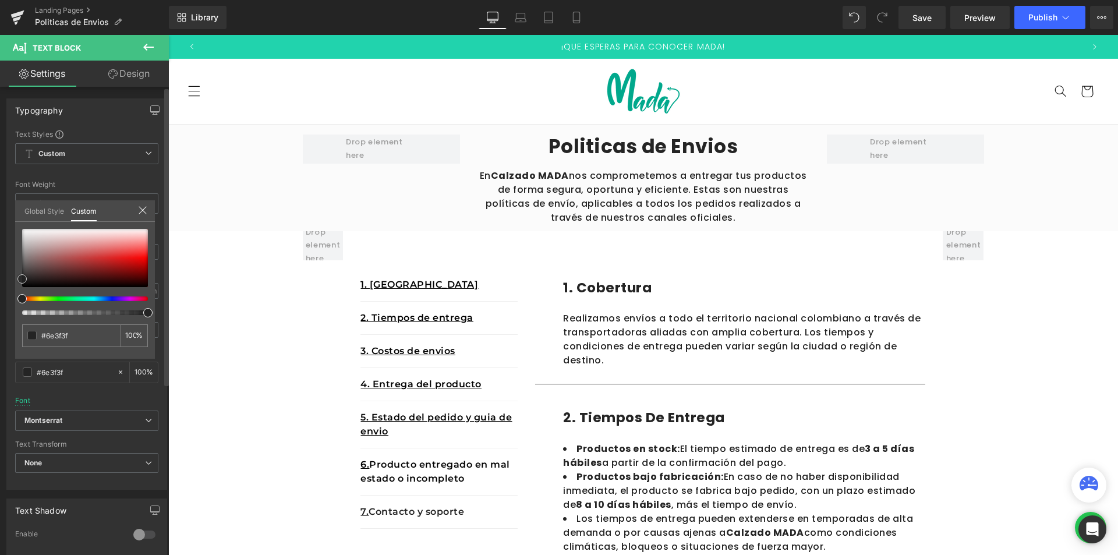
type input "#000000"
drag, startPoint x: 58, startPoint y: 264, endPoint x: 0, endPoint y: 362, distance: 114.0
click at [0, 362] on div "Typography Text Styles Custom Custom Setup Global Style Custom Setup Global Sty…" at bounding box center [87, 290] width 174 height 400
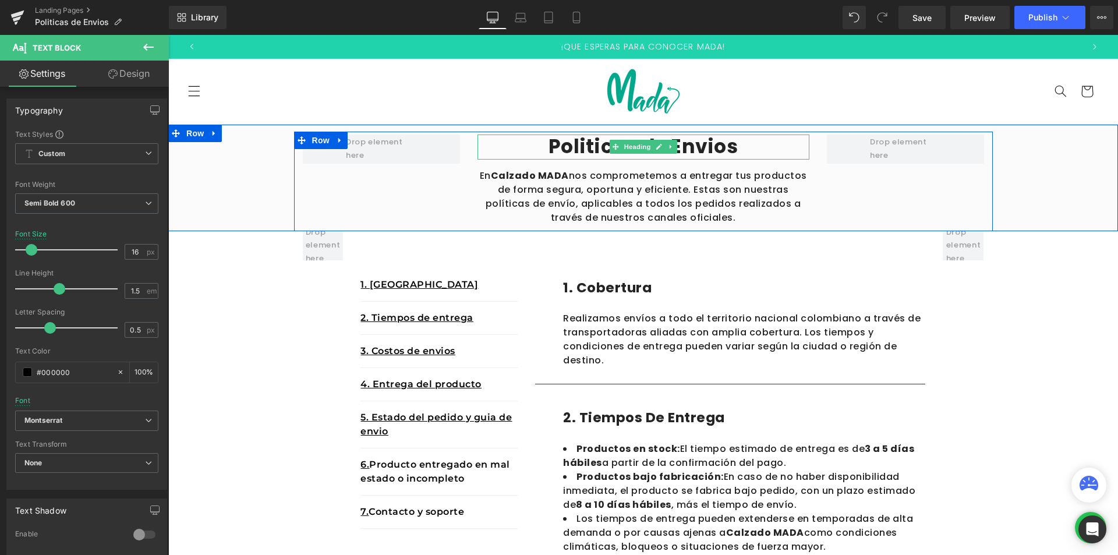
click at [562, 150] on h2 "Politicas de Envios" at bounding box center [643, 146] width 332 height 25
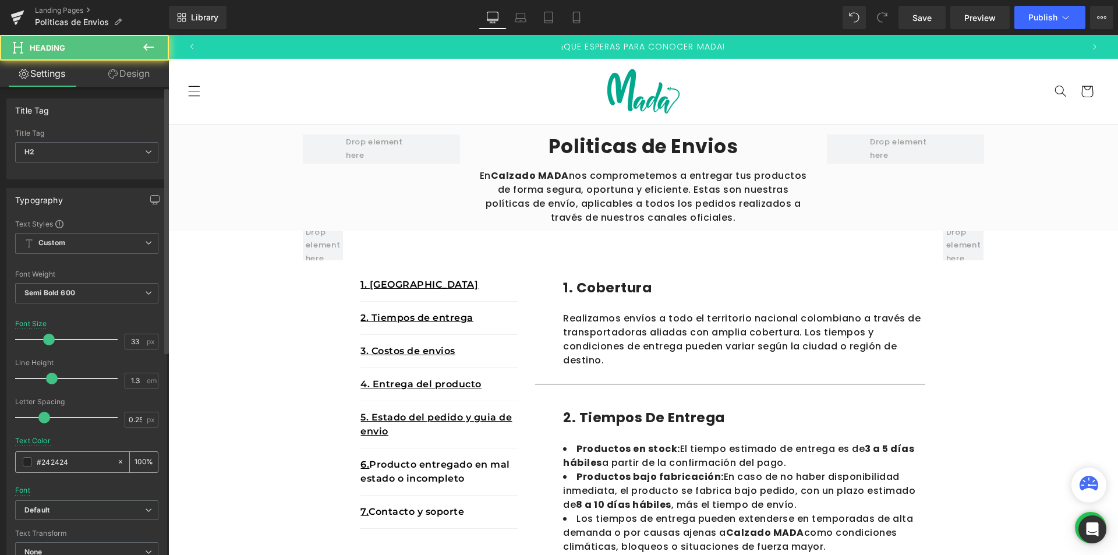
click at [45, 453] on div "#242424" at bounding box center [66, 462] width 101 height 20
click at [30, 458] on span at bounding box center [27, 461] width 9 height 9
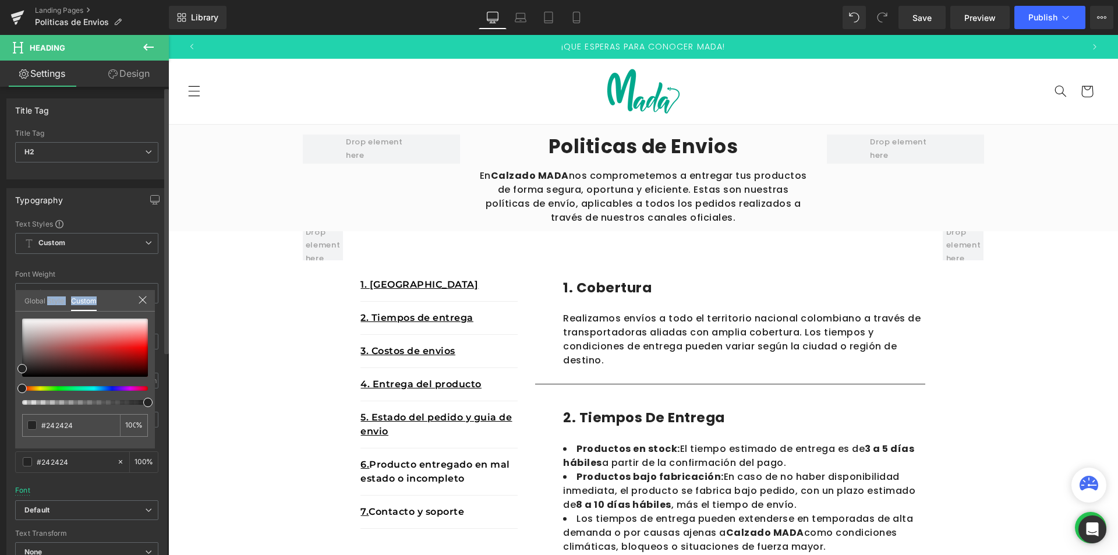
drag, startPoint x: 49, startPoint y: 308, endPoint x: 20, endPoint y: 359, distance: 58.4
click at [20, 325] on div "Global Style Custom Setup Global Style #242424 100 %" at bounding box center [85, 308] width 140 height 36
type input "#835757"
type input "#503939"
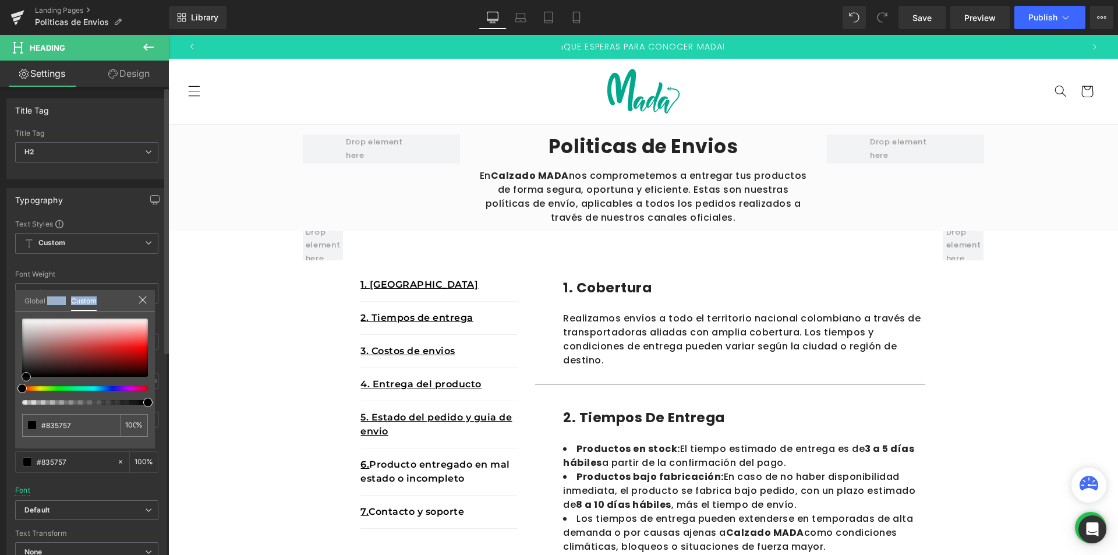
type input "#503939"
type input "#000000"
drag, startPoint x: 26, startPoint y: 402, endPoint x: 8, endPoint y: 479, distance: 79.1
click at [10, 429] on div "Typography Text Styles Custom Custom Setup Global Style Custom Setup Global Sty…" at bounding box center [87, 379] width 174 height 400
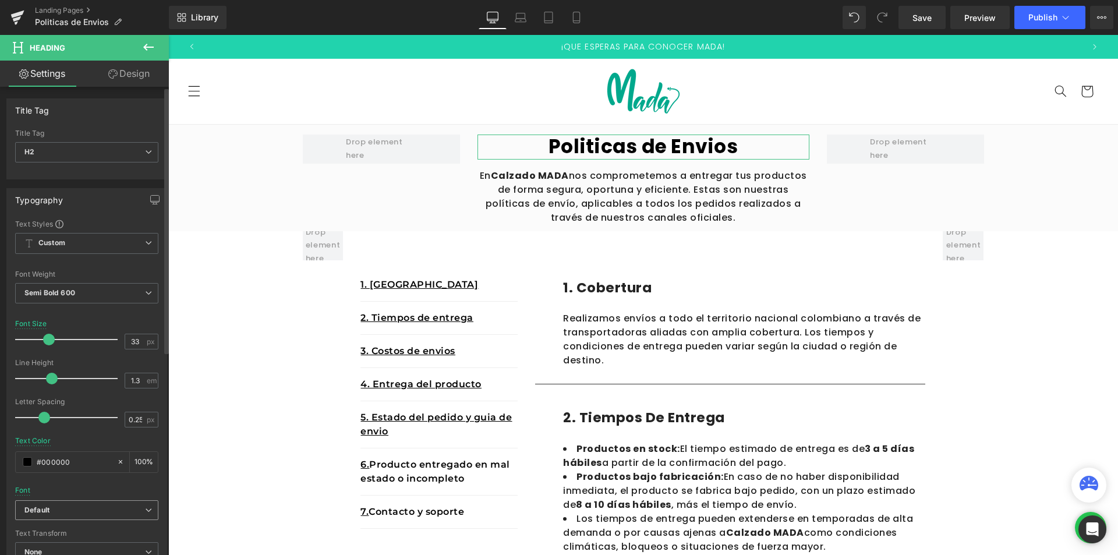
click at [33, 508] on icon "Default" at bounding box center [36, 510] width 25 height 10
click at [54, 545] on li "Montserrat" at bounding box center [84, 550] width 139 height 19
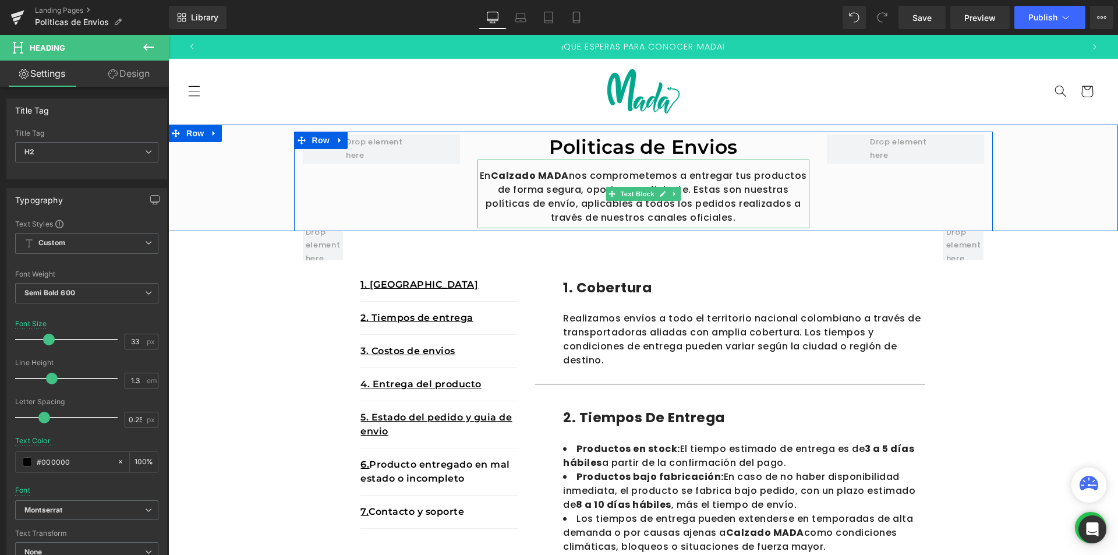
click at [518, 218] on p "En Calzado MADA nos comprometemos a entregar tus productos de forma segura, opo…" at bounding box center [643, 197] width 332 height 56
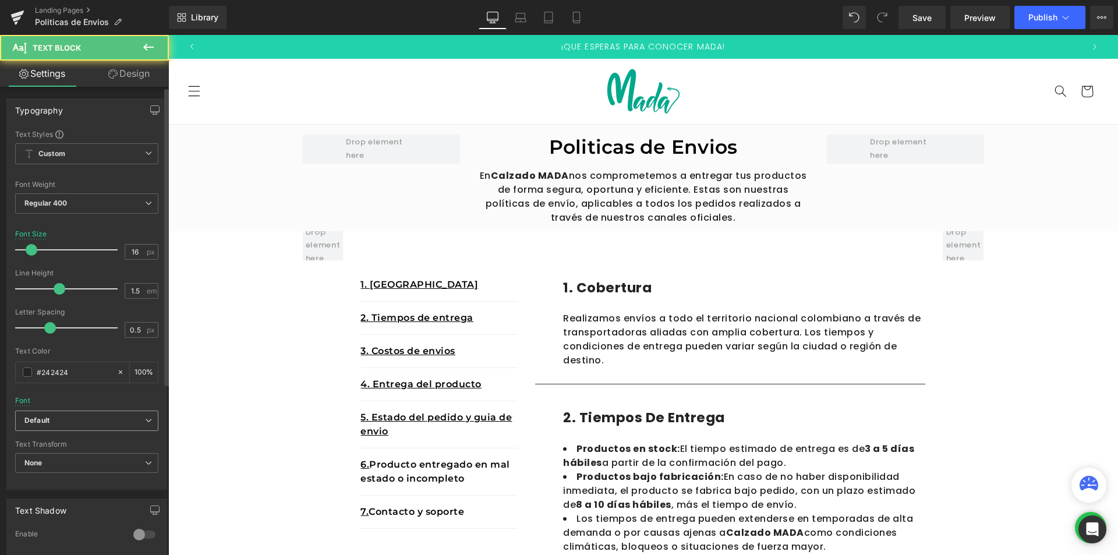
click at [41, 429] on span "Default" at bounding box center [86, 420] width 143 height 20
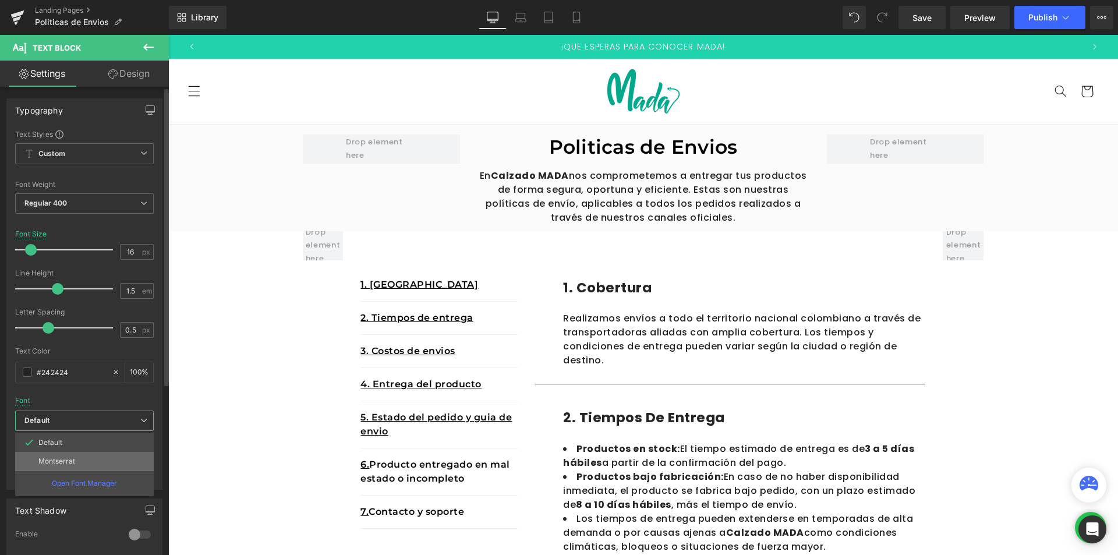
click at [47, 469] on li "Montserrat" at bounding box center [84, 461] width 139 height 19
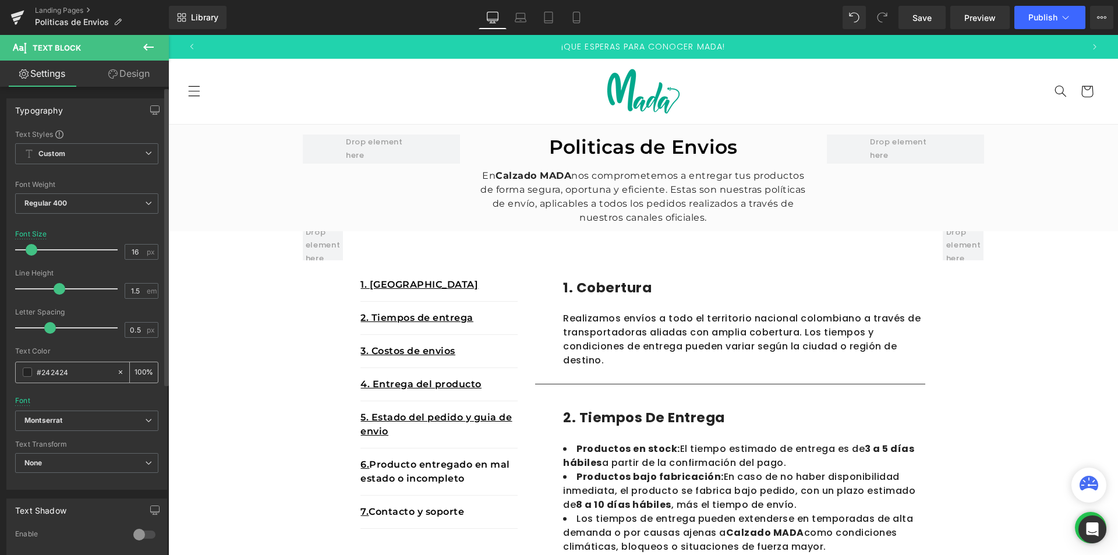
click at [26, 368] on span at bounding box center [27, 371] width 9 height 9
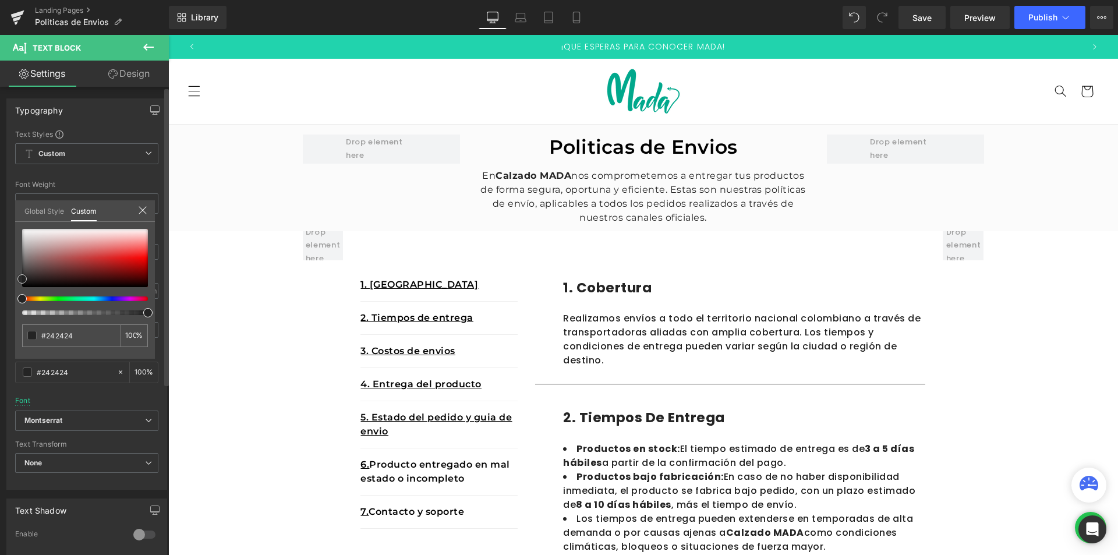
type input "#5a3838"
type input "#462e2e"
type input "#000000"
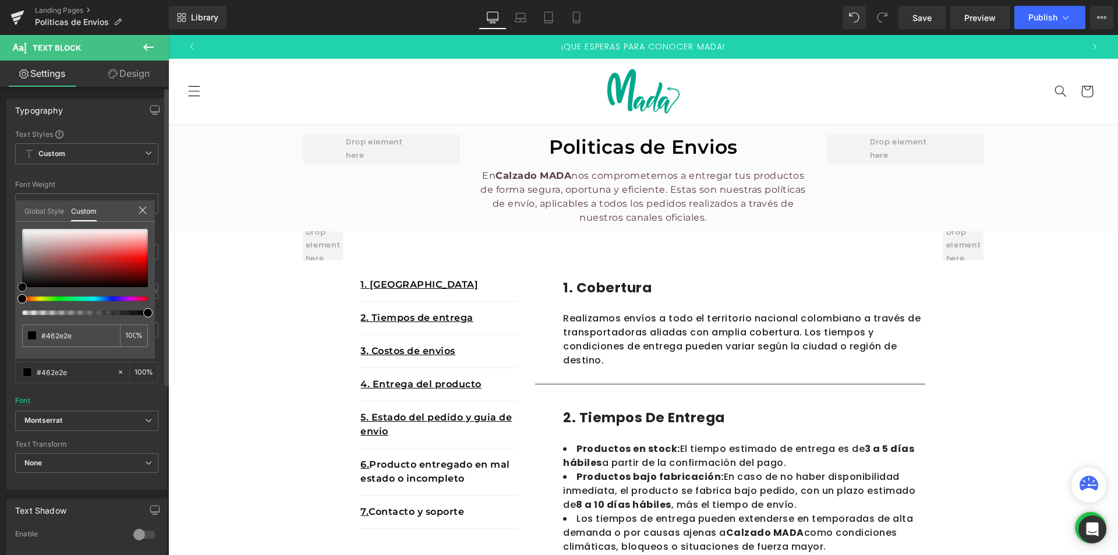
type input "#000000"
drag, startPoint x: 29, startPoint y: 297, endPoint x: 0, endPoint y: 343, distance: 53.9
click at [0, 343] on div "Typography Text Styles Custom Custom Setup Global Style Custom Setup Global Sty…" at bounding box center [87, 290] width 174 height 400
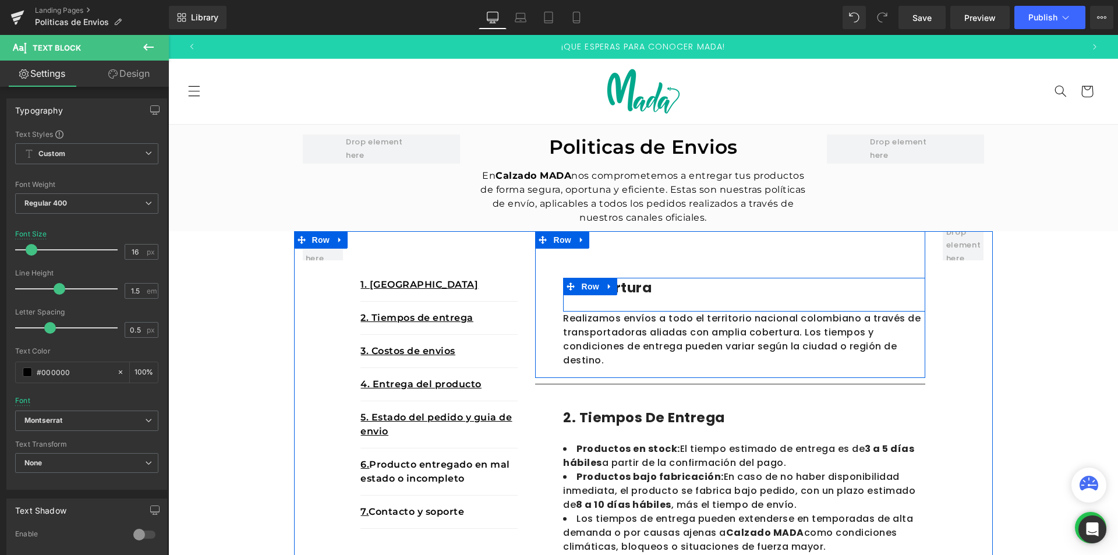
click at [642, 280] on div at bounding box center [744, 279] width 362 height 3
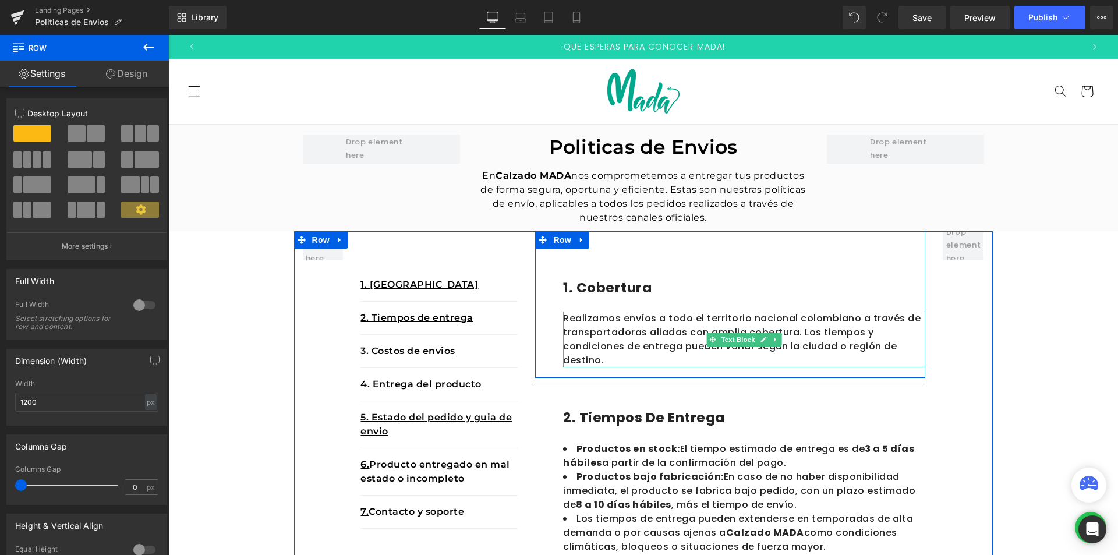
click at [657, 290] on h1 "1. cobertura" at bounding box center [744, 288] width 362 height 20
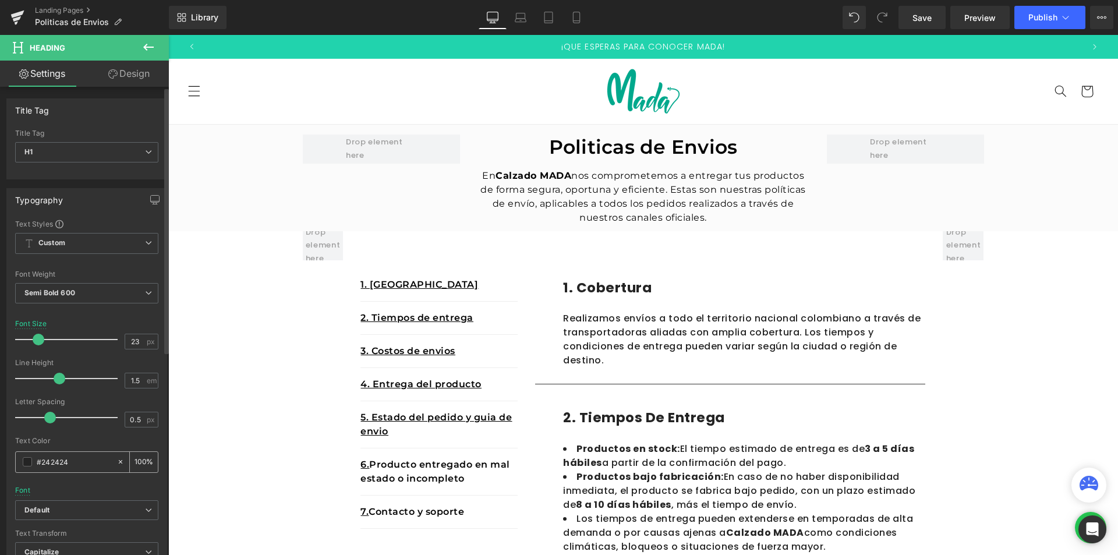
click at [20, 462] on div "#242424" at bounding box center [66, 462] width 101 height 20
click at [23, 462] on span at bounding box center [27, 461] width 9 height 9
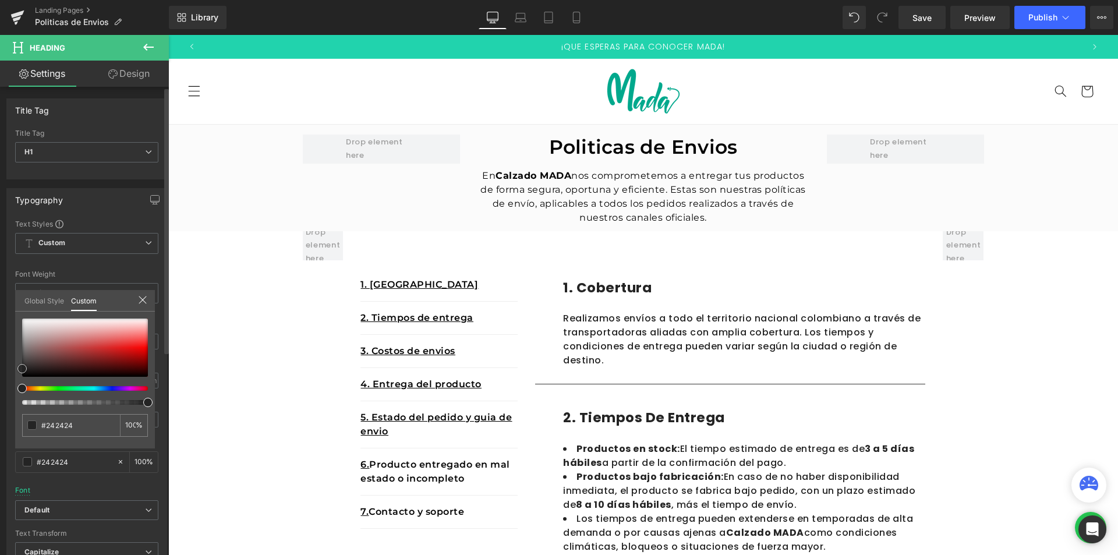
type input "#efeaea"
type input "#e6dfdf"
type input "#1e1e1e"
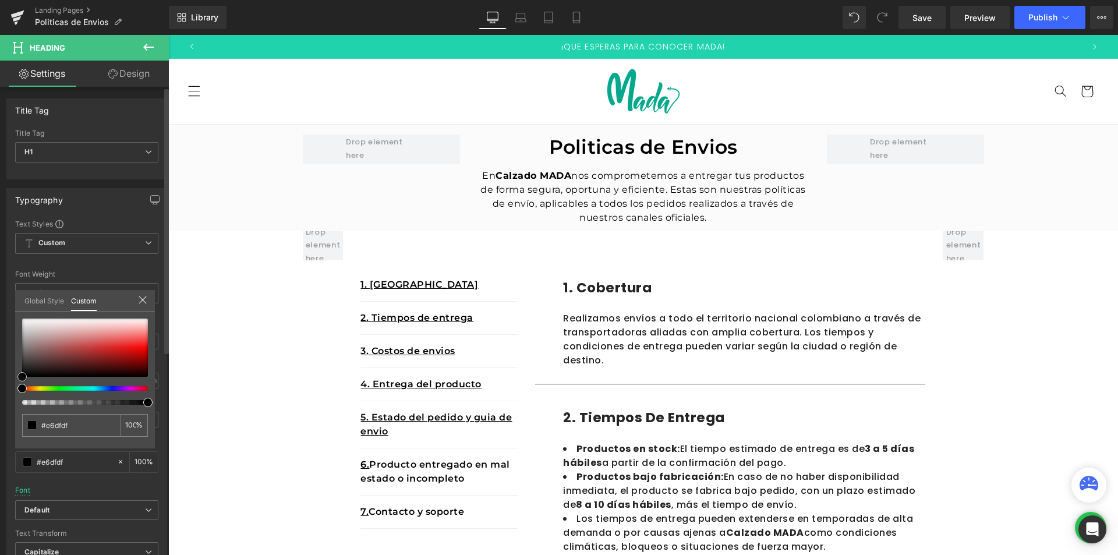
type input "#1e1e1e"
type input "#000000"
drag, startPoint x: 11, startPoint y: 379, endPoint x: 0, endPoint y: 473, distance: 95.0
click at [0, 473] on div "Typography Text Styles Custom Custom Setup Global Style Custom Setup Global Sty…" at bounding box center [87, 379] width 174 height 400
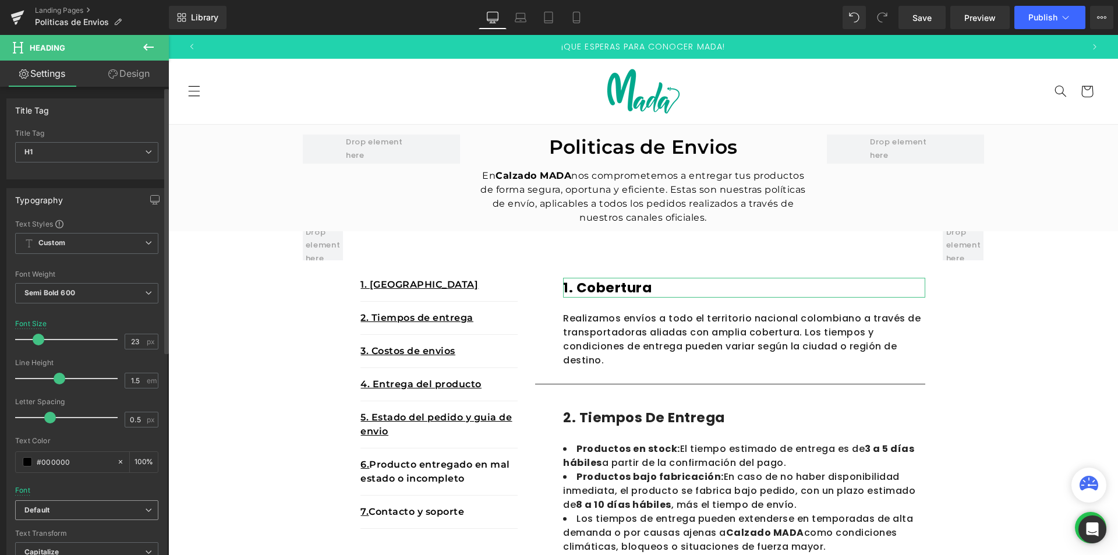
click at [51, 512] on b "Default" at bounding box center [84, 510] width 121 height 10
click at [63, 514] on b "Default" at bounding box center [84, 510] width 121 height 10
click at [62, 545] on li "Montserrat" at bounding box center [84, 550] width 139 height 19
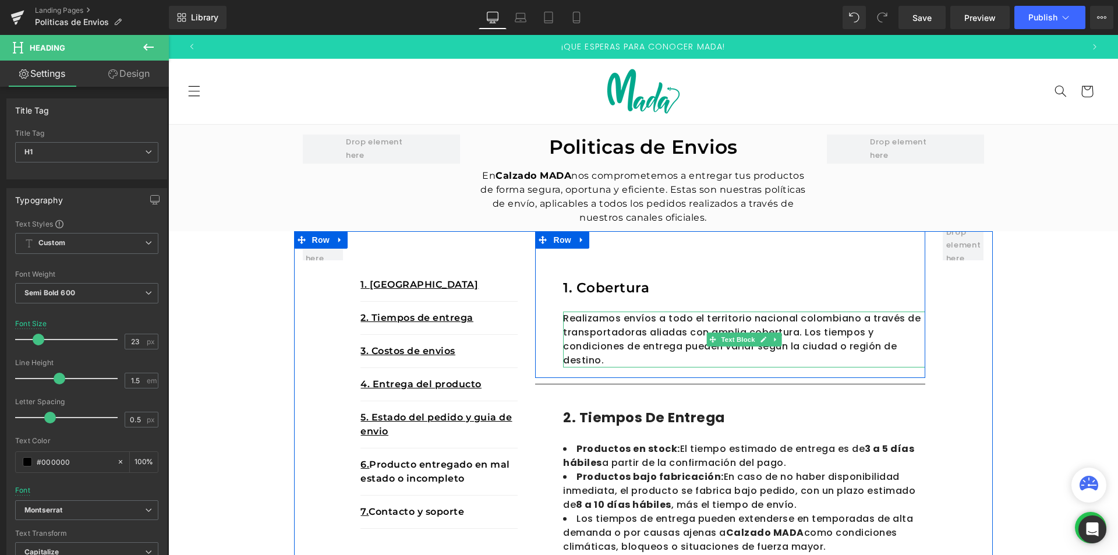
click at [628, 354] on p "Realizamos envíos a todo el territorio nacional colombiano a través de transpor…" at bounding box center [744, 339] width 362 height 56
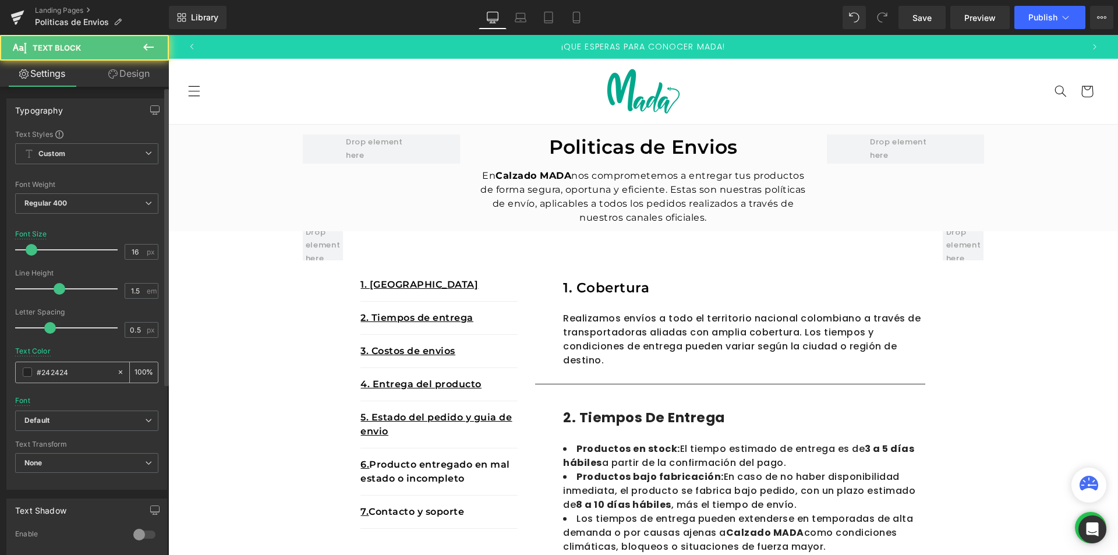
click at [79, 379] on div "#242424" at bounding box center [66, 372] width 101 height 20
click at [28, 371] on span at bounding box center [27, 371] width 9 height 9
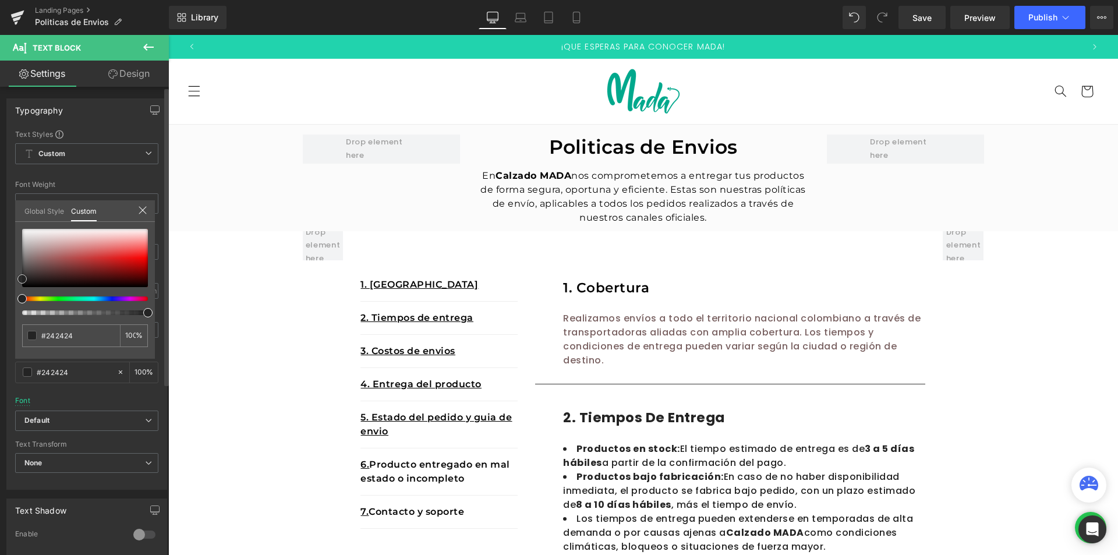
type input "#796161"
type input "#7a6060"
type input "#463939"
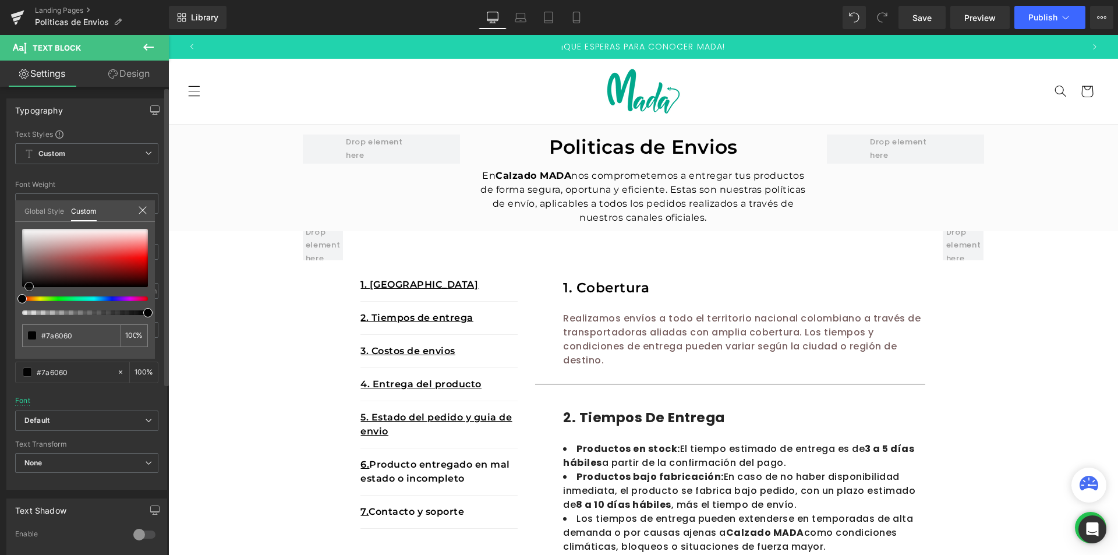
type input "#463939"
type input "#020202"
type input "#000000"
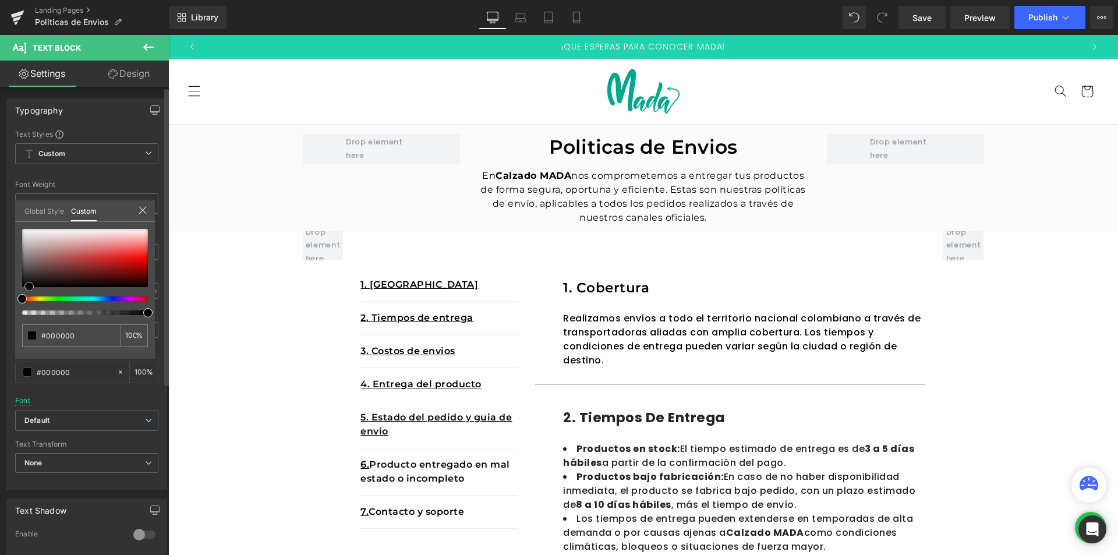
drag, startPoint x: 37, startPoint y: 263, endPoint x: 13, endPoint y: 335, distance: 75.7
click at [10, 308] on div "Typography Text Styles Custom Custom Setup Global Style Custom Setup Global Sty…" at bounding box center [87, 290] width 174 height 400
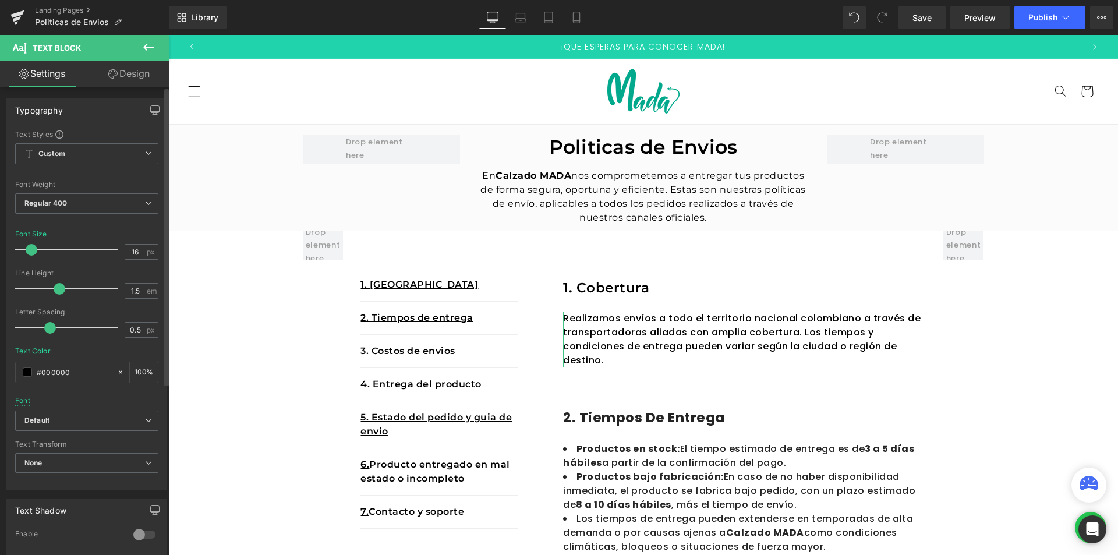
click at [36, 409] on div "Font Default [GEOGRAPHIC_DATA] Default Default [GEOGRAPHIC_DATA] Open Font Mana…" at bounding box center [86, 269] width 143 height 281
click at [40, 417] on icon "Default" at bounding box center [36, 421] width 25 height 10
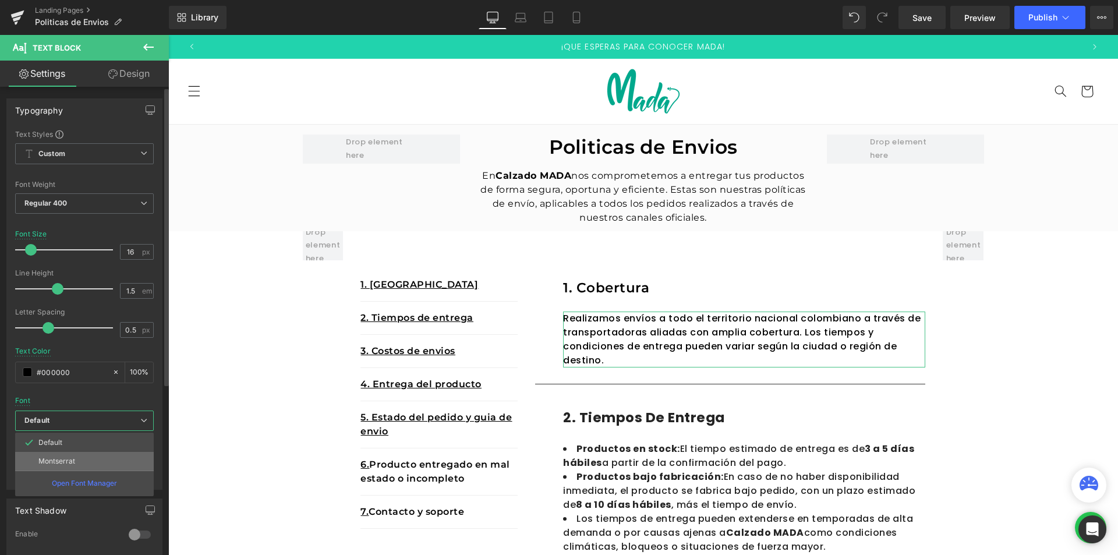
click at [67, 458] on p "Montserrat" at bounding box center [56, 461] width 37 height 8
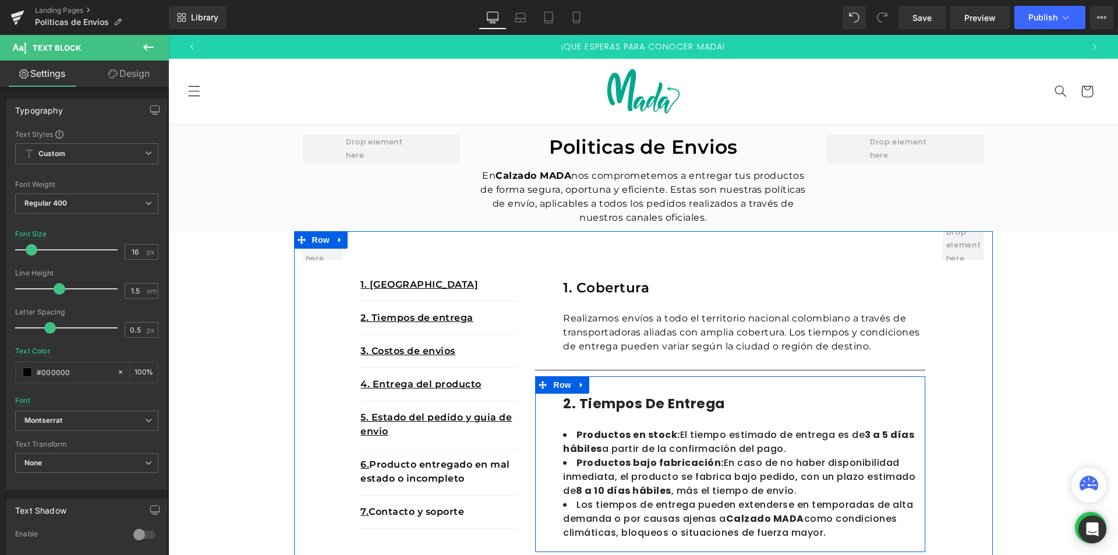
click at [684, 407] on h1 "2. tiempos de entrega" at bounding box center [744, 404] width 362 height 20
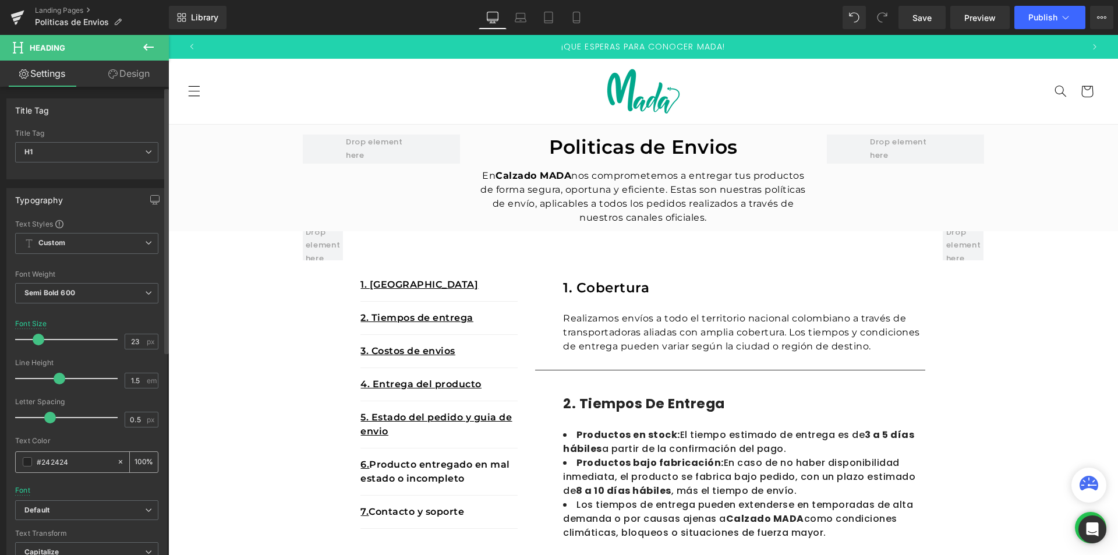
click at [23, 463] on span at bounding box center [27, 461] width 9 height 9
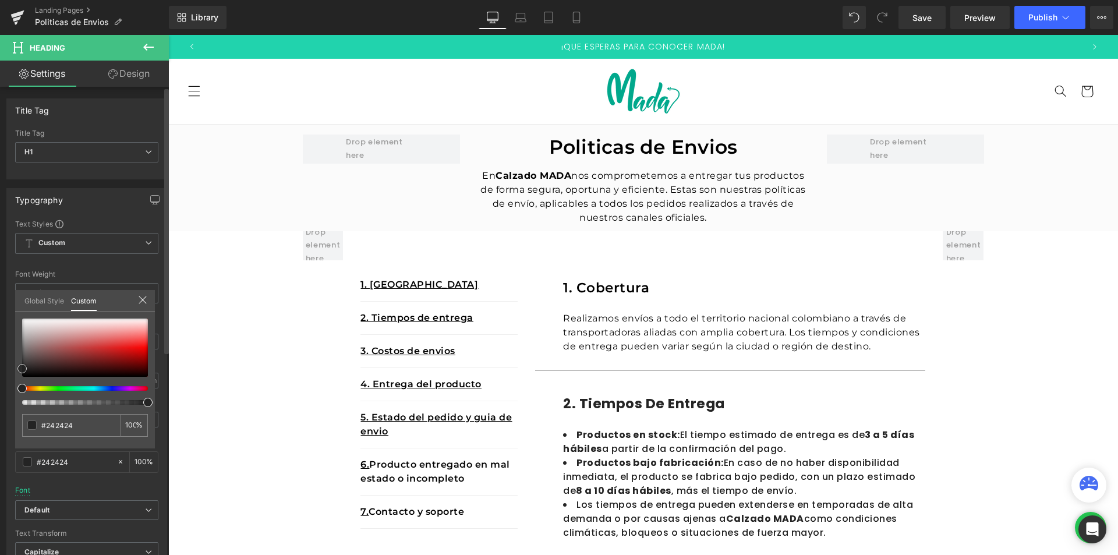
type input "#bcadad"
type input "#696262"
type input "#020202"
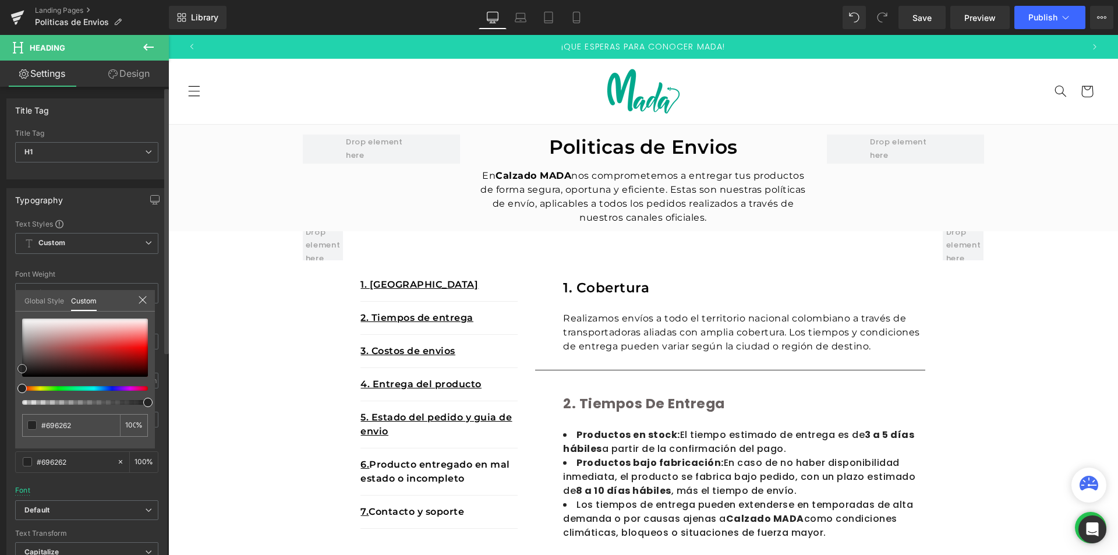
type input "#020202"
type input "#000000"
drag, startPoint x: 34, startPoint y: 335, endPoint x: 0, endPoint y: 418, distance: 89.5
click at [0, 418] on div "Typography Text Styles Custom Custom Setup Global Style Custom Setup Global Sty…" at bounding box center [87, 379] width 174 height 400
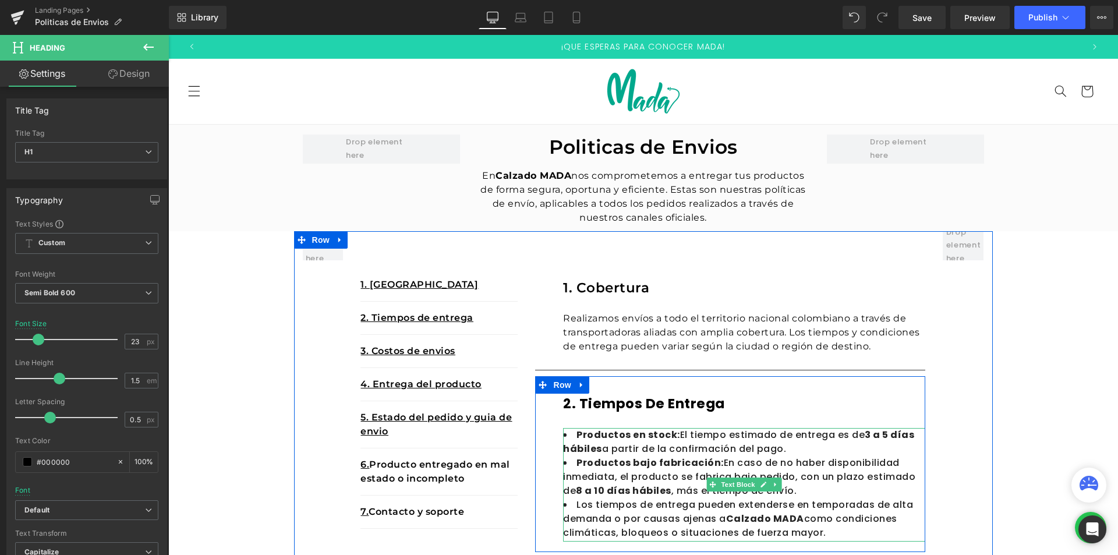
click at [661, 473] on li "Productos bajo fabricación: En caso de no haber disponibilidad inmediata, el pr…" at bounding box center [744, 477] width 362 height 42
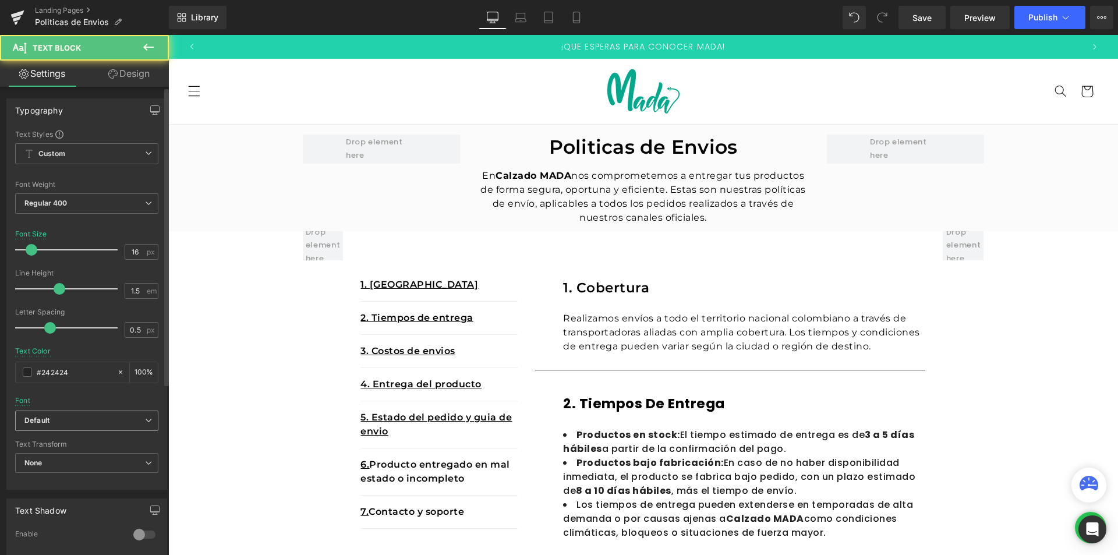
click at [30, 428] on span "Default" at bounding box center [86, 420] width 143 height 20
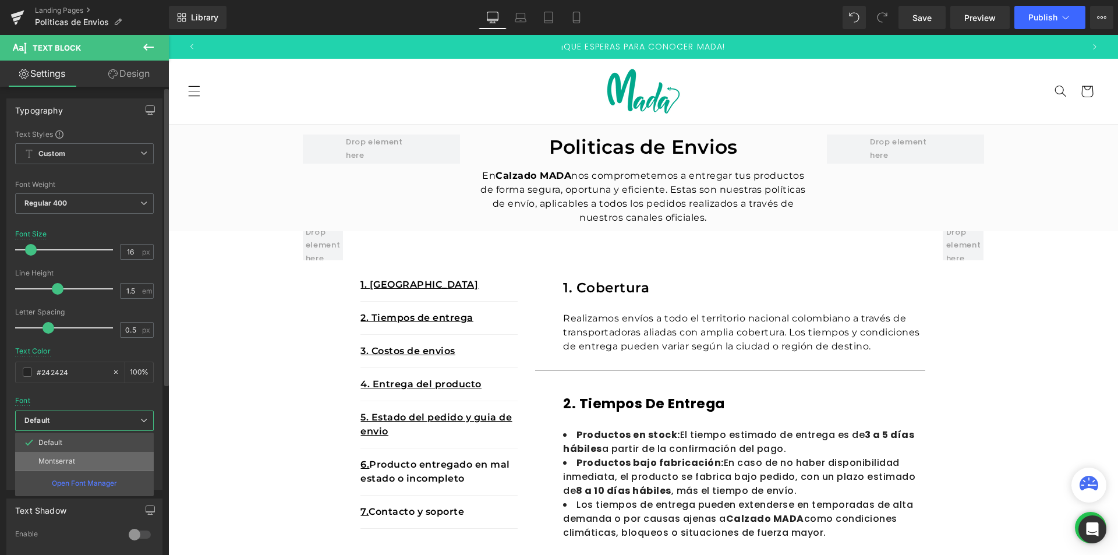
click at [45, 460] on p "Montserrat" at bounding box center [56, 461] width 37 height 8
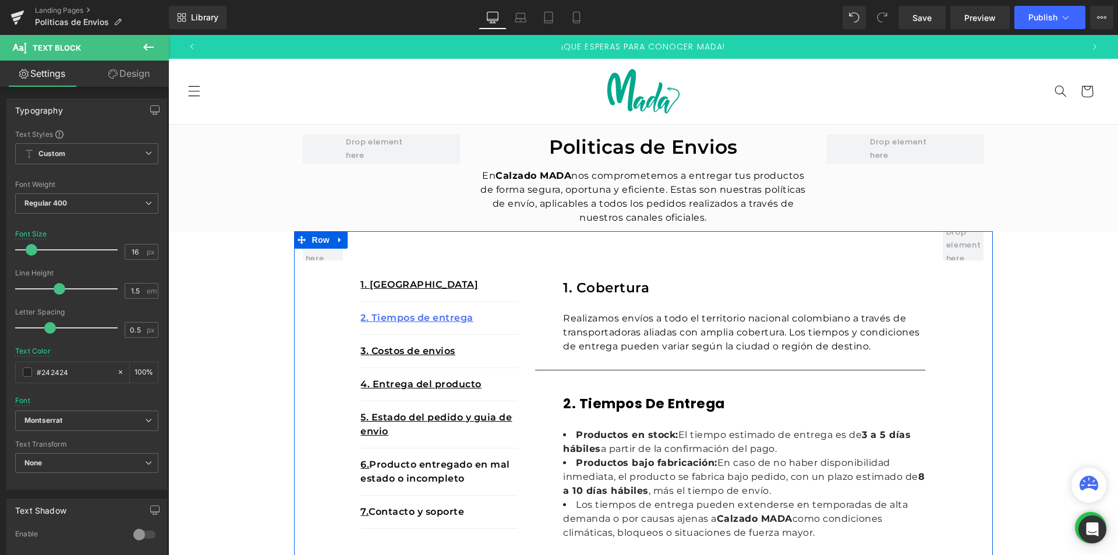
scroll to position [175, 0]
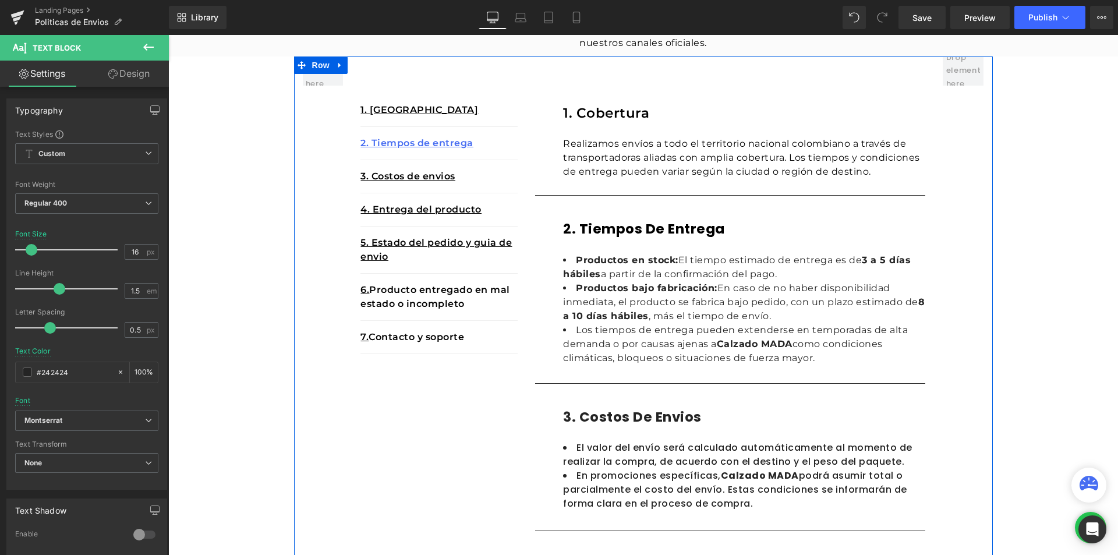
click at [168, 35] on div at bounding box center [168, 35] width 0 height 0
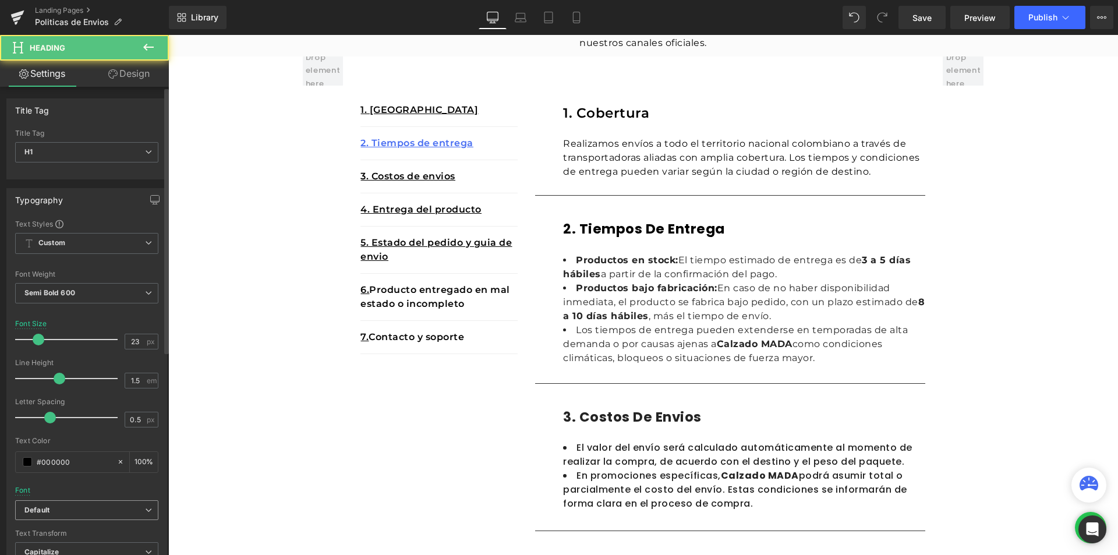
click at [44, 504] on span "Default" at bounding box center [86, 510] width 143 height 20
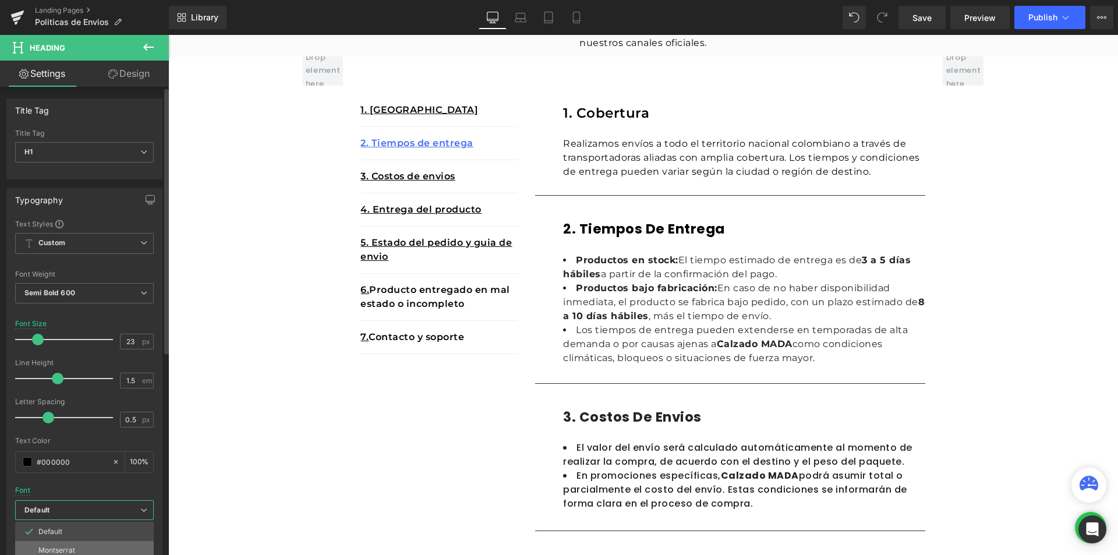
click at [63, 547] on p "Montserrat" at bounding box center [56, 550] width 37 height 8
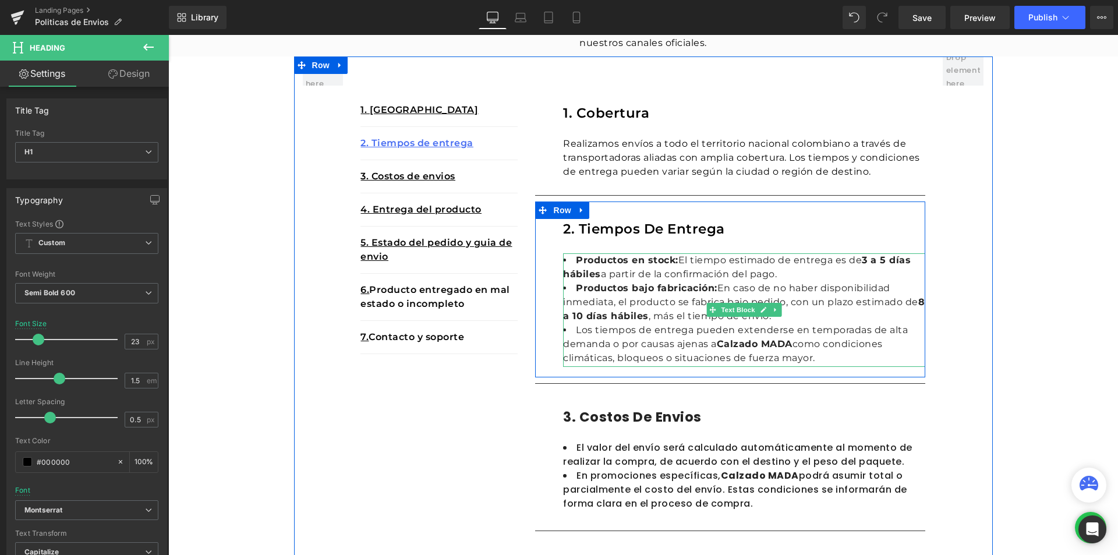
click at [649, 297] on li "Productos bajo fabricación: En caso de no haber disponibilidad inmediata, el pr…" at bounding box center [744, 302] width 362 height 42
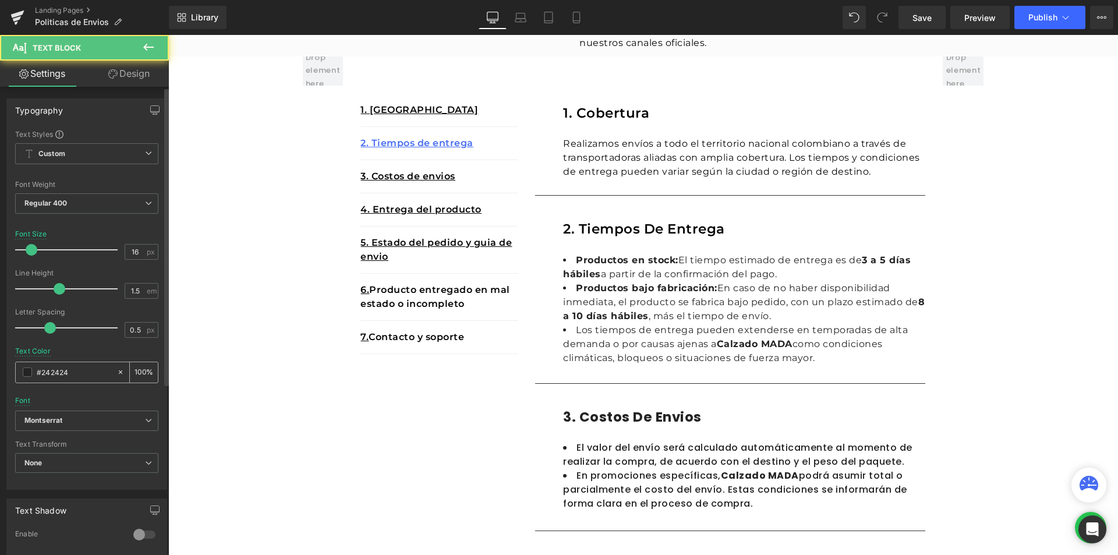
click at [29, 378] on div "#242424" at bounding box center [66, 372] width 101 height 20
click at [29, 373] on span at bounding box center [27, 371] width 9 height 9
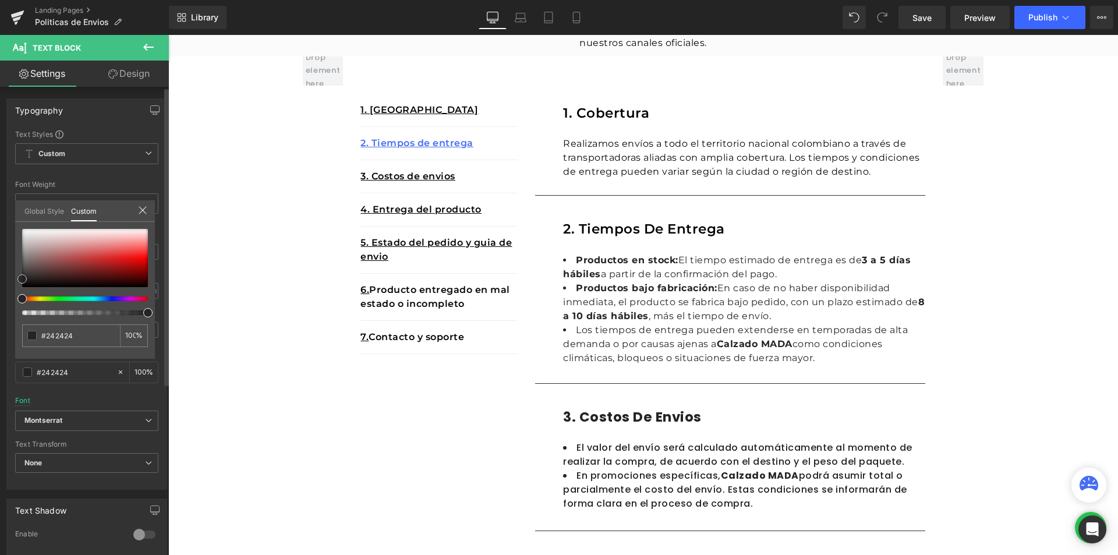
type input "#d39191"
type input "#c47777"
type input "#0e0b0b"
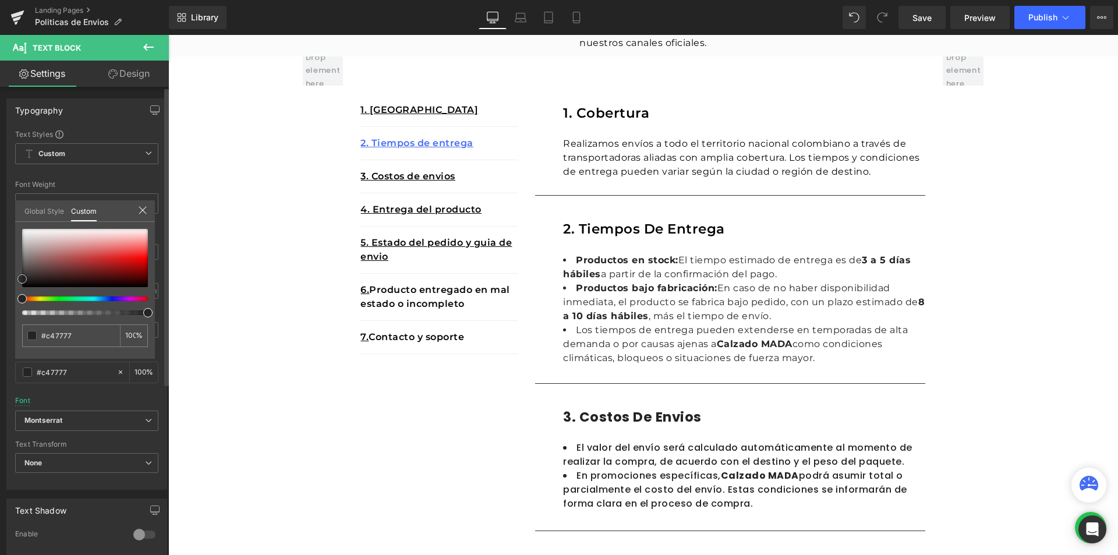
type input "#0e0b0b"
type input "#000000"
drag, startPoint x: 75, startPoint y: 246, endPoint x: 0, endPoint y: 378, distance: 151.7
click at [0, 378] on div "Typography Text Styles Custom Custom Setup Global Style Custom Setup Global Sty…" at bounding box center [87, 290] width 174 height 400
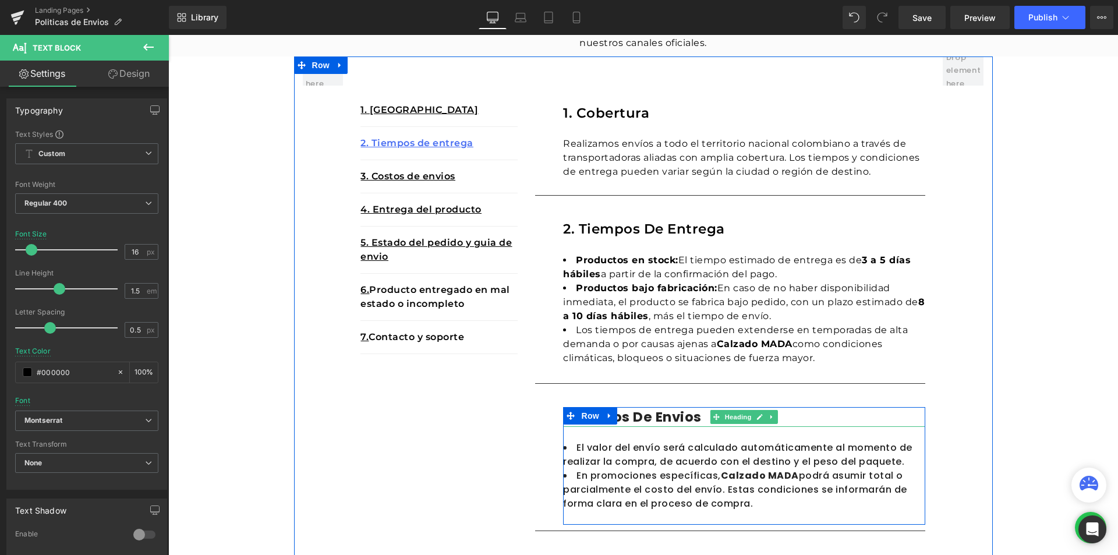
click at [642, 416] on h1 "3. costos de envios" at bounding box center [744, 417] width 362 height 20
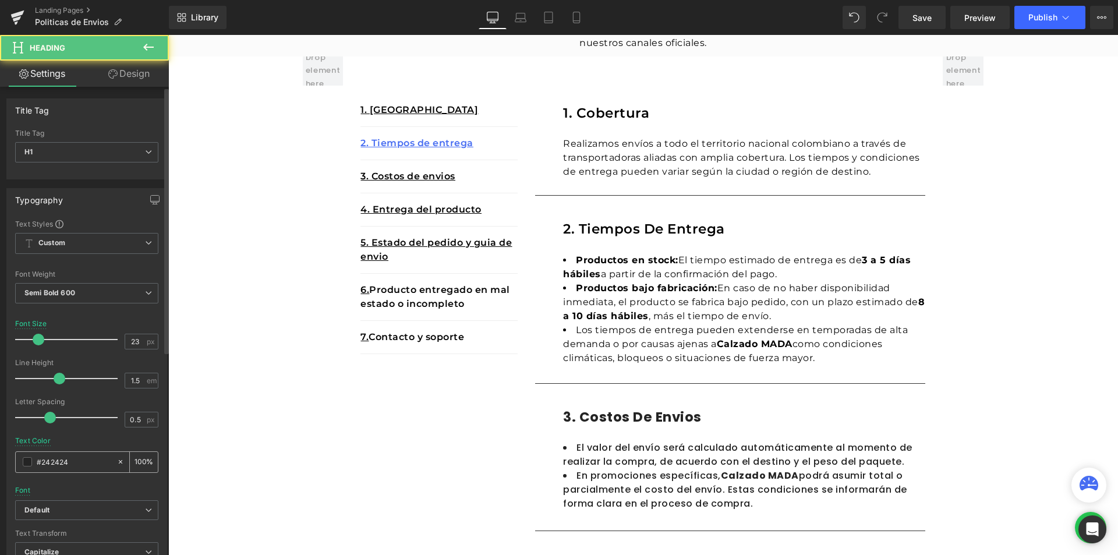
click at [29, 456] on div "#242424" at bounding box center [66, 462] width 101 height 20
click at [30, 459] on span at bounding box center [27, 461] width 9 height 9
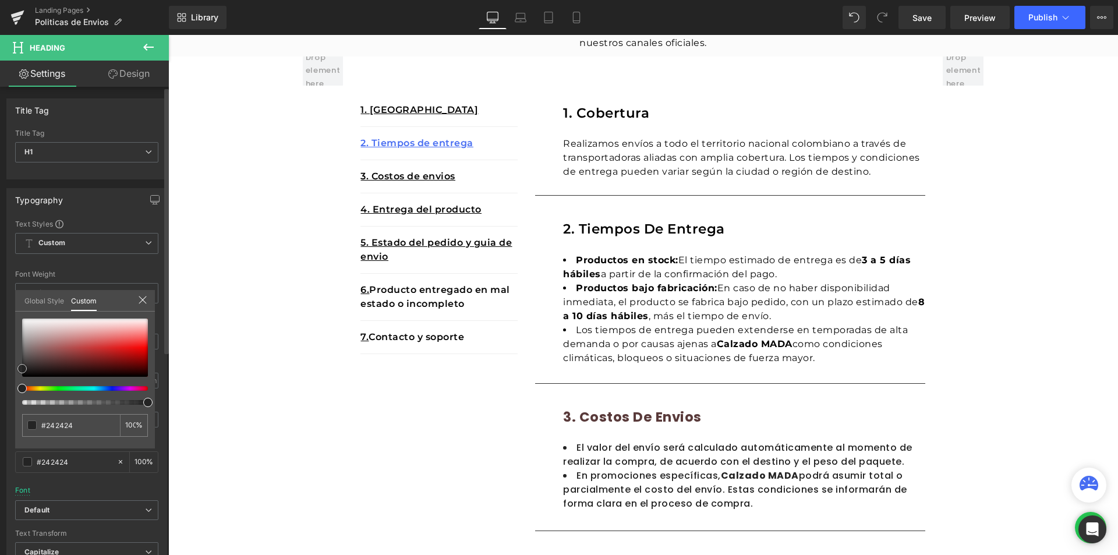
type input "#593a3a"
type input "#523737"
type input "#050404"
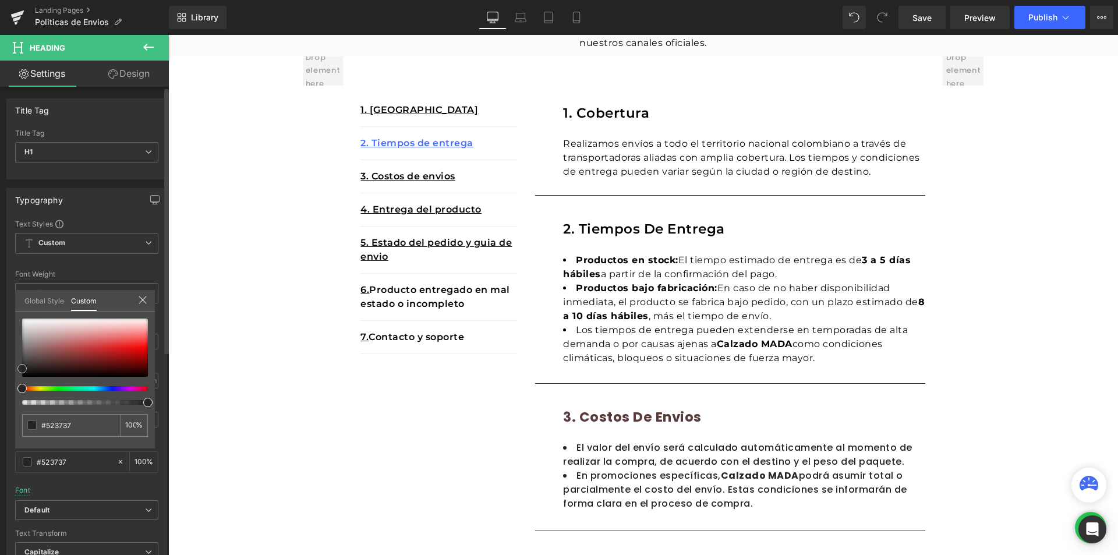
type input "#050404"
type input "#000000"
drag, startPoint x: 49, startPoint y: 360, endPoint x: 0, endPoint y: 459, distance: 110.9
click at [0, 427] on div "Typography Text Styles Custom Custom Setup Global Style Custom Setup Global Sty…" at bounding box center [87, 379] width 174 height 400
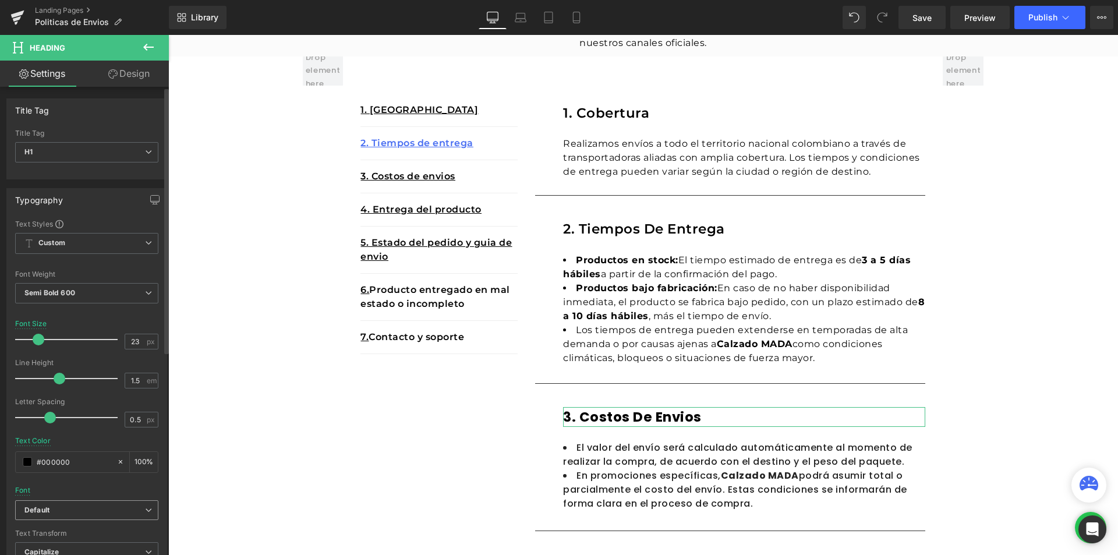
click at [54, 516] on span "Default" at bounding box center [86, 510] width 143 height 20
drag, startPoint x: 54, startPoint y: 547, endPoint x: 60, endPoint y: 544, distance: 6.5
click at [54, 547] on p "Montserrat" at bounding box center [56, 550] width 37 height 8
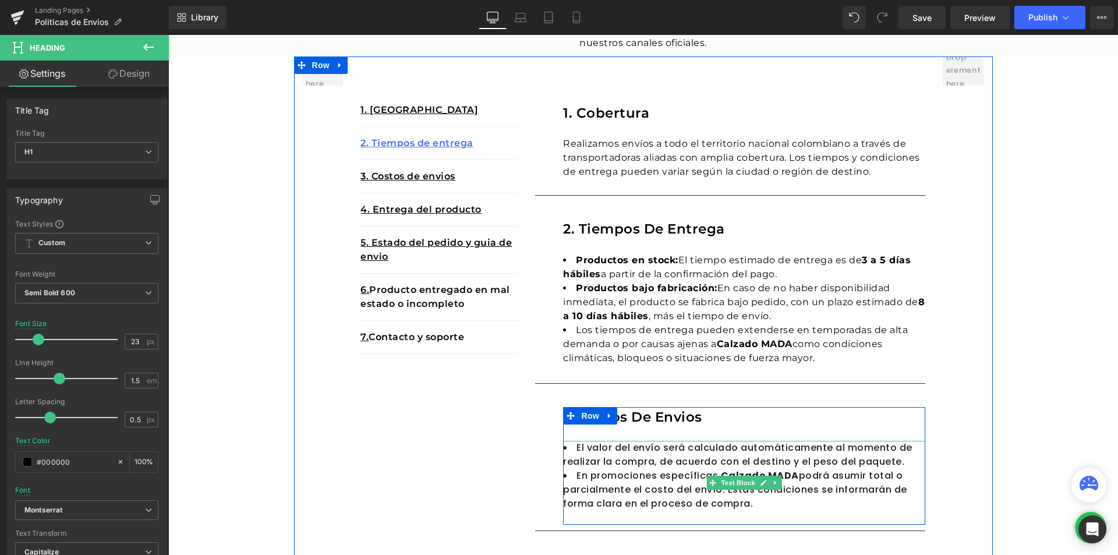
click at [607, 494] on li "En promociones específicas, Calzado MADA podrá asumir total o parcialmente el c…" at bounding box center [744, 490] width 362 height 42
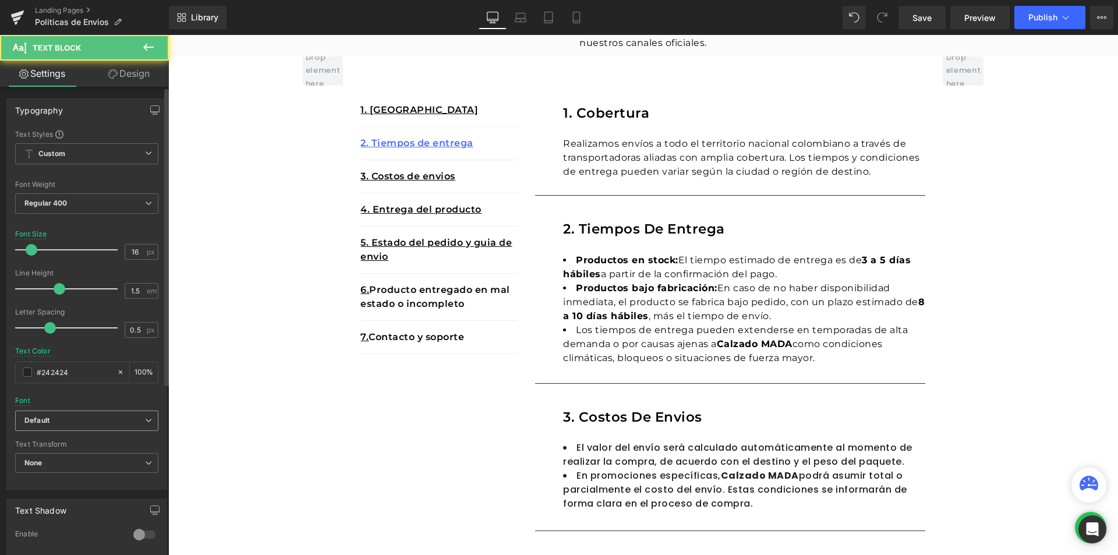
click at [61, 427] on span "Default" at bounding box center [86, 420] width 143 height 20
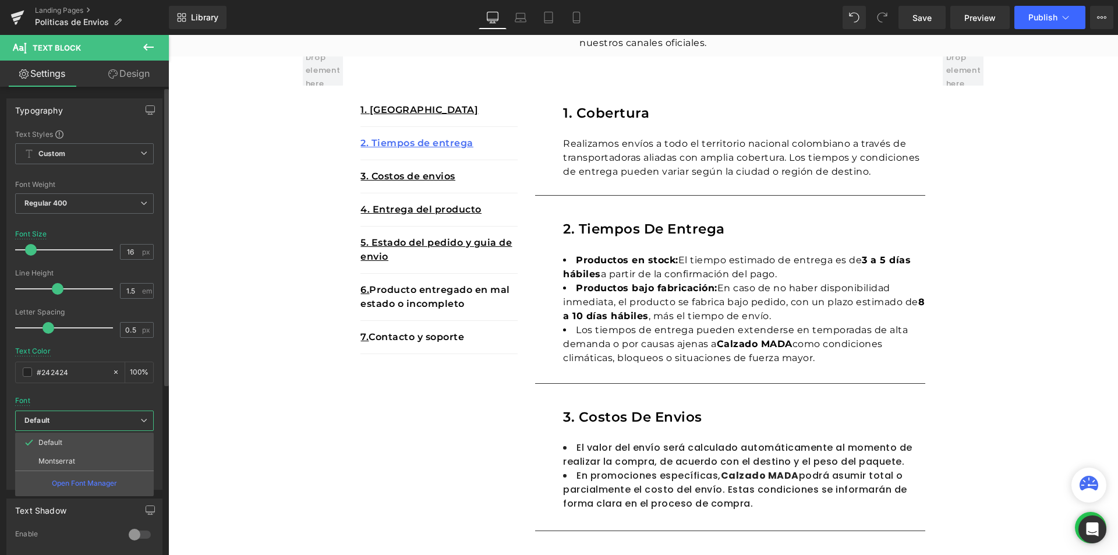
click at [59, 422] on b "Default" at bounding box center [82, 421] width 116 height 10
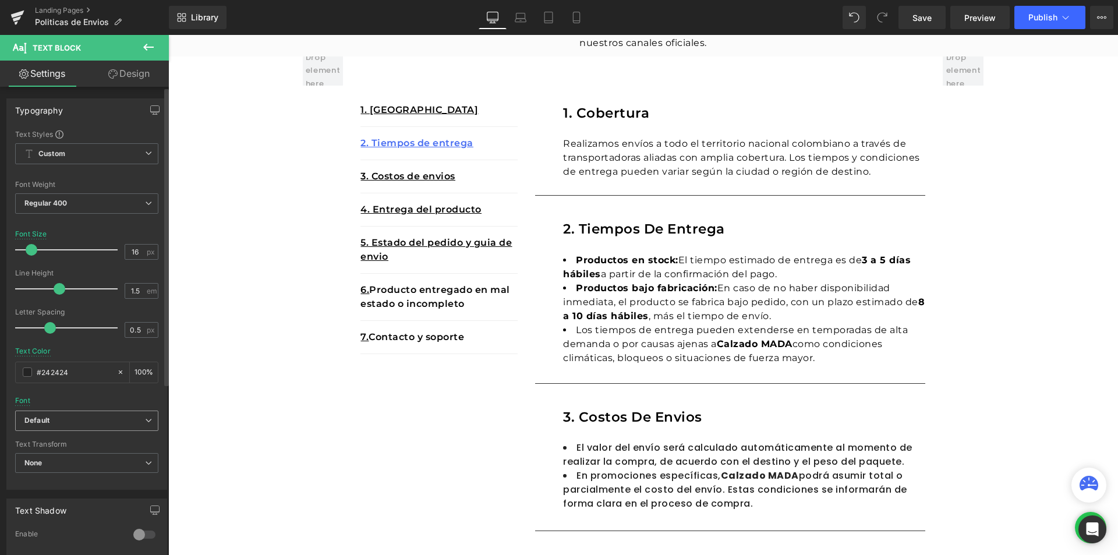
click at [59, 423] on b "Default" at bounding box center [84, 421] width 121 height 10
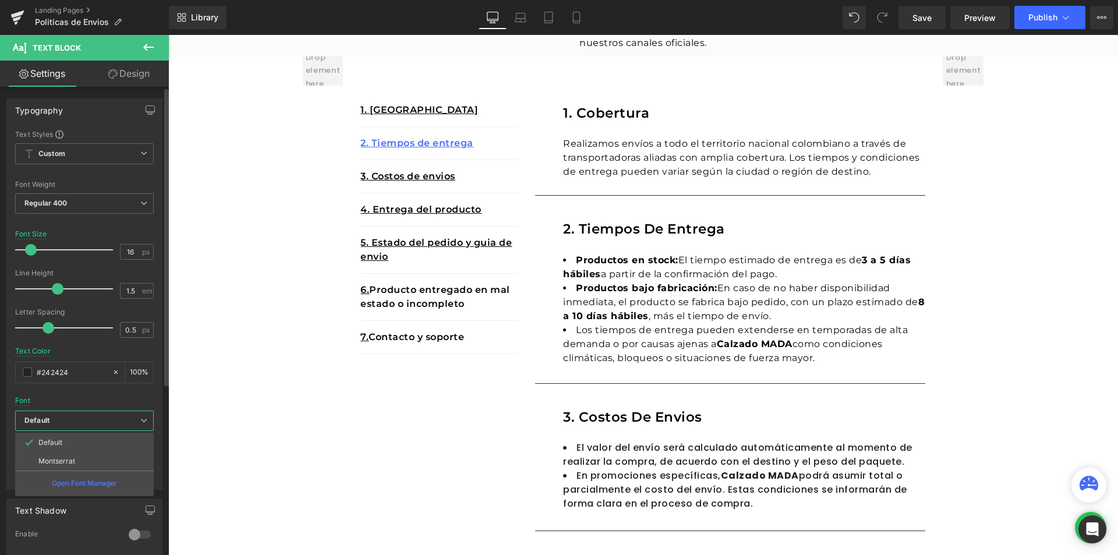
click at [57, 454] on li "Montserrat" at bounding box center [84, 461] width 139 height 19
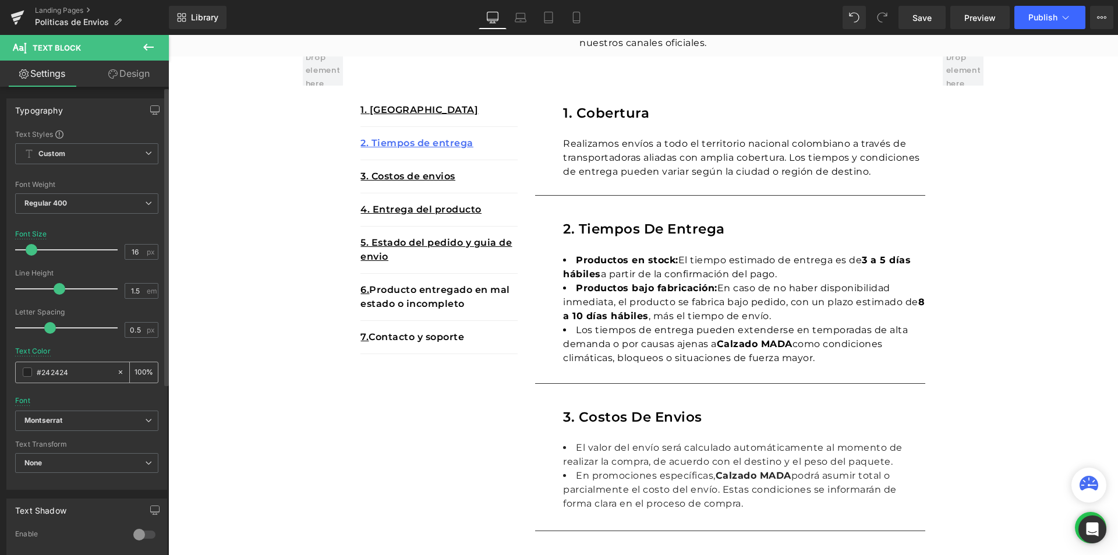
click at [21, 369] on div "#242424" at bounding box center [66, 372] width 101 height 20
click at [26, 370] on span at bounding box center [27, 371] width 9 height 9
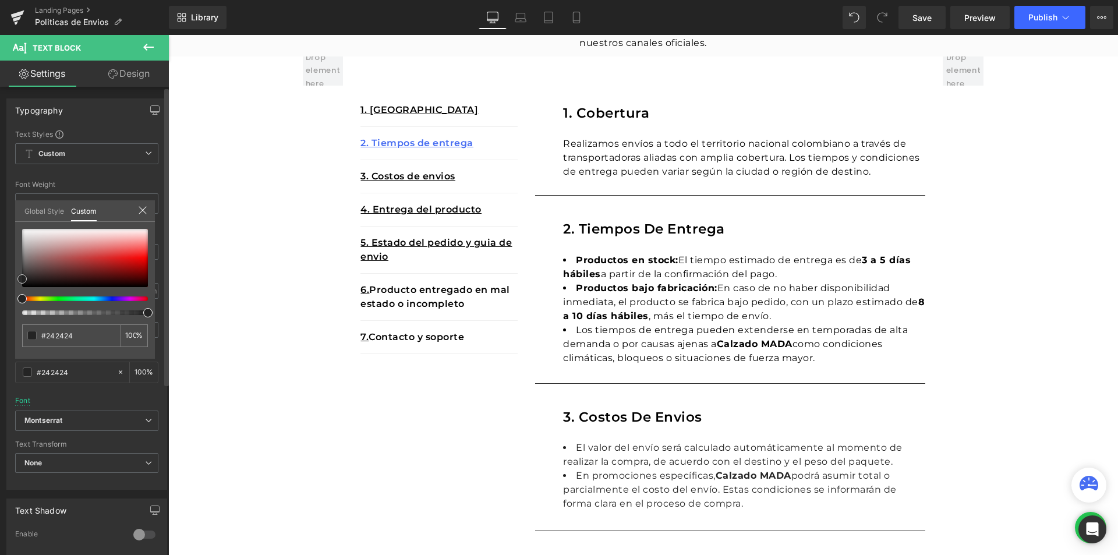
type input "#6b4646"
type input "#684545"
type input "#0d0b0b"
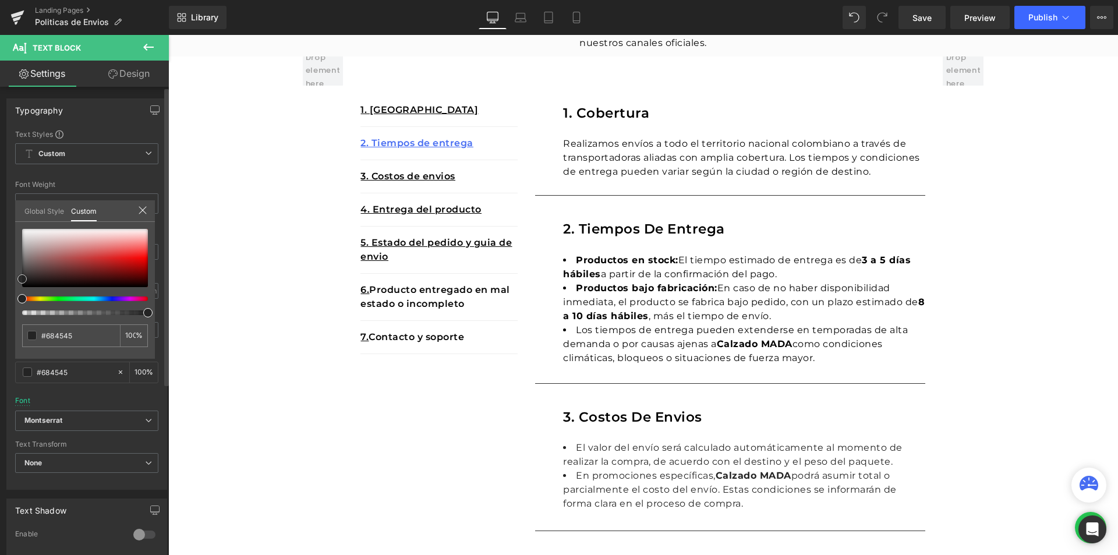
type input "#0d0b0b"
type input "#000000"
drag, startPoint x: 48, startPoint y: 267, endPoint x: 0, endPoint y: 352, distance: 98.3
click at [0, 352] on div "Typography Text Styles Custom Custom Setup Global Style Custom Setup Global Sty…" at bounding box center [87, 290] width 174 height 400
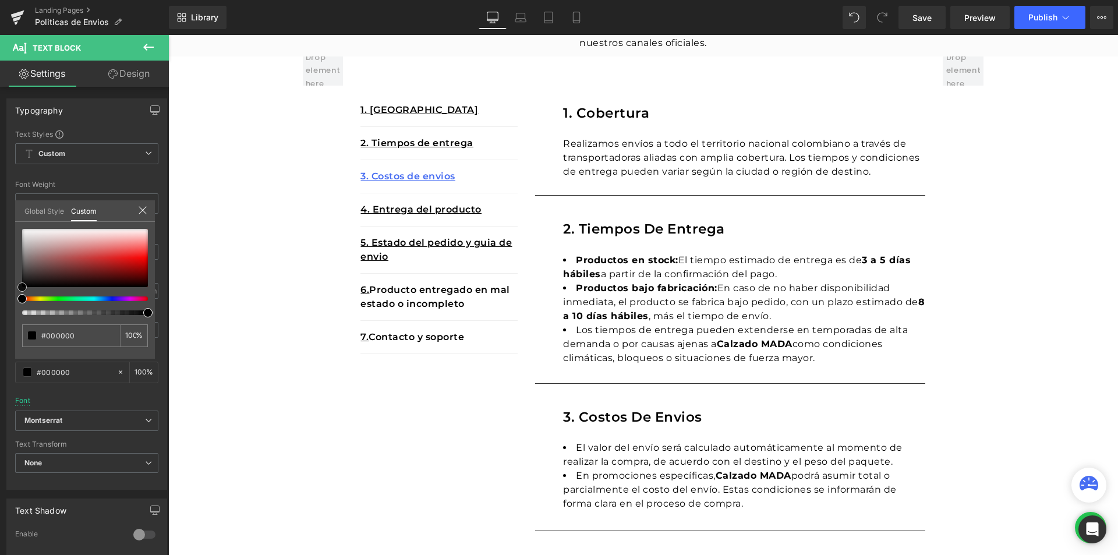
scroll to position [466, 0]
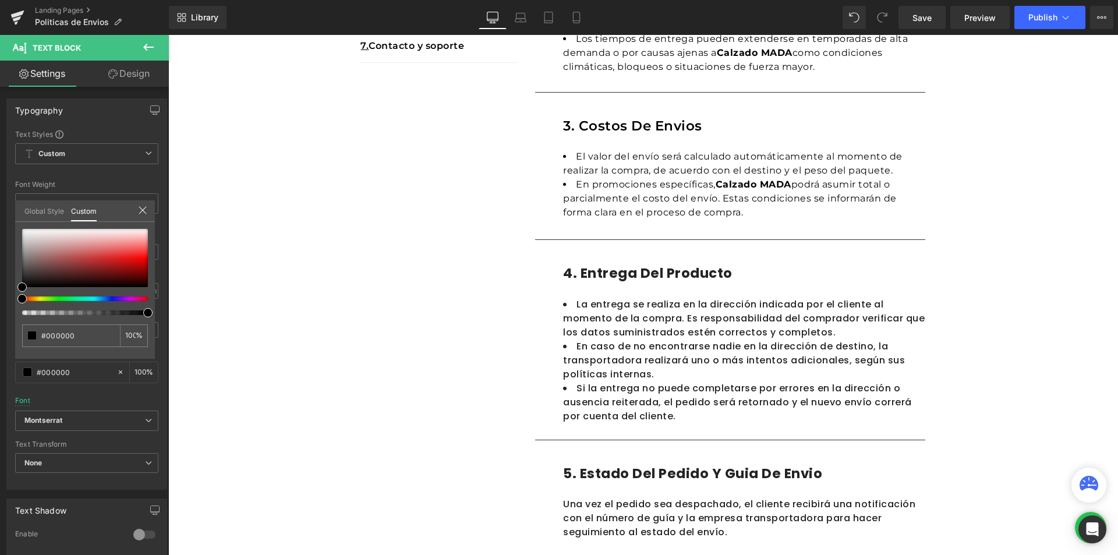
click at [625, 264] on body "Ir directamente al contenido ¡QUE ESPERAS PARA CONOCER MADA! ¡APROVECHA NUESTRO…" at bounding box center [642, 442] width 949 height 1746
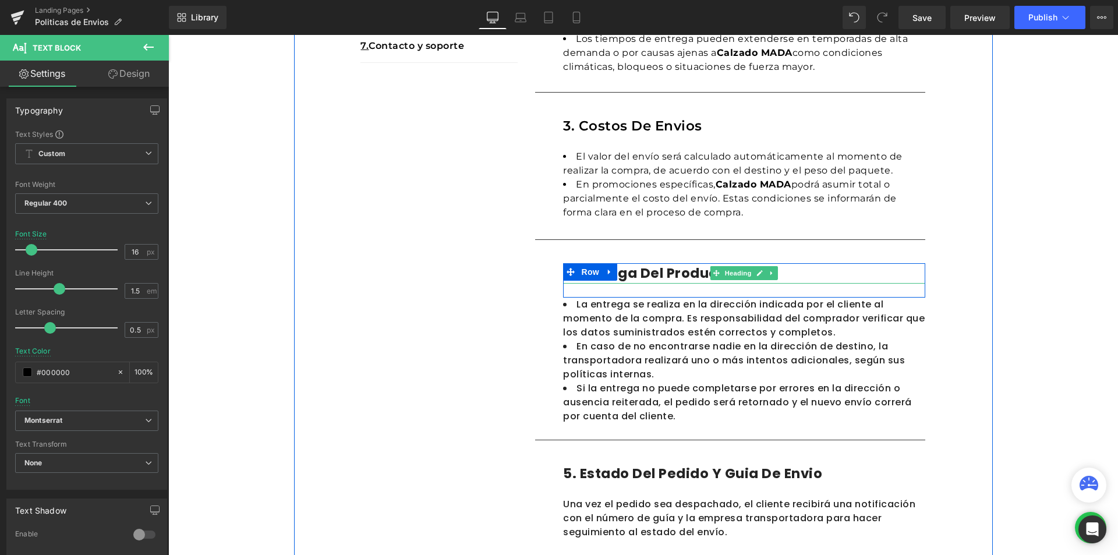
click at [662, 272] on h1 "4. entrega del producto" at bounding box center [744, 273] width 362 height 20
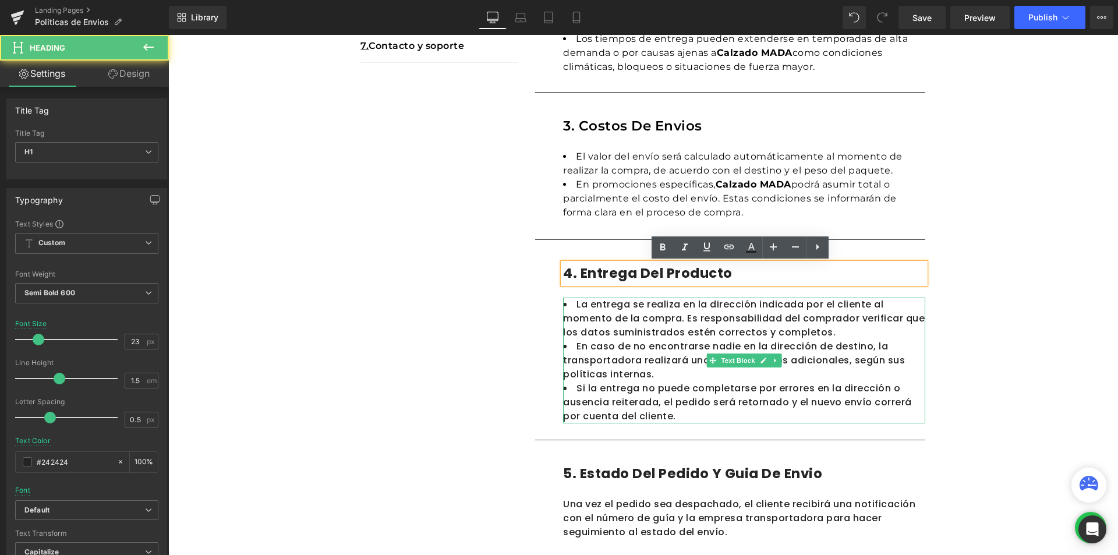
click at [708, 310] on li "La entrega se realiza en la dirección indicada por el cliente al momento de la …" at bounding box center [744, 318] width 362 height 42
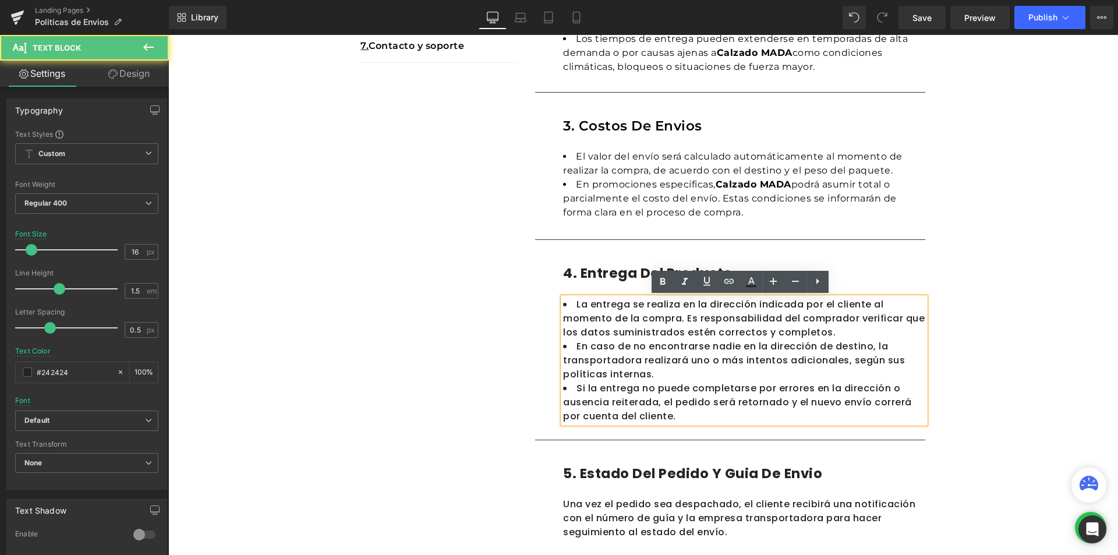
click at [844, 281] on div "4. entrega del producto Heading" at bounding box center [744, 273] width 362 height 20
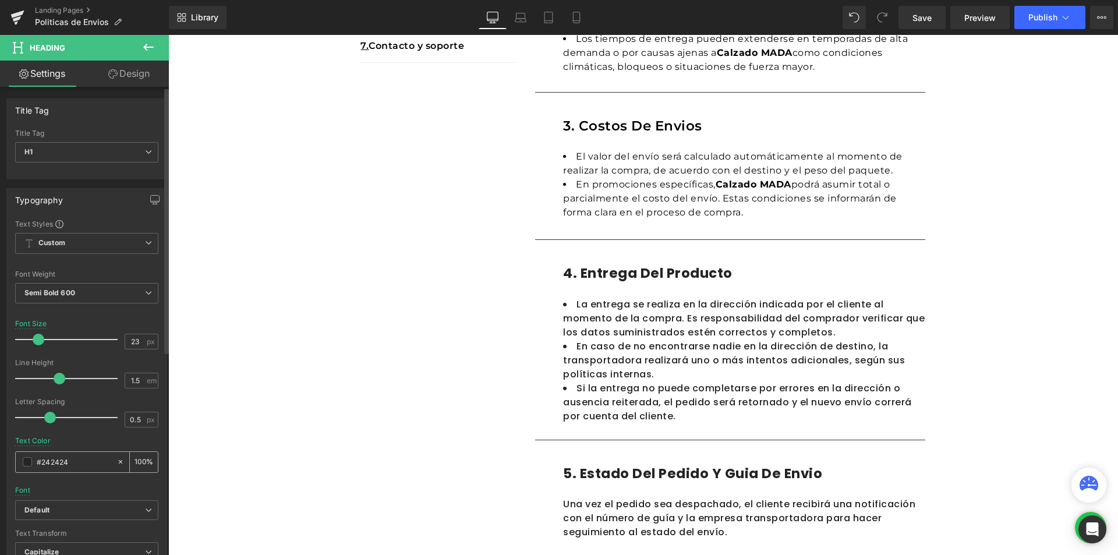
click at [19, 458] on div "#242424" at bounding box center [66, 462] width 101 height 20
click at [23, 459] on span at bounding box center [27, 461] width 9 height 9
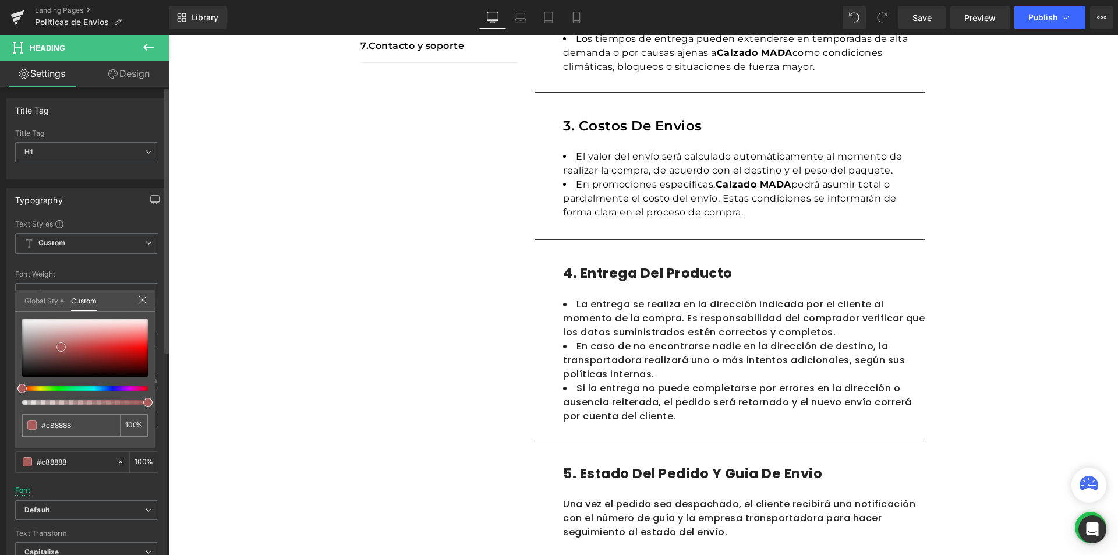
type input "#c88888"
type input "#b26a6a"
type input "#5a3838"
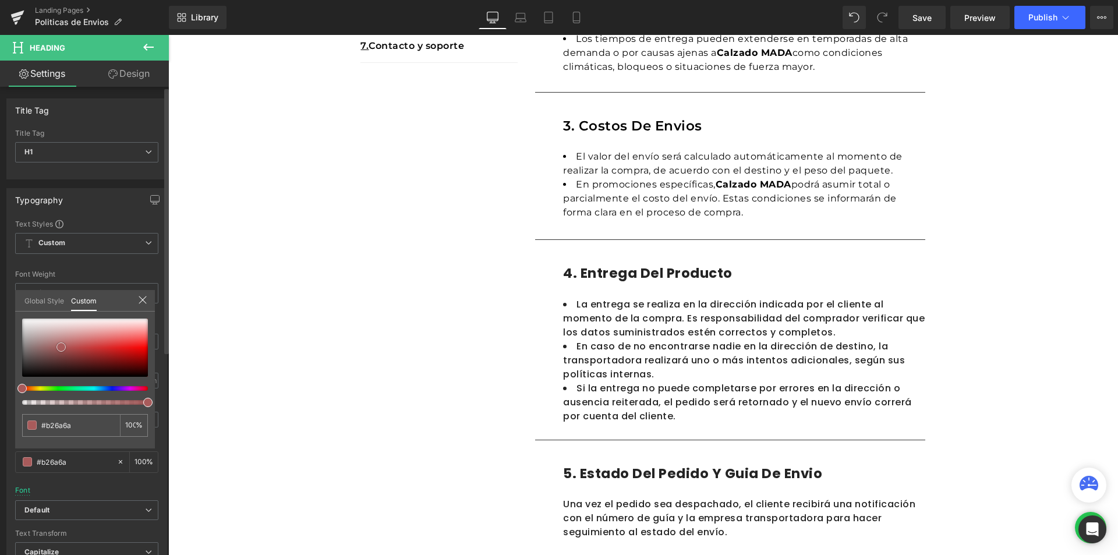
type input "#5a3838"
type input "#171111"
type input "#000000"
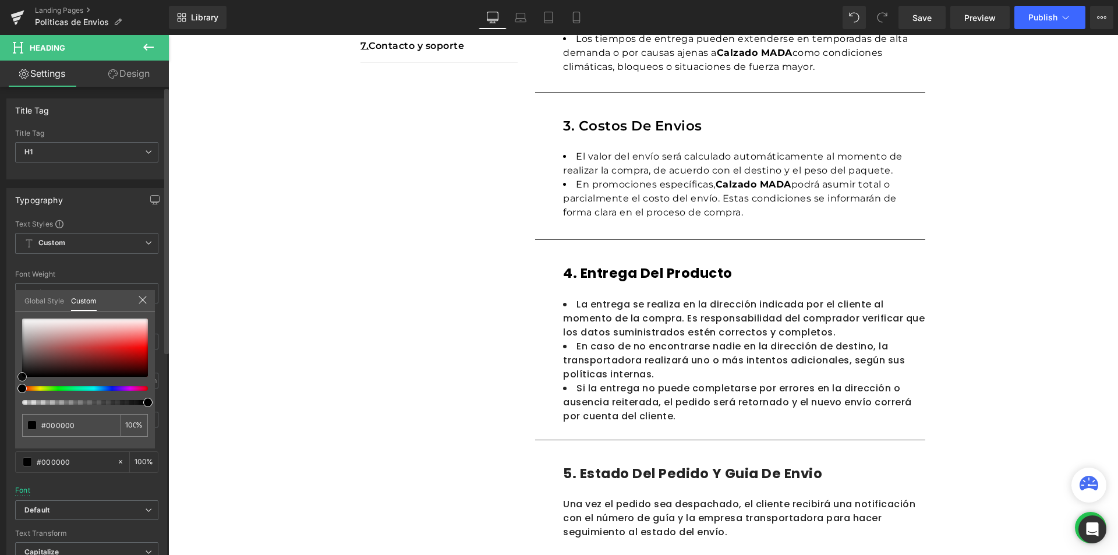
drag, startPoint x: 61, startPoint y: 347, endPoint x: 5, endPoint y: 416, distance: 88.9
click at [5, 416] on div "Typography Text Styles Custom Custom Setup Global Style Custom Setup Global Sty…" at bounding box center [87, 379] width 174 height 400
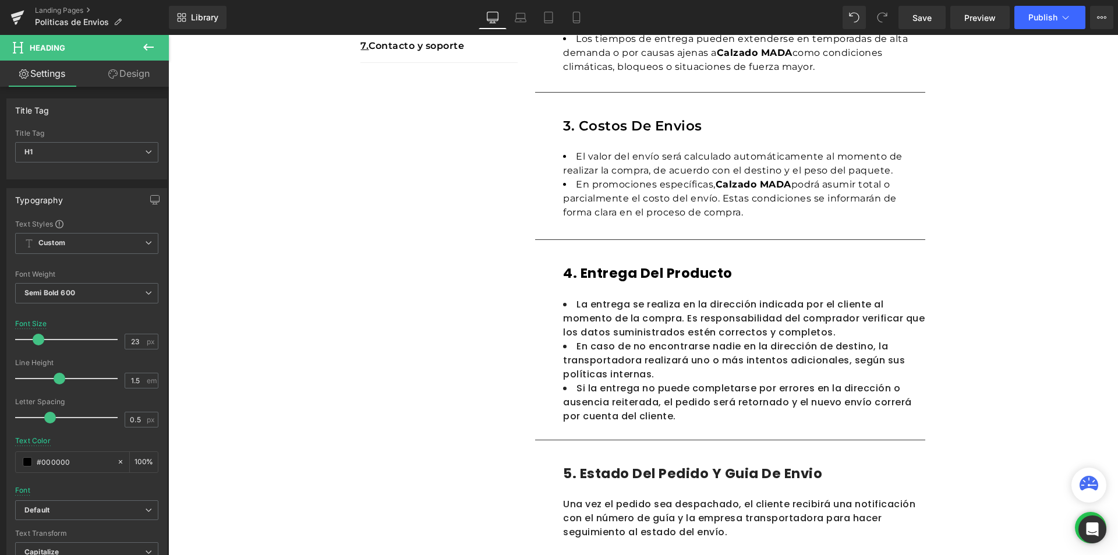
click at [629, 391] on body "Ir directamente al contenido ¡QUE ESPERAS PARA CONOCER MADA! ¡APROVECHA NUESTRO…" at bounding box center [642, 442] width 949 height 1746
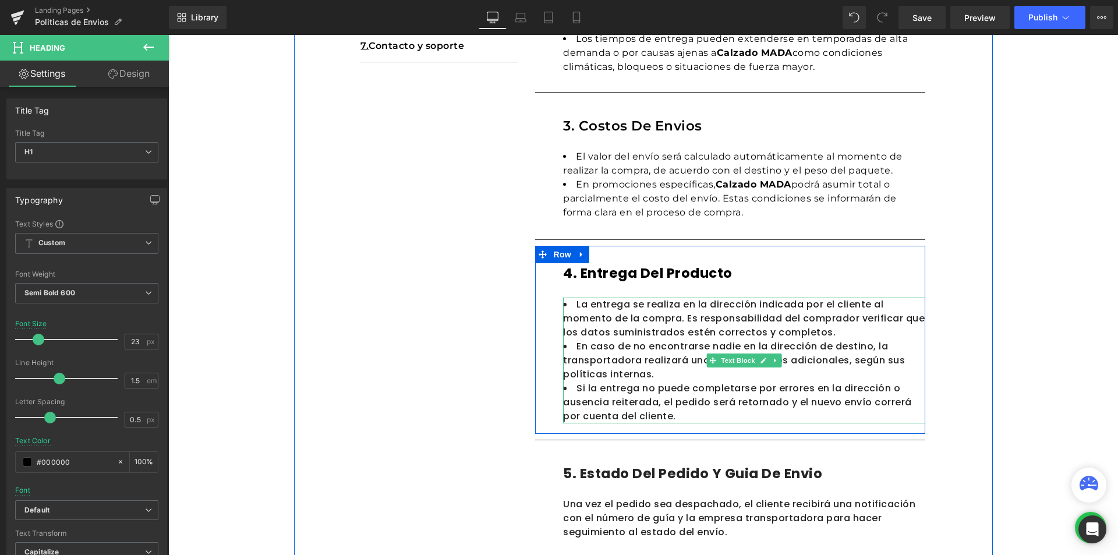
click at [672, 398] on li "Si la entrega no puede completarse por errores en la dirección o ausencia reite…" at bounding box center [744, 402] width 362 height 42
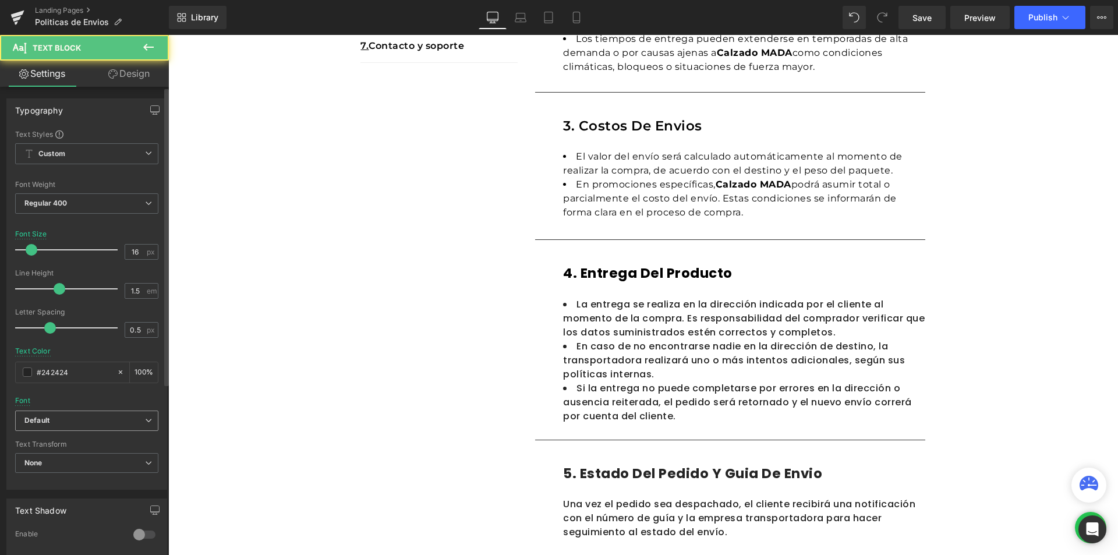
click at [38, 433] on div "Default Default [GEOGRAPHIC_DATA] Open Font Manager" at bounding box center [86, 423] width 143 height 27
click at [44, 417] on icon "Default" at bounding box center [36, 421] width 25 height 10
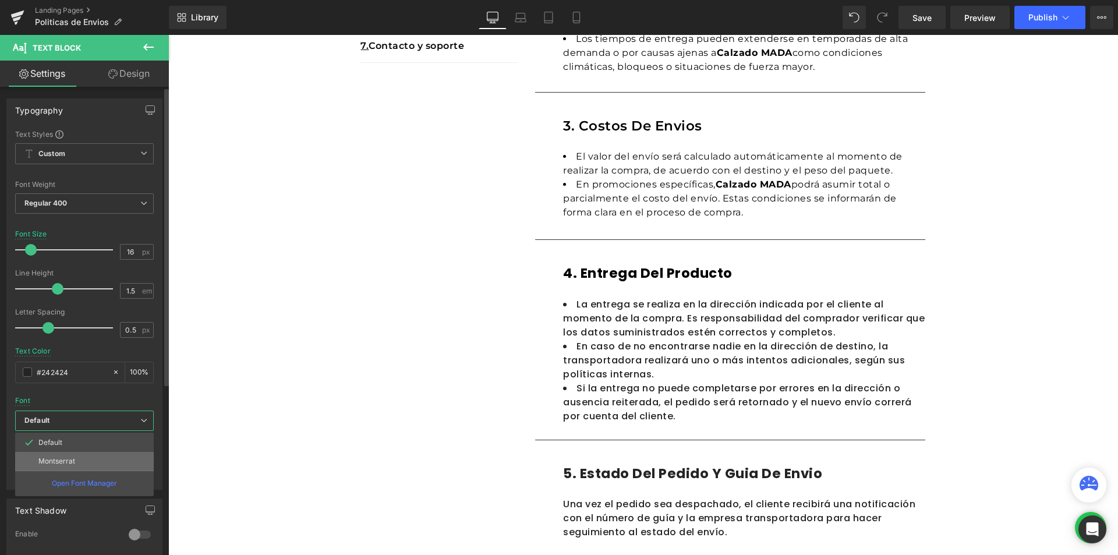
click at [64, 458] on p "Montserrat" at bounding box center [56, 461] width 37 height 8
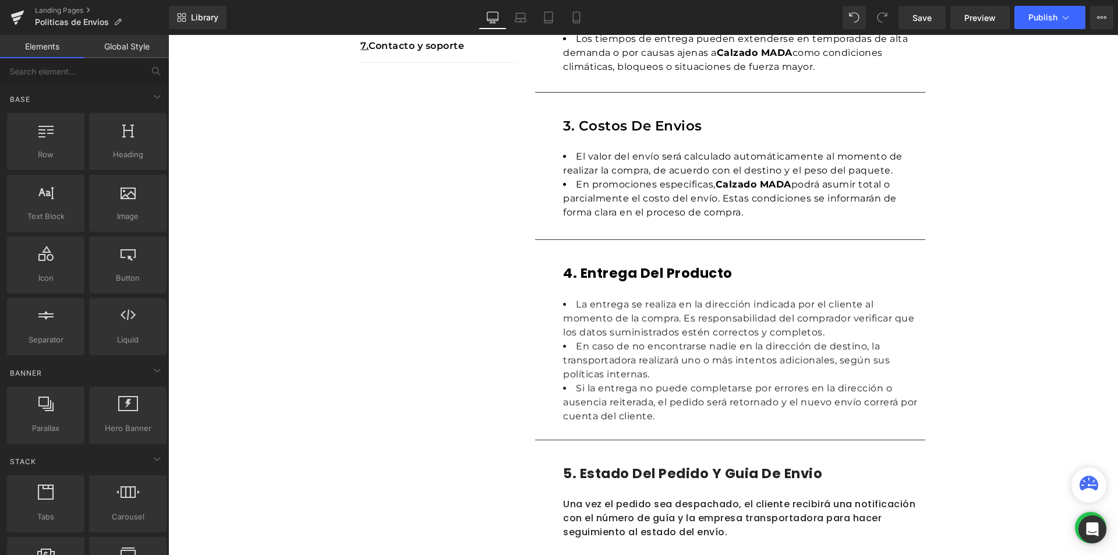
click at [1014, 317] on div "Politicas de Envios Heading En Calzado MADA nos comprometemos a entregar tus pr…" at bounding box center [642, 408] width 949 height 1498
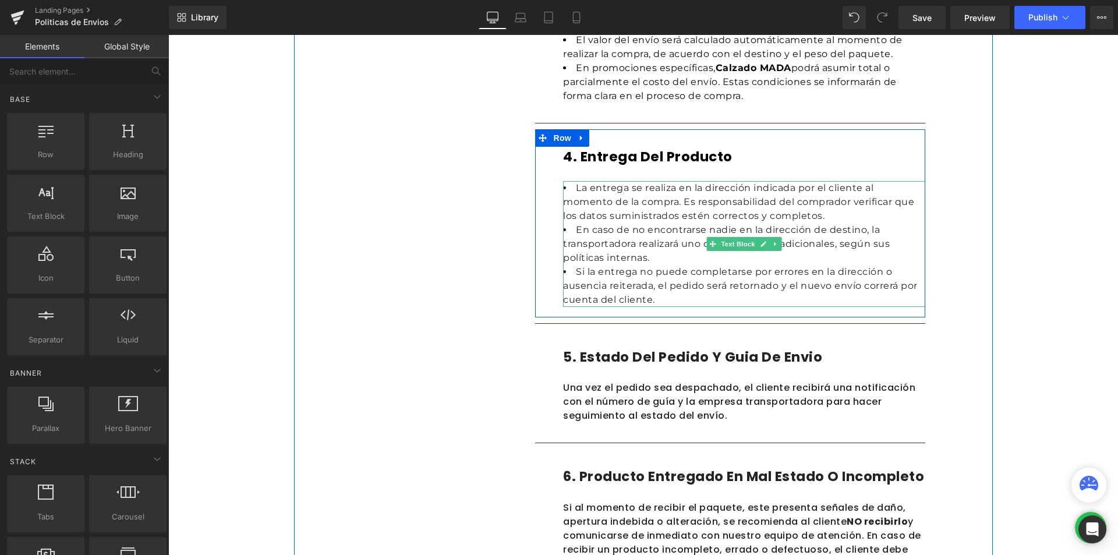
scroll to position [699, 0]
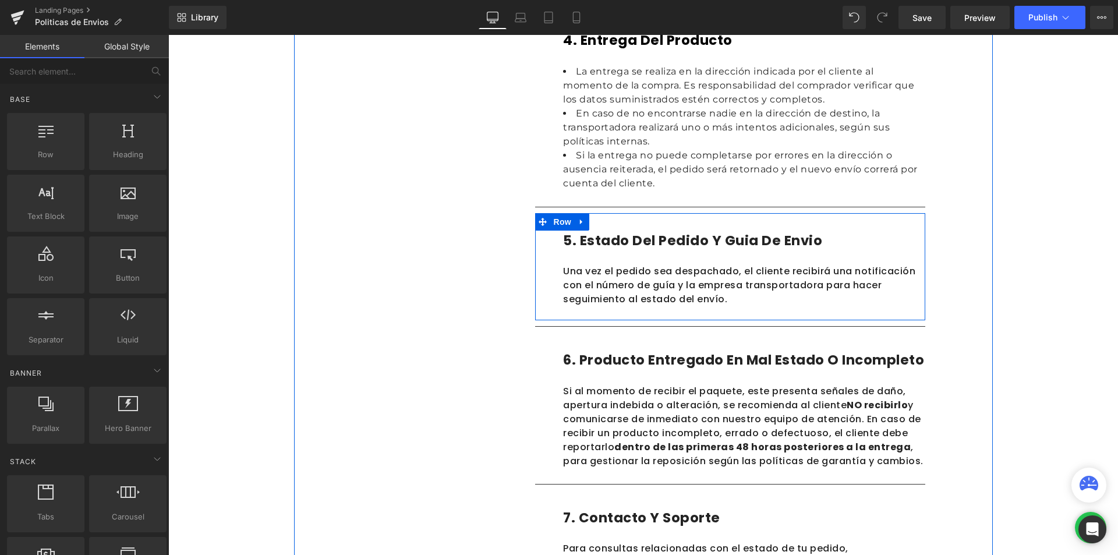
click at [629, 242] on h1 "5. Estado del pedido y guia de envio" at bounding box center [744, 241] width 362 height 20
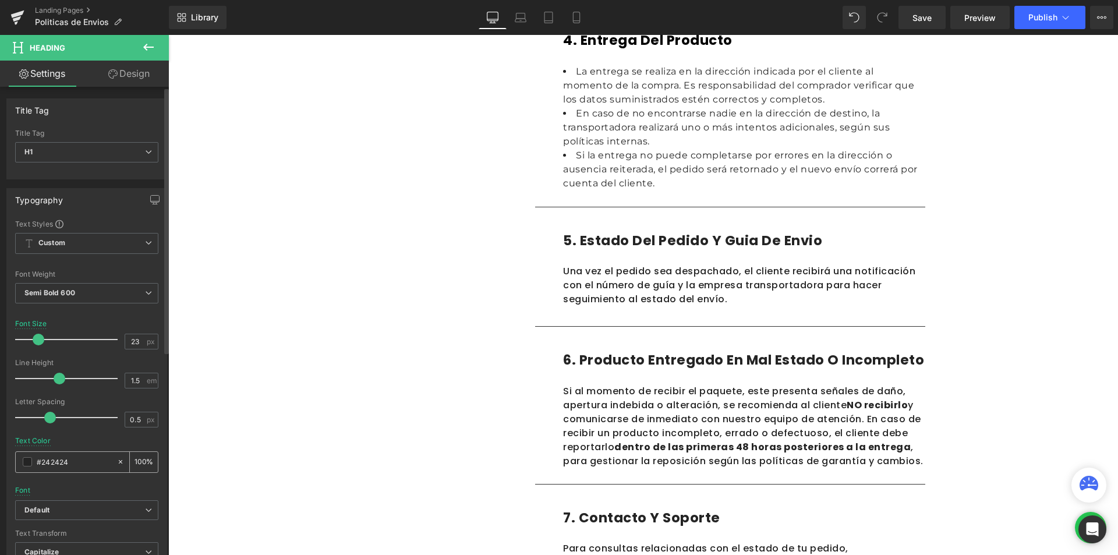
click at [16, 464] on div "#242424" at bounding box center [66, 462] width 101 height 20
click at [29, 458] on span at bounding box center [27, 461] width 9 height 9
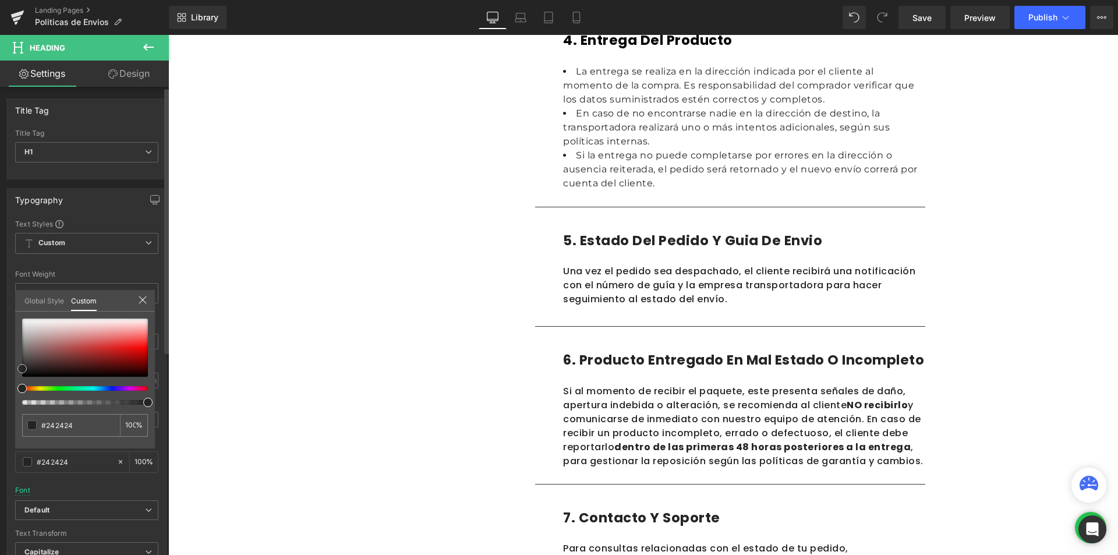
type input "#daa9a9"
type input "#d19898"
type input "#834848"
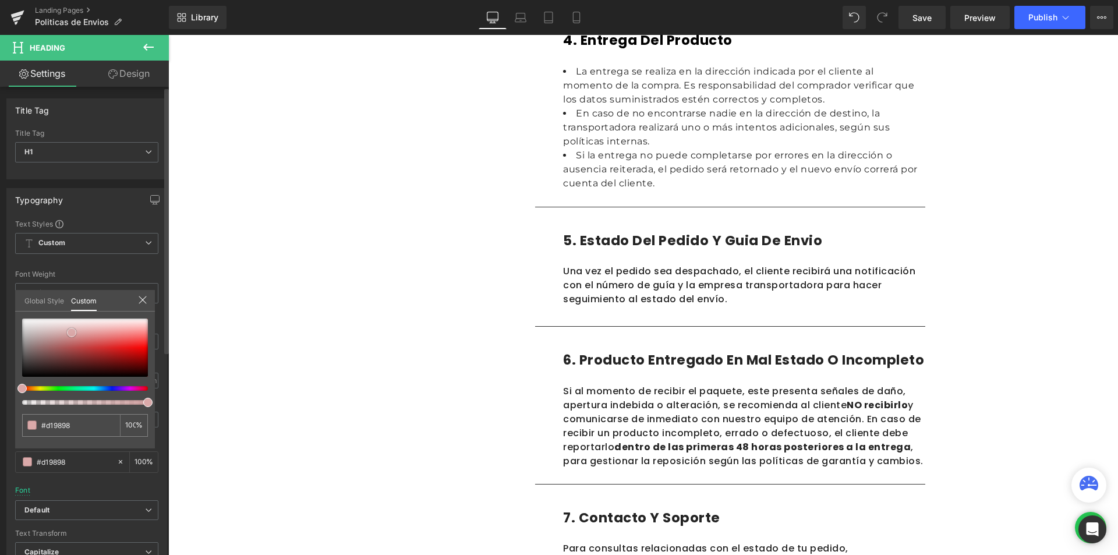
type input "#834848"
type input "#171111"
type input "#000000"
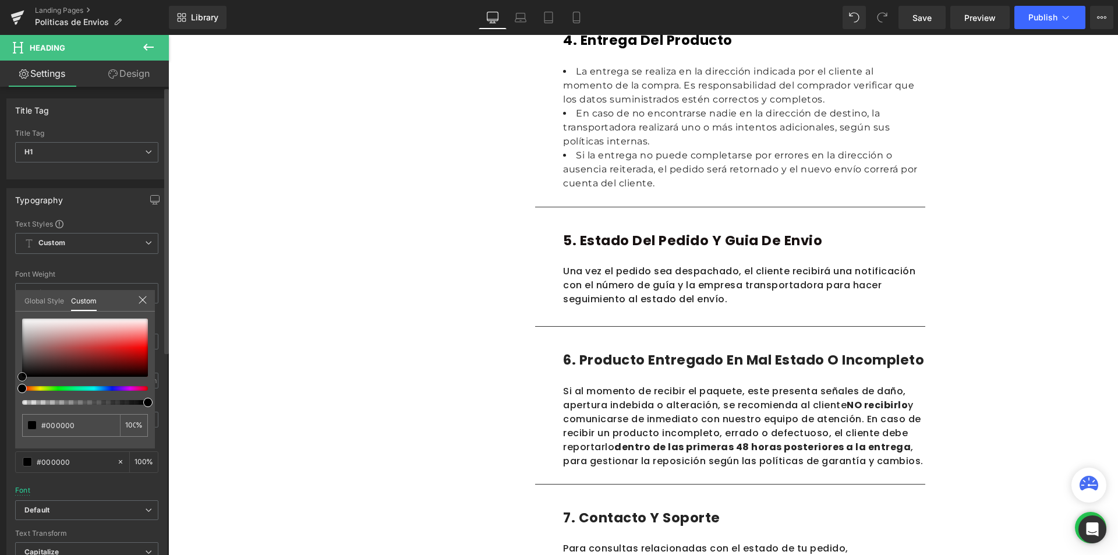
drag, startPoint x: 72, startPoint y: 332, endPoint x: 76, endPoint y: 522, distance: 189.2
click at [2, 414] on div "Typography Text Styles Custom Custom Setup Global Style Custom Setup Global Sty…" at bounding box center [87, 379] width 174 height 400
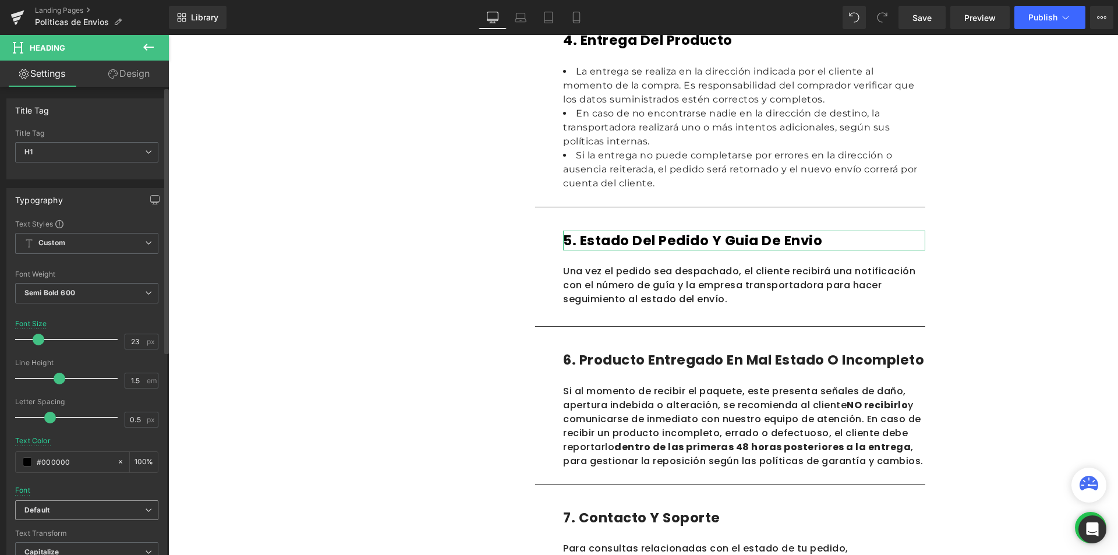
click at [44, 501] on span "Default" at bounding box center [86, 510] width 143 height 20
click at [50, 544] on li "Montserrat" at bounding box center [84, 550] width 139 height 19
click at [608, 289] on body "Ir directamente al contenido ¡QUE ESPERAS PARA CONOCER MADA! ¡APROVECHA NUESTRO…" at bounding box center [642, 209] width 949 height 1746
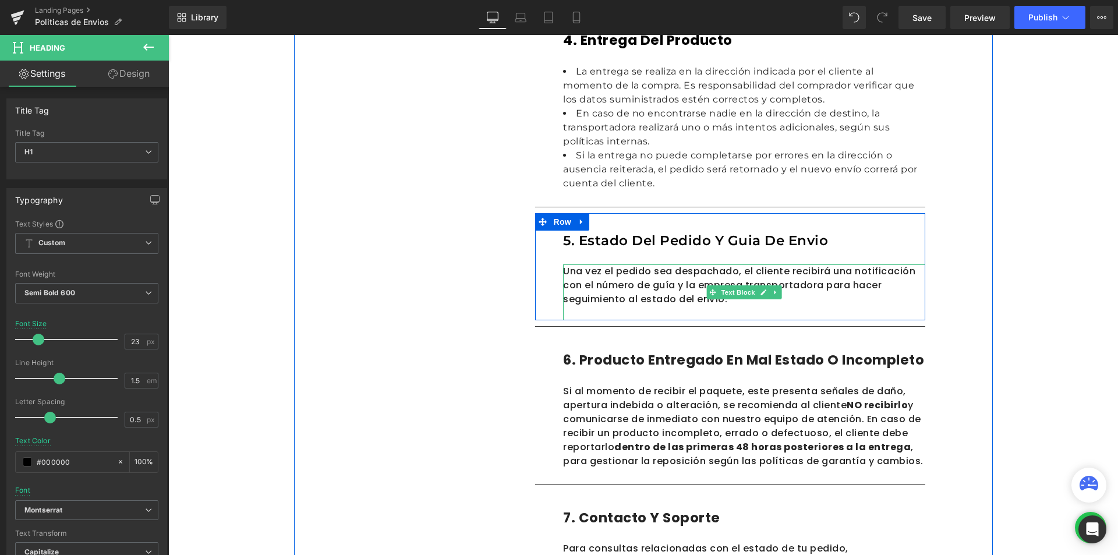
click at [610, 289] on p "Una vez el pedido sea despachado, el cliente recibirá una notificación con el n…" at bounding box center [744, 285] width 362 height 42
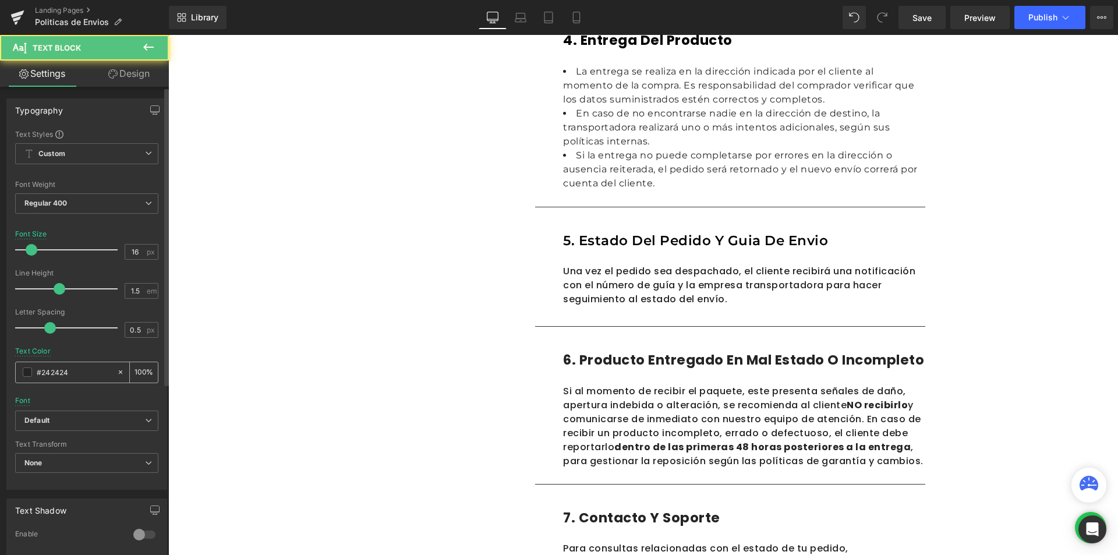
click at [29, 374] on span at bounding box center [27, 371] width 9 height 9
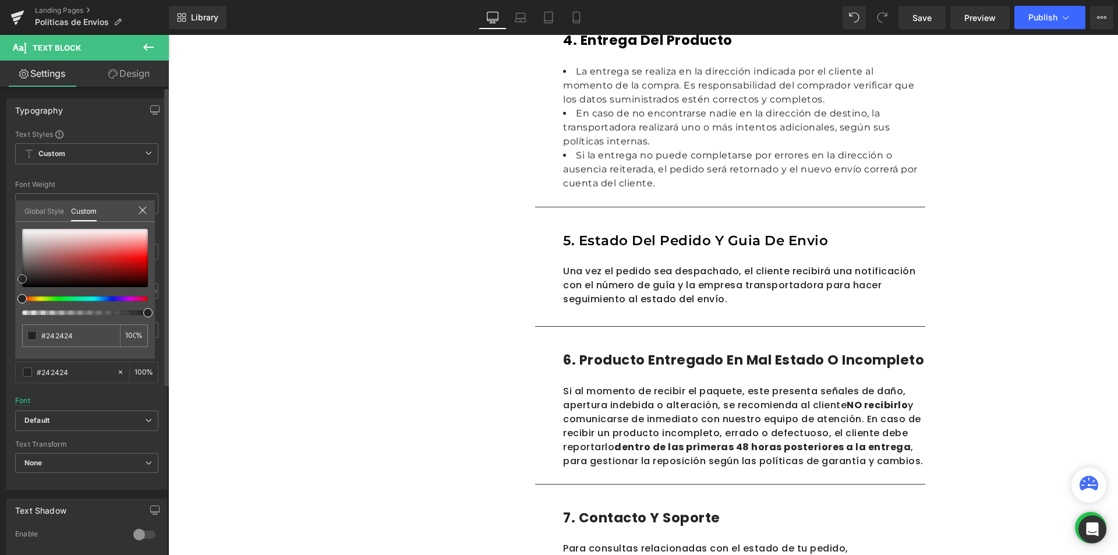
type input "#be7878"
type input "#6d4040"
type input "#080606"
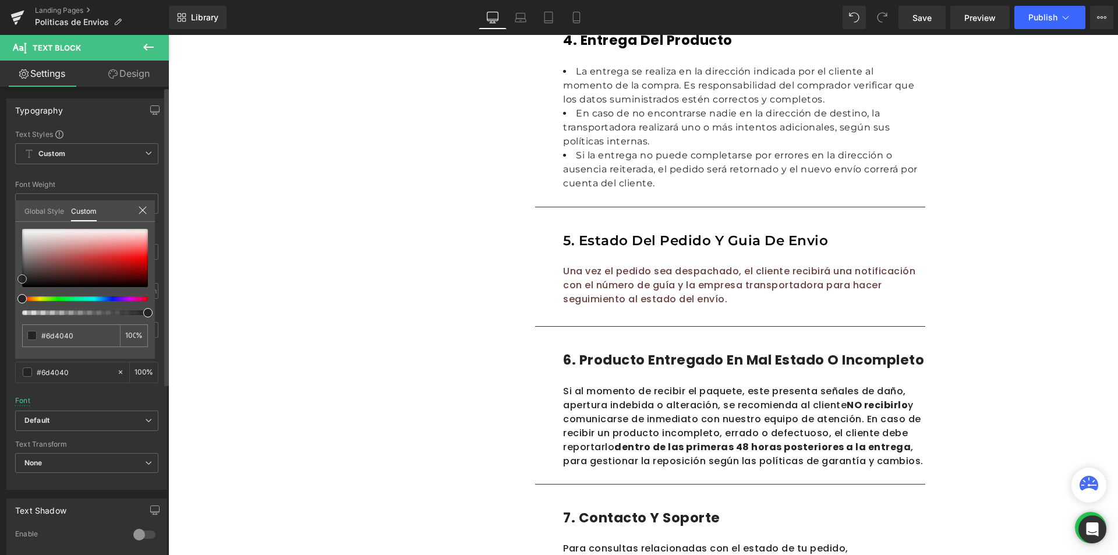
type input "#080606"
type input "#000000"
drag, startPoint x: 55, startPoint y: 267, endPoint x: 58, endPoint y: 402, distance: 134.5
click at [15, 321] on div "#000000 100 %" at bounding box center [85, 294] width 140 height 130
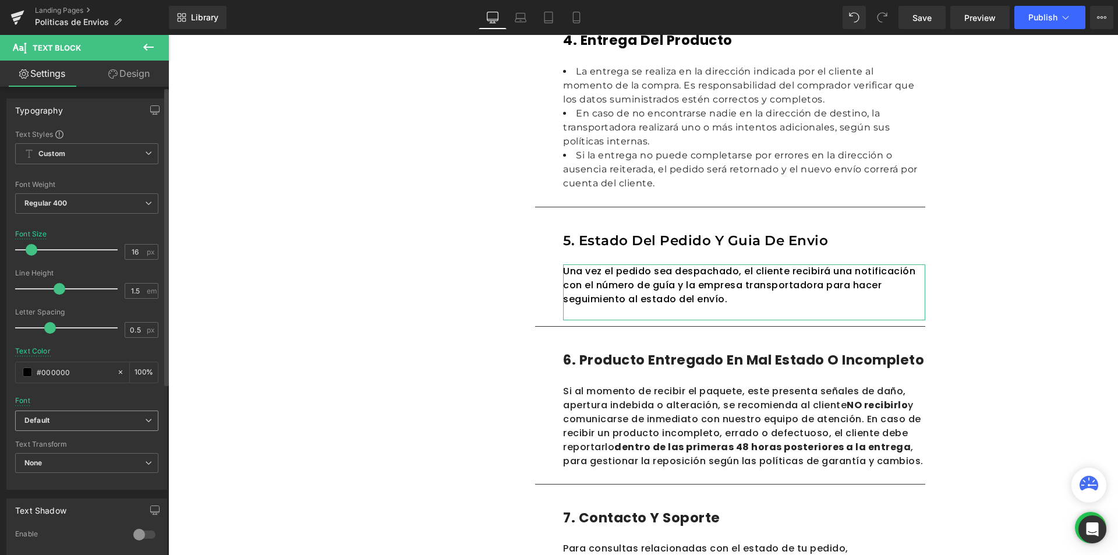
click at [65, 416] on b "Default" at bounding box center [84, 421] width 121 height 10
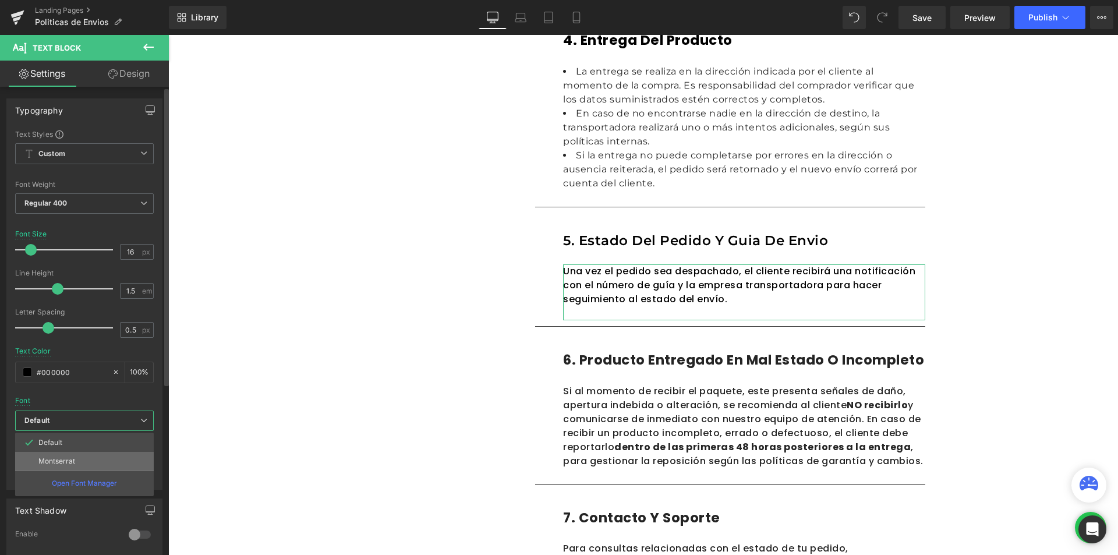
drag, startPoint x: 76, startPoint y: 462, endPoint x: 22, endPoint y: 417, distance: 69.9
click at [76, 462] on li "Montserrat" at bounding box center [84, 461] width 139 height 19
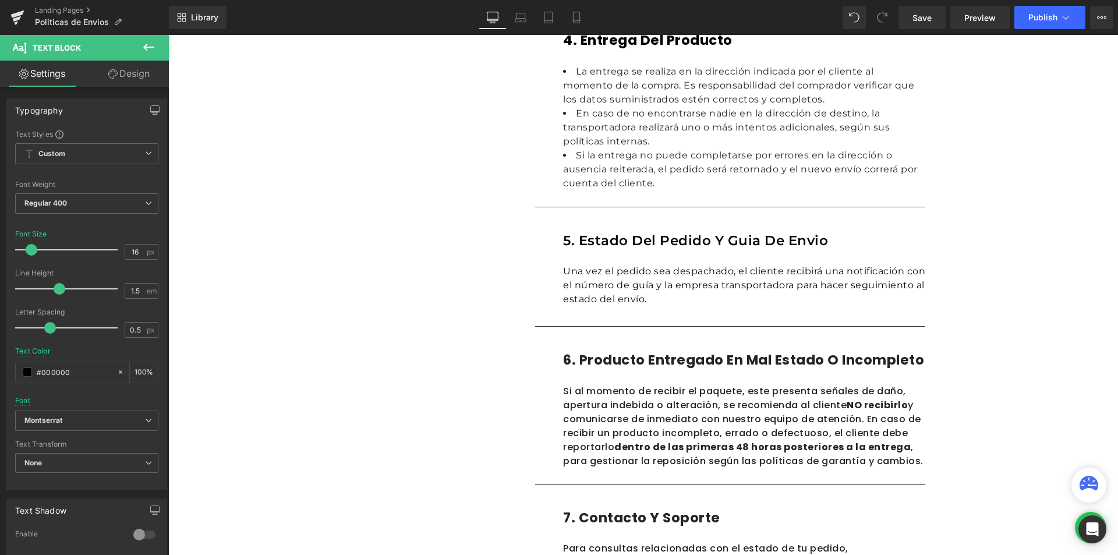
click at [597, 359] on body "Ir directamente al contenido ¡QUE ESPERAS PARA CONOCER MADA! ¡APROVECHA NUESTRO…" at bounding box center [642, 209] width 949 height 1746
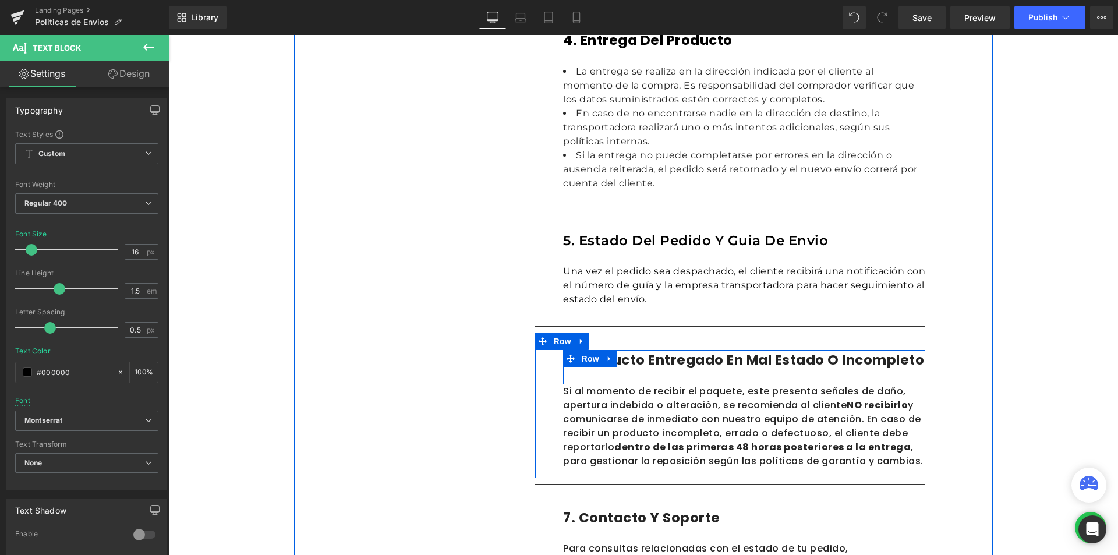
click at [664, 363] on h1 "6. Producto entregado en mal estado o incompleto" at bounding box center [744, 360] width 362 height 20
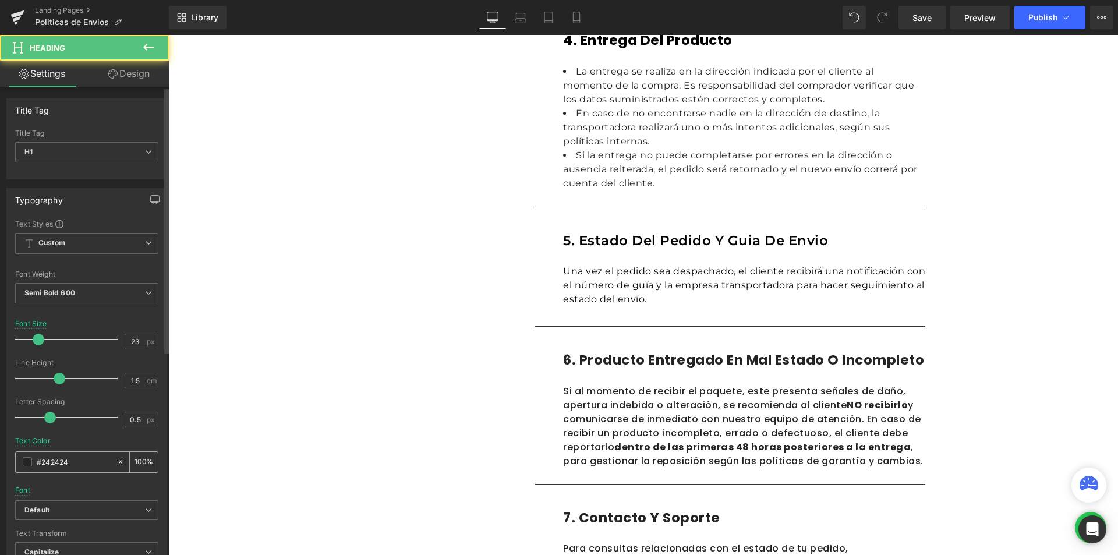
click at [34, 460] on div "#242424" at bounding box center [66, 462] width 101 height 20
click at [30, 461] on span at bounding box center [27, 461] width 9 height 9
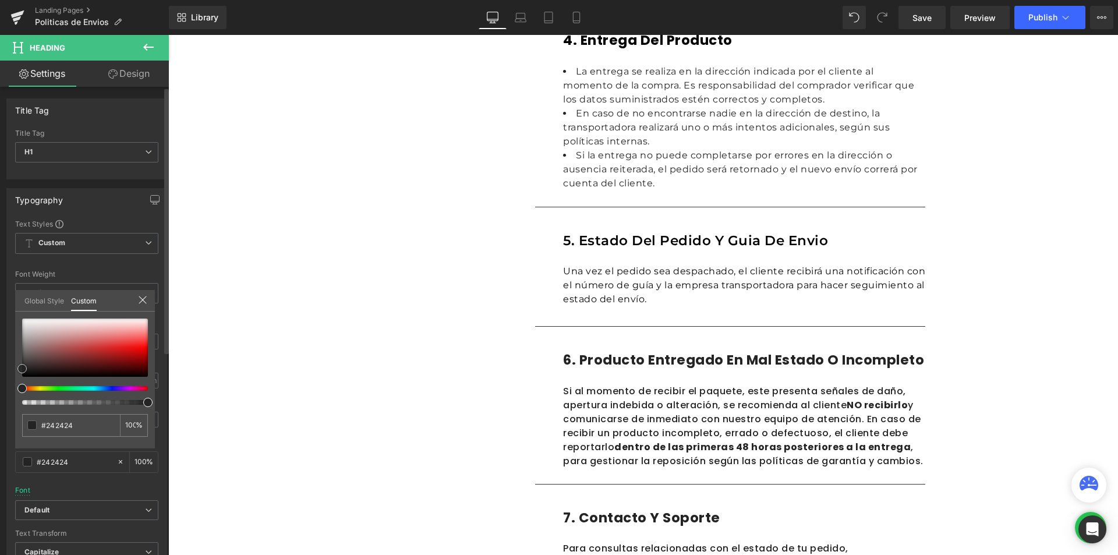
type input "#c49b9b"
type input "#b27f7f"
type input "#302626"
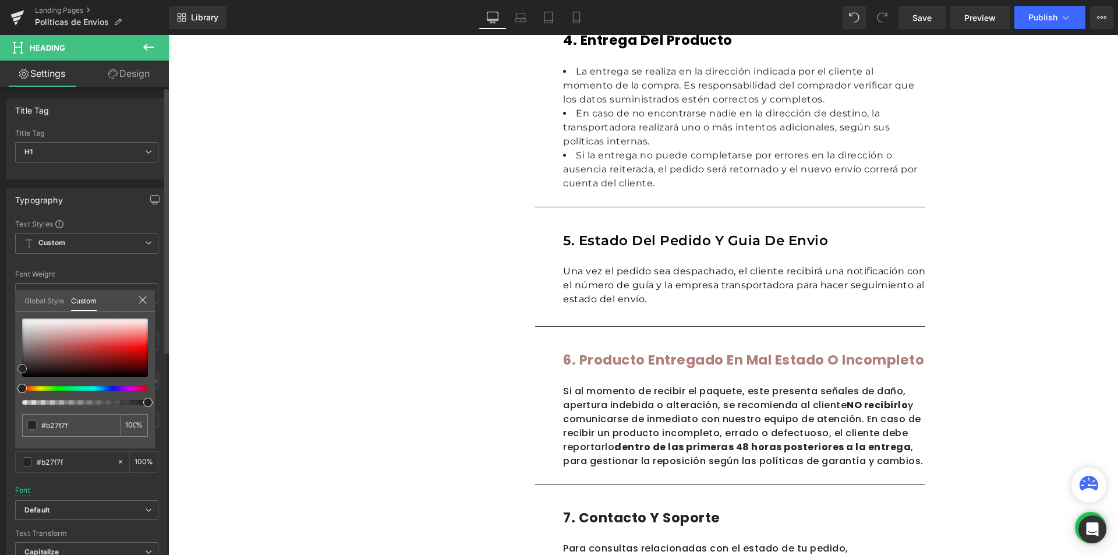
type input "#302626"
type input "#000000"
drag, startPoint x: 13, startPoint y: 394, endPoint x: 0, endPoint y: 410, distance: 20.6
click at [0, 410] on div "Typography Text Styles Custom Custom Setup Global Style Custom Setup Global Sty…" at bounding box center [87, 379] width 174 height 400
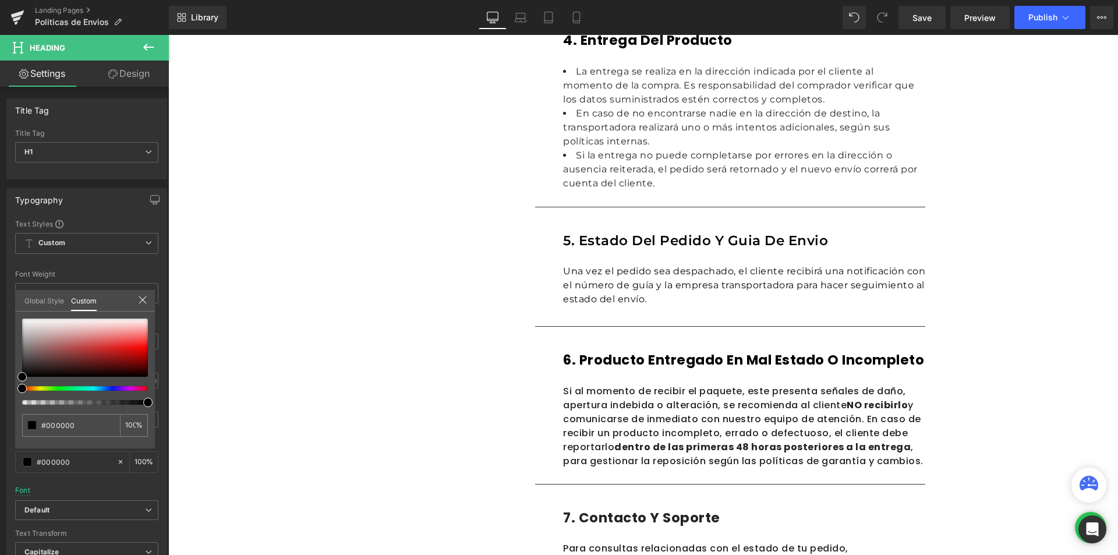
click at [679, 429] on body "Ir directamente al contenido ¡QUE ESPERAS PARA CONOCER MADA! ¡APROVECHA NUESTRO…" at bounding box center [642, 209] width 949 height 1746
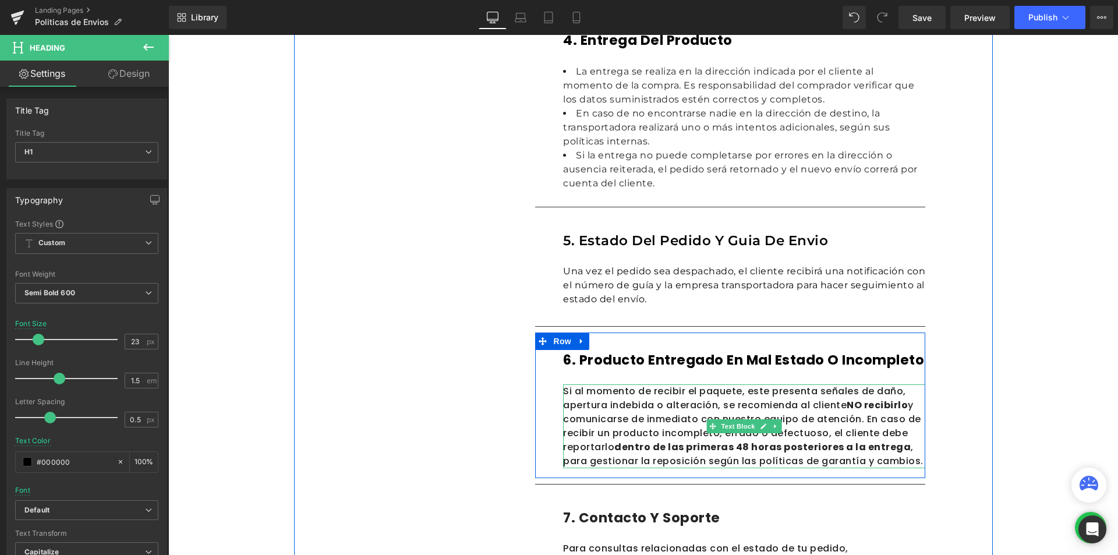
click at [614, 442] on strong "dentro de las primeras 48 horas posteriores a la entrega" at bounding box center [762, 446] width 296 height 13
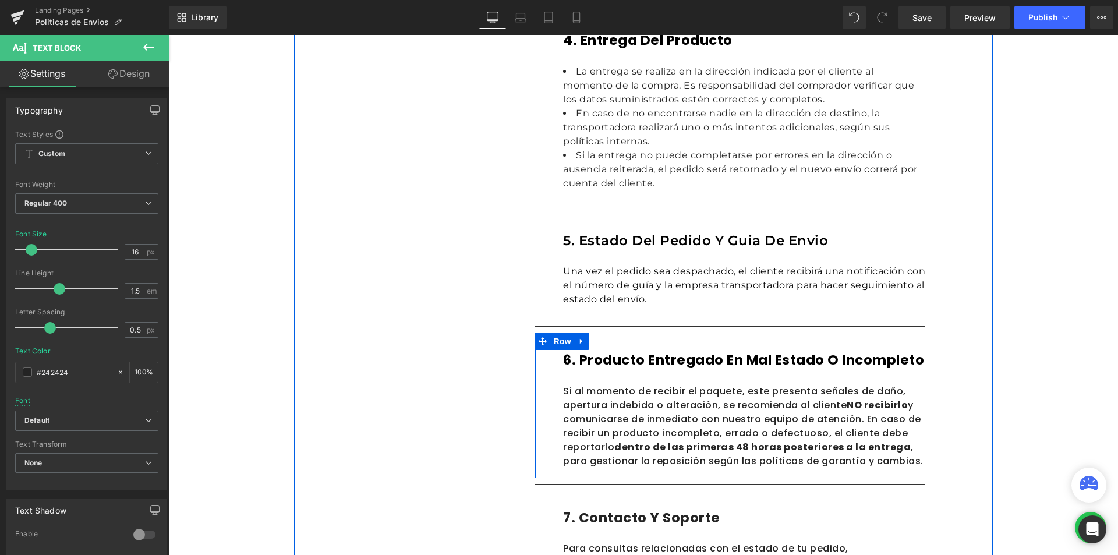
click at [633, 366] on h1 "6. Producto entregado en mal estado o incompleto" at bounding box center [744, 360] width 362 height 20
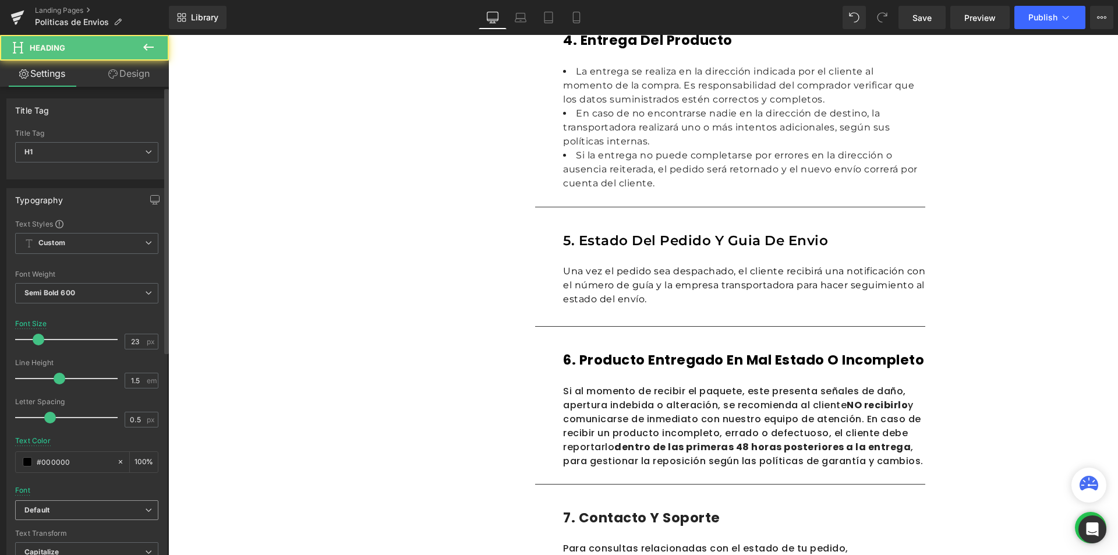
click at [49, 513] on icon "Default" at bounding box center [36, 510] width 25 height 10
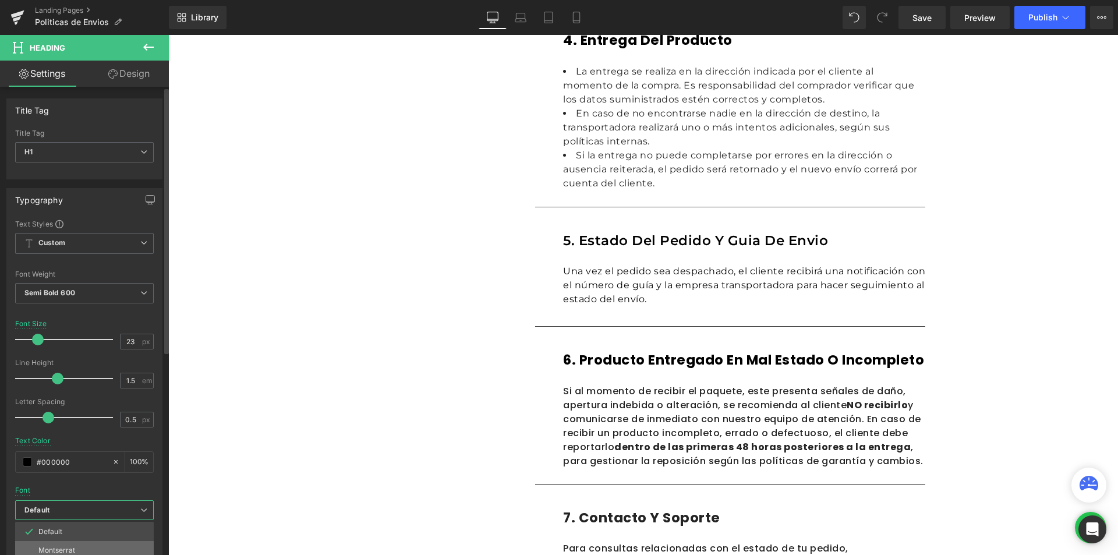
drag, startPoint x: 64, startPoint y: 547, endPoint x: 200, endPoint y: 459, distance: 162.4
click at [64, 547] on p "Montserrat" at bounding box center [56, 550] width 37 height 8
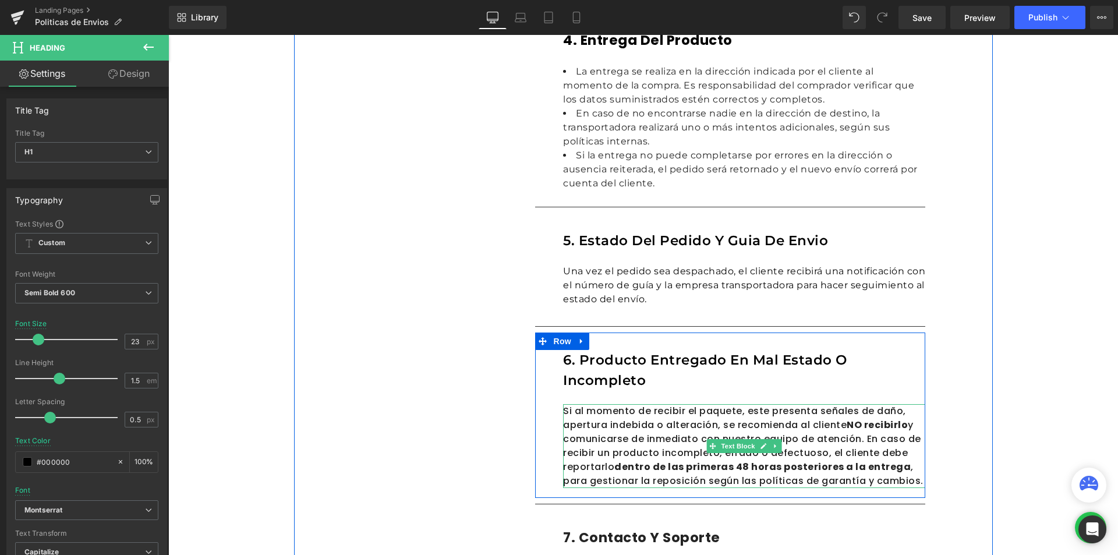
click at [567, 455] on p "Si al momento de recibir el paquete, este presenta señales de daño, apertura in…" at bounding box center [744, 446] width 362 height 84
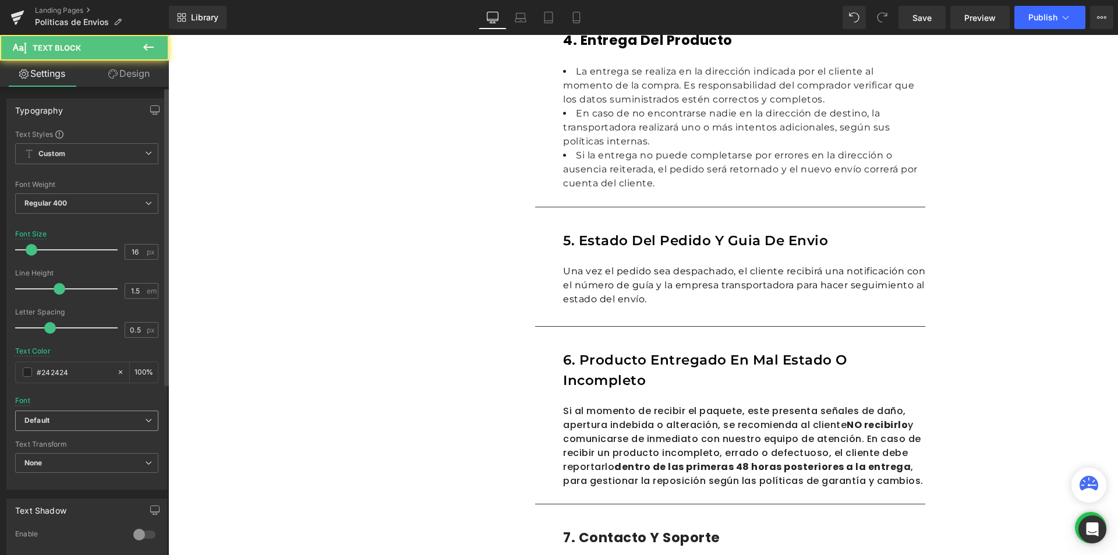
click at [45, 425] on icon "Default" at bounding box center [36, 421] width 25 height 10
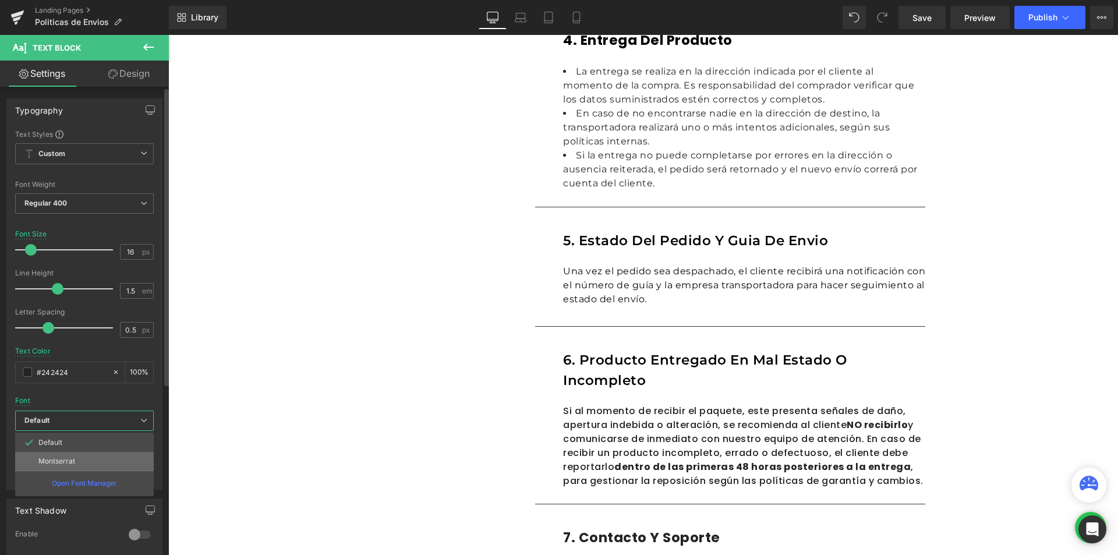
click at [53, 460] on p "Montserrat" at bounding box center [56, 461] width 37 height 8
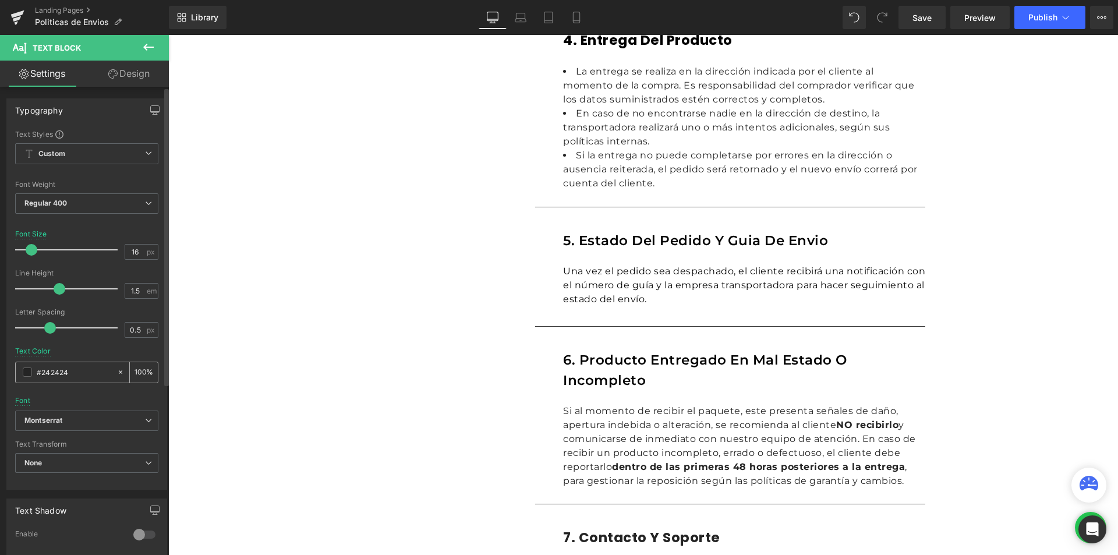
click at [26, 373] on span at bounding box center [27, 371] width 9 height 9
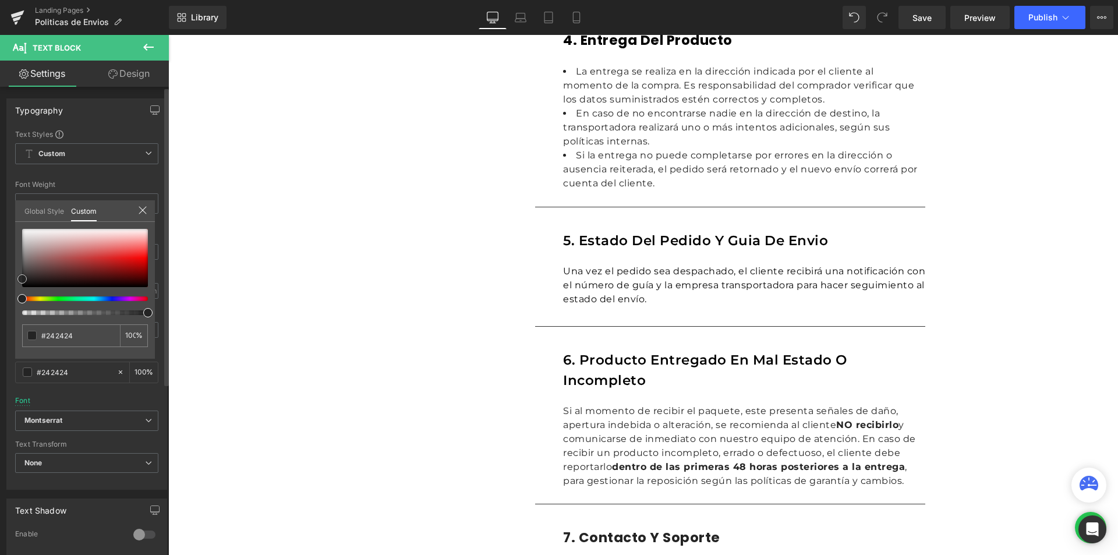
type input "#bc8080"
type input "#b17575"
type input "#644343"
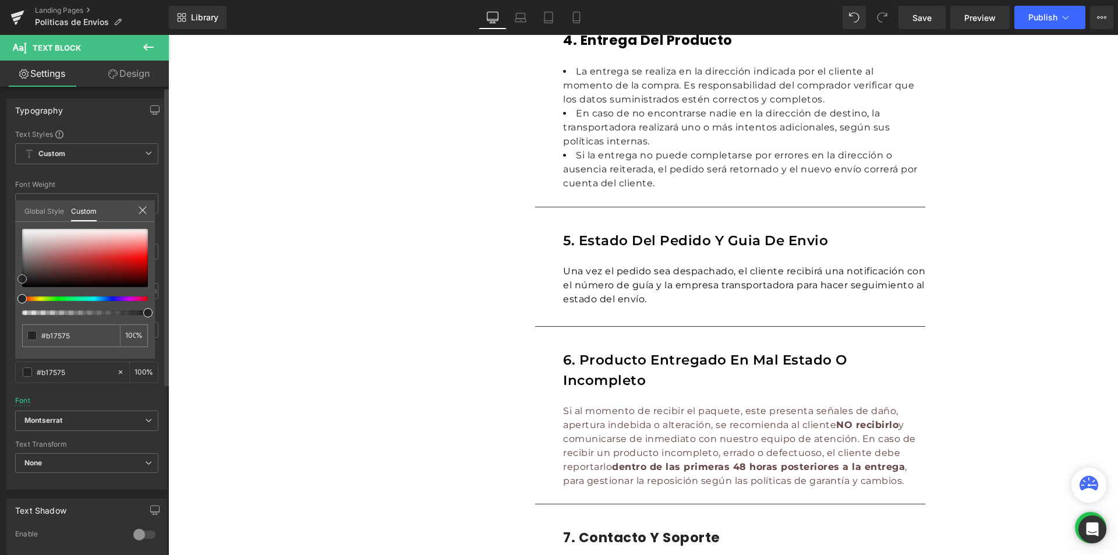
type input "#644343"
type input "#000000"
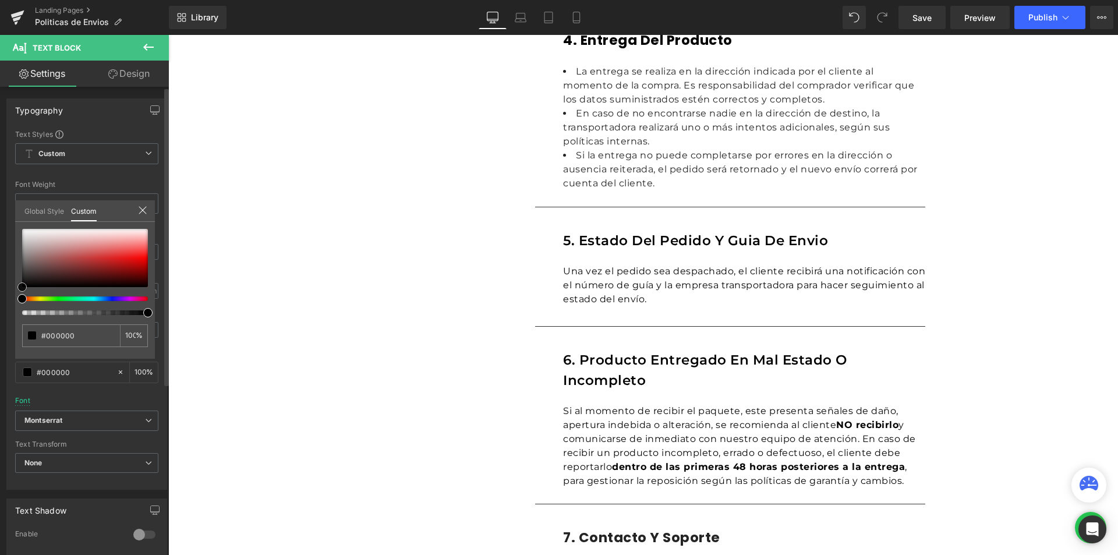
drag, startPoint x: 56, startPoint y: 255, endPoint x: 0, endPoint y: 391, distance: 146.7
click at [0, 391] on div "Typography Text Styles Custom Custom Setup Global Style Custom Setup Global Sty…" at bounding box center [87, 290] width 174 height 400
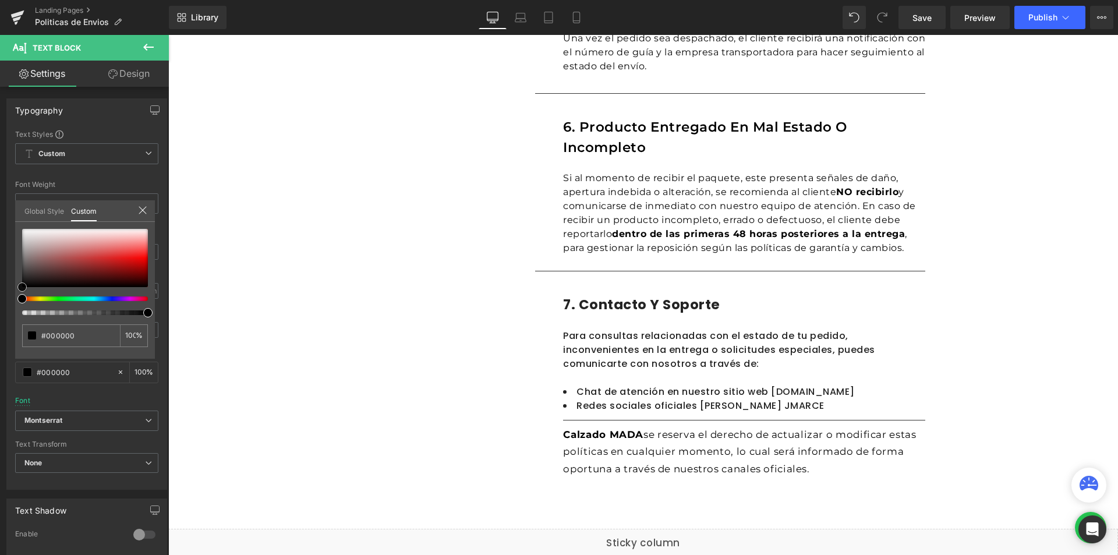
scroll to position [1048, 0]
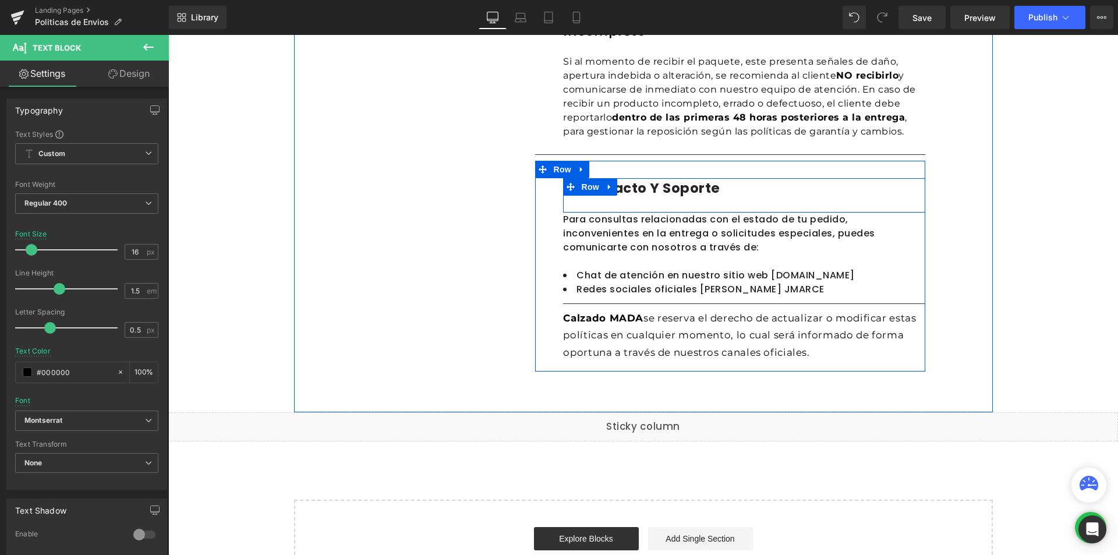
click at [657, 199] on div "7. contacto y soporte Heading" at bounding box center [744, 195] width 362 height 34
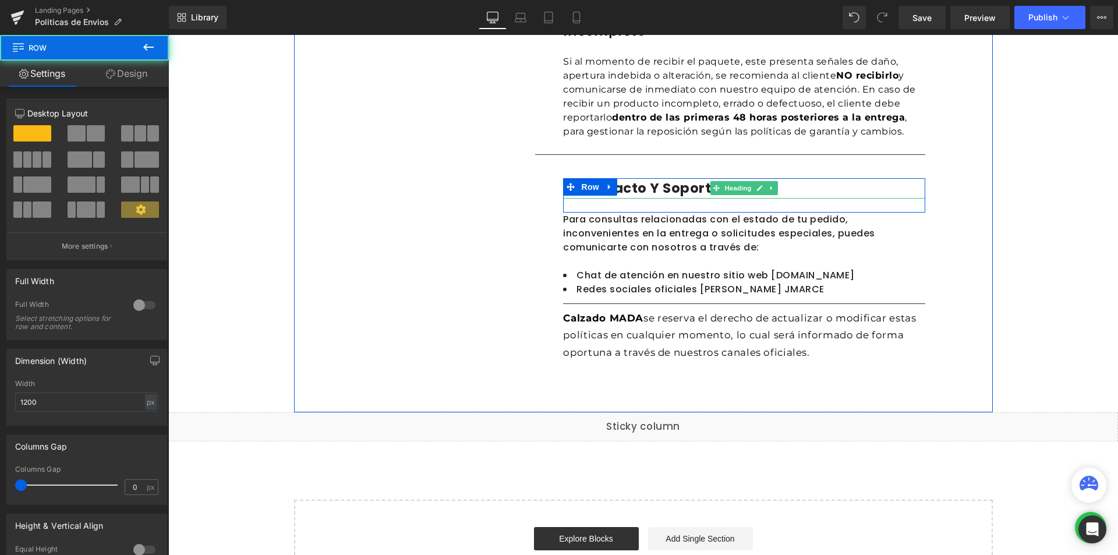
click at [667, 186] on h1 "7. contacto y soporte" at bounding box center [744, 188] width 362 height 20
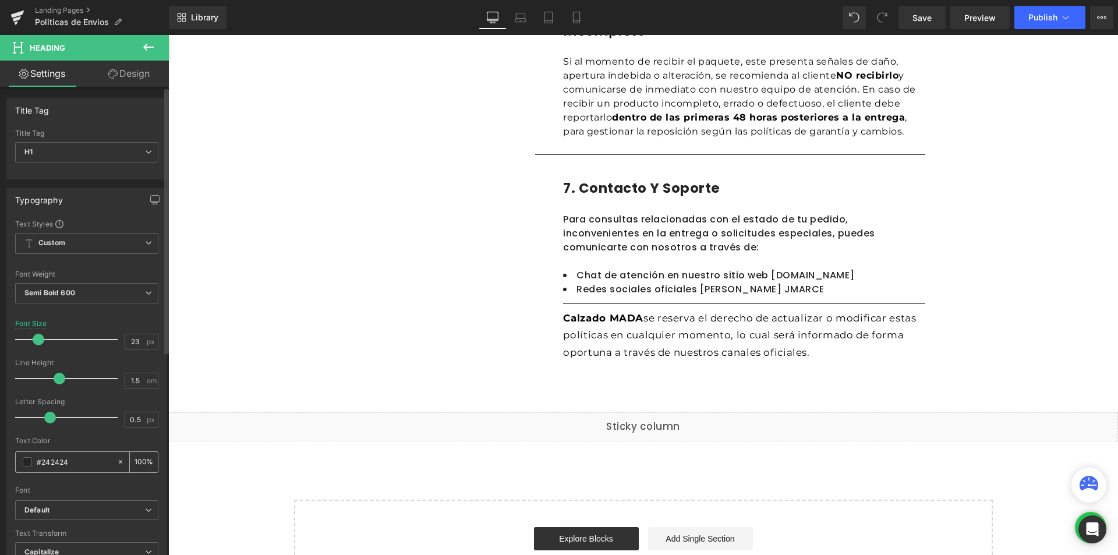
click at [21, 455] on div "#242424" at bounding box center [66, 462] width 101 height 20
click at [27, 458] on span at bounding box center [27, 461] width 9 height 9
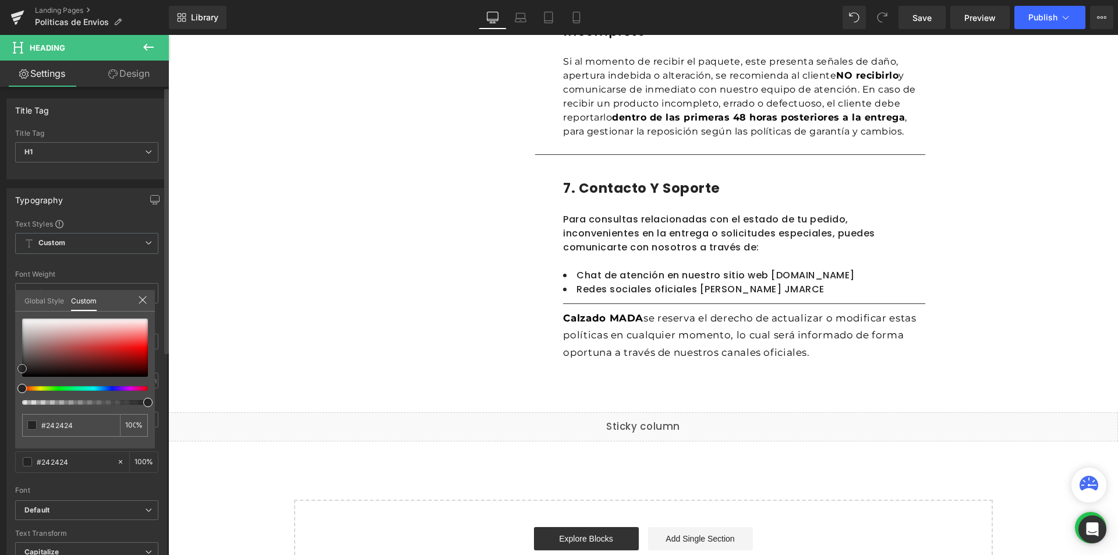
type input "#c8a1a1"
type input "#956969"
type input "#000000"
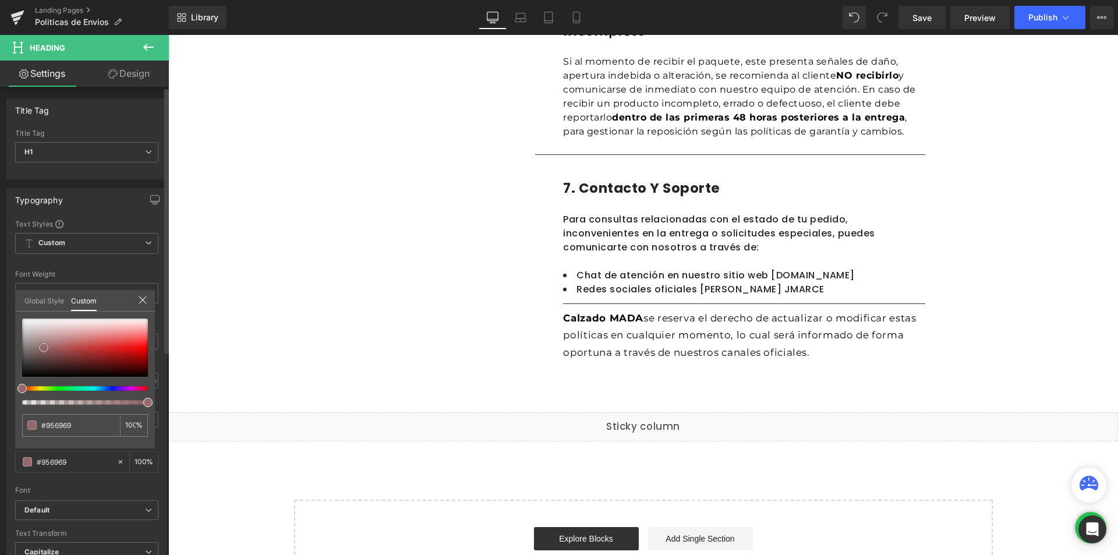
type input "#000000"
drag, startPoint x: 55, startPoint y: 335, endPoint x: 0, endPoint y: 428, distance: 108.3
click at [0, 428] on div "Typography Text Styles Custom Custom Setup Global Style Custom Setup Global Sty…" at bounding box center [87, 379] width 174 height 400
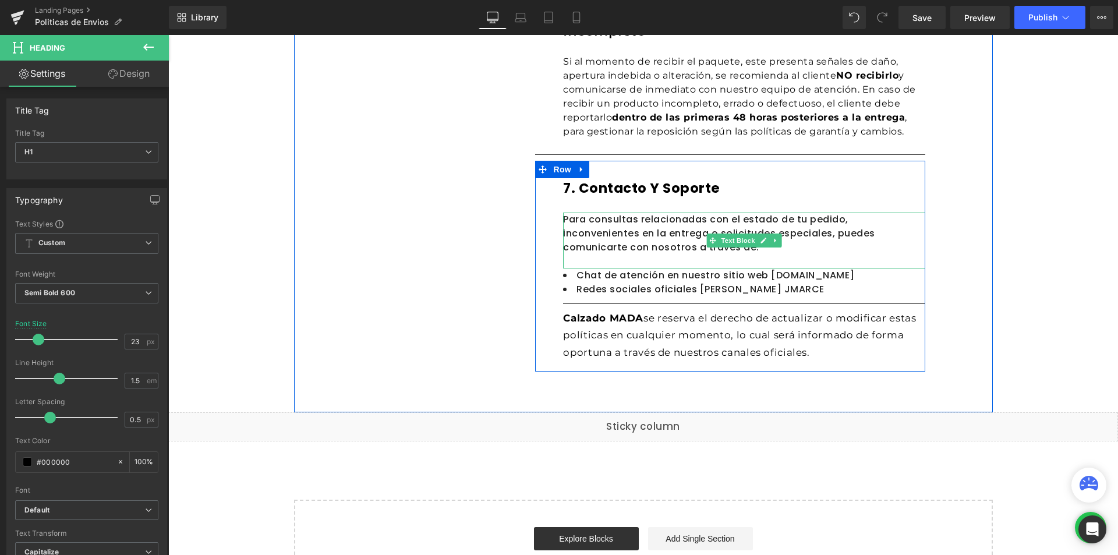
click at [641, 247] on p "Para consultas relacionadas con el estado de tu pedido, inconvenientes en la en…" at bounding box center [744, 233] width 362 height 42
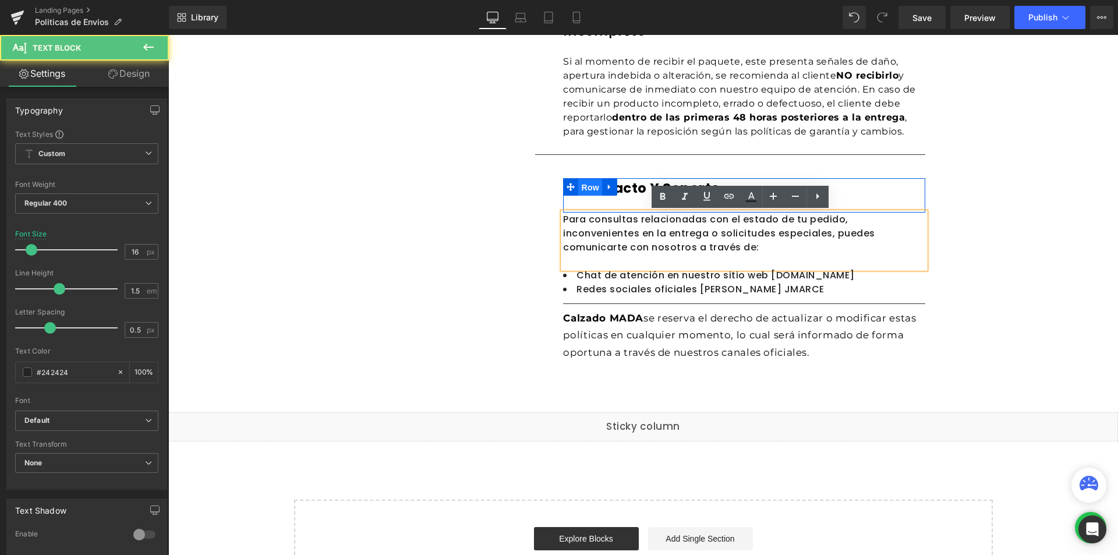
click at [591, 186] on span "Row" at bounding box center [589, 187] width 23 height 17
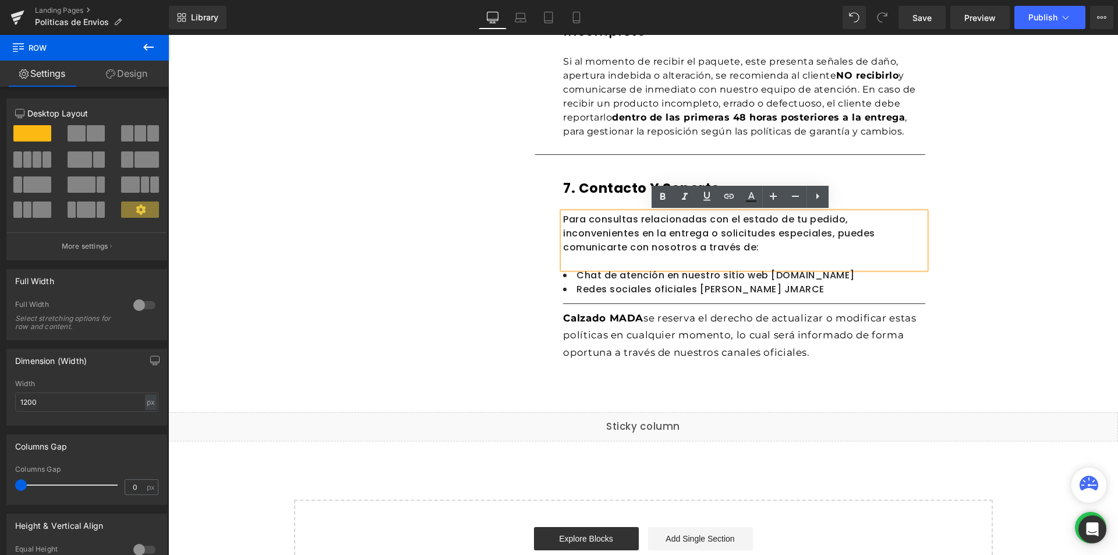
click at [636, 188] on h1 "7. contacto y soporte" at bounding box center [744, 188] width 362 height 20
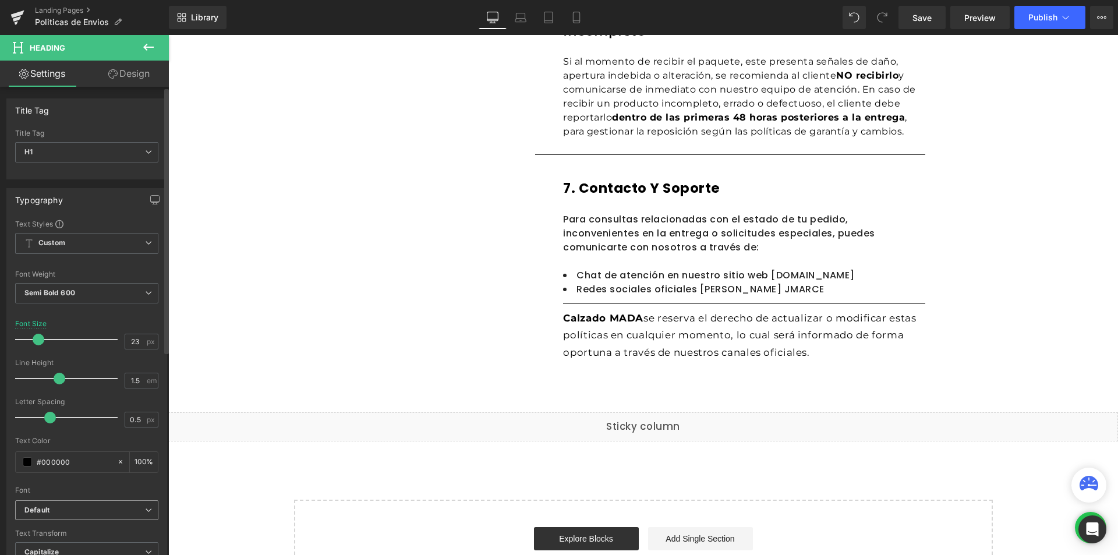
click at [23, 511] on span "Default" at bounding box center [86, 510] width 143 height 20
click at [43, 548] on b "Capitalize" at bounding box center [41, 551] width 34 height 9
click at [68, 509] on b "Default" at bounding box center [82, 510] width 116 height 10
drag, startPoint x: 56, startPoint y: 543, endPoint x: 73, endPoint y: 522, distance: 26.1
click at [56, 543] on li "Montserrat" at bounding box center [84, 550] width 139 height 19
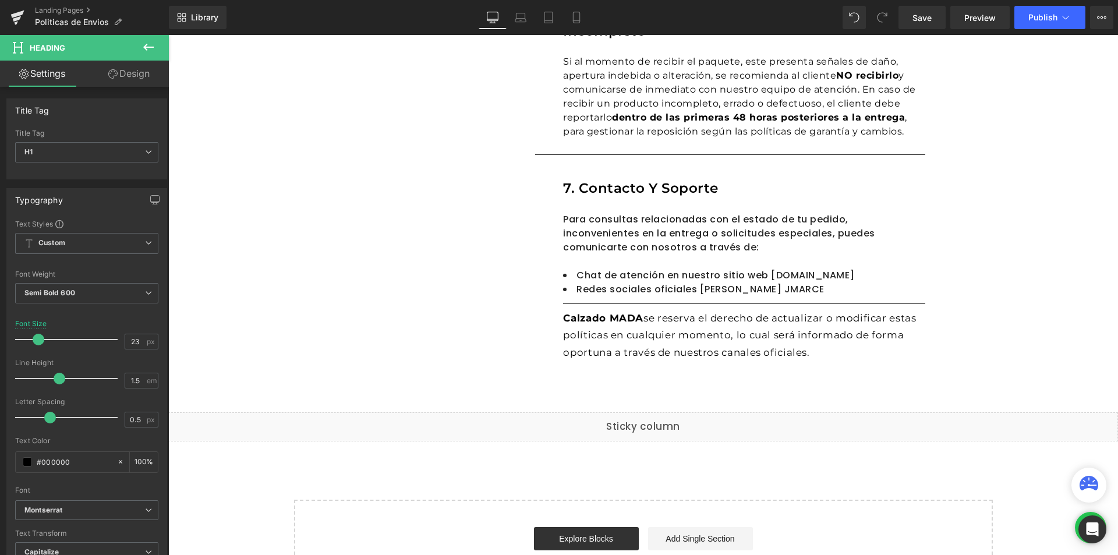
click at [615, 236] on p "Para consultas relacionadas con el estado de tu pedido, inconvenientes en la en…" at bounding box center [744, 233] width 362 height 42
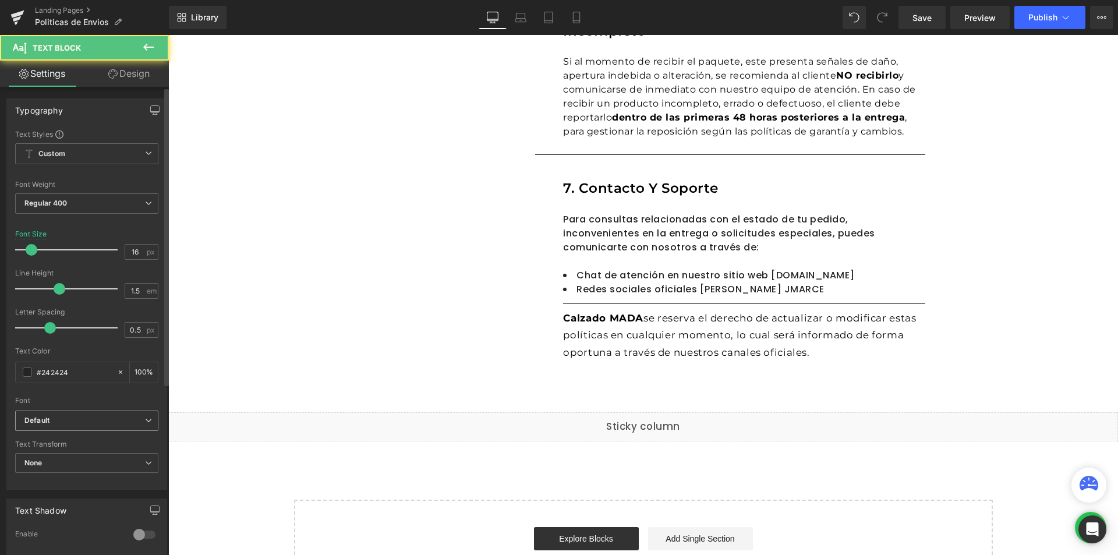
drag, startPoint x: 53, startPoint y: 410, endPoint x: 55, endPoint y: 423, distance: 12.3
click at [54, 410] on span "Default" at bounding box center [86, 420] width 143 height 20
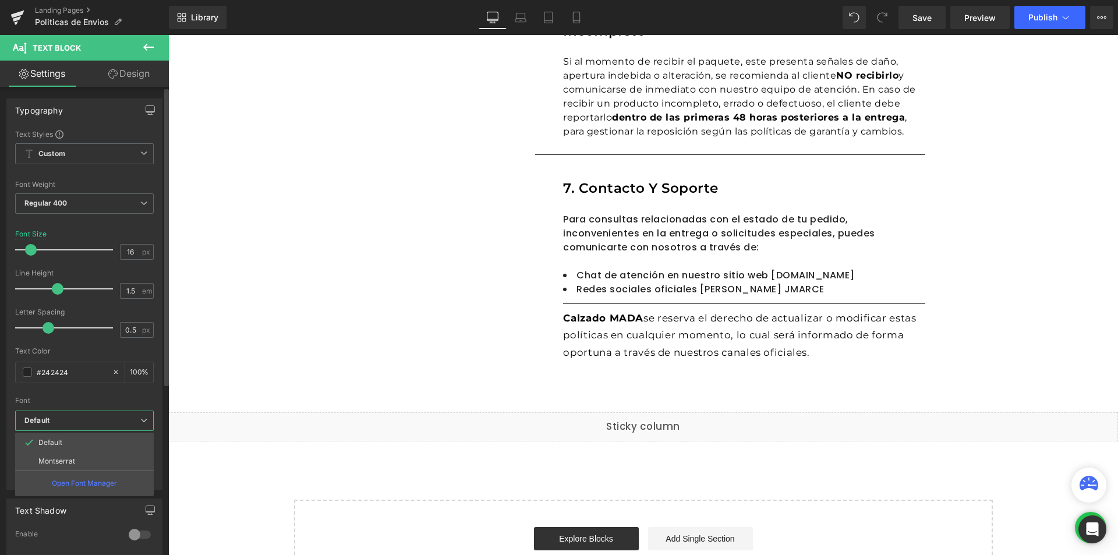
click at [51, 453] on li "Montserrat" at bounding box center [84, 461] width 139 height 19
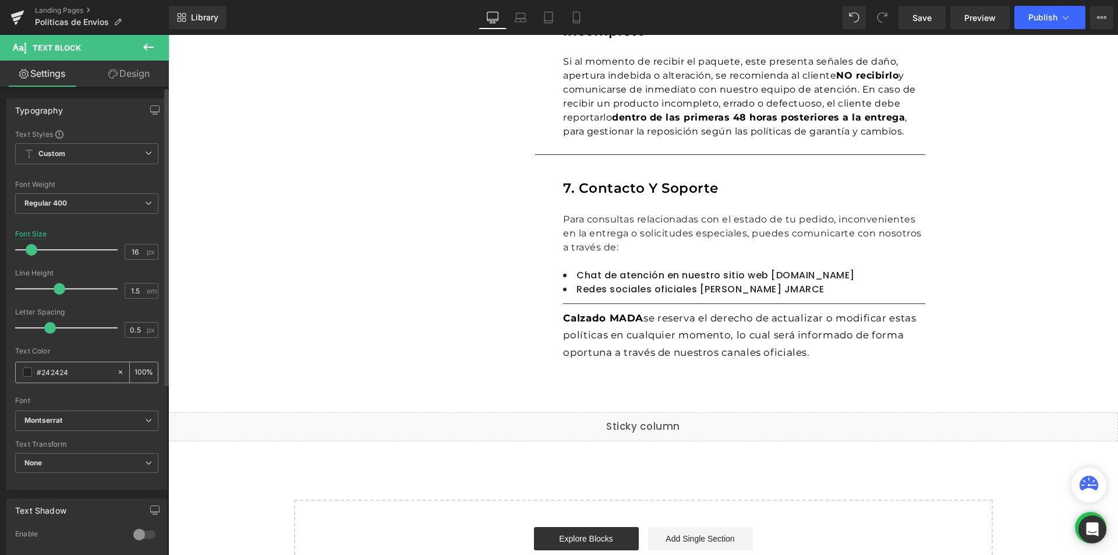
click at [29, 377] on span at bounding box center [27, 371] width 9 height 9
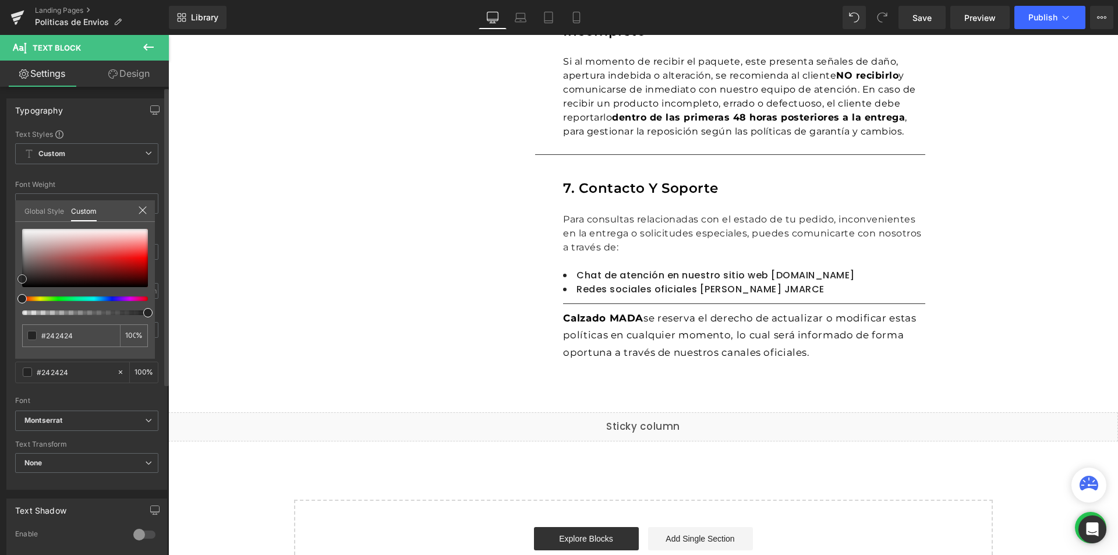
type input "#c29898"
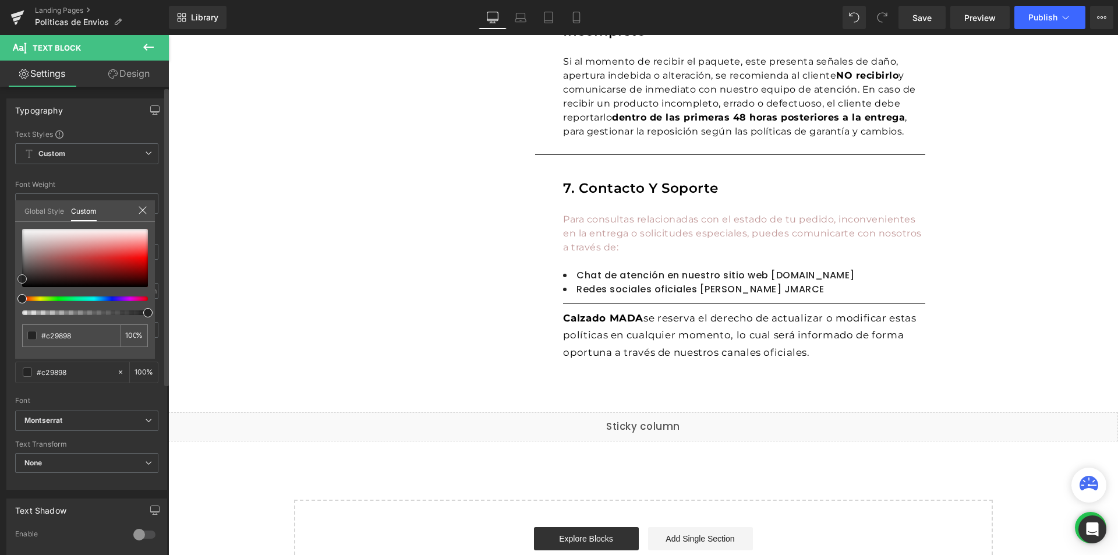
type input "#c09494"
type input "#794d4d"
type input "#0e0a0a"
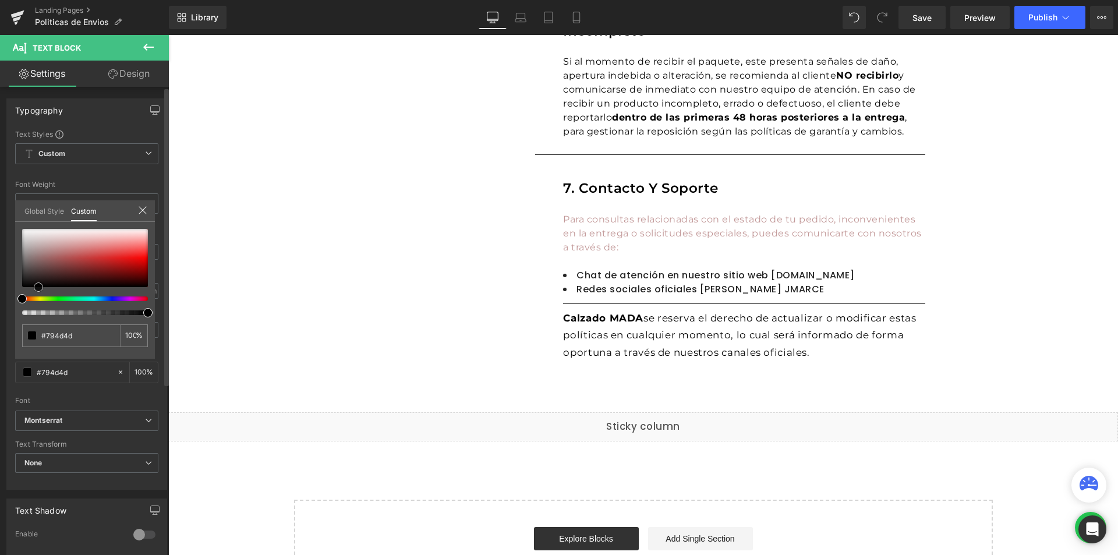
type input "#0e0a0a"
type input "#000000"
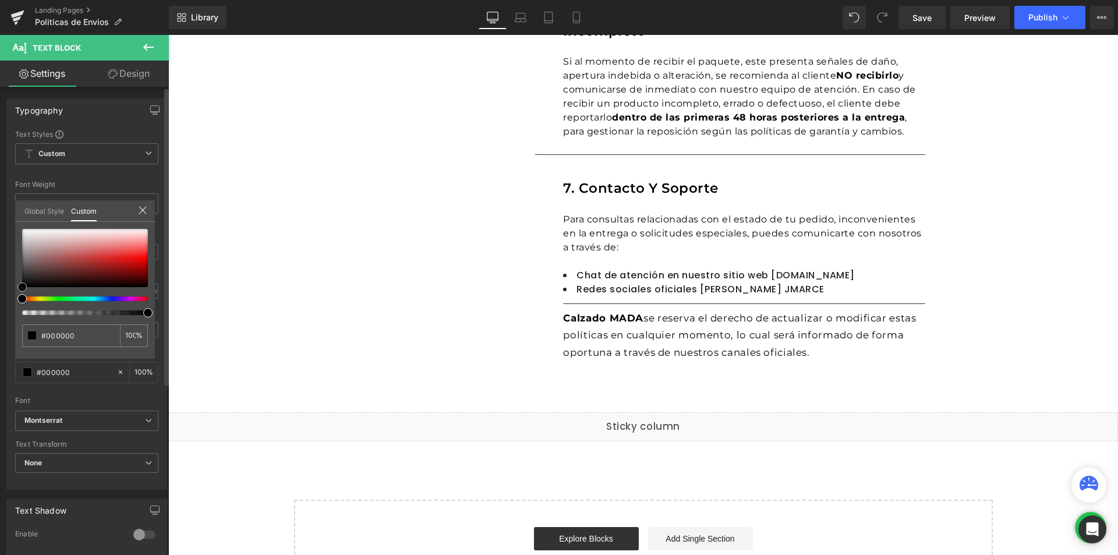
drag, startPoint x: 55, startPoint y: 247, endPoint x: 14, endPoint y: 339, distance: 100.1
click at [14, 339] on div "Typography Text Styles Custom Custom Setup Global Style Custom Setup Global Sty…" at bounding box center [87, 290] width 174 height 400
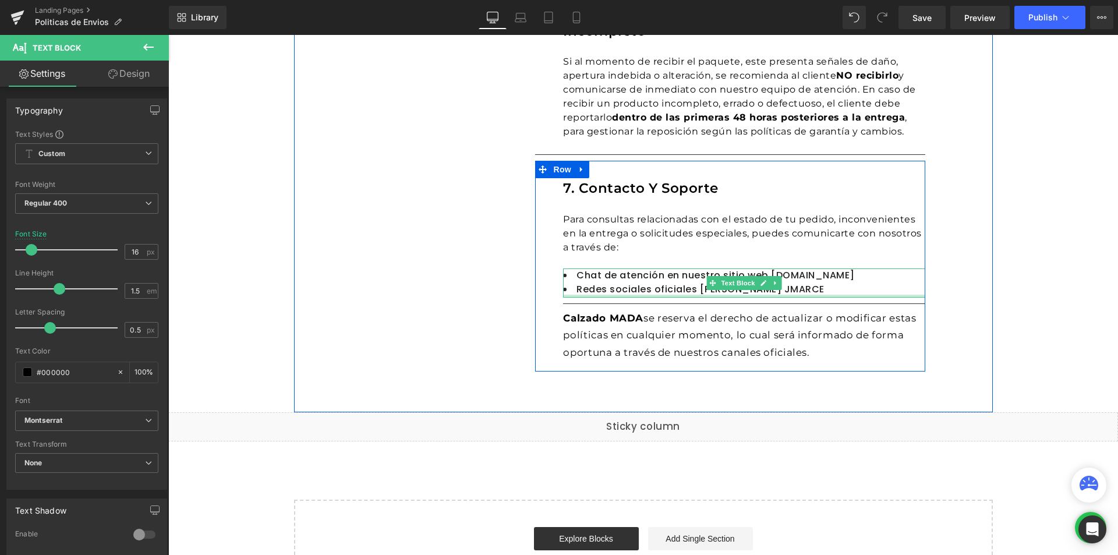
click at [625, 295] on div at bounding box center [744, 296] width 362 height 3
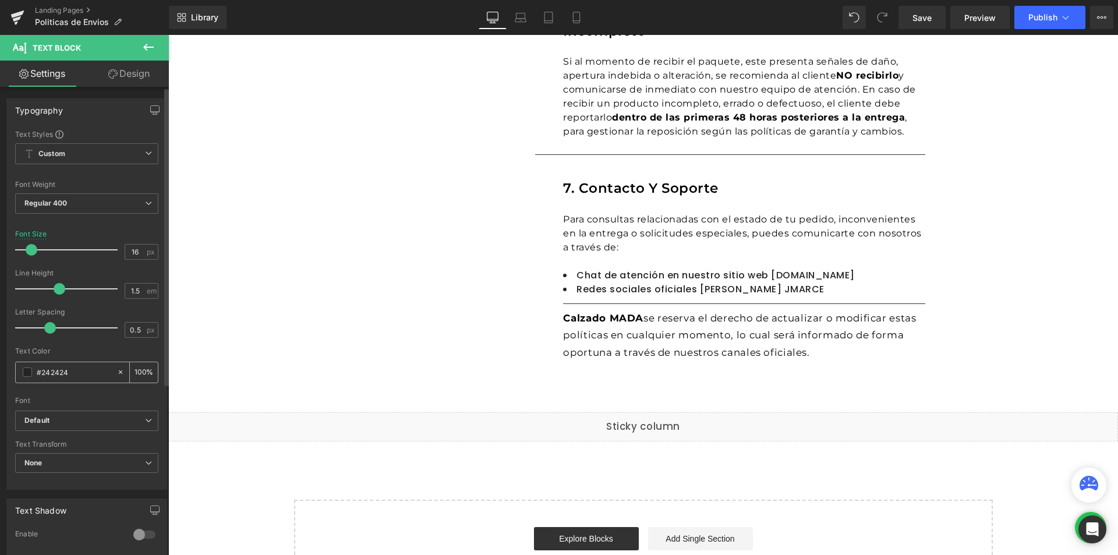
click at [18, 370] on div "#242424" at bounding box center [66, 372] width 101 height 20
click at [30, 371] on span at bounding box center [27, 371] width 9 height 9
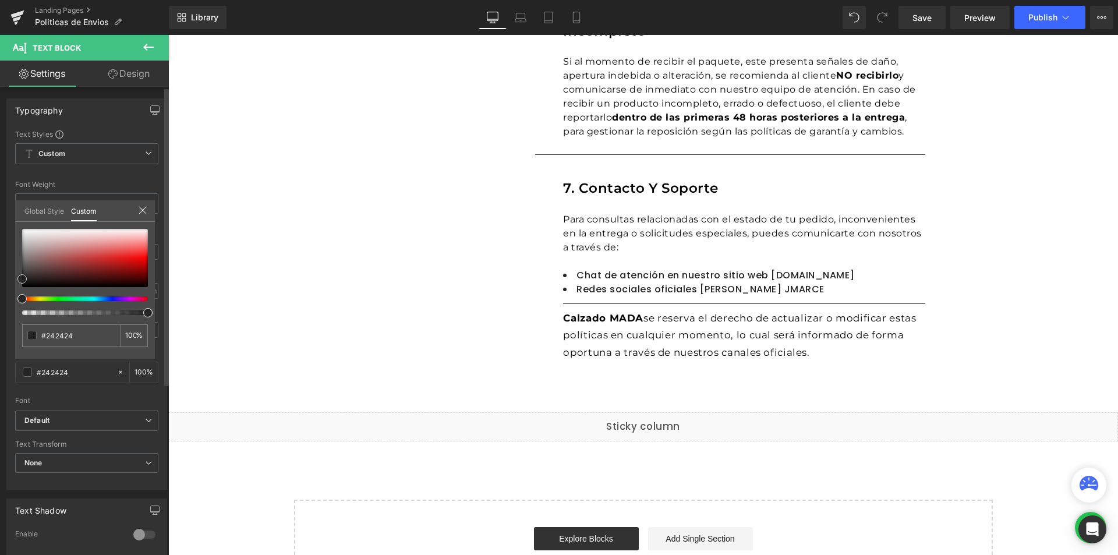
type input "#d47777"
type input "#cb6161"
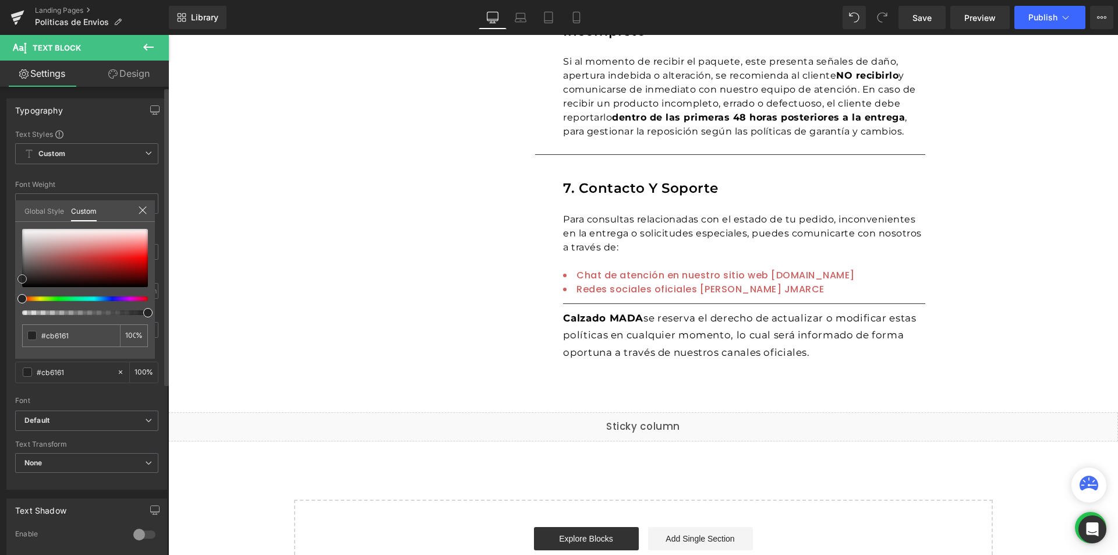
type input "#481d1d"
type input "#000000"
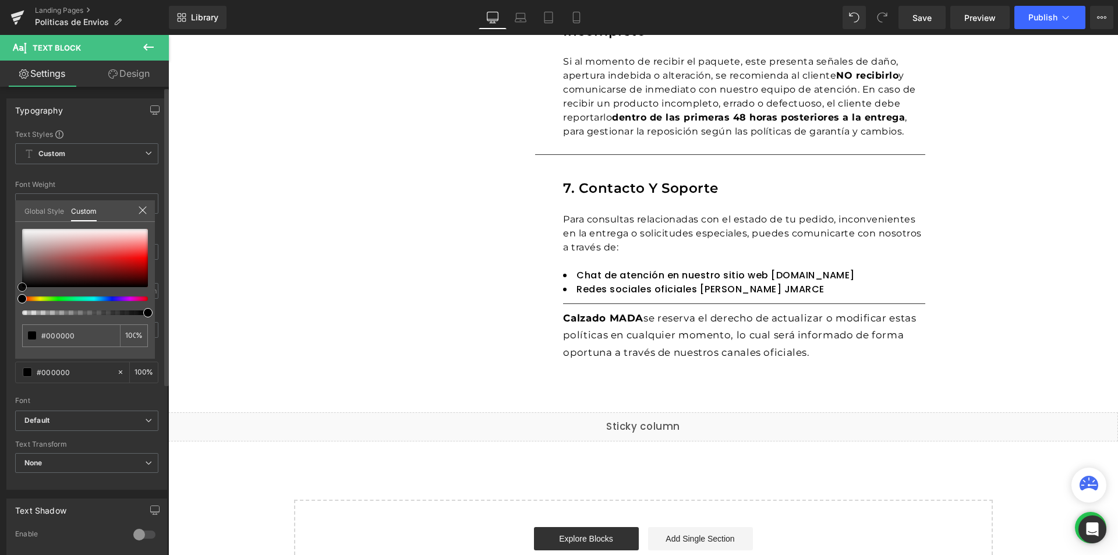
drag, startPoint x: 87, startPoint y: 249, endPoint x: 0, endPoint y: 360, distance: 140.9
click at [0, 360] on div "Typography Text Styles Custom Custom Setup Global Style Custom Setup Global Sty…" at bounding box center [87, 290] width 174 height 400
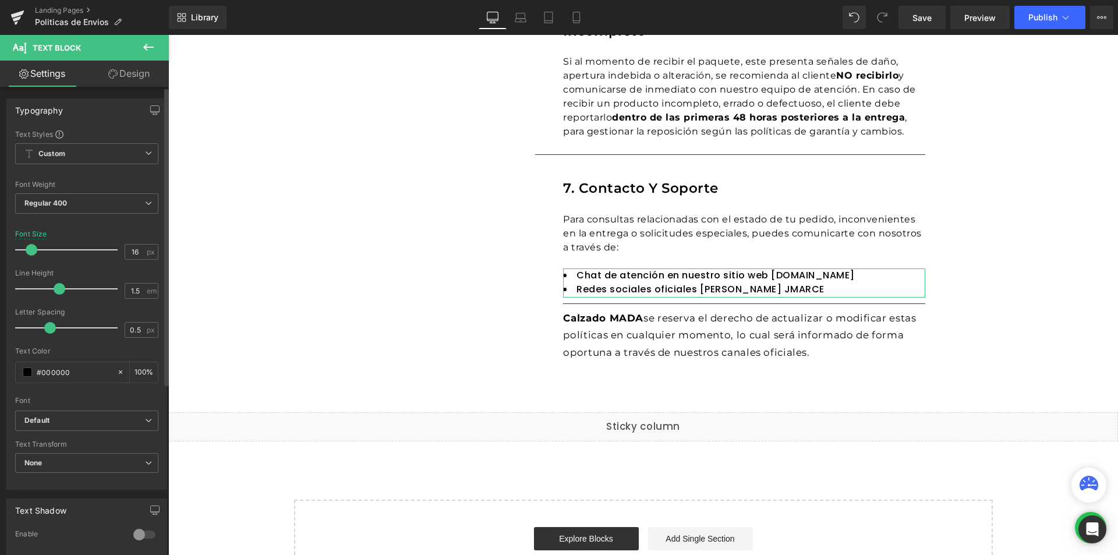
click at [56, 428] on span "Default" at bounding box center [86, 420] width 143 height 20
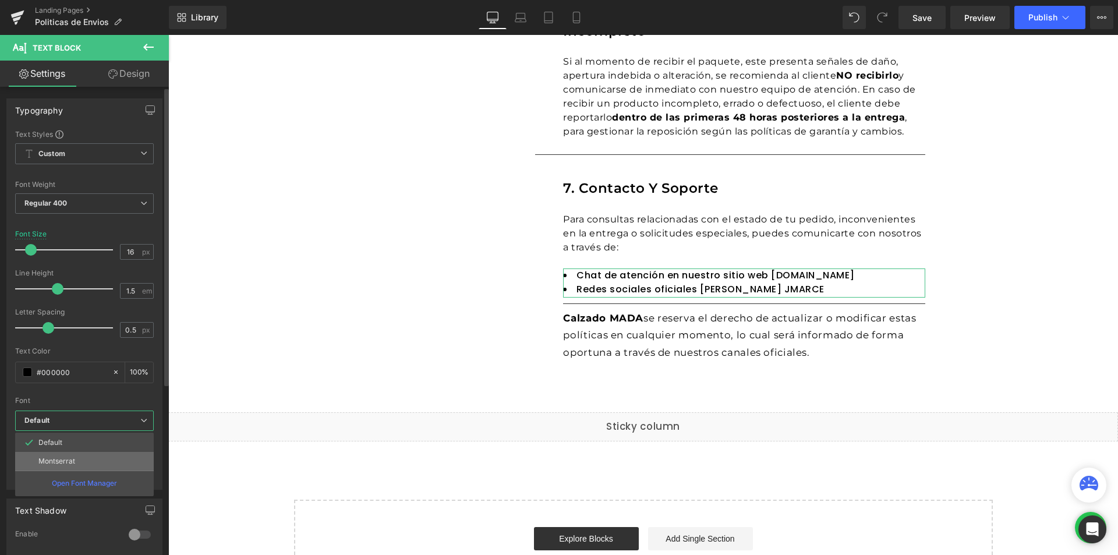
click at [53, 466] on li "Montserrat" at bounding box center [84, 461] width 139 height 19
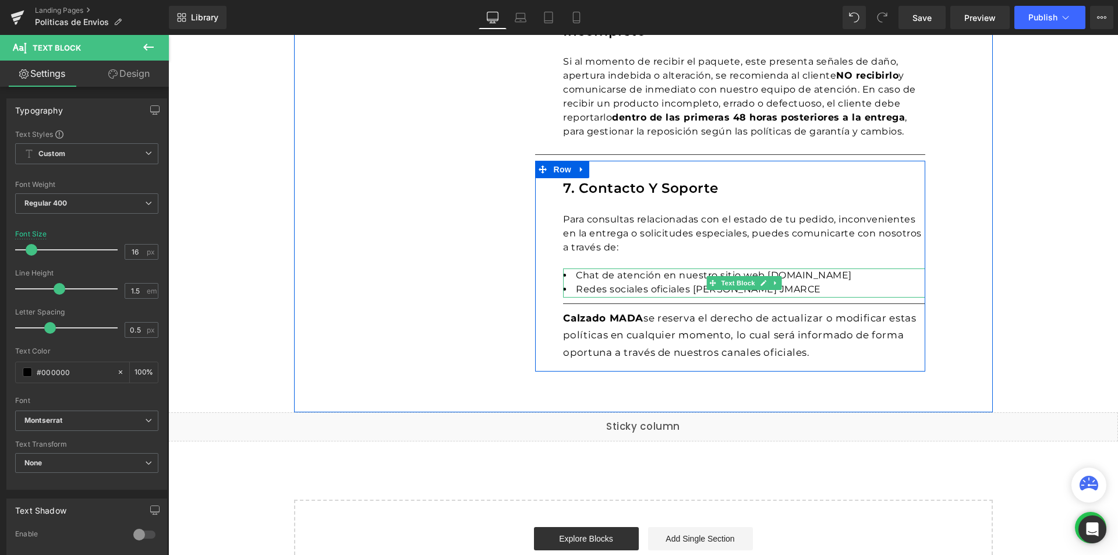
click at [606, 282] on li "Redes sociales oficiales [PERSON_NAME] JMARCE" at bounding box center [744, 289] width 362 height 14
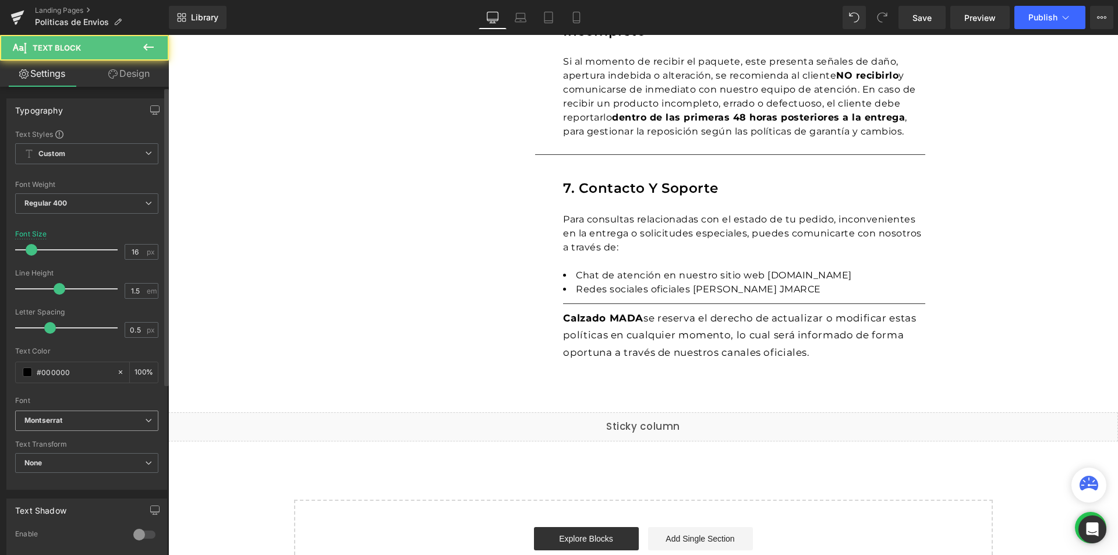
click at [56, 423] on icon "Montserrat" at bounding box center [43, 421] width 38 height 10
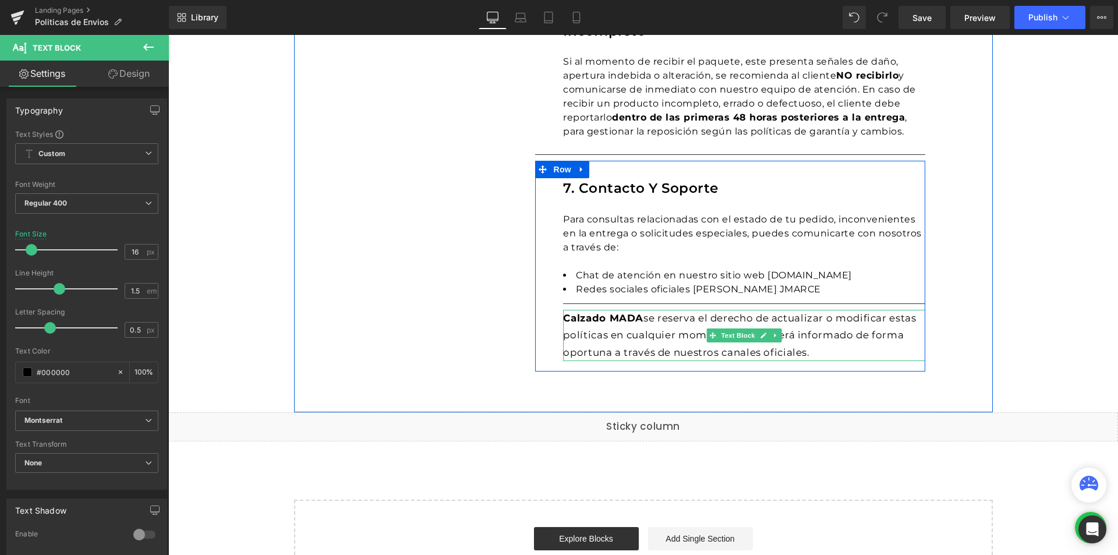
click at [630, 353] on p "Calzado MADA se reserva el derecho de actualizar o modificar estas políticas en…" at bounding box center [744, 336] width 362 height 52
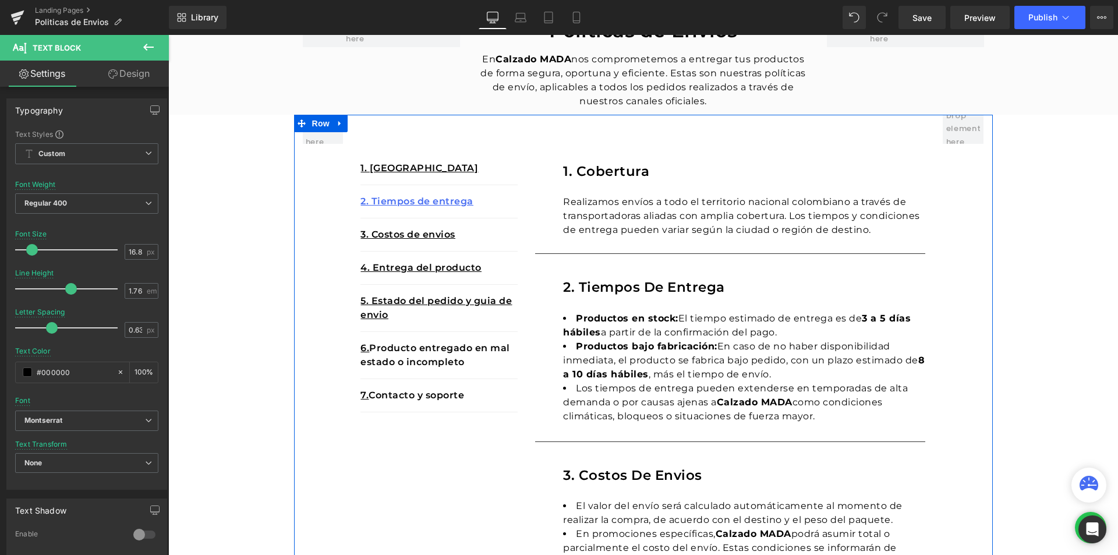
scroll to position [0, 0]
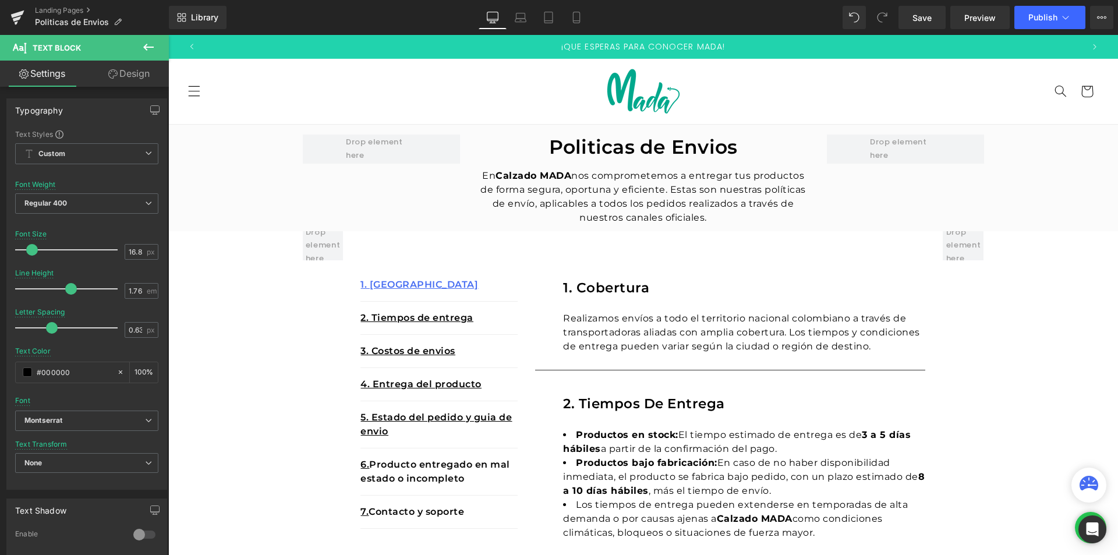
click at [925, 5] on div "Library Desktop Desktop Laptop Tablet Mobile Save Preview Publish Scheduled Vie…" at bounding box center [643, 17] width 949 height 35
click at [927, 12] on span "Save" at bounding box center [921, 18] width 19 height 12
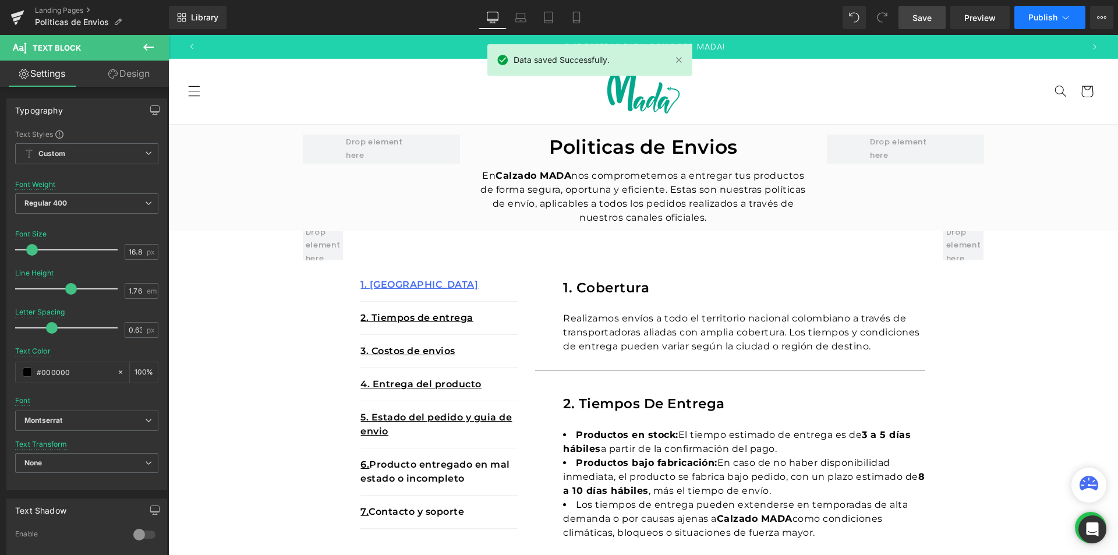
click at [1048, 9] on button "Publish" at bounding box center [1049, 17] width 71 height 23
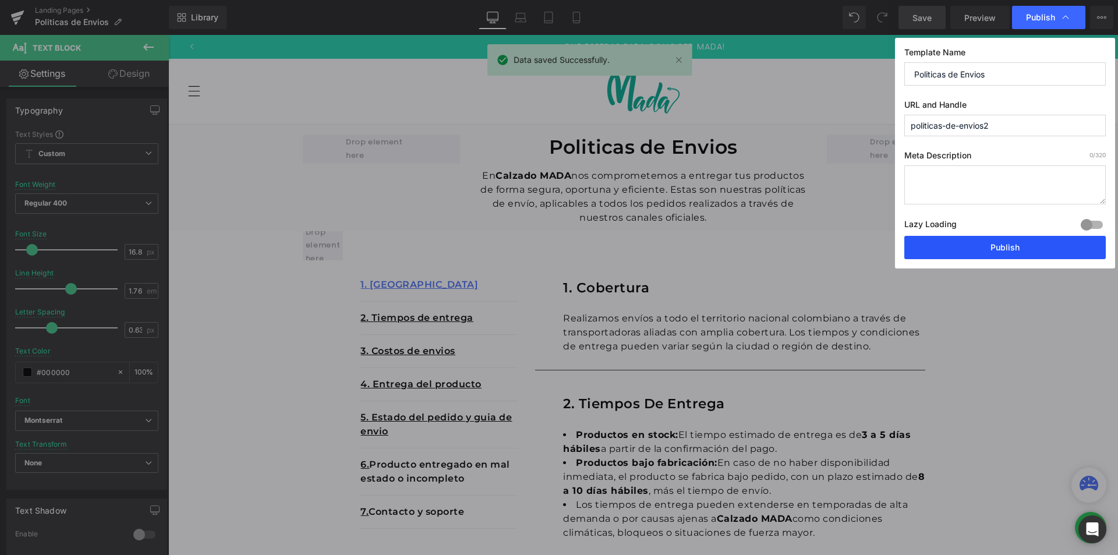
click at [980, 251] on button "Publish" at bounding box center [1004, 247] width 201 height 23
